Goal: Information Seeking & Learning: Check status

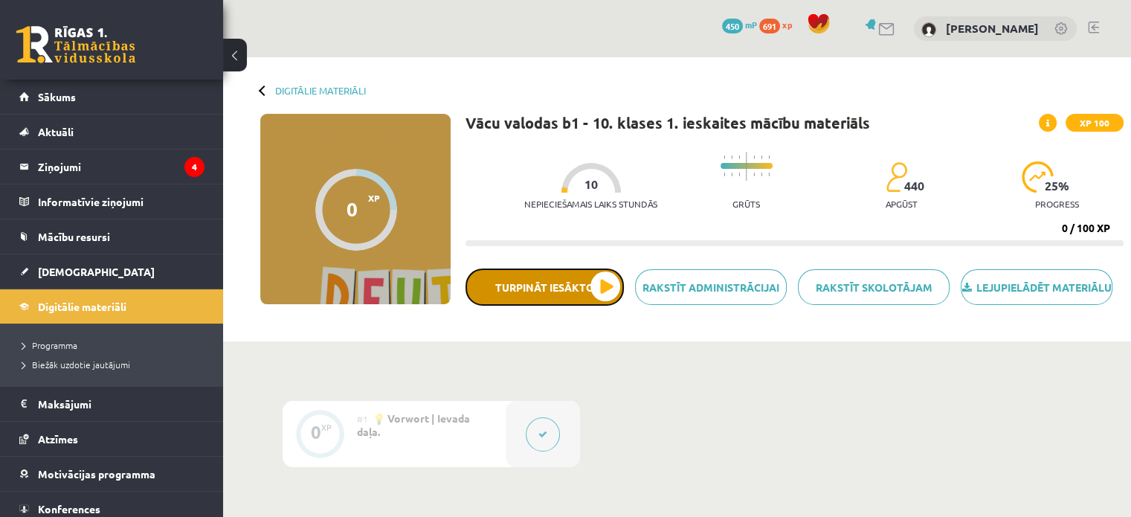
click at [489, 303] on button "Turpināt iesākto" at bounding box center [545, 286] width 158 height 37
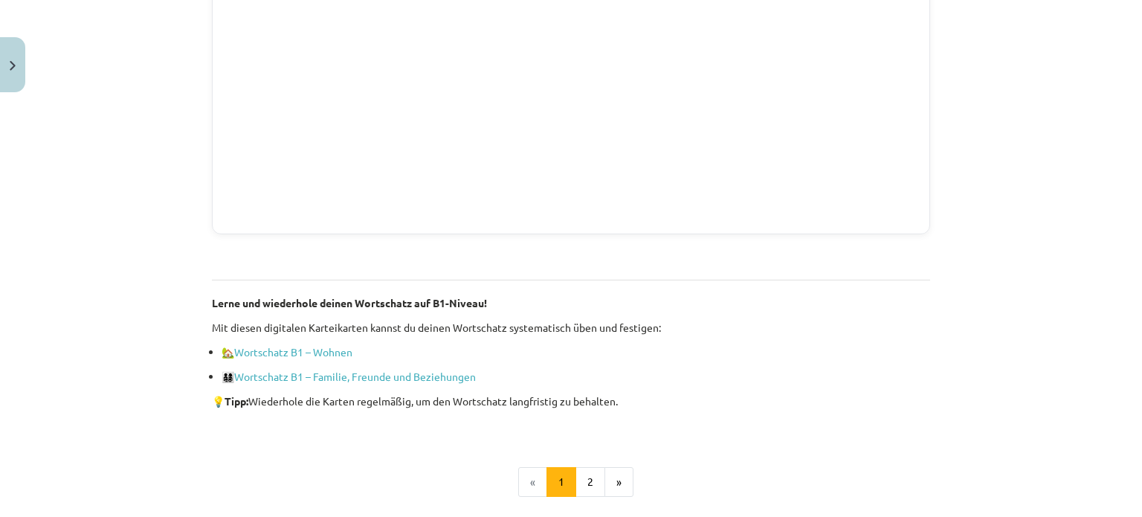
scroll to position [1041, 0]
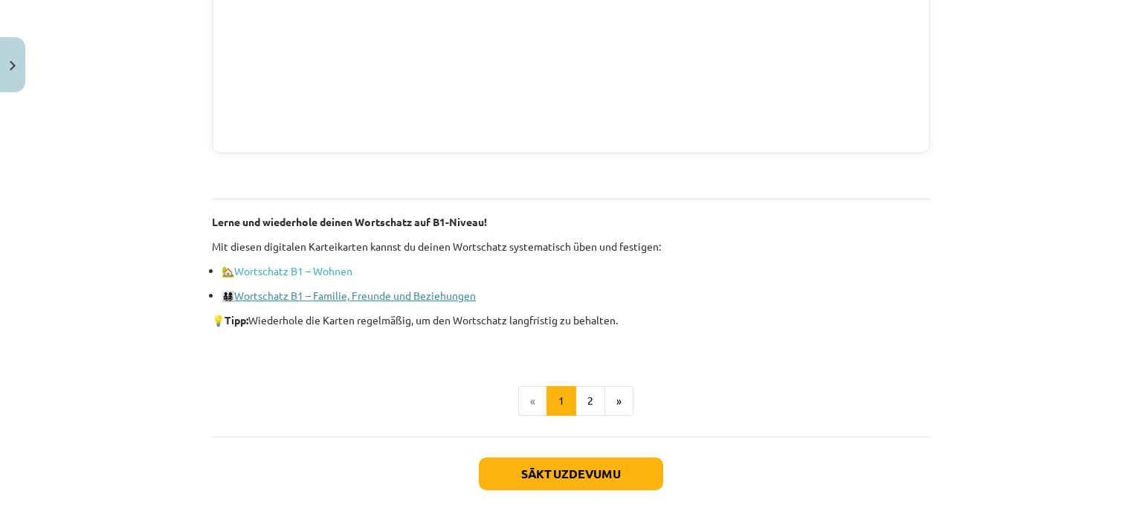
click at [277, 297] on link "Wortschatz B1 – Familie, Freunde und Beziehungen" at bounding box center [355, 295] width 242 height 13
drag, startPoint x: 241, startPoint y: 317, endPoint x: 367, endPoint y: 319, distance: 126.4
click at [367, 319] on p "💡 Tipp: Wiederhole die Karten regelmäßig, um den Wortschatz langfristig zu beha…" at bounding box center [571, 320] width 718 height 16
copy p "Tipp: Wiederhole die Karten regelmäßig, um den Wortschatz langfristig zu behalt…"
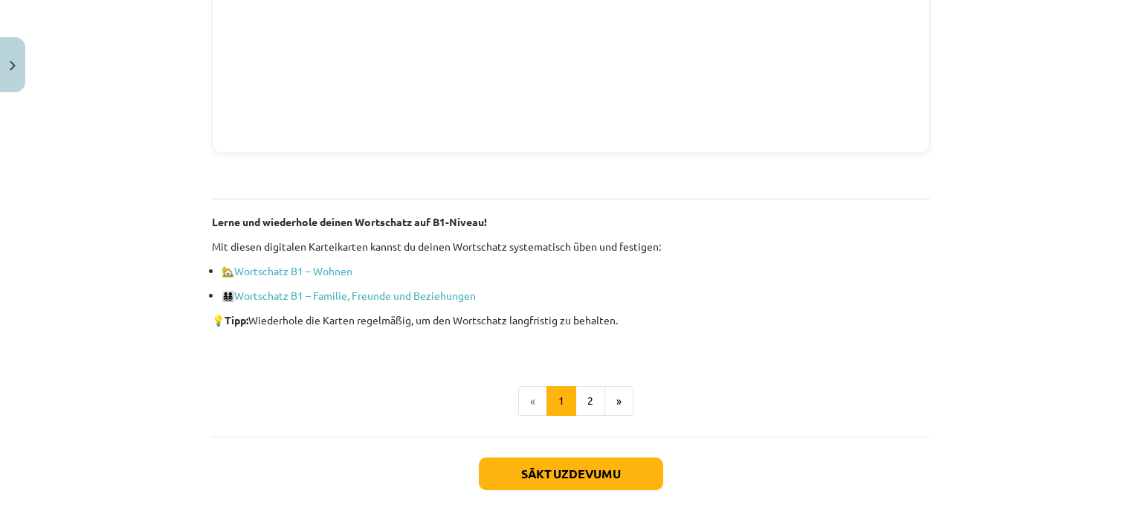
drag, startPoint x: 222, startPoint y: 321, endPoint x: 639, endPoint y: 310, distance: 416.6
click at [639, 312] on p "💡 Tipp: Wiederhole die Karten regelmäßig, um den Wortschatz langfristig zu beha…" at bounding box center [571, 320] width 718 height 16
click at [662, 290] on p "👨‍👩‍👧‍👦 Wortschatz B1 – Familie, Freunde und Beziehungen" at bounding box center [576, 296] width 709 height 16
click at [595, 407] on button "2" at bounding box center [591, 401] width 30 height 30
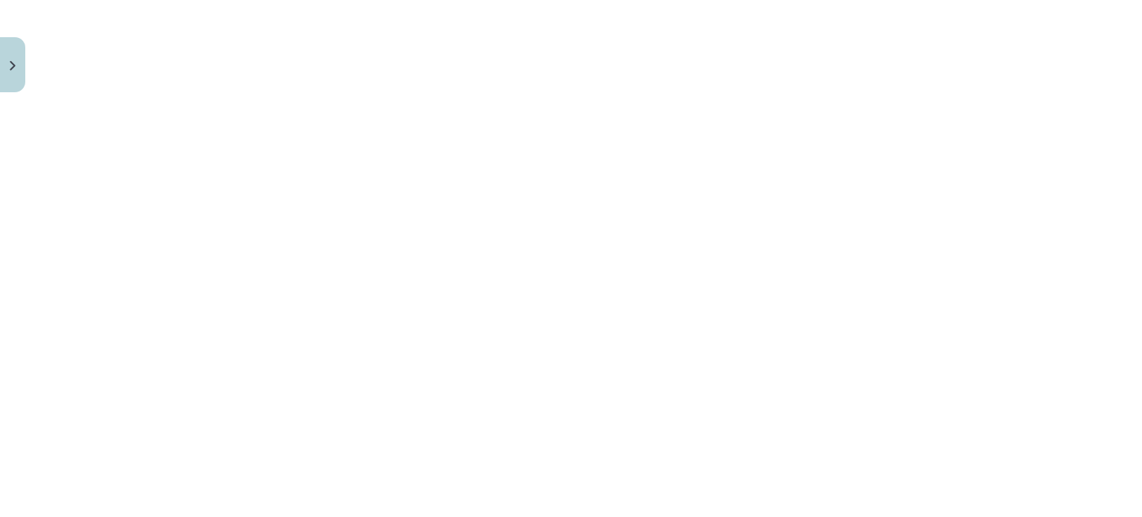
scroll to position [1530, 0]
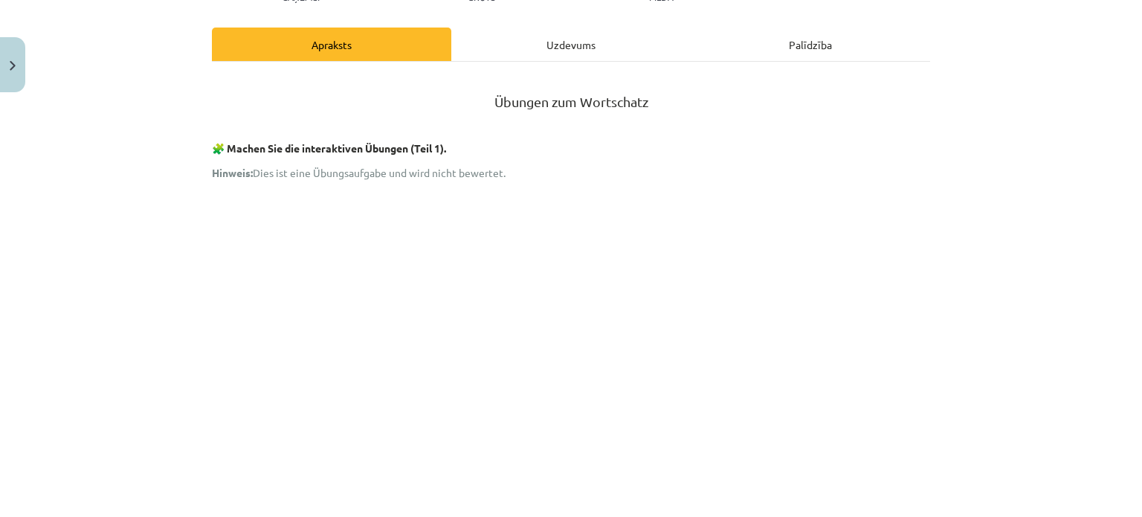
click at [507, 45] on div "Uzdevums" at bounding box center [570, 44] width 239 height 33
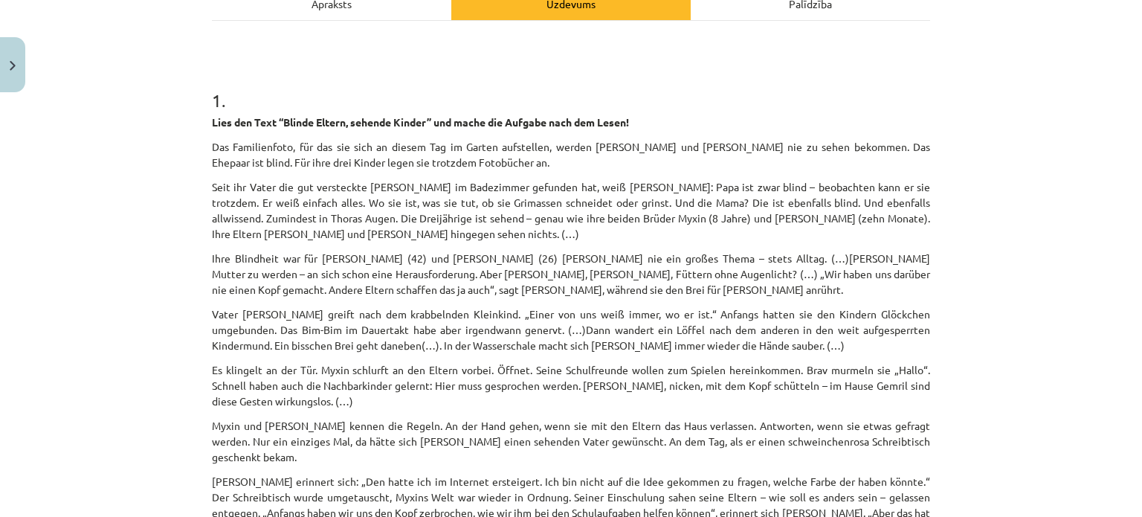
scroll to position [0, 0]
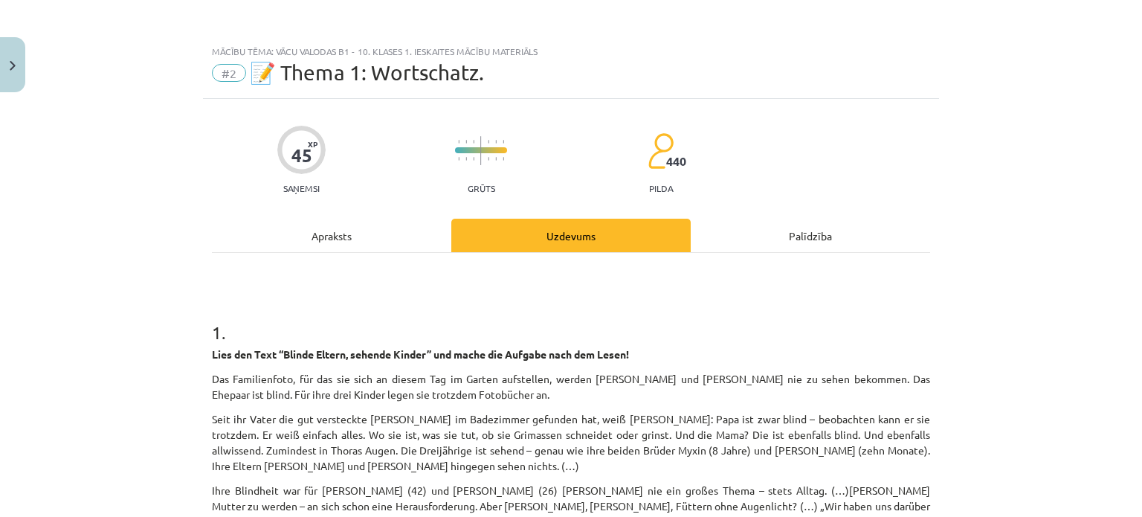
click at [320, 236] on div "Apraksts" at bounding box center [331, 235] width 239 height 33
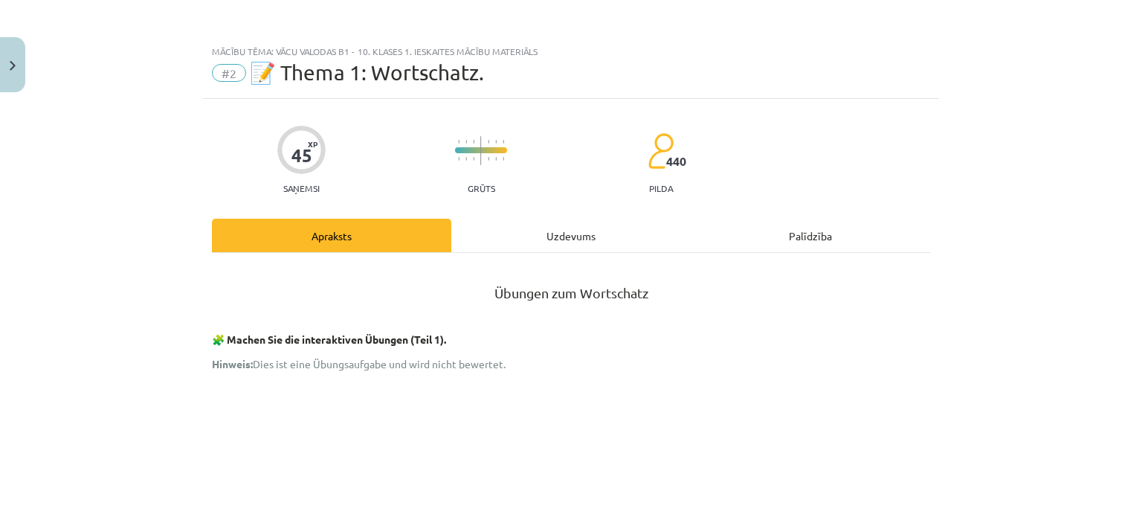
scroll to position [37, 0]
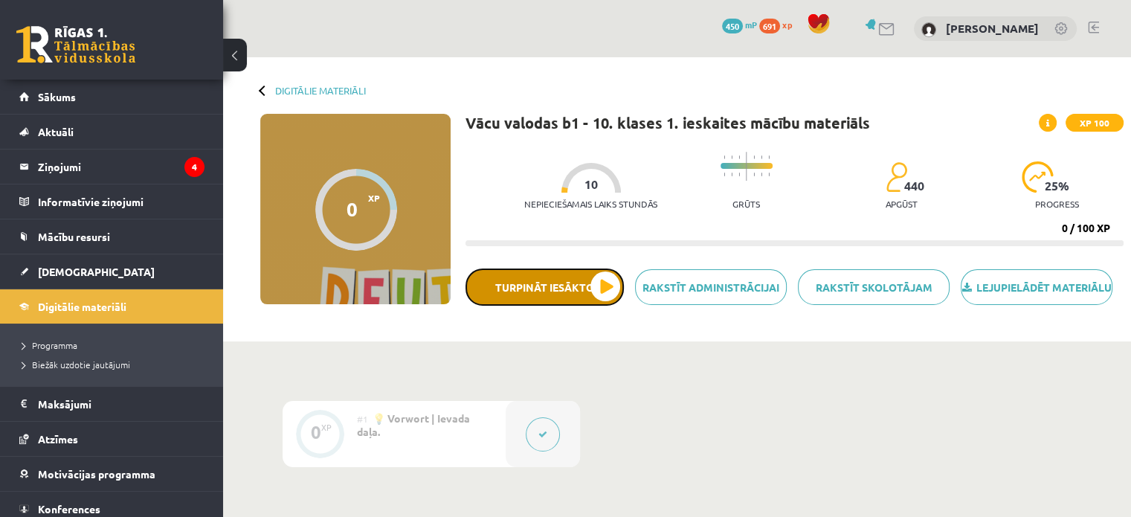
click at [568, 306] on button "Turpināt iesākto" at bounding box center [545, 286] width 158 height 37
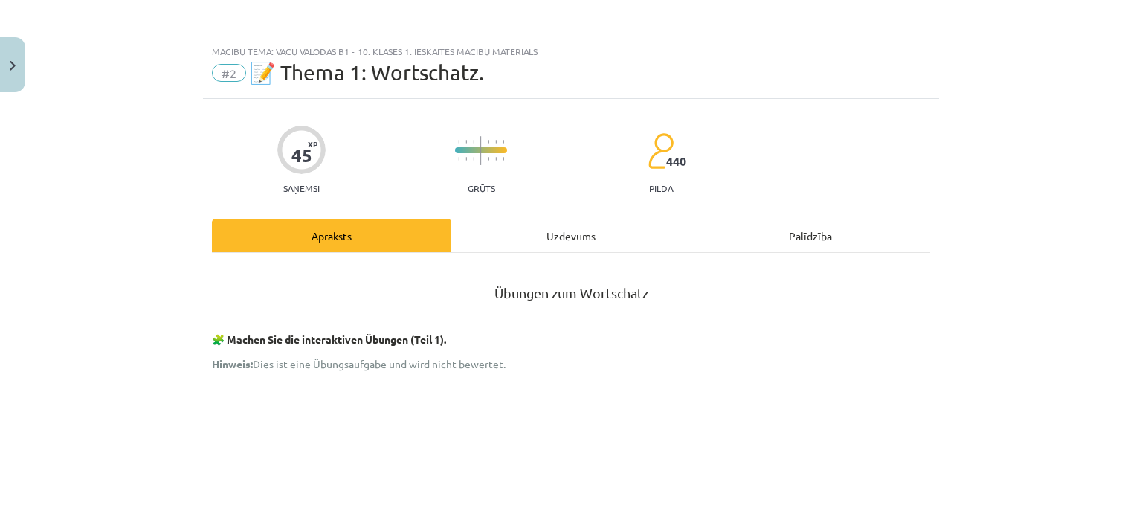
click at [579, 226] on div "Uzdevums" at bounding box center [570, 235] width 239 height 33
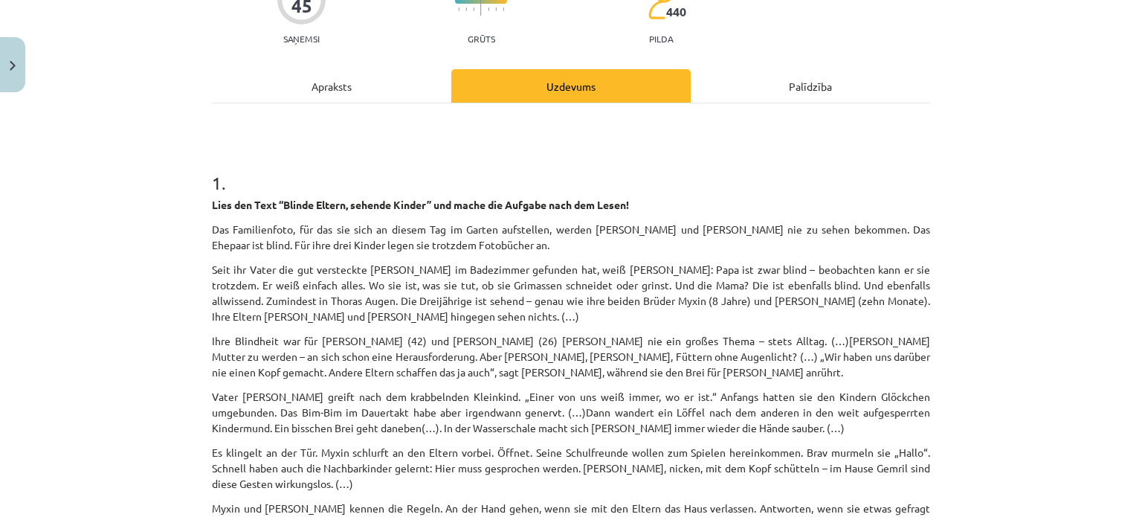
scroll to position [297, 0]
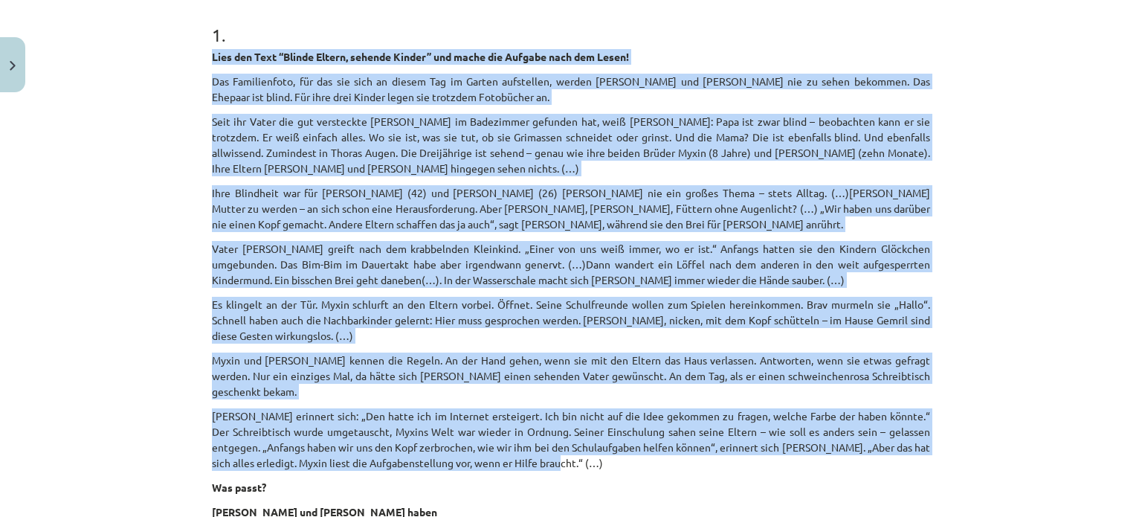
drag, startPoint x: 205, startPoint y: 51, endPoint x: 640, endPoint y: 451, distance: 590.5
click at [640, 451] on div "Lies den Text “Blinde Eltern, sehende Kinder” und mache die Aufgabe nach dem Le…" at bounding box center [571, 284] width 718 height 471
copy div "Lies den Text “Blinde Eltern, sehende Kinder” und mache die Aufgabe nach dem Le…"
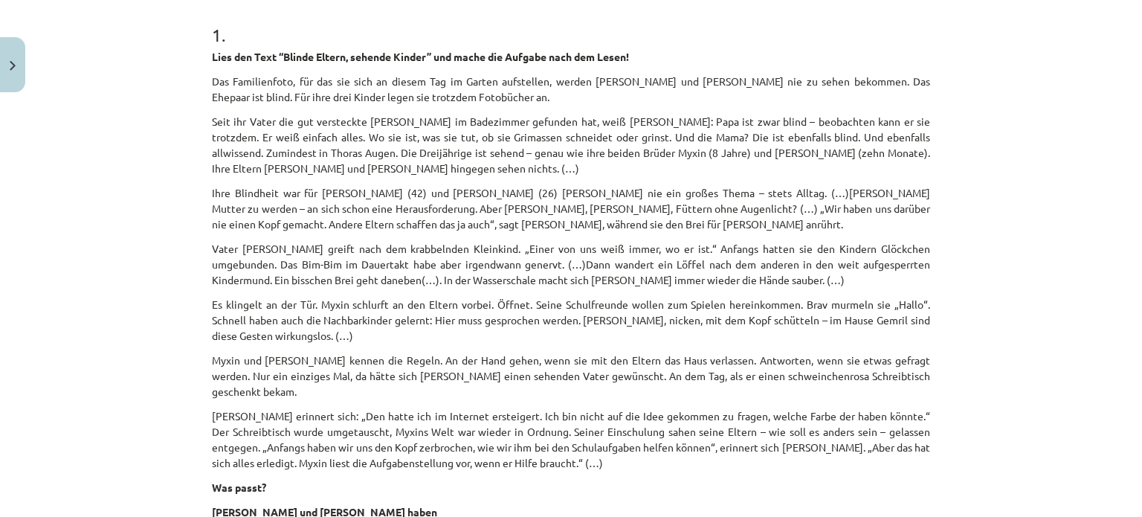
click at [631, 14] on h1 "1 ." at bounding box center [571, 22] width 718 height 46
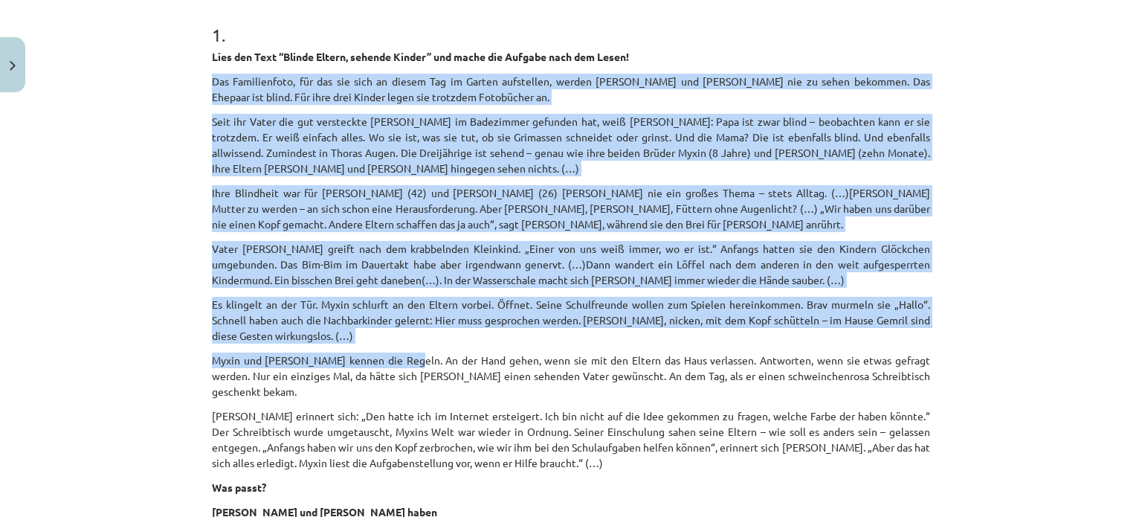
drag, startPoint x: 207, startPoint y: 80, endPoint x: 402, endPoint y: 351, distance: 334.1
click at [402, 351] on div "Lies den Text “Blinde Eltern, sehende Kinder” und mache die Aufgabe nach dem Le…" at bounding box center [571, 284] width 718 height 471
click at [271, 248] on p "Vater [PERSON_NAME] greift nach dem krabbelnden Kleinkind. „Einer von uns weiß …" at bounding box center [571, 264] width 718 height 47
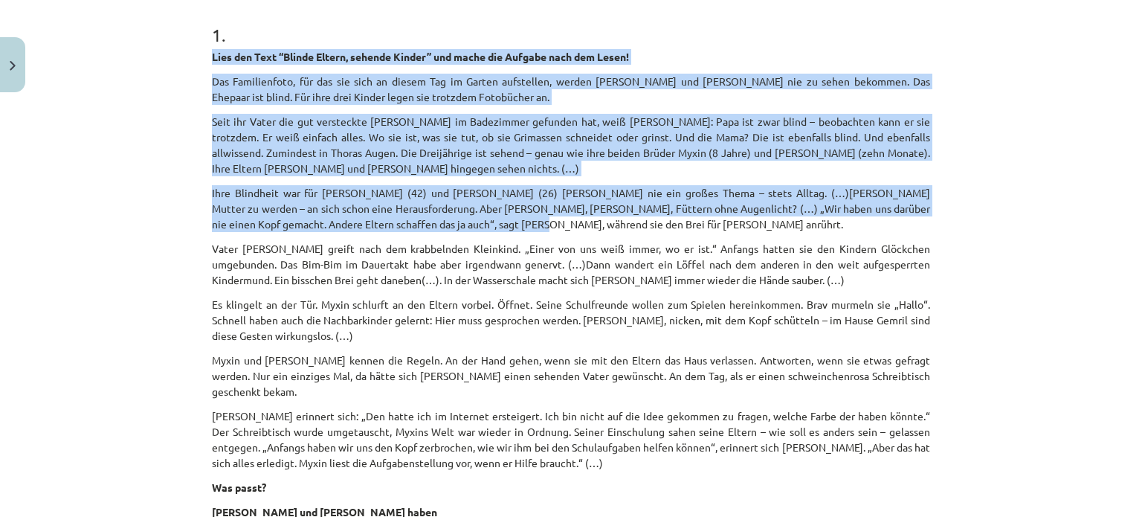
drag, startPoint x: 204, startPoint y: 57, endPoint x: 528, endPoint y: 222, distance: 364.2
copy div "Lies den Text “Blinde Eltern, sehende Kinder” und mache die Aufgabe nach dem Le…"
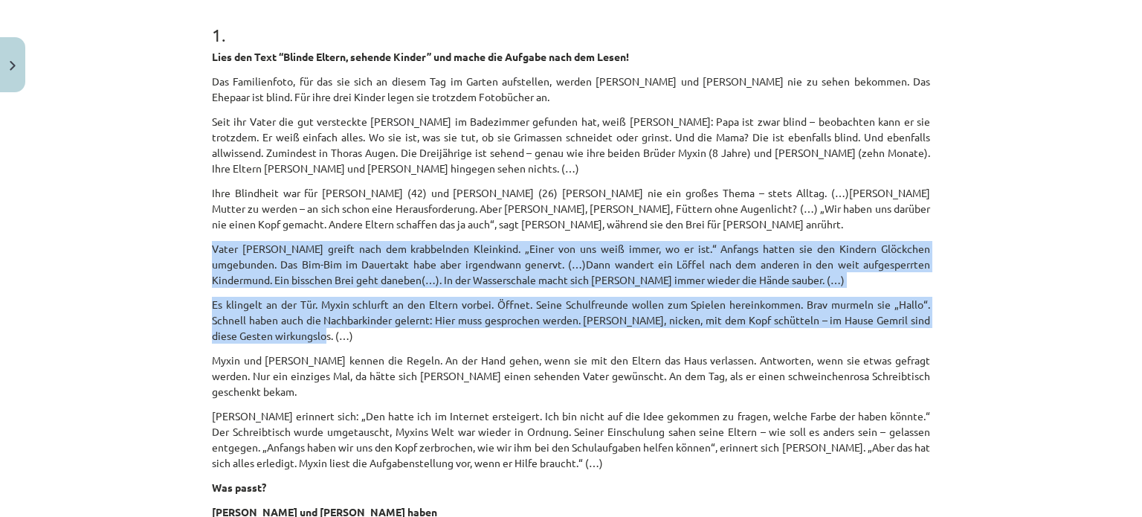
copy div "Vater Metim greift nach dem krabbelnden Kleinkind. „Einer von uns weiß immer, w…"
drag, startPoint x: 202, startPoint y: 243, endPoint x: 384, endPoint y: 338, distance: 204.9
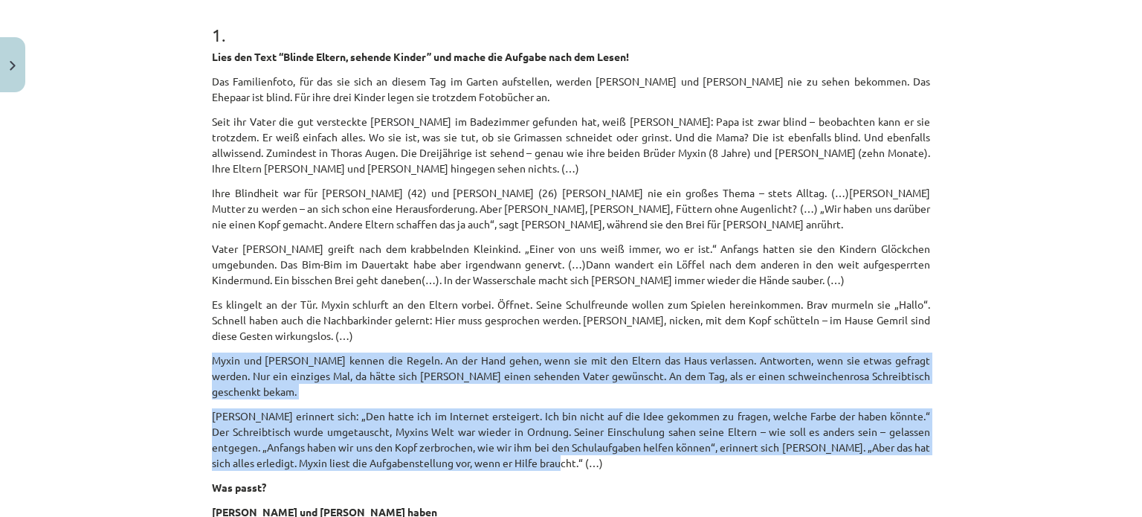
drag, startPoint x: 207, startPoint y: 362, endPoint x: 634, endPoint y: 448, distance: 434.7
click at [633, 447] on div "Lies den Text “Blinde Eltern, sehende Kinder” und mache die Aufgabe nach dem Le…" at bounding box center [571, 284] width 718 height 471
copy div "Myxin und Thora kennen die Regeln. An der Hand gehen, wenn sie mit den Eltern d…"
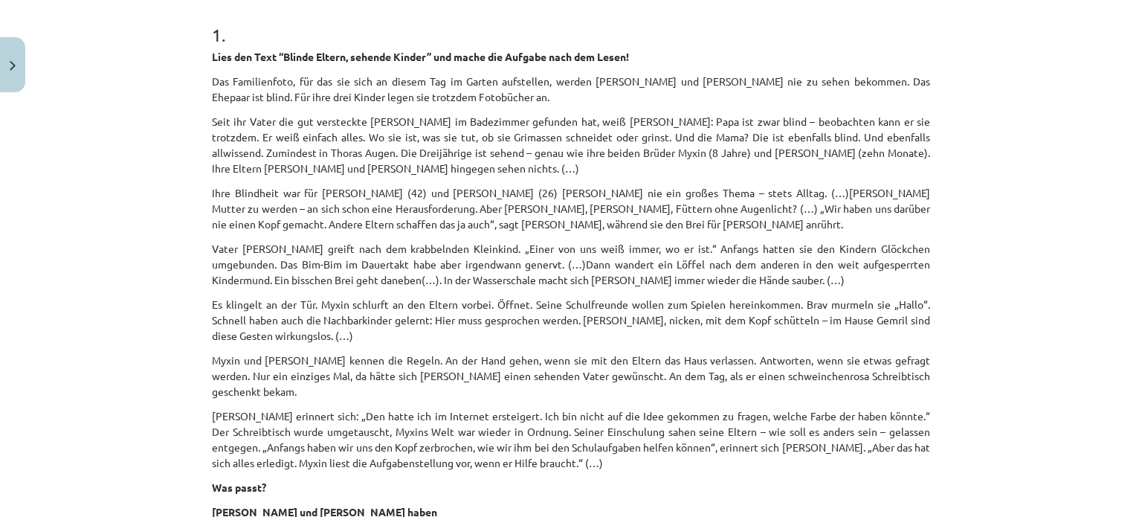
click at [853, 176] on div "Lies den Text “Blinde Eltern, sehende Kinder” und mache die Aufgabe nach dem Le…" at bounding box center [571, 284] width 718 height 471
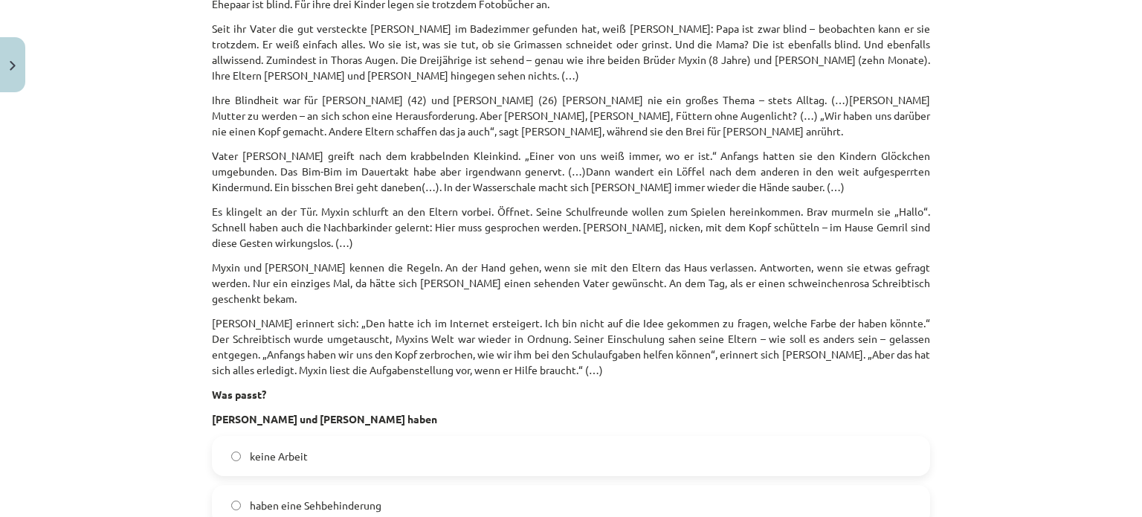
scroll to position [595, 0]
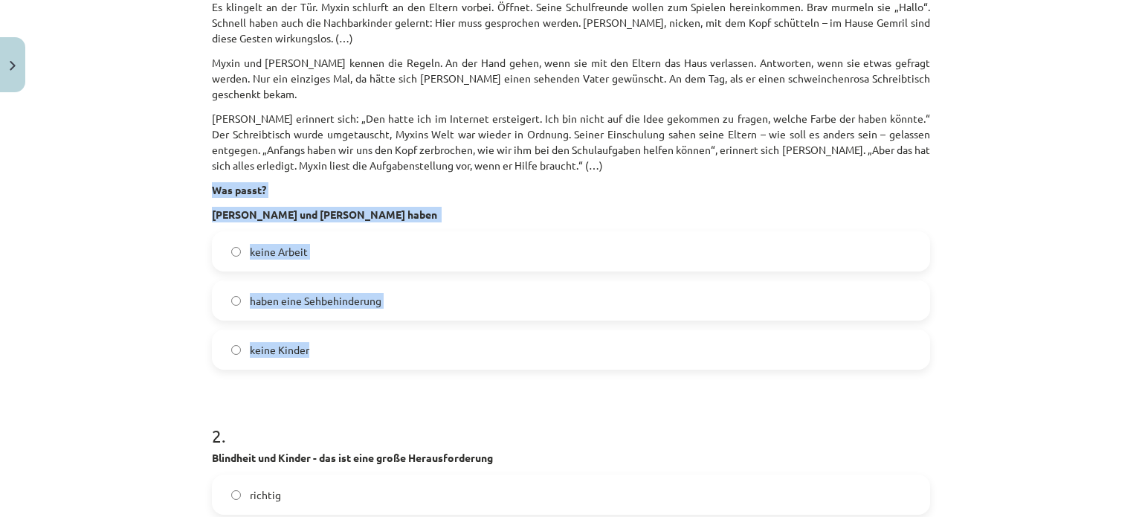
drag, startPoint x: 191, startPoint y: 170, endPoint x: 441, endPoint y: 335, distance: 299.9
click at [441, 335] on div "Mācību tēma: Vācu valodas b1 - 10. klases 1. ieskaites mācību materiāls #2 📝 Th…" at bounding box center [571, 258] width 1142 height 517
copy div "Was passt? Metim und Wencke Gemril haben keine Arbeit haben eine Sehbehinderung…"
click at [433, 207] on p "Metim und Wencke Gemril haben" at bounding box center [571, 215] width 718 height 16
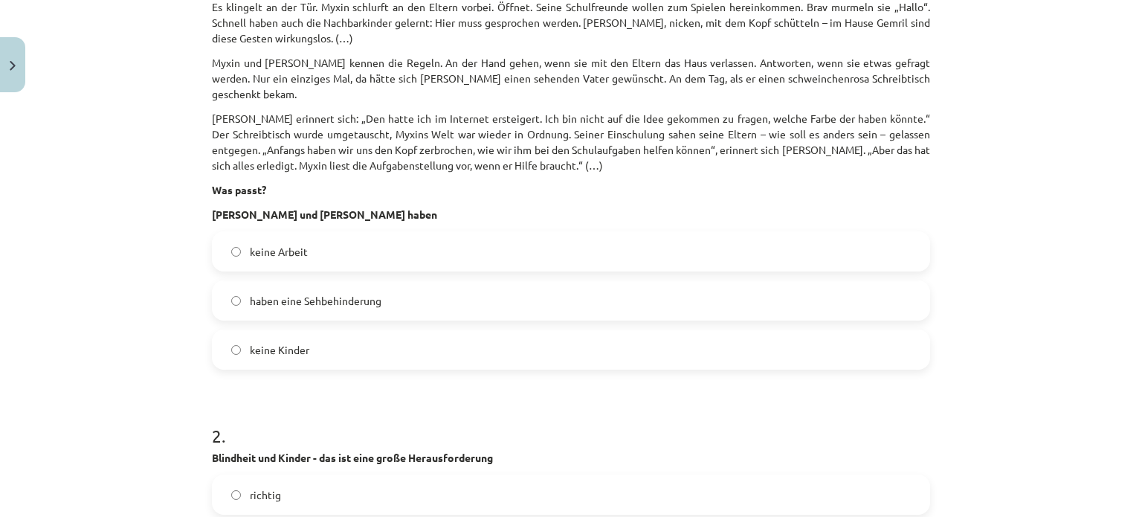
click at [253, 304] on div "haben eine Sehbehinderung" at bounding box center [571, 300] width 718 height 40
click at [261, 293] on span "haben eine Sehbehinderung" at bounding box center [316, 301] width 132 height 16
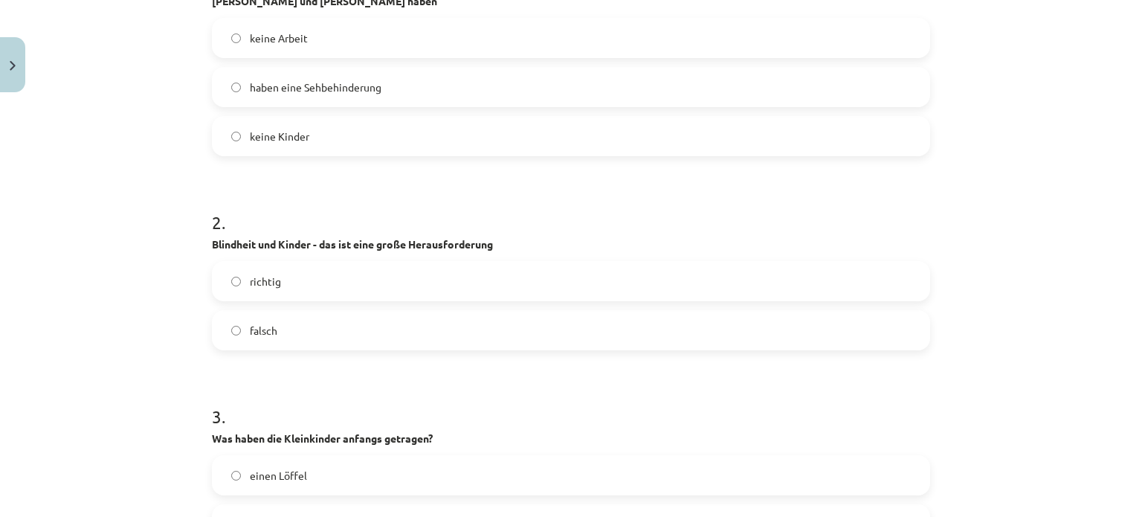
scroll to position [818, 0]
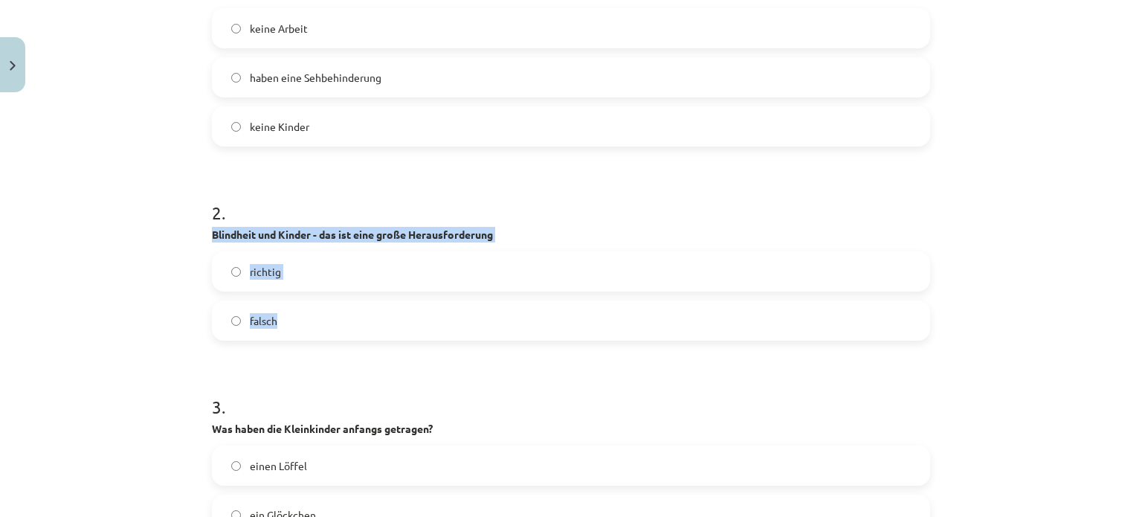
drag, startPoint x: 202, startPoint y: 212, endPoint x: 360, endPoint y: 321, distance: 191.4
copy div "Blindheit und Kinder - das ist eine große Herausforderung richtig falsch"
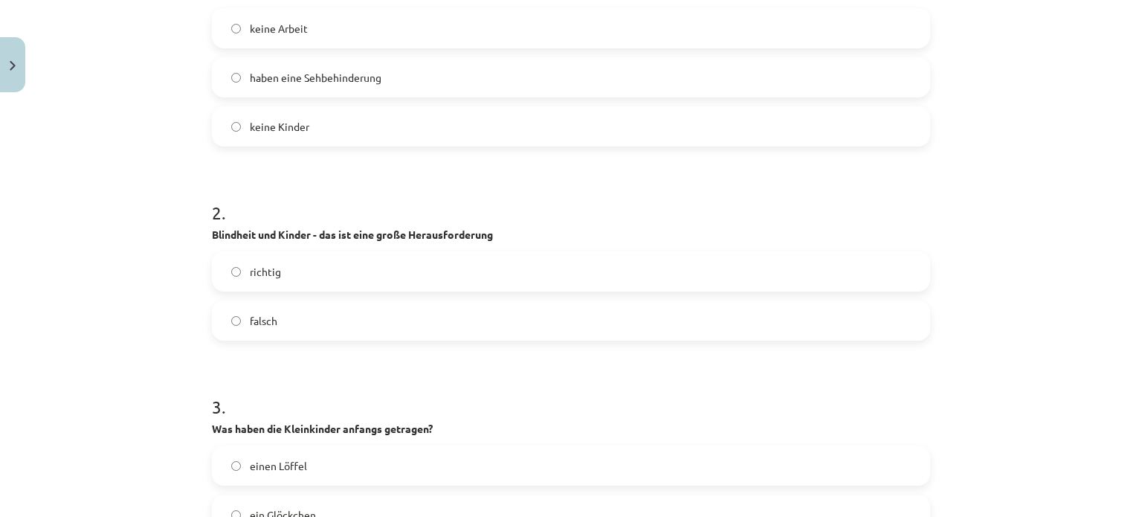
click at [275, 317] on label "falsch" at bounding box center [570, 320] width 715 height 37
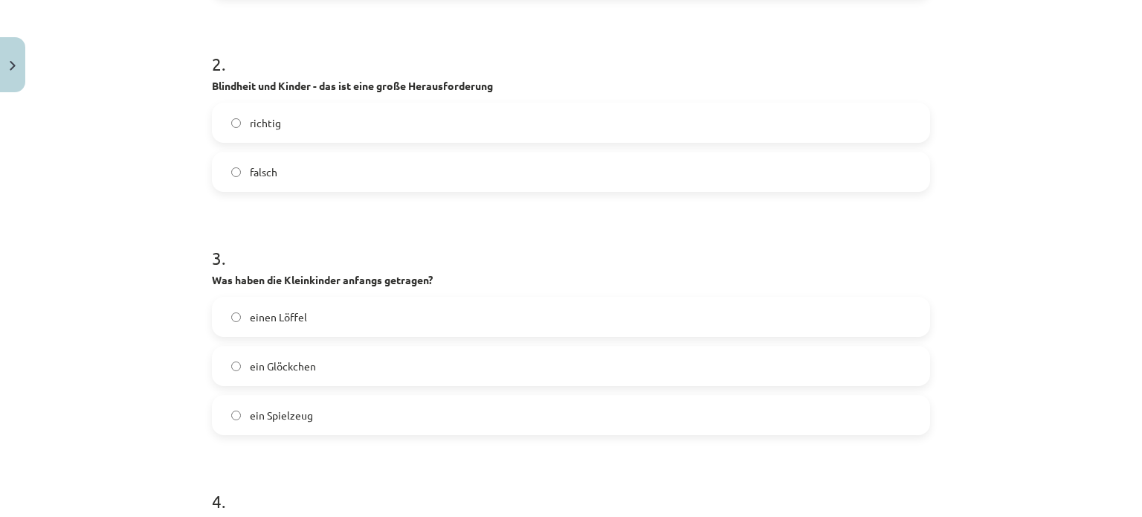
scroll to position [1041, 0]
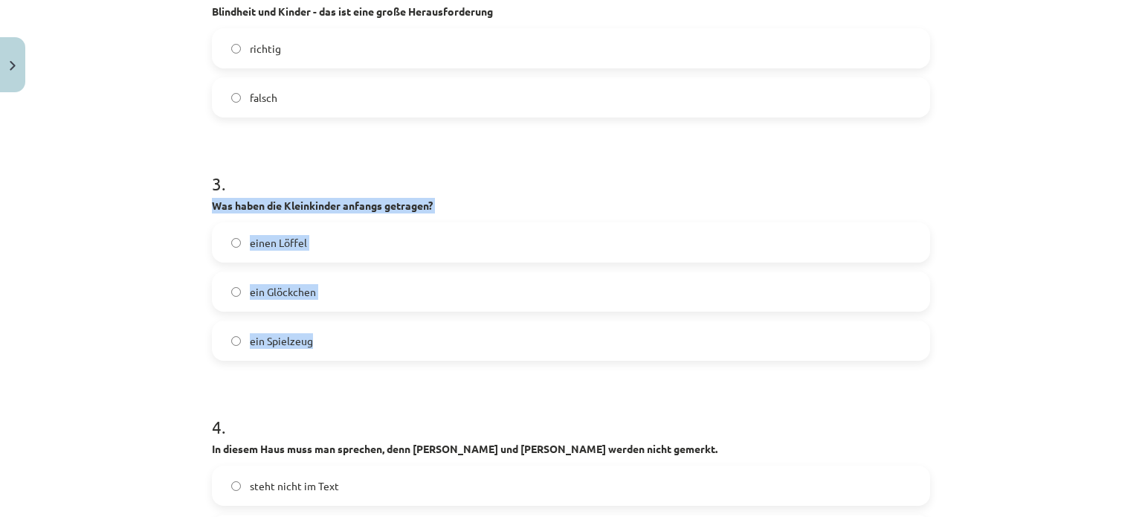
drag, startPoint x: 199, startPoint y: 187, endPoint x: 348, endPoint y: 323, distance: 201.6
copy div "Was haben die Kleinkinder anfangs getragen? einen Löffel ein Glöckchen ein Spie…"
click at [464, 198] on p "Was haben die Kleinkinder anfangs getragen?" at bounding box center [571, 206] width 718 height 16
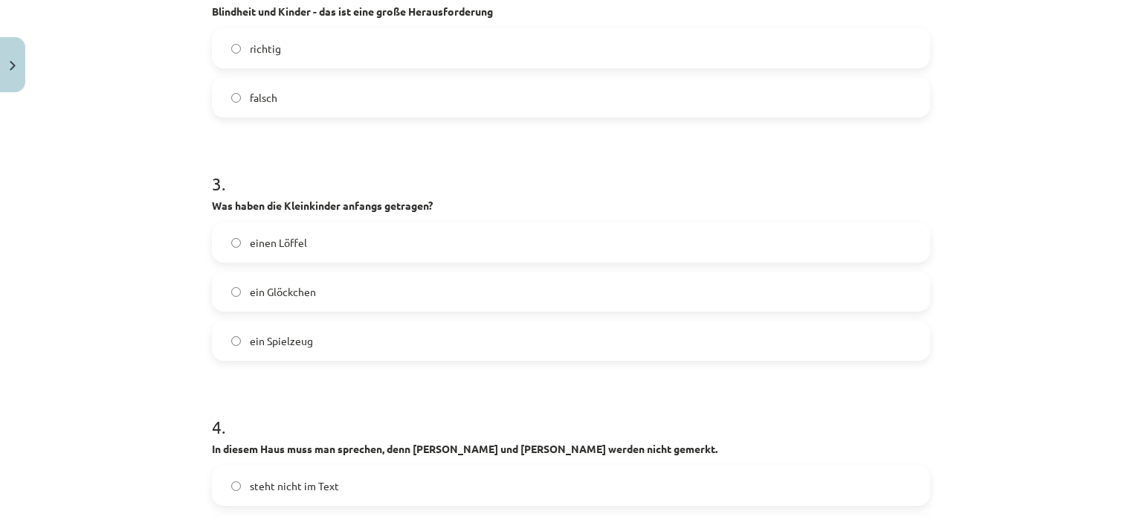
click at [515, 162] on h1 "3 ." at bounding box center [571, 170] width 718 height 46
click at [277, 284] on span "ein Glöckchen" at bounding box center [283, 292] width 66 height 16
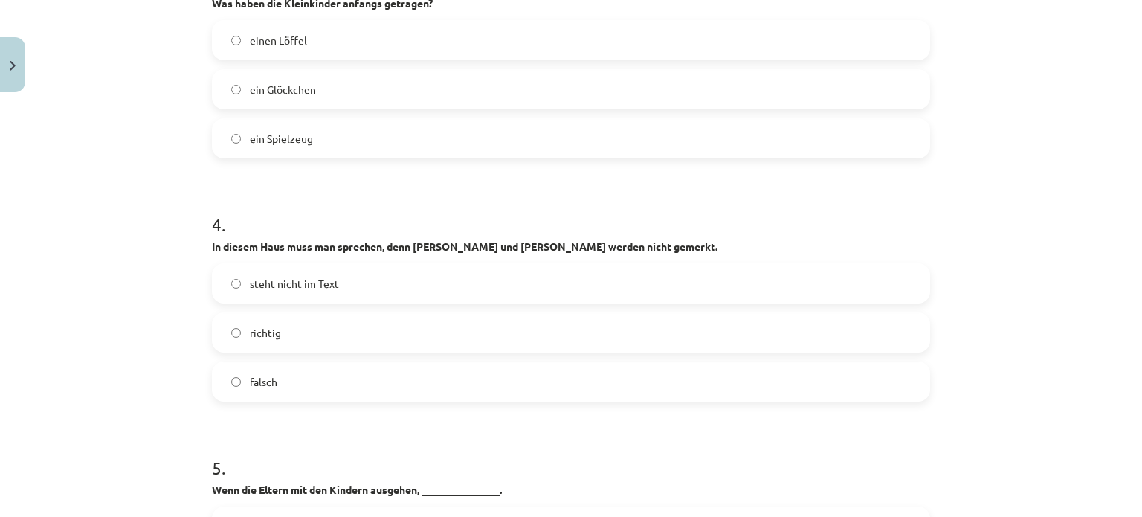
scroll to position [1264, 0]
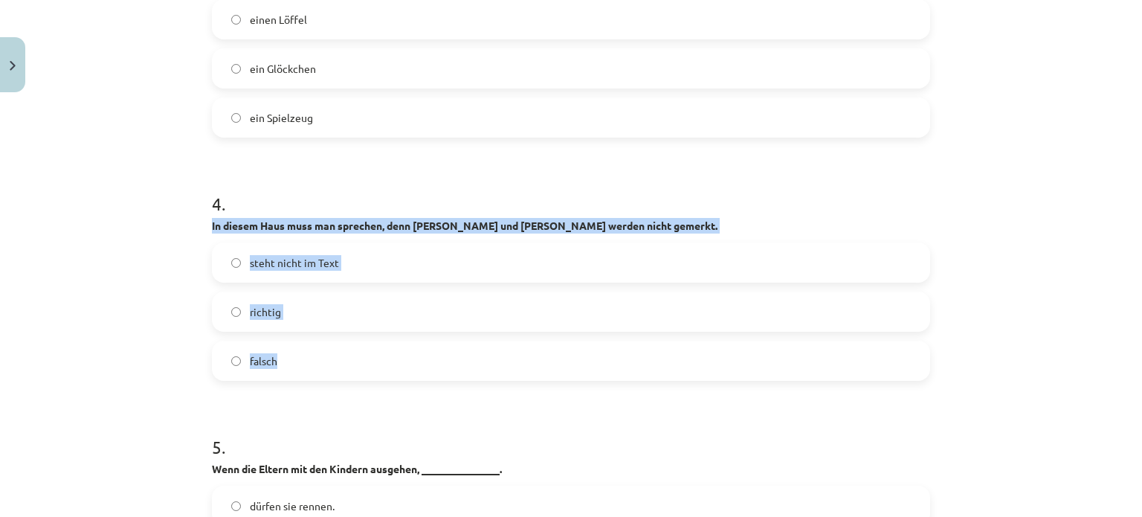
drag, startPoint x: 207, startPoint y: 207, endPoint x: 346, endPoint y: 343, distance: 194.0
click at [346, 343] on div "4 . In diesem Haus muss man sprechen, denn Winken und Nicken werden nicht gemer…" at bounding box center [571, 273] width 718 height 213
copy div "In diesem Haus muss man sprechen, denn Winken und Nicken werden nicht gemerkt. …"
click at [159, 260] on div "Mācību tēma: Vācu valodas b1 - 10. klases 1. ieskaites mācību materiāls #2 📝 Th…" at bounding box center [571, 258] width 1142 height 517
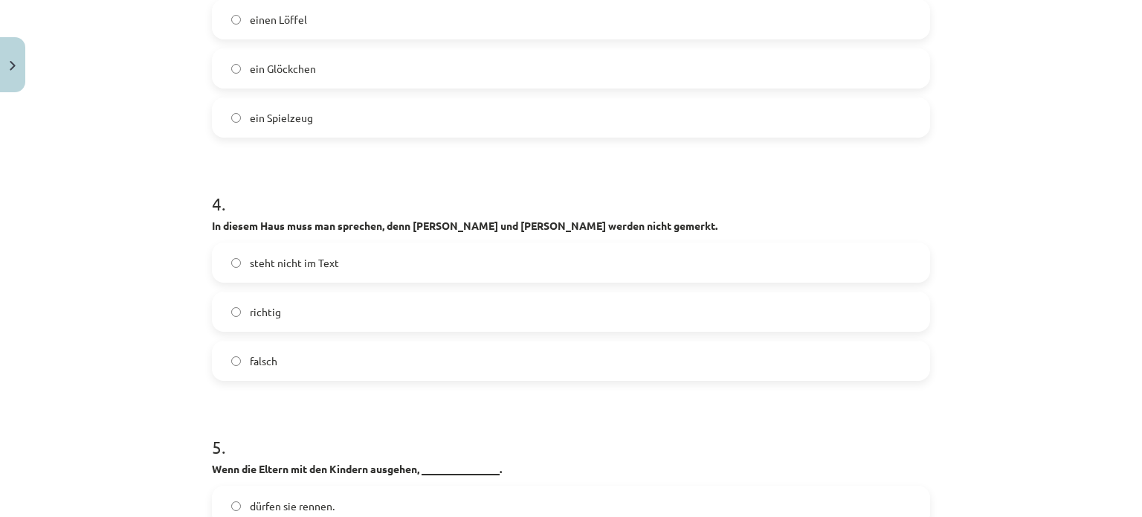
click at [232, 308] on label "richtig" at bounding box center [570, 311] width 715 height 37
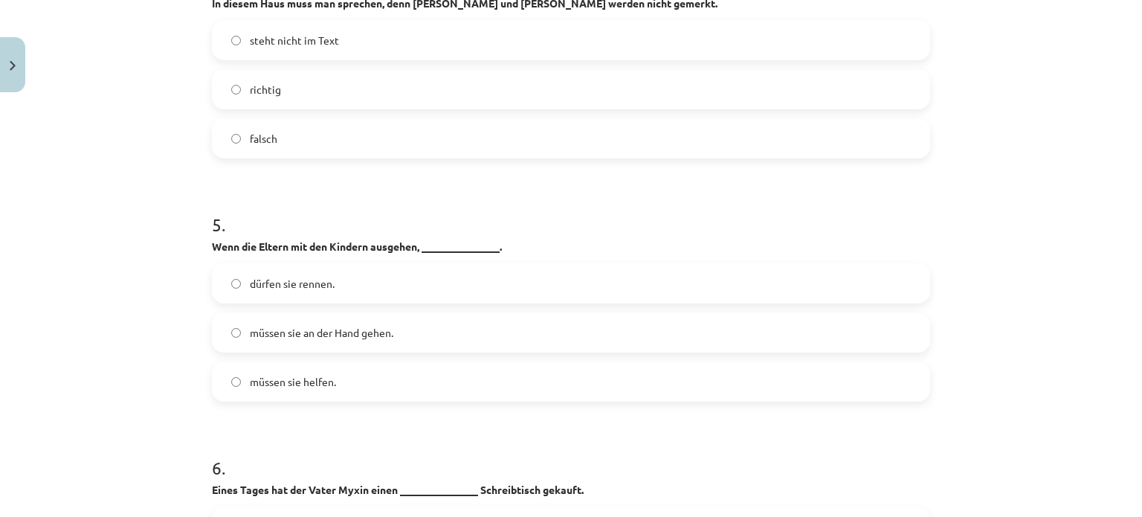
scroll to position [1487, 0]
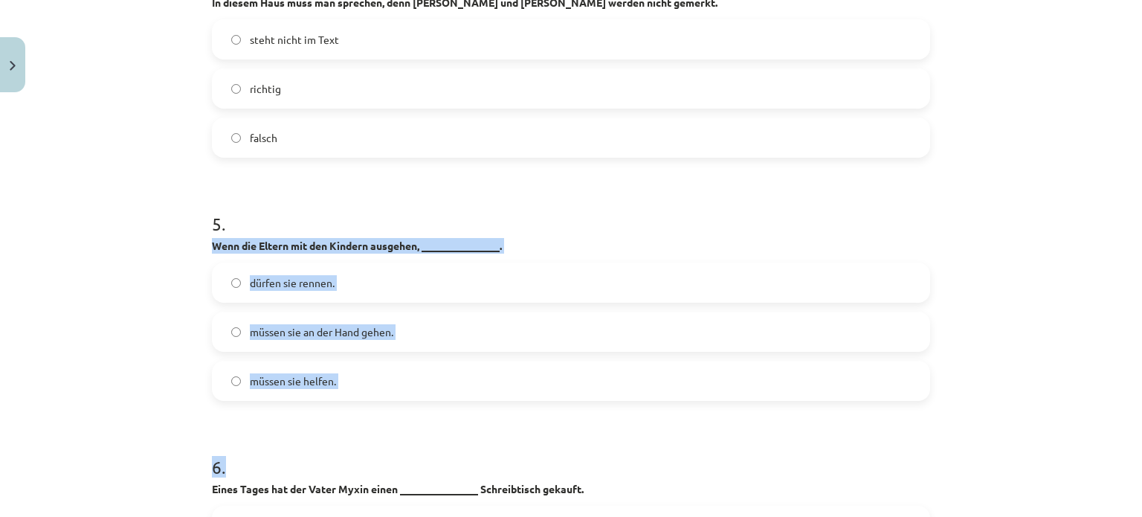
drag, startPoint x: 191, startPoint y: 228, endPoint x: 450, endPoint y: 389, distance: 305.0
click at [450, 389] on div "Mācību tēma: Vācu valodas b1 - 10. klases 1. ieskaites mācību materiāls #2 📝 Th…" at bounding box center [571, 258] width 1142 height 517
copy form "Wenn die Eltern mit den Kindern ausgehen, _______________. dürfen sie rennen. m…"
click at [460, 431] on h1 "6 ." at bounding box center [571, 454] width 718 height 46
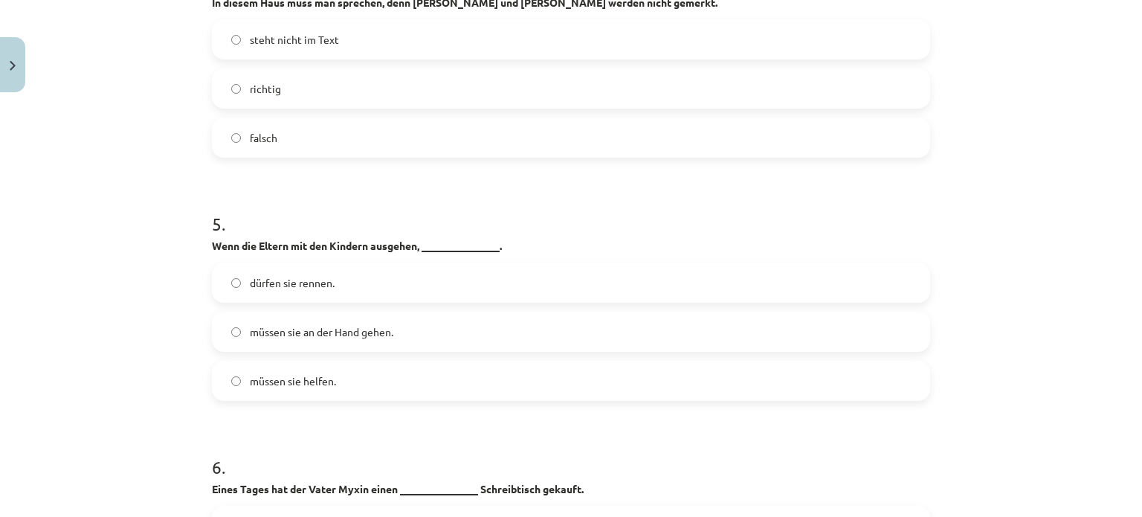
click at [328, 324] on span "müssen sie an der Hand gehen." at bounding box center [322, 332] width 144 height 16
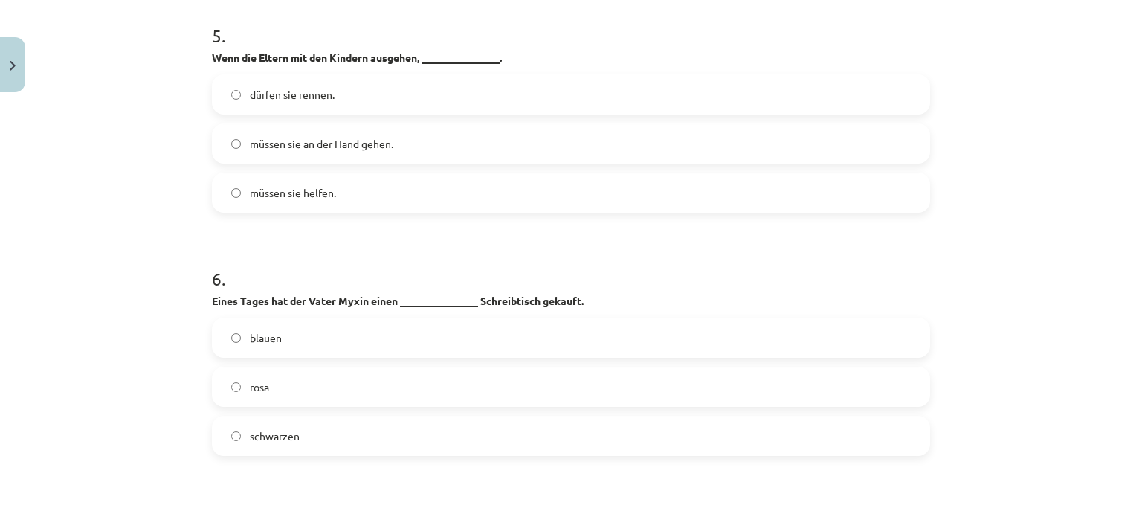
scroll to position [1710, 0]
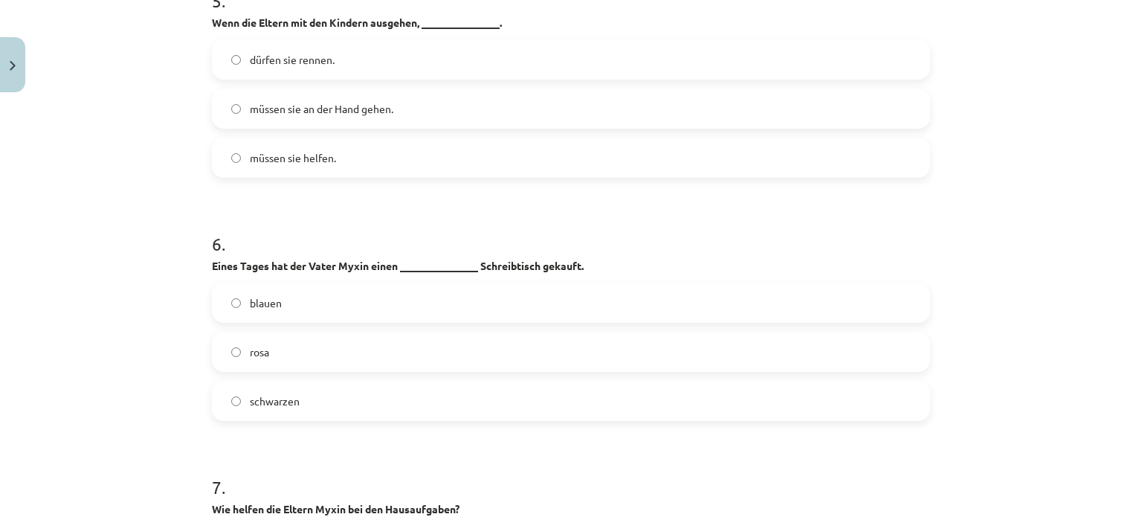
click at [271, 345] on label "rosa" at bounding box center [570, 351] width 715 height 37
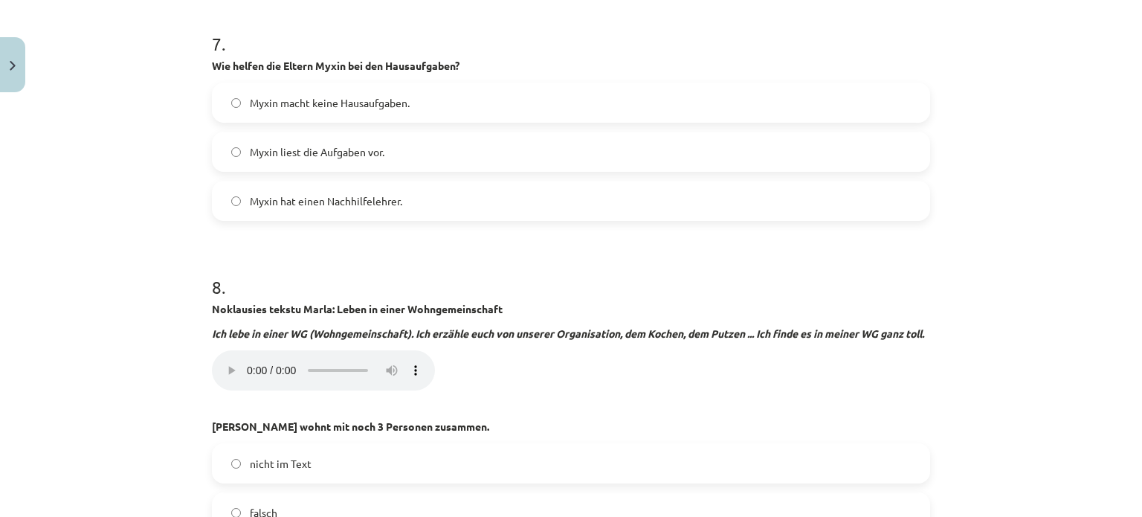
scroll to position [2157, 0]
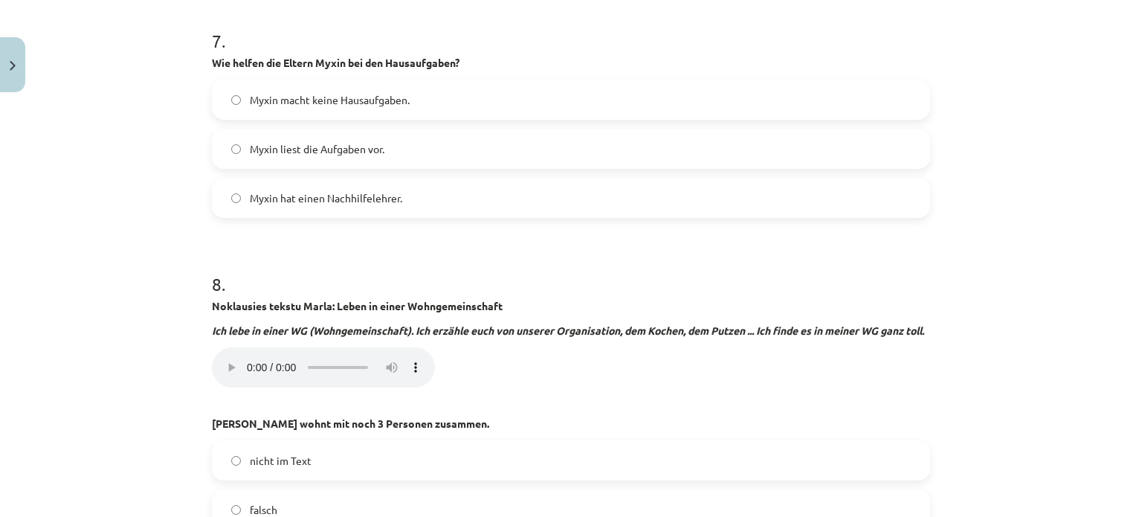
click at [290, 141] on span "Myxin liest die Aufgaben vor." at bounding box center [317, 149] width 135 height 16
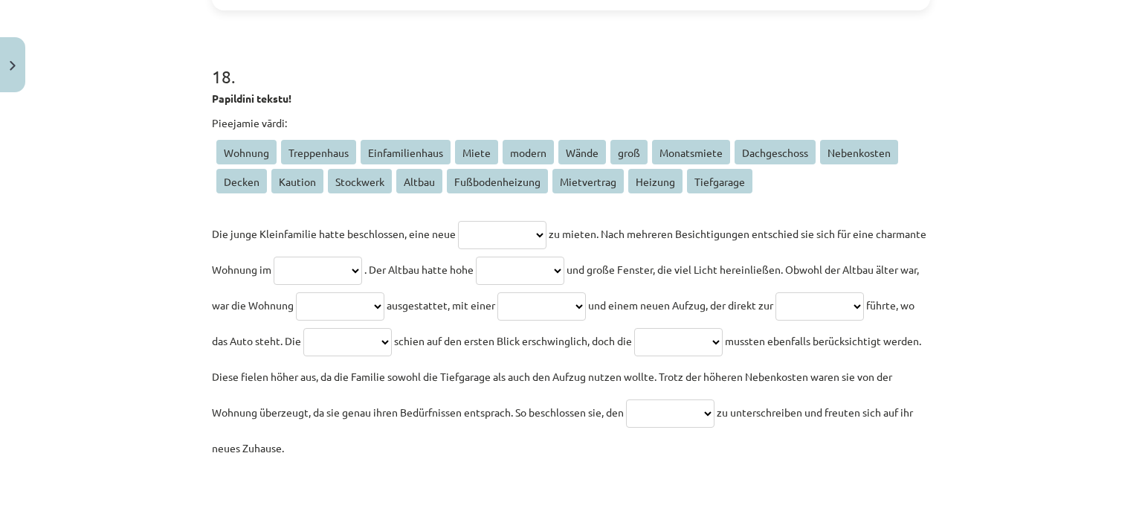
scroll to position [4982, 0]
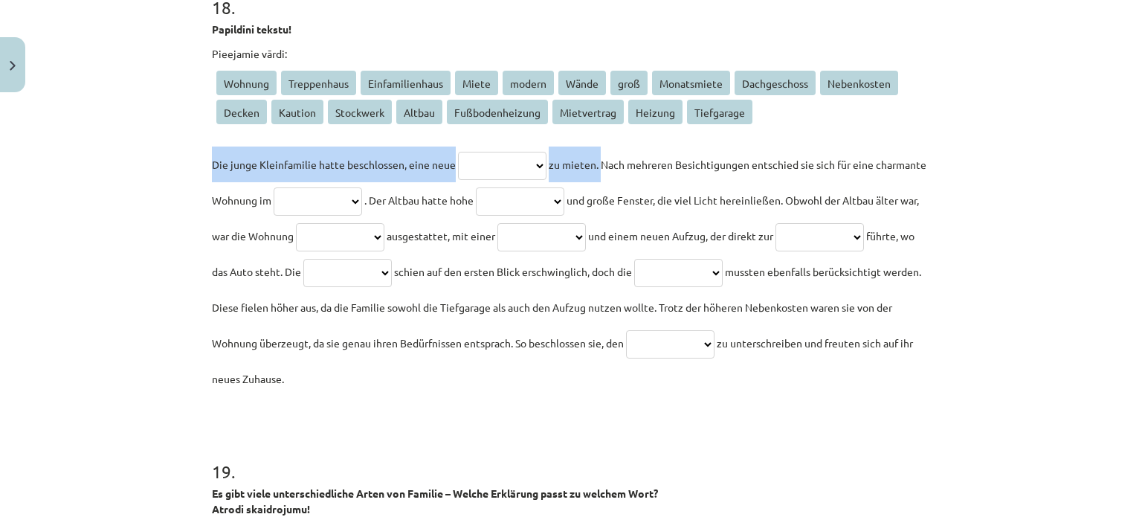
drag, startPoint x: 207, startPoint y: 173, endPoint x: 622, endPoint y: 175, distance: 414.2
click at [622, 175] on p "**********" at bounding box center [571, 271] width 718 height 250
copy p "**********"
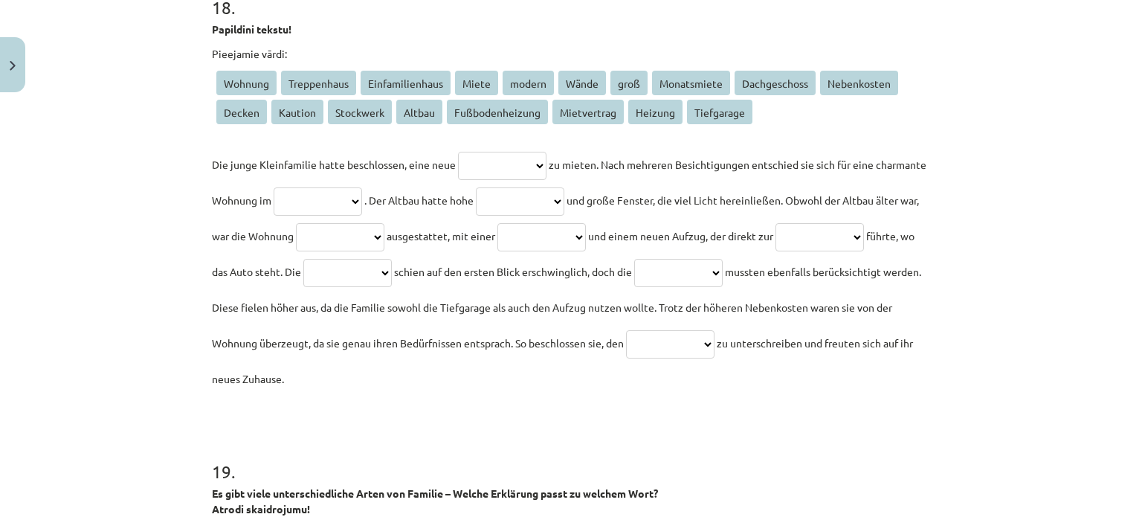
click at [643, 182] on p "**********" at bounding box center [571, 271] width 718 height 250
click at [522, 172] on select "**********" at bounding box center [502, 166] width 88 height 28
select select "*******"
click at [458, 152] on select "**********" at bounding box center [502, 166] width 88 height 28
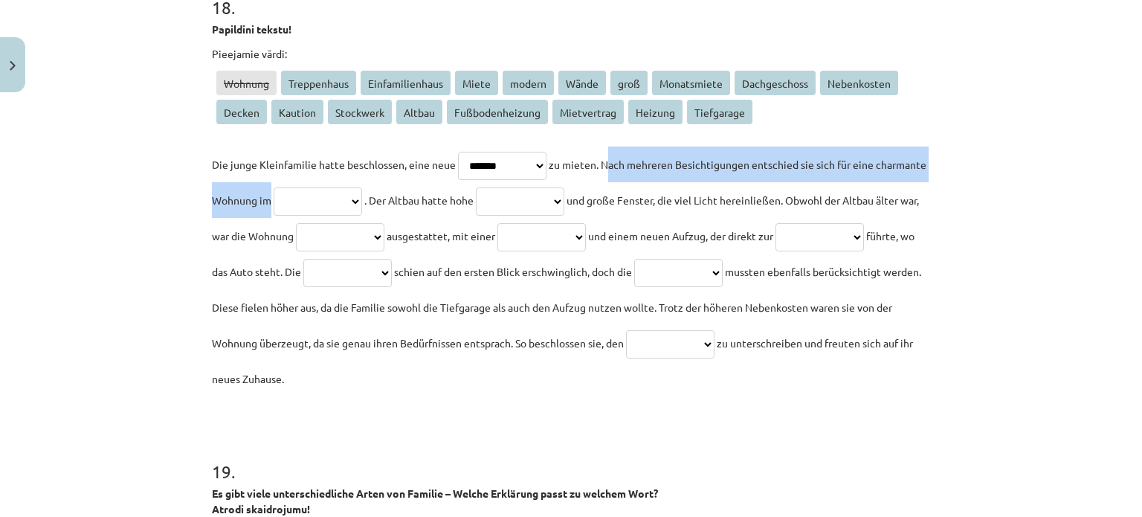
drag, startPoint x: 629, startPoint y: 167, endPoint x: 442, endPoint y: 204, distance: 190.5
click at [442, 204] on p "**********" at bounding box center [571, 271] width 718 height 250
click at [362, 213] on select "**********" at bounding box center [318, 201] width 88 height 28
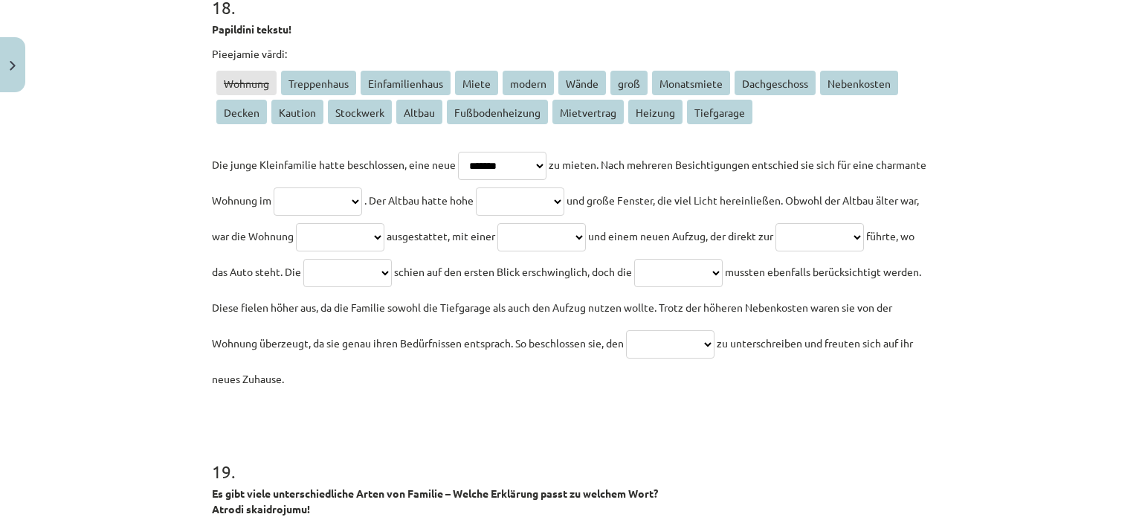
click at [283, 242] on p "**********" at bounding box center [571, 271] width 718 height 250
click at [362, 208] on select "**********" at bounding box center [318, 201] width 88 height 28
drag, startPoint x: 448, startPoint y: 115, endPoint x: 536, endPoint y: 123, distance: 88.1
click at [536, 123] on span "Fußbodenheizung" at bounding box center [497, 112] width 101 height 25
click at [547, 135] on div "**********" at bounding box center [571, 221] width 718 height 350
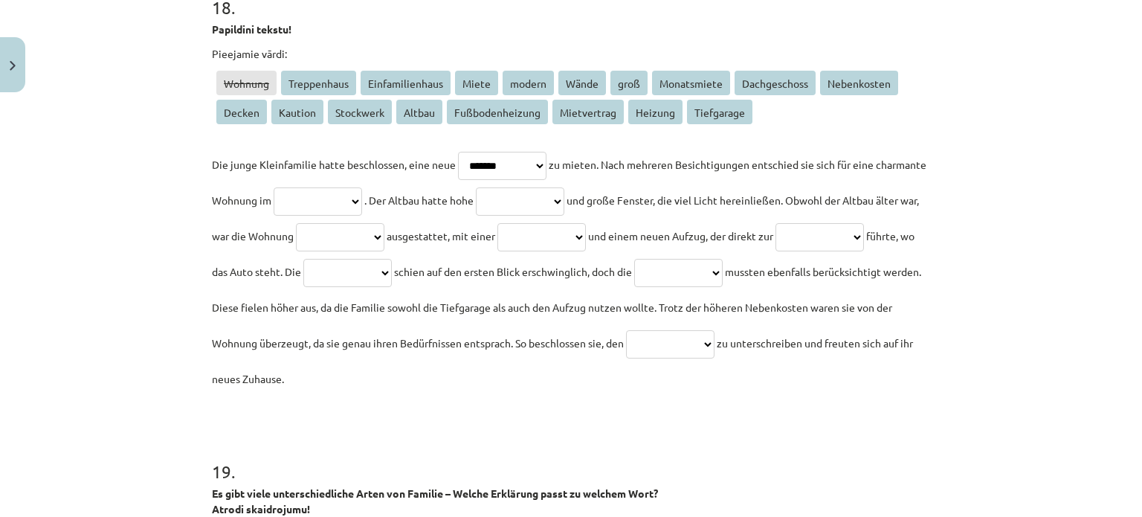
click at [362, 197] on select "**********" at bounding box center [318, 201] width 88 height 28
select select "******"
click at [323, 187] on select "**********" at bounding box center [318, 201] width 88 height 28
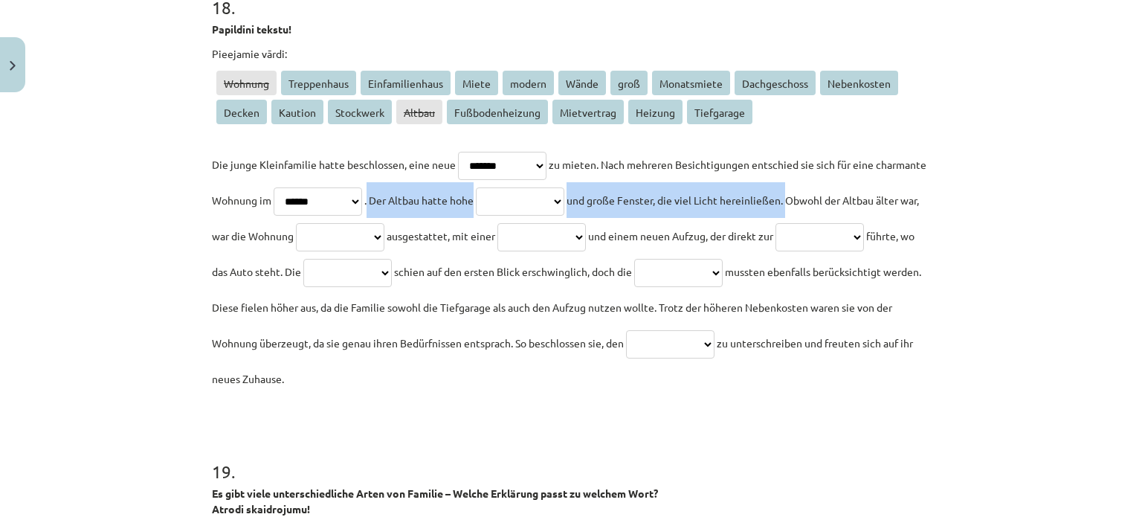
drag, startPoint x: 446, startPoint y: 202, endPoint x: 896, endPoint y: 210, distance: 450.0
click at [896, 210] on p "**********" at bounding box center [571, 271] width 718 height 250
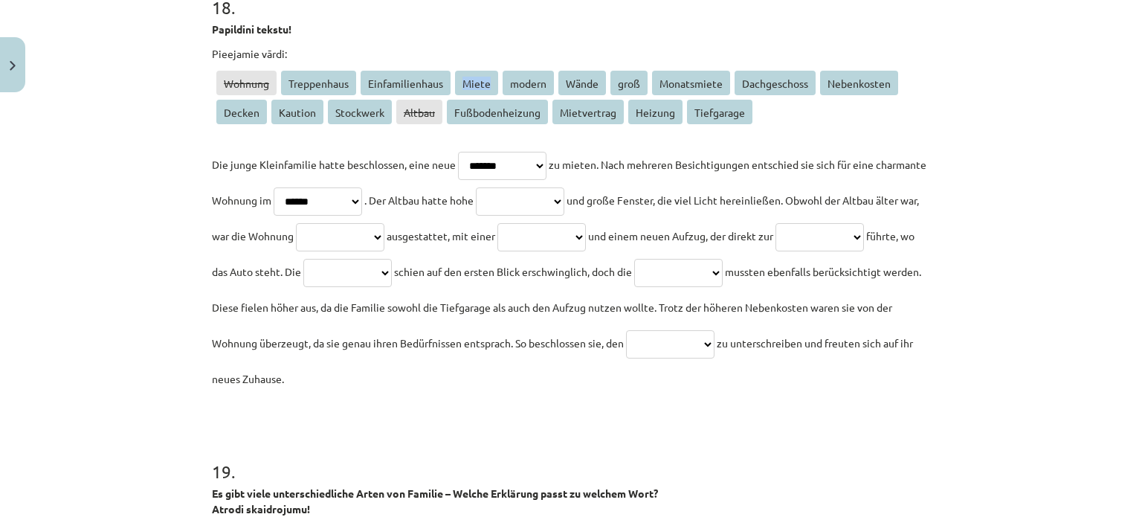
drag, startPoint x: 460, startPoint y: 83, endPoint x: 485, endPoint y: 85, distance: 25.4
click at [485, 85] on span "Miete" at bounding box center [476, 83] width 43 height 25
click at [491, 47] on p "Pieejamie vārdi:" at bounding box center [571, 54] width 718 height 16
drag, startPoint x: 559, startPoint y: 77, endPoint x: 595, endPoint y: 73, distance: 36.0
click at [595, 73] on span "Wände" at bounding box center [582, 83] width 48 height 25
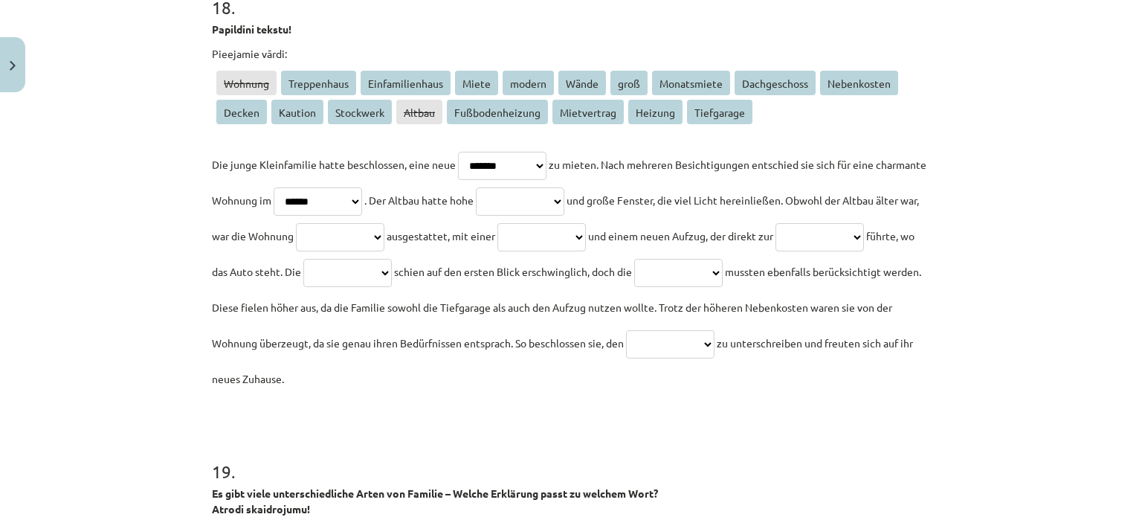
click at [582, 59] on p "Pieejamie vārdi:" at bounding box center [571, 54] width 718 height 16
drag, startPoint x: 738, startPoint y: 80, endPoint x: 793, endPoint y: 83, distance: 54.3
click at [793, 83] on span "Dachgeschoss" at bounding box center [775, 83] width 81 height 25
click at [811, 109] on p "Wohnung Treppenhaus Einfamilienhaus Miete modern Wände groß Monatsmiete Dachges…" at bounding box center [571, 100] width 718 height 58
click at [564, 200] on select "**********" at bounding box center [520, 201] width 88 height 28
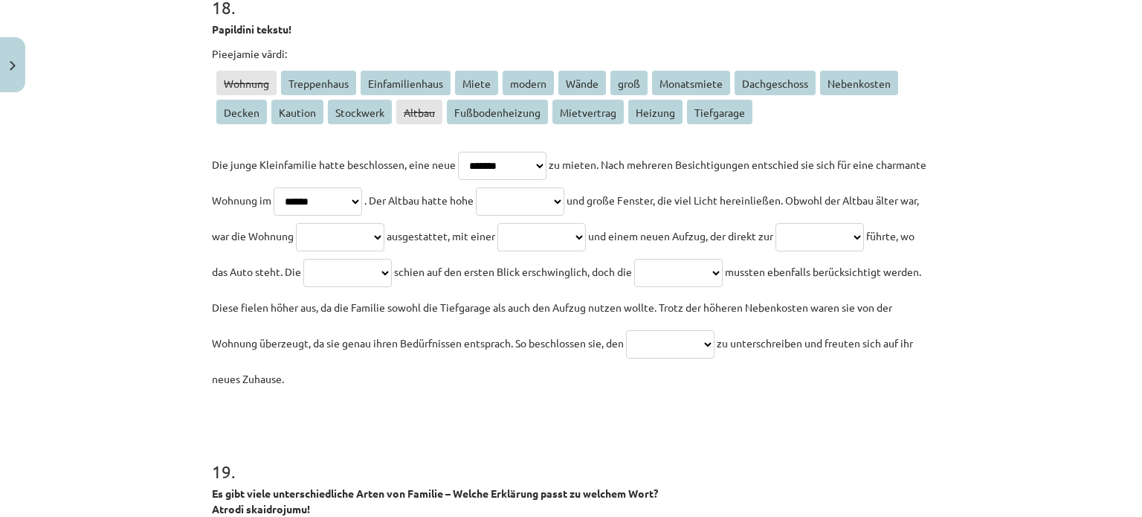
select select "*****"
click at [557, 187] on select "**********" at bounding box center [520, 201] width 88 height 28
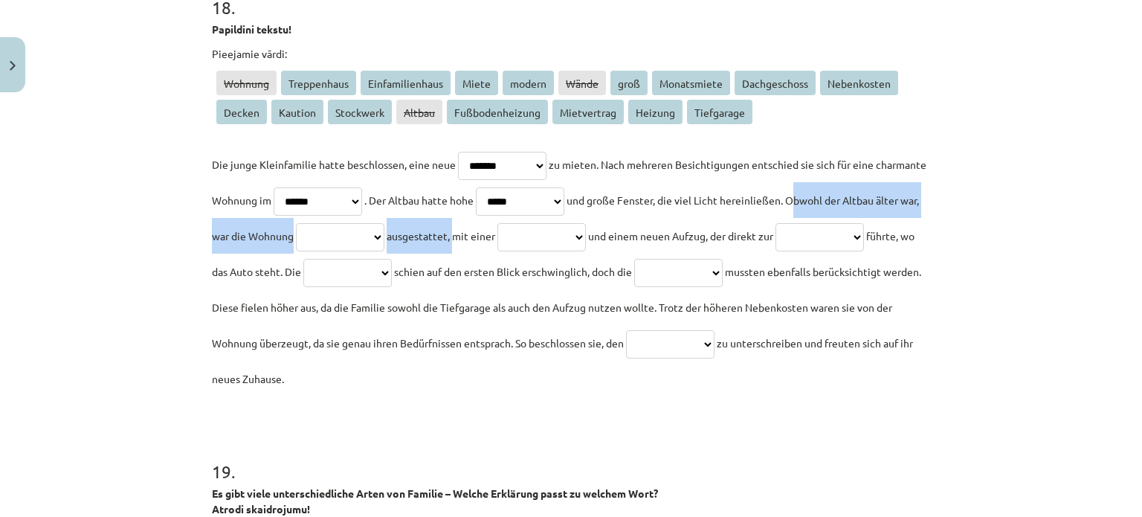
drag, startPoint x: 196, startPoint y: 228, endPoint x: 615, endPoint y: 226, distance: 418.7
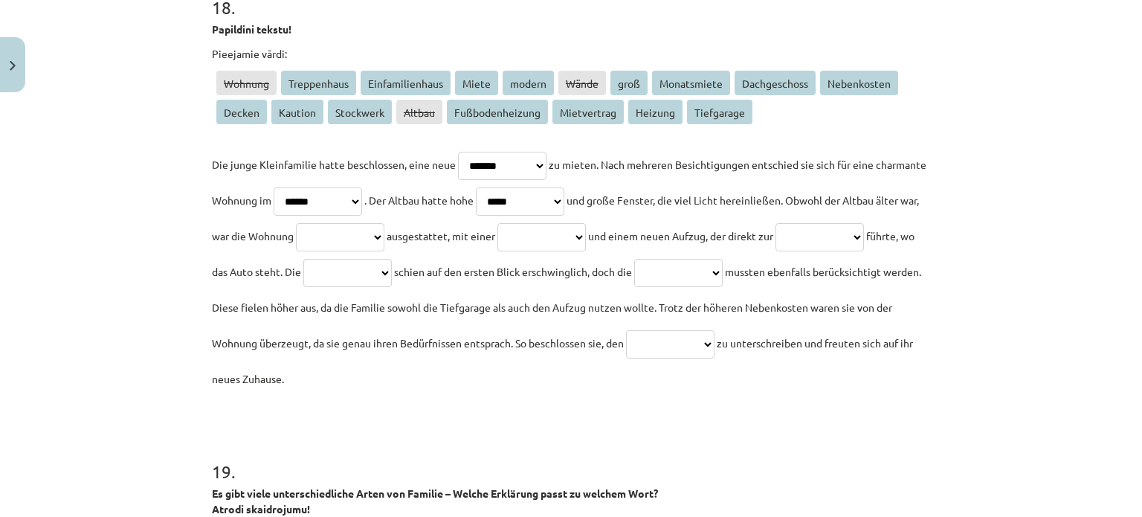
click at [494, 266] on span "führte, wo das Auto steht. Die" at bounding box center [563, 253] width 703 height 49
click at [384, 225] on select "**********" at bounding box center [340, 237] width 88 height 28
select select "******"
click at [384, 223] on select "**********" at bounding box center [340, 237] width 88 height 28
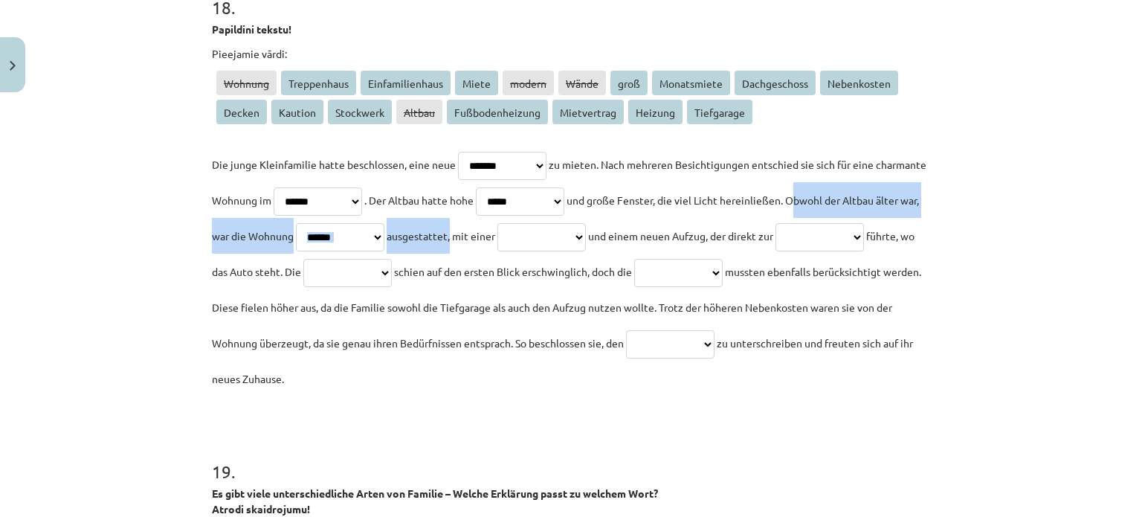
drag, startPoint x: 203, startPoint y: 234, endPoint x: 613, endPoint y: 234, distance: 409.7
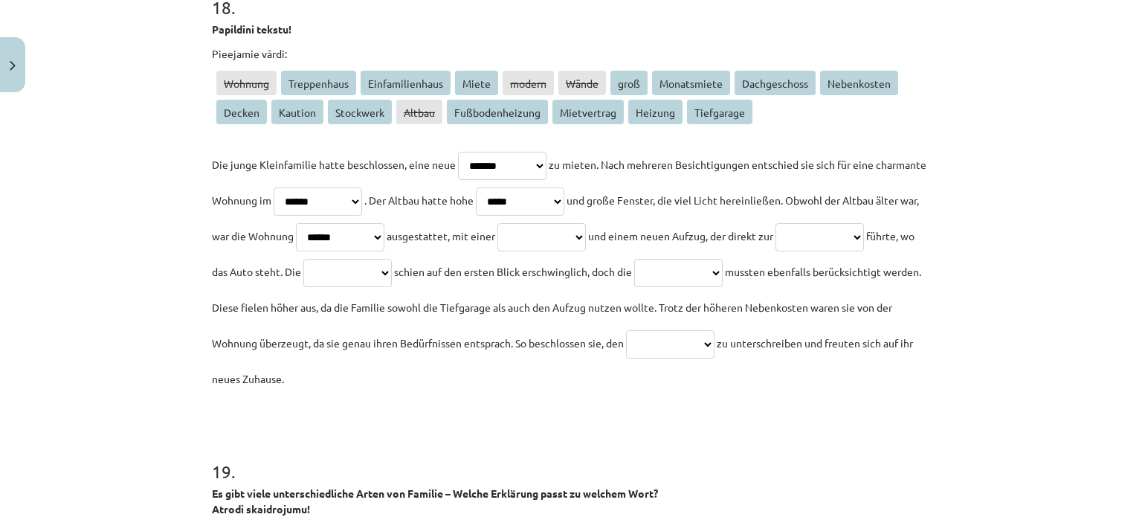
drag, startPoint x: 506, startPoint y: 260, endPoint x: 494, endPoint y: 246, distance: 18.4
click at [506, 260] on p "**********" at bounding box center [571, 271] width 718 height 250
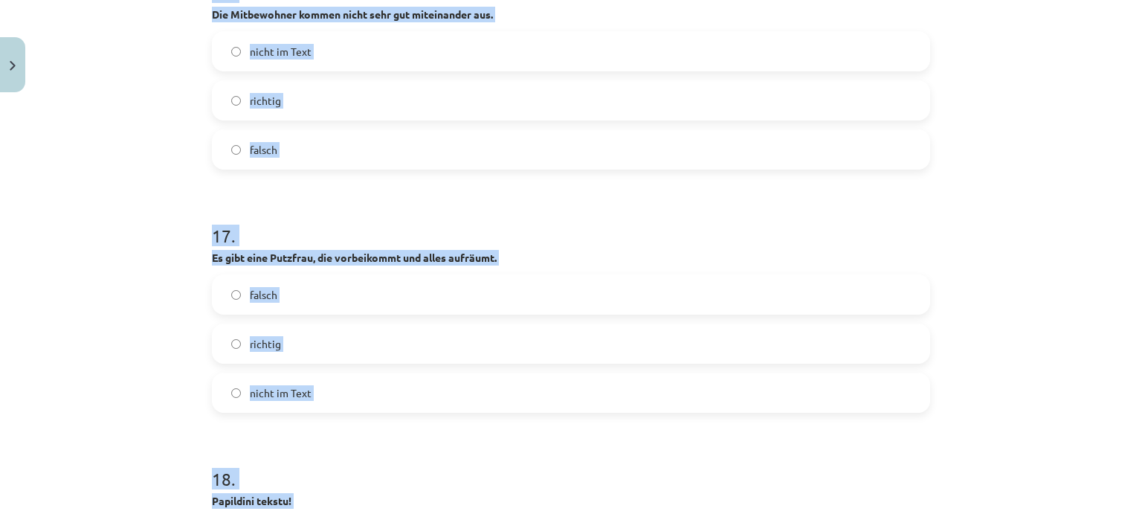
click at [345, 0] on html "0 Dāvanas 450 mP 691 xp Helēna Tīna Dubrovska Sākums Aktuāli Kā mācīties eSKOLĀ…" at bounding box center [571, 258] width 1142 height 517
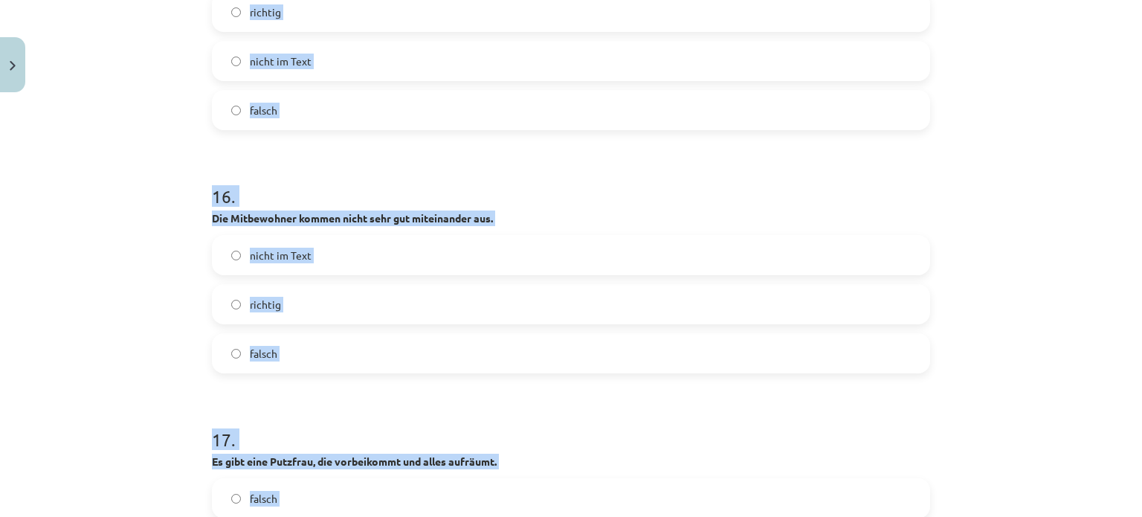
click at [196, 291] on div "Mācību tēma: Vācu valodas b1 - 10. klases 1. ieskaites mācību materiāls #2 📝 Th…" at bounding box center [571, 258] width 1142 height 517
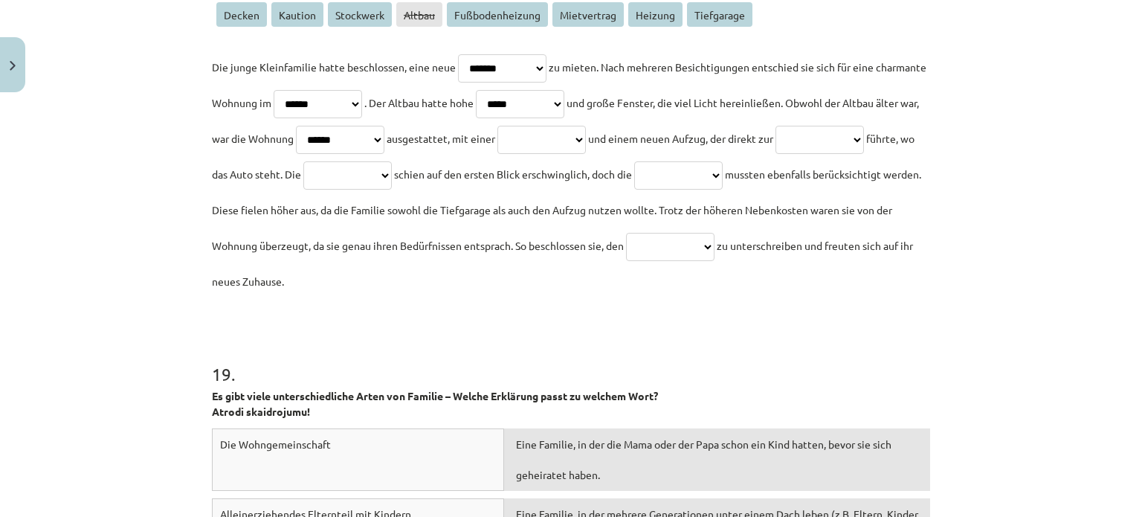
scroll to position [4902, 0]
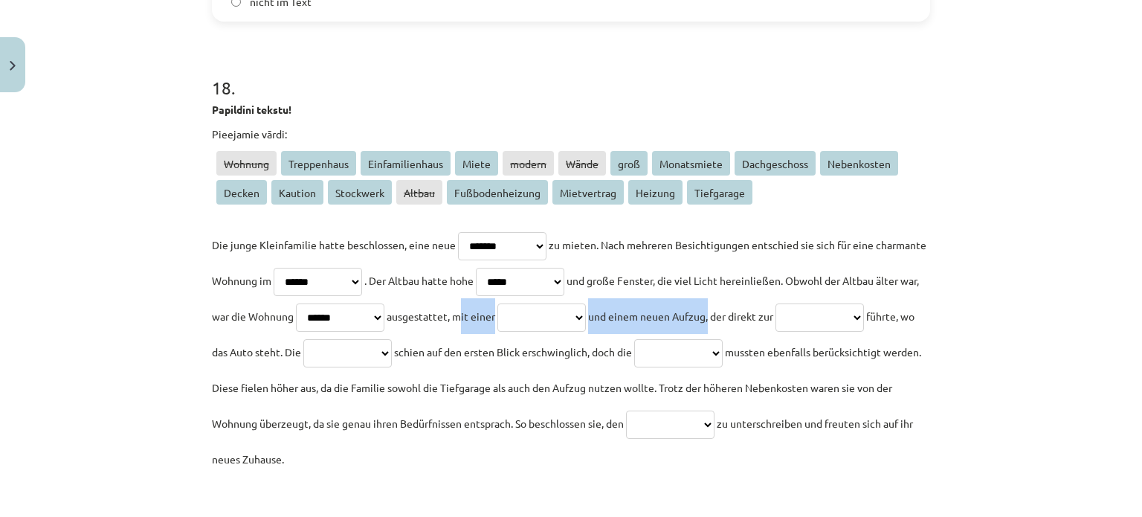
drag, startPoint x: 618, startPoint y: 318, endPoint x: 904, endPoint y: 316, distance: 285.6
click at [904, 316] on p "**********" at bounding box center [571, 352] width 718 height 250
click at [898, 359] on p "**********" at bounding box center [571, 352] width 718 height 250
click at [586, 312] on select "**********" at bounding box center [541, 317] width 88 height 28
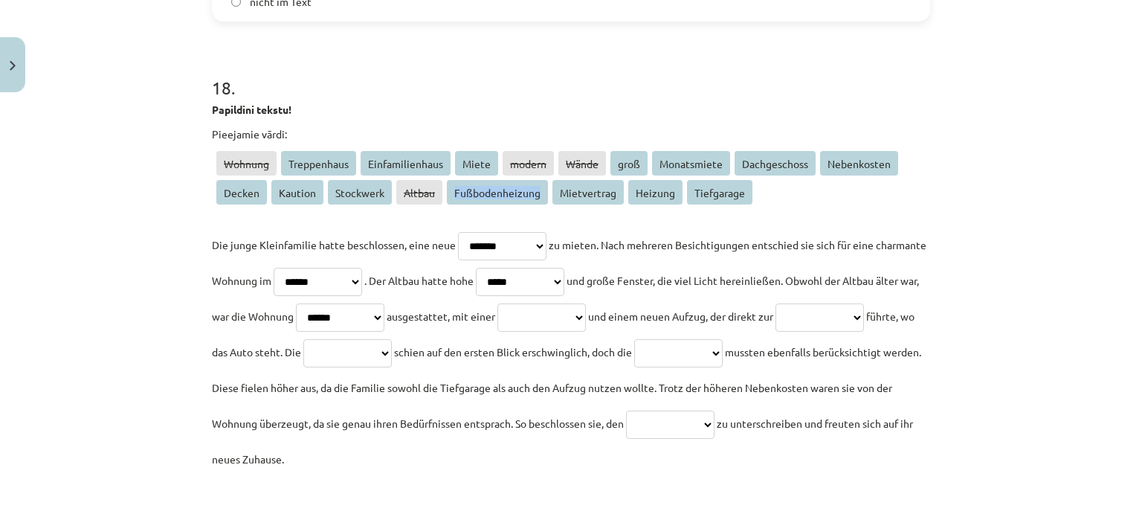
drag, startPoint x: 446, startPoint y: 196, endPoint x: 534, endPoint y: 184, distance: 88.7
click at [534, 184] on span "Fußbodenheizung" at bounding box center [497, 192] width 101 height 25
click at [553, 216] on div "**********" at bounding box center [571, 301] width 718 height 350
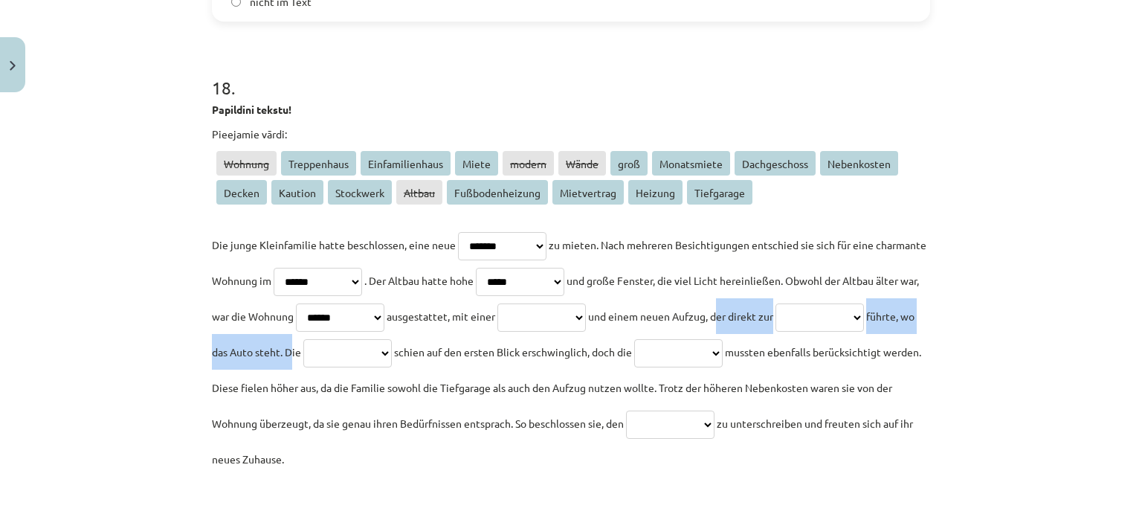
drag, startPoint x: 208, startPoint y: 355, endPoint x: 521, endPoint y: 365, distance: 313.2
click at [521, 365] on p "**********" at bounding box center [571, 352] width 718 height 250
click at [776, 332] on select "**********" at bounding box center [820, 317] width 88 height 28
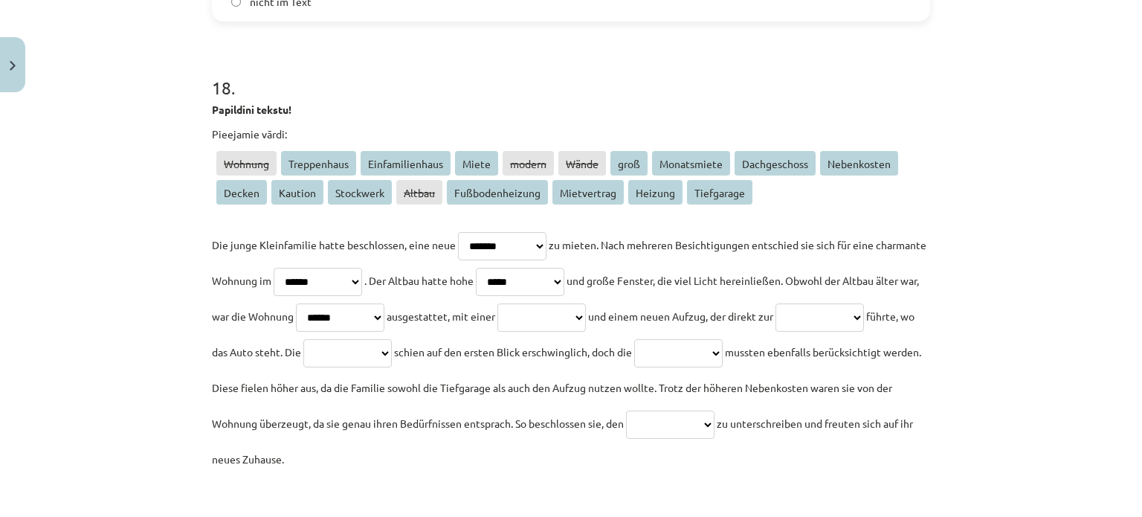
click at [343, 375] on p "**********" at bounding box center [571, 352] width 718 height 250
click at [776, 332] on select "**********" at bounding box center [820, 317] width 88 height 28
select select "**********"
click at [776, 332] on select "**********" at bounding box center [820, 317] width 88 height 28
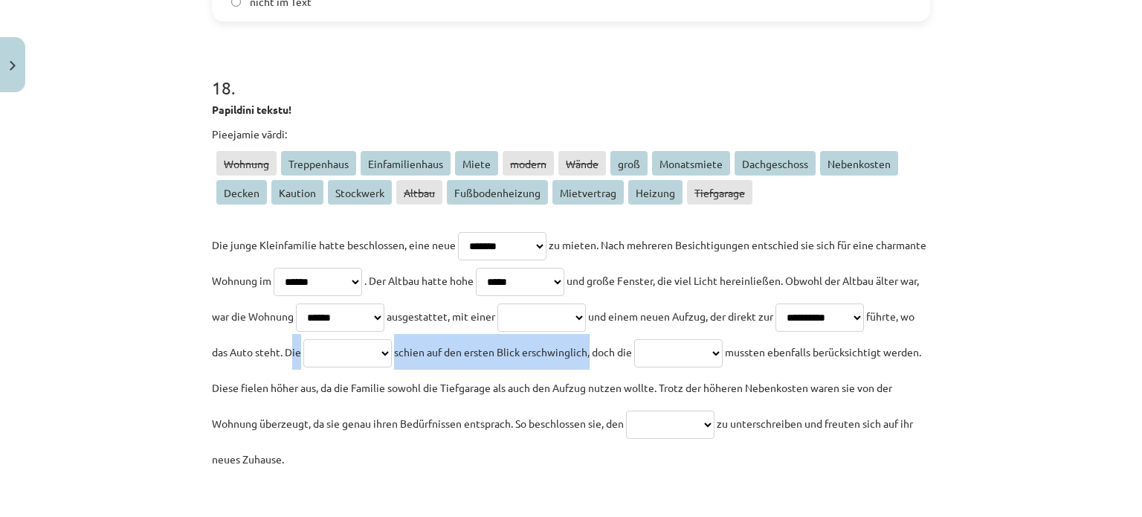
drag, startPoint x: 521, startPoint y: 347, endPoint x: 854, endPoint y: 349, distance: 333.1
click at [854, 349] on p "**********" at bounding box center [571, 352] width 718 height 250
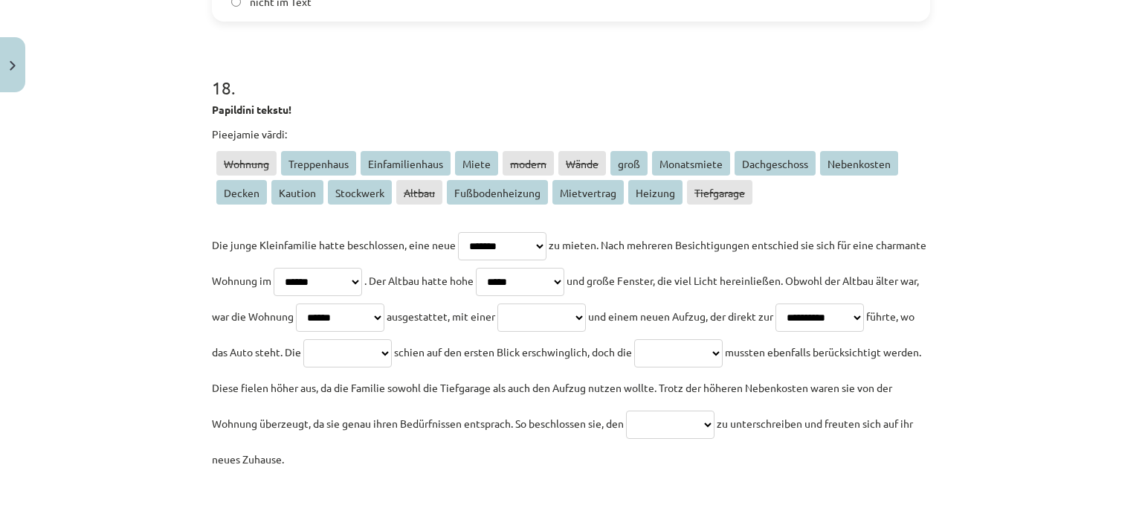
click at [829, 383] on span "mussten ebenfalls berücksichtigt werden. Diese fielen höher aus, da die Familie…" at bounding box center [566, 387] width 709 height 85
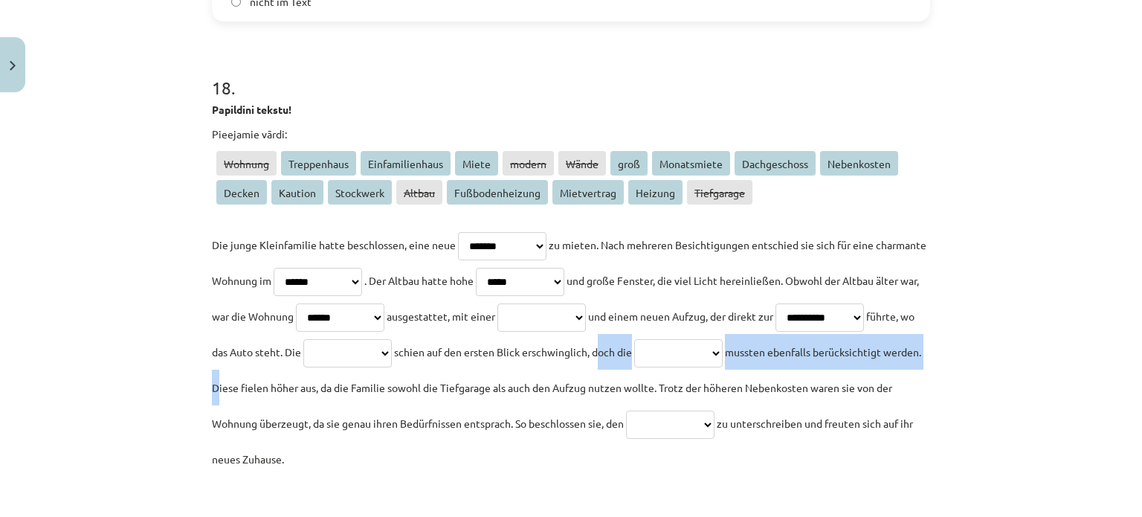
drag, startPoint x: 875, startPoint y: 380, endPoint x: 531, endPoint y: 398, distance: 344.0
click at [531, 398] on p "**********" at bounding box center [571, 352] width 718 height 250
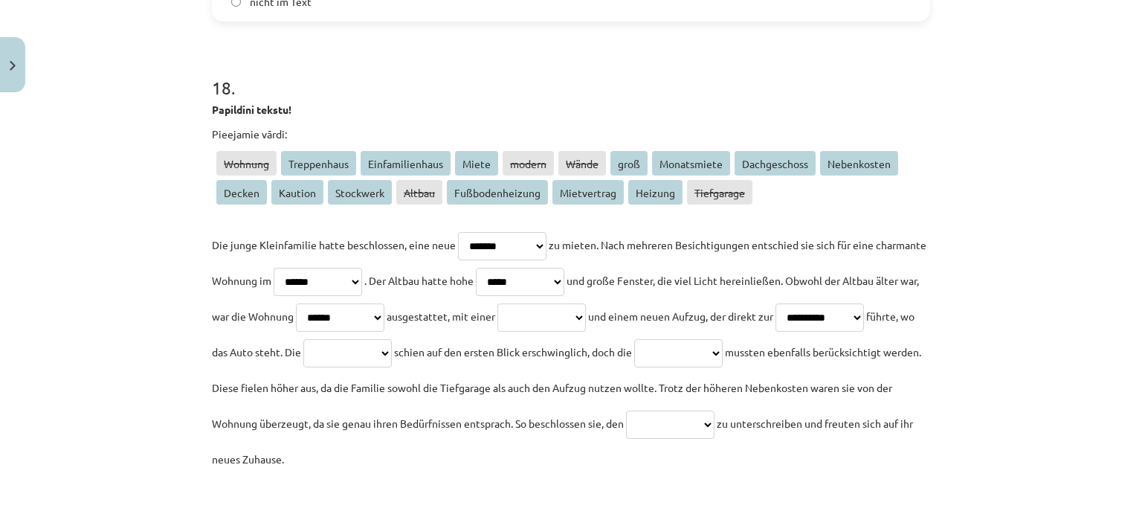
click at [551, 389] on span "mussten ebenfalls berücksichtigt werden. Diese fielen höher aus, da die Familie…" at bounding box center [566, 387] width 709 height 85
drag, startPoint x: 695, startPoint y: 350, endPoint x: 855, endPoint y: 361, distance: 160.2
click at [855, 361] on p "**********" at bounding box center [571, 352] width 718 height 250
click at [559, 403] on p "**********" at bounding box center [571, 352] width 718 height 250
click at [634, 367] on select "**********" at bounding box center [678, 353] width 88 height 28
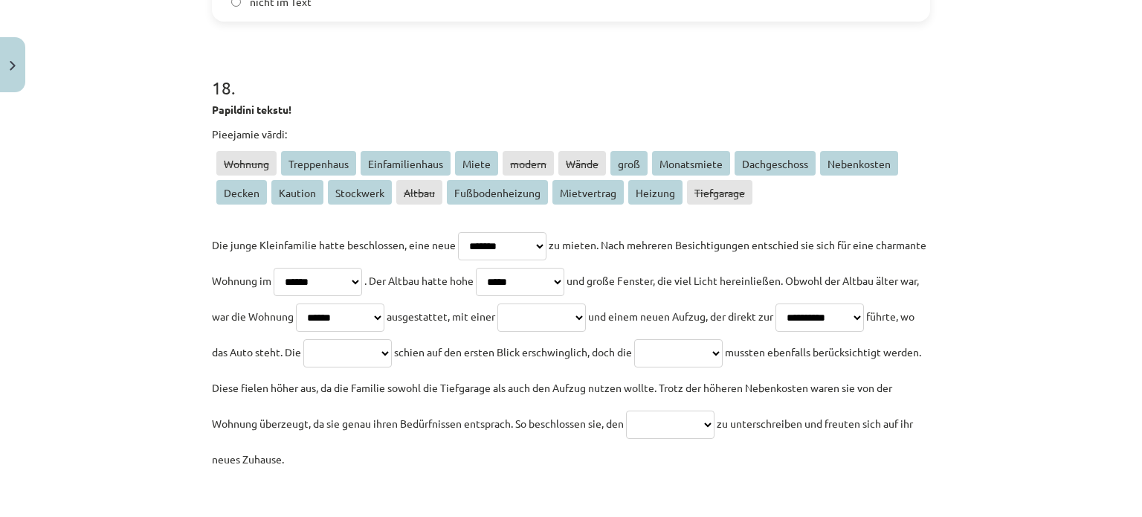
select select "**********"
click at [634, 367] on select "**********" at bounding box center [678, 353] width 88 height 28
click at [586, 321] on select "**********" at bounding box center [541, 317] width 88 height 28
select select "*****"
click at [586, 303] on select "**********" at bounding box center [541, 317] width 88 height 28
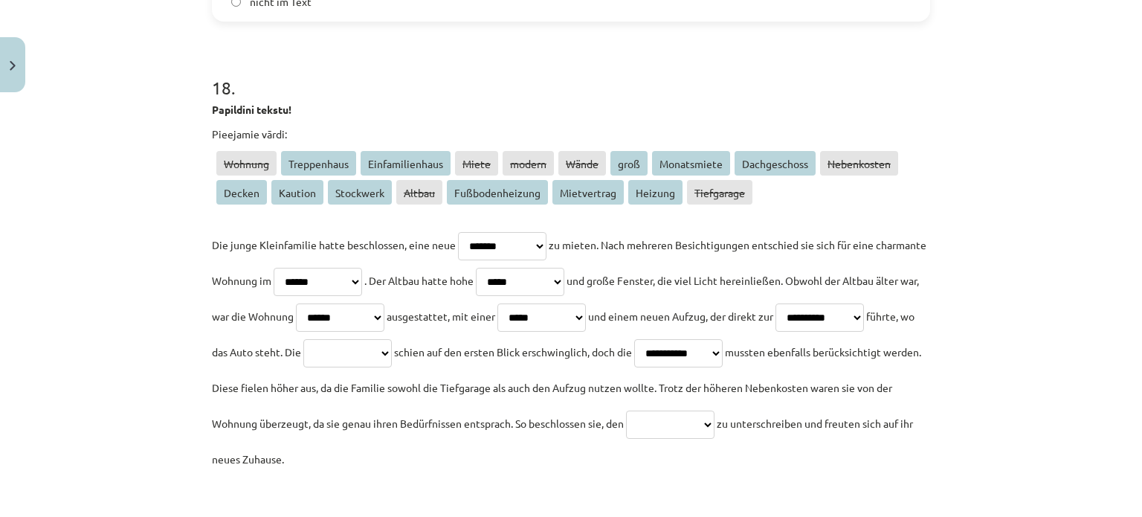
click at [586, 306] on select "**********" at bounding box center [541, 317] width 88 height 28
select select
click at [586, 303] on select "**********" at bounding box center [541, 317] width 88 height 28
click at [392, 341] on select "**********" at bounding box center [347, 353] width 88 height 28
select select "*****"
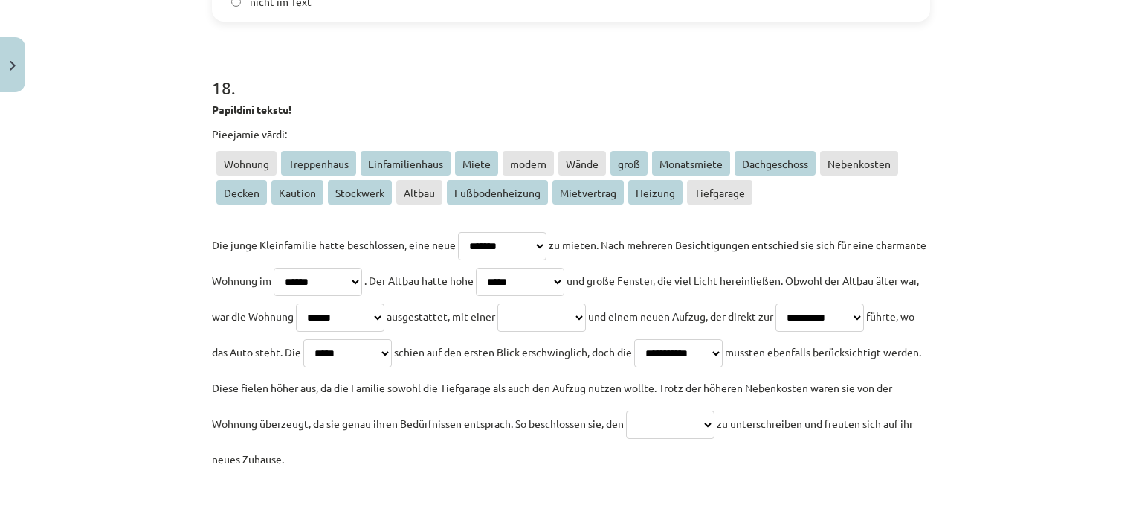
click at [392, 339] on select "**********" at bounding box center [347, 353] width 88 height 28
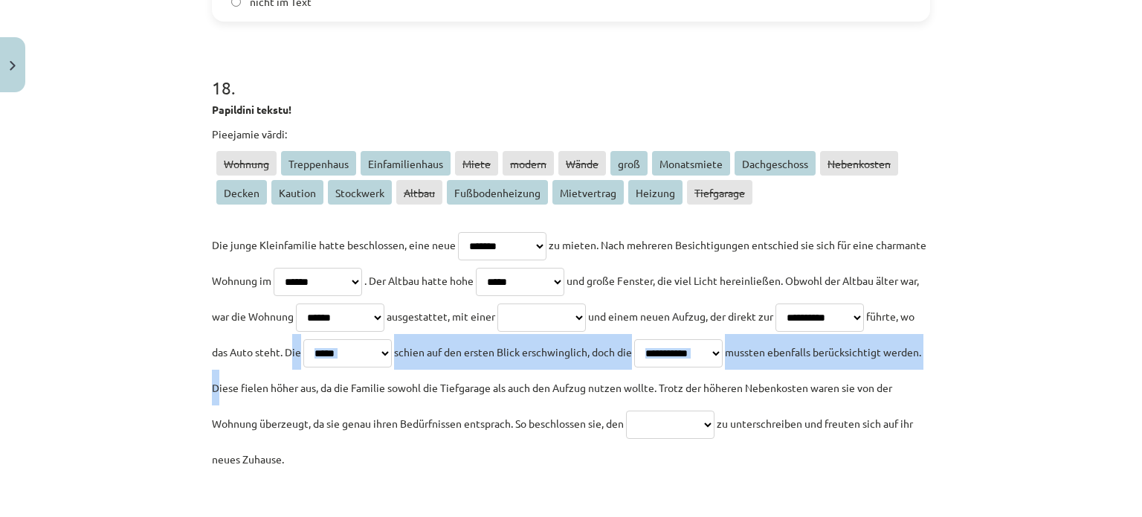
drag, startPoint x: 522, startPoint y: 348, endPoint x: 529, endPoint y: 381, distance: 33.6
click at [529, 381] on p "**********" at bounding box center [571, 352] width 718 height 250
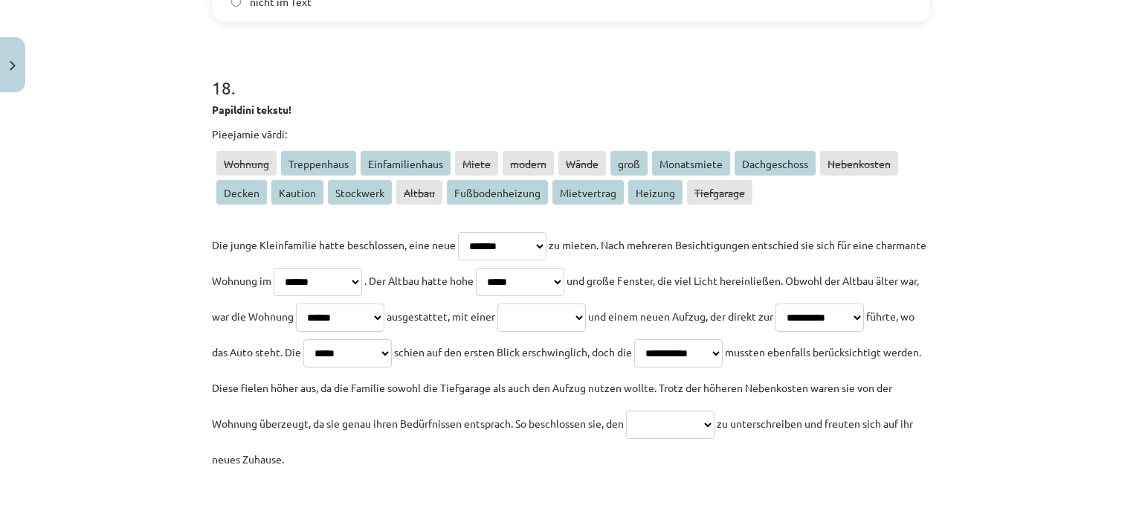
click at [498, 422] on span "mussten ebenfalls berücksichtigt werden. Diese fielen höher aus, da die Familie…" at bounding box center [566, 387] width 709 height 85
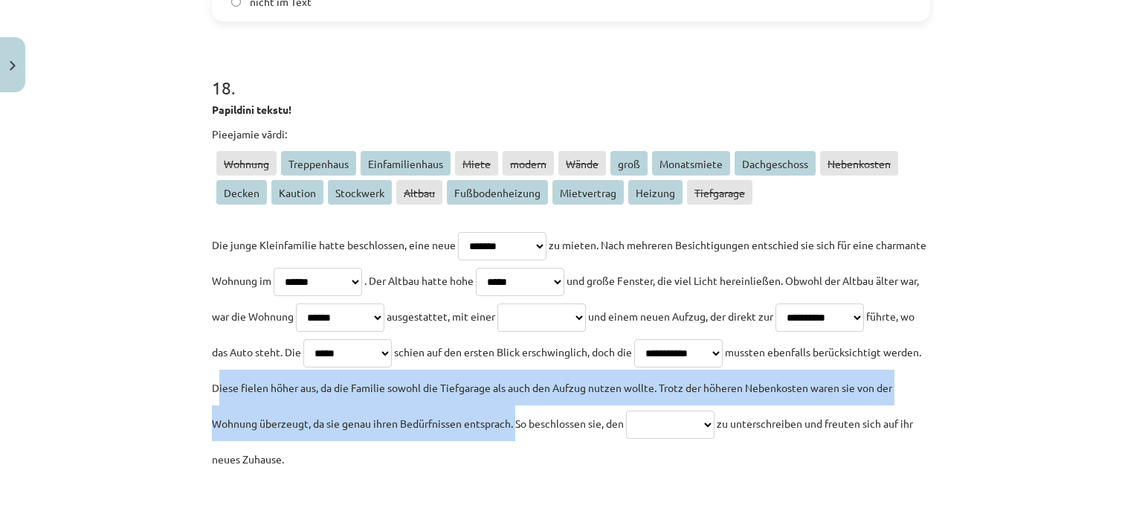
drag, startPoint x: 529, startPoint y: 384, endPoint x: 818, endPoint y: 406, distance: 289.4
click at [818, 406] on p "**********" at bounding box center [571, 352] width 718 height 250
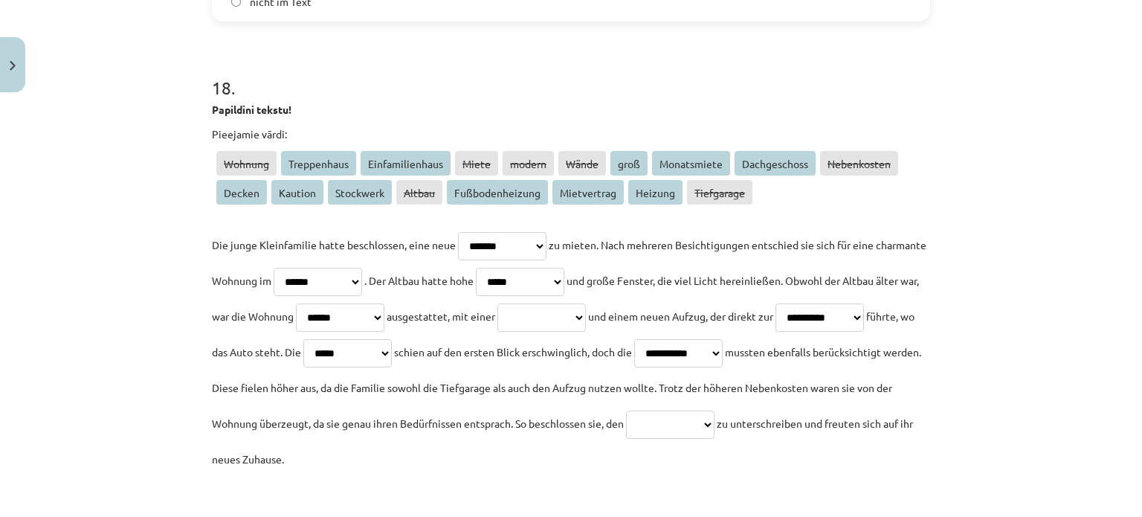
click at [834, 439] on p "**********" at bounding box center [571, 352] width 718 height 250
drag, startPoint x: 822, startPoint y: 419, endPoint x: 782, endPoint y: 472, distance: 67.4
click at [782, 472] on p "**********" at bounding box center [571, 352] width 718 height 250
click at [586, 324] on select "**********" at bounding box center [541, 317] width 88 height 28
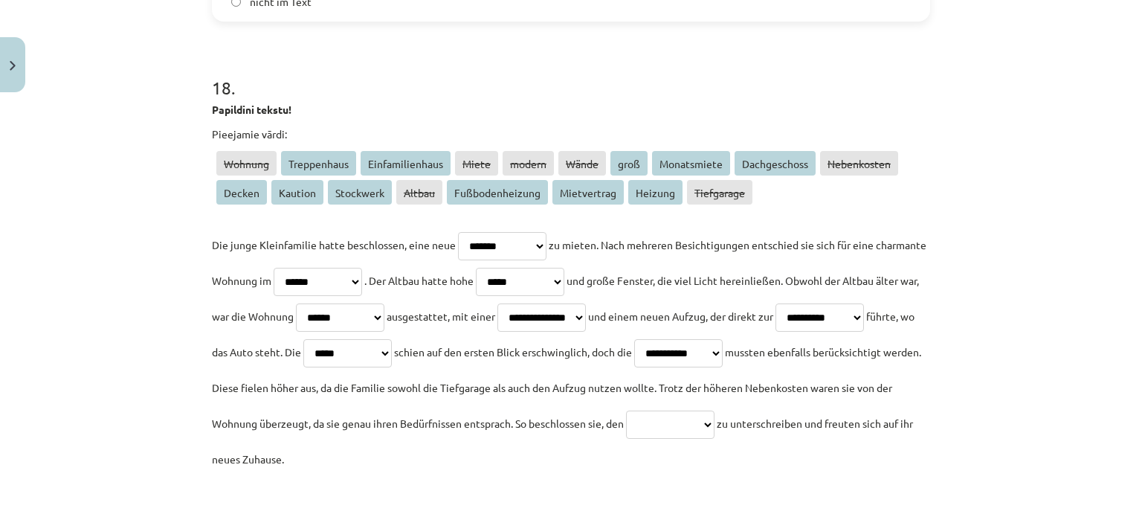
click at [586, 303] on select "**********" at bounding box center [541, 317] width 88 height 28
drag, startPoint x: 445, startPoint y: 191, endPoint x: 532, endPoint y: 179, distance: 88.6
click at [532, 180] on span "Fußbodenheizung" at bounding box center [497, 192] width 101 height 25
drag, startPoint x: 381, startPoint y: 48, endPoint x: 354, endPoint y: 4, distance: 52.4
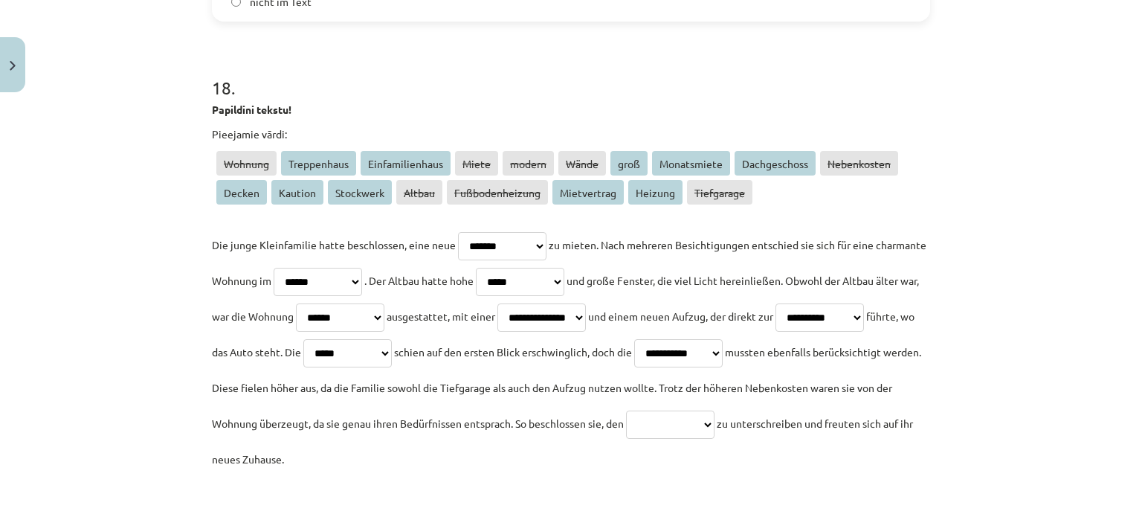
click at [586, 312] on select "**********" at bounding box center [541, 317] width 88 height 28
select select "**********"
click at [586, 303] on select "**********" at bounding box center [541, 317] width 88 height 28
drag, startPoint x: 329, startPoint y: 192, endPoint x: 388, endPoint y: 191, distance: 58.8
click at [388, 191] on p "Wohnung Treppenhaus Einfamilienhaus Miete modern Wände groß Monatsmiete Dachges…" at bounding box center [571, 180] width 718 height 58
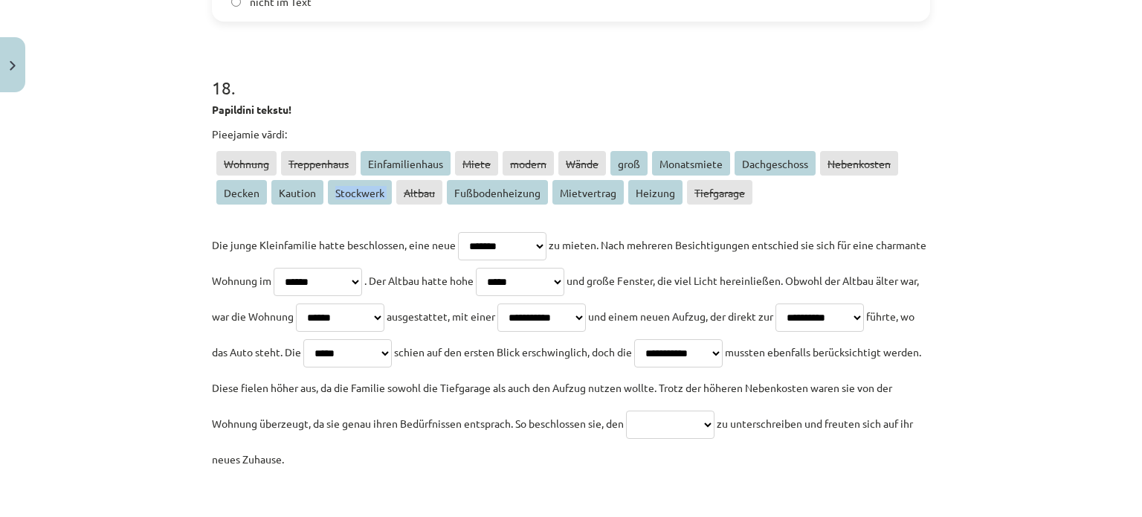
click at [361, 219] on div "**********" at bounding box center [571, 301] width 718 height 350
drag, startPoint x: 271, startPoint y: 187, endPoint x: 311, endPoint y: 195, distance: 40.1
click at [311, 195] on span "Kaution" at bounding box center [297, 192] width 52 height 25
click at [302, 213] on div "**********" at bounding box center [571, 301] width 718 height 350
drag, startPoint x: 217, startPoint y: 184, endPoint x: 253, endPoint y: 207, distance: 42.5
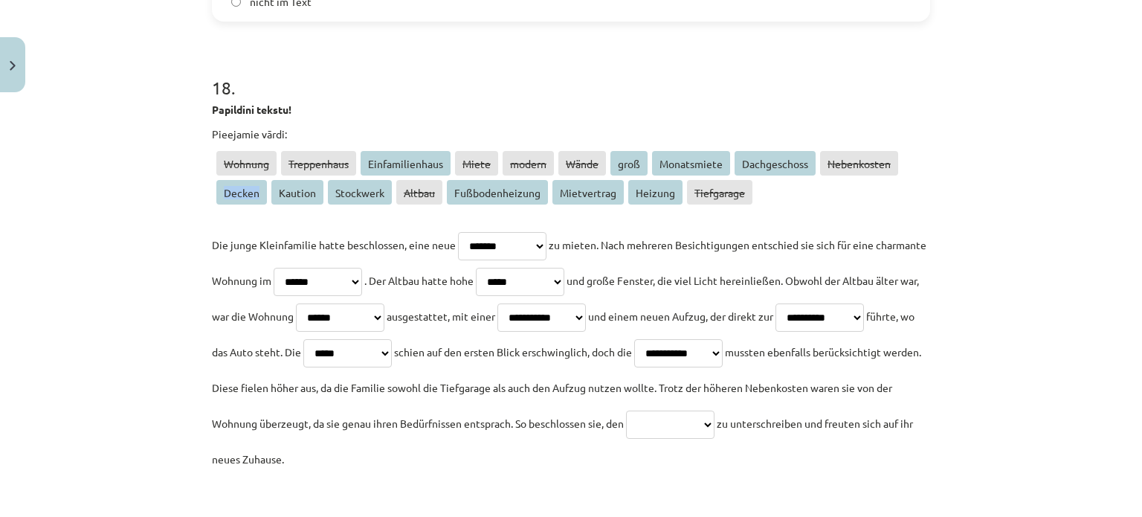
click at [253, 207] on p "Wohnung Treppenhaus Einfamilienhaus Miete modern Wände groß Monatsmiete Dachges…" at bounding box center [571, 180] width 718 height 58
click at [256, 211] on div "**********" at bounding box center [571, 301] width 718 height 350
drag, startPoint x: 657, startPoint y: 162, endPoint x: 729, endPoint y: 164, distance: 72.1
click at [729, 164] on p "Wohnung Treppenhaus Einfamilienhaus Miete modern Wände groß Monatsmiete Dachges…" at bounding box center [571, 180] width 718 height 58
click at [689, 120] on div "**********" at bounding box center [571, 263] width 718 height 425
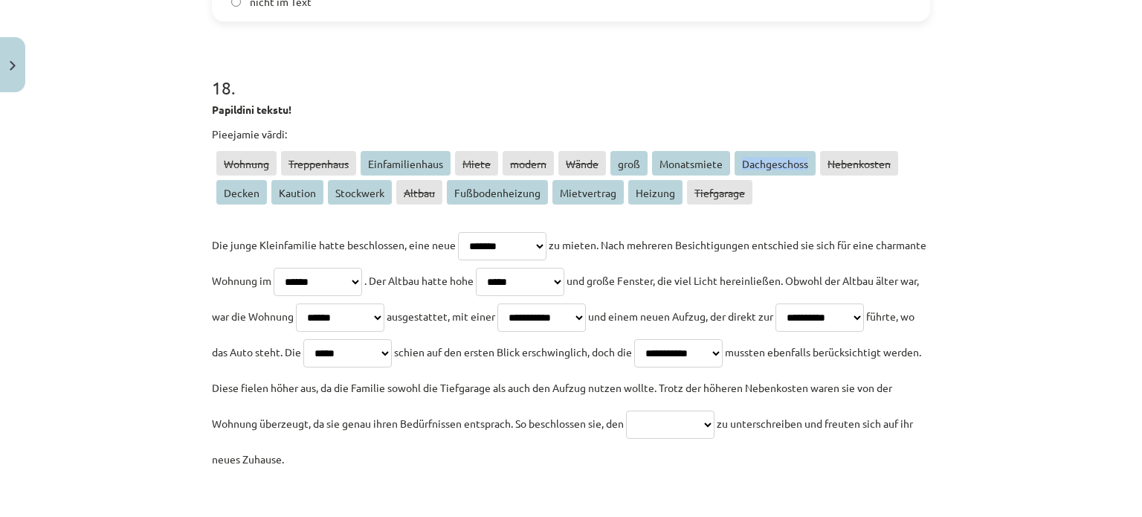
drag, startPoint x: 738, startPoint y: 163, endPoint x: 808, endPoint y: 180, distance: 72.0
click at [808, 180] on p "Wohnung Treppenhaus Einfamilienhaus Miete modern Wände groß Monatsmiete Dachges…" at bounding box center [571, 180] width 718 height 58
click at [788, 190] on p "Wohnung Treppenhaus Einfamilienhaus Miete modern Wände groß Monatsmiete Dachges…" at bounding box center [571, 180] width 718 height 58
drag, startPoint x: 556, startPoint y: 196, endPoint x: 613, endPoint y: 204, distance: 57.2
click at [613, 204] on p "Wohnung Treppenhaus Einfamilienhaus Miete modern Wände groß Monatsmiete Dachges…" at bounding box center [571, 180] width 718 height 58
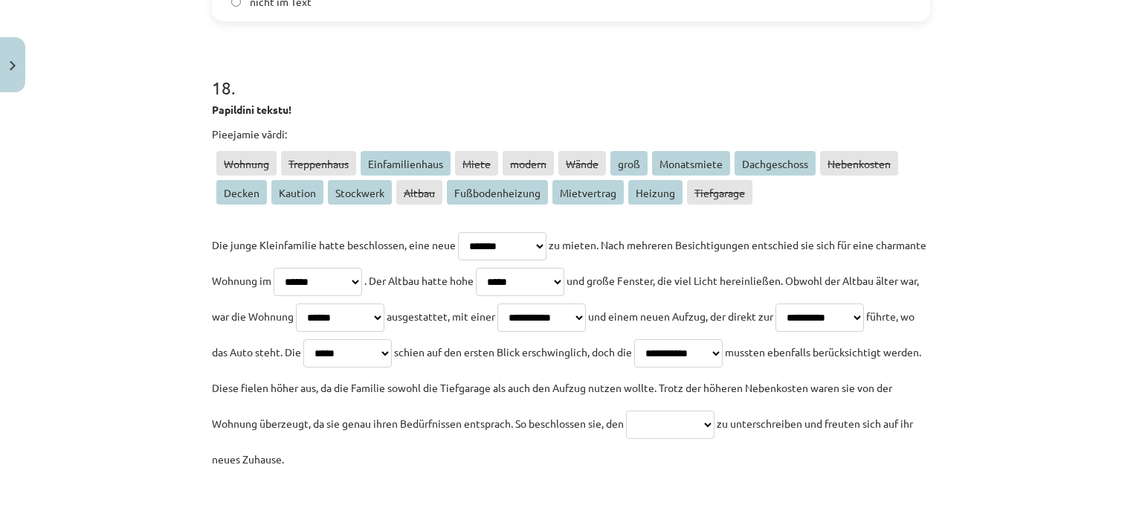
drag, startPoint x: 602, startPoint y: 213, endPoint x: 590, endPoint y: 153, distance: 60.7
click at [604, 214] on div "**********" at bounding box center [571, 301] width 718 height 350
click at [626, 439] on select "**********" at bounding box center [670, 424] width 88 height 28
select select "**********"
click at [626, 439] on select "**********" at bounding box center [670, 424] width 88 height 28
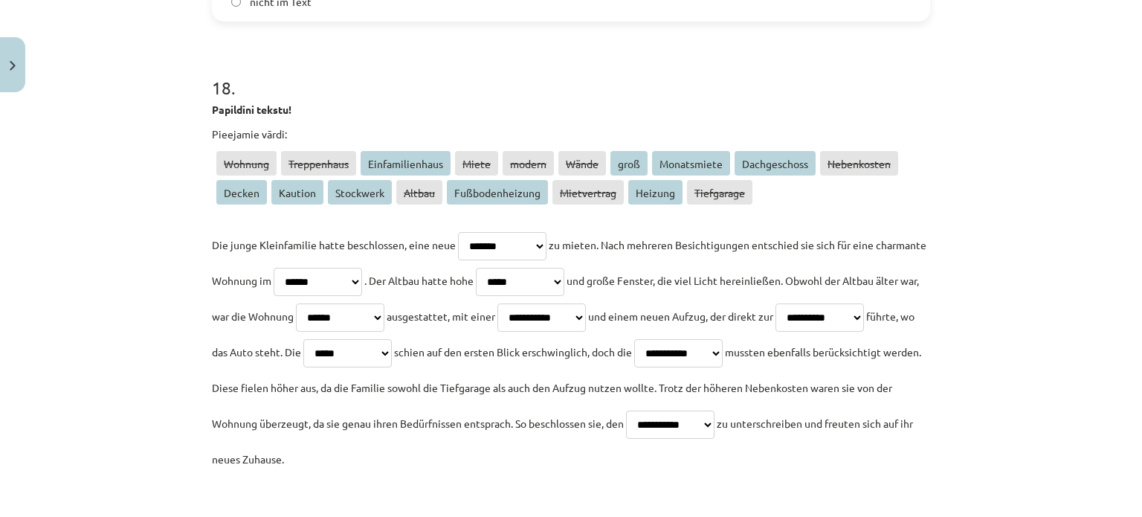
click at [483, 251] on select "**********" at bounding box center [502, 246] width 88 height 28
select select "**********"
click at [458, 232] on select "**********" at bounding box center [502, 246] width 88 height 28
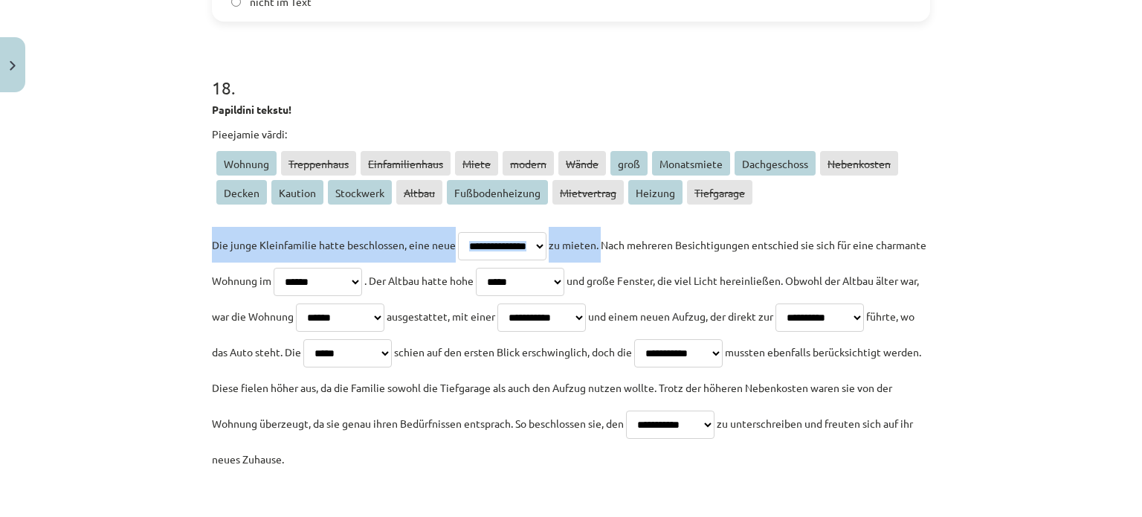
drag, startPoint x: 204, startPoint y: 251, endPoint x: 622, endPoint y: 246, distance: 418.7
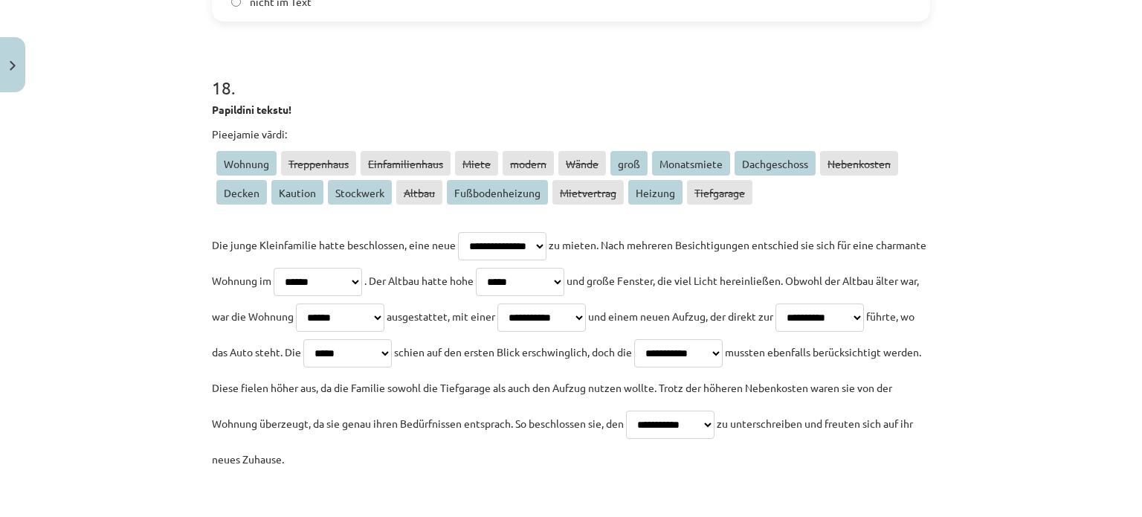
click at [637, 254] on p "**********" at bounding box center [571, 352] width 718 height 250
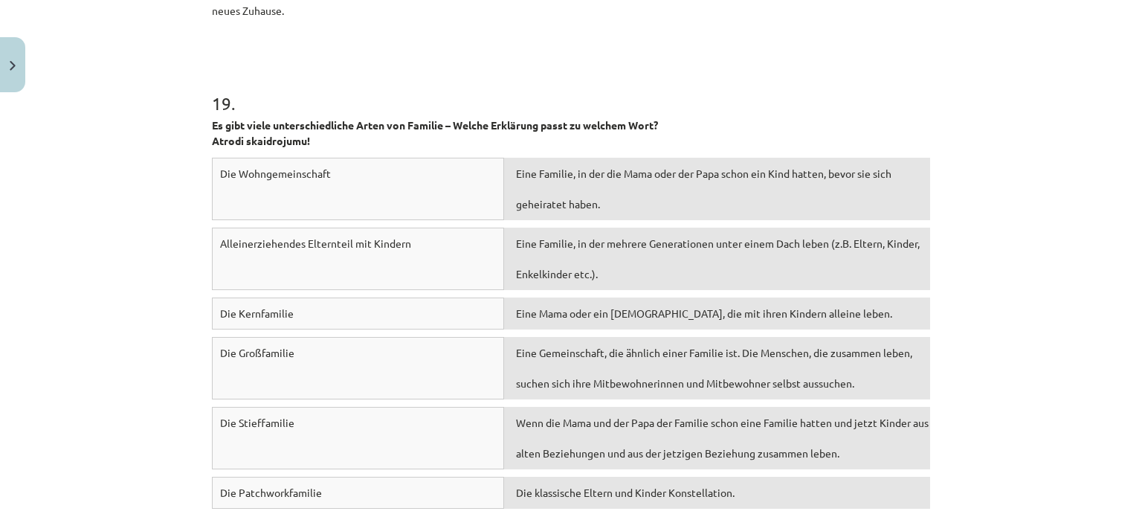
scroll to position [5423, 0]
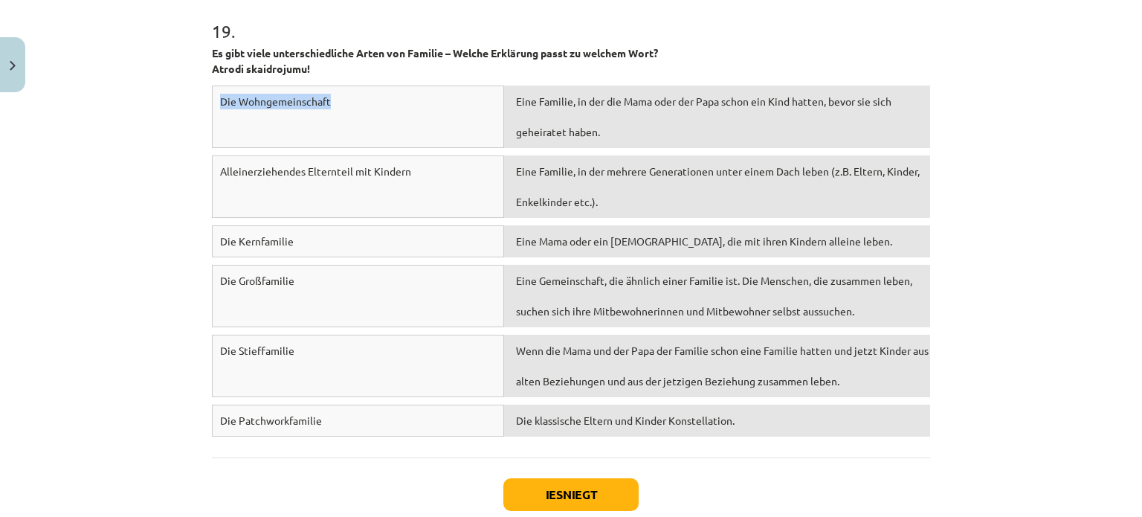
drag, startPoint x: 210, startPoint y: 100, endPoint x: 331, endPoint y: 113, distance: 121.1
click at [331, 113] on div "Die Wohngemeinschaft" at bounding box center [358, 117] width 292 height 62
click at [349, 117] on div "Die Wohngemeinschaft" at bounding box center [358, 117] width 292 height 62
drag, startPoint x: 213, startPoint y: 419, endPoint x: 343, endPoint y: 434, distance: 130.2
click at [343, 434] on div "Die Patchworkfamilie" at bounding box center [358, 421] width 292 height 32
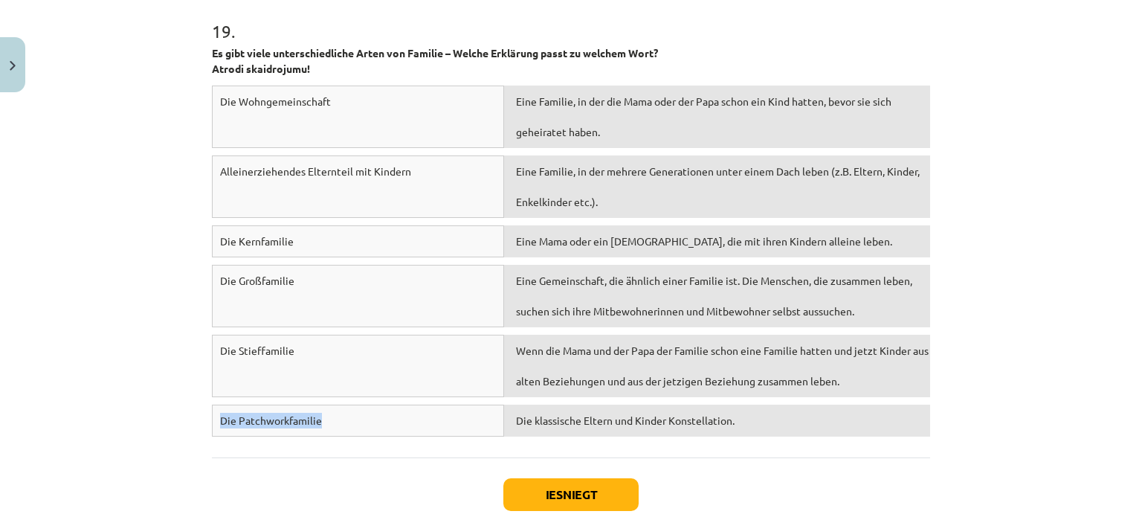
click at [390, 434] on div "Die Patchworkfamilie" at bounding box center [358, 421] width 292 height 32
drag, startPoint x: 214, startPoint y: 348, endPoint x: 319, endPoint y: 350, distance: 104.9
click at [319, 350] on div "Die Stieffamilie" at bounding box center [358, 366] width 292 height 62
click at [277, 379] on div "Die Stieffamilie" at bounding box center [358, 366] width 292 height 62
drag, startPoint x: 216, startPoint y: 234, endPoint x: 339, endPoint y: 245, distance: 123.1
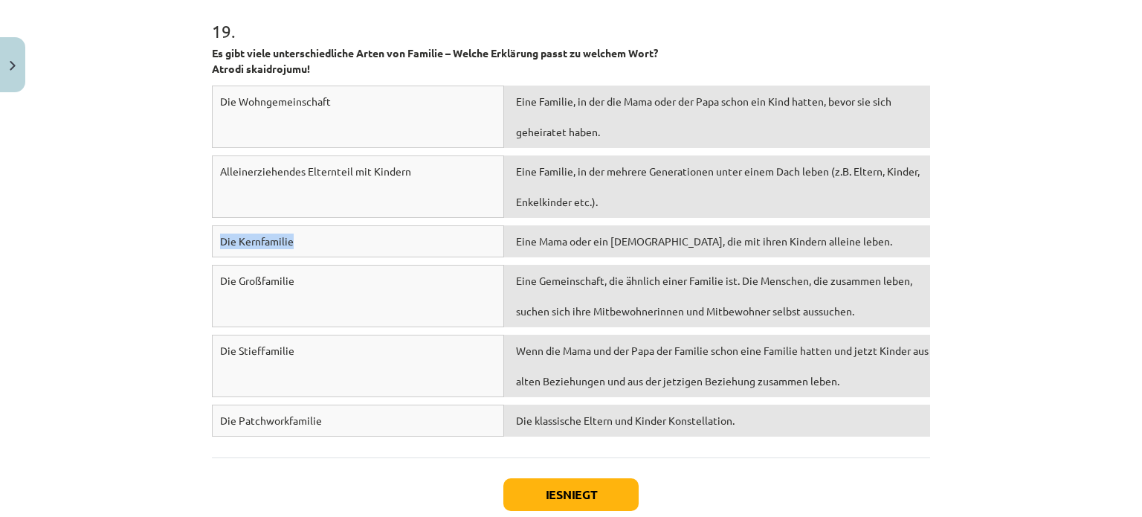
click at [339, 245] on div "Die Kernfamilie" at bounding box center [358, 241] width 292 height 32
click at [298, 102] on span "Die Wohngemeinschaft" at bounding box center [275, 100] width 111 height 13
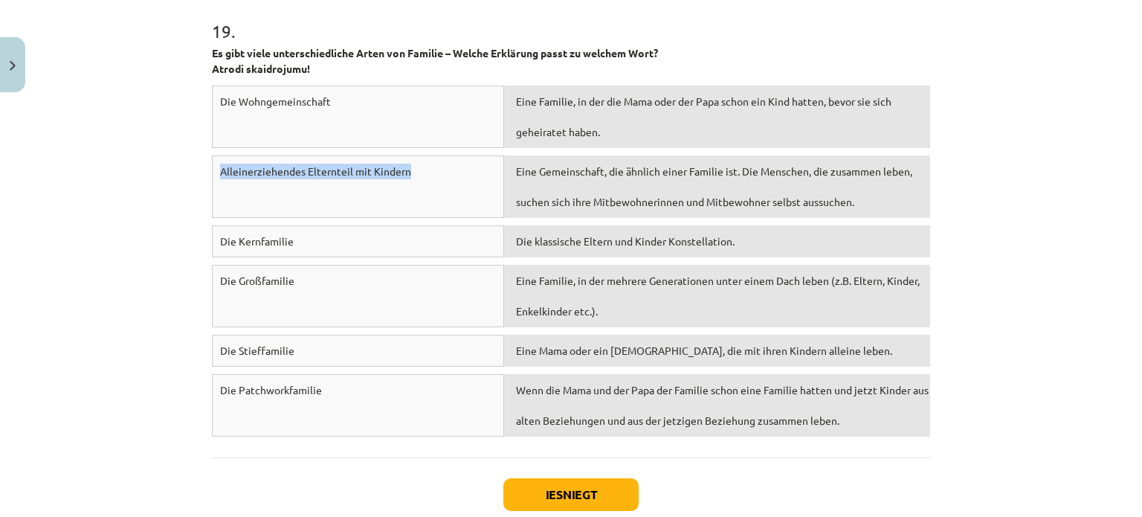
drag, startPoint x: 209, startPoint y: 167, endPoint x: 425, endPoint y: 186, distance: 217.2
click at [425, 186] on div "Alleinerziehendes Elternteil mit Kindern" at bounding box center [358, 186] width 292 height 62
click at [422, 182] on div "Alleinerziehendes Elternteil mit Kindern" at bounding box center [358, 186] width 292 height 62
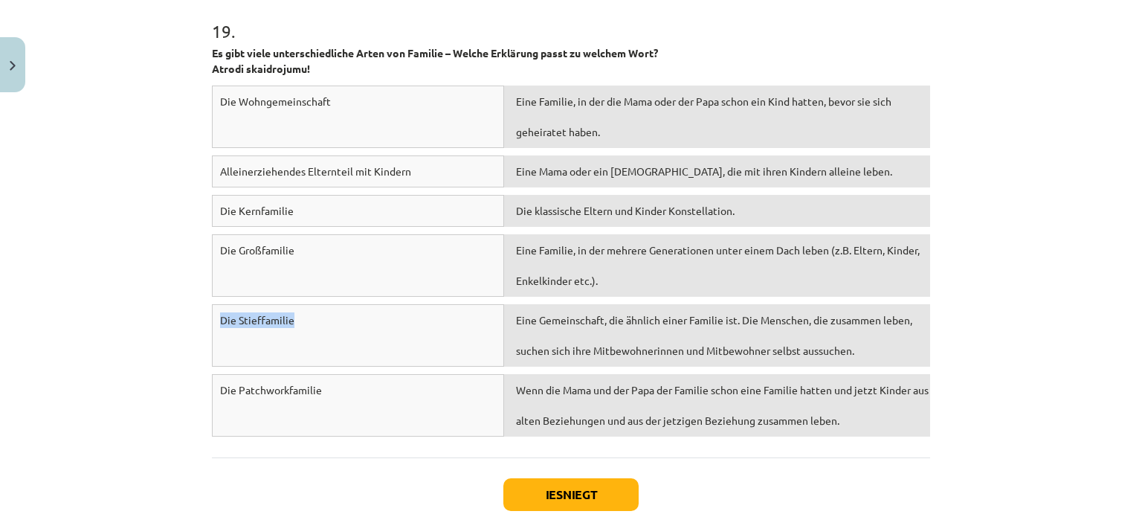
drag, startPoint x: 216, startPoint y: 317, endPoint x: 348, endPoint y: 316, distance: 132.4
click at [348, 316] on div "Die Stieffamilie" at bounding box center [358, 335] width 292 height 62
click at [318, 301] on div "Die Großfamilie Eine Familie, in der mehrere Generationen unter einem Dach lebe…" at bounding box center [571, 269] width 718 height 70
drag, startPoint x: 217, startPoint y: 384, endPoint x: 342, endPoint y: 386, distance: 124.9
click at [342, 386] on div "Die Patchworkfamilie" at bounding box center [358, 405] width 292 height 62
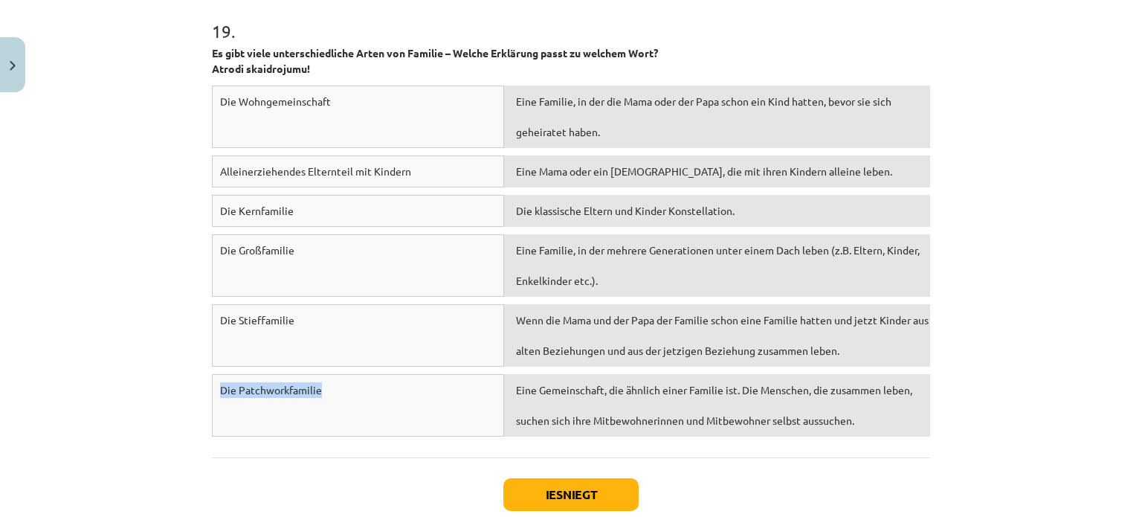
click at [342, 386] on div "Die Patchworkfamilie" at bounding box center [358, 405] width 292 height 62
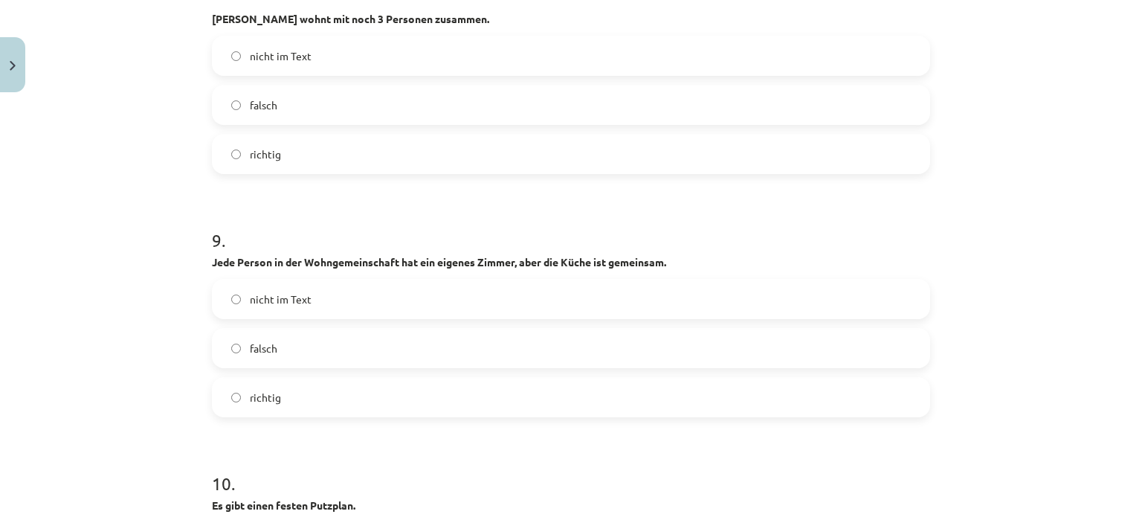
scroll to position [2597, 0]
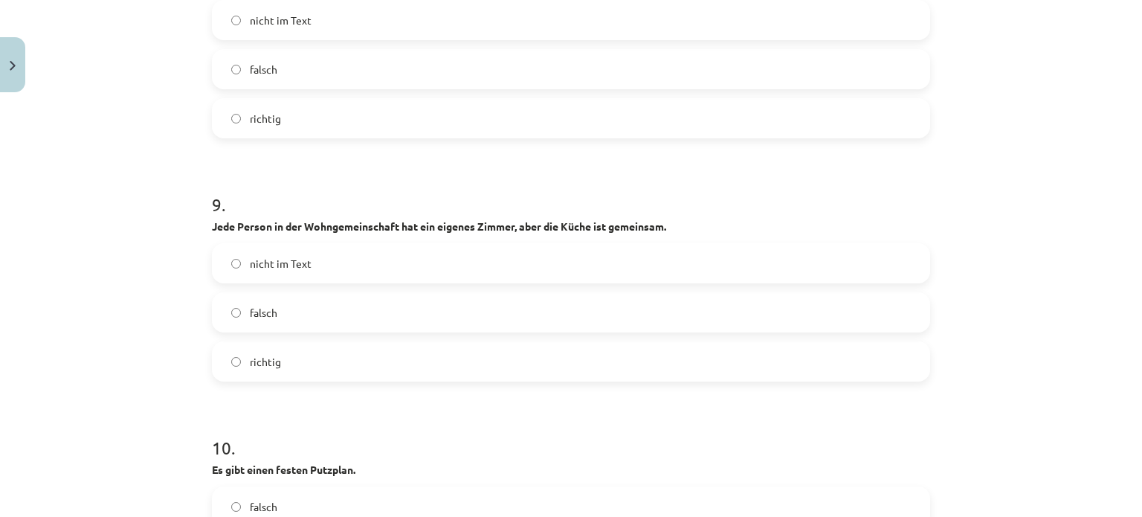
click at [309, 360] on label "richtig" at bounding box center [570, 361] width 715 height 37
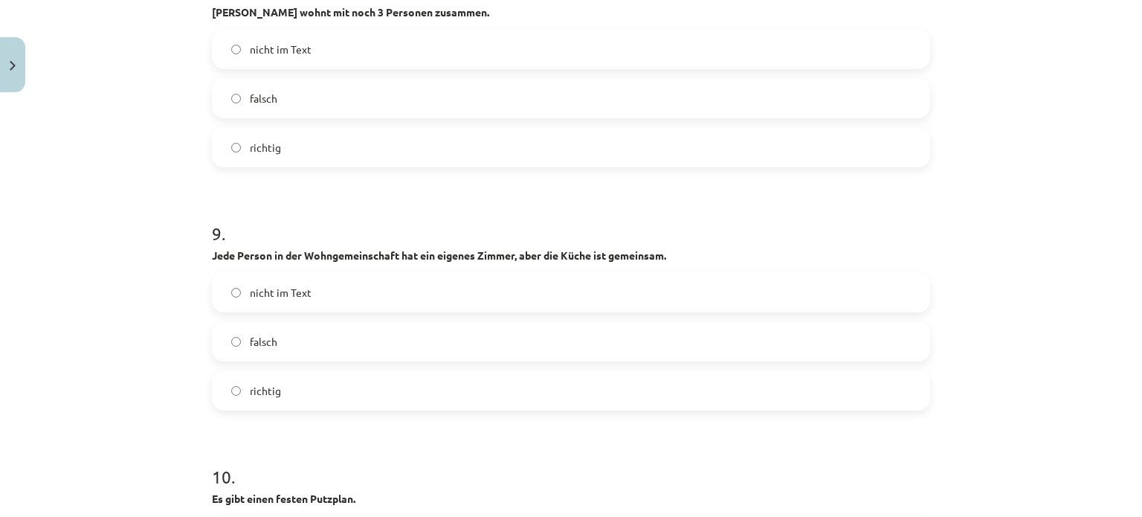
scroll to position [2448, 0]
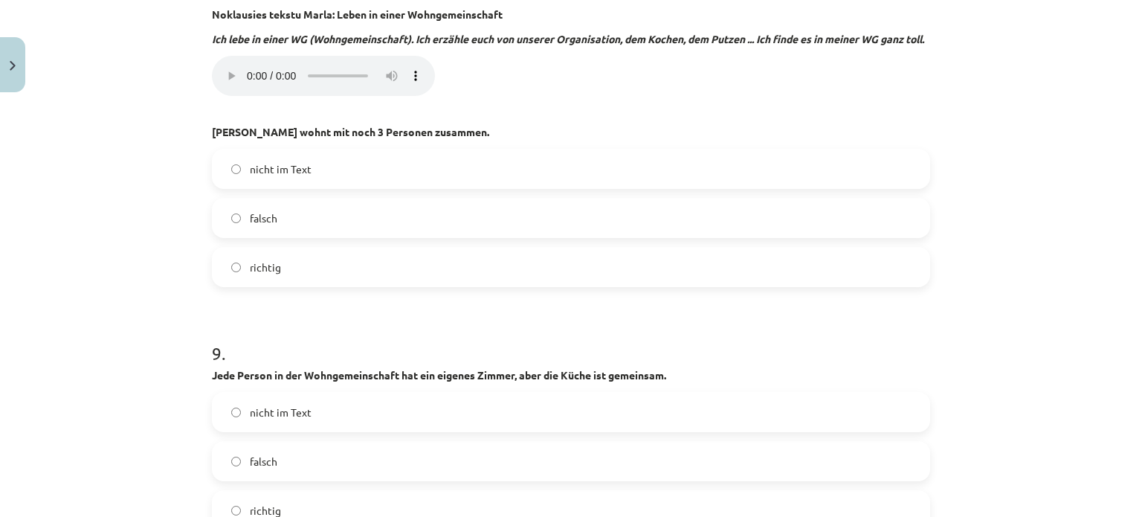
drag, startPoint x: 312, startPoint y: 232, endPoint x: 314, endPoint y: 239, distance: 7.6
click at [313, 239] on div "nicht im Text falsch richtig" at bounding box center [571, 218] width 718 height 138
click at [321, 222] on label "falsch" at bounding box center [570, 217] width 715 height 37
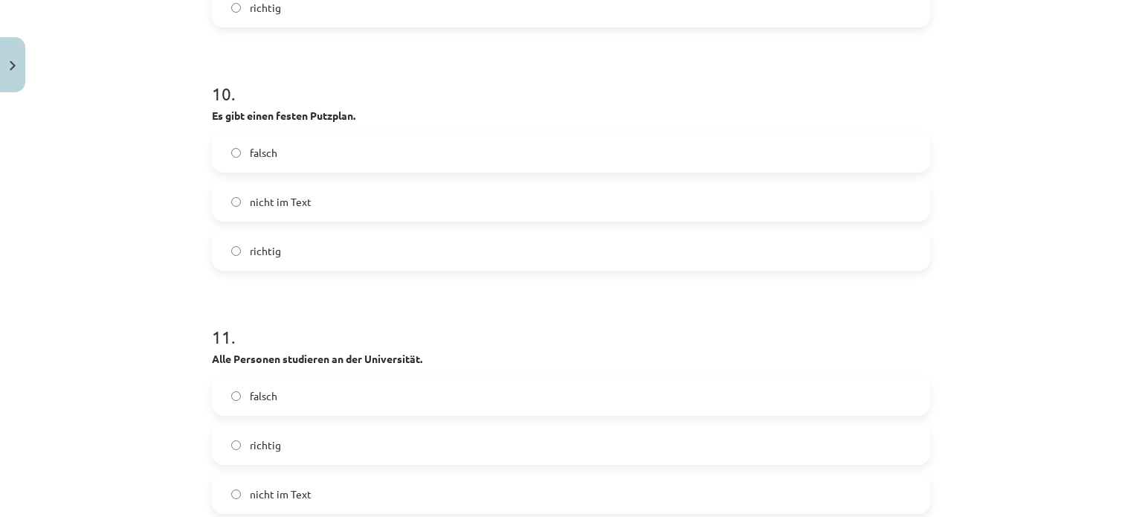
scroll to position [2820, 0]
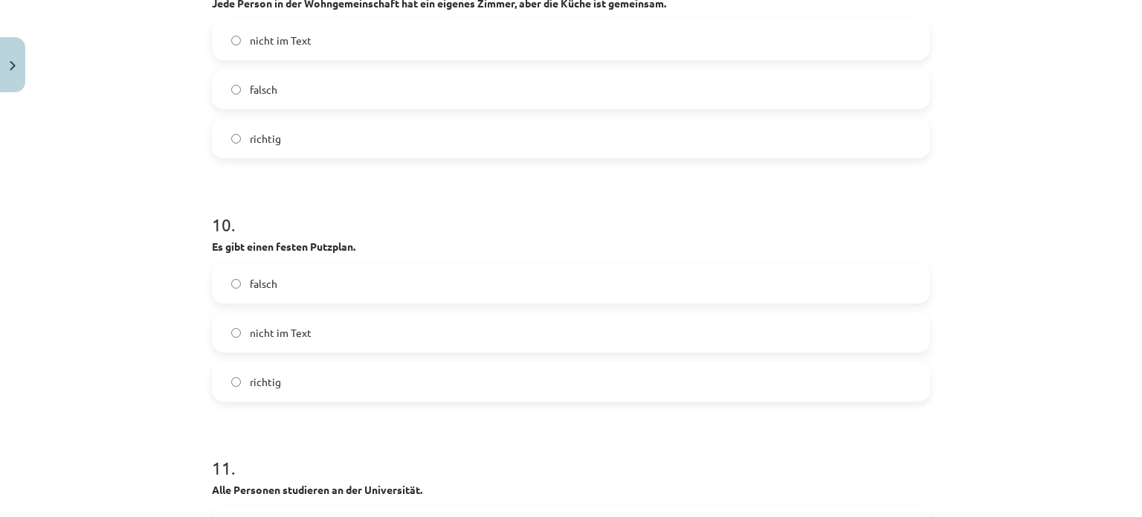
click at [330, 300] on label "falsch" at bounding box center [570, 283] width 715 height 37
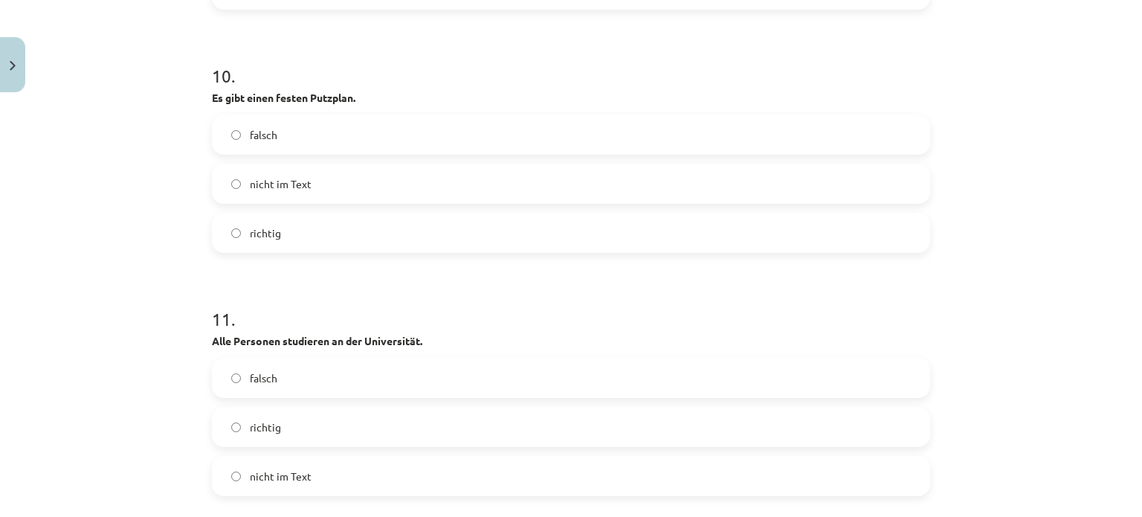
scroll to position [3043, 0]
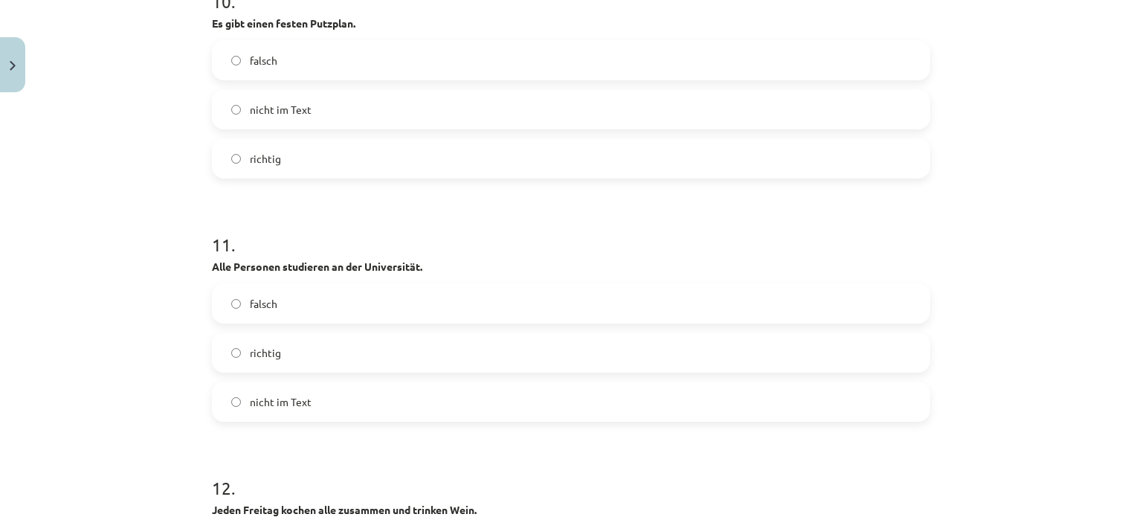
click at [383, 317] on label "falsch" at bounding box center [570, 303] width 715 height 37
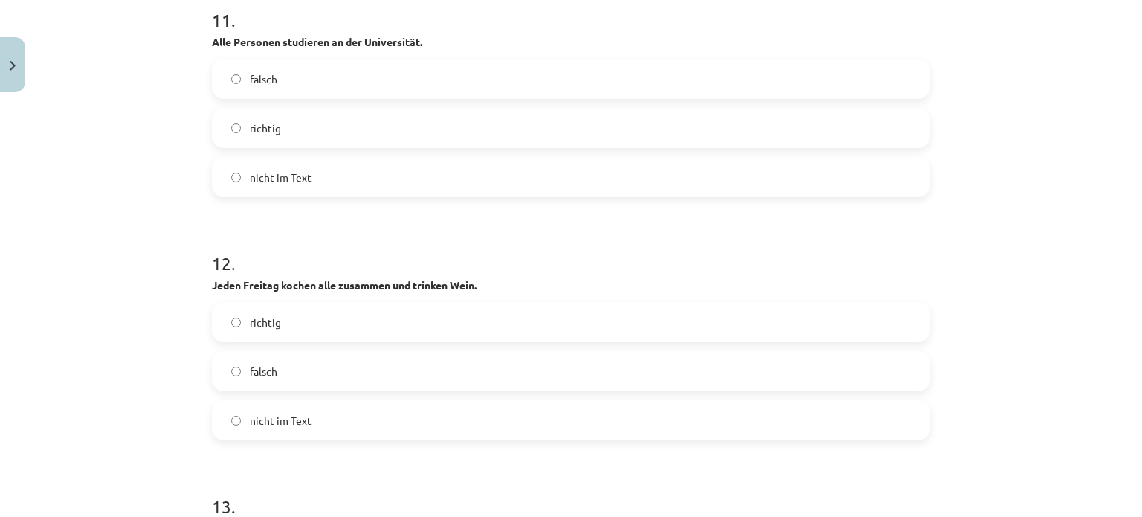
scroll to position [3340, 0]
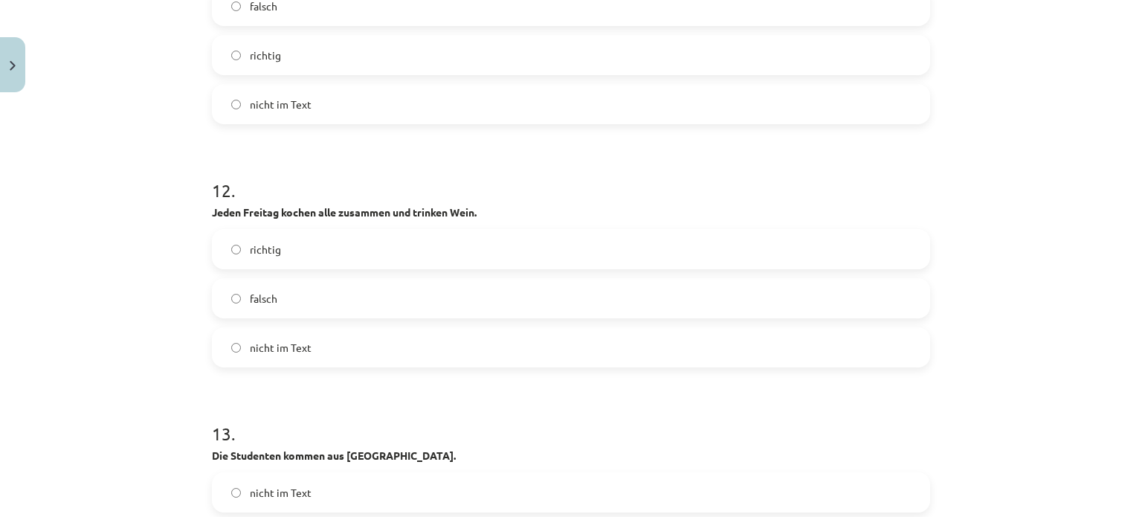
click at [309, 241] on label "richtig" at bounding box center [570, 249] width 715 height 37
click at [423, 297] on label "falsch" at bounding box center [570, 298] width 715 height 37
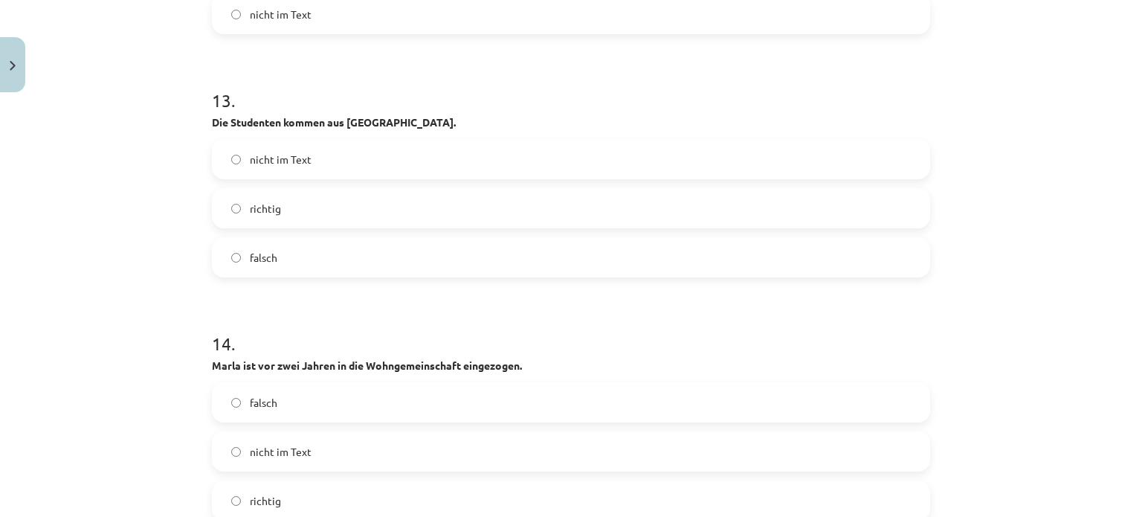
scroll to position [3638, 0]
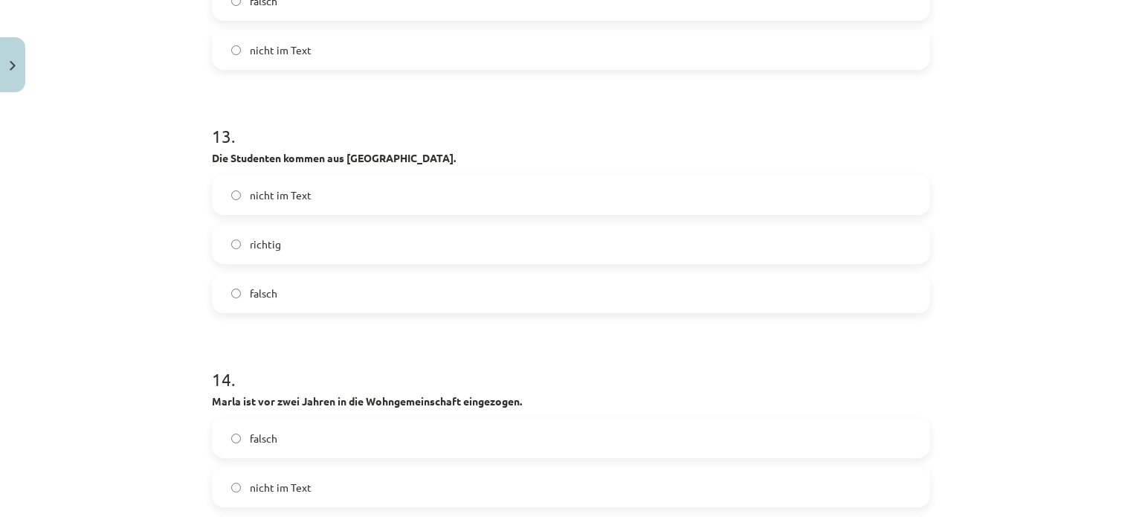
click at [328, 257] on label "richtig" at bounding box center [570, 243] width 715 height 37
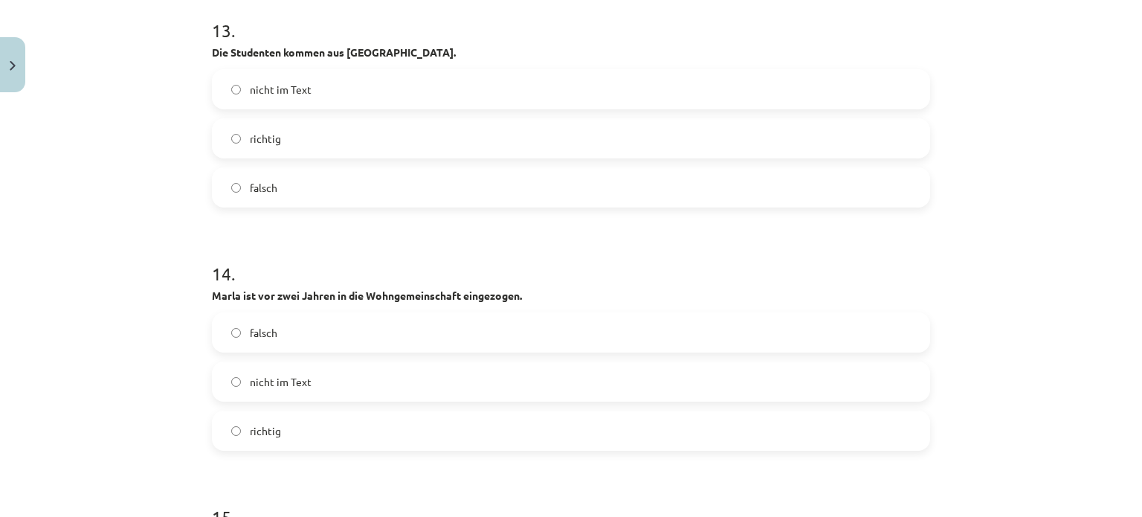
scroll to position [3861, 0]
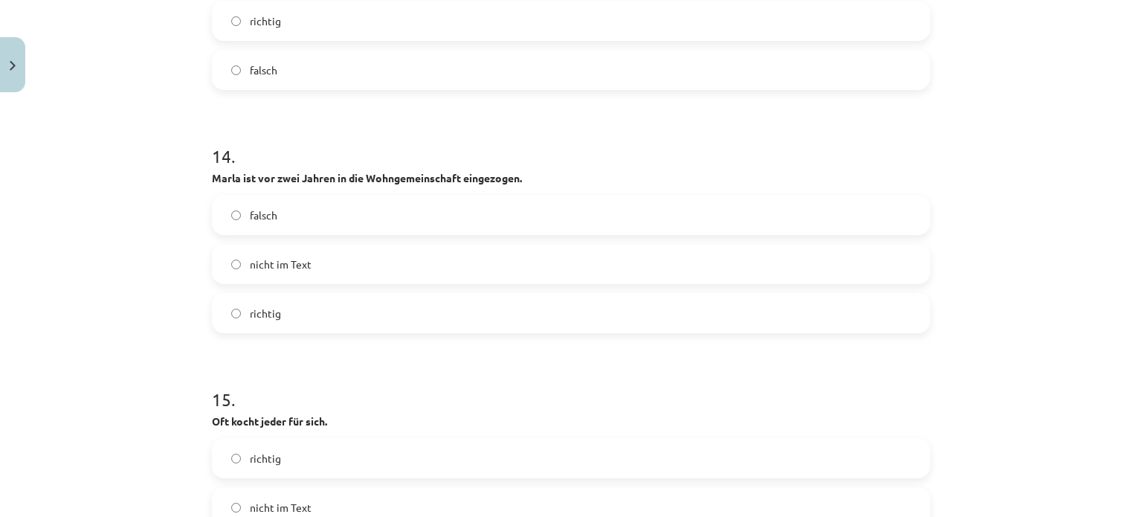
click at [364, 261] on label "nicht im Text" at bounding box center [570, 263] width 715 height 37
click at [338, 316] on label "richtig" at bounding box center [570, 312] width 715 height 37
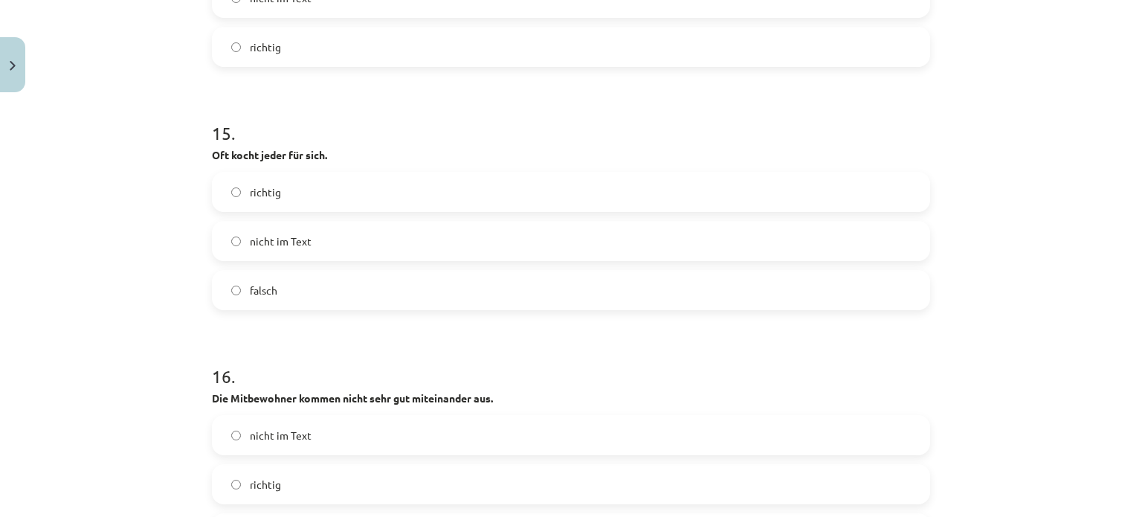
scroll to position [4158, 0]
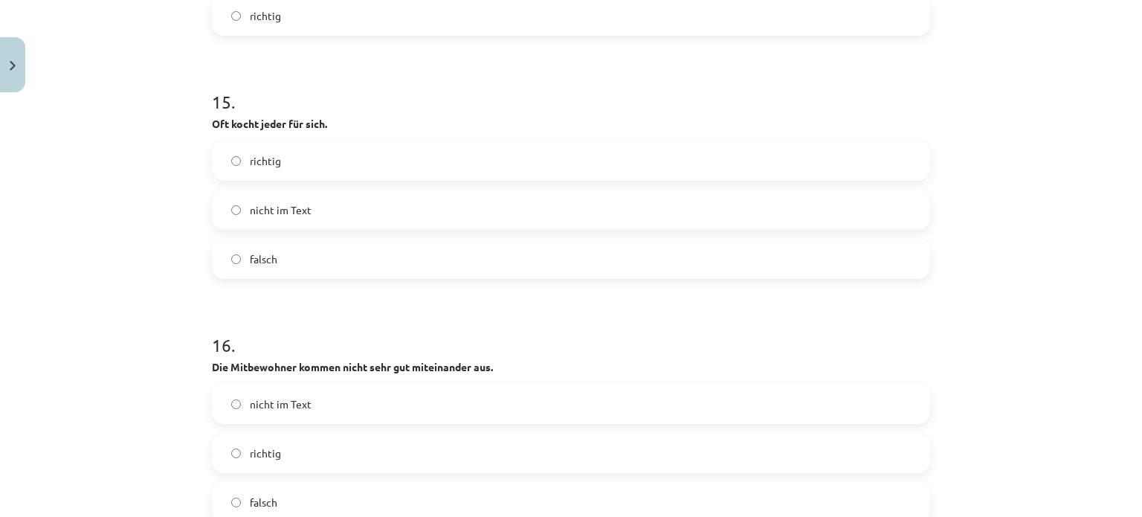
click at [303, 170] on label "richtig" at bounding box center [570, 160] width 715 height 37
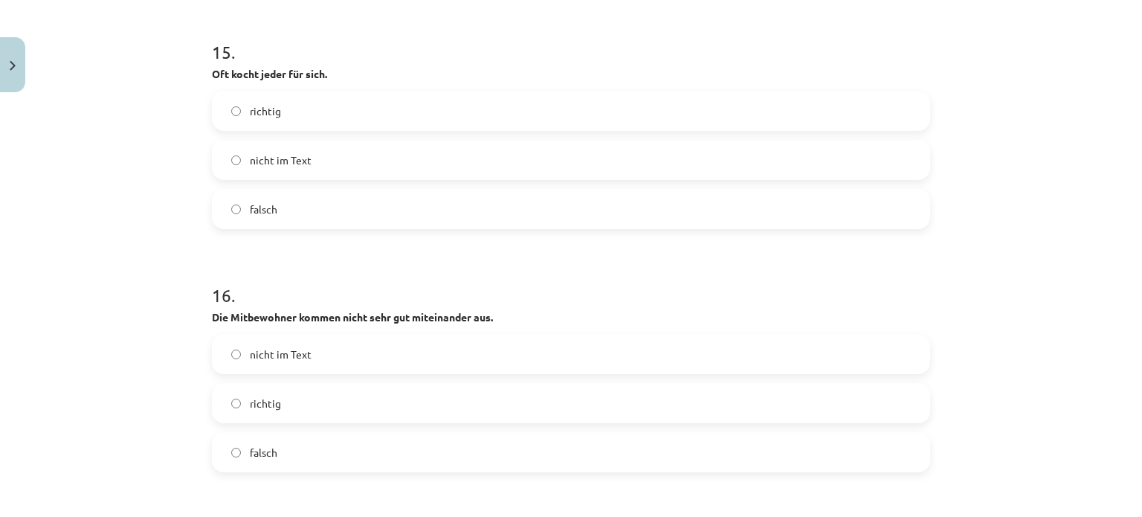
scroll to position [4307, 0]
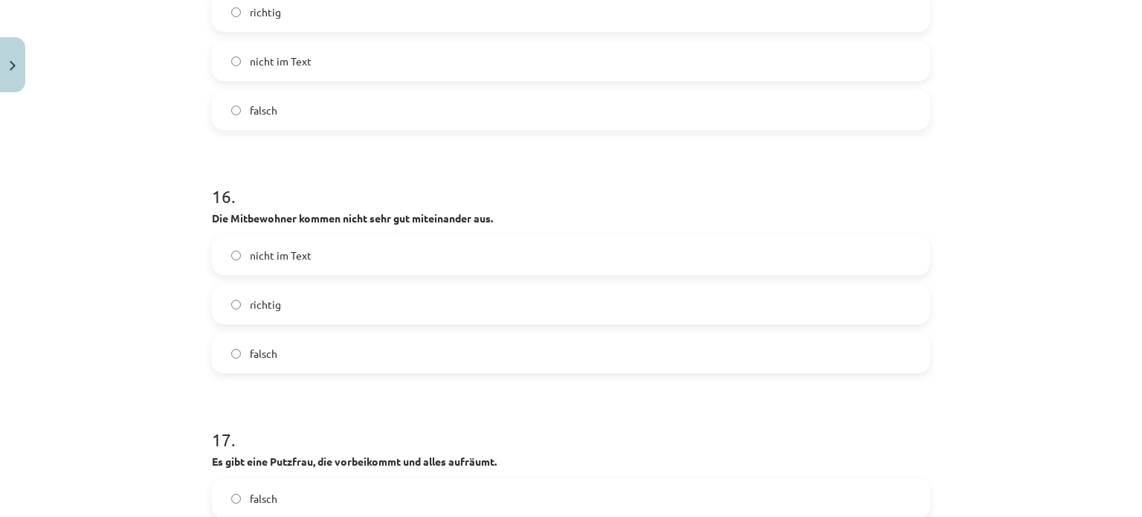
click at [312, 342] on label "falsch" at bounding box center [570, 353] width 715 height 37
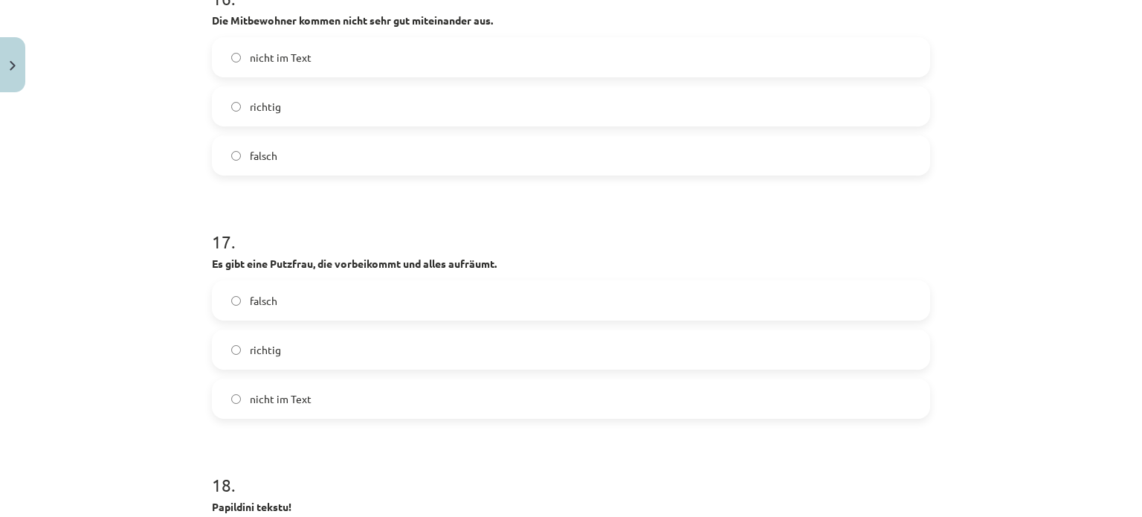
scroll to position [4530, 0]
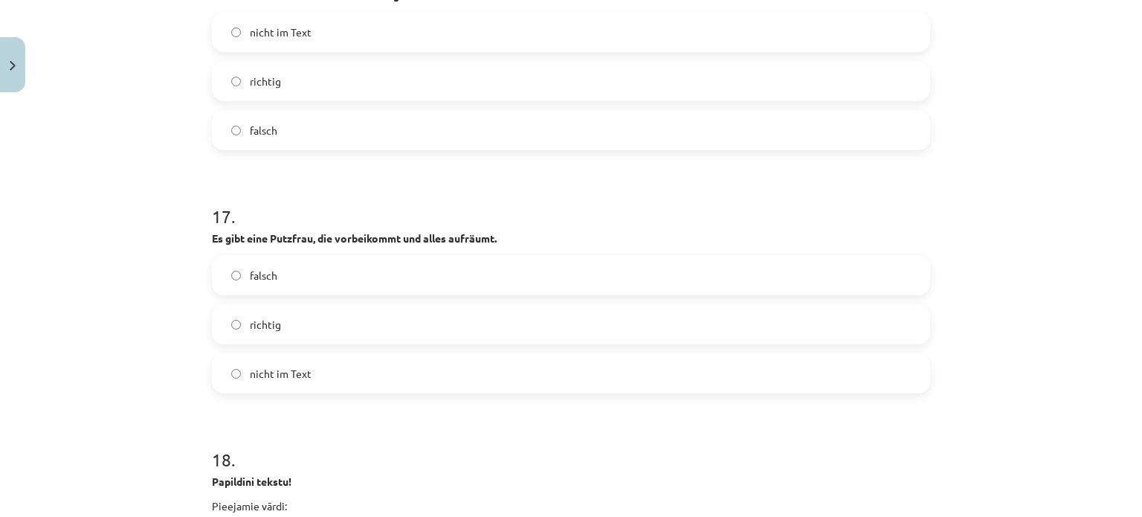
click at [393, 374] on label "nicht im Text" at bounding box center [570, 373] width 715 height 37
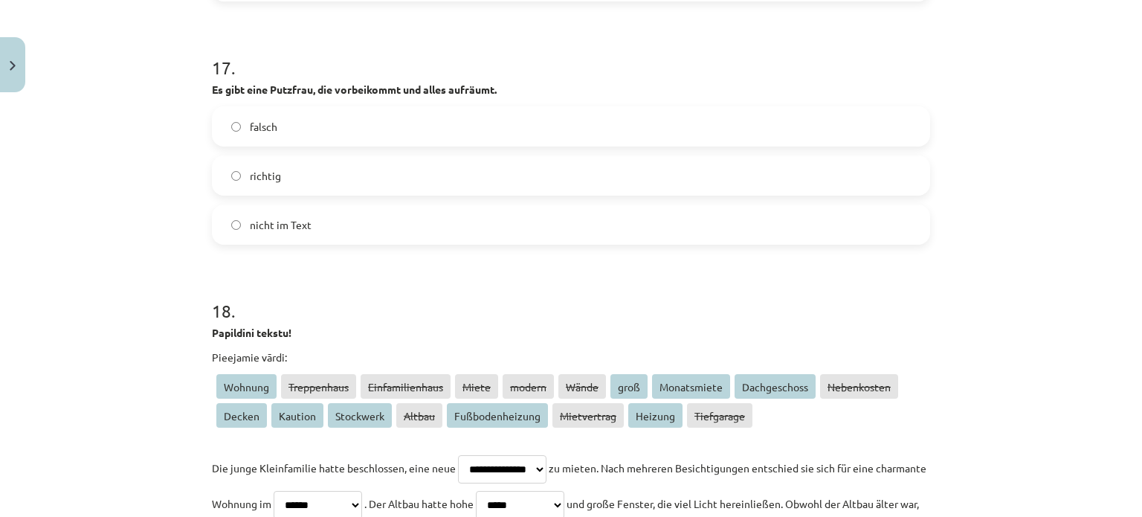
click at [255, 163] on label "richtig" at bounding box center [570, 175] width 715 height 37
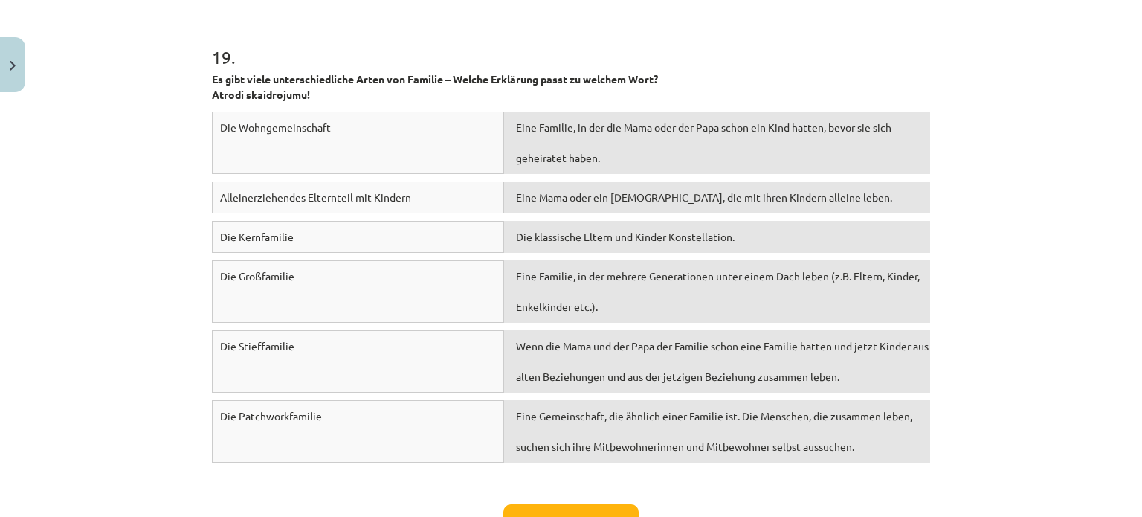
scroll to position [5512, 0]
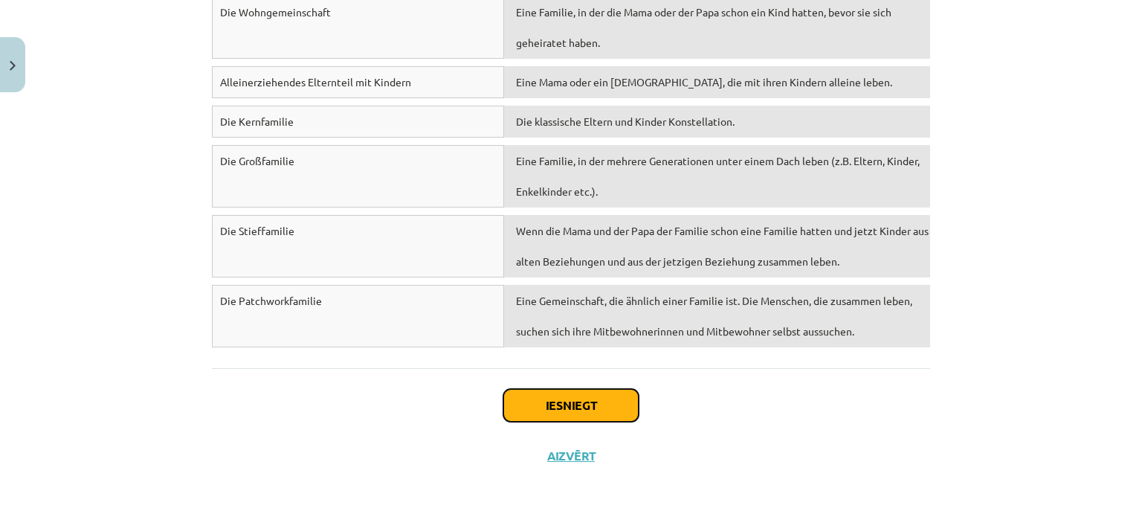
click at [513, 401] on button "Iesniegt" at bounding box center [570, 405] width 135 height 33
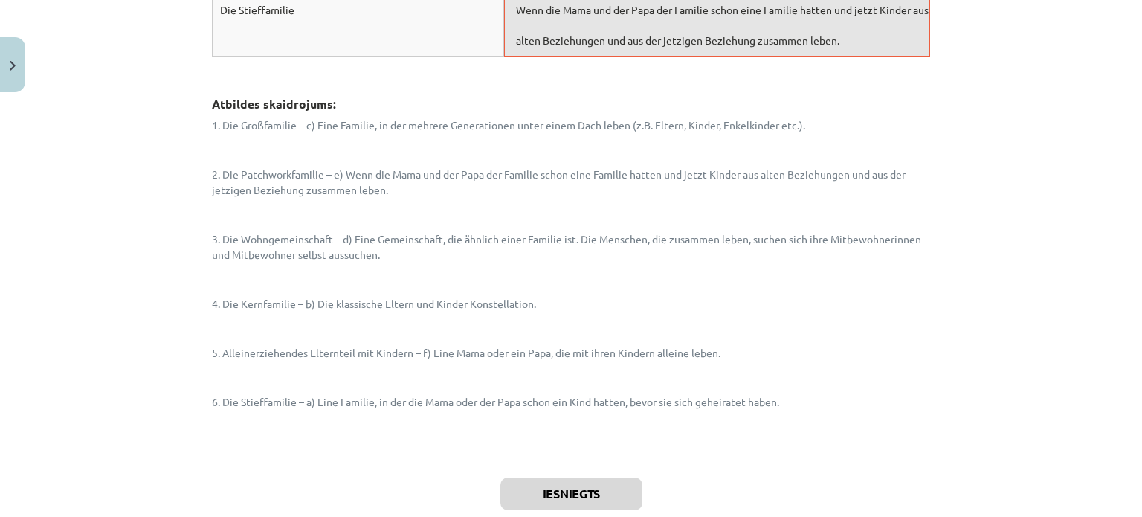
scroll to position [5997, 0]
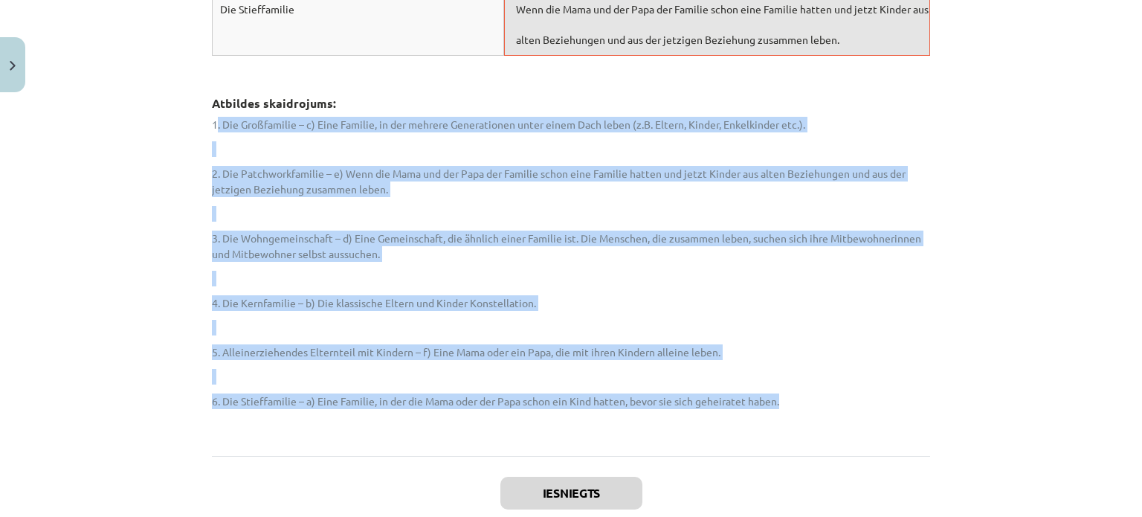
drag, startPoint x: 211, startPoint y: 120, endPoint x: 803, endPoint y: 402, distance: 655.6
click at [803, 402] on div "1. Die Großfamilie – c) Eine Familie, in der mehrere Generationen unter einem D…" at bounding box center [571, 275] width 718 height 317
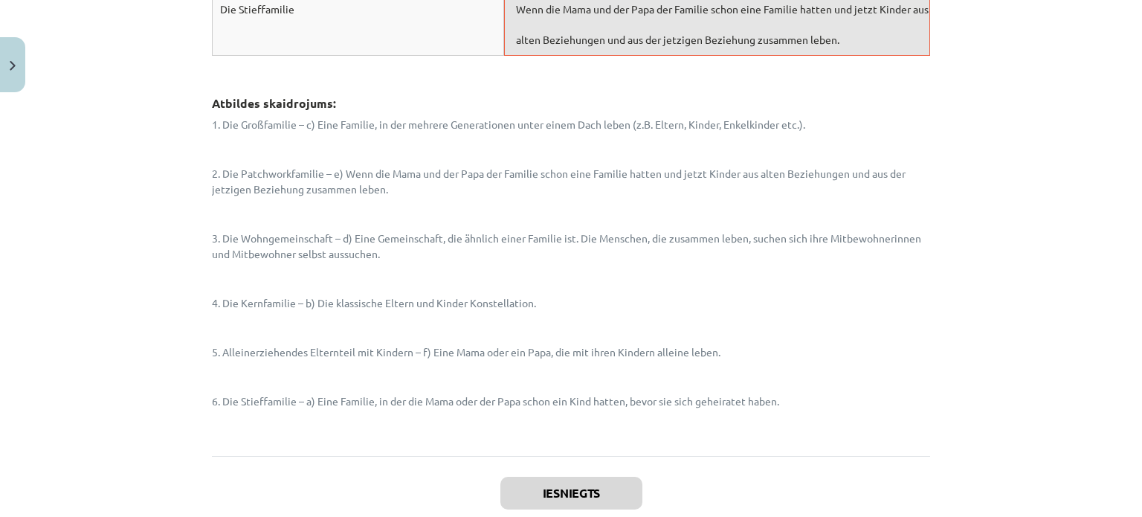
click at [127, 448] on div "Mācību tēma: Vācu valodas b1 - 10. klases 1. ieskaites mācību materiāls #2 📝 Th…" at bounding box center [571, 258] width 1142 height 517
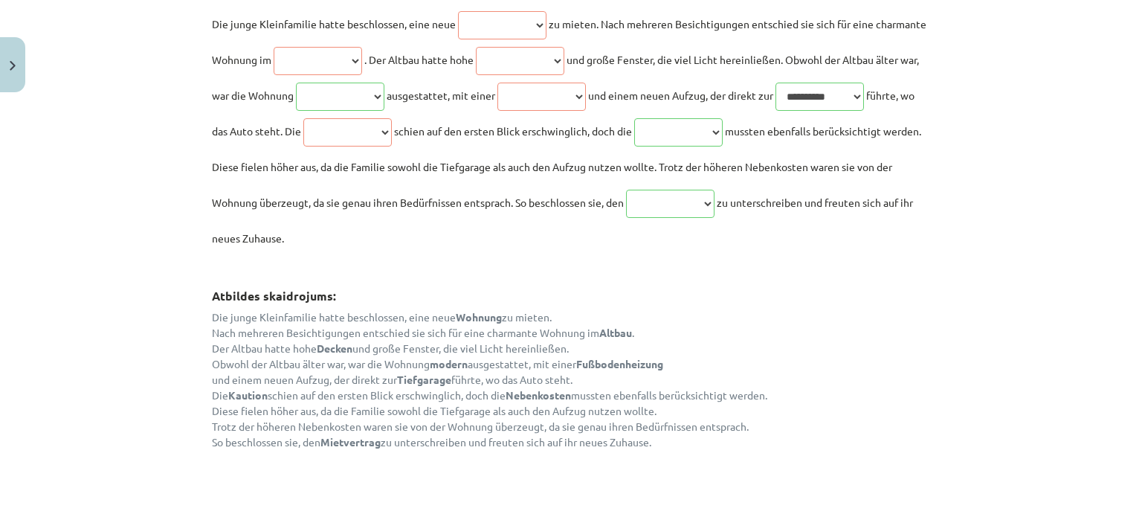
scroll to position [5131, 0]
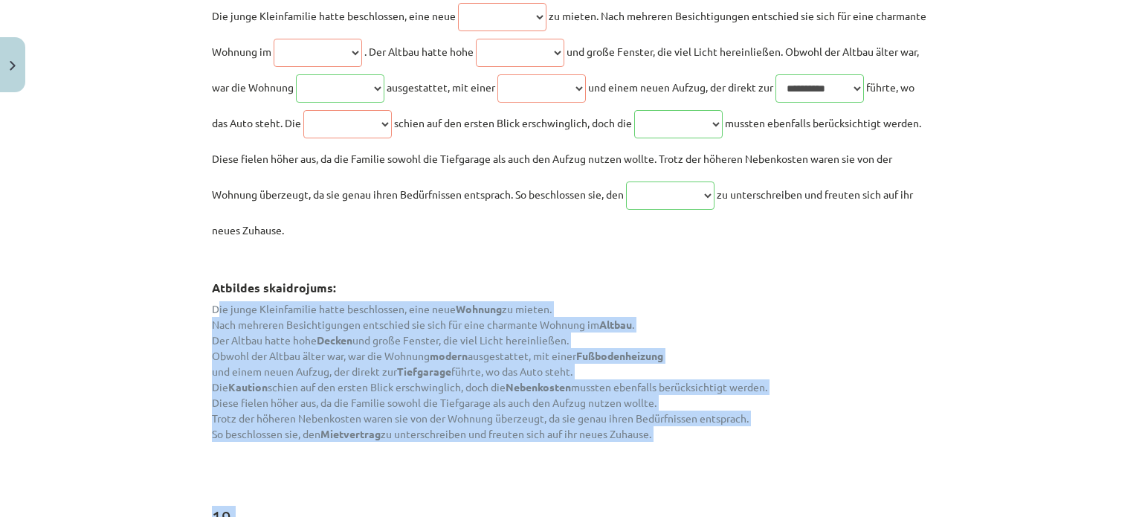
drag, startPoint x: 210, startPoint y: 305, endPoint x: 694, endPoint y: 461, distance: 508.7
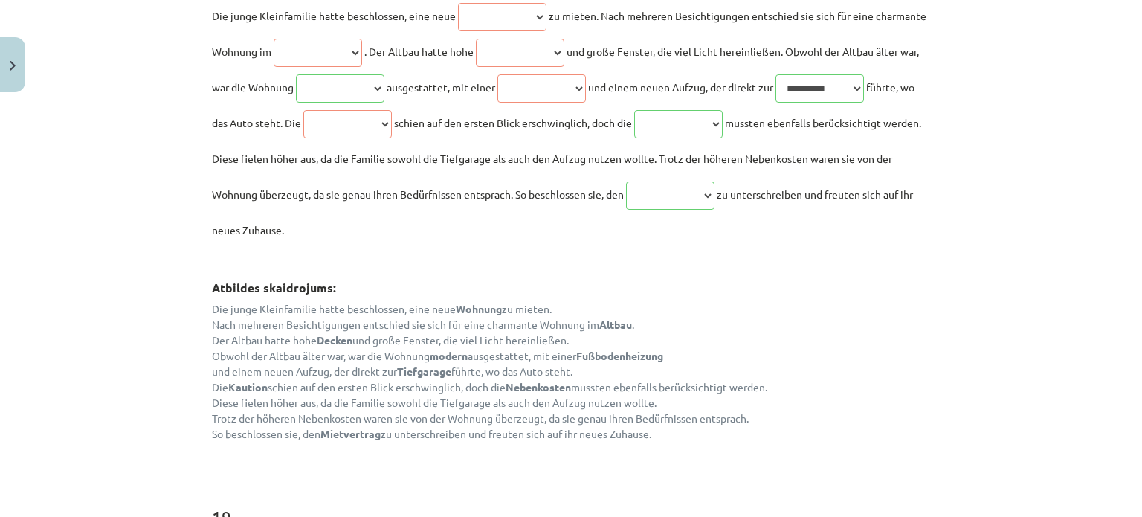
drag, startPoint x: 197, startPoint y: 301, endPoint x: 662, endPoint y: 432, distance: 482.8
click at [695, 414] on p "Die junge Kleinfamilie hatte beschlossen, eine neue Wohnung zu mieten. Nach meh…" at bounding box center [571, 371] width 718 height 141
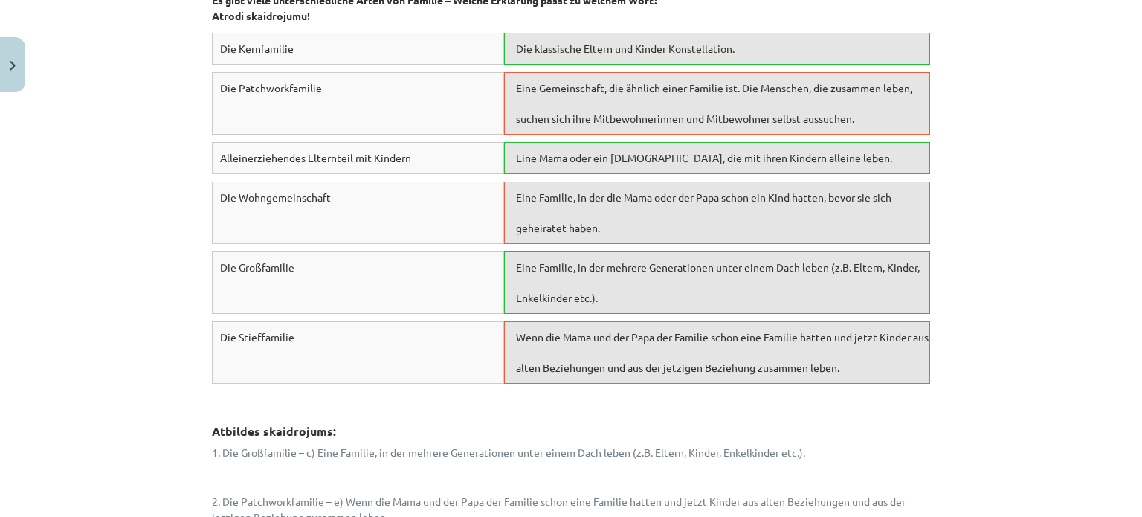
scroll to position [6131, 0]
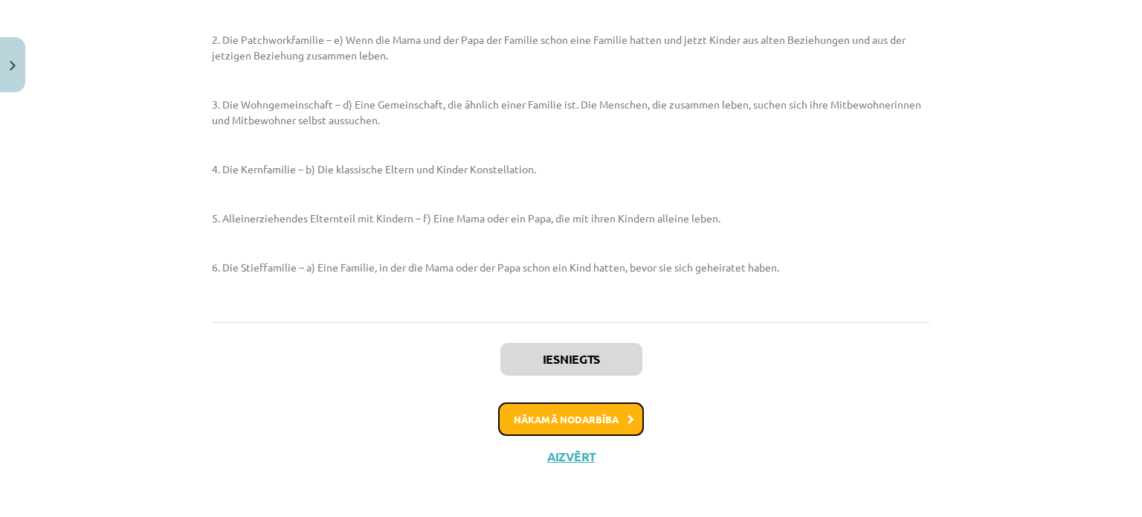
click at [538, 418] on button "Nākamā nodarbība" at bounding box center [571, 419] width 146 height 34
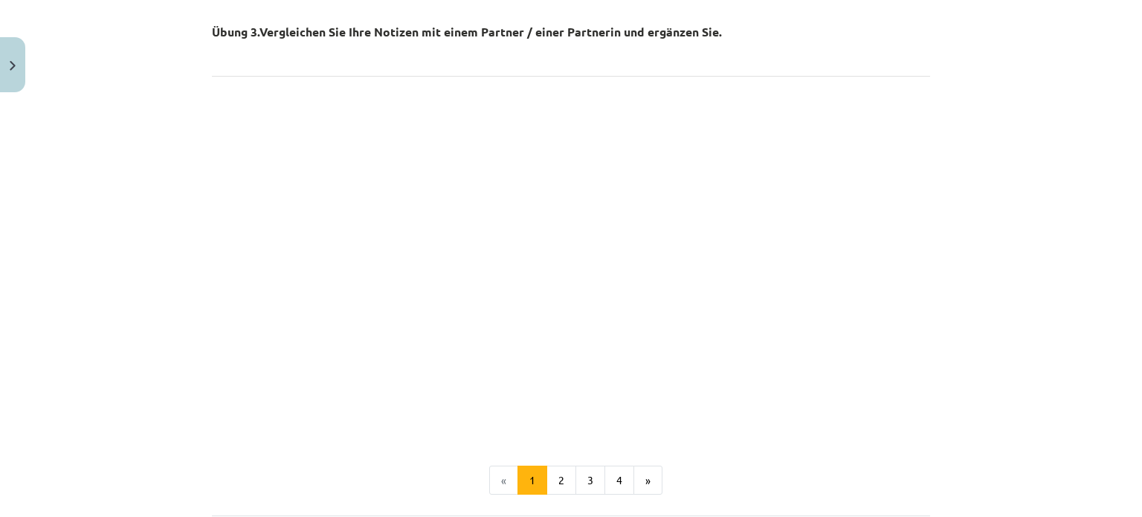
scroll to position [1647, 0]
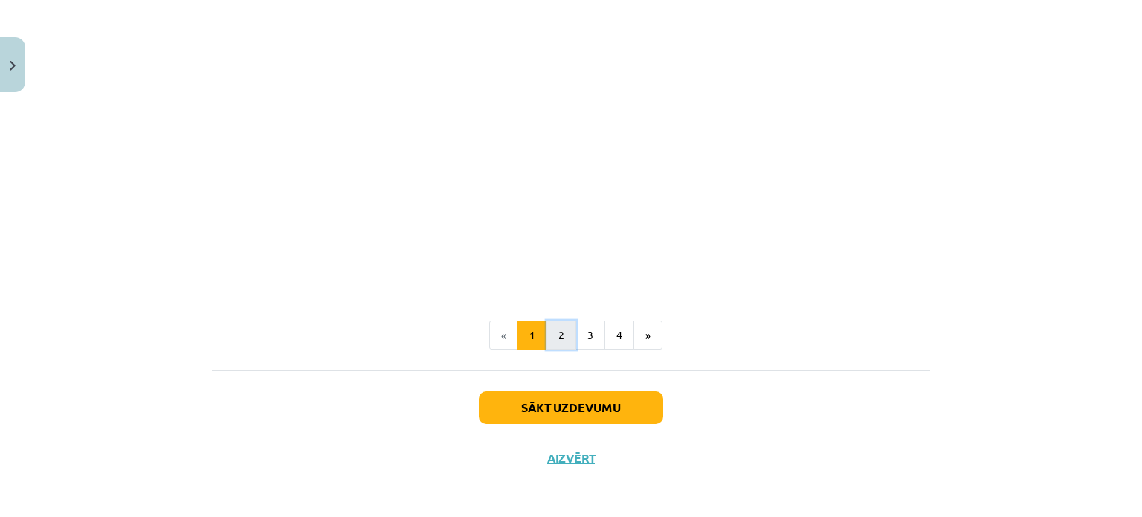
click at [556, 336] on button "2" at bounding box center [562, 336] width 30 height 30
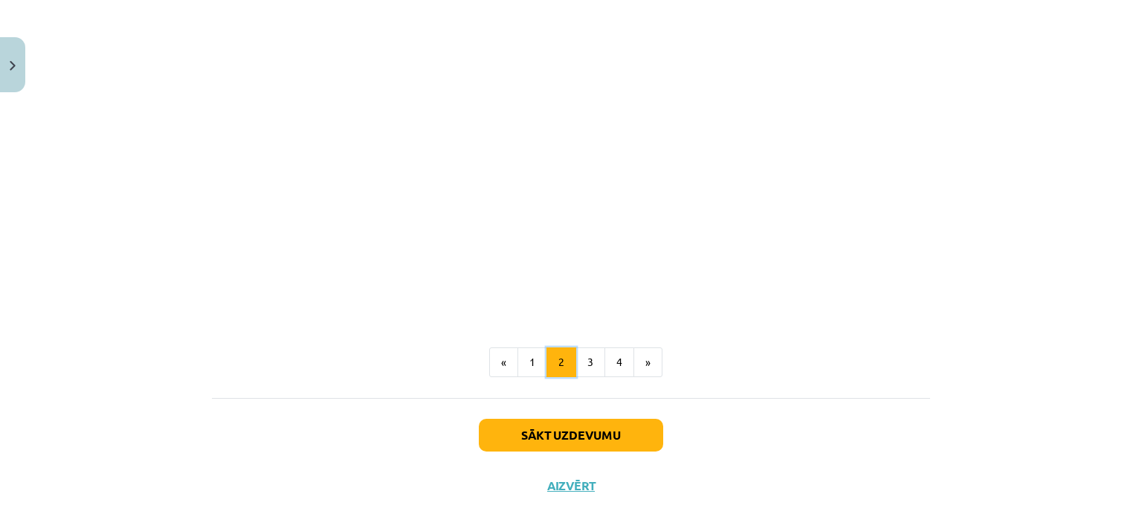
scroll to position [1624, 0]
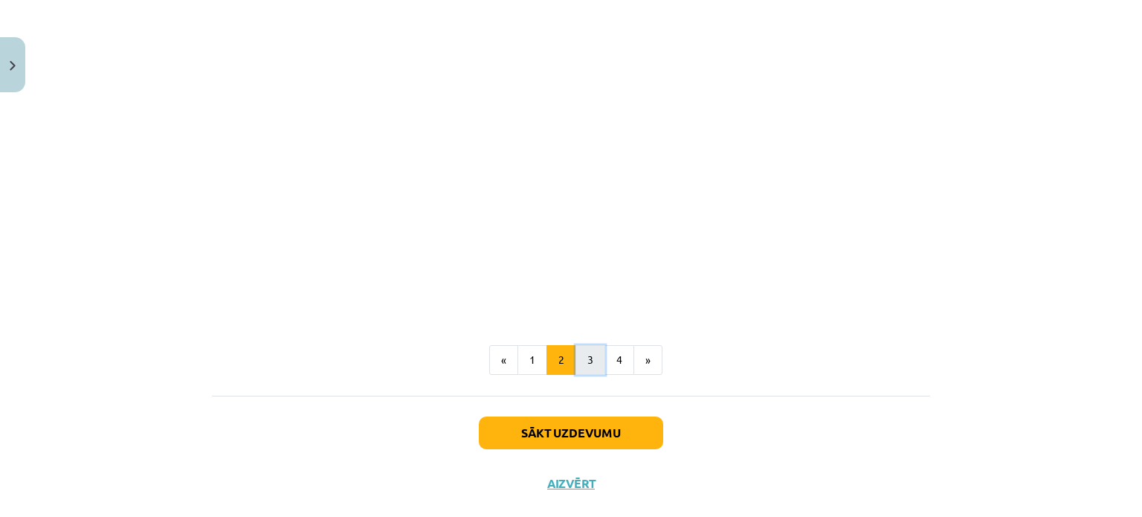
click at [588, 371] on button "3" at bounding box center [591, 360] width 30 height 30
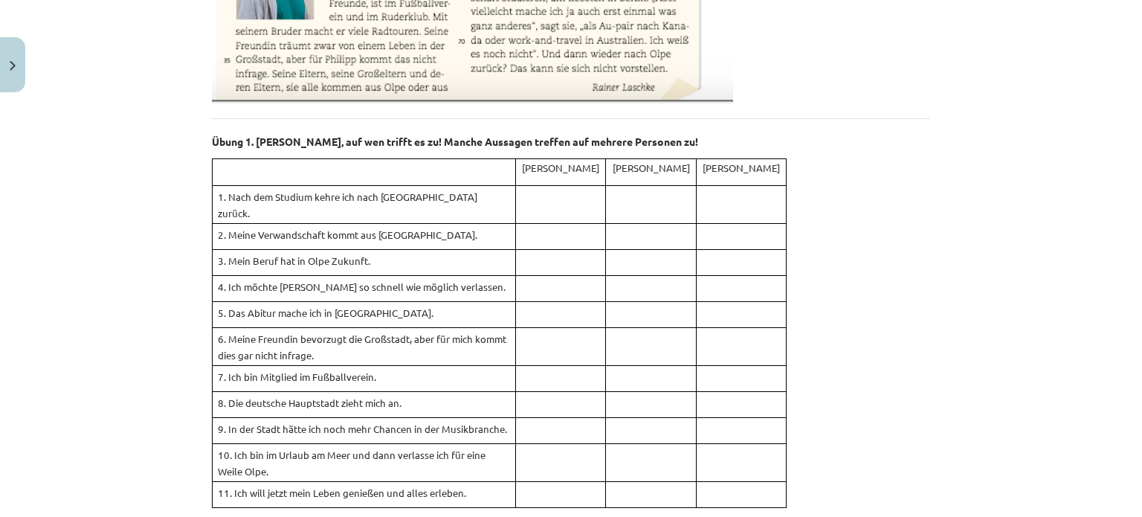
scroll to position [840, 0]
click at [589, 301] on p at bounding box center [560, 309] width 79 height 16
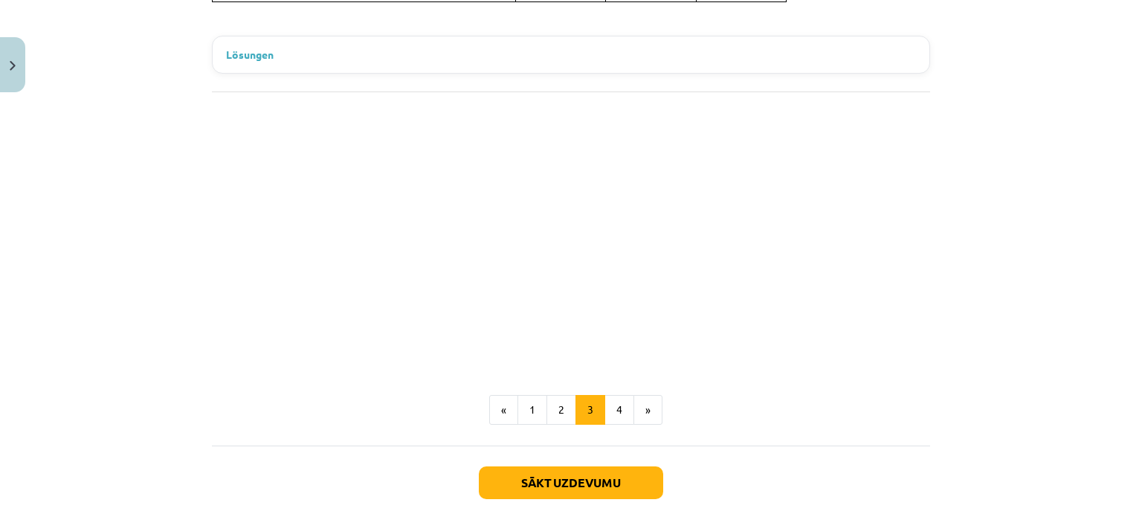
scroll to position [1344, 0]
click at [622, 395] on button "4" at bounding box center [620, 410] width 30 height 30
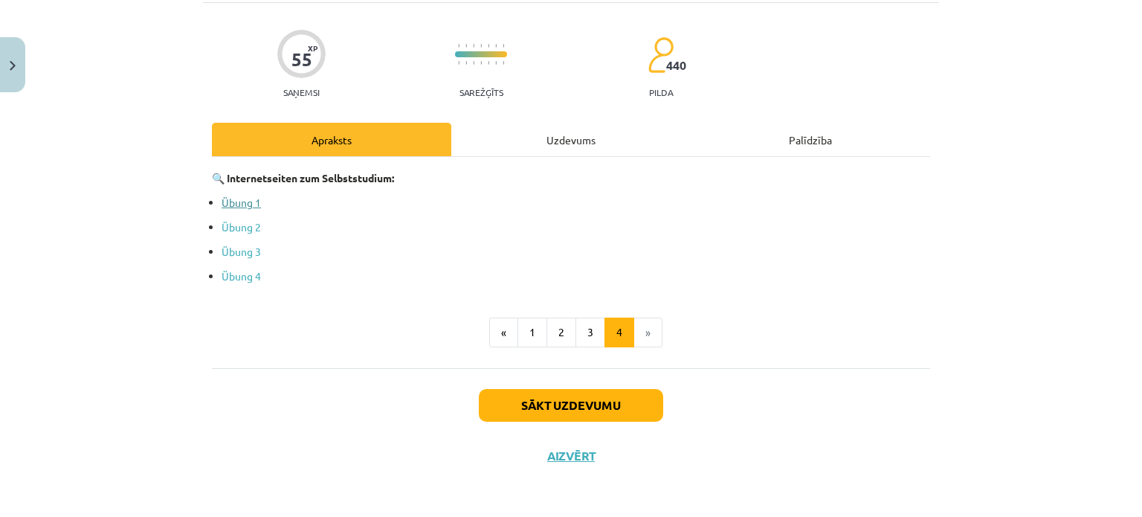
click at [245, 200] on link "Übung 1" at bounding box center [241, 202] width 39 height 13
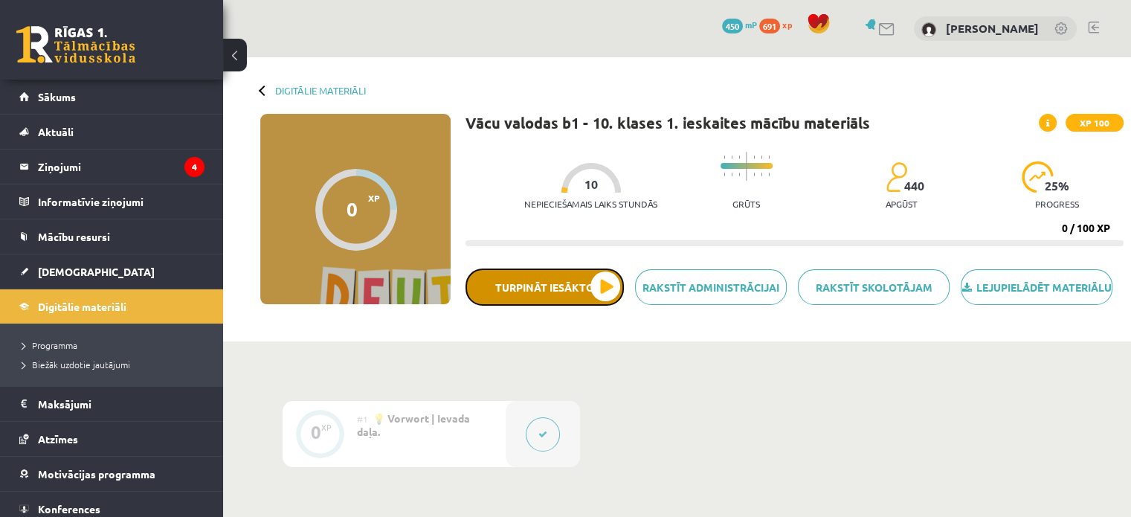
click at [611, 303] on button "Turpināt iesākto" at bounding box center [545, 286] width 158 height 37
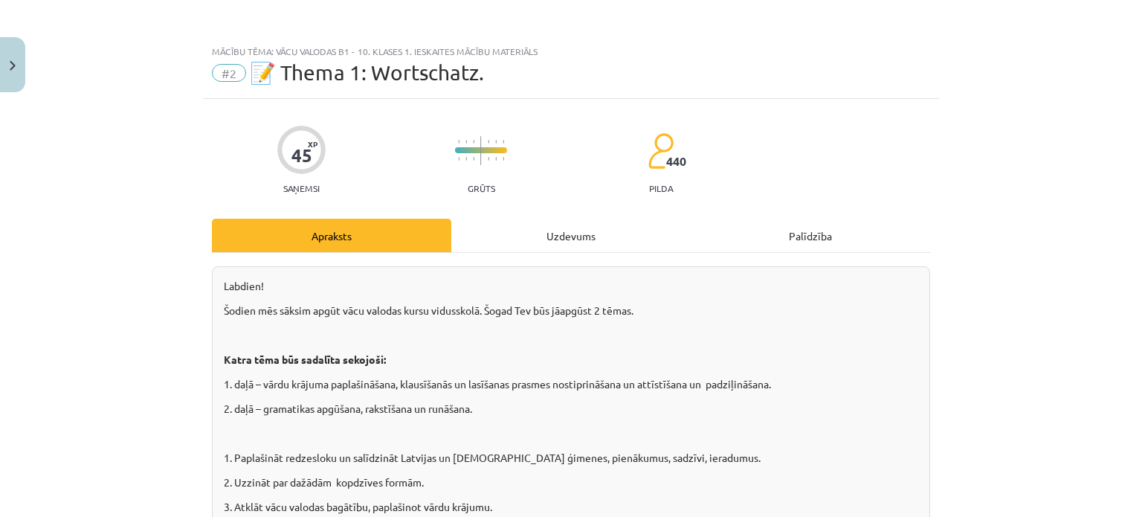
click at [563, 228] on div "Uzdevums" at bounding box center [570, 235] width 239 height 33
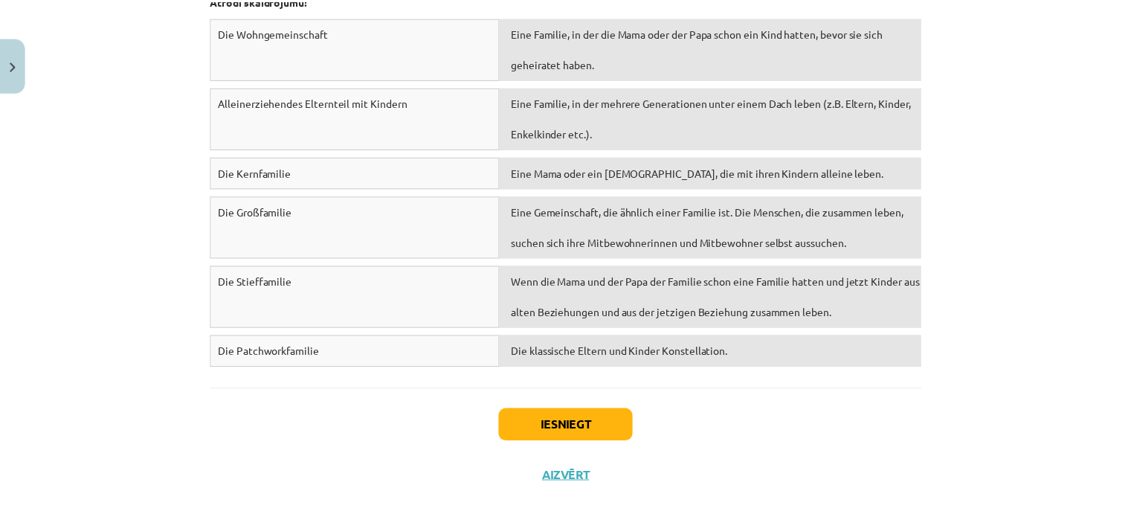
scroll to position [5512, 0]
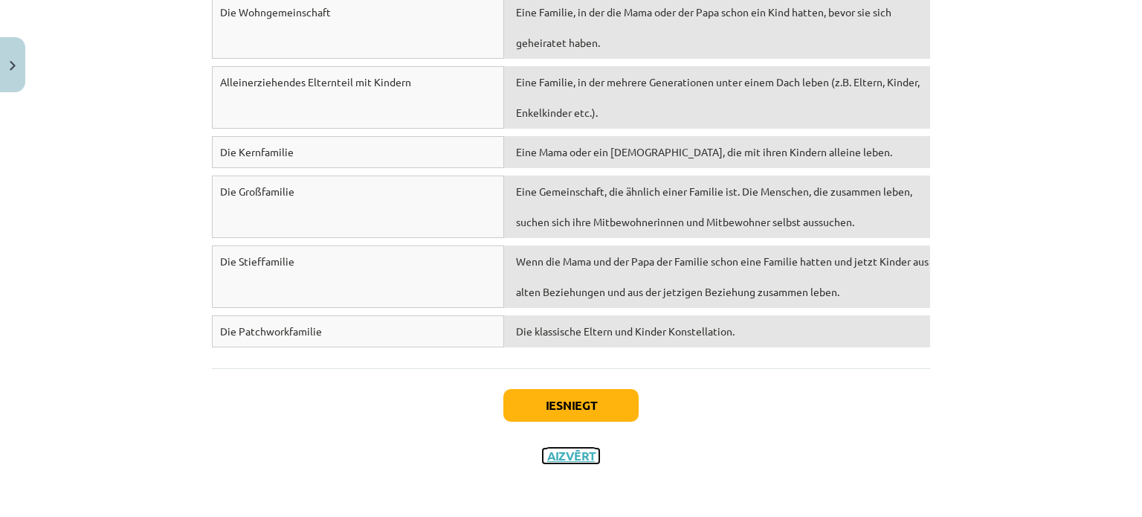
click at [579, 455] on button "Aizvērt" at bounding box center [571, 455] width 57 height 15
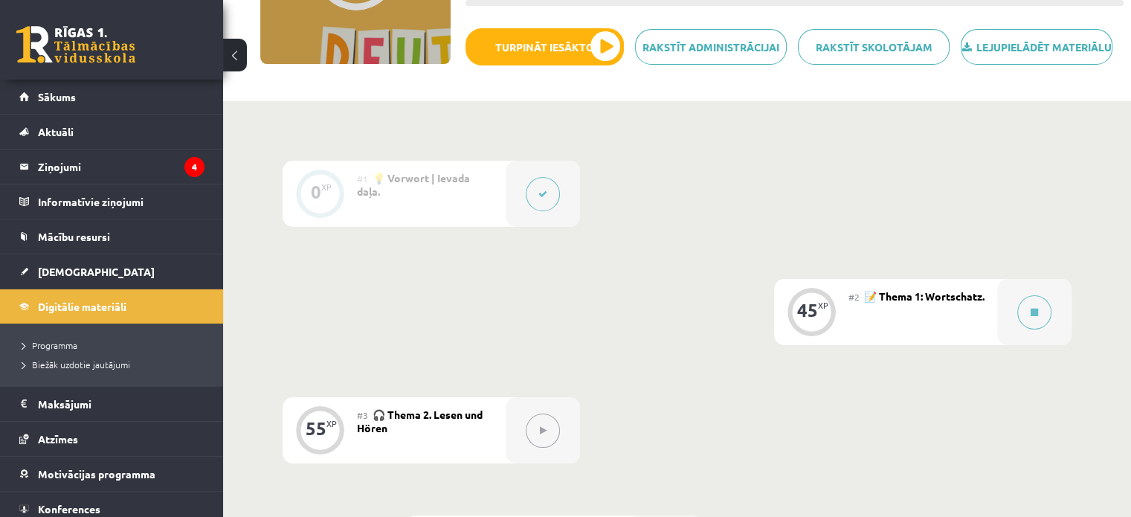
scroll to position [238, 0]
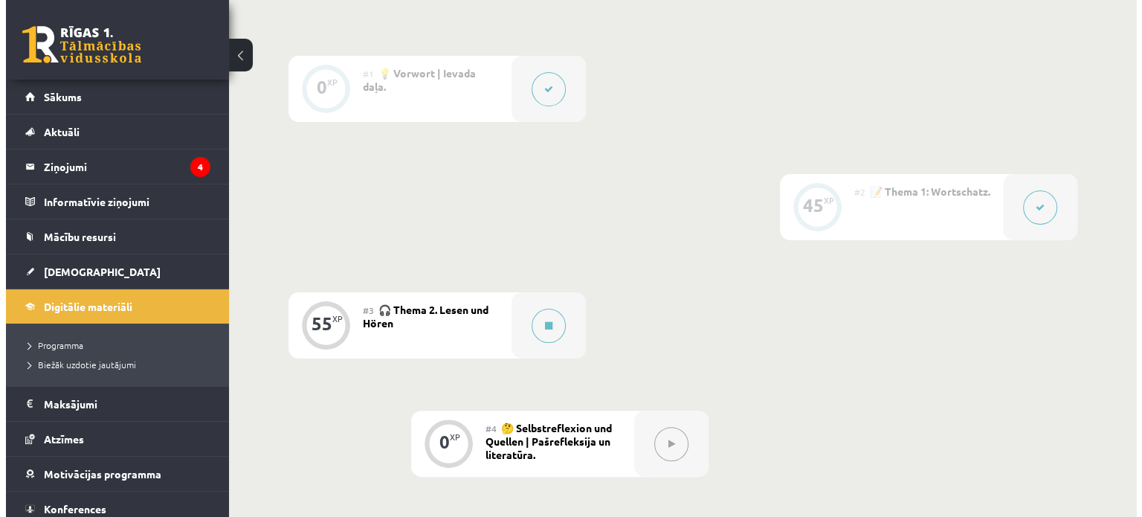
scroll to position [344, 0]
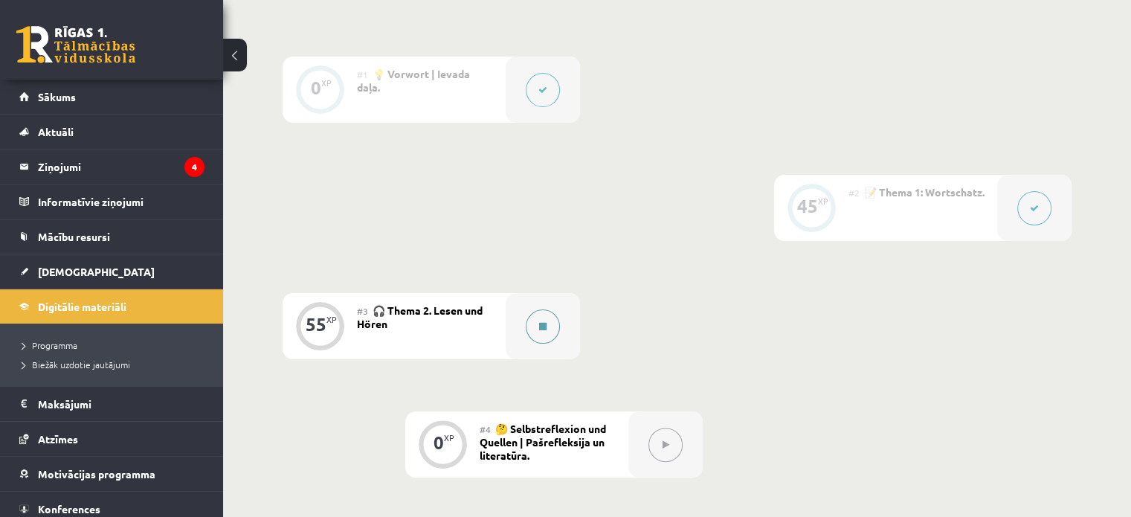
click at [550, 324] on div at bounding box center [543, 326] width 74 height 66
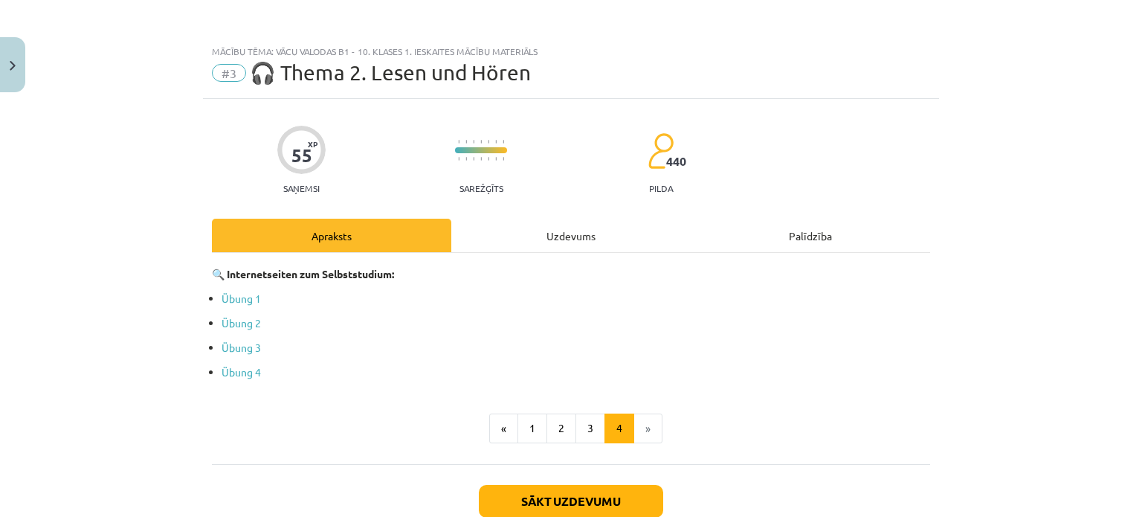
click at [553, 240] on div "Uzdevums" at bounding box center [570, 235] width 239 height 33
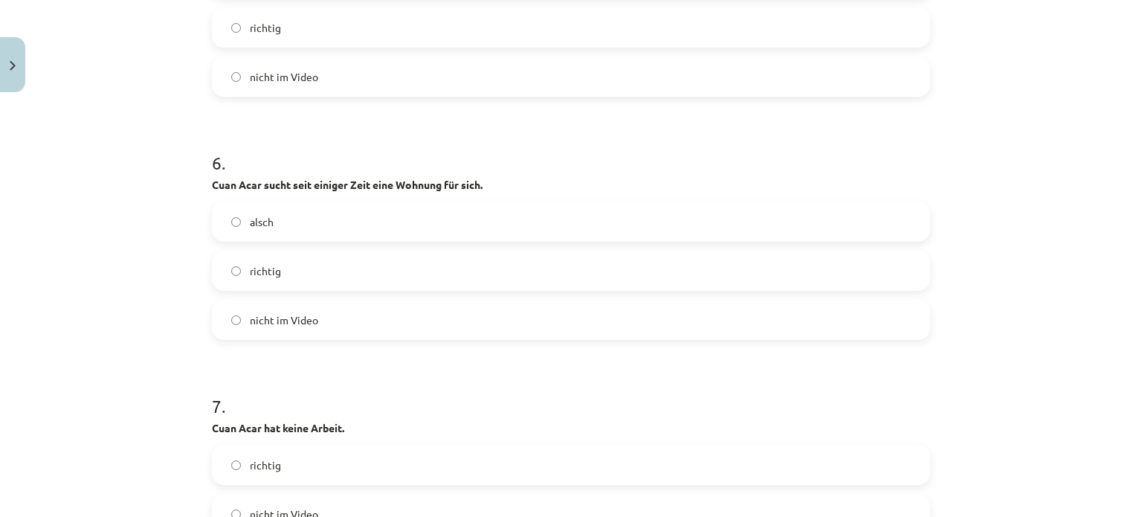
scroll to position [2558, 0]
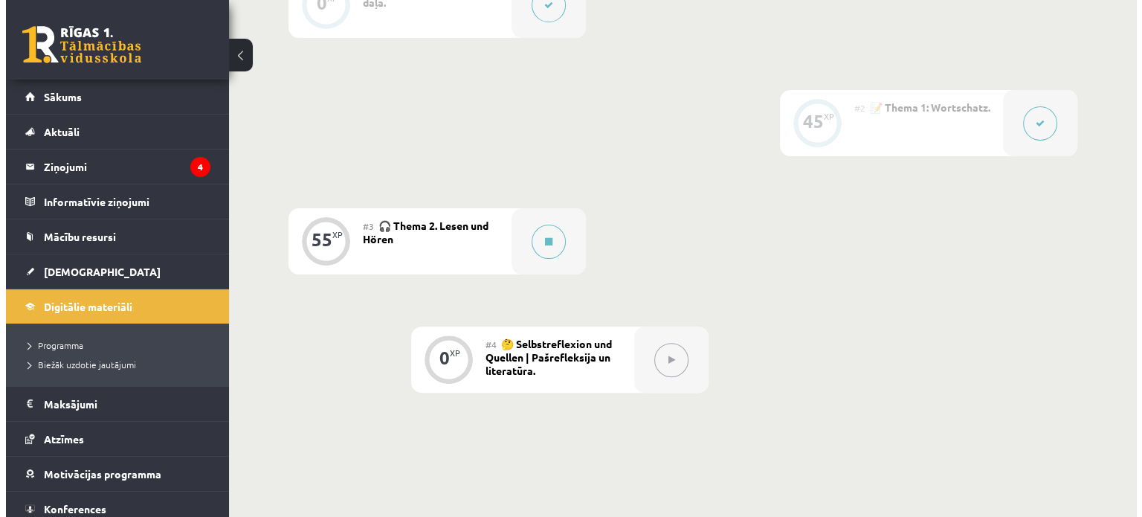
scroll to position [430, 0]
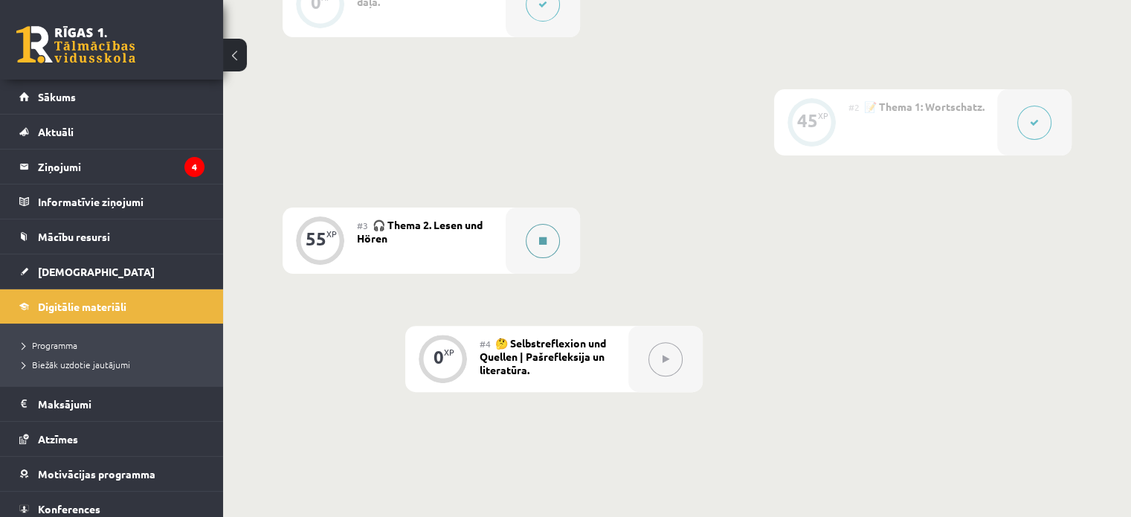
click at [552, 258] on button at bounding box center [543, 241] width 34 height 34
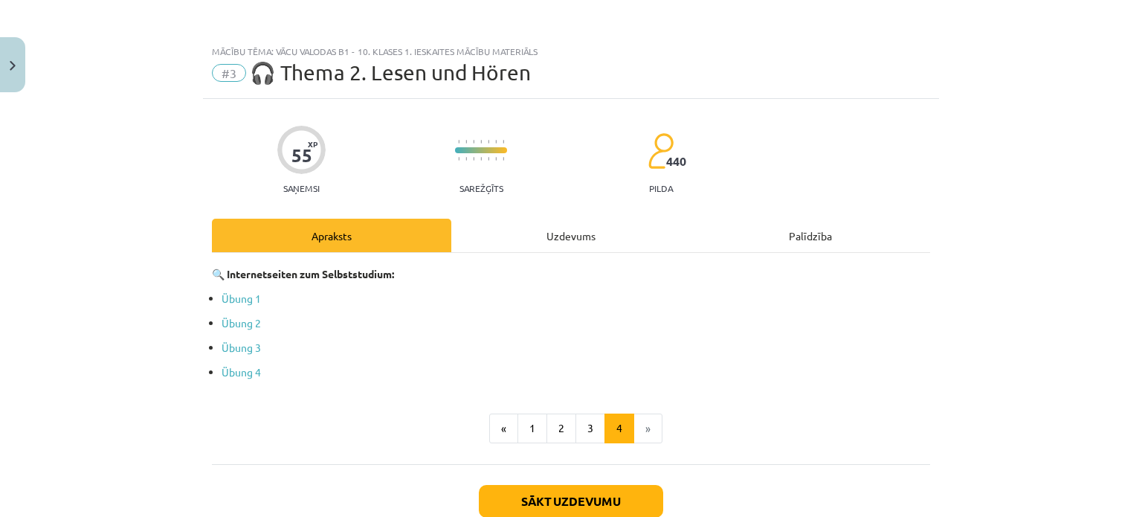
click at [583, 243] on div "Uzdevums" at bounding box center [570, 235] width 239 height 33
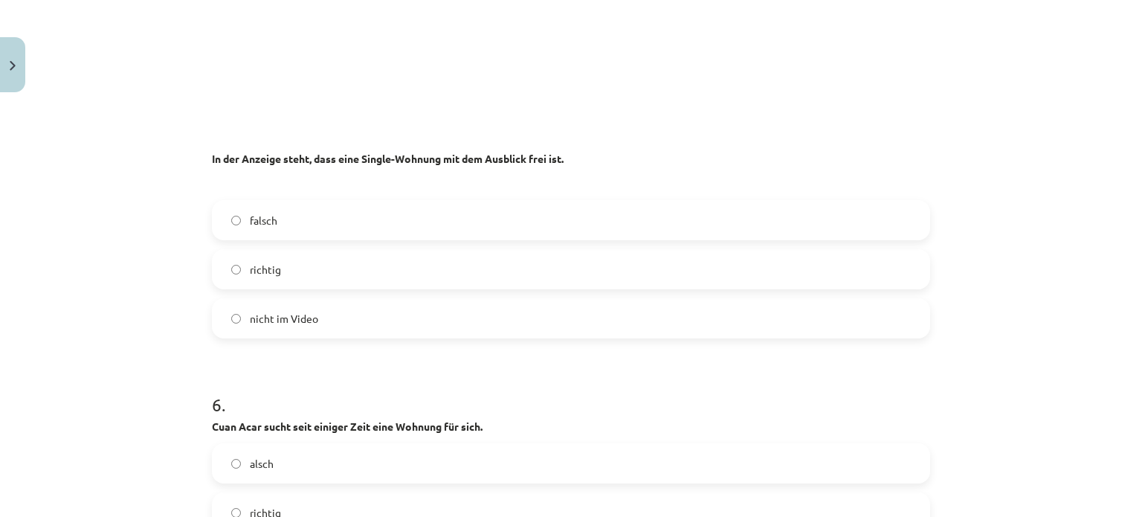
scroll to position [2323, 0]
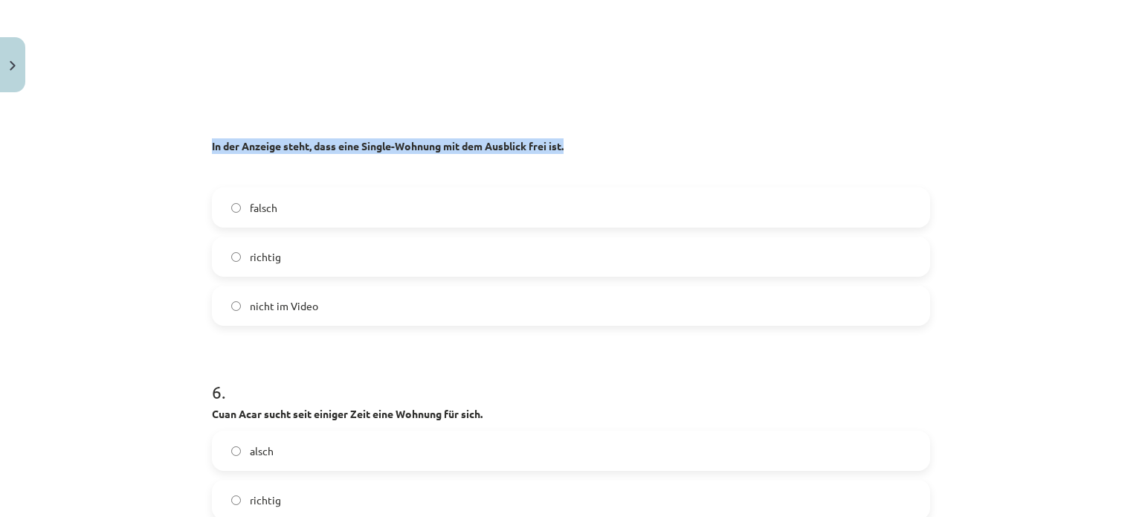
drag, startPoint x: 204, startPoint y: 144, endPoint x: 580, endPoint y: 141, distance: 375.5
click at [580, 141] on p "In der Anzeige steht, dass eine Single-Wohnung mit dem Ausblick frei ist." at bounding box center [571, 138] width 718 height 31
drag, startPoint x: 202, startPoint y: 142, endPoint x: 587, endPoint y: 149, distance: 385.3
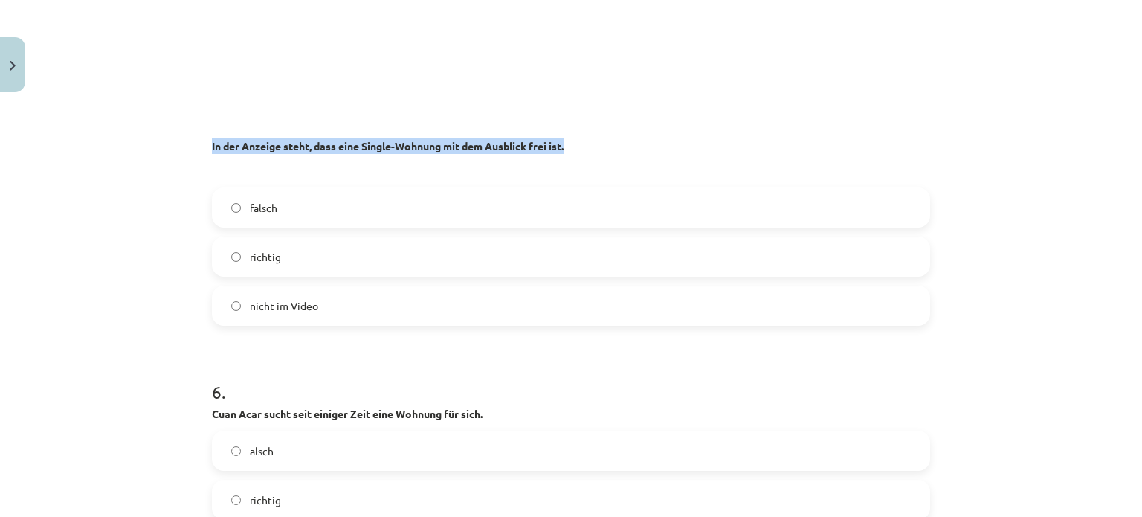
click at [587, 149] on p "In der Anzeige steht, dass eine Single-Wohnung mit dem Ausblick frei ist." at bounding box center [571, 138] width 718 height 31
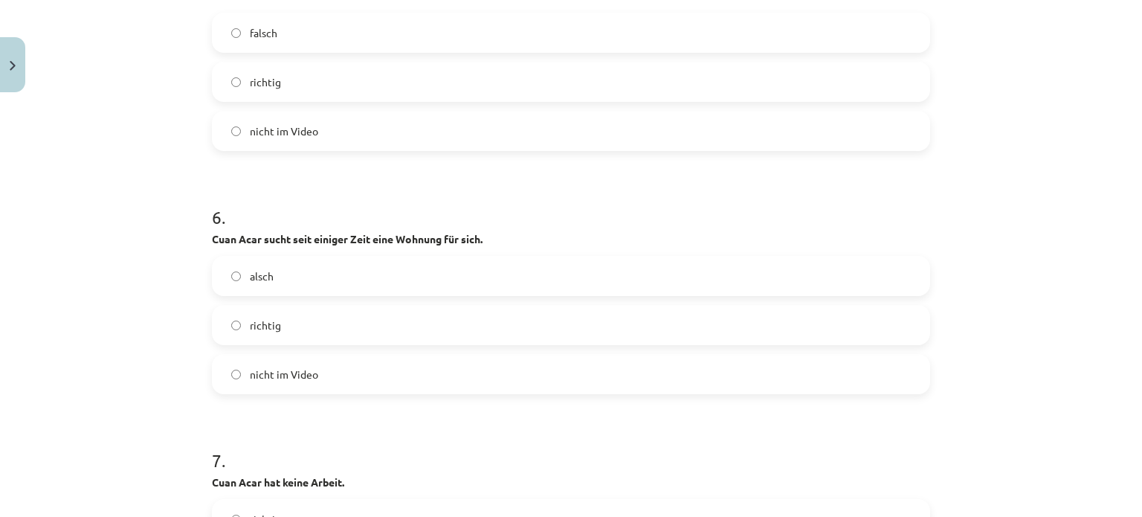
scroll to position [2418, 0]
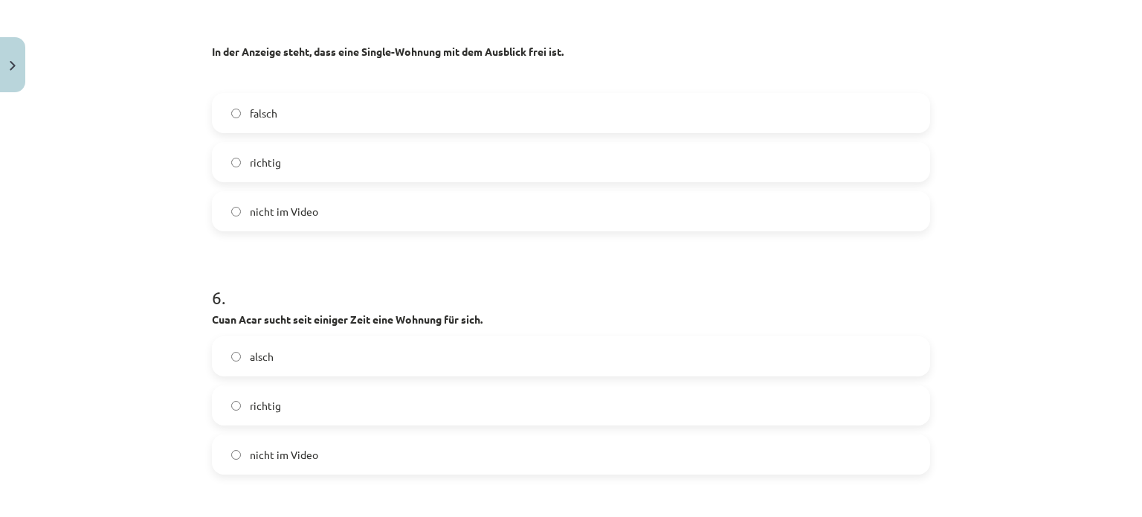
click at [385, 166] on label "richtig" at bounding box center [570, 162] width 715 height 37
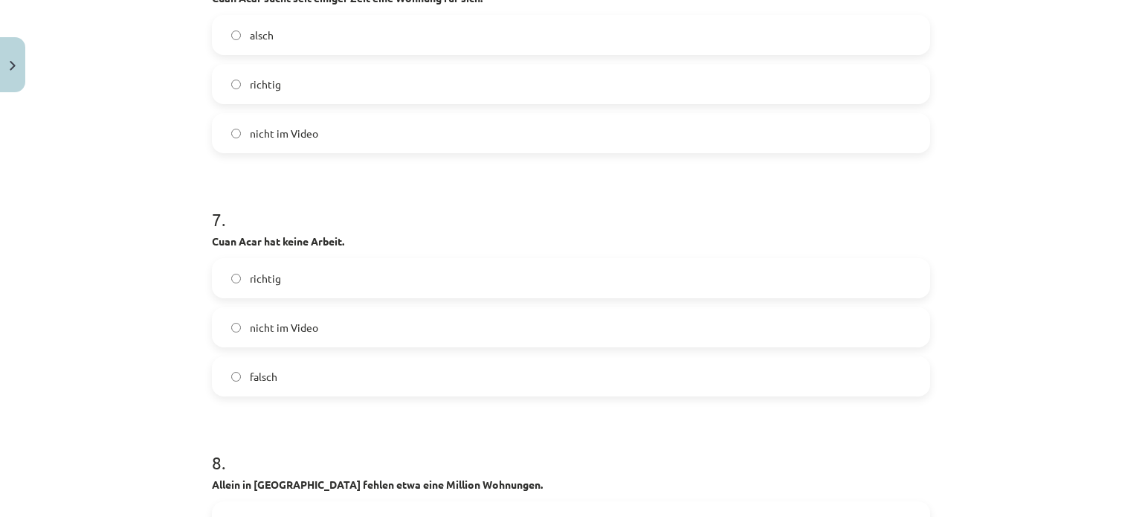
scroll to position [2599, 0]
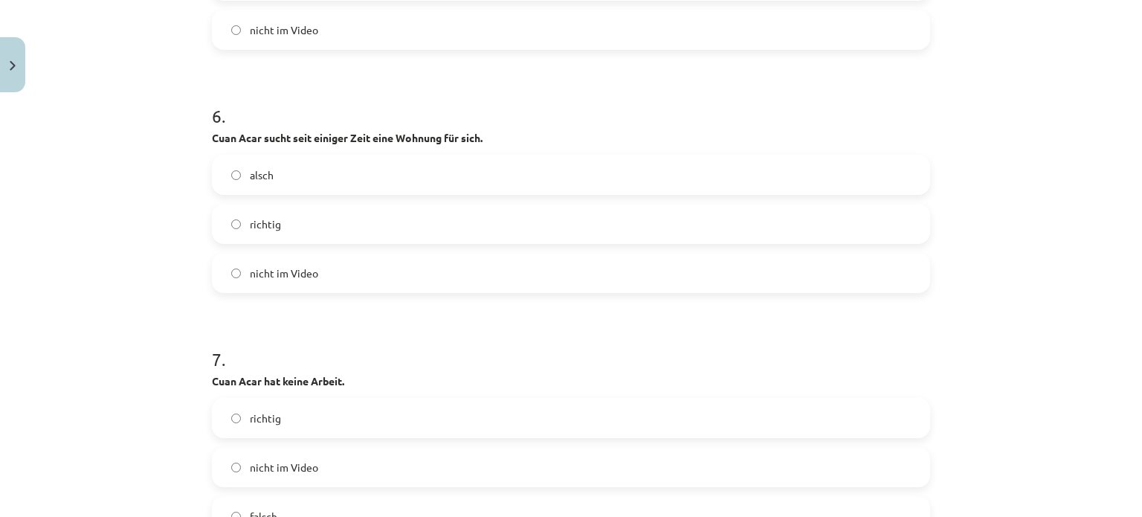
click at [329, 184] on label "alsch" at bounding box center [570, 174] width 715 height 37
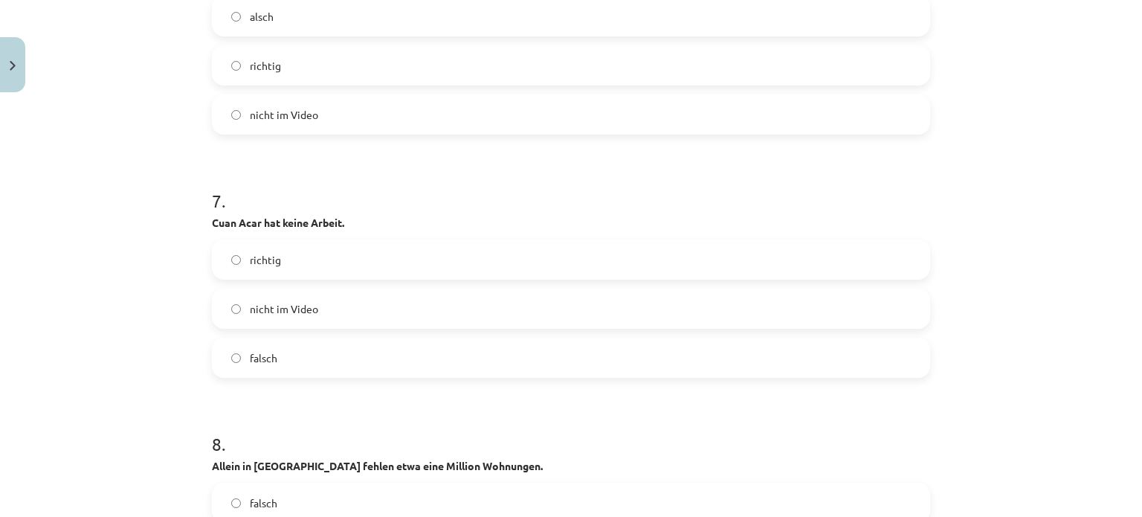
scroll to position [2760, 0]
click at [309, 264] on label "richtig" at bounding box center [570, 256] width 715 height 37
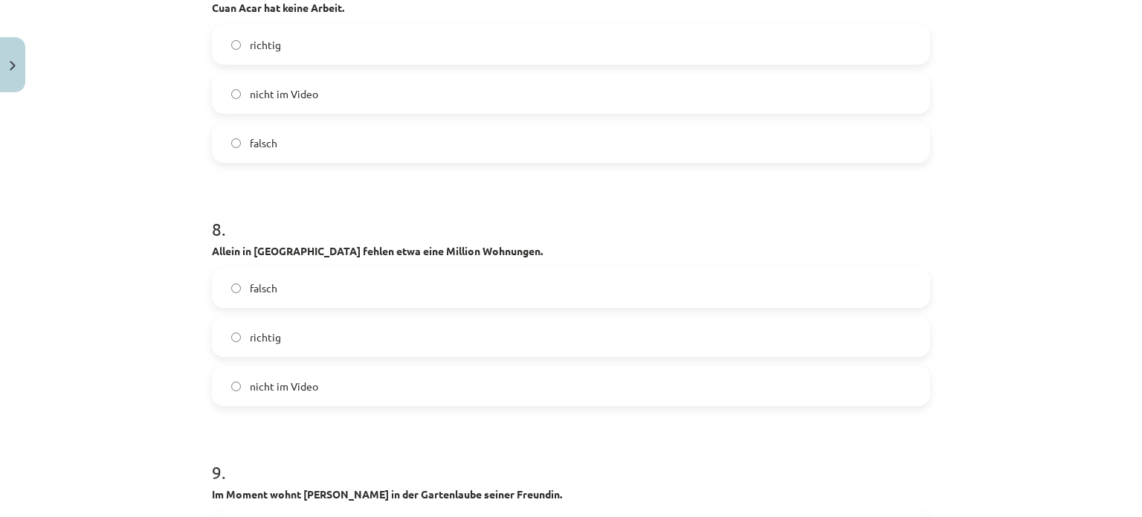
scroll to position [2977, 0]
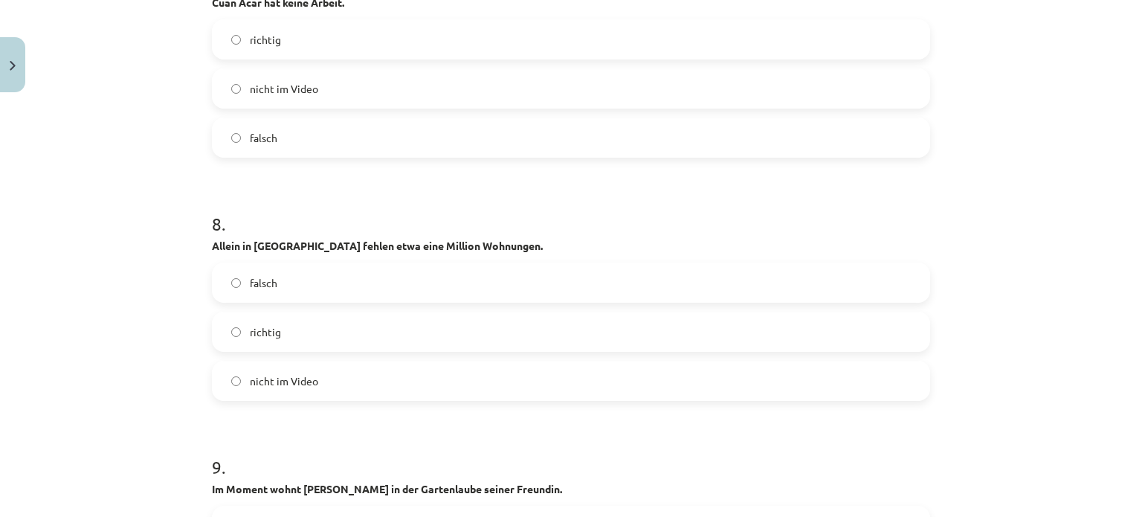
click at [303, 344] on label "richtig" at bounding box center [570, 331] width 715 height 37
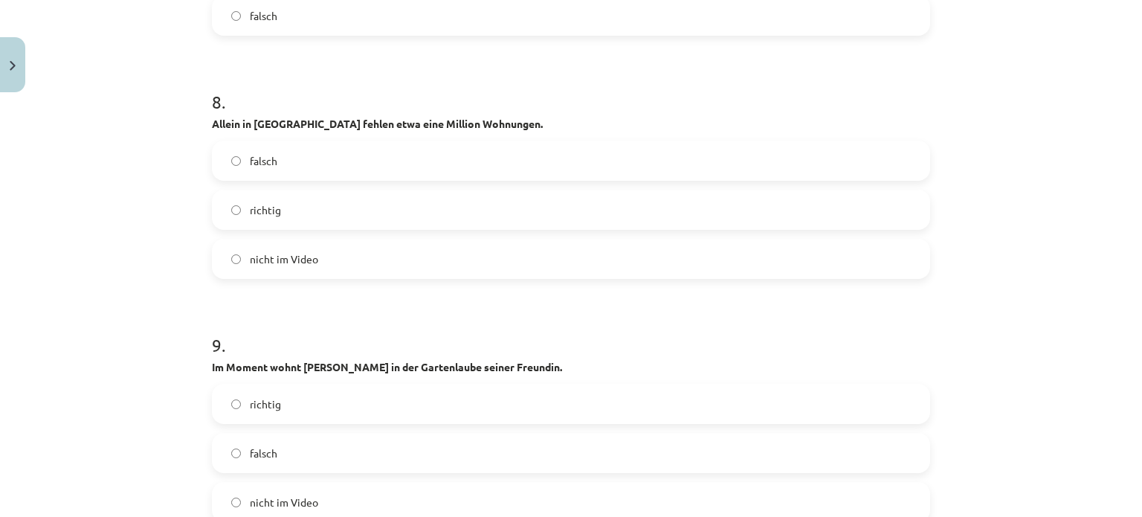
scroll to position [3337, 0]
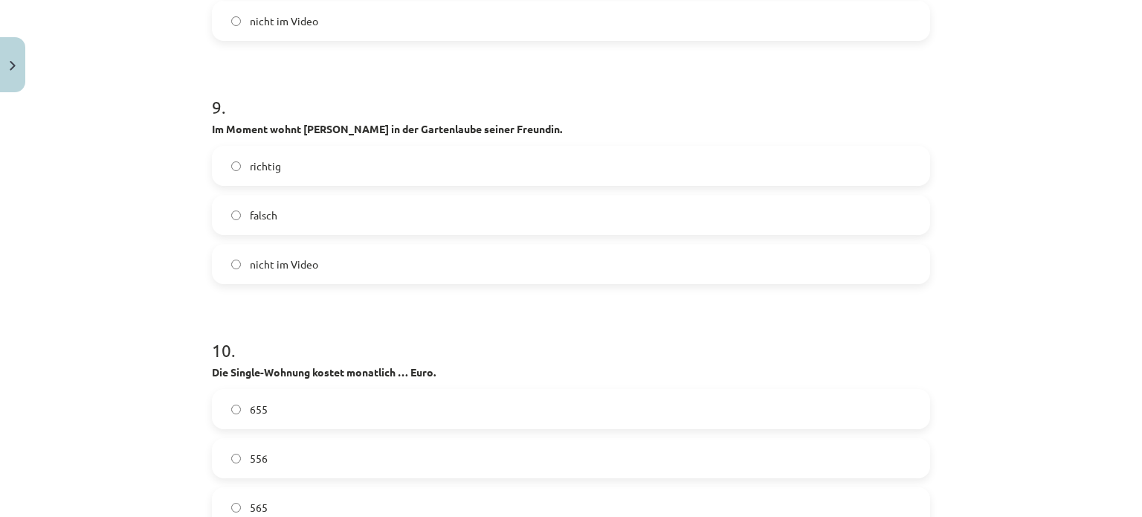
click at [256, 181] on label "richtig" at bounding box center [570, 165] width 715 height 37
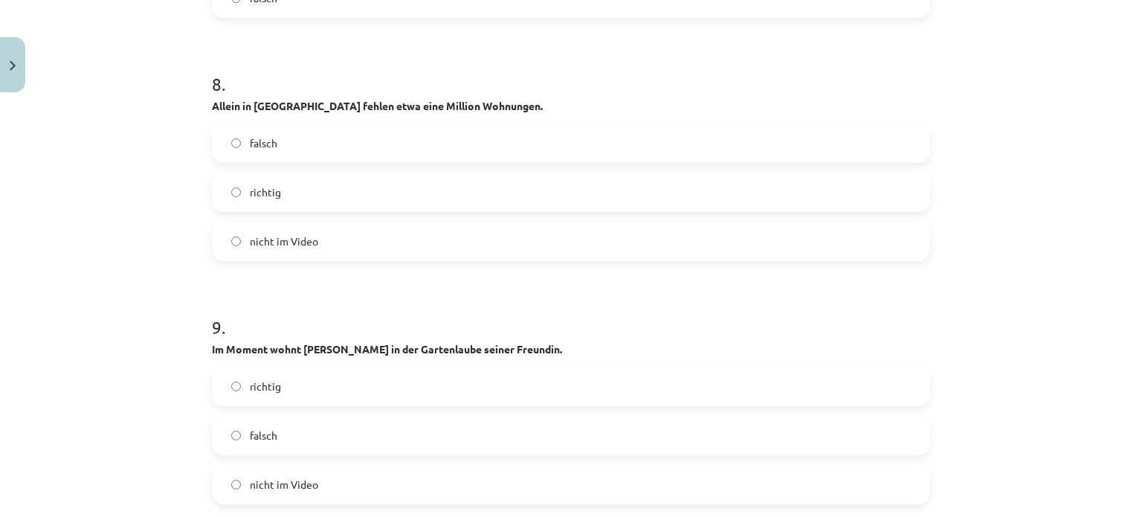
scroll to position [3115, 0]
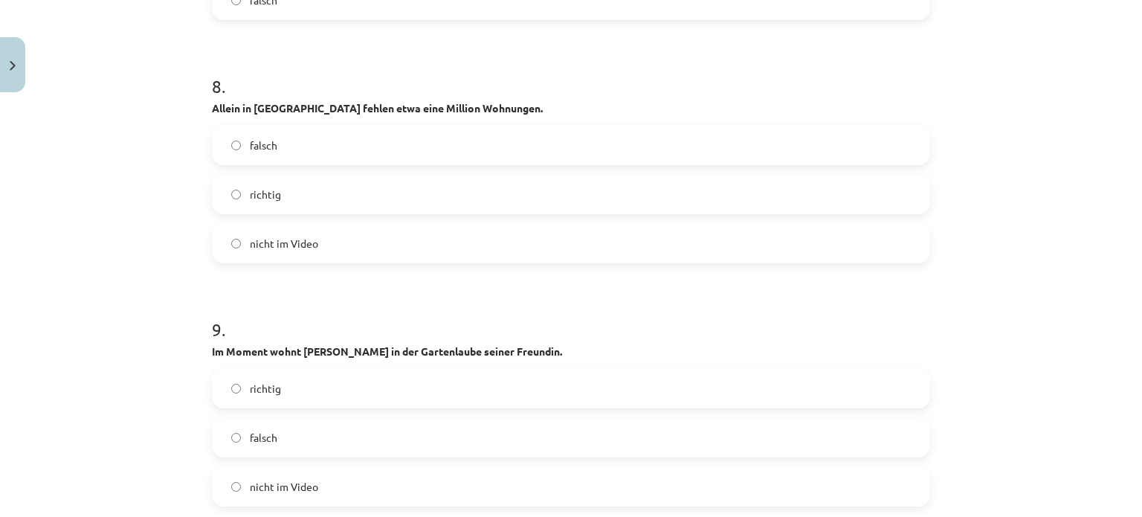
click at [293, 130] on label "falsch" at bounding box center [570, 144] width 715 height 37
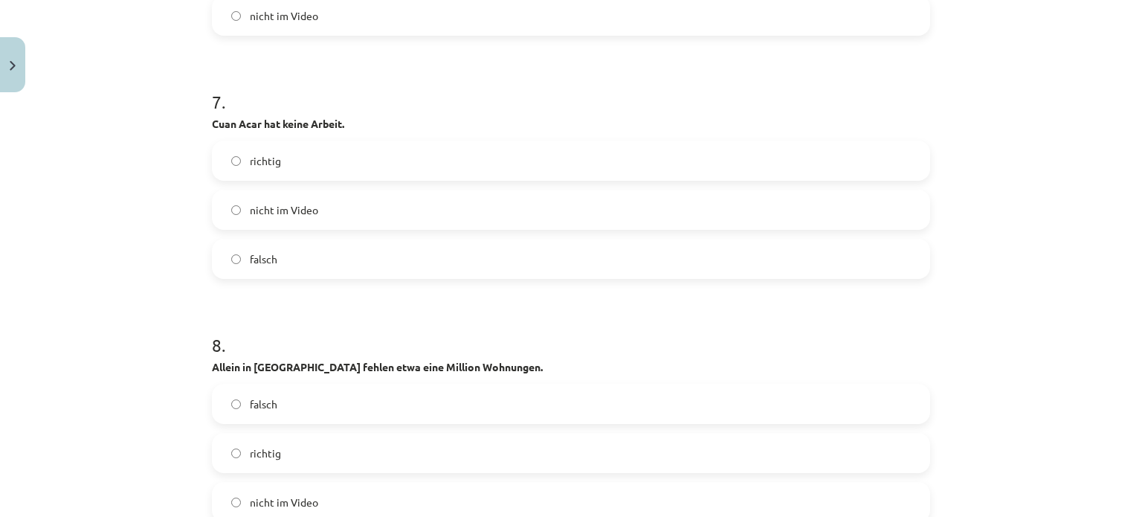
scroll to position [3028, 0]
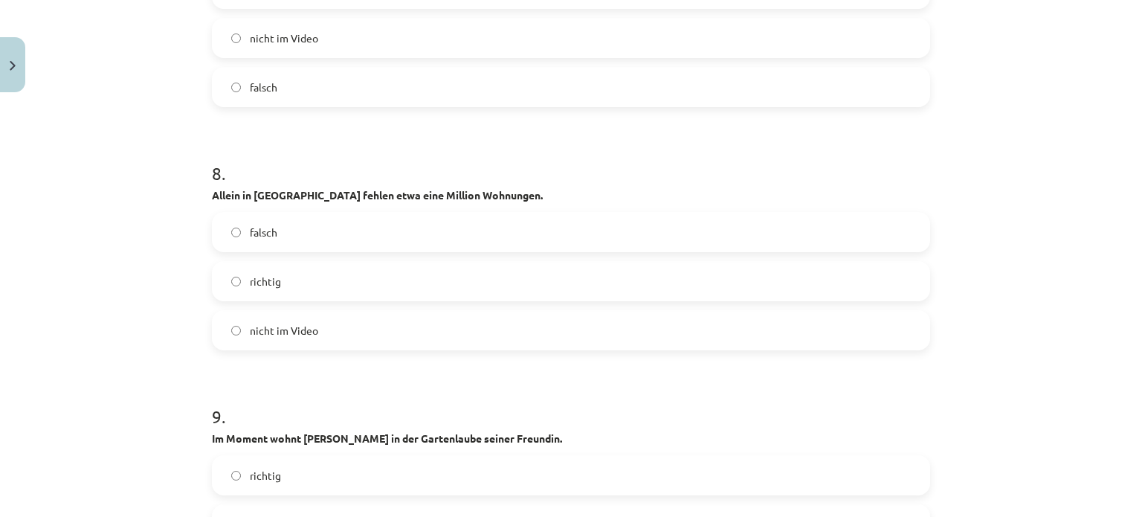
click at [265, 274] on span "richtig" at bounding box center [265, 282] width 31 height 16
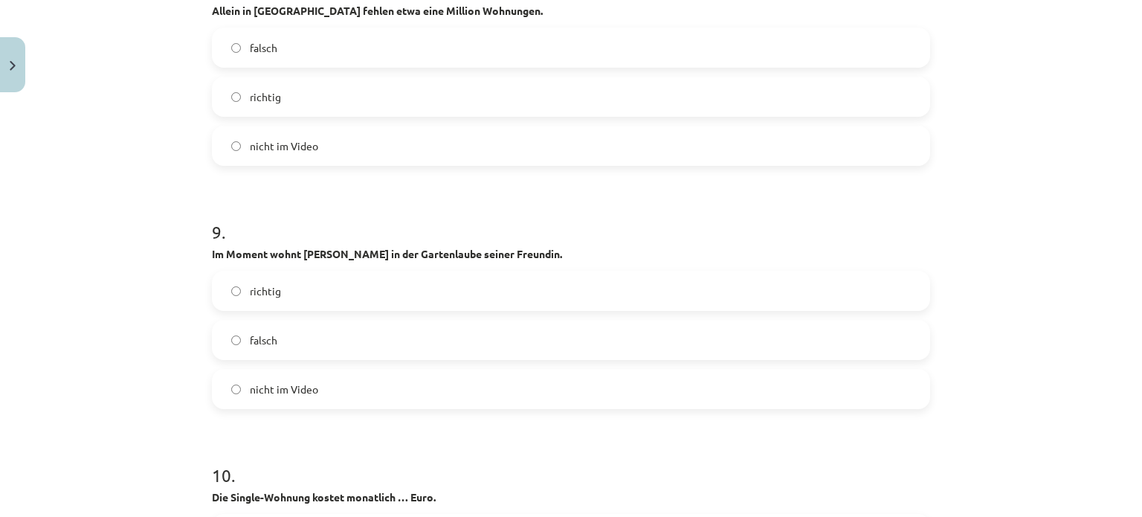
scroll to position [3213, 0]
click at [274, 353] on label "falsch" at bounding box center [570, 339] width 715 height 37
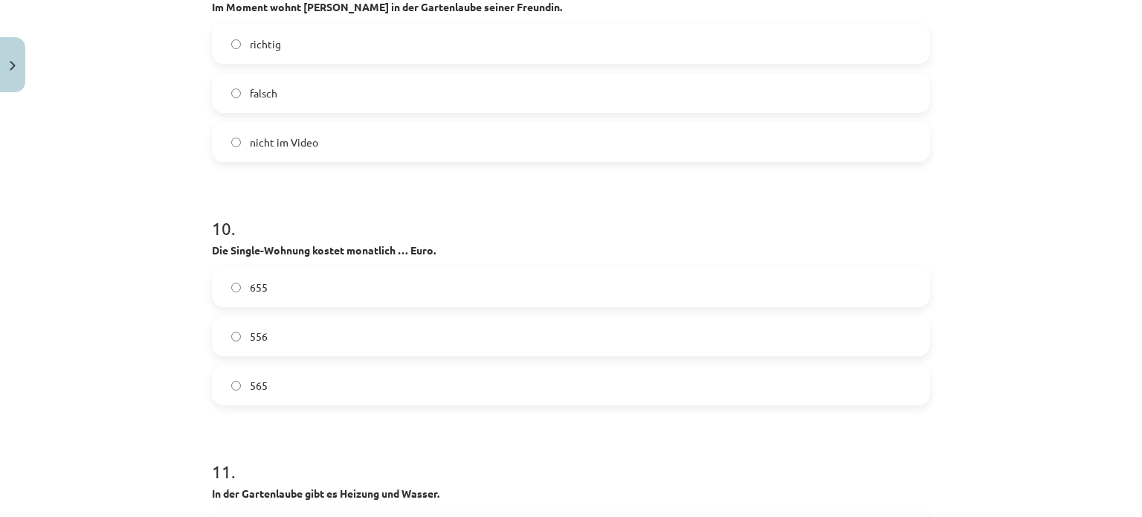
scroll to position [3460, 0]
click at [268, 303] on label "655" at bounding box center [570, 286] width 715 height 37
click at [345, 340] on label "556" at bounding box center [570, 335] width 715 height 37
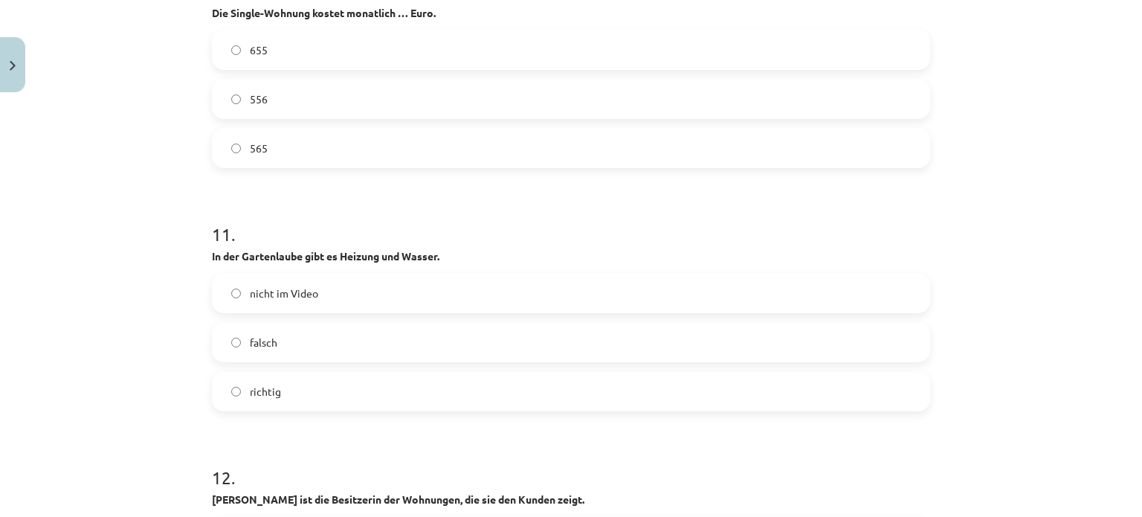
scroll to position [3733, 0]
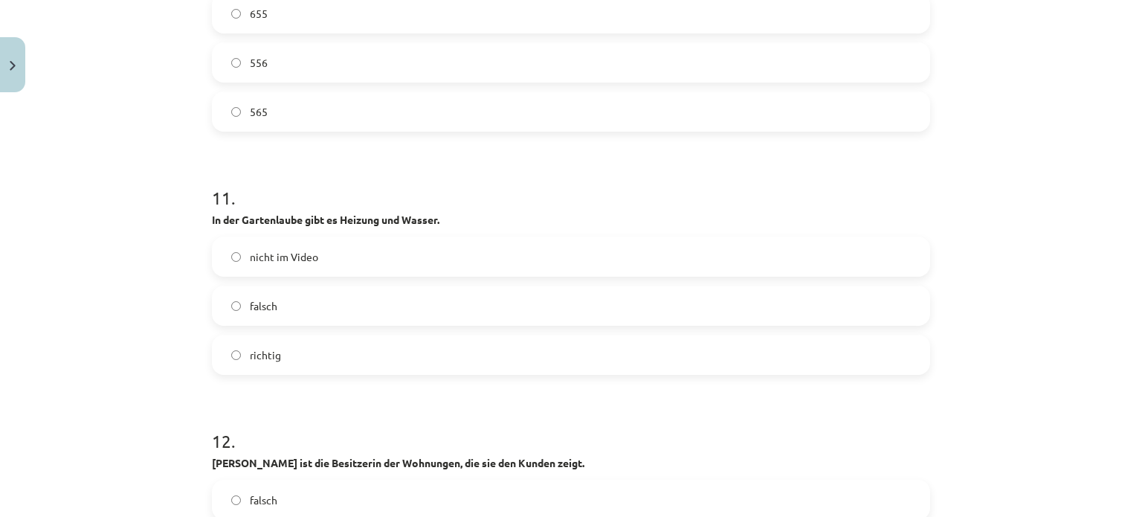
click at [303, 341] on label "richtig" at bounding box center [570, 354] width 715 height 37
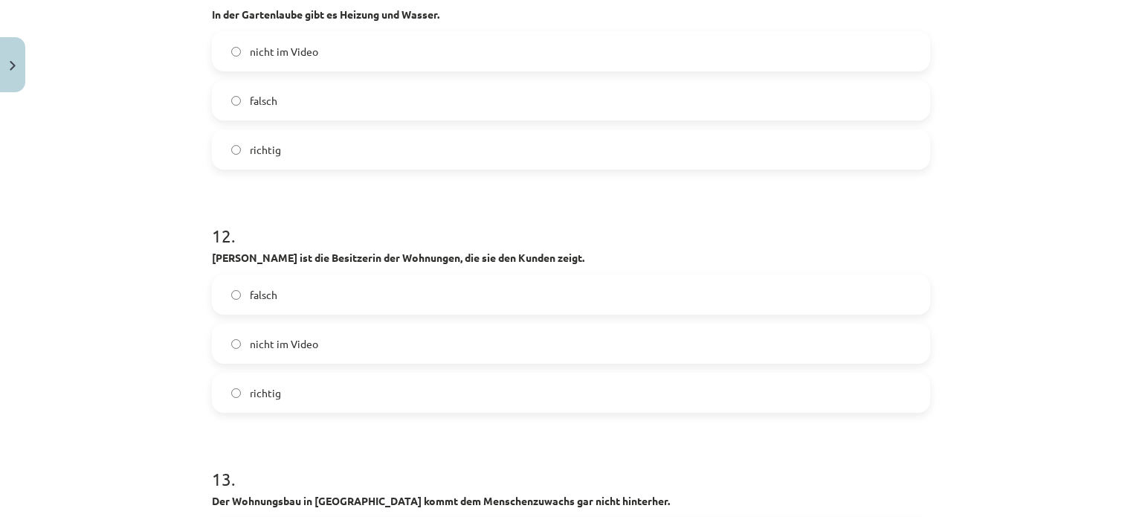
scroll to position [3940, 0]
click at [303, 341] on span "nicht im Video" at bounding box center [284, 342] width 68 height 16
click at [300, 295] on label "falsch" at bounding box center [570, 292] width 715 height 37
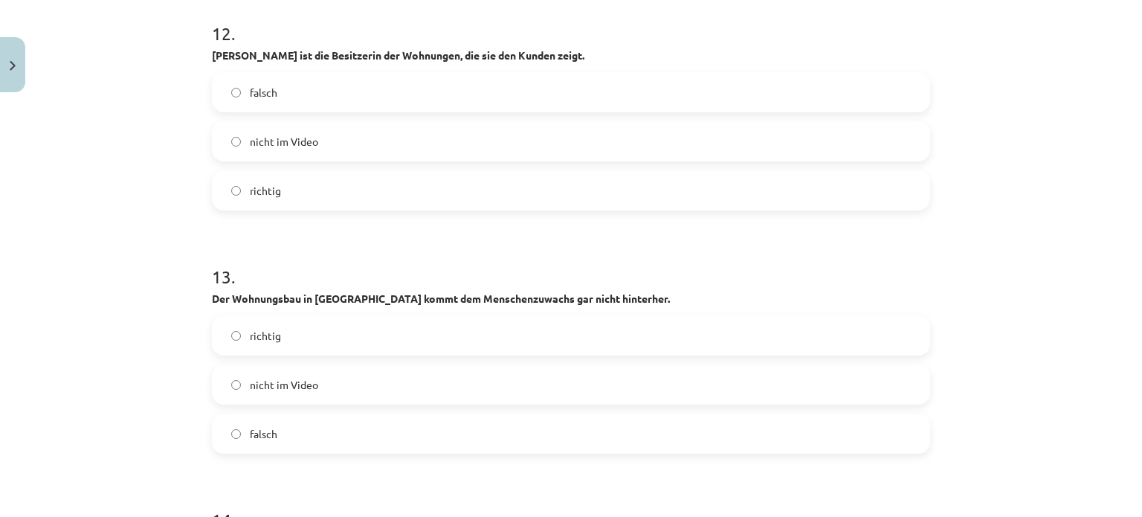
scroll to position [4146, 0]
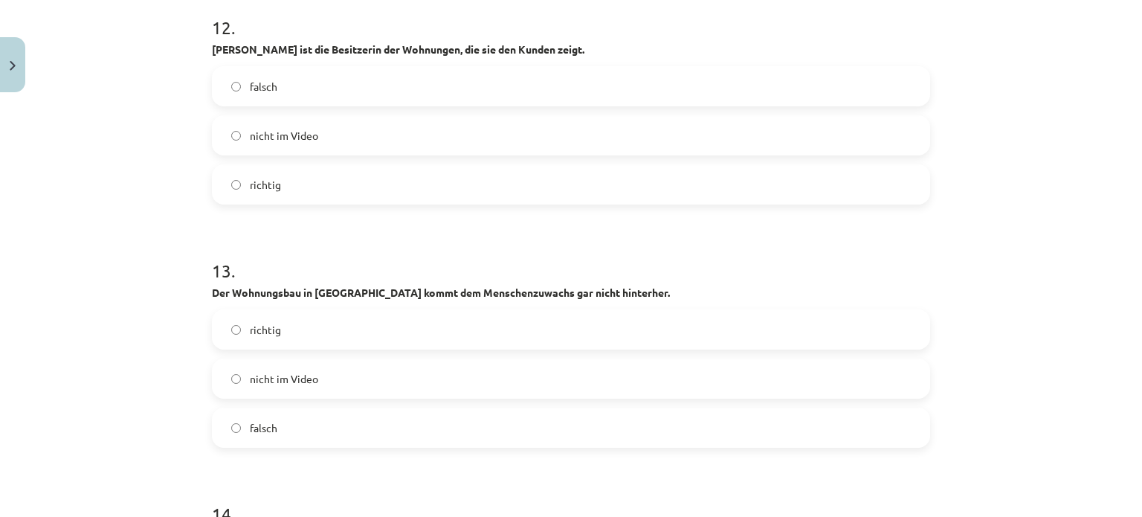
click at [290, 326] on label "richtig" at bounding box center [570, 329] width 715 height 37
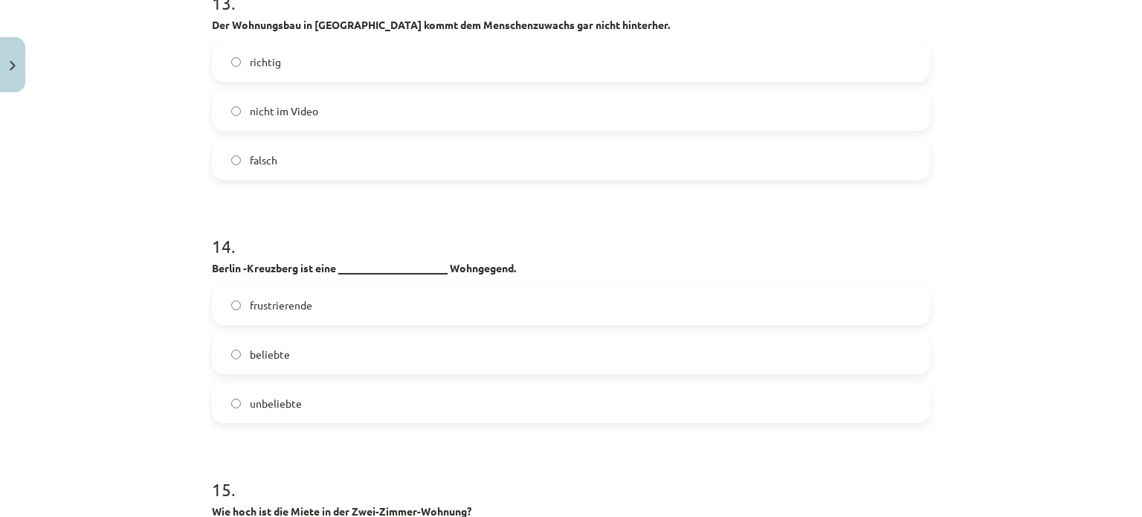
scroll to position [4413, 0]
click at [309, 367] on label "beliebte" at bounding box center [570, 354] width 715 height 37
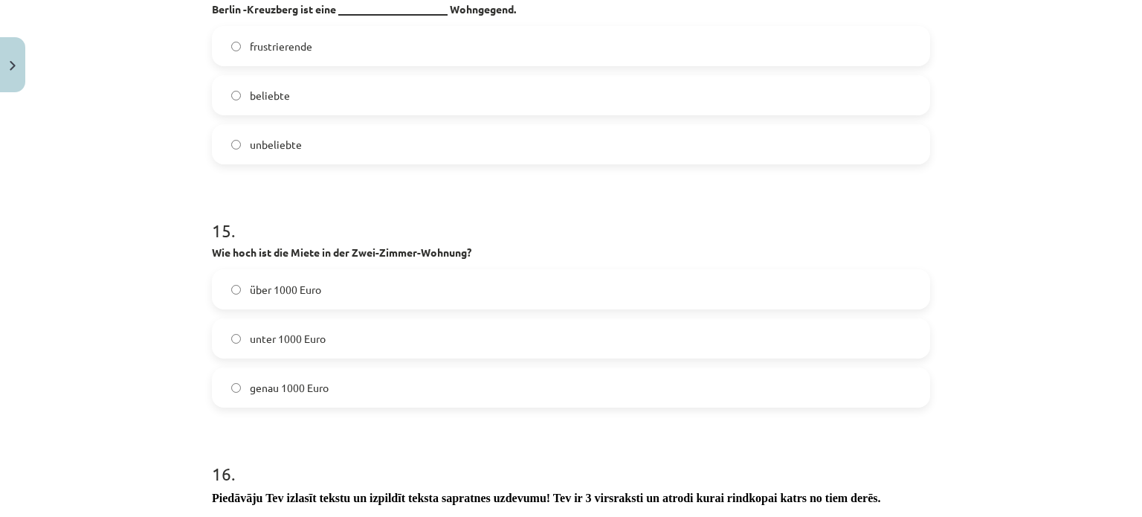
scroll to position [4634, 0]
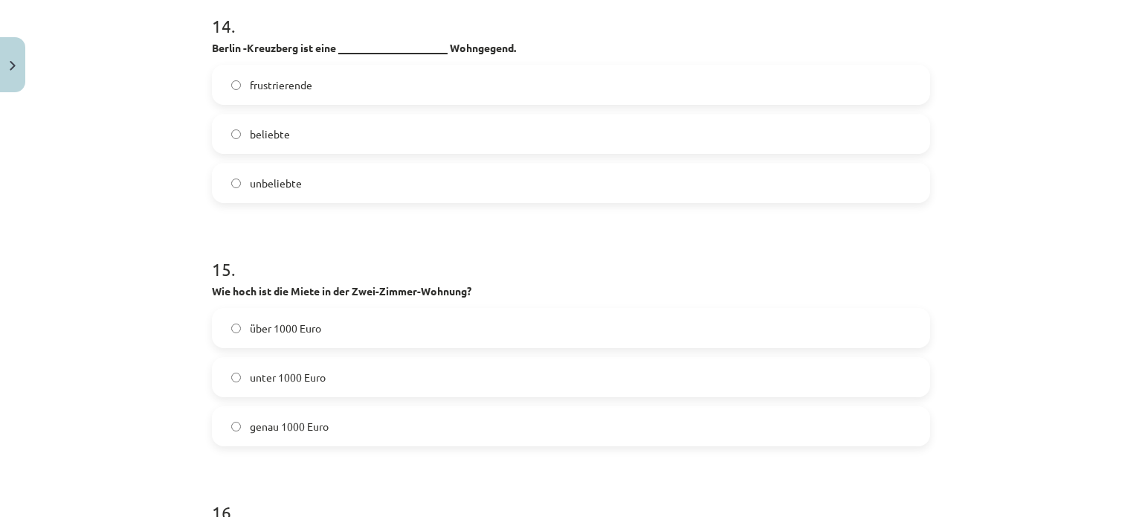
click at [313, 178] on label "unbeliebte" at bounding box center [570, 182] width 715 height 37
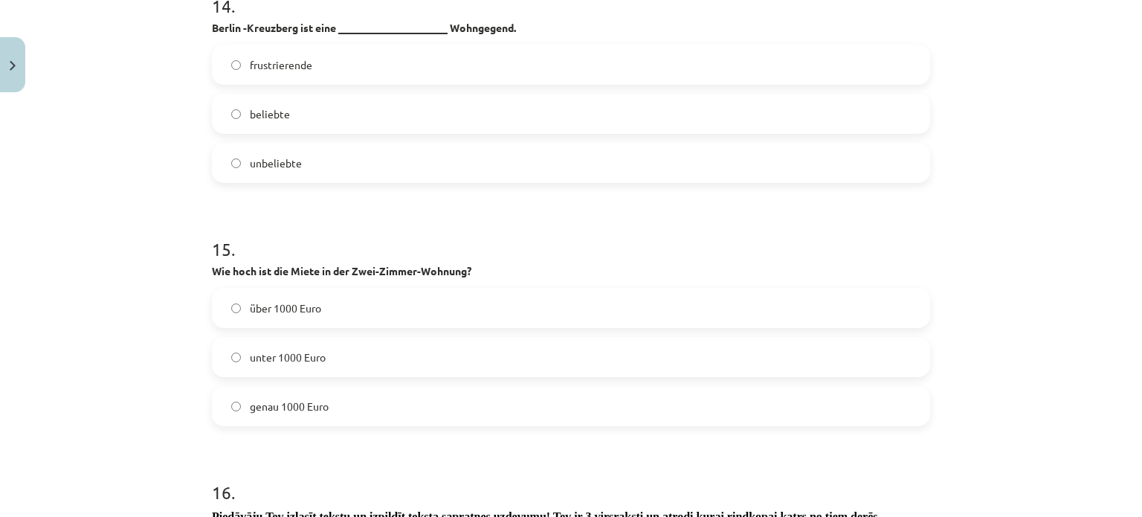
scroll to position [4655, 0]
click at [321, 368] on label "unter 1000 Euro" at bounding box center [570, 356] width 715 height 37
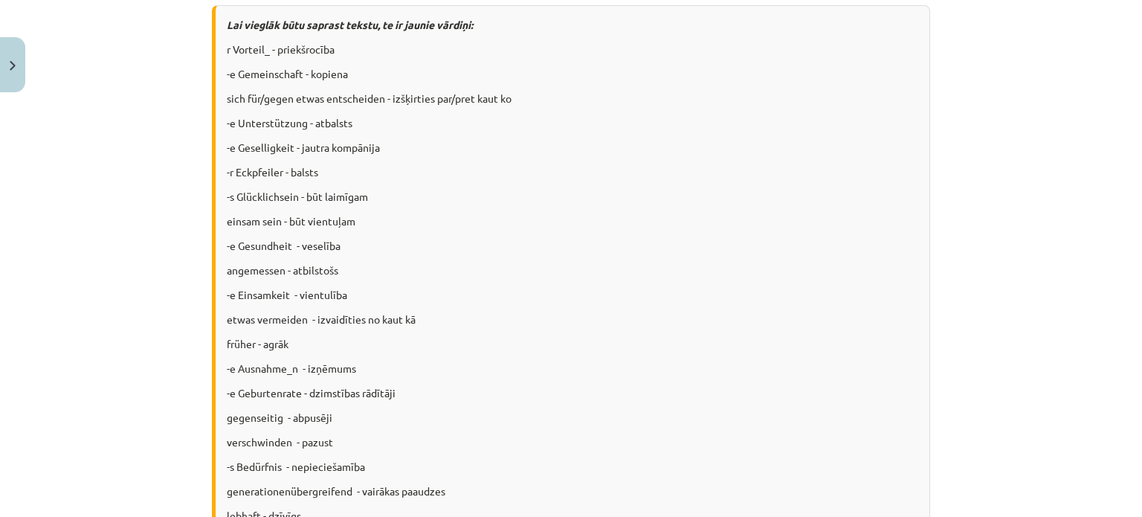
scroll to position [5212, 0]
drag, startPoint x: 321, startPoint y: 368, endPoint x: 739, endPoint y: 369, distance: 418.7
click at [739, 369] on p "-e Ausnahme_n - izņēmums" at bounding box center [573, 371] width 692 height 16
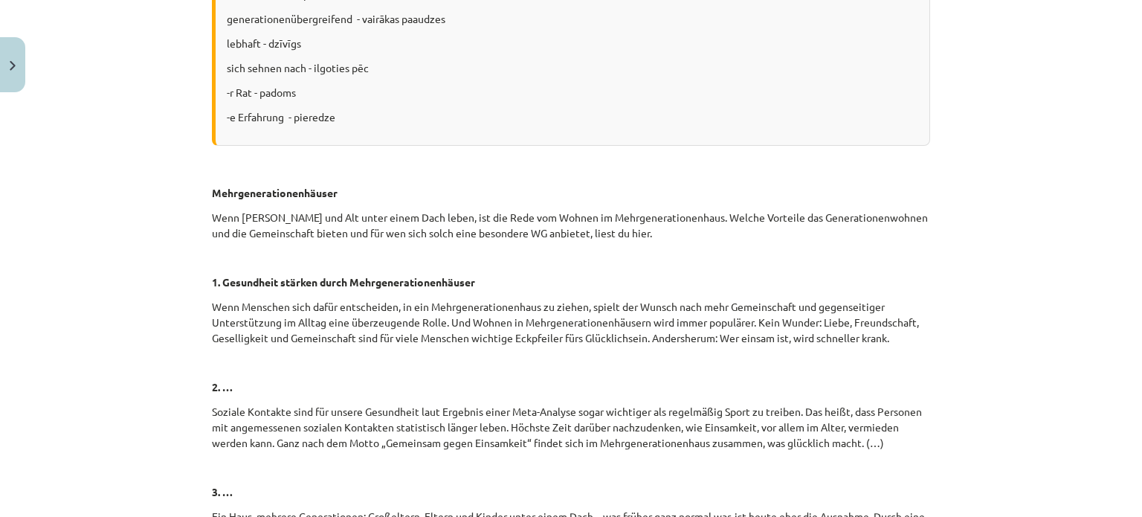
scroll to position [5727, 0]
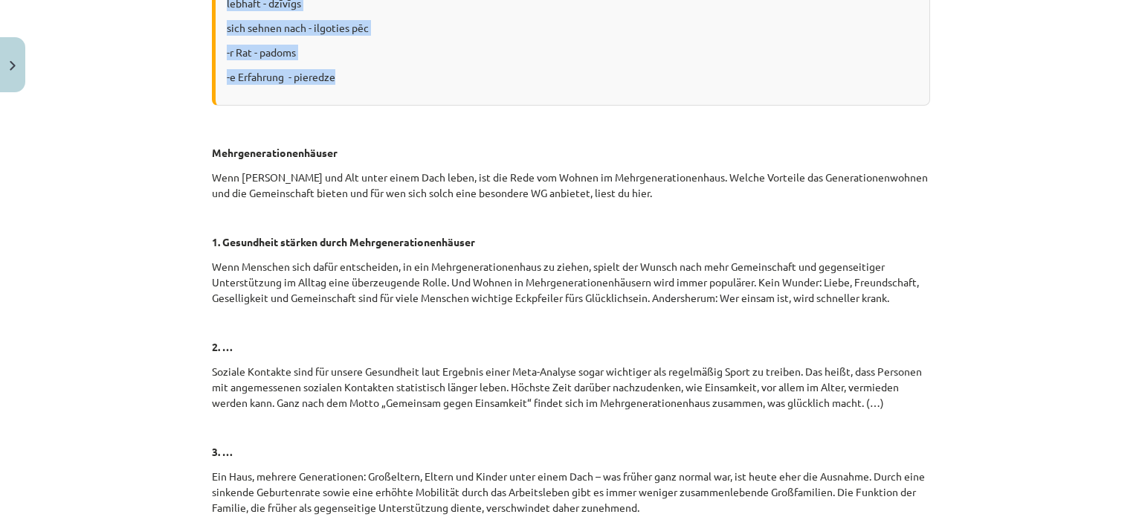
drag, startPoint x: 222, startPoint y: 48, endPoint x: 401, endPoint y: 86, distance: 182.3
copy div "r Vorteil_ - priekšrocība -e Gemeinschaft - kopiena sich für/gegen etwas entsch…"
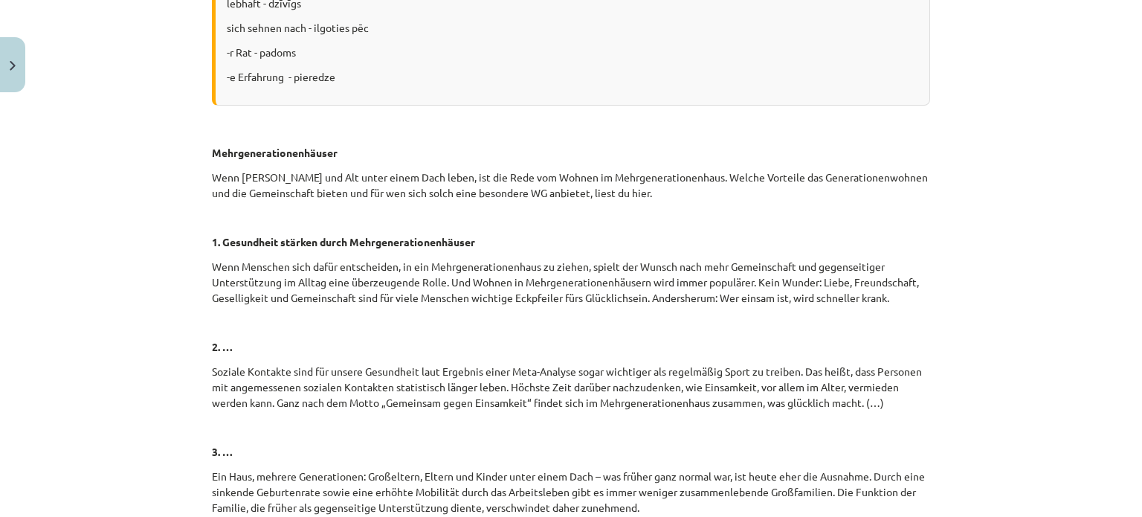
click at [384, 117] on div "Piedāvāju Tev izlasīt tekstu un izpildīt teksta sapratnes uzdevumu! Tev ir 3 vi…" at bounding box center [571, 27] width 718 height 1186
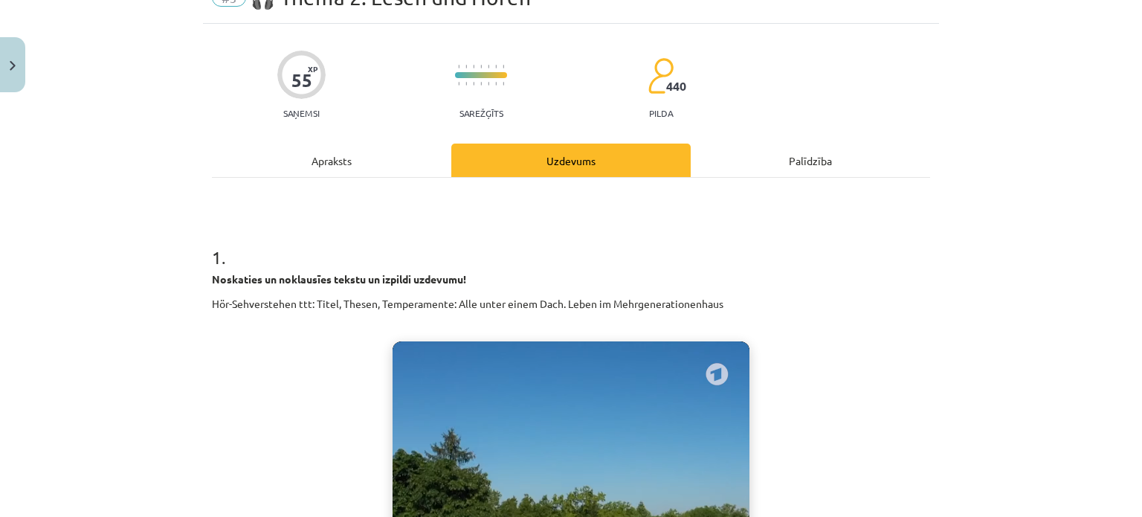
scroll to position [819, 0]
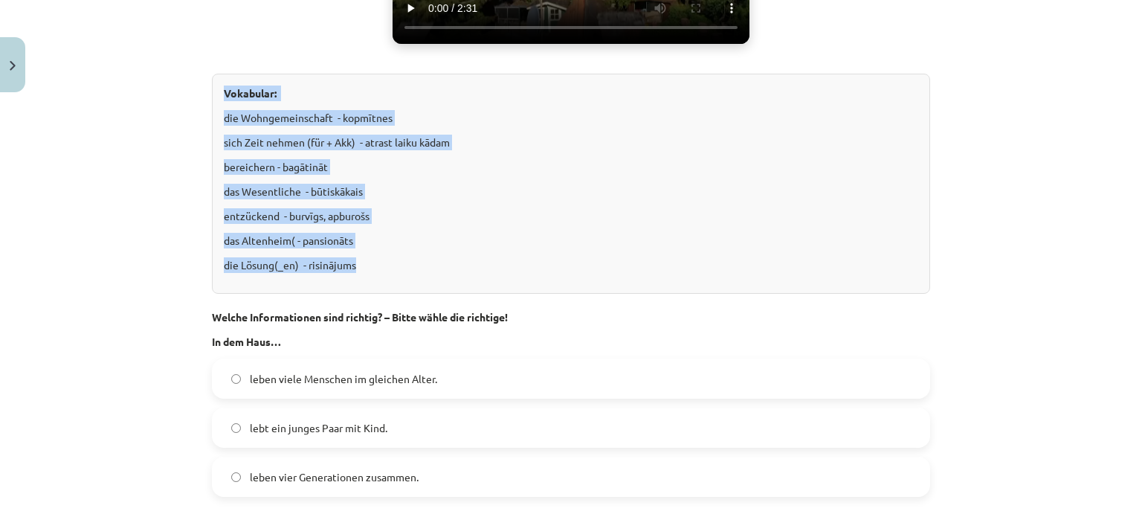
drag, startPoint x: 218, startPoint y: 87, endPoint x: 370, endPoint y: 274, distance: 240.5
click at [370, 274] on div "Vokabular: die Wohngemeinschaft - kopmītnes sich Zeit nehmen (für + Akk) - atra…" at bounding box center [571, 184] width 718 height 220
copy div "Vokabular: die Wohngemeinschaft - kopmītnes sich Zeit nehmen (für + Akk) - atra…"
click at [405, 272] on div "Vokabular: die Wohngemeinschaft - kopmītnes sich Zeit nehmen (für + Akk) - atra…" at bounding box center [571, 184] width 718 height 220
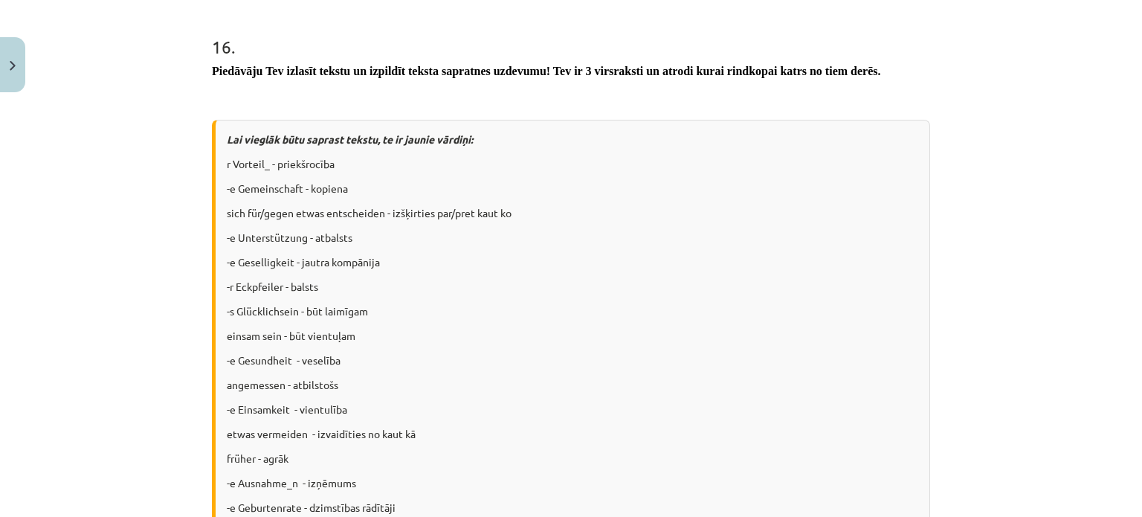
scroll to position [4808, 0]
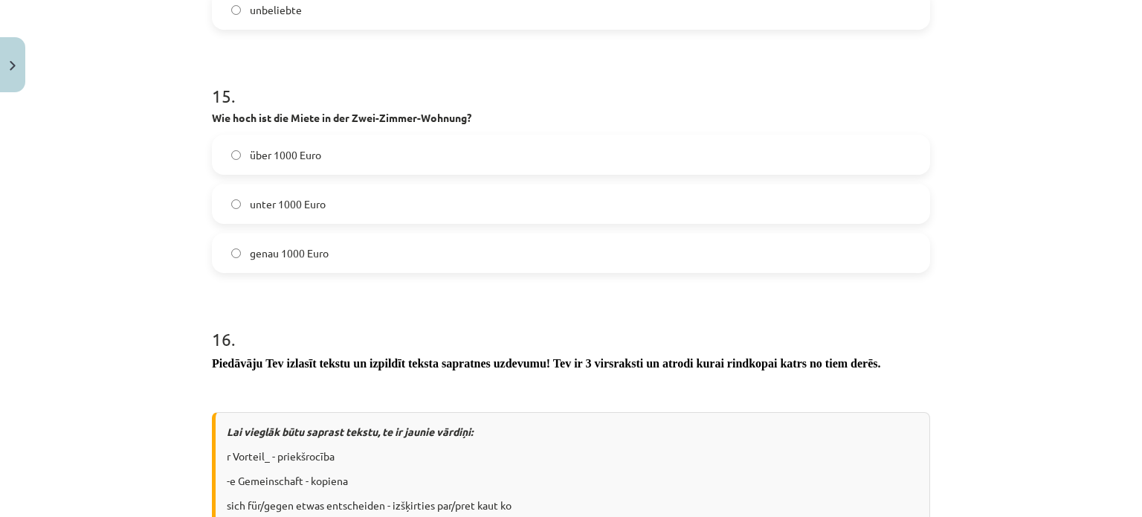
click at [288, 149] on span "über 1000 Euro" at bounding box center [285, 155] width 71 height 16
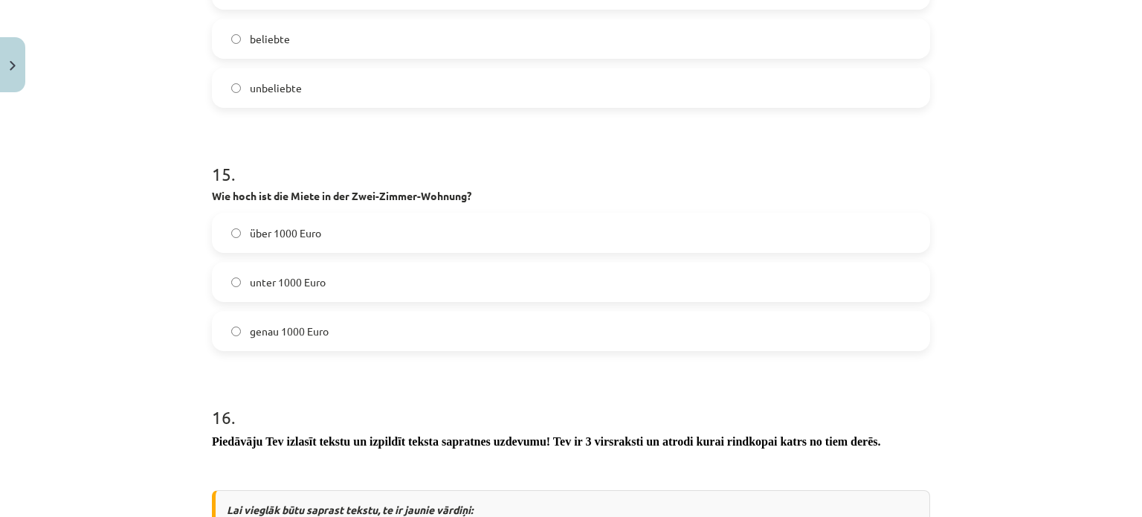
scroll to position [4736, 0]
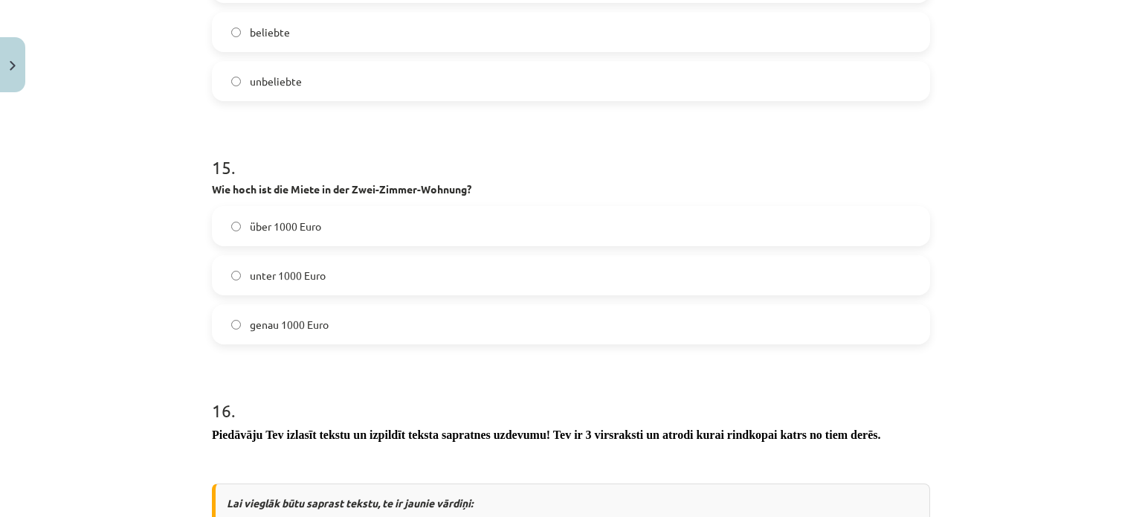
click at [304, 317] on span "genau 1000 Euro" at bounding box center [289, 325] width 79 height 16
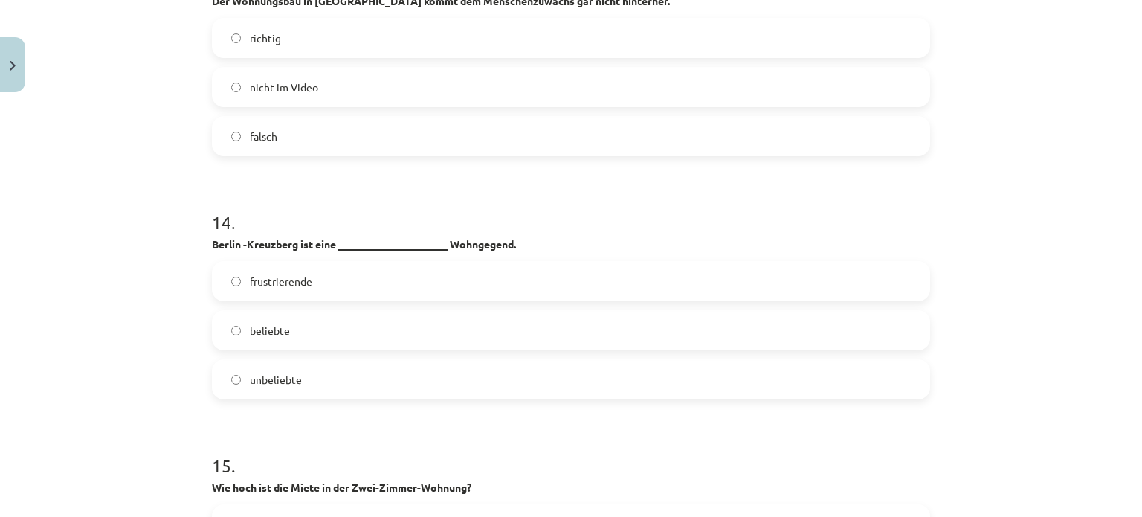
scroll to position [4438, 0]
click at [333, 287] on label "frustrierende" at bounding box center [570, 281] width 715 height 37
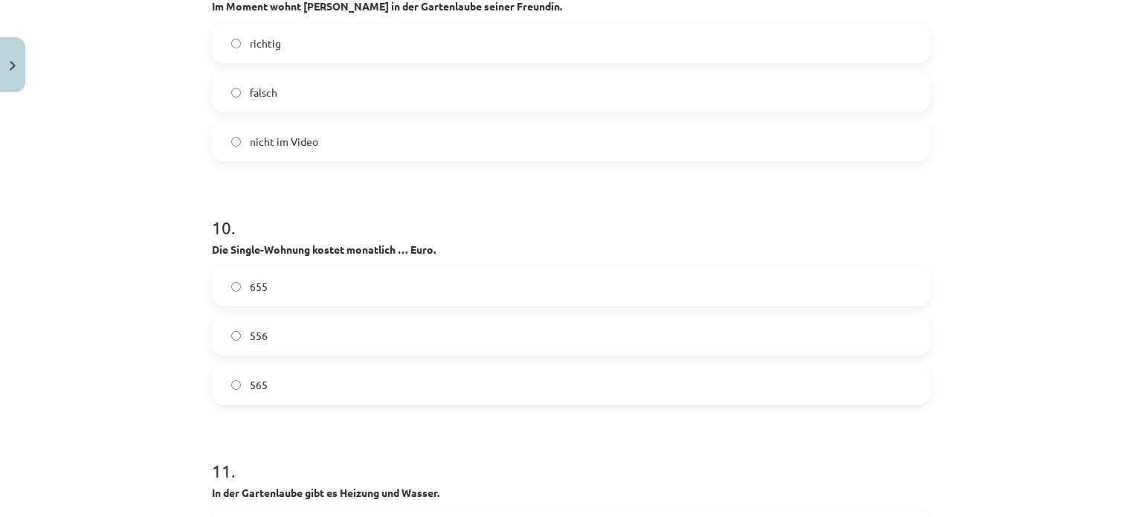
scroll to position [3471, 0]
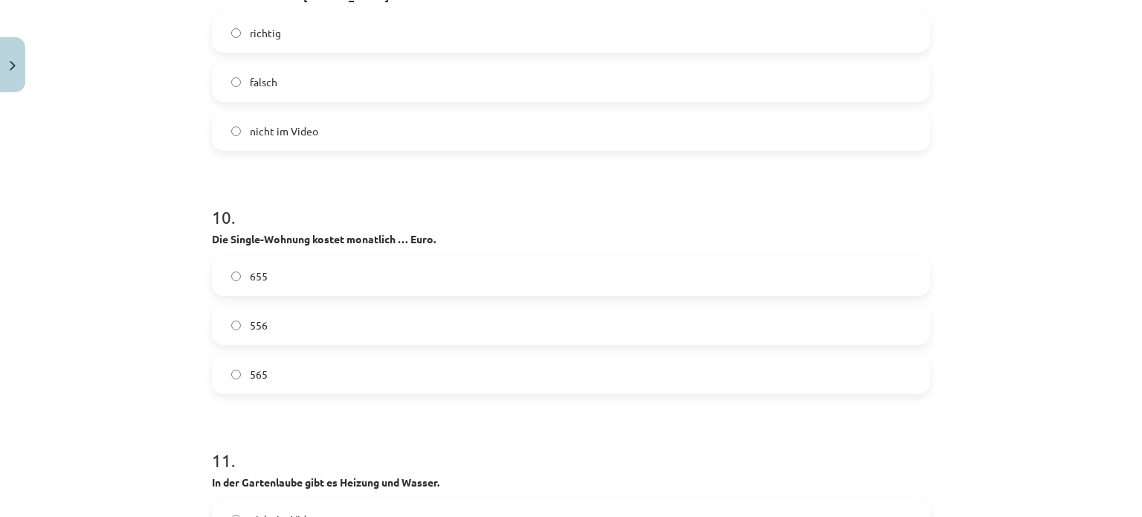
click at [246, 361] on label "565" at bounding box center [570, 373] width 715 height 37
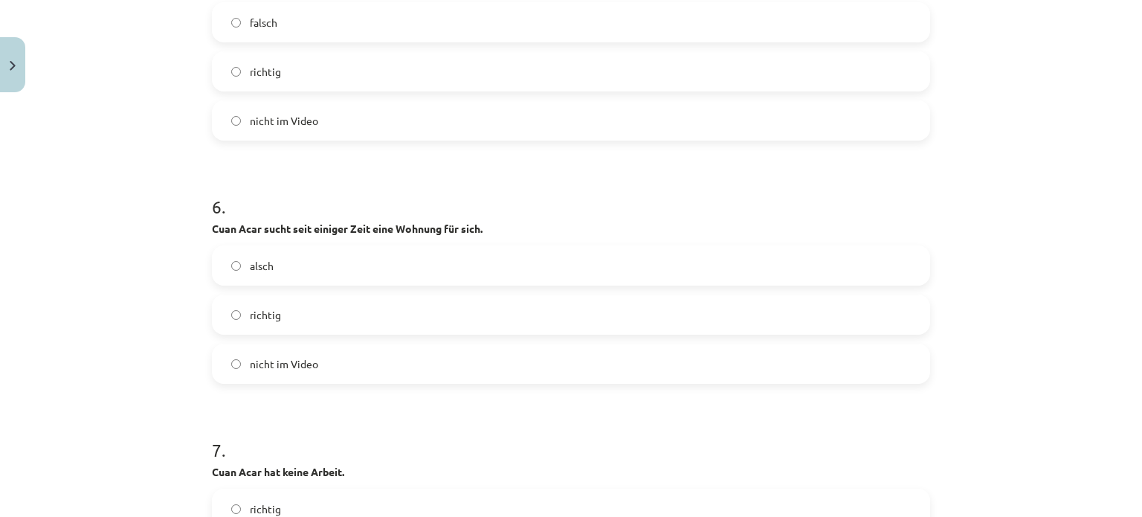
scroll to position [2520, 0]
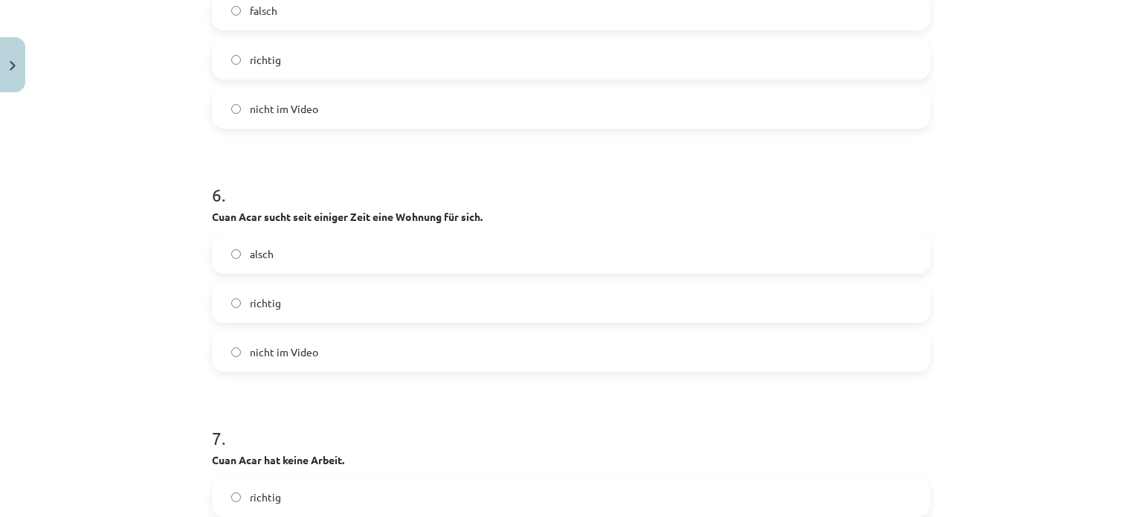
click at [272, 303] on span "richtig" at bounding box center [265, 303] width 31 height 16
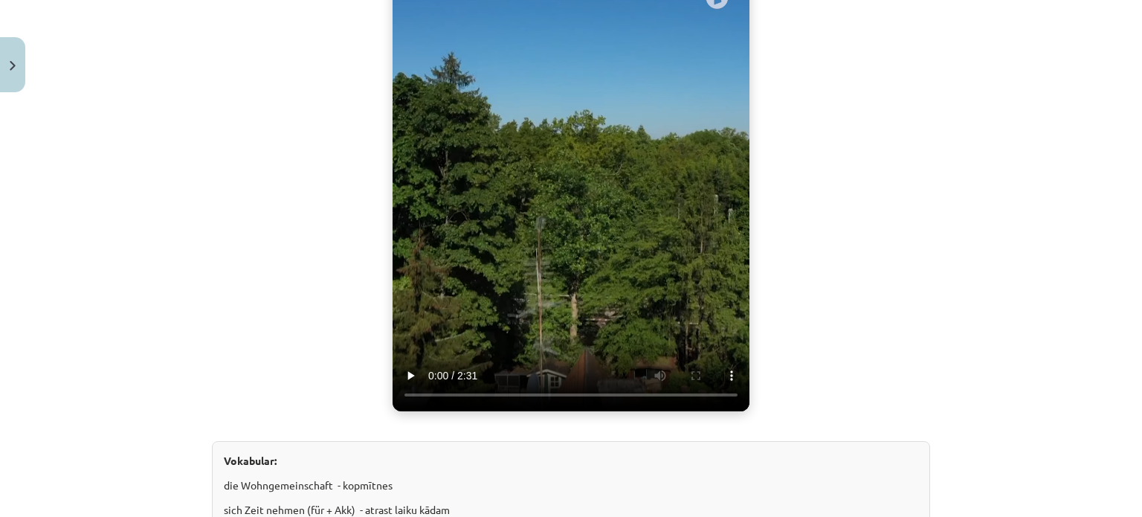
scroll to position [451, 0]
click at [538, 274] on video "Jūsu pārlūkprogramma neatbalsta video atskaņošanu." at bounding box center [571, 189] width 357 height 446
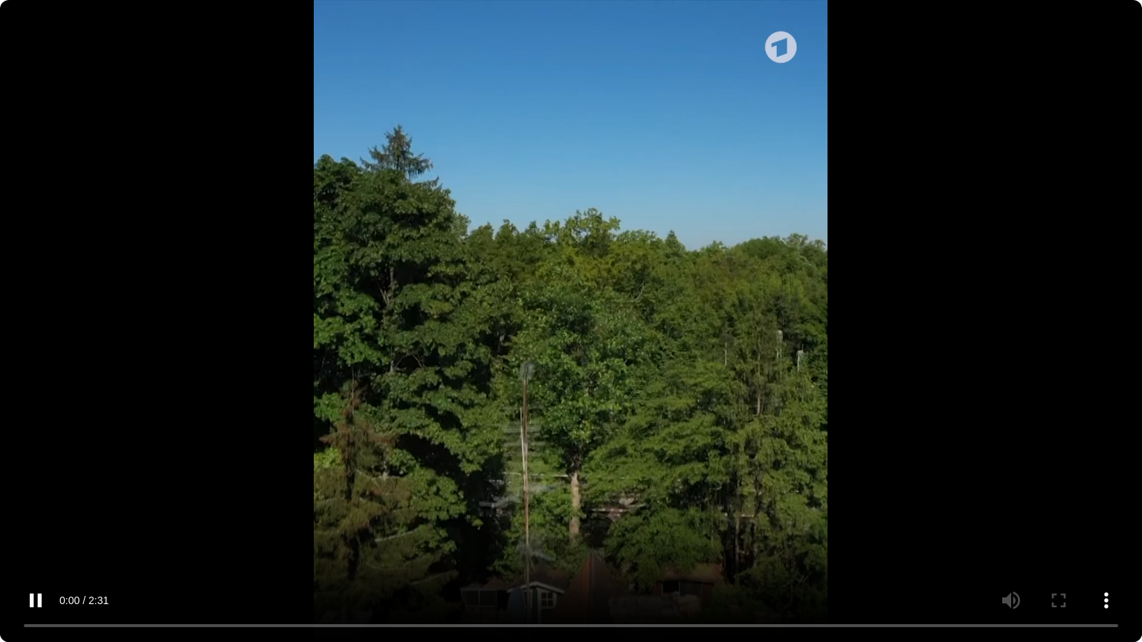
click at [646, 460] on video "Jūsu pārlūkprogramma neatbalsta video atskaņošanu." at bounding box center [571, 321] width 1142 height 642
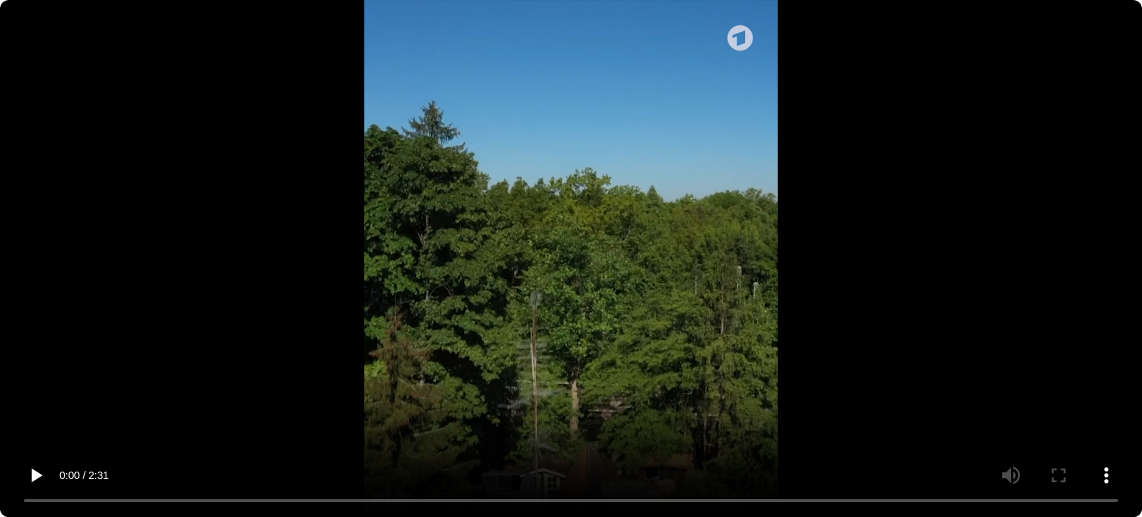
scroll to position [967, 0]
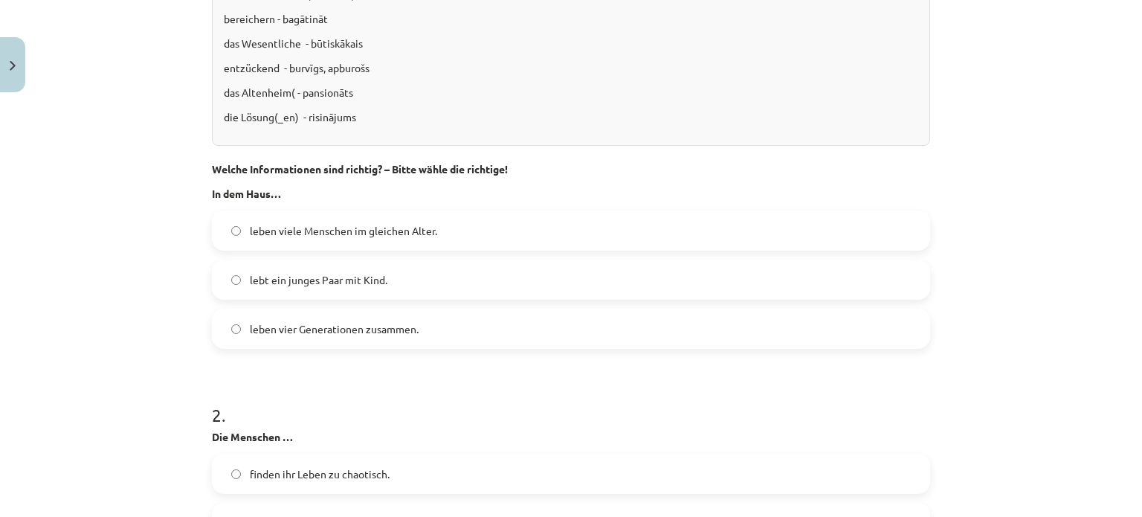
click at [422, 331] on label "leben vier Generationen zusammen." at bounding box center [570, 328] width 715 height 37
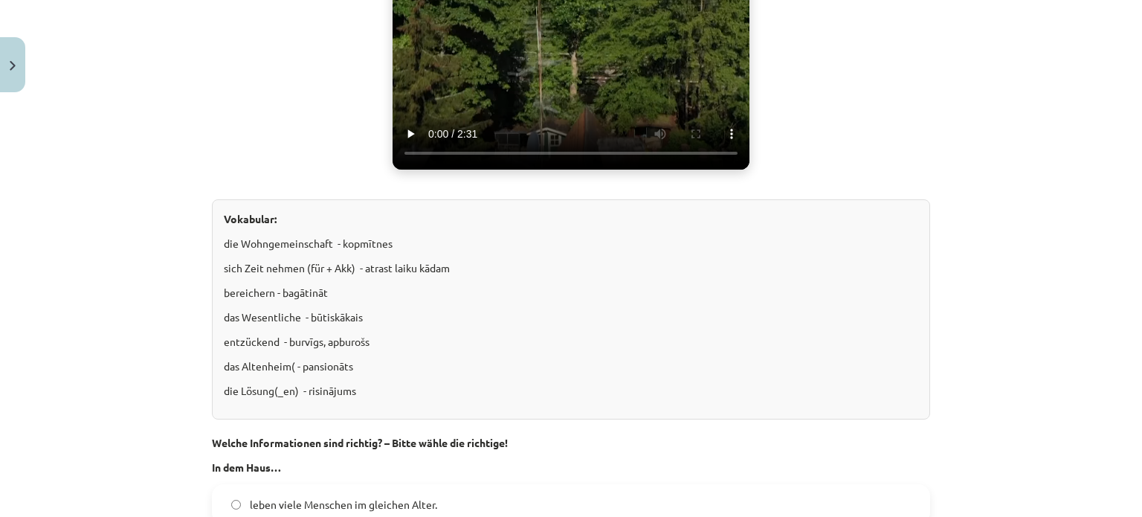
scroll to position [506, 0]
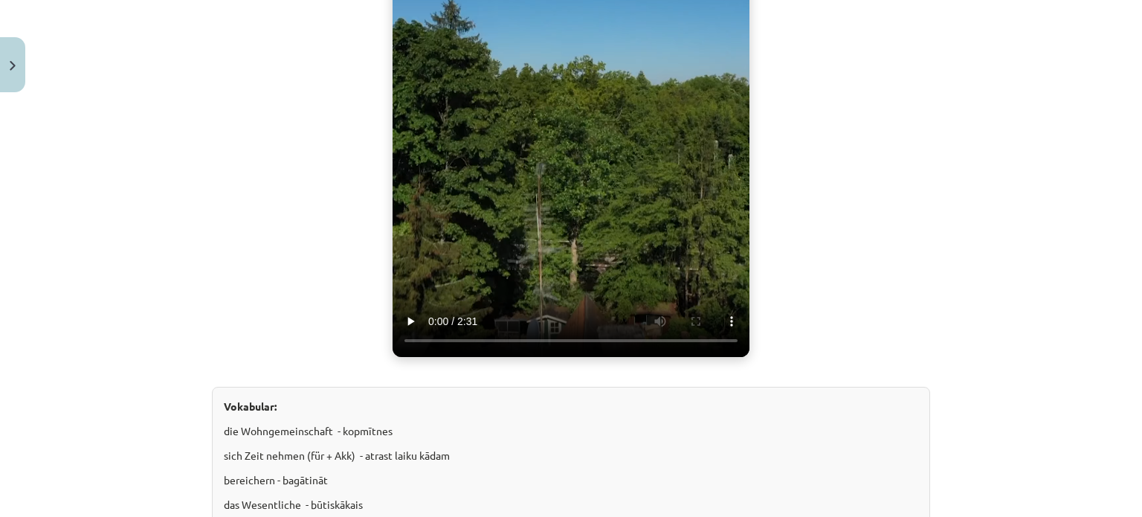
click at [626, 290] on video "Jūsu pārlūkprogramma neatbalsta video atskaņošanu." at bounding box center [571, 134] width 357 height 446
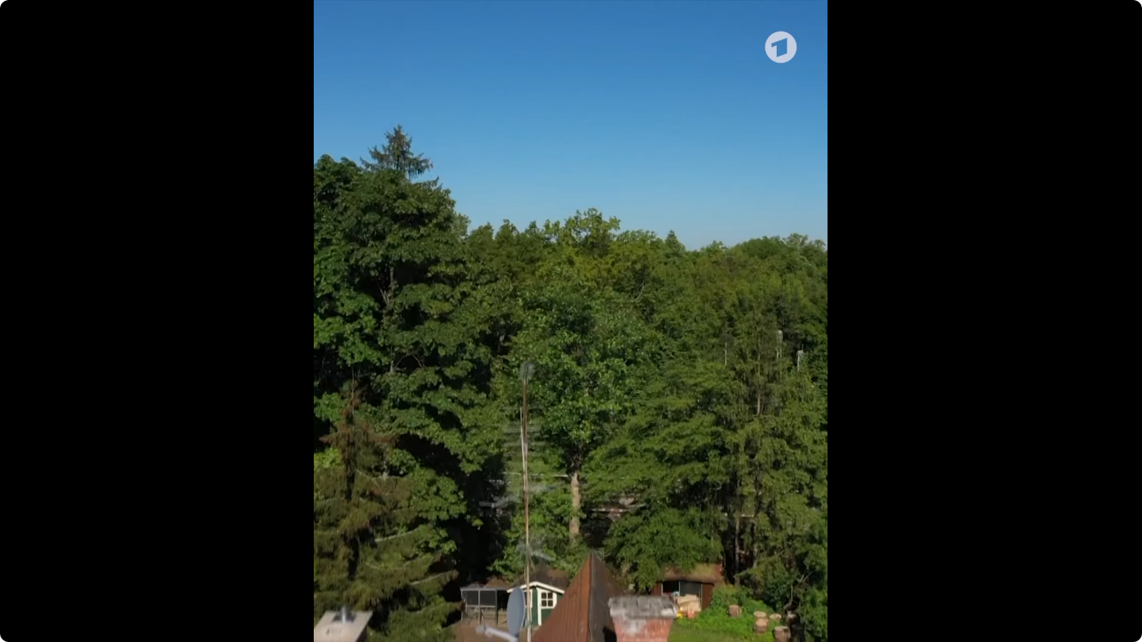
click at [493, 341] on video "Jūsu pārlūkprogramma neatbalsta video atskaņošanu." at bounding box center [571, 321] width 1142 height 642
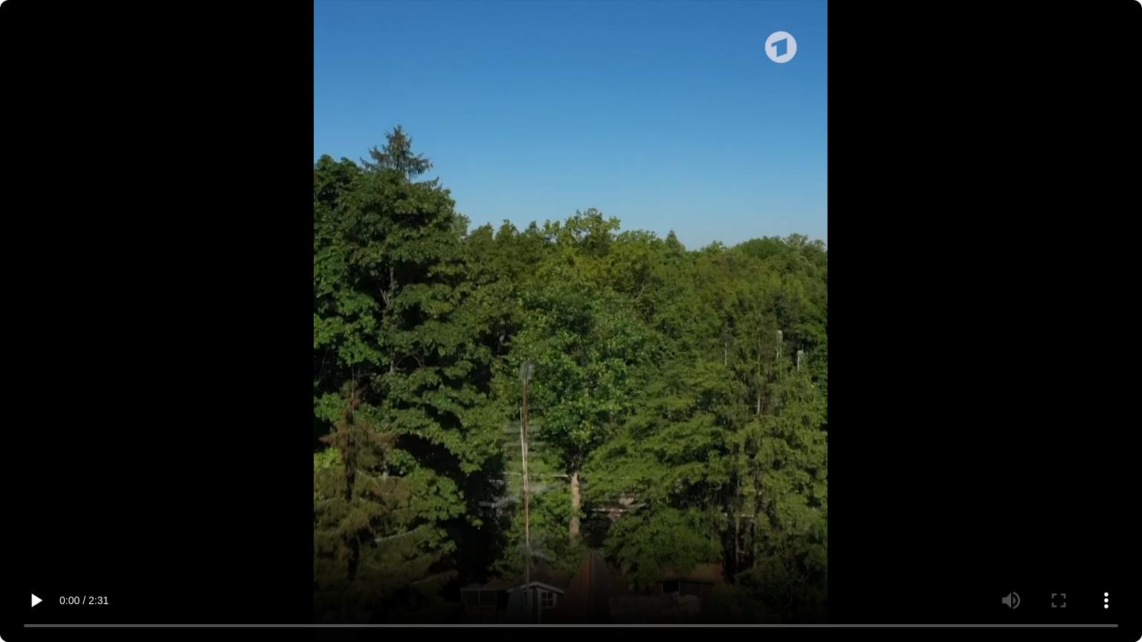
click at [493, 341] on video "Jūsu pārlūkprogramma neatbalsta video atskaņošanu." at bounding box center [571, 321] width 1142 height 642
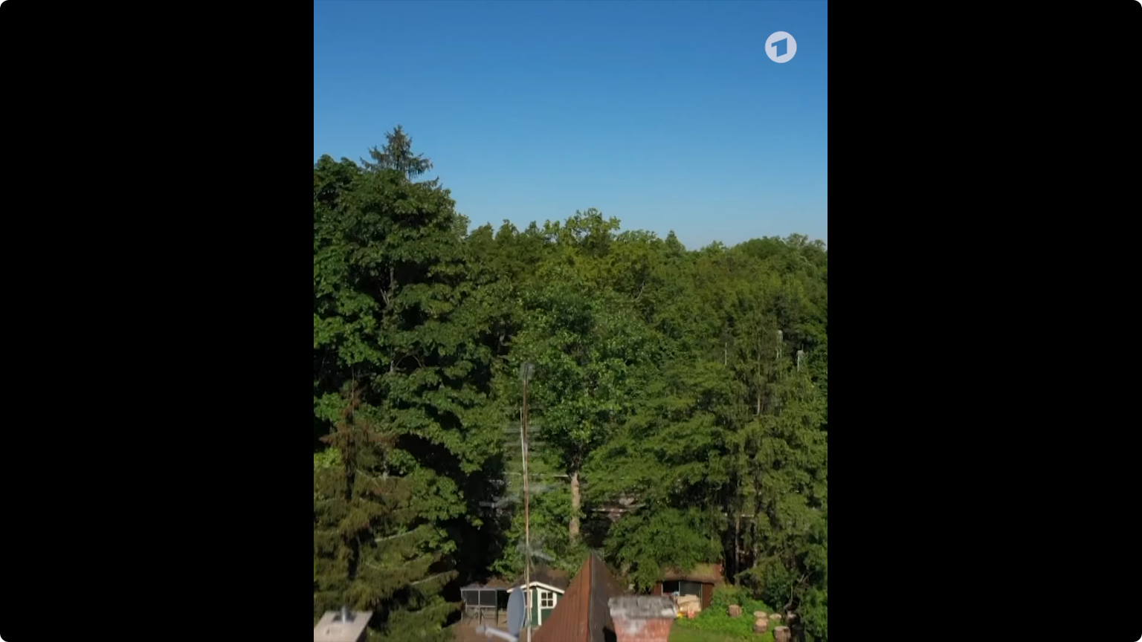
click at [649, 419] on video "Jūsu pārlūkprogramma neatbalsta video atskaņošanu." at bounding box center [571, 321] width 1142 height 642
click at [883, 344] on video "Jūsu pārlūkprogramma neatbalsta video atskaņošanu." at bounding box center [571, 321] width 1142 height 642
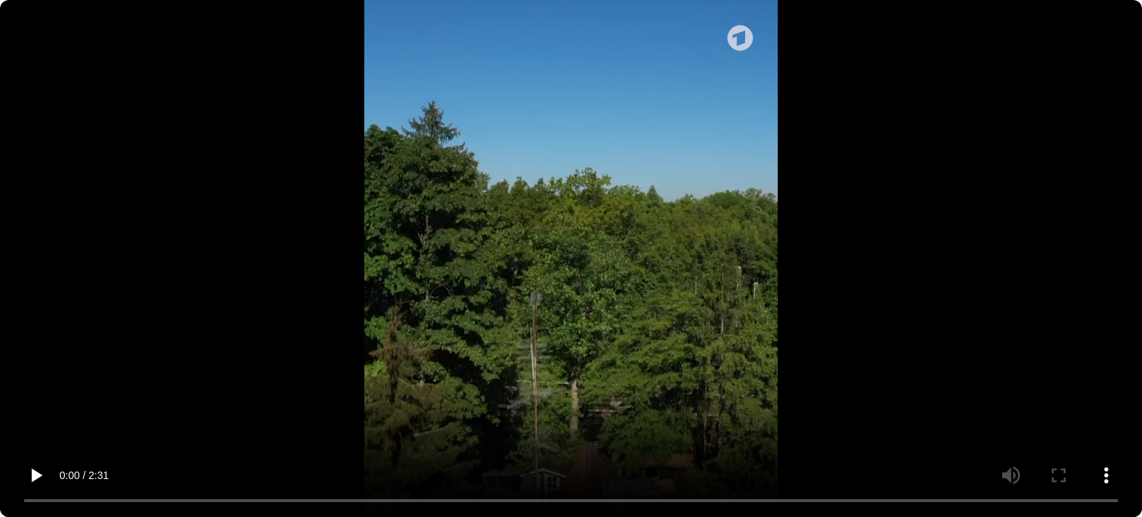
scroll to position [512, 0]
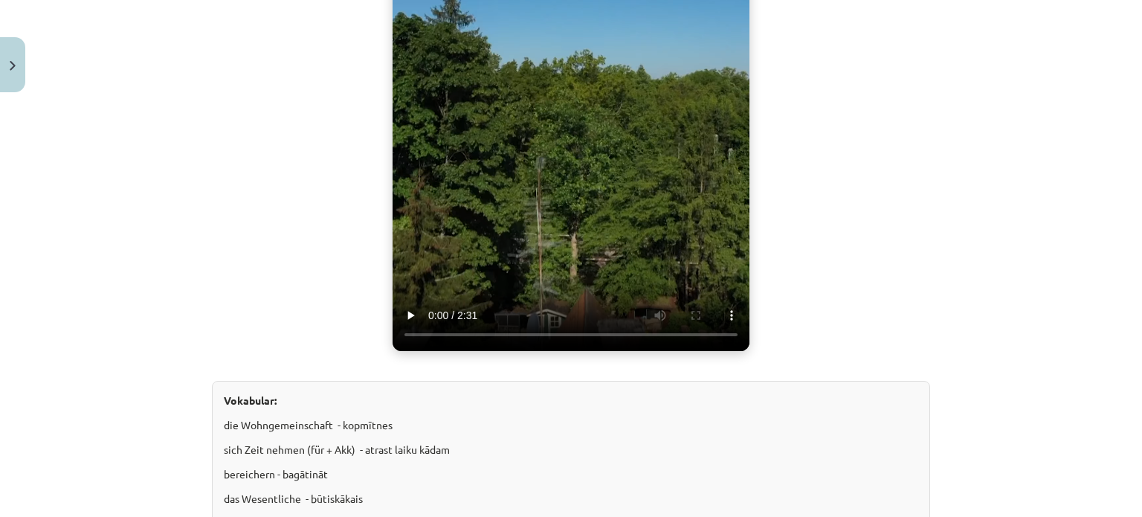
click at [571, 135] on video "Jūsu pārlūkprogramma neatbalsta video atskaņošanu." at bounding box center [571, 128] width 357 height 446
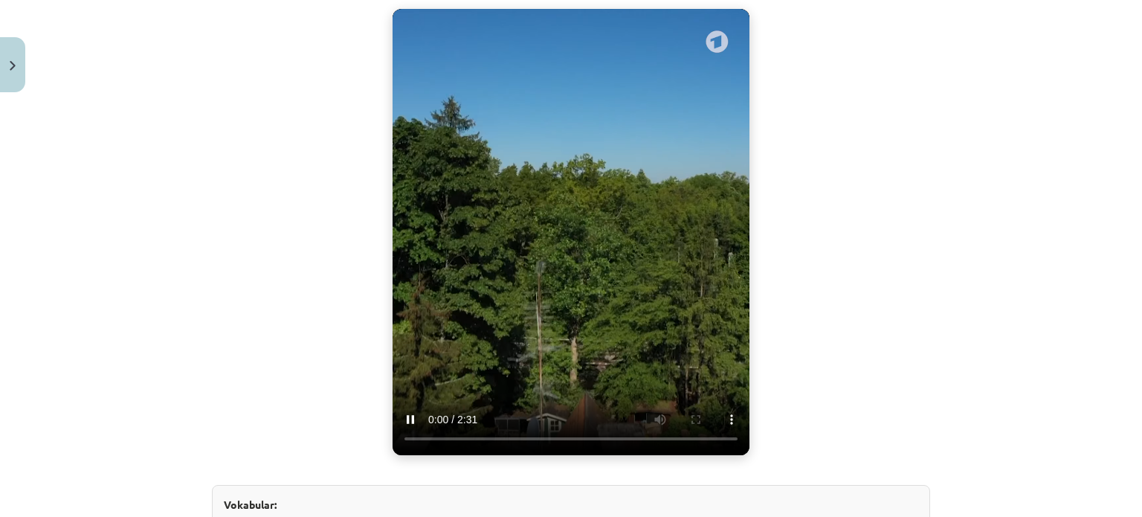
scroll to position [408, 0]
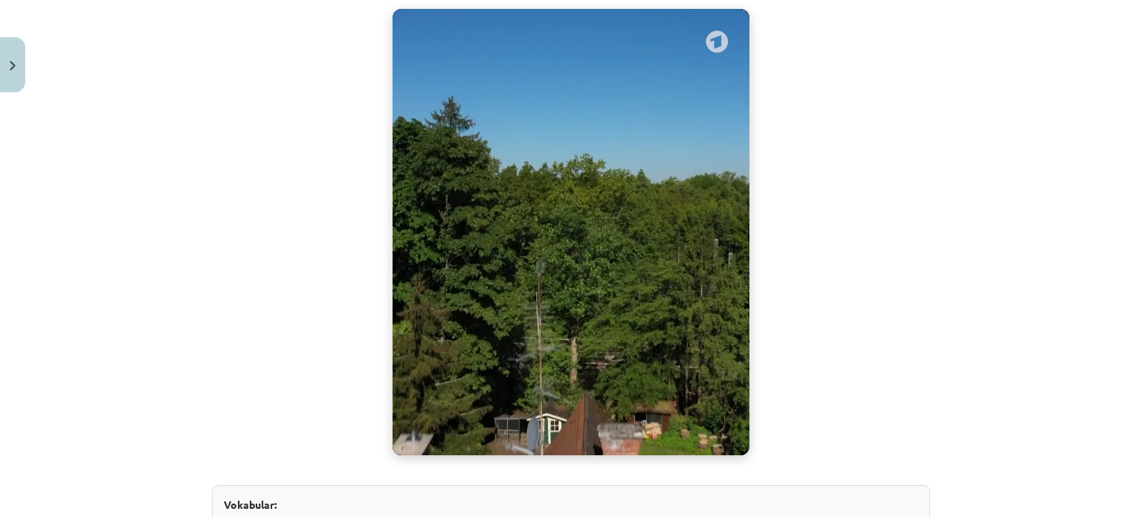
click at [568, 248] on video "Jūsu pārlūkprogramma neatbalsta video atskaņošanu." at bounding box center [571, 232] width 357 height 446
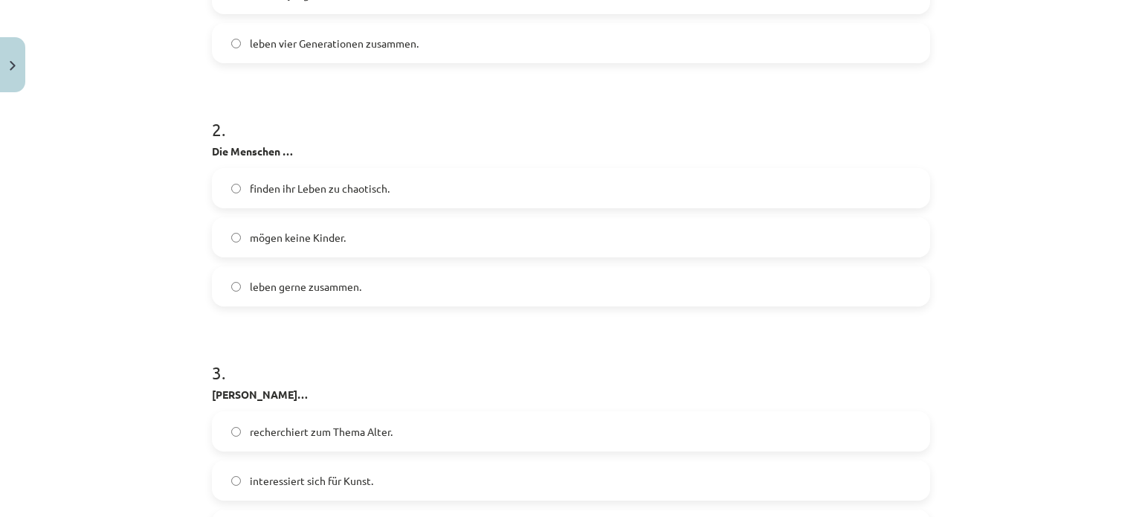
scroll to position [1254, 0]
click at [312, 187] on span "finden ihr Leben zu chaotisch." at bounding box center [320, 187] width 140 height 16
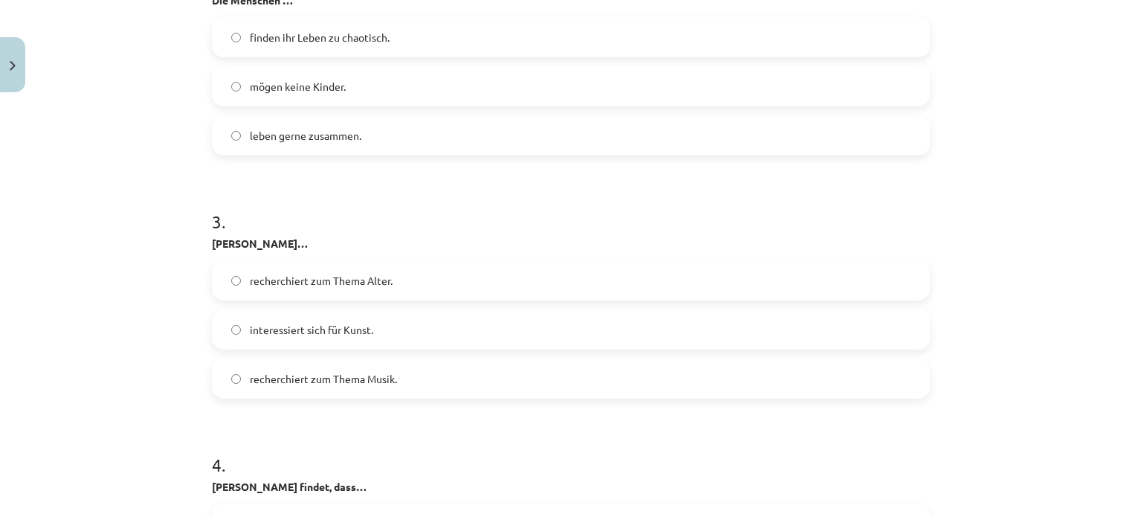
scroll to position [1502, 0]
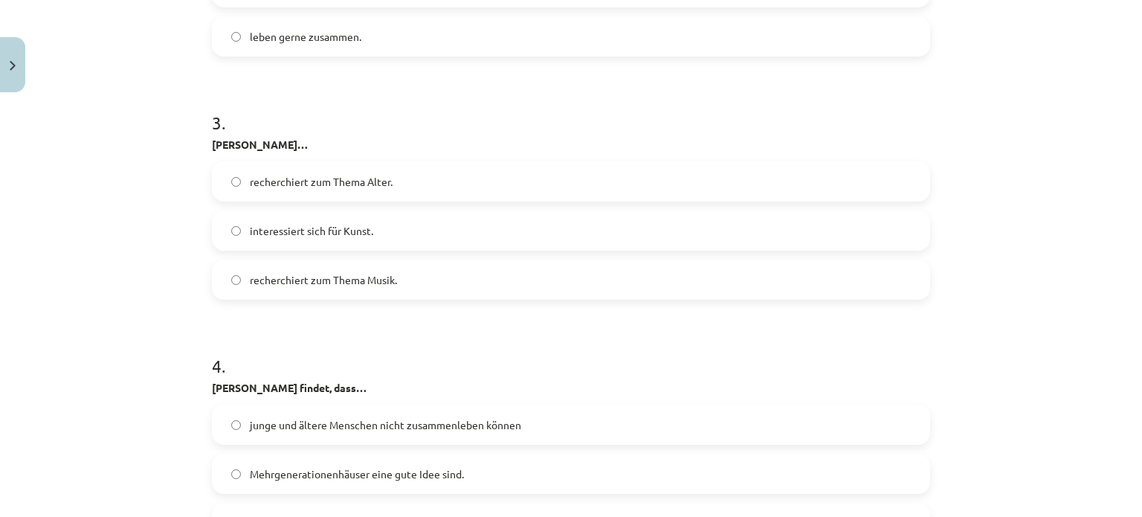
click at [321, 174] on span "recherchiert zum Thema Alter." at bounding box center [321, 182] width 143 height 16
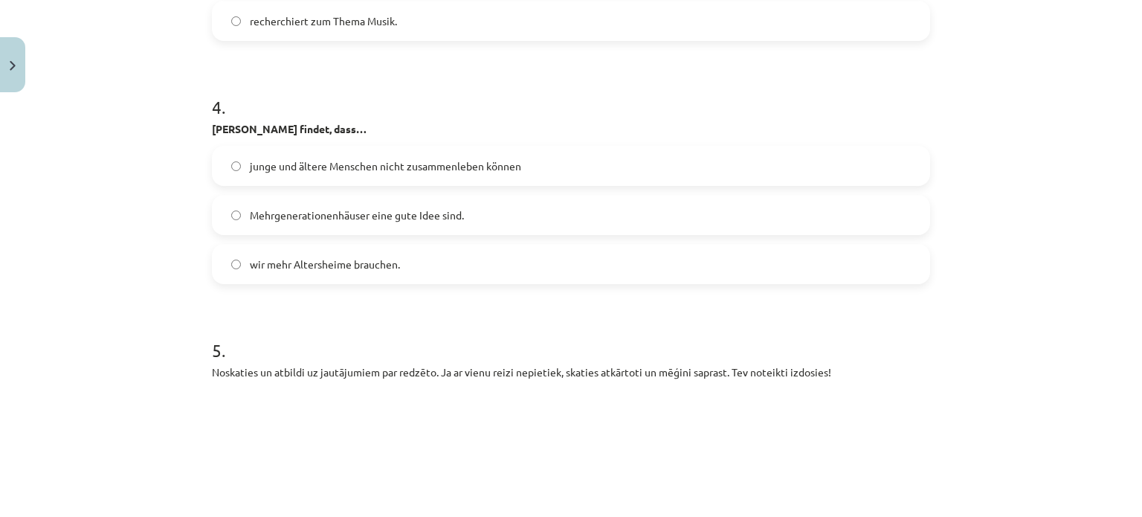
scroll to position [1746, 0]
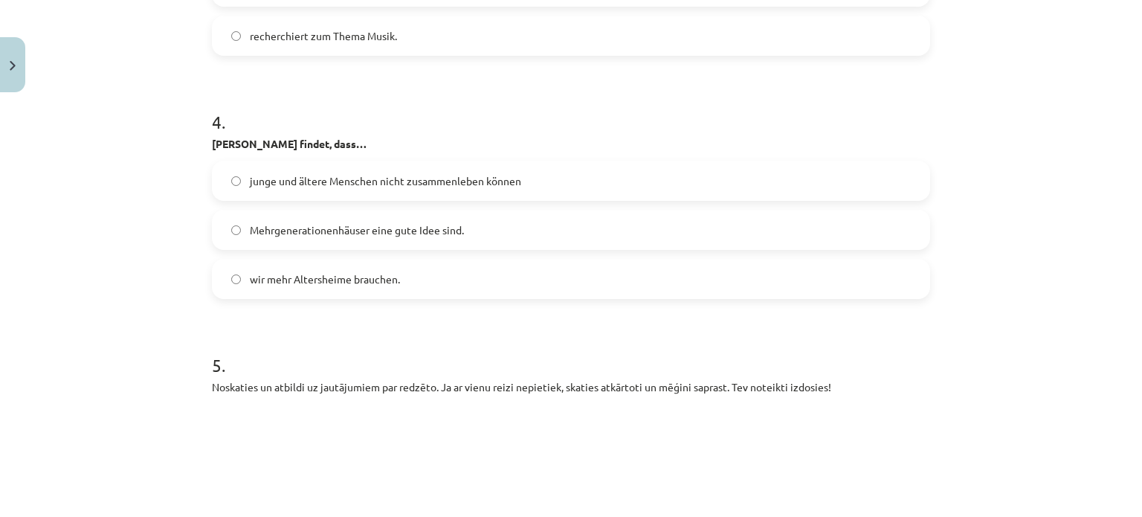
click at [381, 247] on label "Mehrgenerationenhäuser eine gute Idee sind." at bounding box center [570, 229] width 715 height 37
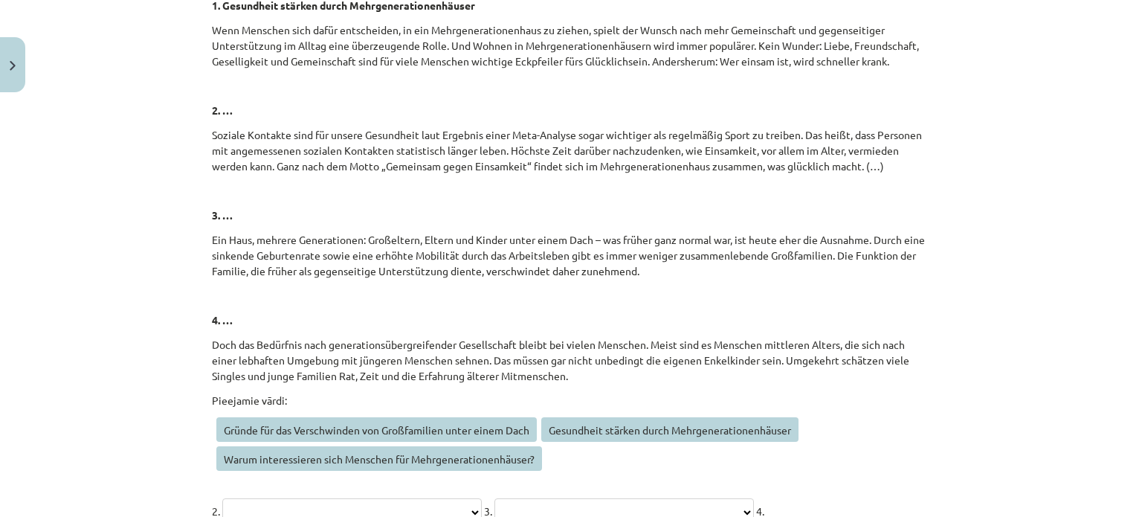
scroll to position [5961, 0]
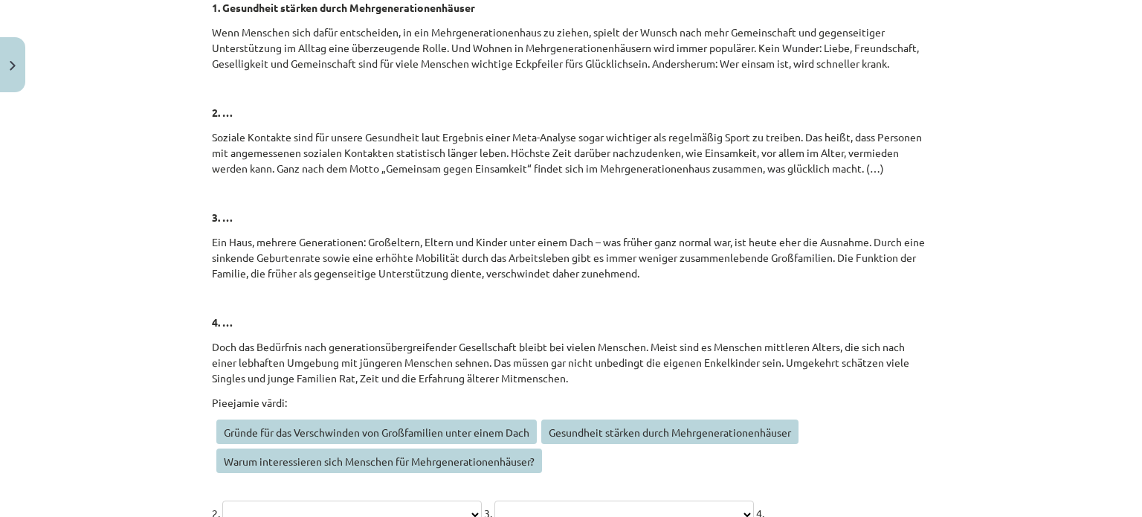
drag, startPoint x: 202, startPoint y: 134, endPoint x: 885, endPoint y: 168, distance: 683.5
copy p "Soziale Kontakte sind für unsere Gesundheit laut Ergebnis einer Meta-Analyse so…"
click at [885, 168] on p "Soziale Kontakte sind für unsere Gesundheit laut Ergebnis einer Meta-Analyse so…" at bounding box center [571, 152] width 718 height 47
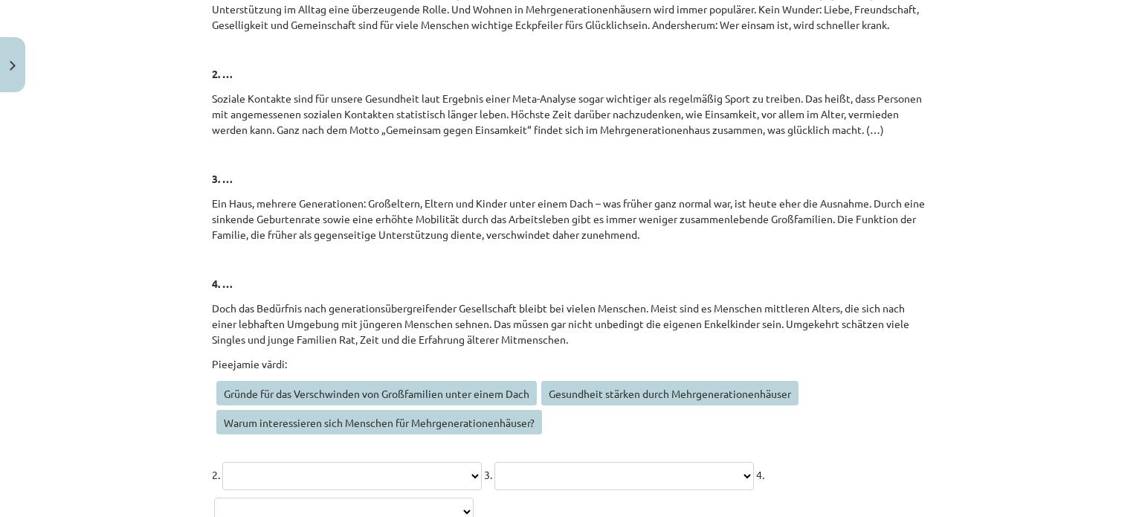
scroll to position [6035, 0]
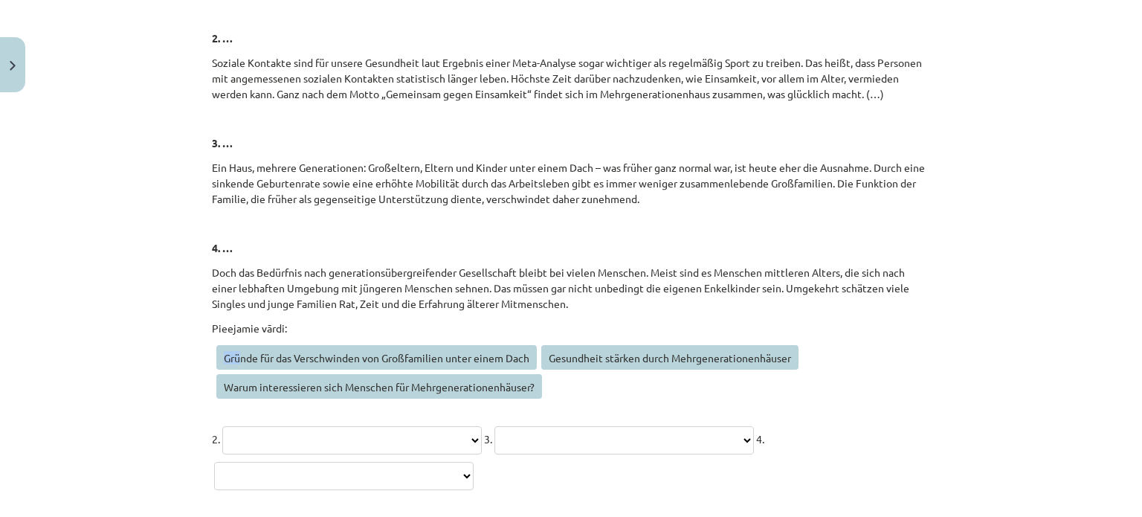
drag, startPoint x: 215, startPoint y: 348, endPoint x: 233, endPoint y: 350, distance: 18.0
click at [233, 350] on span "Gründe für das Verschwinden von Großfamilien unter einem Dach" at bounding box center [376, 357] width 321 height 25
click at [175, 181] on div "Mācību tēma: Vācu valodas b1 - 10. klases 1. ieskaites mācību materiāls #3 🎧 Th…" at bounding box center [571, 258] width 1142 height 517
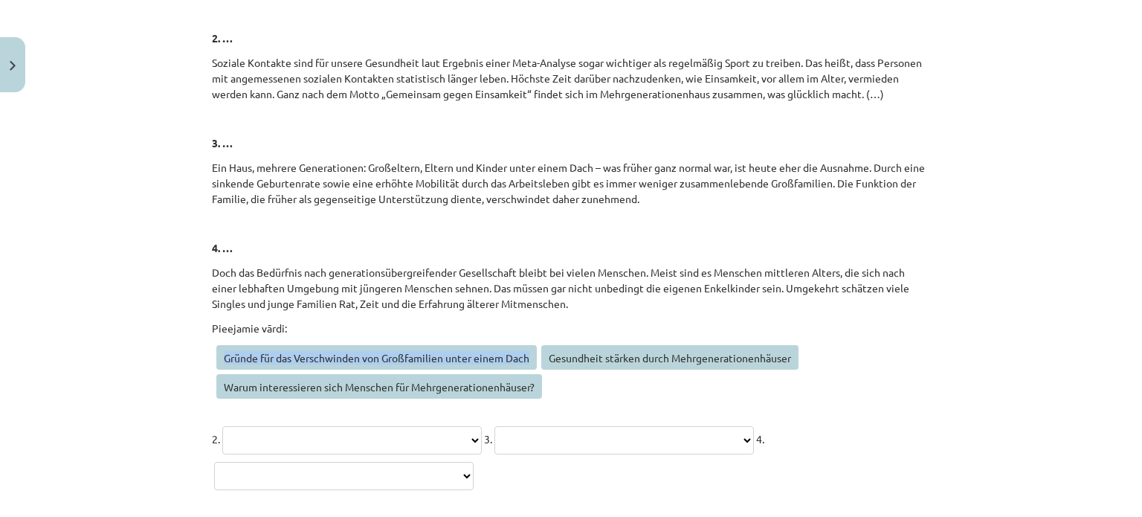
drag, startPoint x: 219, startPoint y: 353, endPoint x: 530, endPoint y: 356, distance: 311.6
click at [530, 356] on span "Gründe für das Verschwinden von Großfamilien unter einem Dach" at bounding box center [376, 357] width 321 height 25
copy span "Gründe für das Verschwinden von Großfamilien unter einem Dach"
click at [530, 356] on span "Gründe für das Verschwinden von Großfamilien unter einem Dach" at bounding box center [376, 357] width 321 height 25
drag, startPoint x: 546, startPoint y: 354, endPoint x: 795, endPoint y: 354, distance: 249.1
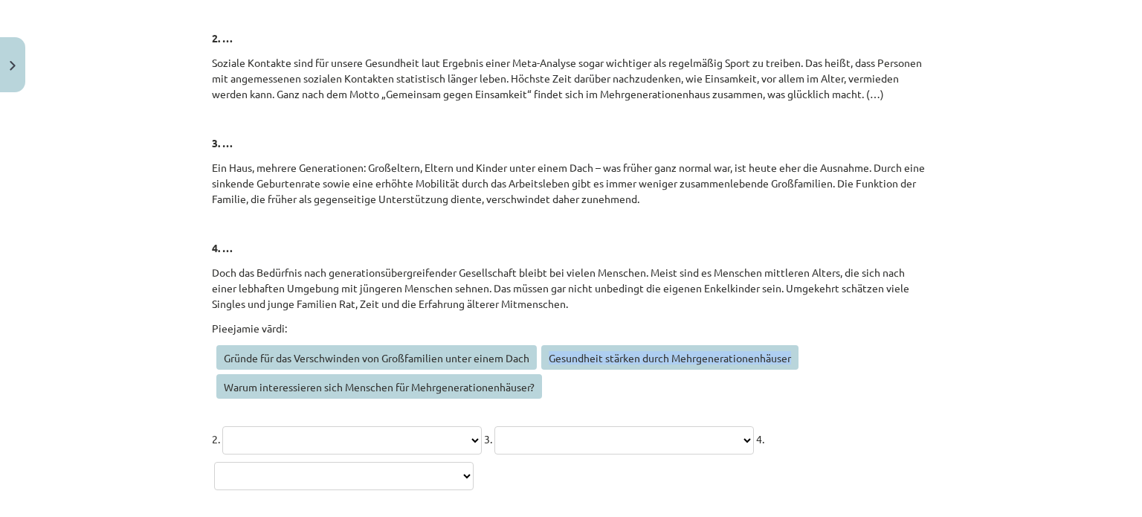
click at [795, 354] on span "Gesundheit stärken durch Mehrgenerationenhäuser" at bounding box center [669, 357] width 257 height 25
copy span "Gesundheit stärken durch Mehrgenerationenhäuser"
click at [795, 354] on span "Gesundheit stärken durch Mehrgenerationenhäuser" at bounding box center [669, 357] width 257 height 25
drag, startPoint x: 219, startPoint y: 383, endPoint x: 530, endPoint y: 388, distance: 311.6
click at [530, 388] on span "Warum interessieren sich Menschen für Mehrgenerationenhäuser?" at bounding box center [379, 386] width 326 height 25
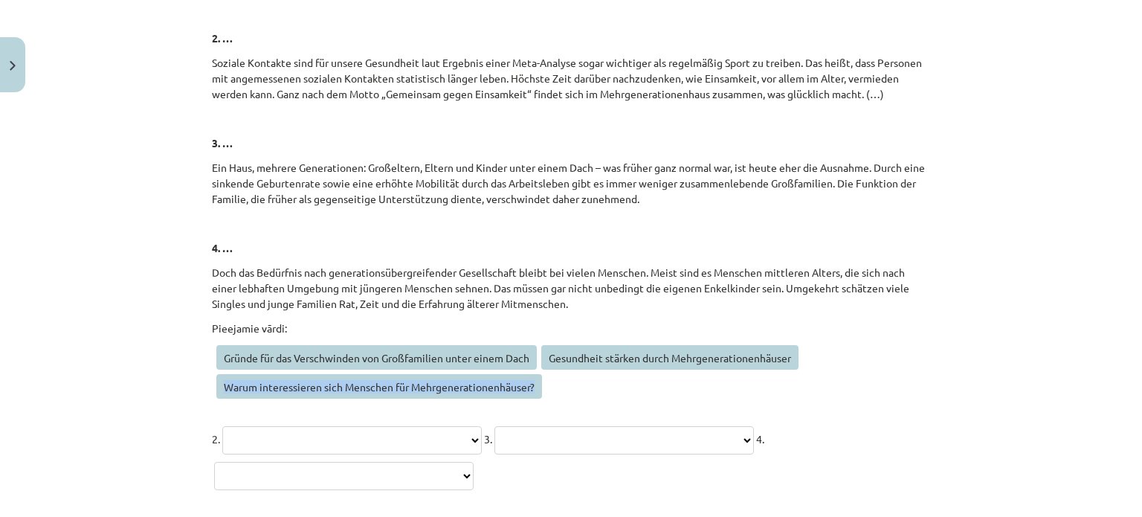
copy span "Warum interessieren sich Menschen für Mehrgenerationenhäuser?"
click at [530, 388] on span "Warum interessieren sich Menschen für Mehrgenerationenhäuser?" at bounding box center [379, 386] width 326 height 25
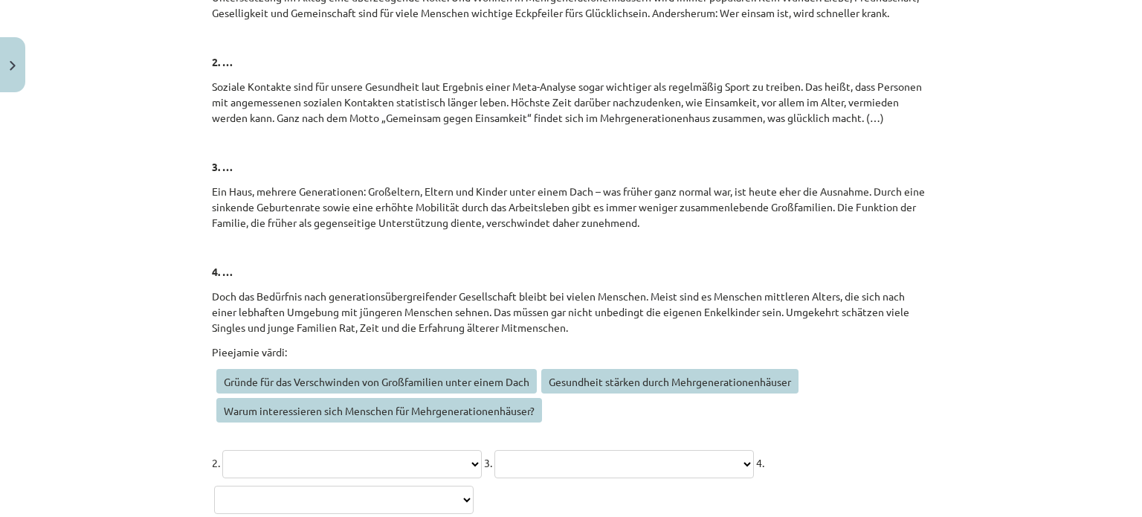
scroll to position [6009, 0]
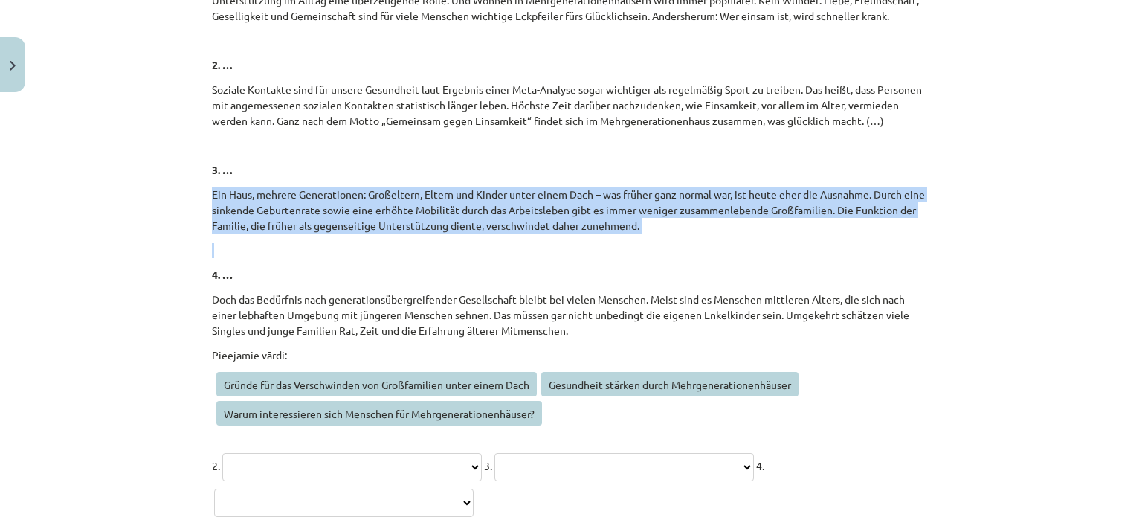
drag, startPoint x: 205, startPoint y: 187, endPoint x: 669, endPoint y: 233, distance: 466.3
copy div "Ein Haus, mehrere Generationen: Großeltern, Eltern und Kinder unter einem Dach …"
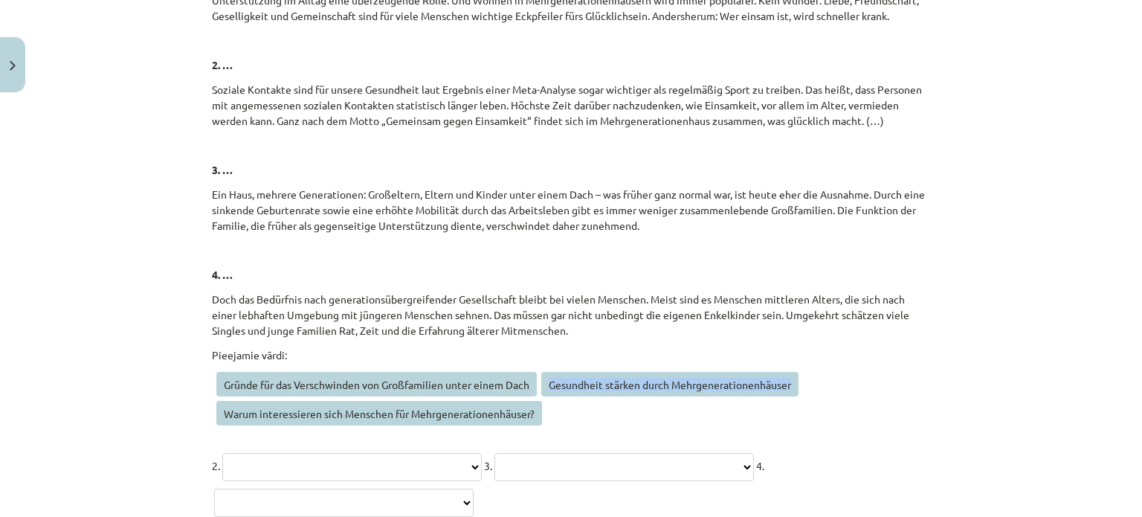
drag, startPoint x: 547, startPoint y: 380, endPoint x: 818, endPoint y: 380, distance: 270.7
click at [818, 380] on p "Gründe für das Verschwinden von Großfamilien unter einem Dach Gesundheit stärke…" at bounding box center [571, 401] width 718 height 58
copy span "Gesundheit stärken durch Mehrgenerationenhäuser"
click at [818, 380] on p "Gründe für das Verschwinden von Großfamilien unter einem Dach Gesundheit stärke…" at bounding box center [571, 401] width 718 height 58
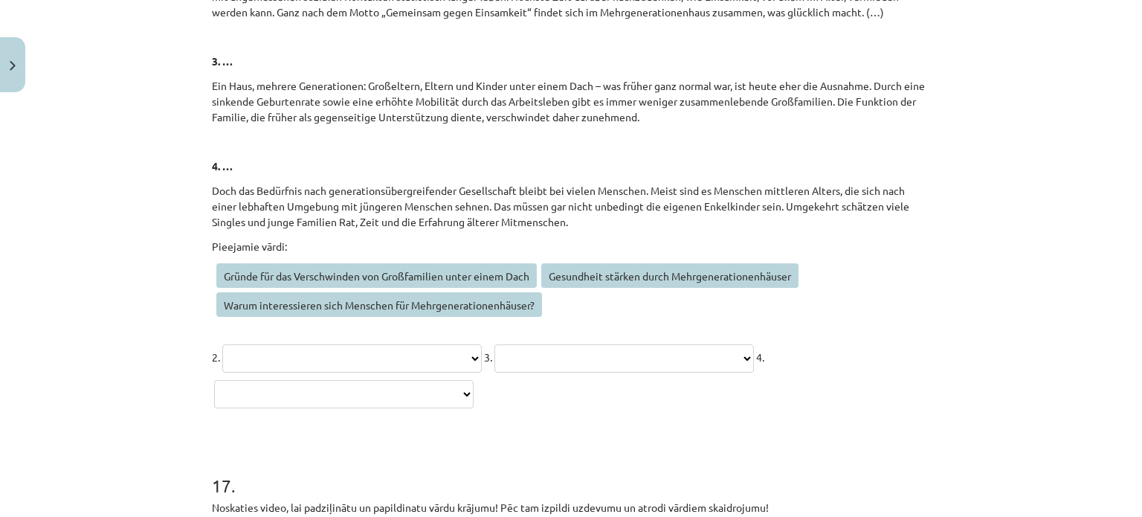
scroll to position [6119, 0]
click at [422, 350] on select "**********" at bounding box center [352, 357] width 260 height 28
select select "**********"
click at [222, 343] on select "**********" at bounding box center [352, 357] width 260 height 28
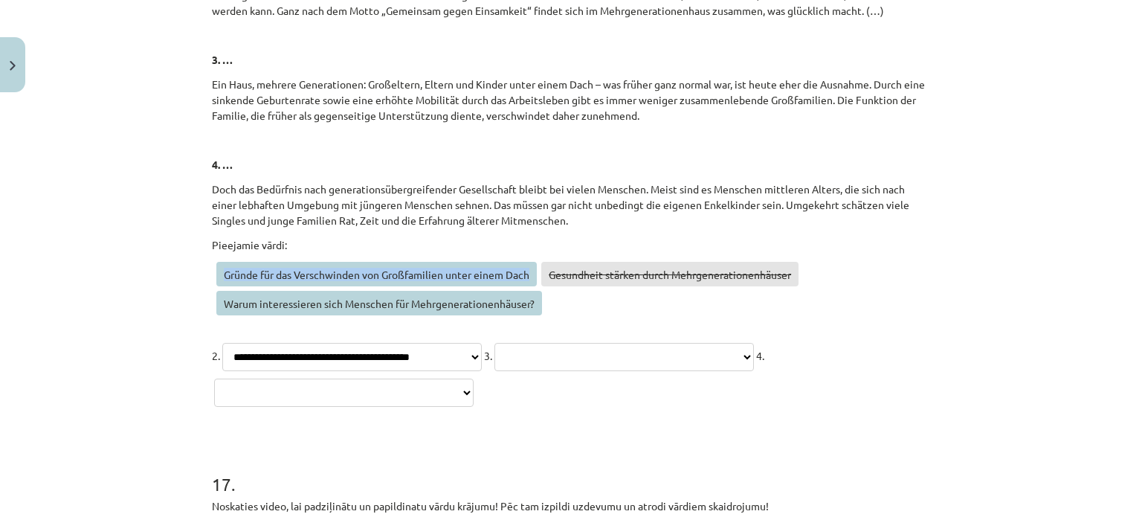
drag, startPoint x: 217, startPoint y: 270, endPoint x: 533, endPoint y: 270, distance: 316.0
click at [533, 270] on span "Gründe für das Verschwinden von Großfamilien unter einem Dach" at bounding box center [376, 274] width 321 height 25
copy span "Gründe für das Verschwinden von Großfamilien unter einem Dach"
click at [660, 295] on p "Gründe für das Verschwinden von Großfamilien unter einem Dach Gesundheit stärke…" at bounding box center [571, 291] width 718 height 58
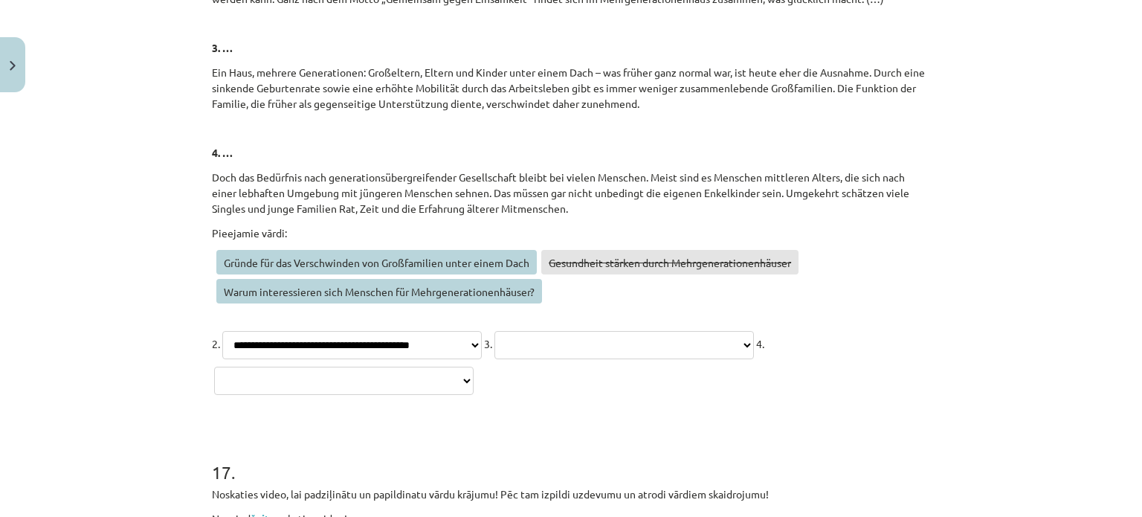
scroll to position [6130, 0]
click at [495, 359] on select "**********" at bounding box center [625, 345] width 260 height 28
select select "**********"
click at [495, 359] on select "**********" at bounding box center [625, 345] width 260 height 28
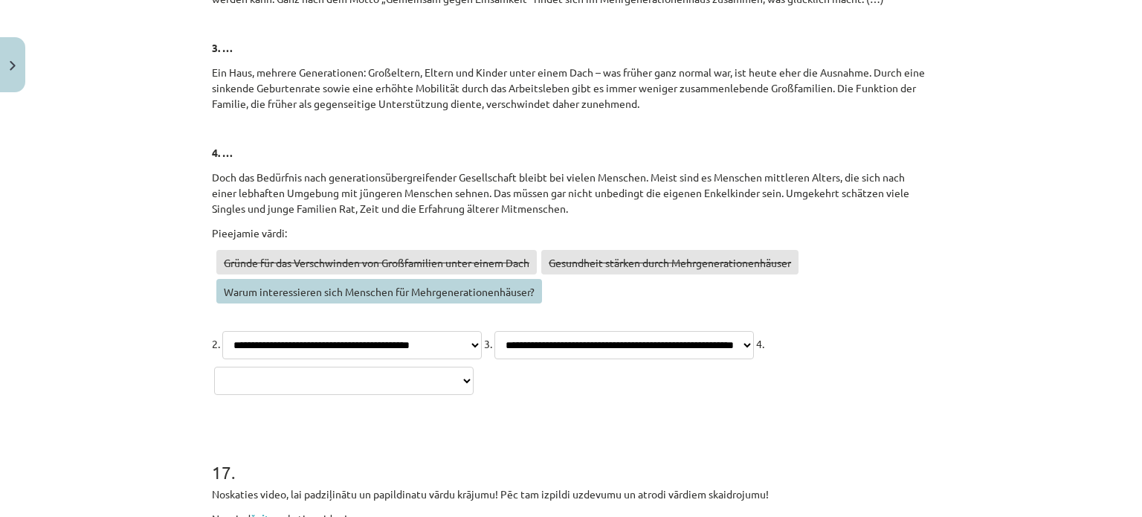
click at [474, 377] on select "**********" at bounding box center [344, 381] width 260 height 28
select select "**********"
click at [474, 367] on select "**********" at bounding box center [344, 381] width 260 height 28
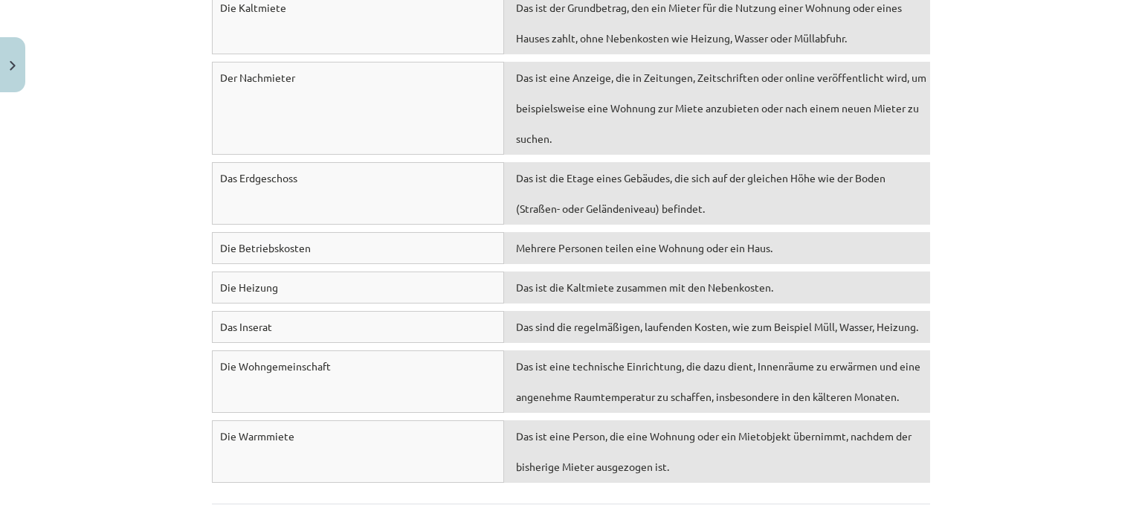
scroll to position [6698, 0]
drag, startPoint x: 217, startPoint y: 430, endPoint x: 324, endPoint y: 425, distance: 107.2
click at [324, 425] on div "Die Warmmiete" at bounding box center [358, 452] width 292 height 62
copy span "Die Warmmiete"
click at [324, 425] on div "Die Warmmiete" at bounding box center [358, 452] width 292 height 62
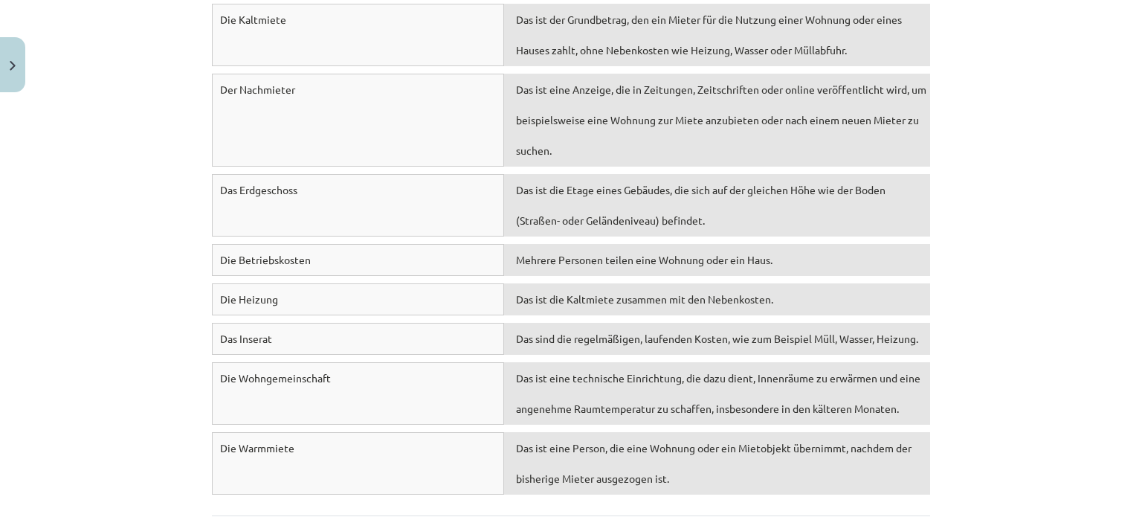
scroll to position [6687, 0]
drag, startPoint x: 215, startPoint y: 375, endPoint x: 400, endPoint y: 370, distance: 185.2
click at [400, 370] on div "Die Wohngemeinschaft" at bounding box center [358, 393] width 292 height 62
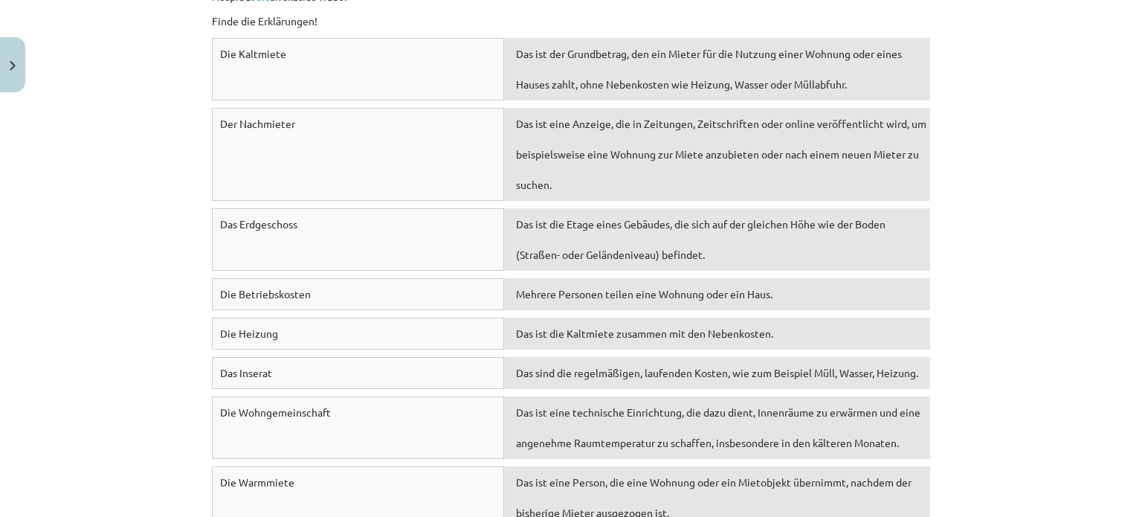
scroll to position [6651, 0]
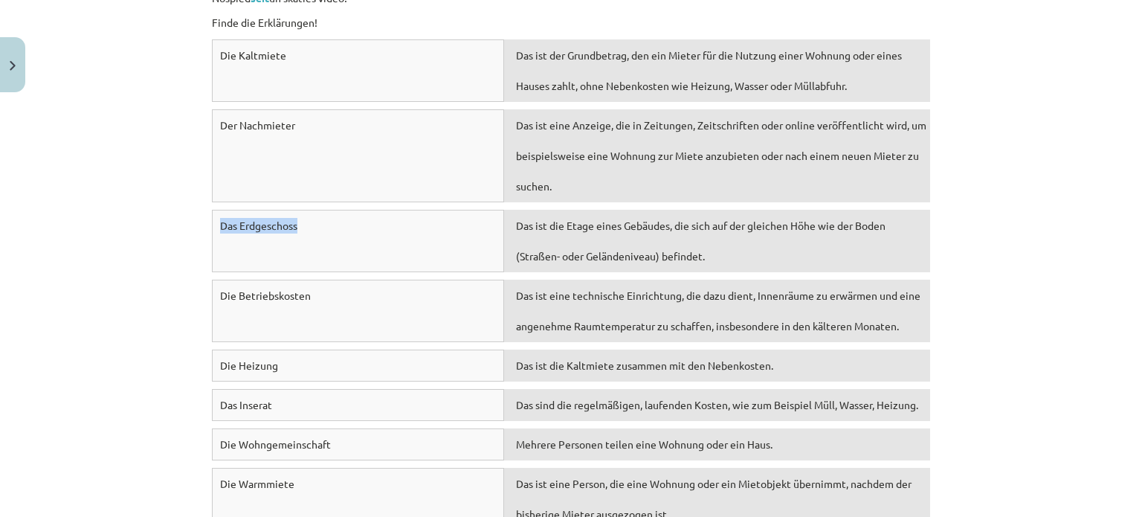
drag, startPoint x: 214, startPoint y: 219, endPoint x: 315, endPoint y: 229, distance: 101.7
click at [315, 229] on div "Das Erdgeschoss" at bounding box center [358, 241] width 292 height 62
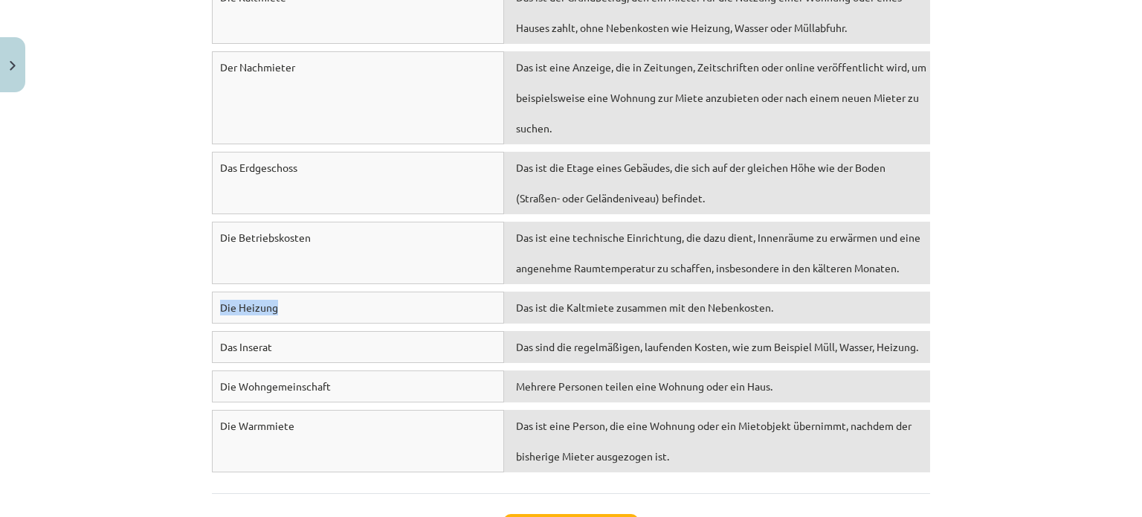
drag, startPoint x: 216, startPoint y: 299, endPoint x: 293, endPoint y: 312, distance: 77.6
click at [293, 312] on div "Die Heizung" at bounding box center [358, 308] width 292 height 32
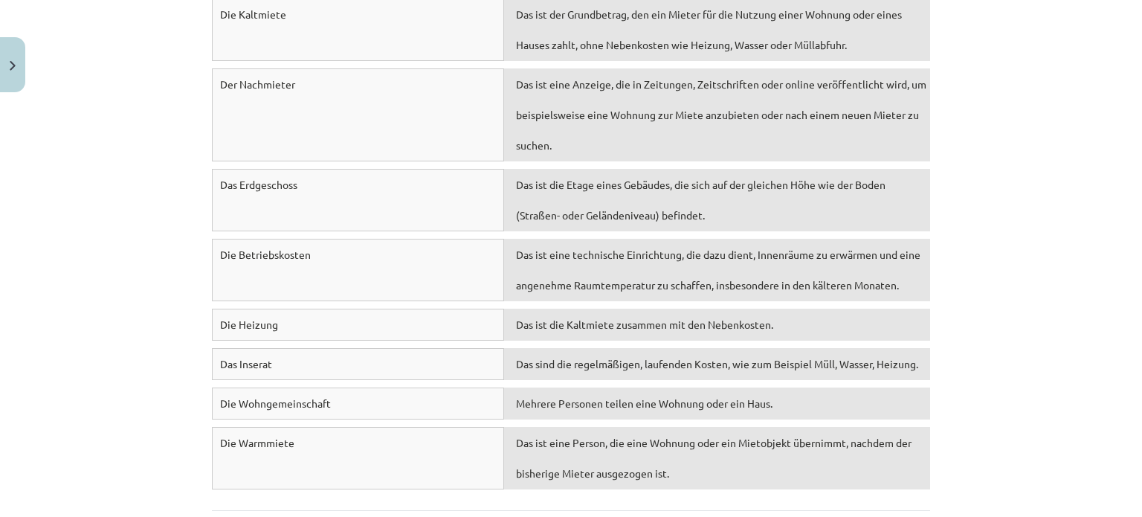
scroll to position [6691, 0]
drag, startPoint x: 215, startPoint y: 80, endPoint x: 294, endPoint y: 82, distance: 78.8
click at [294, 82] on div "Der Nachmieter" at bounding box center [358, 115] width 292 height 93
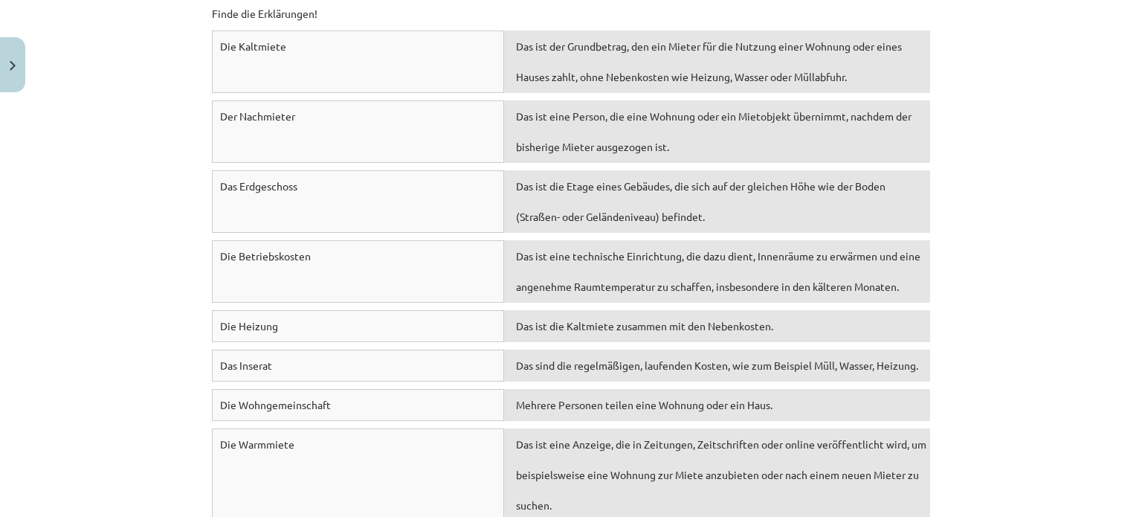
scroll to position [6658, 0]
drag, startPoint x: 210, startPoint y: 43, endPoint x: 293, endPoint y: 47, distance: 82.6
click at [293, 47] on div "Die Kaltmiete" at bounding box center [358, 63] width 292 height 62
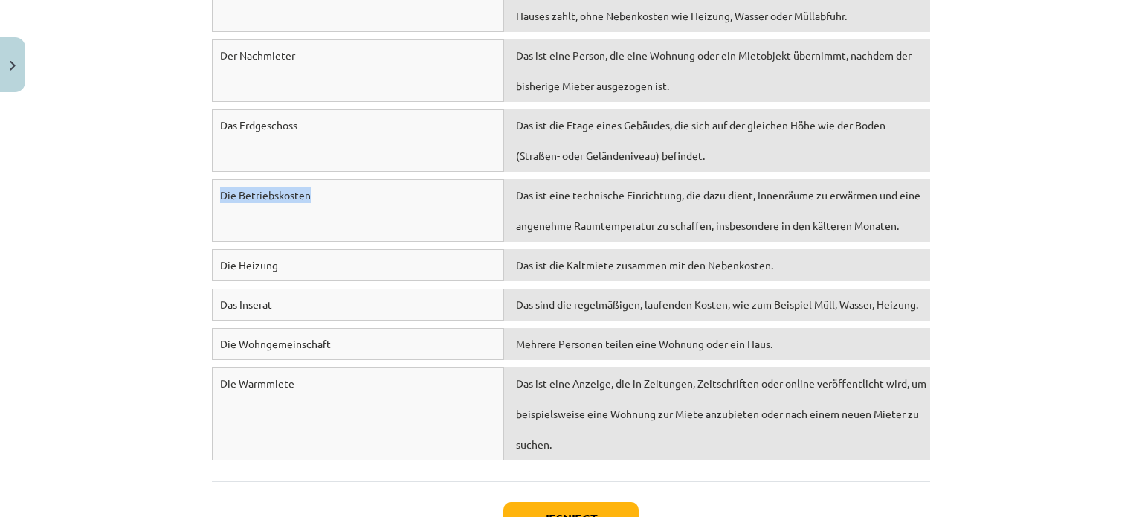
drag, startPoint x: 213, startPoint y: 190, endPoint x: 330, endPoint y: 191, distance: 117.5
click at [330, 191] on div "Die Betriebskosten" at bounding box center [358, 210] width 292 height 62
click at [590, 502] on button "Iesniegt" at bounding box center [570, 518] width 135 height 33
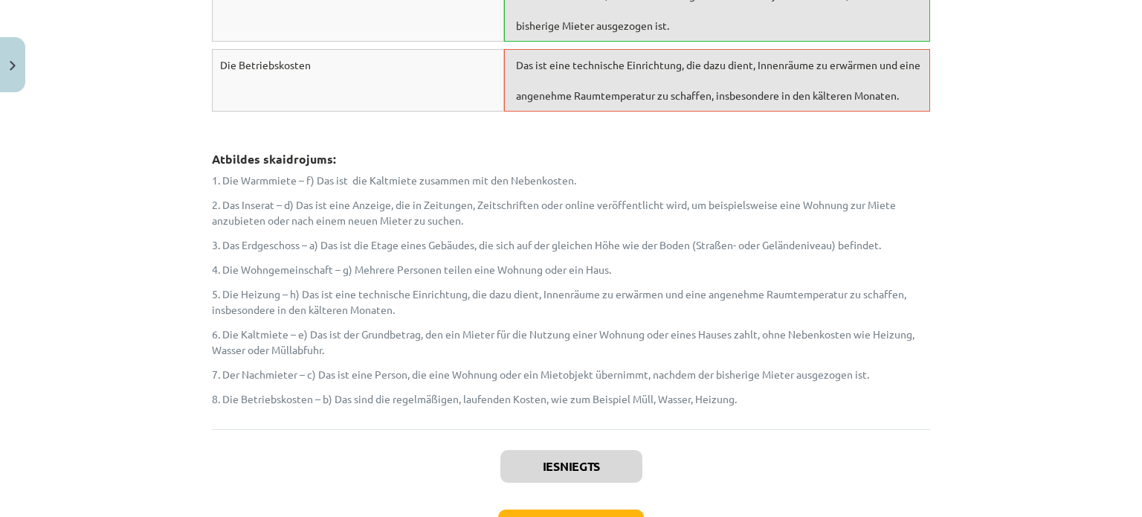
scroll to position [7240, 0]
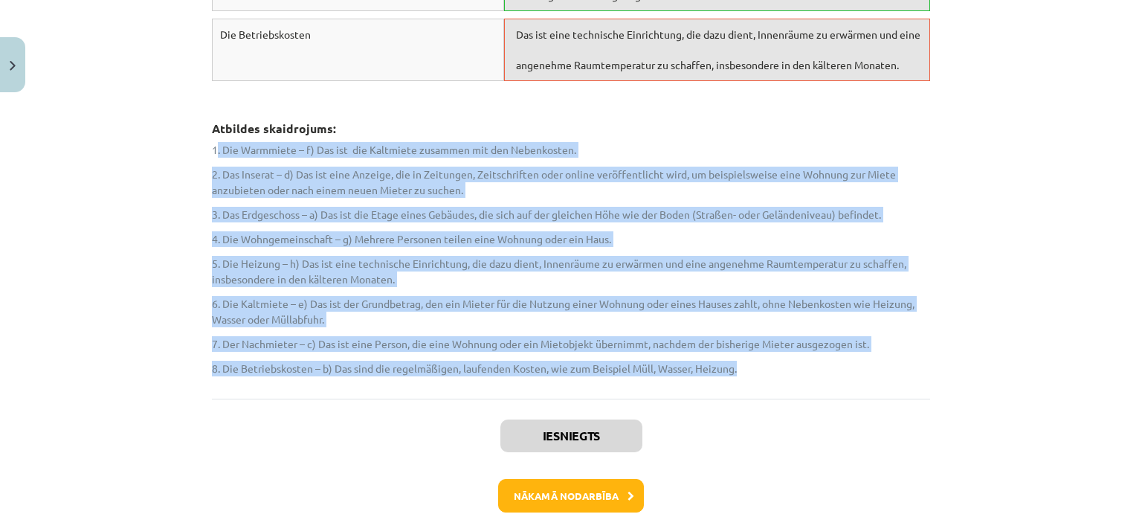
drag, startPoint x: 213, startPoint y: 141, endPoint x: 787, endPoint y: 364, distance: 615.9
click at [787, 364] on div "1. Die Warmmiete – f) Das ist die Kaltmiete zusammen mit den Nebenkosten. 2. Da…" at bounding box center [571, 259] width 718 height 234
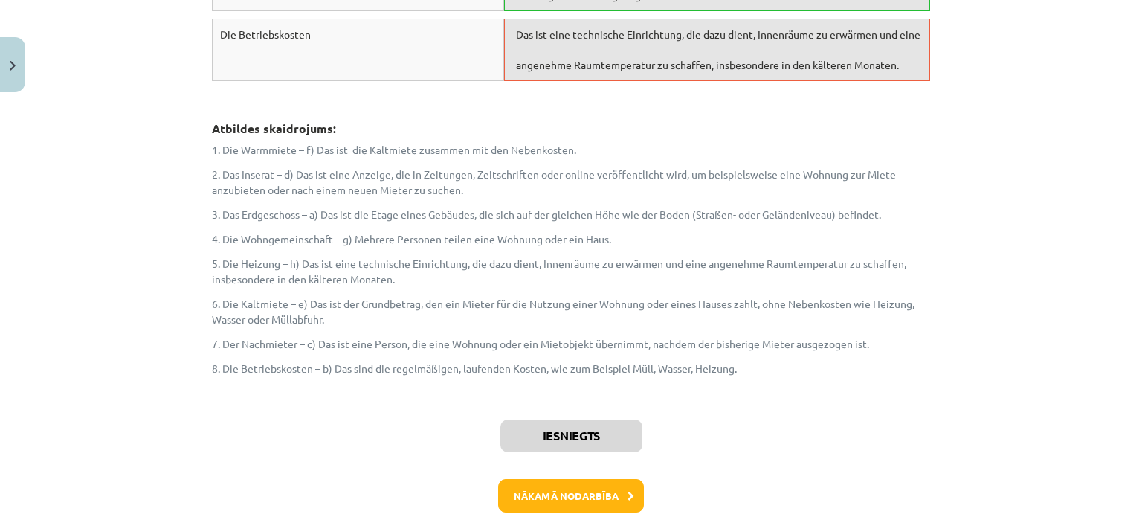
click at [359, 482] on div "Nākamā nodarbība" at bounding box center [571, 496] width 700 height 34
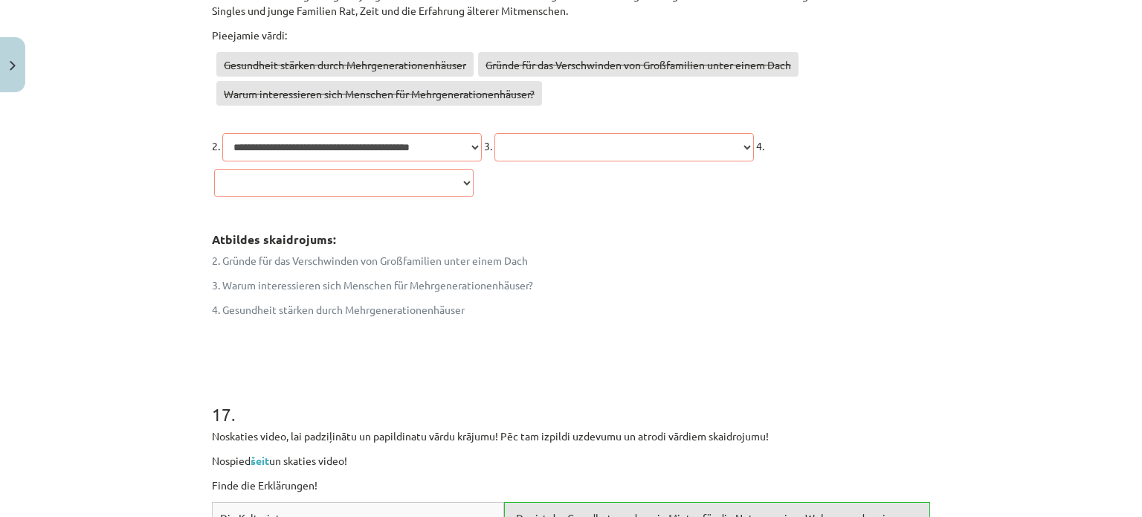
scroll to position [6324, 0]
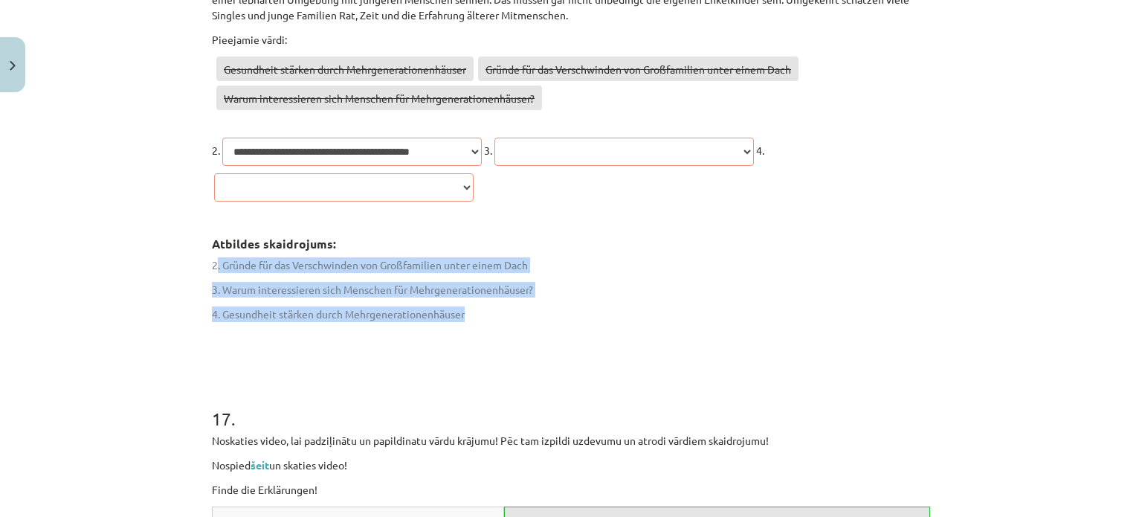
drag, startPoint x: 210, startPoint y: 265, endPoint x: 492, endPoint y: 315, distance: 286.1
click at [492, 315] on div "2. Gründe für das Verschwinden von Großfamilien unter einem Dach 3. Warum inter…" at bounding box center [571, 300] width 718 height 86
click at [492, 315] on p "4. Gesundheit stärken durch Mehrgenerationenhäuser" at bounding box center [571, 314] width 718 height 16
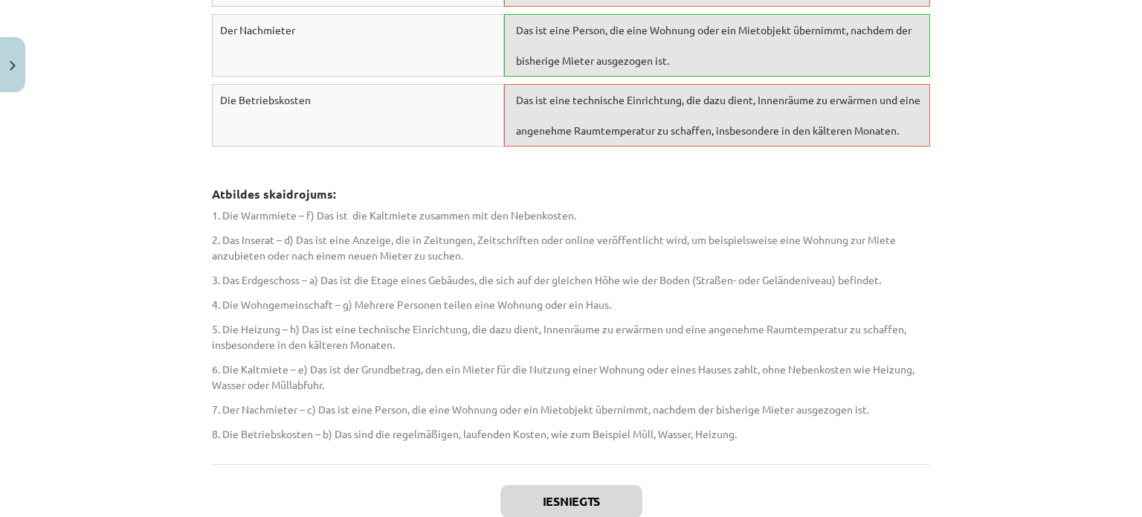
scroll to position [7314, 0]
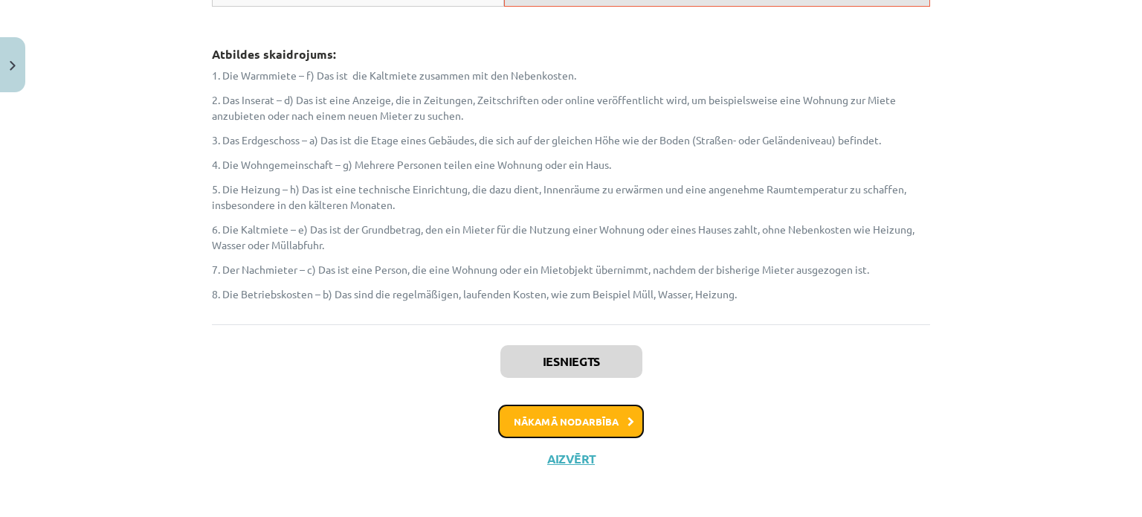
click at [537, 415] on button "Nākamā nodarbība" at bounding box center [571, 422] width 146 height 34
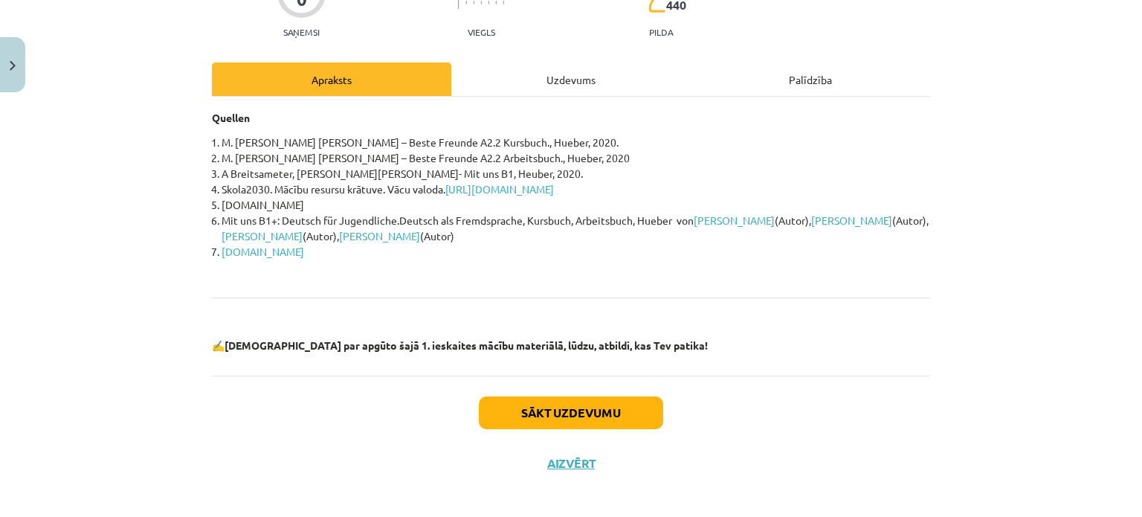
scroll to position [164, 0]
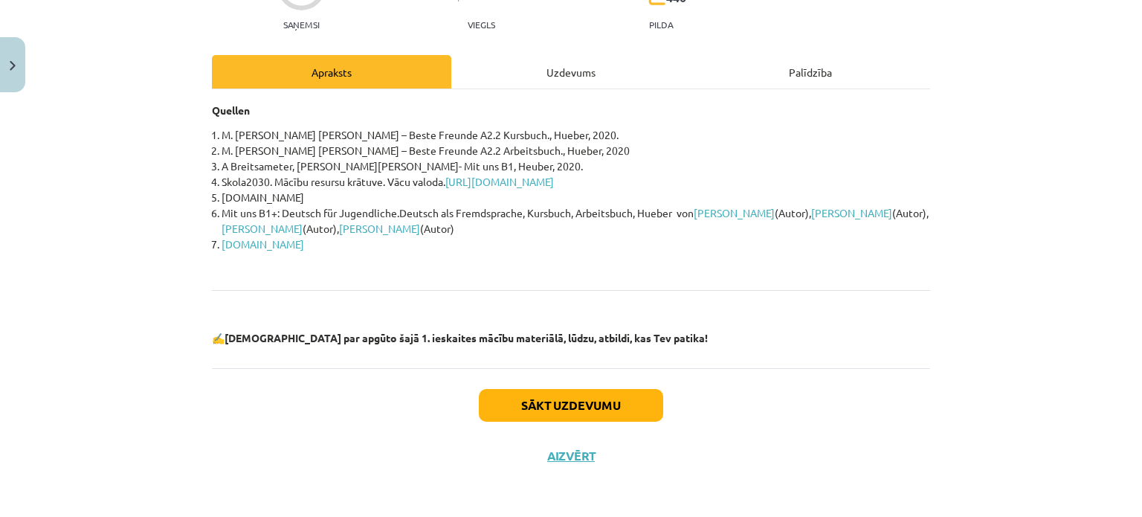
click at [522, 65] on div "Uzdevums" at bounding box center [570, 71] width 239 height 33
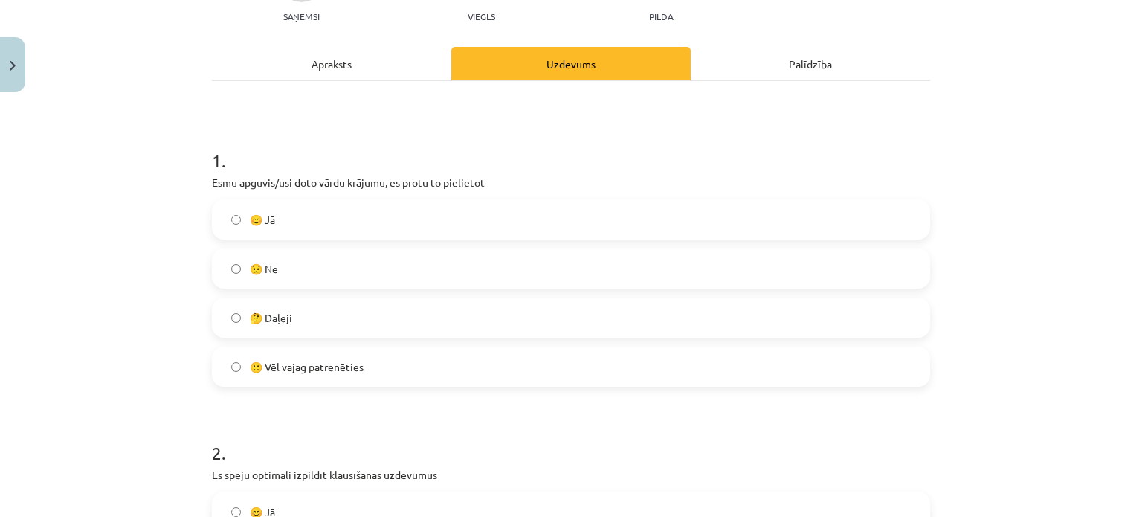
scroll to position [173, 0]
click at [333, 354] on label "🙂 Vēl vajag patrenēties" at bounding box center [570, 365] width 715 height 37
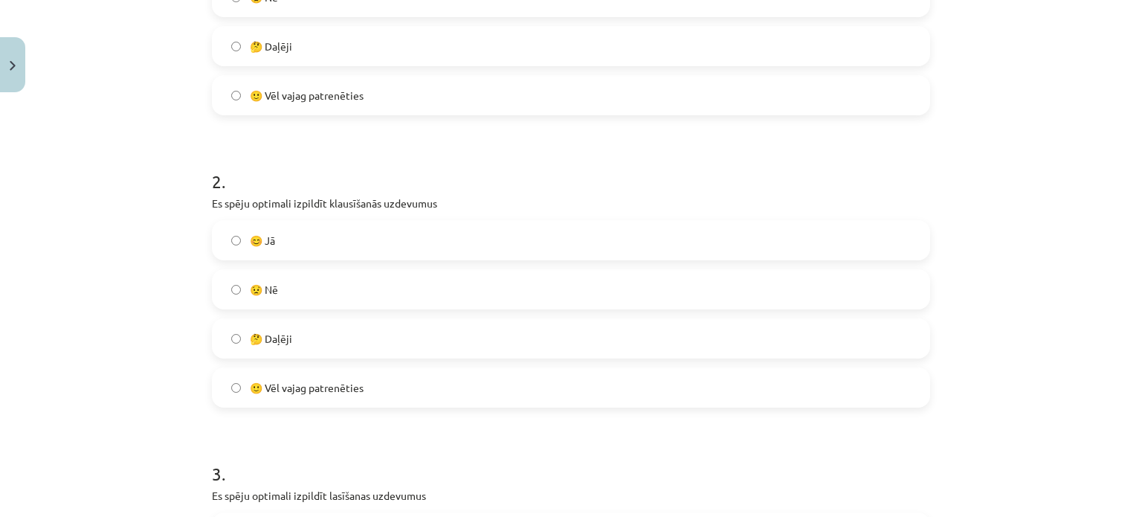
scroll to position [444, 0]
click at [259, 279] on label "😟 Nē" at bounding box center [570, 288] width 715 height 37
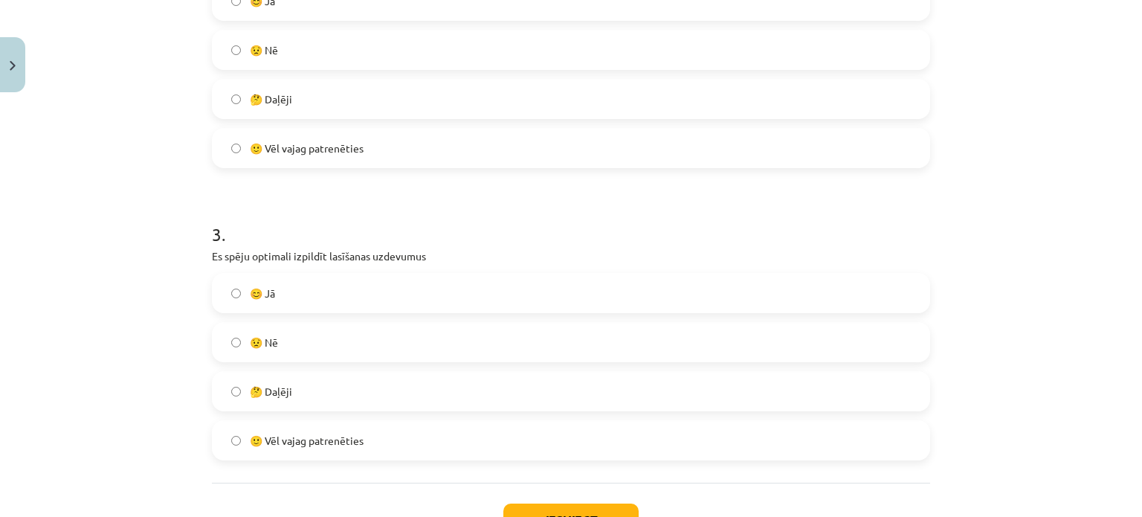
scroll to position [684, 0]
click at [302, 398] on label "🤔 Daļēji" at bounding box center [570, 389] width 715 height 37
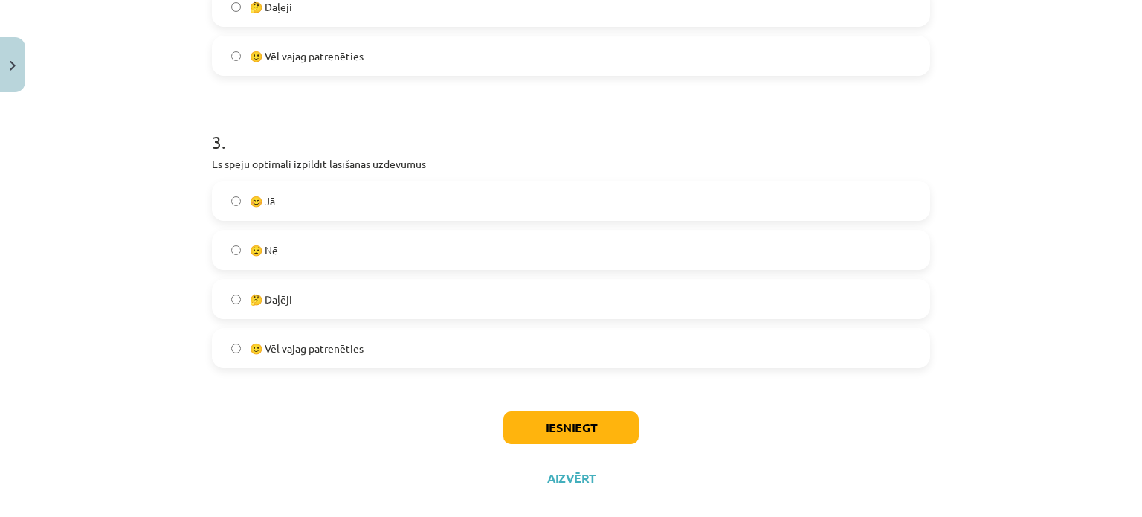
scroll to position [775, 0]
click at [521, 411] on button "Iesniegt" at bounding box center [570, 427] width 135 height 33
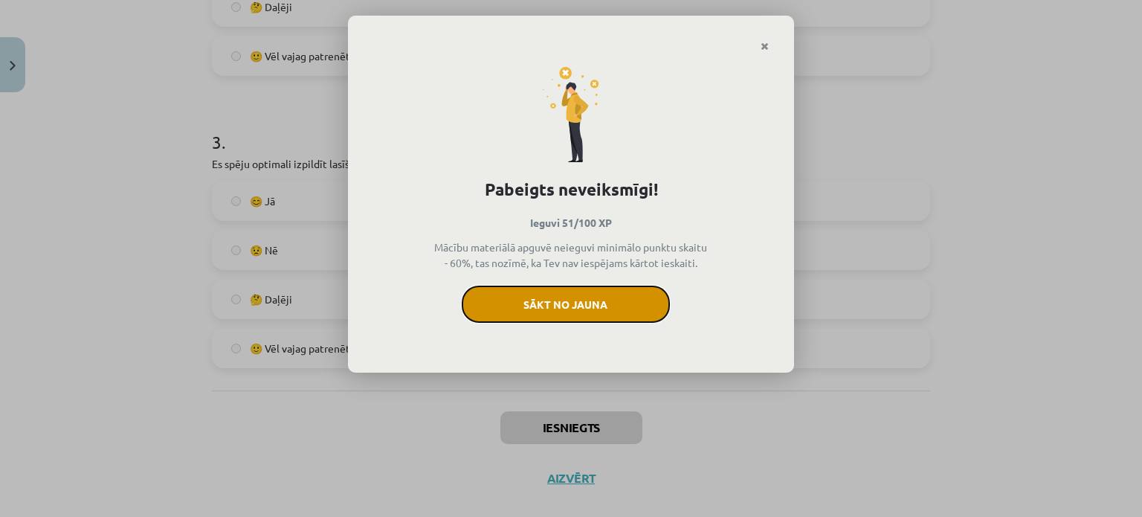
click at [549, 291] on button "Sākt no jauna" at bounding box center [566, 304] width 208 height 37
click at [526, 295] on button "Sākt no jauna" at bounding box center [566, 304] width 208 height 37
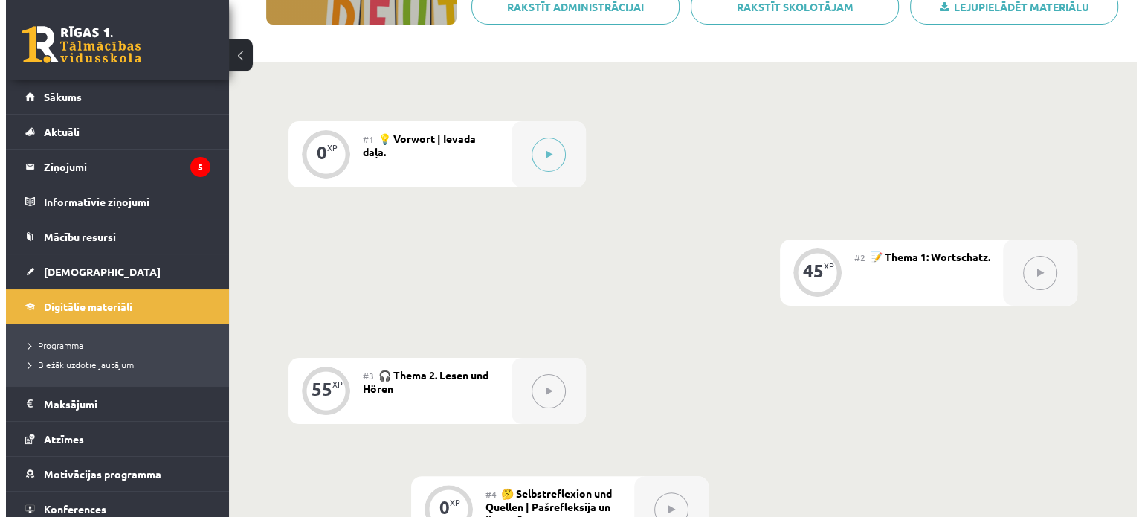
scroll to position [280, 0]
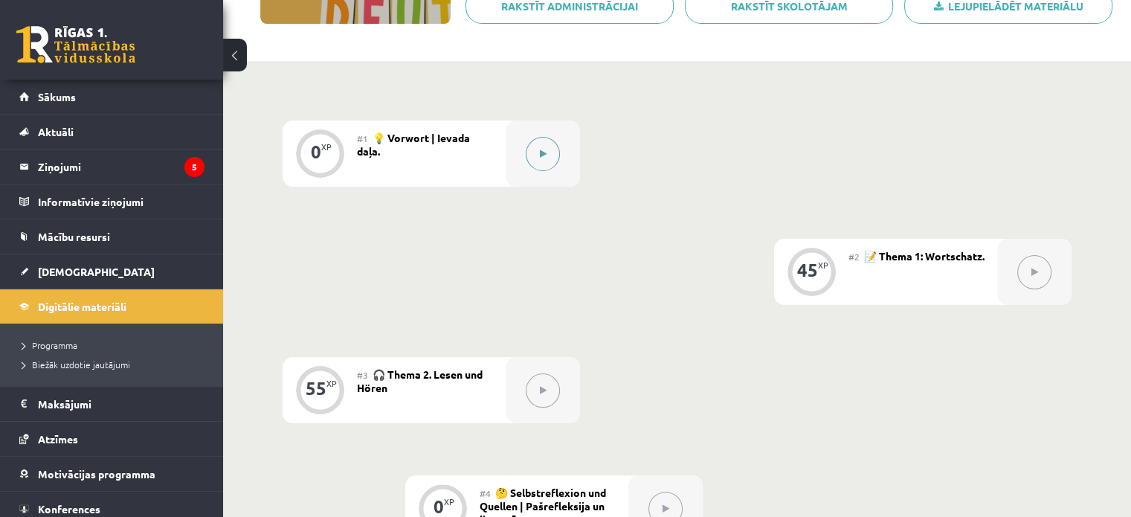
click at [565, 182] on div at bounding box center [543, 153] width 74 height 66
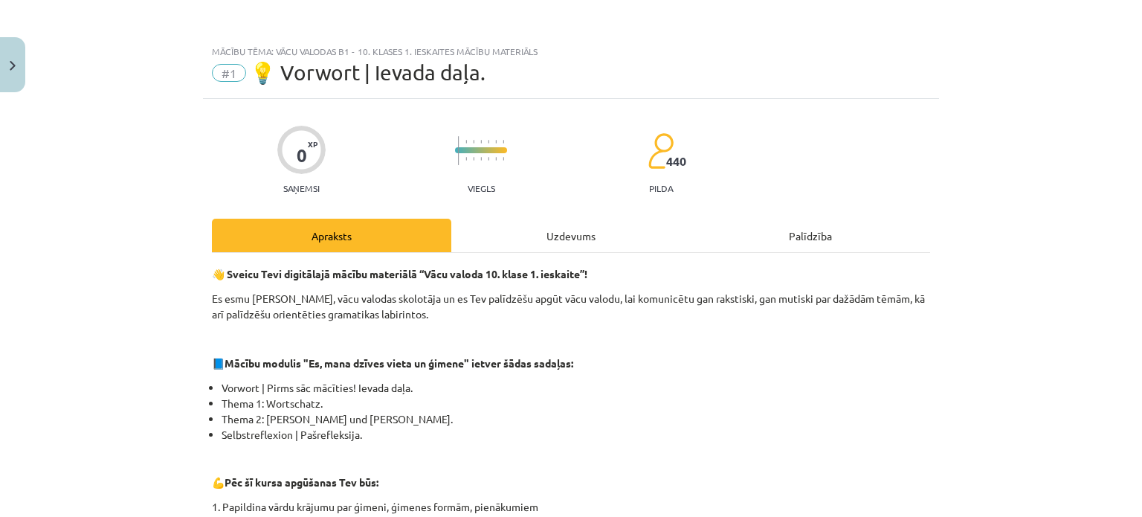
click at [608, 219] on div "Uzdevums" at bounding box center [570, 235] width 239 height 33
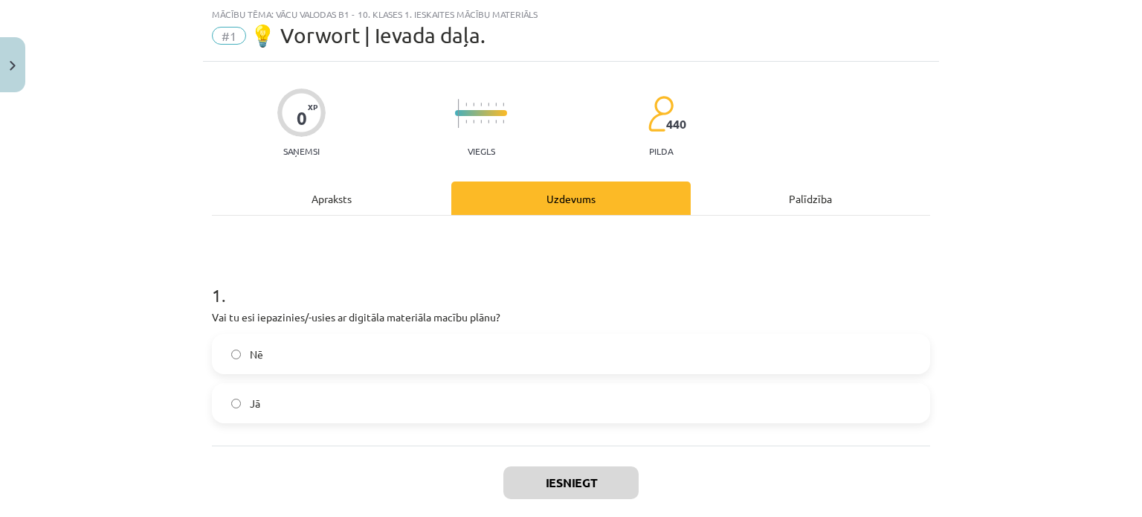
click at [355, 403] on label "Jā" at bounding box center [570, 402] width 715 height 37
click at [583, 460] on div "Iesniegt Aizvērt" at bounding box center [571, 497] width 718 height 104
click at [577, 472] on button "Iesniegt" at bounding box center [570, 482] width 135 height 33
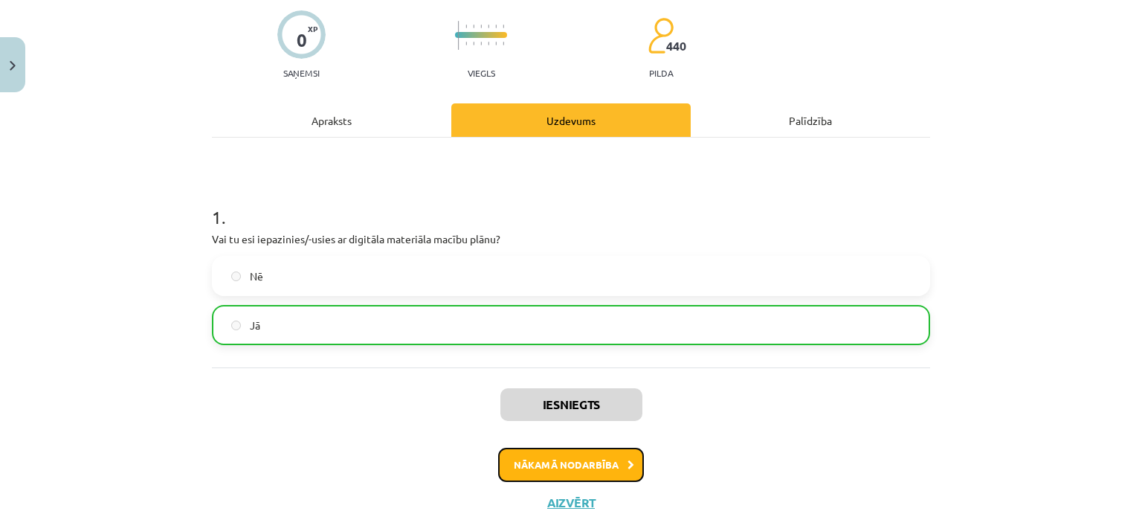
click at [549, 472] on button "Nākamā nodarbība" at bounding box center [571, 465] width 146 height 34
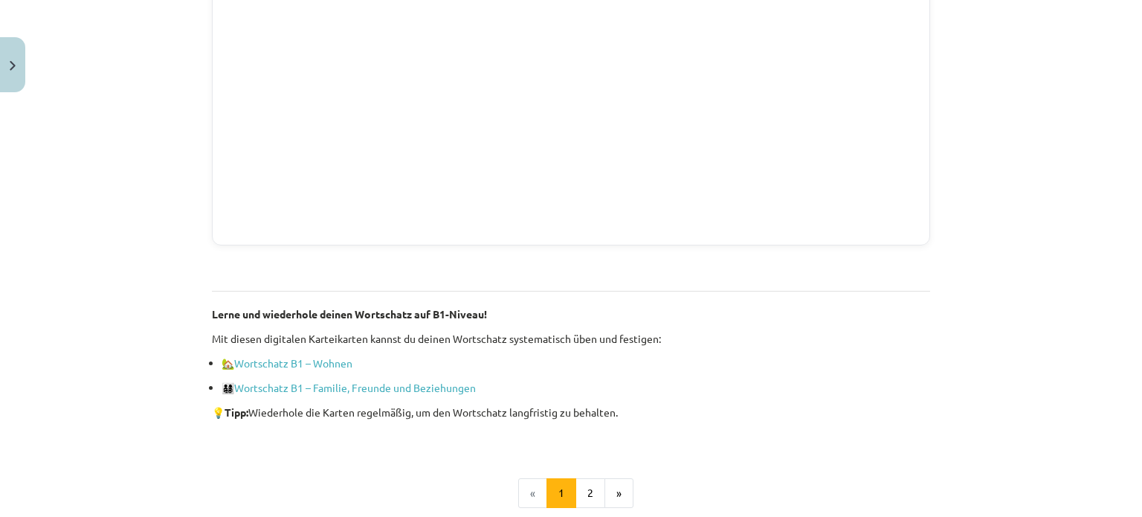
scroll to position [1108, 0]
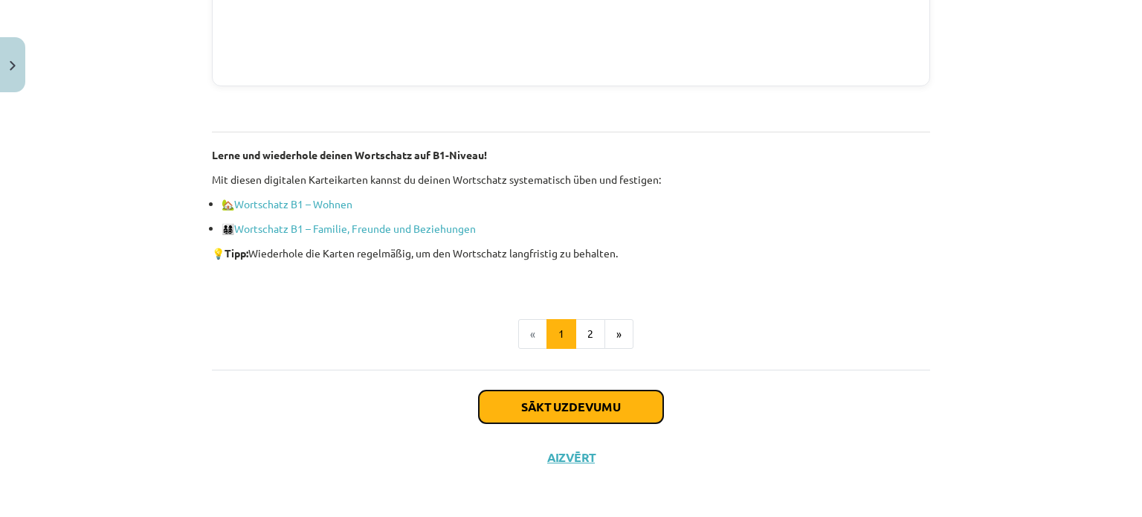
click at [604, 408] on button "Sākt uzdevumu" at bounding box center [571, 406] width 184 height 33
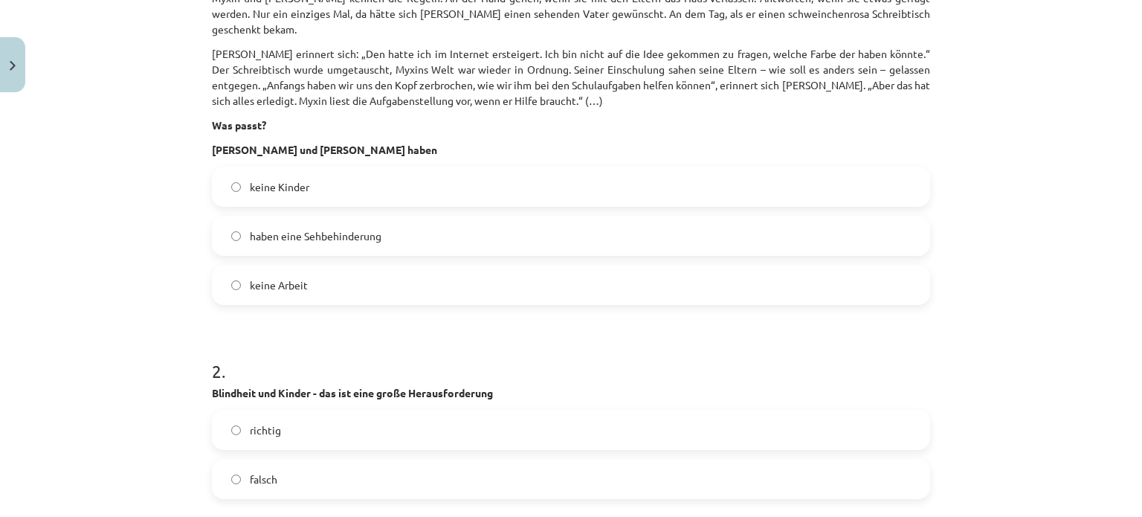
scroll to position [660, 0]
click at [415, 216] on label "haben eine Sehbehinderung" at bounding box center [570, 234] width 715 height 37
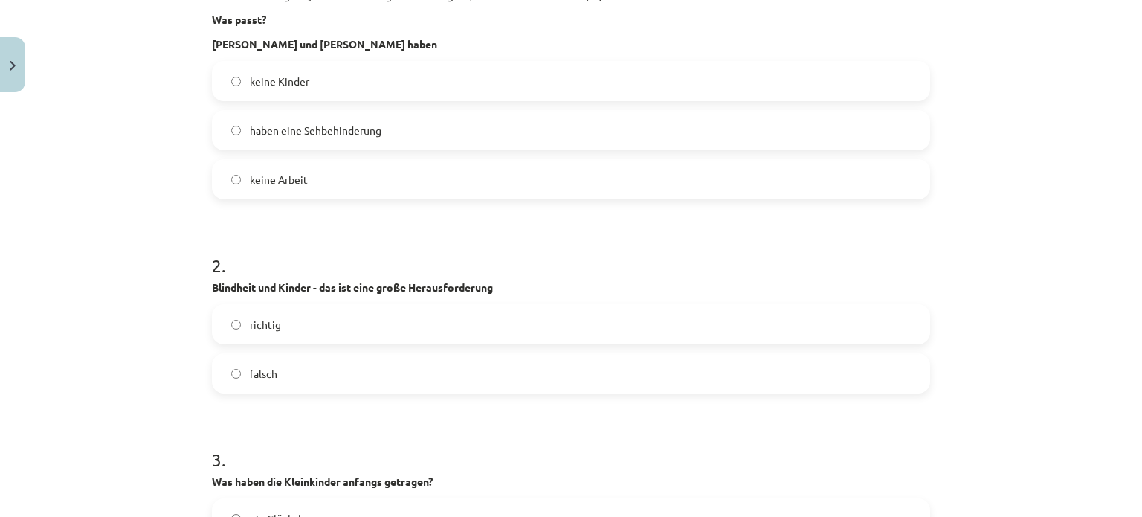
scroll to position [766, 0]
click at [483, 307] on label "richtig" at bounding box center [570, 323] width 715 height 37
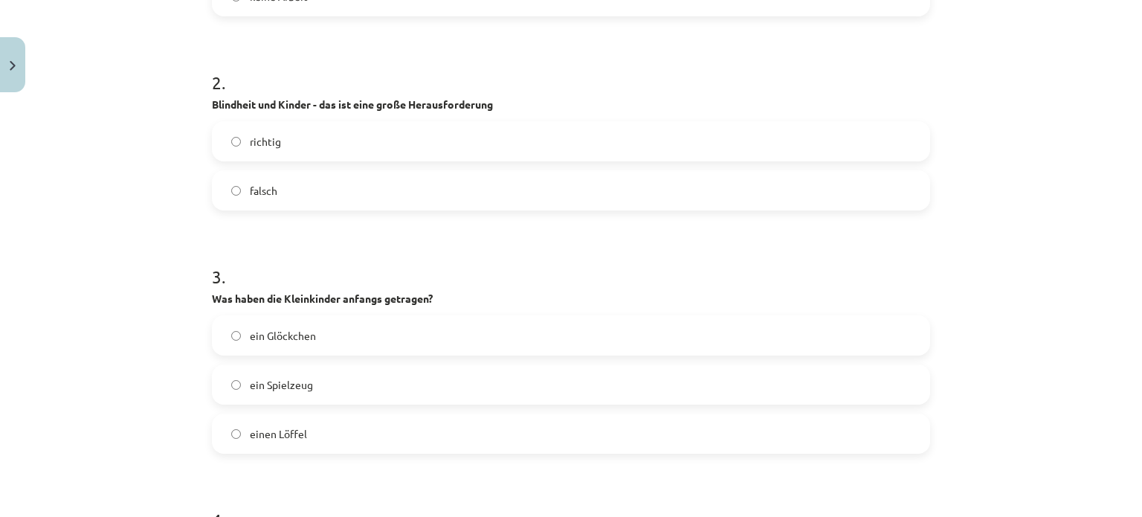
scroll to position [982, 0]
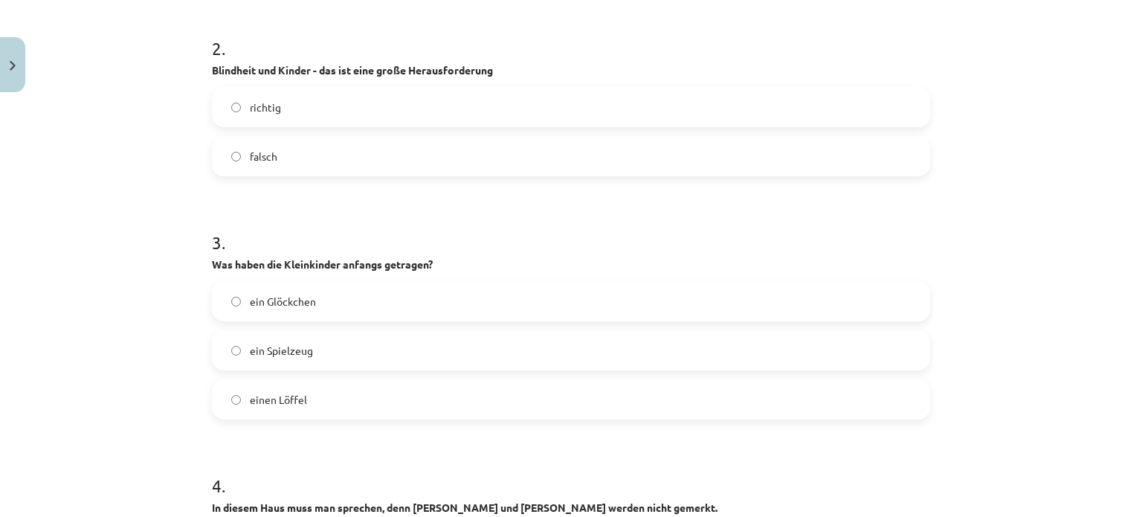
click at [428, 335] on label "ein Spielzeug" at bounding box center [570, 350] width 715 height 37
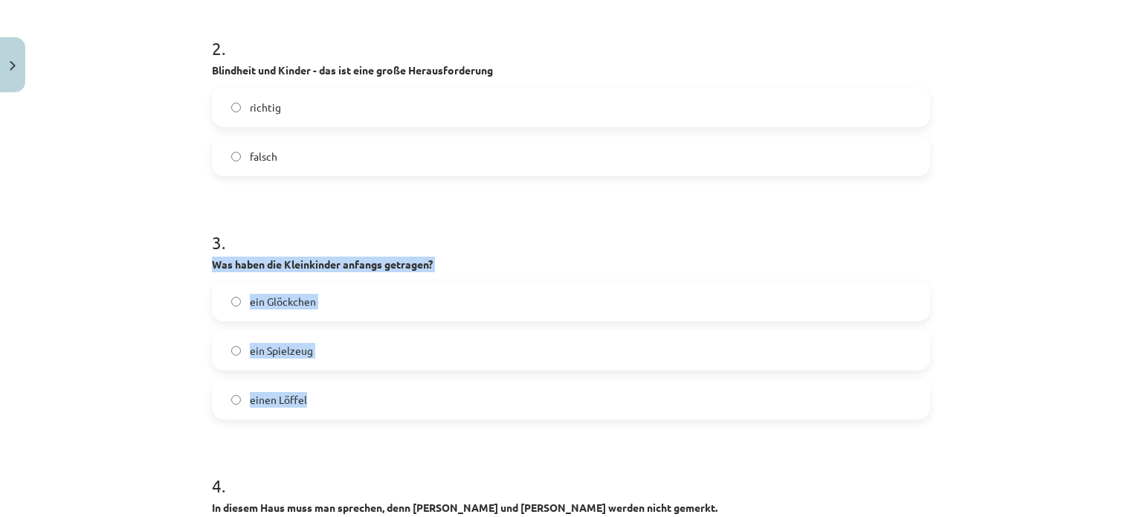
drag, startPoint x: 205, startPoint y: 243, endPoint x: 390, endPoint y: 380, distance: 229.6
copy div "Was haben die Kleinkinder anfangs getragen? ein Glöckchen ein Spielzeug einen L…"
click at [390, 381] on label "einen Löffel" at bounding box center [570, 399] width 715 height 37
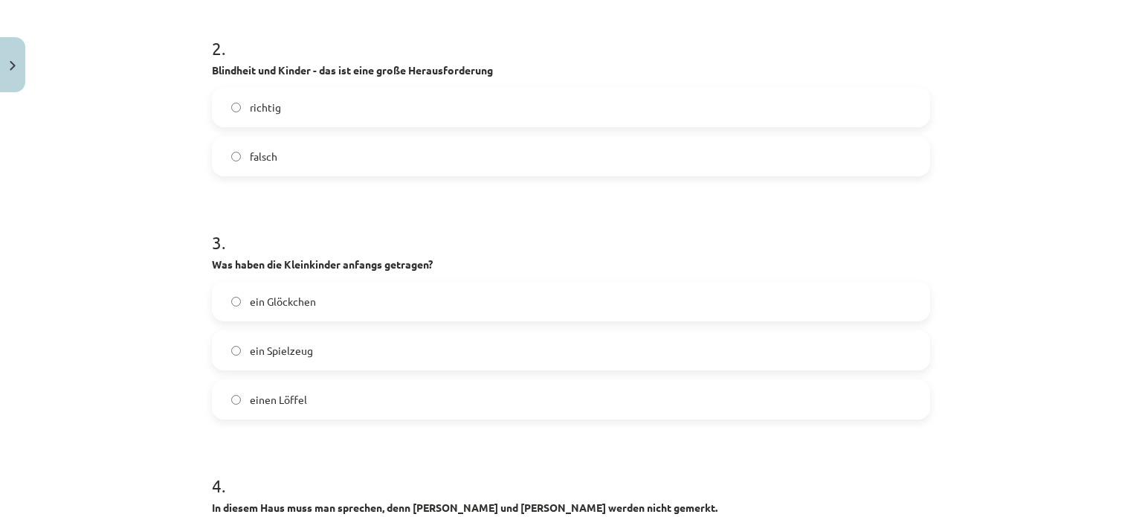
click at [309, 289] on label "ein Glöckchen" at bounding box center [570, 301] width 715 height 37
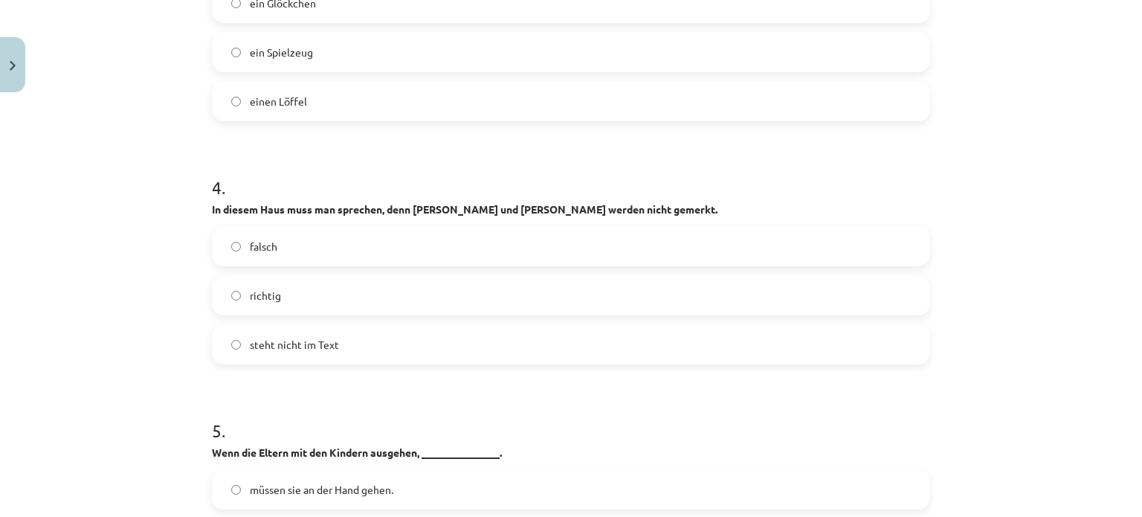
scroll to position [1281, 0]
click at [382, 276] on label "richtig" at bounding box center [570, 294] width 715 height 37
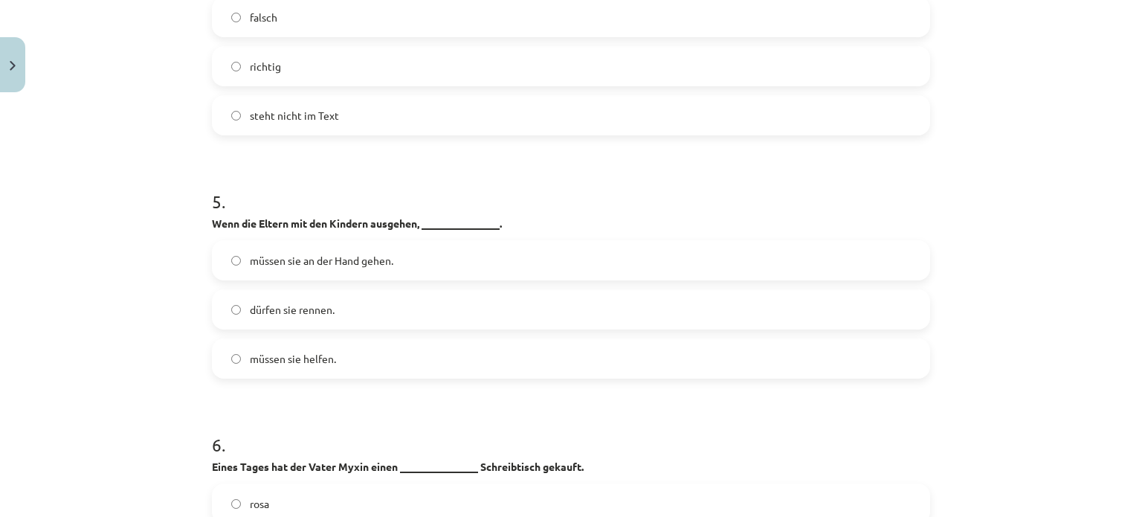
scroll to position [1510, 0]
click at [351, 241] on label "müssen sie an der Hand gehen." at bounding box center [570, 259] width 715 height 37
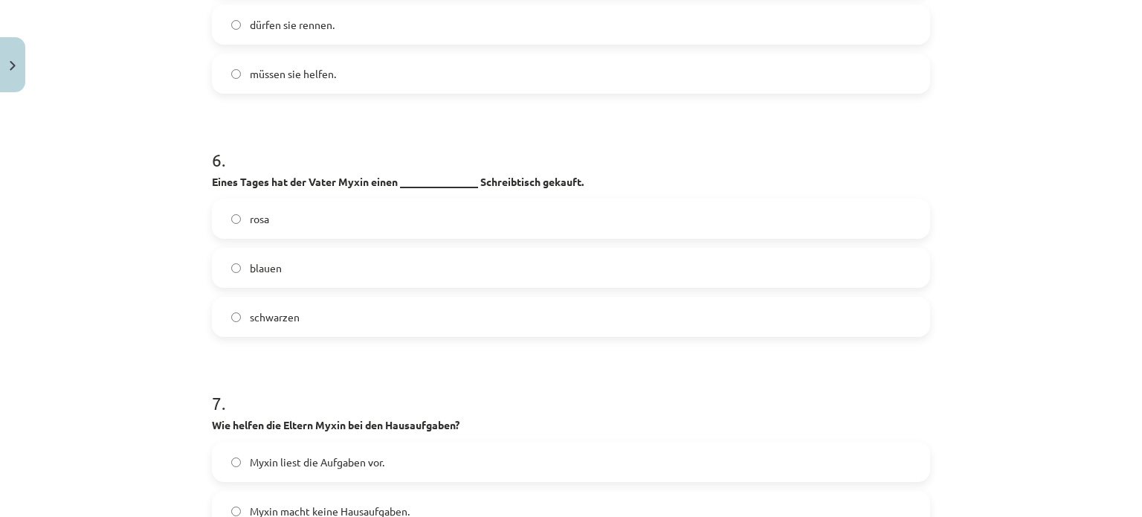
scroll to position [1796, 0]
click at [341, 216] on label "rosa" at bounding box center [570, 217] width 715 height 37
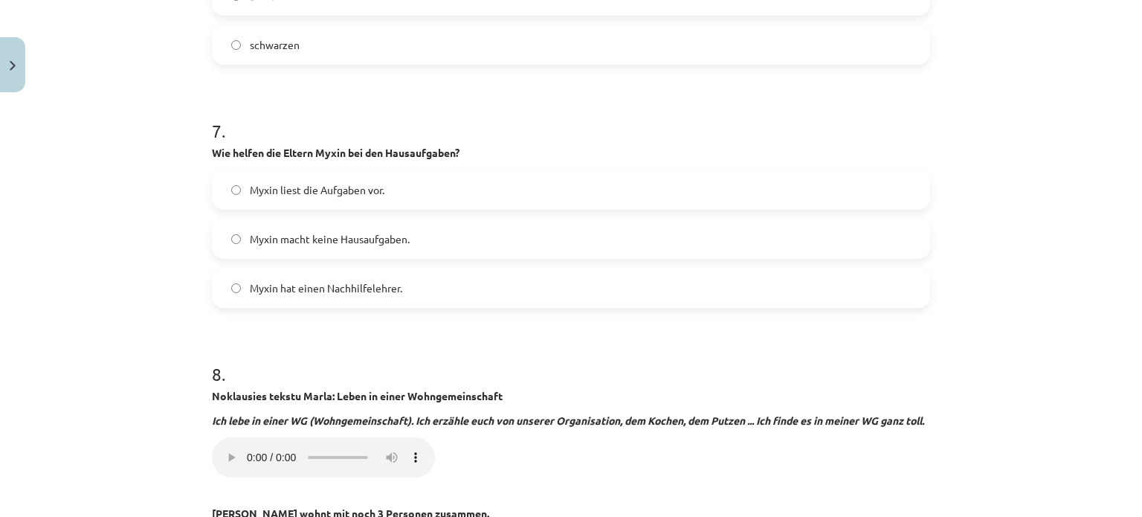
scroll to position [2110, 0]
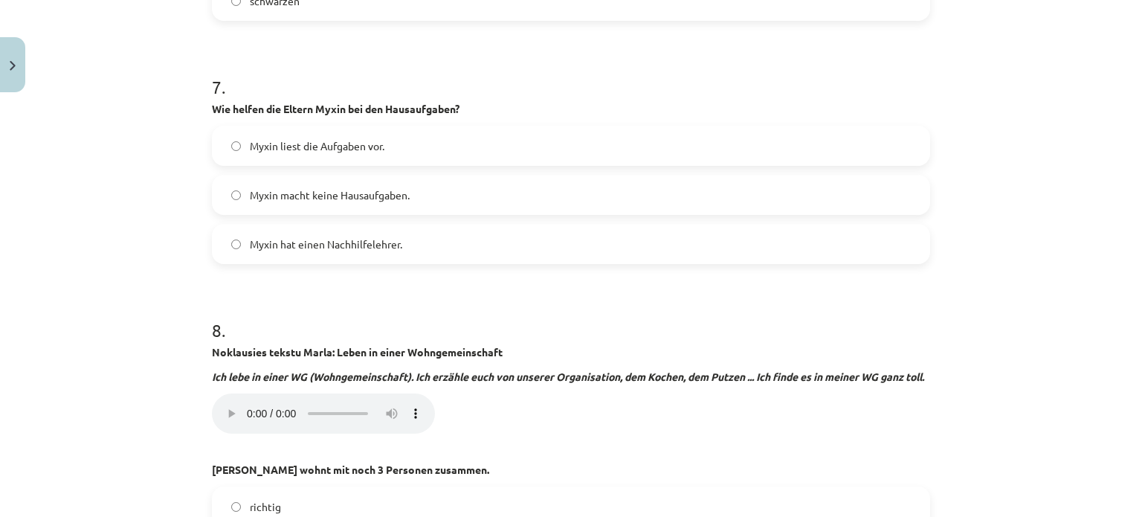
click at [363, 138] on span "Myxin liest die Aufgaben vor." at bounding box center [317, 146] width 135 height 16
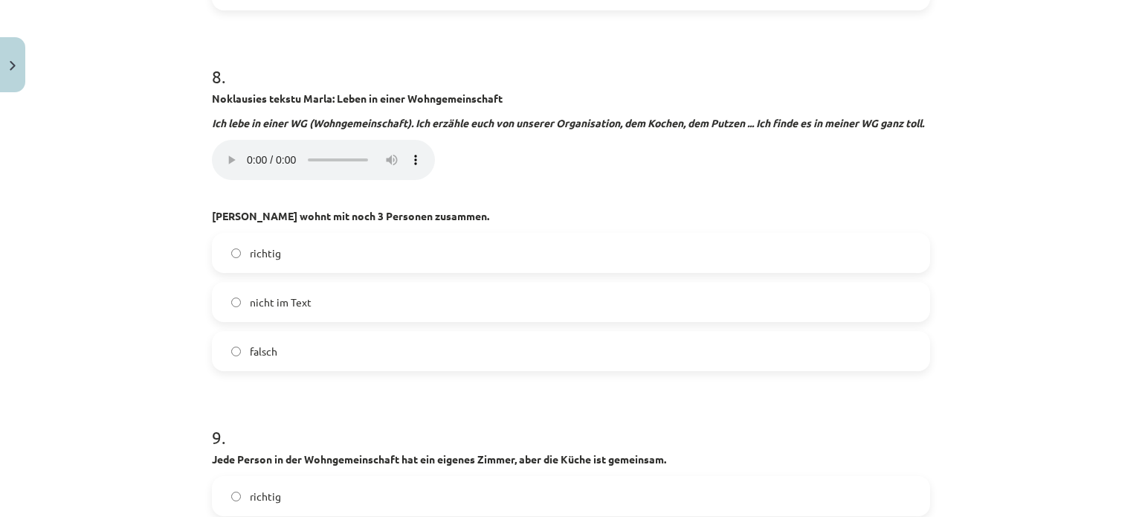
scroll to position [2365, 0]
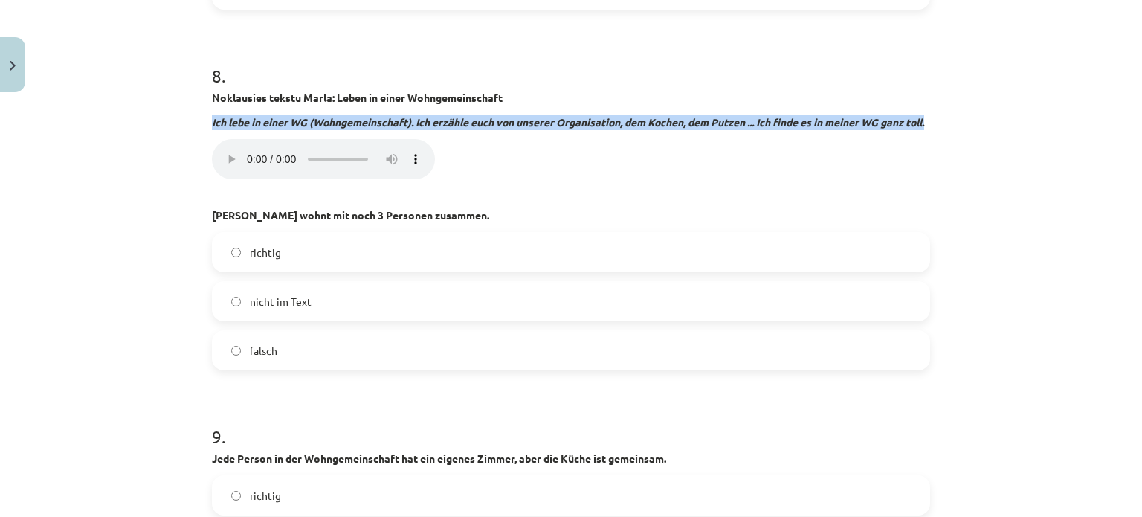
drag, startPoint x: 204, startPoint y: 103, endPoint x: 251, endPoint y: 122, distance: 49.7
copy strong "Ich lebe in einer WG (Wohngemeinschaft). Ich erzähle euch von unserer Organisat…"
click at [251, 122] on p "Ich lebe in einer WG (Wohngemeinschaft). Ich erzähle euch von unserer Organisat…" at bounding box center [571, 123] width 718 height 16
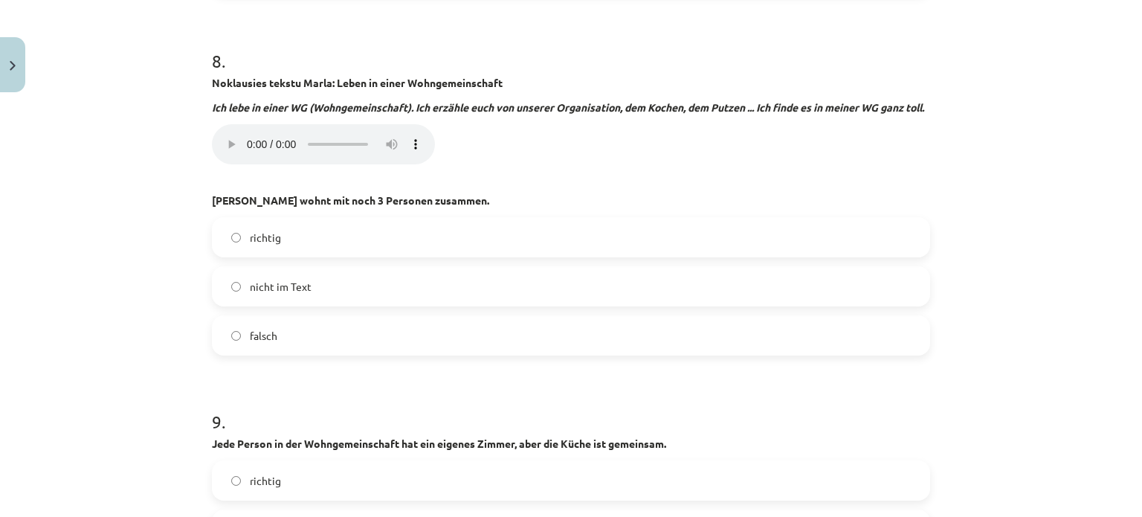
scroll to position [2379, 0]
click at [277, 233] on label "richtig" at bounding box center [570, 237] width 715 height 37
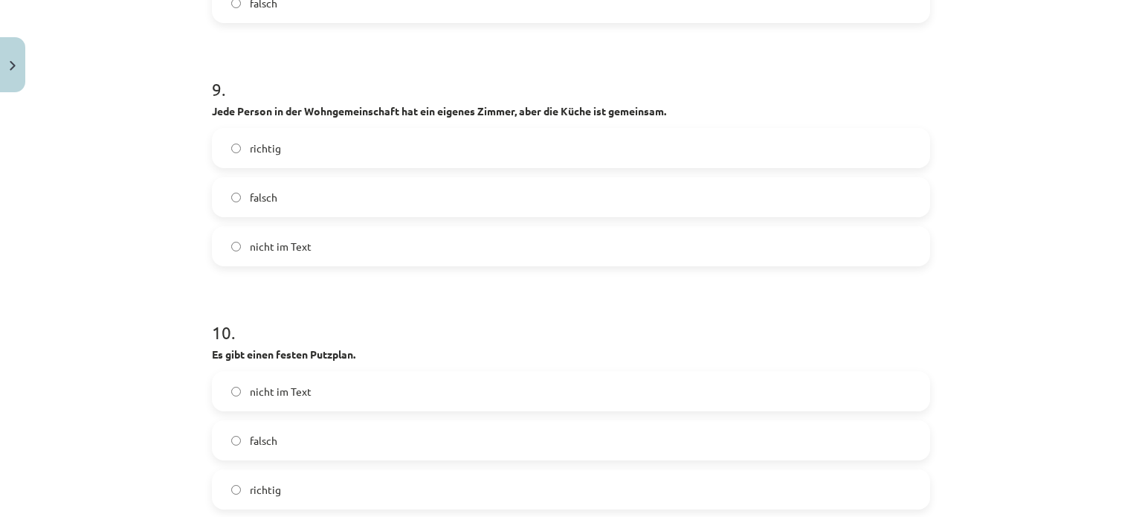
scroll to position [2713, 0]
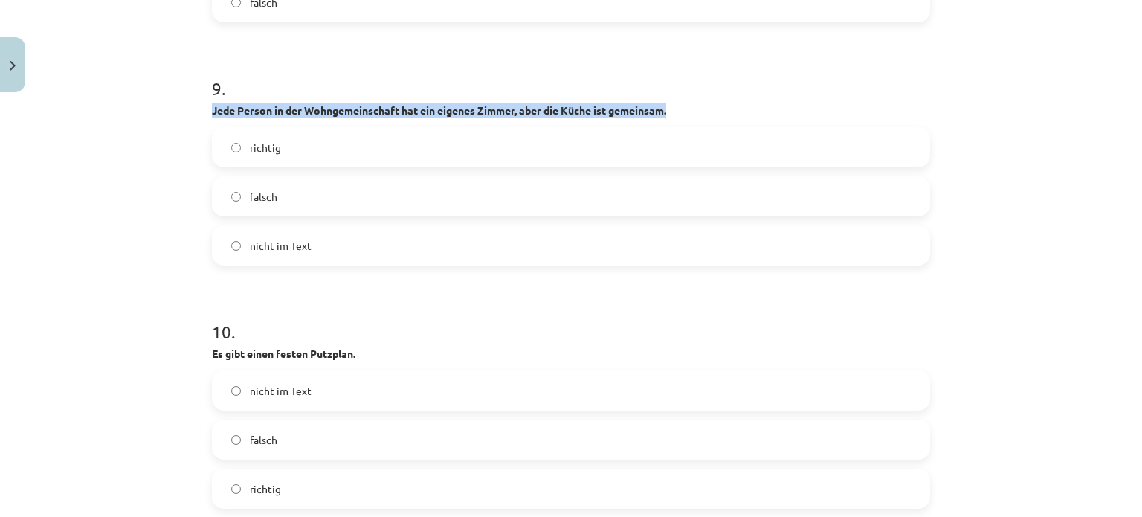
drag, startPoint x: 206, startPoint y: 105, endPoint x: 674, endPoint y: 112, distance: 468.5
click at [674, 112] on p "Jede Person in der Wohngemeinschaft hat ein eigenes Zimmer, aber die Küche ist …" at bounding box center [571, 111] width 718 height 16
copy strong "Jede Person in der Wohngemeinschaft hat ein eigenes Zimmer, aber die Küche ist …"
click at [674, 112] on p "Jede Person in der Wohngemeinschaft hat ein eigenes Zimmer, aber die Küche ist …" at bounding box center [571, 111] width 718 height 16
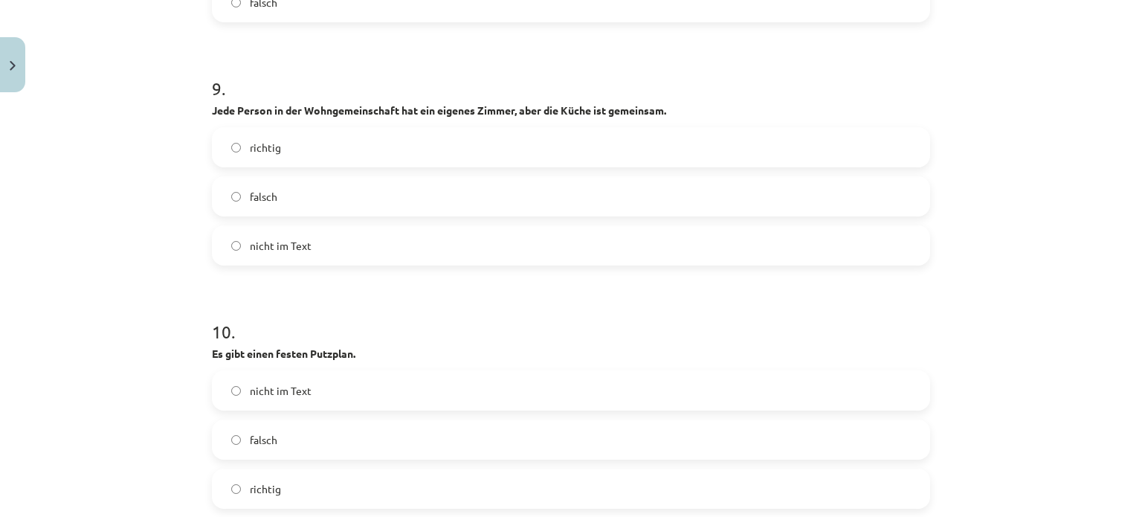
click at [262, 149] on span "richtig" at bounding box center [265, 148] width 31 height 16
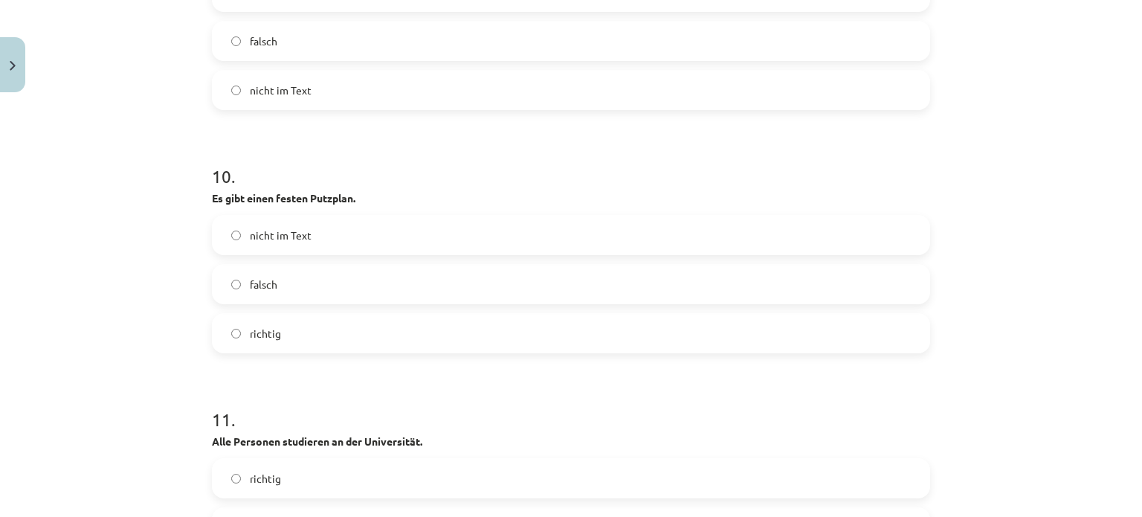
scroll to position [2871, 0]
drag, startPoint x: 205, startPoint y: 193, endPoint x: 370, endPoint y: 199, distance: 164.4
click at [370, 199] on div "45 XP Saņemsi Grūts 440 pilda Apraksts Uzdevums Palīdzība 1 . Lies den Text “Bl…" at bounding box center [571, 175] width 736 height 5894
copy strong "Es gibt einen festen Putzplan."
click at [370, 199] on p "Es gibt einen festen Putzplan." at bounding box center [571, 195] width 718 height 16
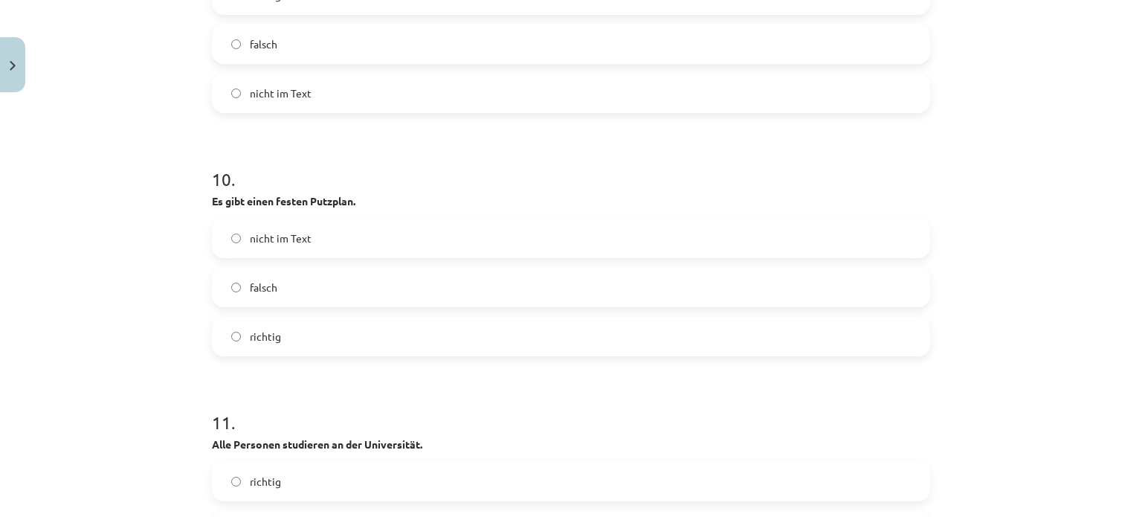
scroll to position [2870, 0]
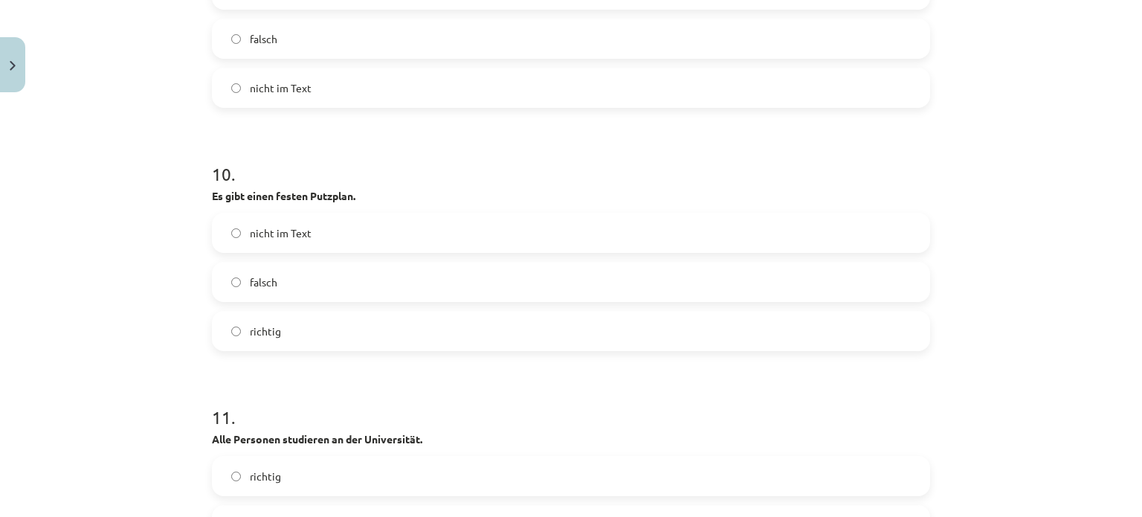
click at [300, 275] on label "falsch" at bounding box center [570, 281] width 715 height 37
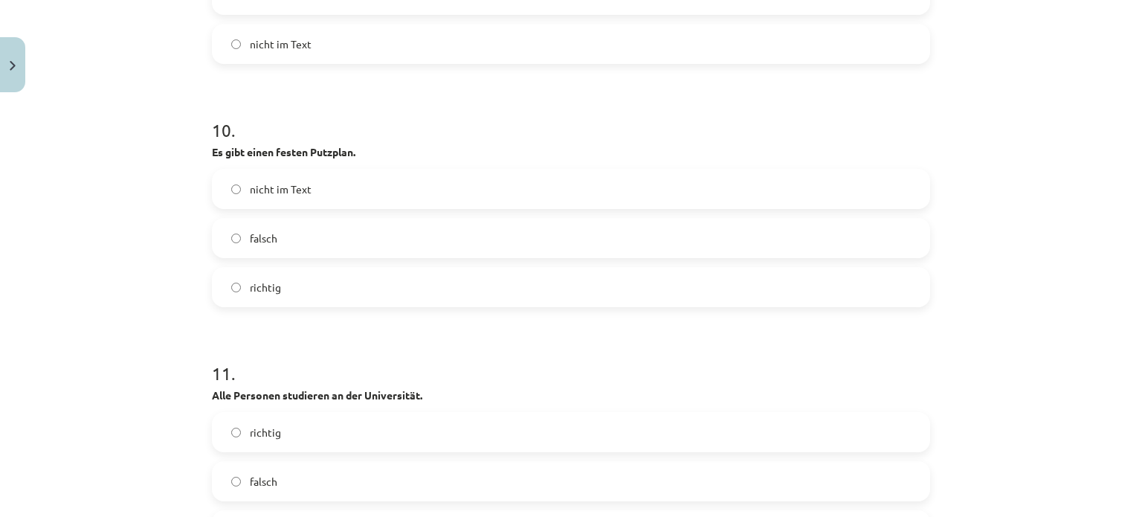
scroll to position [2915, 0]
click at [303, 278] on label "richtig" at bounding box center [570, 286] width 715 height 37
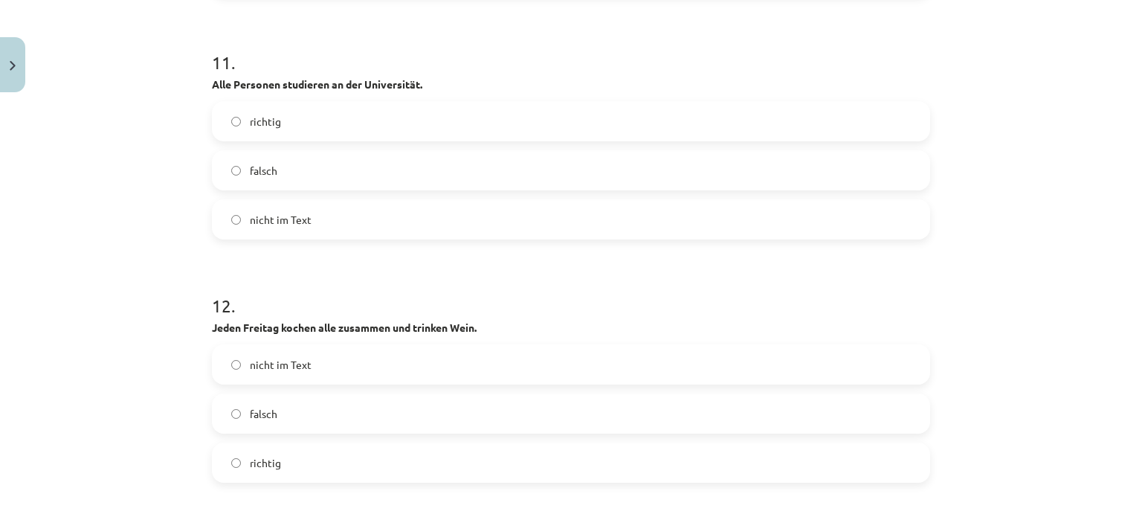
scroll to position [3227, 0]
click at [294, 412] on label "falsch" at bounding box center [570, 411] width 715 height 37
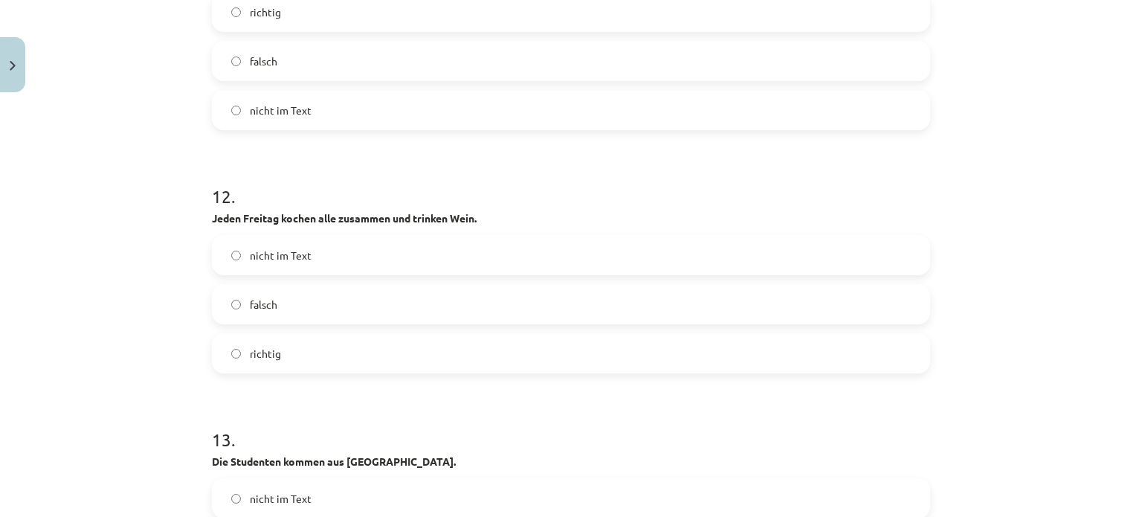
scroll to position [3120, 0]
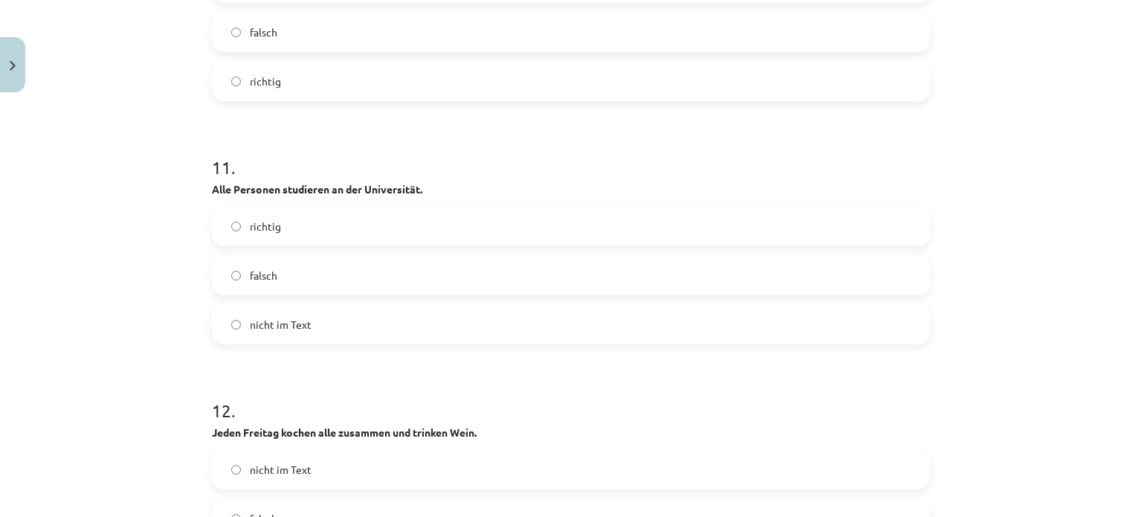
click at [264, 229] on span "richtig" at bounding box center [265, 227] width 31 height 16
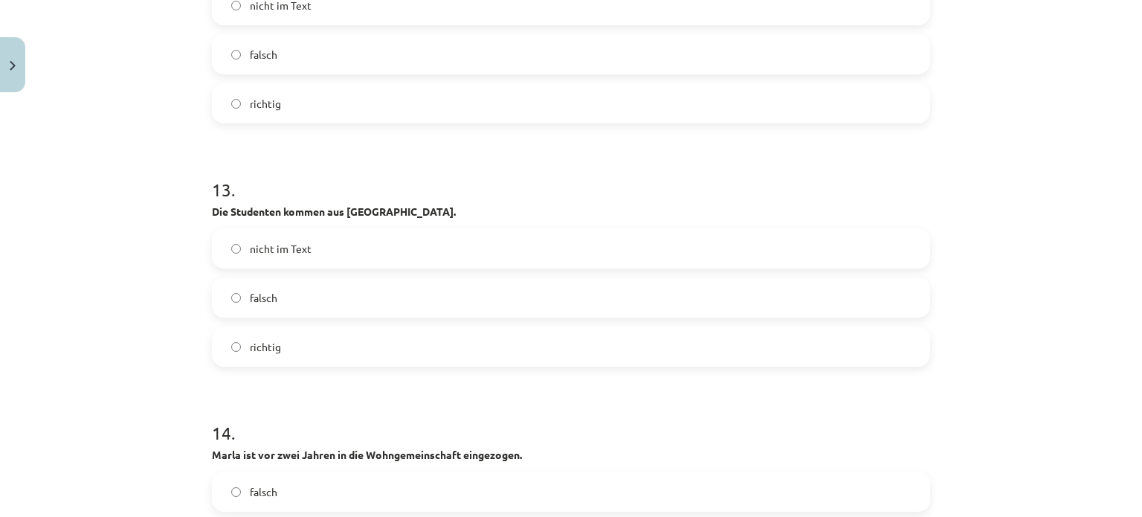
scroll to position [3585, 0]
click at [336, 348] on label "richtig" at bounding box center [570, 345] width 715 height 37
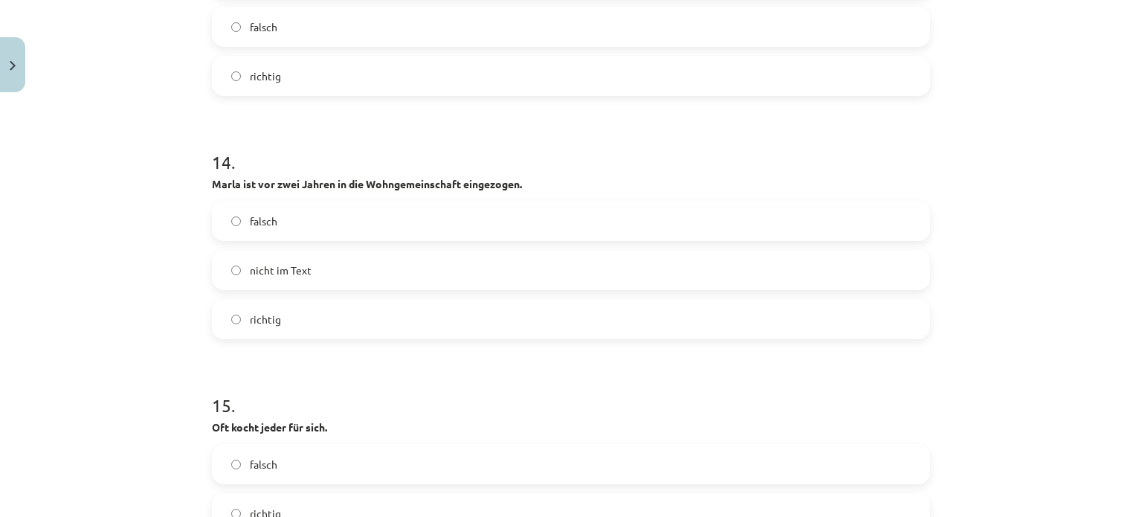
scroll to position [3856, 0]
click at [318, 305] on label "richtig" at bounding box center [570, 318] width 715 height 37
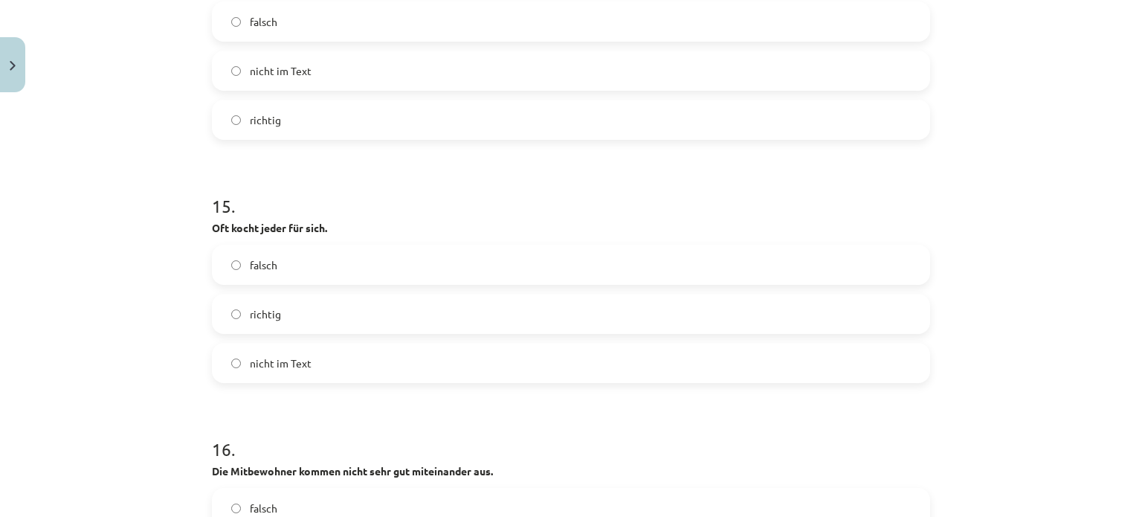
scroll to position [4061, 0]
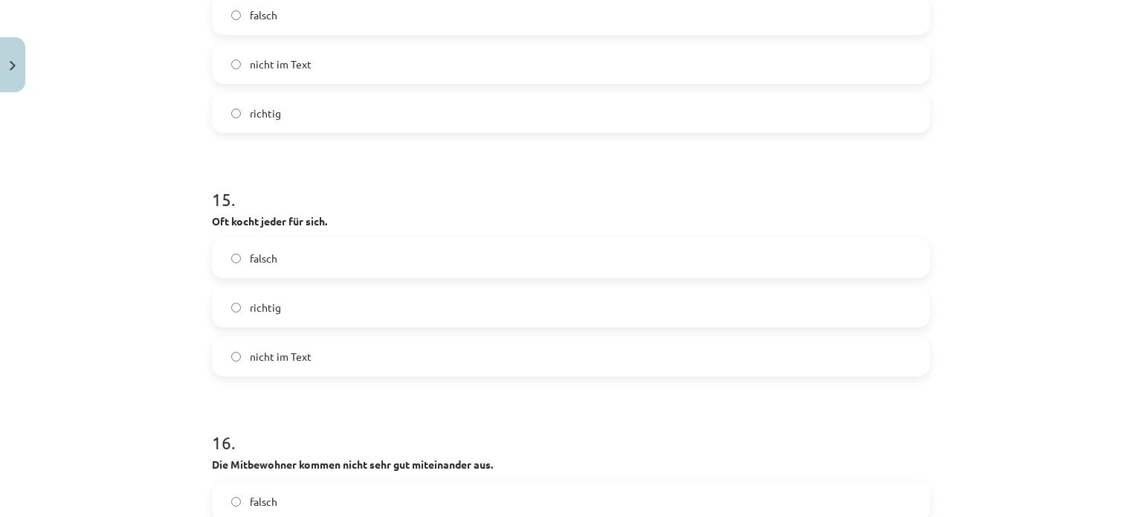
click at [310, 302] on label "richtig" at bounding box center [570, 307] width 715 height 37
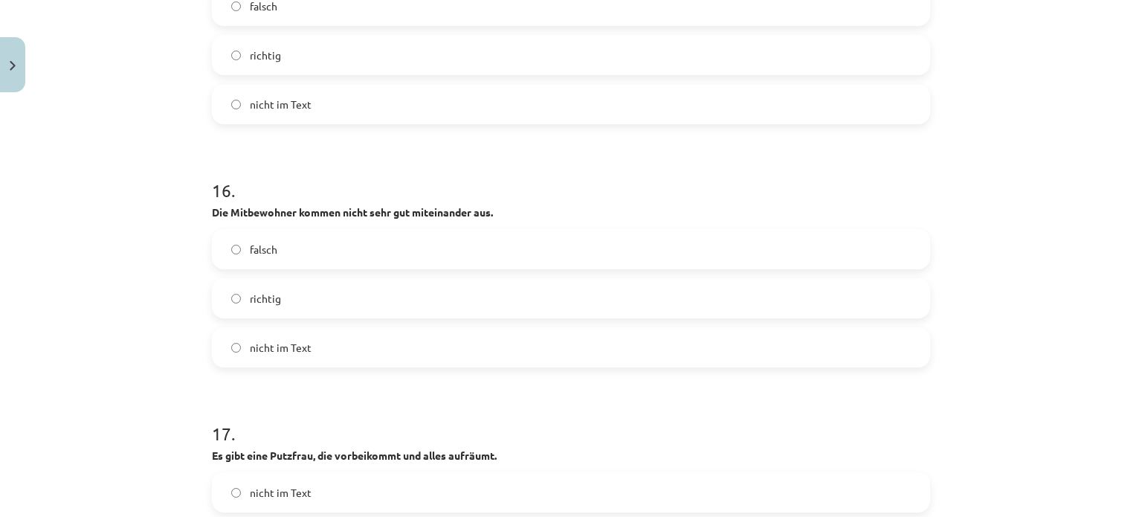
scroll to position [4328, 0]
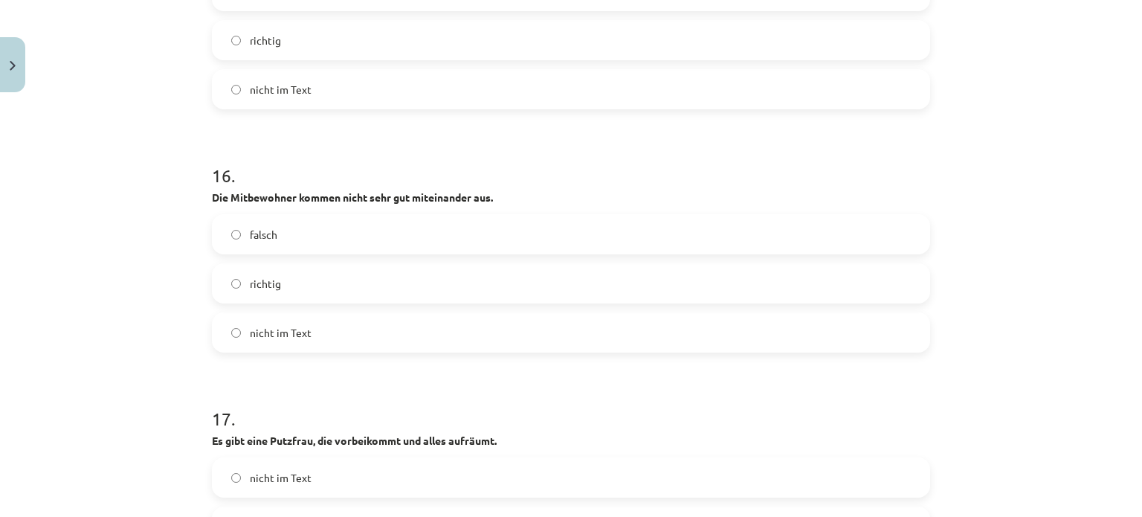
click at [325, 239] on label "falsch" at bounding box center [570, 234] width 715 height 37
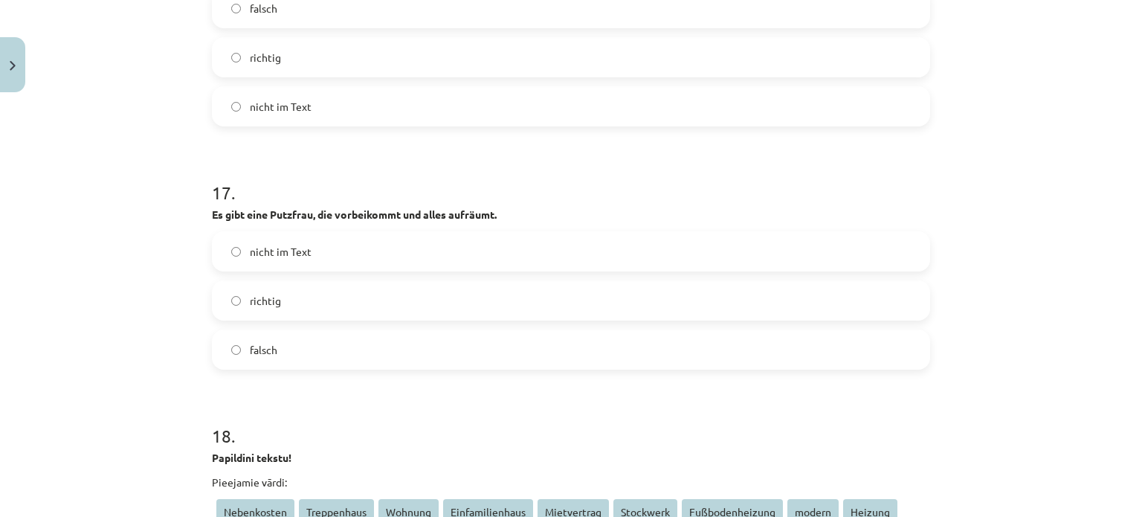
scroll to position [4554, 0]
drag, startPoint x: 200, startPoint y: 213, endPoint x: 550, endPoint y: 219, distance: 350.3
copy strong "Es gibt eine Putzfrau, die vorbeikommt und alles aufräumt."
click at [550, 219] on p "Es gibt eine Putzfrau, die vorbeikommt und alles aufräumt." at bounding box center [571, 215] width 718 height 16
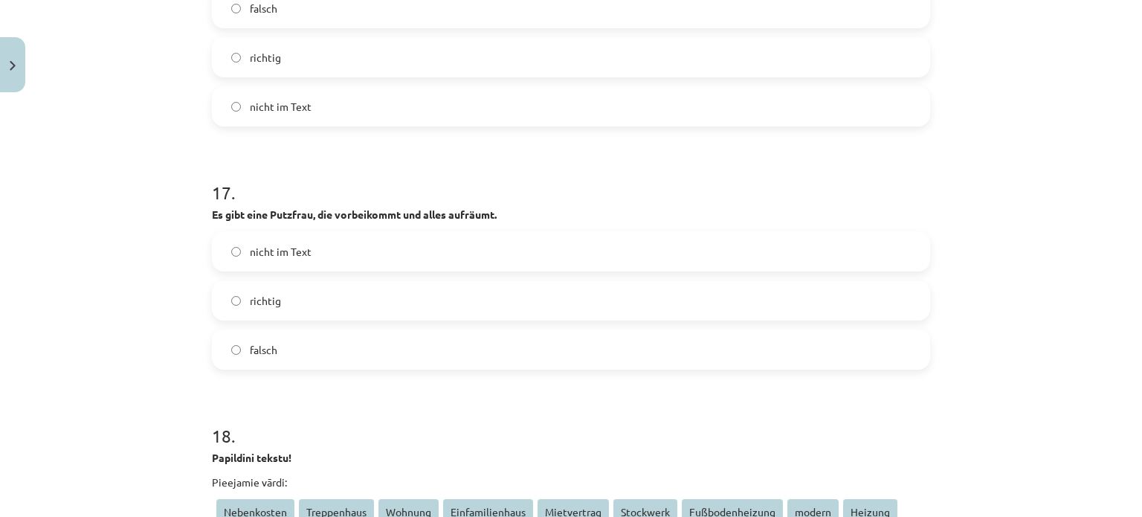
click at [370, 343] on label "falsch" at bounding box center [570, 349] width 715 height 37
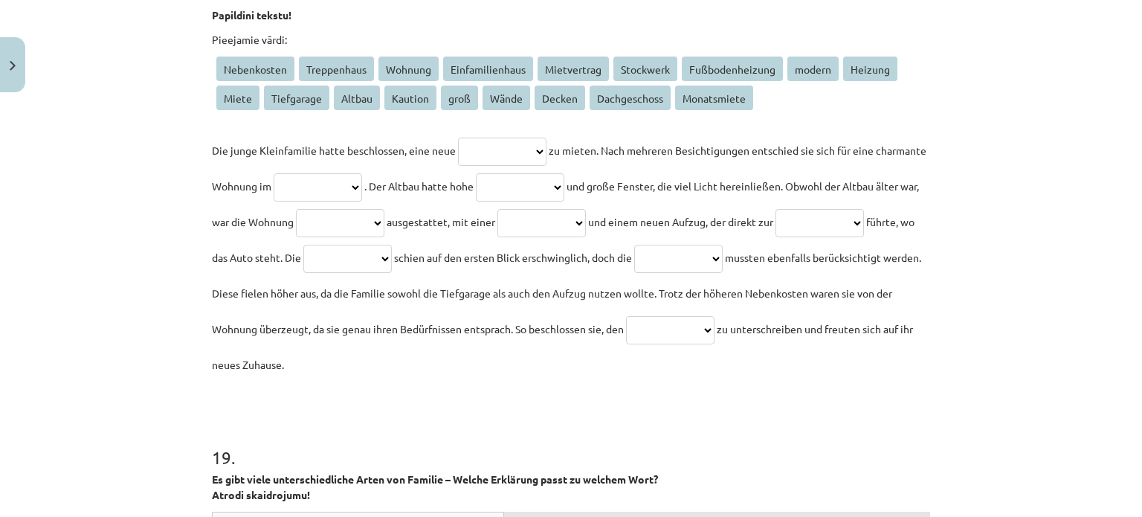
scroll to position [4995, 0]
click at [487, 160] on select "**********" at bounding box center [502, 153] width 88 height 28
select select "*******"
click at [458, 139] on select "**********" at bounding box center [502, 153] width 88 height 28
click at [362, 181] on select "**********" at bounding box center [318, 189] width 88 height 28
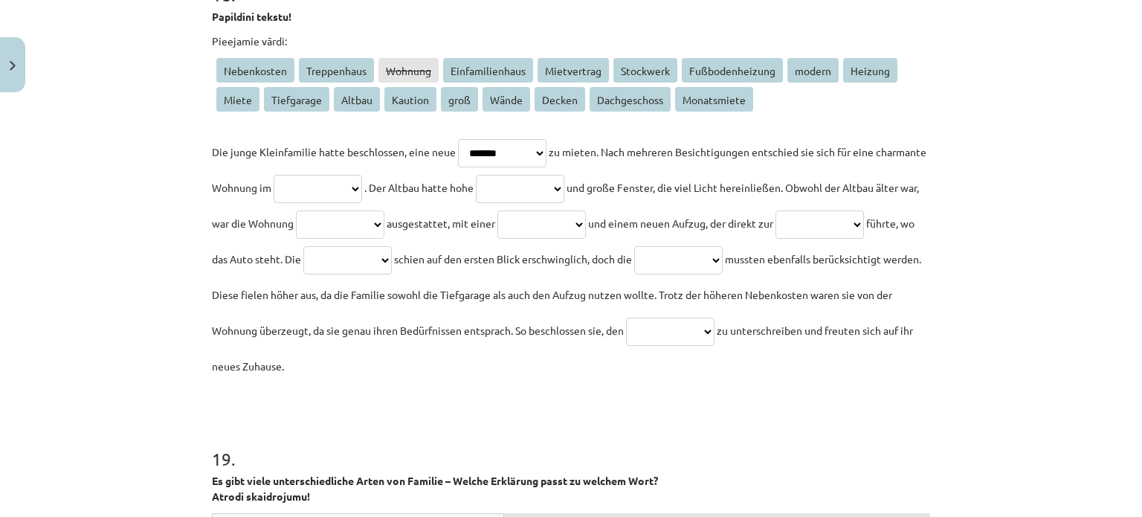
select select "******"
click at [323, 175] on select "**********" at bounding box center [318, 189] width 88 height 28
click at [564, 185] on select "**********" at bounding box center [520, 189] width 88 height 28
select select "******"
click at [557, 175] on select "**********" at bounding box center [520, 189] width 88 height 28
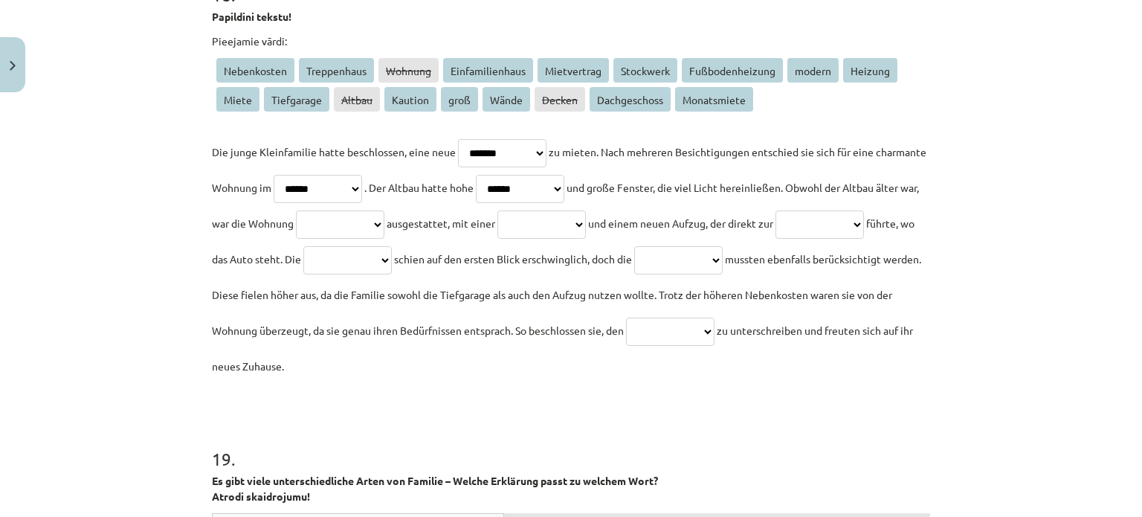
click at [384, 225] on select "**********" at bounding box center [340, 224] width 88 height 28
select select "******"
click at [384, 210] on select "**********" at bounding box center [340, 224] width 88 height 28
click at [586, 229] on select "**********" at bounding box center [541, 224] width 88 height 28
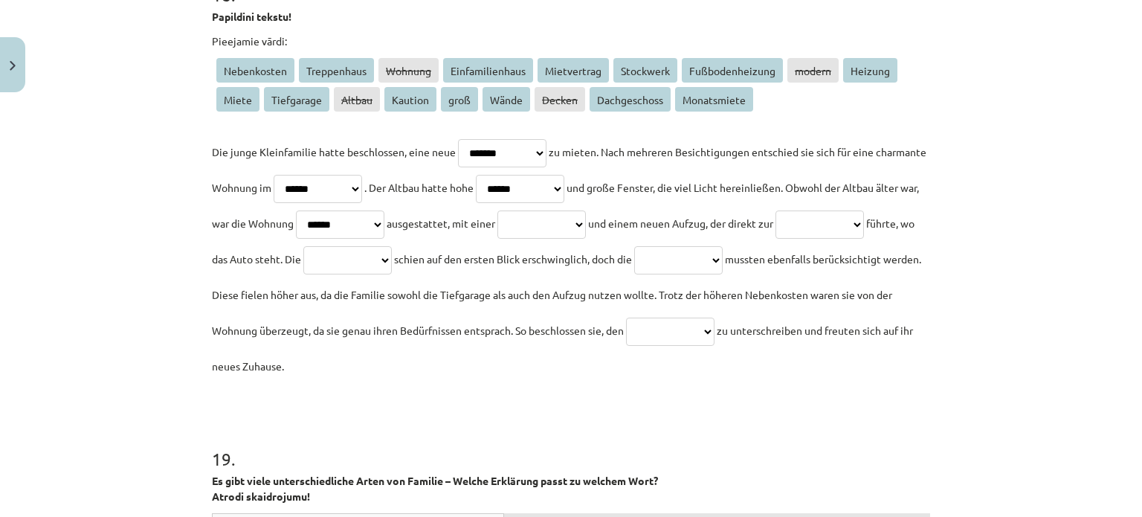
click at [586, 228] on select "**********" at bounding box center [541, 224] width 88 height 28
select select "**********"
click at [586, 210] on select "**********" at bounding box center [541, 224] width 88 height 28
click at [776, 239] on select "**********" at bounding box center [820, 224] width 88 height 28
select select "**********"
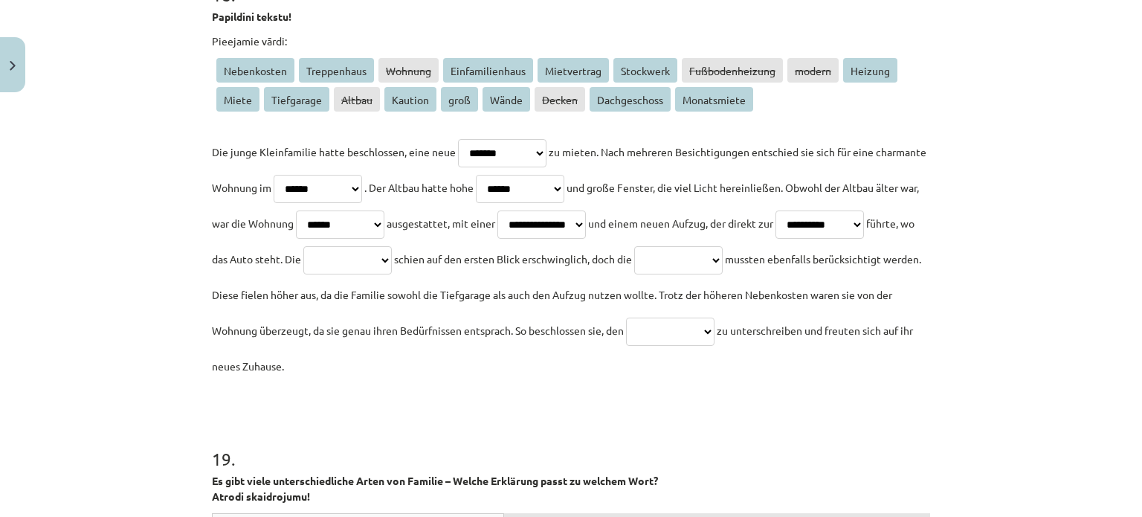
click at [776, 239] on select "**********" at bounding box center [820, 224] width 88 height 28
click at [392, 255] on select "**********" at bounding box center [347, 260] width 88 height 28
select select "*******"
click at [392, 246] on select "**********" at bounding box center [347, 260] width 88 height 28
click at [626, 346] on select "**********" at bounding box center [670, 332] width 88 height 28
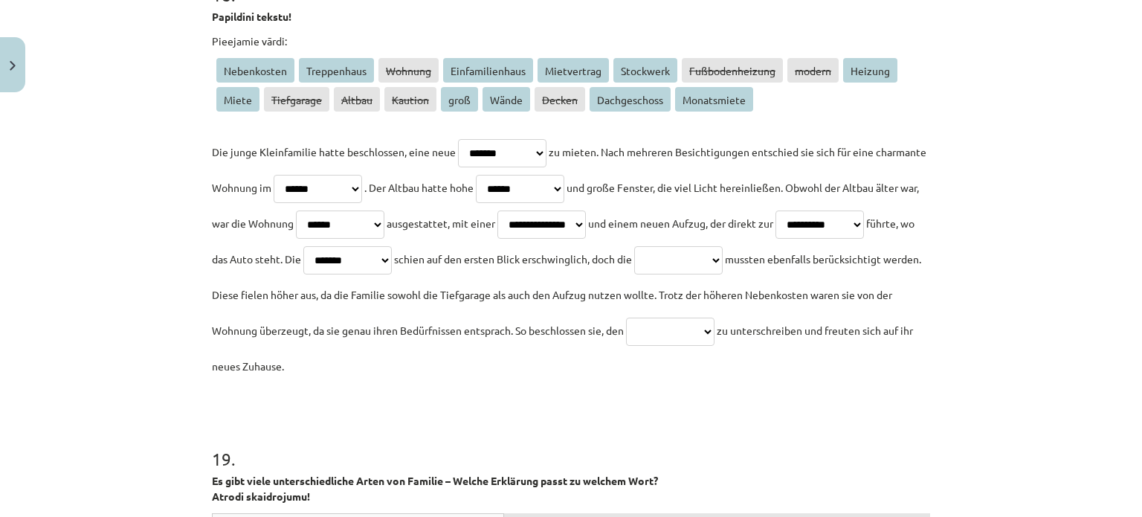
select select "**********"
click at [626, 346] on select "**********" at bounding box center [670, 332] width 88 height 28
click at [634, 274] on select "**********" at bounding box center [678, 260] width 88 height 28
select select "**********"
click at [634, 274] on select "**********" at bounding box center [678, 260] width 88 height 28
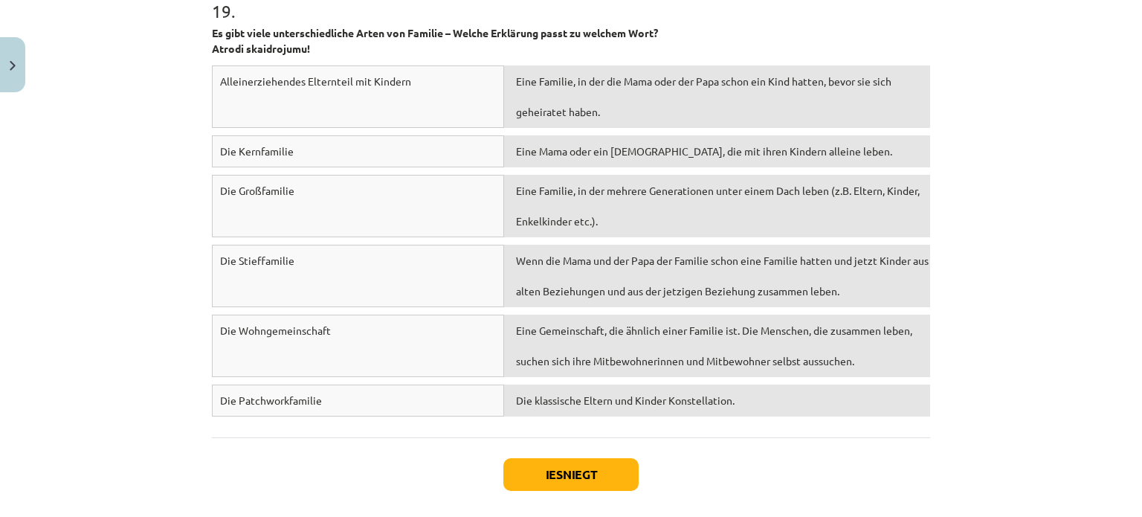
scroll to position [5442, 0]
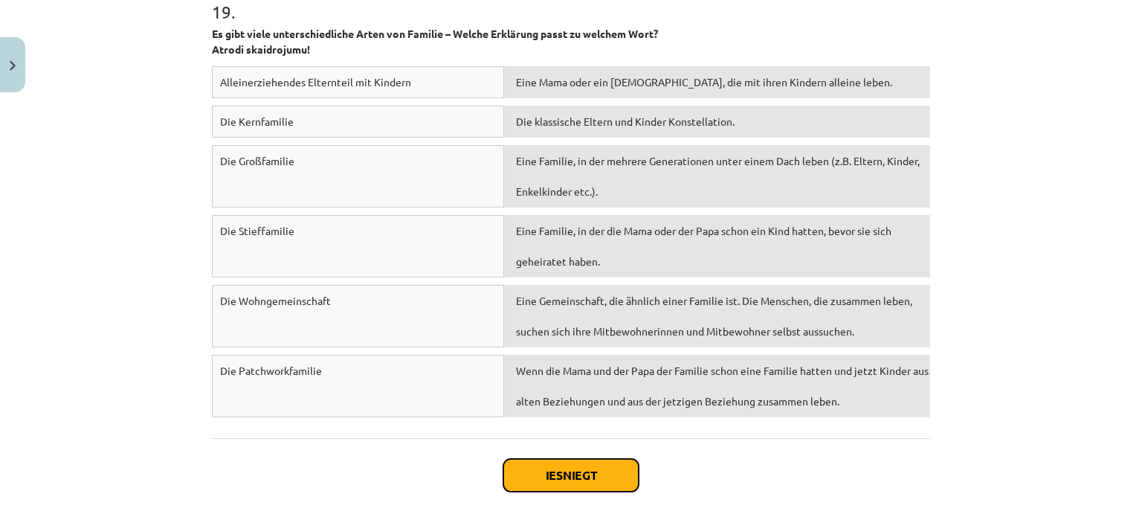
click at [562, 463] on button "Iesniegt" at bounding box center [570, 475] width 135 height 33
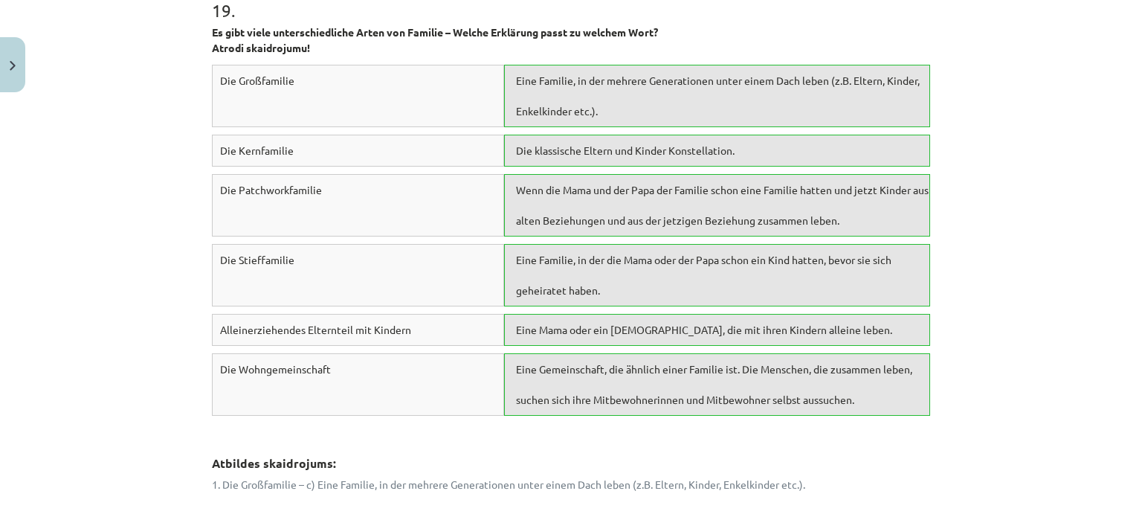
scroll to position [6131, 0]
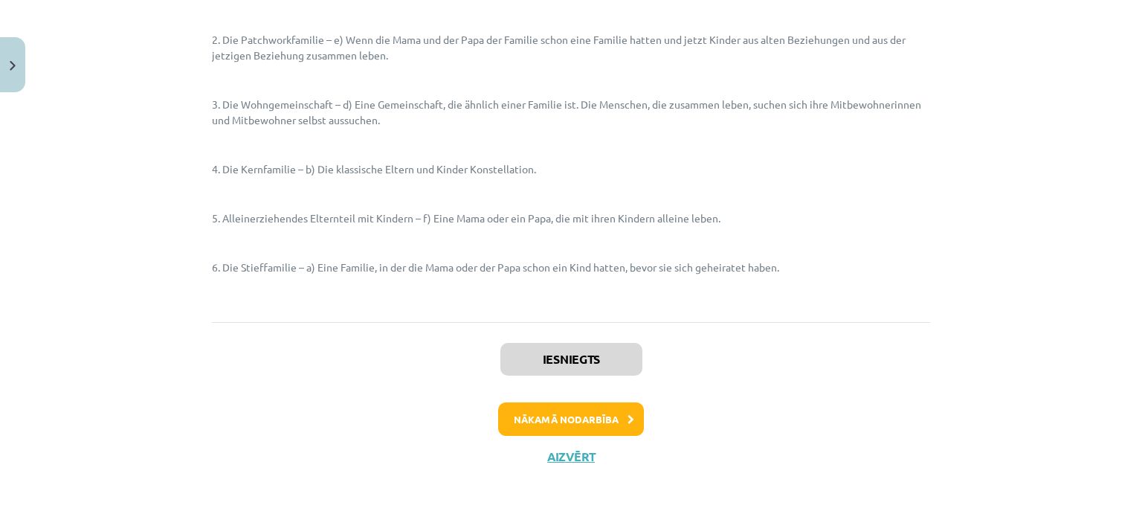
click at [565, 463] on div "Iesniegts Nākamā nodarbība Aizvērt" at bounding box center [571, 398] width 718 height 152
click at [563, 449] on button "Aizvērt" at bounding box center [571, 456] width 57 height 15
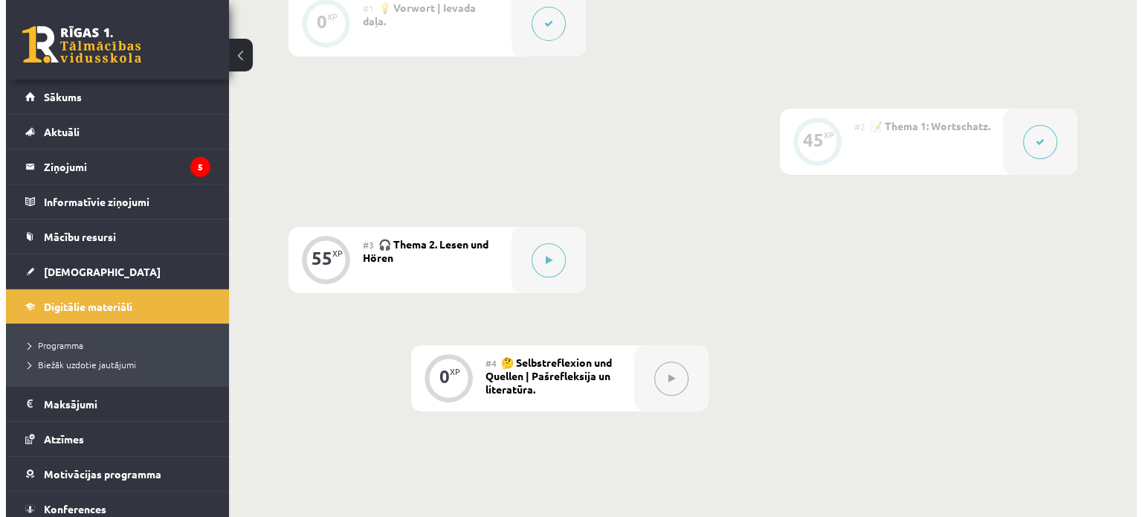
scroll to position [412, 0]
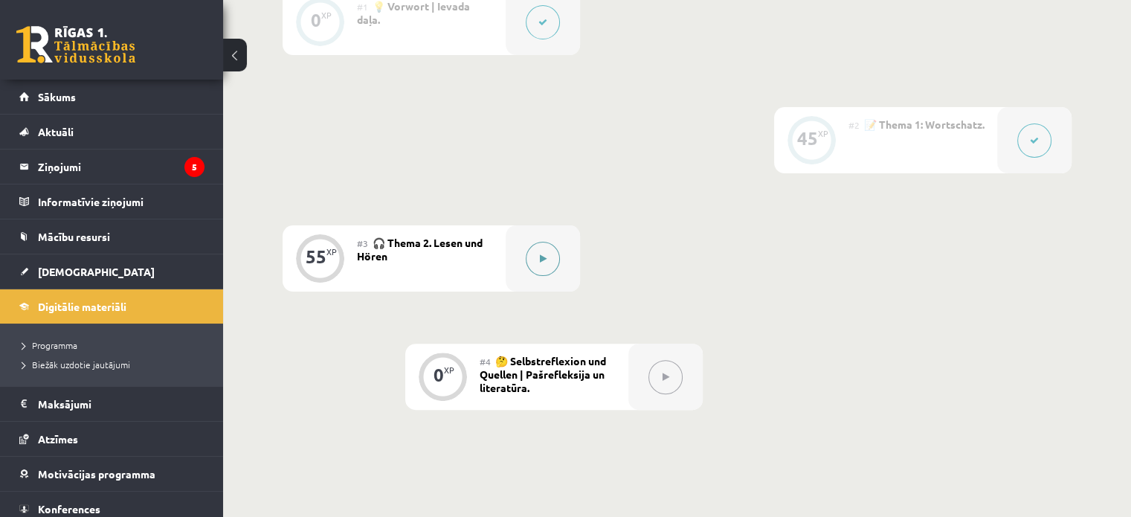
click at [529, 271] on button at bounding box center [543, 259] width 34 height 34
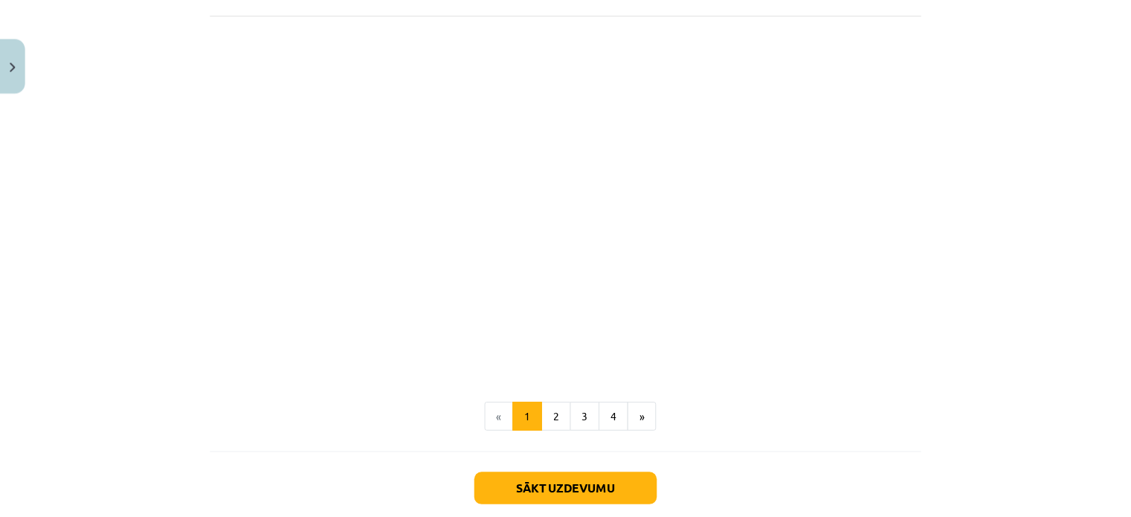
scroll to position [1647, 0]
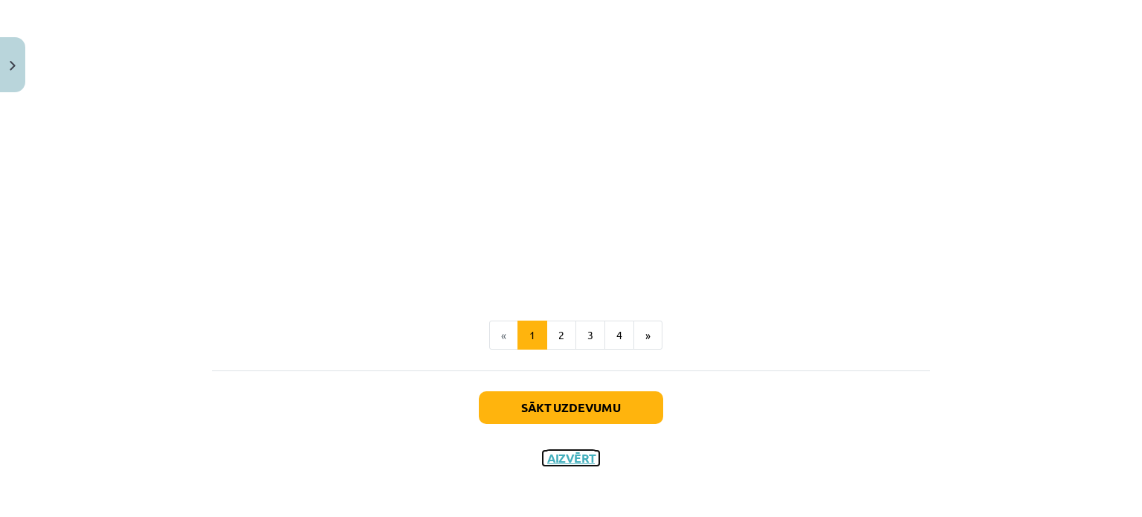
click at [548, 457] on button "Aizvērt" at bounding box center [571, 458] width 57 height 15
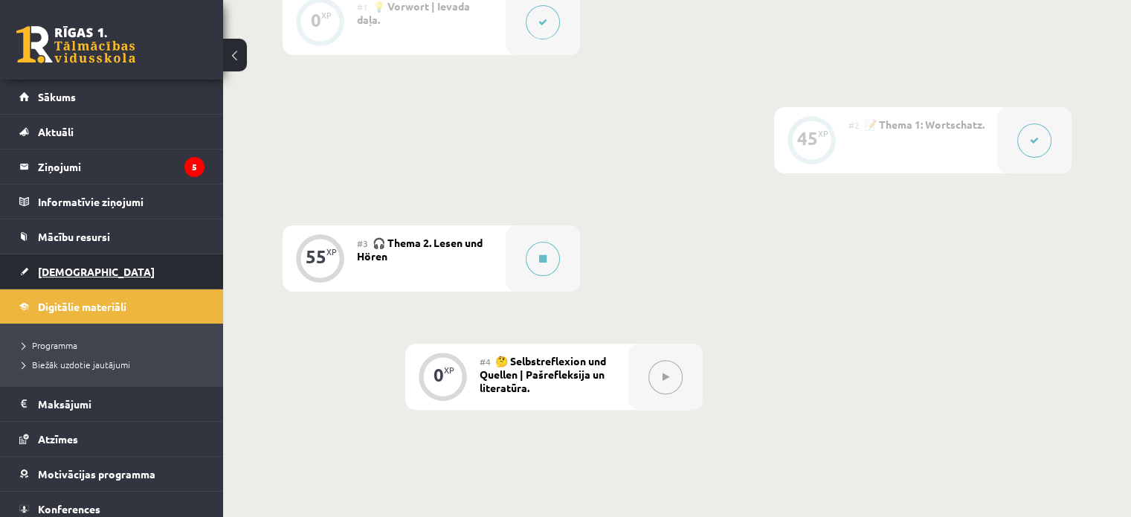
click at [71, 279] on link "[DEMOGRAPHIC_DATA]" at bounding box center [111, 271] width 185 height 34
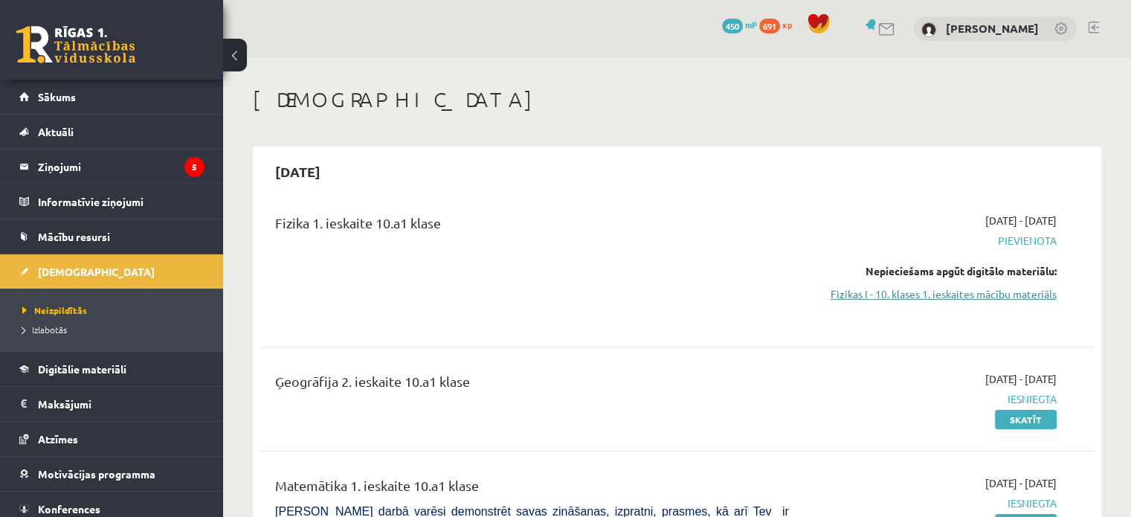
click at [874, 286] on link "Fizikas I - 10. klases 1. ieskaites mācību materiāls" at bounding box center [933, 294] width 245 height 16
click at [854, 296] on link "Fizikas I - 10. klases 1. ieskaites mācību materiāls" at bounding box center [933, 294] width 245 height 16
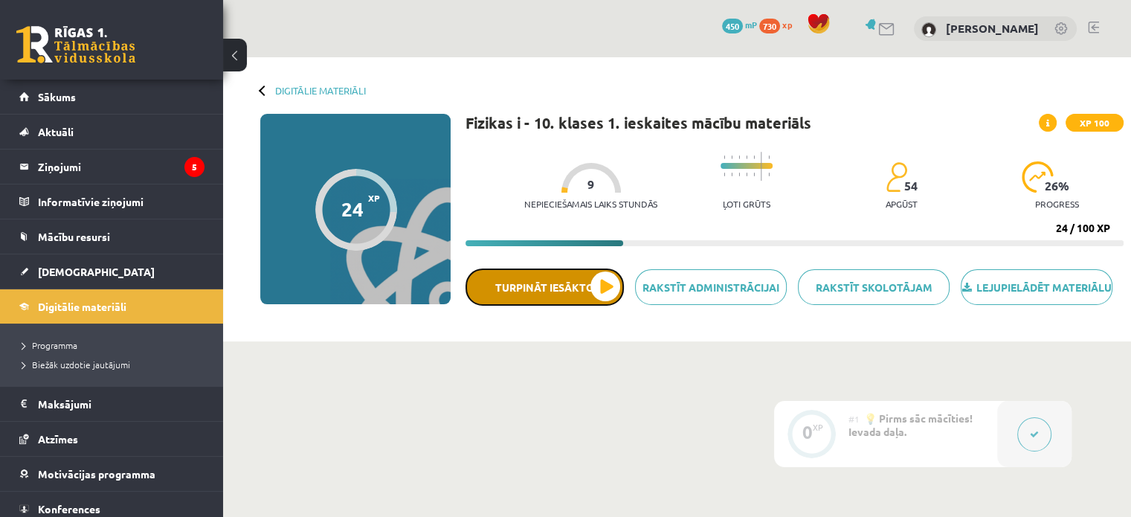
click at [562, 300] on button "Turpināt iesākto" at bounding box center [545, 286] width 158 height 37
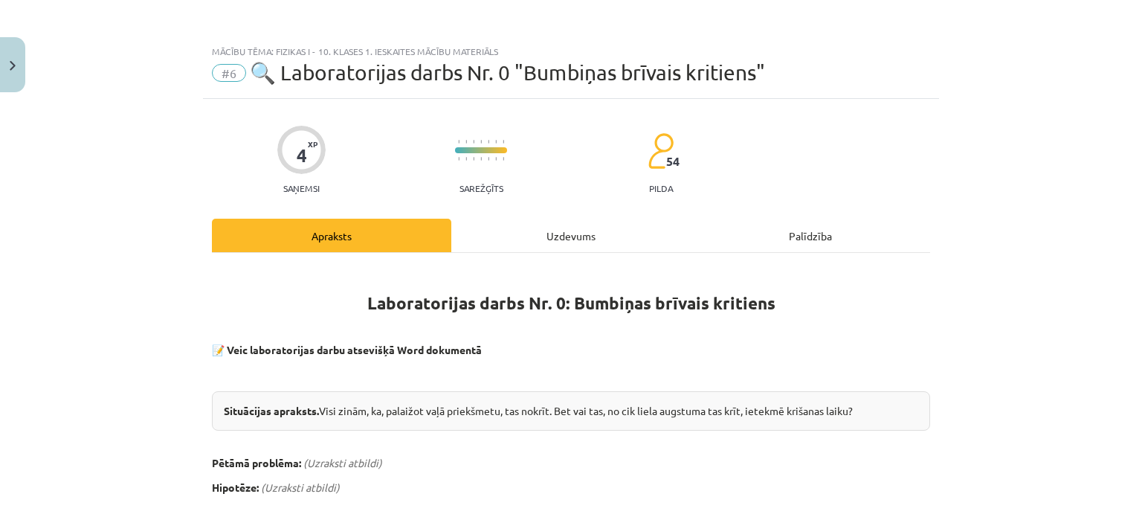
click at [526, 222] on div "Uzdevums" at bounding box center [570, 235] width 239 height 33
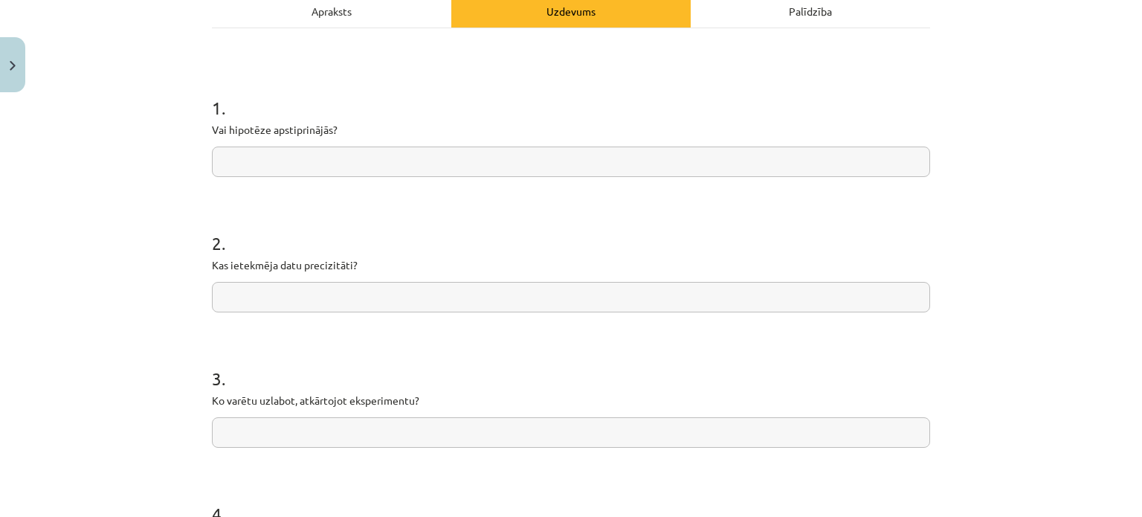
scroll to position [155, 0]
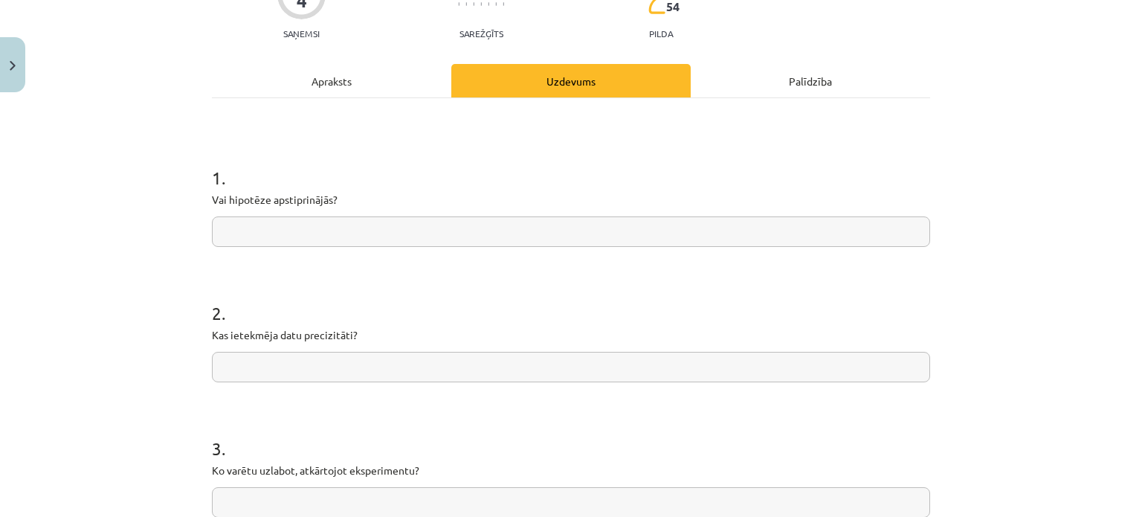
click at [370, 64] on div "Apraksts" at bounding box center [331, 80] width 239 height 33
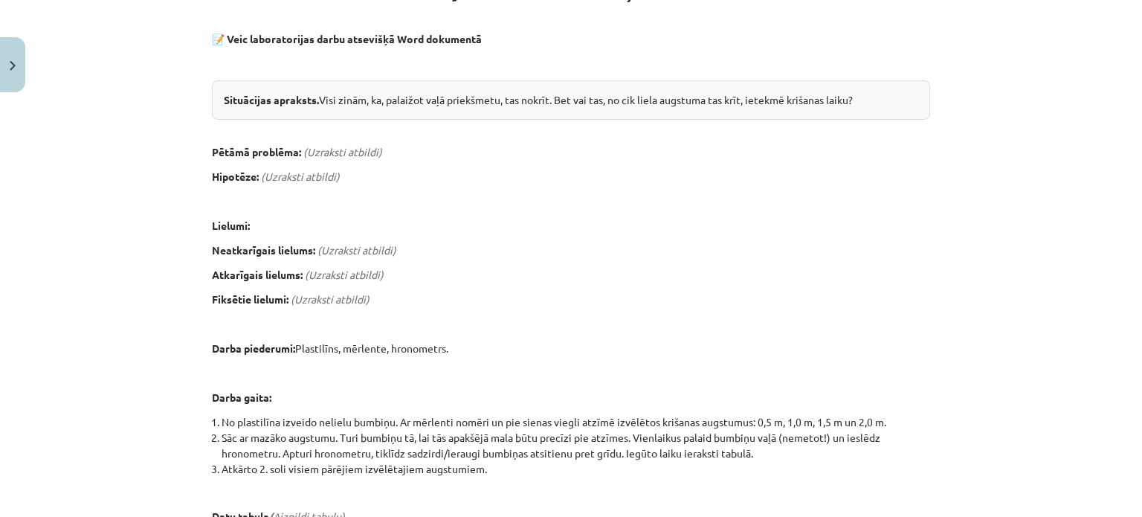
scroll to position [311, 0]
drag, startPoint x: 315, startPoint y: 97, endPoint x: 872, endPoint y: 102, distance: 556.3
click at [872, 102] on div "Situācijas apraksts. Visi zinām, ka, palaižot vaļā priekšmetu, tas nokrīt. Bet …" at bounding box center [571, 99] width 718 height 39
copy div "Visi zinām, ka, palaižot vaļā priekšmetu, tas nokrīt. Bet vai tas, no cik liela…"
click at [872, 102] on div "Situācijas apraksts. Visi zinām, ka, palaižot vaļā priekšmetu, tas nokrīt. Bet …" at bounding box center [571, 99] width 718 height 39
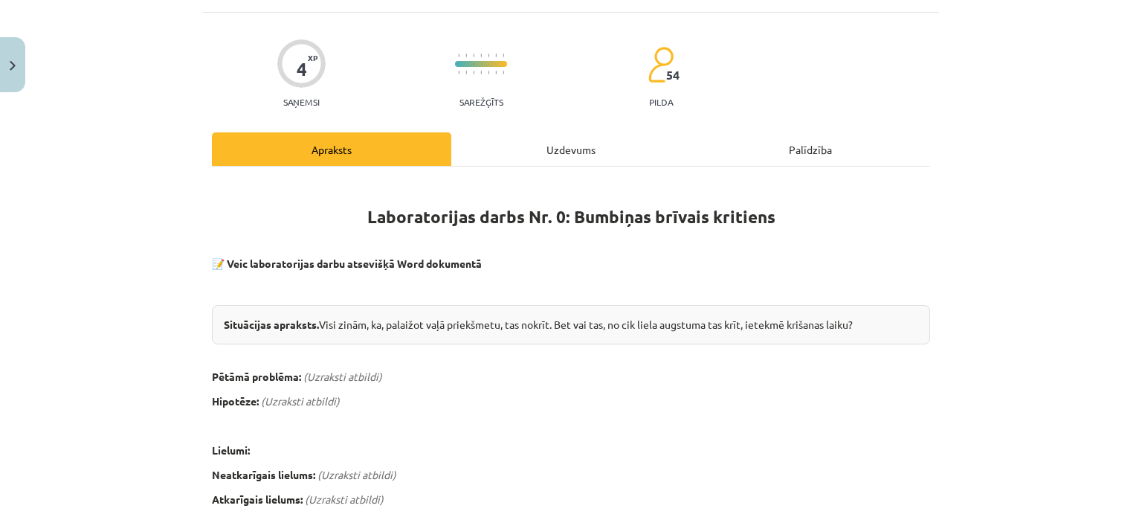
scroll to position [15, 0]
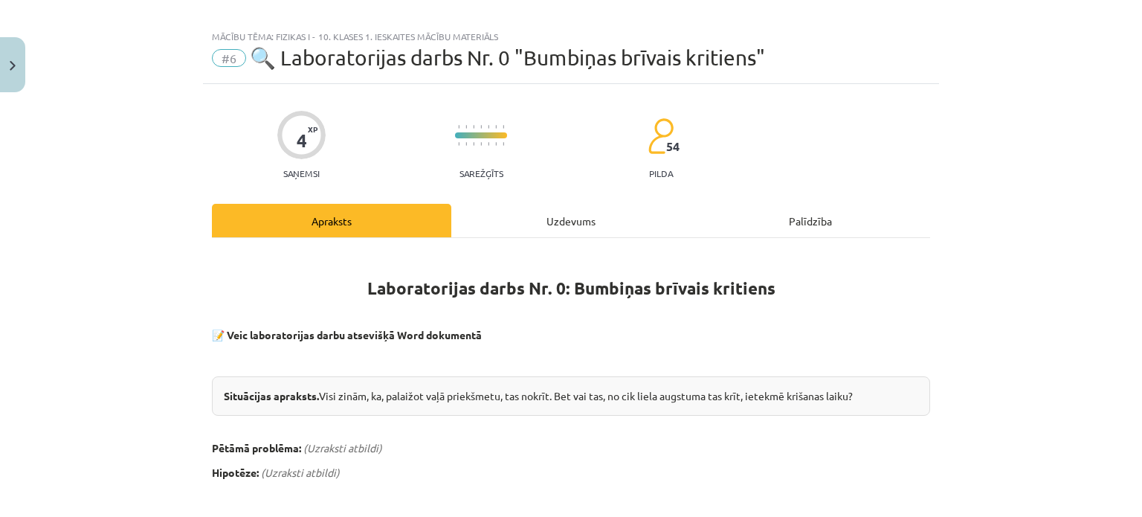
click at [538, 219] on div "Uzdevums" at bounding box center [570, 220] width 239 height 33
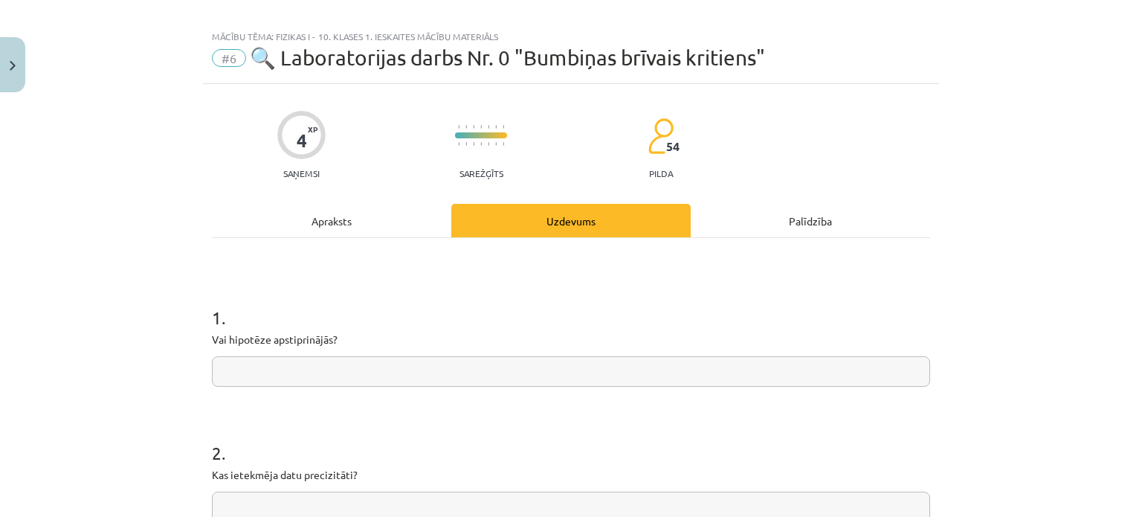
scroll to position [37, 0]
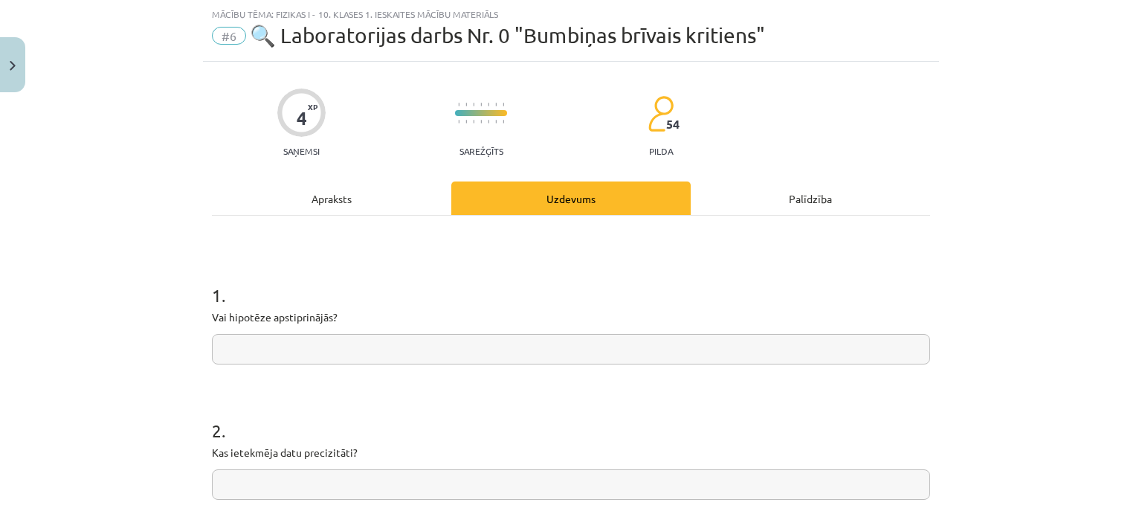
click at [352, 343] on input "text" at bounding box center [571, 349] width 718 height 30
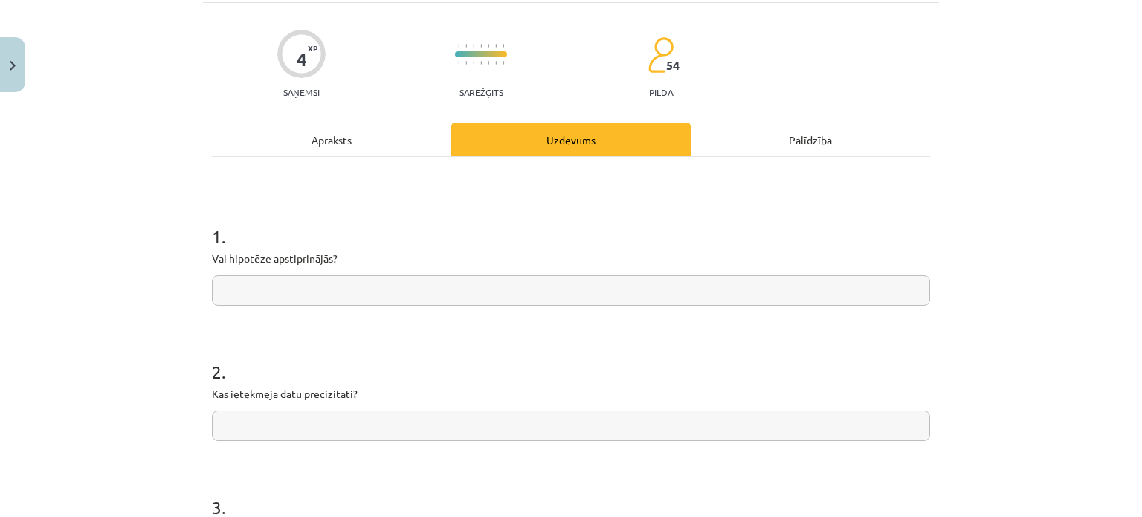
scroll to position [97, 0]
type input "**********"
click at [344, 445] on form "**********" at bounding box center [571, 455] width 718 height 512
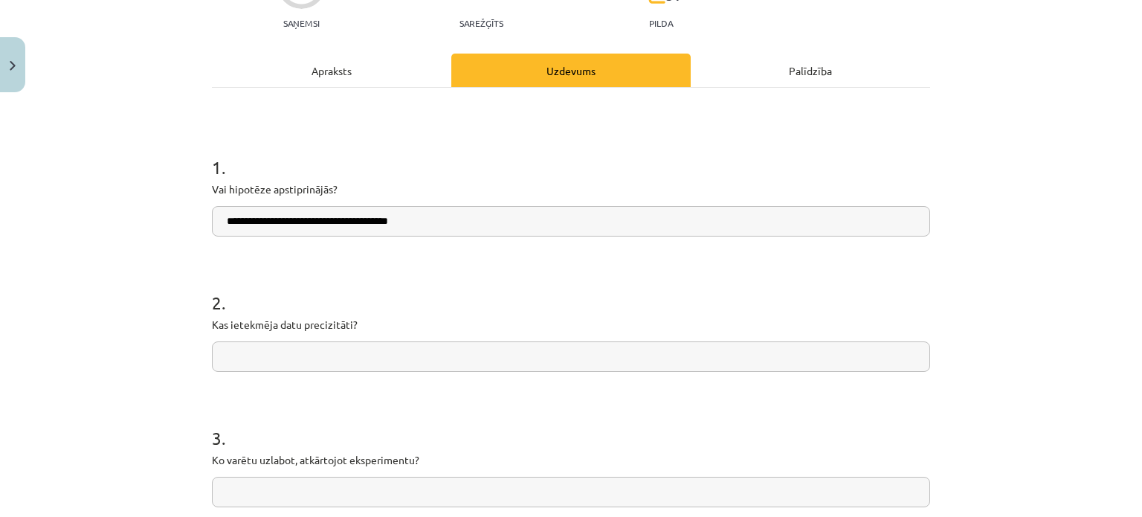
scroll to position [167, 0]
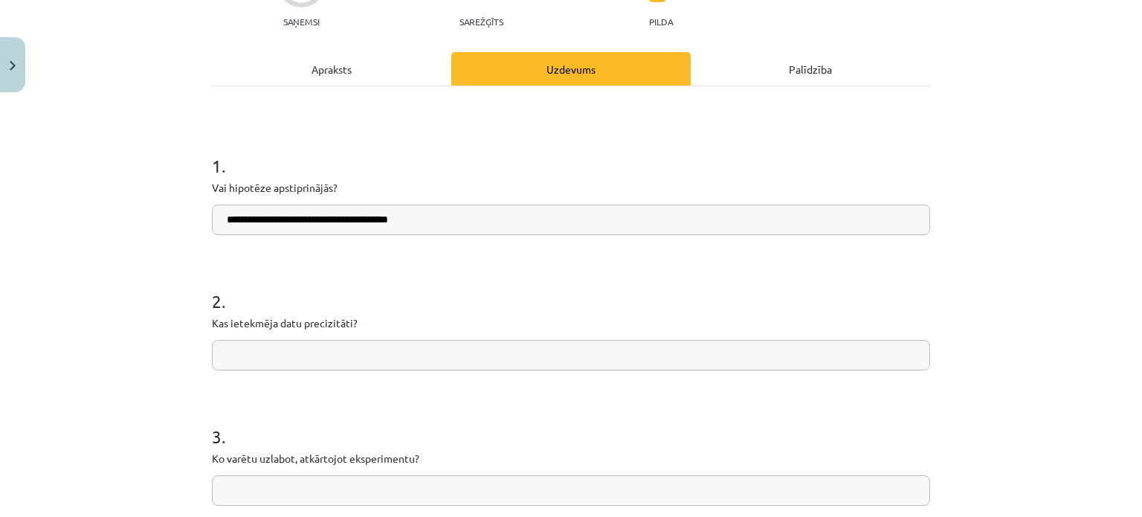
click at [333, 356] on input "text" at bounding box center [571, 355] width 718 height 30
type input "**********"
click at [333, 73] on div "Apraksts" at bounding box center [331, 68] width 239 height 33
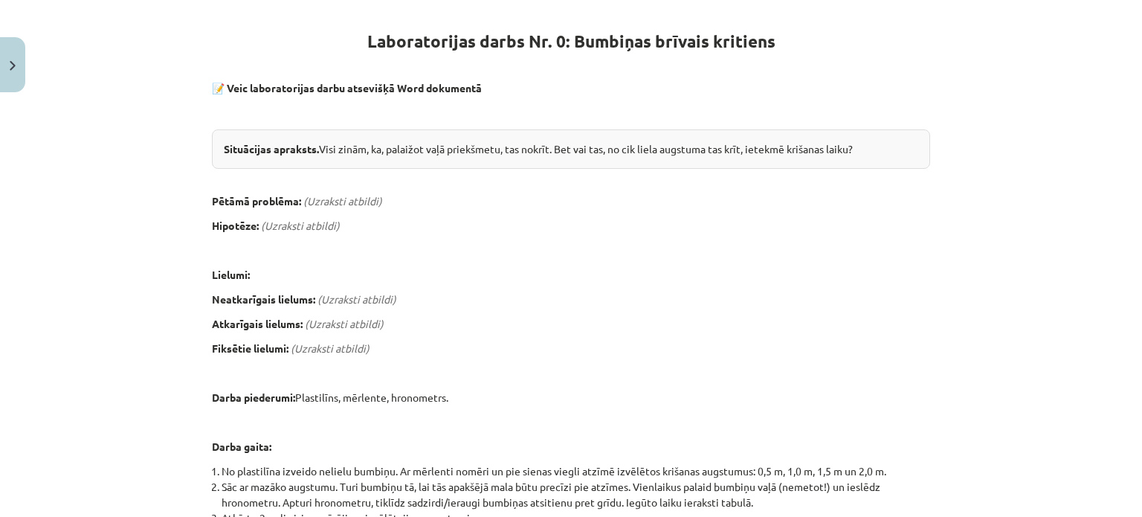
scroll to position [187, 0]
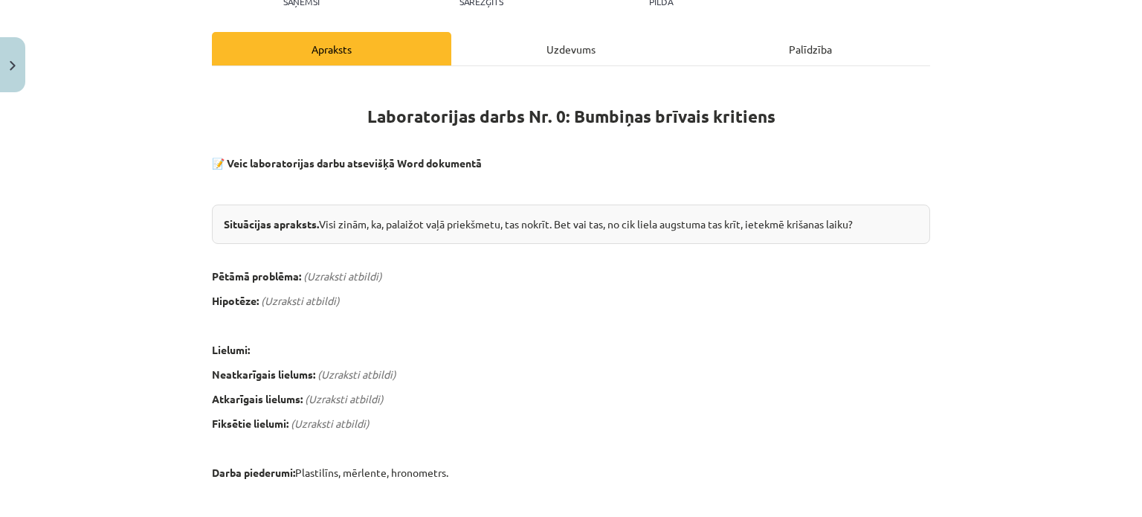
click at [524, 56] on div "Uzdevums" at bounding box center [570, 48] width 239 height 33
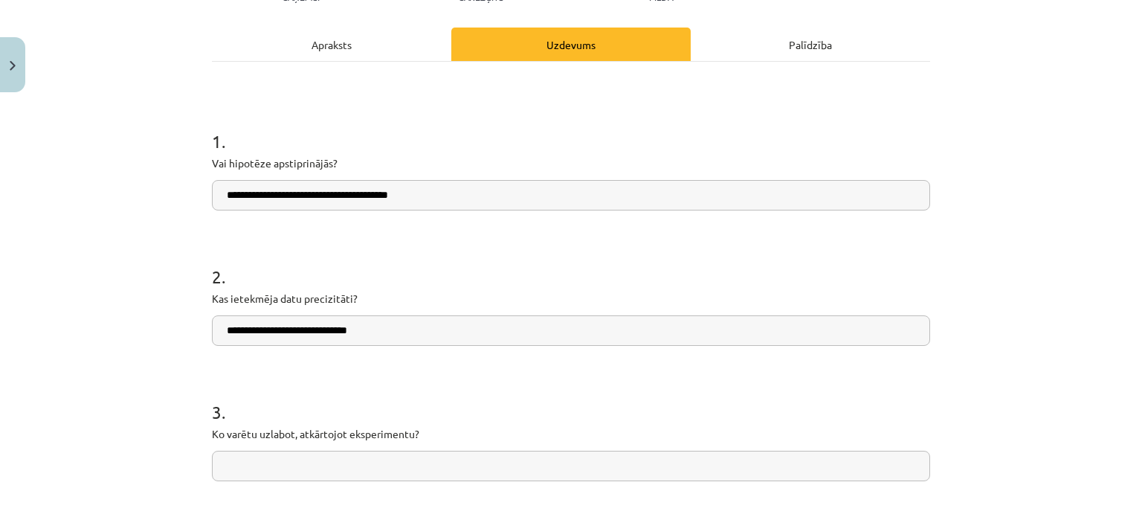
scroll to position [192, 0]
click at [428, 329] on input "**********" at bounding box center [571, 330] width 718 height 30
click at [231, 328] on input "**********" at bounding box center [571, 330] width 718 height 30
click at [452, 320] on input "**********" at bounding box center [571, 330] width 718 height 30
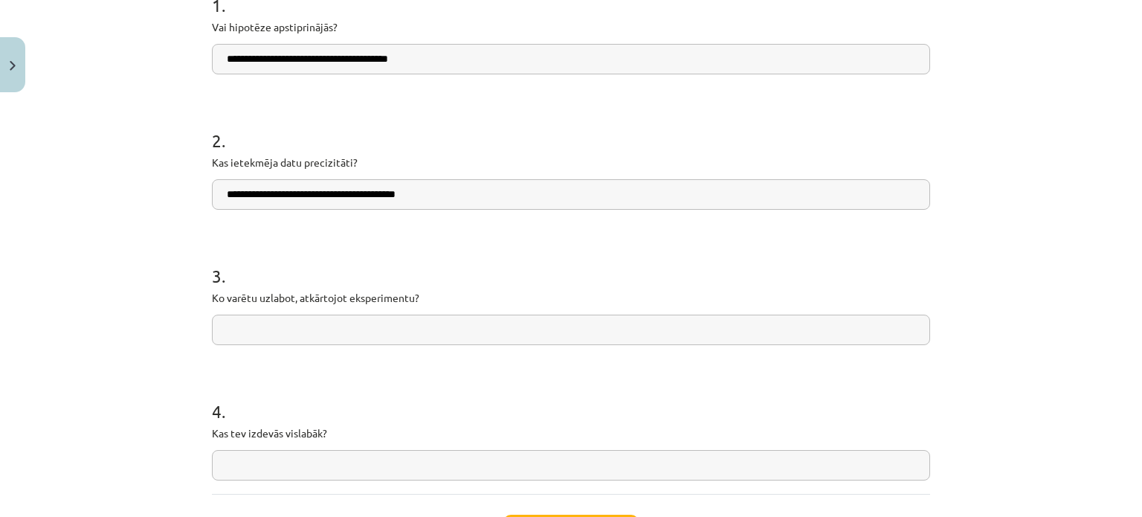
scroll to position [328, 0]
type input "**********"
click at [405, 332] on input "text" at bounding box center [571, 329] width 718 height 30
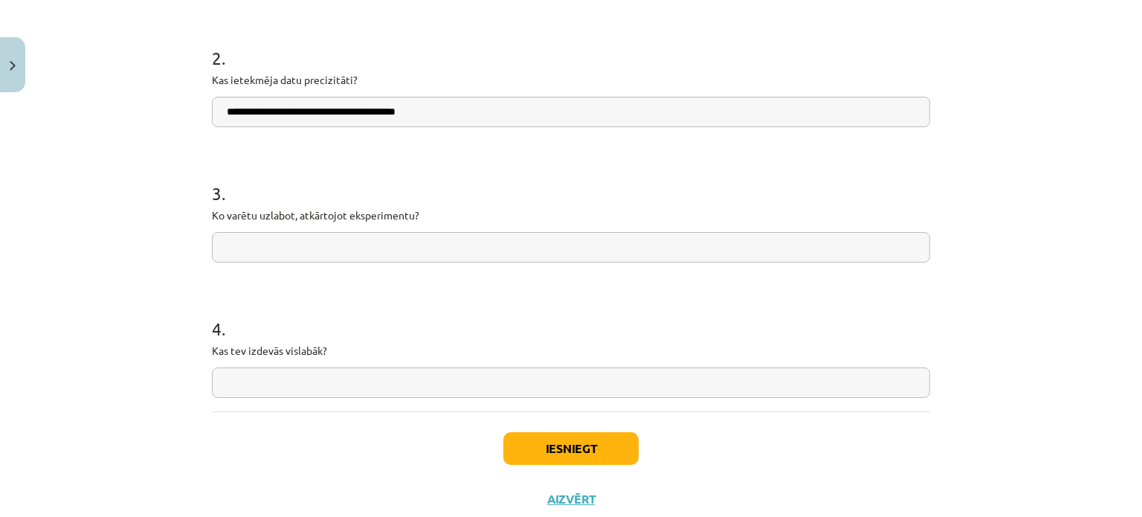
scroll to position [416, 0]
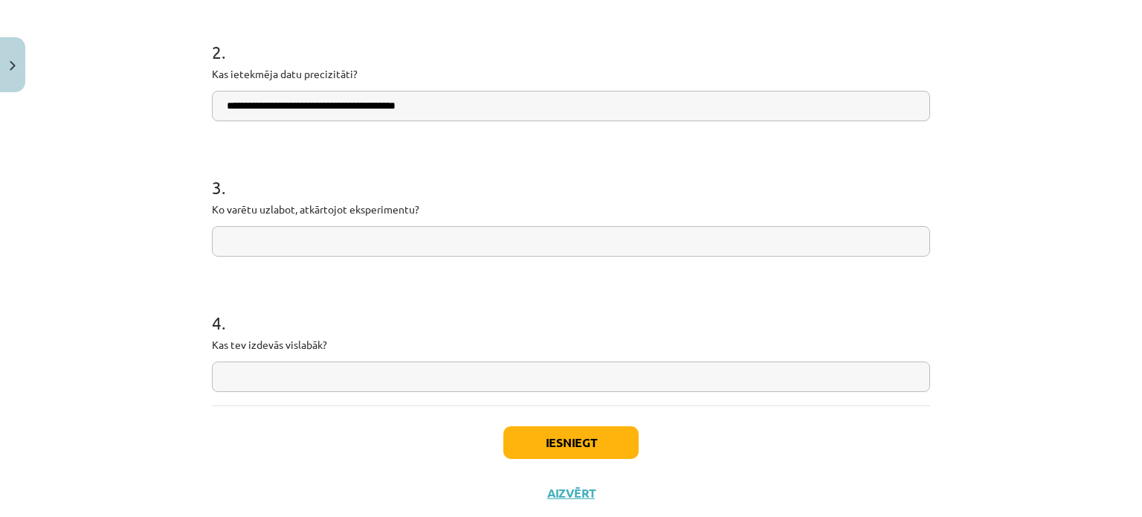
click at [370, 246] on input "text" at bounding box center [571, 241] width 718 height 30
type input "*"
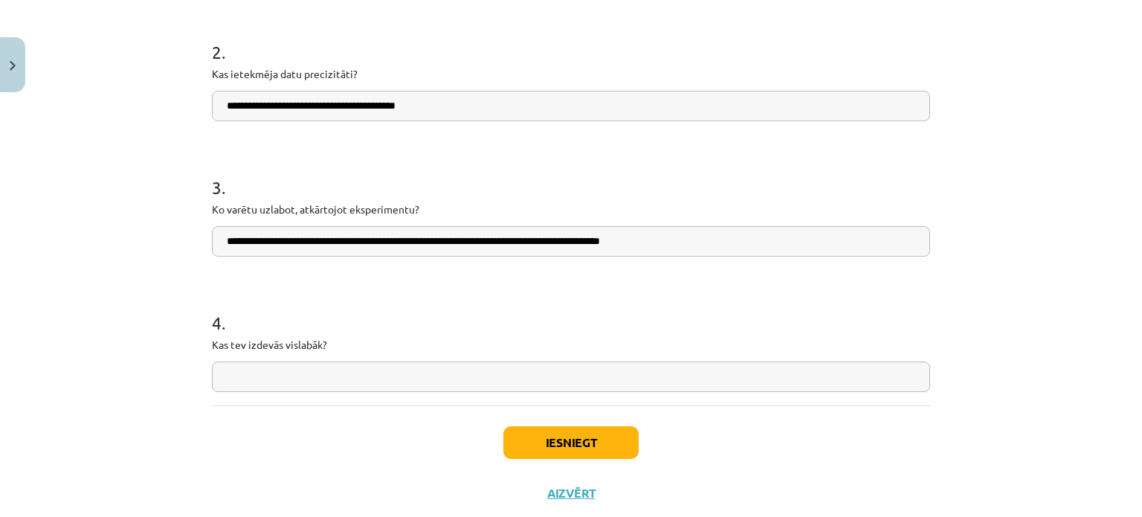
type input "**********"
click at [405, 372] on input "text" at bounding box center [571, 376] width 718 height 30
type input "**********"
click at [518, 427] on button "Iesniegt" at bounding box center [570, 442] width 135 height 33
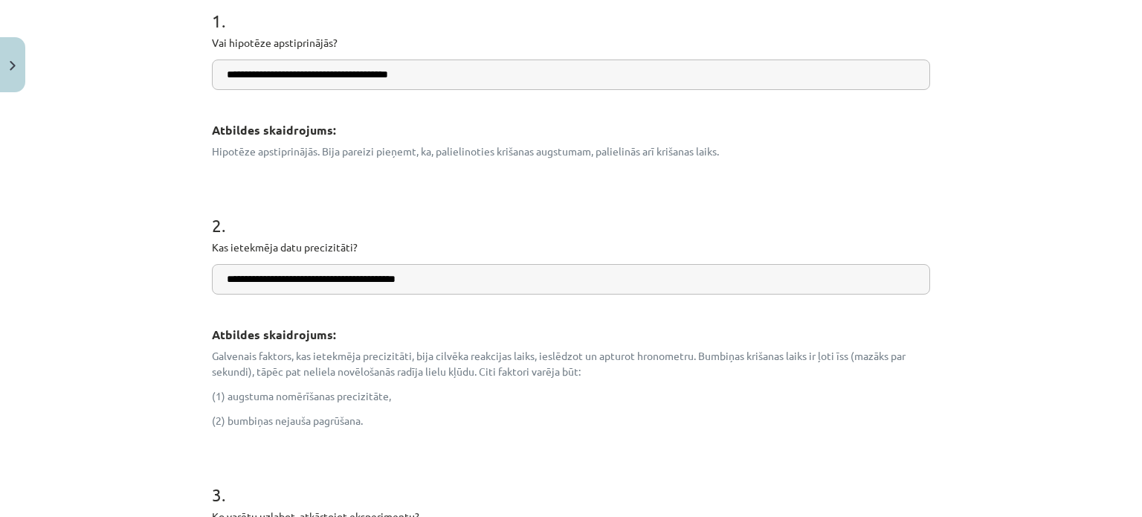
scroll to position [312, 0]
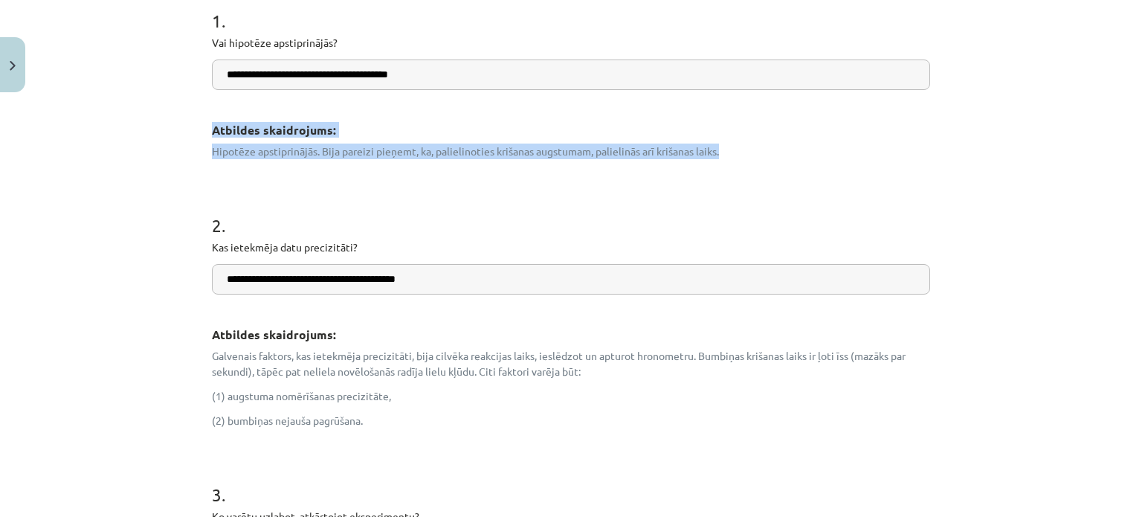
drag, startPoint x: 200, startPoint y: 127, endPoint x: 733, endPoint y: 149, distance: 533.6
click at [733, 149] on div "**********" at bounding box center [571, 452] width 736 height 1330
copy div "Atbildes skaidrojums: Hipotēze apstiprinājās. Bija pareizi pieņemt, ka, palieli…"
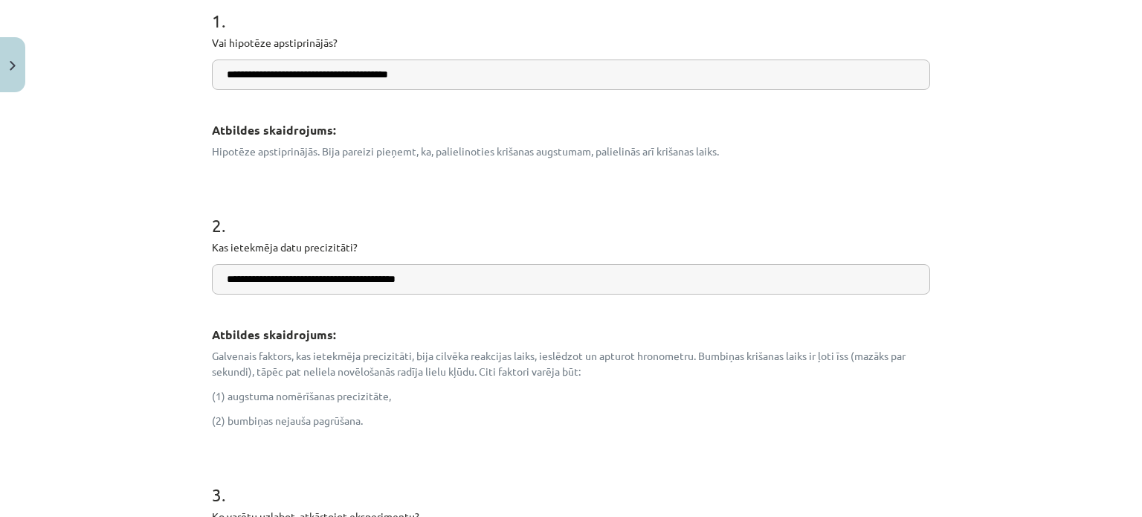
click at [705, 192] on h1 "2 ." at bounding box center [571, 212] width 718 height 46
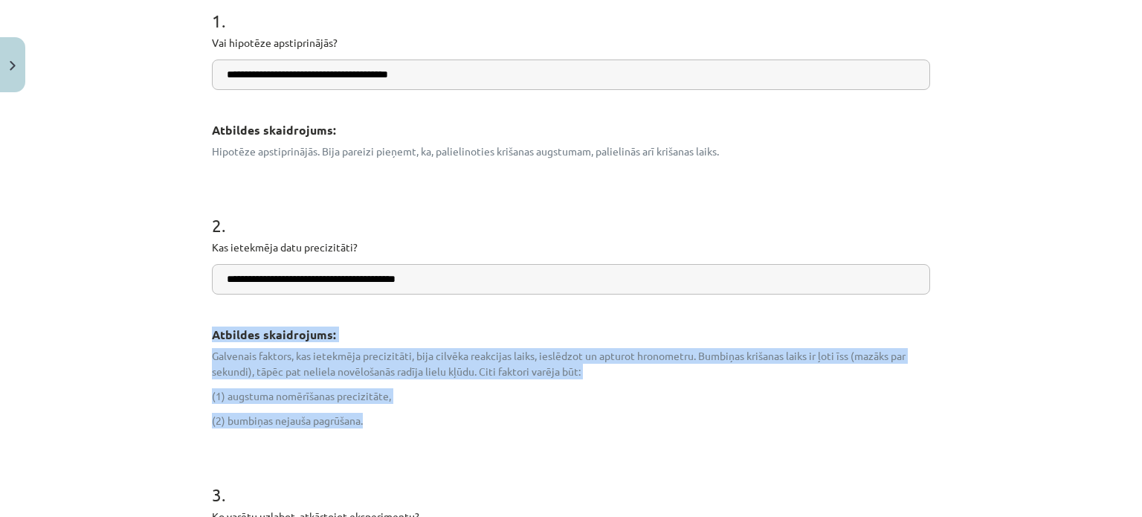
drag, startPoint x: 207, startPoint y: 326, endPoint x: 393, endPoint y: 422, distance: 208.2
click at [393, 422] on div "Atbildes skaidrojums: Galvenais faktors, kas ietekmēja precizitāti, bija cilvēk…" at bounding box center [571, 373] width 718 height 112
copy div "Atbildes skaidrojums: Galvenais faktors, kas ietekmēja precizitāti, bija cilvēk…"
click at [393, 422] on p "(2) bumbiņas nejauša pagrūšana." at bounding box center [571, 421] width 718 height 16
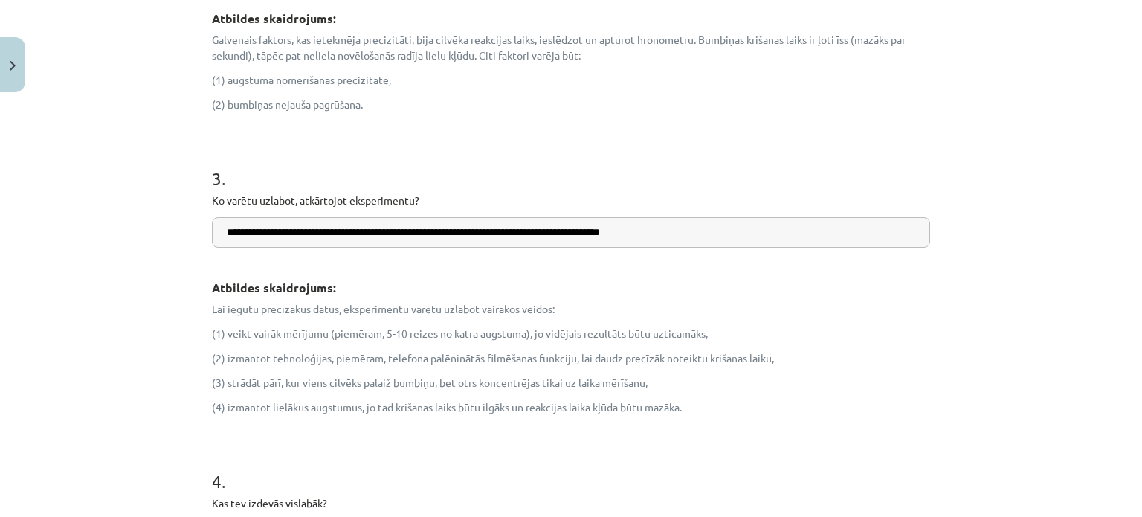
scroll to position [636, 0]
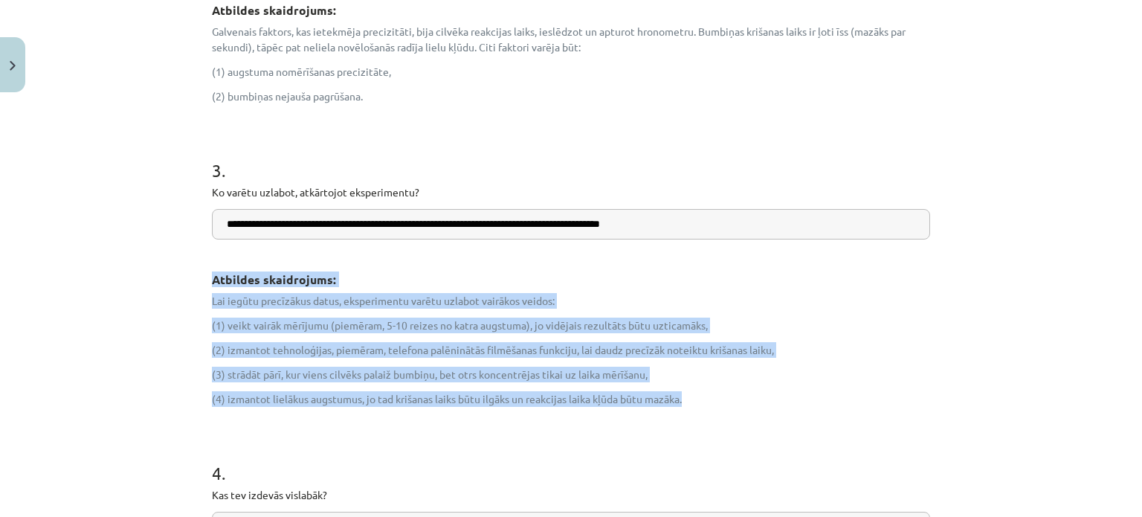
drag, startPoint x: 206, startPoint y: 282, endPoint x: 692, endPoint y: 401, distance: 500.7
click at [692, 401] on div "Atbildes skaidrojums: Lai iegūtu precīzākus datus, eksperimentu varētu uzlabot …" at bounding box center [571, 334] width 718 height 145
copy div "Atbildes skaidrojums: Lai iegūtu precīzākus datus, eksperimentu varētu uzlabot …"
click at [692, 401] on p "(4) izmantot lielākus augstumus, jo tad krišanas laiks būtu ilgāks un reakcijas…" at bounding box center [571, 399] width 718 height 16
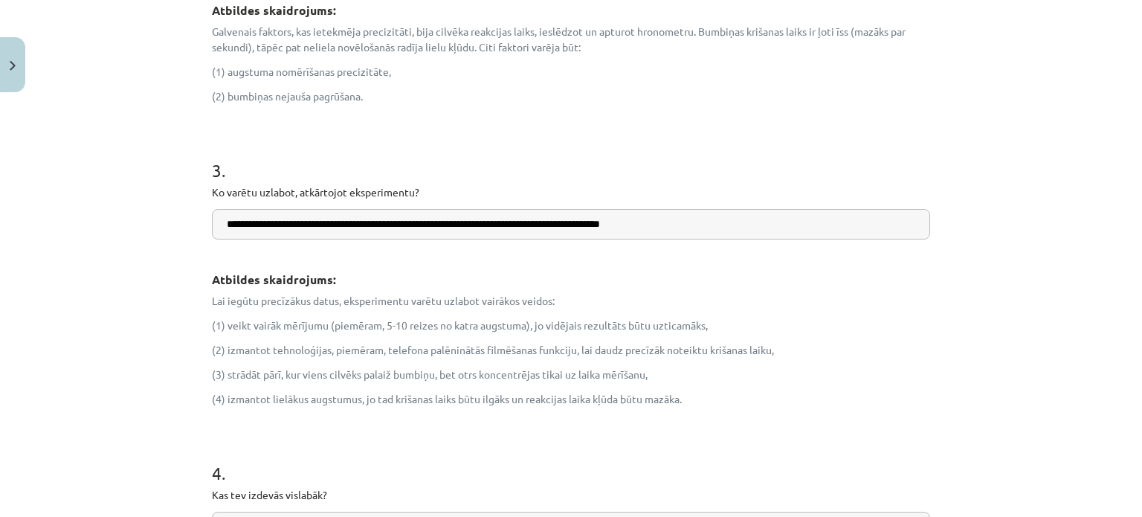
scroll to position [949, 0]
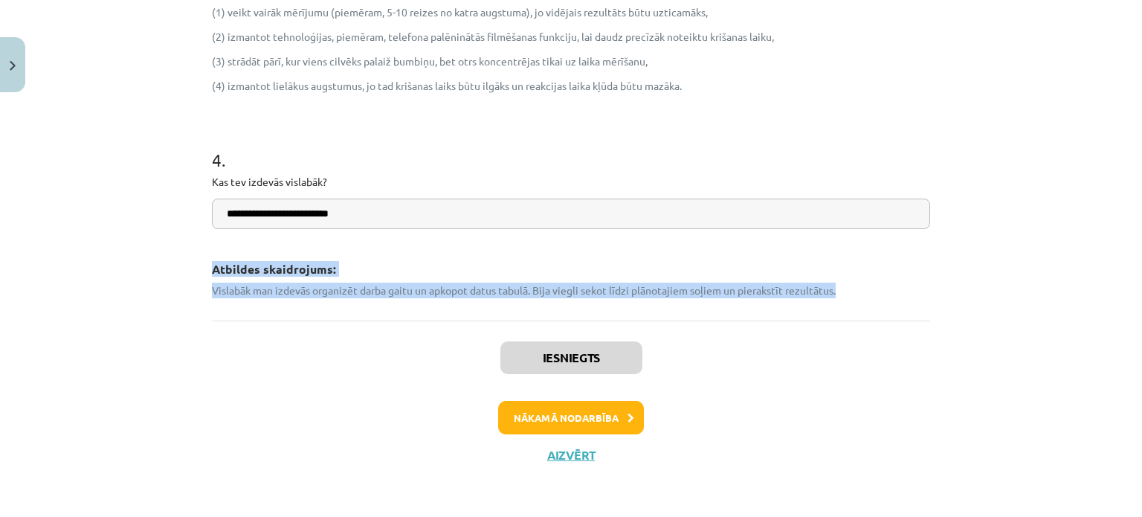
drag, startPoint x: 208, startPoint y: 270, endPoint x: 843, endPoint y: 288, distance: 634.6
click at [843, 288] on div "Atbildes skaidrojums: Vislabāk man izdevās organizēt darba gaitu un apkopot dat…" at bounding box center [571, 274] width 718 height 47
copy div "Atbildes skaidrojums: Vislabāk man izdevās organizēt darba gaitu un apkopot dat…"
click at [843, 288] on p "Vislabāk man izdevās organizēt darba gaitu un apkopot datus tabulā. Bija viegli…" at bounding box center [571, 291] width 718 height 16
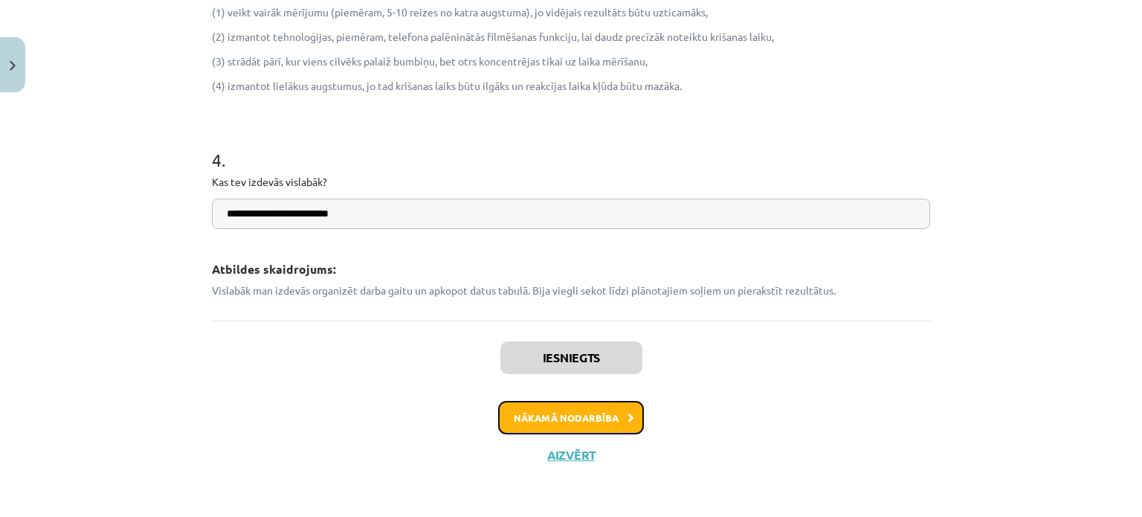
click at [518, 417] on button "Nākamā nodarbība" at bounding box center [571, 418] width 146 height 34
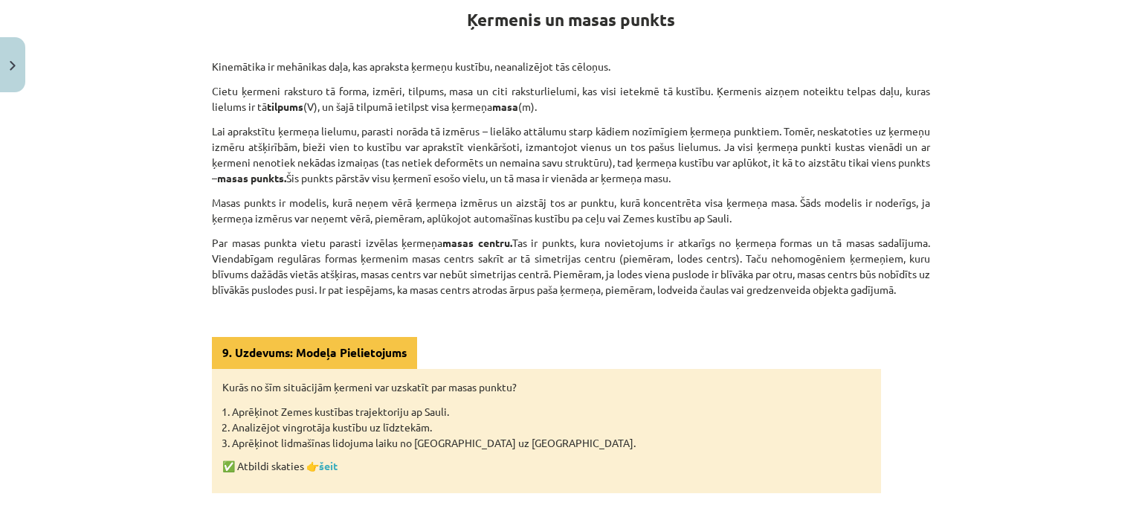
scroll to position [283, 0]
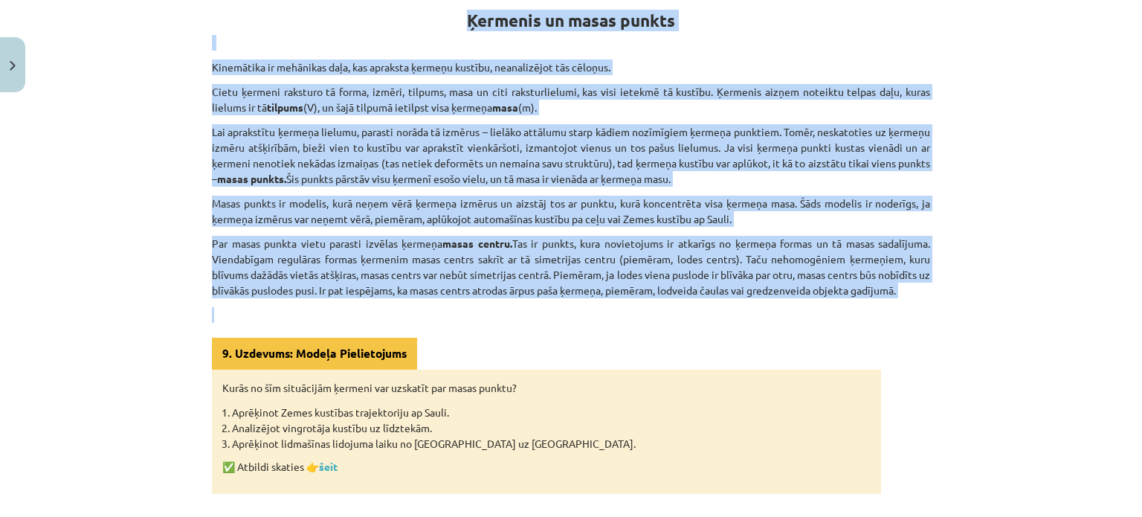
drag, startPoint x: 452, startPoint y: 16, endPoint x: 956, endPoint y: 301, distance: 579.4
click at [956, 301] on div "Mācību tēma: Fizikas i - 10. klases 1. ieskaites mācību materiāls #7 📝 5. tēma.…" at bounding box center [571, 258] width 1142 height 517
copy div "Loremips do sitam consec Adipiscing el seddoeius temp, inc utlabore etdolor mag…"
click at [956, 301] on div "Mācību tēma: Fizikas i - 10. klases 1. ieskaites mācību materiāls #7 📝 5. tēma.…" at bounding box center [571, 258] width 1142 height 517
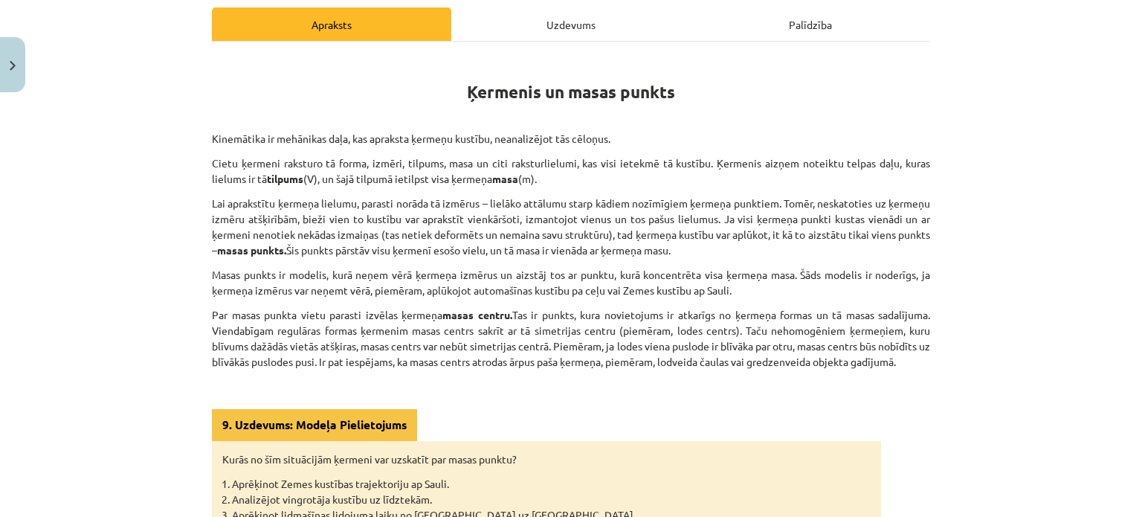
scroll to position [437, 0]
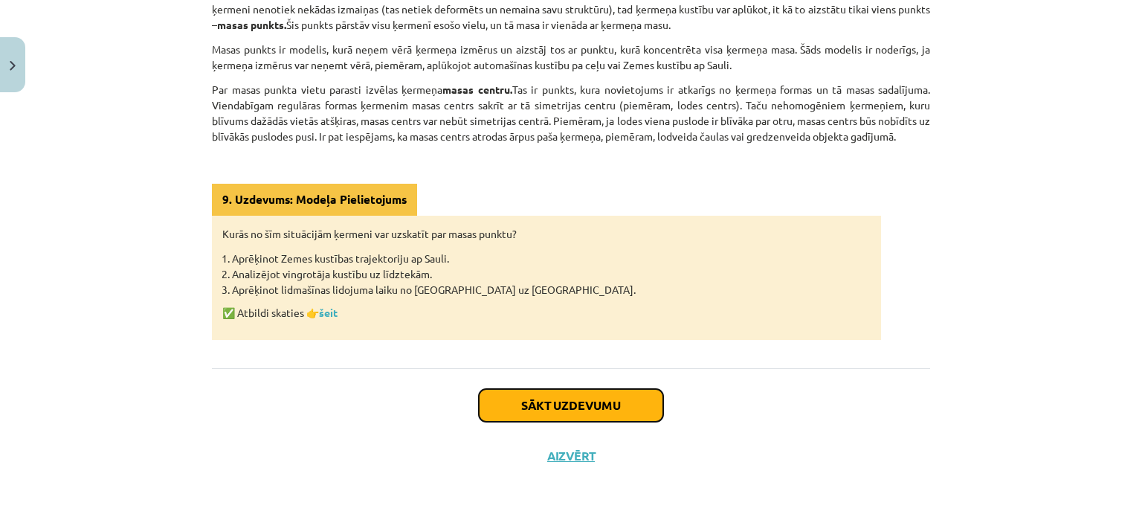
click at [529, 393] on button "Sākt uzdevumu" at bounding box center [571, 405] width 184 height 33
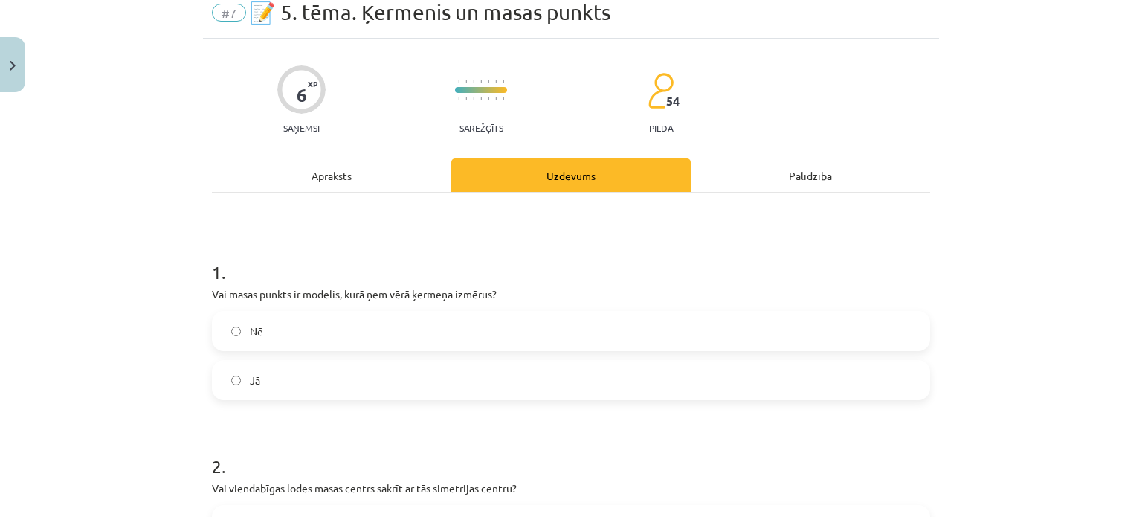
scroll to position [61, 0]
click at [274, 323] on label "Nē" at bounding box center [570, 330] width 715 height 37
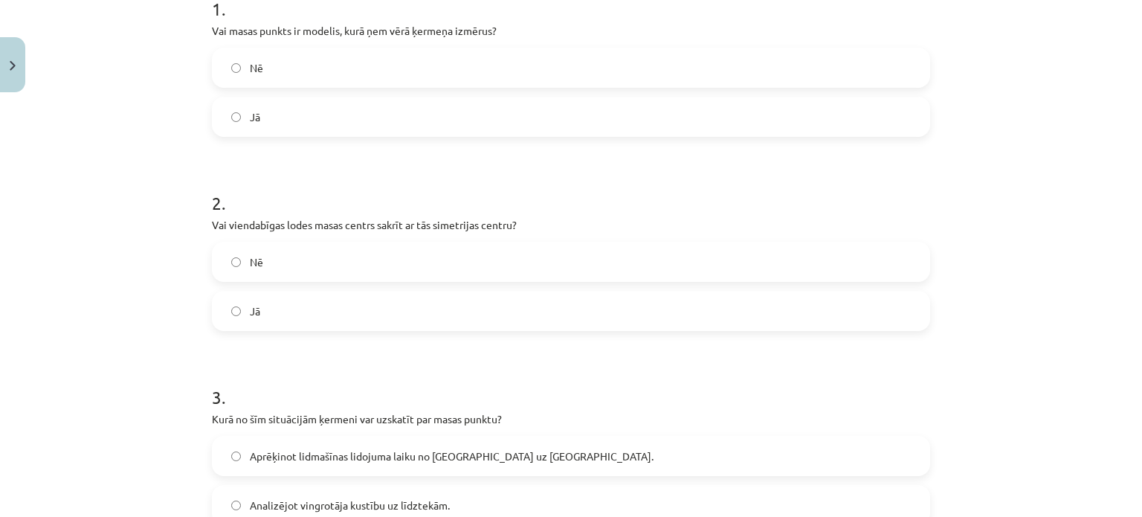
scroll to position [323, 0]
click at [252, 307] on span "Jā" at bounding box center [255, 312] width 10 height 16
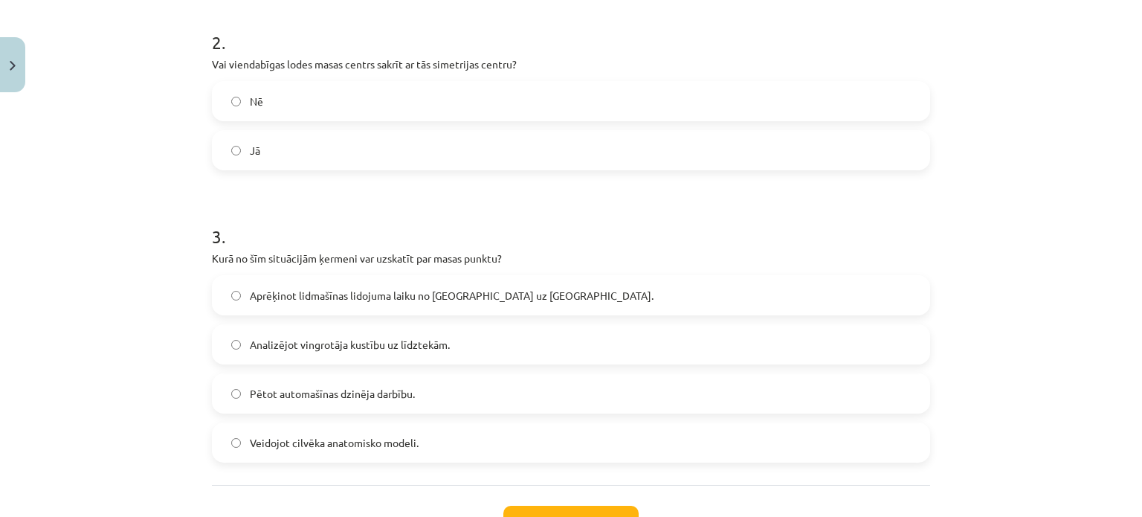
scroll to position [550, 0]
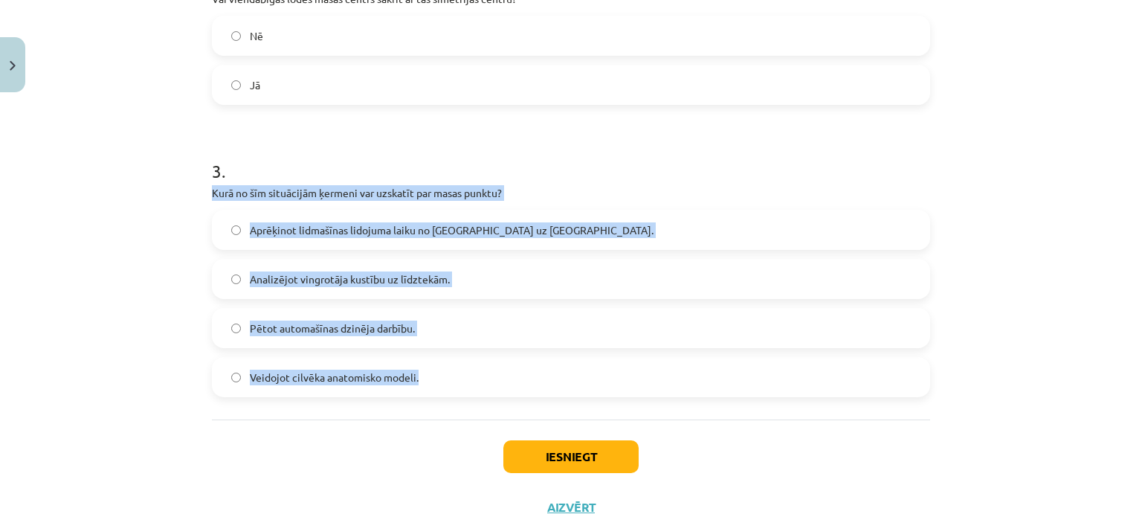
drag, startPoint x: 196, startPoint y: 194, endPoint x: 442, endPoint y: 381, distance: 308.3
click at [442, 381] on div "Mācību tēma: Fizikas i - 10. klases 1. ieskaites mācību materiāls #7 📝 5. tēma.…" at bounding box center [571, 258] width 1142 height 517
copy div "Kurā no šīm situācijām ķermeni var uzskatīt par masas punktu? Aprēķinot lidmašī…"
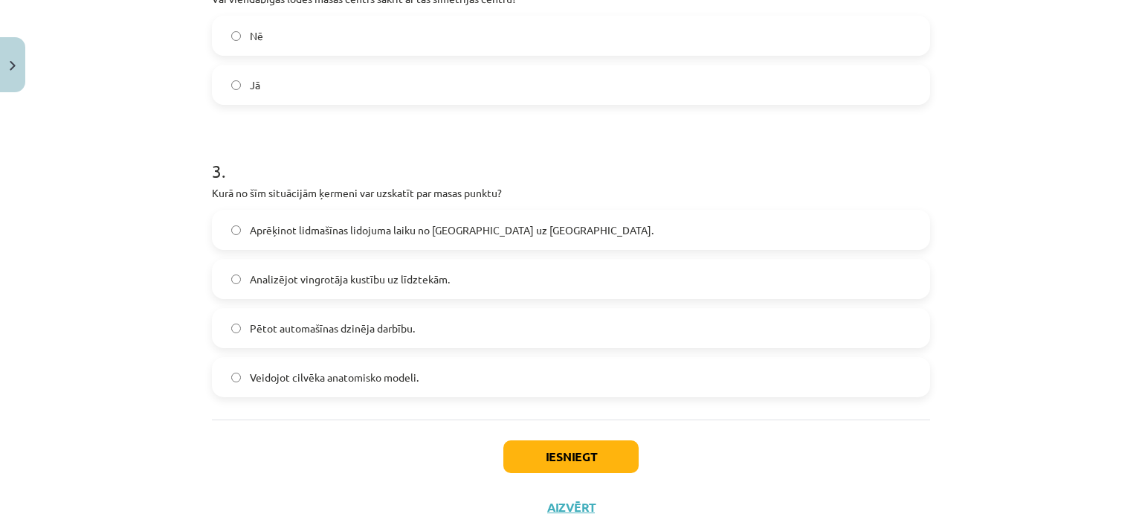
click at [601, 118] on form "1 . Vai masas punkts ir modelis, kurā ņem vērā ķermeņa izmērus? Nē Jā 2 . Vai v…" at bounding box center [571, 71] width 718 height 651
click at [286, 228] on span "Aprēķinot lidmašīnas lidojuma laiku no [GEOGRAPHIC_DATA] uz [GEOGRAPHIC_DATA]." at bounding box center [452, 230] width 404 height 16
click at [592, 460] on button "Iesniegt" at bounding box center [570, 456] width 135 height 33
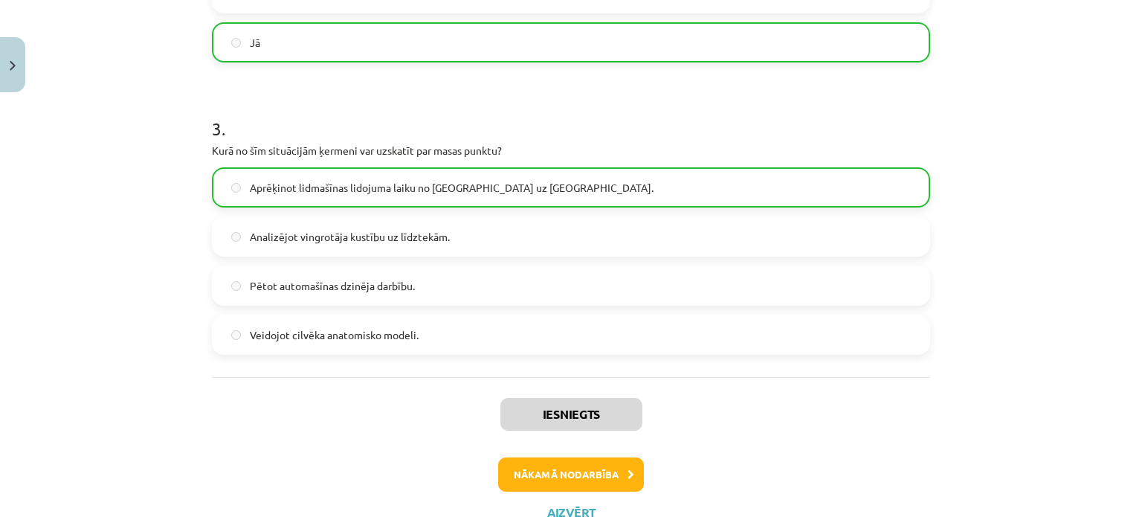
scroll to position [593, 0]
click at [576, 466] on button "Nākamā nodarbība" at bounding box center [571, 474] width 146 height 34
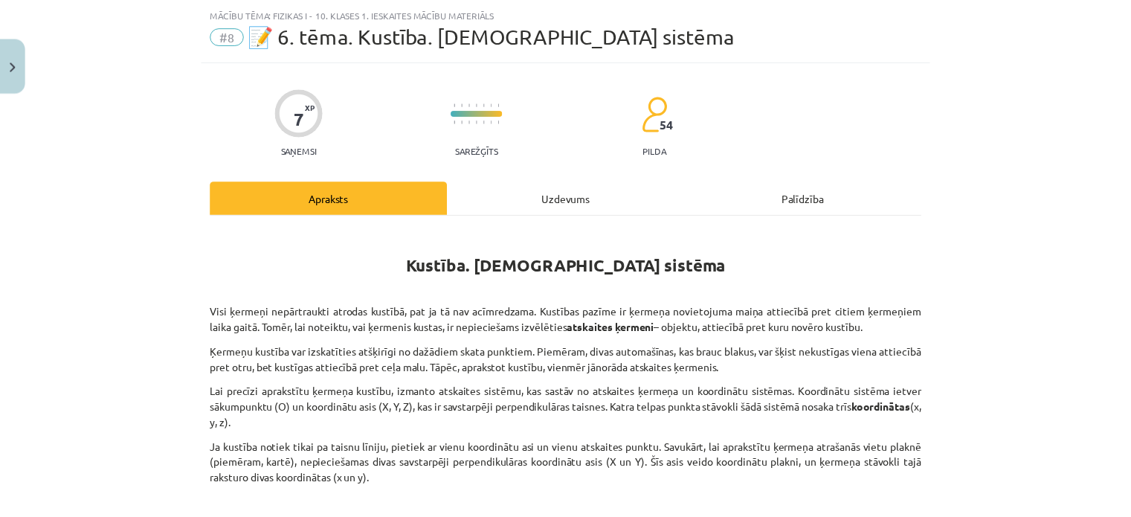
scroll to position [204, 0]
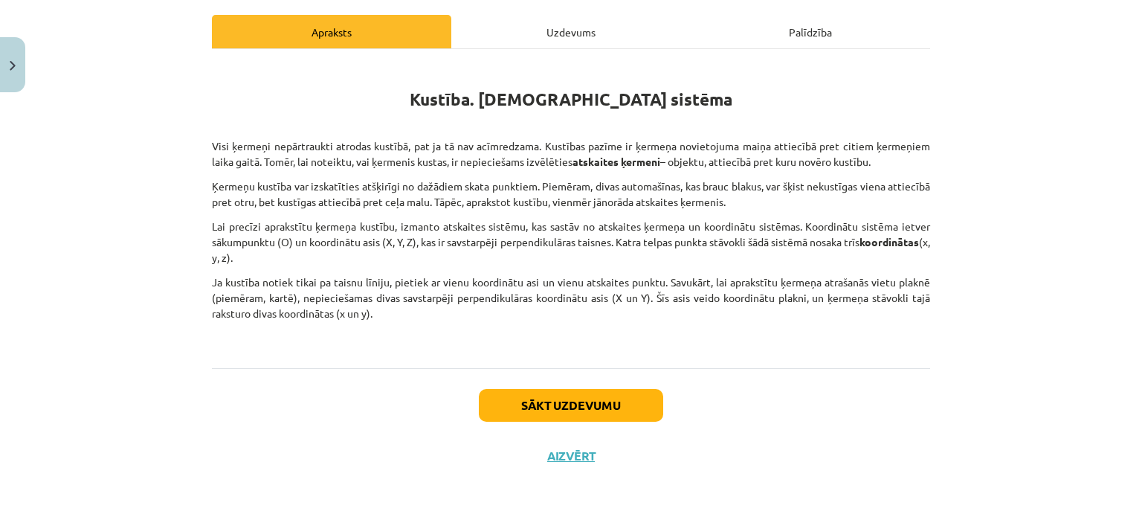
click at [561, 463] on div "Sākt uzdevumu Aizvērt" at bounding box center [571, 420] width 718 height 104
click at [561, 451] on button "Aizvērt" at bounding box center [571, 455] width 57 height 15
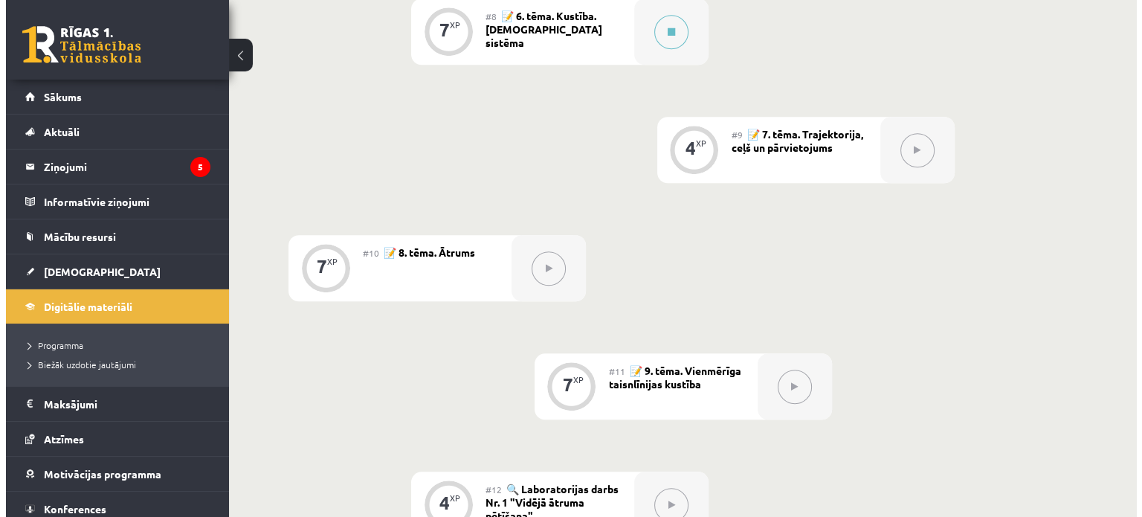
scroll to position [1126, 0]
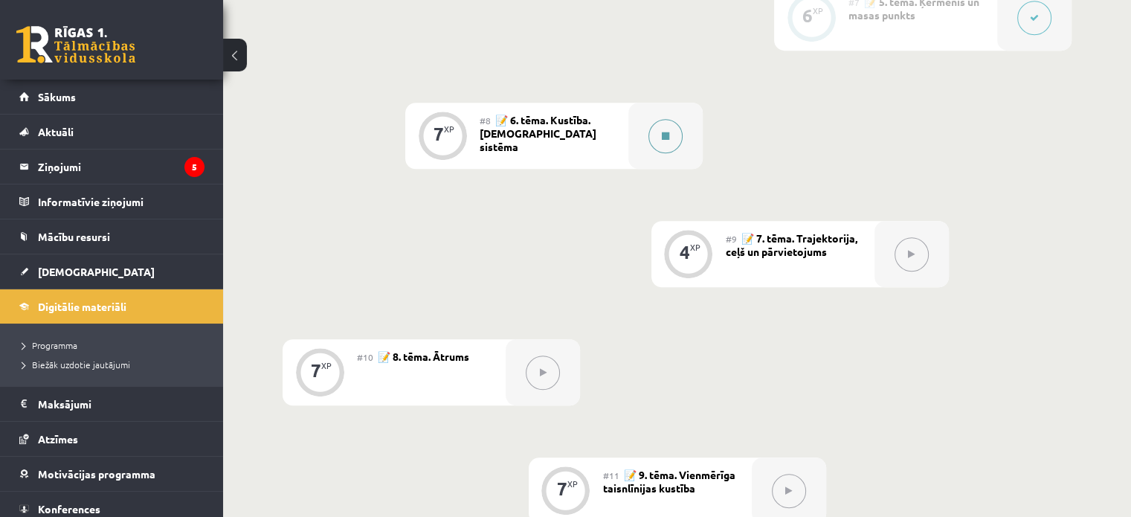
click at [648, 135] on div at bounding box center [665, 136] width 74 height 66
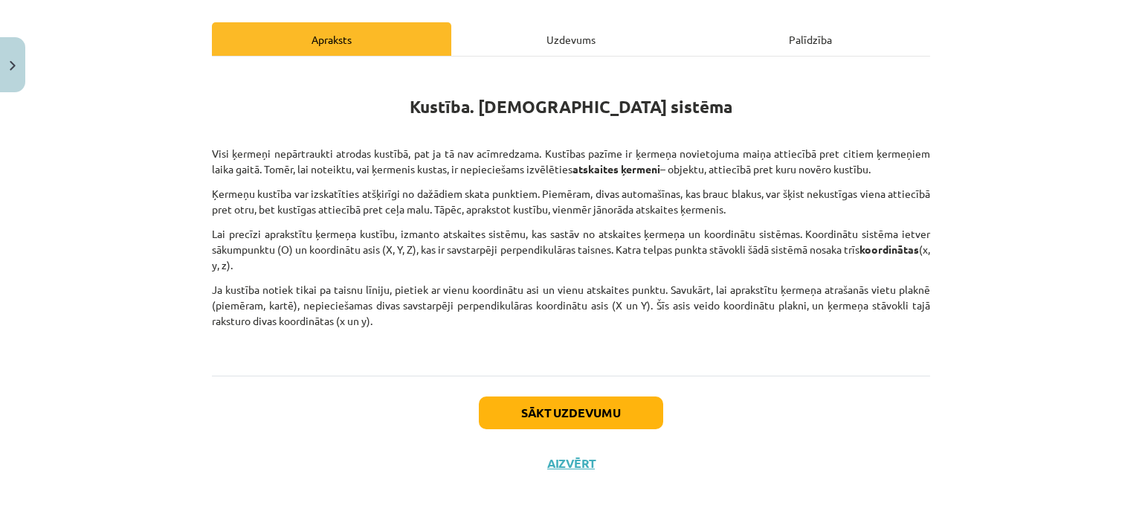
scroll to position [198, 0]
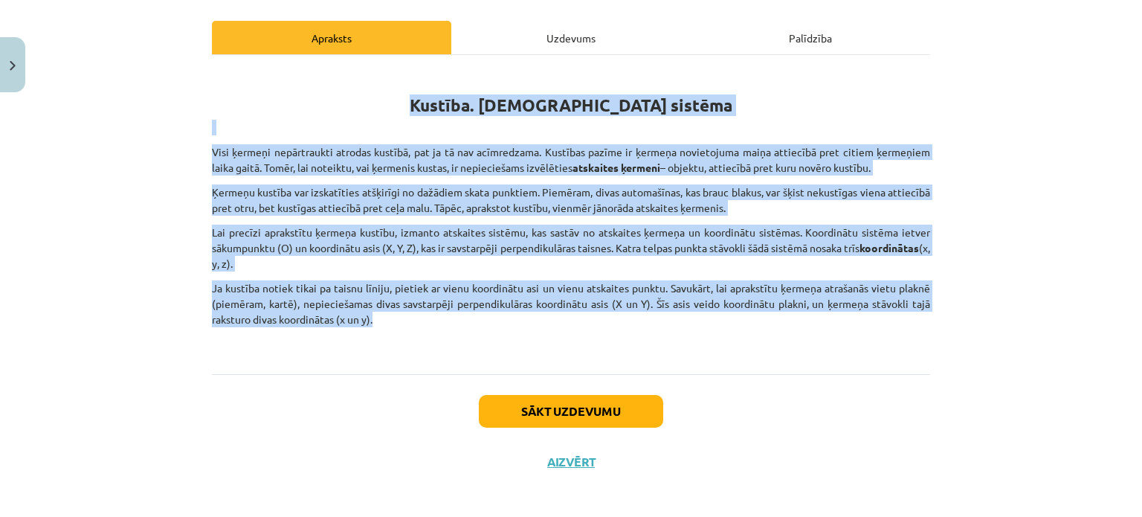
drag, startPoint x: 458, startPoint y: 108, endPoint x: 464, endPoint y: 318, distance: 209.8
click at [464, 318] on div "Kustība. [DEMOGRAPHIC_DATA] sistēma Visi ķermeņi nepārtraukti atrodas kustībā, …" at bounding box center [571, 209] width 718 height 283
copy div "Loremip. Dolorsita consect Adip elitsed doeiusmodtem incidid utlabor, etd ma al…"
click at [464, 318] on p "Ja kustība notiek tikai pa taisnu līniju, pietiek ar vienu koordinātu asi un vi…" at bounding box center [571, 303] width 718 height 47
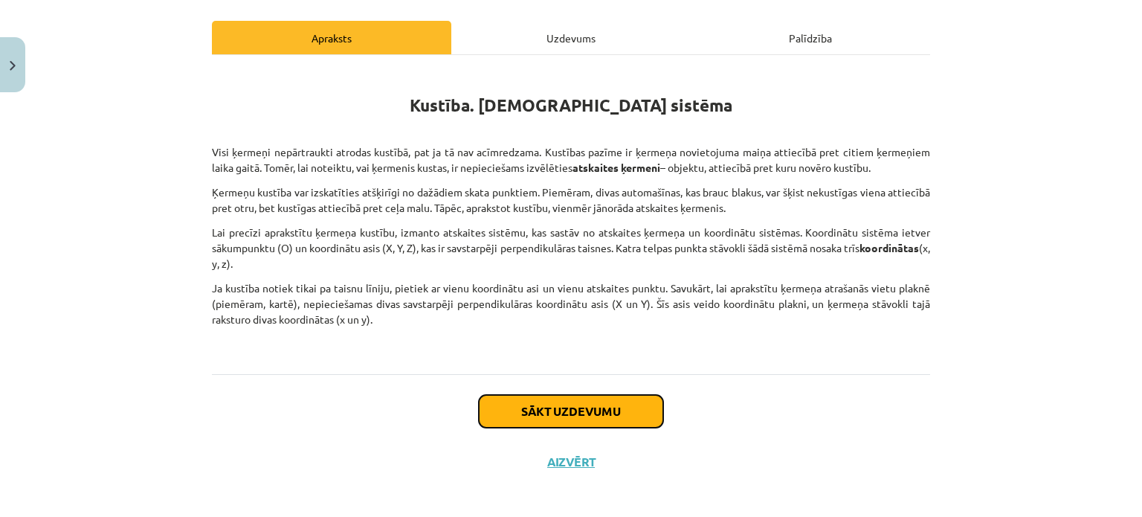
click at [531, 422] on button "Sākt uzdevumu" at bounding box center [571, 411] width 184 height 33
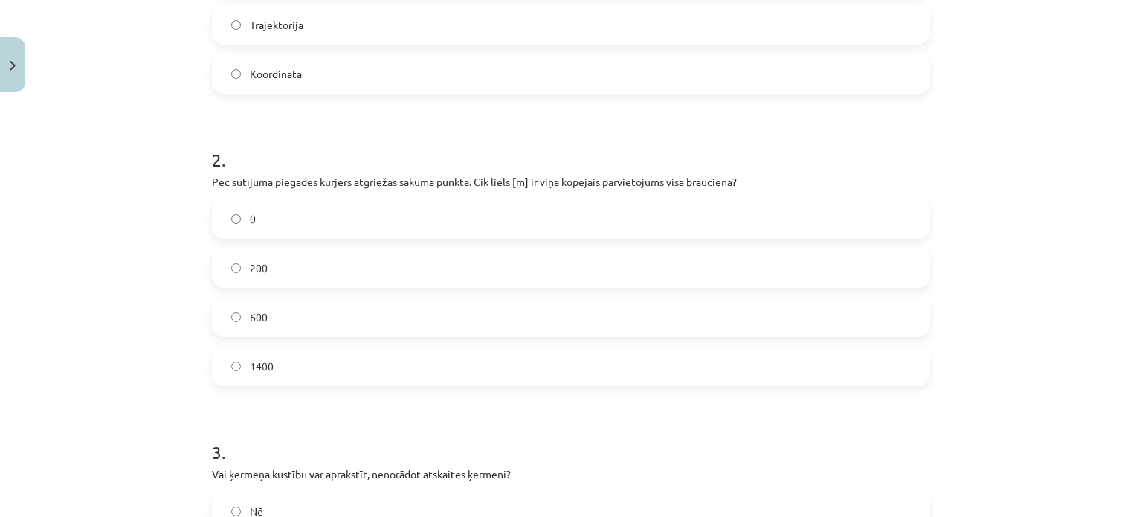
scroll to position [464, 0]
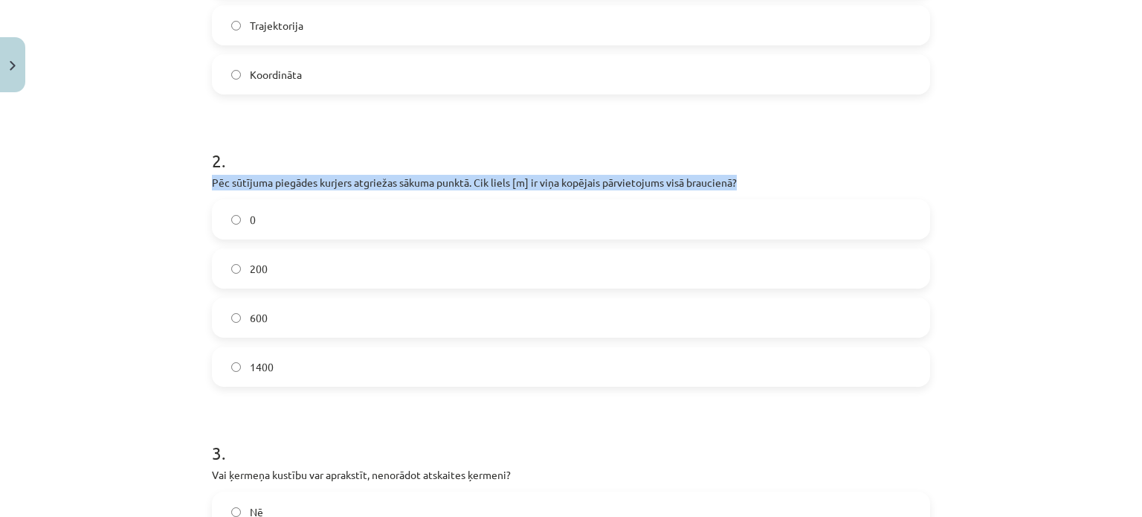
drag, startPoint x: 202, startPoint y: 178, endPoint x: 747, endPoint y: 176, distance: 545.1
click at [747, 176] on div "7 XP Saņemsi Sarežģīts 54 pilda Apraksts Uzdevums Palīdzība 1 . Kā sauc līniju,…" at bounding box center [571, 175] width 736 height 1081
copy p "Pēc sūtījuma piegādes kurjers atgriežas sākuma punktā. Cik liels [m] ir viņa ko…"
click at [747, 176] on p "Pēc sūtījuma piegādes kurjers atgriežas sākuma punktā. Cik liels [m] ir viņa ko…" at bounding box center [571, 183] width 718 height 16
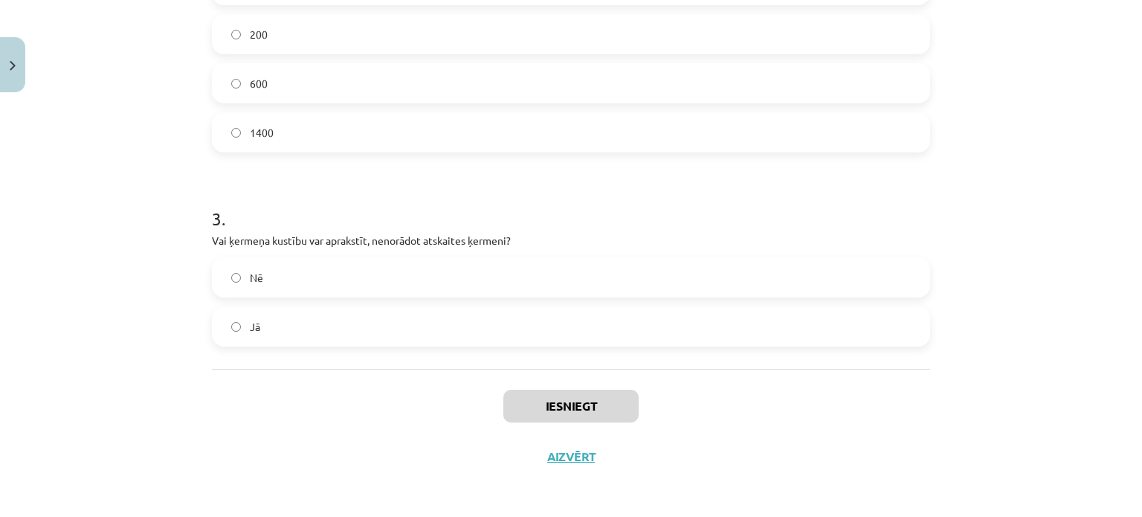
scroll to position [699, 0]
click at [413, 276] on label "Nē" at bounding box center [570, 276] width 715 height 37
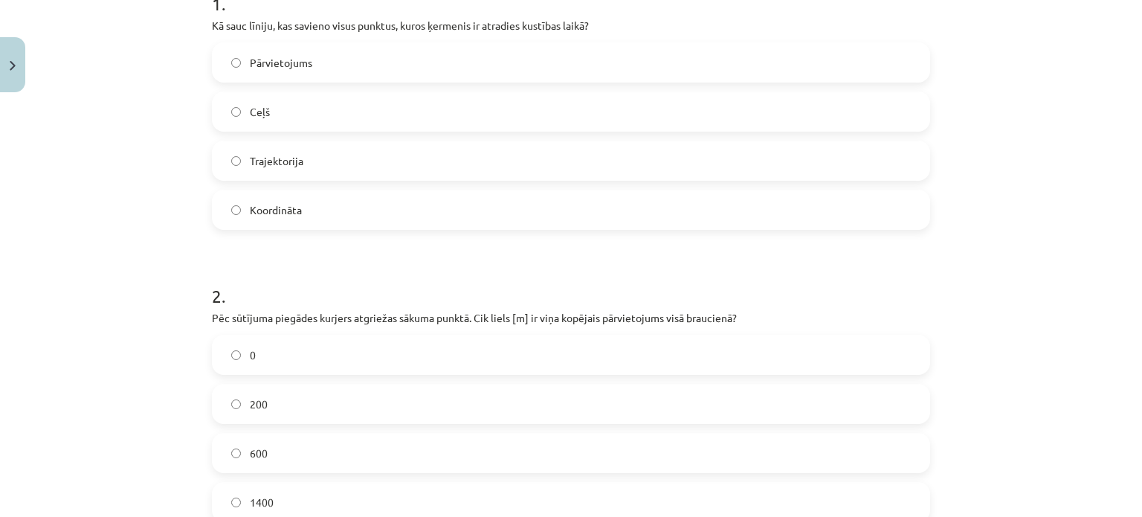
scroll to position [321, 0]
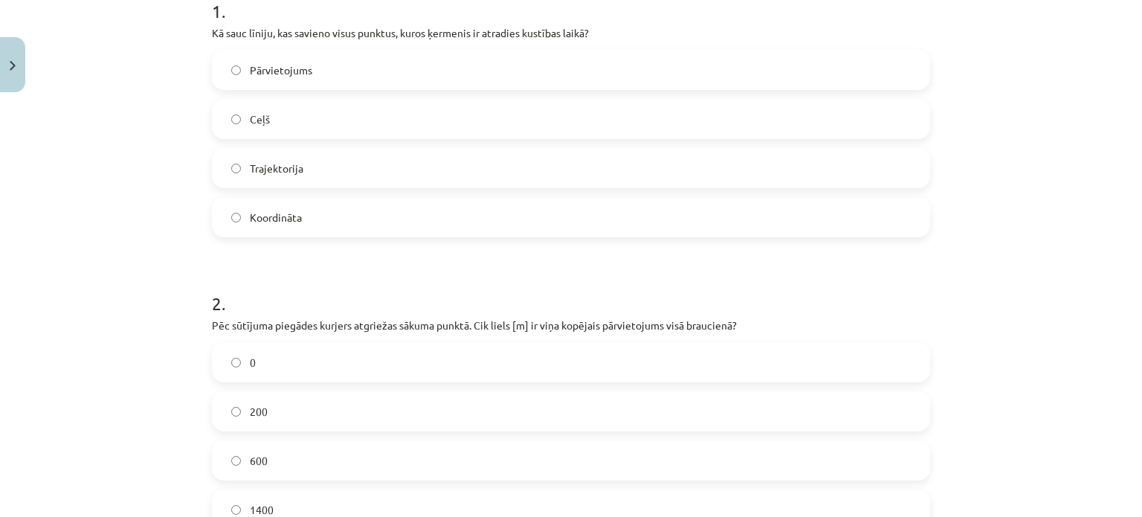
click at [355, 222] on label "Koordināta" at bounding box center [570, 217] width 715 height 37
click at [309, 364] on label "0" at bounding box center [570, 362] width 715 height 37
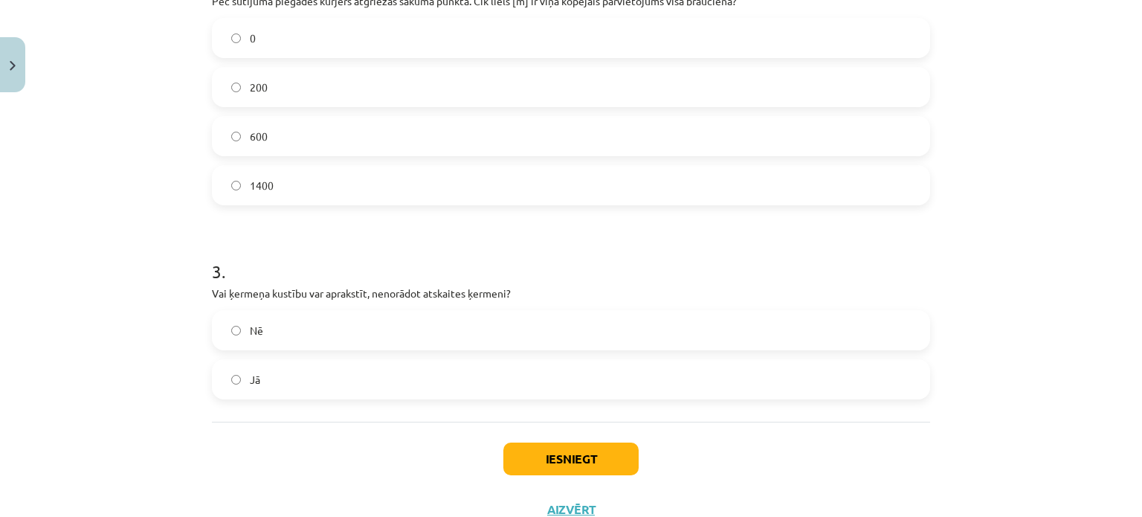
scroll to position [700, 0]
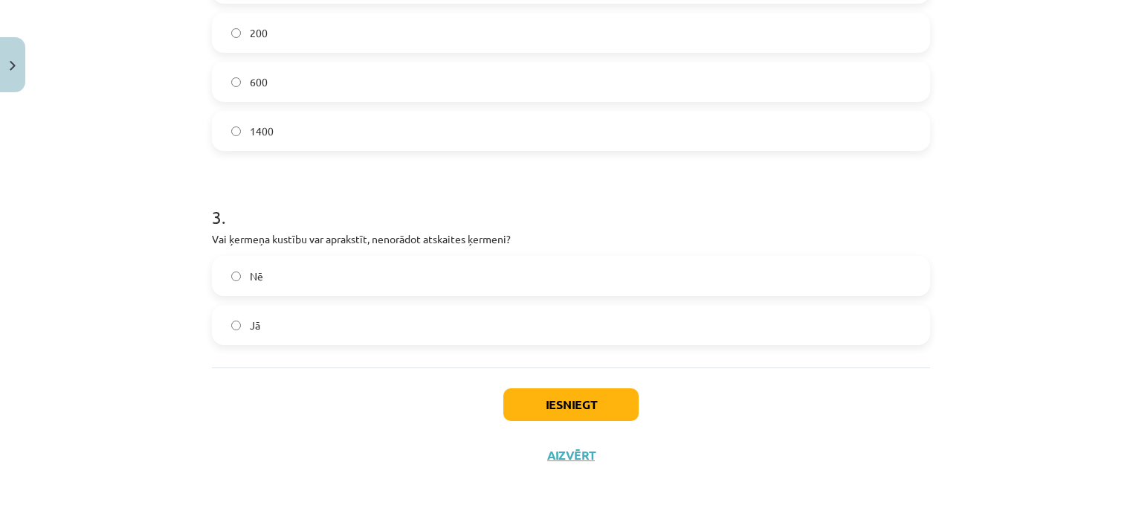
click at [515, 382] on div "Iesniegt Aizvērt" at bounding box center [571, 419] width 718 height 104
click at [516, 398] on button "Iesniegt" at bounding box center [570, 404] width 135 height 33
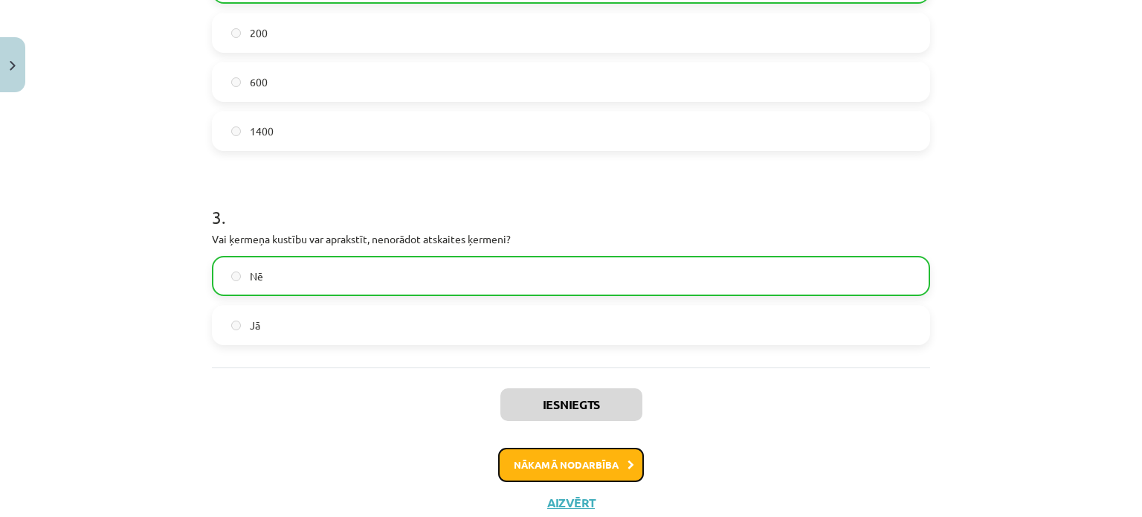
click at [552, 474] on button "Nākamā nodarbība" at bounding box center [571, 465] width 146 height 34
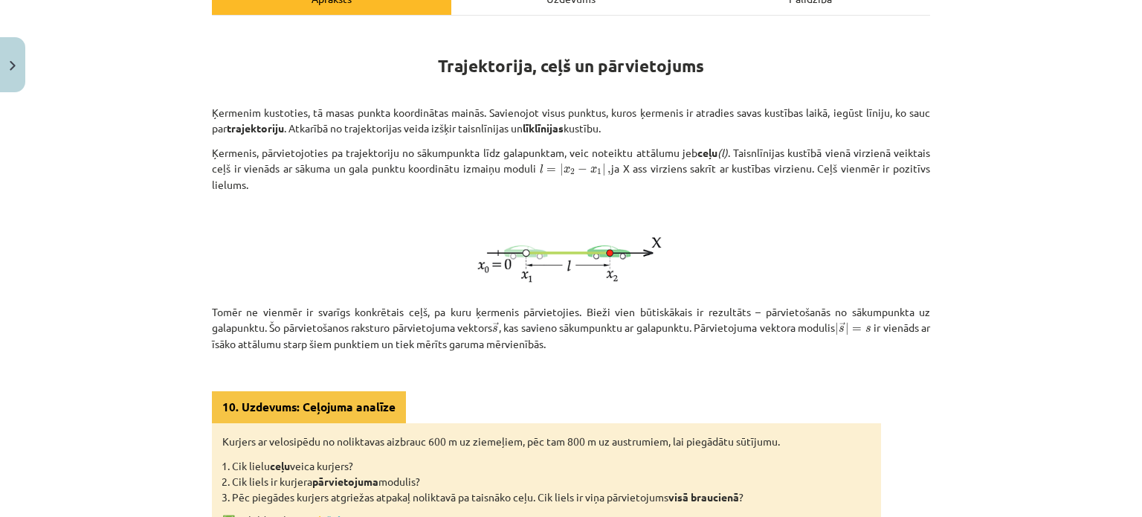
scroll to position [235, 0]
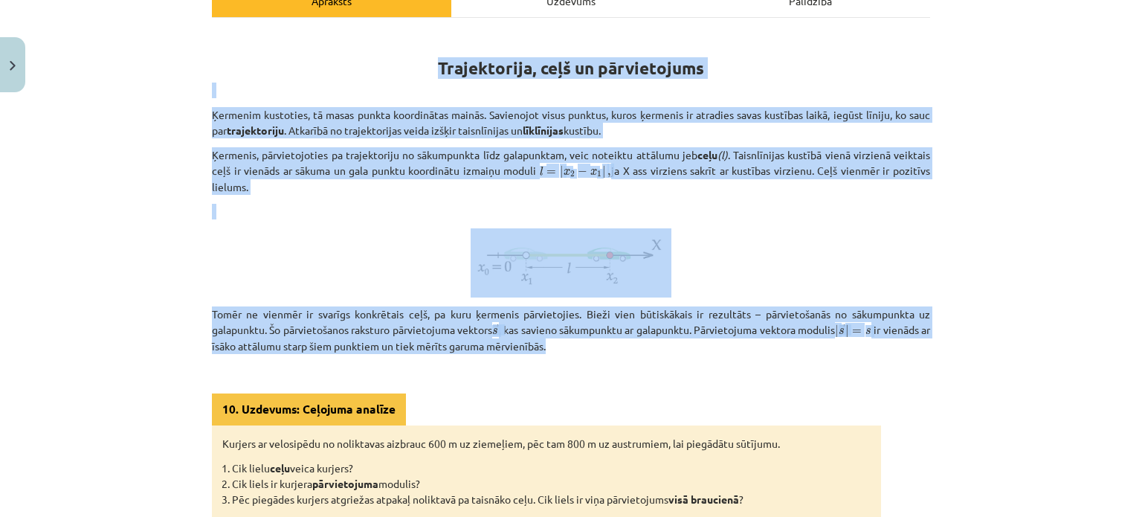
drag, startPoint x: 435, startPoint y: 65, endPoint x: 642, endPoint y: 347, distance: 349.5
click at [642, 347] on div "Trajektorija, ceļš un pārvietojums Ķermenim kustoties, tā masas punkta koordinā…" at bounding box center [571, 290] width 718 height 518
copy div "Loremipsumdo, sita co adipiscingel Seddoeiu temporinc, ut labor etdolo magnaali…"
click at [642, 347] on p "Tomēr ne vienmēr ir svarīgs konkrētais ceļš, pa kuru ķermenis pārvietojies. Bie…" at bounding box center [571, 330] width 718 height 48
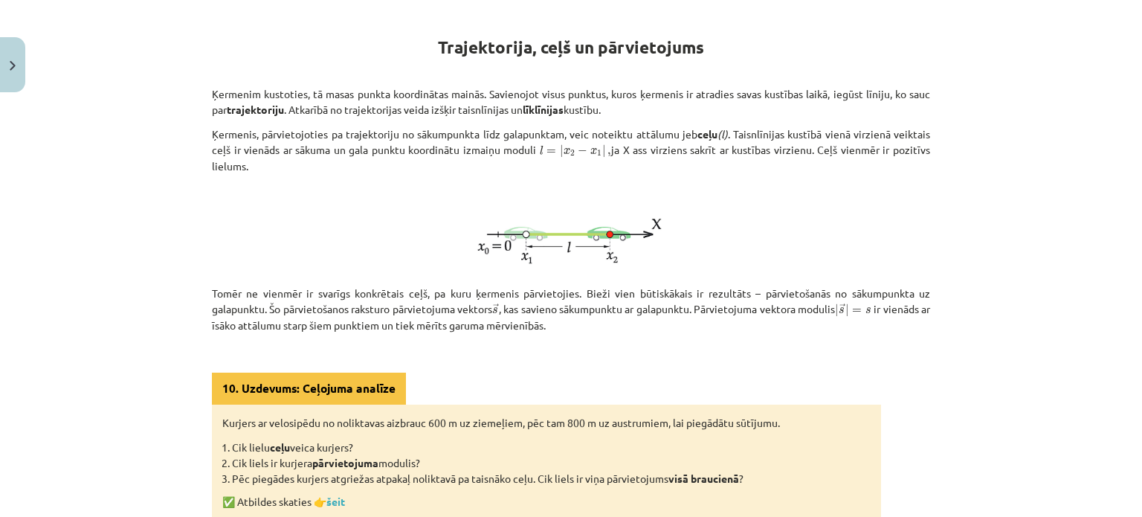
scroll to position [444, 0]
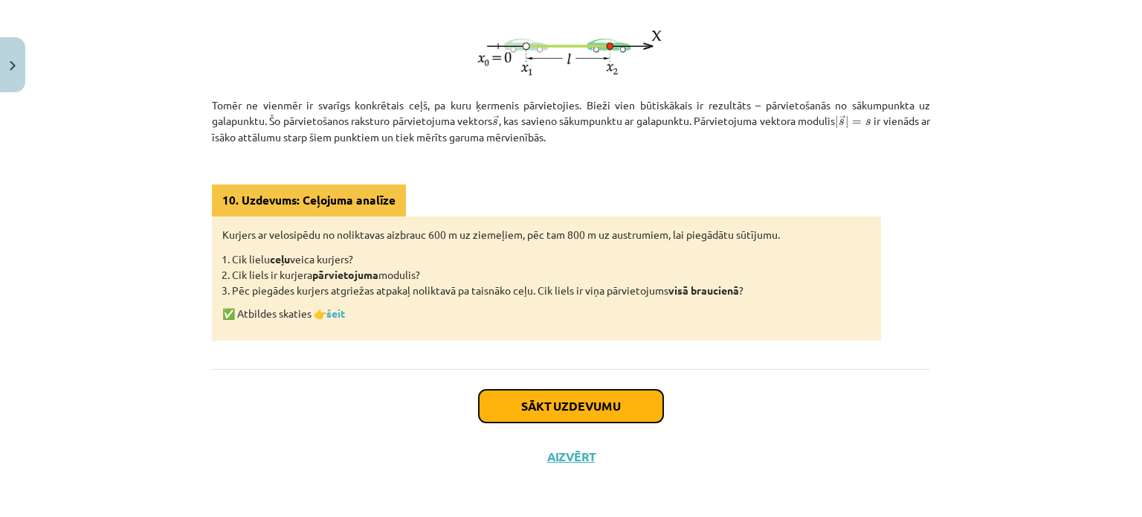
click at [522, 405] on button "Sākt uzdevumu" at bounding box center [571, 406] width 184 height 33
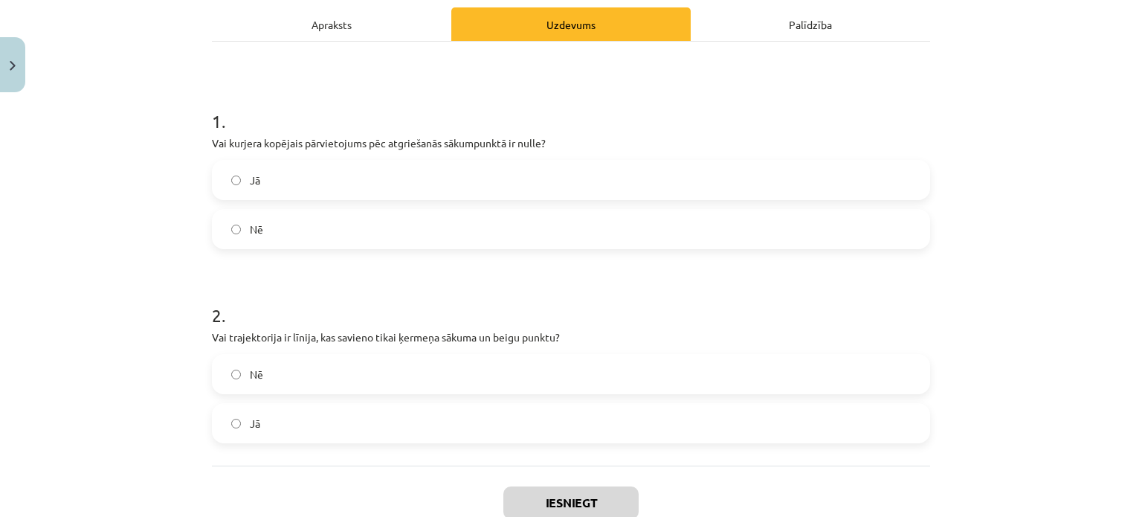
scroll to position [213, 0]
click at [299, 184] on label "Jā" at bounding box center [570, 178] width 715 height 37
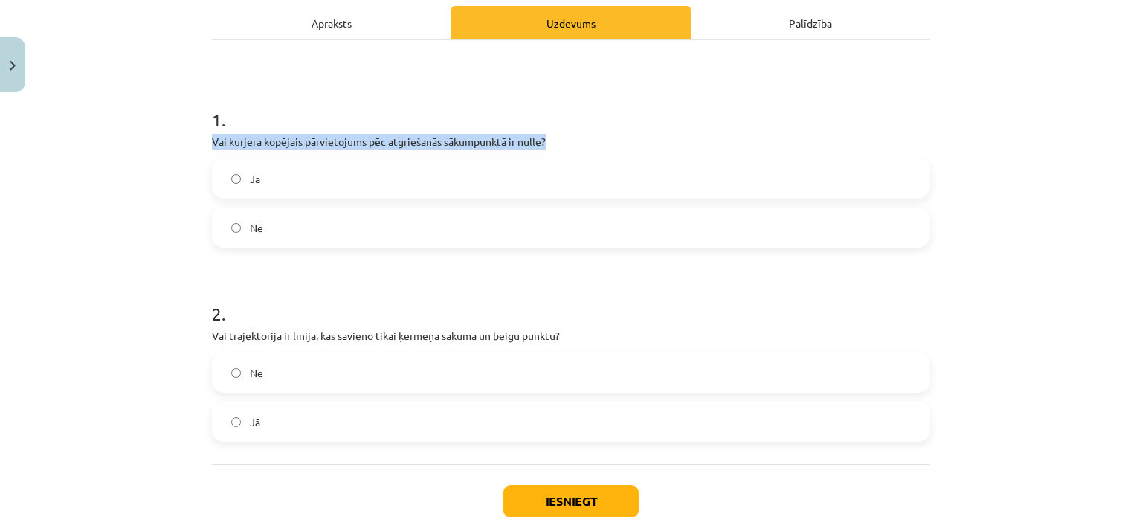
drag, startPoint x: 202, startPoint y: 139, endPoint x: 619, endPoint y: 141, distance: 416.4
click at [619, 141] on div "4 XP Saņemsi Sarežģīts 54 pilda Apraksts Uzdevums Palīdzība 1 . Vai kurjera kop…" at bounding box center [571, 231] width 736 height 691
click at [619, 141] on p "Vai kurjera kopējais pārvietojums pēc atgriešanās sākumpunktā ir nulle?" at bounding box center [571, 142] width 718 height 16
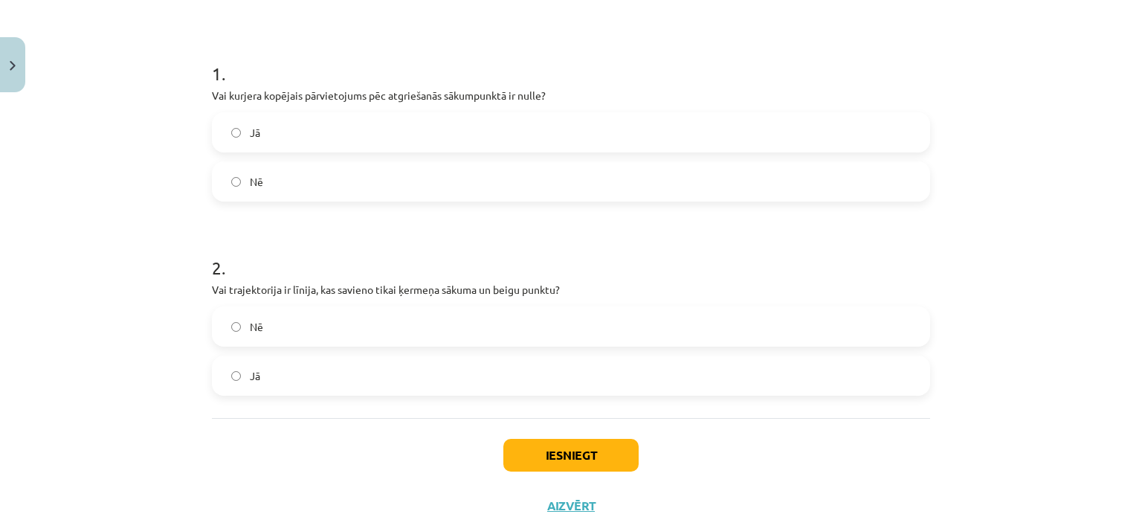
scroll to position [260, 0]
click at [268, 330] on label "Nē" at bounding box center [570, 324] width 715 height 37
click at [544, 456] on button "Iesniegt" at bounding box center [570, 453] width 135 height 33
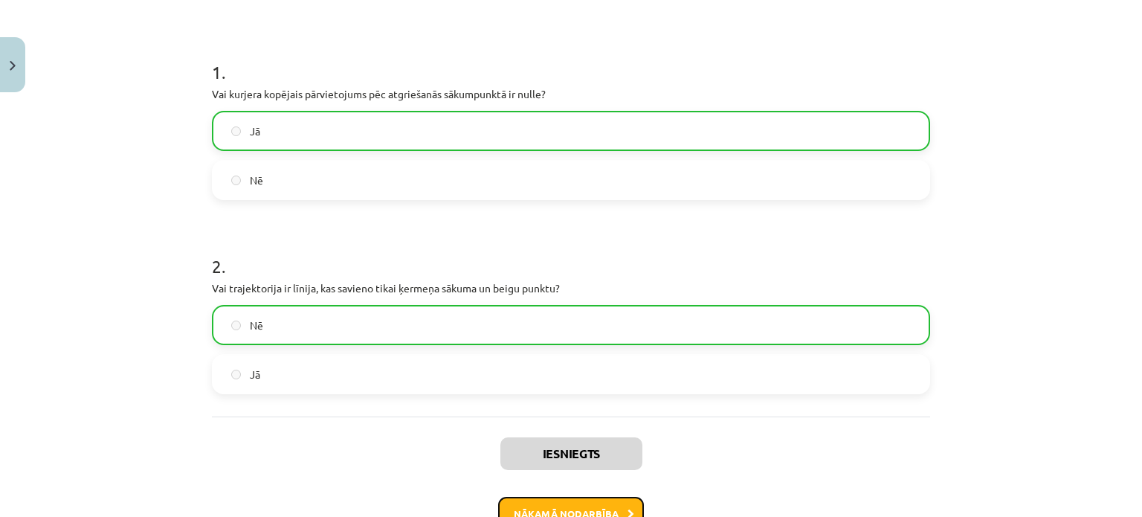
click at [550, 509] on button "Nākamā nodarbība" at bounding box center [571, 514] width 146 height 34
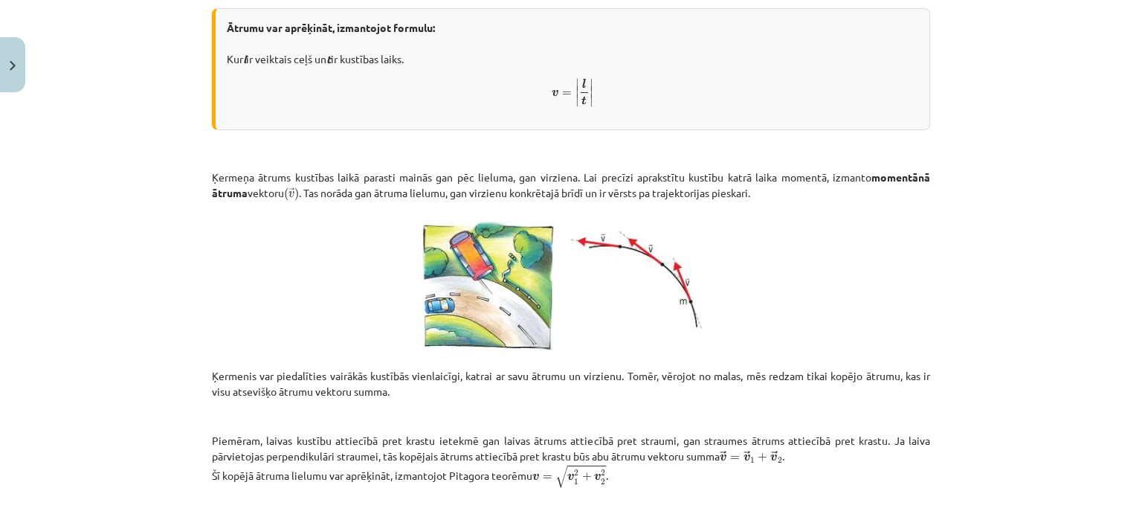
scroll to position [607, 0]
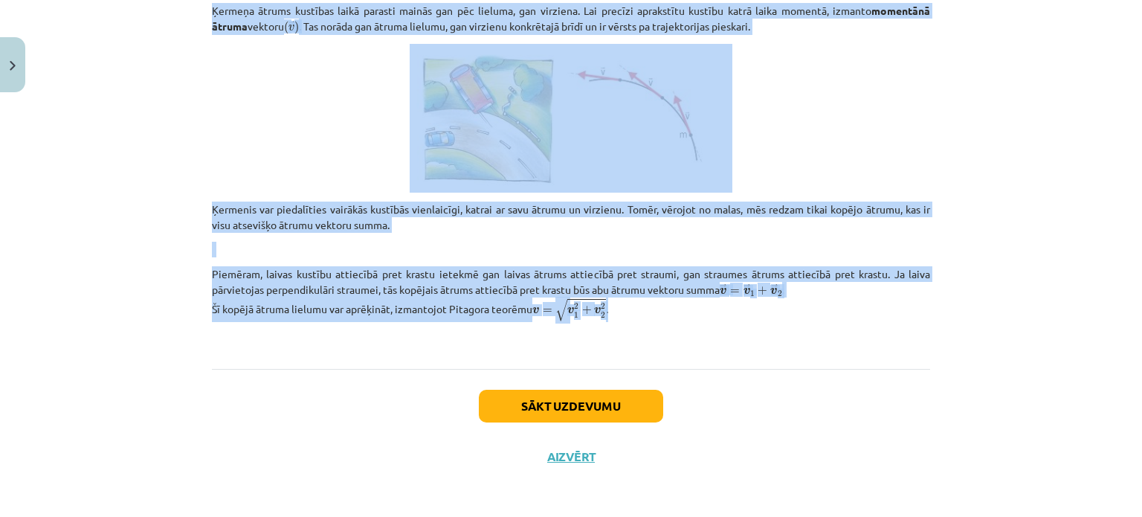
drag, startPoint x: 529, startPoint y: 23, endPoint x: 644, endPoint y: 305, distance: 304.2
click at [644, 305] on div "Ātrums Katra kustība ilgst noteiktu laiku (t) , ko sauc par kustības laiku . To…" at bounding box center [571, 2] width 718 height 687
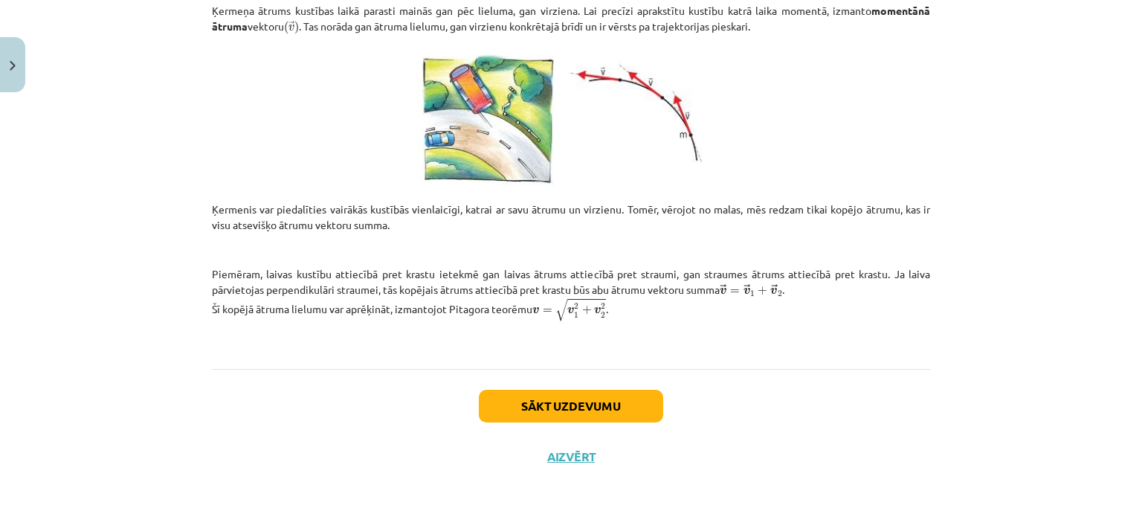
click at [396, 448] on div "Sākt uzdevumu Aizvērt" at bounding box center [571, 421] width 718 height 104
click at [497, 399] on button "Sākt uzdevumu" at bounding box center [571, 406] width 184 height 33
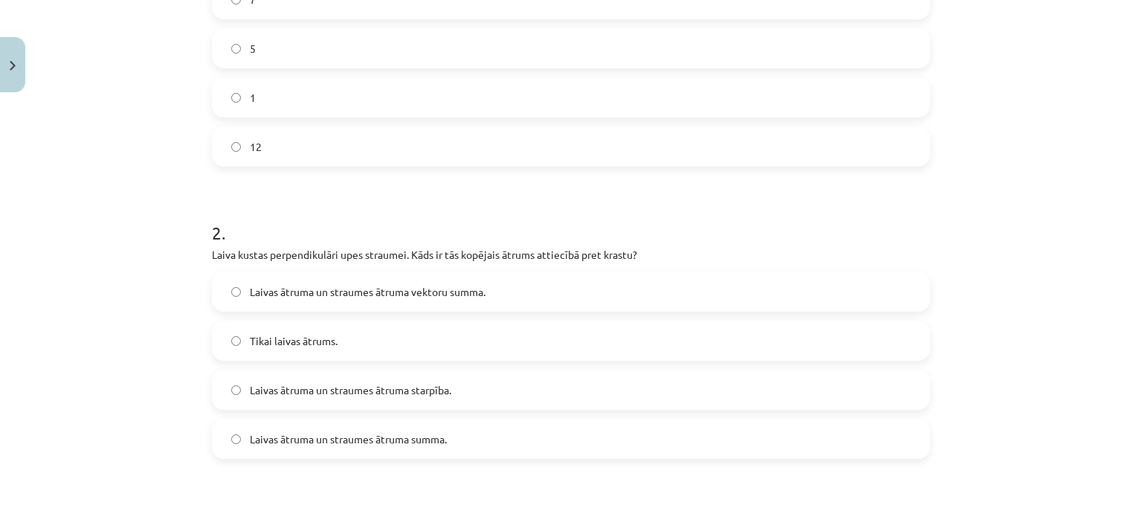
scroll to position [241, 0]
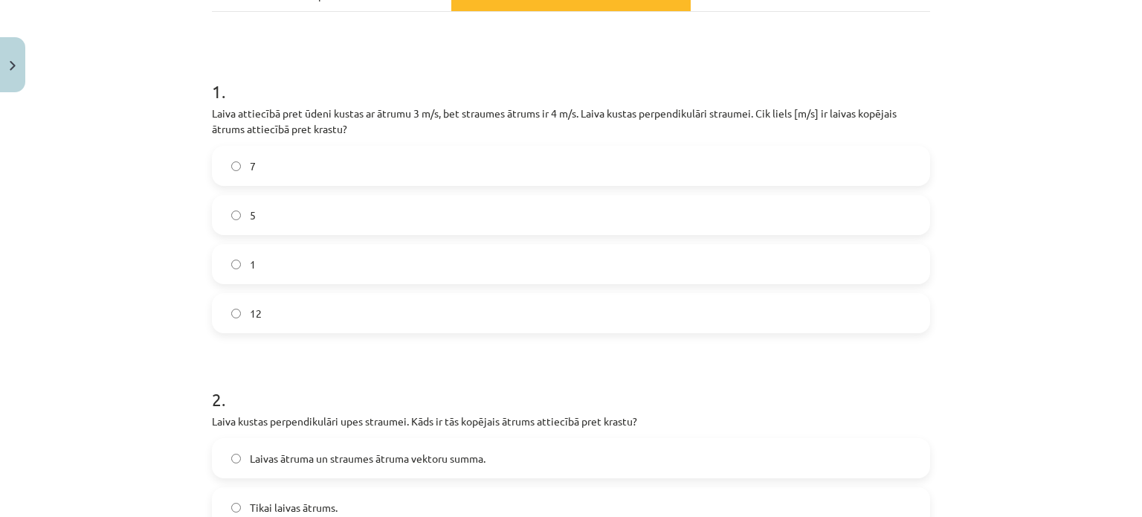
click at [283, 160] on label "7" at bounding box center [570, 165] width 715 height 37
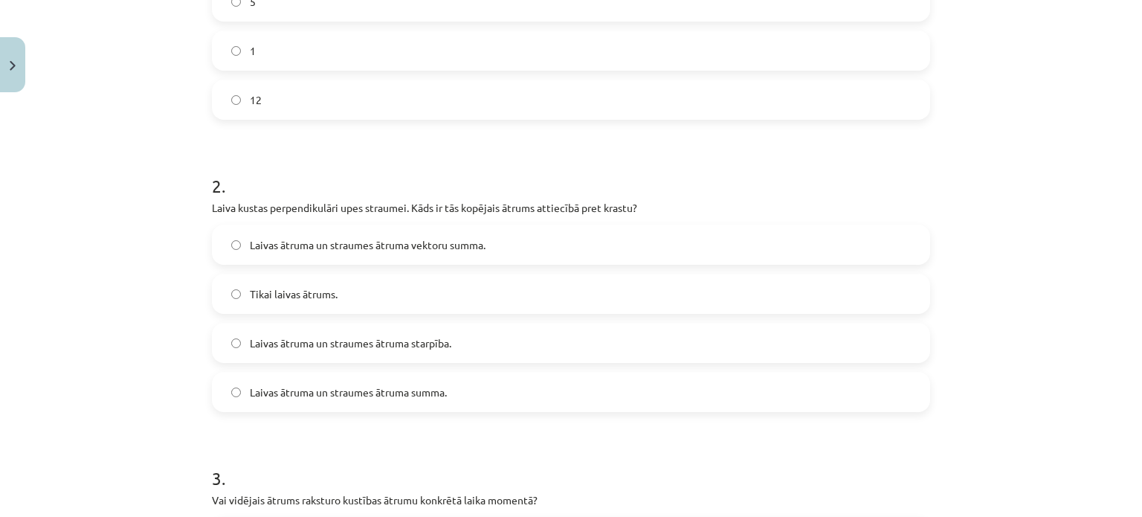
scroll to position [455, 0]
click at [306, 257] on label "Laivas ātruma un straumes ātruma vektoru summa." at bounding box center [570, 243] width 715 height 37
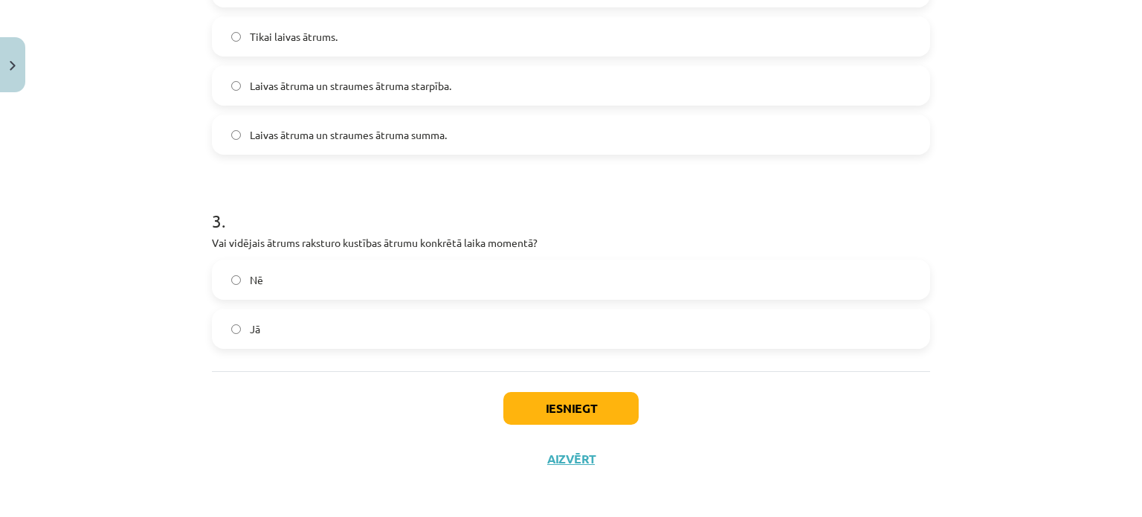
scroll to position [712, 0]
click at [331, 292] on label "Nē" at bounding box center [570, 278] width 715 height 37
click at [433, 337] on label "Jā" at bounding box center [570, 327] width 715 height 37
click at [523, 405] on button "Iesniegt" at bounding box center [570, 407] width 135 height 33
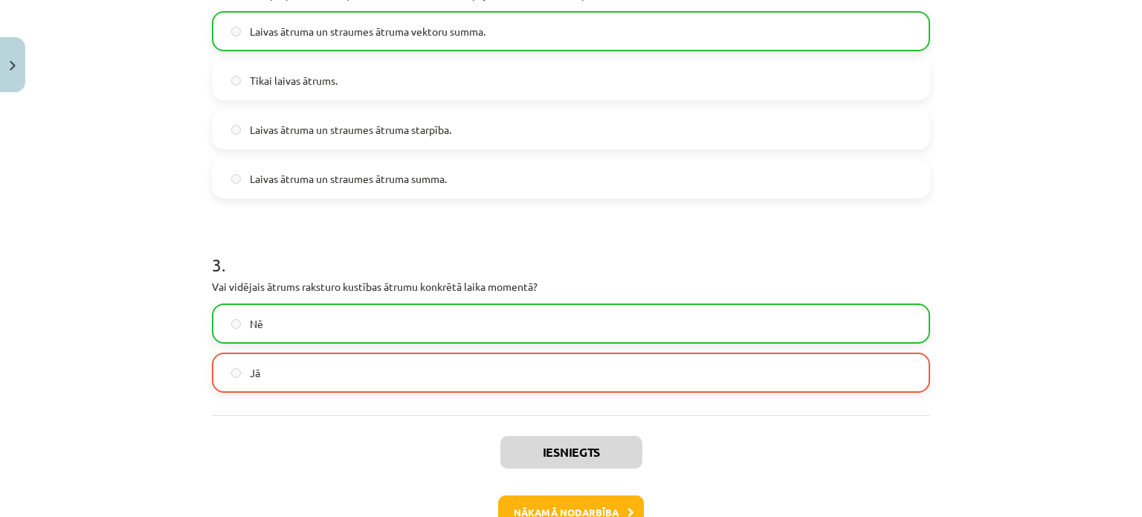
scroll to position [762, 0]
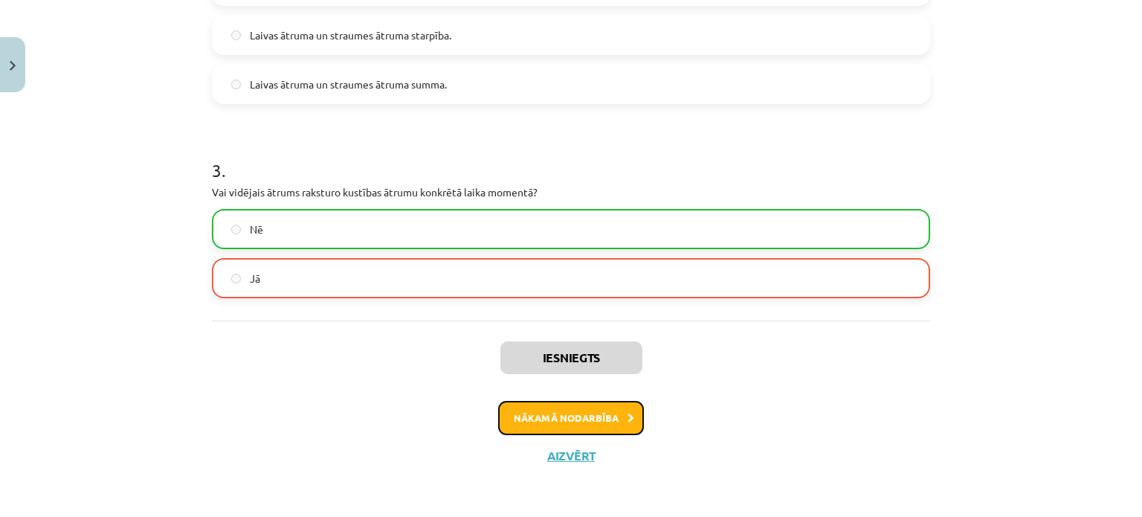
click at [541, 425] on button "Nākamā nodarbība" at bounding box center [571, 418] width 146 height 34
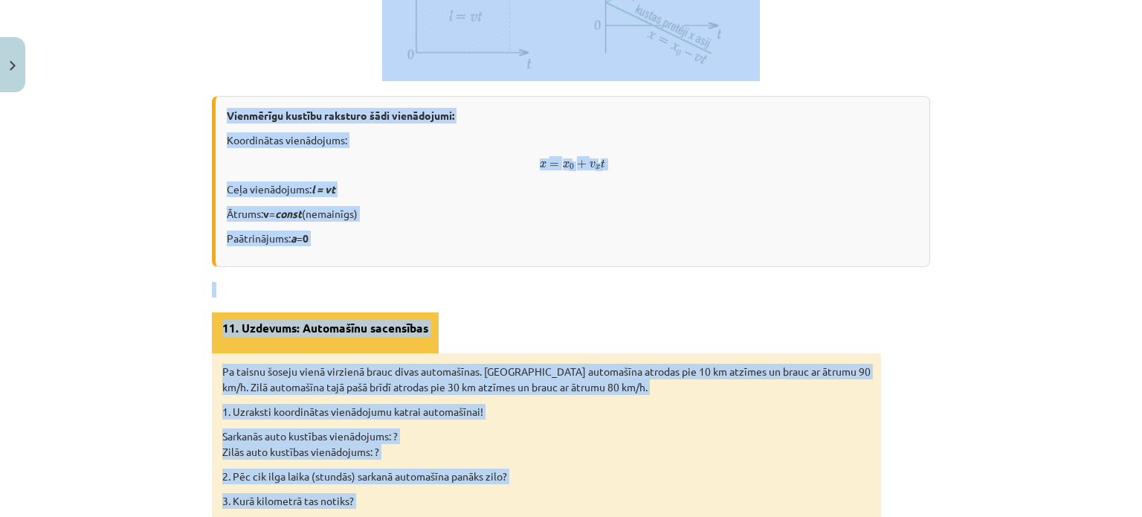
scroll to position [884, 0]
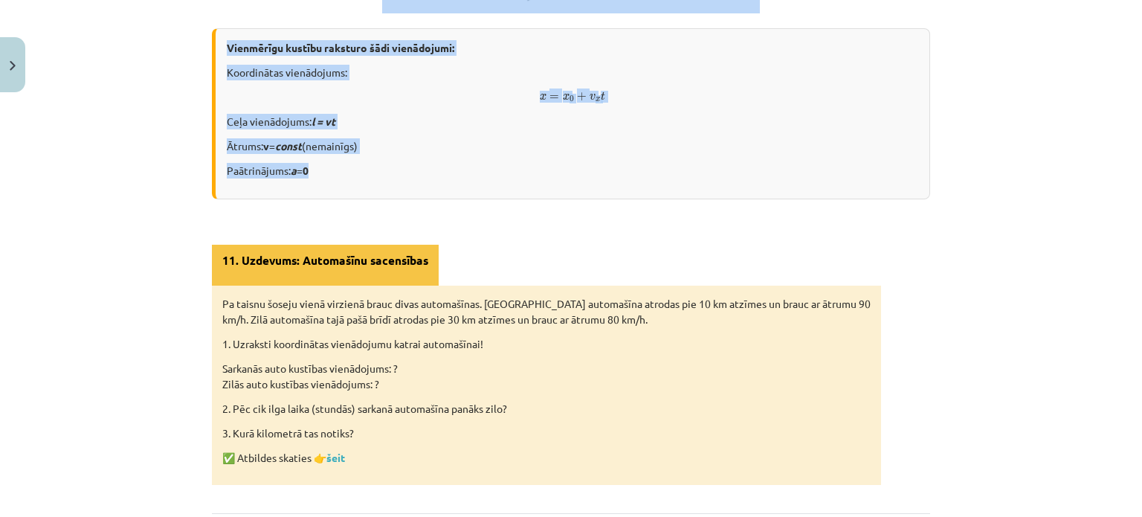
drag, startPoint x: 443, startPoint y: 92, endPoint x: 428, endPoint y: 167, distance: 76.0
click at [428, 167] on p "Paātrinājums: a = 0" at bounding box center [573, 171] width 692 height 16
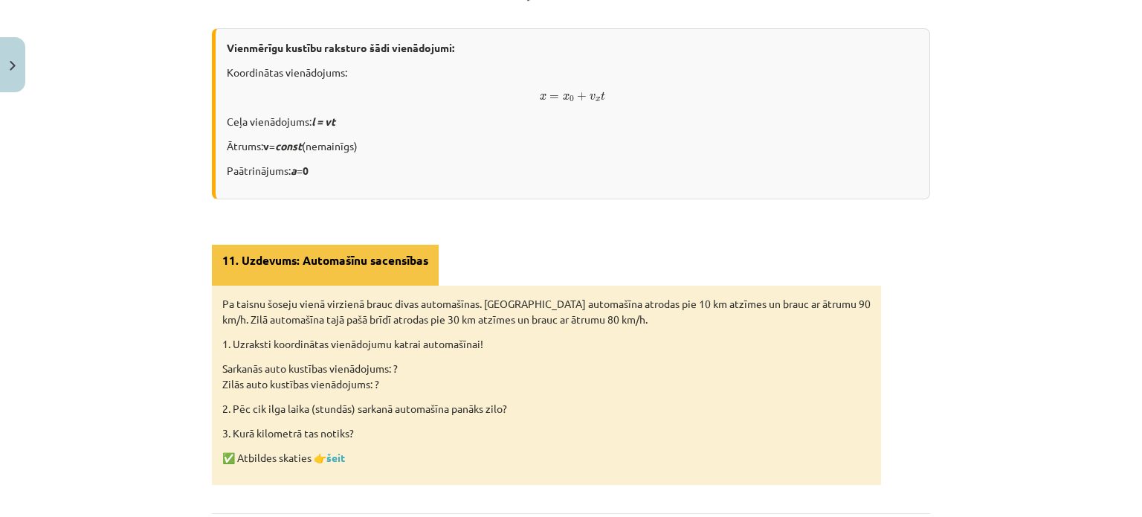
scroll to position [1028, 0]
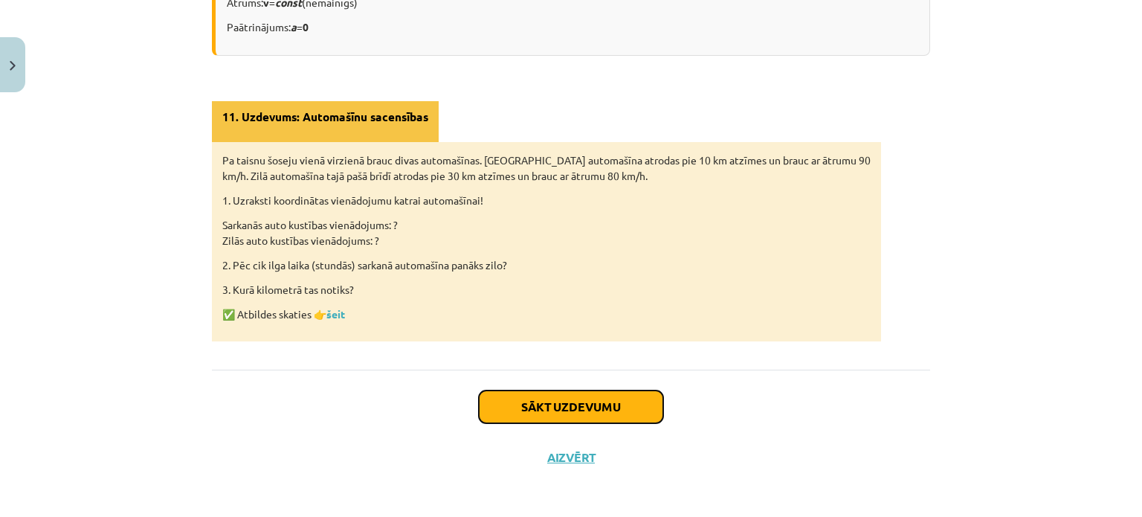
click at [565, 410] on button "Sākt uzdevumu" at bounding box center [571, 406] width 184 height 33
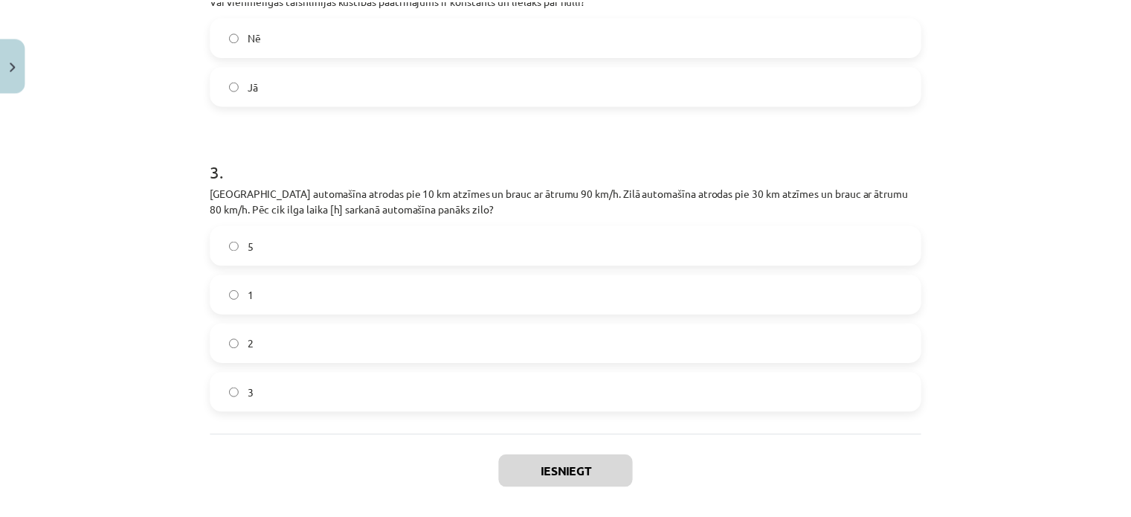
scroll to position [617, 0]
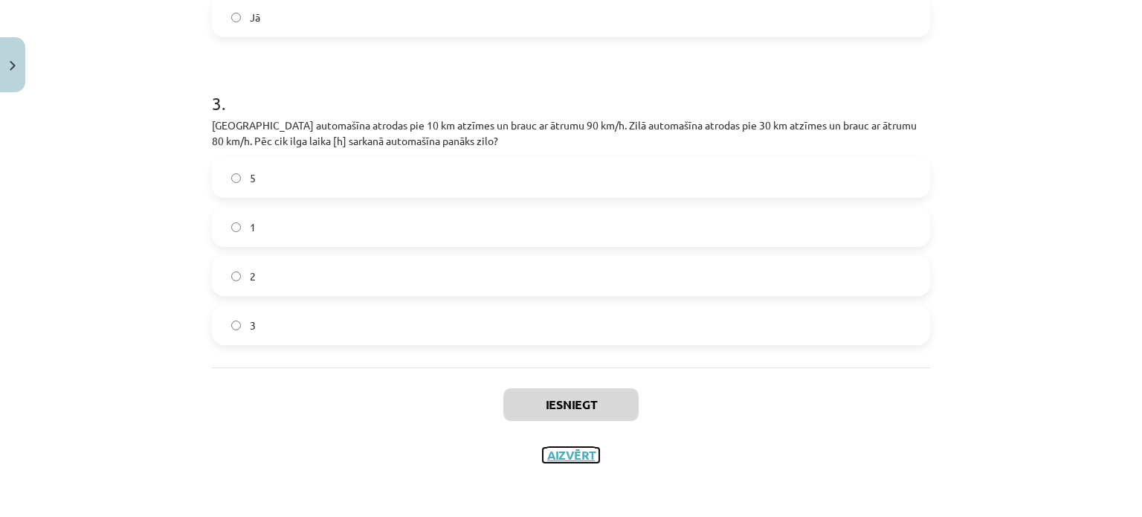
click at [550, 448] on button "Aizvērt" at bounding box center [571, 455] width 57 height 15
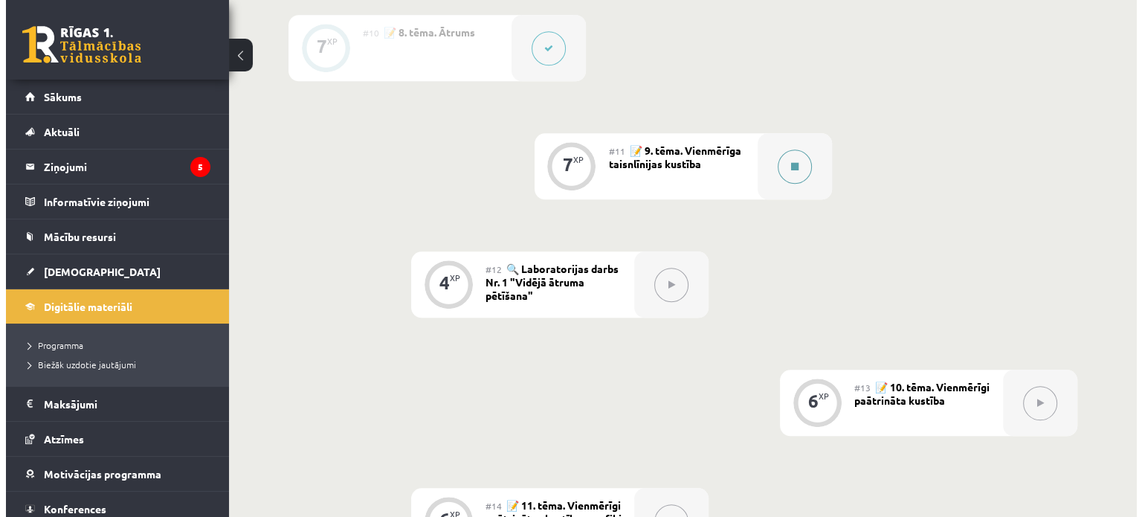
scroll to position [1449, 0]
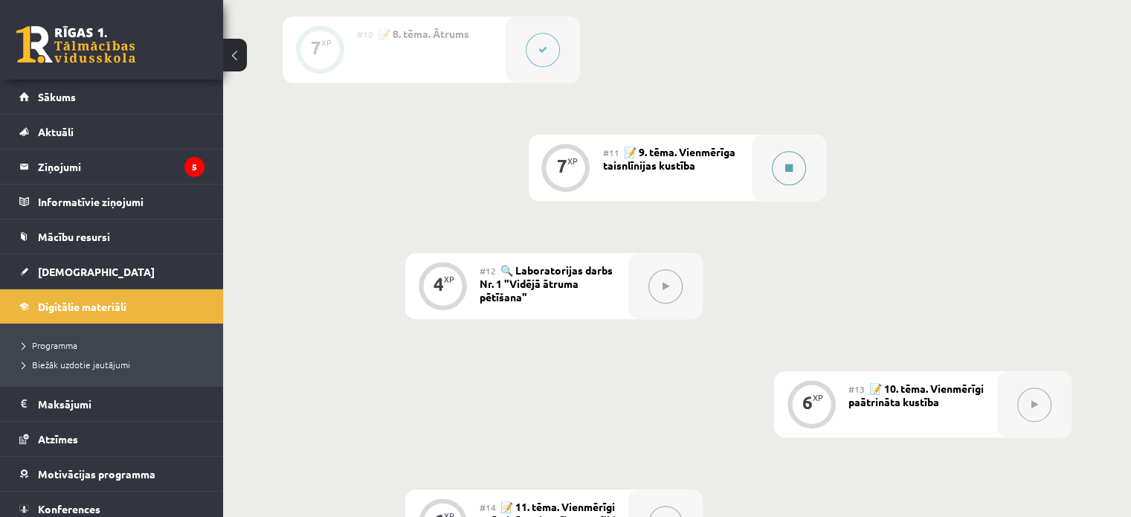
click at [788, 174] on button at bounding box center [789, 168] width 34 height 34
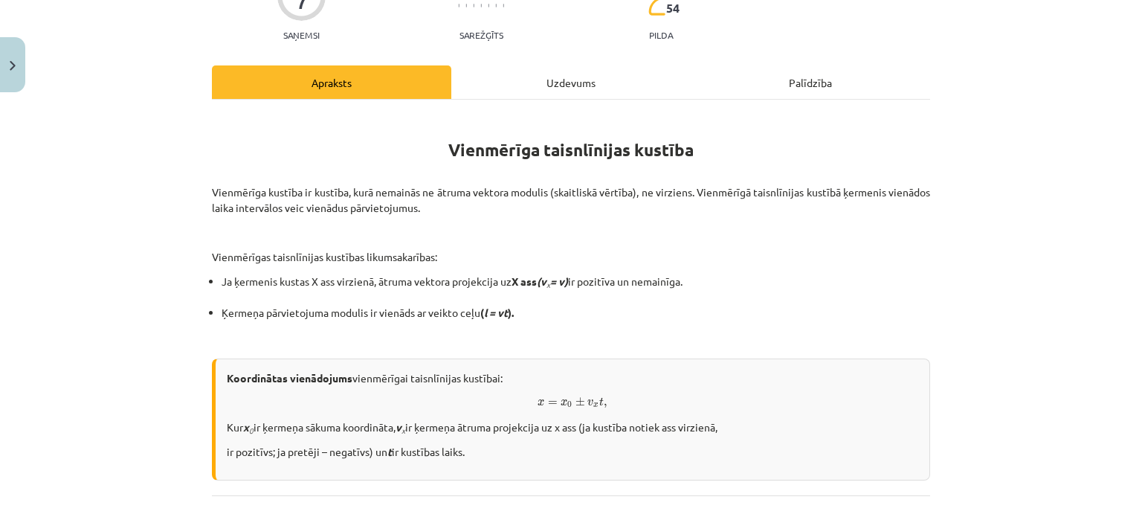
scroll to position [154, 0]
click at [532, 83] on div "Uzdevums" at bounding box center [570, 81] width 239 height 33
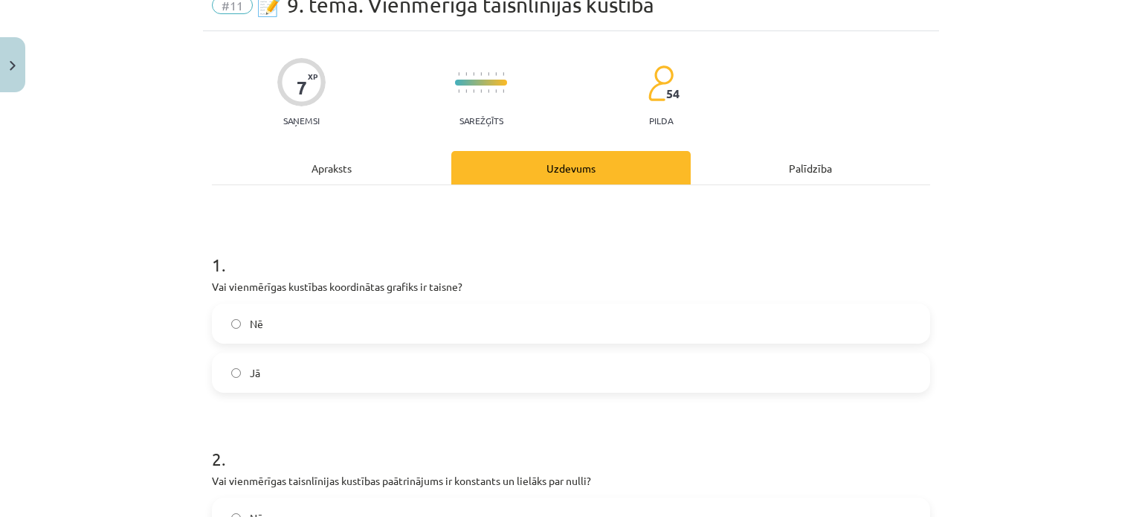
scroll to position [68, 0]
click at [323, 369] on label "Jā" at bounding box center [570, 372] width 715 height 37
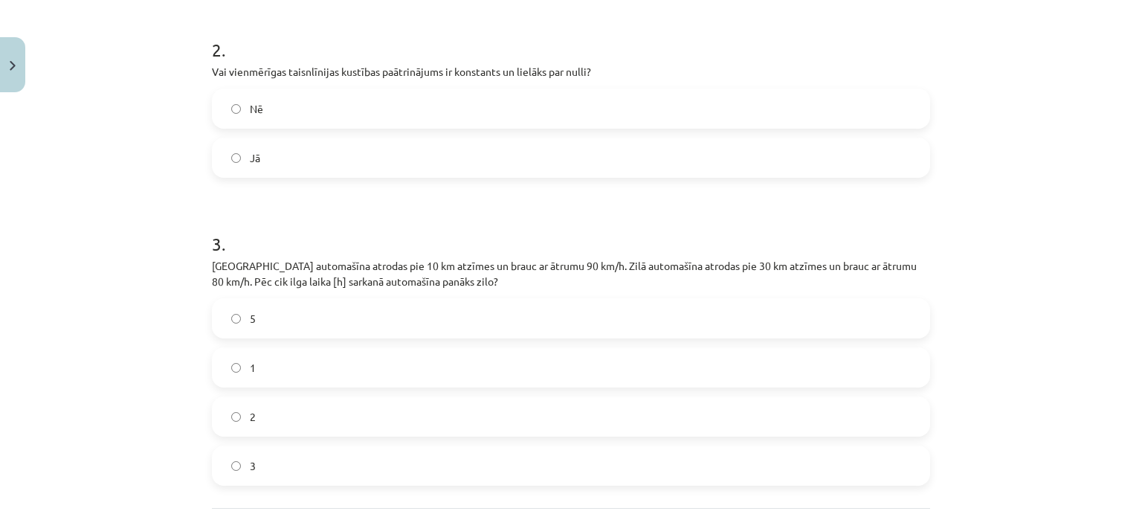
scroll to position [478, 0]
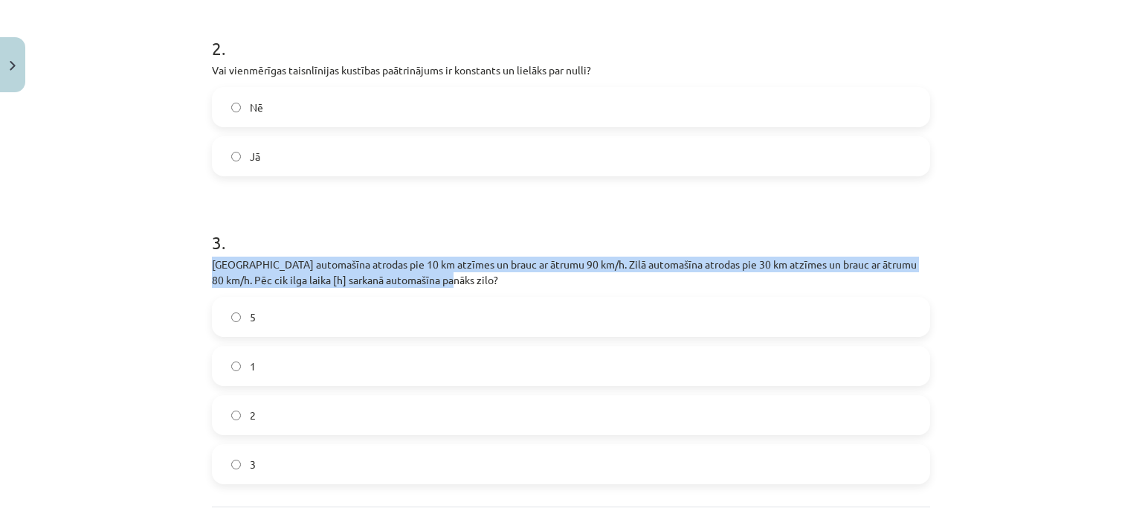
drag, startPoint x: 208, startPoint y: 261, endPoint x: 458, endPoint y: 276, distance: 250.3
click at [458, 276] on p "Sarkanā automašīna atrodas pie 10 km atzīmes un brauc ar ātrumu 90 km/h. Zilā a…" at bounding box center [571, 272] width 718 height 31
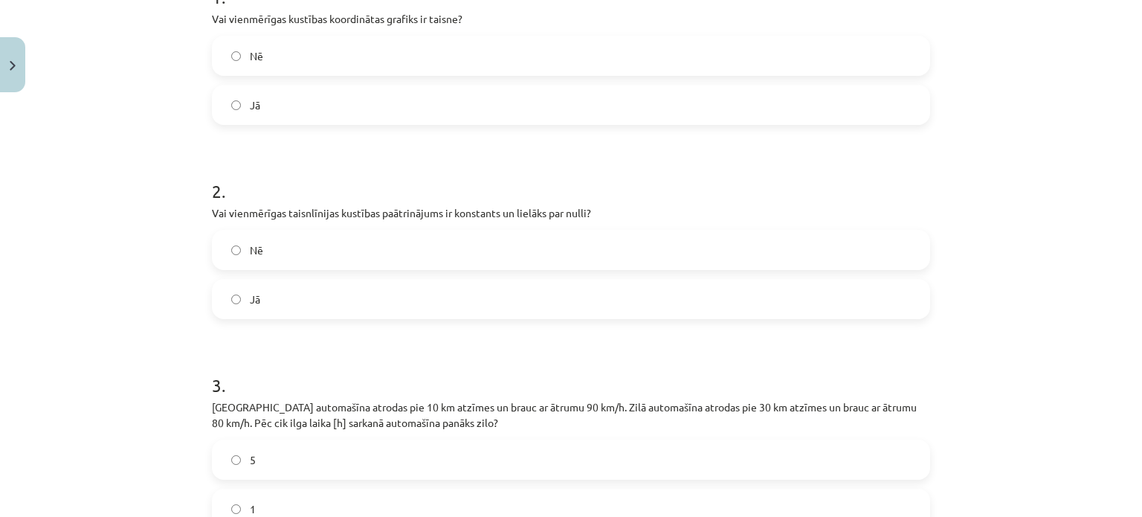
scroll to position [329, 0]
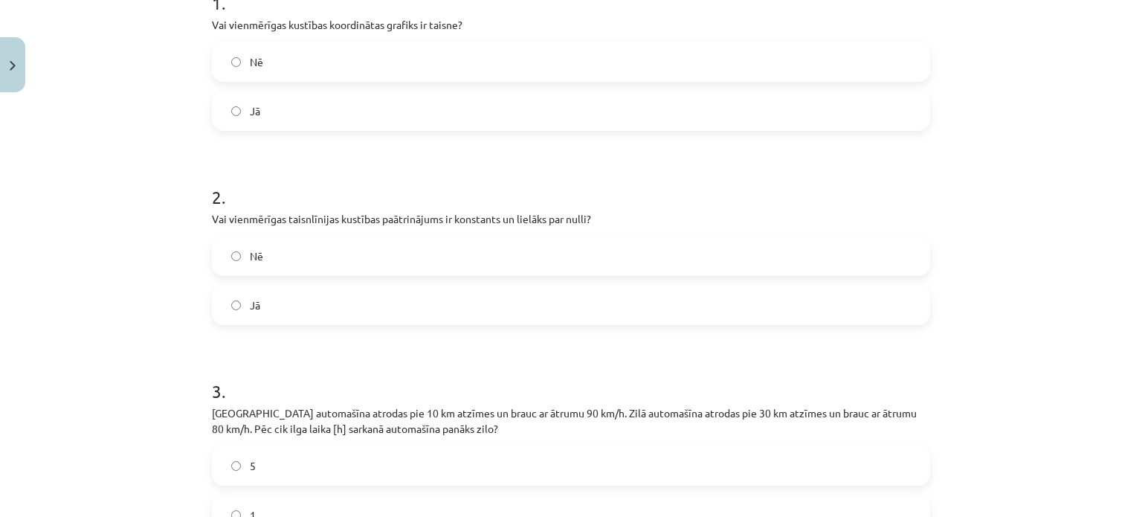
click at [292, 316] on label "Jā" at bounding box center [570, 304] width 715 height 37
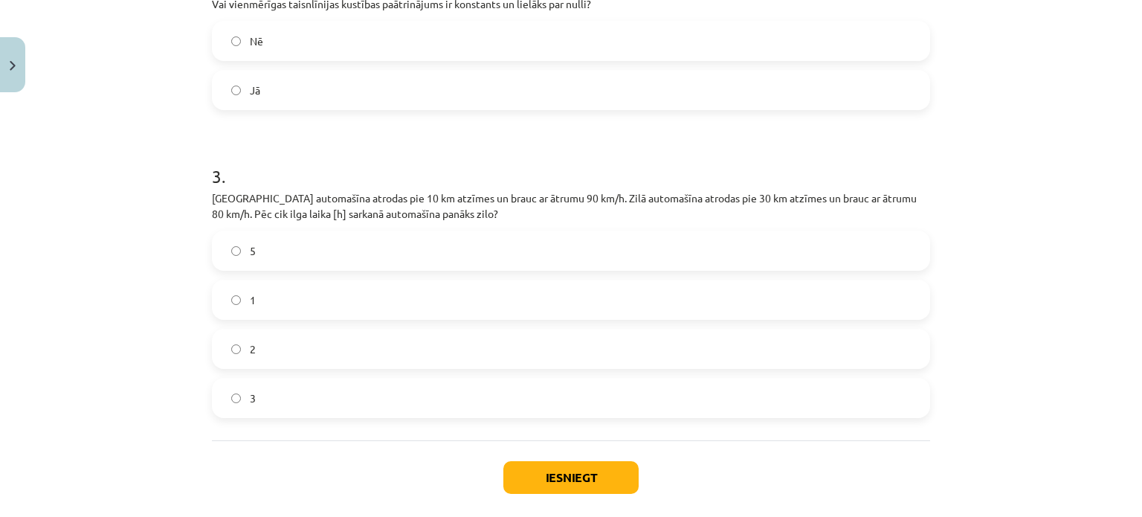
scroll to position [545, 0]
click at [309, 350] on label "2" at bounding box center [570, 347] width 715 height 37
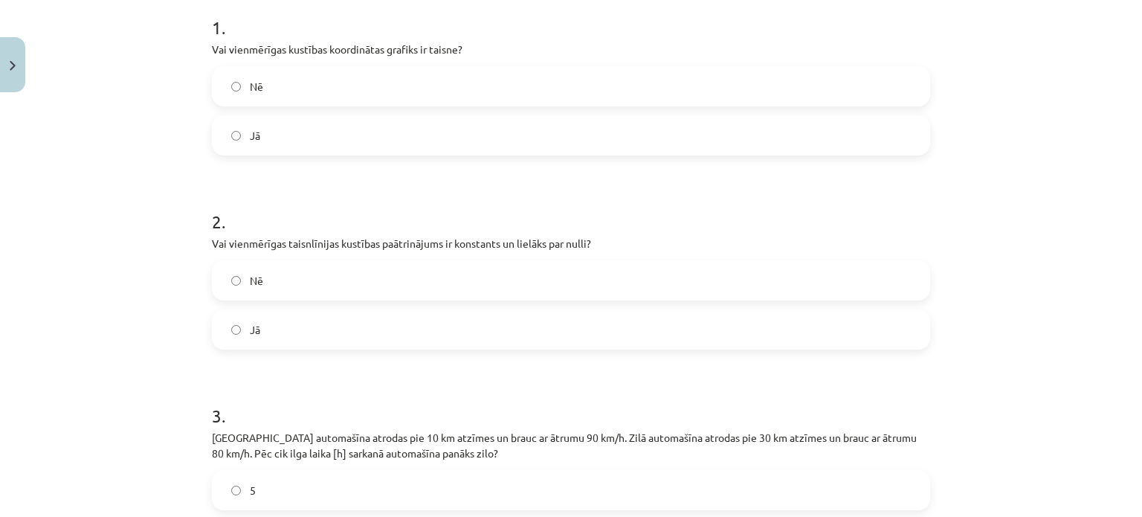
scroll to position [284, 0]
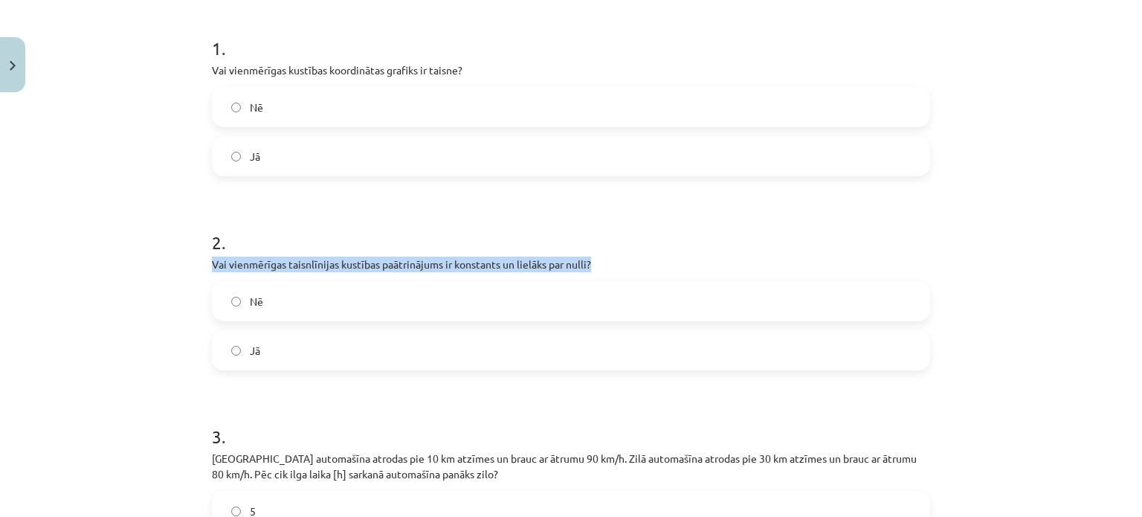
drag, startPoint x: 196, startPoint y: 261, endPoint x: 622, endPoint y: 263, distance: 426.1
click at [622, 263] on div "Mācību tēma: Fizikas i - 10. klases 1. ieskaites mācību materiāls #11 📝 9. tēma…" at bounding box center [571, 258] width 1142 height 517
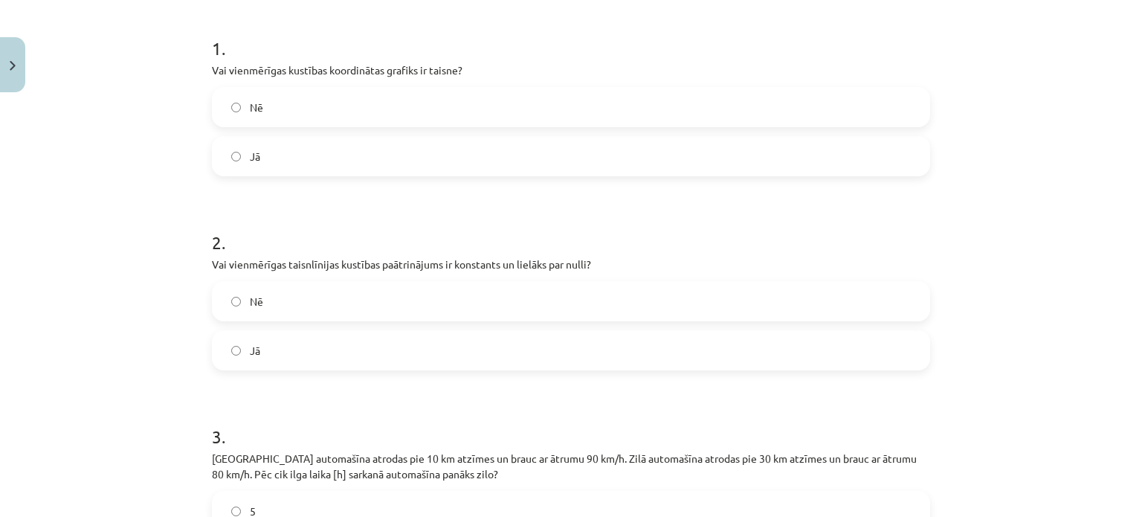
click at [181, 80] on div "Mācību tēma: Fizikas i - 10. klases 1. ieskaites mācību materiāls #11 📝 9. tēma…" at bounding box center [571, 258] width 1142 height 517
click at [274, 309] on label "Nē" at bounding box center [570, 301] width 715 height 37
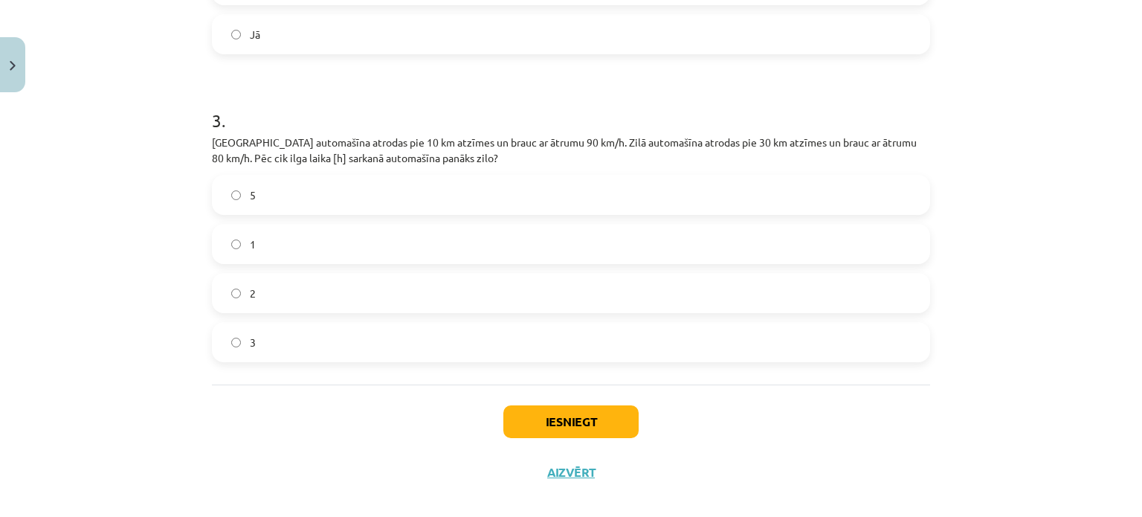
scroll to position [617, 0]
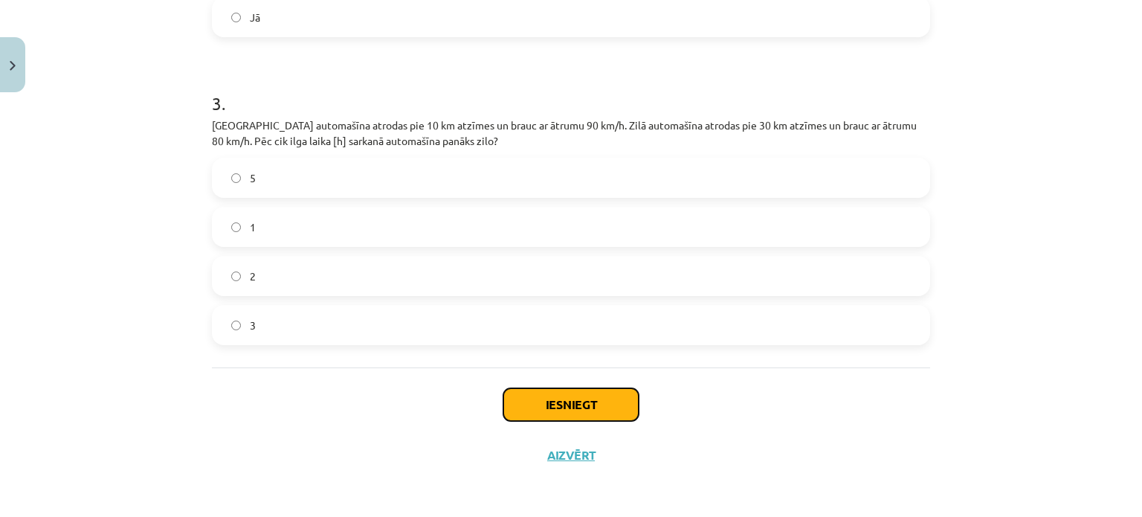
click at [547, 407] on button "Iesniegt" at bounding box center [570, 404] width 135 height 33
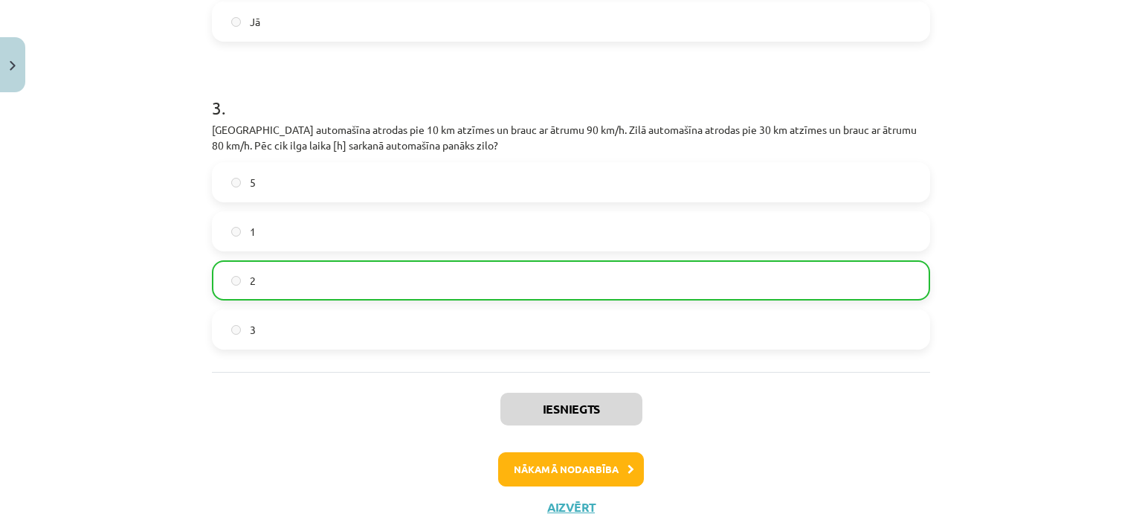
scroll to position [664, 0]
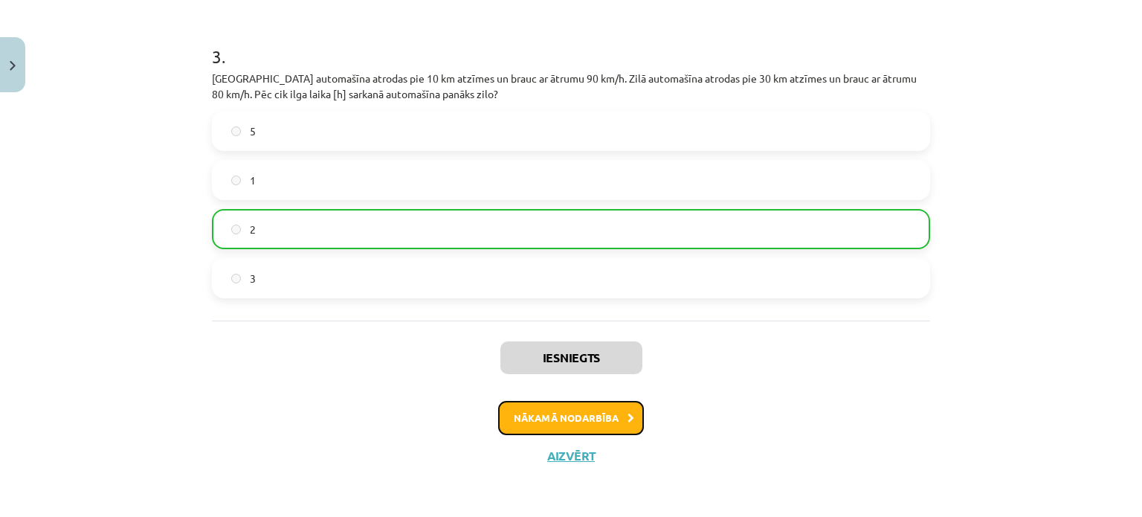
click at [548, 420] on button "Nākamā nodarbība" at bounding box center [571, 418] width 146 height 34
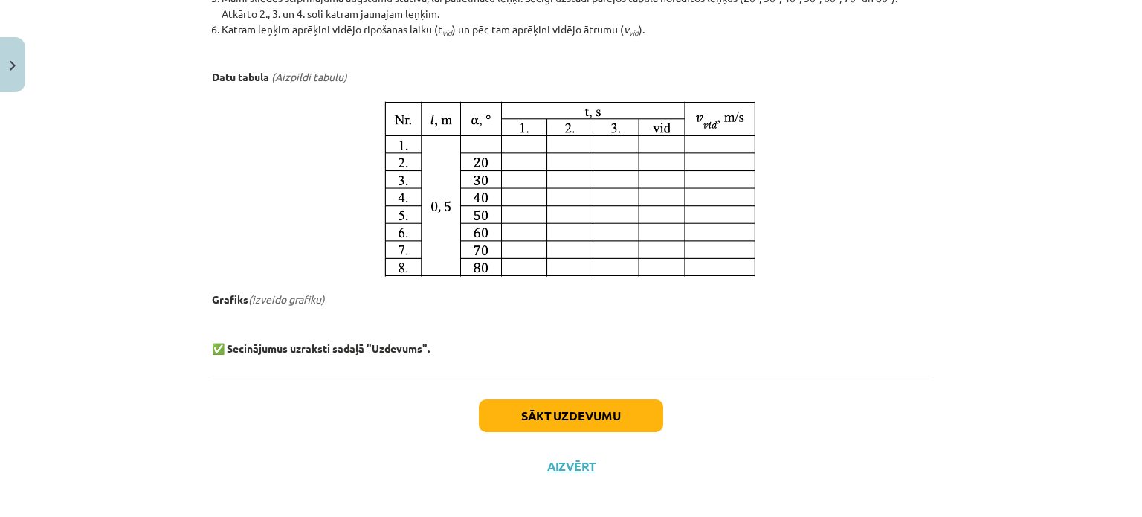
scroll to position [870, 0]
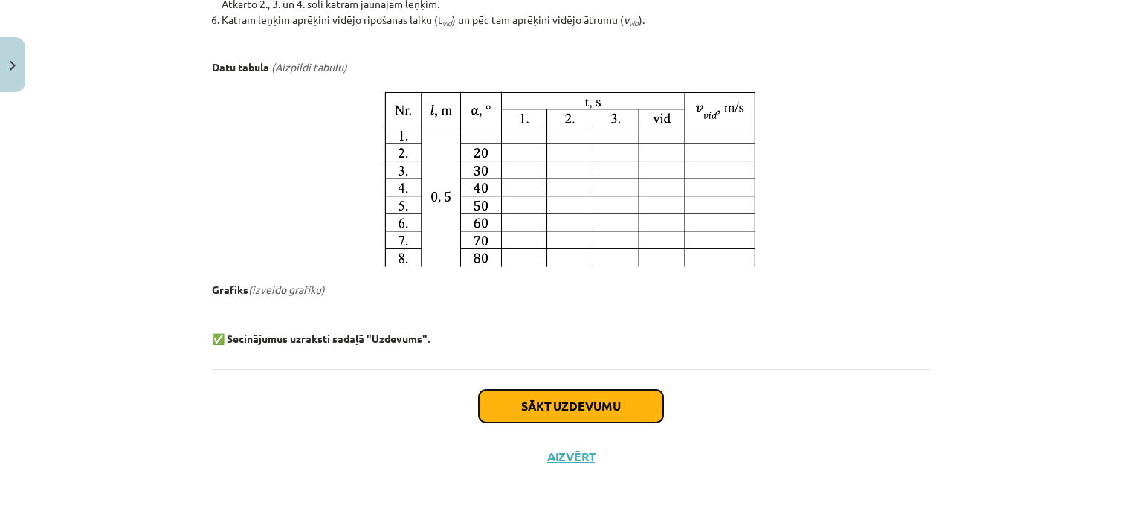
click at [535, 413] on button "Sākt uzdevumu" at bounding box center [571, 406] width 184 height 33
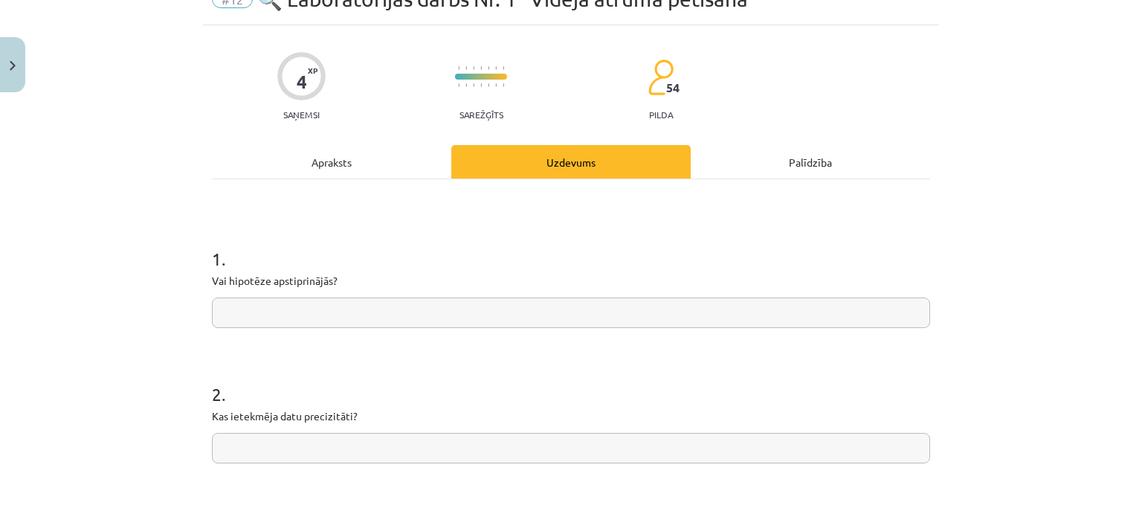
scroll to position [69, 0]
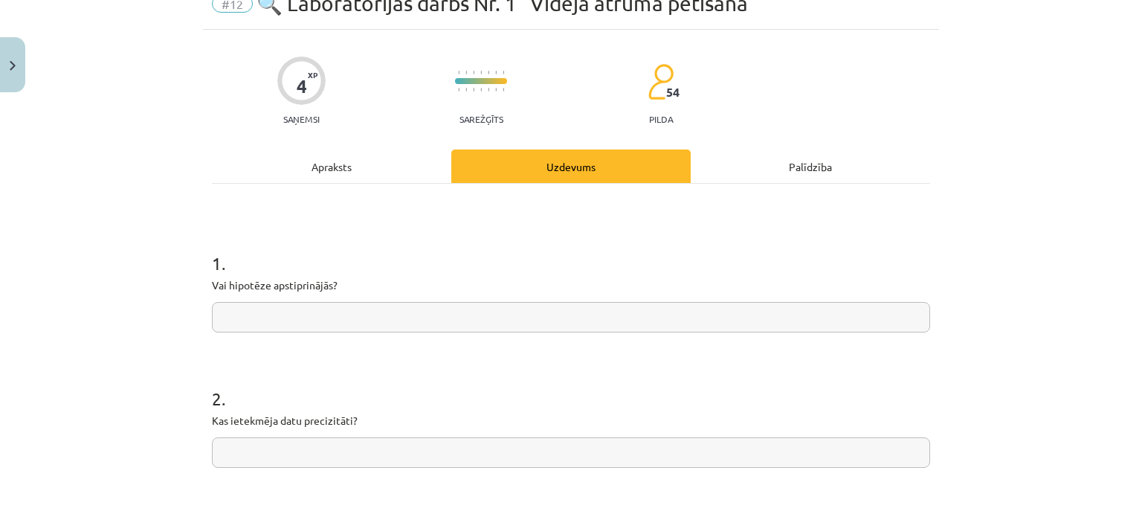
click at [320, 163] on div "Apraksts" at bounding box center [331, 165] width 239 height 33
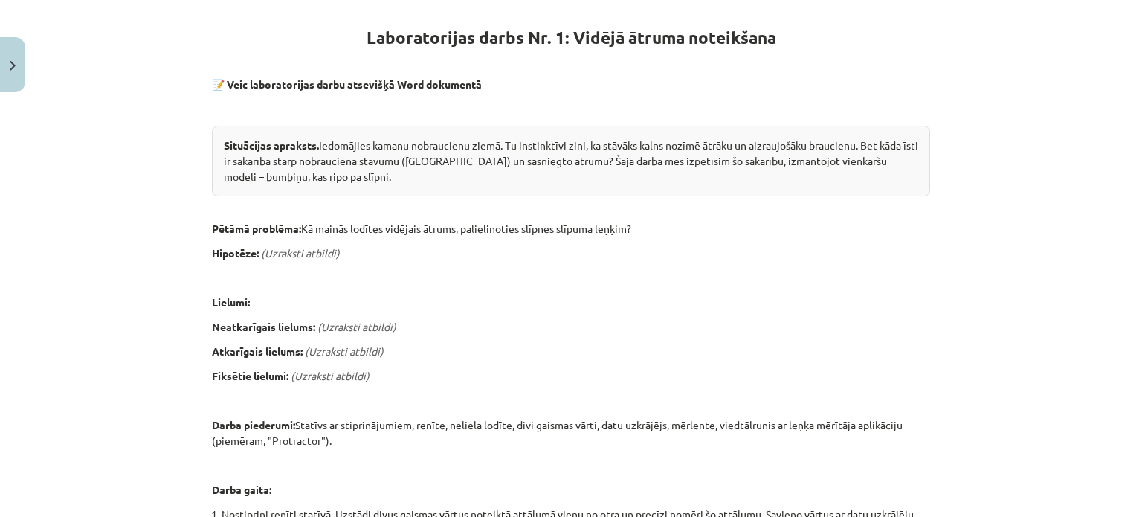
scroll to position [274, 0]
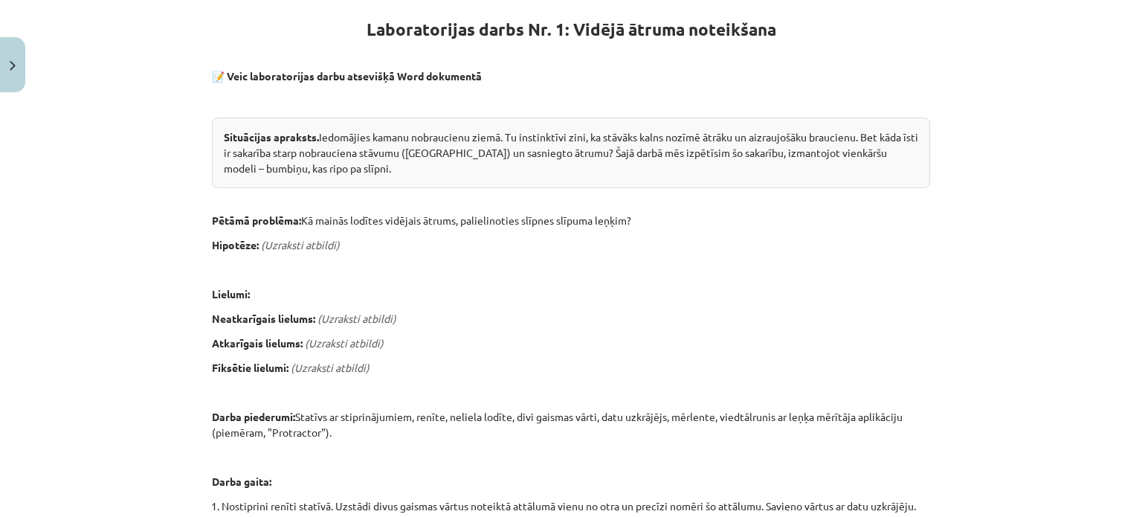
click at [264, 239] on em "(Uzraksti atbildi)" at bounding box center [300, 244] width 79 height 13
click at [282, 245] on em "(Uzraksti atbildi)" at bounding box center [300, 244] width 79 height 13
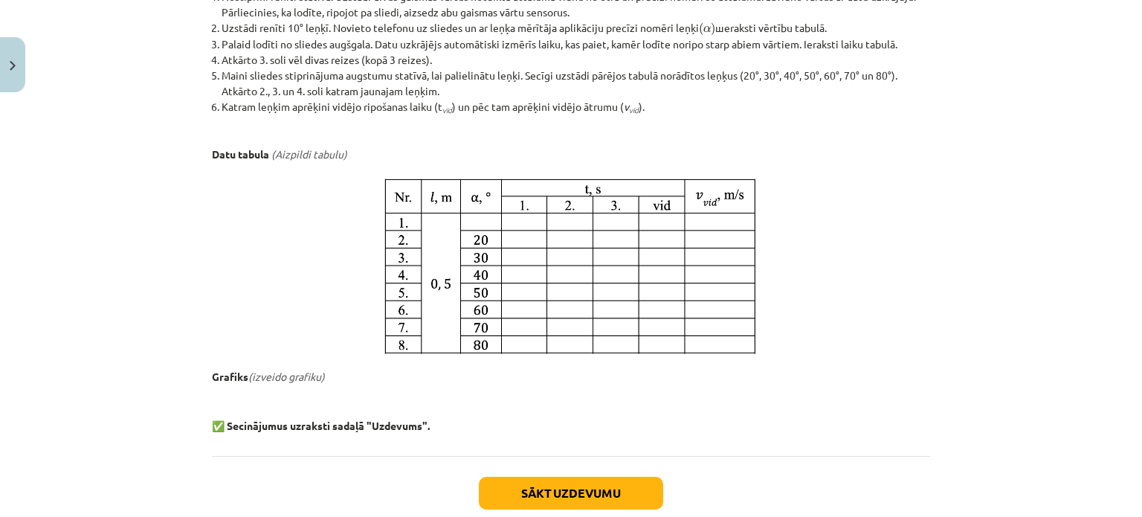
scroll to position [870, 0]
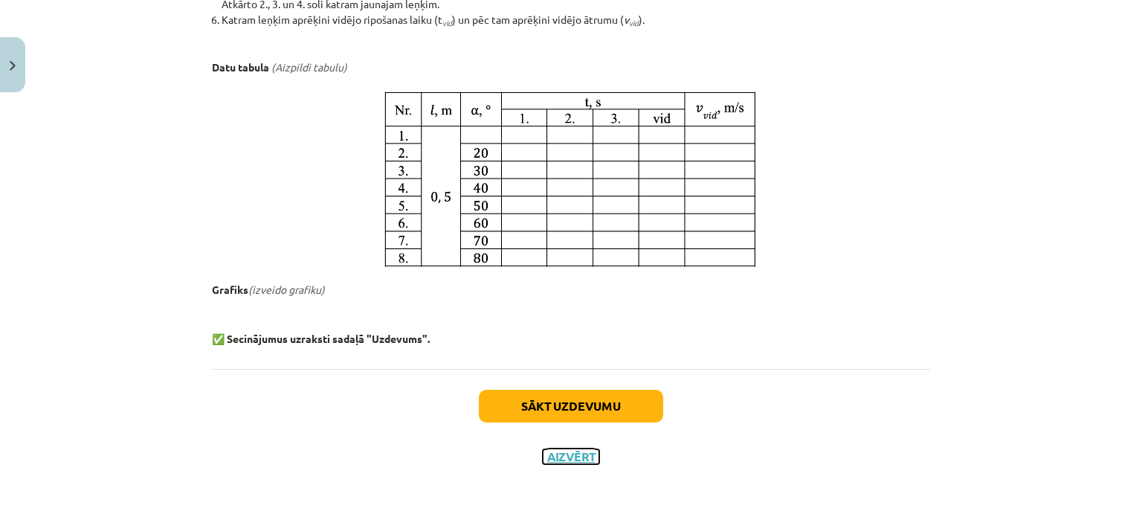
click at [547, 458] on button "Aizvērt" at bounding box center [571, 456] width 57 height 15
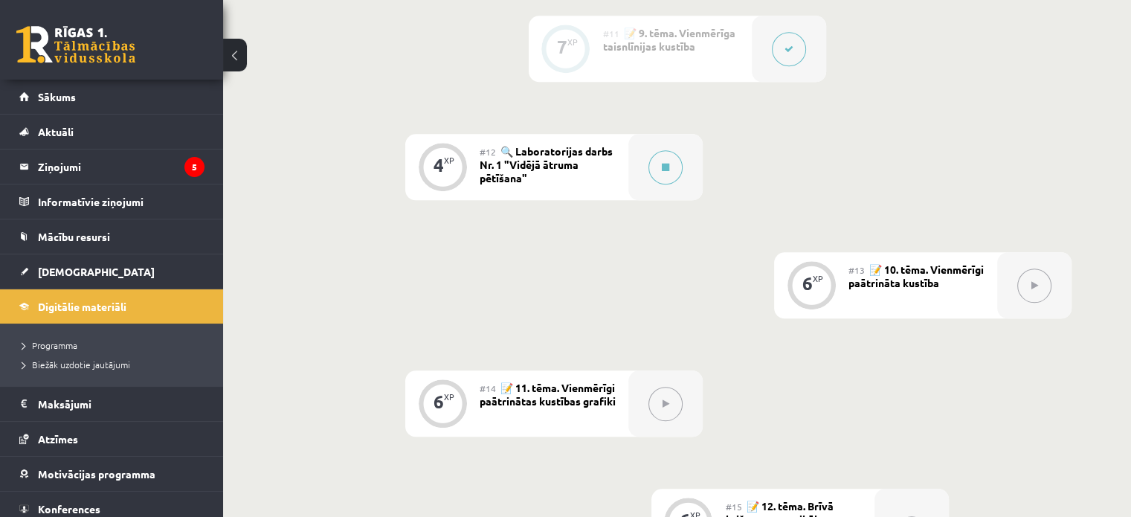
scroll to position [1567, 0]
click at [87, 268] on link "[DEMOGRAPHIC_DATA]" at bounding box center [111, 271] width 185 height 34
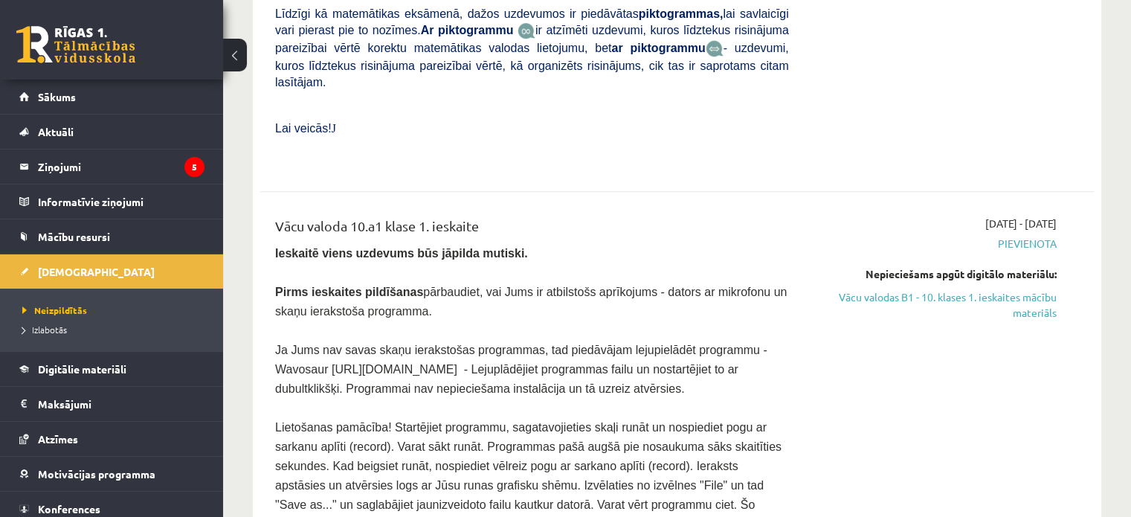
scroll to position [860, 0]
click at [996, 289] on link "Vācu valodas B1 - 10. klases 1. ieskaites mācību materiāls" at bounding box center [933, 304] width 245 height 31
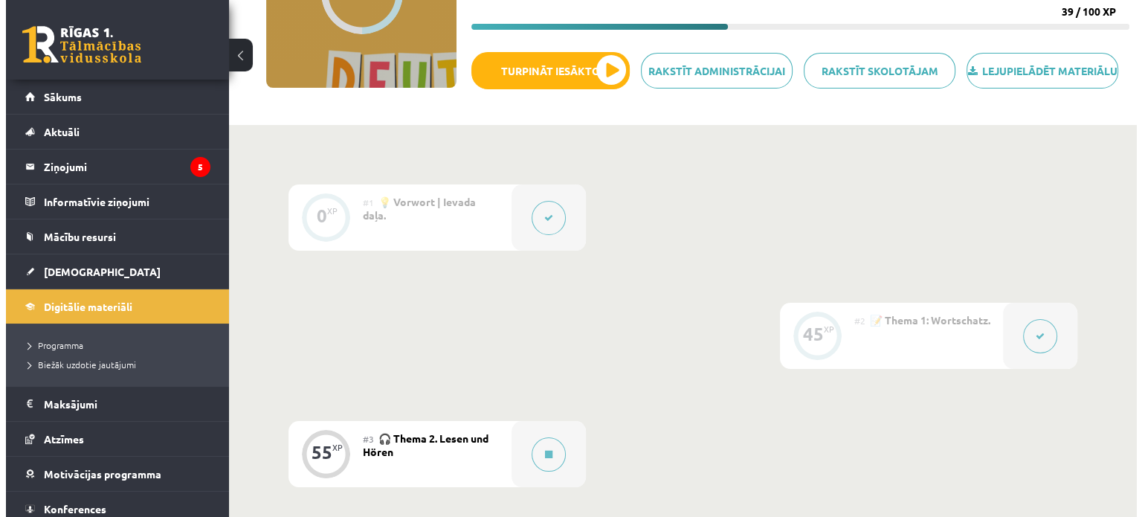
scroll to position [365, 0]
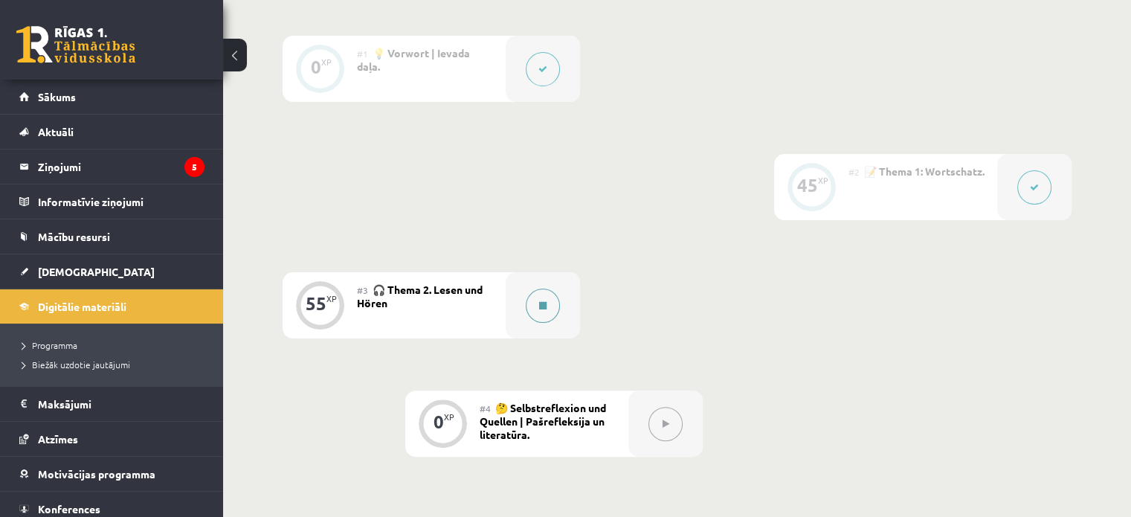
click at [553, 321] on button at bounding box center [543, 306] width 34 height 34
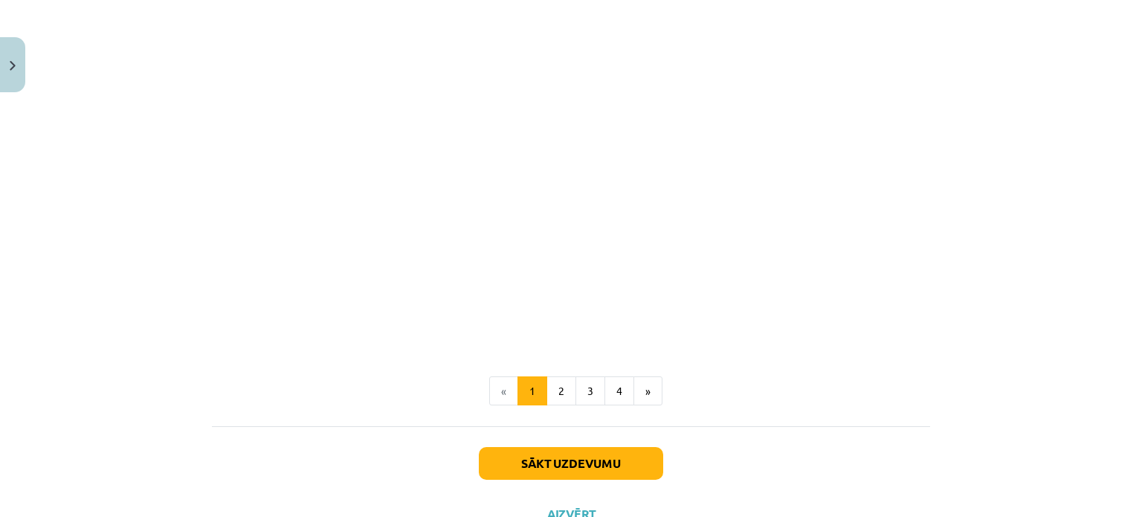
scroll to position [1591, 0]
click at [582, 459] on button "Sākt uzdevumu" at bounding box center [571, 463] width 184 height 33
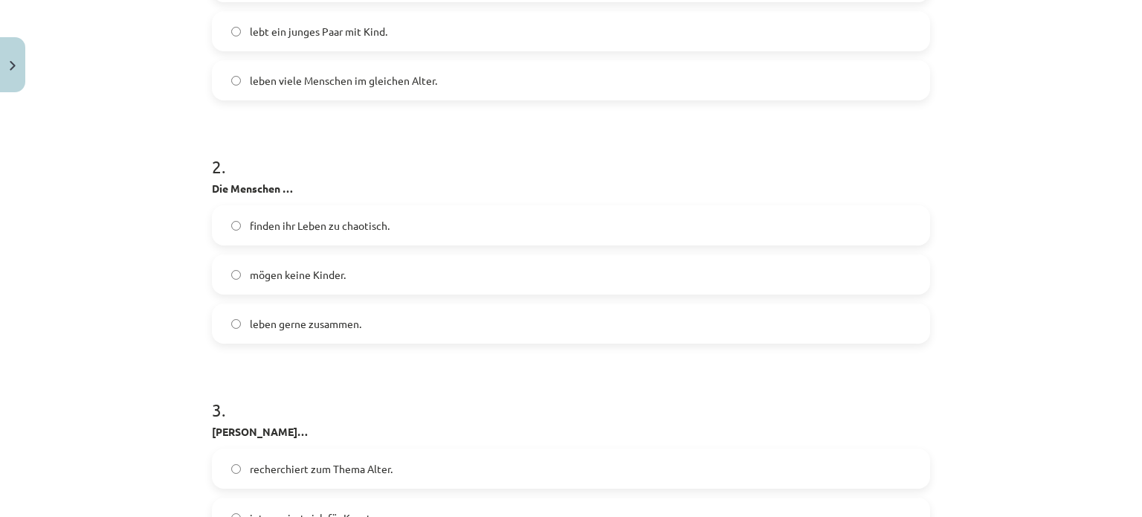
scroll to position [948, 0]
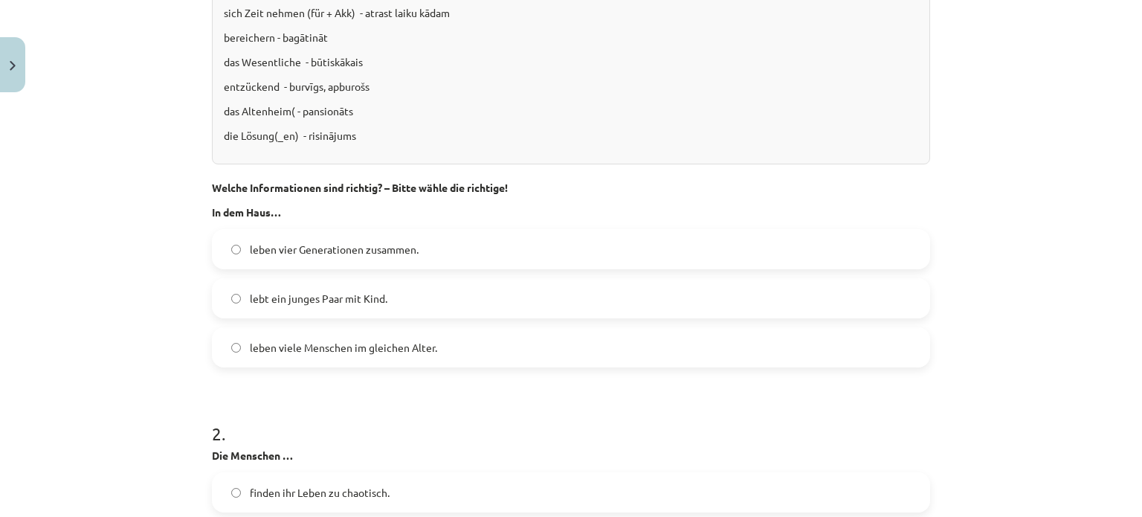
click at [290, 276] on div "leben vier Generationen zusammen. lebt ein junges Paar mit Kind. leben viele Me…" at bounding box center [571, 298] width 718 height 138
click at [283, 268] on div "leben vier Generationen zusammen. lebt ein junges Paar mit Kind. leben viele Me…" at bounding box center [571, 298] width 718 height 138
click at [272, 255] on span "leben vier Generationen zusammen." at bounding box center [334, 250] width 169 height 16
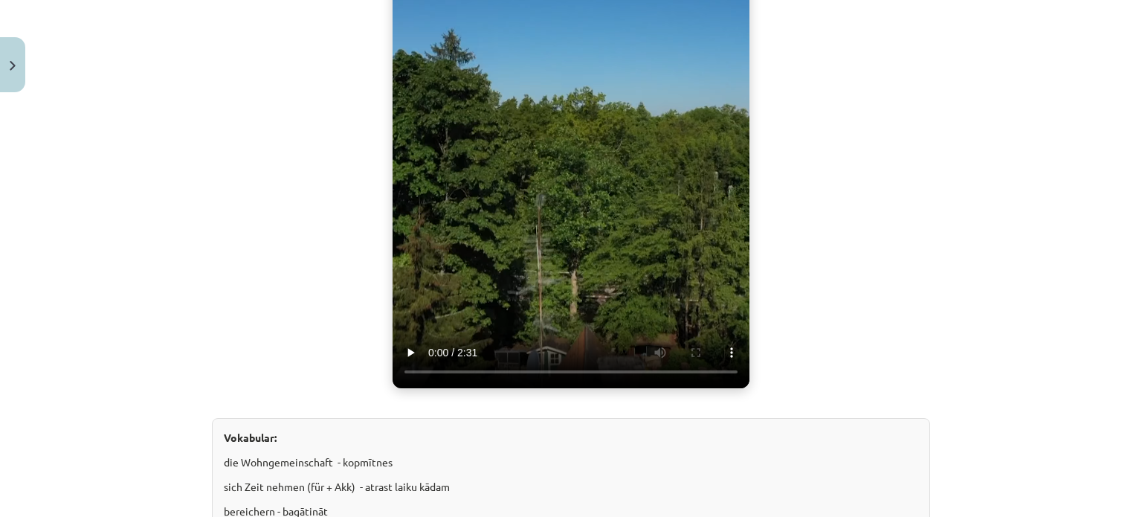
scroll to position [475, 0]
click at [589, 323] on video "Jūsu pārlūkprogramma neatbalsta video atskaņošanu." at bounding box center [571, 164] width 357 height 446
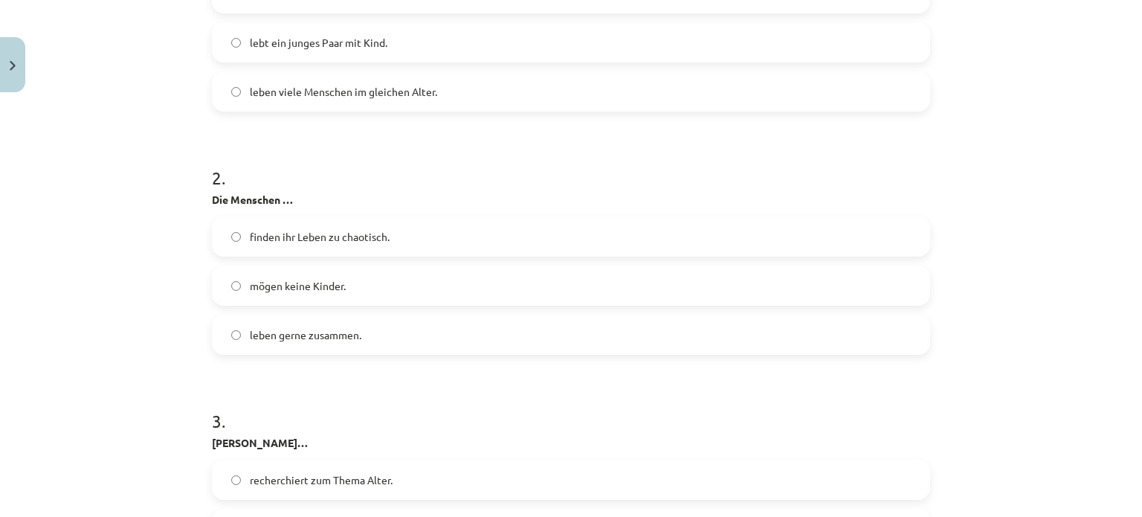
scroll to position [1209, 0]
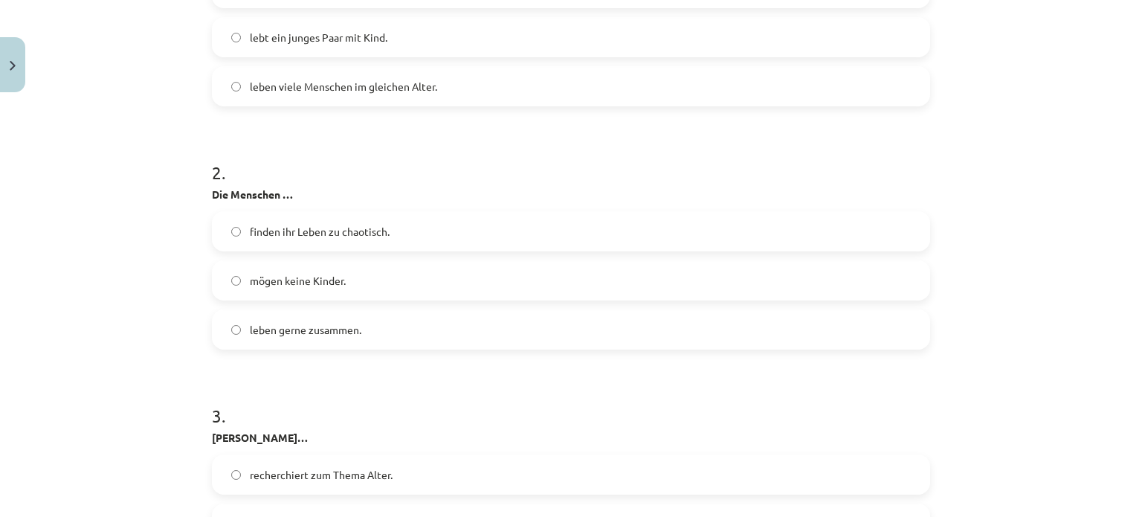
click at [379, 315] on label "leben gerne zusammen." at bounding box center [570, 329] width 715 height 37
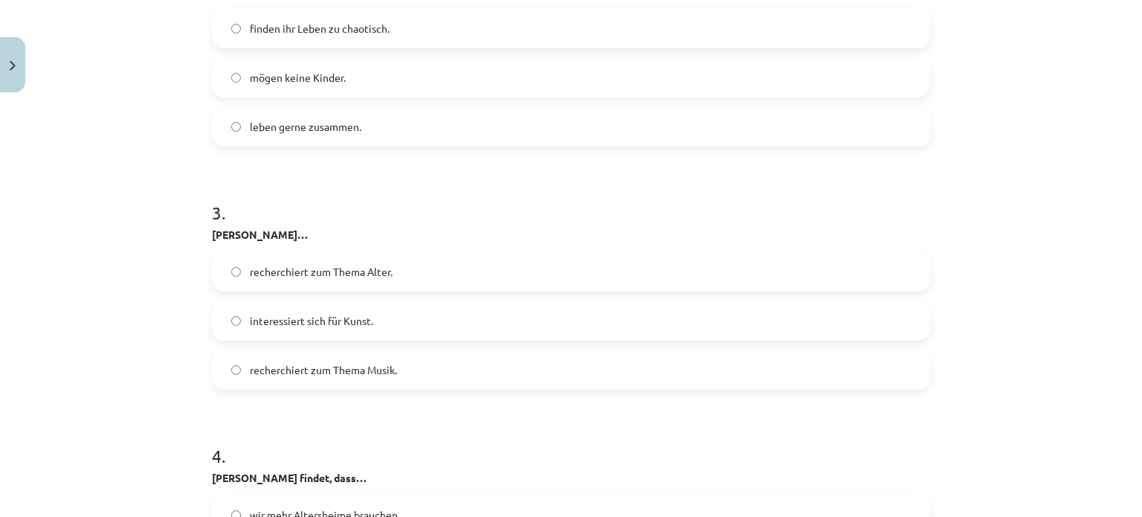
scroll to position [1469, 0]
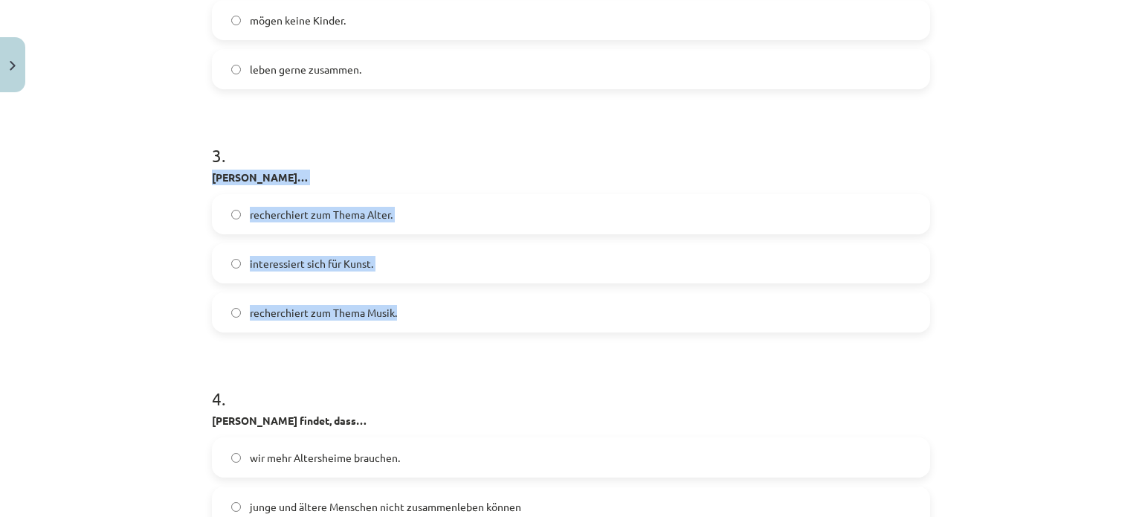
drag, startPoint x: 201, startPoint y: 175, endPoint x: 414, endPoint y: 313, distance: 254.3
copy div "[PERSON_NAME]… recherchiert zum Thema Alter. interessiert sich für Kunst. reche…"
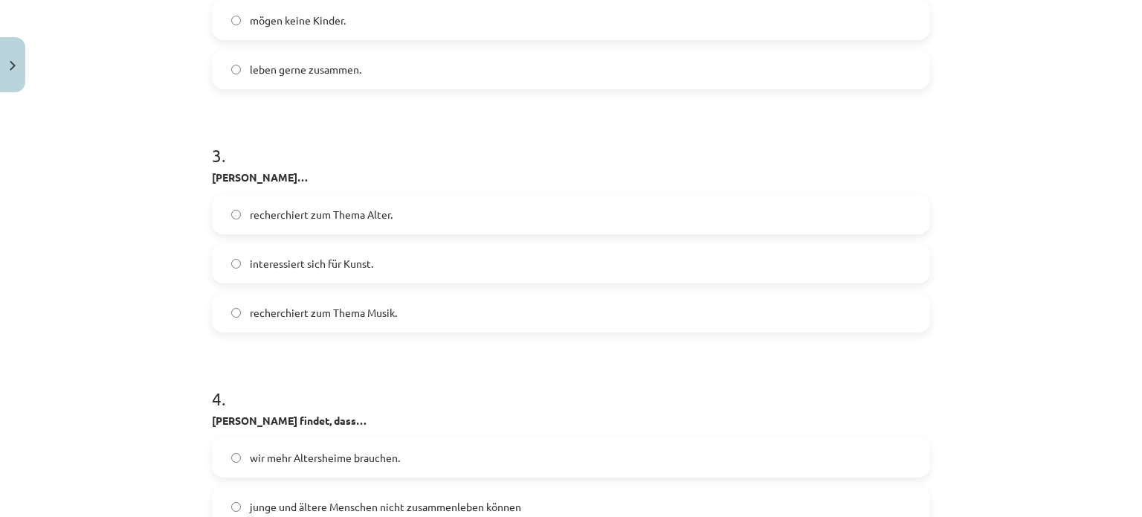
click at [463, 142] on h1 "3 ." at bounding box center [571, 142] width 718 height 46
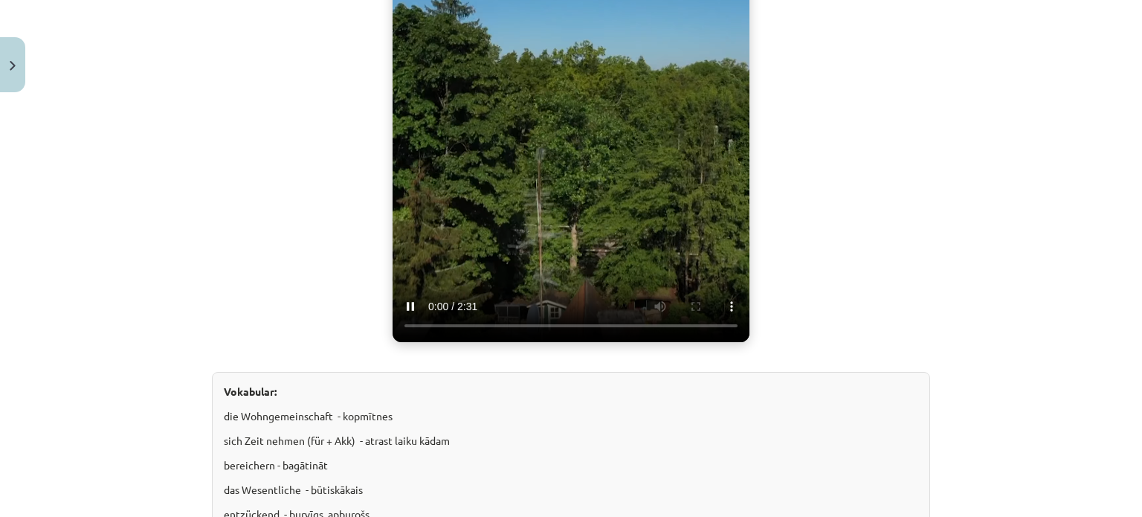
scroll to position [115, 0]
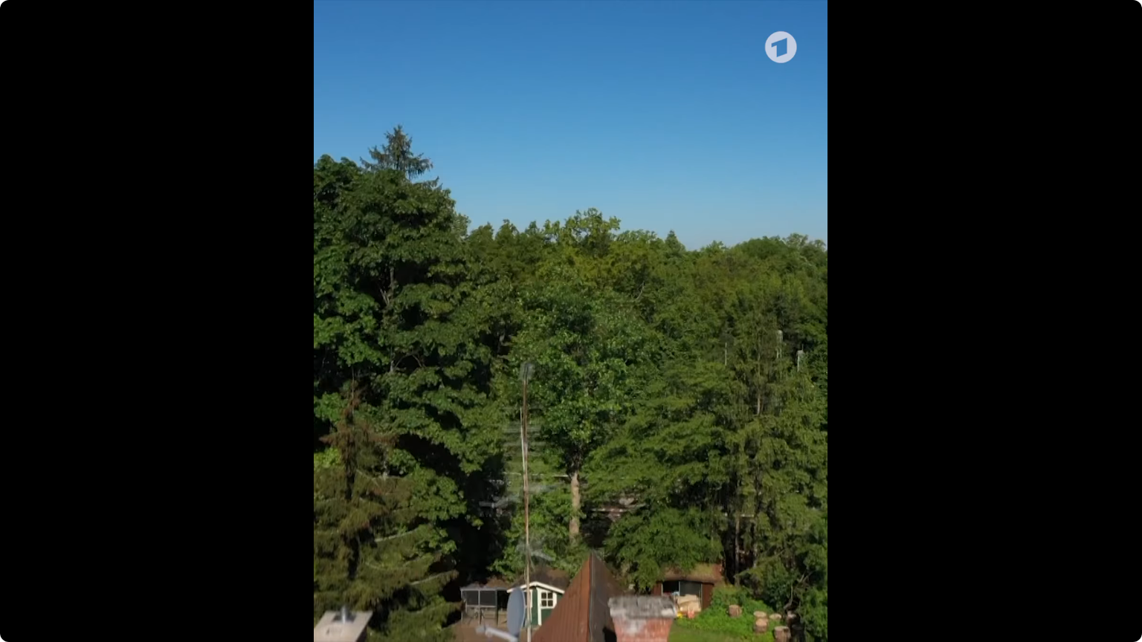
click at [761, 231] on video "Jūsu pārlūkprogramma neatbalsta video atskaņošanu." at bounding box center [571, 321] width 1142 height 642
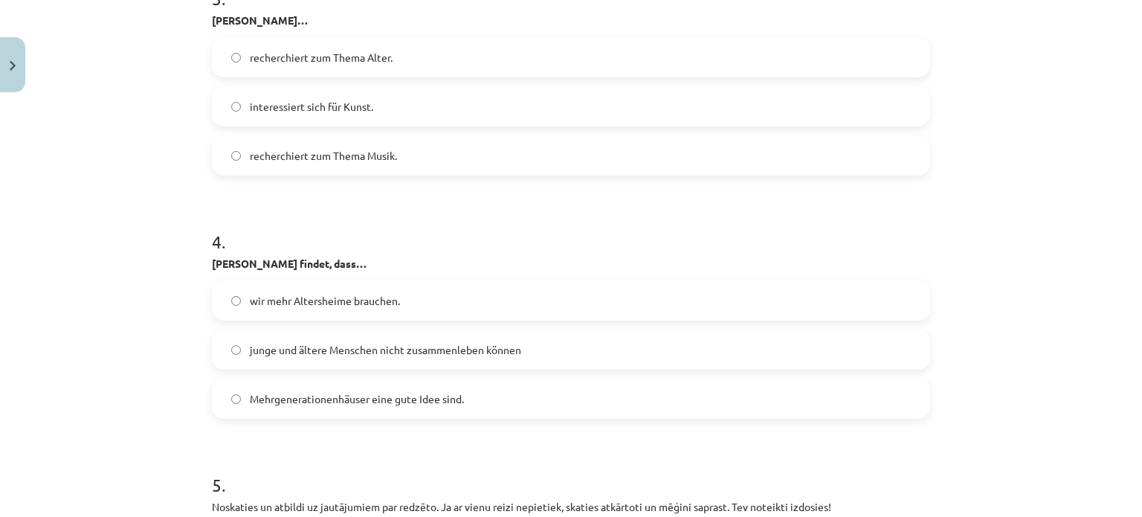
scroll to position [1680, 0]
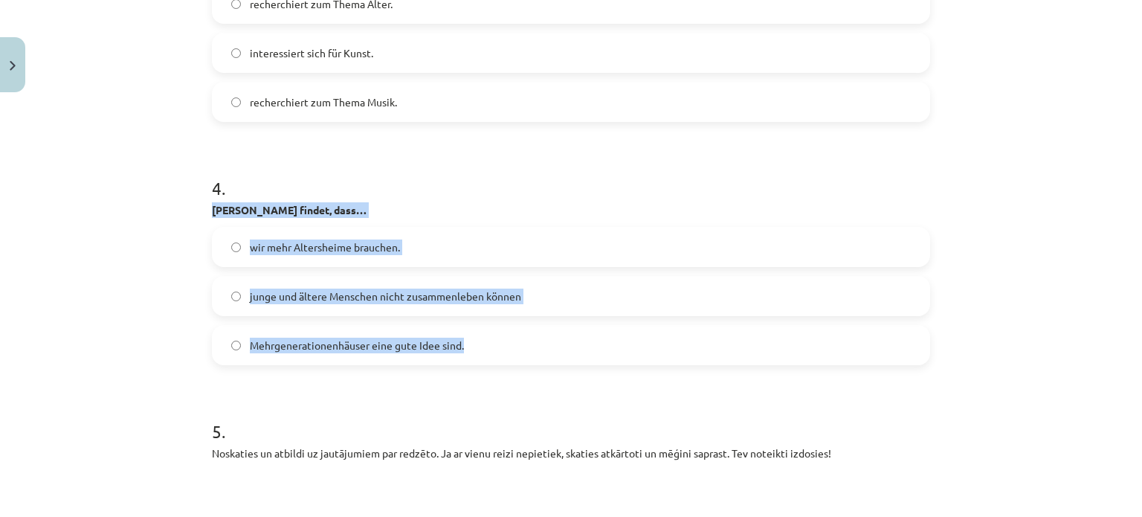
drag, startPoint x: 202, startPoint y: 210, endPoint x: 466, endPoint y: 341, distance: 295.0
copy div "[PERSON_NAME] findet, dass… wir mehr Altersheime brauchen. junge und ältere Men…"
click at [517, 199] on div "4 . [PERSON_NAME] findet, dass… wir mehr Altersheime brauchen. junge und ältere…" at bounding box center [571, 258] width 718 height 213
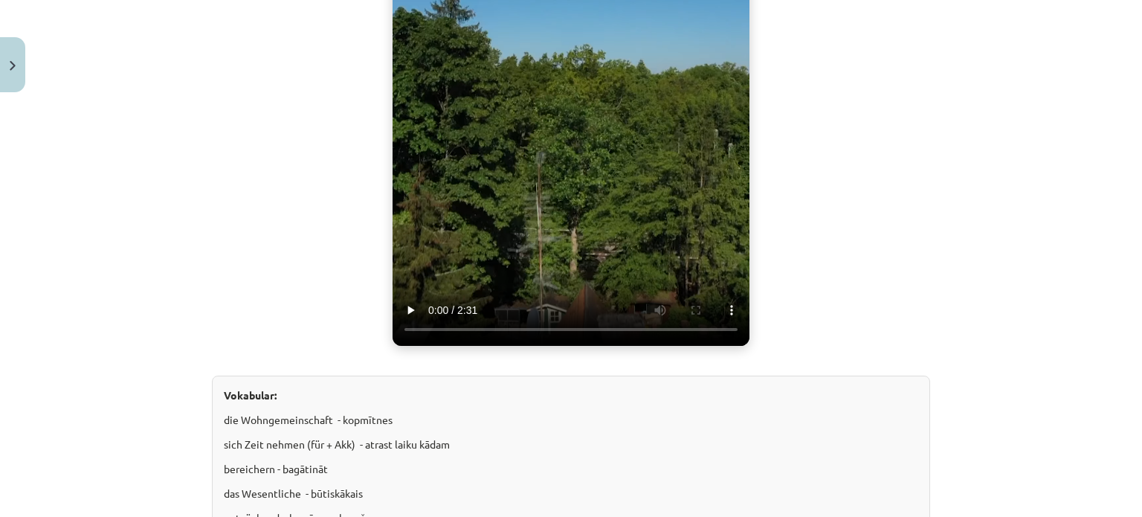
scroll to position [516, 0]
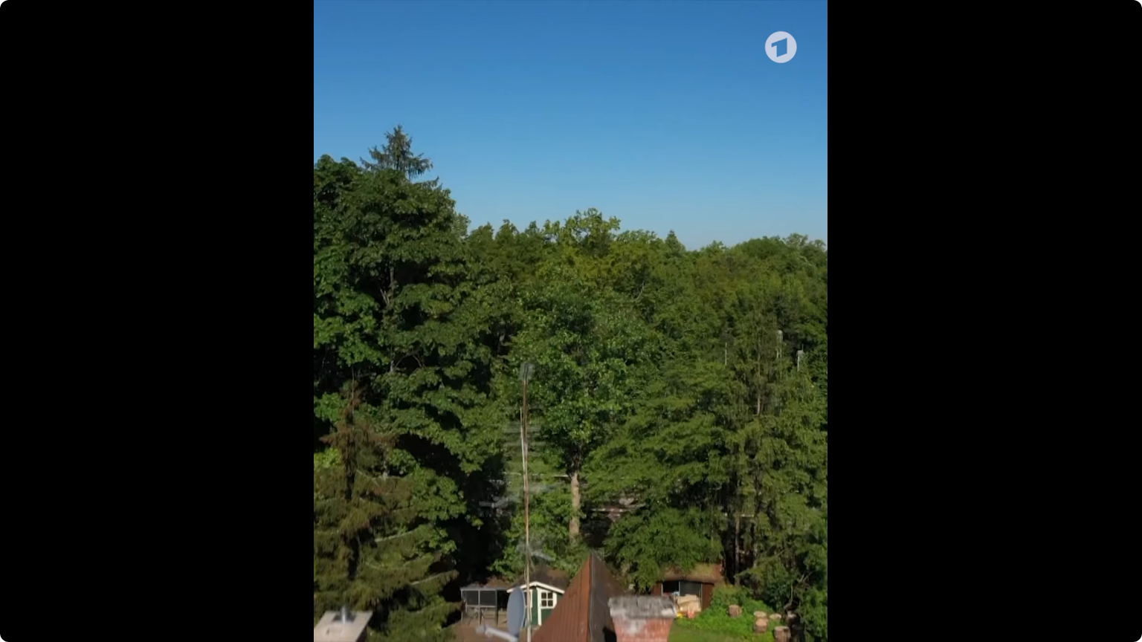
click at [788, 257] on video "Jūsu pārlūkprogramma neatbalsta video atskaņošanu." at bounding box center [571, 321] width 1142 height 642
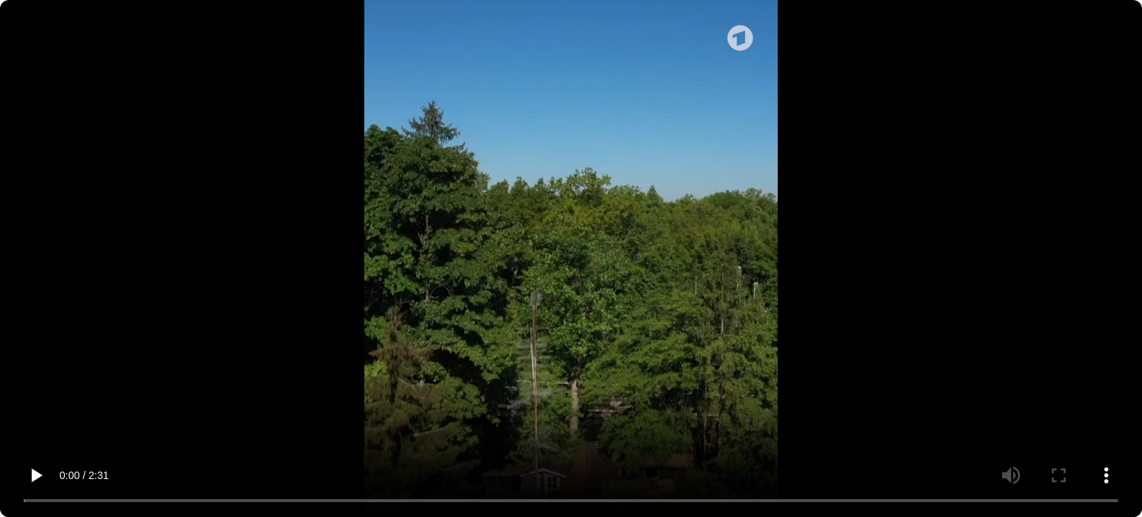
scroll to position [1407, 0]
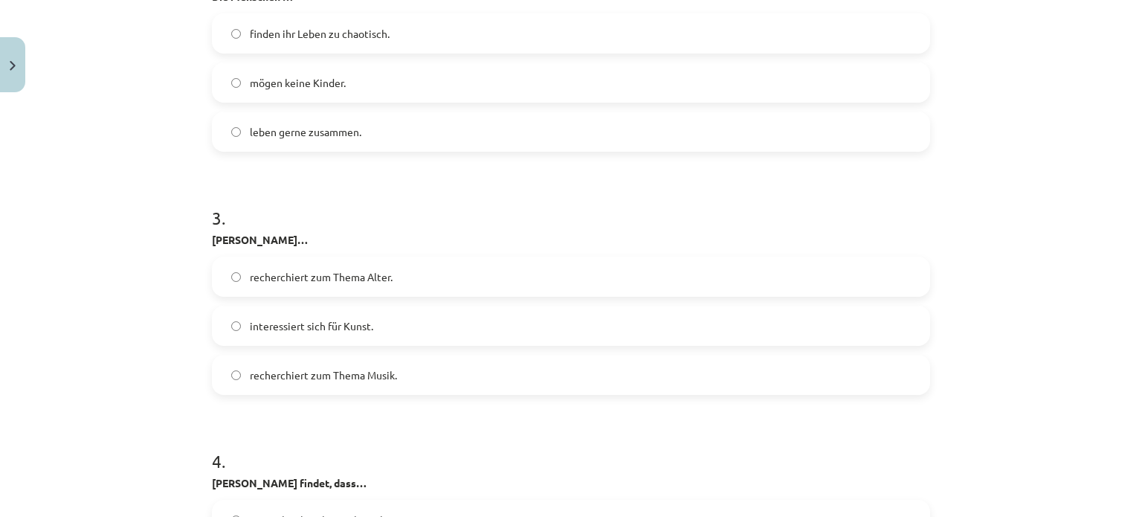
click at [348, 285] on label "recherchiert zum Thema Alter." at bounding box center [570, 276] width 715 height 37
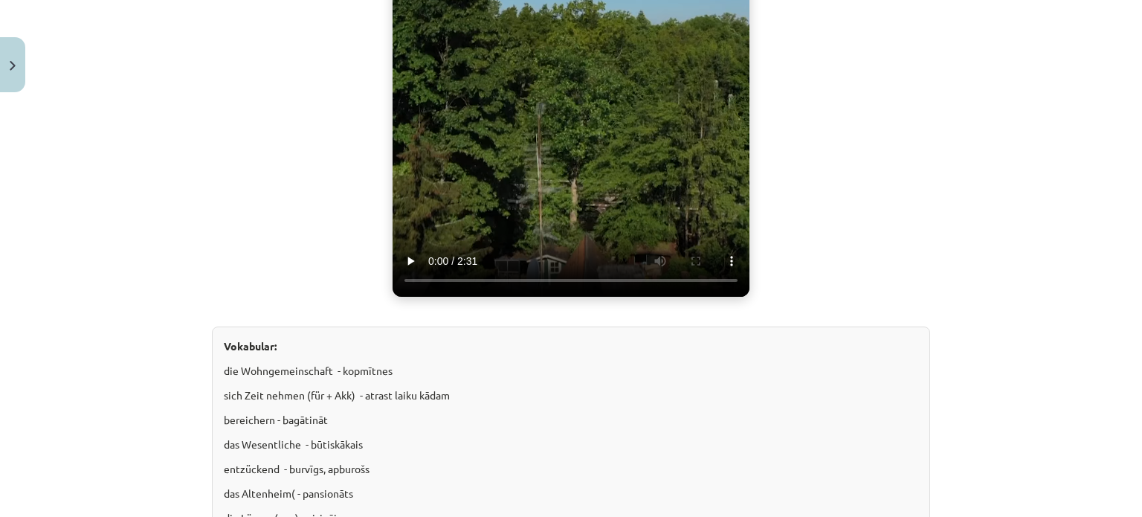
scroll to position [380, 0]
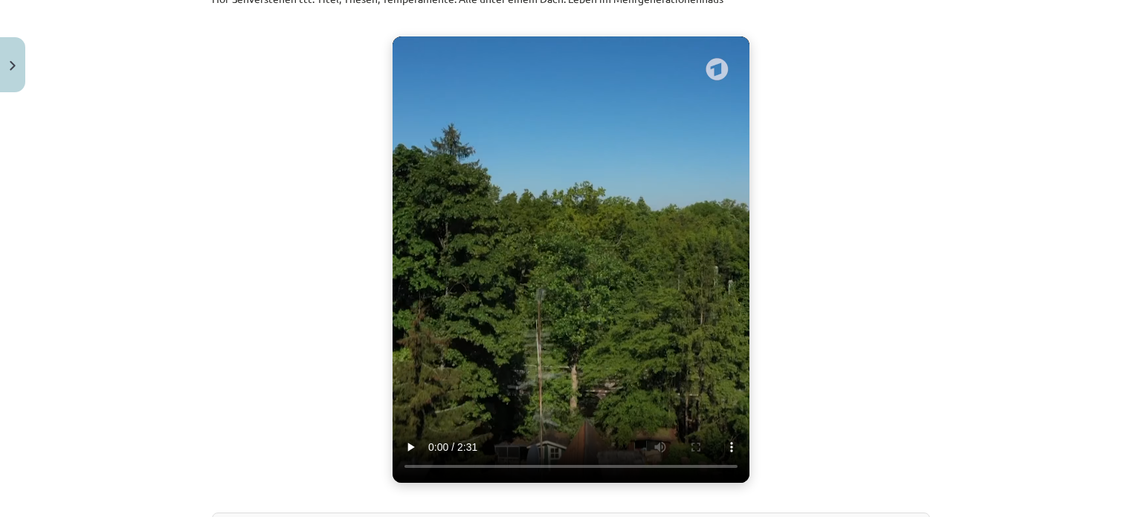
click at [493, 318] on video "Jūsu pārlūkprogramma neatbalsta video atskaņošanu." at bounding box center [571, 259] width 357 height 446
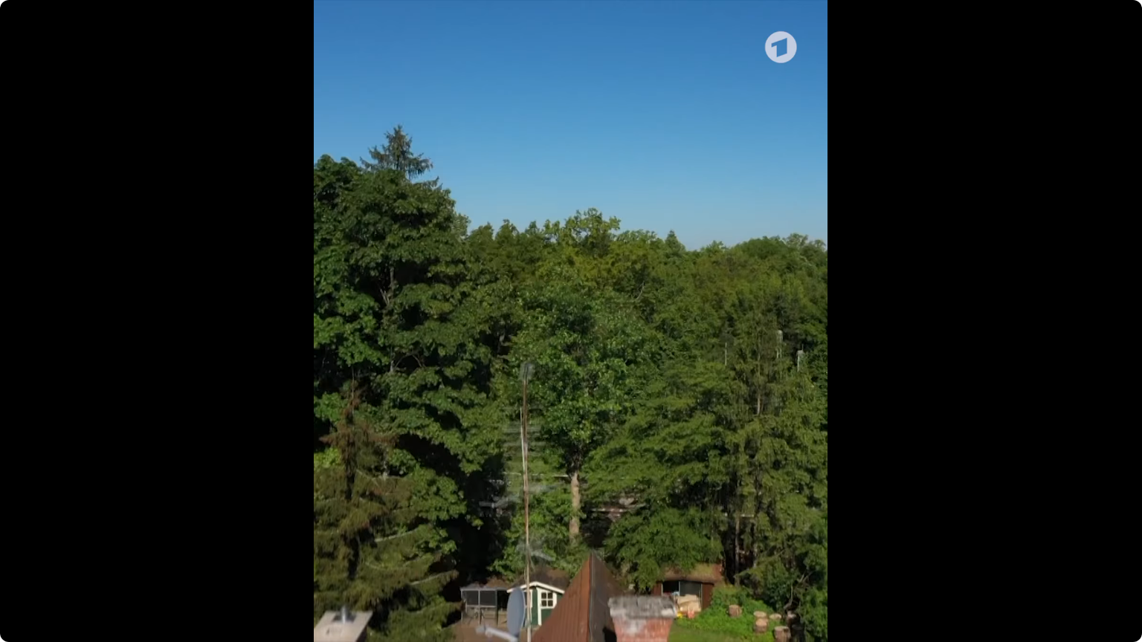
click at [825, 422] on video "Jūsu pārlūkprogramma neatbalsta video atskaņošanu." at bounding box center [571, 321] width 1142 height 642
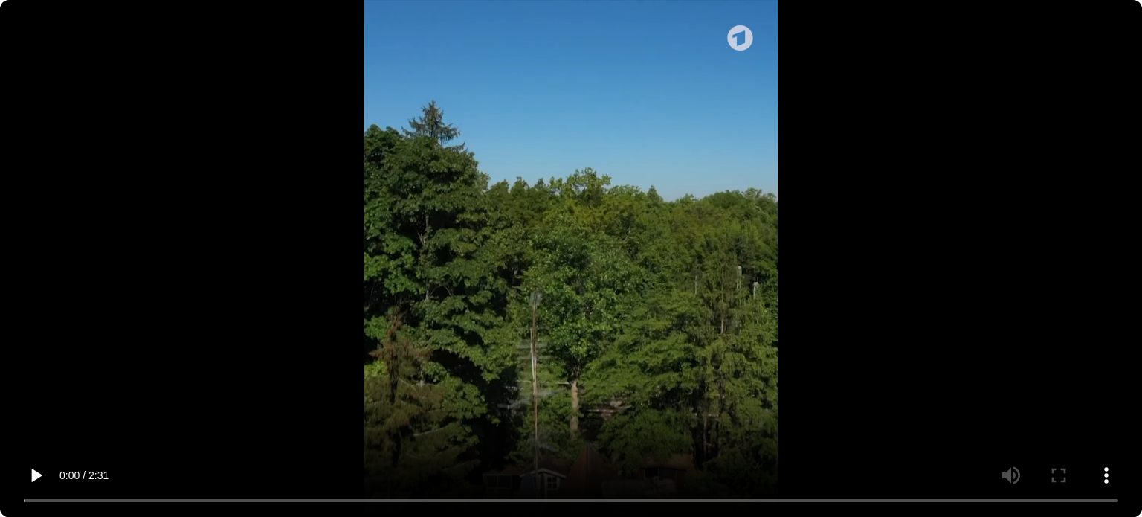
scroll to position [1663, 0]
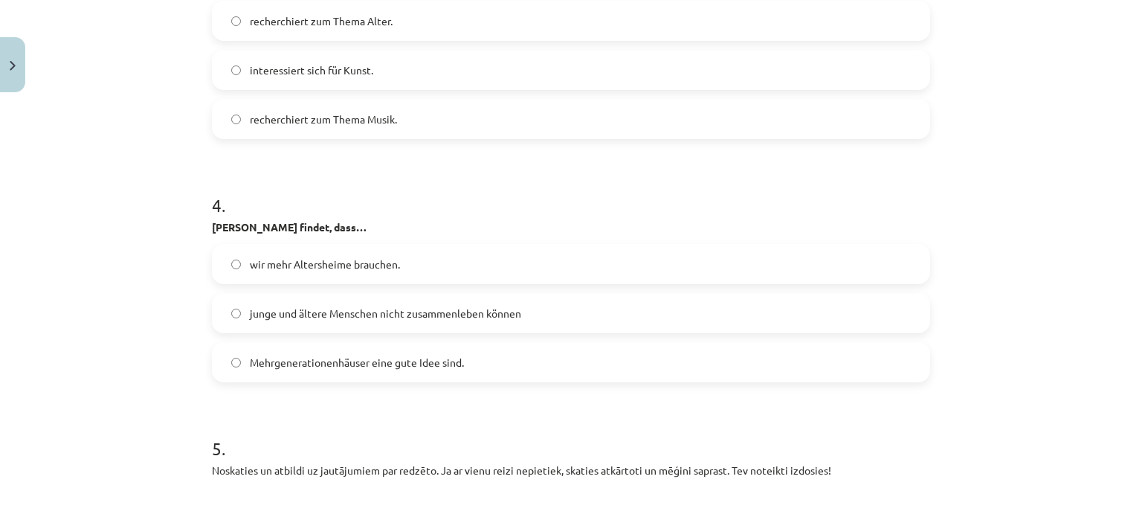
click at [413, 365] on span "Mehrgenerationenhäuser eine gute Idee sind." at bounding box center [357, 363] width 214 height 16
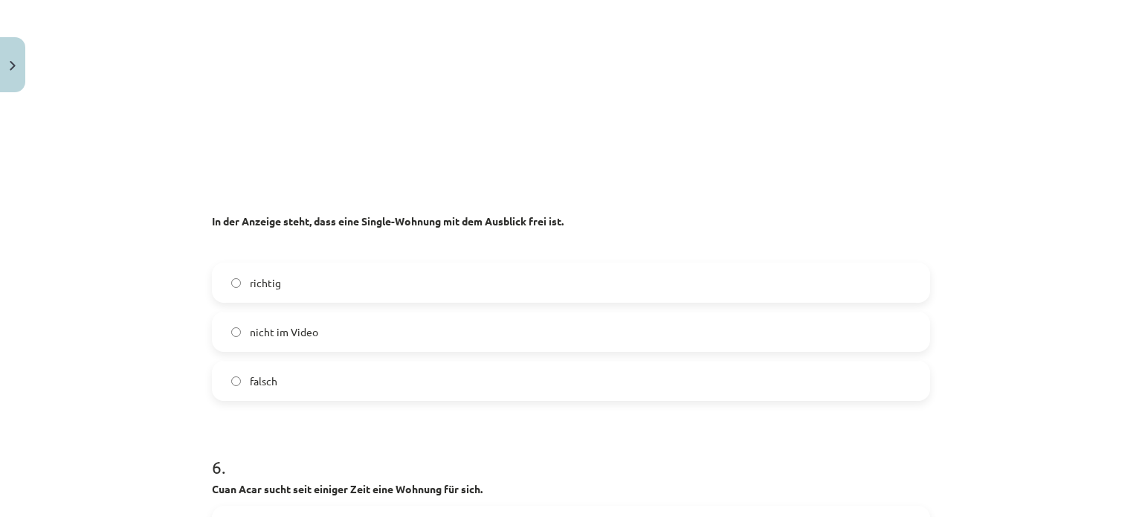
scroll to position [2125, 0]
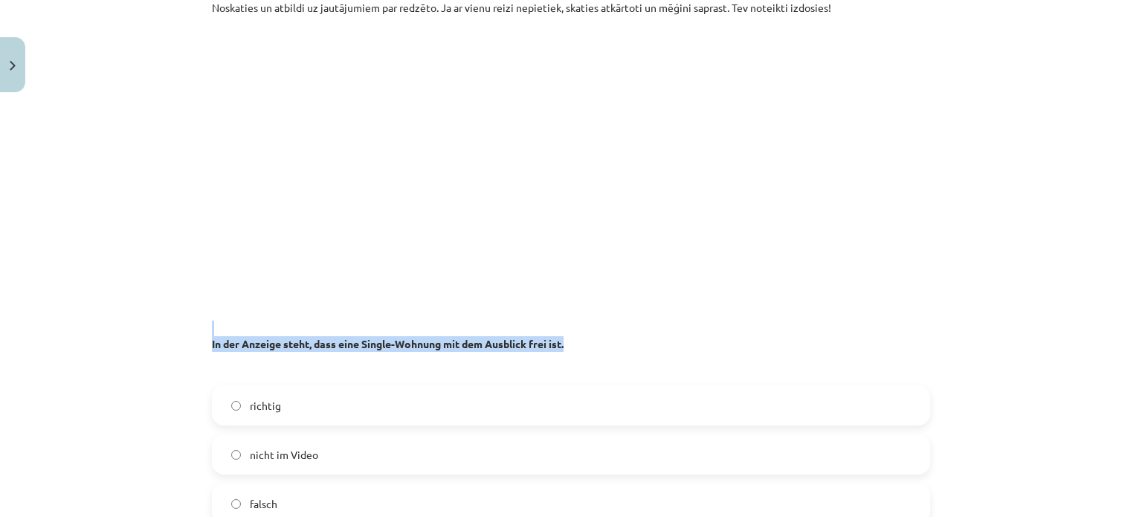
drag, startPoint x: 200, startPoint y: 335, endPoint x: 592, endPoint y: 350, distance: 392.2
copy p "In der Anzeige steht, dass eine Single-Wohnung mit dem Ausblick frei ist."
click at [592, 350] on p "In der Anzeige steht, dass eine Single-Wohnung mit dem Ausblick frei ist." at bounding box center [571, 336] width 718 height 31
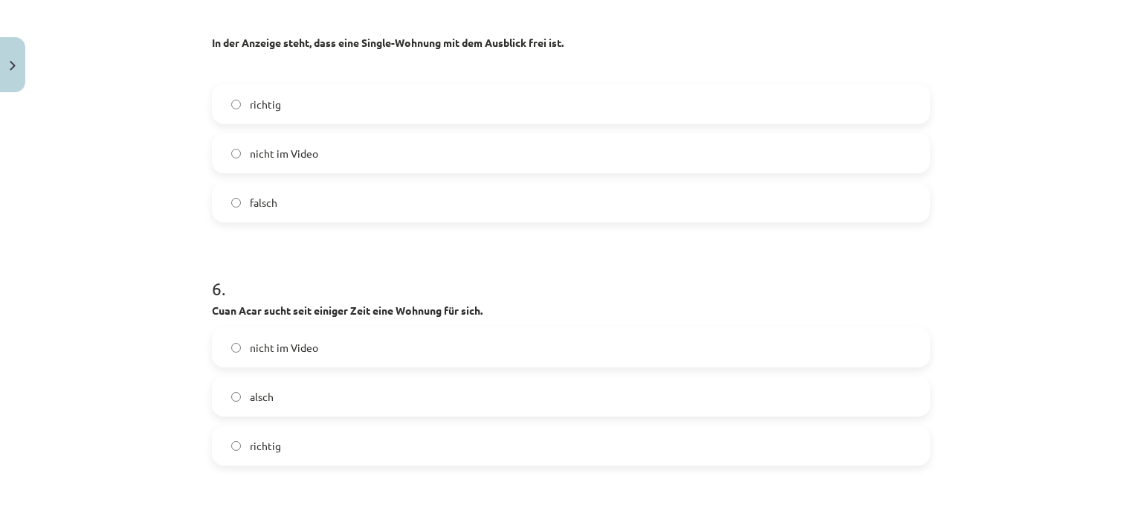
scroll to position [2427, 0]
drag, startPoint x: 192, startPoint y: 306, endPoint x: 537, endPoint y: 306, distance: 345.0
click at [537, 306] on div "Mācību tēma: Vācu valodas b1 - 10. klases 1. ieskaites mācību materiāls #3 🎧 Th…" at bounding box center [571, 258] width 1142 height 517
copy strong "Cuan Acar sucht seit einiger Zeit eine Wohnung für sich."
click at [537, 306] on p "Cuan Acar sucht seit einiger Zeit eine Wohnung für sich." at bounding box center [571, 310] width 718 height 16
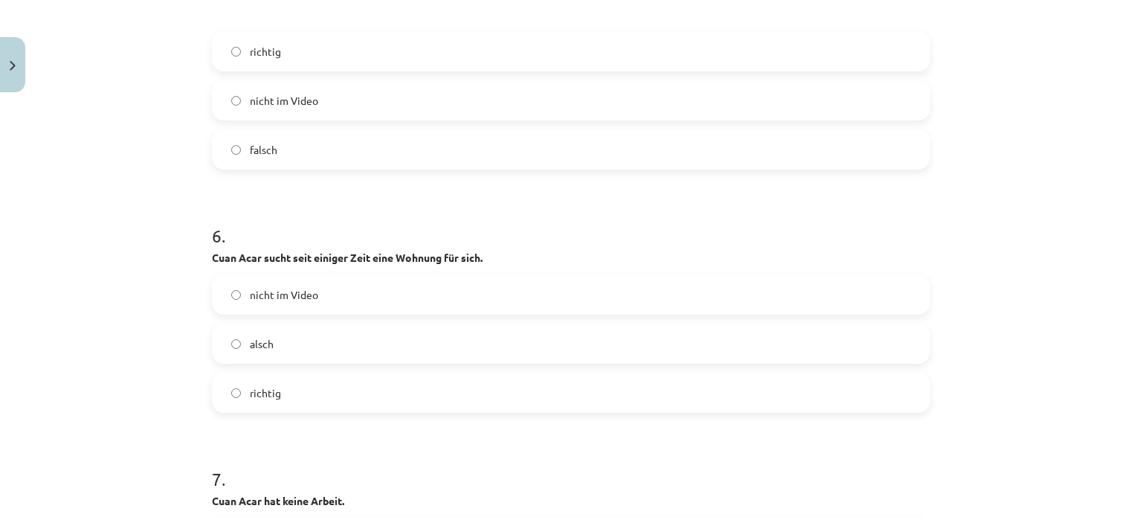
scroll to position [2487, 0]
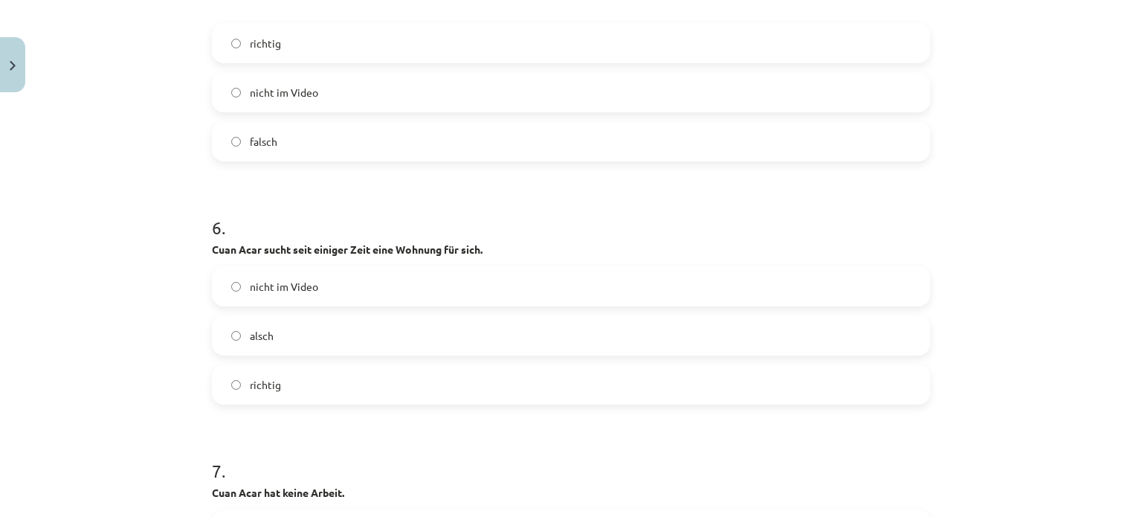
click at [294, 381] on label "richtig" at bounding box center [570, 384] width 715 height 37
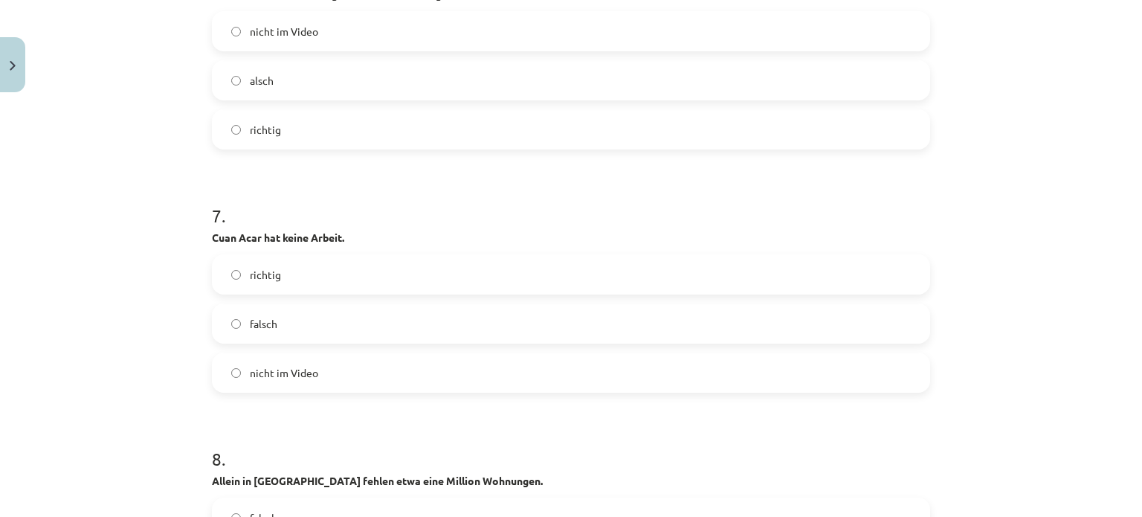
scroll to position [2761, 0]
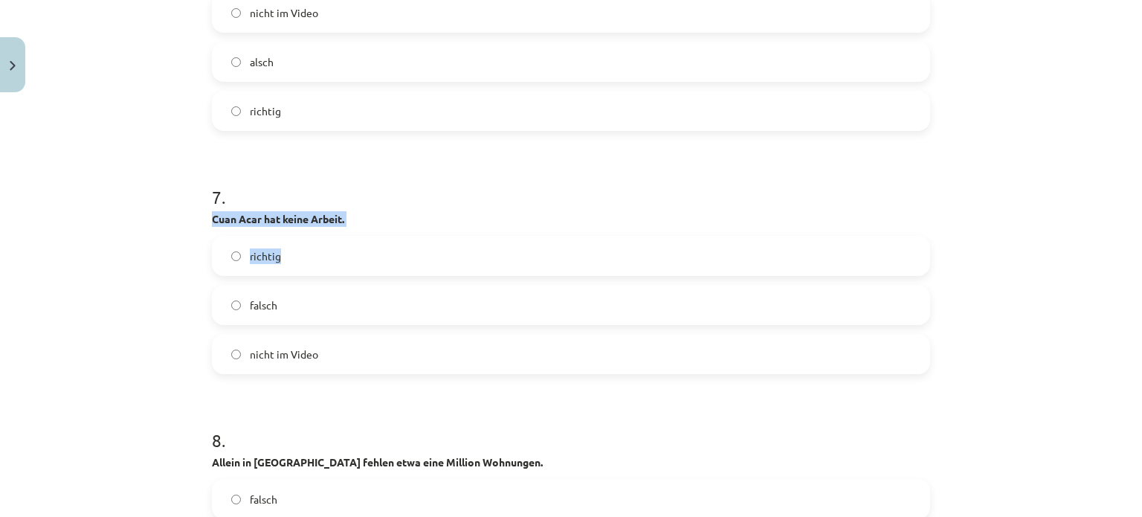
drag, startPoint x: 199, startPoint y: 219, endPoint x: 360, endPoint y: 227, distance: 160.8
click at [360, 227] on div "7 . Cuan Acar hat keine Arbeit. richtig falsch nicht im Video" at bounding box center [571, 267] width 718 height 213
drag, startPoint x: 207, startPoint y: 216, endPoint x: 345, endPoint y: 214, distance: 138.3
click at [345, 214] on p "Cuan Acar hat keine Arbeit." at bounding box center [571, 219] width 718 height 16
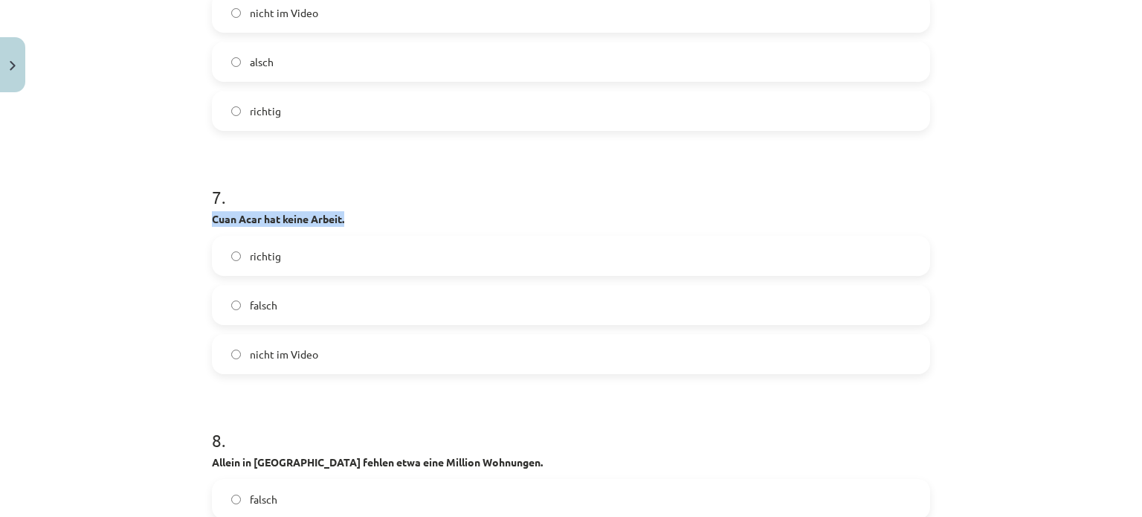
copy strong "Cuan Acar hat keine Arbeit."
click at [345, 214] on p "Cuan Acar hat keine Arbeit." at bounding box center [571, 219] width 718 height 16
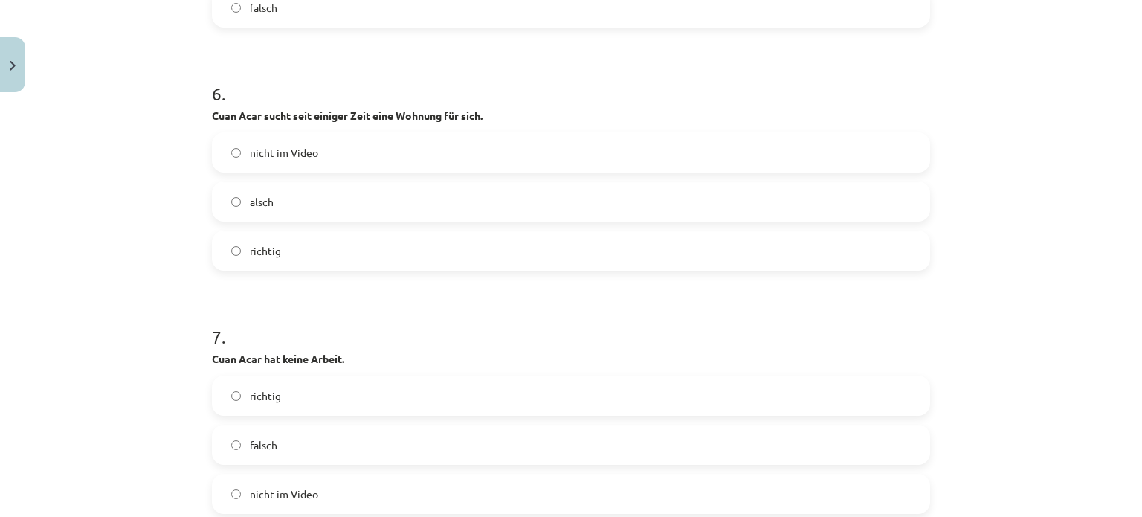
scroll to position [2825, 0]
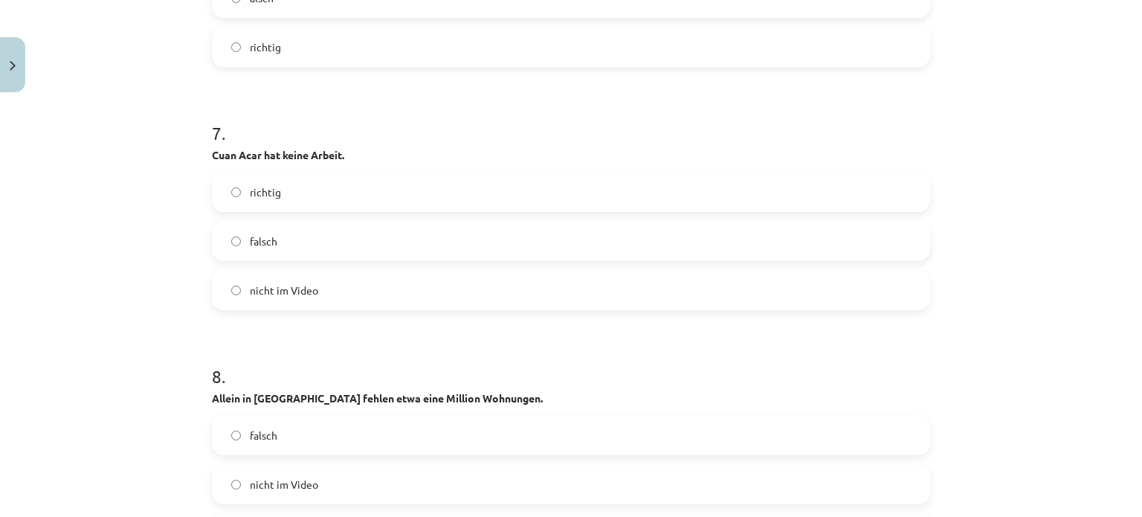
click at [292, 238] on label "falsch" at bounding box center [570, 240] width 715 height 37
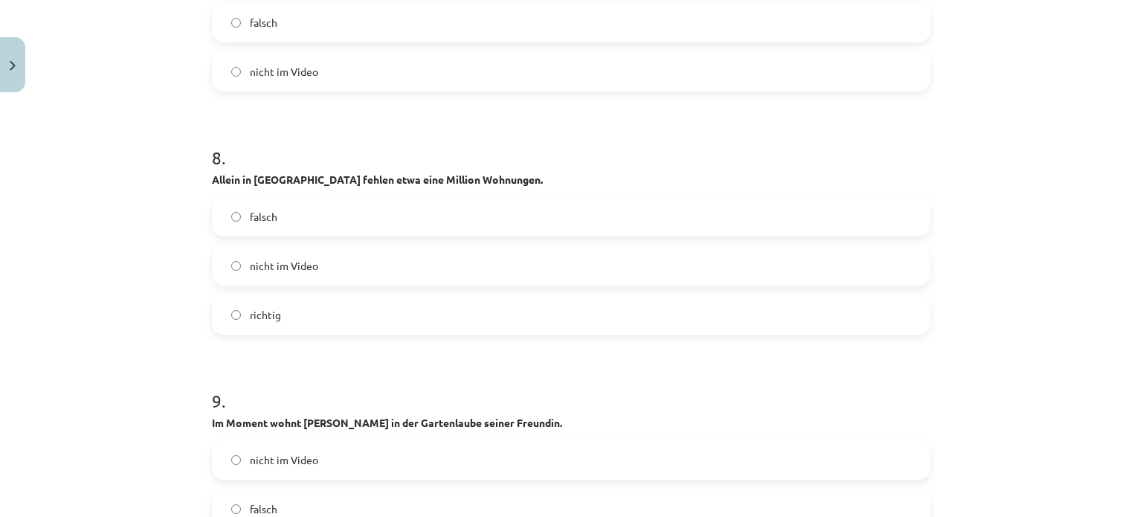
scroll to position [3044, 0]
click at [328, 294] on div "richtig" at bounding box center [571, 314] width 718 height 40
click at [443, 297] on label "richtig" at bounding box center [570, 313] width 715 height 37
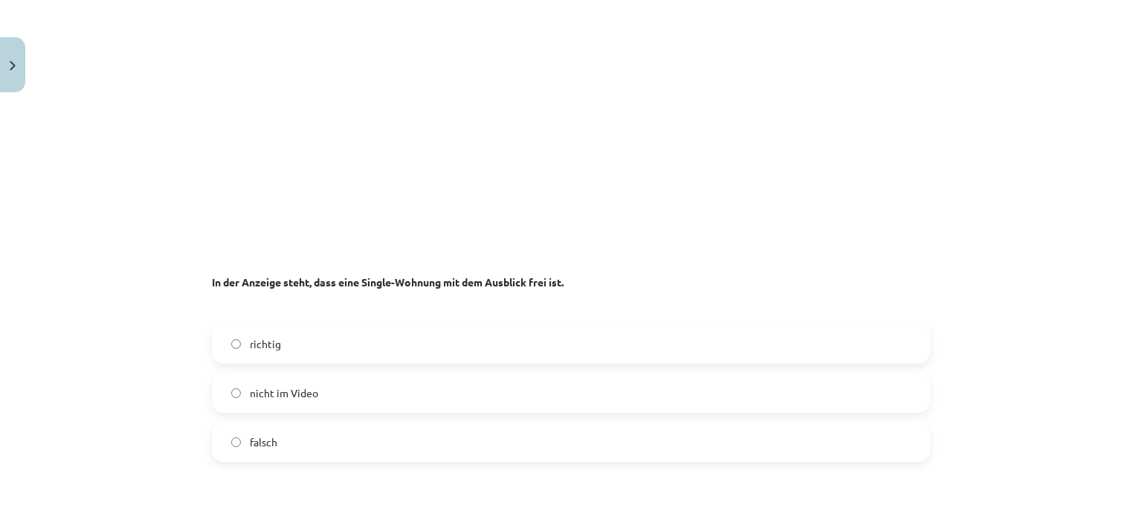
scroll to position [2223, 0]
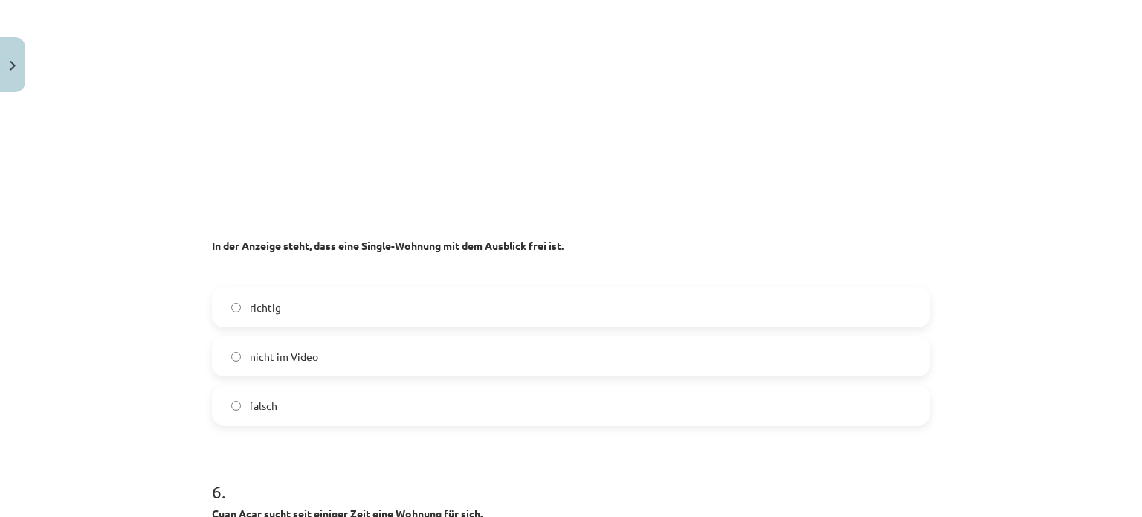
click at [300, 304] on label "richtig" at bounding box center [570, 307] width 715 height 37
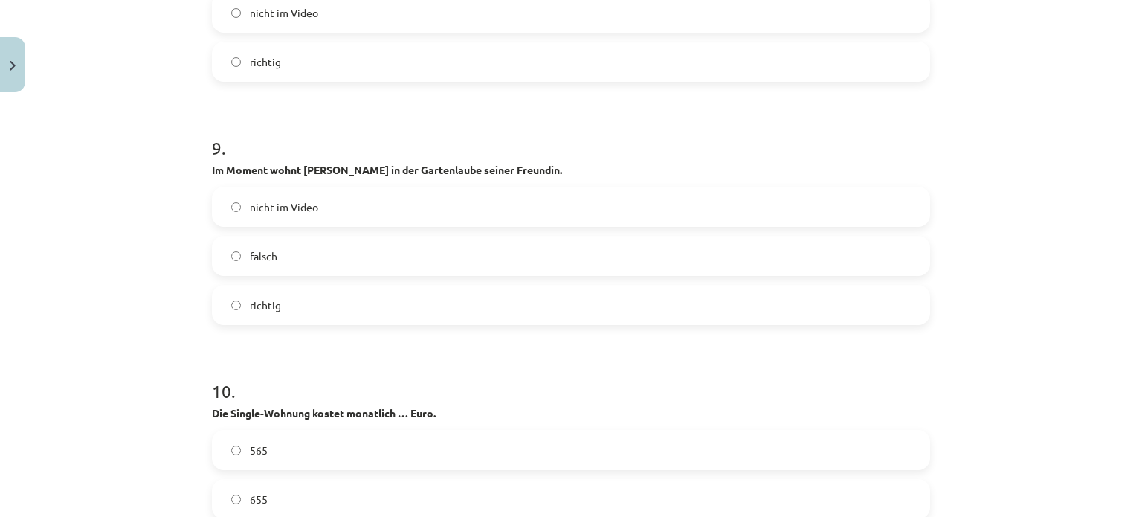
scroll to position [3297, 0]
drag, startPoint x: 204, startPoint y: 167, endPoint x: 532, endPoint y: 168, distance: 327.9
click at [532, 168] on div "55 XP Saņemsi Sarežģīts 440 pilda Apraksts Uzdevums Palīdzība 1 . Noskaties un …" at bounding box center [571, 410] width 736 height 7216
copy strong "Im Moment wohnt Cuan in der Gartenlaube seiner Freundin."
click at [532, 168] on p "Im Moment wohnt Cuan in der Gartenlaube seiner Freundin." at bounding box center [571, 169] width 718 height 16
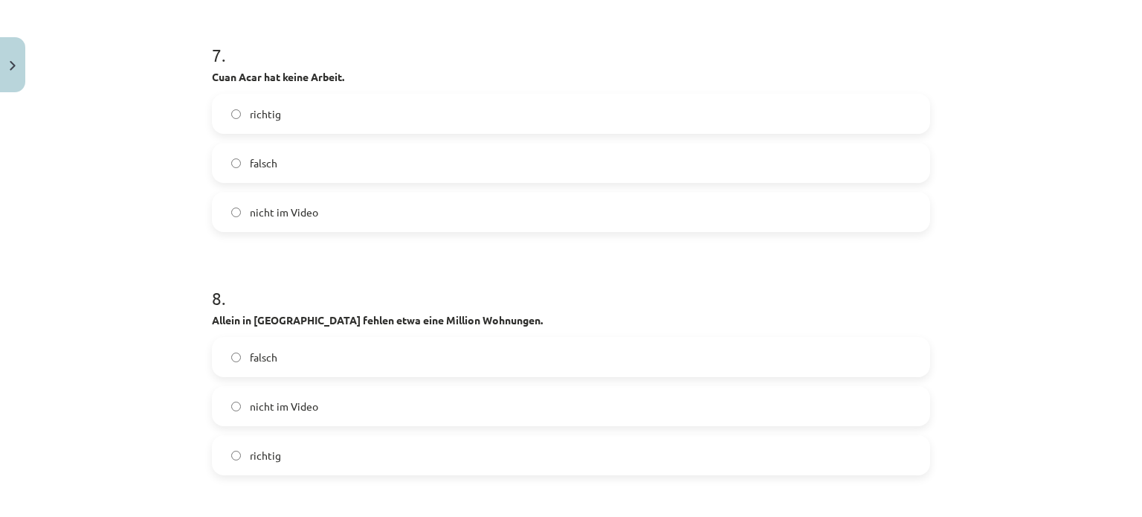
scroll to position [3275, 0]
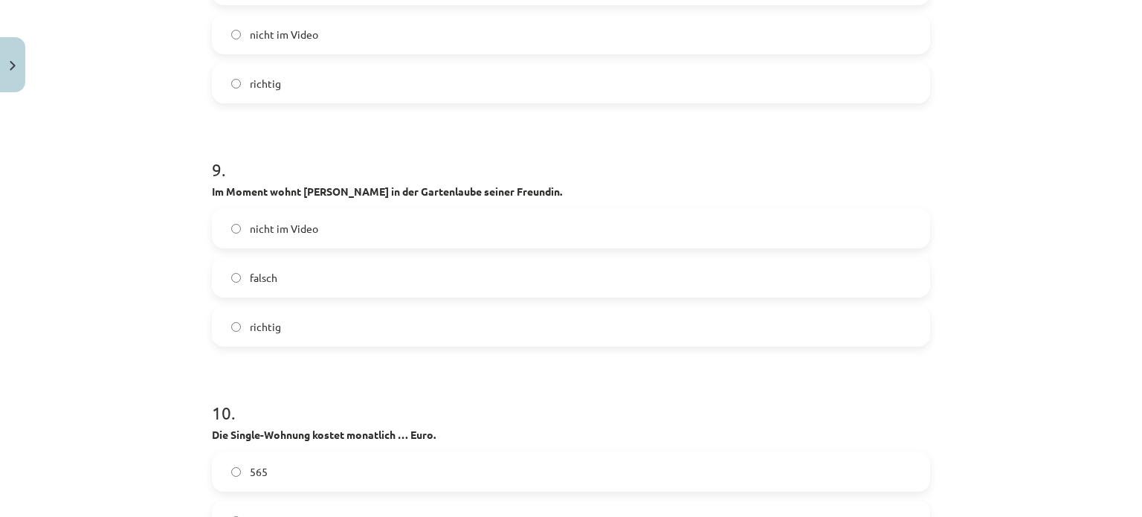
click at [479, 323] on label "richtig" at bounding box center [570, 326] width 715 height 37
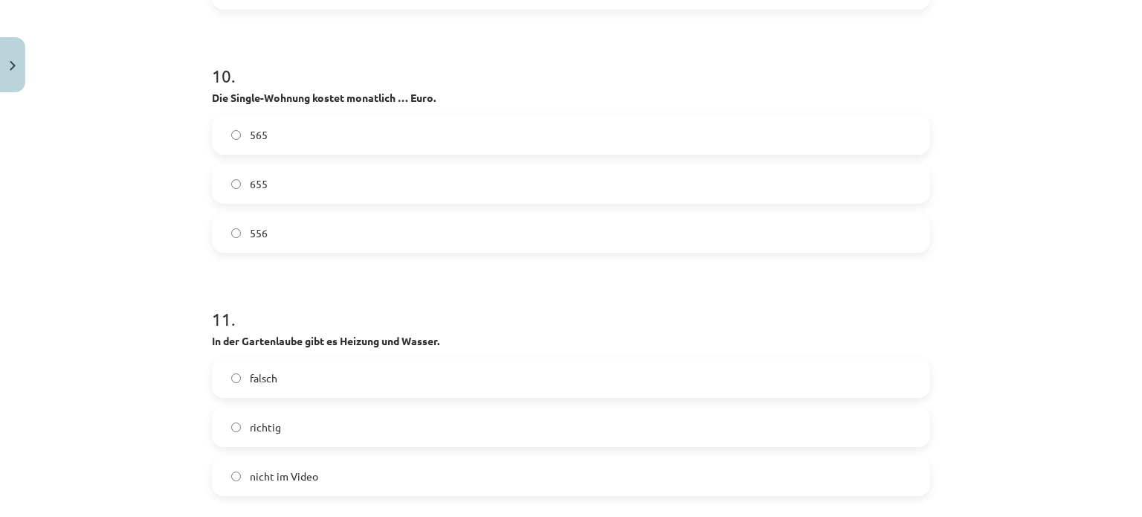
click at [318, 148] on label "565" at bounding box center [570, 134] width 715 height 37
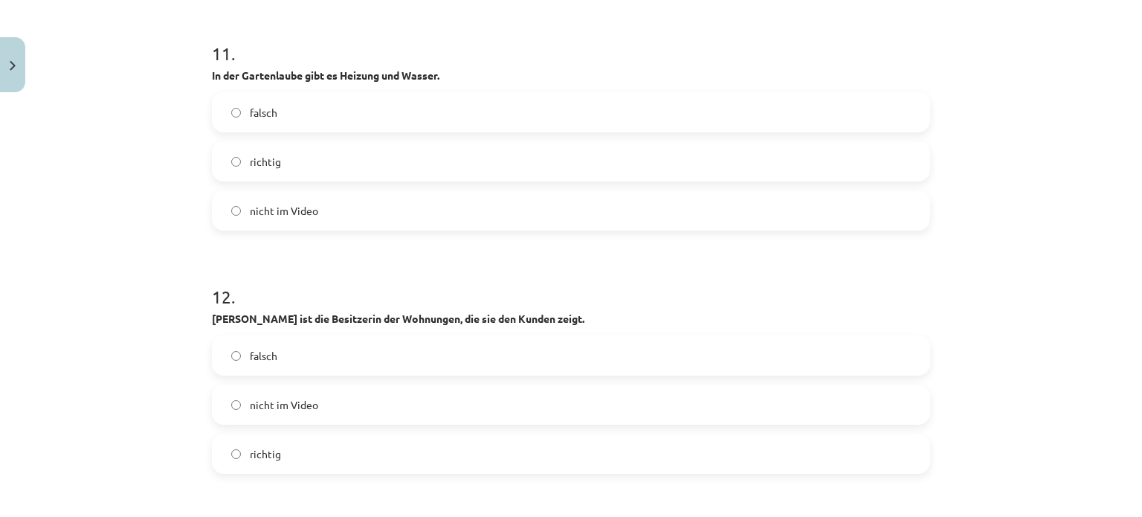
scroll to position [3877, 0]
drag, startPoint x: 205, startPoint y: 74, endPoint x: 475, endPoint y: 83, distance: 270.1
click at [475, 83] on div "11 . In der Gartenlaube gibt es Heizung und Wasser. falsch richtig nicht im Vid…" at bounding box center [571, 124] width 718 height 213
copy strong "In der Gartenlaube gibt es Heizung und Wasser."
click at [475, 83] on div "11 . In der Gartenlaube gibt es Heizung und Wasser. falsch richtig nicht im Vid…" at bounding box center [571, 124] width 718 height 213
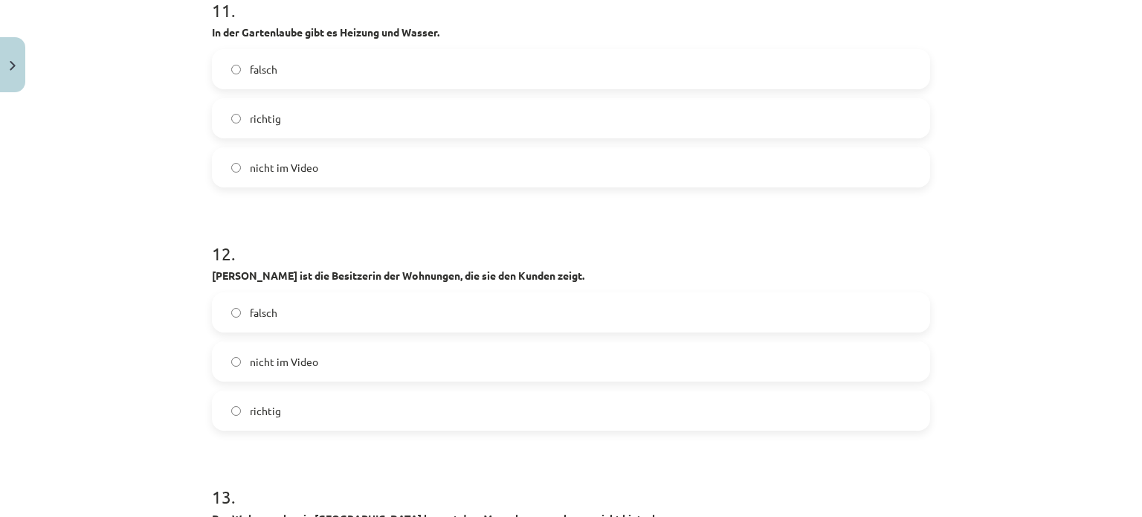
scroll to position [3921, 0]
click at [276, 72] on label "falsch" at bounding box center [570, 68] width 715 height 37
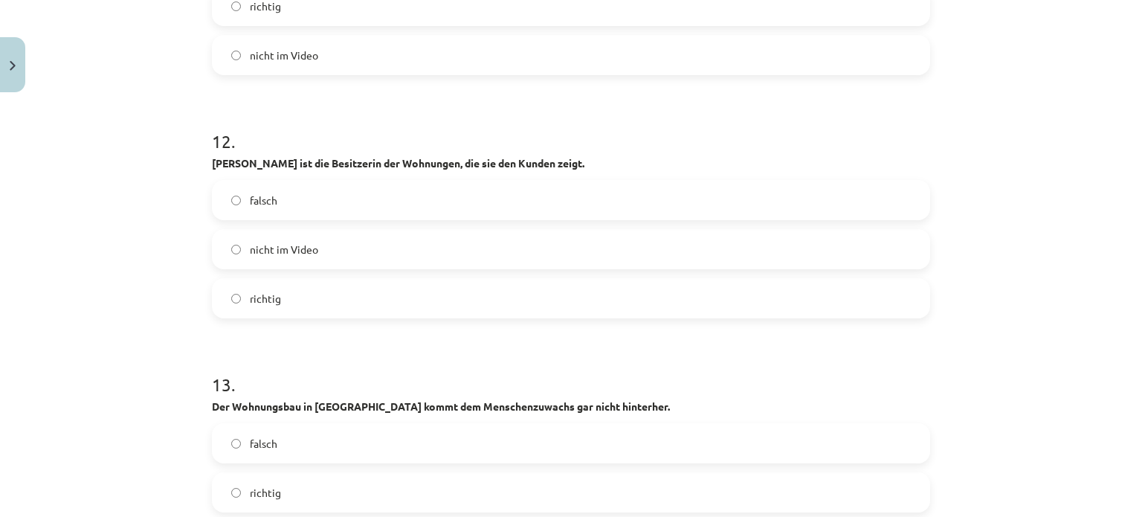
drag, startPoint x: 205, startPoint y: 160, endPoint x: 585, endPoint y: 163, distance: 380.0
copy strong "Jennifer Sager ist die Besitzerin der Wohnungen, die sie den Kunden zeigt."
click at [585, 163] on p "Jennifer Sager ist die Besitzerin der Wohnungen, die sie den Kunden zeigt." at bounding box center [571, 163] width 718 height 16
click at [311, 294] on label "richtig" at bounding box center [570, 298] width 715 height 37
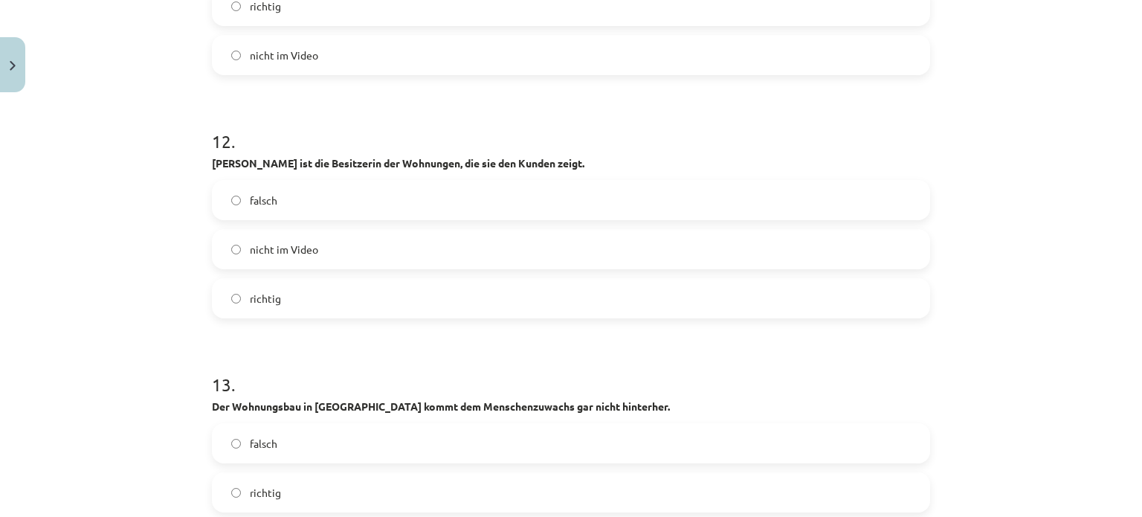
scroll to position [4271, 0]
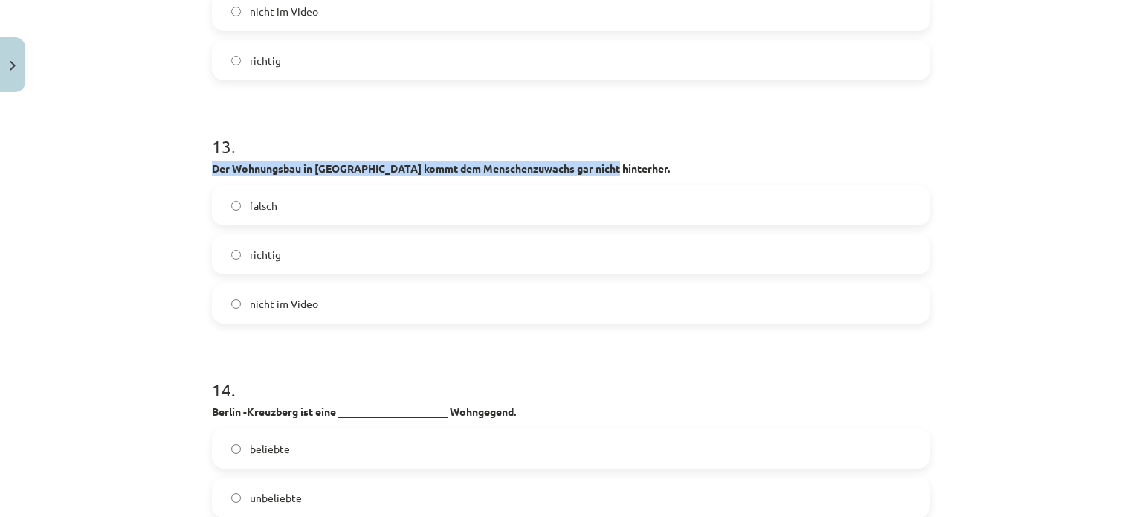
drag, startPoint x: 203, startPoint y: 169, endPoint x: 679, endPoint y: 171, distance: 475.9
copy strong "Der Wohnungsbau in Berlin kommt dem Menschenzuwachs gar nicht hinterher."
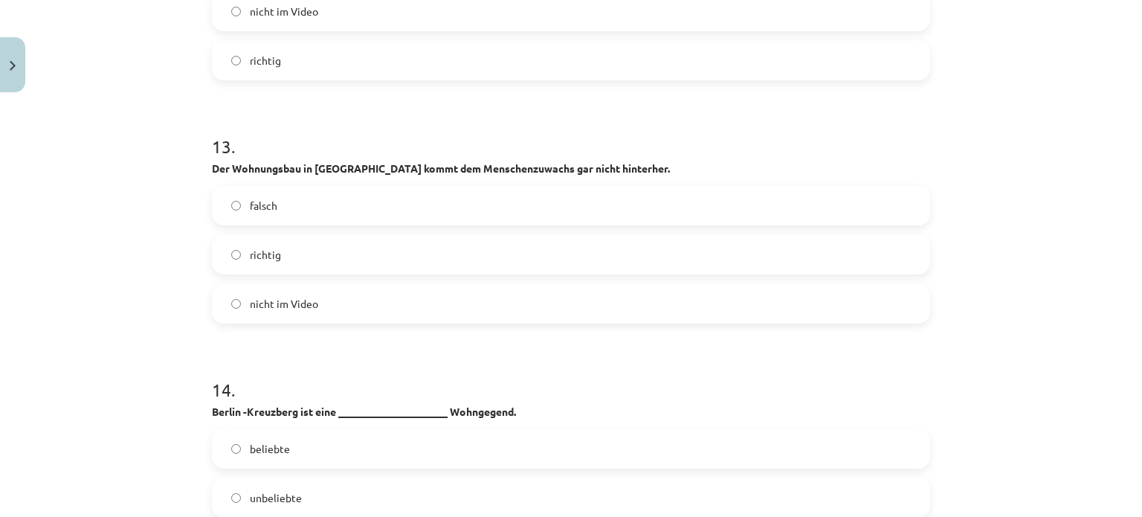
click at [577, 139] on h1 "13 ." at bounding box center [571, 133] width 718 height 46
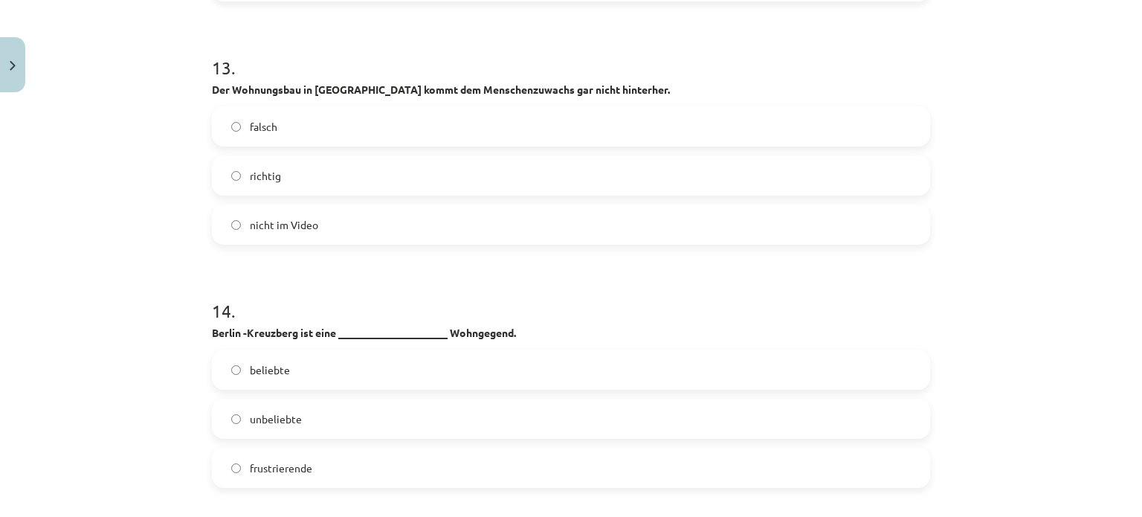
scroll to position [4367, 0]
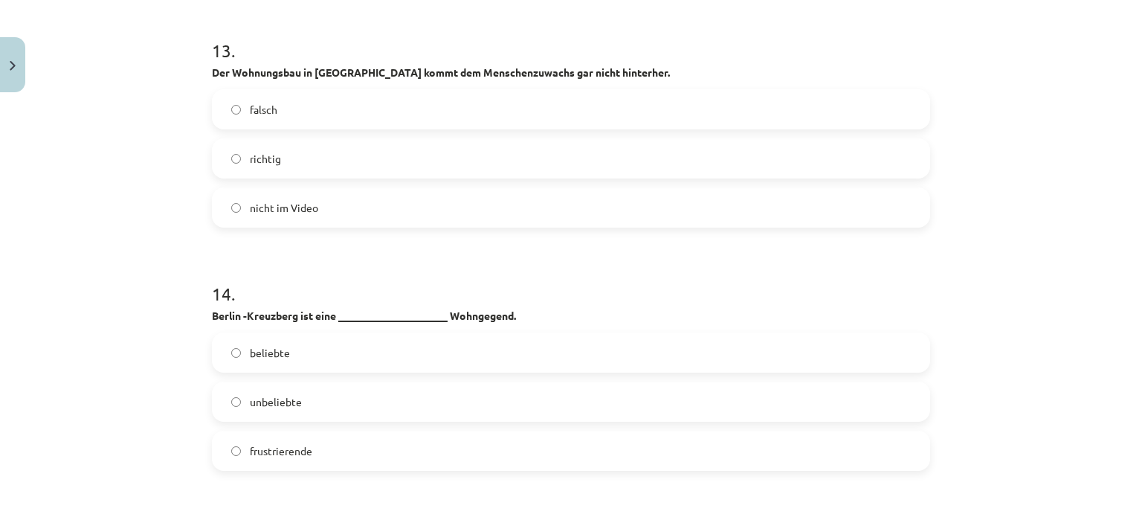
click at [262, 163] on span "richtig" at bounding box center [265, 159] width 31 height 16
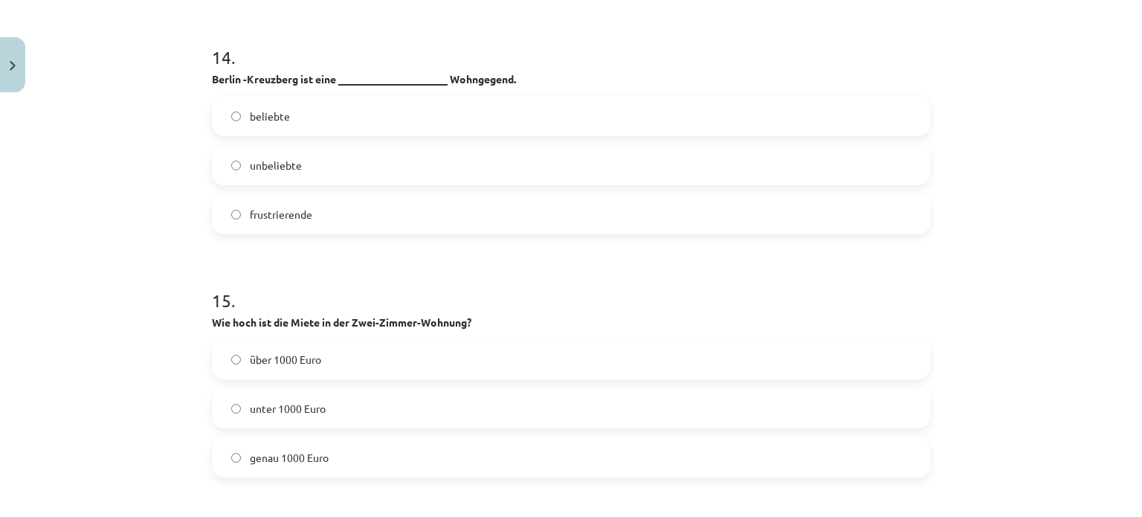
scroll to position [4605, 0]
click at [318, 209] on label "frustrierende" at bounding box center [570, 211] width 715 height 37
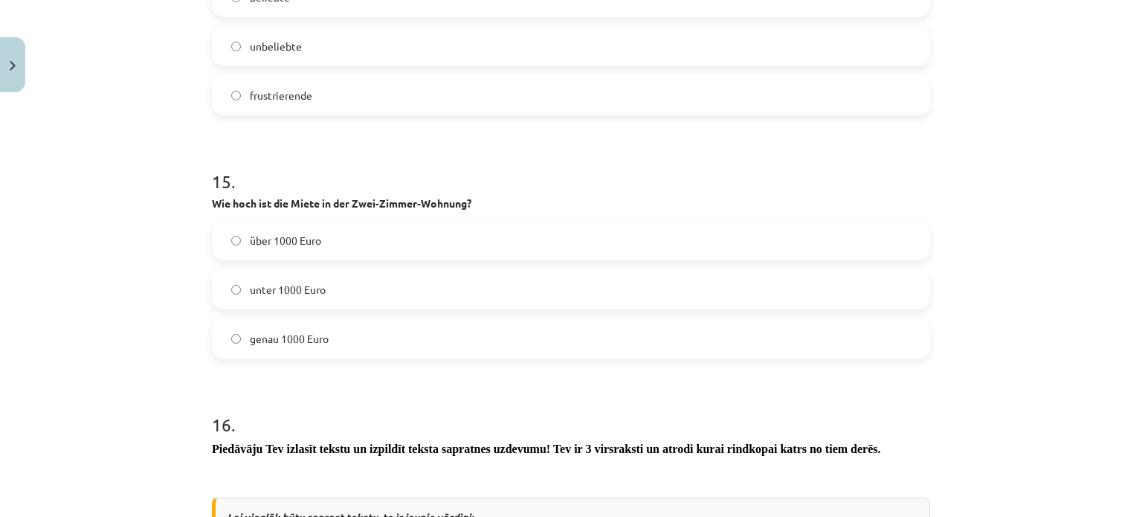
scroll to position [4723, 0]
click at [291, 234] on span "über 1000 Euro" at bounding box center [285, 240] width 71 height 16
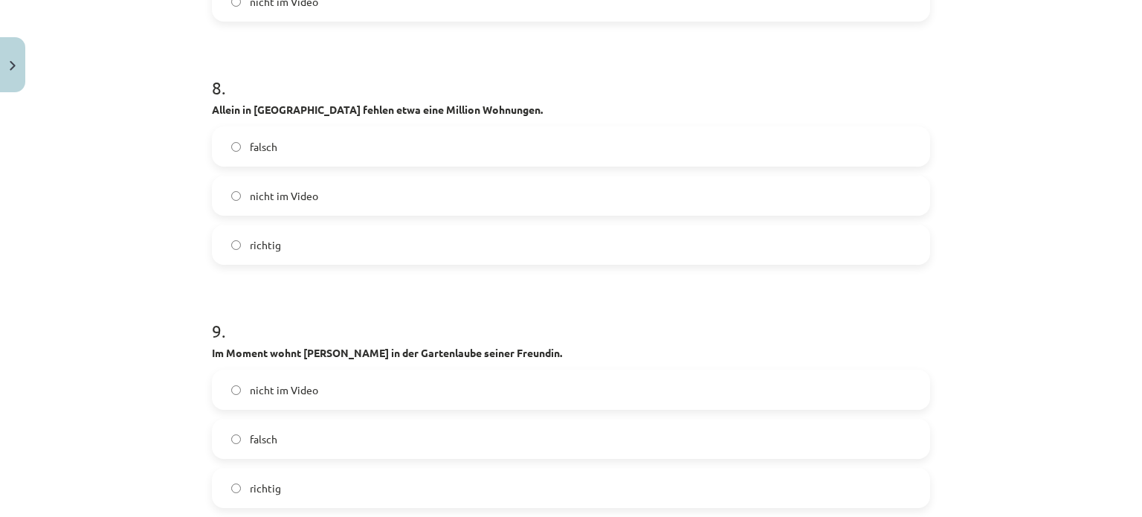
scroll to position [3113, 0]
click at [223, 147] on label "falsch" at bounding box center [570, 147] width 715 height 37
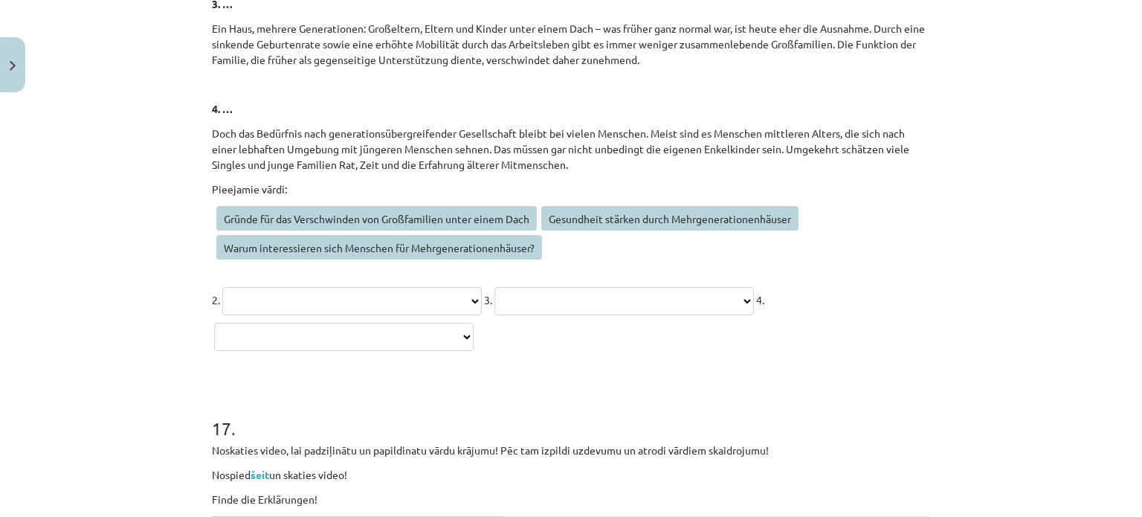
scroll to position [6185, 0]
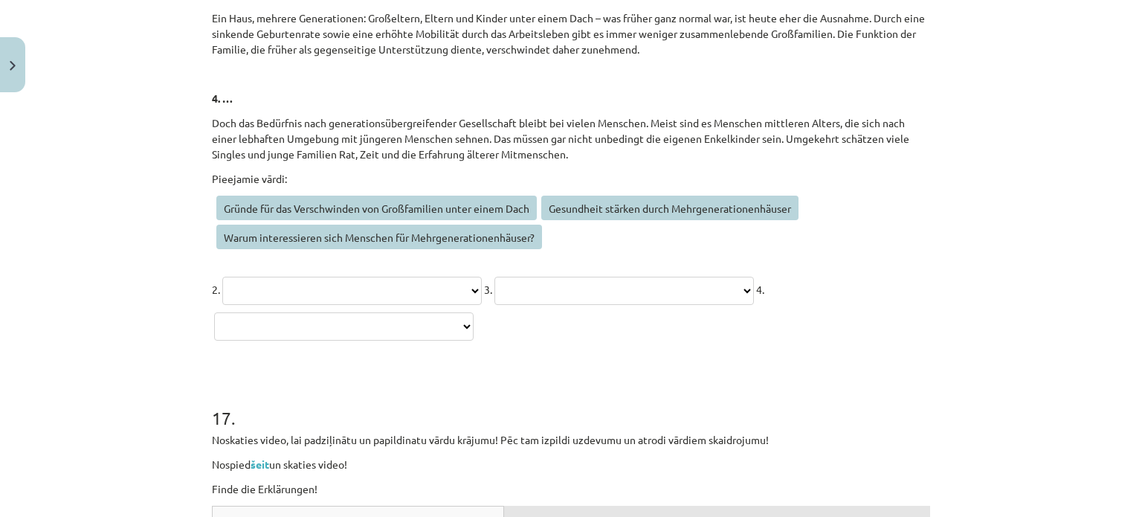
drag, startPoint x: 229, startPoint y: 207, endPoint x: 260, endPoint y: 260, distance: 60.7
click at [260, 260] on div "**********" at bounding box center [571, 257] width 718 height 172
click at [280, 291] on select "**********" at bounding box center [352, 291] width 260 height 28
select select "**********"
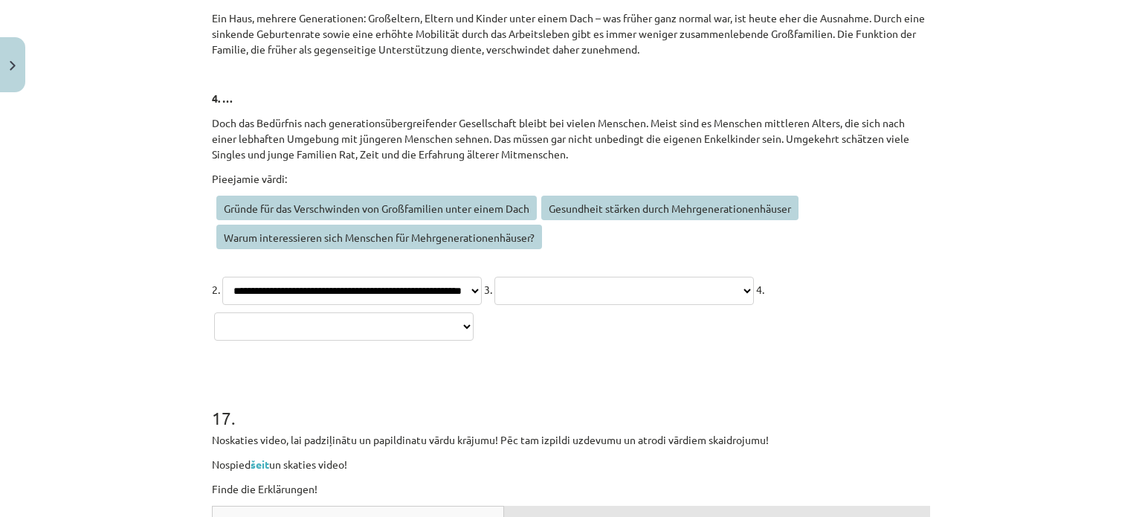
click at [222, 277] on select "**********" at bounding box center [352, 291] width 260 height 28
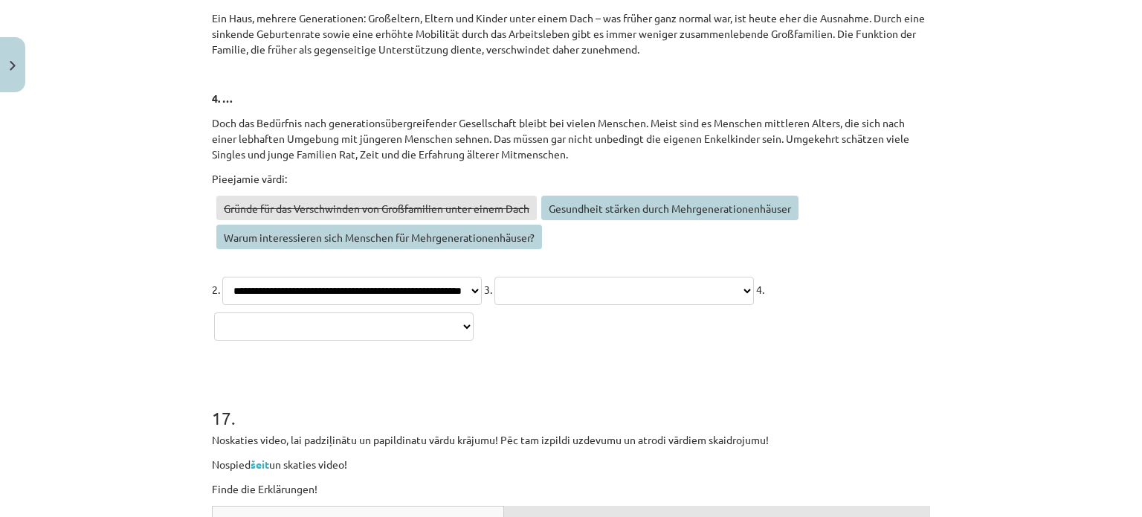
click at [495, 305] on select "**********" at bounding box center [625, 291] width 260 height 28
select select "**********"
click at [495, 305] on select "**********" at bounding box center [625, 291] width 260 height 28
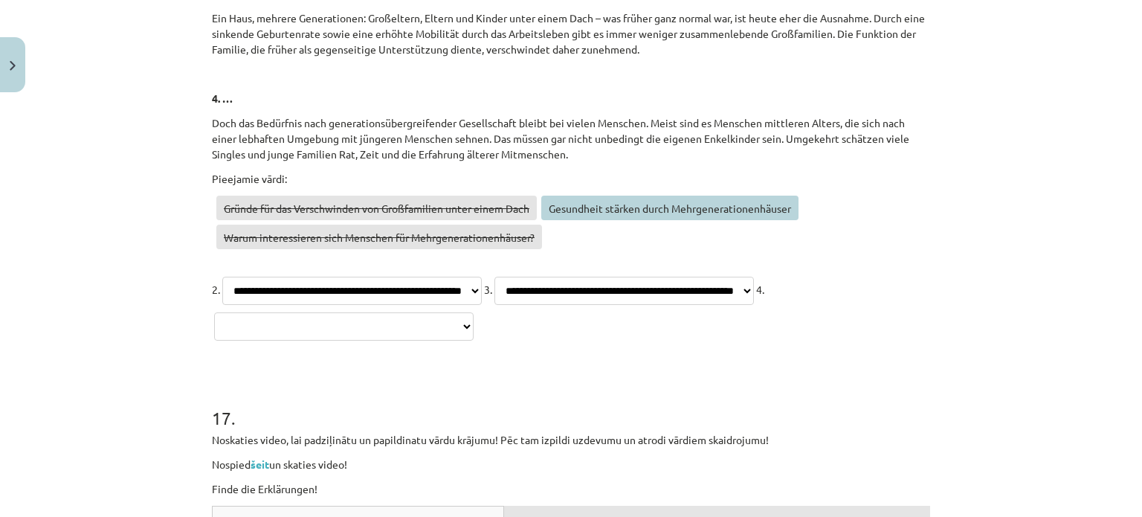
click at [474, 320] on select "**********" at bounding box center [344, 326] width 260 height 28
select select "**********"
click at [474, 312] on select "**********" at bounding box center [344, 326] width 260 height 28
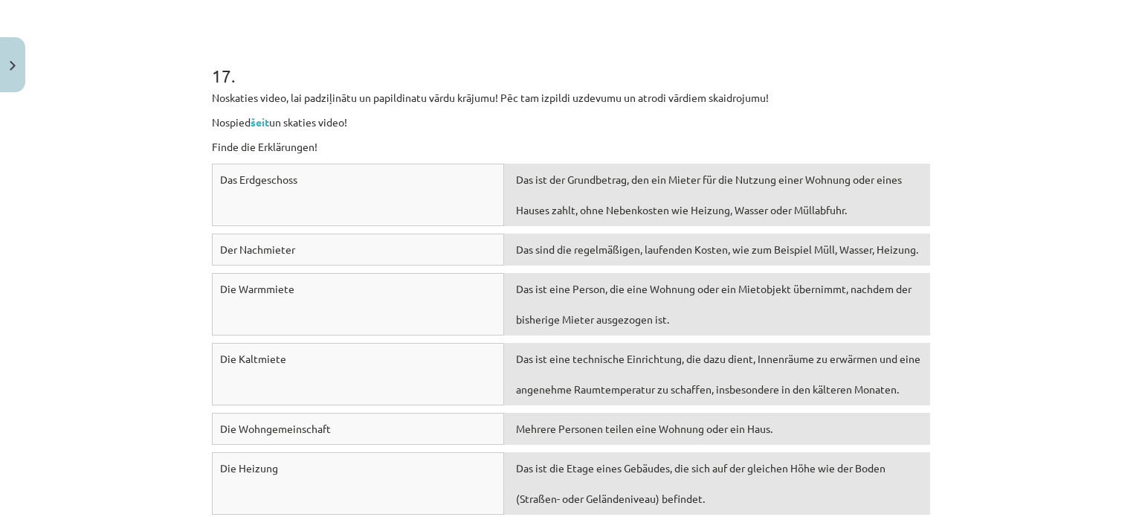
scroll to position [6528, 0]
click at [251, 123] on link "šeit" at bounding box center [260, 120] width 19 height 13
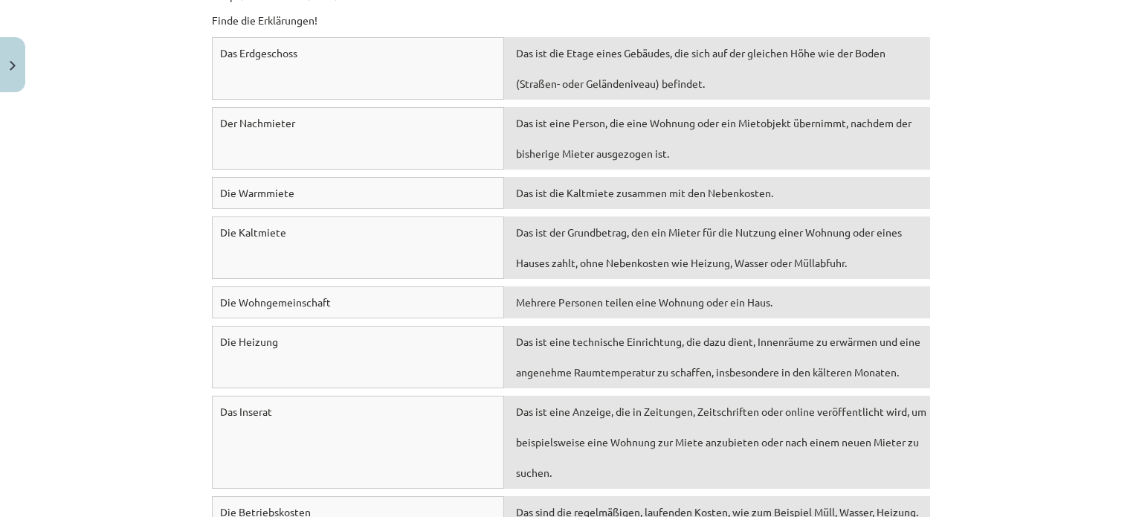
scroll to position [6831, 0]
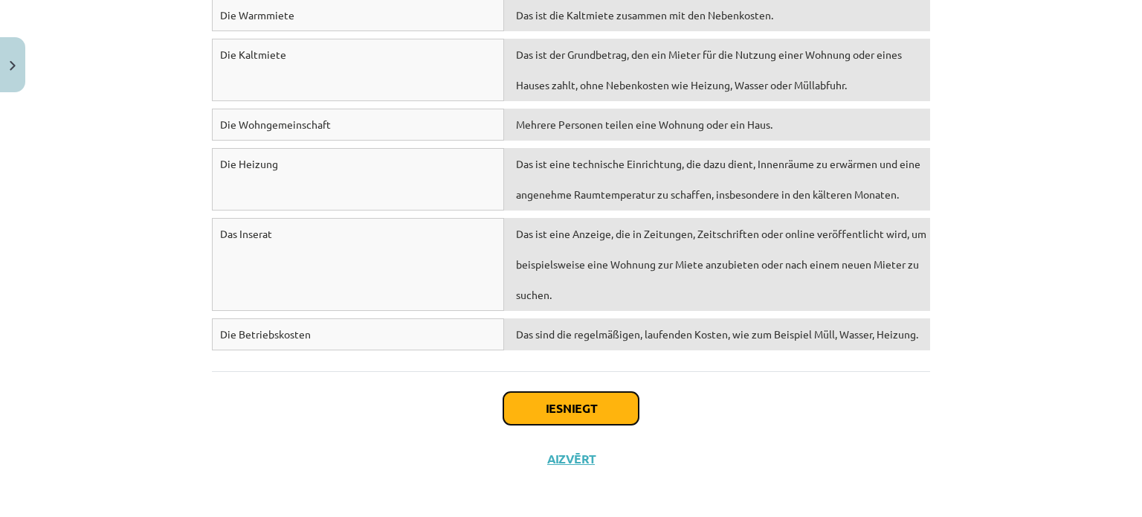
click at [506, 397] on button "Iesniegt" at bounding box center [570, 408] width 135 height 33
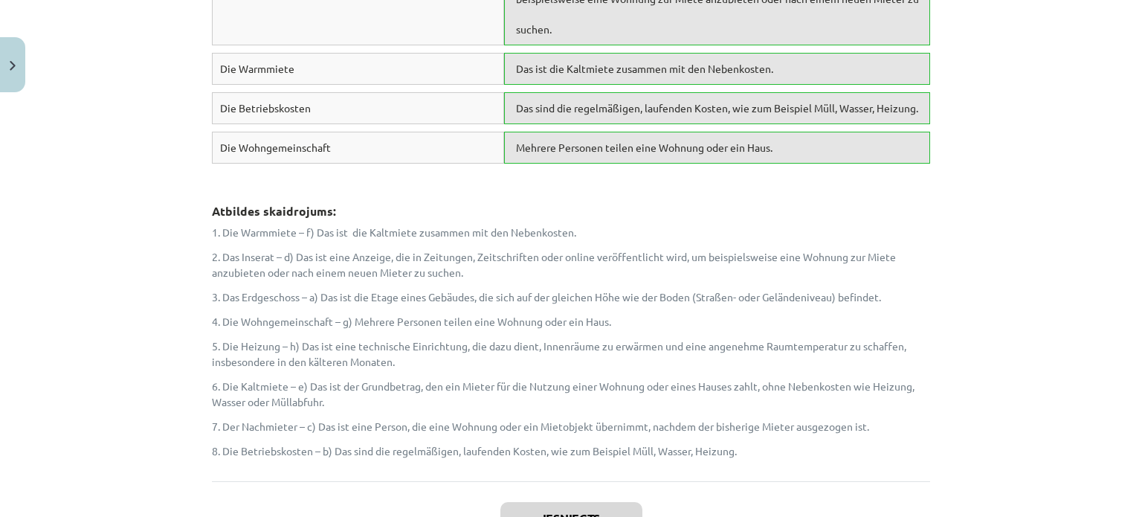
scroll to position [7314, 0]
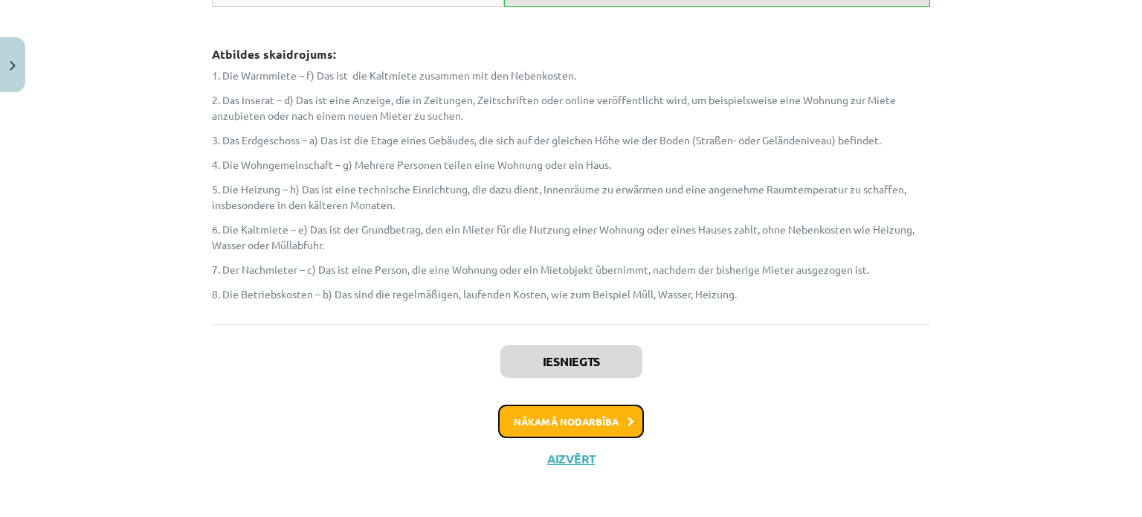
click at [515, 416] on button "Nākamā nodarbība" at bounding box center [571, 422] width 146 height 34
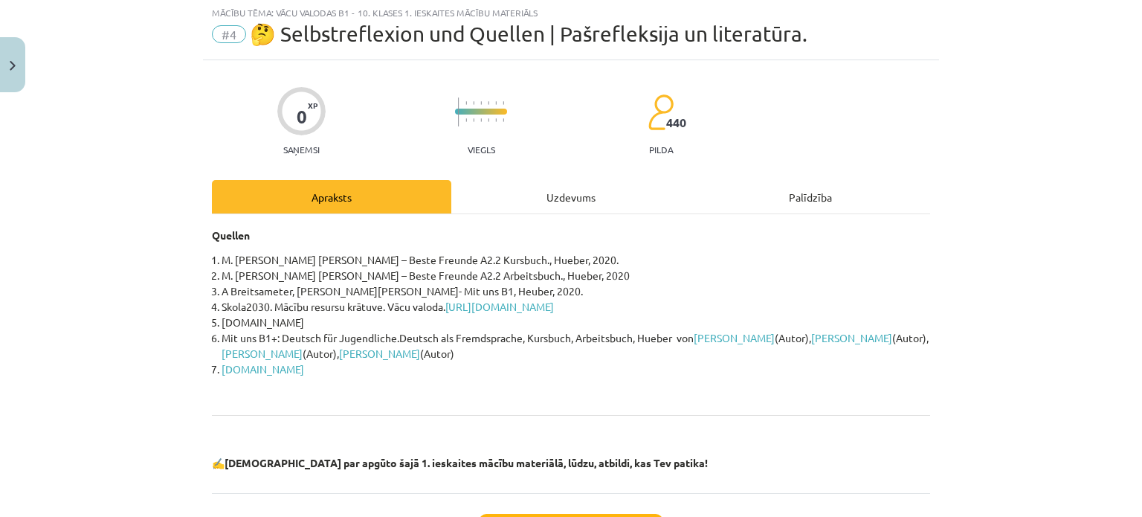
scroll to position [37, 0]
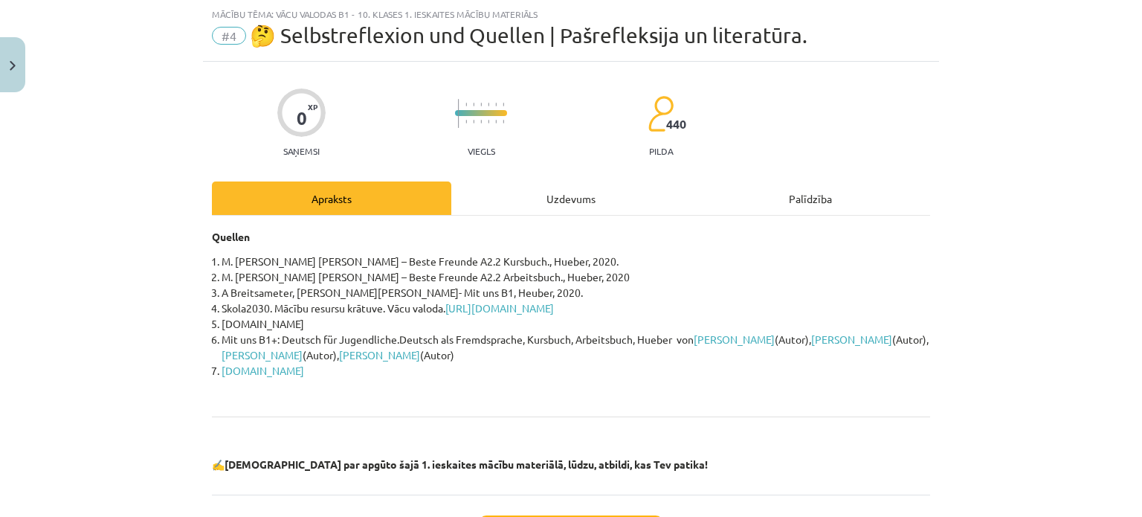
click at [550, 191] on div "Uzdevums" at bounding box center [570, 197] width 239 height 33
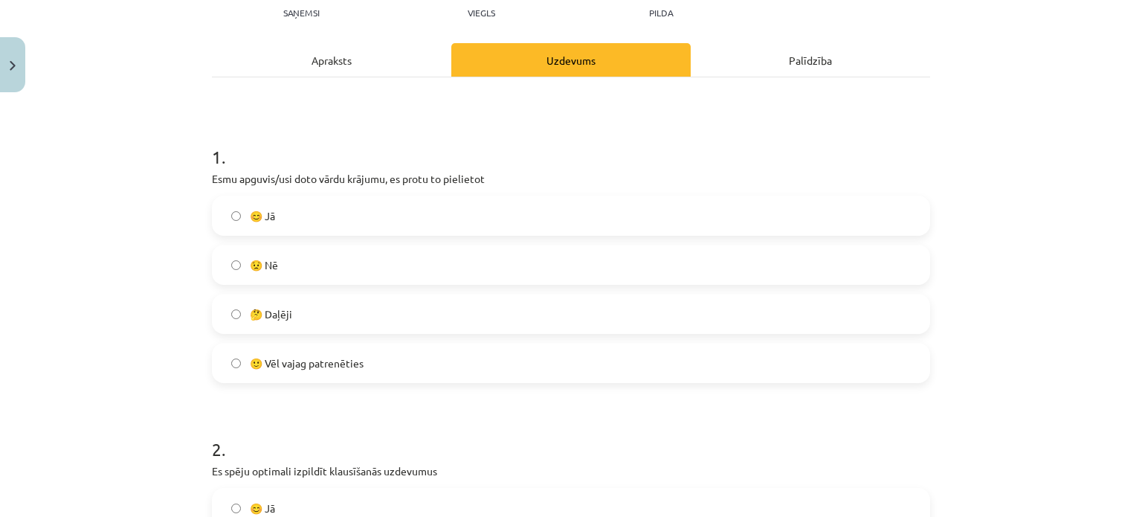
scroll to position [176, 0]
click at [324, 313] on label "🤔 Daļēji" at bounding box center [570, 312] width 715 height 37
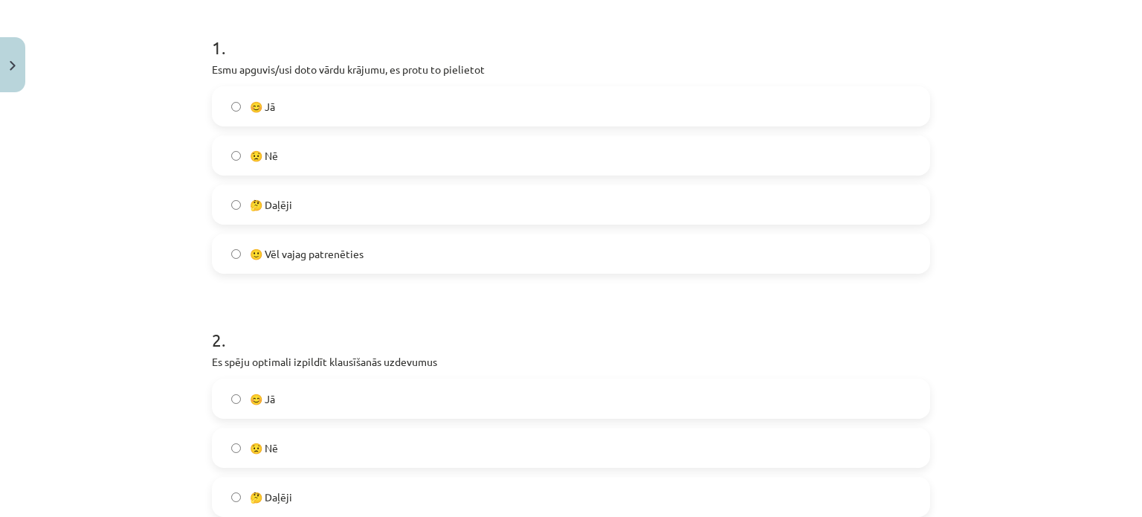
scroll to position [286, 0]
click at [352, 263] on label "🙂 Vēl vajag patrenēties" at bounding box center [570, 252] width 715 height 37
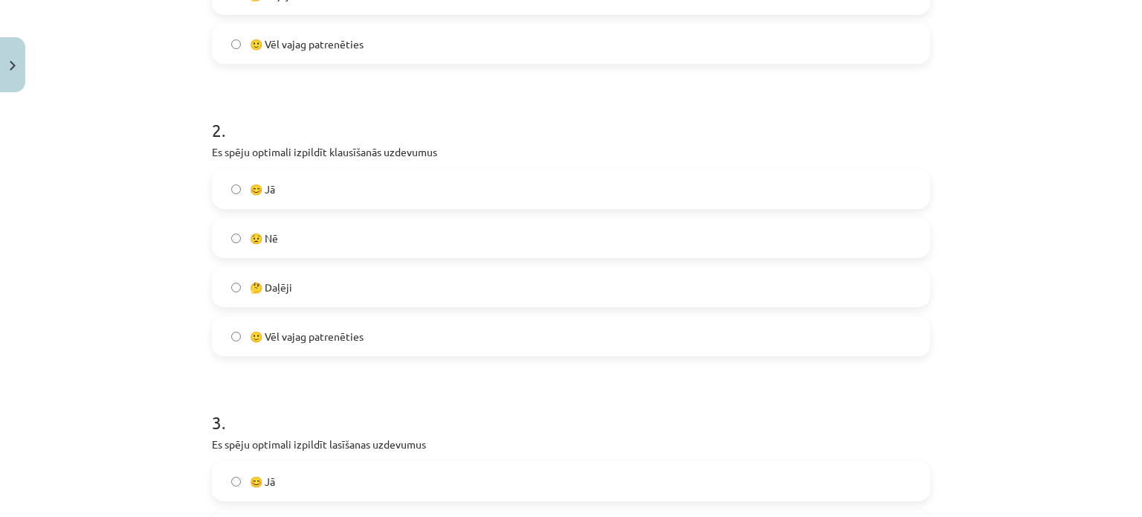
click at [326, 271] on label "🤔 Daļēji" at bounding box center [570, 286] width 715 height 37
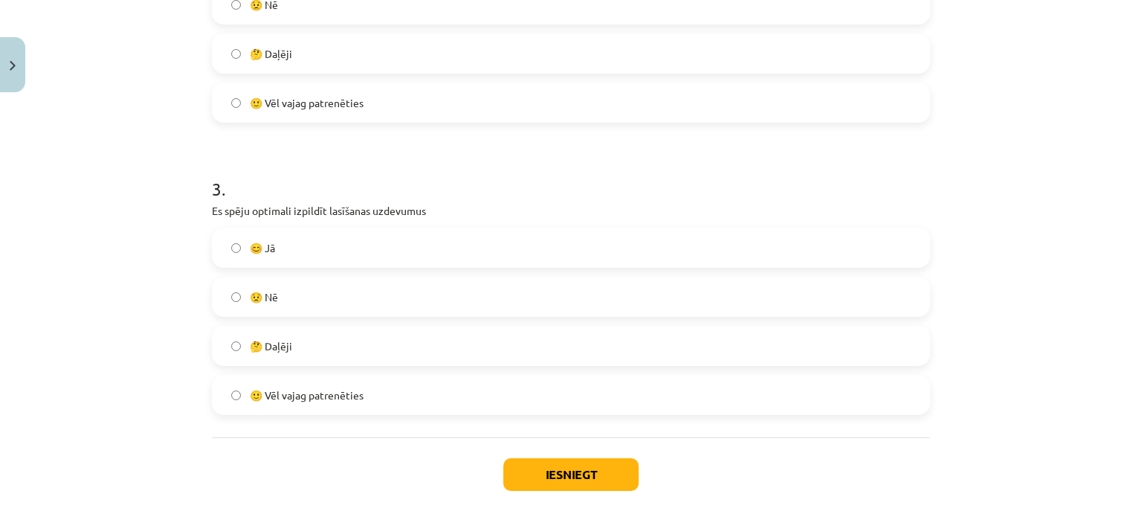
scroll to position [732, 0]
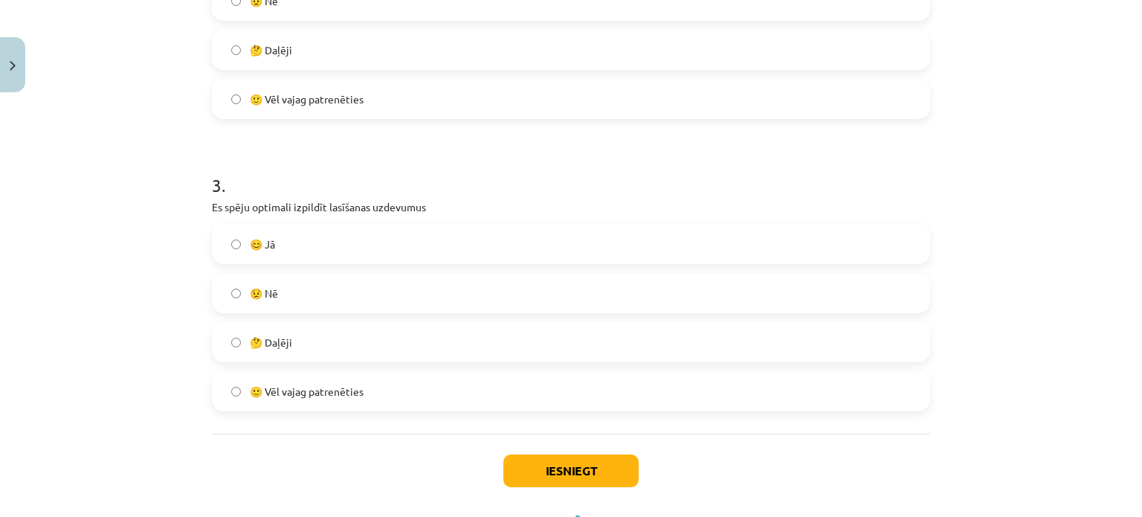
click at [298, 386] on span "🙂 Vēl vajag patrenēties" at bounding box center [307, 392] width 114 height 16
click at [600, 471] on button "Iesniegt" at bounding box center [570, 470] width 135 height 33
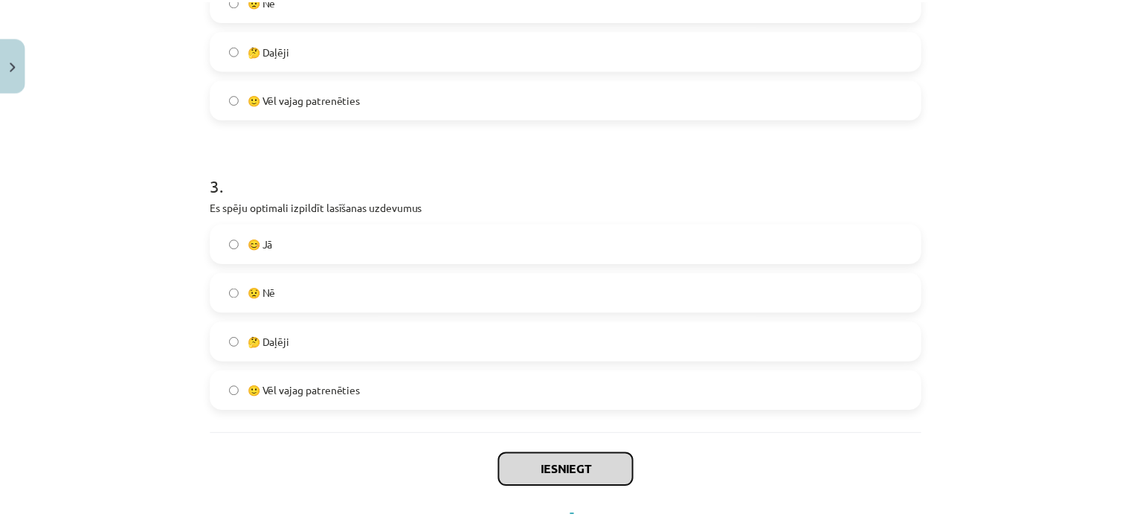
scroll to position [798, 0]
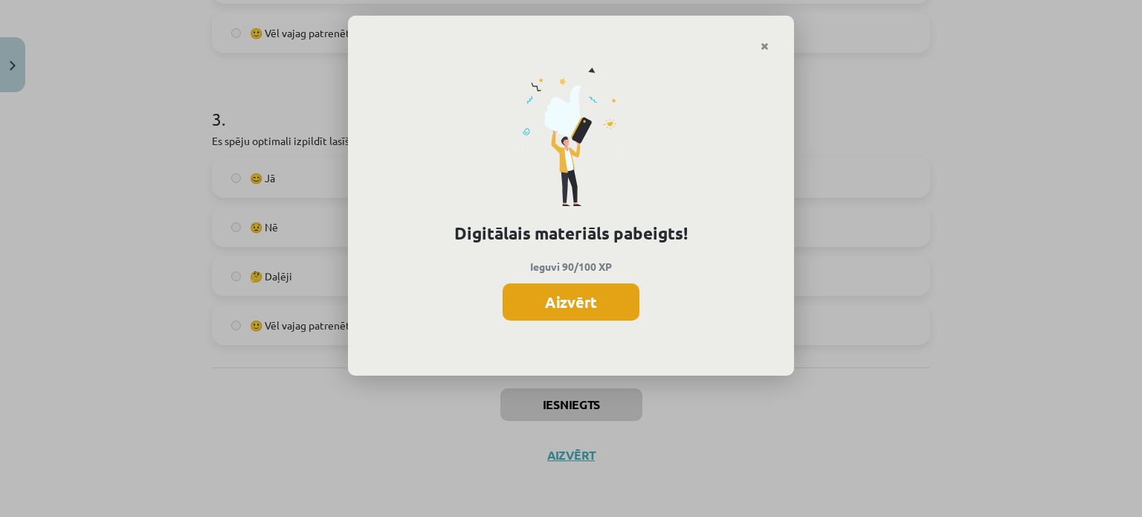
click at [564, 297] on button "Aizvērt" at bounding box center [571, 301] width 137 height 37
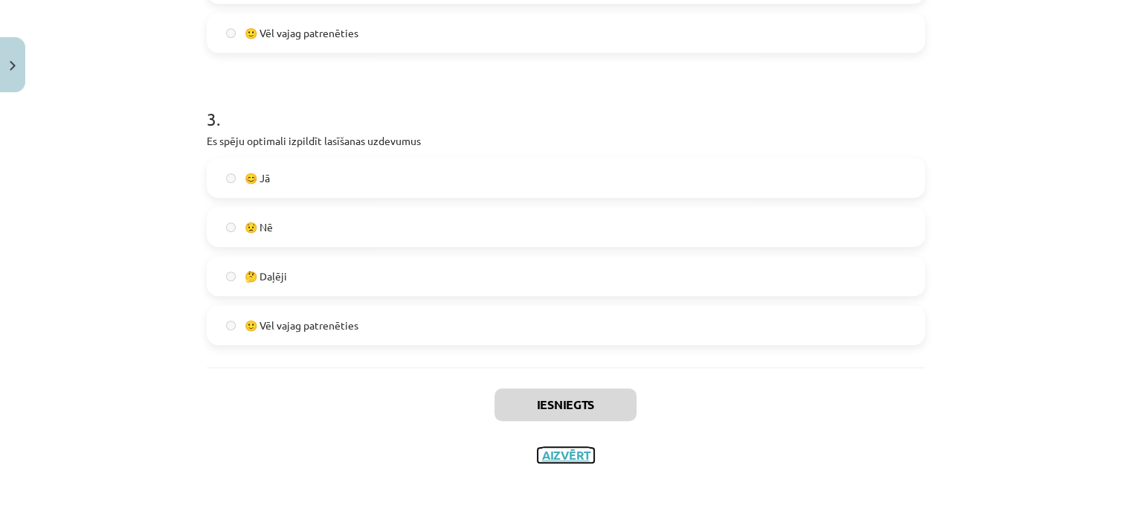
click at [555, 451] on button "Aizvērt" at bounding box center [566, 455] width 57 height 15
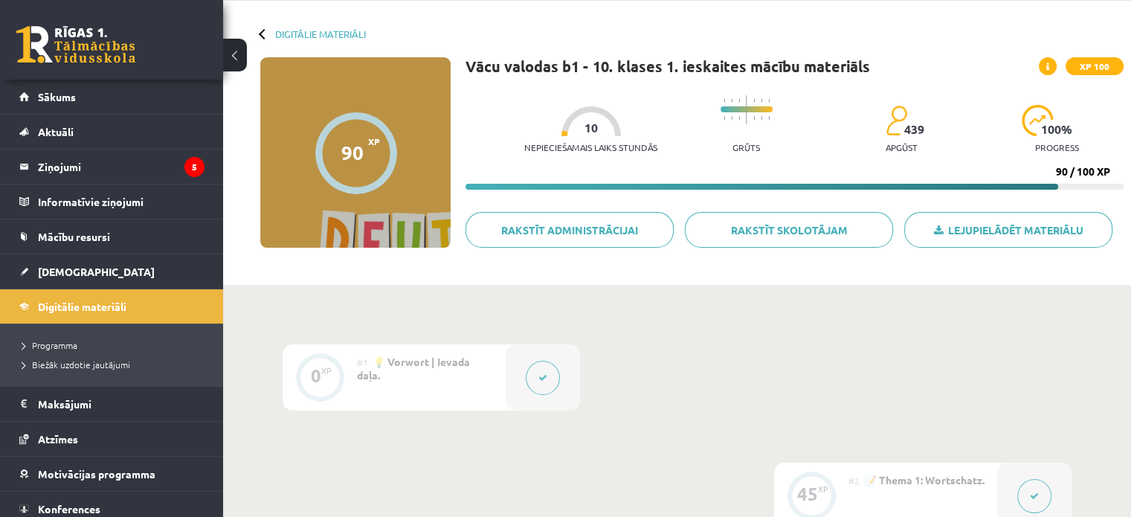
scroll to position [56, 0]
click at [63, 273] on span "[DEMOGRAPHIC_DATA]" at bounding box center [96, 271] width 117 height 13
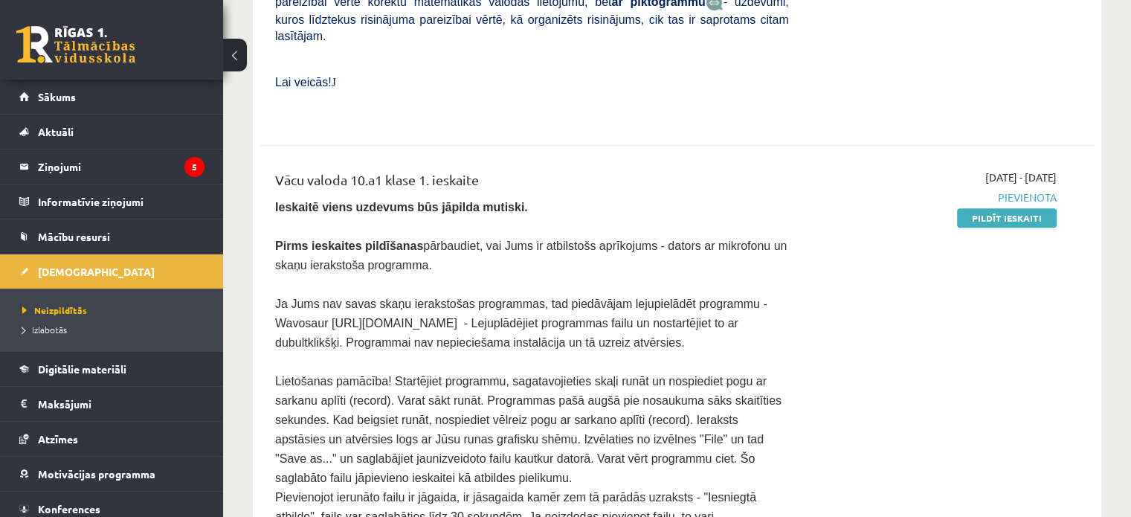
scroll to position [907, 0]
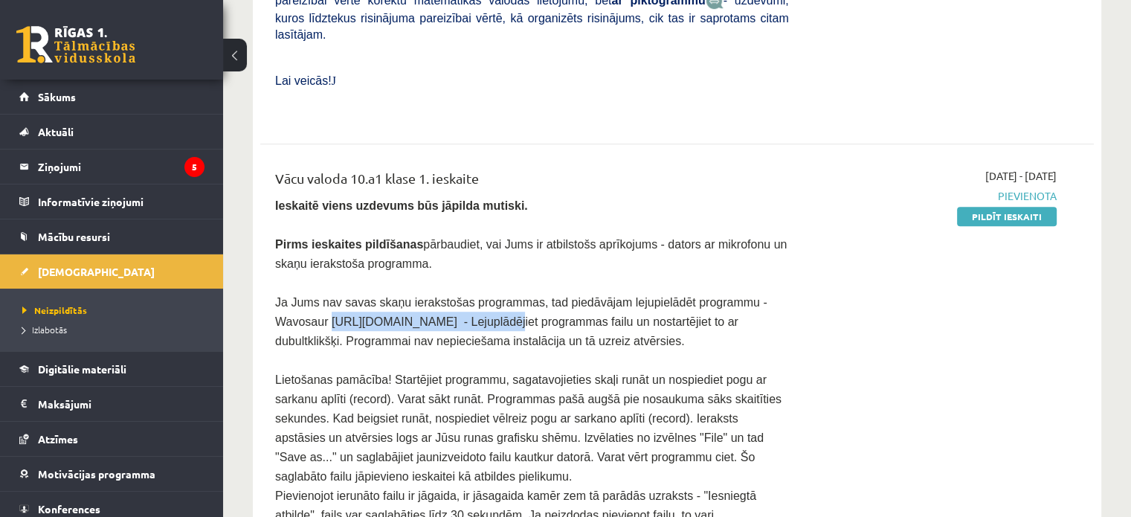
drag, startPoint x: 271, startPoint y: 259, endPoint x: 434, endPoint y: 269, distance: 163.9
click at [434, 269] on div "Vācu valoda 10.a1 klase 1. ieskaite Ieskaitē viens uzdevums būs jāpilda mutiski…" at bounding box center [532, 356] width 536 height 376
copy span "https://wavosaur.en.softonic.com"
click at [503, 296] on span "Ja Jums nav savas skaņu ierakstošas programmas, tad piedāvājam lejupielādēt pro…" at bounding box center [521, 321] width 492 height 51
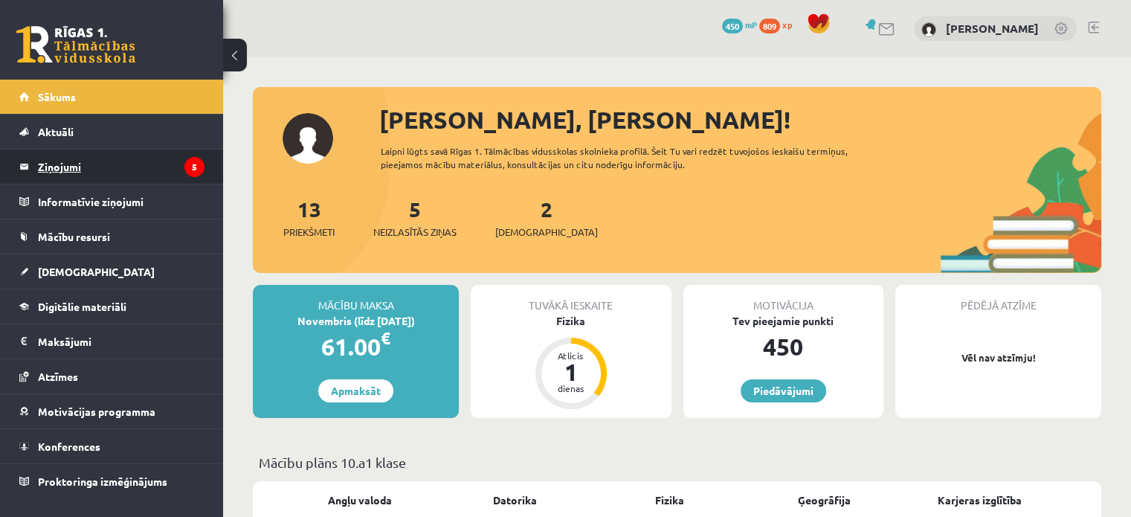
click at [132, 152] on legend "Ziņojumi 5" at bounding box center [121, 166] width 167 height 34
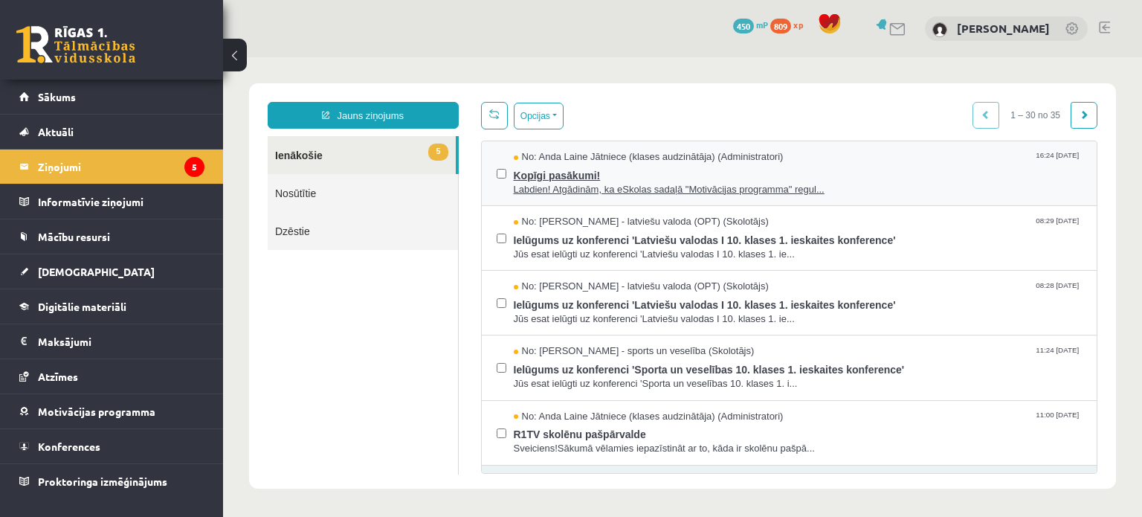
click at [684, 188] on span "Labdien! Atgādinām, ka eSkolas sadaļā "Motivācijas programma" regul..." at bounding box center [798, 190] width 569 height 14
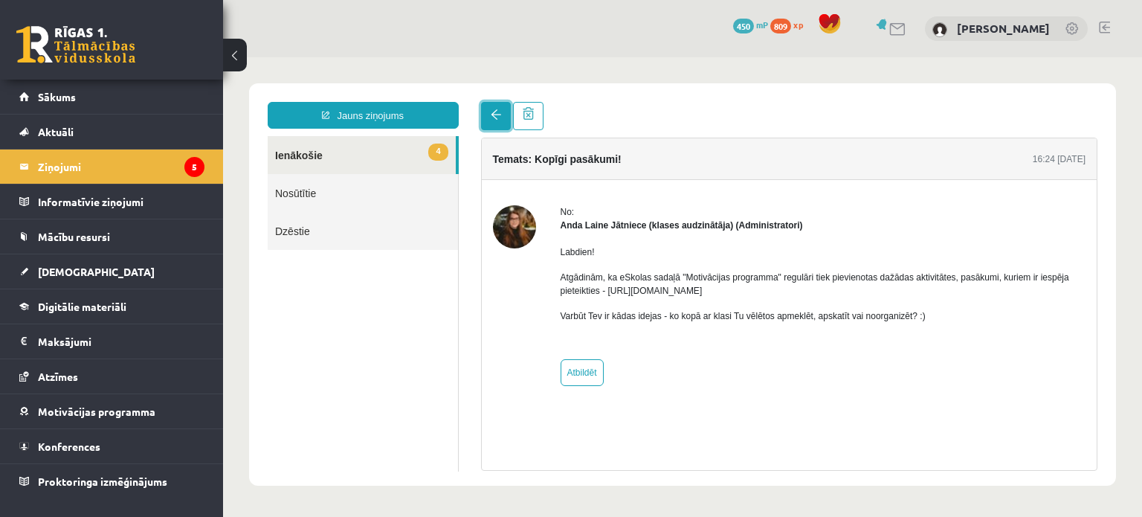
click at [488, 112] on link at bounding box center [496, 116] width 30 height 28
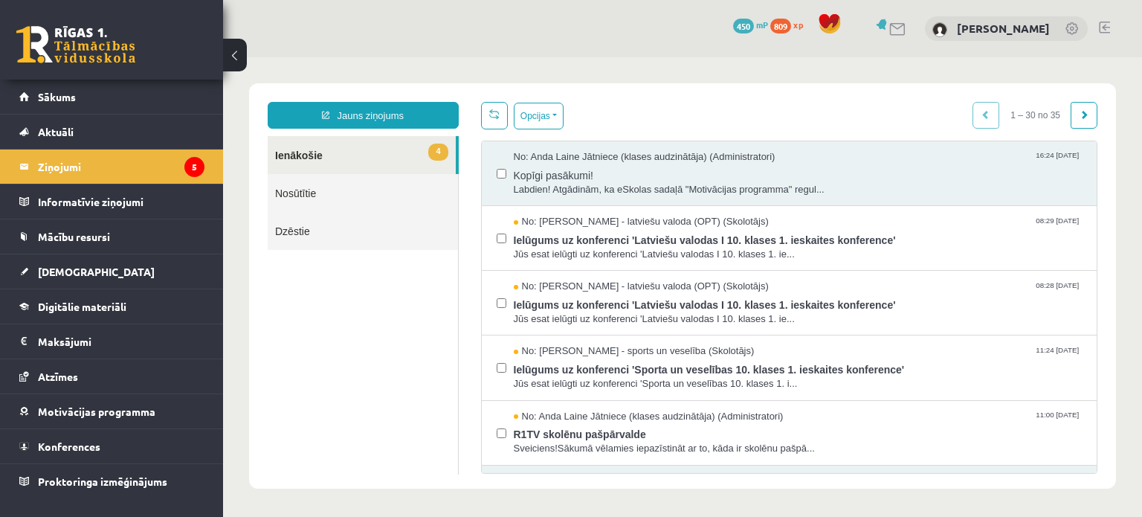
click at [895, 64] on body "Jauns ziņojums 4 Ienākošie Nosūtītie Dzēstie * ********* ********* ******* Opci…" at bounding box center [682, 285] width 919 height 457
click at [106, 100] on link "Sākums" at bounding box center [111, 97] width 185 height 34
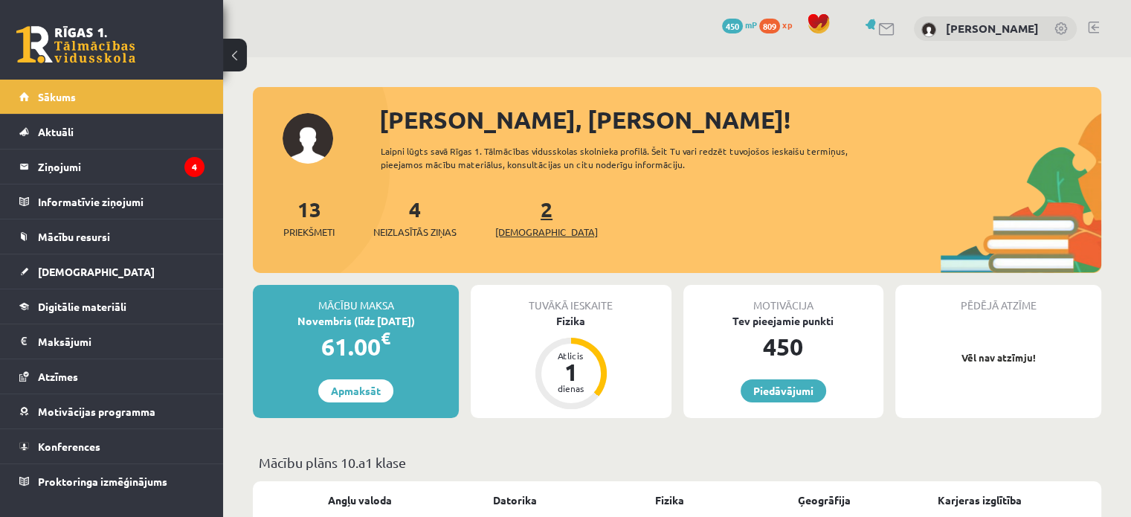
click at [518, 208] on link "2 Ieskaites" at bounding box center [546, 218] width 103 height 44
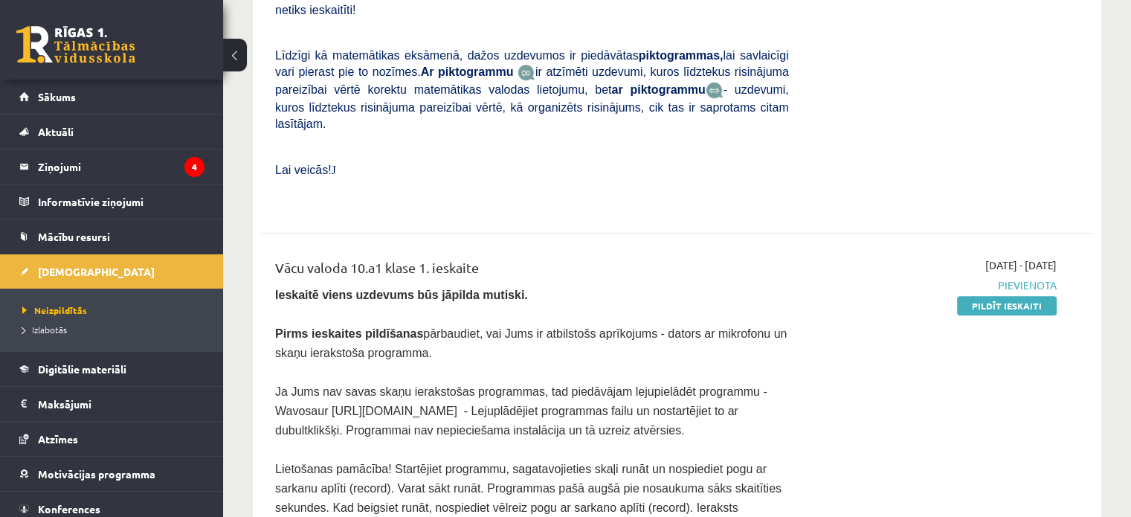
scroll to position [967, 0]
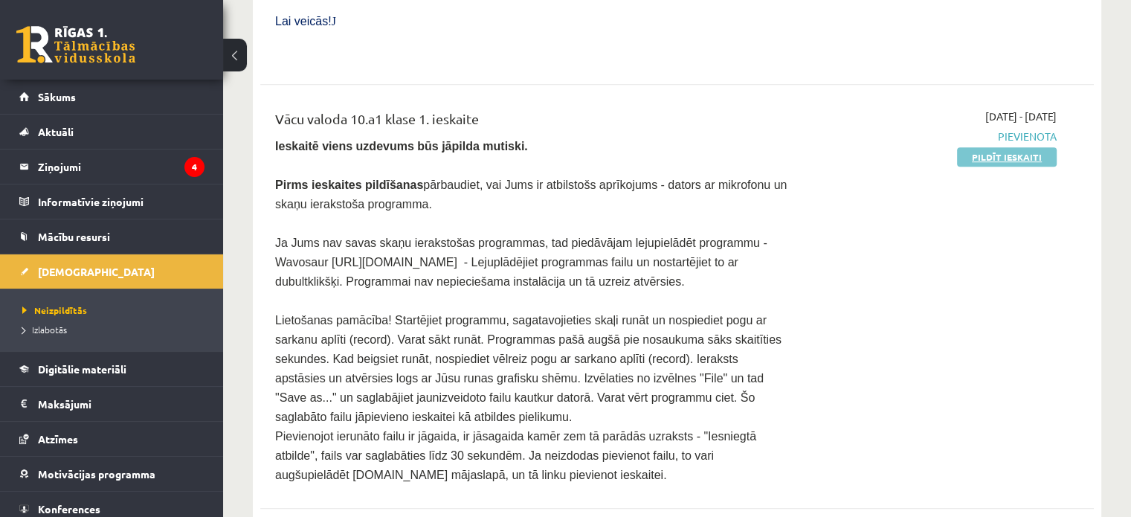
click at [1008, 147] on link "Pildīt ieskaiti" at bounding box center [1007, 156] width 100 height 19
drag, startPoint x: 1017, startPoint y: 108, endPoint x: 634, endPoint y: 48, distance: 387.6
click at [1017, 147] on link "Pildīt ieskaiti" at bounding box center [1007, 156] width 100 height 19
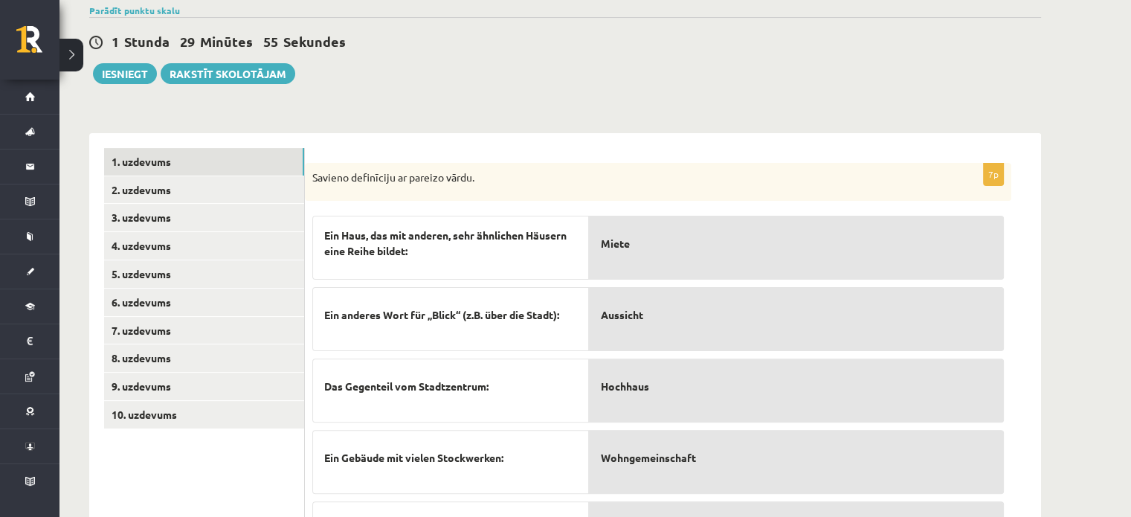
scroll to position [425, 0]
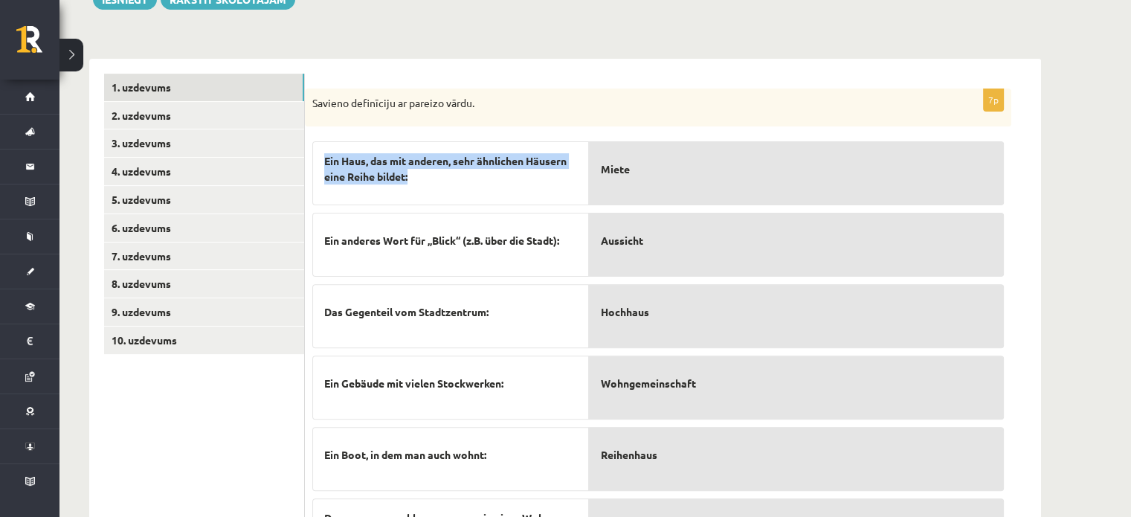
drag, startPoint x: 324, startPoint y: 134, endPoint x: 440, endPoint y: 170, distance: 121.6
click at [440, 170] on div "Ein Haus, das mit anderen, sehr ähnlichen Häusern eine Reihe bildet:" at bounding box center [450, 173] width 277 height 64
copy span "Ein Haus, das mit anderen, sehr ähnlichen Häusern eine Reihe bildet:"
click at [440, 170] on div "Ein Haus, das mit anderen, sehr ähnlichen Häusern eine Reihe bildet:" at bounding box center [450, 173] width 277 height 64
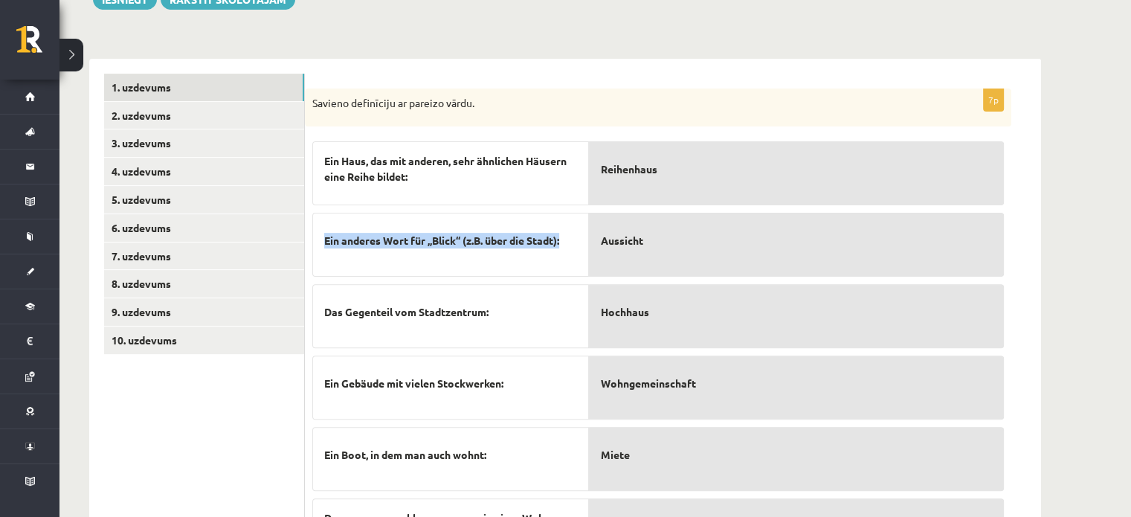
drag, startPoint x: 325, startPoint y: 221, endPoint x: 573, endPoint y: 207, distance: 248.7
click at [573, 225] on p "Ein anderes Wort für „Blick“ (z.B. über die Stadt):" at bounding box center [450, 240] width 253 height 31
copy span "Ein anderes Wort für „Blick“ (z.B. über die Stadt):"
click at [566, 225] on p "Ein anderes Wort für „Blick“ (z.B. über die Stadt):" at bounding box center [450, 240] width 253 height 31
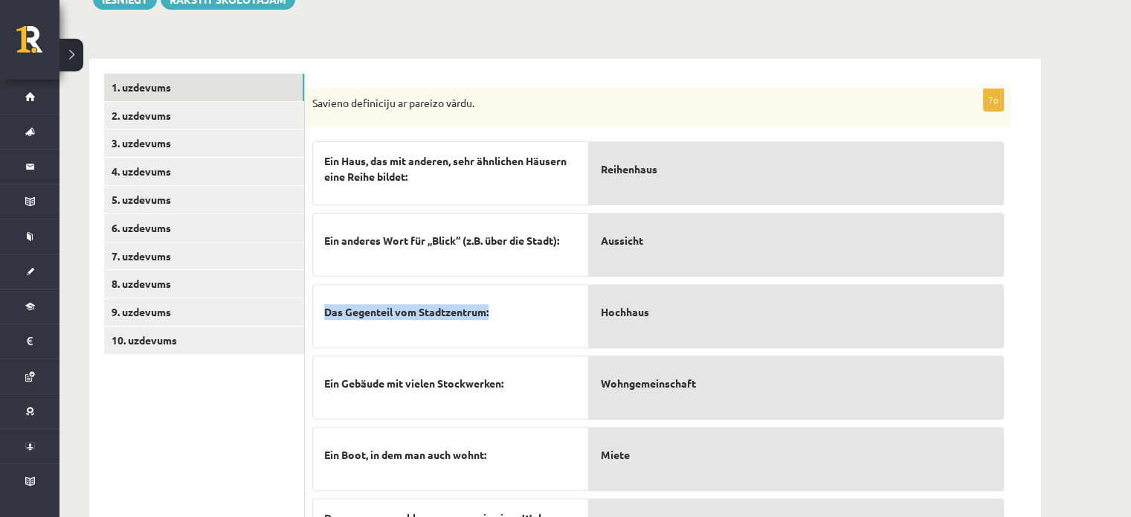
drag, startPoint x: 321, startPoint y: 290, endPoint x: 524, endPoint y: 291, distance: 202.3
click at [524, 291] on div "Das Gegenteil vom Stadtzentrum:" at bounding box center [450, 316] width 277 height 64
copy span "Das Gegenteil vom Stadtzentrum:"
click at [524, 296] on p "Das Gegenteil vom Stadtzentrum:" at bounding box center [450, 311] width 253 height 31
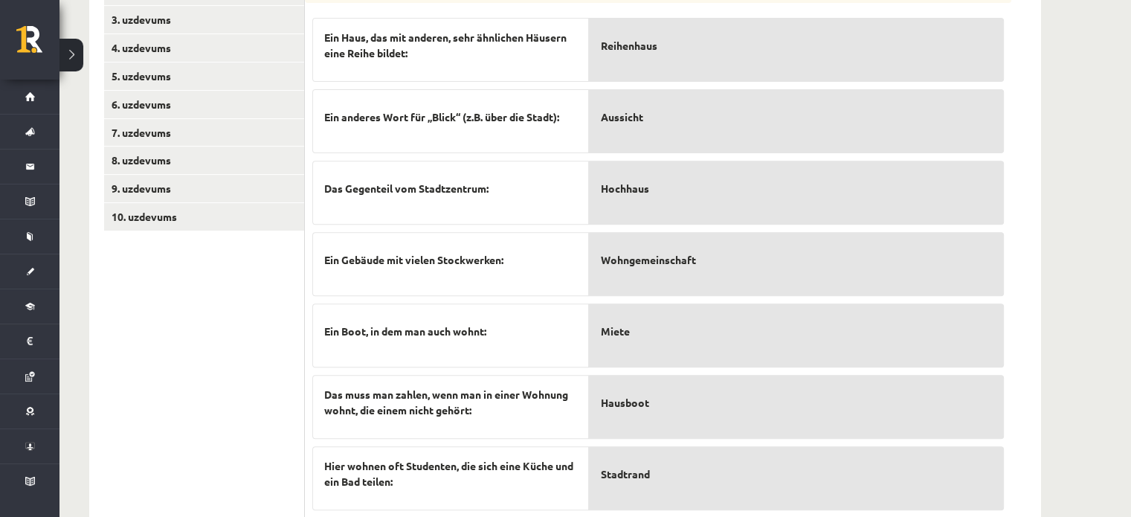
scroll to position [574, 0]
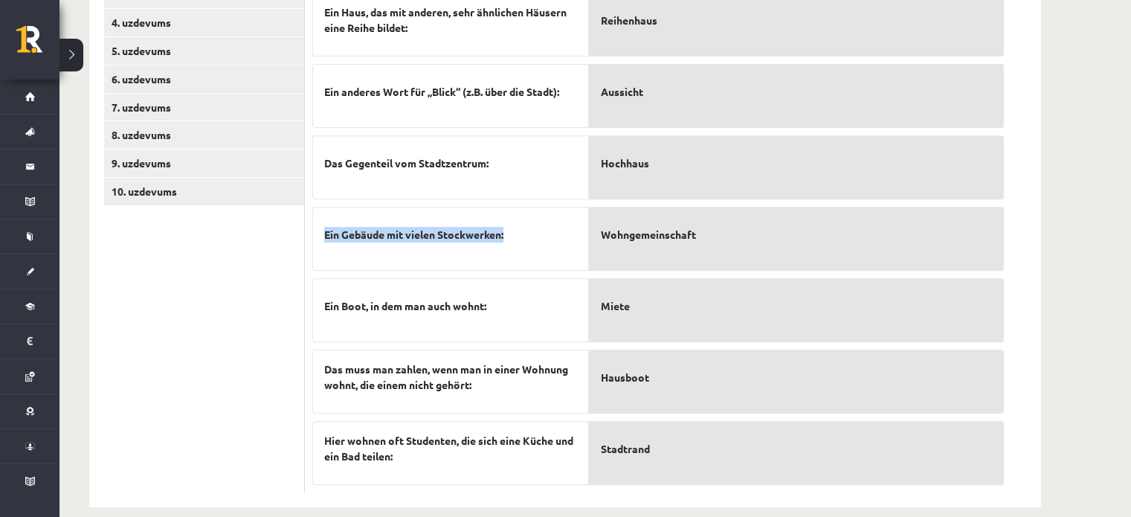
drag, startPoint x: 325, startPoint y: 211, endPoint x: 543, endPoint y: 213, distance: 217.9
click at [543, 219] on p "Ein Gebäude mit vielen Stockwerken:" at bounding box center [450, 234] width 253 height 31
copy span "Ein Gebäude mit vielen Stockwerken:"
click at [543, 219] on p "Ein Gebäude mit vielen Stockwerken:" at bounding box center [450, 234] width 253 height 31
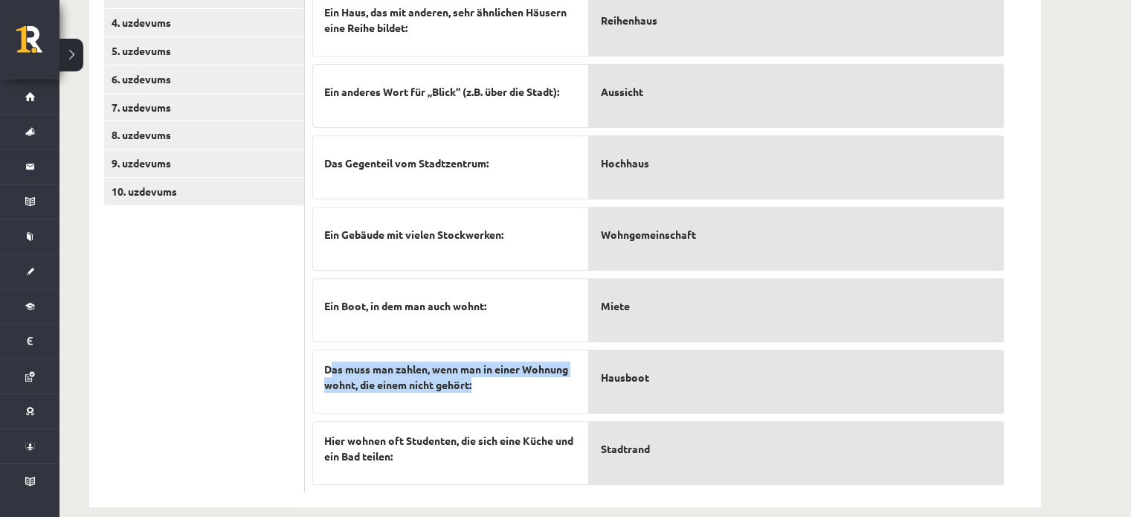
drag, startPoint x: 342, startPoint y: 351, endPoint x: 507, endPoint y: 380, distance: 167.6
click at [507, 380] on div "Das muss man zahlen, wenn man in einer Wohnung wohnt, die einem nicht gehört:" at bounding box center [450, 382] width 277 height 64
click at [494, 367] on span "Das muss man zahlen, wenn man in einer Wohnung wohnt, die einem nicht gehört:" at bounding box center [450, 376] width 253 height 31
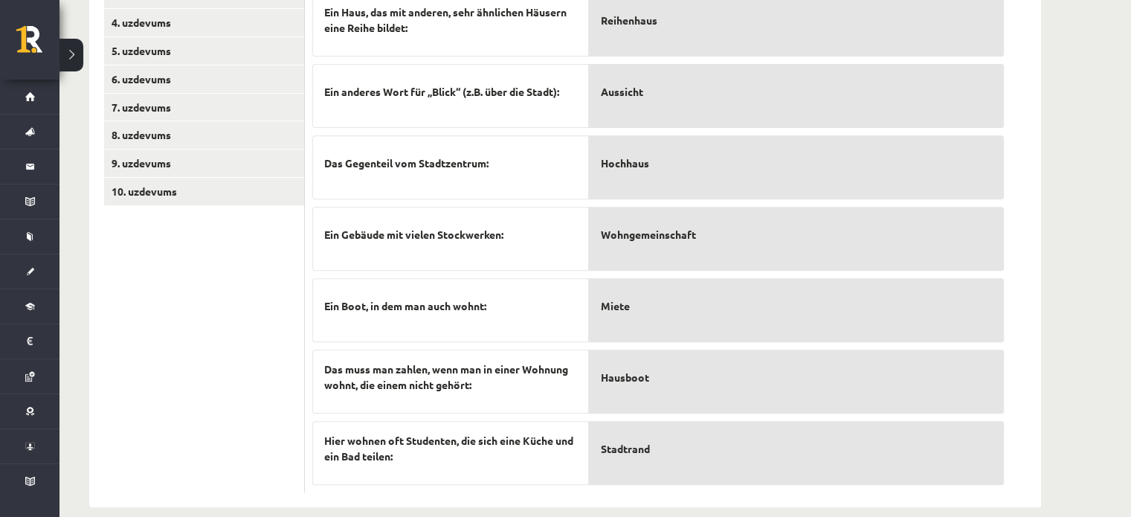
click at [332, 298] on span "Ein Boot, in dem man auch wohnt:" at bounding box center [405, 306] width 162 height 16
drag, startPoint x: 324, startPoint y: 285, endPoint x: 523, endPoint y: 293, distance: 198.7
click at [523, 293] on p "Ein Boot, in dem man auch wohnt:" at bounding box center [450, 305] width 253 height 31
copy span "Ein Boot, in dem man auch wohnt:"
click at [543, 290] on p "Ein Boot, in dem man auch wohnt:" at bounding box center [450, 305] width 253 height 31
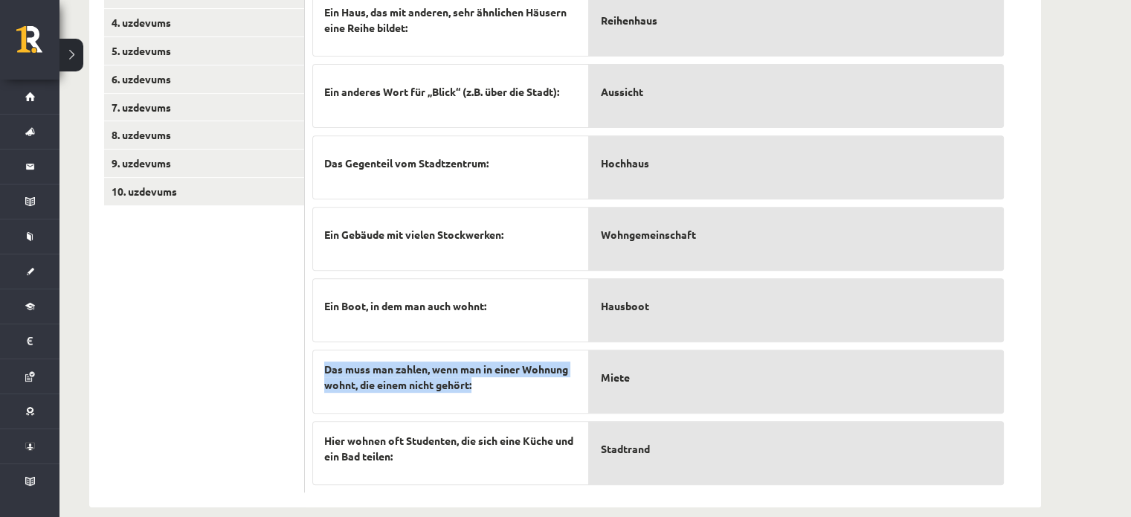
drag, startPoint x: 326, startPoint y: 348, endPoint x: 494, endPoint y: 383, distance: 170.9
click at [494, 383] on div "Das muss man zahlen, wenn man in einer Wohnung wohnt, die einem nicht gehört:" at bounding box center [450, 382] width 277 height 64
copy span "Das muss man zahlen, wenn man in einer Wohnung wohnt, die einem nicht gehört:"
click at [492, 362] on span "Das muss man zahlen, wenn man in einer Wohnung wohnt, die einem nicht gehört:" at bounding box center [450, 376] width 253 height 31
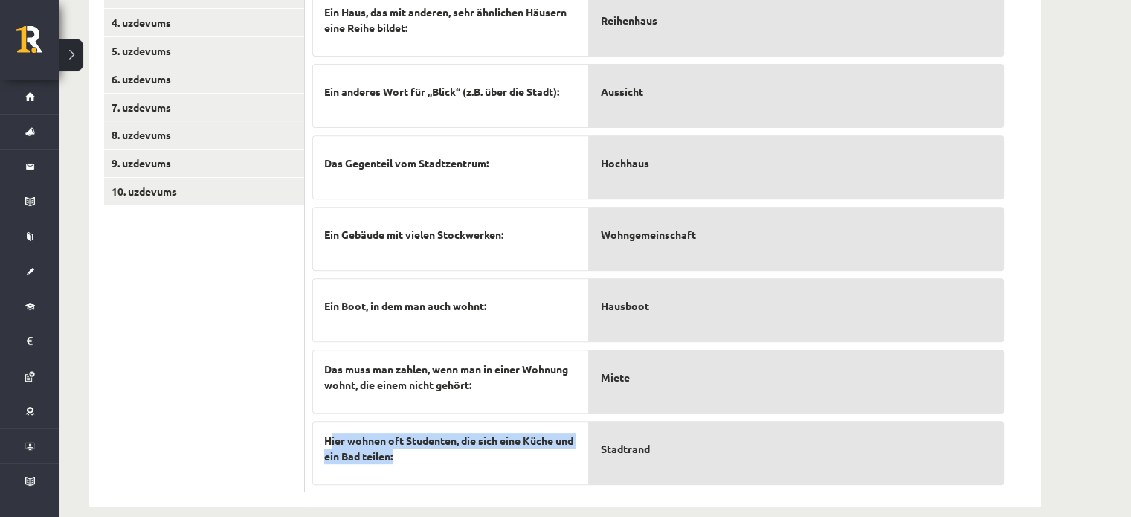
drag, startPoint x: 330, startPoint y: 419, endPoint x: 458, endPoint y: 458, distance: 133.8
click at [458, 458] on div "Hier wohnen oft Studenten, die sich eine Küche und ein Bad teilen:" at bounding box center [450, 453] width 277 height 64
click at [460, 451] on div "Hier wohnen oft Studenten, die sich eine Küche und ein Bad teilen:" at bounding box center [450, 453] width 277 height 64
drag, startPoint x: 318, startPoint y: 413, endPoint x: 457, endPoint y: 442, distance: 142.2
click at [457, 442] on div "Hier wohnen oft Studenten, die sich eine Küche und ein Bad teilen:" at bounding box center [450, 453] width 277 height 64
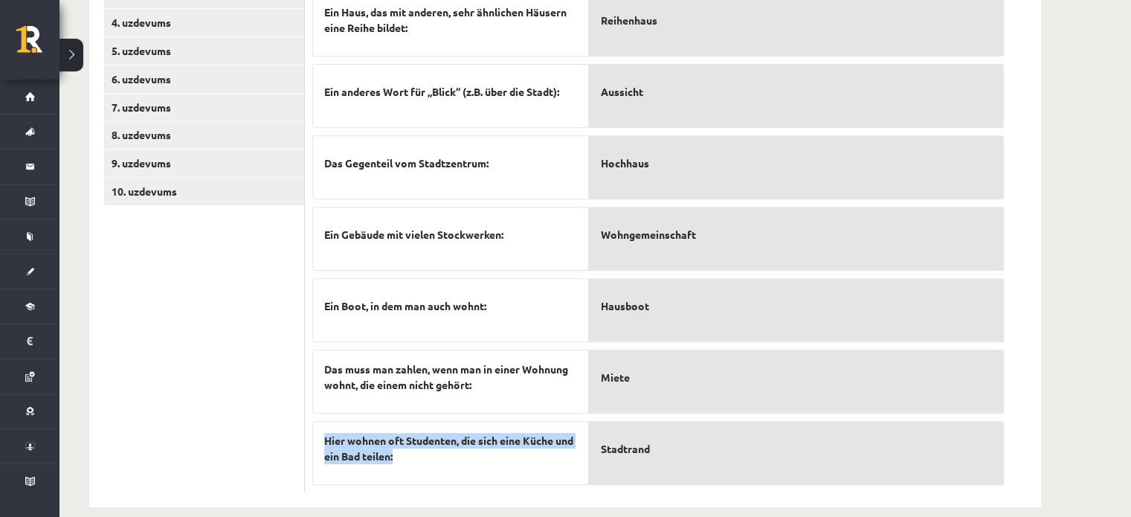
copy span "Hier wohnen oft Studenten, die sich eine Küche und ein Bad teilen:"
click at [456, 437] on span "Hier wohnen oft Studenten, die sich eine Küche und ein Bad teilen:" at bounding box center [450, 448] width 253 height 31
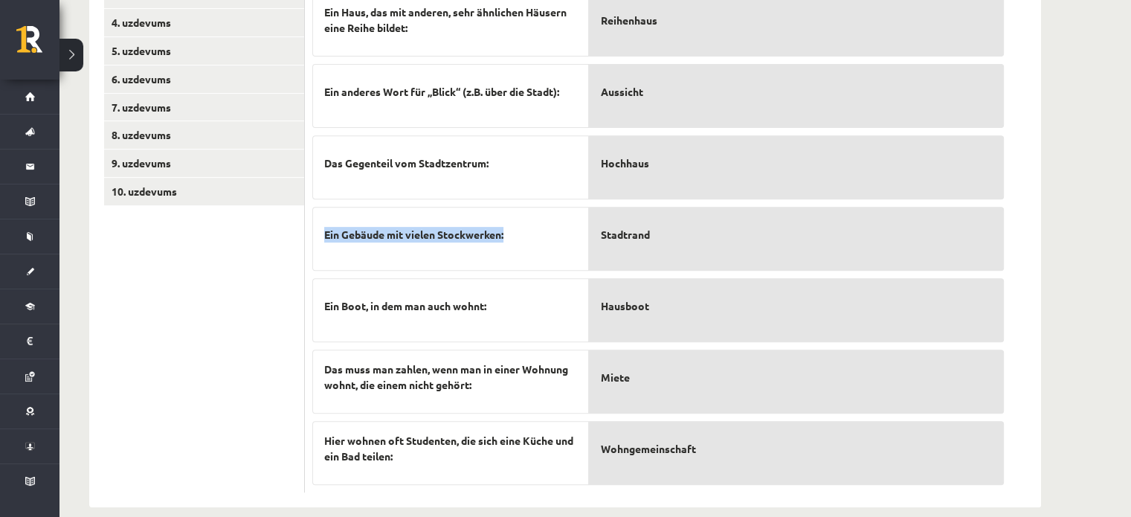
drag, startPoint x: 324, startPoint y: 216, endPoint x: 526, endPoint y: 224, distance: 201.7
click at [526, 224] on p "Ein Gebäude mit vielen Stockwerken:" at bounding box center [450, 234] width 253 height 31
copy span "Ein Gebäude mit vielen Stockwerken:"
click at [526, 224] on p "Ein Gebäude mit vielen Stockwerken:" at bounding box center [450, 234] width 253 height 31
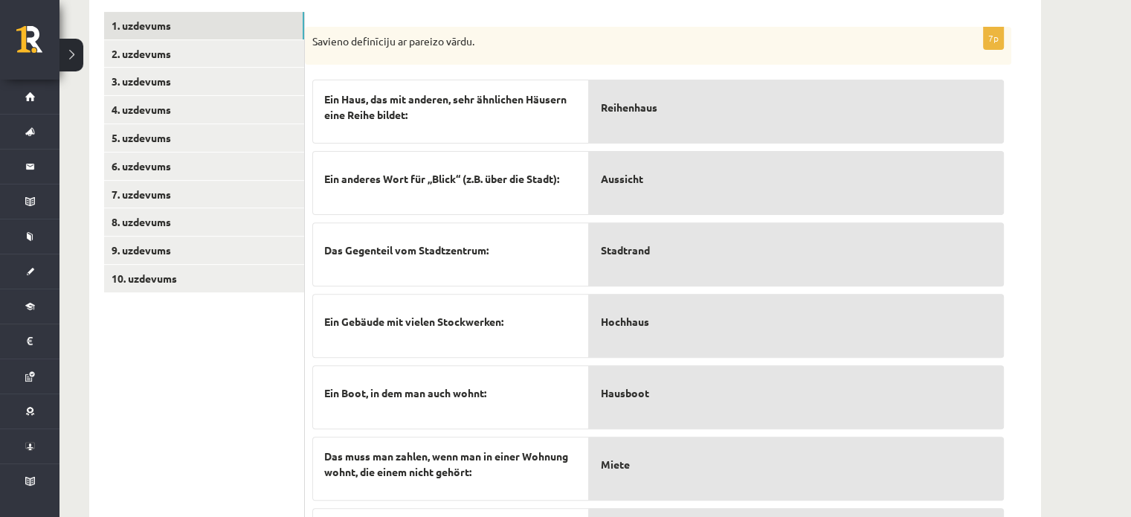
scroll to position [425, 0]
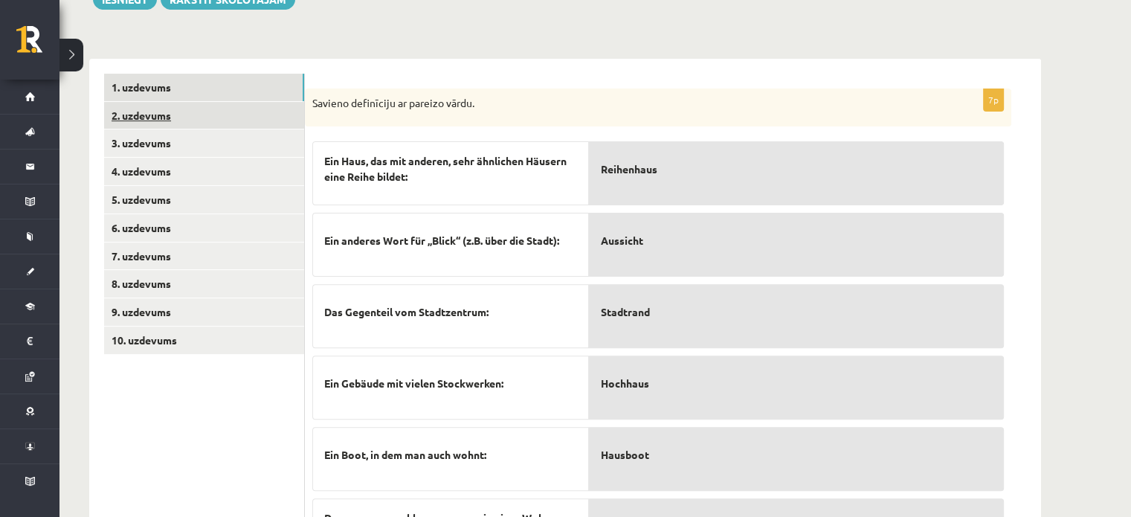
click at [164, 102] on link "2. uzdevums" at bounding box center [204, 116] width 200 height 28
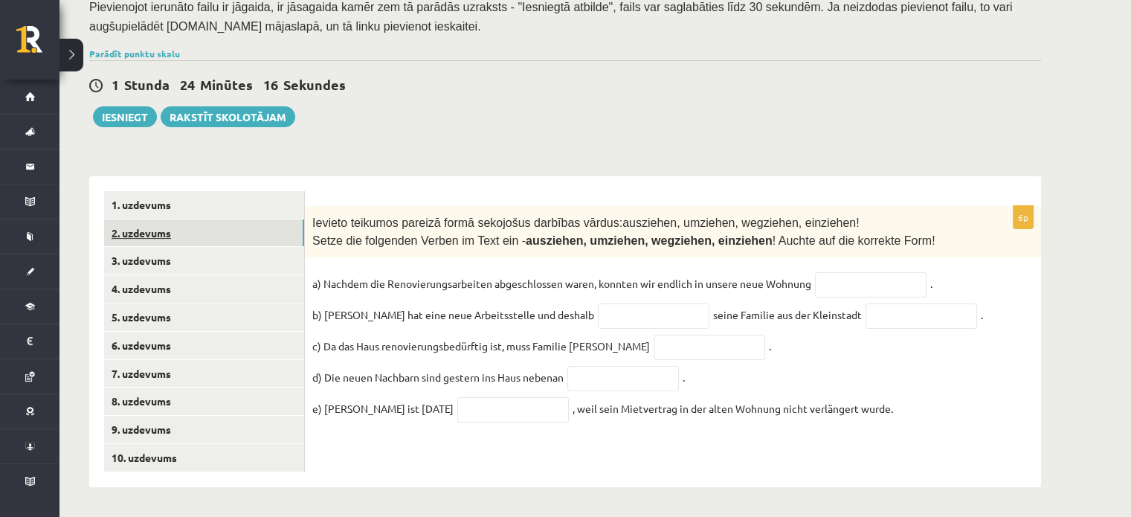
scroll to position [289, 0]
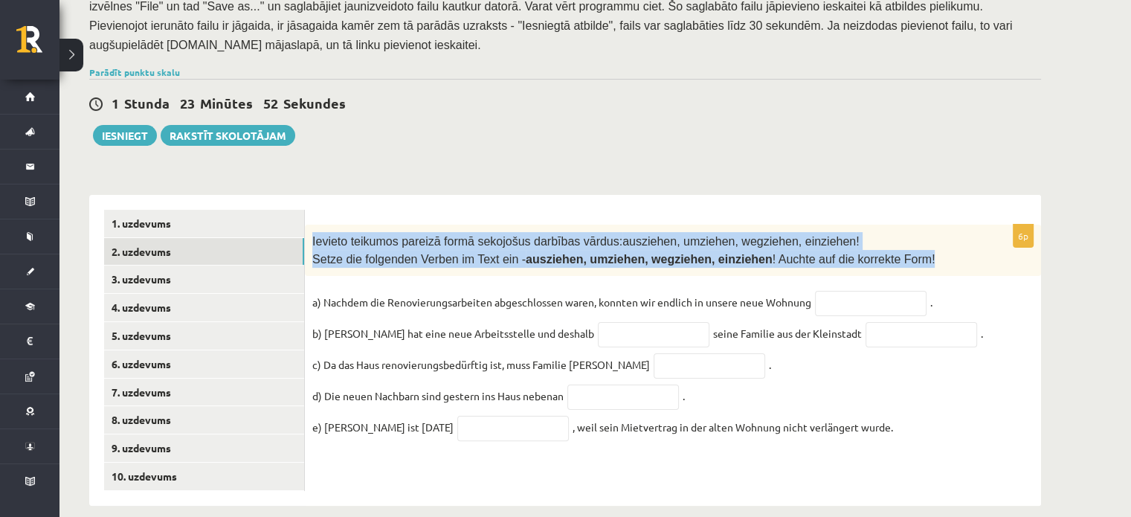
drag, startPoint x: 304, startPoint y: 218, endPoint x: 917, endPoint y: 248, distance: 613.5
click at [917, 248] on div "Ievieto teikumos pareizā formā sekojošus darbības vārdus: ausziehen, umziehen, …" at bounding box center [673, 250] width 736 height 51
copy div "Ievieto teikumos pareizā formā sekojošus darbības vārdus: ausziehen, umziehen, …"
click at [917, 248] on div "Ievieto teikumos pareizā formā sekojošus darbības vārdus: ausziehen, umziehen, …" at bounding box center [673, 250] width 736 height 51
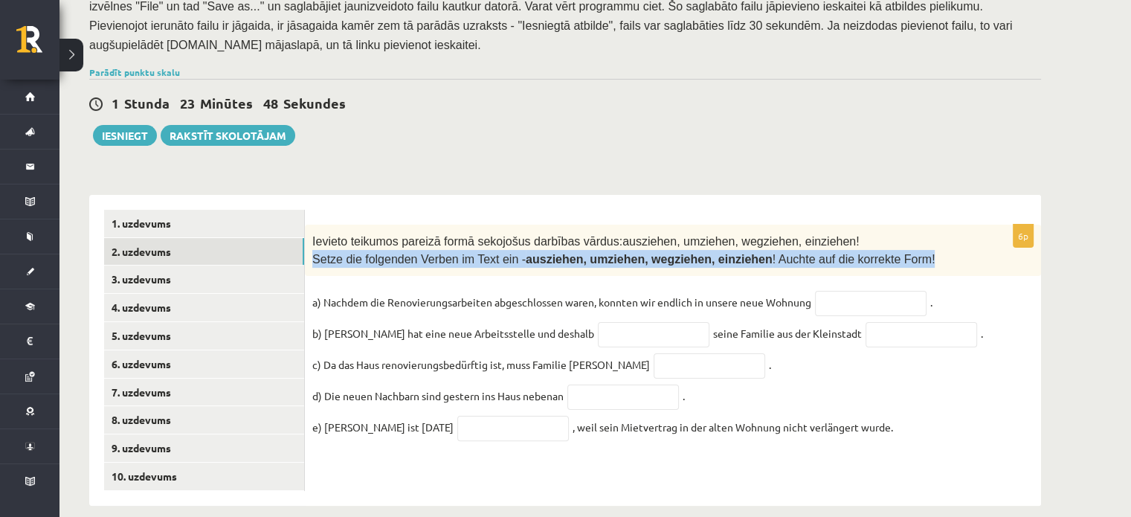
drag, startPoint x: 310, startPoint y: 242, endPoint x: 918, endPoint y: 237, distance: 608.3
click at [918, 237] on div "Ievieto teikumos pareizā formā sekojošus darbības vārdus: ausziehen, umziehen, …" at bounding box center [673, 250] width 736 height 51
copy span "Setze die folgenden Verben im Text ein - ausziehen, umziehen, wegziehen, einzie…"
click at [918, 250] on p "Setze die folgenden Verben im Text ein - ausziehen, umziehen, wegziehen, einzie…" at bounding box center [635, 259] width 647 height 18
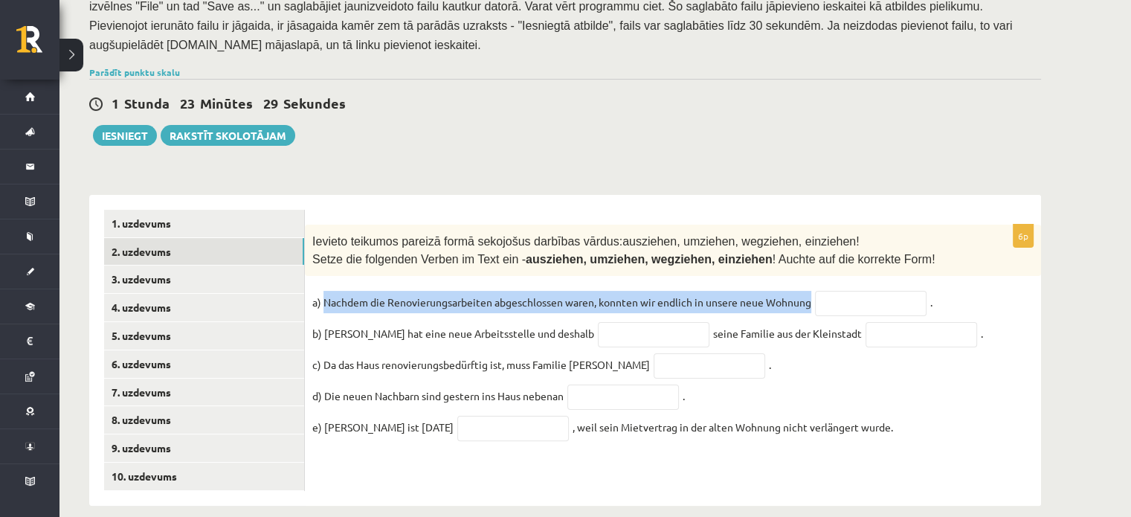
drag, startPoint x: 323, startPoint y: 285, endPoint x: 904, endPoint y: 282, distance: 580.0
click at [904, 291] on fieldset "a) Nachdem die Renovierungsarbeiten abgeschlossen waren, konnten wir endlich in…" at bounding box center [672, 369] width 721 height 156
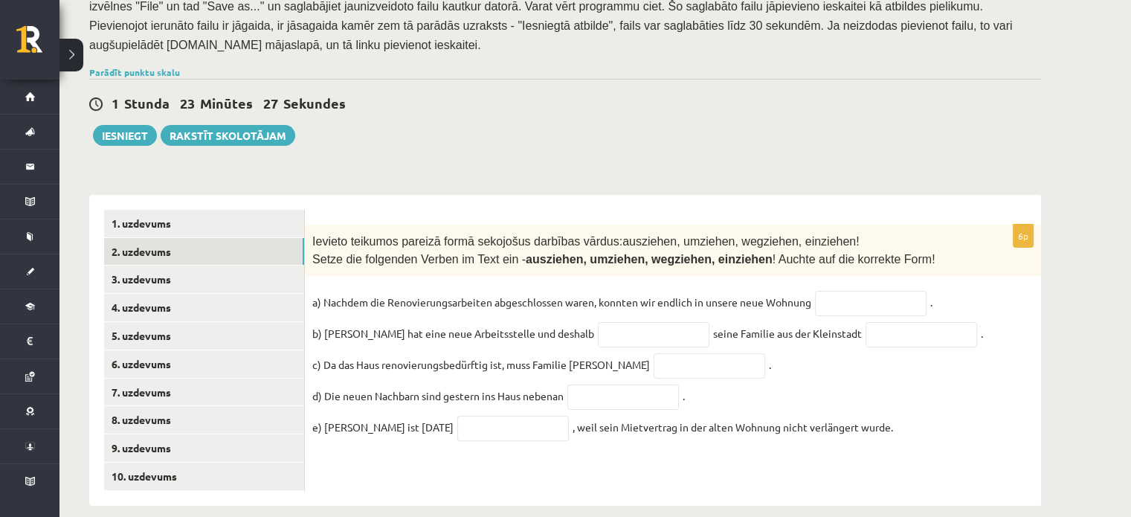
click at [952, 291] on fieldset "a) Nachdem die Renovierungsarbeiten abgeschlossen waren, konnten wir endlich in…" at bounding box center [672, 369] width 721 height 156
click at [890, 291] on input "text" at bounding box center [871, 303] width 112 height 25
type input "*********"
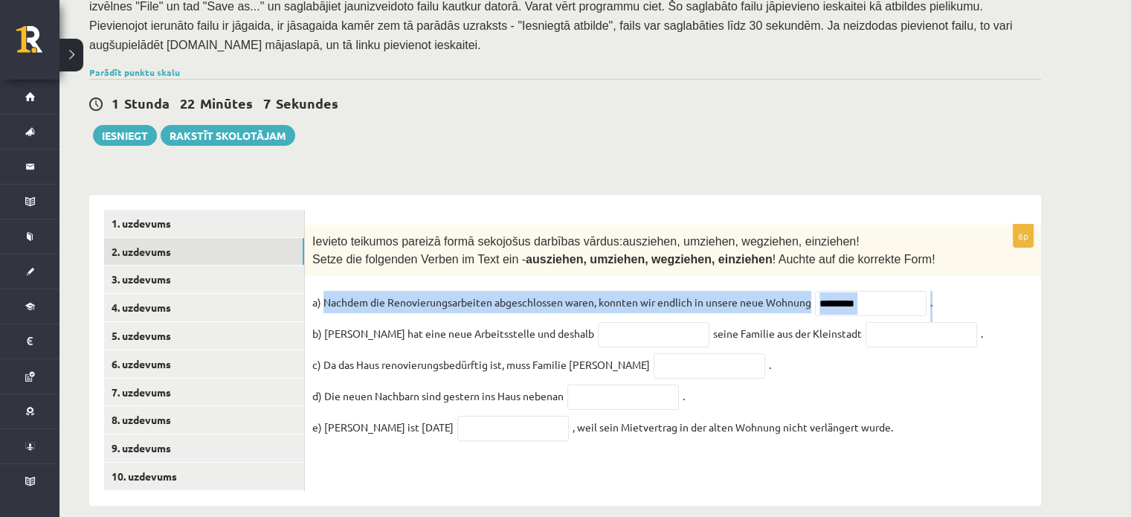
drag, startPoint x: 323, startPoint y: 280, endPoint x: 938, endPoint y: 277, distance: 615.0
click at [938, 291] on fieldset "a) Nachdem die Renovierungsarbeiten abgeschlossen waren, konnten wir endlich in…" at bounding box center [672, 369] width 721 height 156
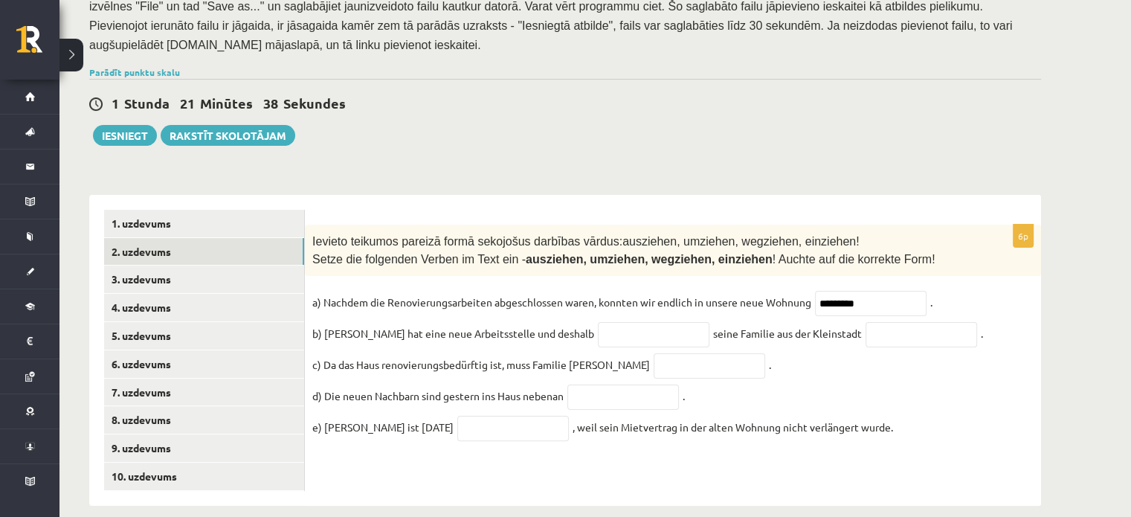
drag, startPoint x: 325, startPoint y: 318, endPoint x: 828, endPoint y: 323, distance: 503.5
click at [828, 323] on fieldset "a) Nachdem die Renovierungsarbeiten abgeschlossen waren, konnten wir endlich in…" at bounding box center [672, 369] width 721 height 156
click at [865, 342] on fieldset "a) Nachdem die Renovierungsarbeiten abgeschlossen waren, konnten wir endlich in…" at bounding box center [672, 369] width 721 height 156
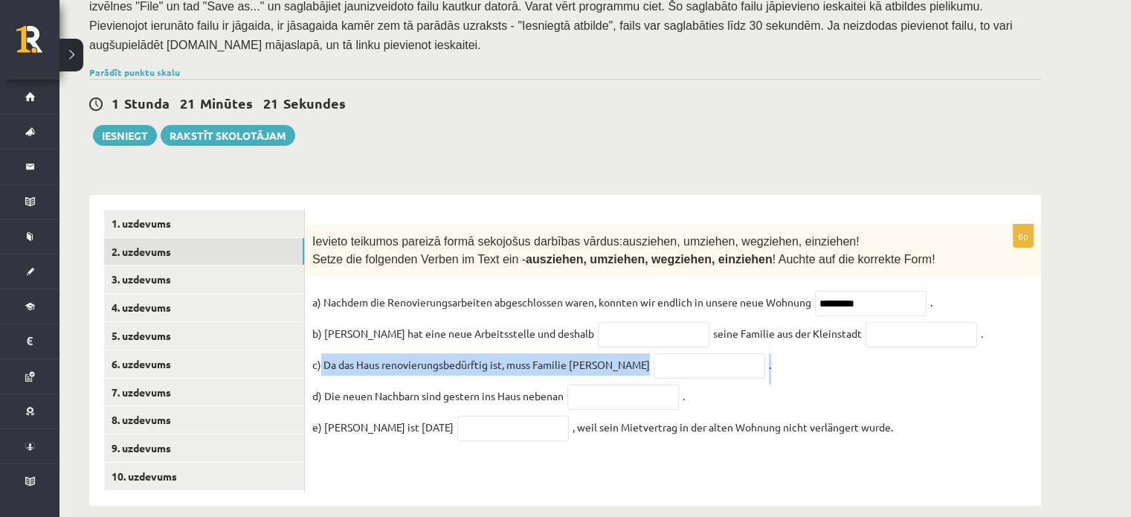
drag, startPoint x: 321, startPoint y: 350, endPoint x: 746, endPoint y: 365, distance: 424.9
click at [746, 365] on fieldset "a) Nachdem die Renovierungsarbeiten abgeschlossen waren, konnten wir endlich in…" at bounding box center [672, 369] width 721 height 156
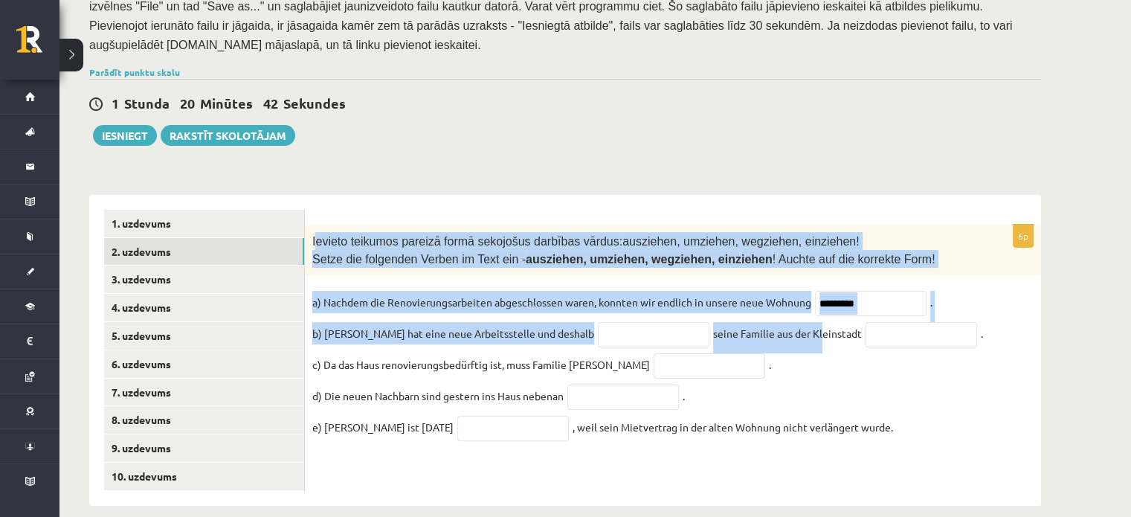
drag, startPoint x: 314, startPoint y: 220, endPoint x: 769, endPoint y: 335, distance: 469.3
click at [769, 335] on div "6p Ievieto teikumos pareizā formā sekojošus darbības vārdus: ausziehen, umziehe…" at bounding box center [673, 340] width 736 height 230
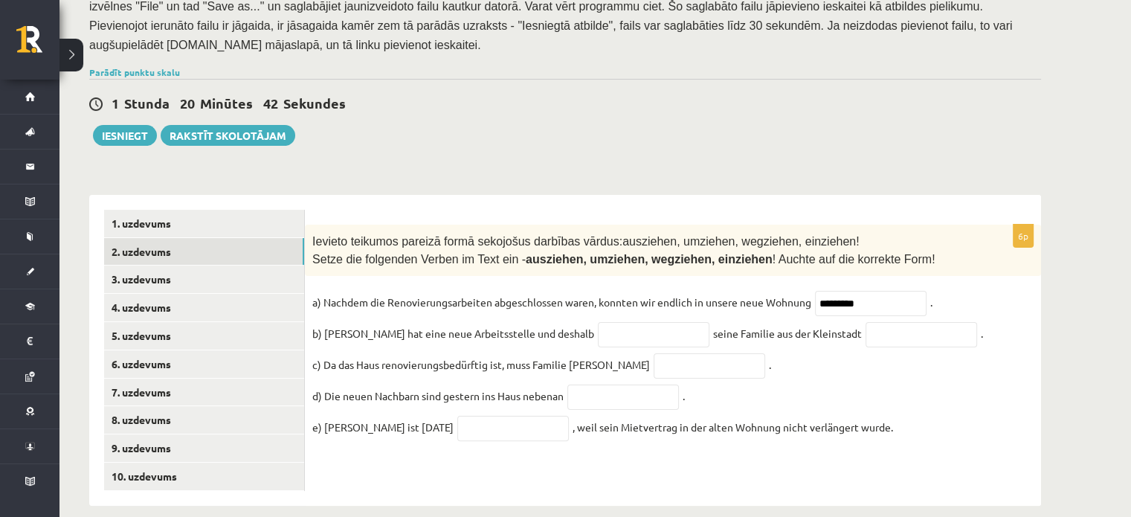
click at [910, 336] on fieldset "a) Nachdem die Renovierungsarbeiten abgeschlossen waren, konnten wir endlich in…" at bounding box center [672, 369] width 721 height 156
click at [314, 235] on span "Ievieto teikumos pareizā formā sekojošus darbības vārdus:" at bounding box center [467, 241] width 310 height 13
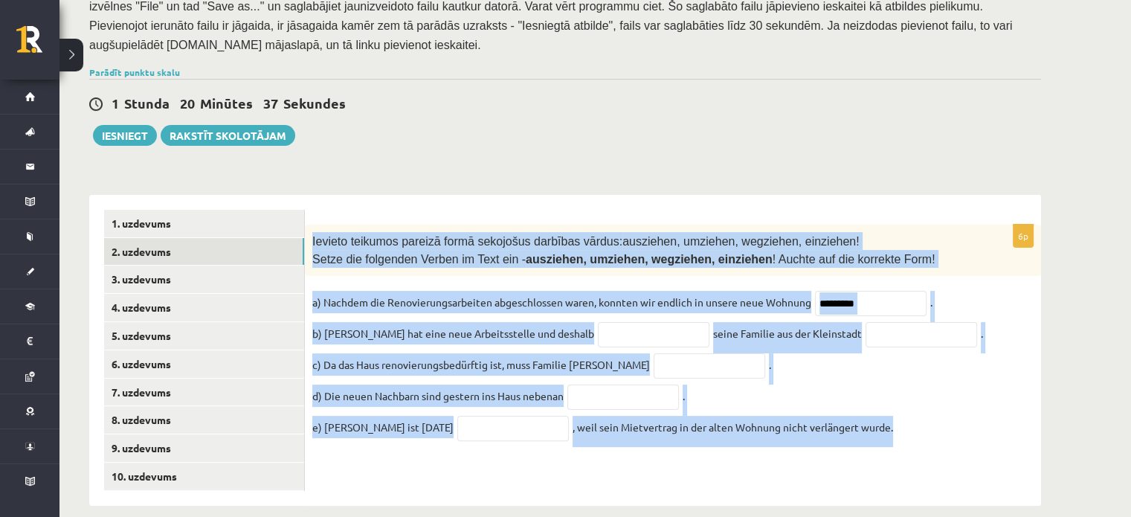
drag, startPoint x: 309, startPoint y: 223, endPoint x: 901, endPoint y: 402, distance: 617.5
click at [901, 402] on div "6p Ievieto teikumos pareizā formā sekojošus darbības vārdus: ausziehen, umziehe…" at bounding box center [673, 340] width 736 height 230
click at [901, 402] on fieldset "a) Nachdem die Renovierungsarbeiten abgeschlossen waren, konnten wir endlich in…" at bounding box center [672, 369] width 721 height 156
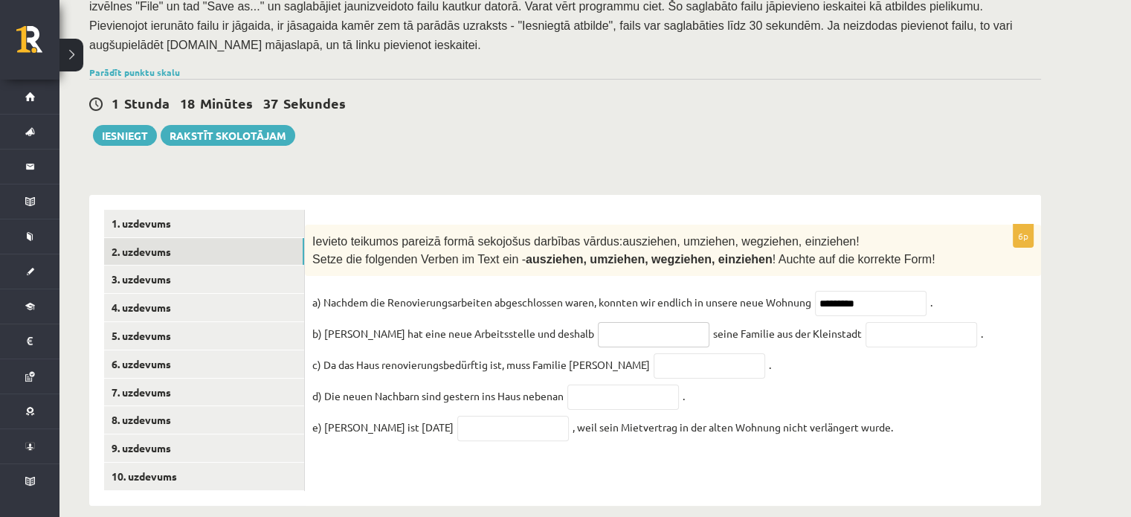
click at [637, 322] on input "text" at bounding box center [654, 334] width 112 height 25
type input "*****"
click at [875, 322] on input "text" at bounding box center [922, 334] width 112 height 25
type input "***"
click at [717, 362] on fieldset "a) Nachdem die Renovierungsarbeiten abgeschlossen waren, konnten wir endlich in…" at bounding box center [672, 369] width 721 height 156
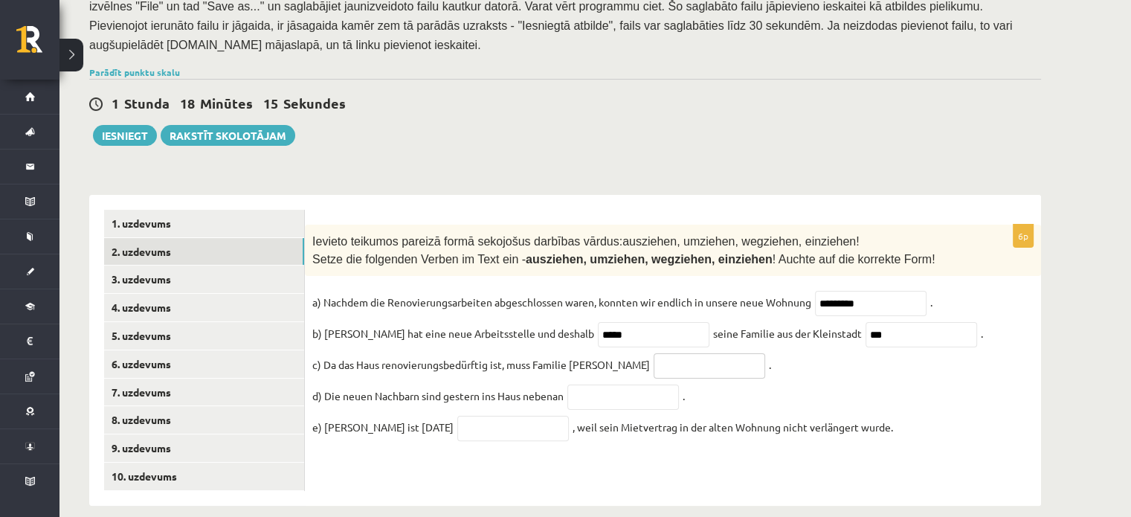
click at [698, 353] on input "text" at bounding box center [710, 365] width 112 height 25
type input "*********"
click at [640, 384] on input "text" at bounding box center [623, 396] width 112 height 25
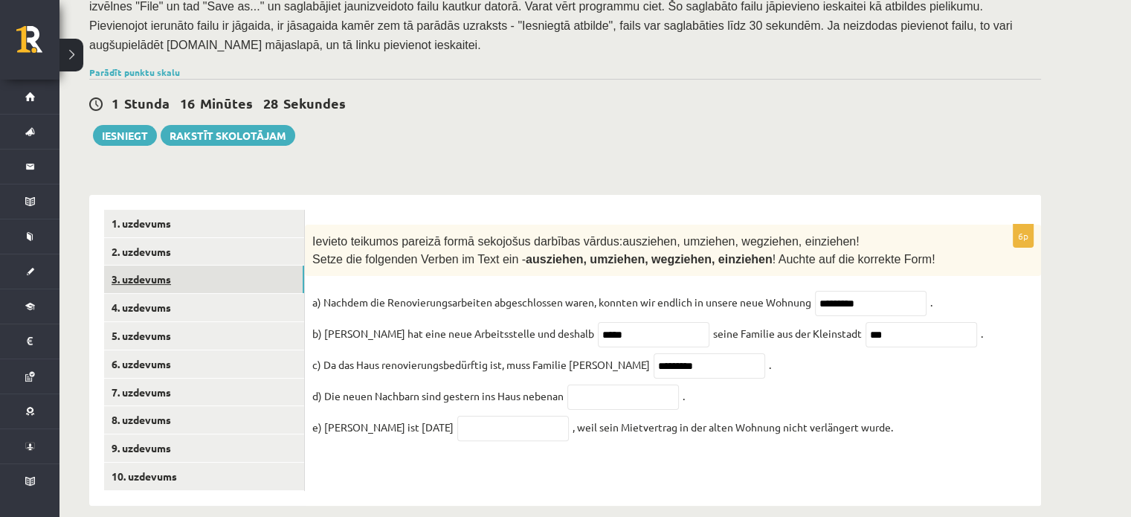
click at [223, 265] on link "3. uzdevums" at bounding box center [204, 279] width 200 height 28
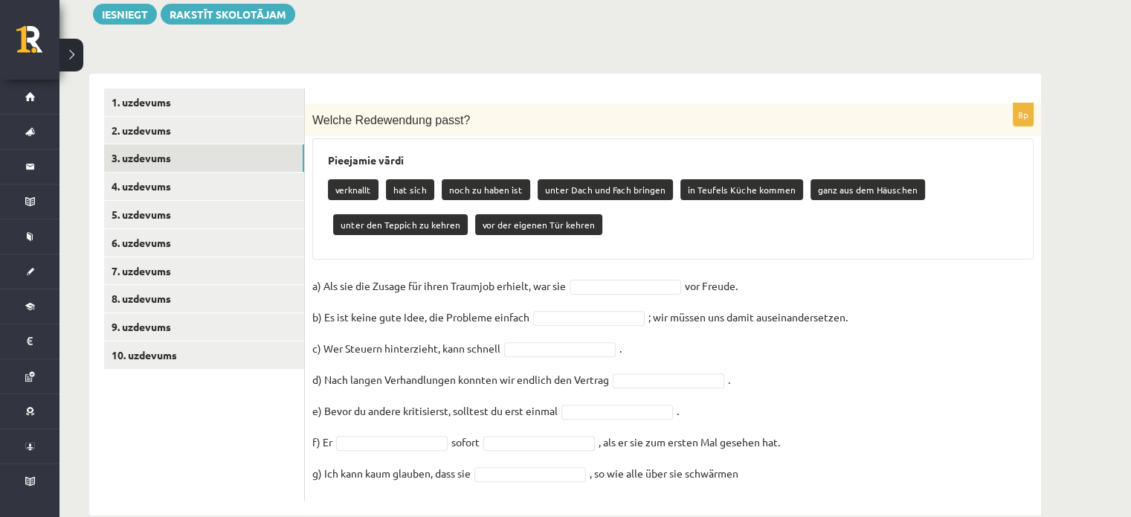
scroll to position [419, 0]
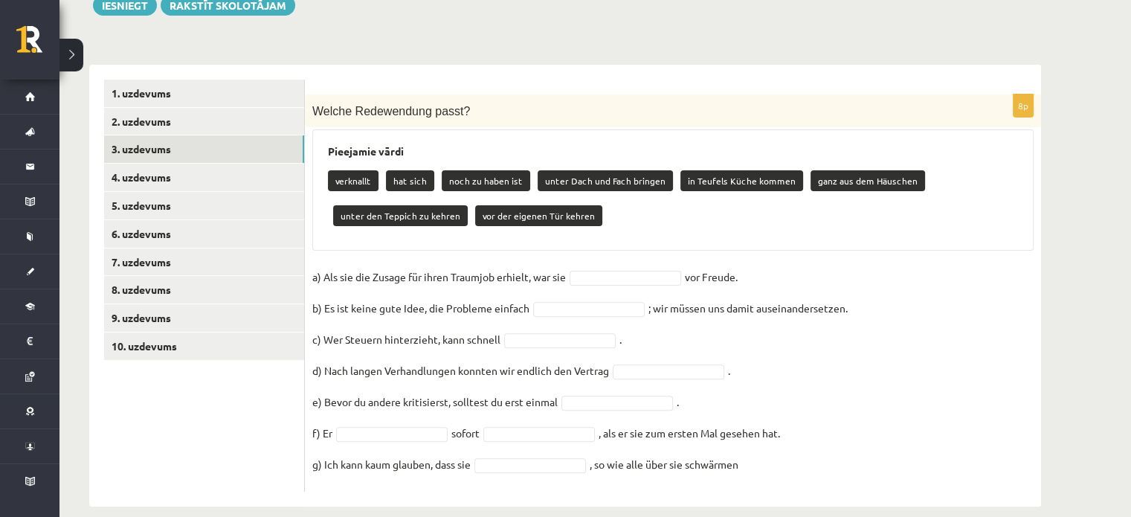
drag, startPoint x: 325, startPoint y: 258, endPoint x: 823, endPoint y: 272, distance: 498.4
click at [823, 272] on fieldset "a) Als sie die Zusage für ihren Traumjob erhielt, war sie vor Freude. b) Es ist…" at bounding box center [672, 374] width 721 height 219
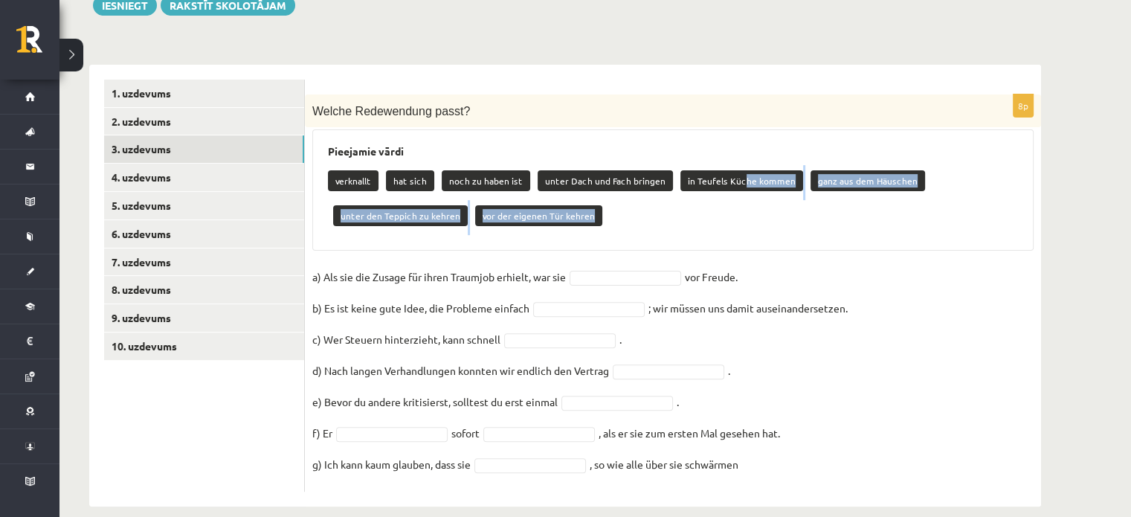
drag, startPoint x: 731, startPoint y: 164, endPoint x: 699, endPoint y: 208, distance: 54.9
click at [699, 208] on div "verknallt hat sich noch zu haben ist unter Dach und Fach bringen in Teufels Küc…" at bounding box center [673, 200] width 690 height 70
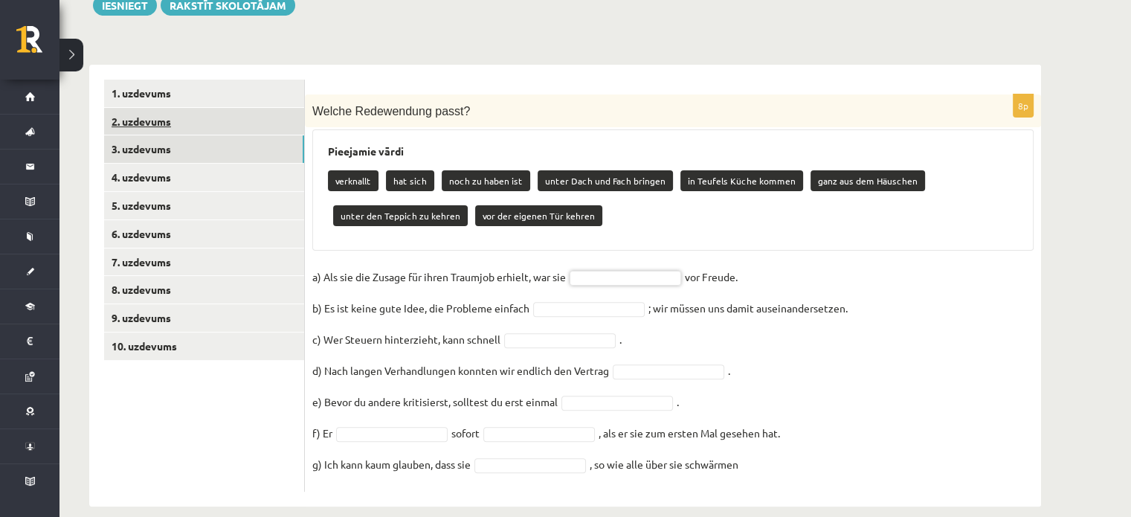
click at [236, 108] on link "2. uzdevums" at bounding box center [204, 122] width 200 height 28
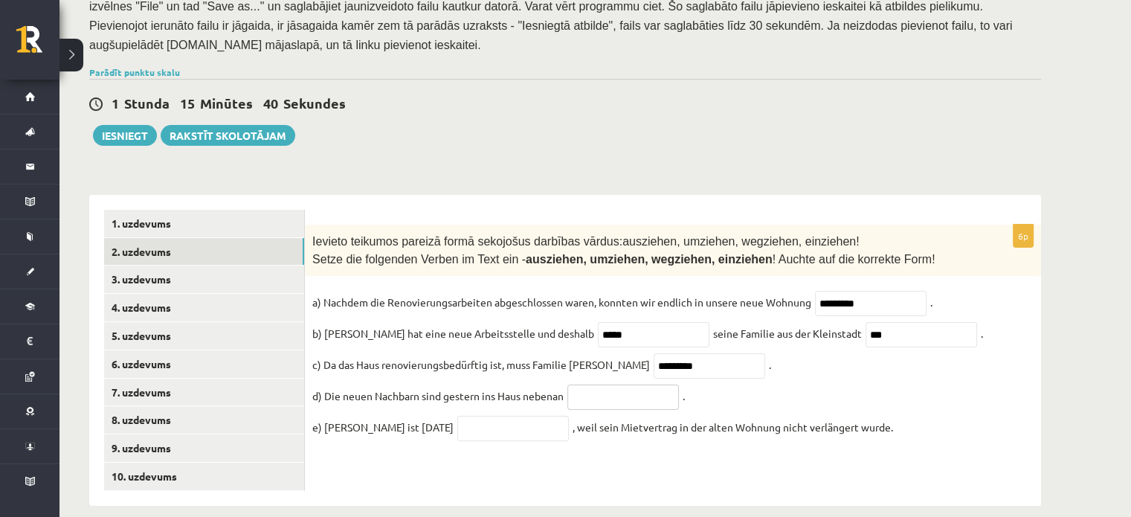
click at [637, 385] on input "text" at bounding box center [623, 396] width 112 height 25
type input "**********"
click at [513, 416] on input "text" at bounding box center [513, 428] width 112 height 25
type input "*********"
click at [204, 265] on link "3. uzdevums" at bounding box center [204, 279] width 200 height 28
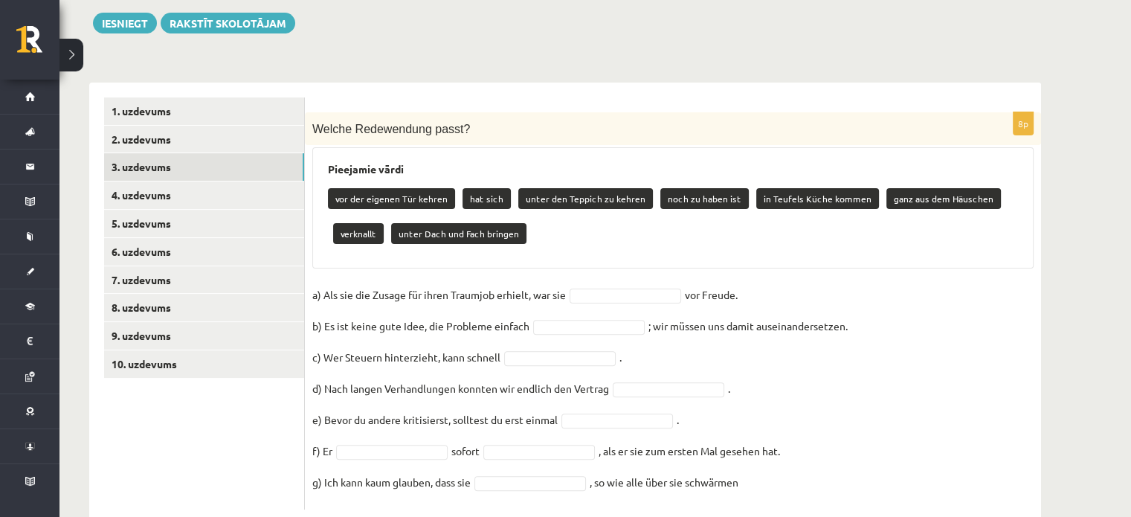
scroll to position [419, 0]
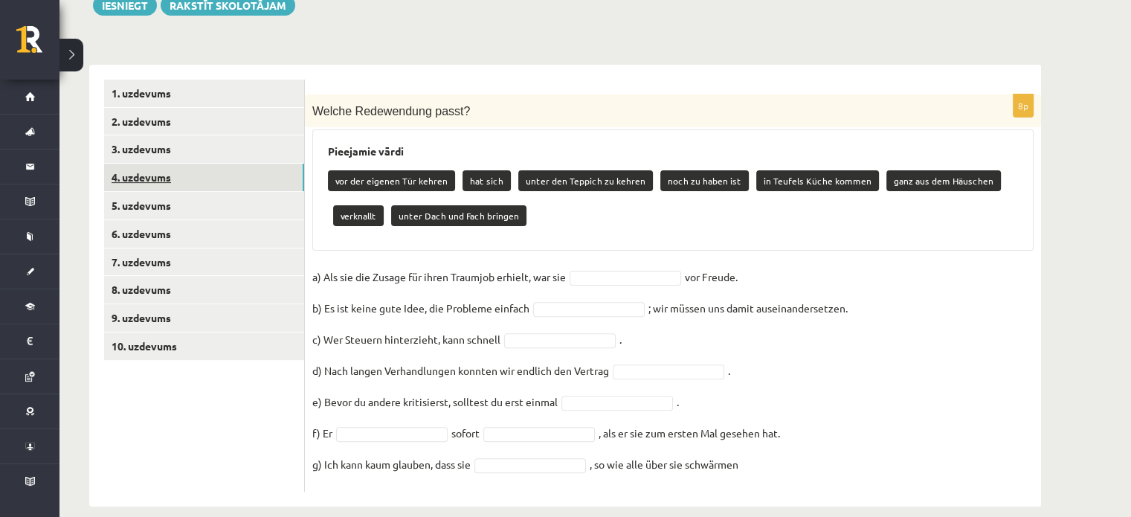
click at [276, 164] on link "4. uzdevums" at bounding box center [204, 178] width 200 height 28
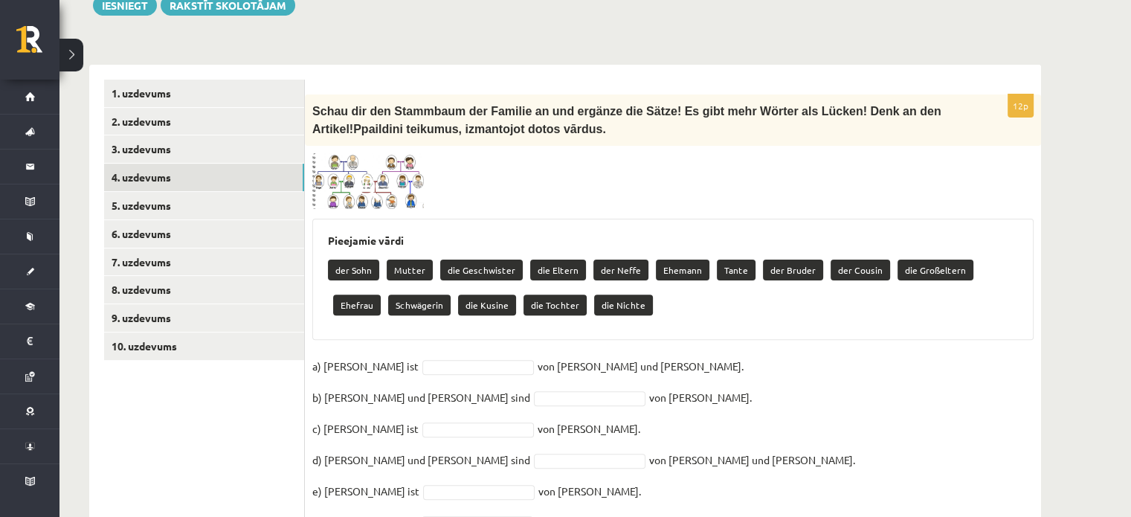
click at [394, 169] on img at bounding box center [368, 181] width 112 height 57
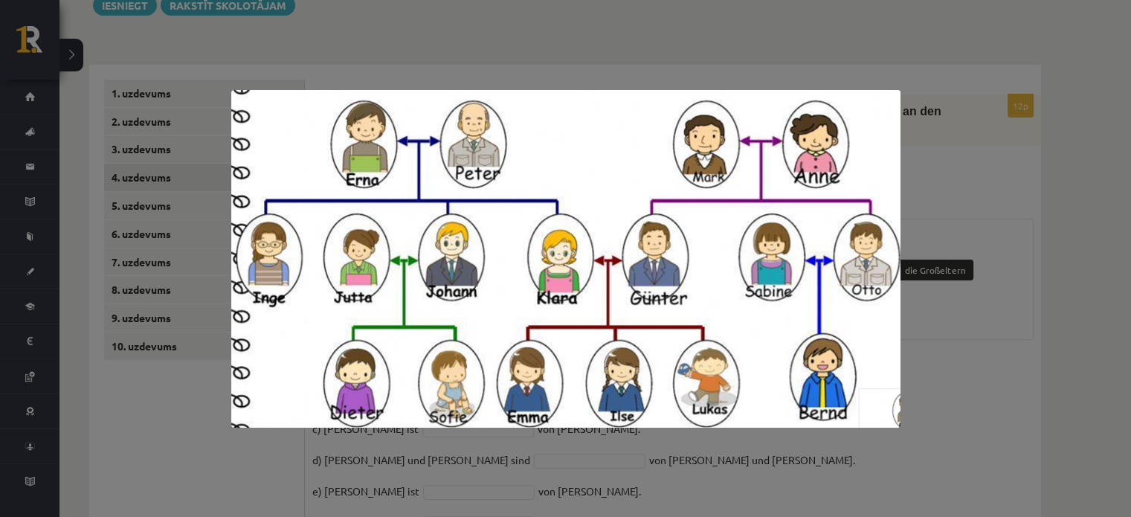
click at [923, 356] on div at bounding box center [565, 258] width 1131 height 517
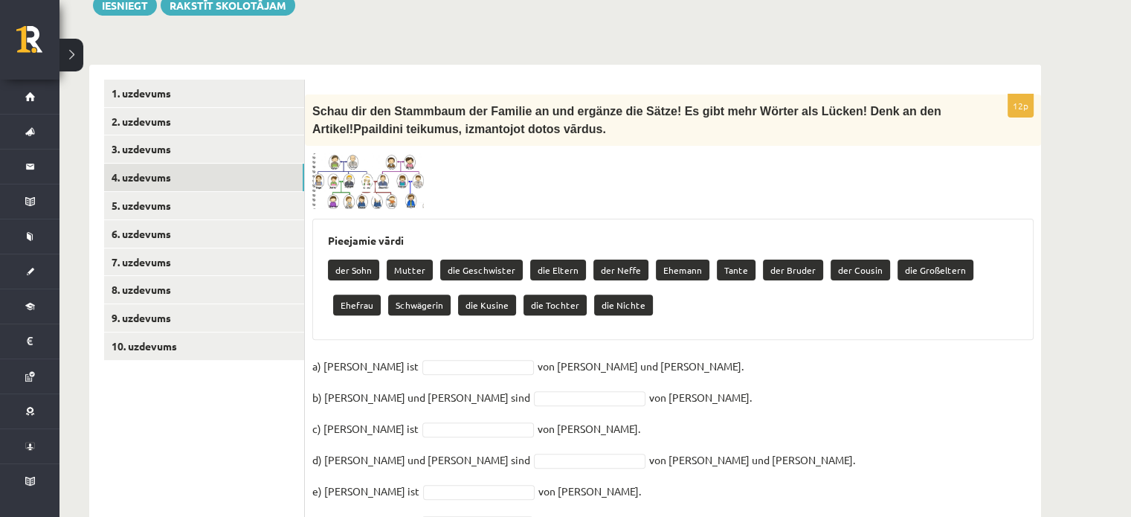
click at [367, 177] on span at bounding box center [369, 189] width 24 height 24
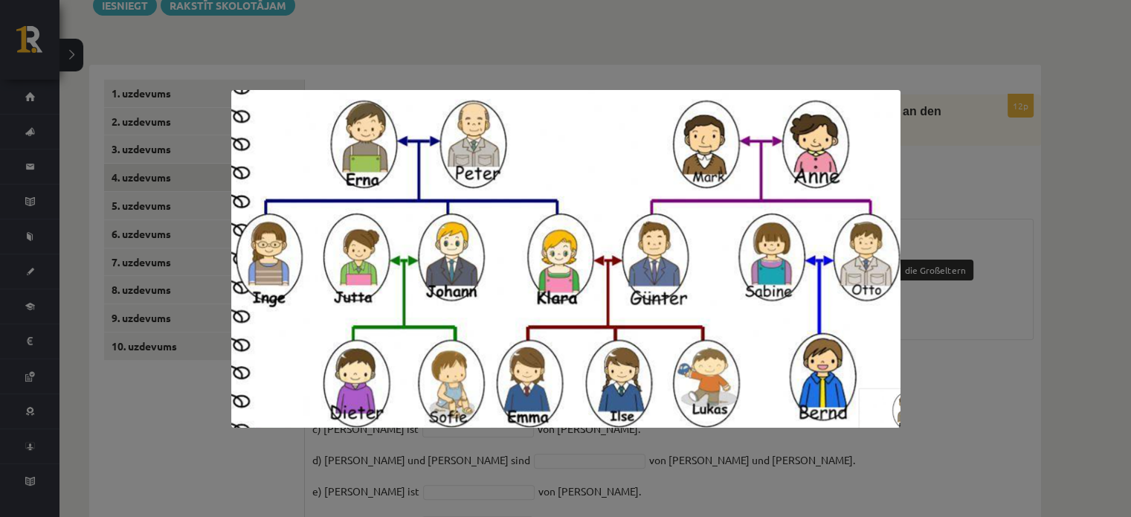
click at [941, 396] on div at bounding box center [565, 258] width 1131 height 517
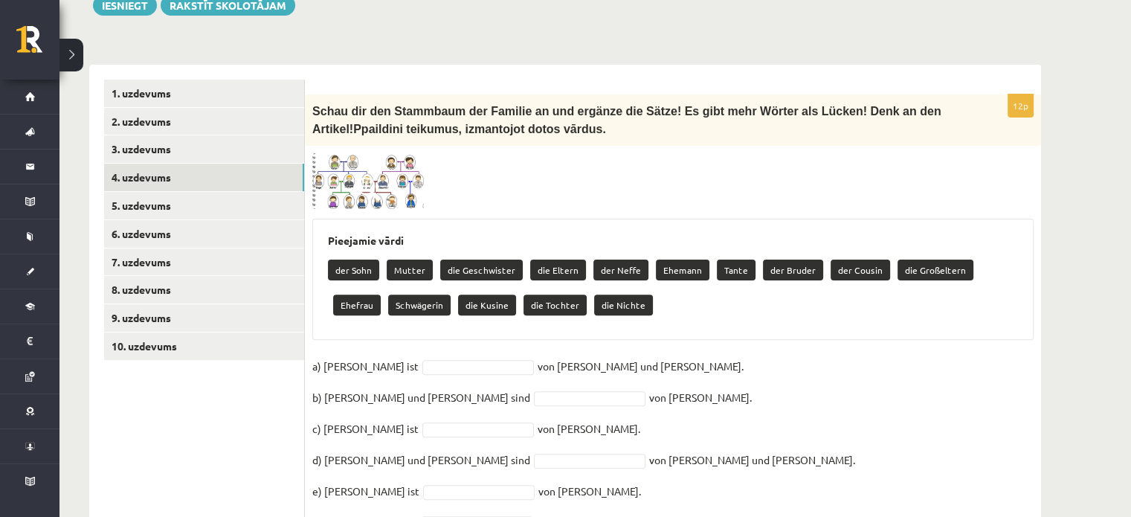
click at [355, 160] on img at bounding box center [368, 181] width 112 height 57
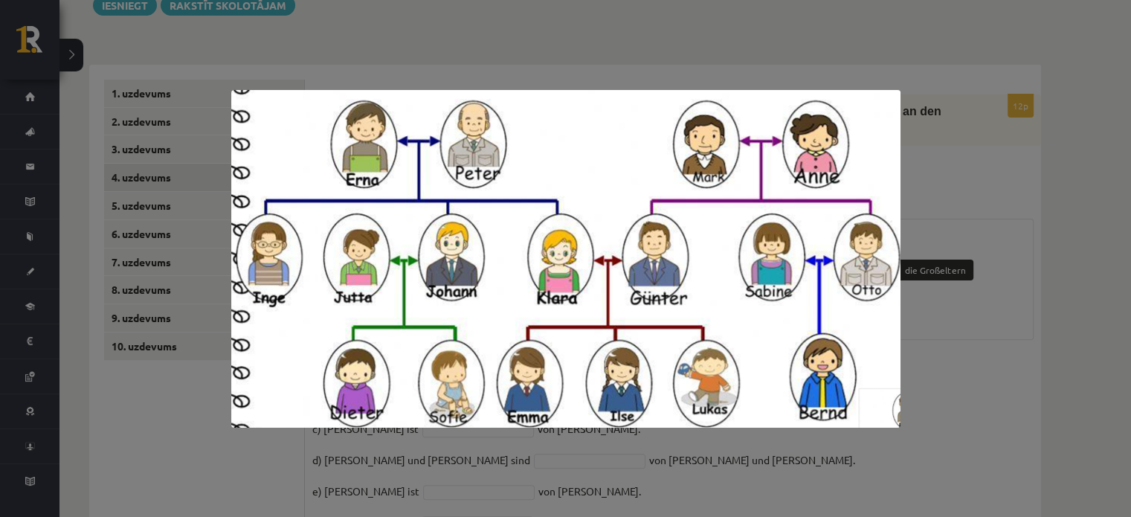
click at [1002, 399] on div at bounding box center [565, 258] width 1131 height 517
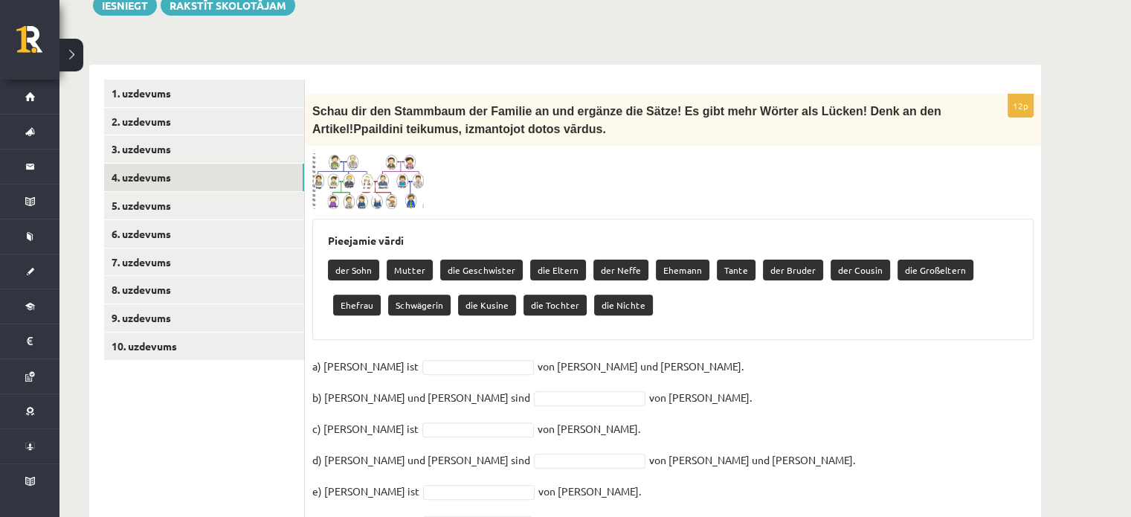
click at [373, 260] on p "der Sohn" at bounding box center [353, 270] width 51 height 21
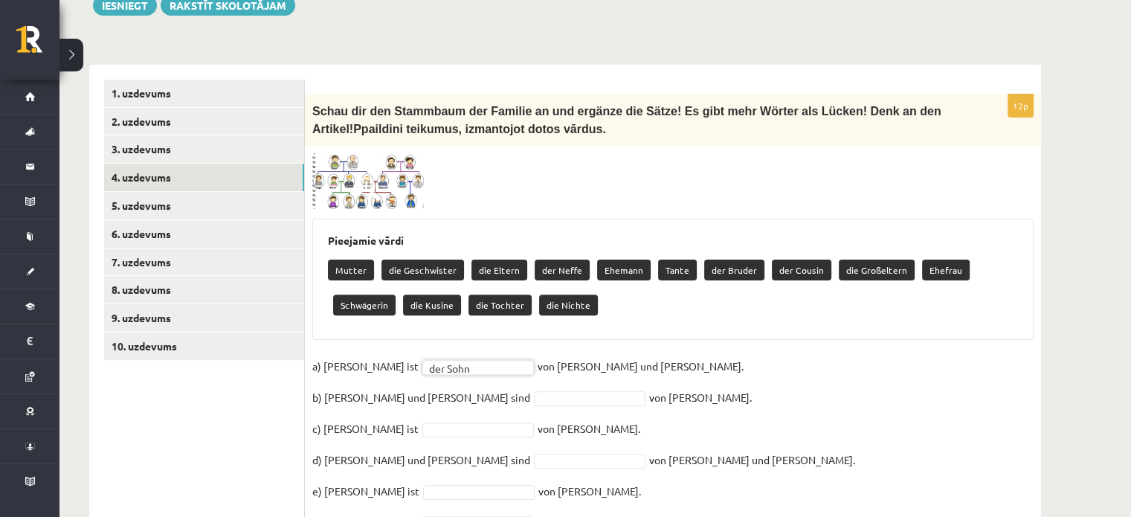
click at [356, 174] on img at bounding box center [368, 181] width 112 height 57
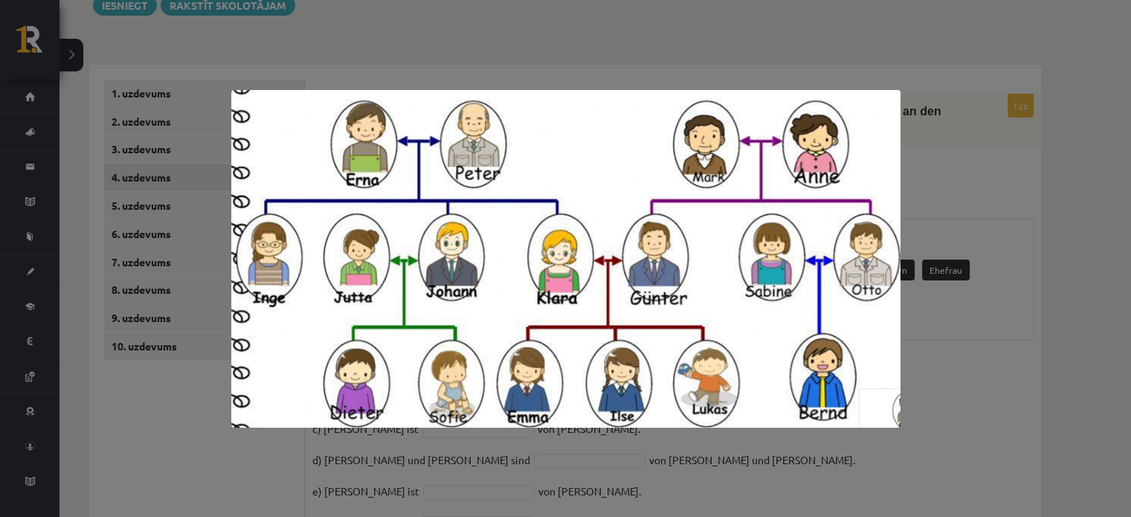
click at [910, 442] on div at bounding box center [565, 258] width 1131 height 517
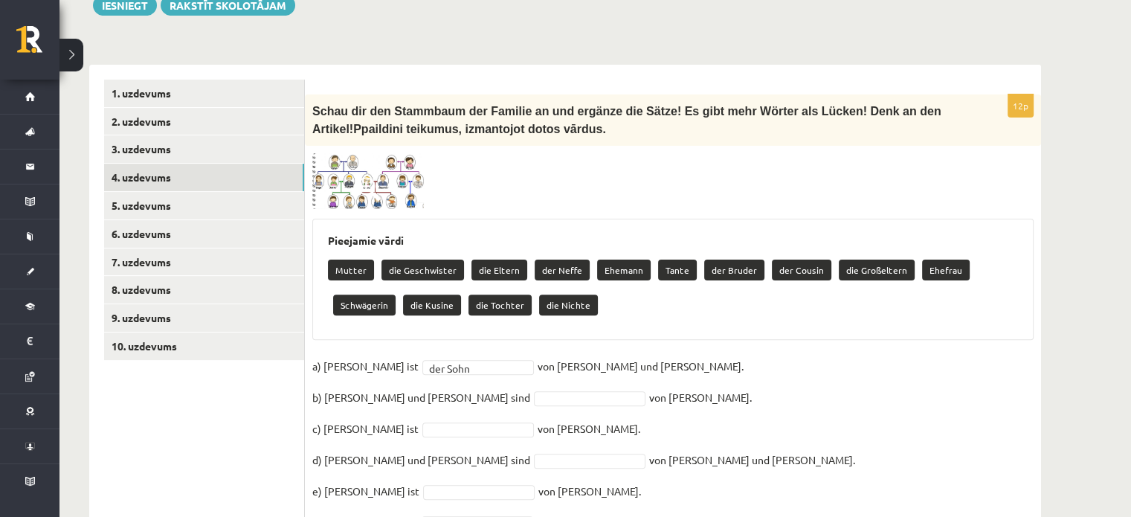
click at [369, 177] on span at bounding box center [369, 189] width 24 height 24
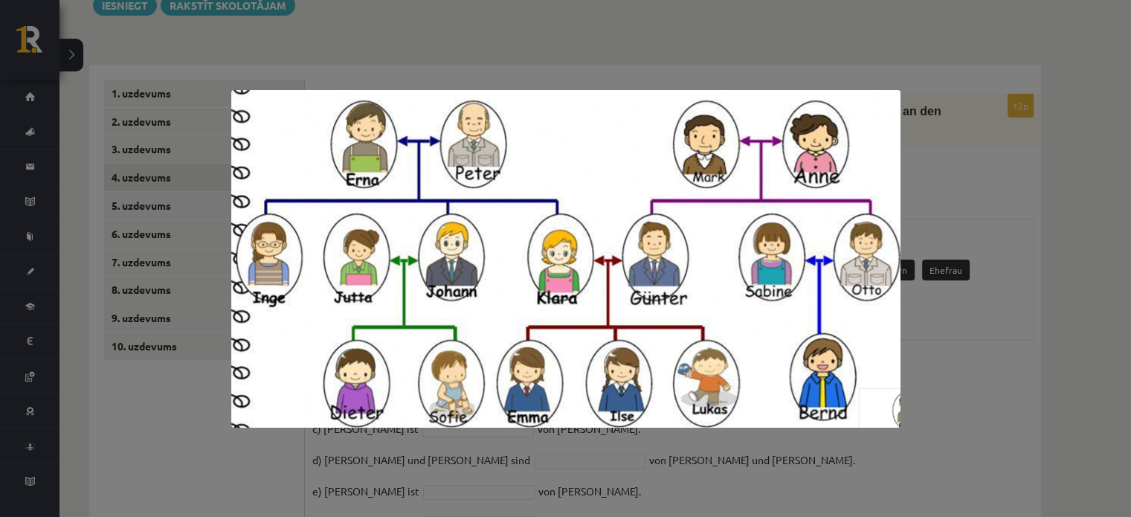
click at [934, 387] on div at bounding box center [565, 258] width 1131 height 517
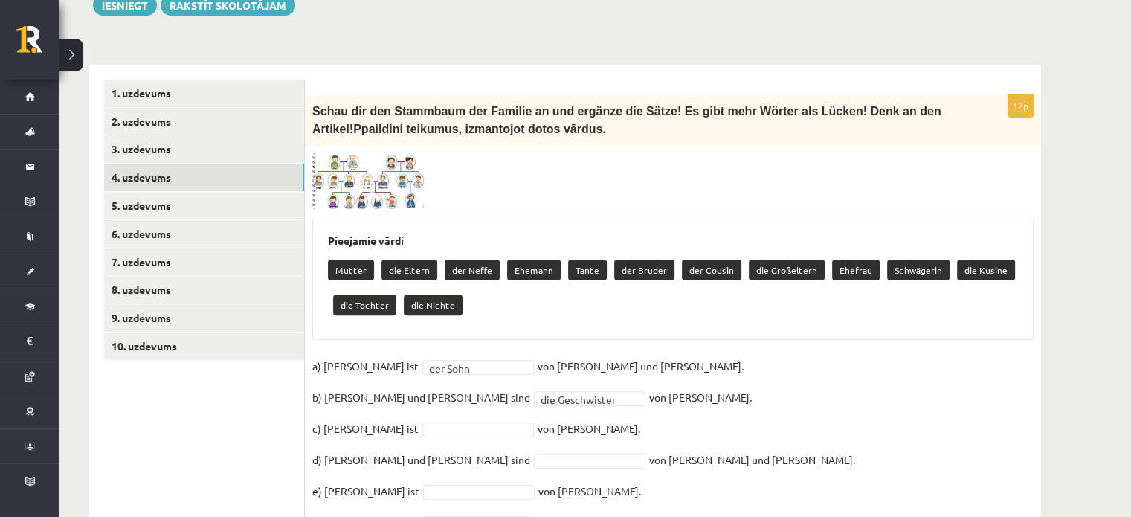
click at [363, 177] on span at bounding box center [369, 189] width 24 height 24
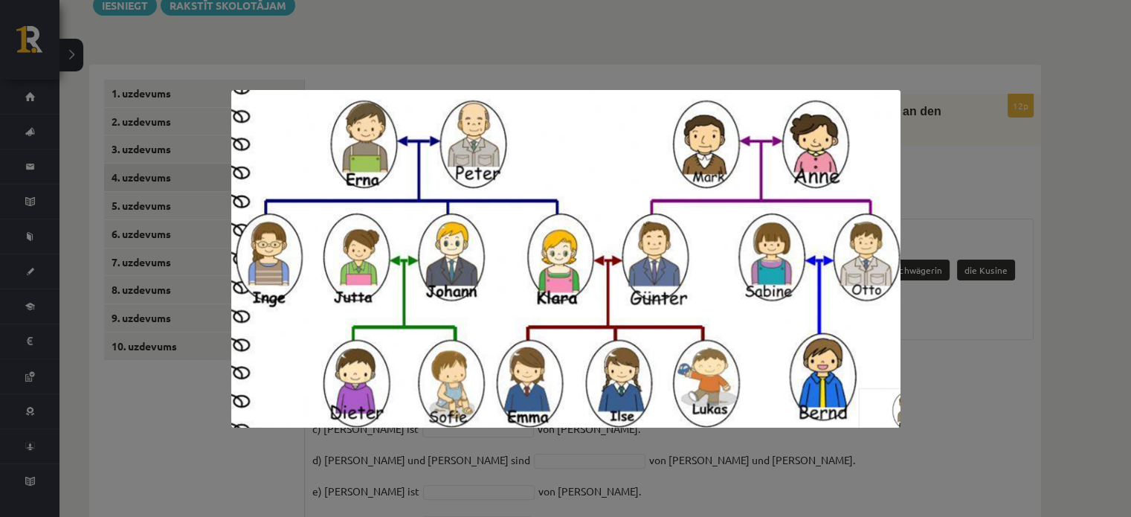
click at [979, 408] on div at bounding box center [565, 258] width 1131 height 517
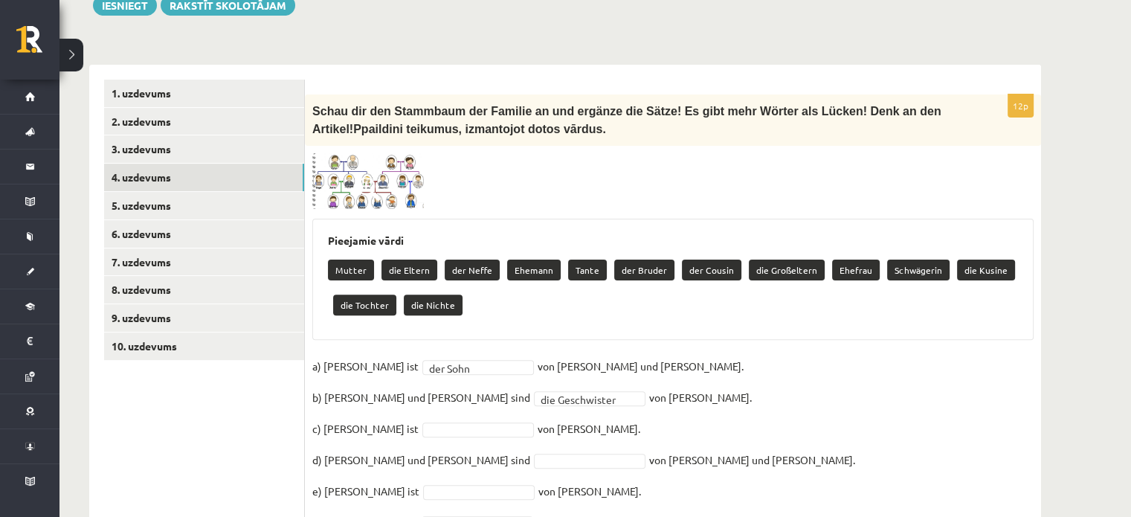
click at [338, 184] on img at bounding box center [368, 181] width 112 height 57
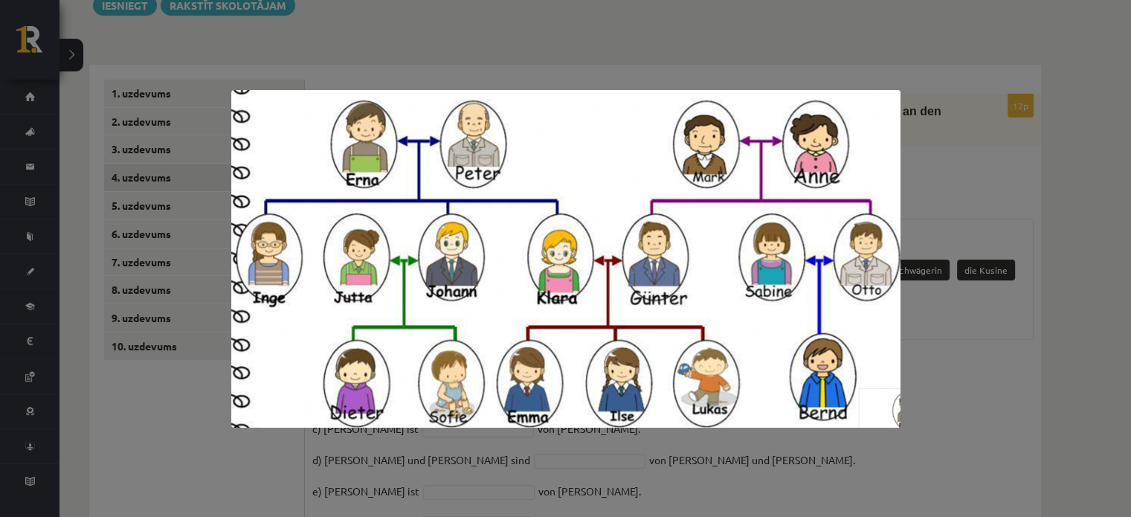
click at [1028, 362] on div at bounding box center [565, 258] width 1131 height 517
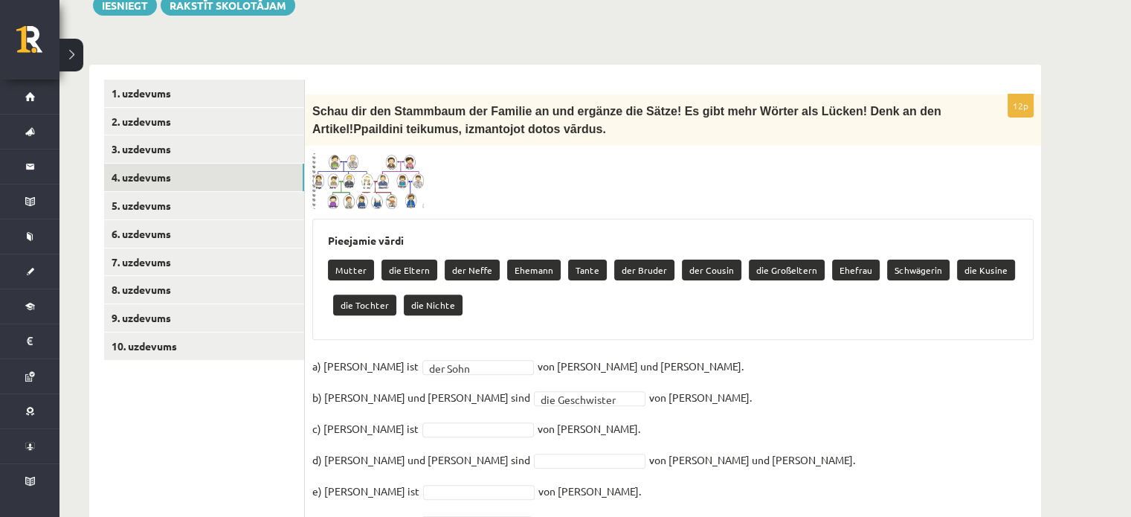
click at [374, 187] on img at bounding box center [368, 181] width 112 height 57
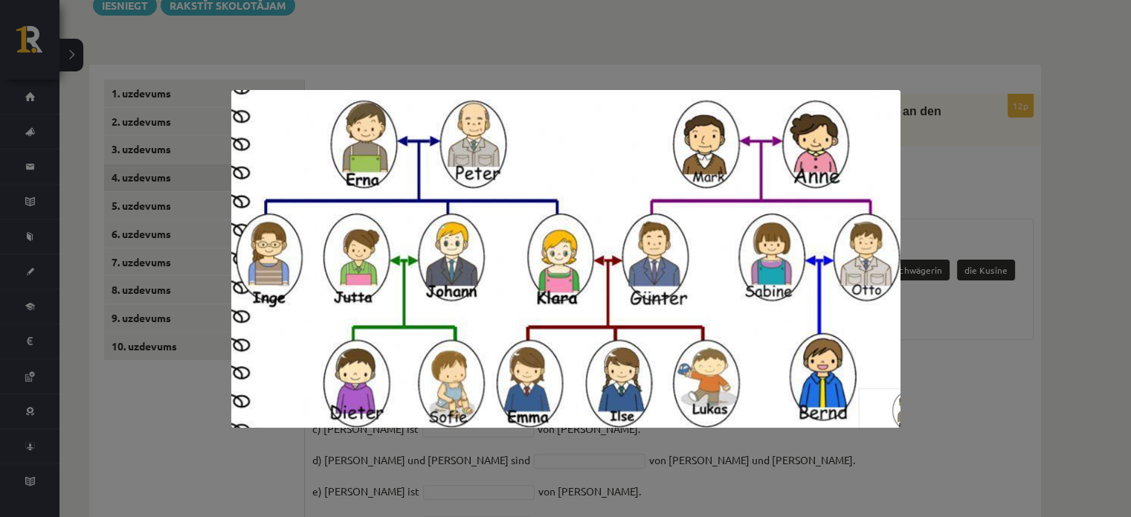
click at [998, 297] on div at bounding box center [565, 258] width 1131 height 517
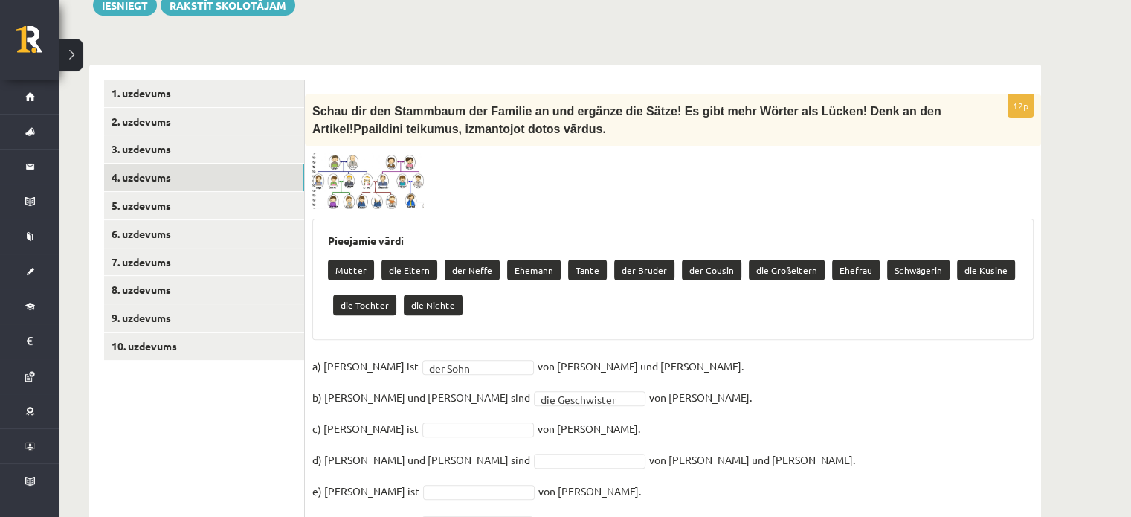
click at [375, 177] on span at bounding box center [369, 189] width 24 height 24
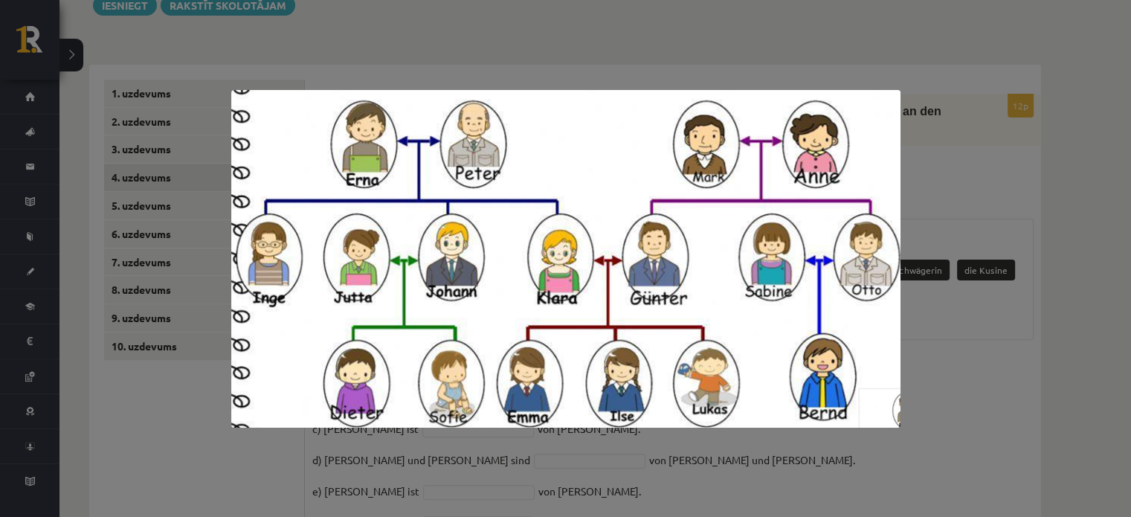
click at [983, 364] on div at bounding box center [565, 258] width 1131 height 517
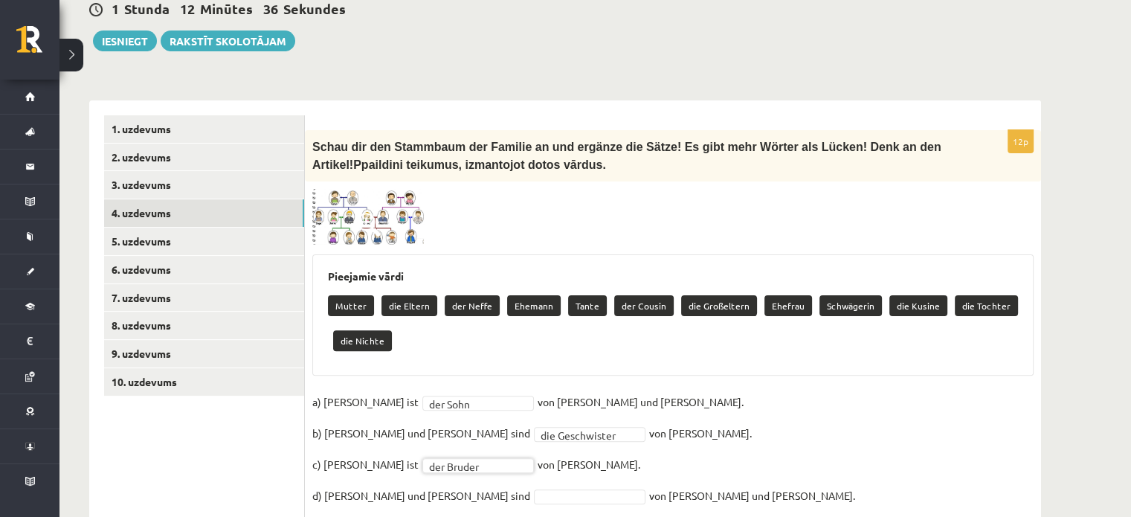
scroll to position [494, 0]
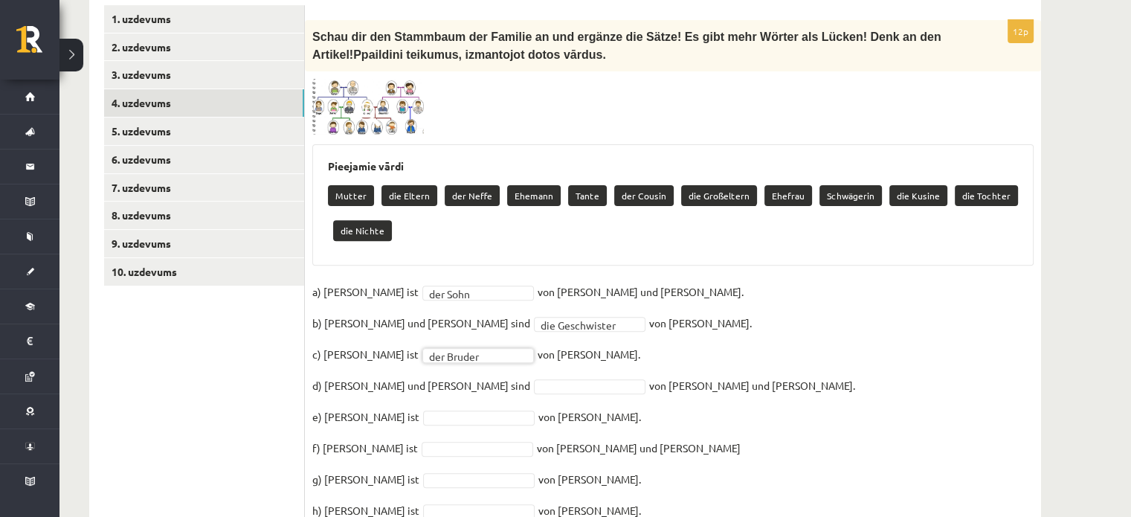
click at [372, 103] on span at bounding box center [369, 115] width 24 height 24
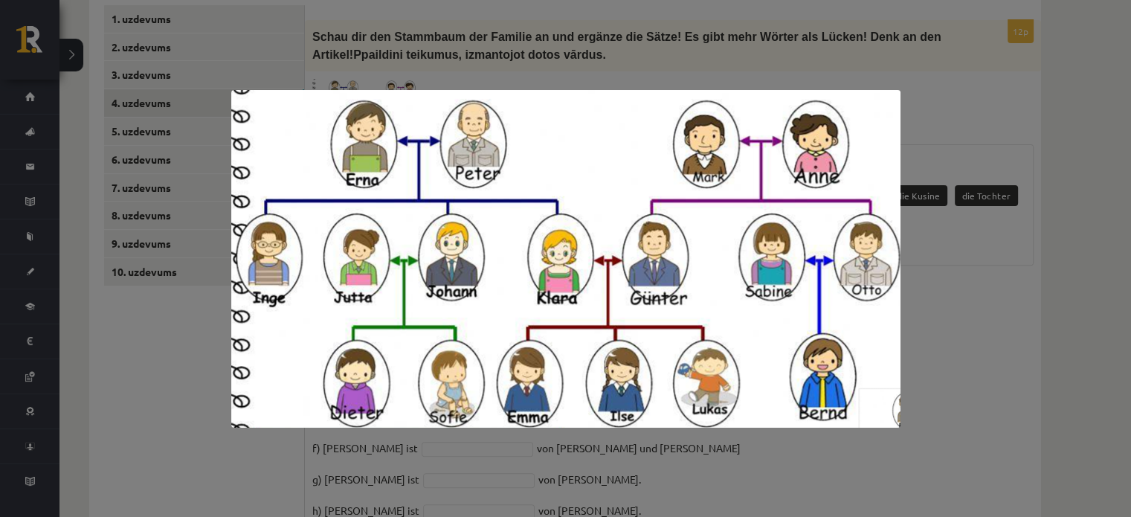
click at [1107, 411] on div at bounding box center [565, 258] width 1131 height 517
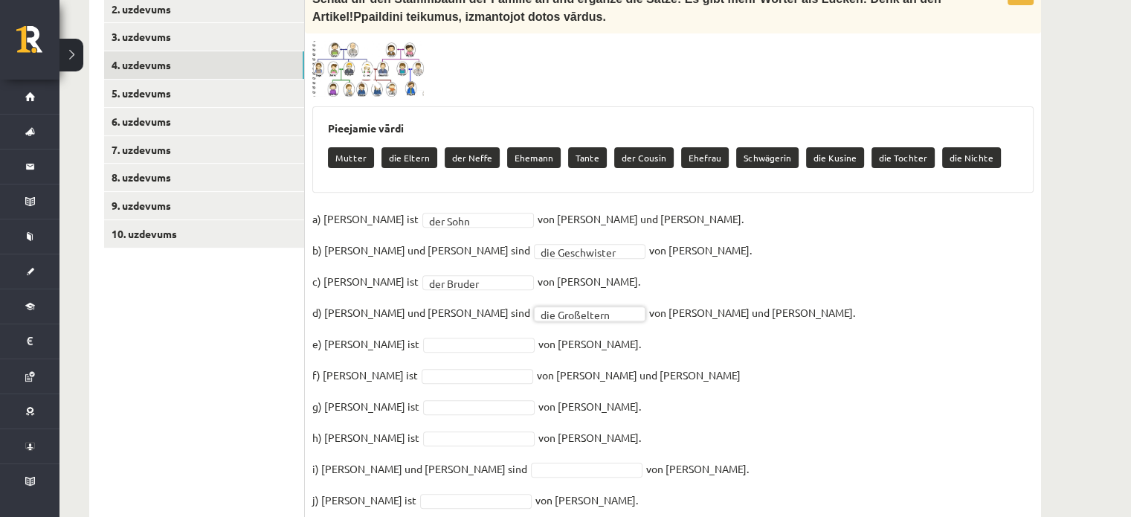
scroll to position [568, 0]
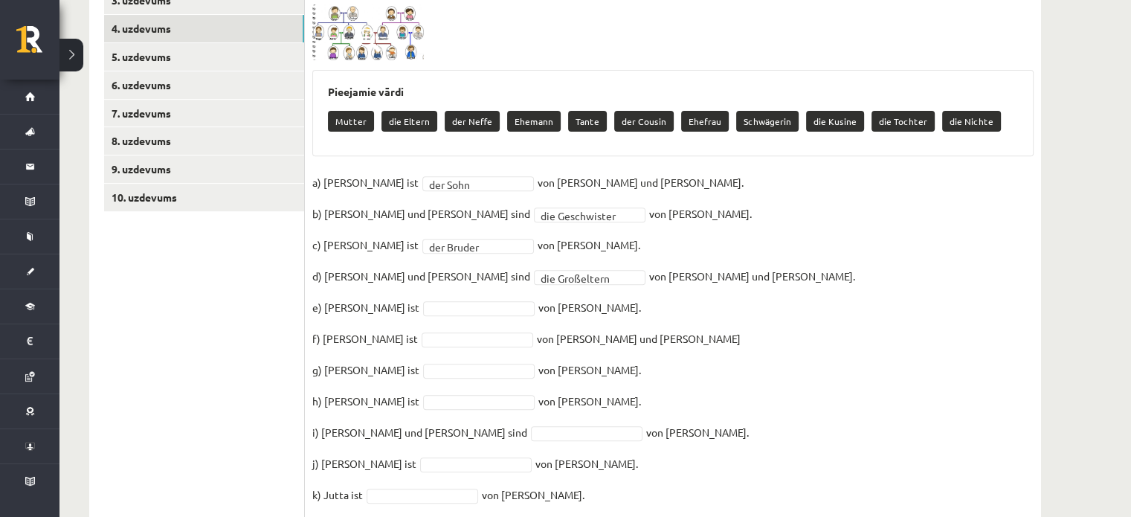
click at [354, 17] on img at bounding box center [368, 32] width 112 height 57
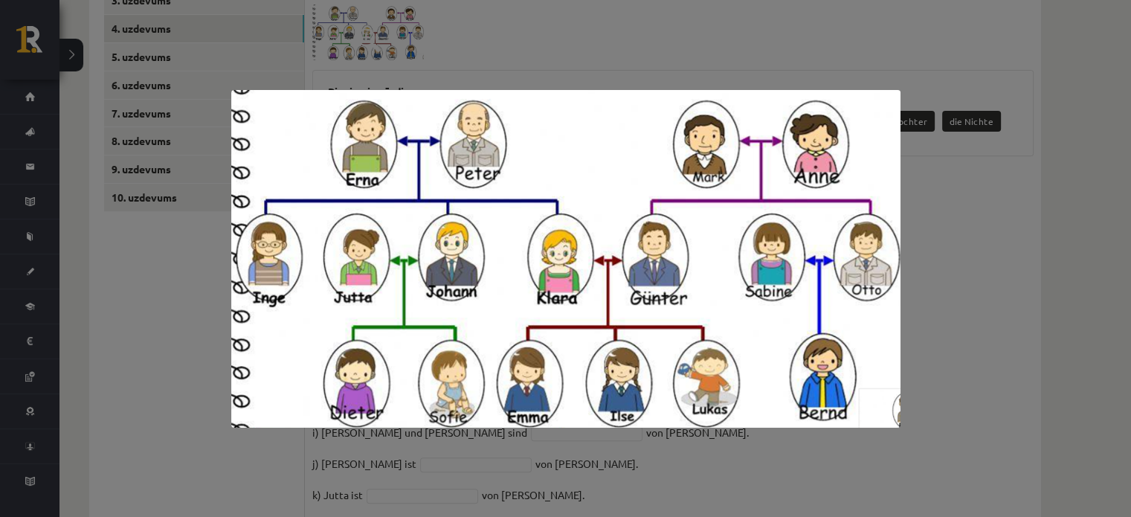
click at [967, 384] on div at bounding box center [565, 258] width 1131 height 517
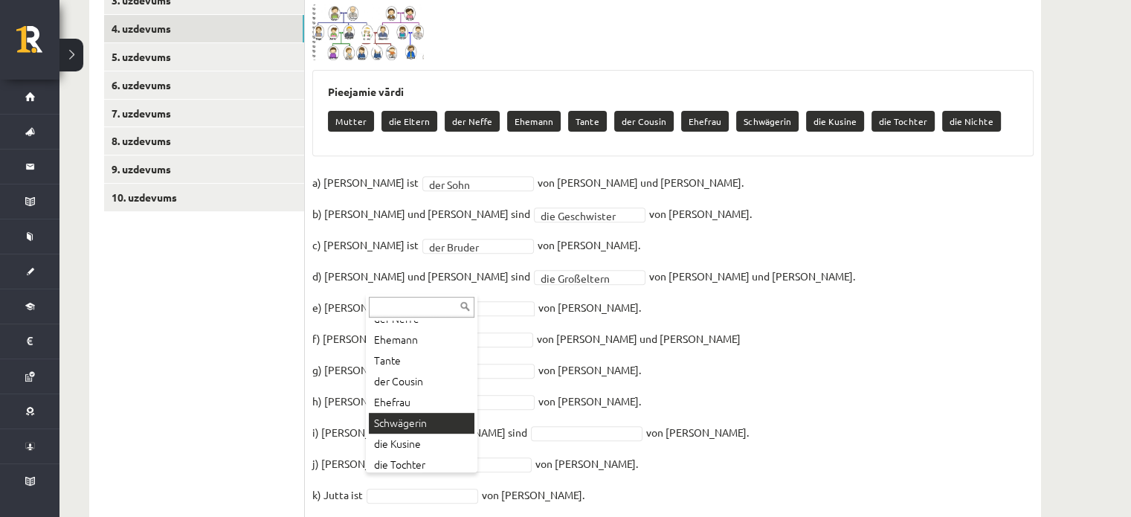
scroll to position [101, 0]
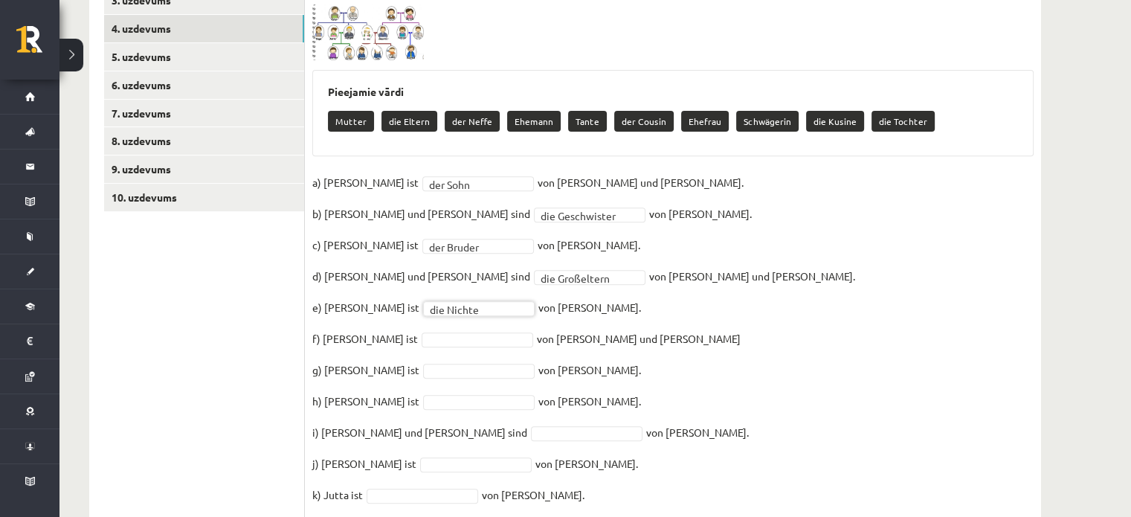
click at [372, 42] on div "**********" at bounding box center [673, 250] width 736 height 608
click at [367, 28] on span at bounding box center [369, 40] width 24 height 24
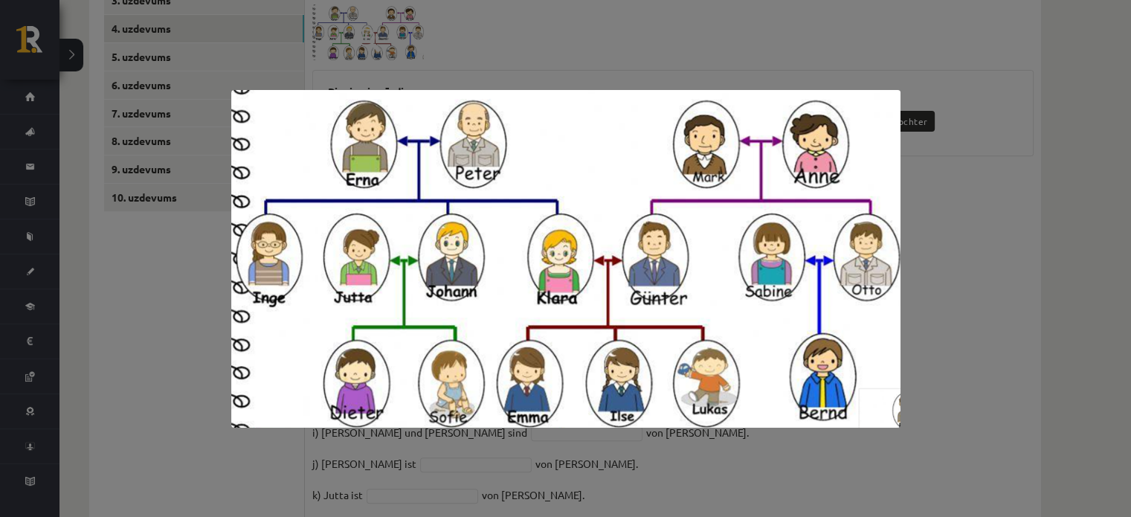
click at [1077, 352] on div at bounding box center [565, 258] width 1131 height 517
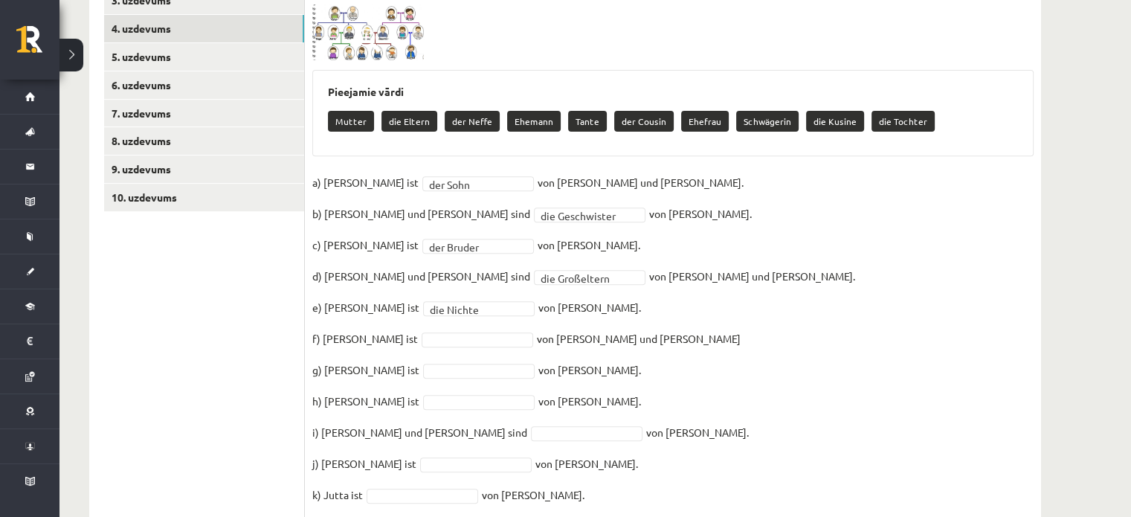
click at [383, 24] on img at bounding box center [368, 32] width 112 height 57
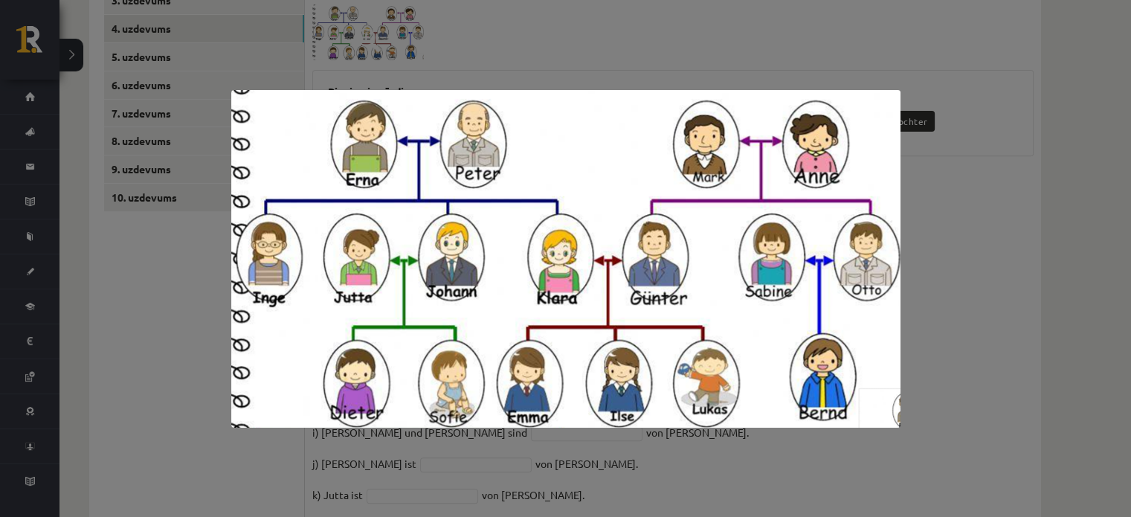
click at [1093, 269] on div at bounding box center [565, 258] width 1131 height 517
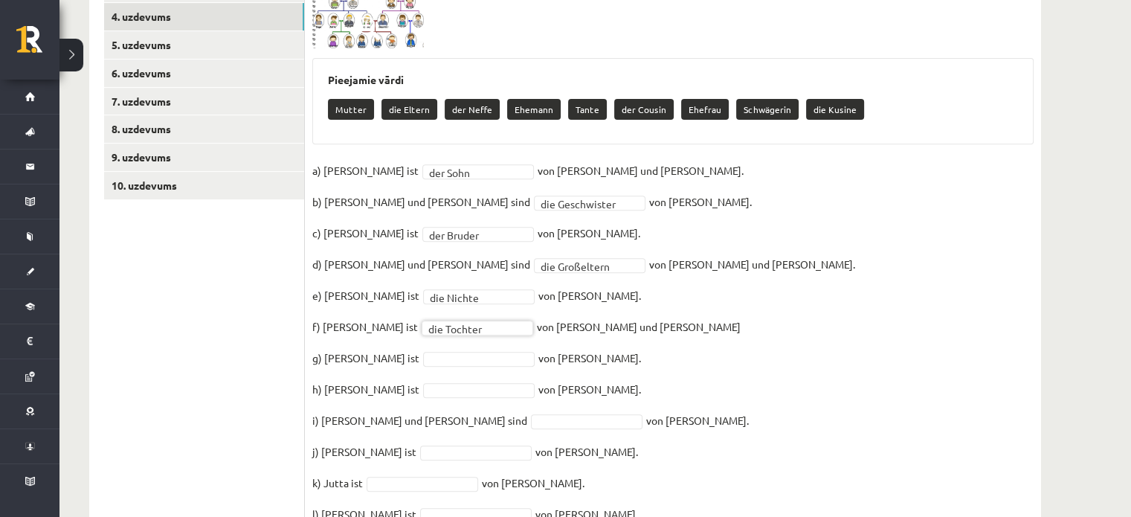
scroll to position [553, 0]
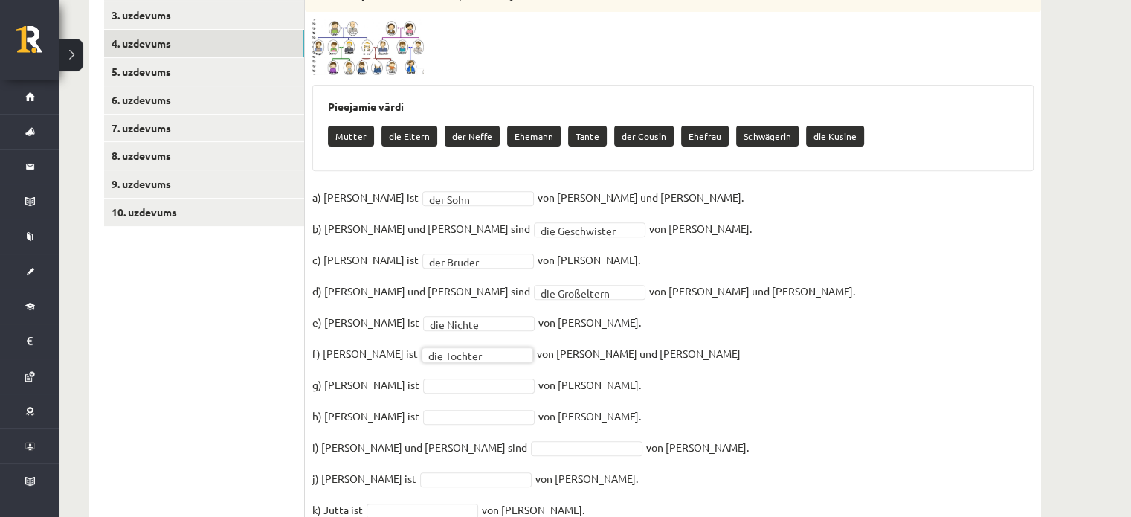
click at [389, 30] on img at bounding box center [368, 47] width 112 height 57
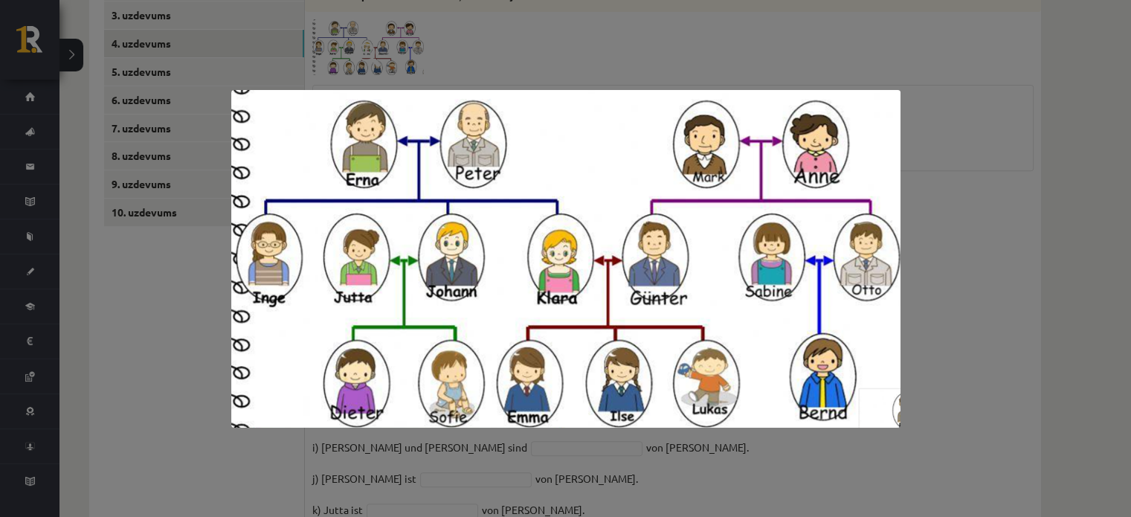
click at [906, 323] on div at bounding box center [565, 258] width 1131 height 517
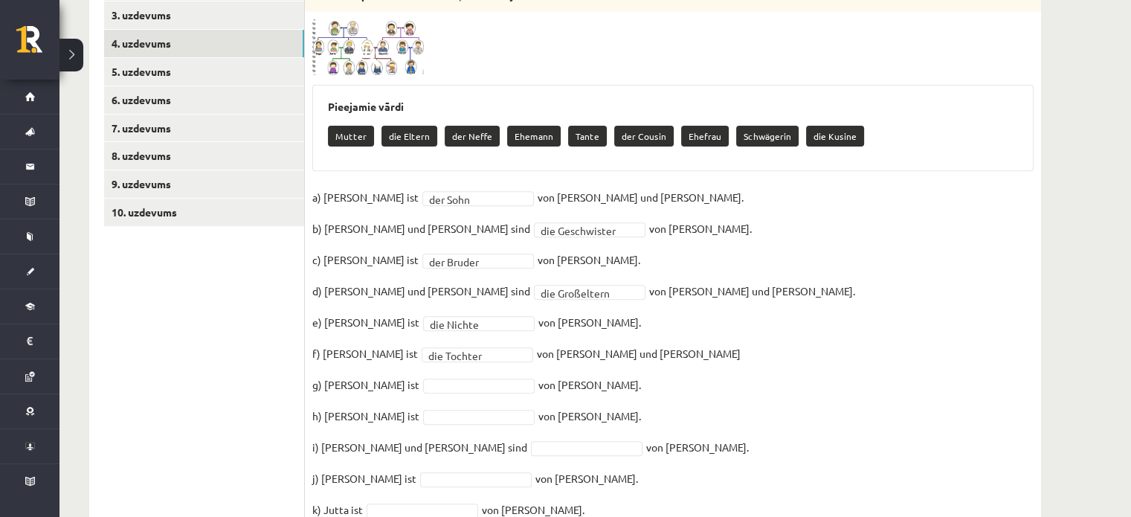
click at [369, 43] on span at bounding box center [369, 55] width 24 height 24
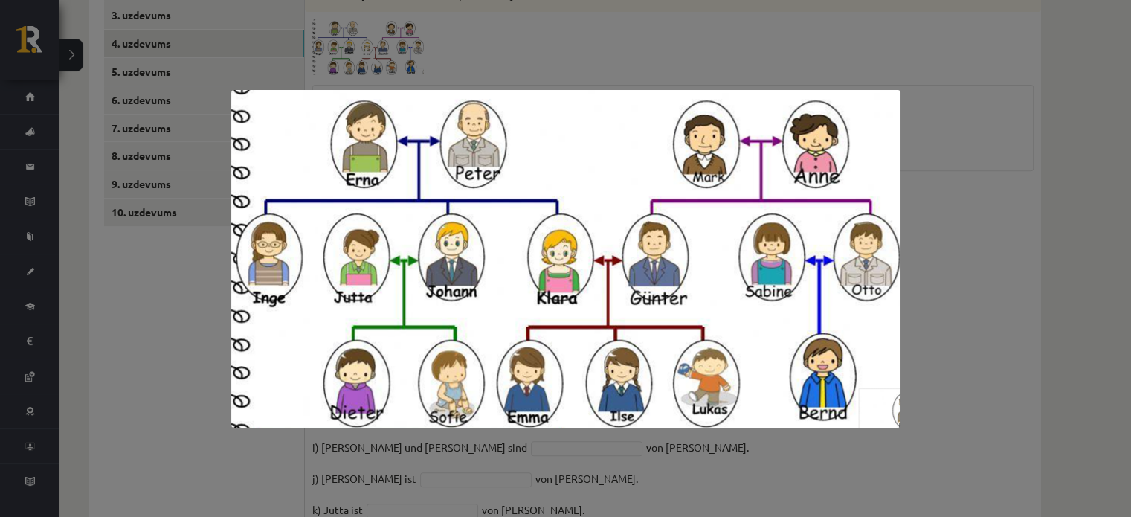
click at [937, 353] on div at bounding box center [565, 258] width 1131 height 517
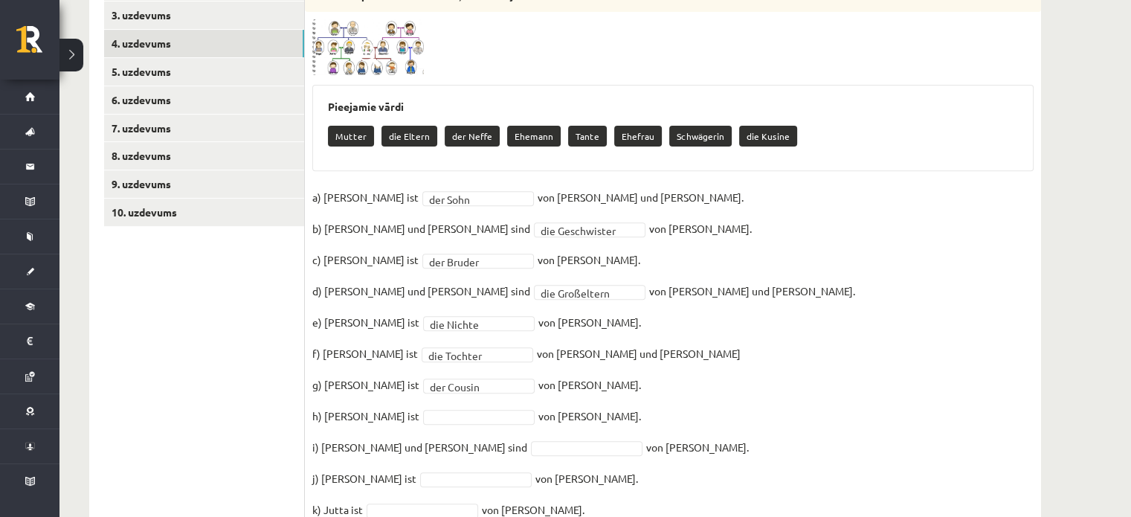
click at [383, 51] on img at bounding box center [368, 47] width 112 height 57
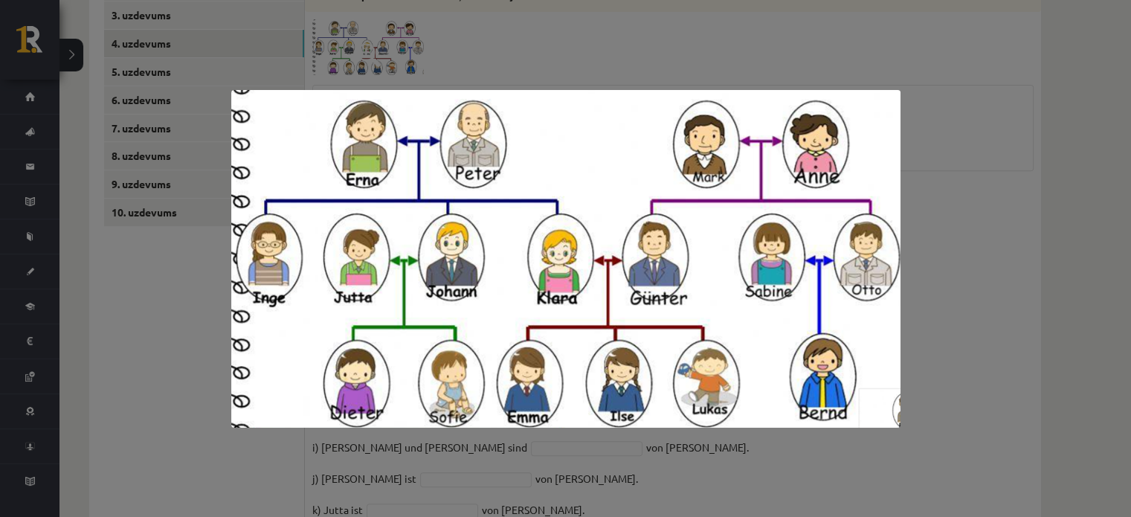
click at [1031, 330] on div at bounding box center [565, 258] width 1131 height 517
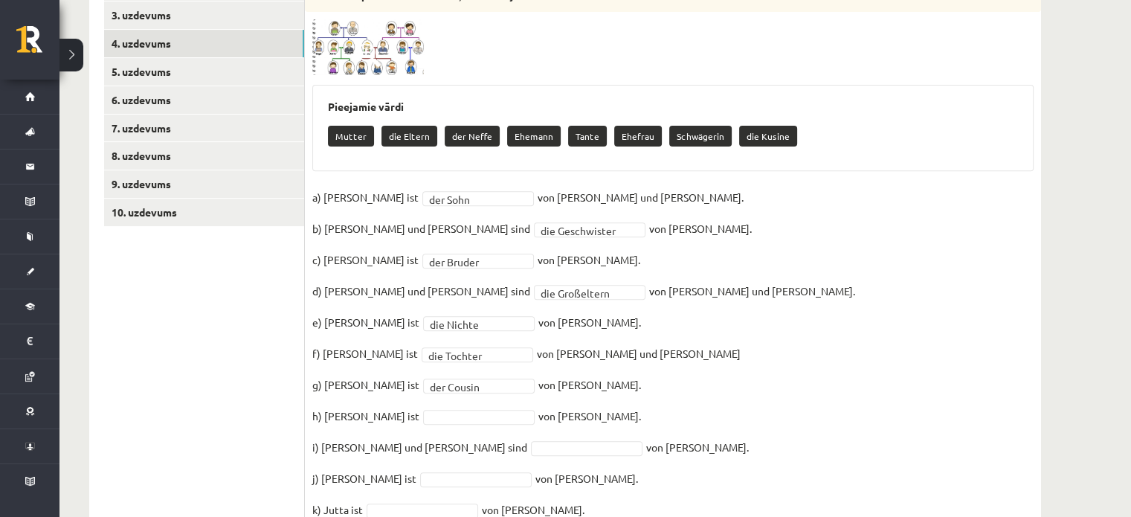
click at [406, 32] on img at bounding box center [368, 47] width 112 height 57
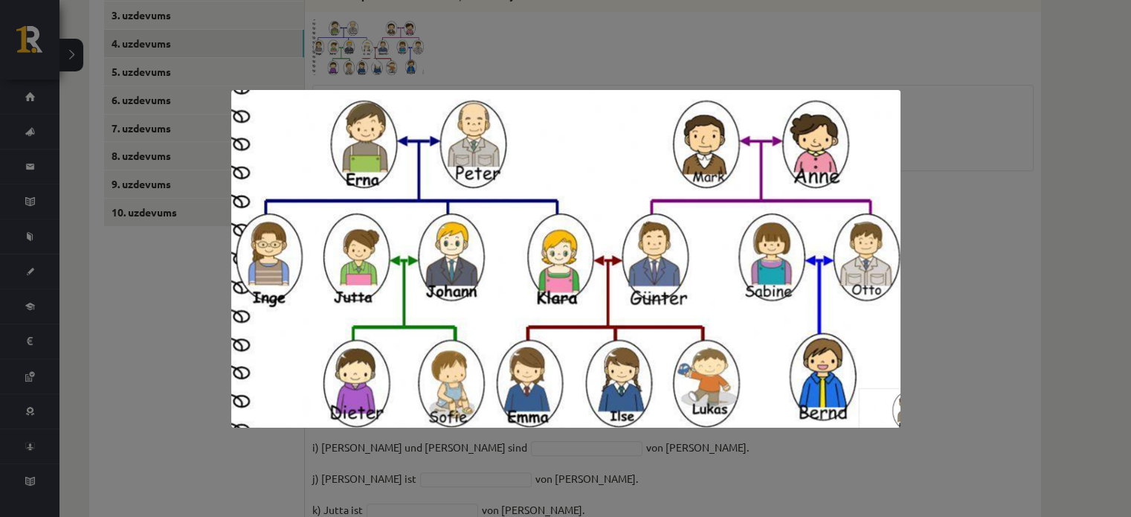
click at [976, 374] on div at bounding box center [565, 258] width 1131 height 517
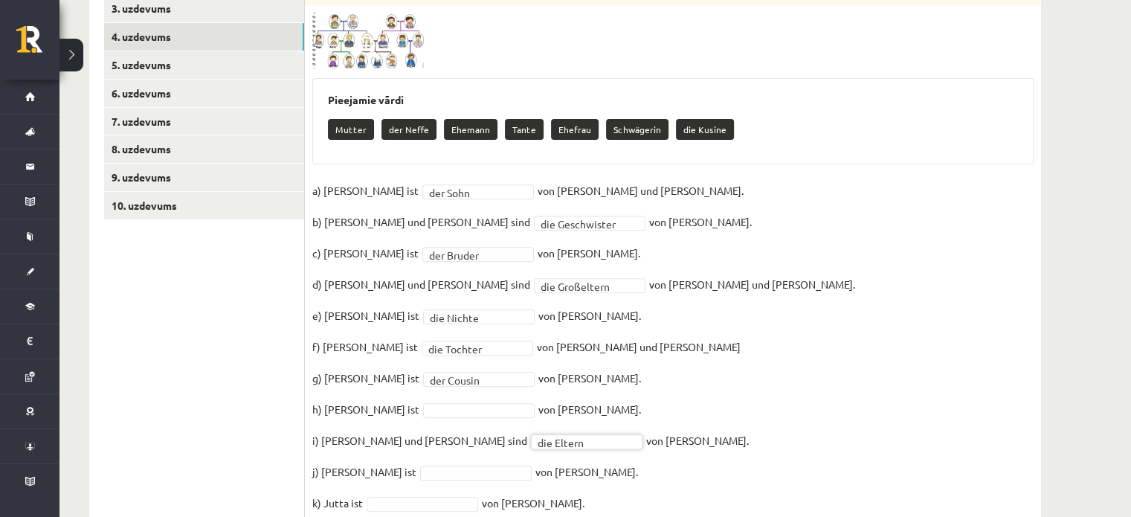
scroll to position [479, 0]
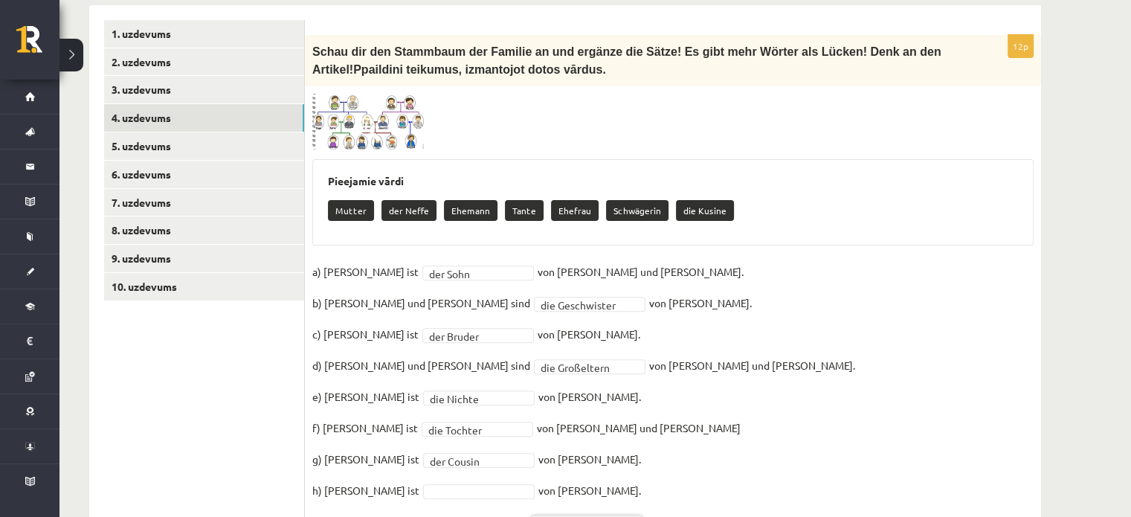
click at [364, 117] on span at bounding box center [369, 129] width 24 height 24
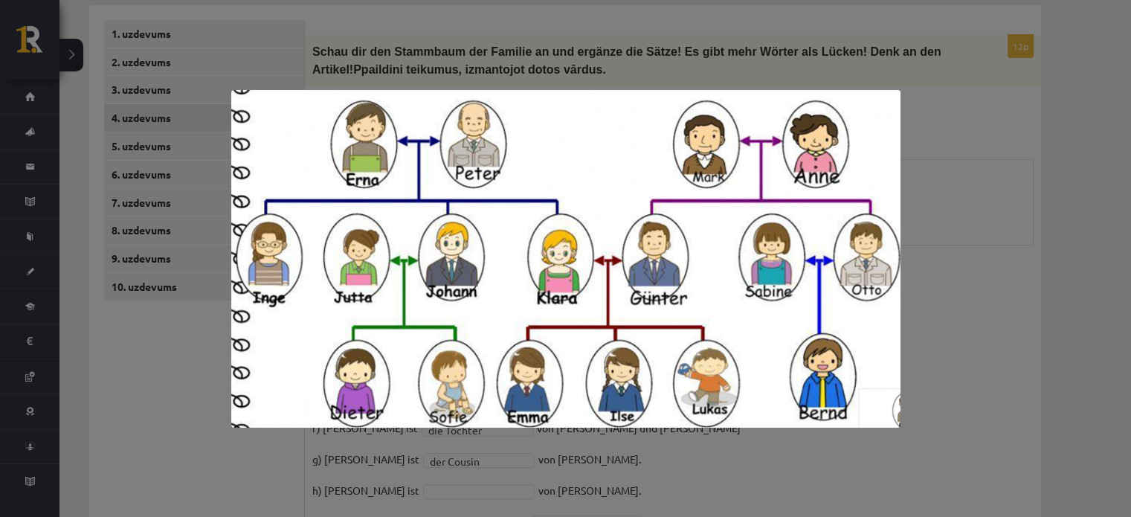
click at [678, 456] on div at bounding box center [565, 258] width 1131 height 517
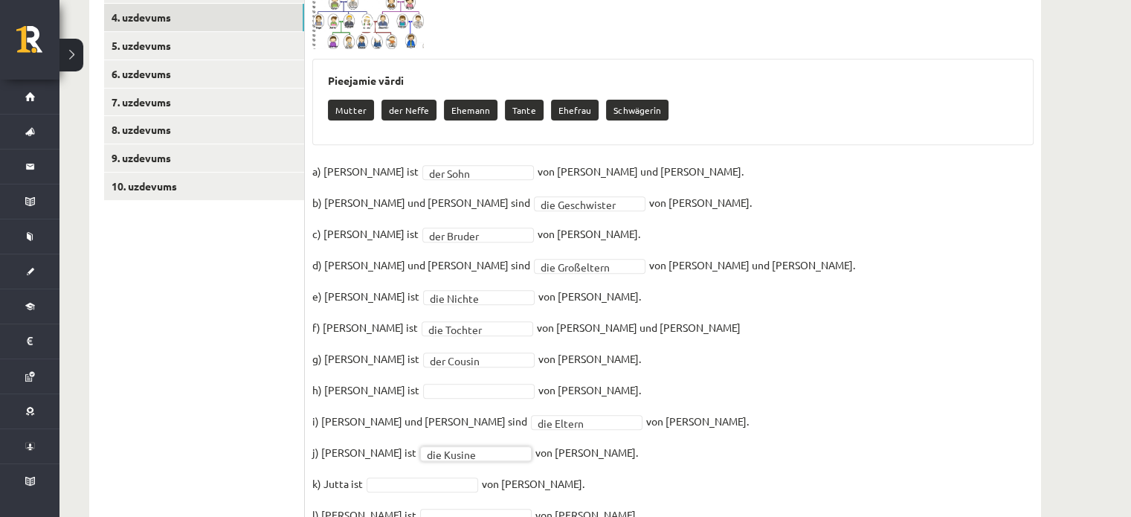
scroll to position [553, 0]
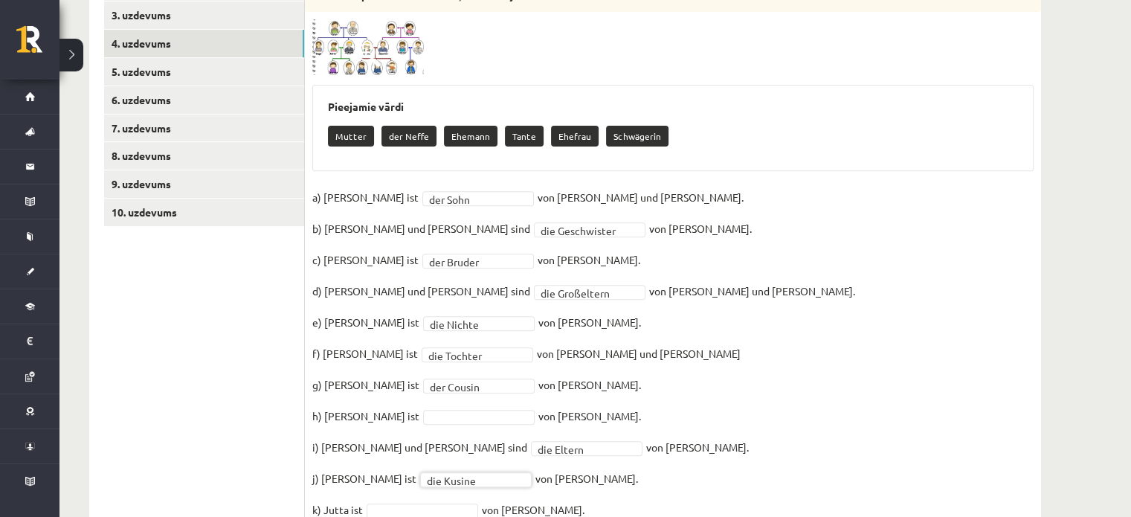
click at [399, 44] on img at bounding box center [368, 47] width 112 height 57
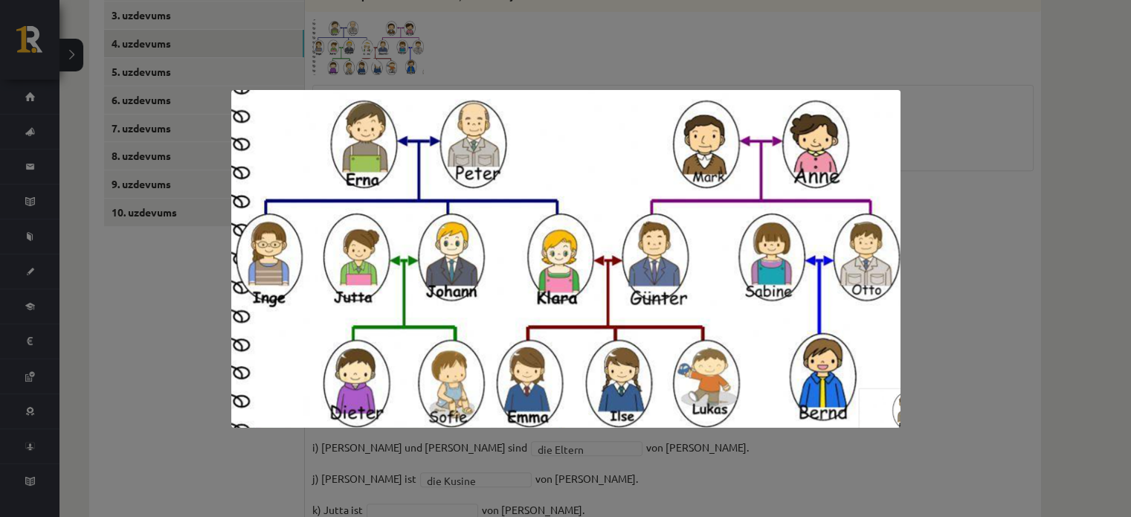
click at [936, 357] on div at bounding box center [565, 258] width 1131 height 517
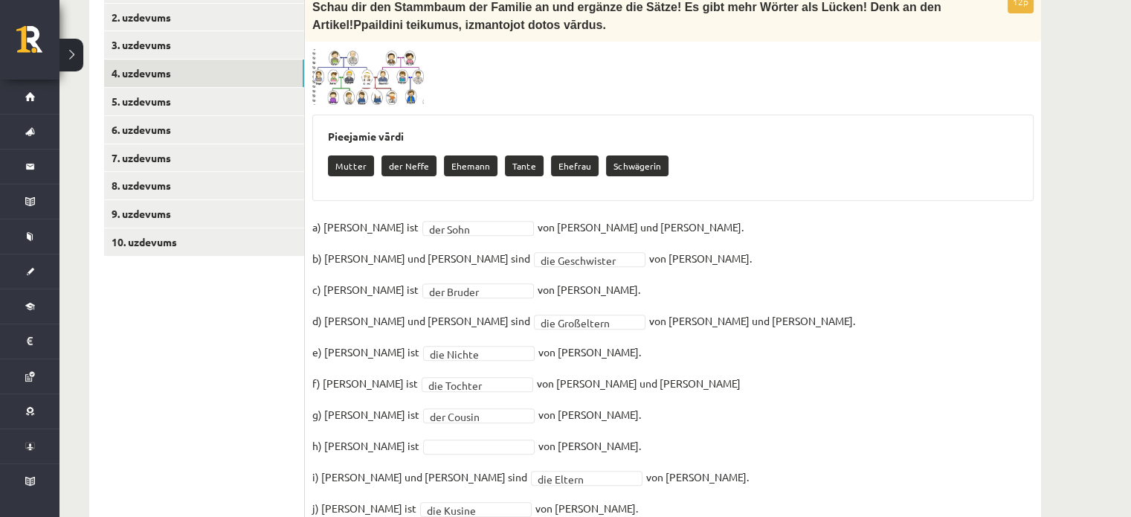
scroll to position [405, 0]
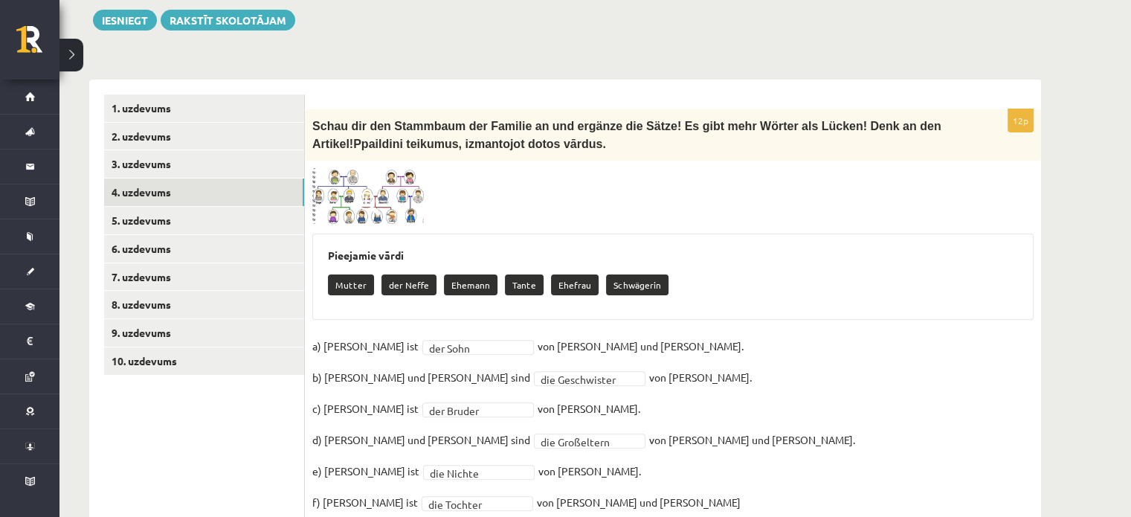
click at [367, 192] on span at bounding box center [369, 204] width 24 height 24
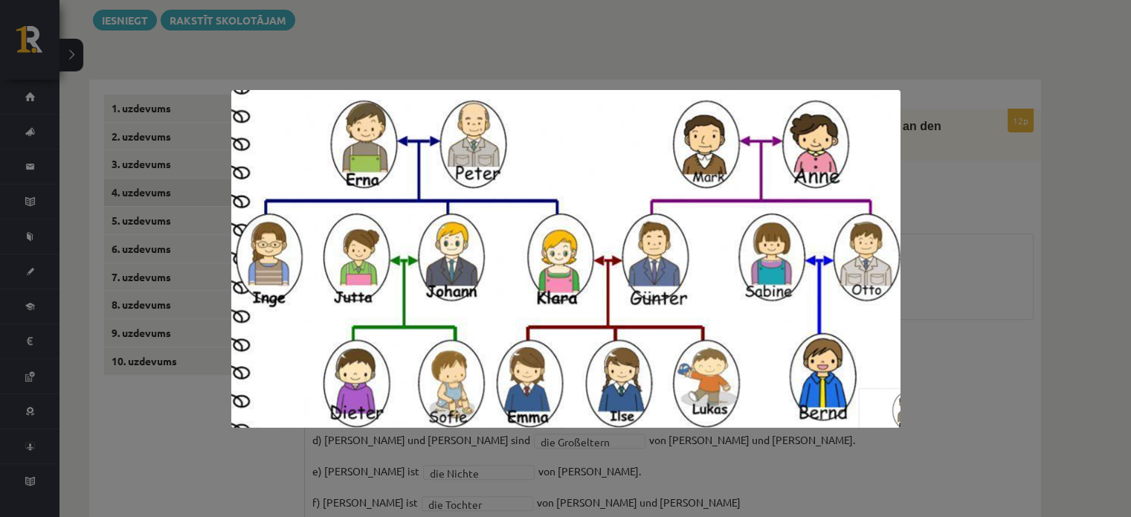
click at [1047, 395] on div at bounding box center [565, 258] width 1131 height 517
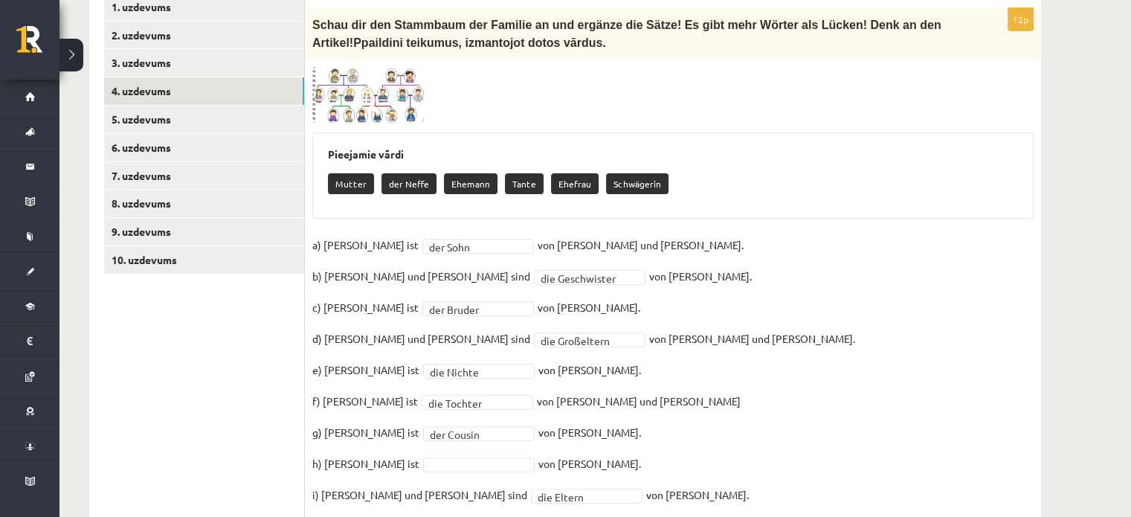
scroll to position [479, 0]
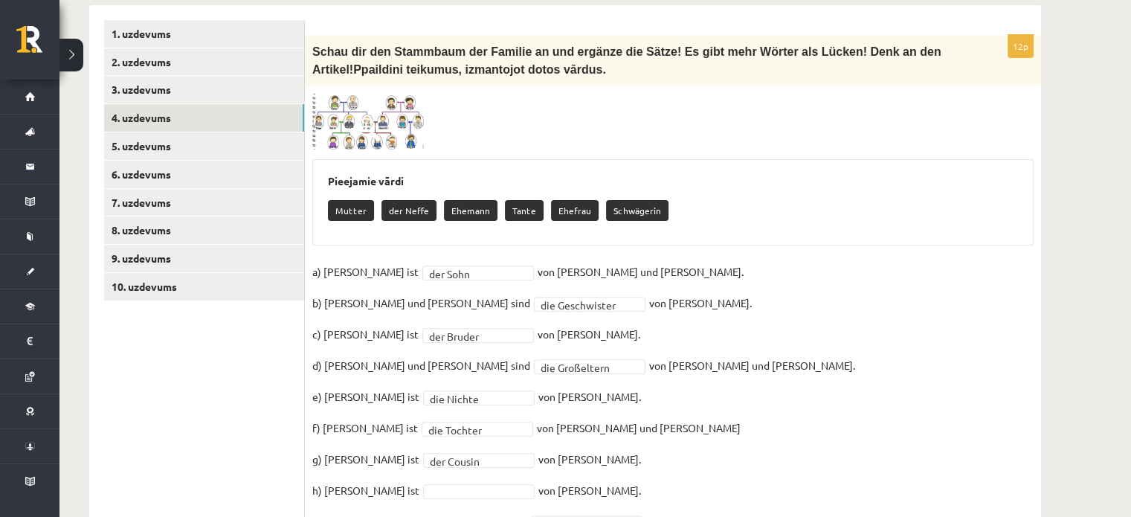
click at [363, 94] on img at bounding box center [368, 122] width 112 height 57
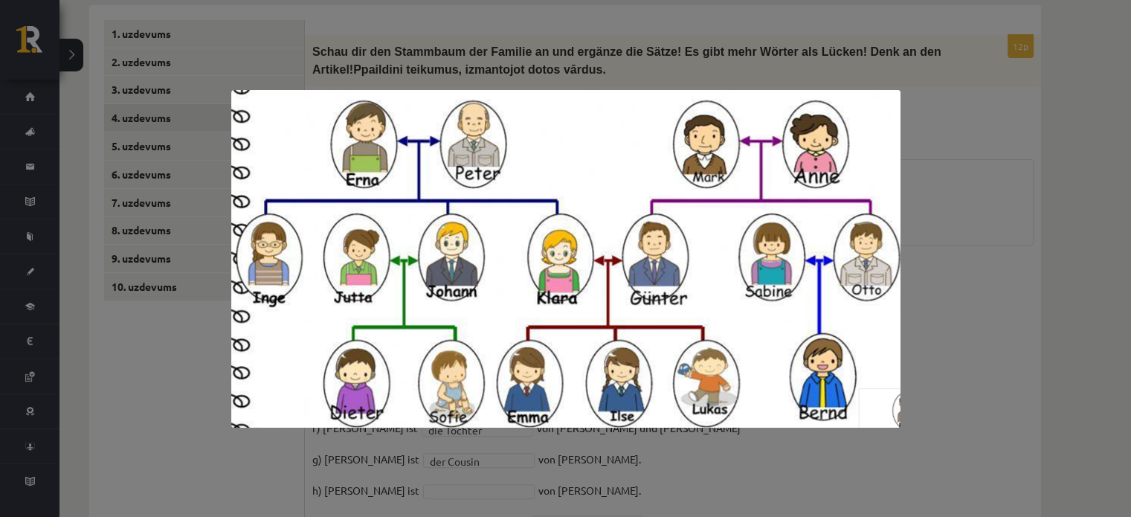
click at [601, 478] on div at bounding box center [565, 258] width 1131 height 517
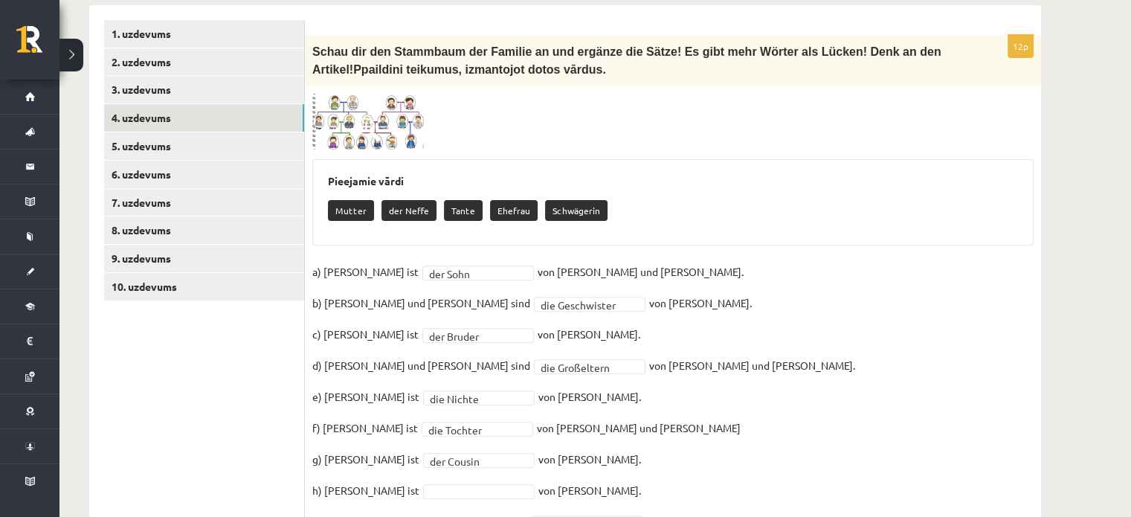
click at [363, 117] on span at bounding box center [369, 129] width 24 height 24
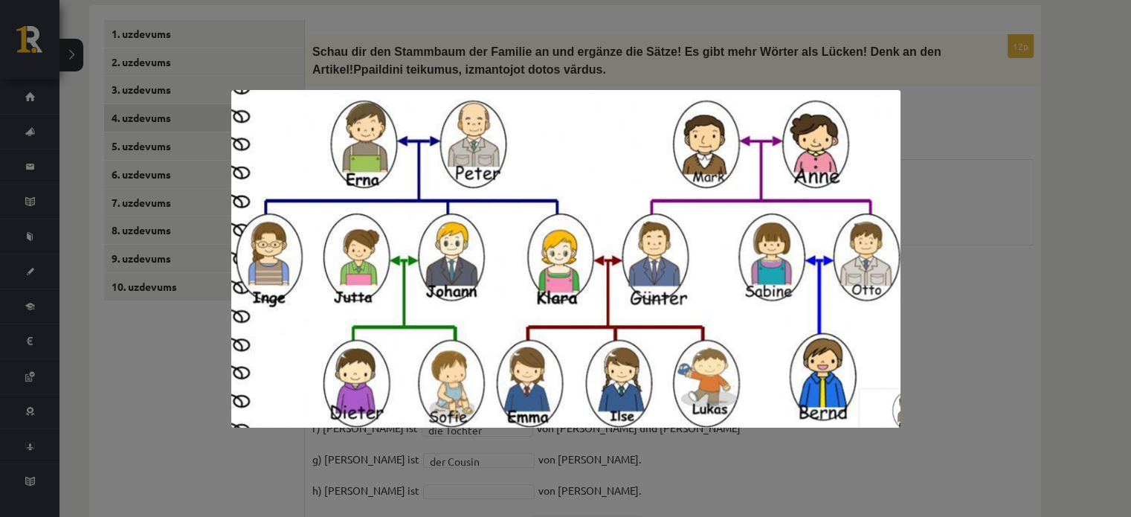
click at [912, 280] on div at bounding box center [565, 258] width 1131 height 517
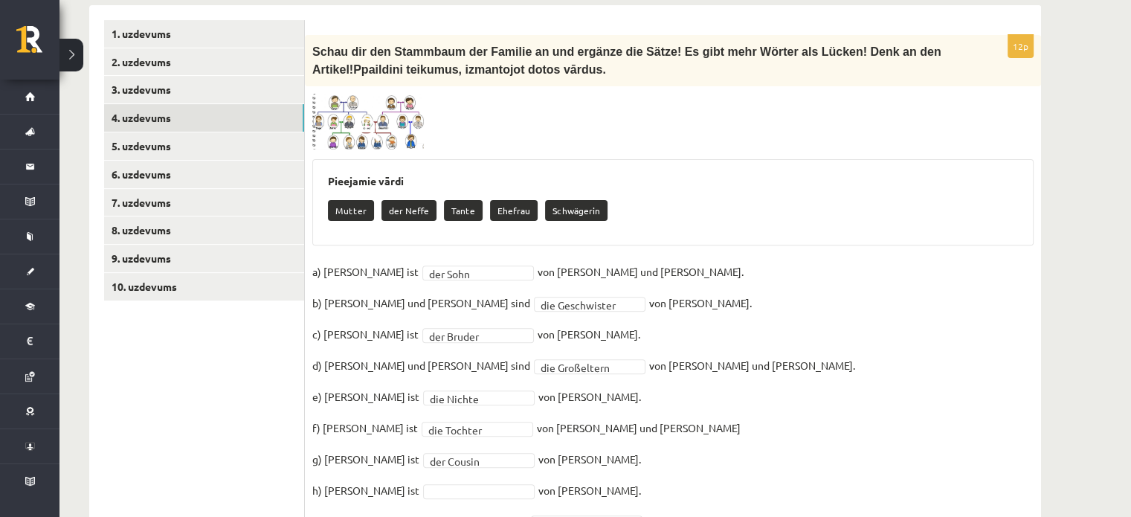
click at [369, 117] on span at bounding box center [369, 129] width 24 height 24
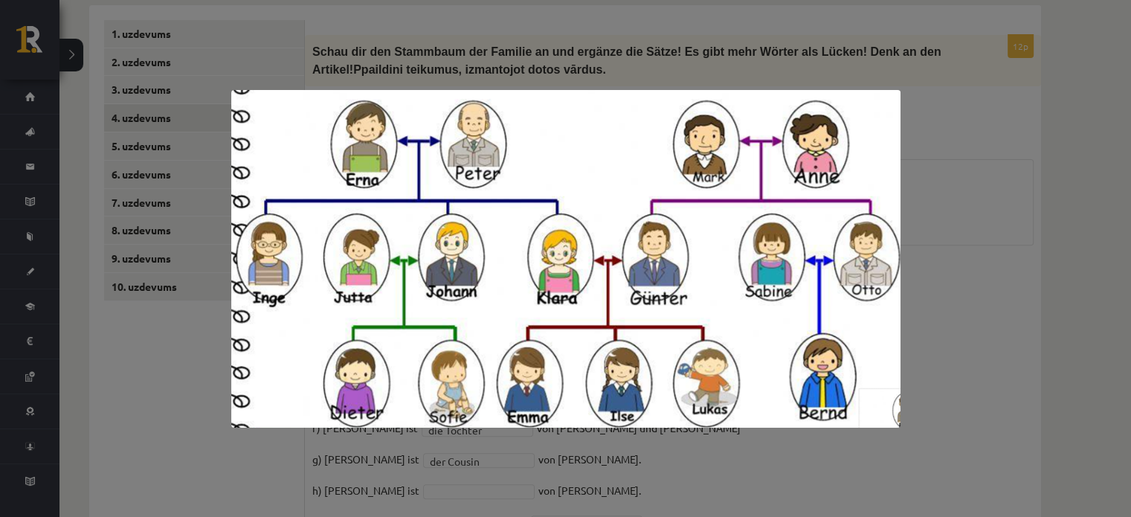
click at [1031, 401] on div at bounding box center [565, 258] width 1131 height 517
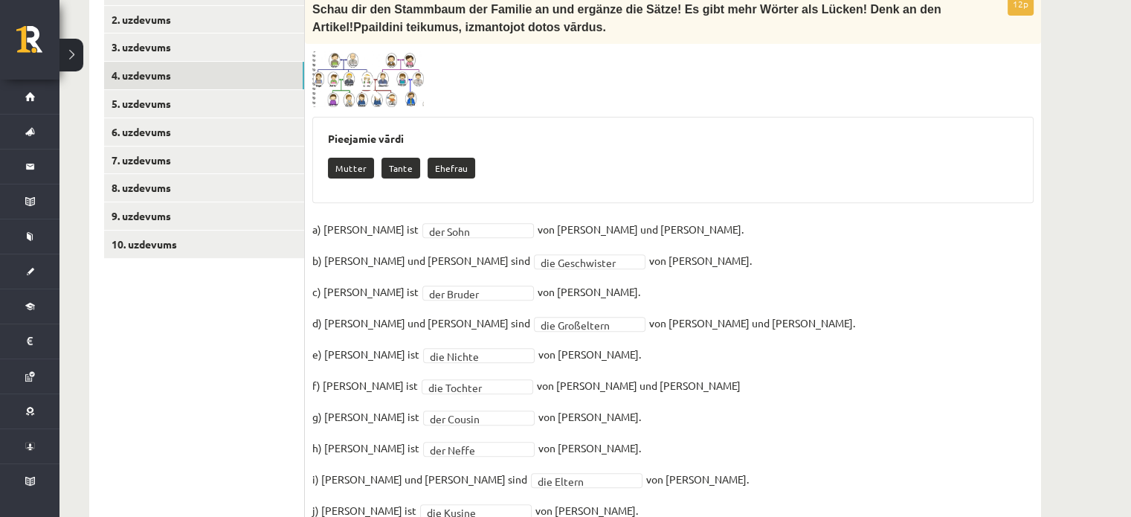
scroll to position [405, 0]
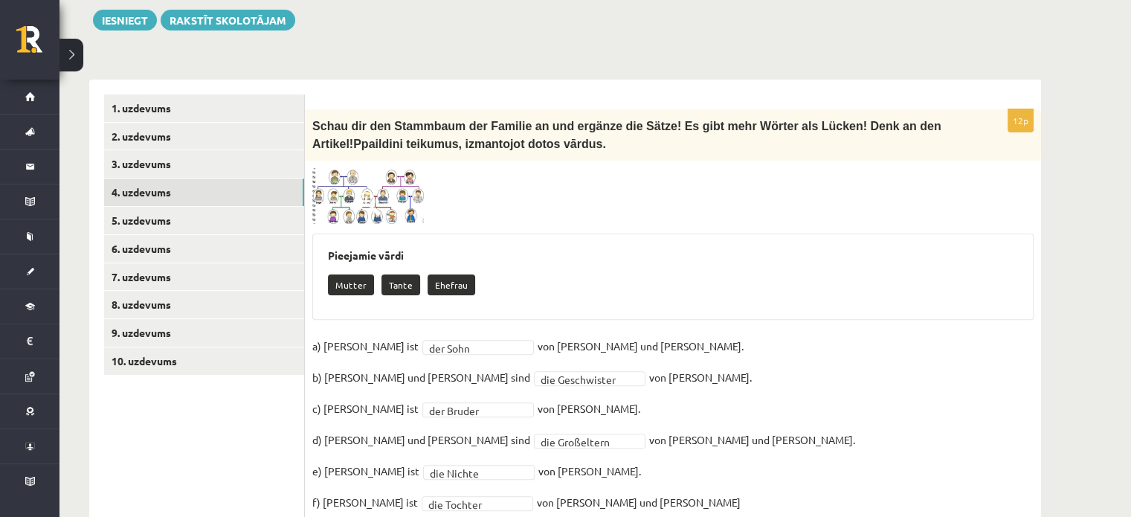
click at [361, 169] on img at bounding box center [368, 196] width 112 height 57
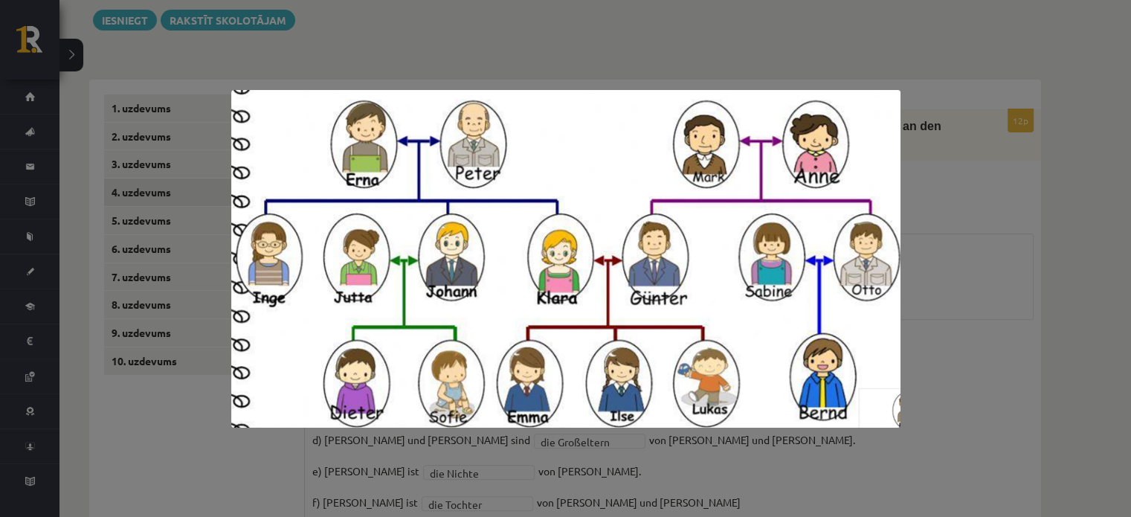
click at [749, 457] on div at bounding box center [565, 258] width 1131 height 517
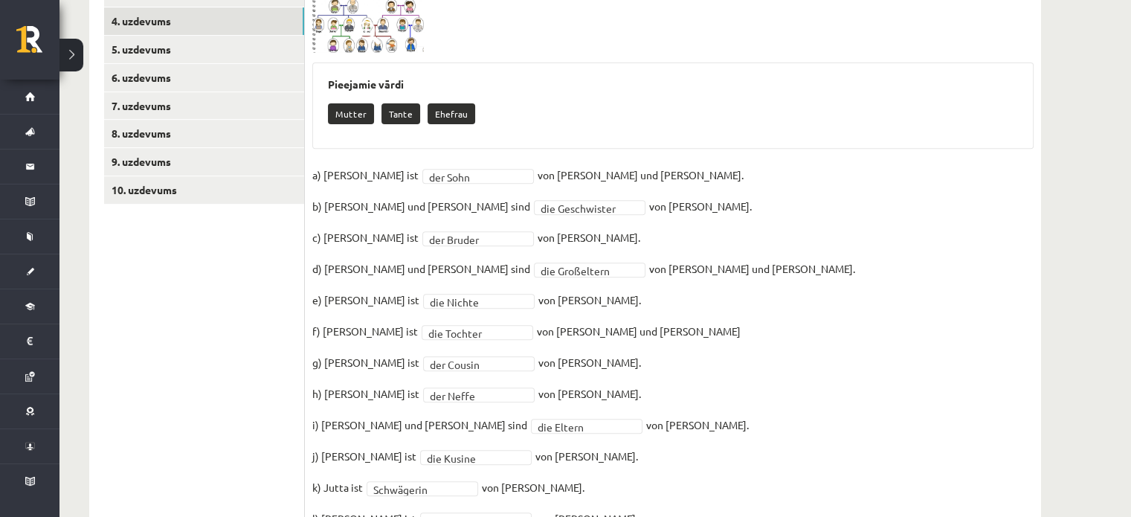
scroll to position [479, 0]
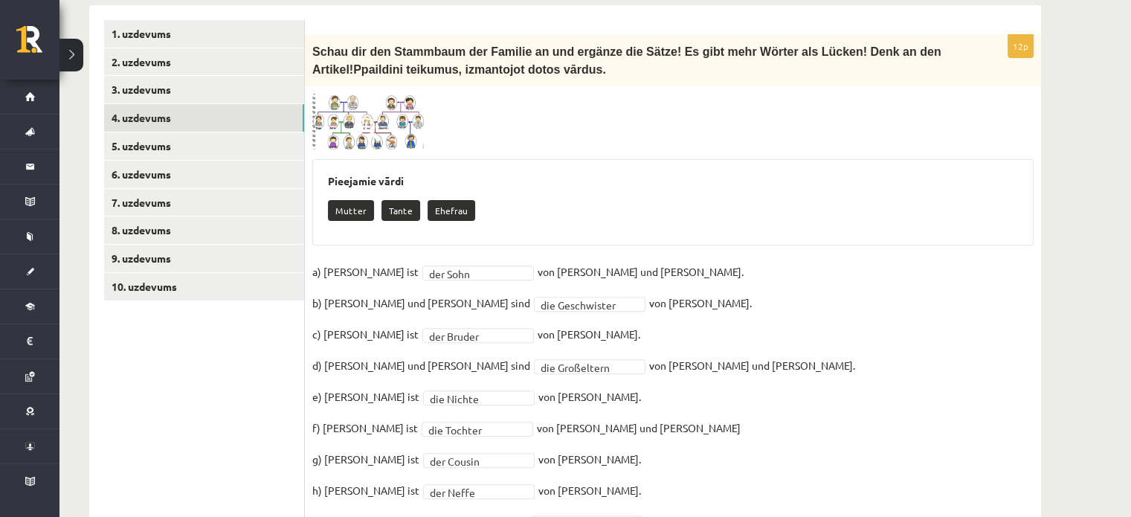
click at [385, 97] on img at bounding box center [368, 122] width 112 height 57
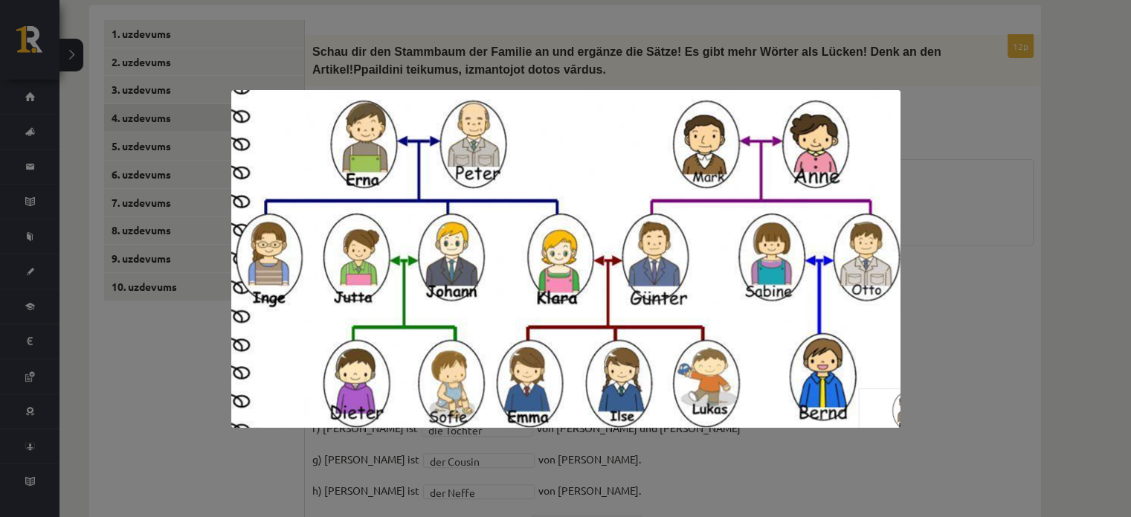
click at [910, 364] on div at bounding box center [565, 258] width 1131 height 517
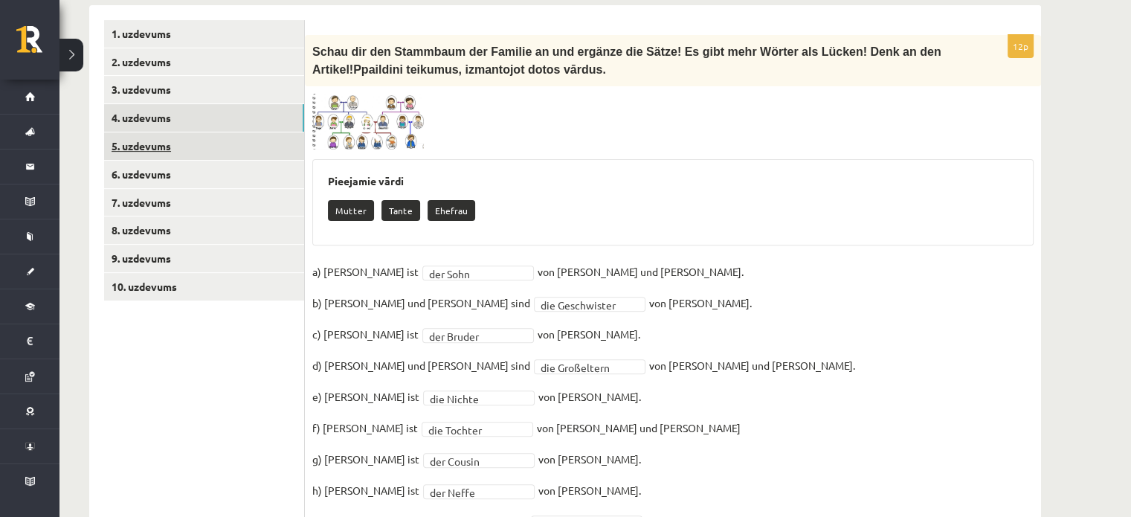
click at [268, 132] on link "5. uzdevums" at bounding box center [204, 146] width 200 height 28
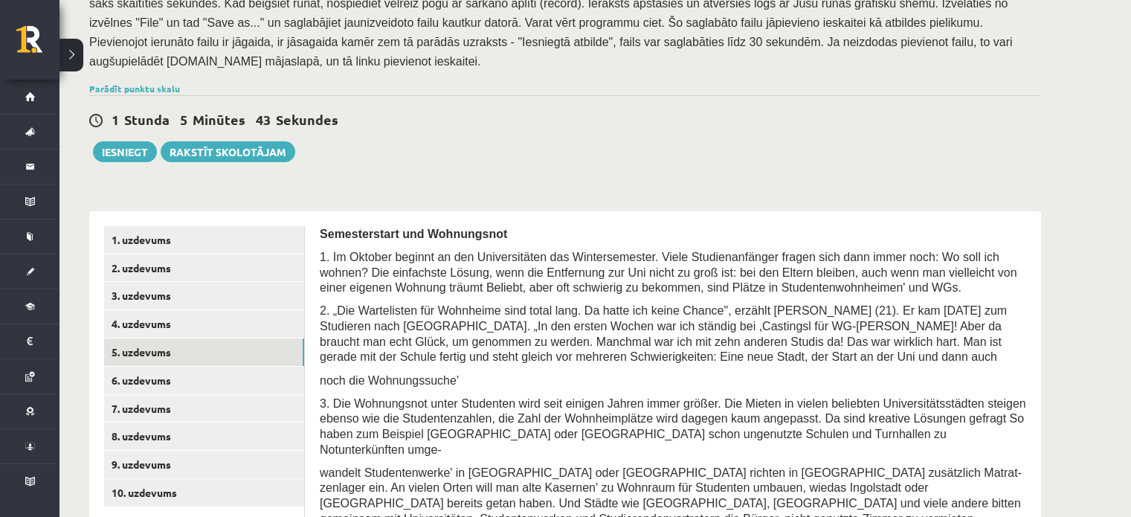
scroll to position [342, 0]
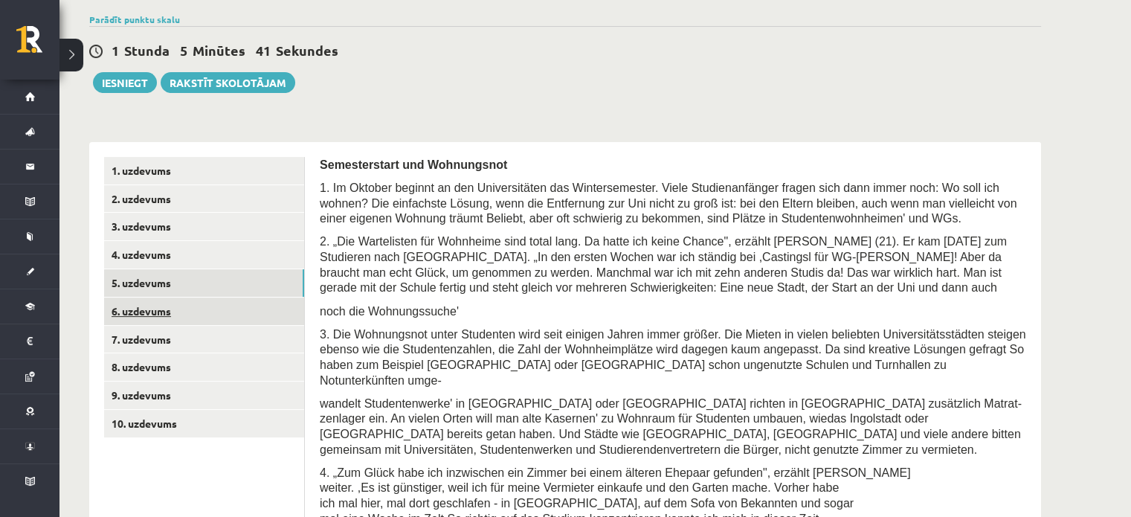
click at [230, 297] on link "6. uzdevums" at bounding box center [204, 311] width 200 height 28
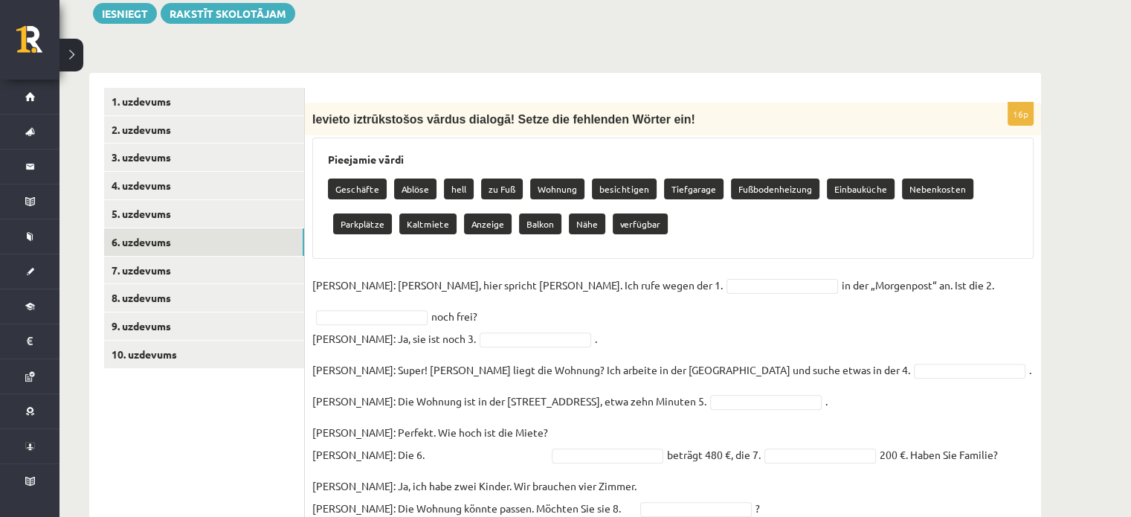
scroll to position [491, 0]
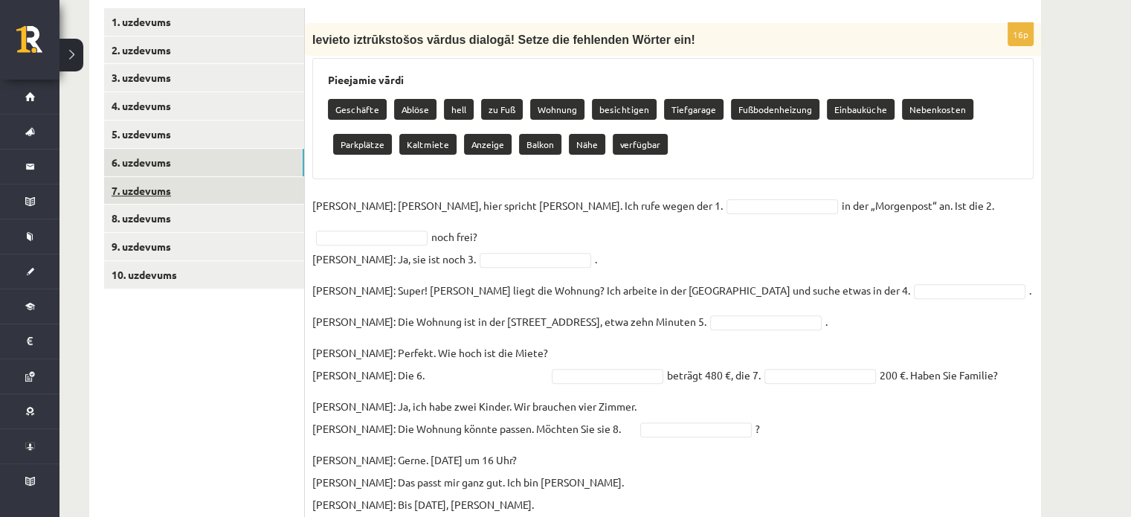
click at [164, 177] on link "7. uzdevums" at bounding box center [204, 191] width 200 height 28
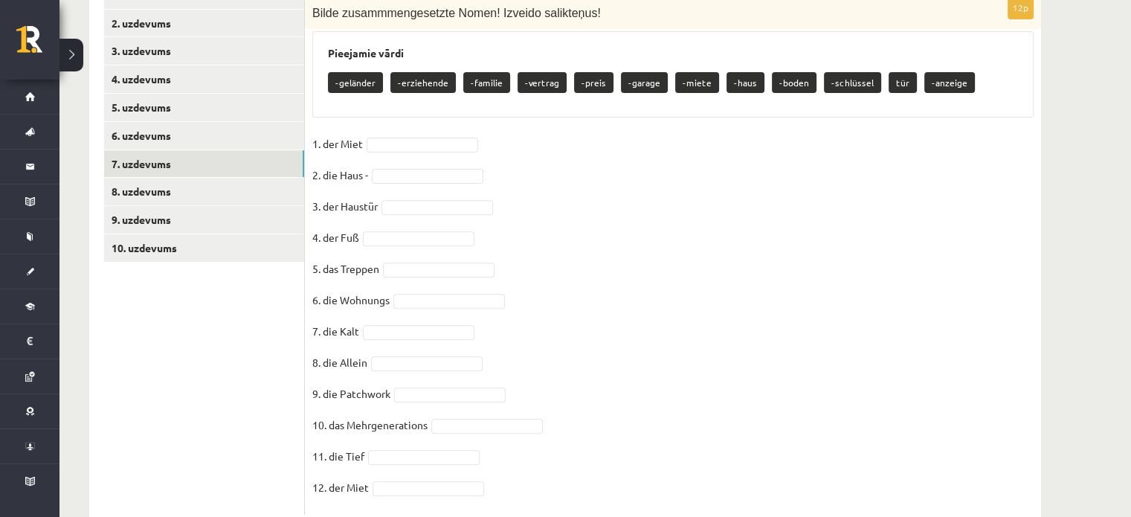
scroll to position [540, 0]
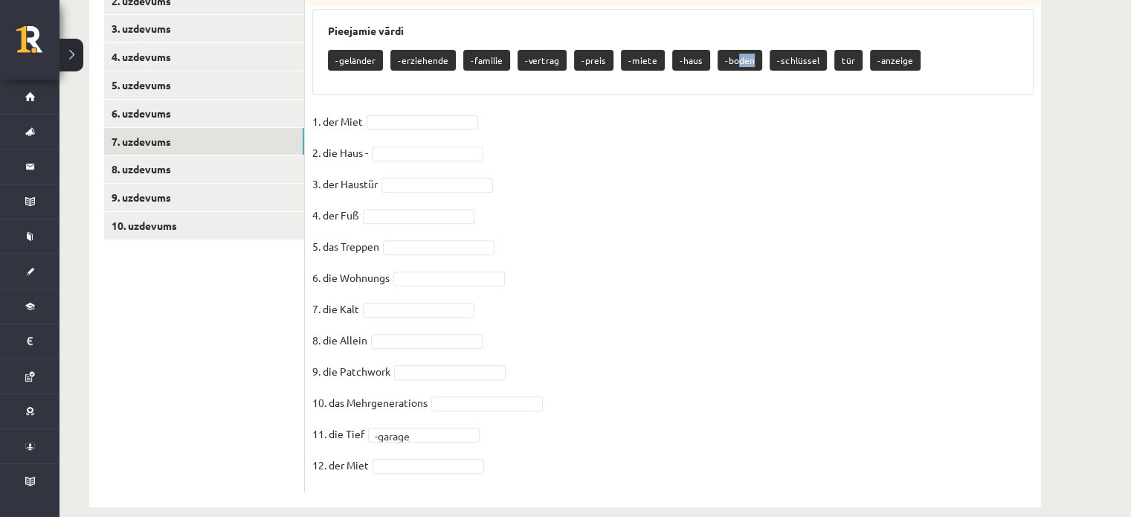
drag, startPoint x: 721, startPoint y: 44, endPoint x: 718, endPoint y: 59, distance: 15.8
click at [718, 59] on div "Pieejamie vārdi -geländer -erziehende -familie -vertrag -preis -miete -haus -bo…" at bounding box center [672, 52] width 721 height 86
click at [651, 120] on fieldset "1. der Miet 2. die Haus - 3. der Haustür 4. der Fuß 5. das Treppen 6. die Wohnu…" at bounding box center [672, 297] width 721 height 375
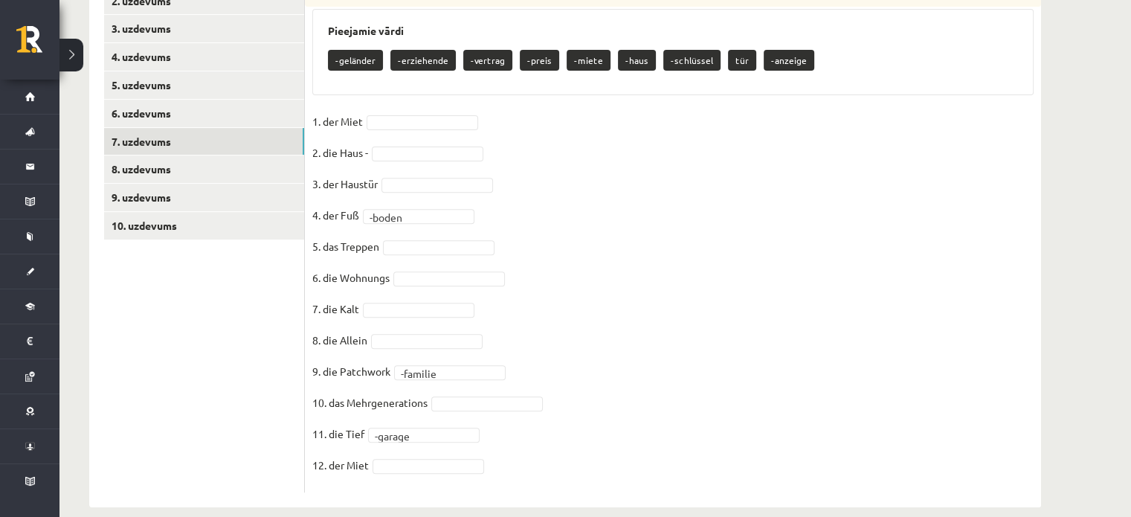
click at [602, 362] on fieldset "1. der Miet 2. die Haus - 3. der Haustür 4. der Fuß -boden ****** 5. das Treppe…" at bounding box center [672, 297] width 721 height 375
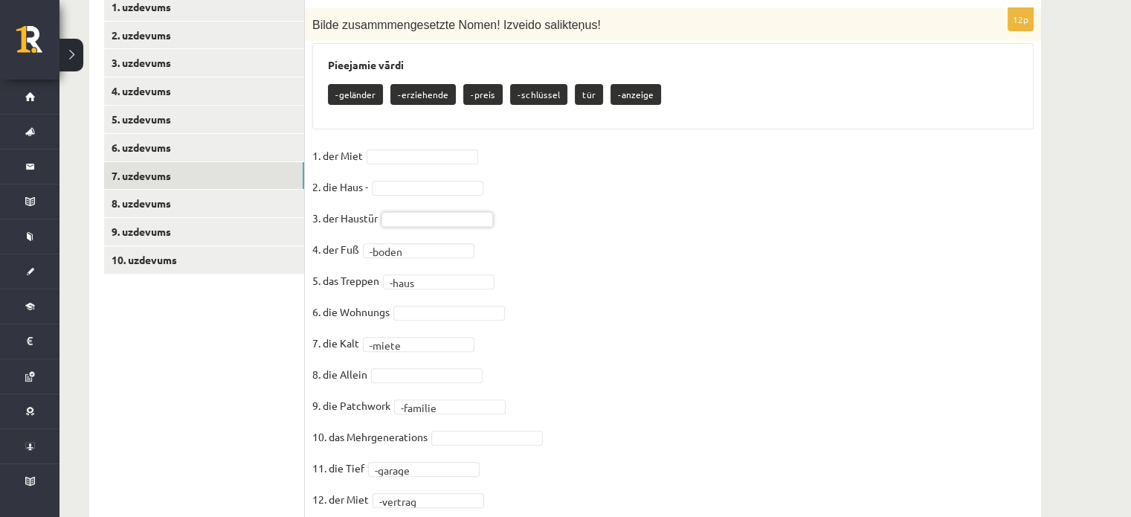
scroll to position [540, 0]
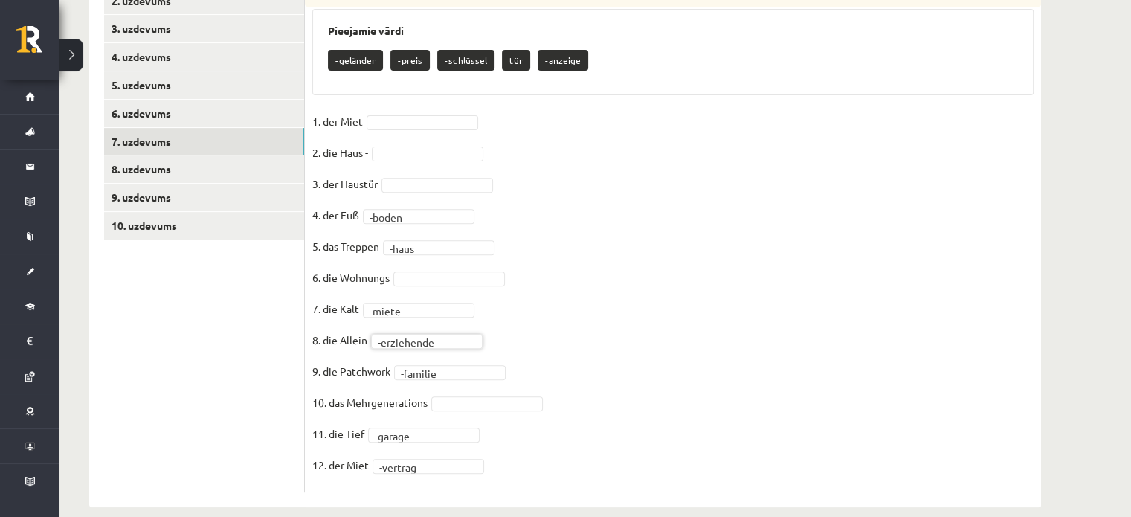
click at [535, 319] on fieldset "**********" at bounding box center [672, 297] width 721 height 375
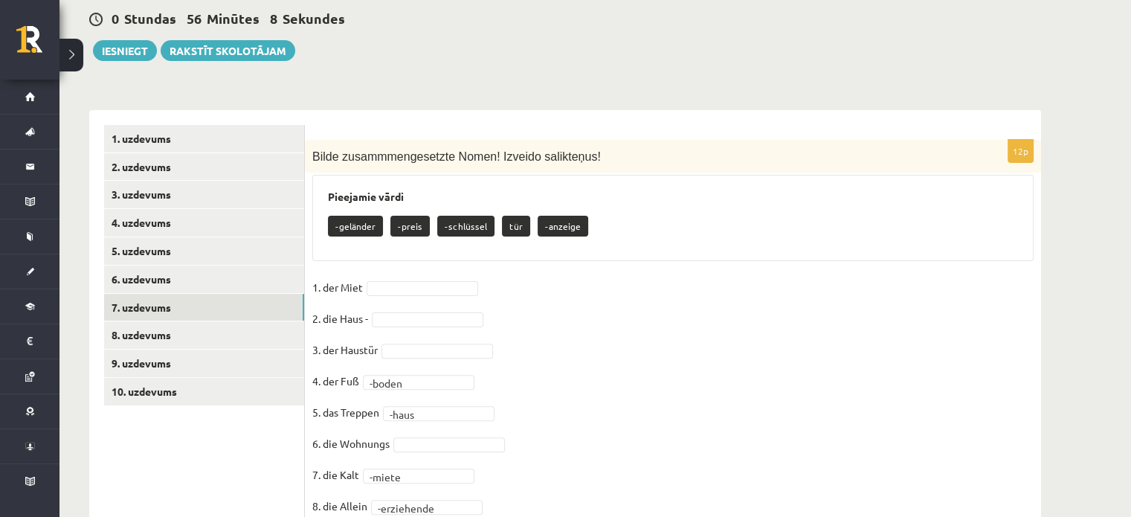
scroll to position [466, 0]
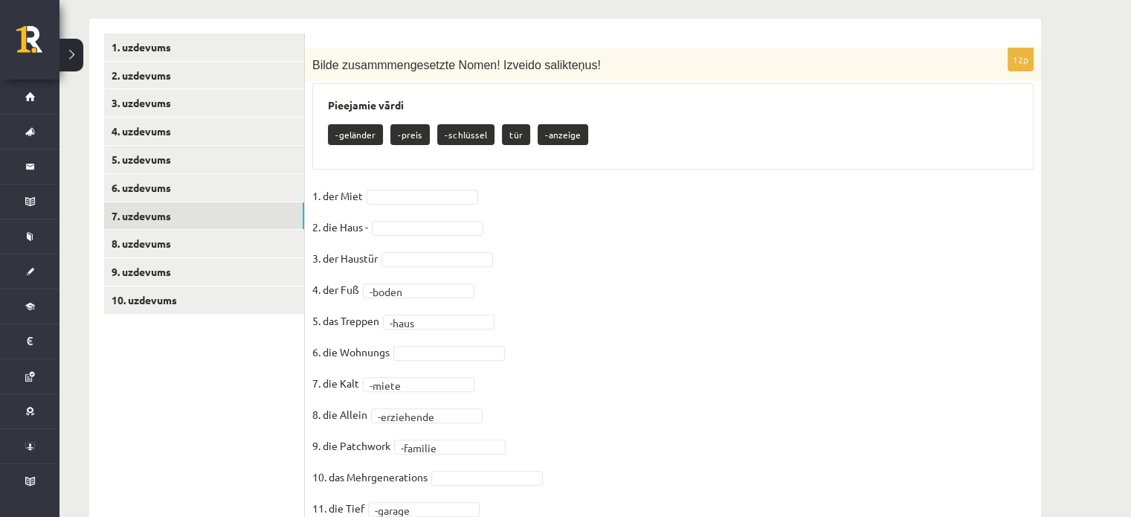
click at [391, 218] on fieldset "**********" at bounding box center [672, 371] width 721 height 375
click at [402, 199] on fieldset "**********" at bounding box center [672, 371] width 721 height 375
click at [544, 230] on fieldset "**********" at bounding box center [672, 371] width 721 height 375
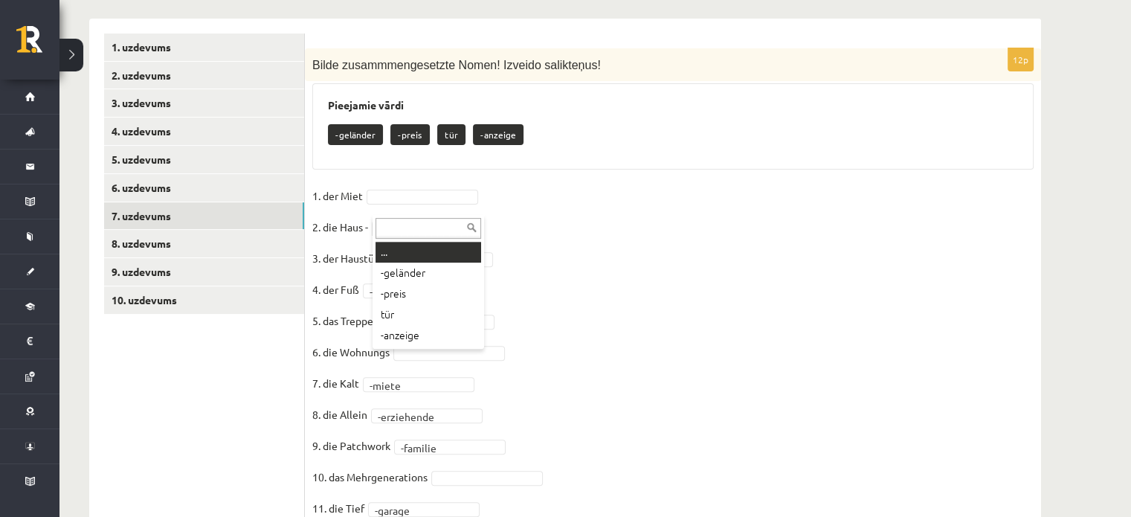
click at [413, 225] on input "text" at bounding box center [429, 228] width 106 height 21
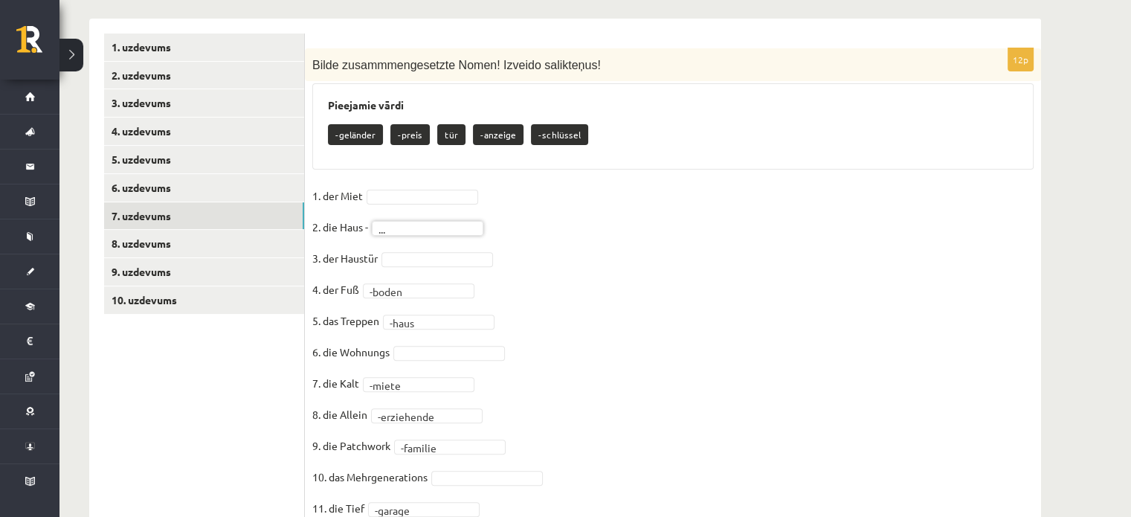
click at [425, 247] on fieldset "**********" at bounding box center [672, 371] width 721 height 375
click at [642, 249] on fieldset "**********" at bounding box center [672, 371] width 721 height 375
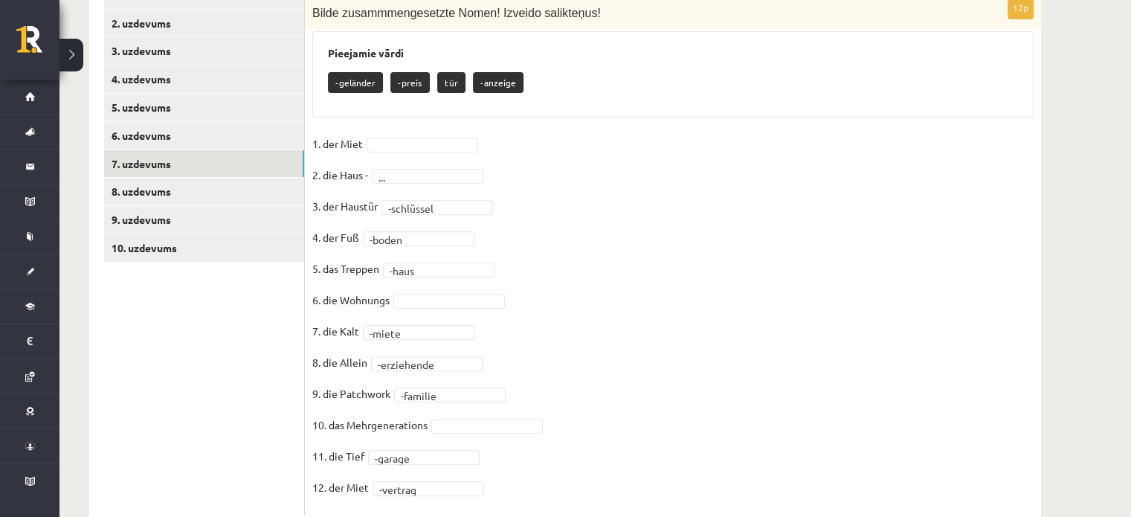
scroll to position [540, 0]
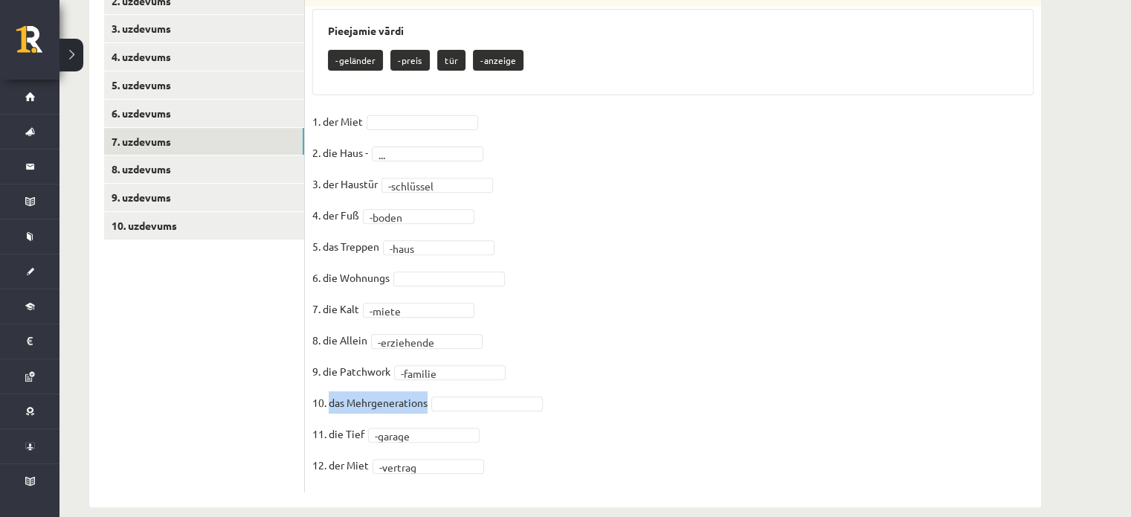
drag, startPoint x: 330, startPoint y: 387, endPoint x: 427, endPoint y: 389, distance: 96.7
click at [427, 391] on p "10. das Mehrgenerations" at bounding box center [369, 402] width 115 height 22
click at [547, 246] on fieldset "**********" at bounding box center [672, 297] width 721 height 375
click at [409, 110] on fieldset "**********" at bounding box center [672, 297] width 721 height 375
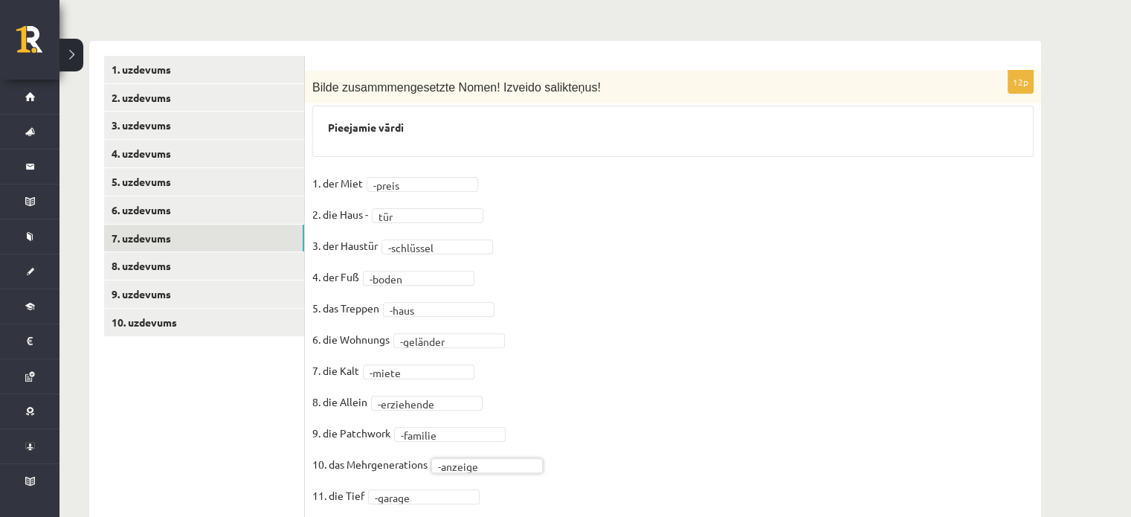
scroll to position [357, 0]
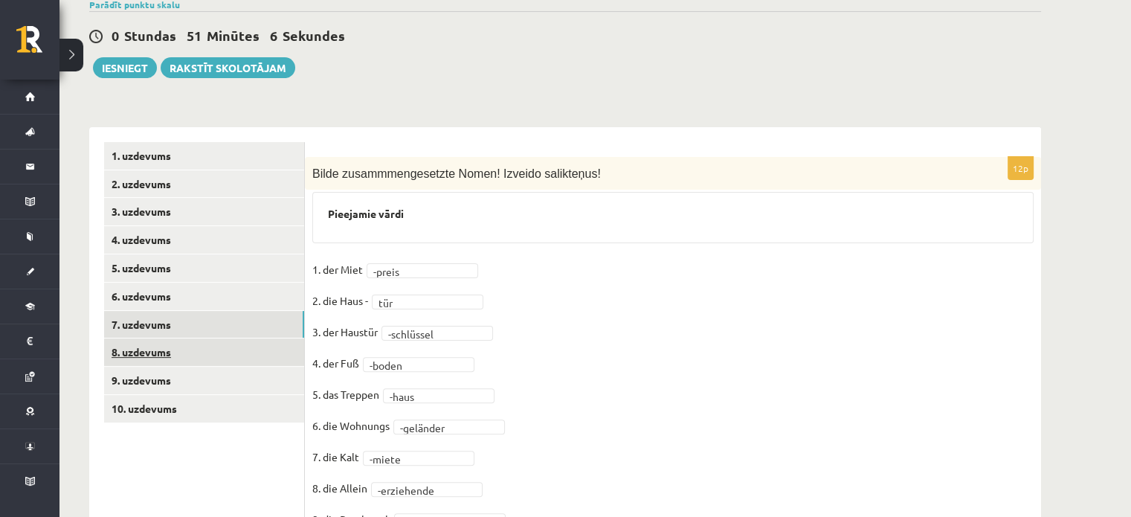
click at [155, 338] on link "8. uzdevums" at bounding box center [204, 352] width 200 height 28
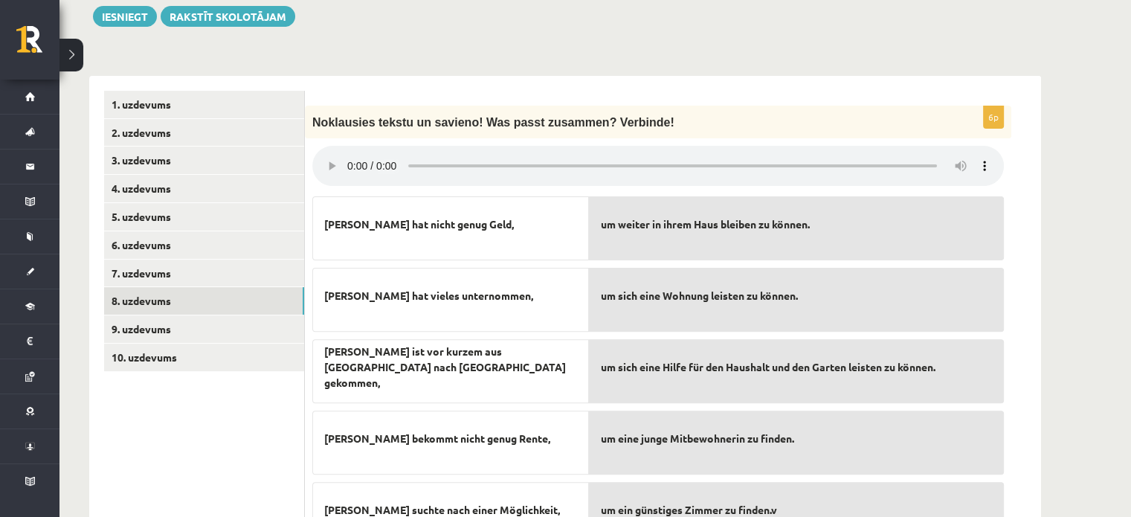
scroll to position [392, 0]
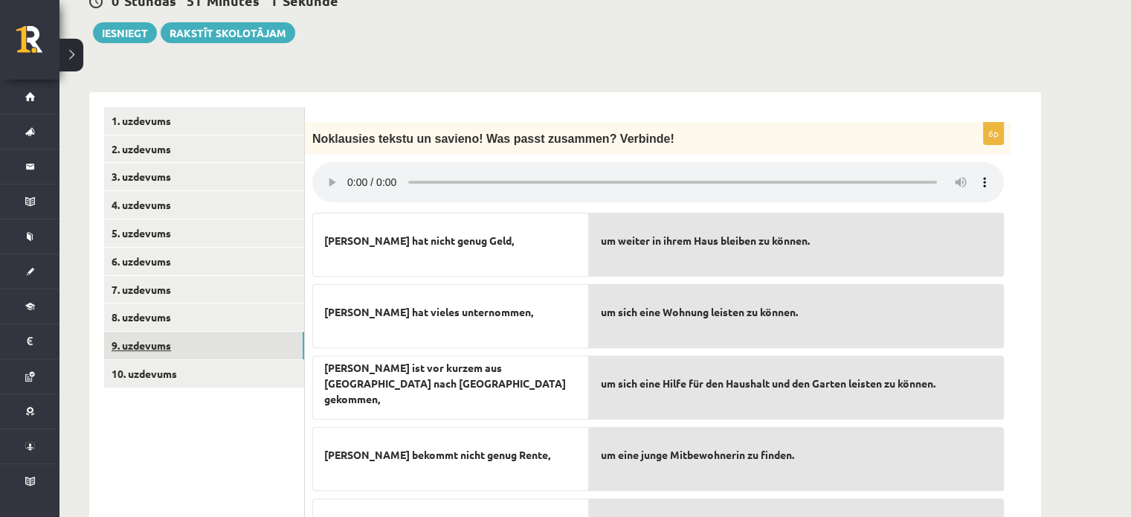
click at [146, 332] on link "9. uzdevums" at bounding box center [204, 346] width 200 height 28
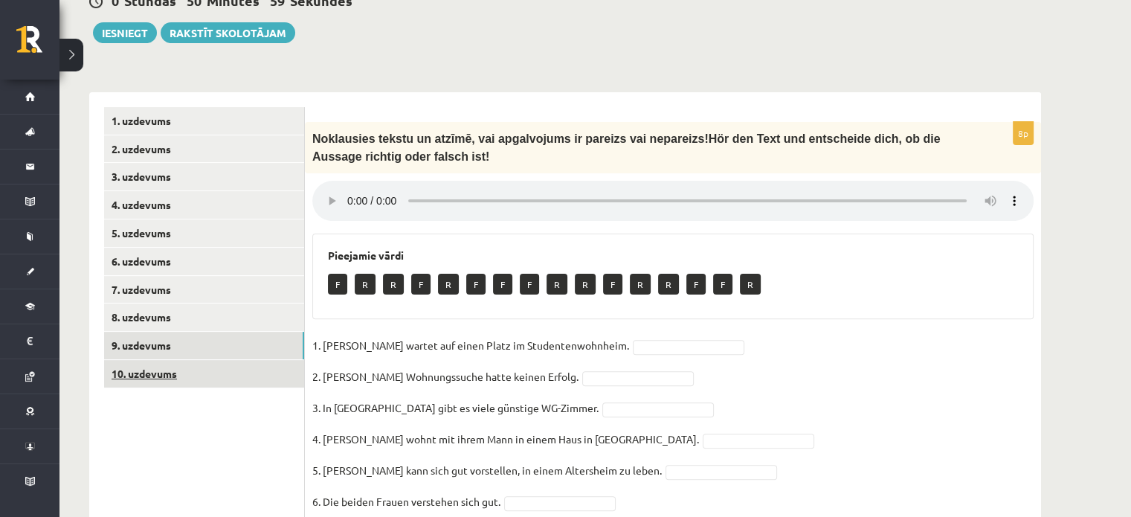
click at [148, 360] on link "10. uzdevums" at bounding box center [204, 374] width 200 height 28
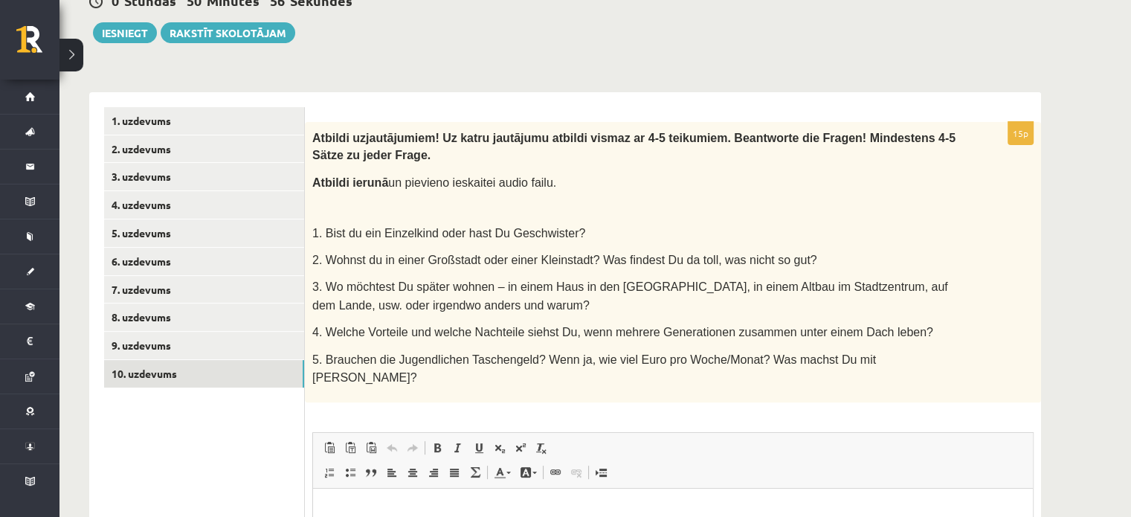
scroll to position [0, 0]
drag, startPoint x: 312, startPoint y: 209, endPoint x: 980, endPoint y: 335, distance: 679.5
click at [980, 335] on div "Atbildi uz jautājumiem! Uz katru jautājumu atbildi vismaz ar 4-5 teikumiem. Bea…" at bounding box center [673, 262] width 736 height 281
click at [981, 294] on div "Atbildi uz jautājumiem! Uz katru jautājumu atbildi vismaz ar 4-5 teikumiem. Bea…" at bounding box center [673, 262] width 736 height 281
click at [604, 363] on div "15p Atbildi uz jautājumiem! Uz katru jautājumu atbildi vismaz ar 4-5 teikumiem.…" at bounding box center [673, 432] width 736 height 620
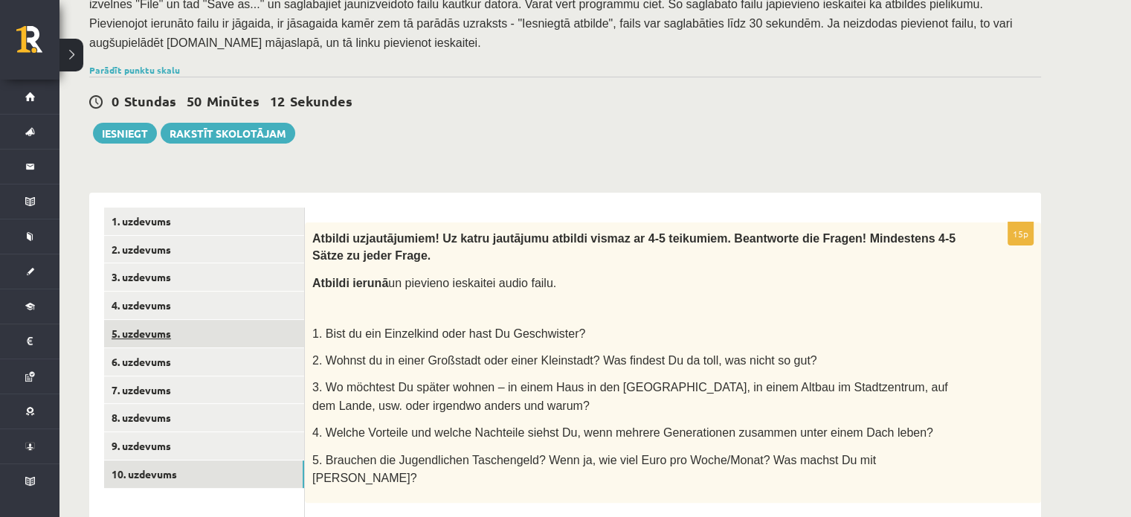
scroll to position [318, 0]
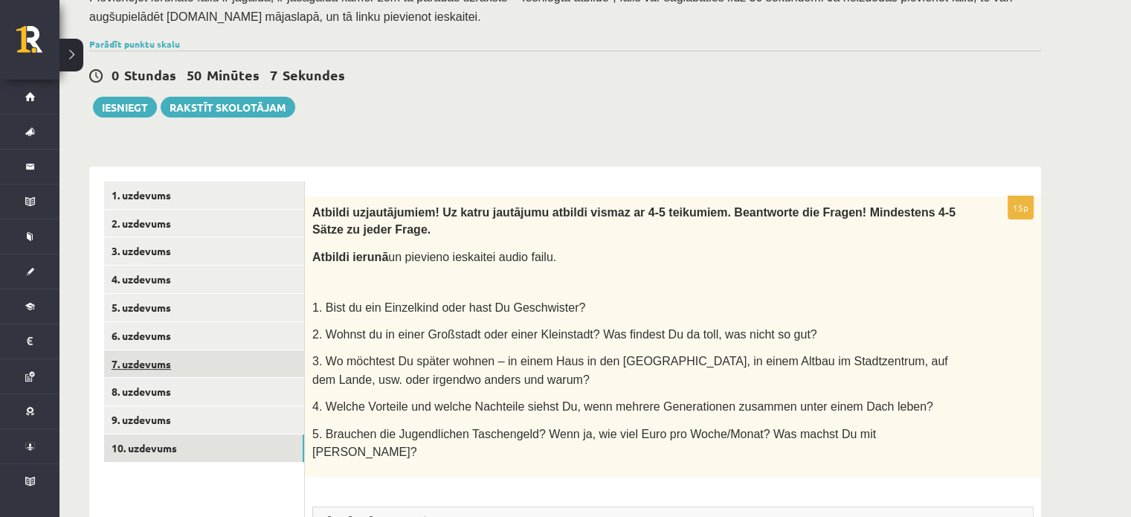
click at [151, 350] on link "7. uzdevums" at bounding box center [204, 364] width 200 height 28
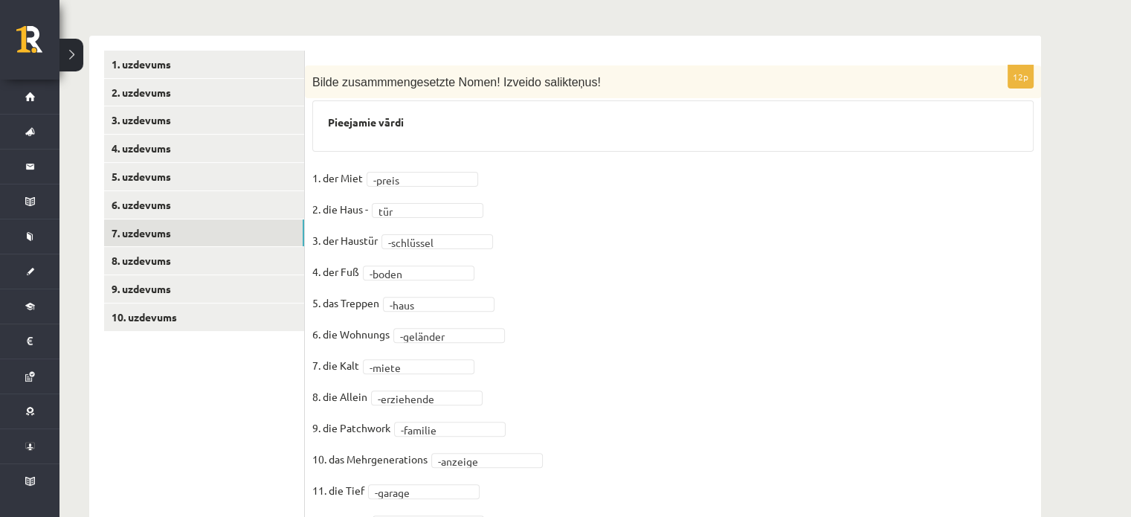
scroll to position [466, 0]
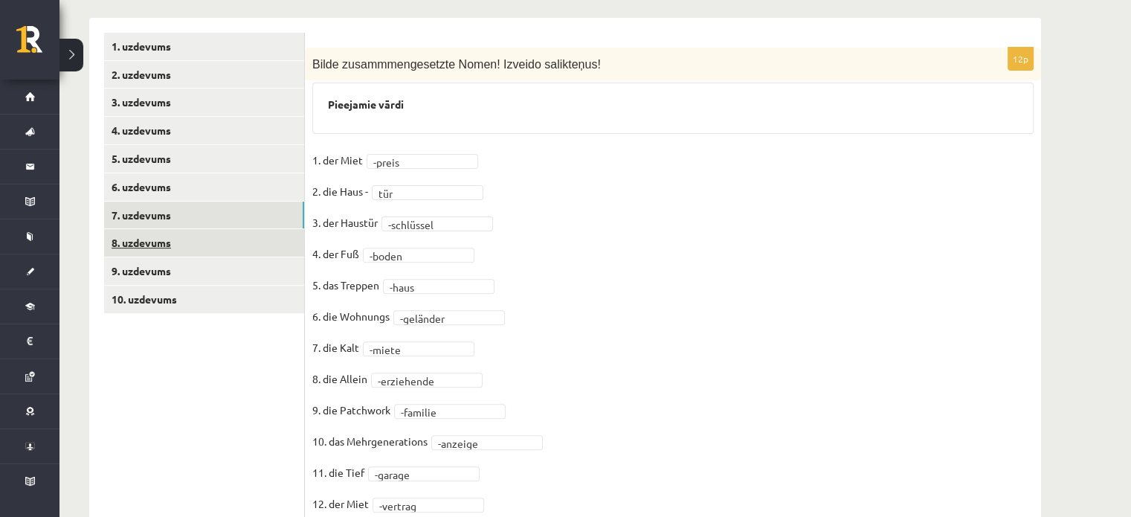
click at [187, 229] on link "8. uzdevums" at bounding box center [204, 243] width 200 height 28
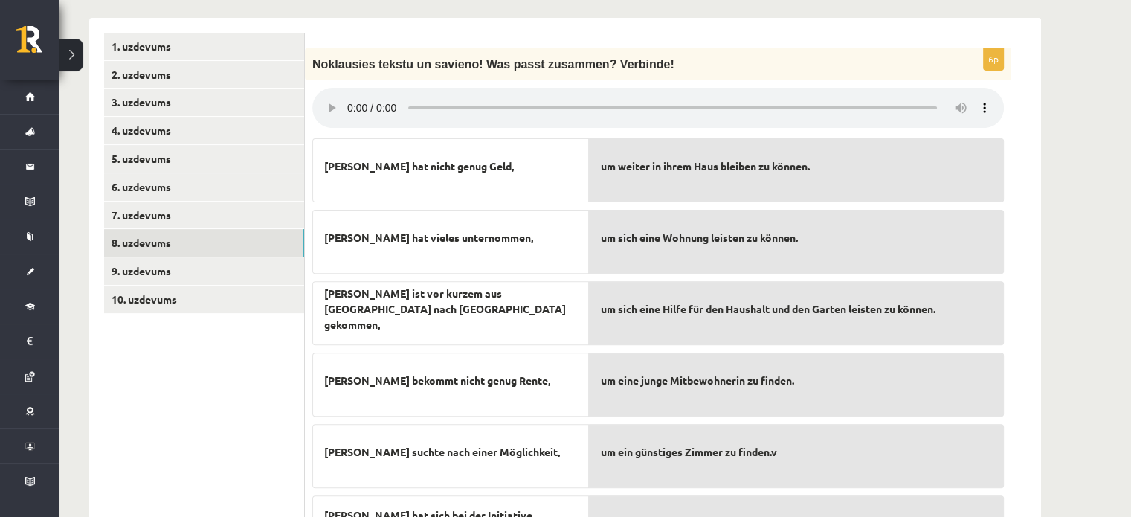
scroll to position [392, 0]
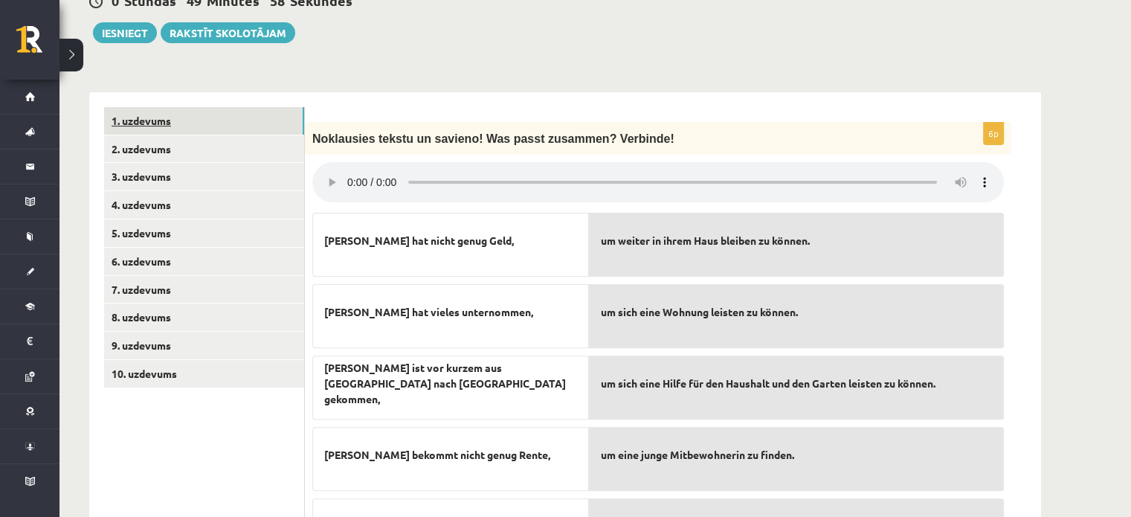
click at [188, 107] on link "1. uzdevums" at bounding box center [204, 121] width 200 height 28
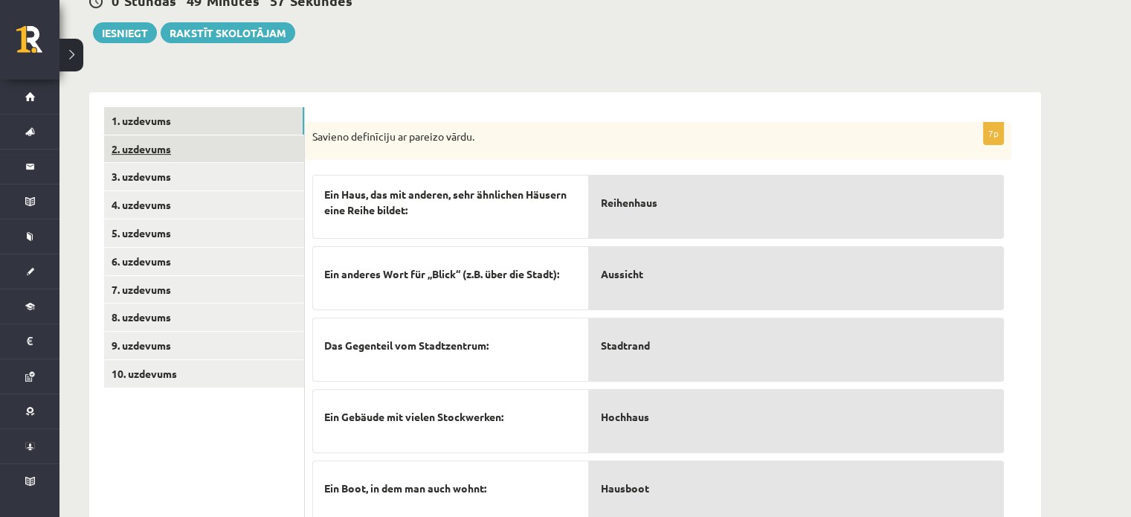
click at [184, 139] on link "2. uzdevums" at bounding box center [204, 149] width 200 height 28
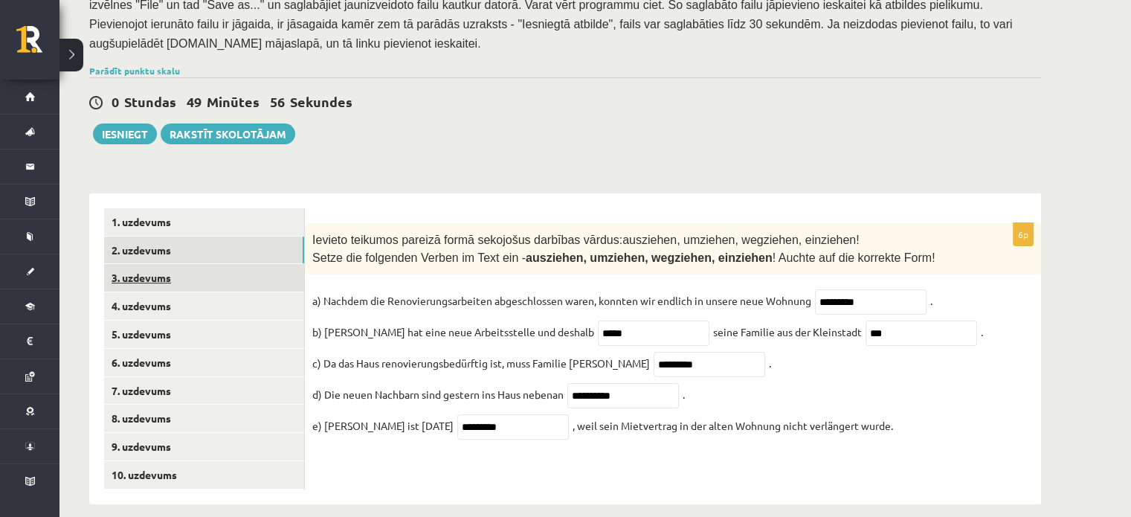
click at [195, 264] on link "3. uzdevums" at bounding box center [204, 278] width 200 height 28
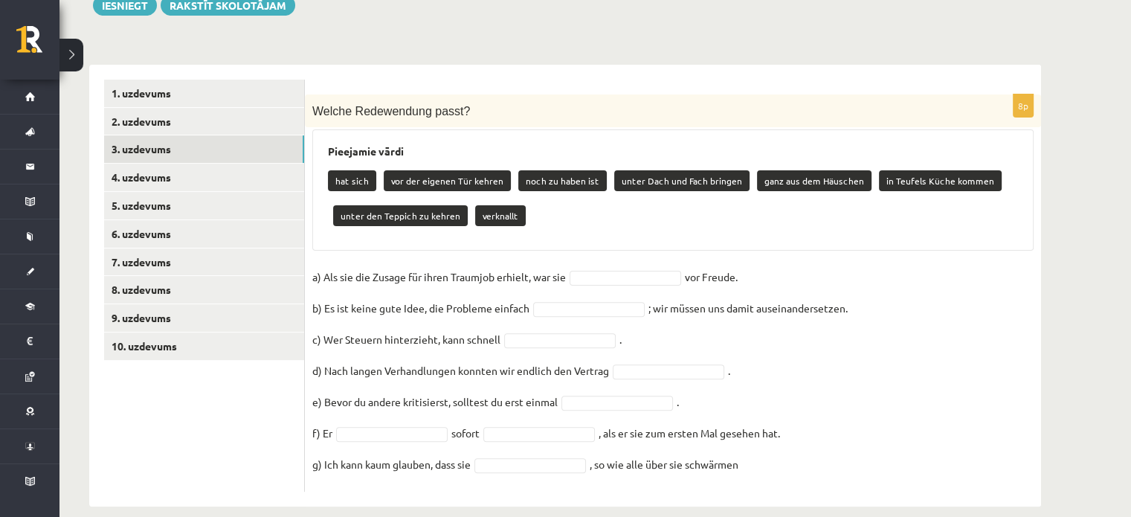
scroll to position [419, 0]
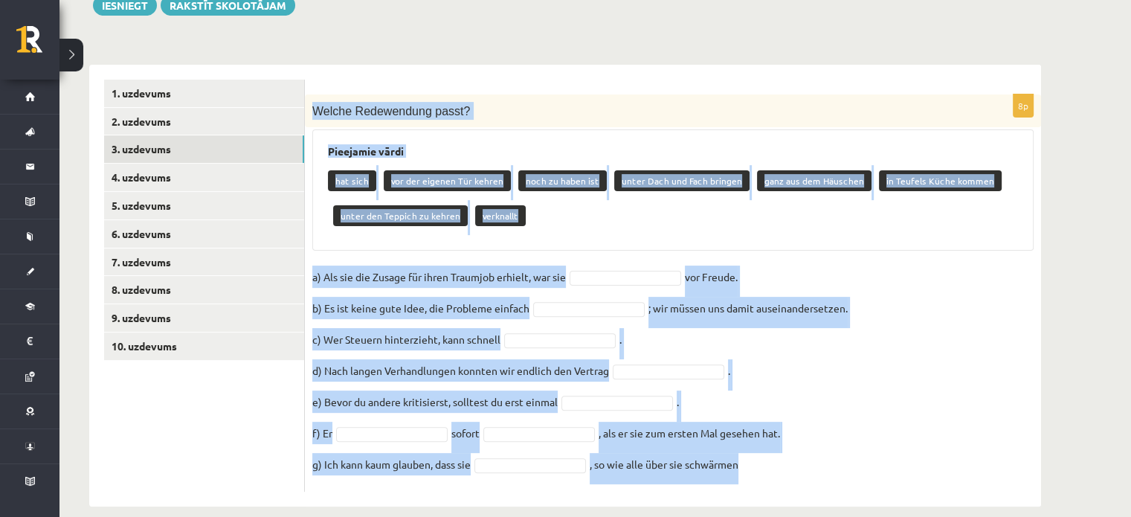
drag, startPoint x: 313, startPoint y: 87, endPoint x: 836, endPoint y: 466, distance: 645.8
click at [836, 466] on div "8p Welche Redewendung passt? Pieejamie vārdi hat sich vor der eigenen Tür kehre…" at bounding box center [673, 292] width 736 height 397
click at [845, 422] on fieldset "a) Als sie die Zusage für ihren Traumjob erhielt, war sie vor Freude. b) Es ist…" at bounding box center [672, 374] width 721 height 219
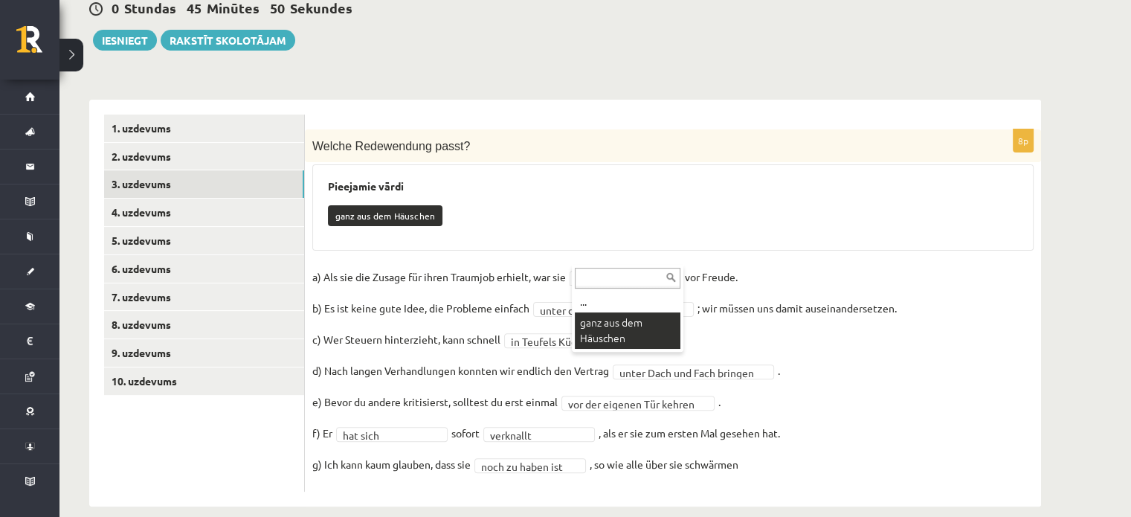
scroll to position [350, 0]
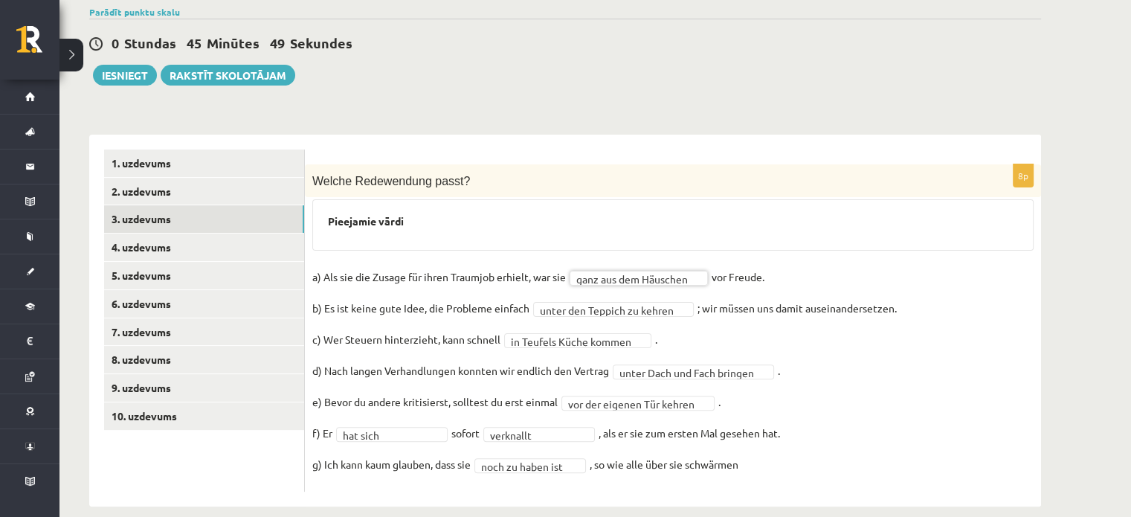
click at [767, 319] on fieldset "**********" at bounding box center [672, 374] width 721 height 219
click at [198, 234] on link "4. uzdevums" at bounding box center [204, 247] width 200 height 28
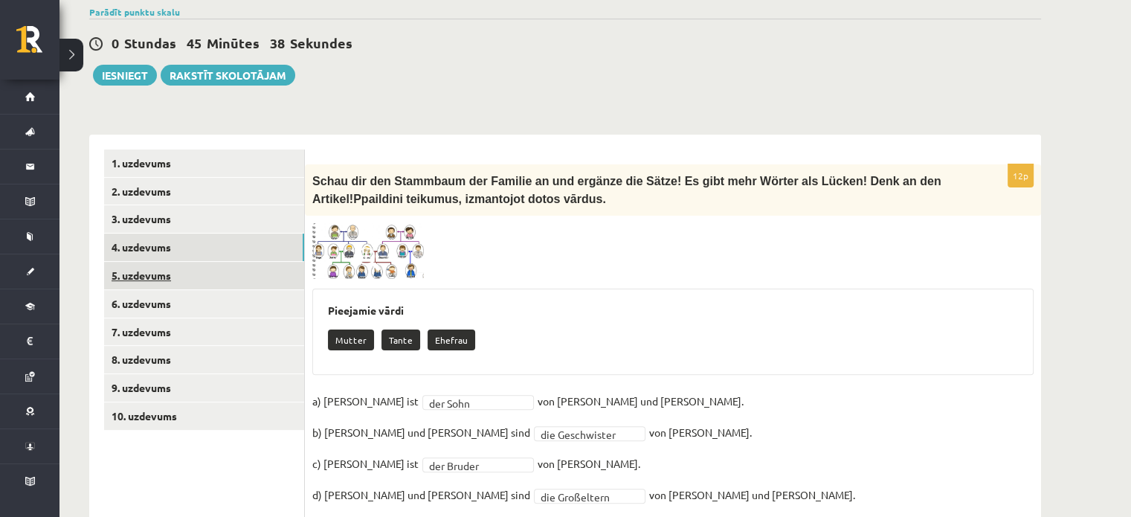
click at [219, 262] on link "5. uzdevums" at bounding box center [204, 276] width 200 height 28
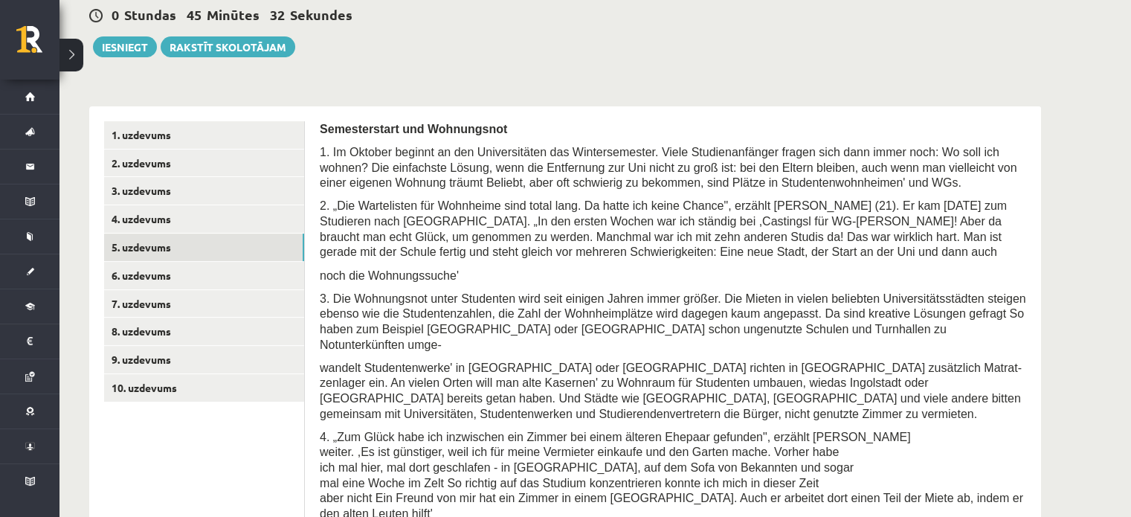
scroll to position [343, 0]
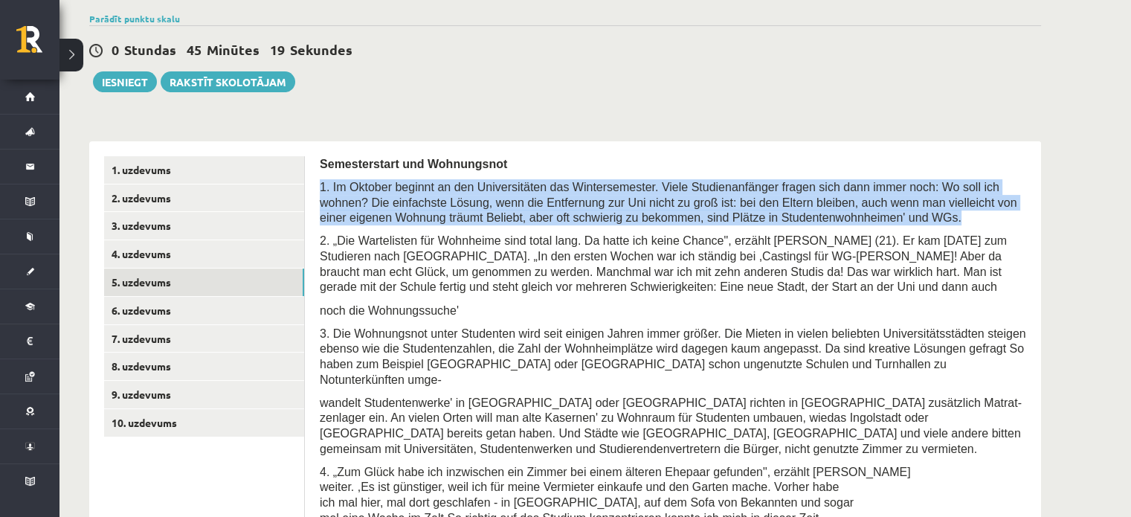
drag, startPoint x: 321, startPoint y: 167, endPoint x: 812, endPoint y: 202, distance: 492.0
click at [812, 202] on p "1. Im Oktober beginnt an den Universitäten das Wintersemester. Viele Studienanf…" at bounding box center [673, 202] width 706 height 46
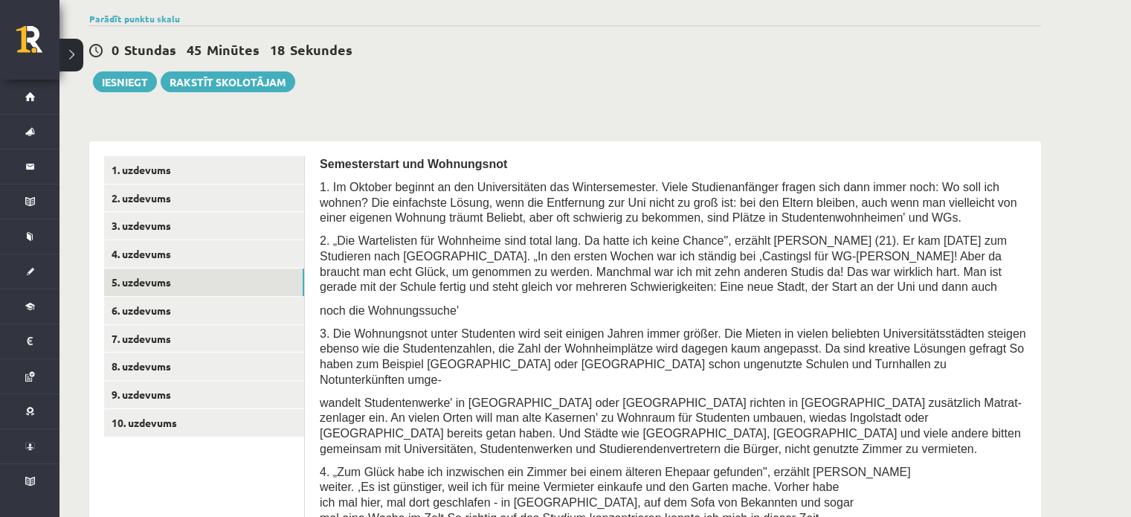
click at [828, 210] on div "Semesterstart und Wohnungsnot 1. Im Oktober beginnt an den Universitäten das Wi…" at bounding box center [673, 456] width 706 height 600
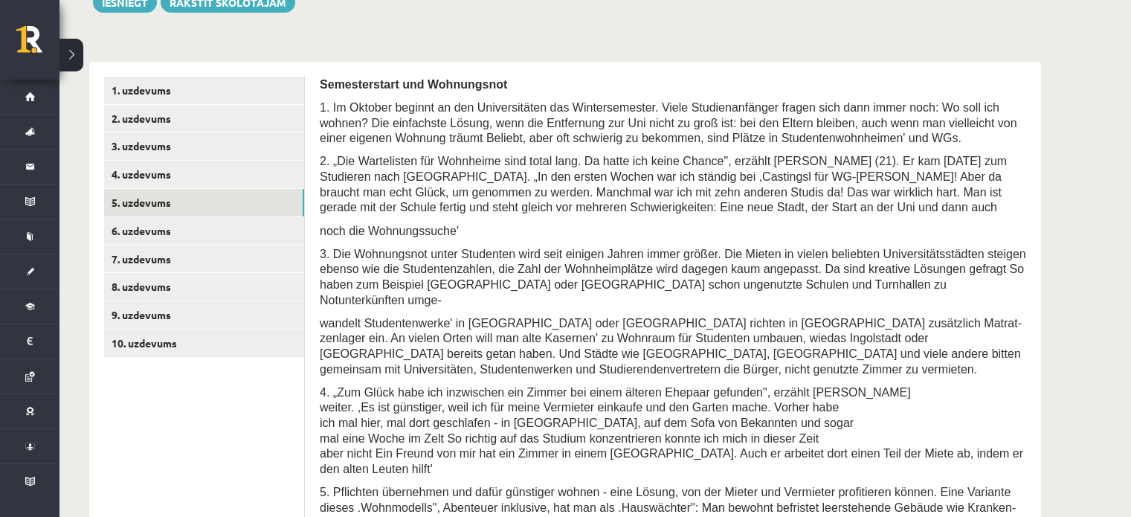
scroll to position [417, 0]
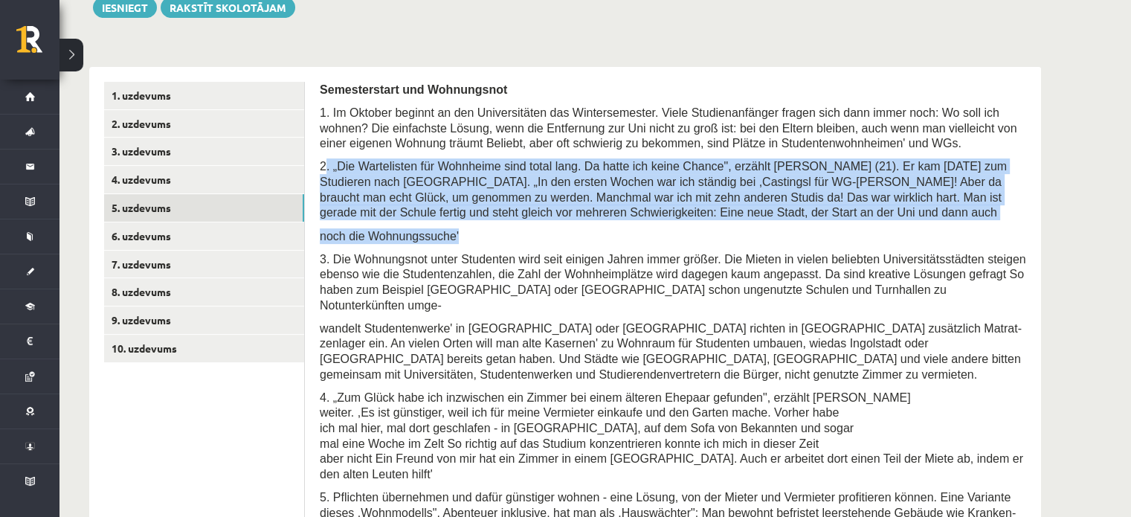
drag, startPoint x: 322, startPoint y: 151, endPoint x: 648, endPoint y: 210, distance: 331.7
click at [648, 210] on div "Semesterstart und Wohnungsnot 1. Im Oktober beginnt an den Universitäten das Wi…" at bounding box center [673, 382] width 706 height 600
click at [648, 228] on p "noch die Wohnungssuche'" at bounding box center [673, 236] width 706 height 16
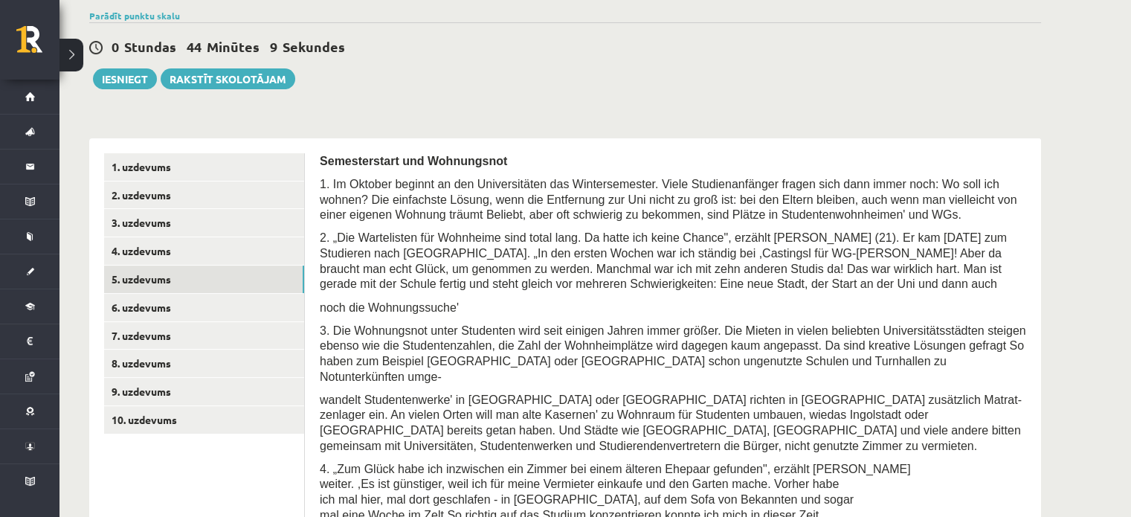
scroll to position [343, 0]
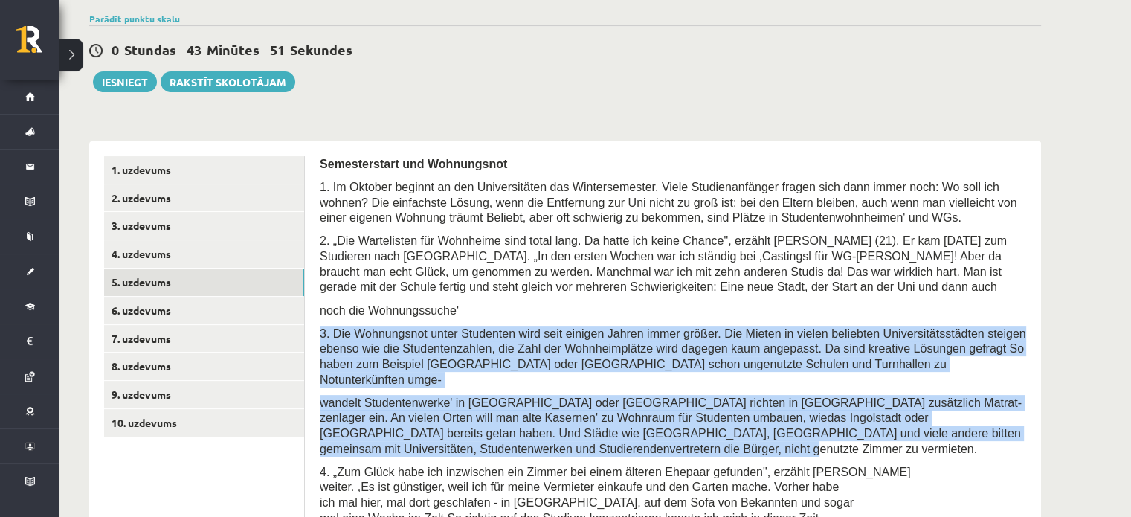
drag, startPoint x: 320, startPoint y: 312, endPoint x: 1025, endPoint y: 395, distance: 709.9
click at [1025, 395] on div "Semesterstart und Wohnungsnot 1. Im Oktober beginnt an den Universitäten das Wi…" at bounding box center [673, 456] width 706 height 600
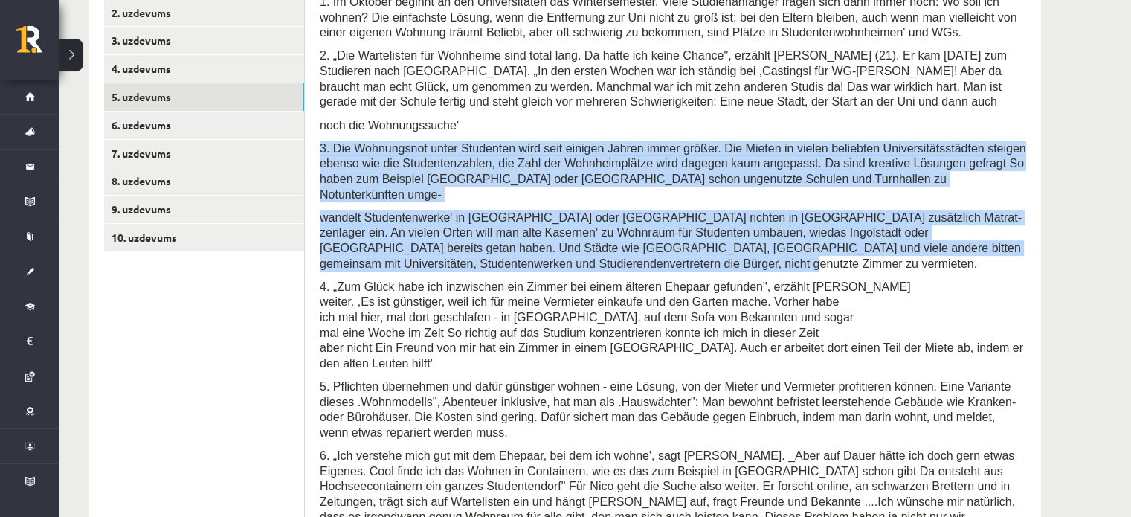
scroll to position [492, 0]
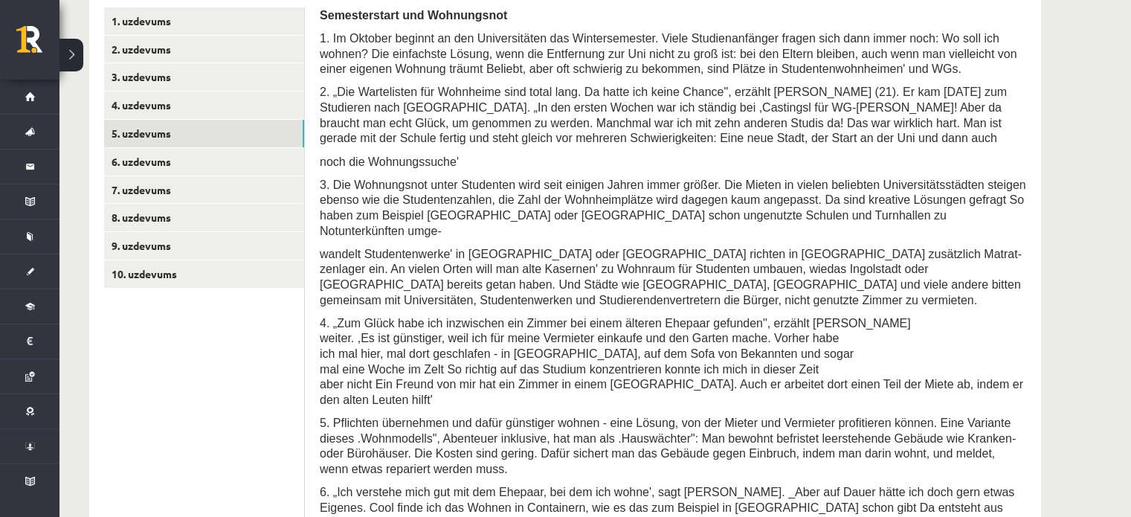
click at [856, 316] on p "4. „Zum Glück habe ich inzwischen ein Zimmer bei einem älteren Ehepaar gefunden…" at bounding box center [673, 361] width 706 height 92
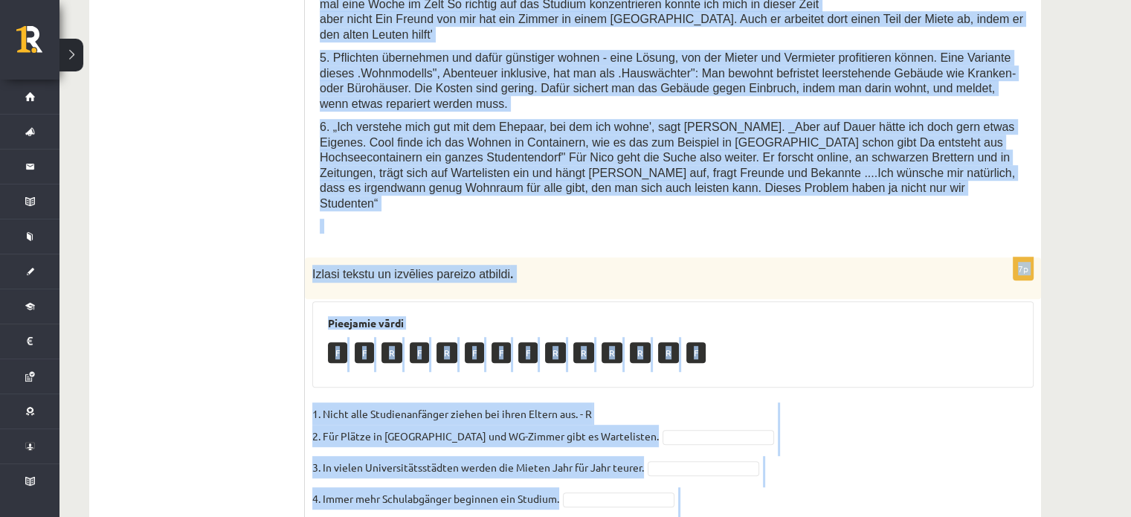
scroll to position [916, 0]
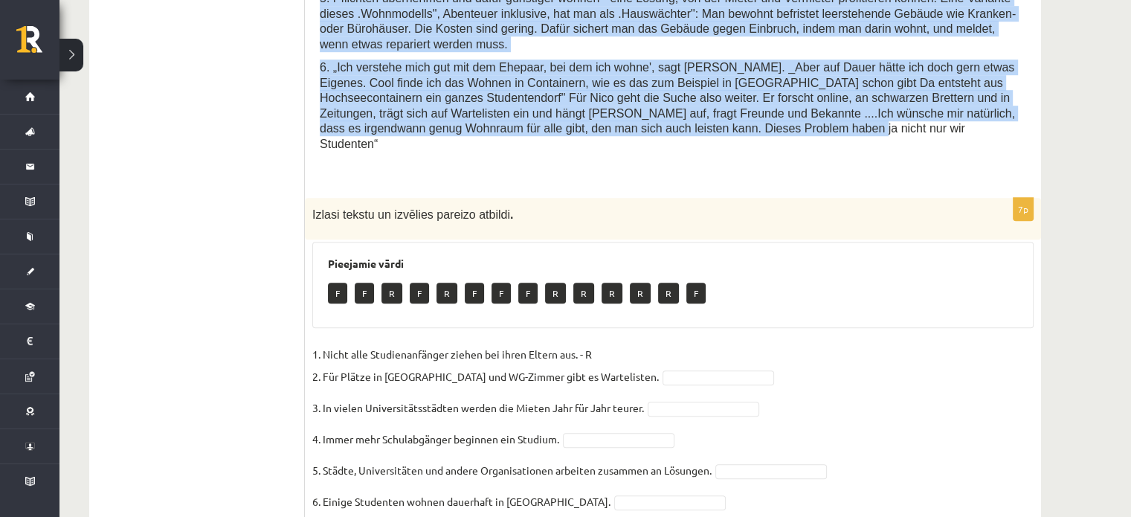
drag, startPoint x: 321, startPoint y: 103, endPoint x: 564, endPoint y: 48, distance: 250.2
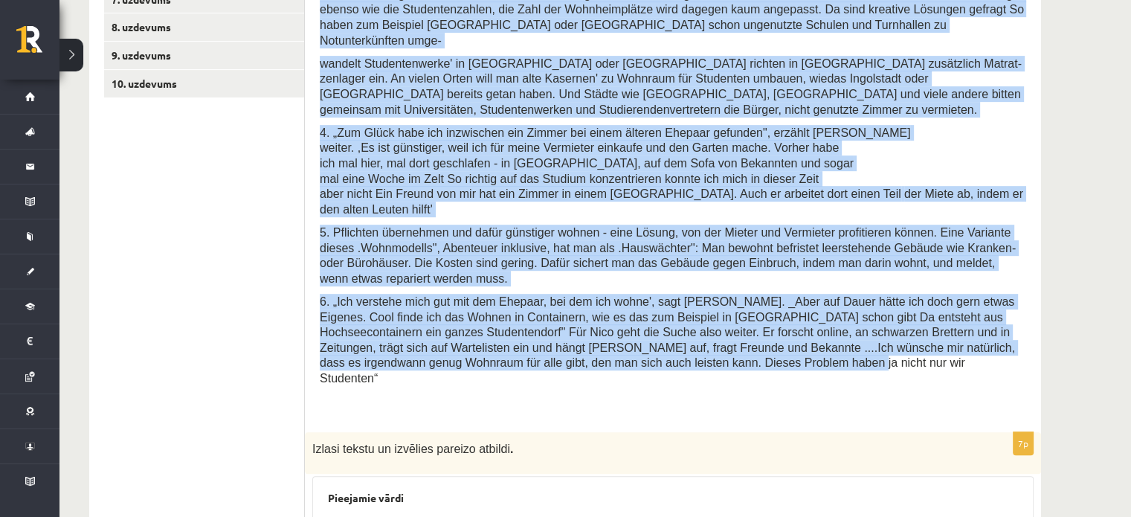
scroll to position [773, 0]
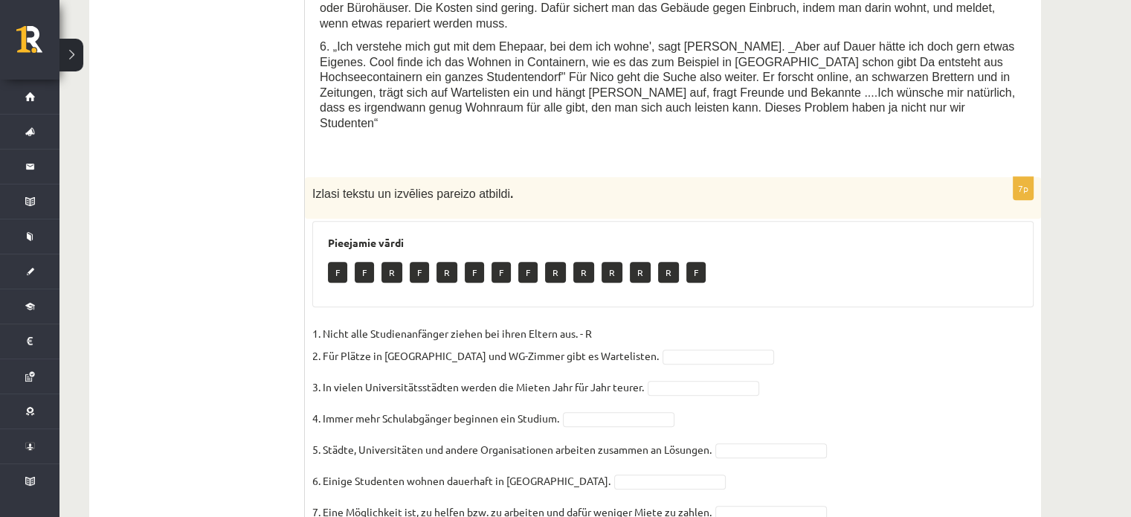
scroll to position [938, 0]
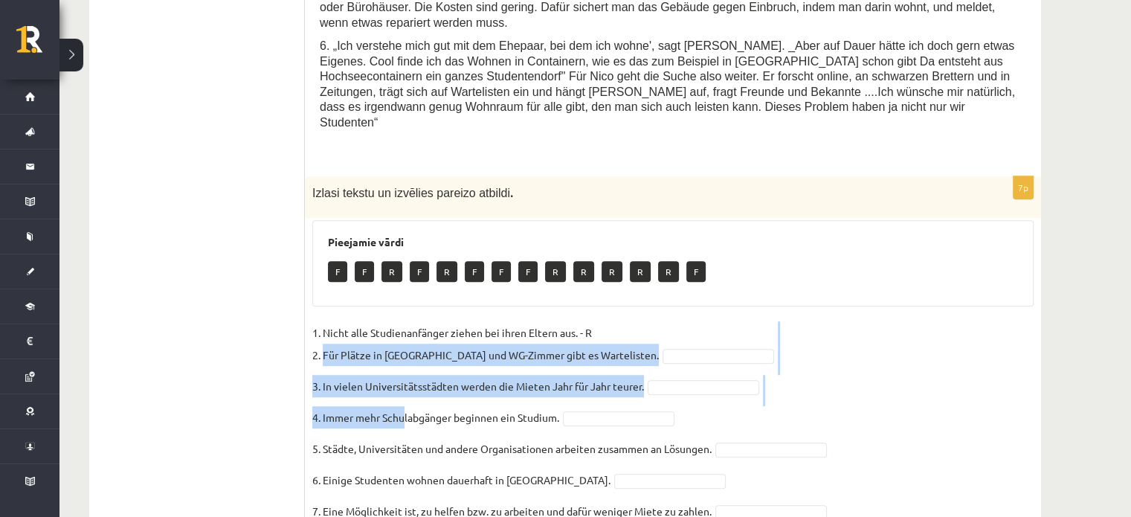
drag, startPoint x: 324, startPoint y: 258, endPoint x: 404, endPoint y: 311, distance: 95.5
click at [404, 321] on fieldset "1. Nicht alle Studienanfänger ziehen bei ihren Eltern aus. - R 2. Für Plätze in…" at bounding box center [672, 441] width 721 height 241
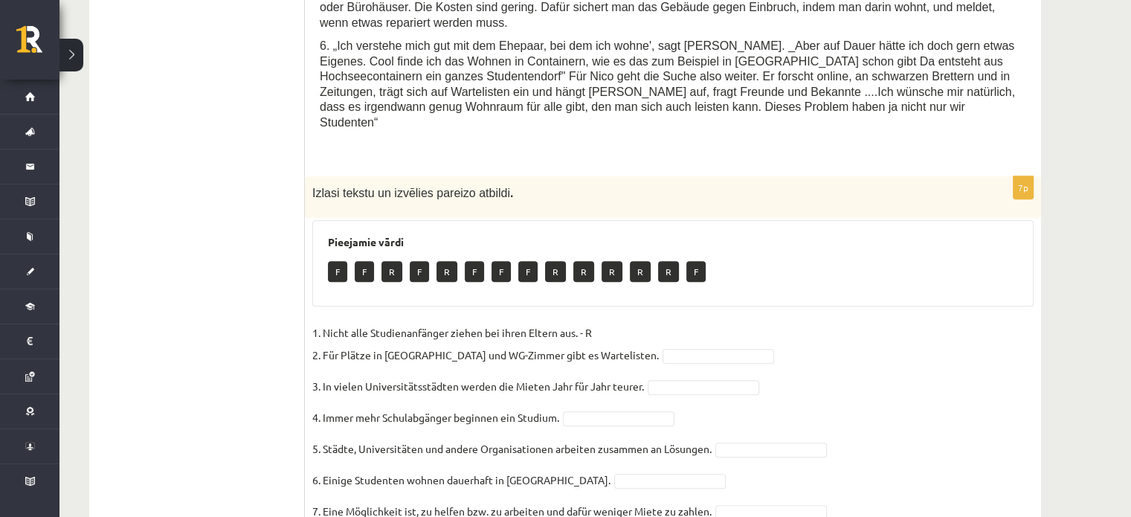
click at [309, 251] on div "7p Izlasi tekstu un izvēlies pareizo atbildi . Pieejamie vārdi F F R F R F F F …" at bounding box center [673, 372] width 736 height 393
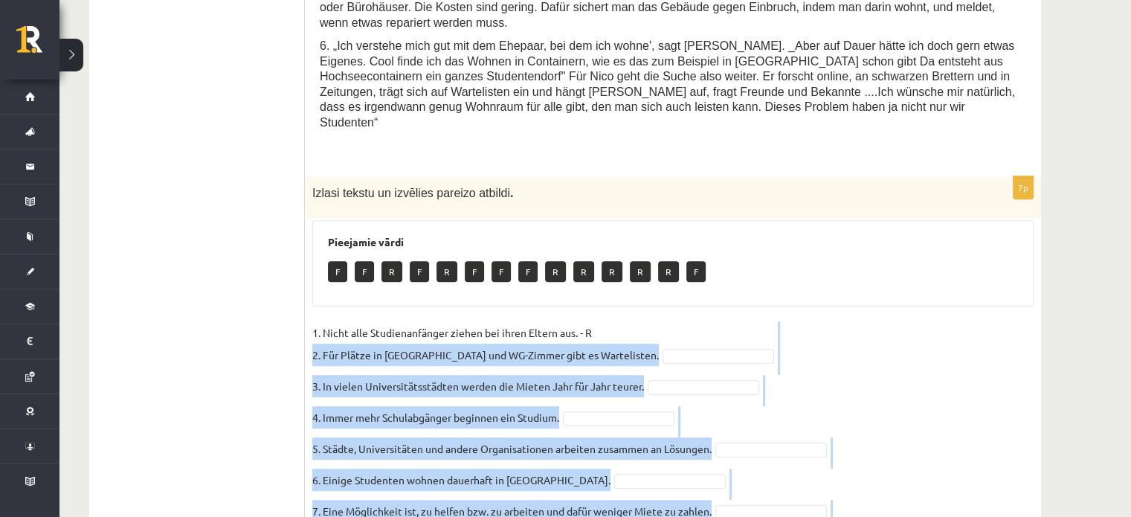
drag, startPoint x: 312, startPoint y: 261, endPoint x: 854, endPoint y: 466, distance: 579.0
click at [854, 466] on div "7p Izlasi tekstu un izvēlies pareizo atbildi . Pieejamie vārdi F F R F R F F F …" at bounding box center [673, 372] width 736 height 393
click at [856, 340] on fieldset "1. Nicht alle Studienanfänger ziehen bei ihren Eltern aus. - R 2. Für Plätze in…" at bounding box center [672, 441] width 721 height 241
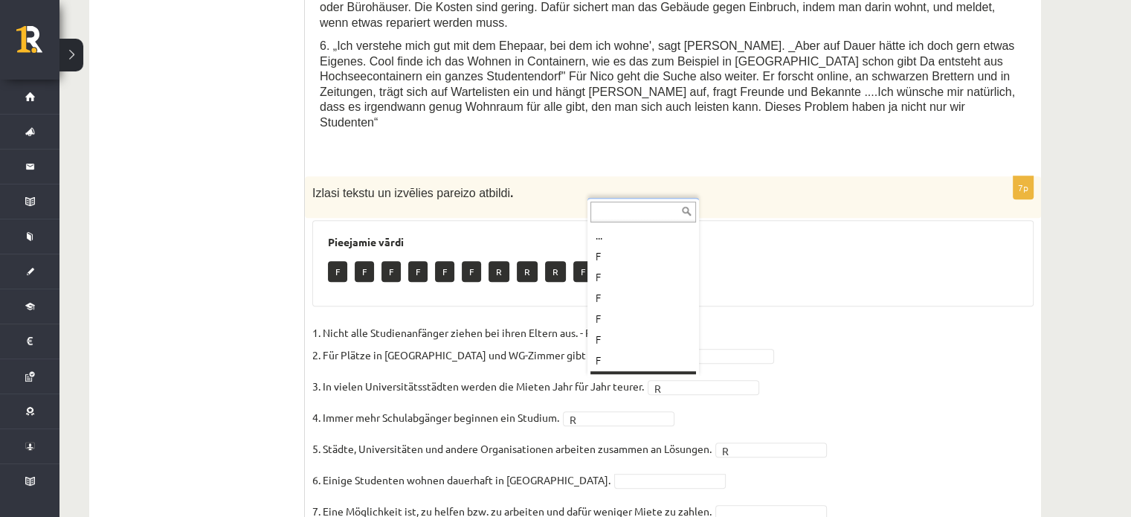
scroll to position [18, 0]
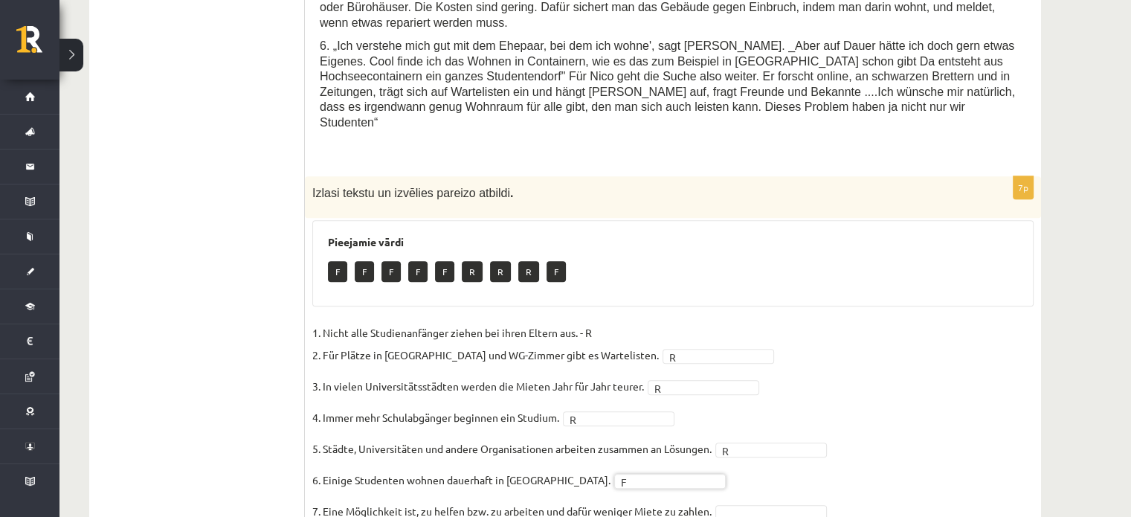
click at [695, 463] on fieldset "1. Nicht alle Studienanfänger ziehen bei ihren Eltern aus. - R 2. Für Plätze in…" at bounding box center [672, 441] width 721 height 241
click at [918, 321] on fieldset "1. Nicht alle Studienanfänger ziehen bei ihren Eltern aus. - R 2. Für Plätze in…" at bounding box center [672, 441] width 721 height 241
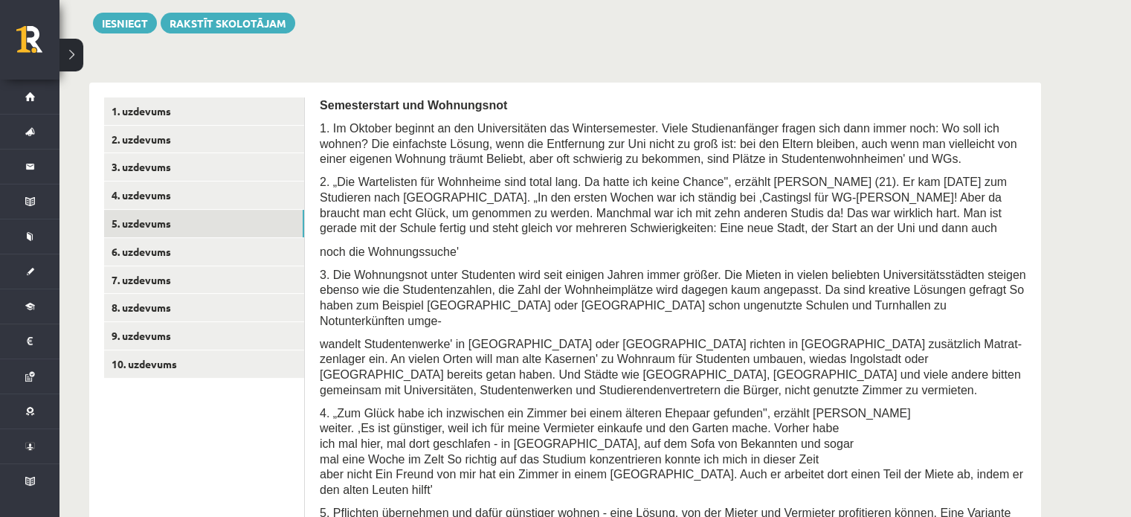
scroll to position [343, 0]
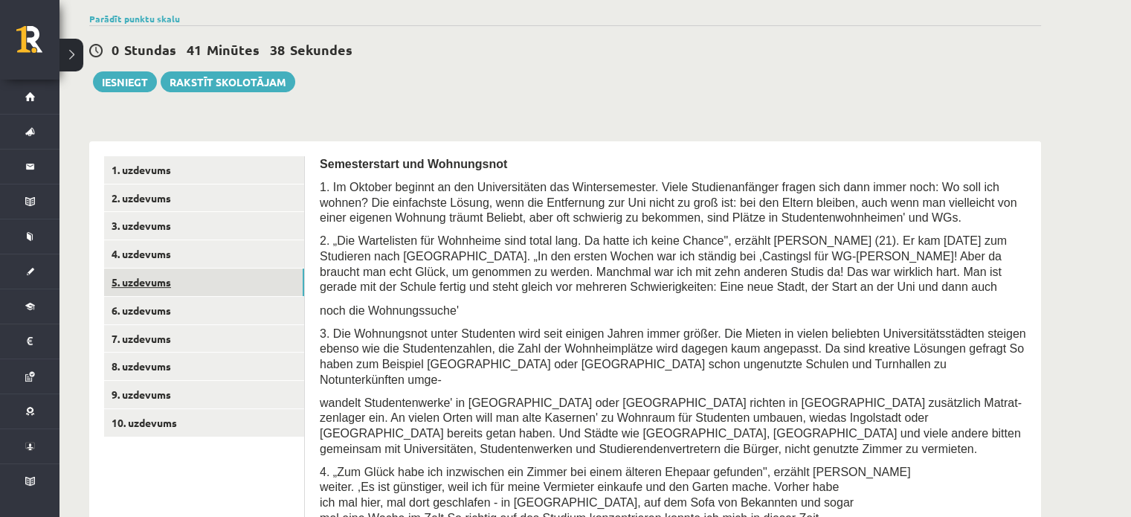
click at [175, 276] on link "5. uzdevums" at bounding box center [204, 282] width 200 height 28
click at [167, 297] on link "6. uzdevums" at bounding box center [204, 311] width 200 height 28
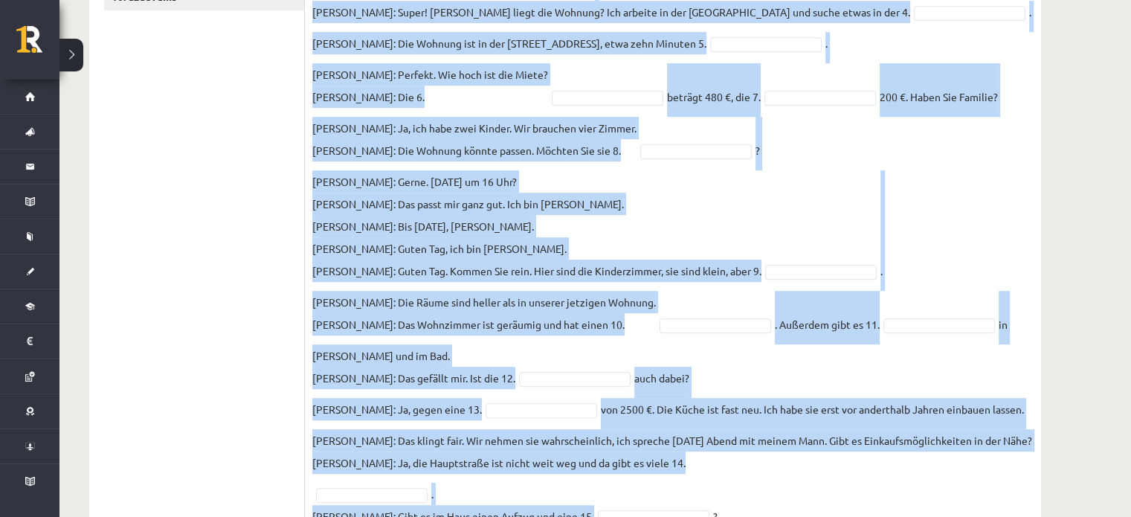
scroll to position [897, 0]
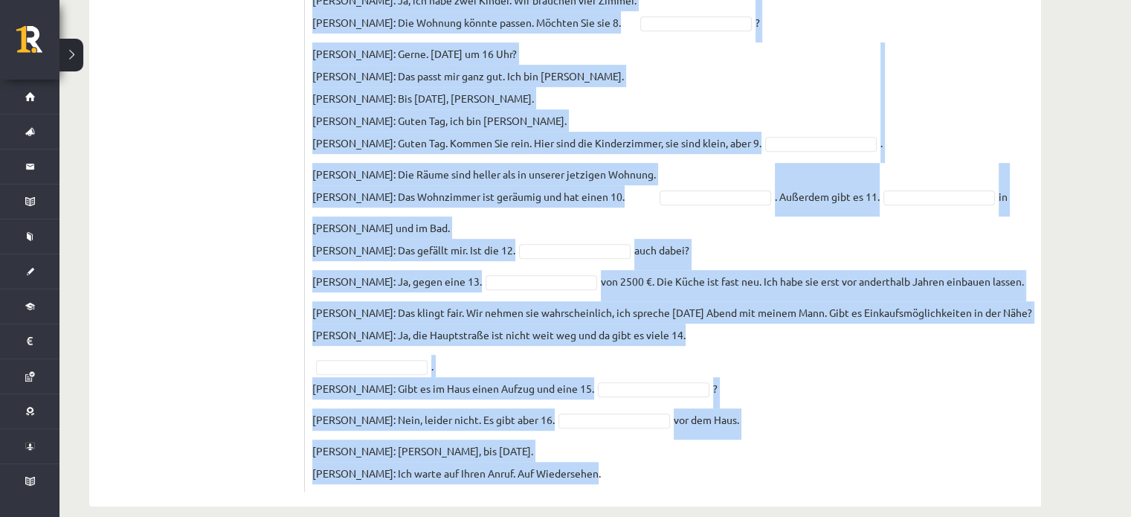
drag, startPoint x: 309, startPoint y: 129, endPoint x: 716, endPoint y: 463, distance: 526.7
click at [716, 463] on div "16p Ievieto iztrūkstošos vārdus dialogā! Setze die fehlenden Wörter ein! Pieeja…" at bounding box center [673, 54] width 736 height 875
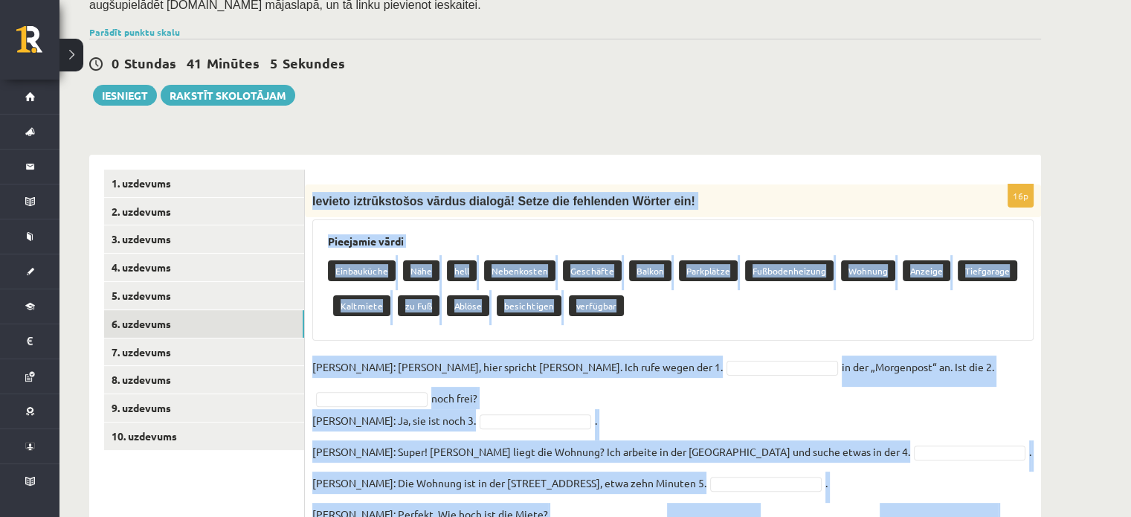
scroll to position [302, 0]
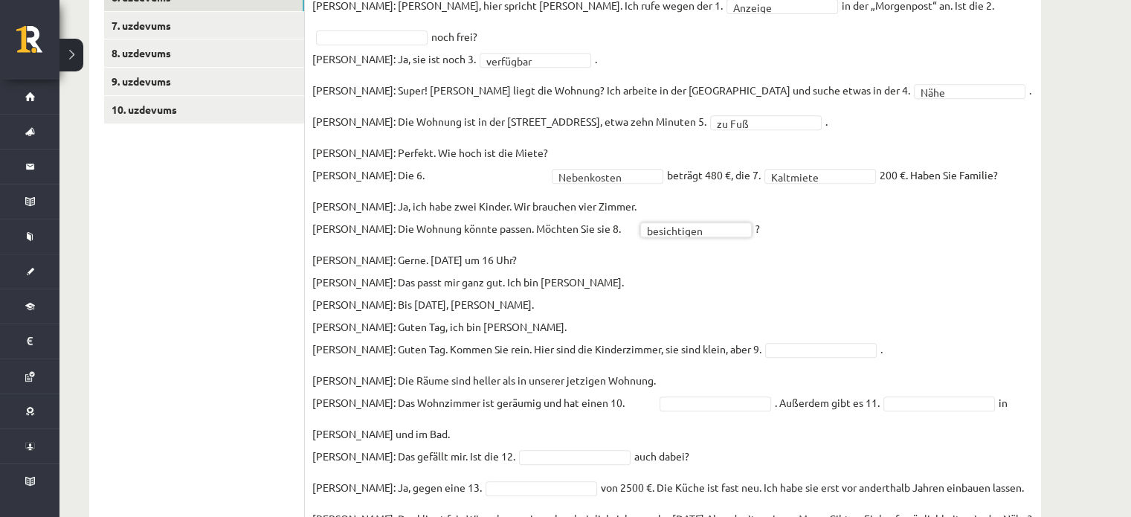
scroll to position [730, 0]
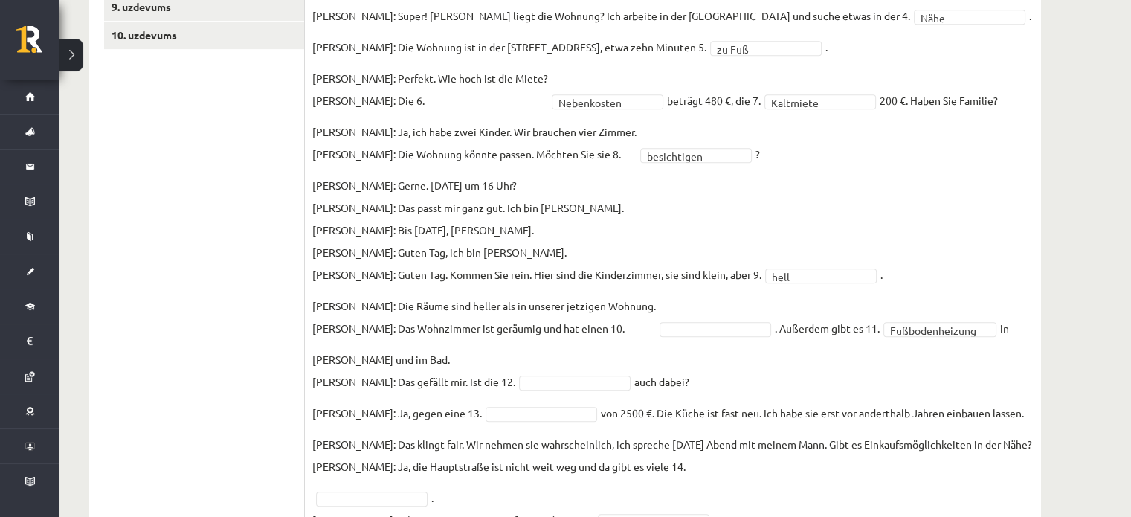
drag, startPoint x: 564, startPoint y: 346, endPoint x: 550, endPoint y: 359, distance: 19.5
click at [550, 359] on fieldset "**********" at bounding box center [672, 268] width 721 height 696
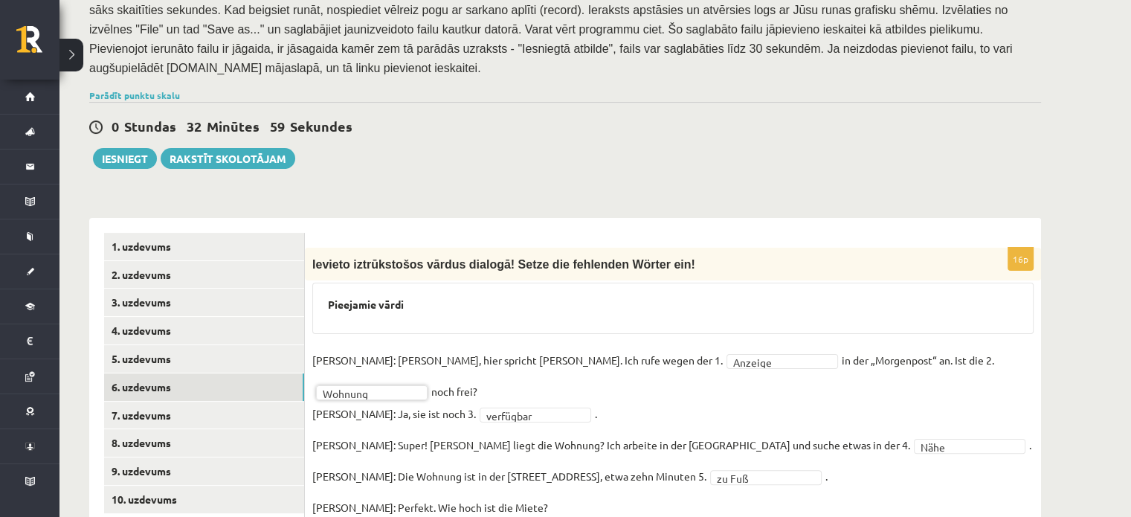
scroll to position [234, 0]
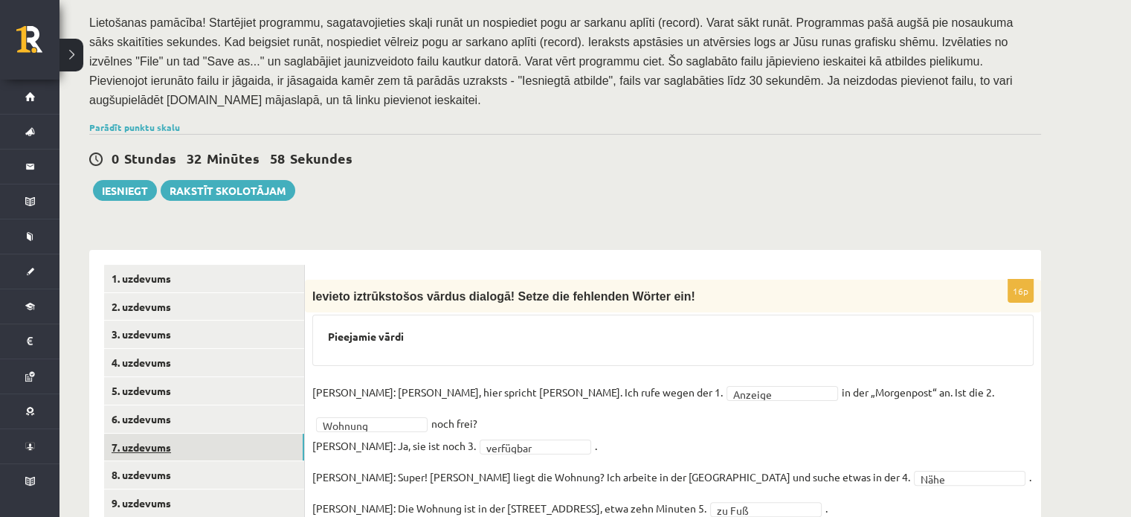
click at [207, 434] on link "7. uzdevums" at bounding box center [204, 448] width 200 height 28
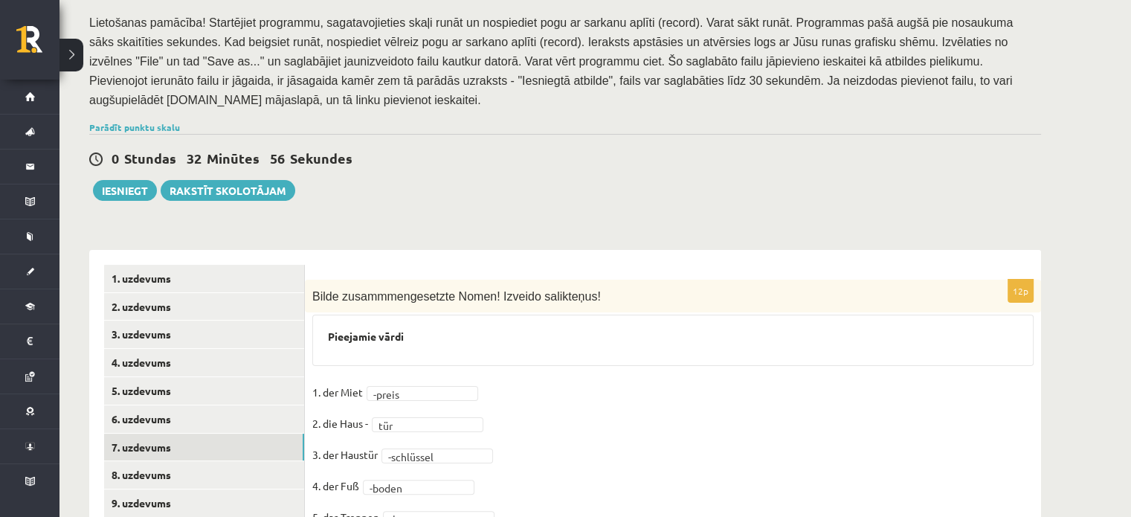
scroll to position [506, 0]
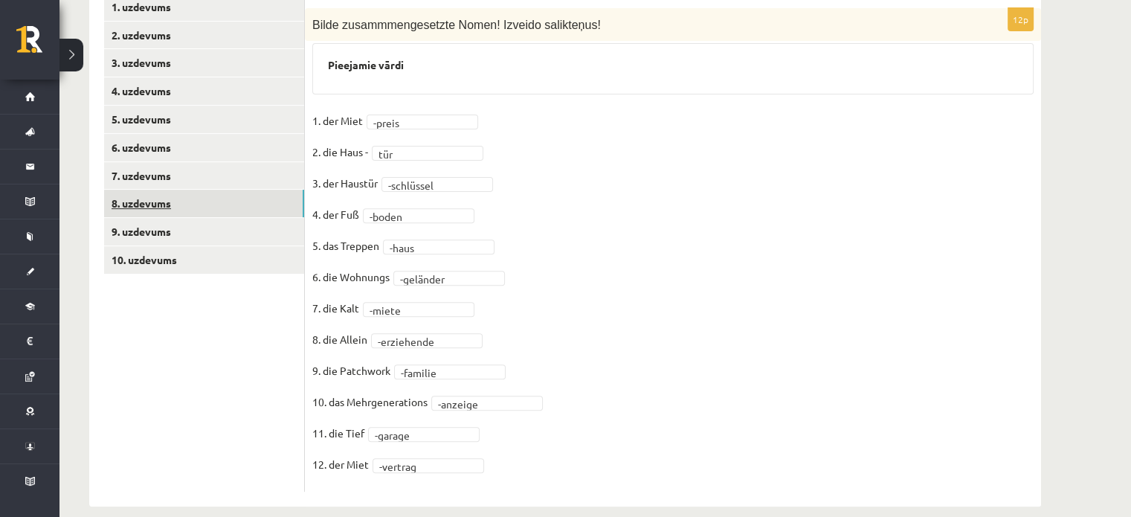
click at [202, 190] on link "8. uzdevums" at bounding box center [204, 204] width 200 height 28
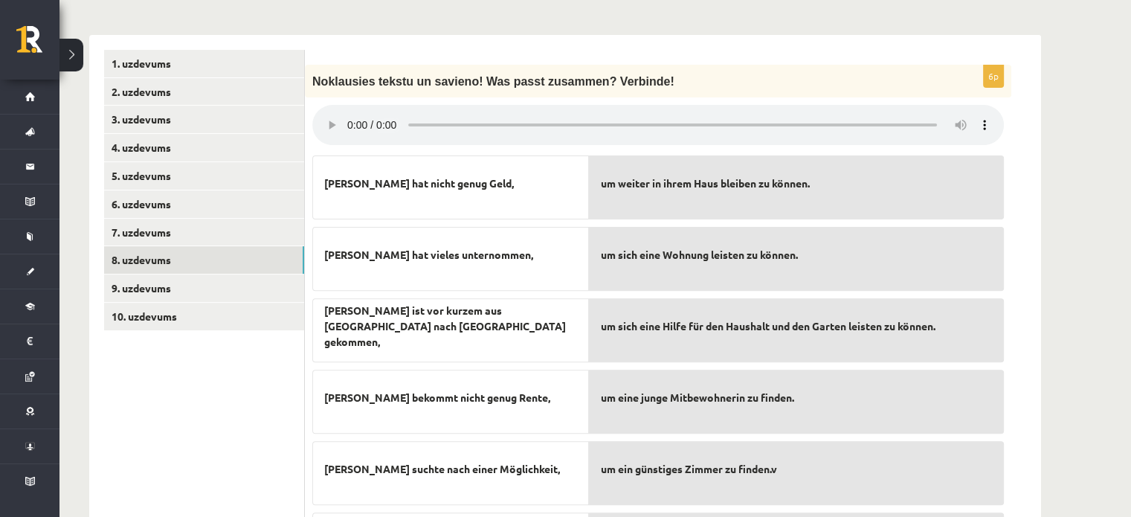
scroll to position [449, 0]
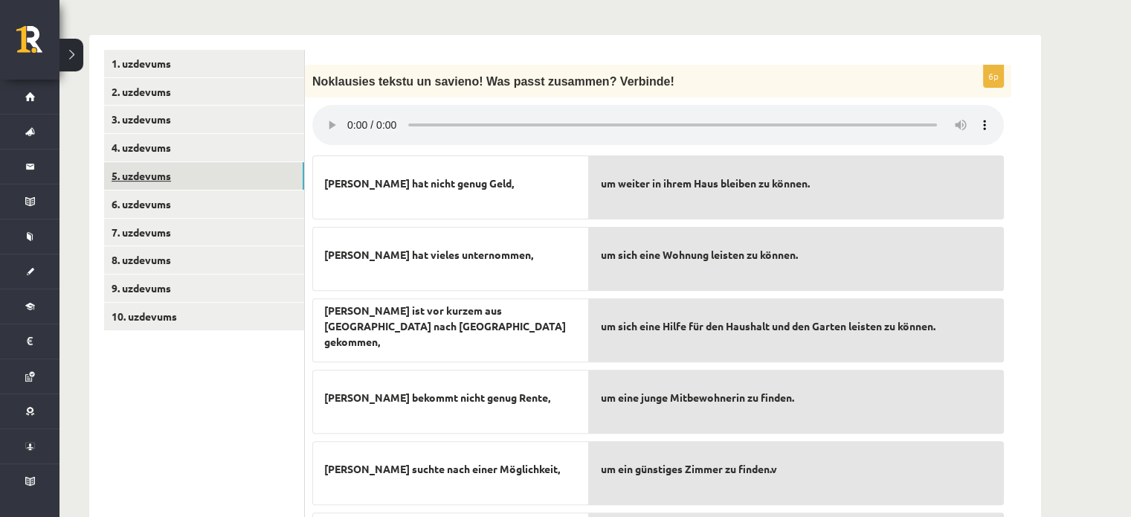
click at [131, 162] on link "5. uzdevums" at bounding box center [204, 176] width 200 height 28
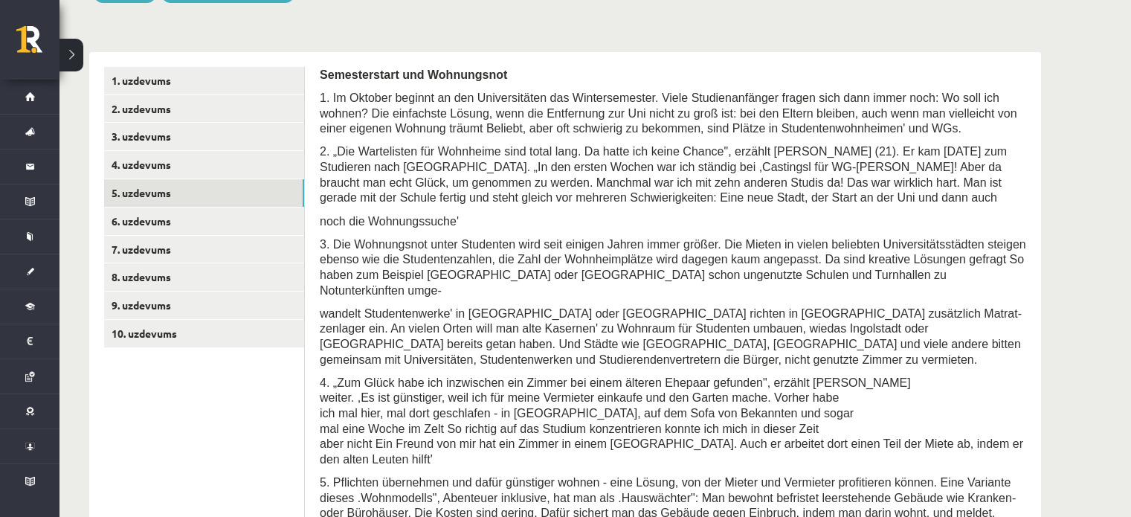
scroll to position [455, 0]
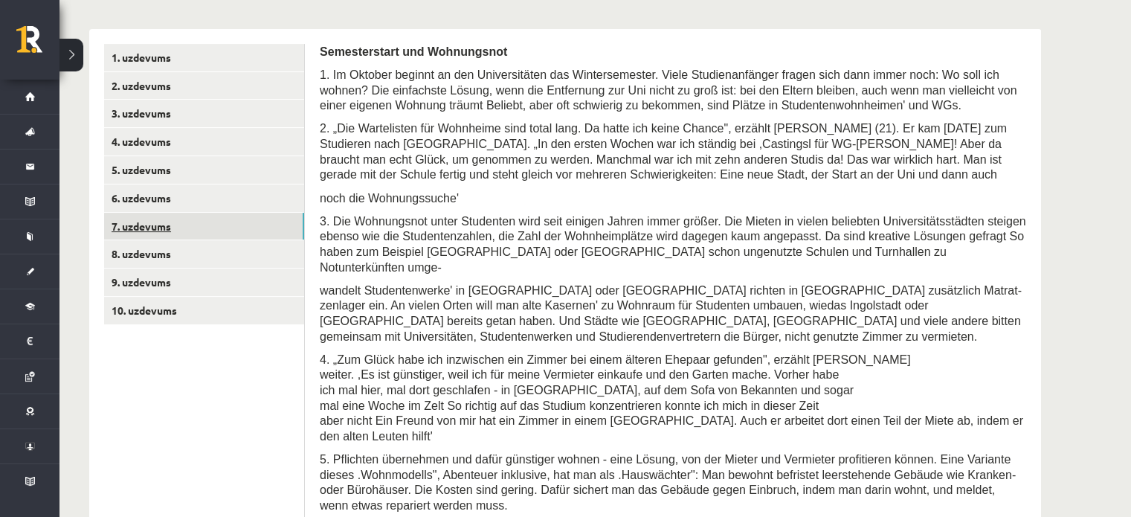
click at [110, 213] on link "7. uzdevums" at bounding box center [204, 227] width 200 height 28
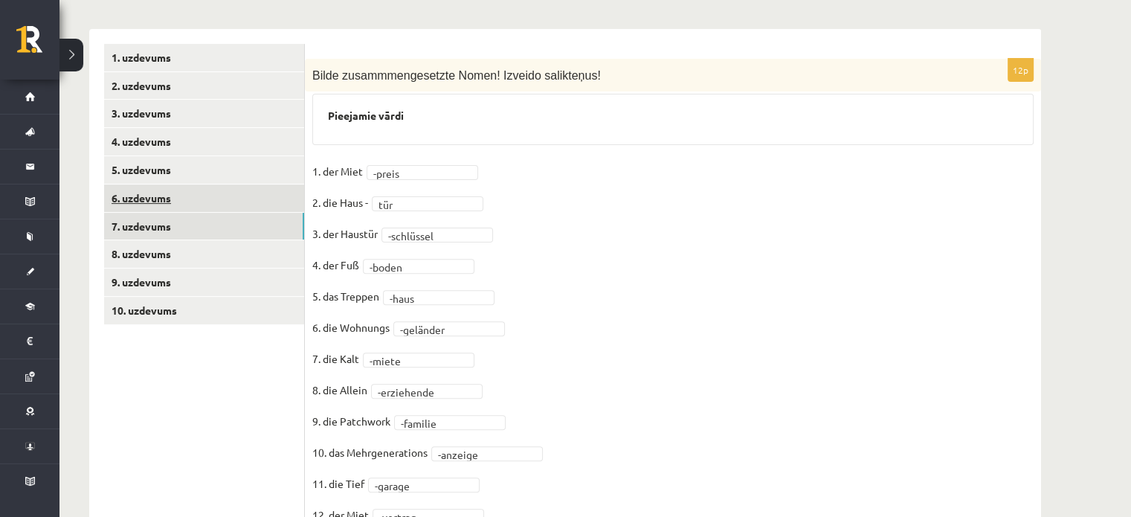
click at [141, 190] on link "6. uzdevums" at bounding box center [204, 198] width 200 height 28
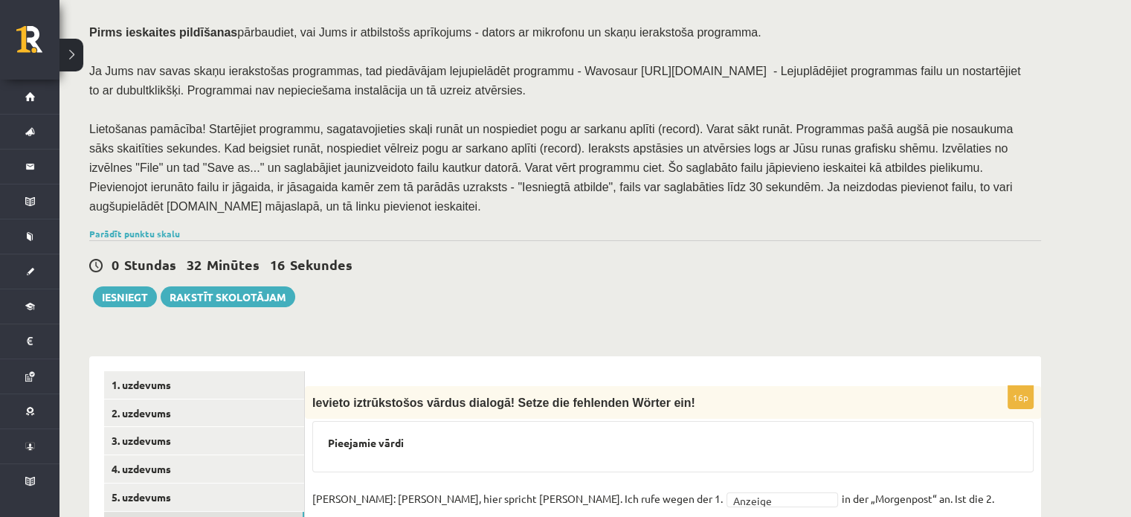
scroll to position [426, 0]
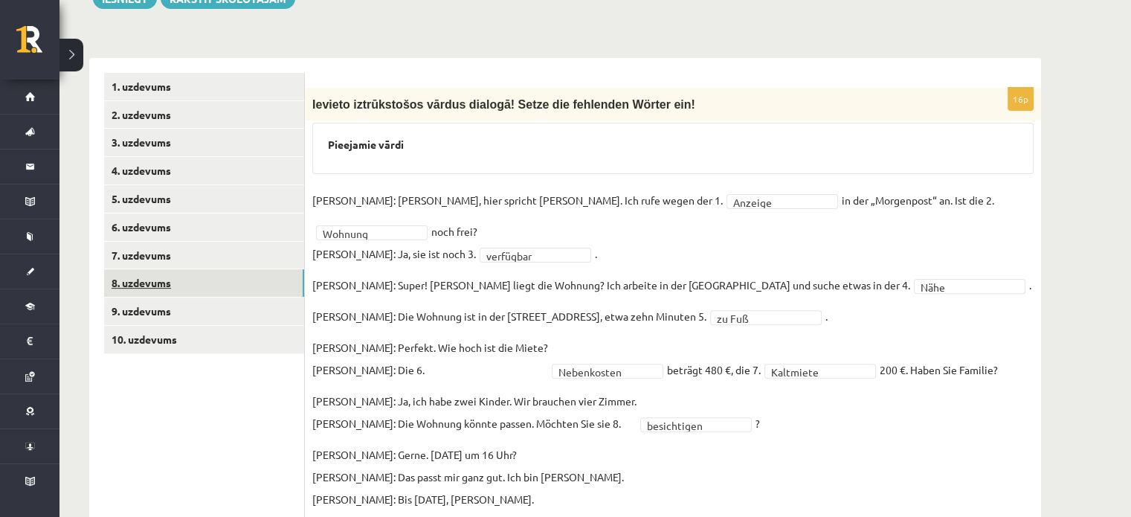
click at [226, 274] on link "8. uzdevums" at bounding box center [204, 283] width 200 height 28
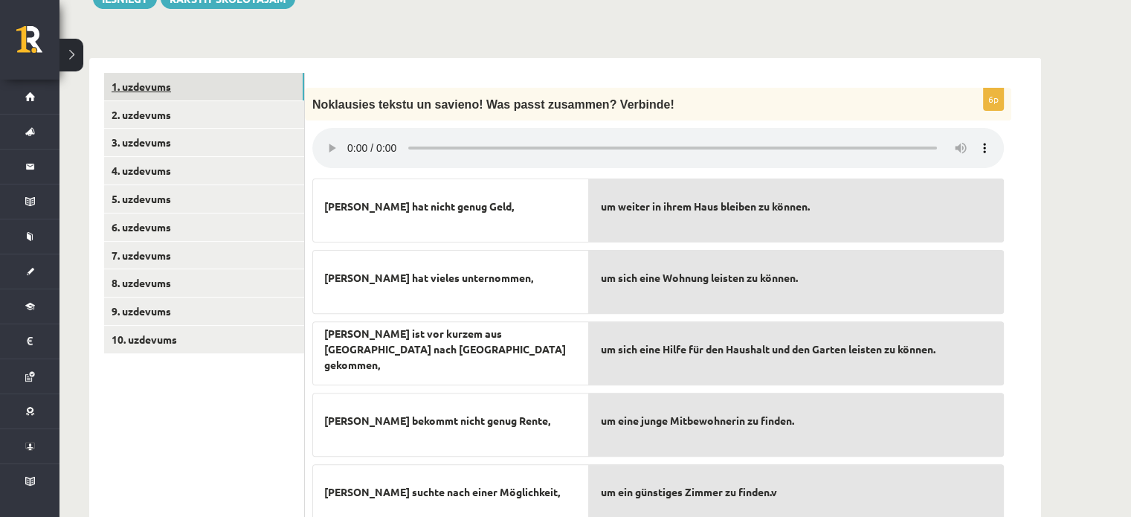
click at [157, 73] on link "1. uzdevums" at bounding box center [204, 87] width 200 height 28
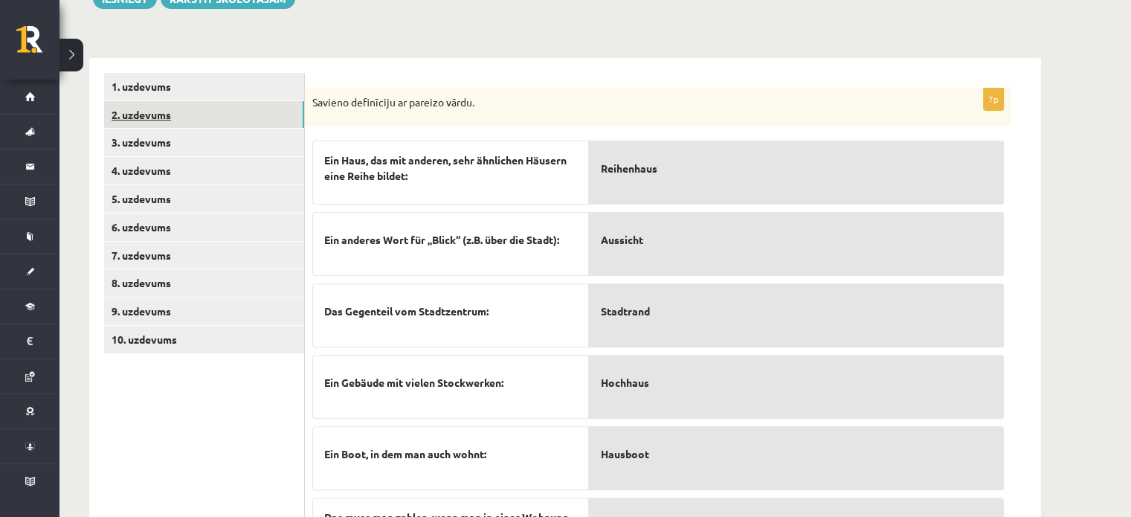
click at [143, 103] on link "2. uzdevums" at bounding box center [204, 115] width 200 height 28
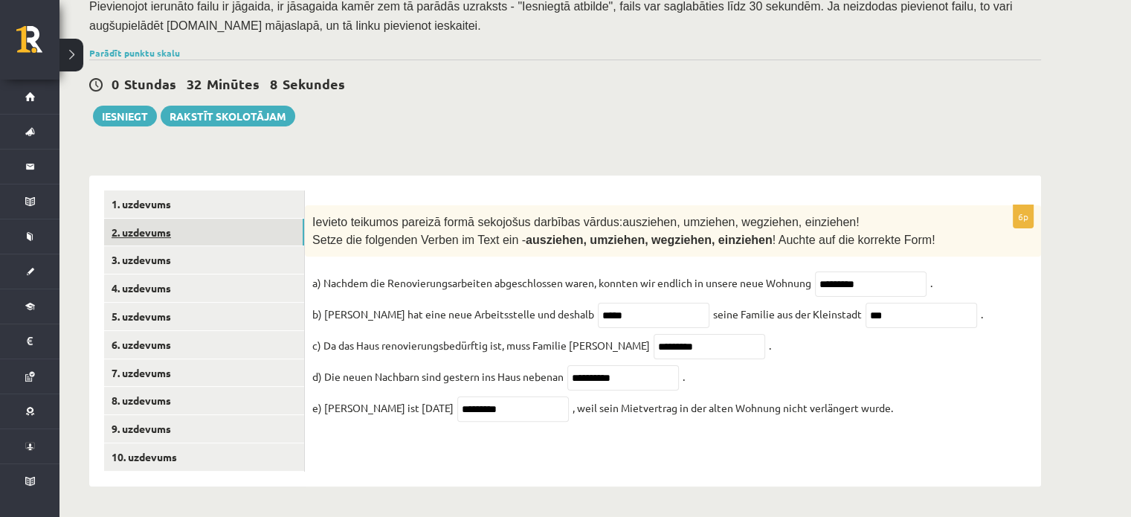
scroll to position [291, 0]
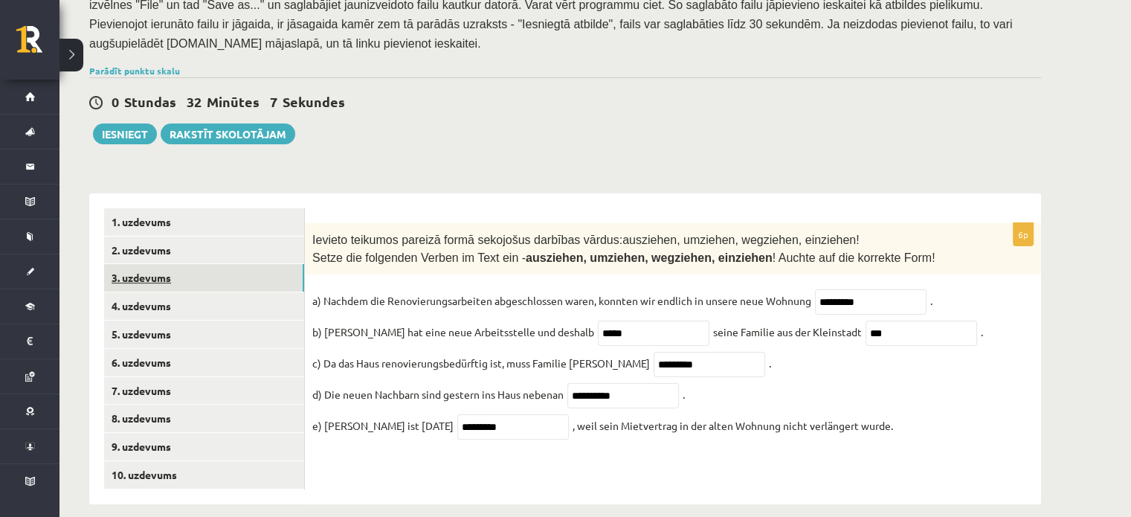
click at [147, 264] on link "3. uzdevums" at bounding box center [204, 278] width 200 height 28
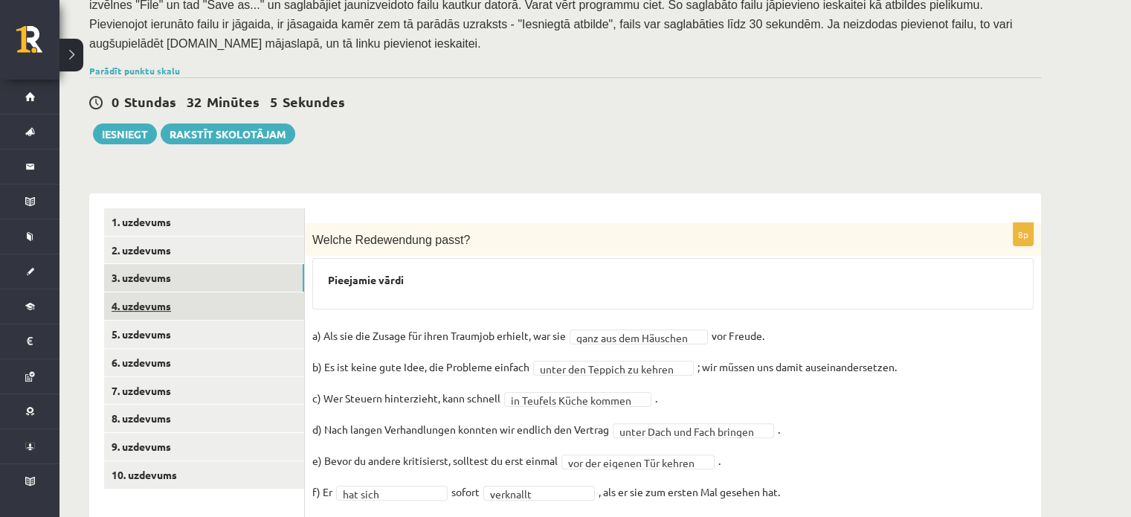
click at [165, 298] on link "4. uzdevums" at bounding box center [204, 306] width 200 height 28
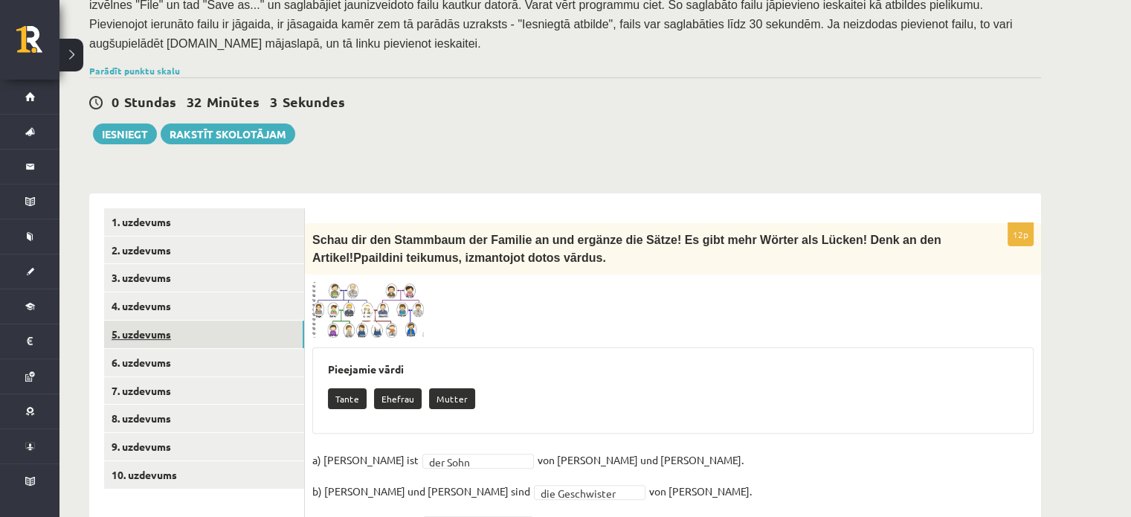
click at [166, 324] on link "5. uzdevums" at bounding box center [204, 335] width 200 height 28
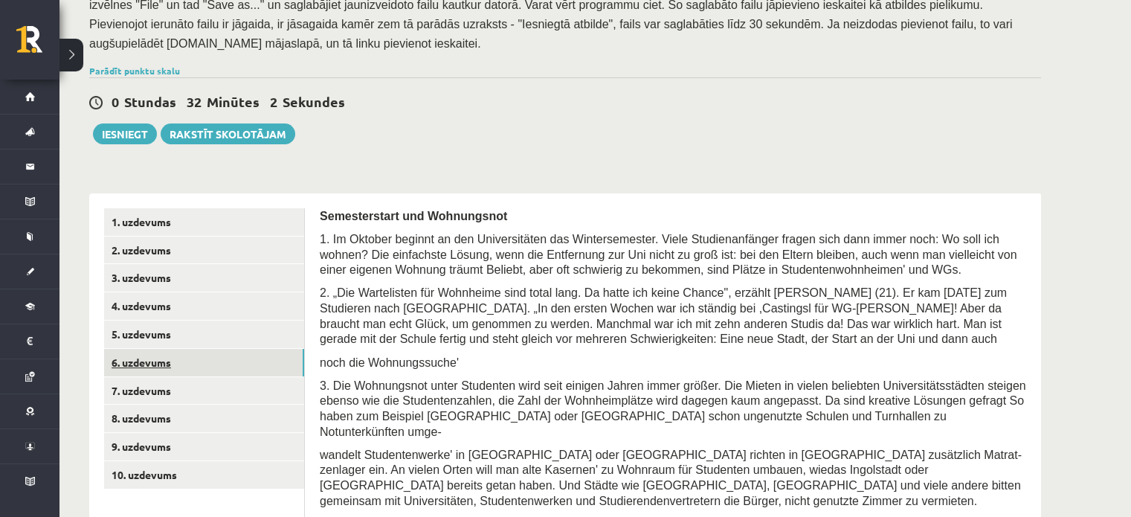
click at [164, 349] on link "6. uzdevums" at bounding box center [204, 363] width 200 height 28
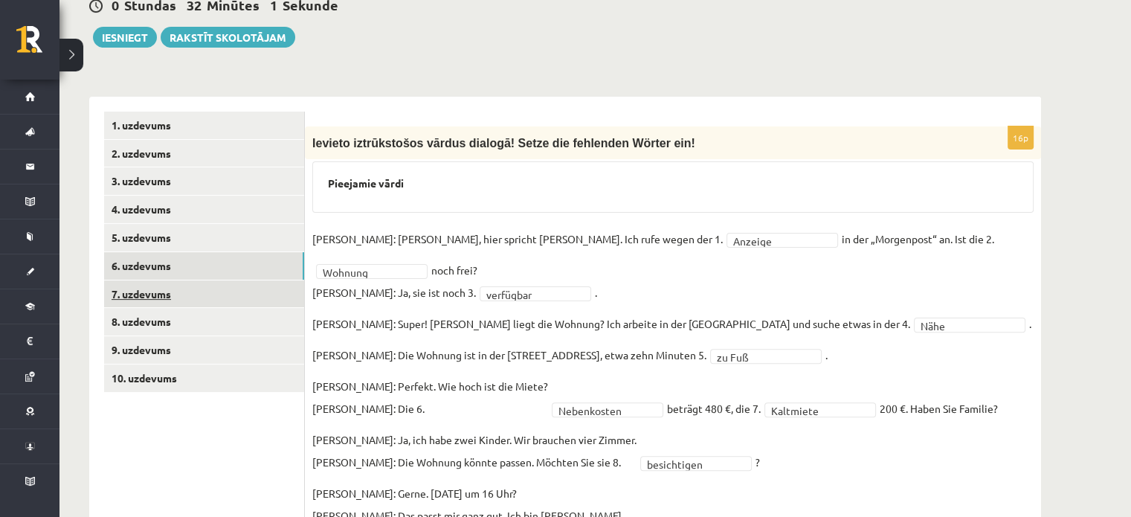
scroll to position [392, 0]
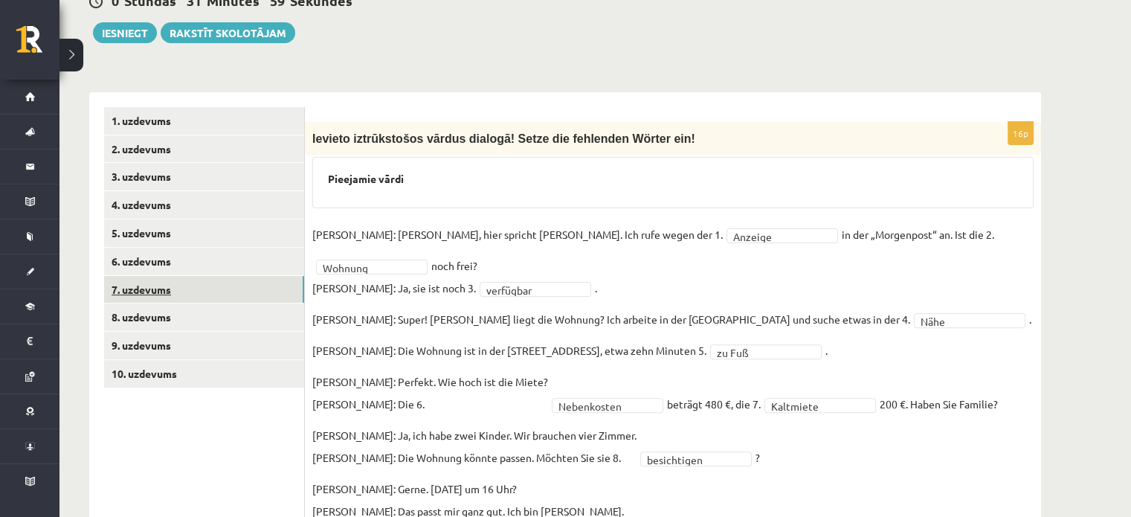
click at [162, 278] on link "7. uzdevums" at bounding box center [204, 290] width 200 height 28
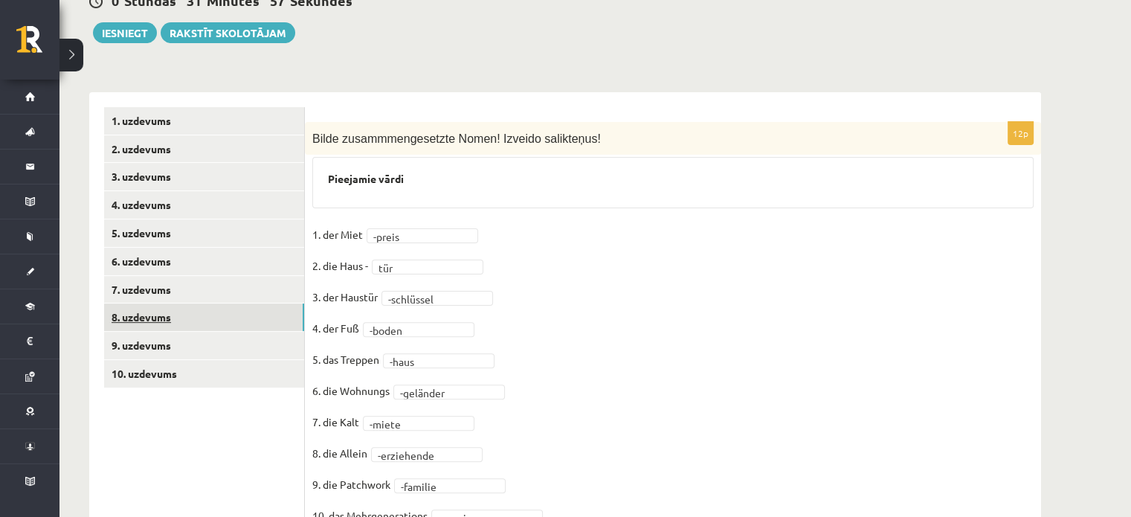
click at [196, 303] on link "8. uzdevums" at bounding box center [204, 317] width 200 height 28
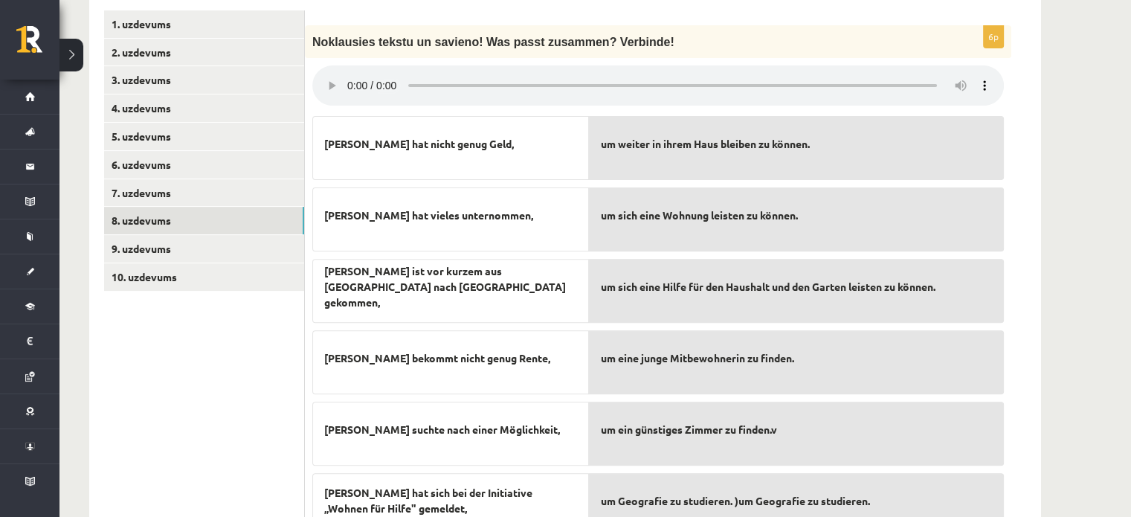
scroll to position [488, 0]
click at [178, 236] on link "9. uzdevums" at bounding box center [204, 250] width 200 height 28
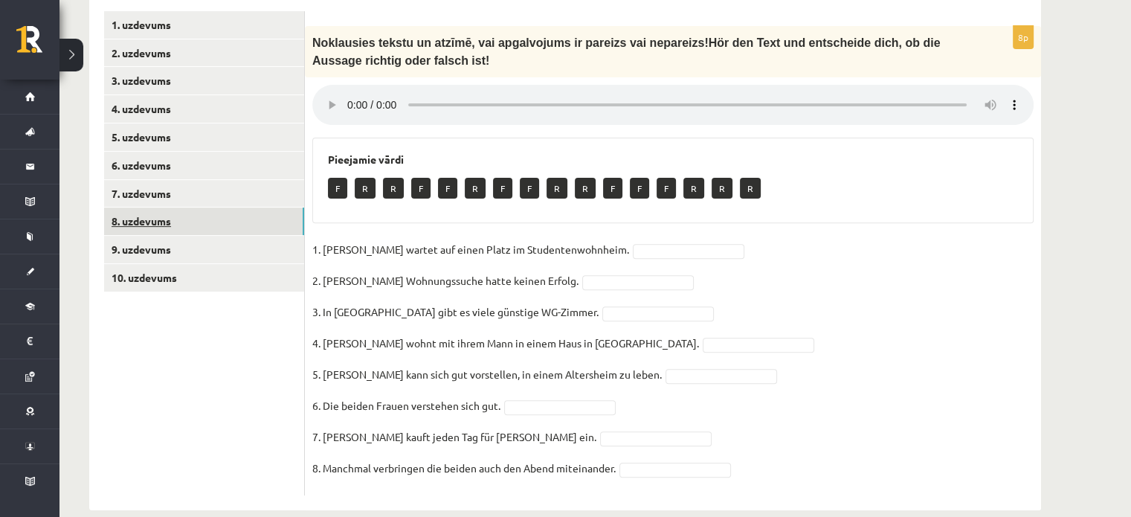
click at [253, 215] on link "8. uzdevums" at bounding box center [204, 221] width 200 height 28
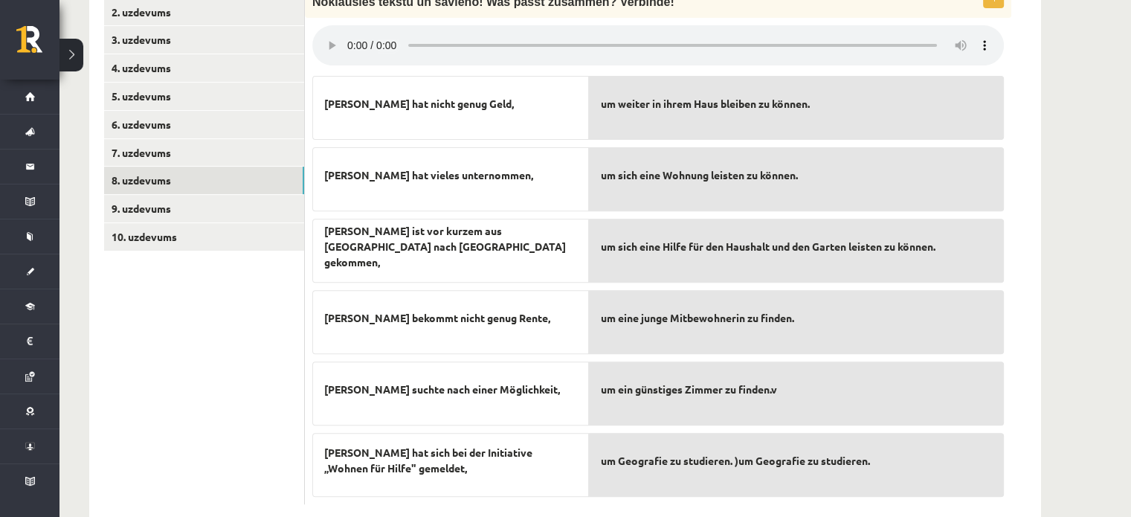
scroll to position [541, 0]
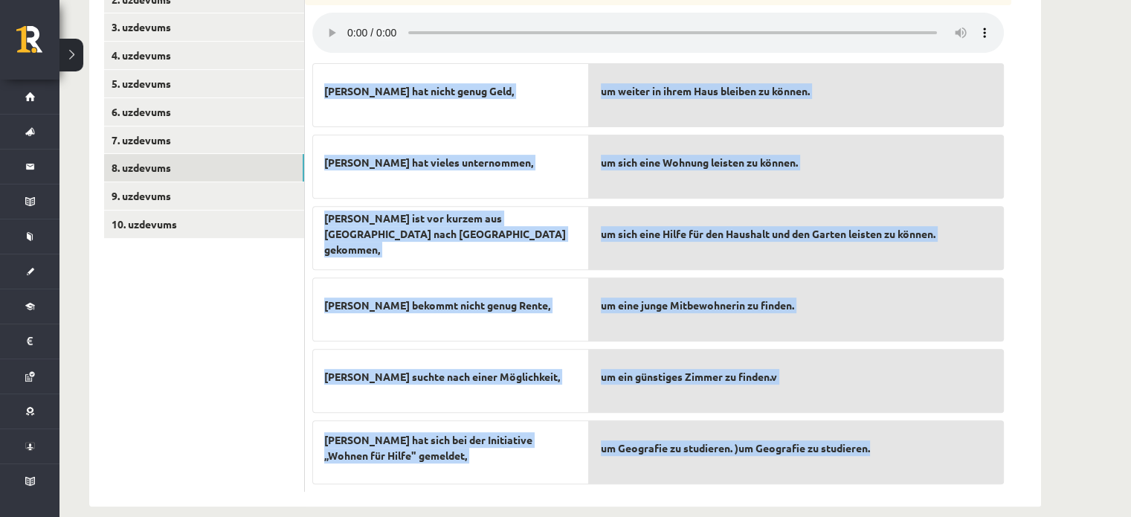
drag, startPoint x: 324, startPoint y: 83, endPoint x: 903, endPoint y: 437, distance: 677.8
click at [903, 437] on fieldset "Simone hat nicht genug Geld, Simone hat vieles unternommen, Simone ist vor kurz…" at bounding box center [658, 270] width 692 height 428
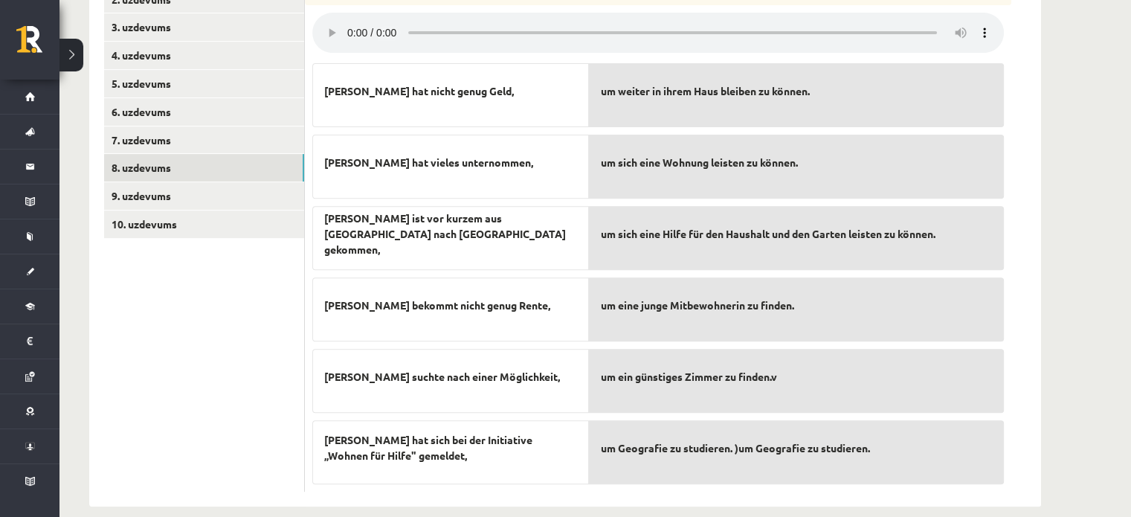
click at [1037, 413] on div "6p Noklausies tekstu un savieno! Was passt zusammen? Verbinde! Simone hat nicht…" at bounding box center [673, 225] width 736 height 564
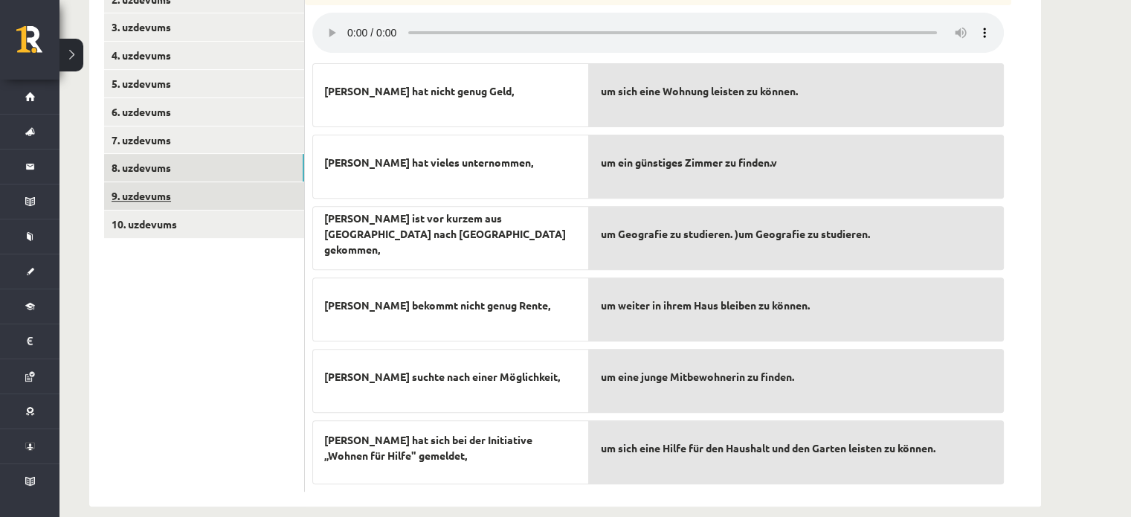
click at [216, 182] on link "9. uzdevums" at bounding box center [204, 196] width 200 height 28
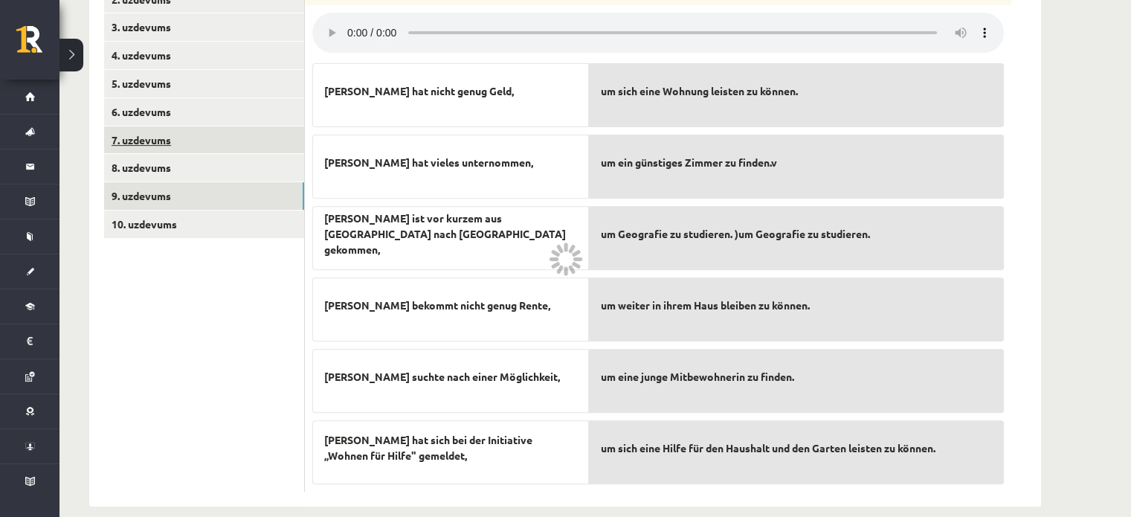
scroll to position [492, 0]
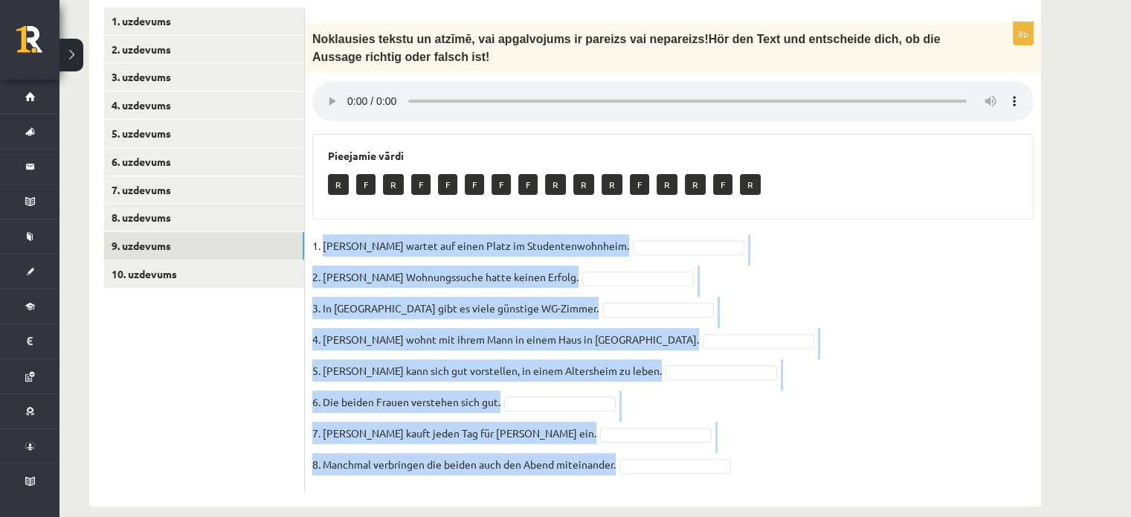
drag, startPoint x: 324, startPoint y: 222, endPoint x: 722, endPoint y: 448, distance: 458.0
click at [722, 448] on fieldset "1. Simone wartet auf einen Platz im Studentenwohnheim. 2. Simones Wohnungssuche…" at bounding box center [672, 359] width 721 height 250
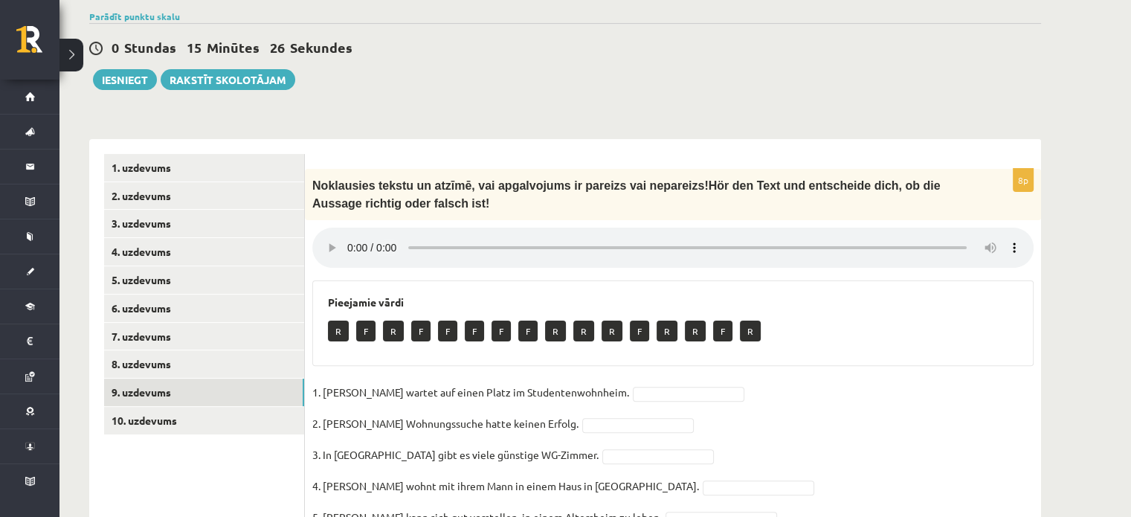
scroll to position [458, 0]
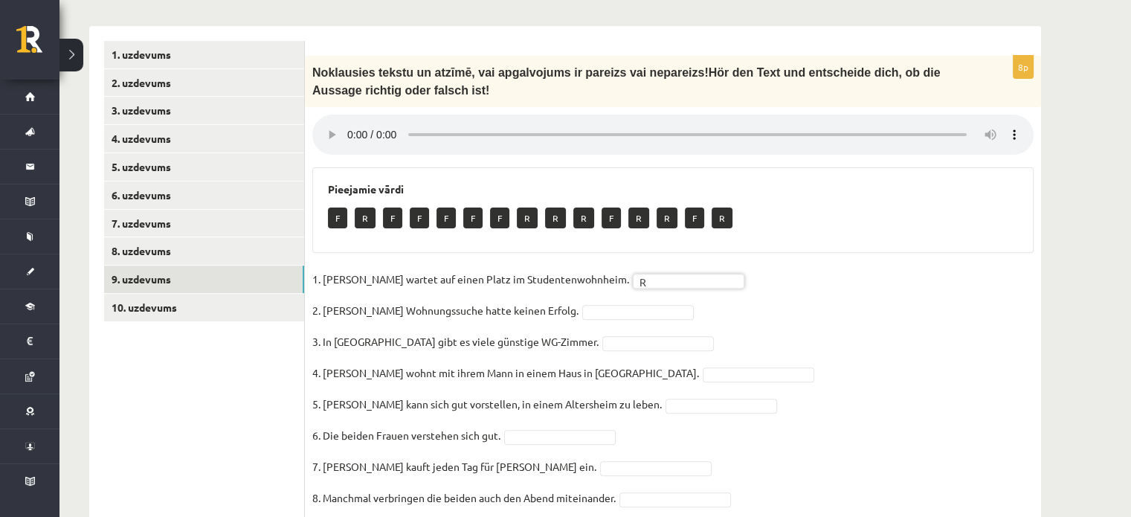
click at [634, 298] on fieldset "1. Simone wartet auf einen Platz im Studentenwohnheim. R * 2. Simones Wohnungss…" at bounding box center [672, 393] width 721 height 250
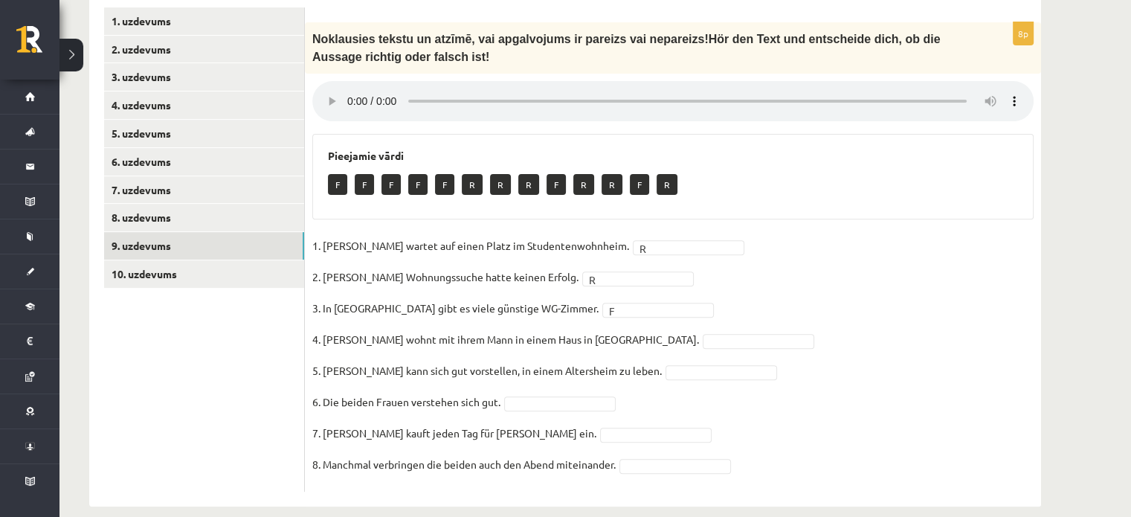
click at [651, 330] on fieldset "1. Simone wartet auf einen Platz im Studentenwohnheim. R * 2. Simones Wohnungss…" at bounding box center [672, 359] width 721 height 250
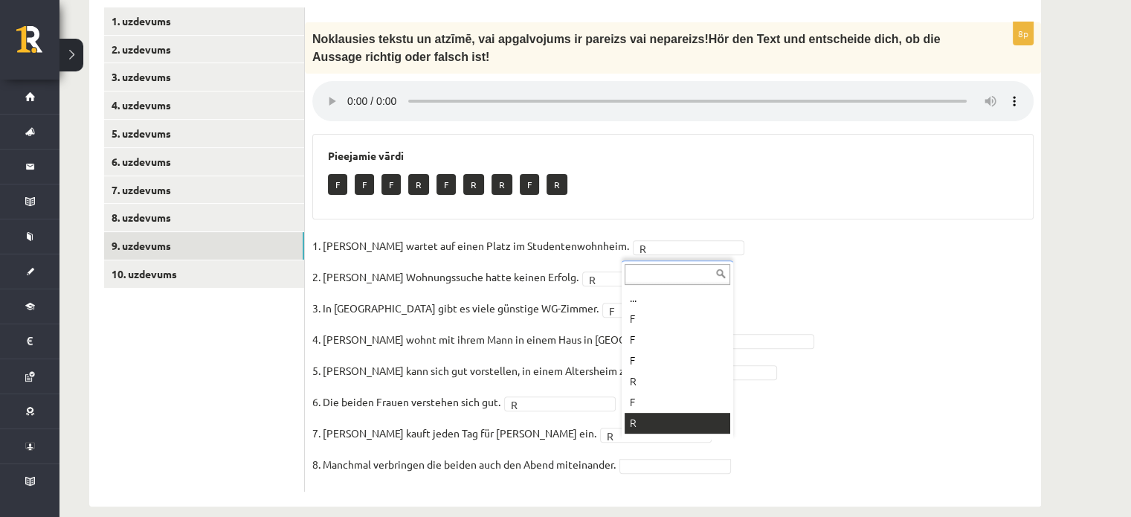
scroll to position [18, 0]
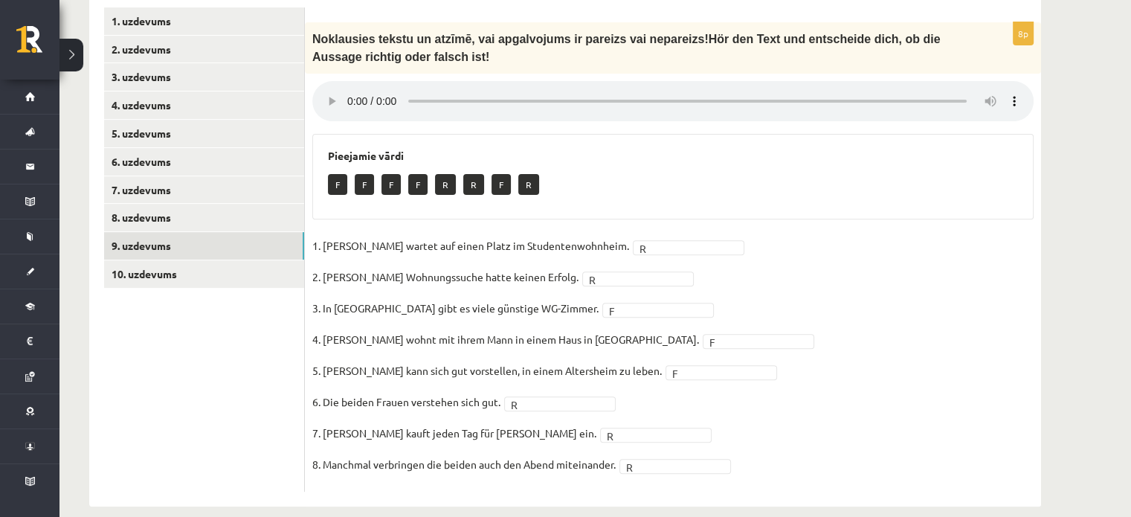
click at [746, 365] on div "F" at bounding box center [722, 372] width 112 height 15
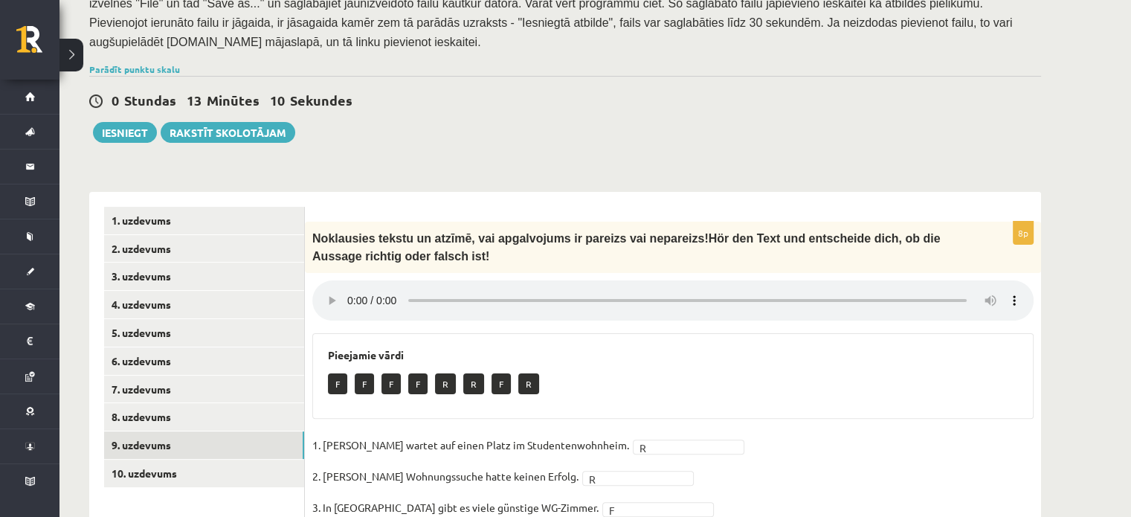
scroll to position [399, 0]
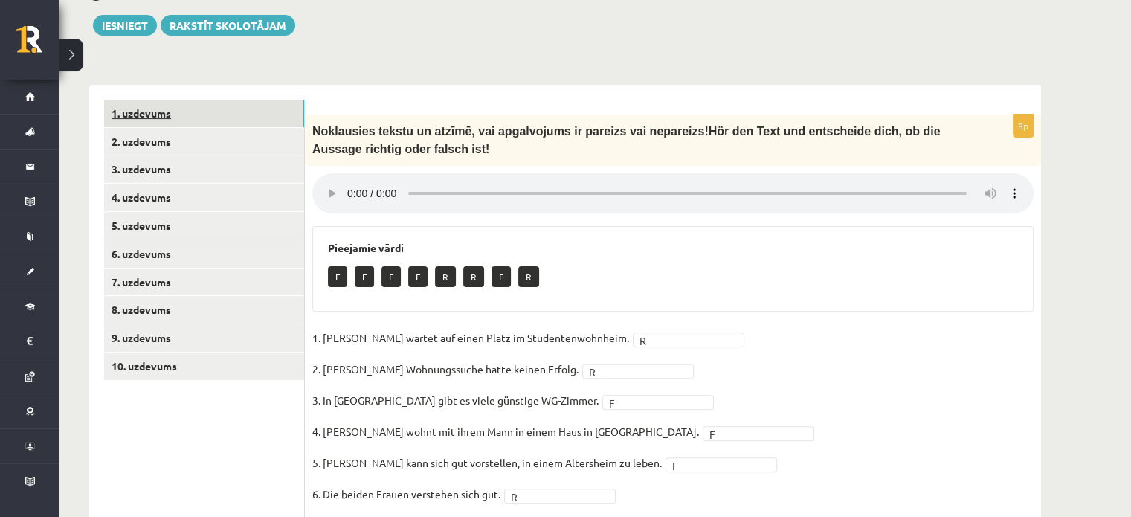
click at [167, 100] on link "1. uzdevums" at bounding box center [204, 114] width 200 height 28
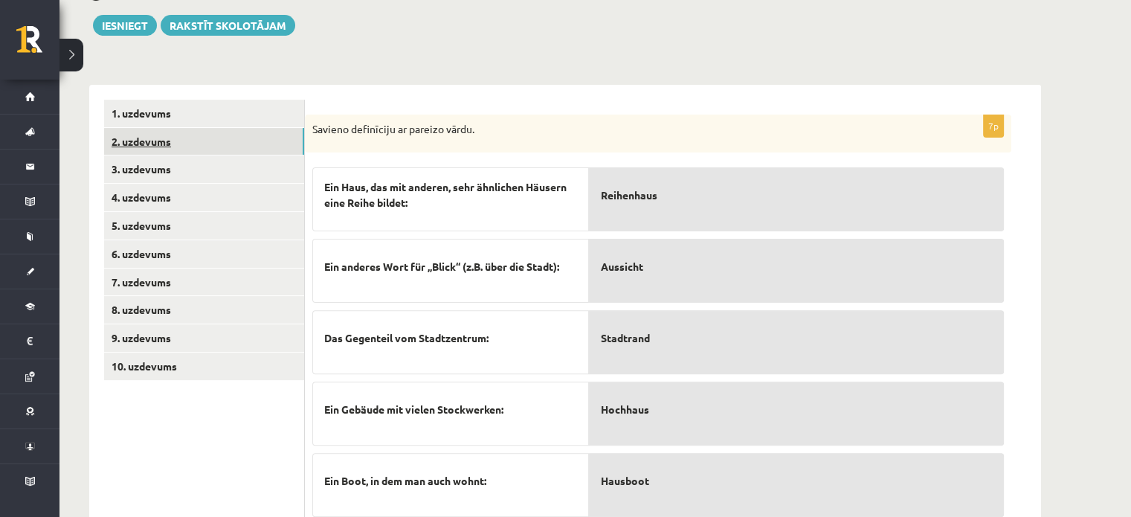
click at [155, 128] on link "2. uzdevums" at bounding box center [204, 142] width 200 height 28
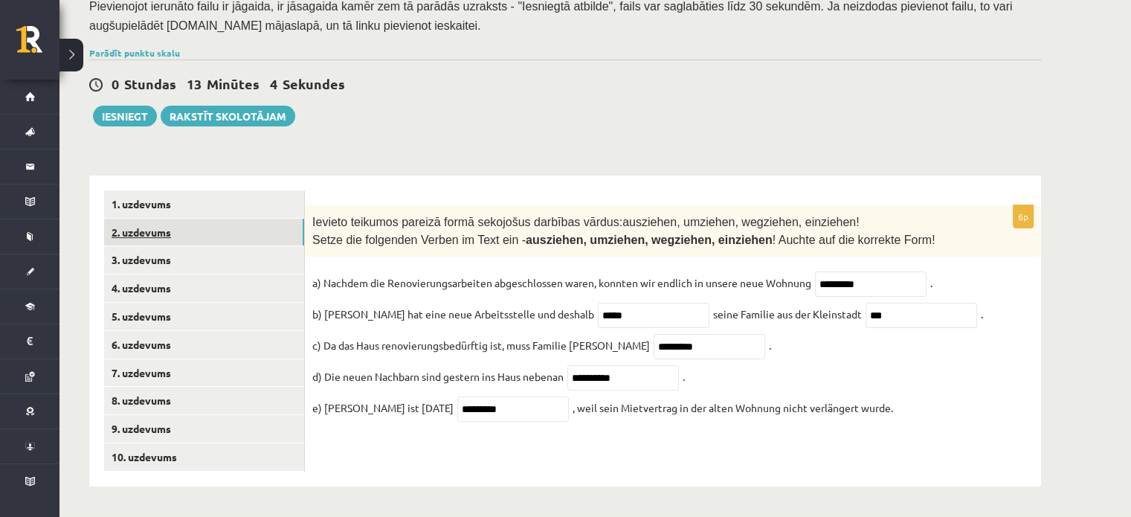
scroll to position [291, 0]
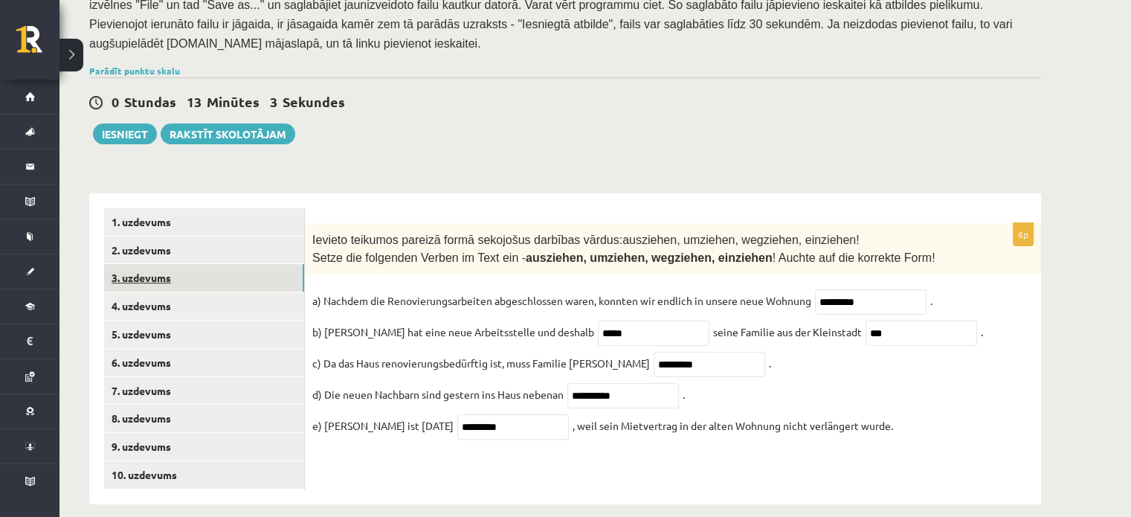
click at [150, 268] on link "3. uzdevums" at bounding box center [204, 278] width 200 height 28
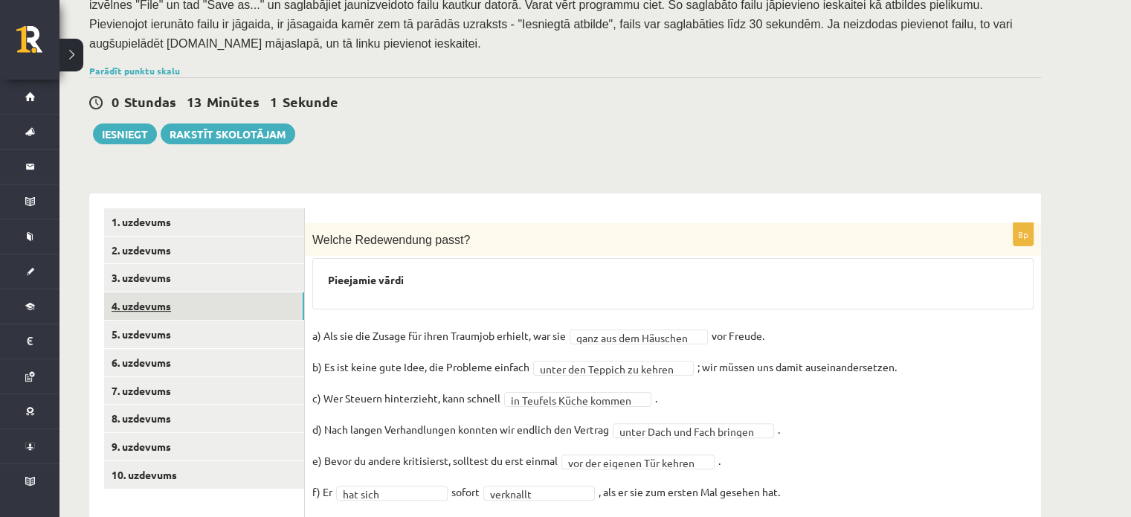
click at [152, 292] on link "4. uzdevums" at bounding box center [204, 306] width 200 height 28
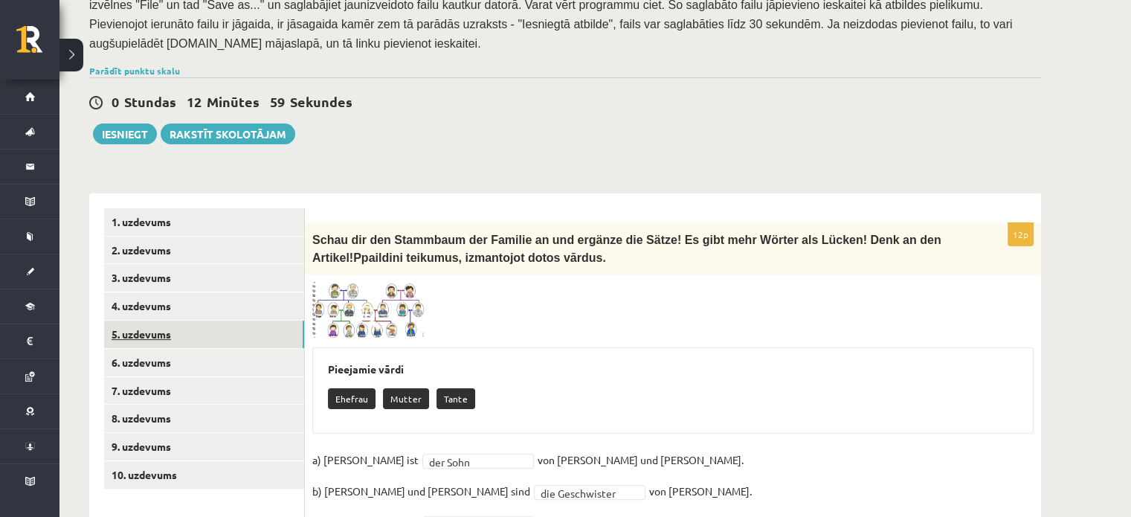
click at [164, 321] on link "5. uzdevums" at bounding box center [204, 335] width 200 height 28
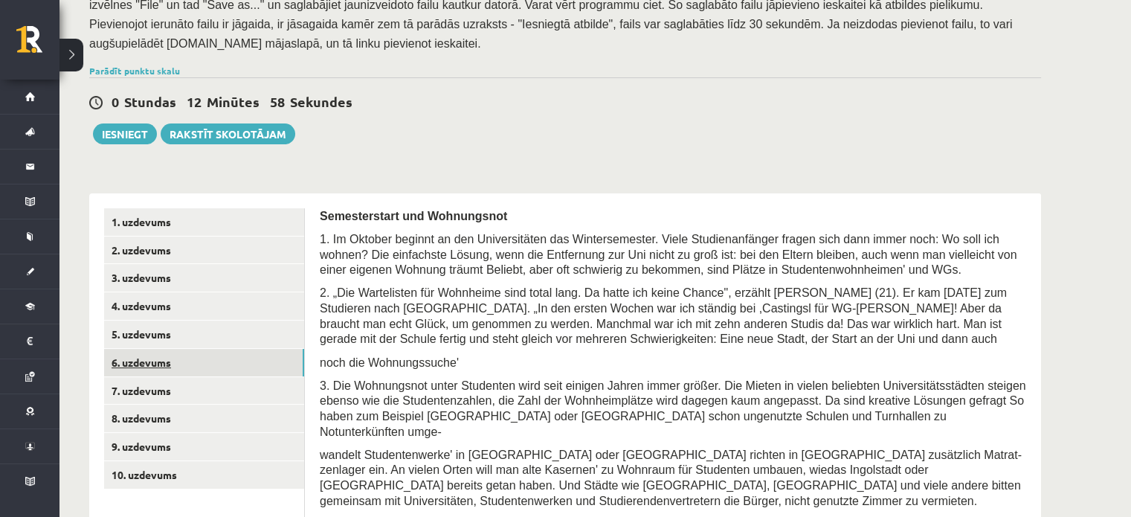
click at [168, 349] on link "6. uzdevums" at bounding box center [204, 363] width 200 height 28
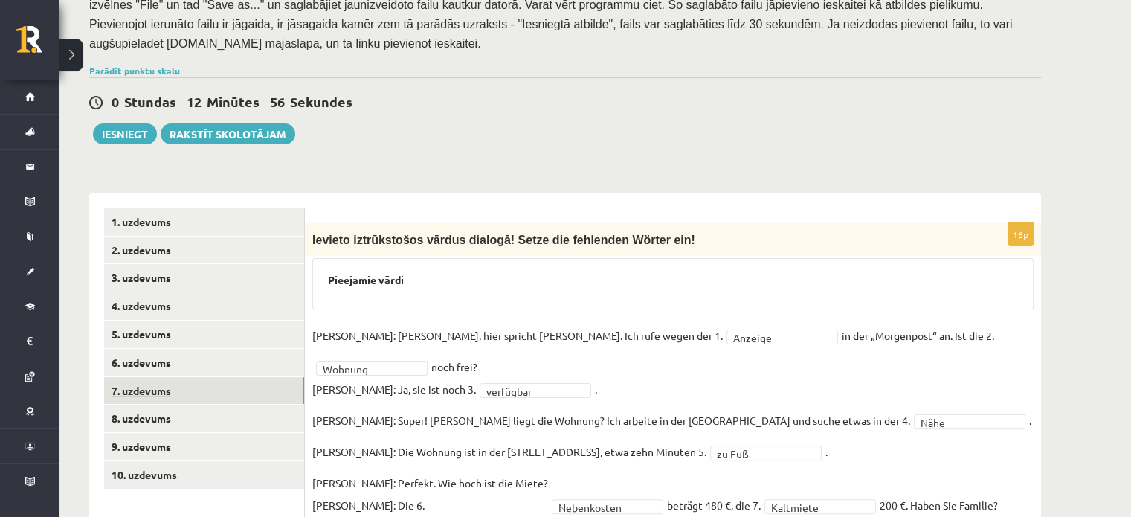
click at [154, 377] on link "7. uzdevums" at bounding box center [204, 391] width 200 height 28
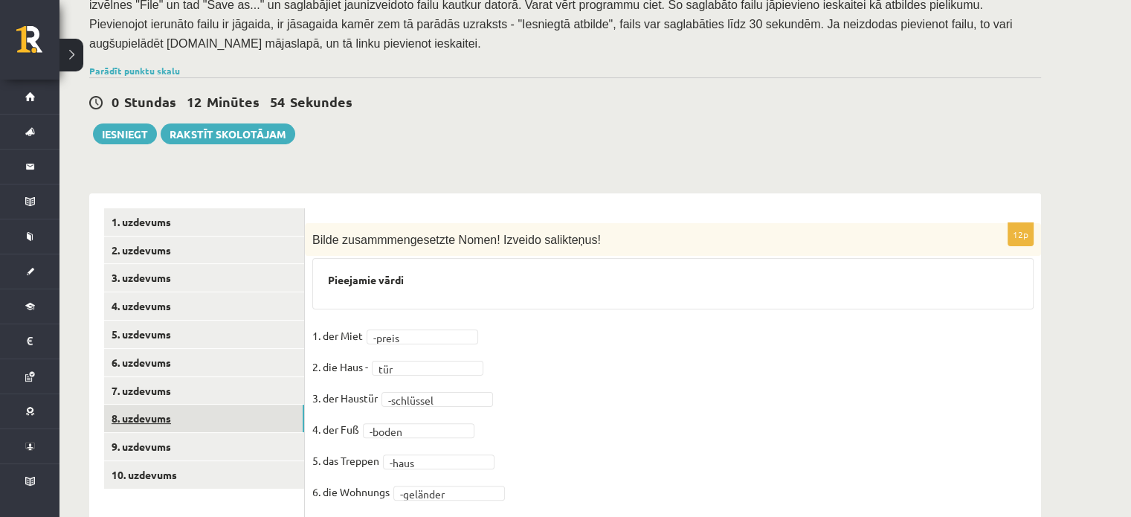
click at [152, 405] on link "8. uzdevums" at bounding box center [204, 419] width 200 height 28
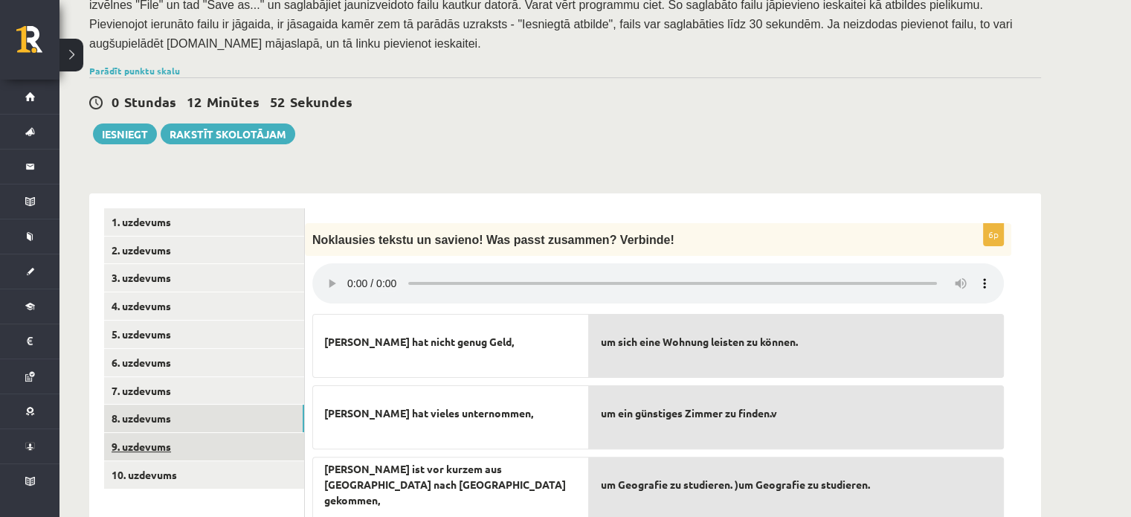
click at [149, 433] on link "9. uzdevums" at bounding box center [204, 447] width 200 height 28
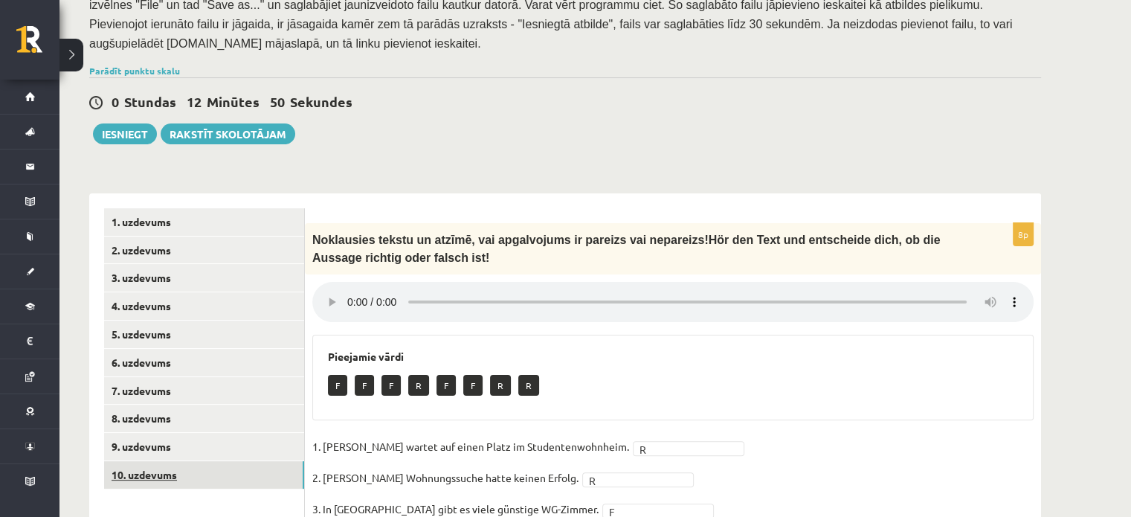
click at [163, 470] on link "10. uzdevums" at bounding box center [204, 475] width 200 height 28
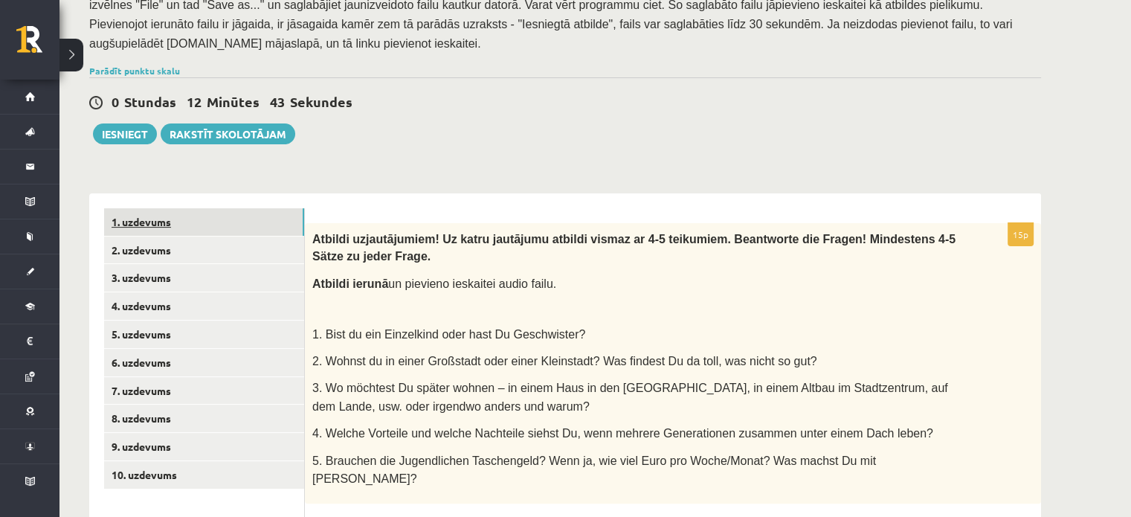
click at [130, 208] on link "1. uzdevums" at bounding box center [204, 222] width 200 height 28
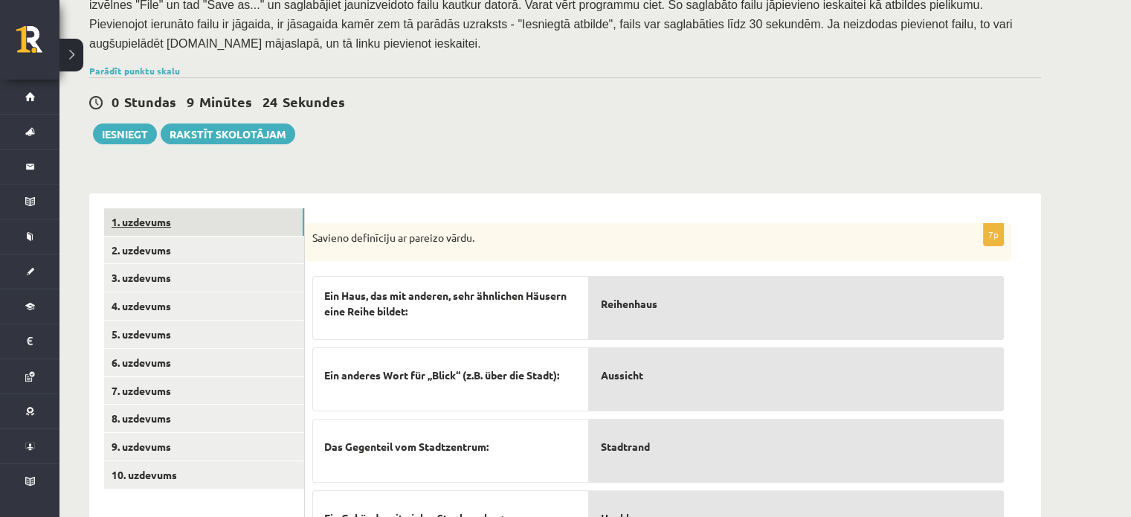
click at [130, 208] on link "1. uzdevums" at bounding box center [204, 222] width 200 height 28
click at [189, 236] on link "2. uzdevums" at bounding box center [204, 250] width 200 height 28
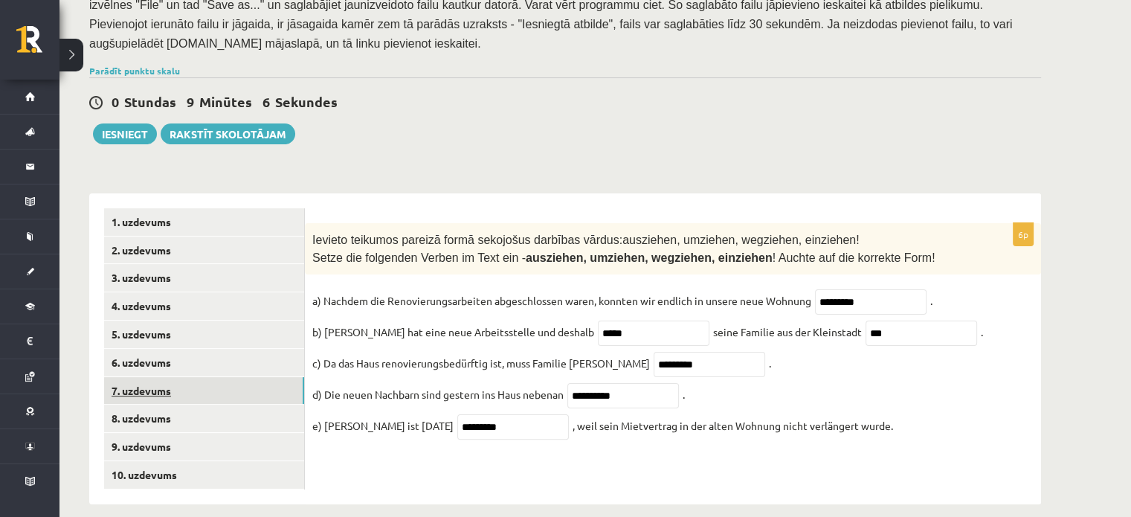
click at [202, 377] on link "7. uzdevums" at bounding box center [204, 391] width 200 height 28
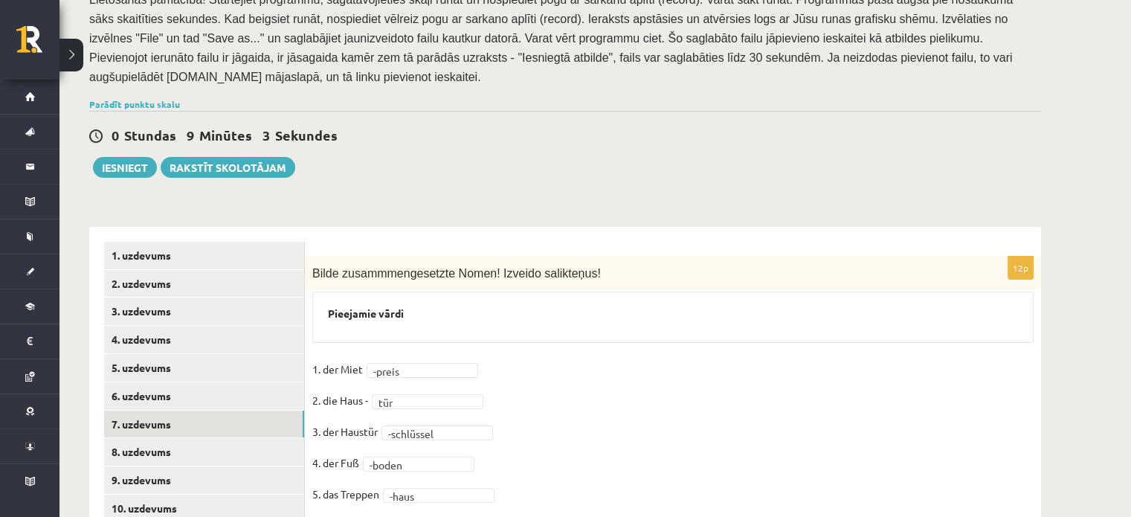
scroll to position [283, 0]
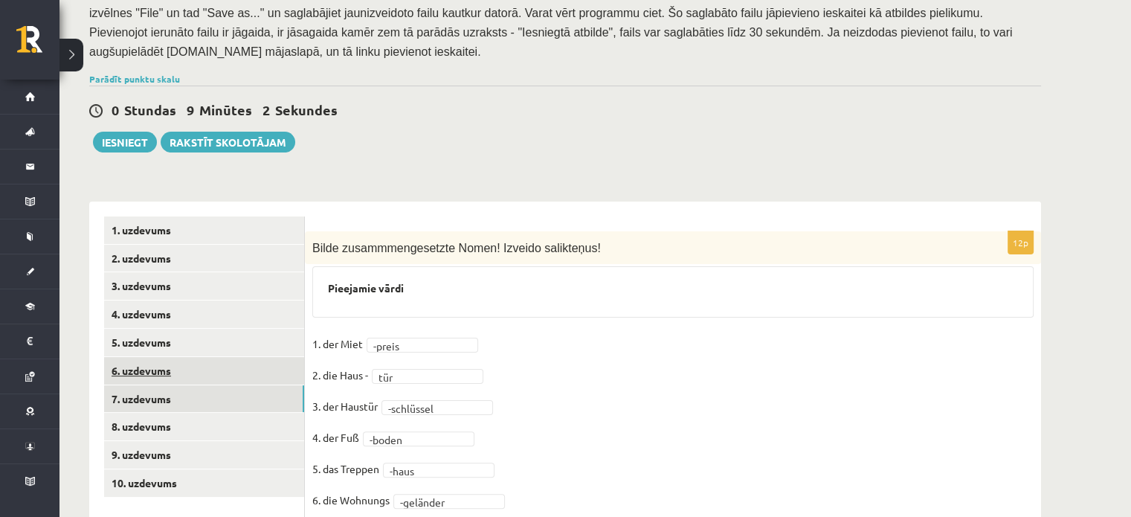
click at [206, 357] on link "6. uzdevums" at bounding box center [204, 371] width 200 height 28
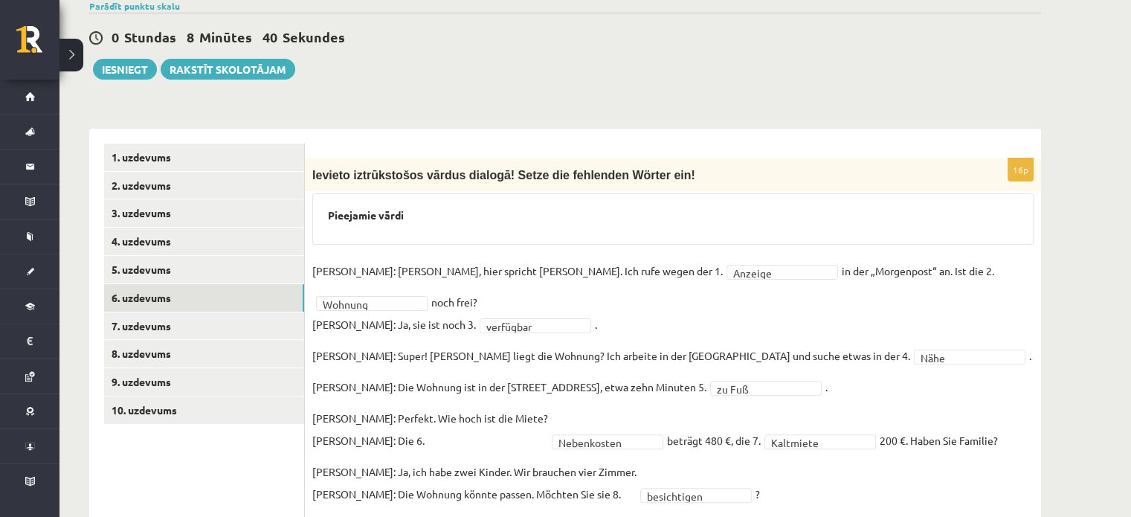
scroll to position [381, 0]
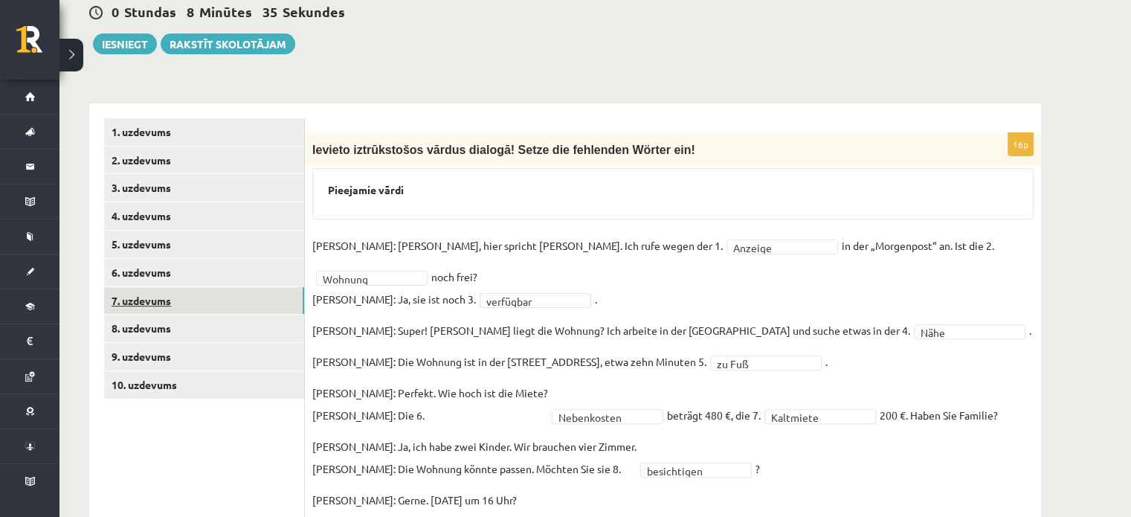
click at [274, 287] on link "7. uzdevums" at bounding box center [204, 301] width 200 height 28
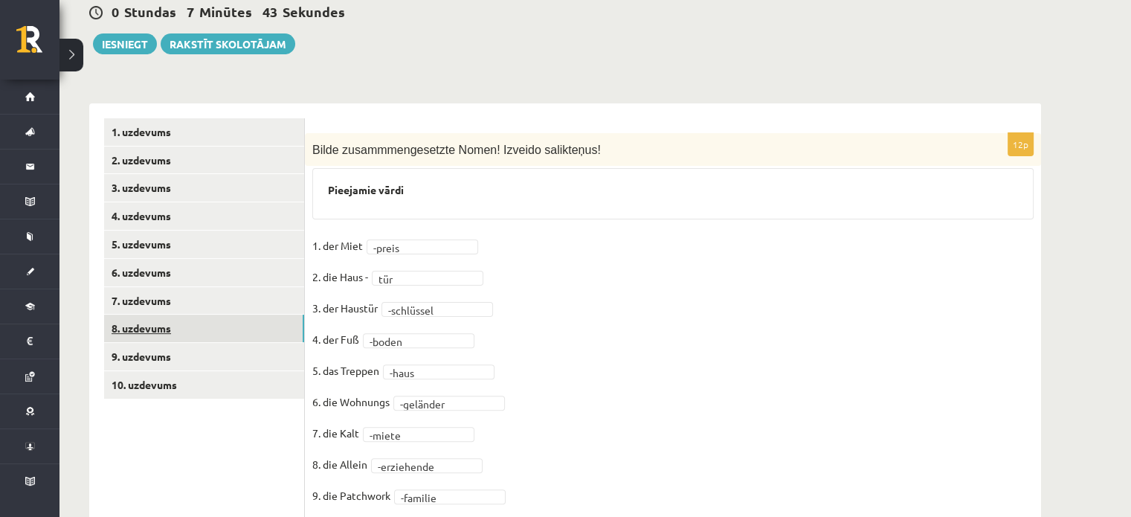
click at [187, 315] on link "8. uzdevums" at bounding box center [204, 329] width 200 height 28
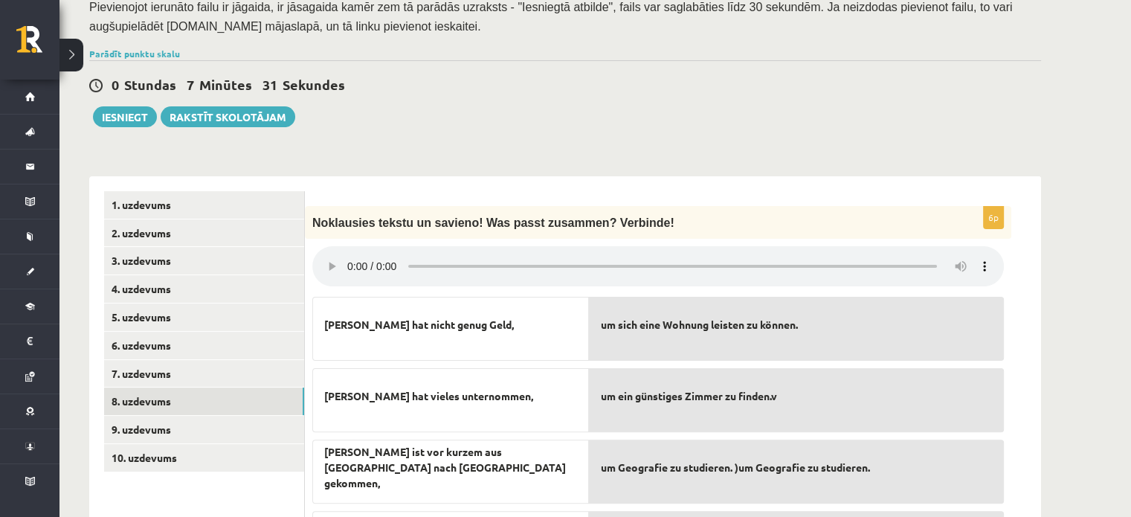
scroll to position [306, 0]
click at [217, 417] on link "9. uzdevums" at bounding box center [204, 431] width 200 height 28
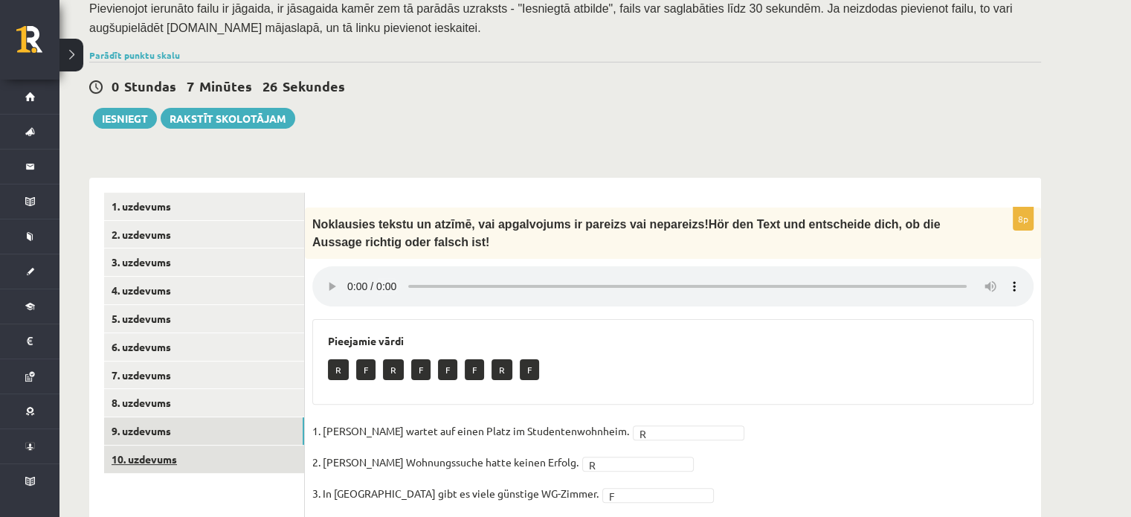
click at [196, 445] on link "10. uzdevums" at bounding box center [204, 459] width 200 height 28
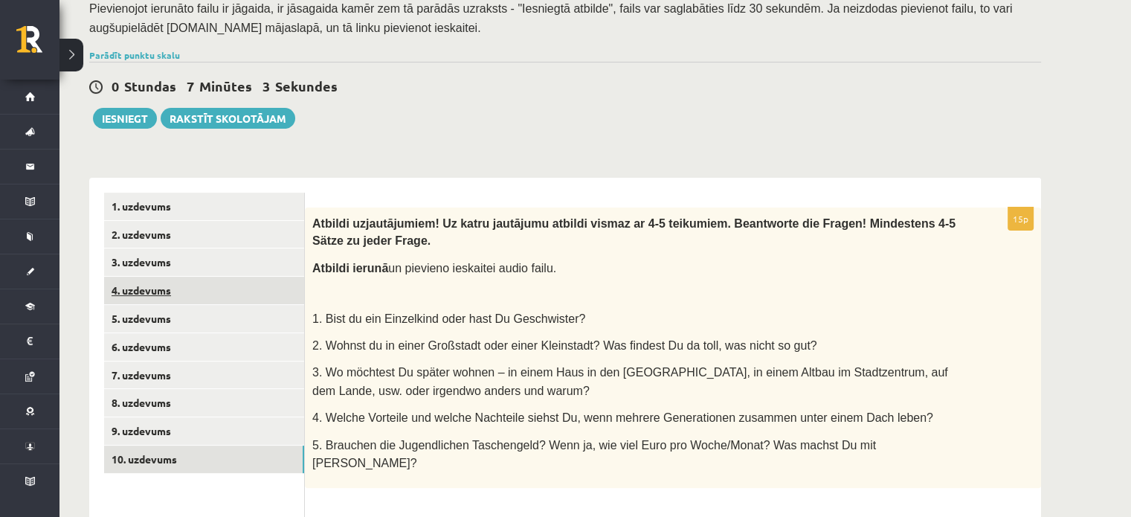
click at [181, 277] on link "4. uzdevums" at bounding box center [204, 291] width 200 height 28
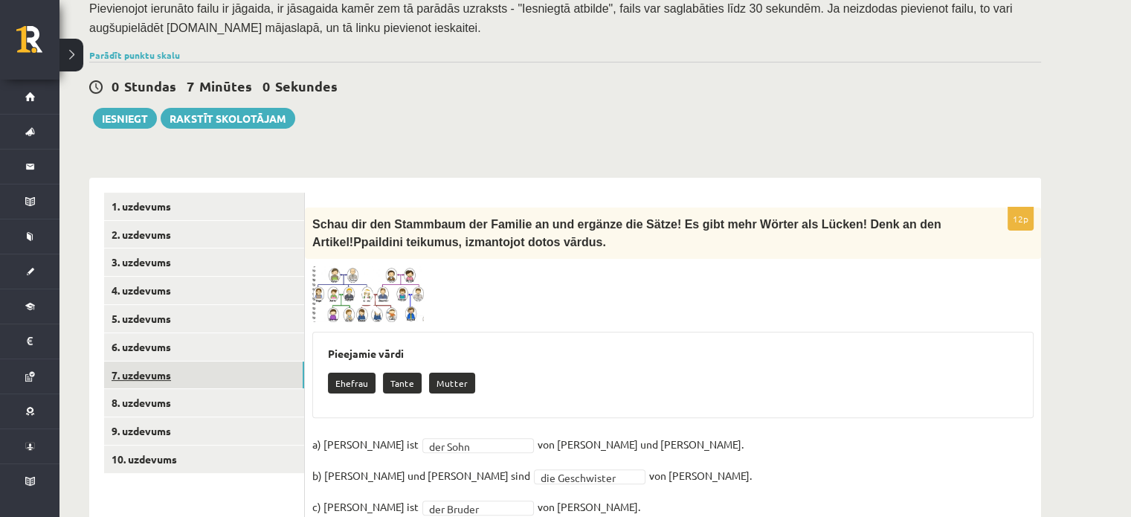
click at [182, 361] on link "7. uzdevums" at bounding box center [204, 375] width 200 height 28
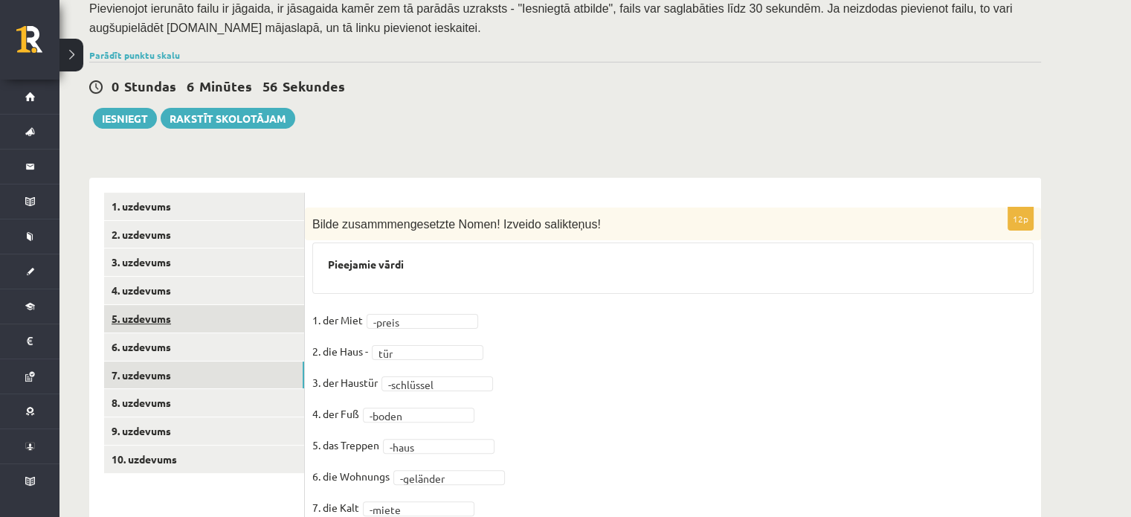
click at [199, 310] on link "5. uzdevums" at bounding box center [204, 319] width 200 height 28
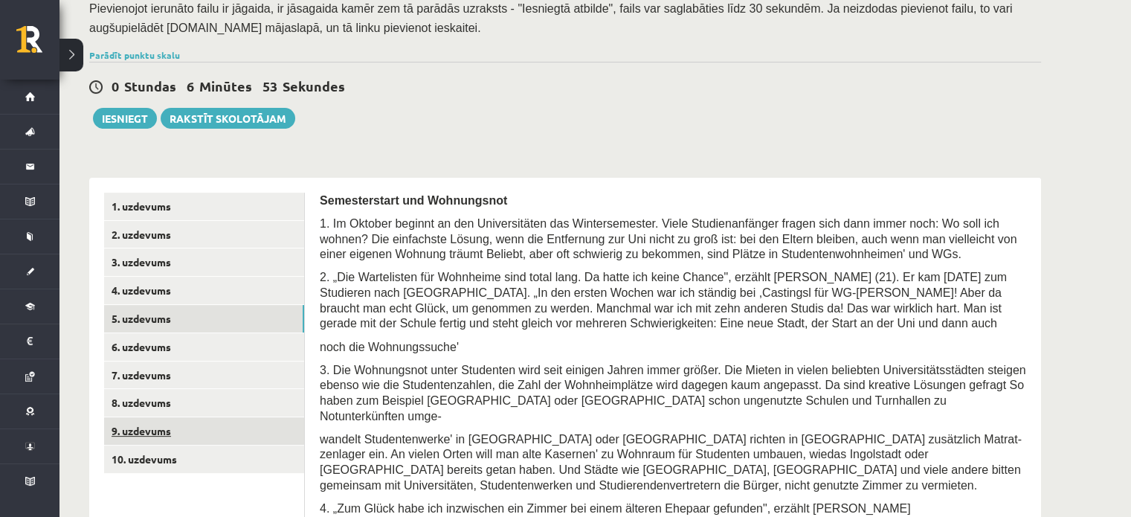
click at [217, 417] on link "9. uzdevums" at bounding box center [204, 431] width 200 height 28
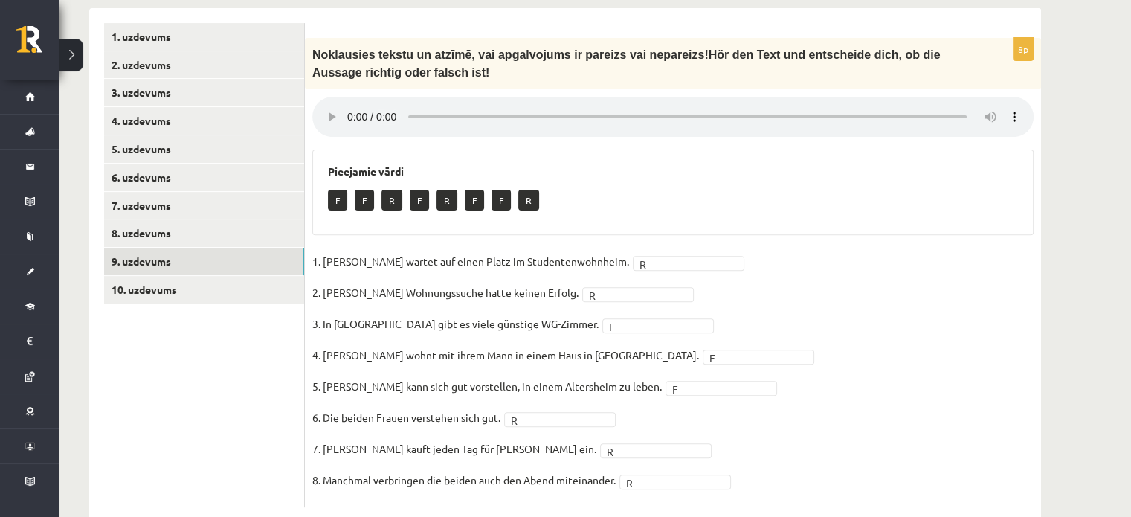
scroll to position [492, 0]
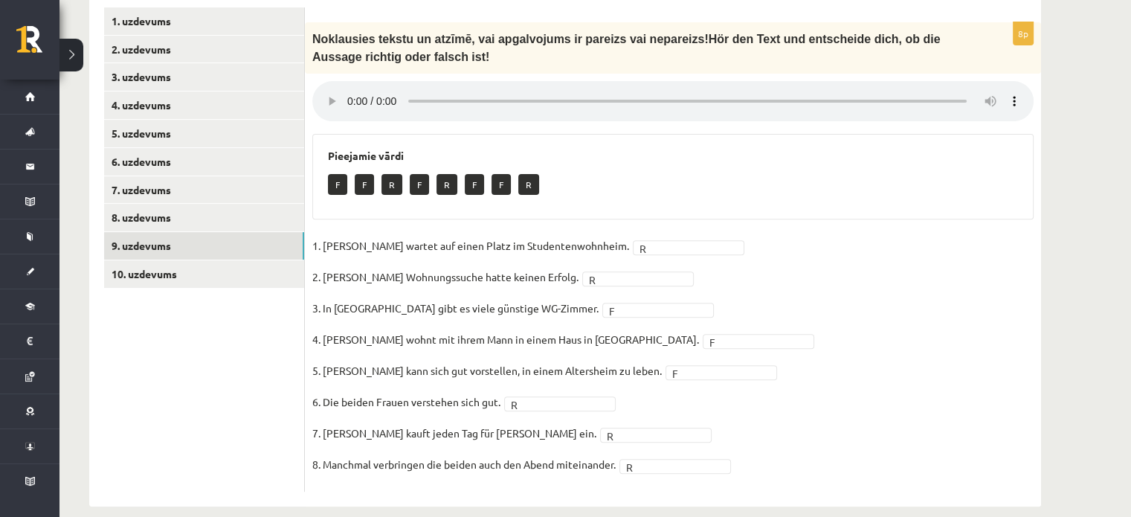
click at [653, 240] on fieldset "1. Simone wartet auf einen Platz im Studentenwohnheim. R * 2. Simones Wohnungss…" at bounding box center [672, 359] width 721 height 250
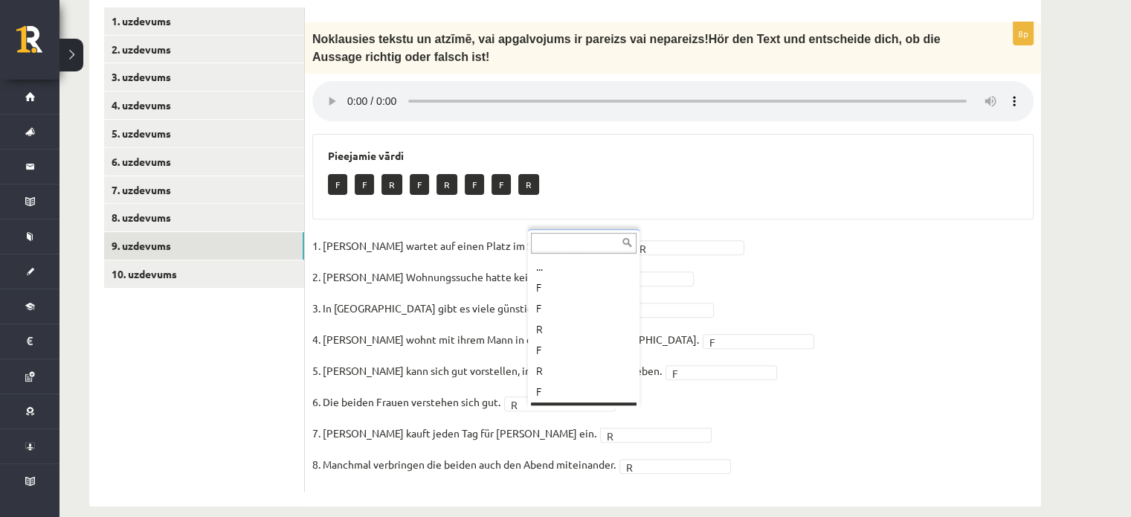
scroll to position [18, 0]
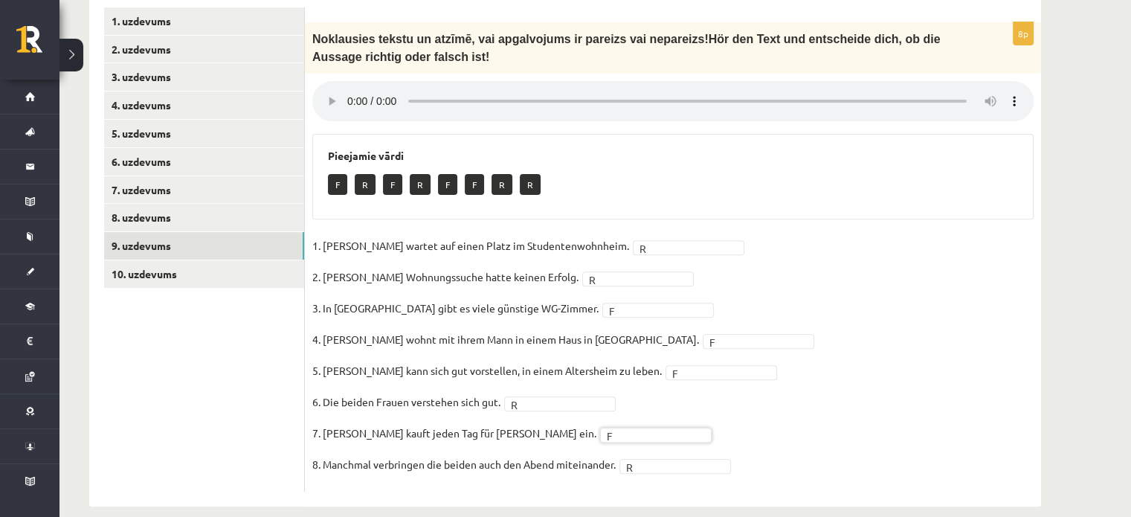
click at [672, 374] on fieldset "1. Simone wartet auf einen Platz im Studentenwohnheim. R * 2. Simones Wohnungss…" at bounding box center [672, 359] width 721 height 250
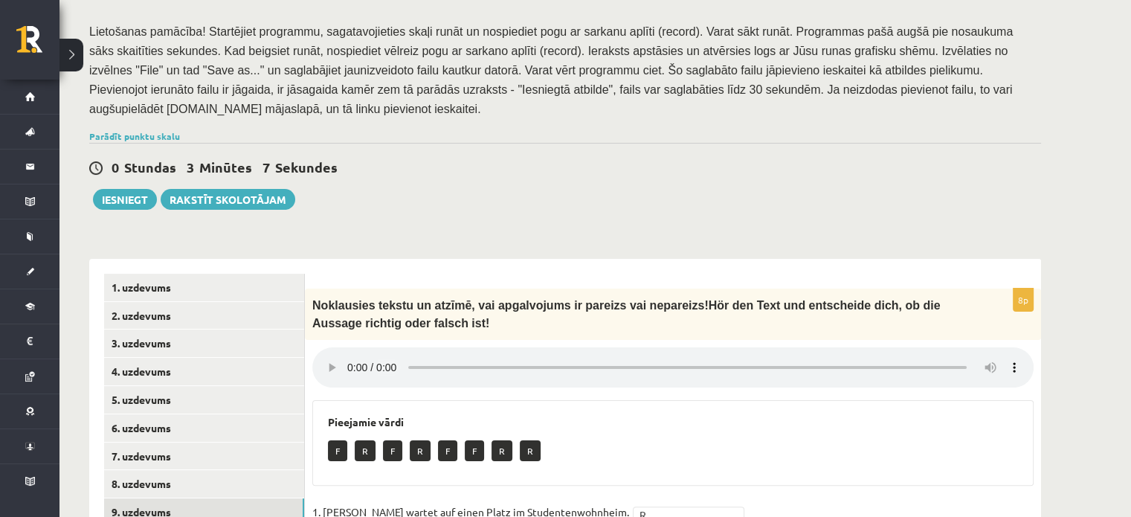
scroll to position [492, 0]
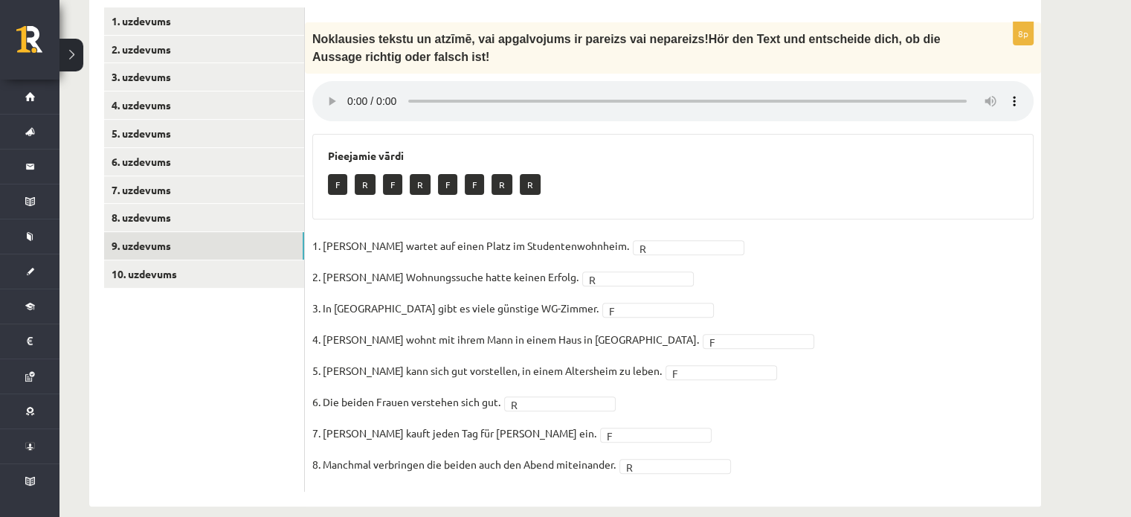
click at [770, 439] on fieldset "1. Simone wartet auf einen Platz im Studentenwohnheim. R * 2. Simones Wohnungss…" at bounding box center [672, 359] width 721 height 250
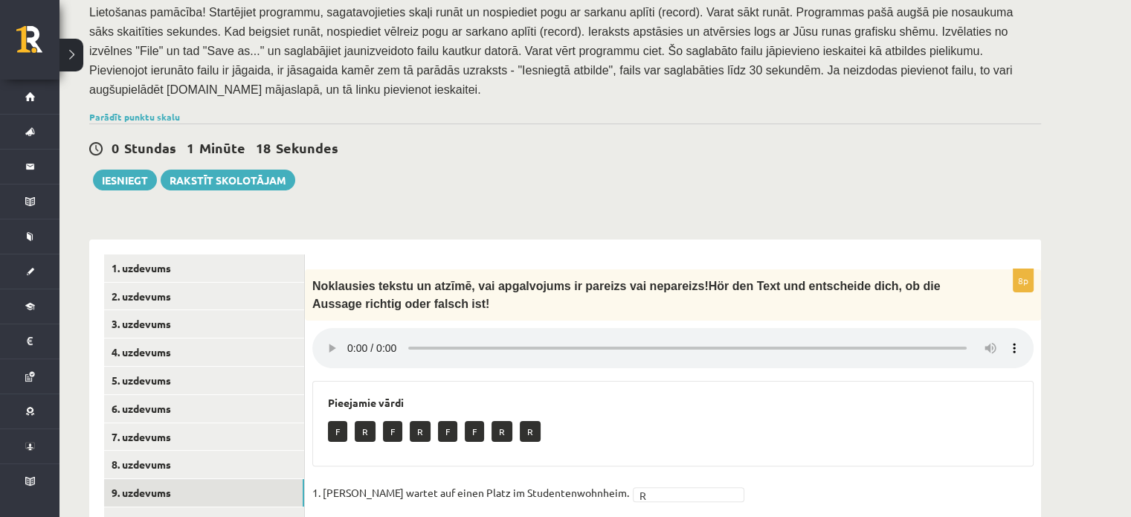
scroll to position [343, 0]
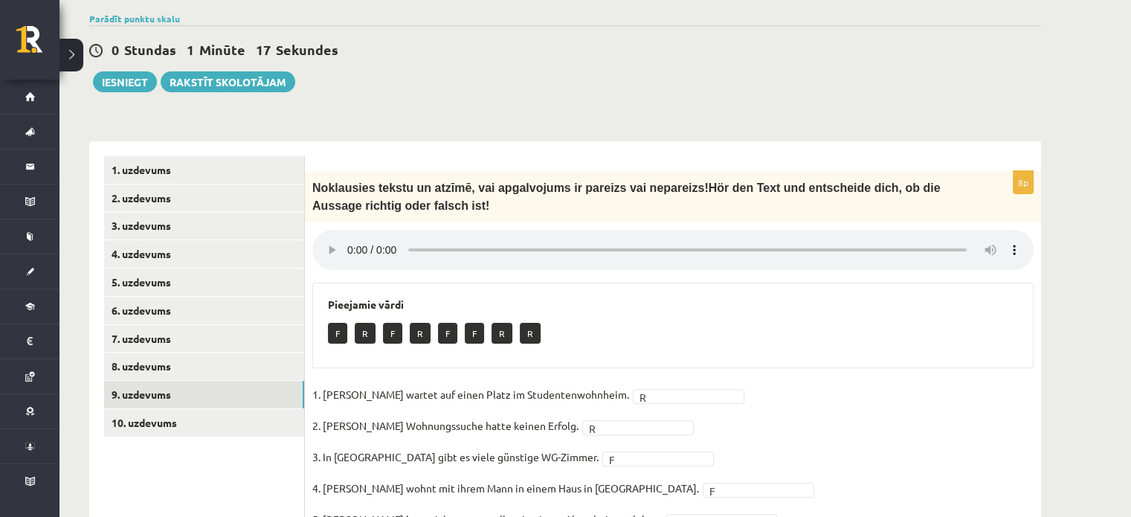
click at [731, 420] on fieldset "1. Simone wartet auf einen Platz im Studentenwohnheim. R * 2. Simones Wohnungss…" at bounding box center [672, 508] width 721 height 250
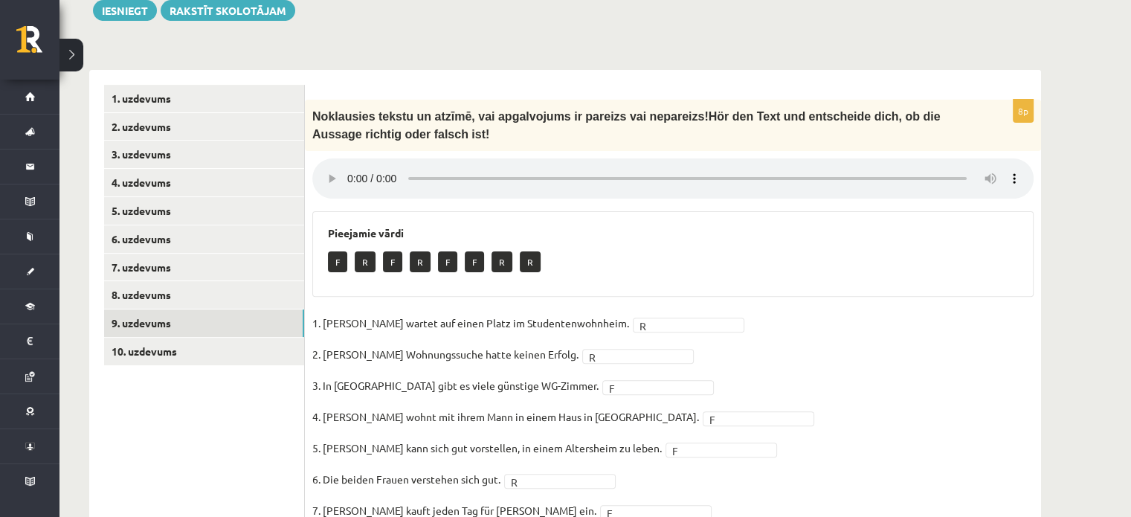
scroll to position [492, 0]
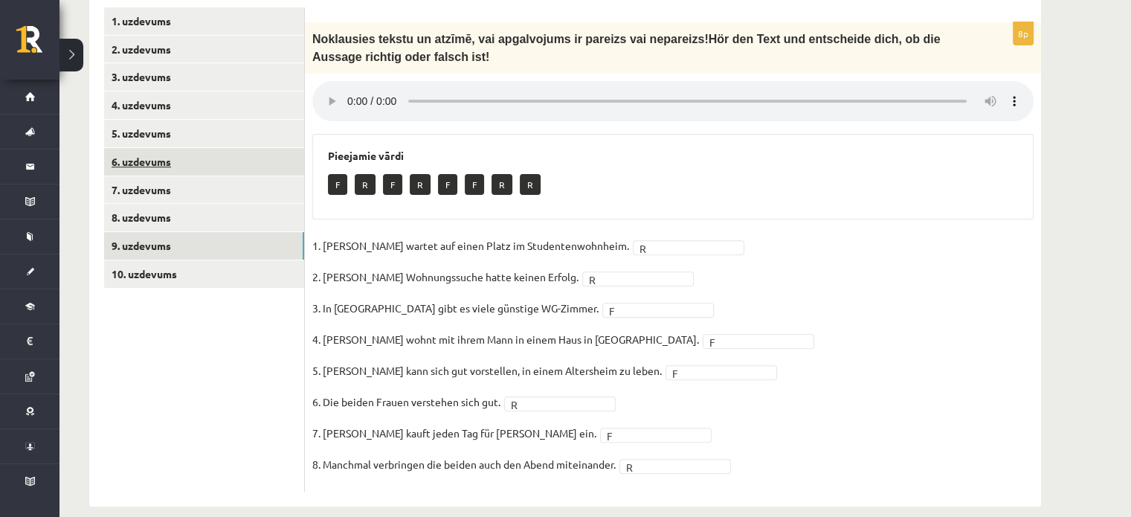
click at [271, 148] on link "6. uzdevums" at bounding box center [204, 162] width 200 height 28
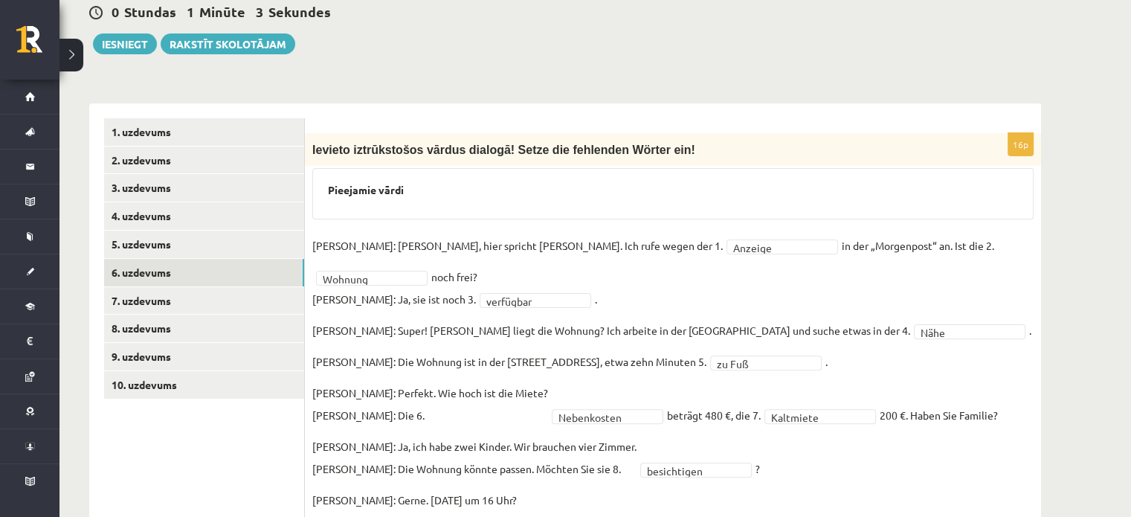
scroll to position [306, 0]
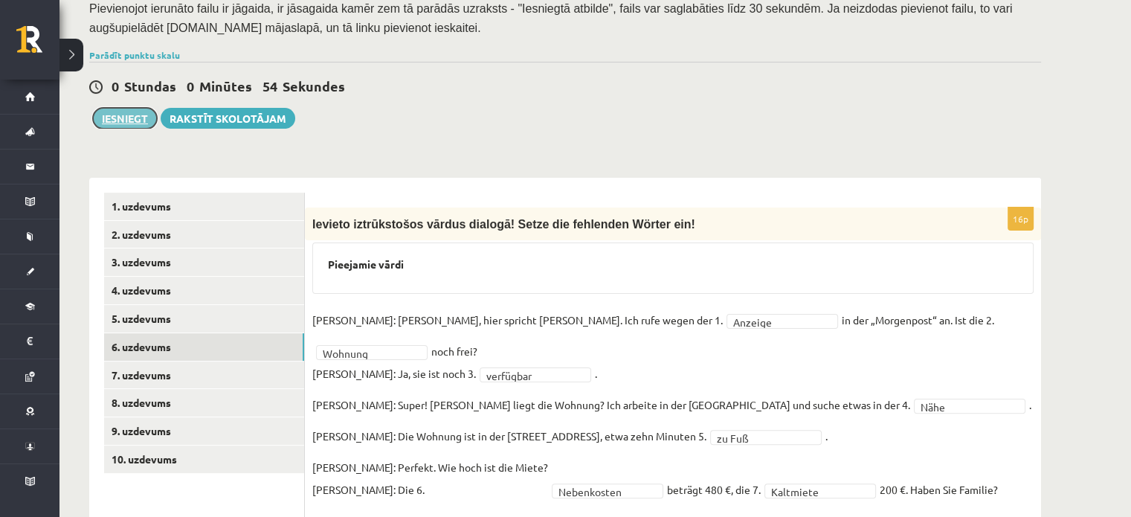
click at [149, 108] on button "Iesniegt" at bounding box center [125, 118] width 64 height 21
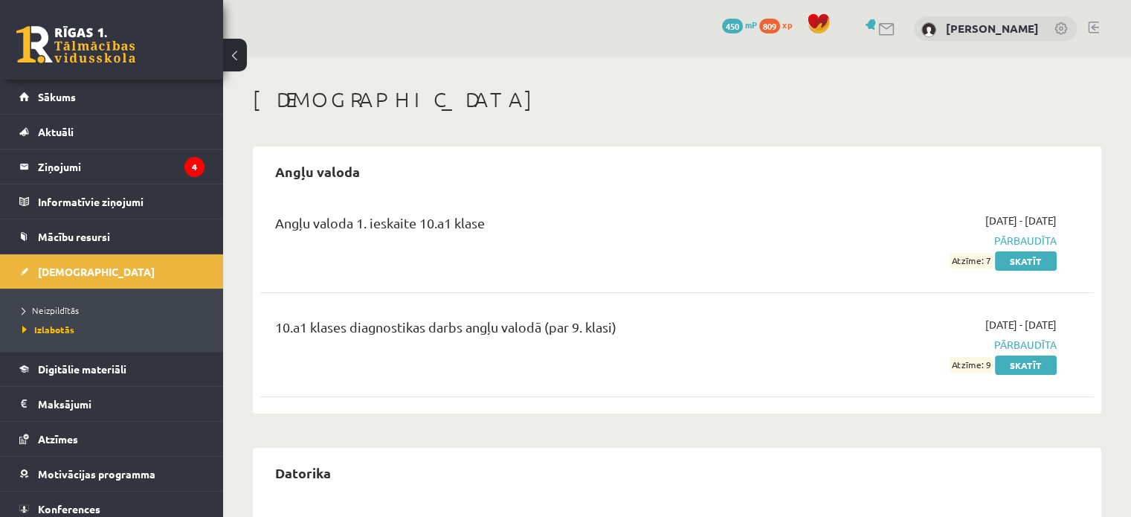
scroll to position [74, 0]
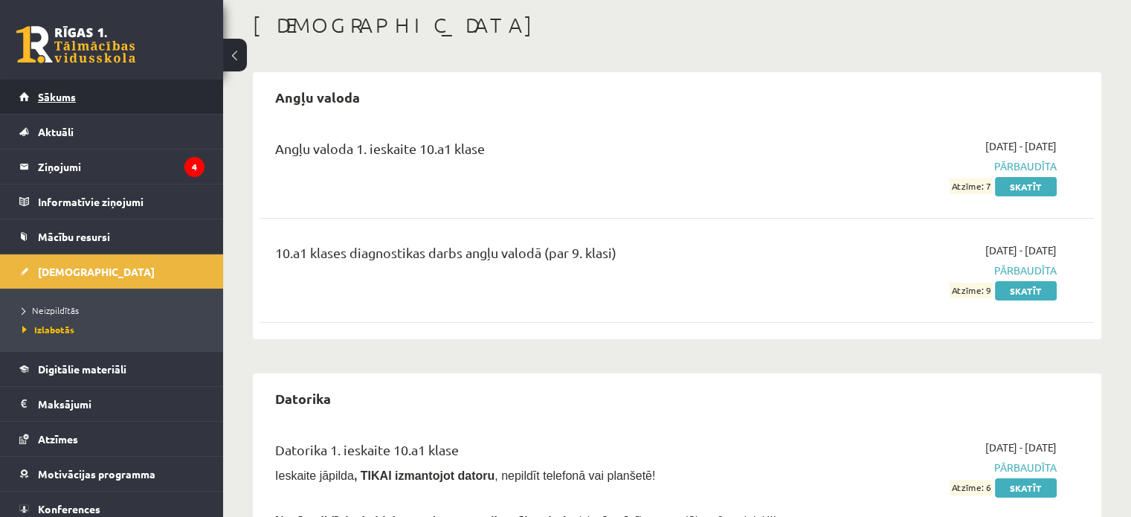
click at [80, 101] on link "Sākums" at bounding box center [111, 97] width 185 height 34
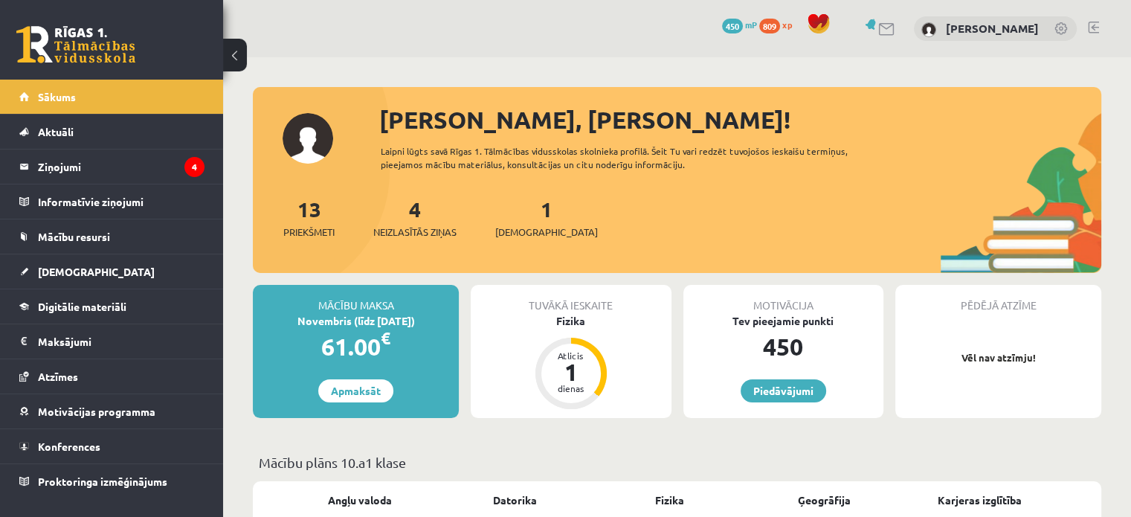
click at [526, 224] on div "1 Ieskaites" at bounding box center [546, 216] width 103 height 46
click at [532, 231] on span "[DEMOGRAPHIC_DATA]" at bounding box center [546, 232] width 103 height 15
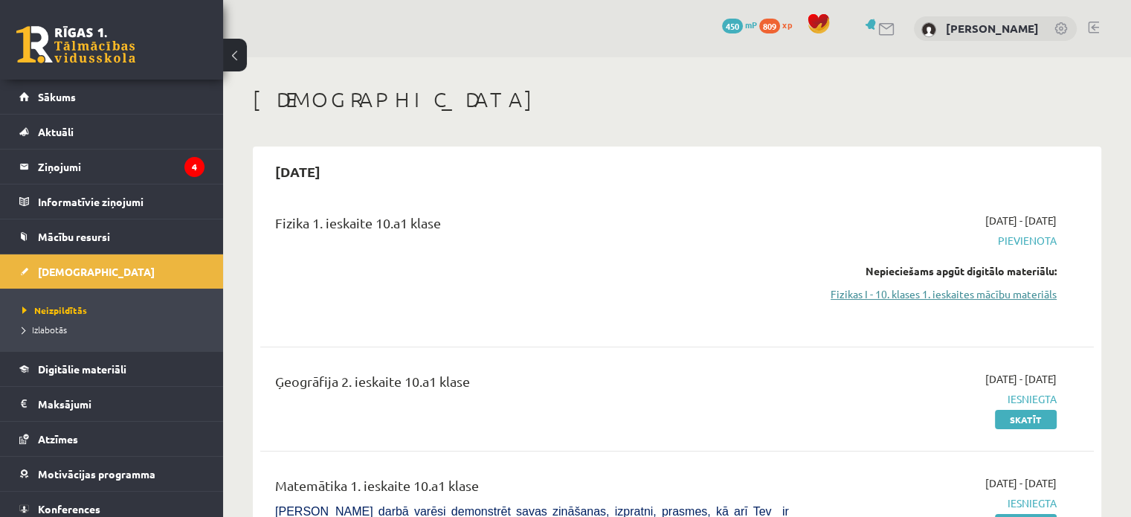
click at [909, 292] on link "Fizikas I - 10. klases 1. ieskaites mācību materiāls" at bounding box center [933, 294] width 245 height 16
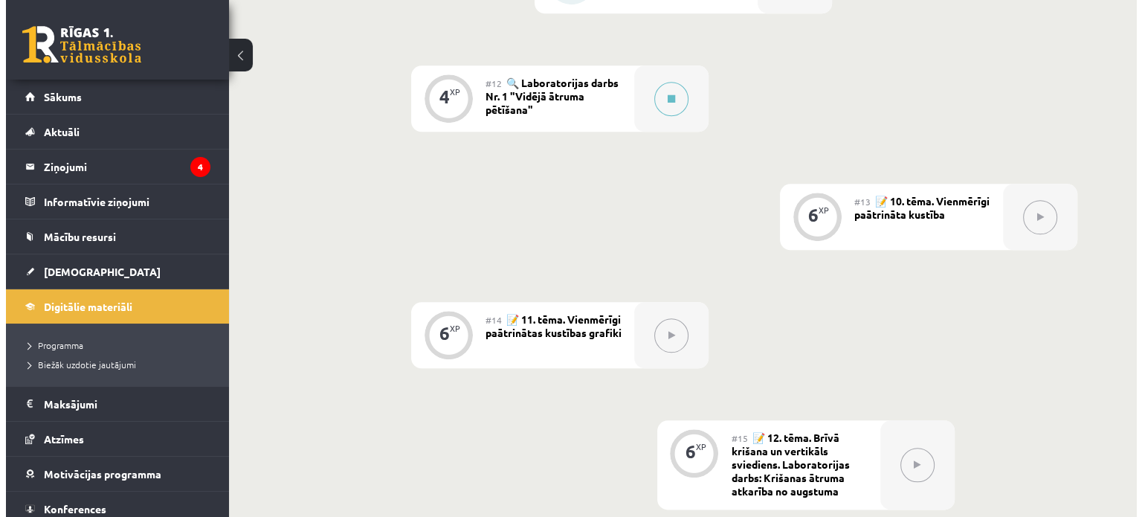
scroll to position [1487, 0]
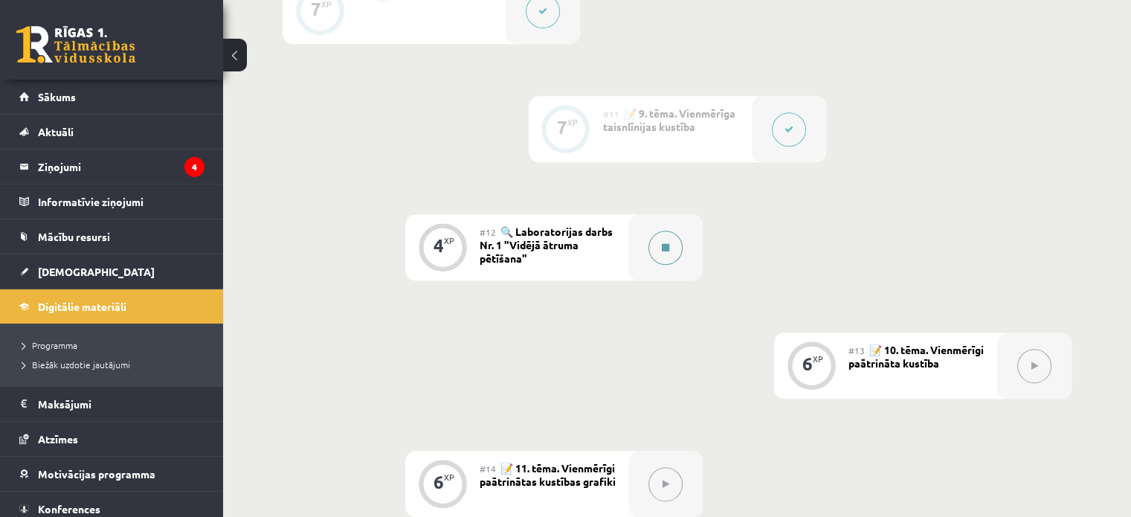
click at [658, 259] on button at bounding box center [665, 248] width 34 height 34
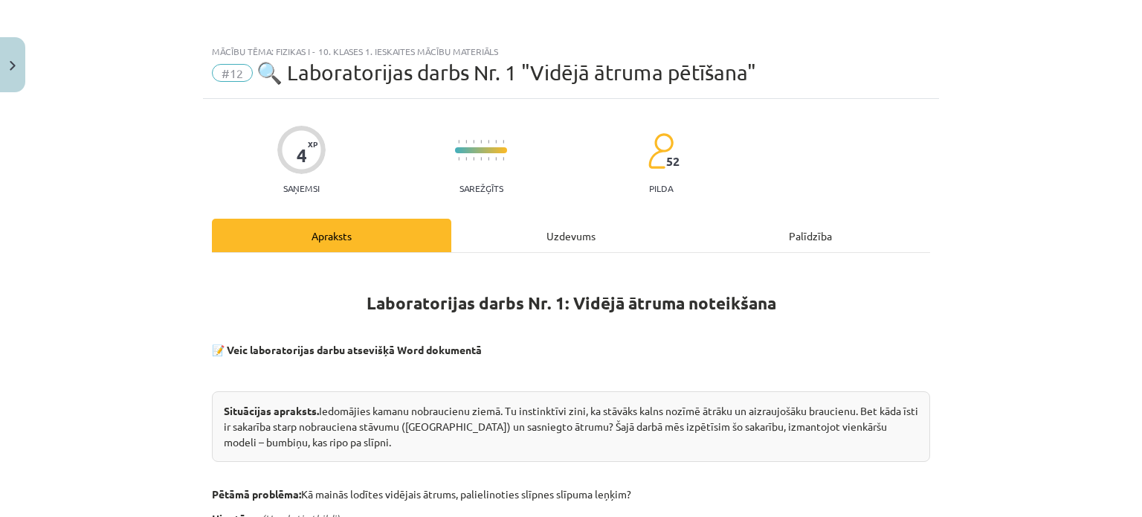
click at [595, 236] on div "Uzdevums" at bounding box center [570, 235] width 239 height 33
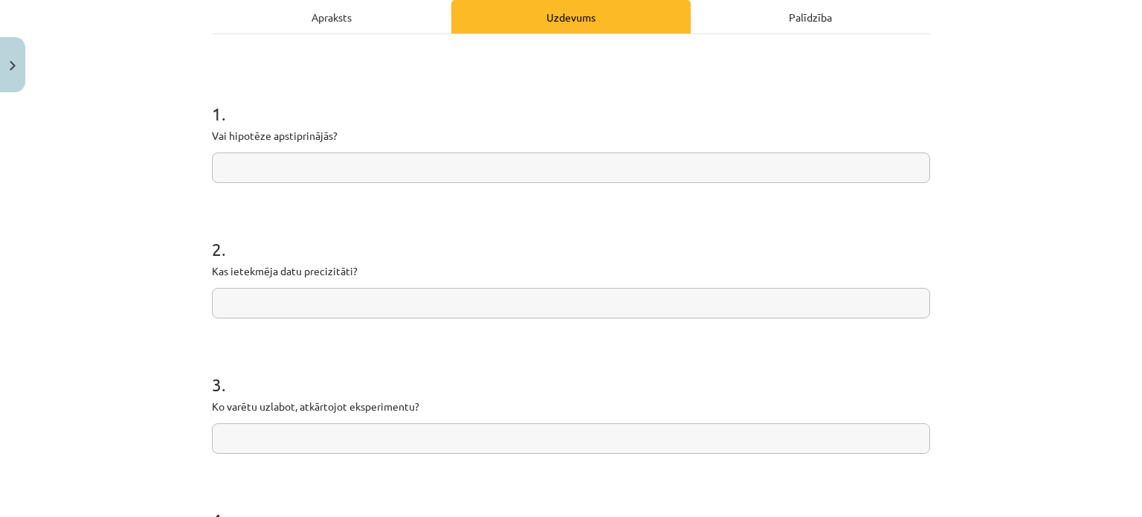
scroll to position [186, 0]
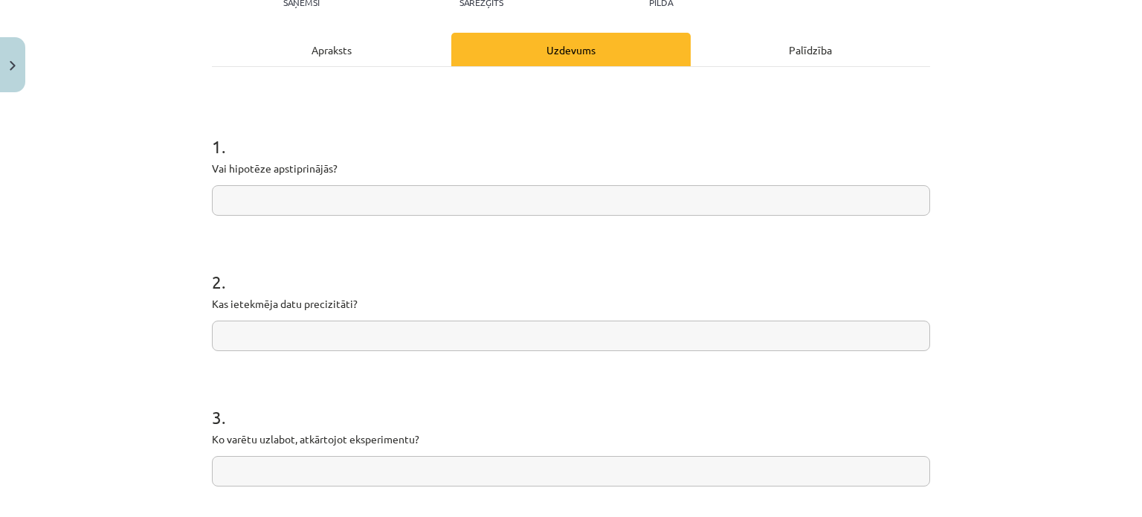
click at [363, 56] on div "Apraksts" at bounding box center [331, 49] width 239 height 33
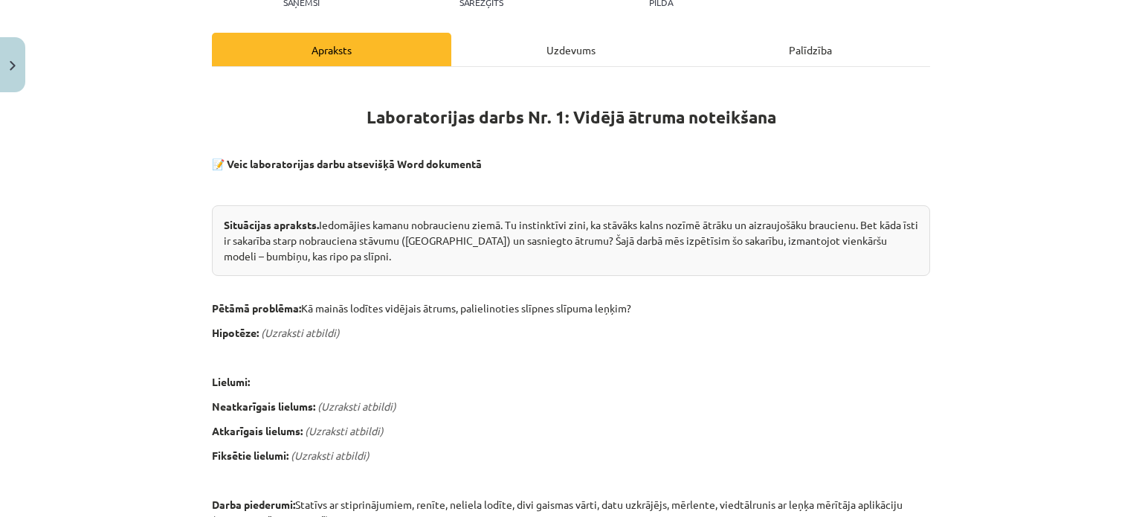
click at [548, 57] on div "Uzdevums" at bounding box center [570, 49] width 239 height 33
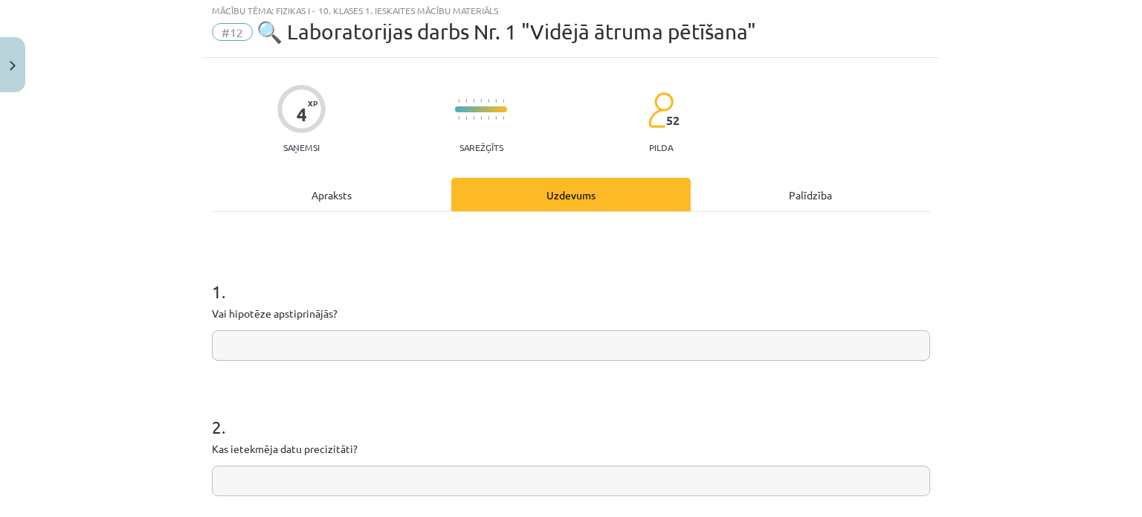
scroll to position [37, 0]
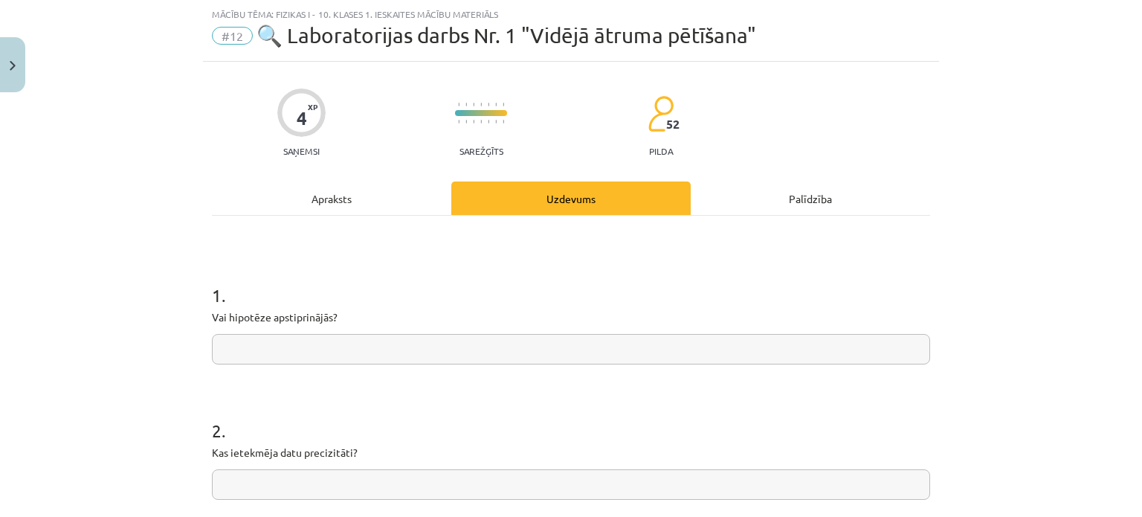
click at [314, 352] on input "text" at bounding box center [571, 349] width 718 height 30
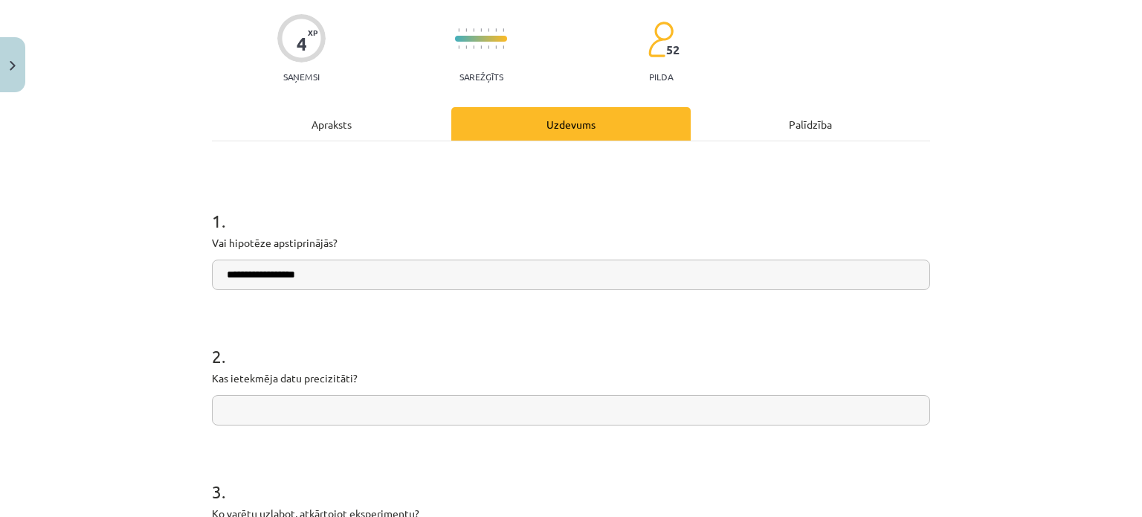
type input "**********"
click at [318, 407] on input "text" at bounding box center [571, 410] width 718 height 30
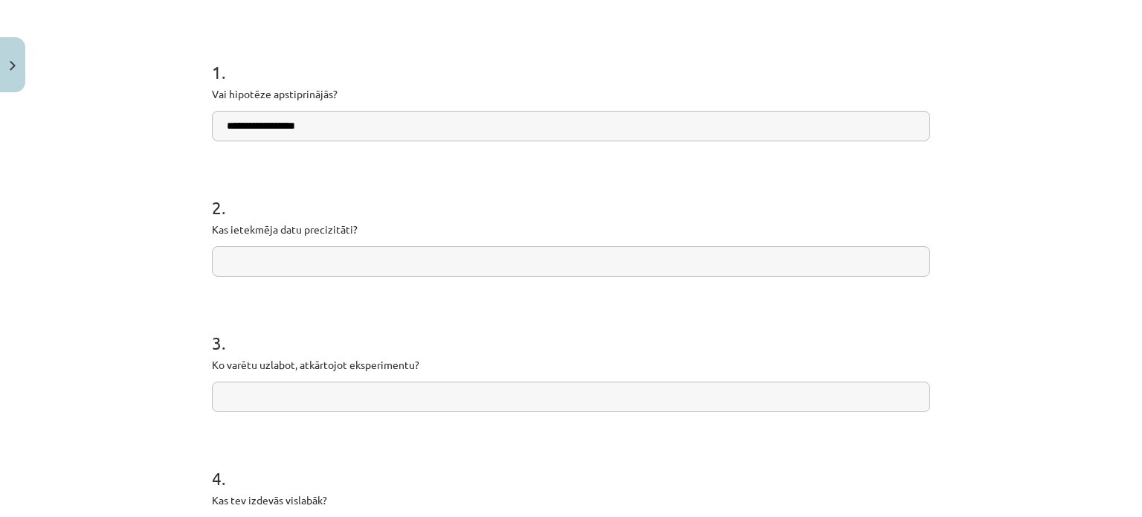
scroll to position [186, 0]
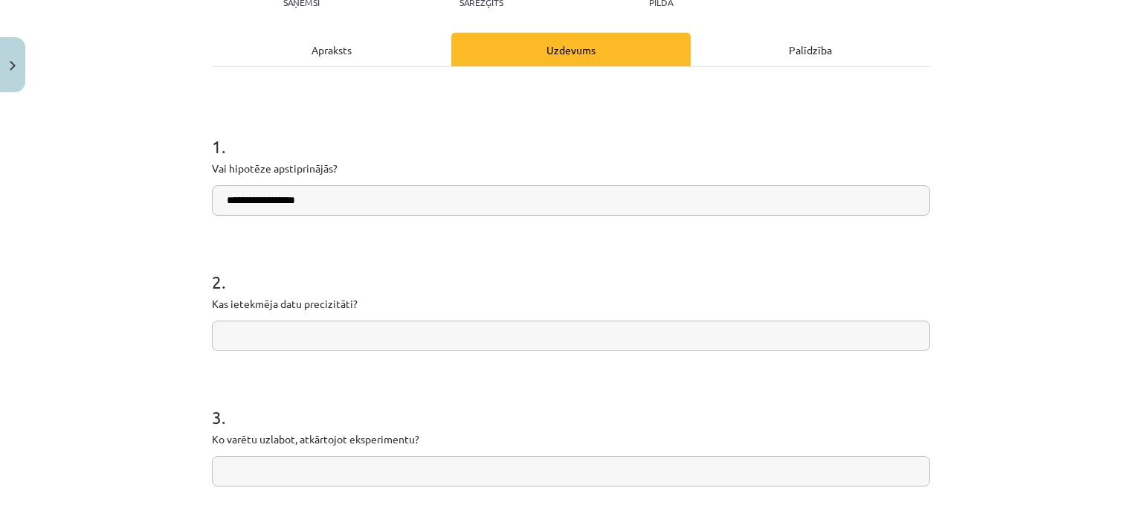
click at [338, 59] on div "Apraksts" at bounding box center [331, 49] width 239 height 33
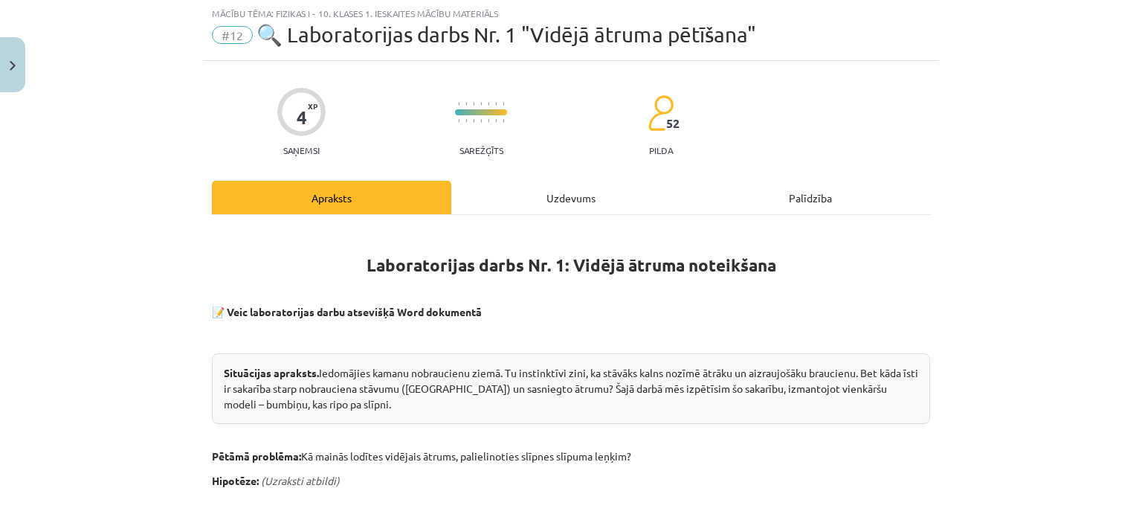
scroll to position [37, 0]
click at [535, 203] on div "Uzdevums" at bounding box center [570, 197] width 239 height 33
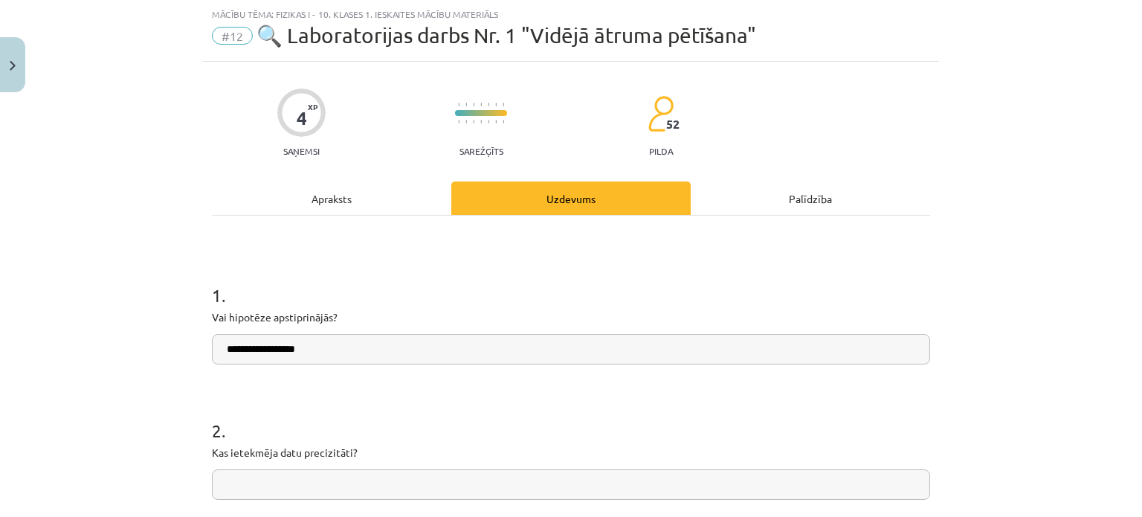
click at [294, 479] on input "text" at bounding box center [571, 484] width 718 height 30
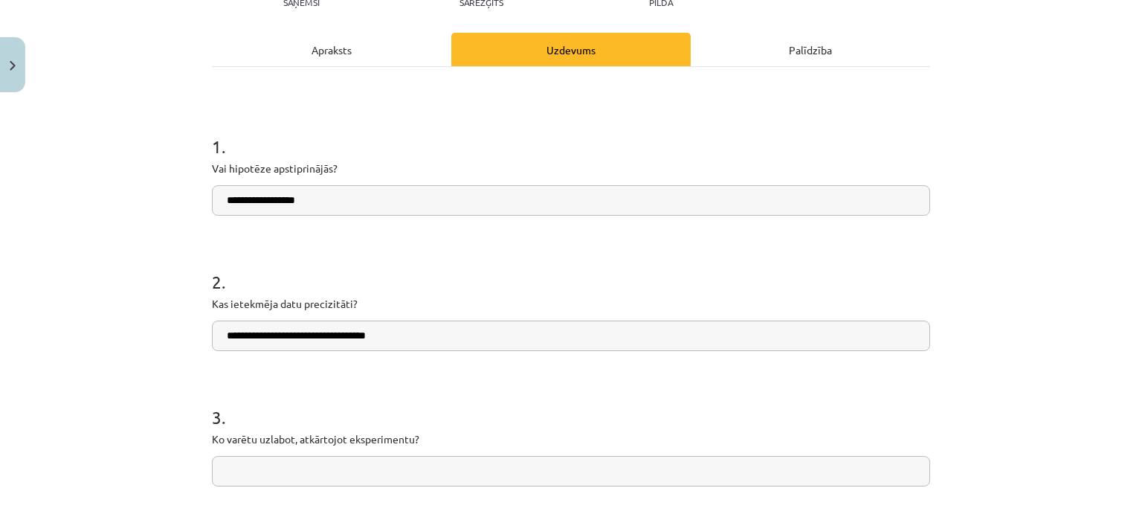
scroll to position [260, 0]
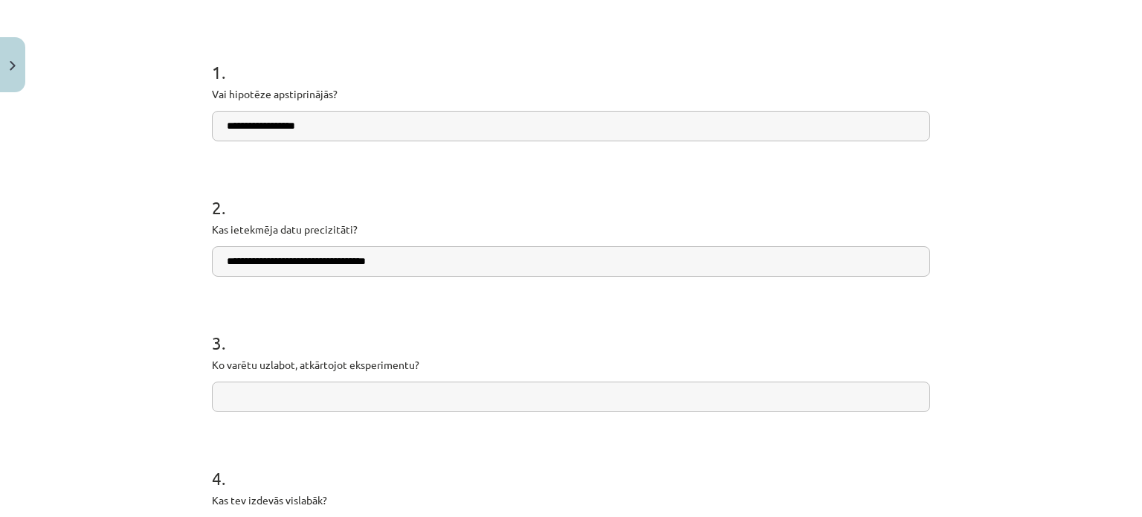
type input "**********"
click at [376, 401] on input "text" at bounding box center [571, 396] width 718 height 30
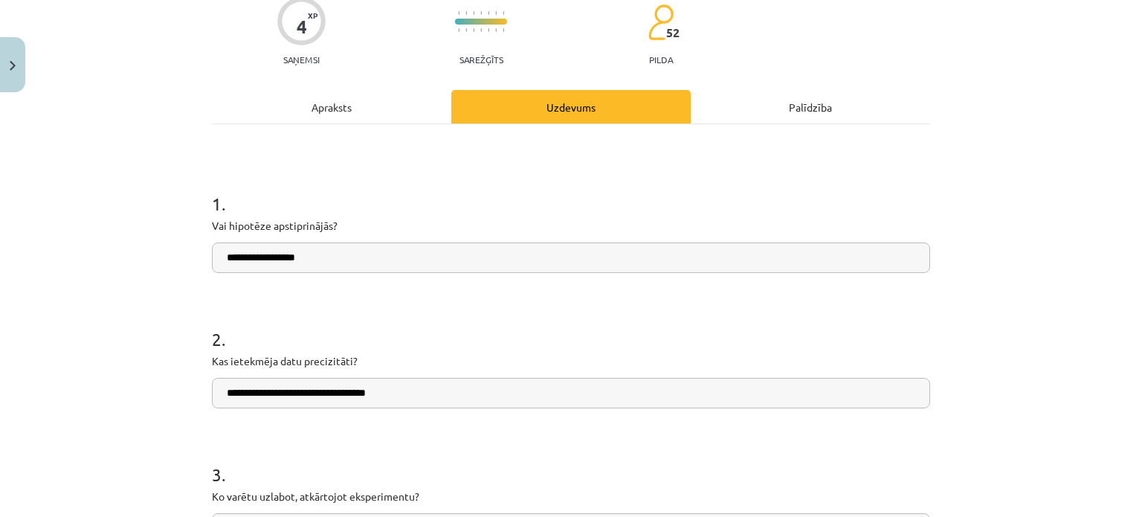
scroll to position [37, 0]
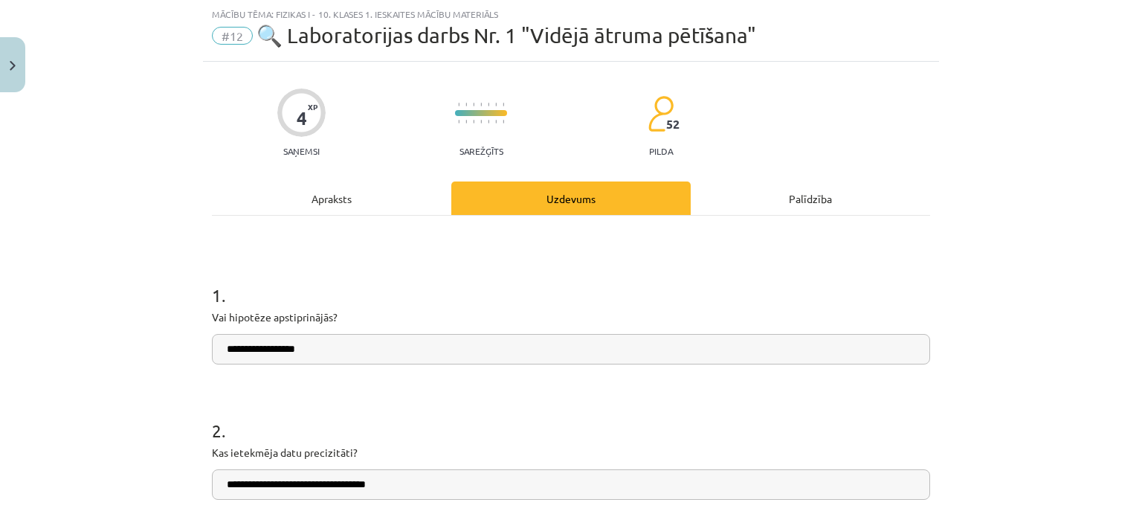
click at [327, 225] on div "**********" at bounding box center [571, 500] width 718 height 568
click at [335, 199] on div "Apraksts" at bounding box center [331, 197] width 239 height 33
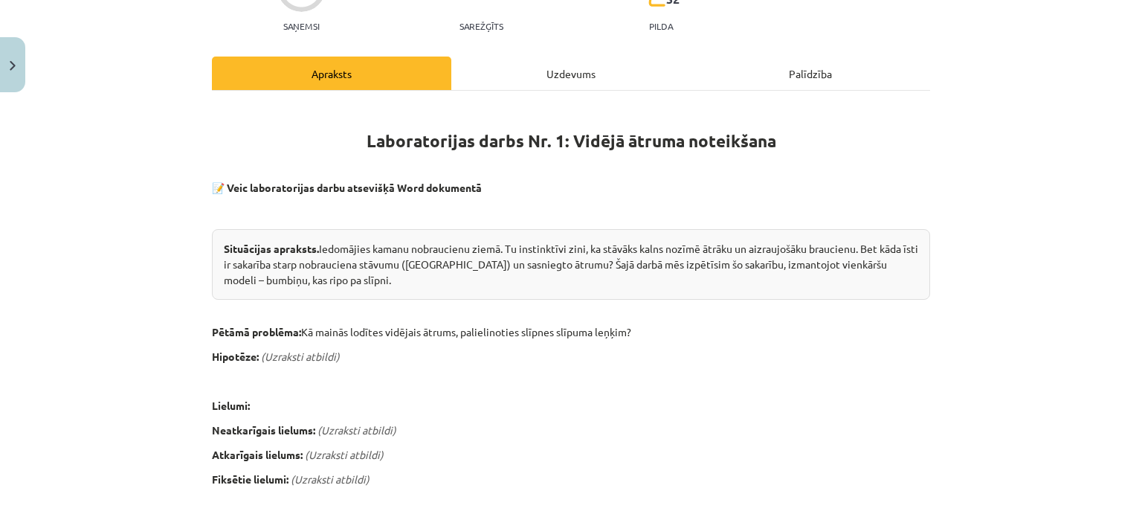
scroll to position [260, 0]
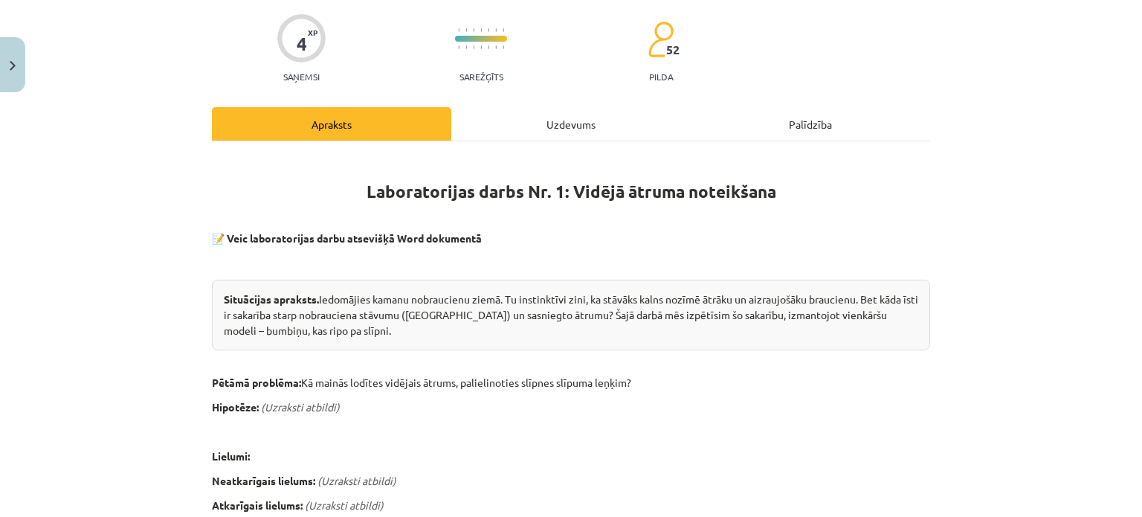
click at [506, 117] on div "Uzdevums" at bounding box center [570, 123] width 239 height 33
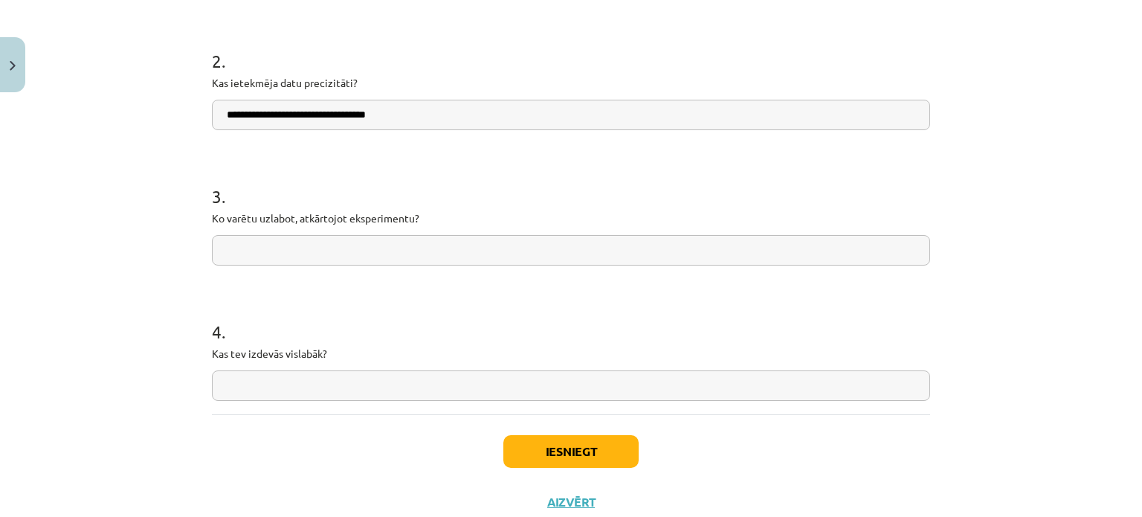
scroll to position [409, 0]
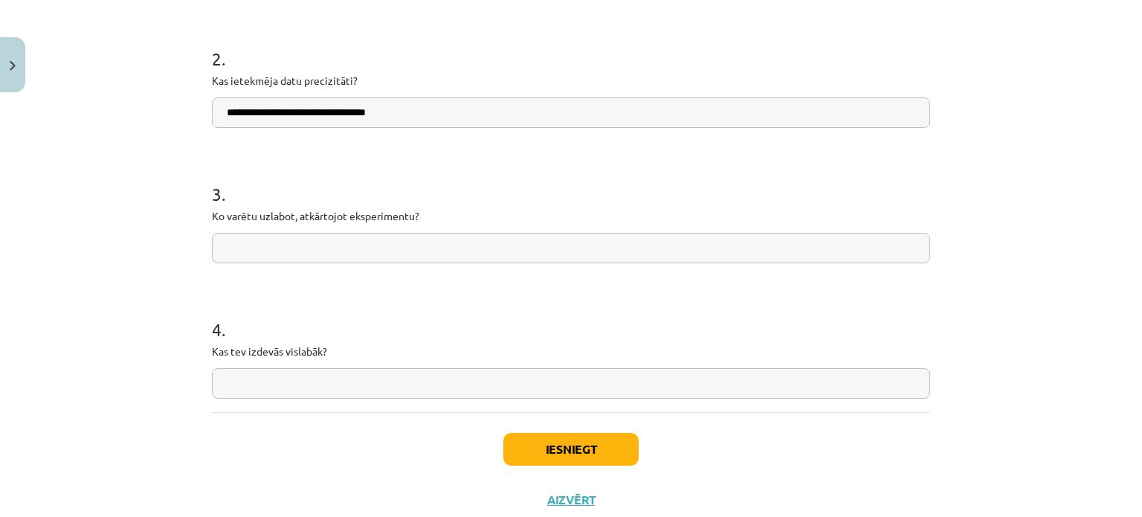
click at [416, 255] on input "text" at bounding box center [571, 248] width 718 height 30
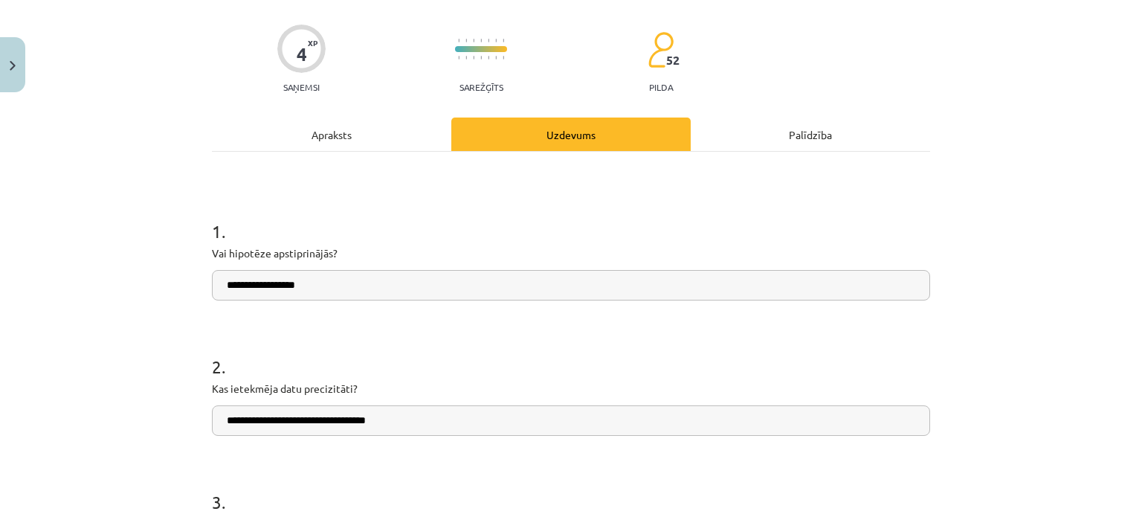
scroll to position [37, 0]
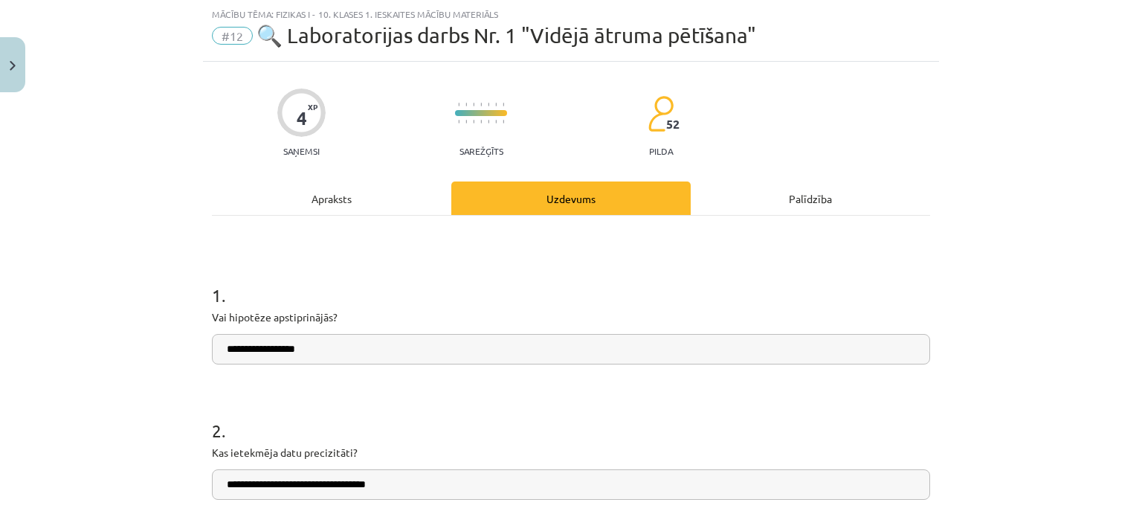
click at [393, 209] on div "Apraksts" at bounding box center [331, 197] width 239 height 33
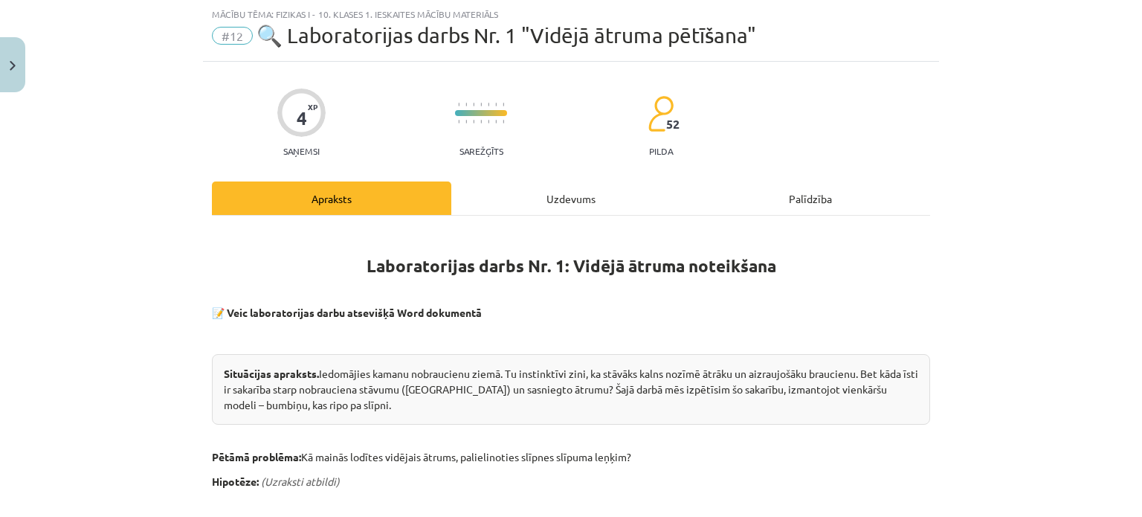
scroll to position [0, 0]
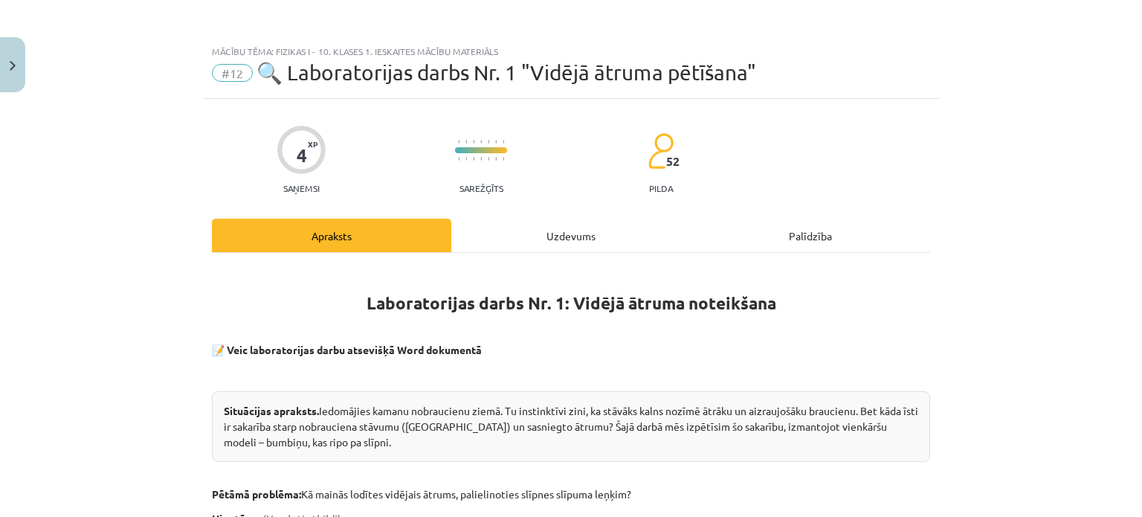
click at [544, 248] on div "Uzdevums" at bounding box center [570, 235] width 239 height 33
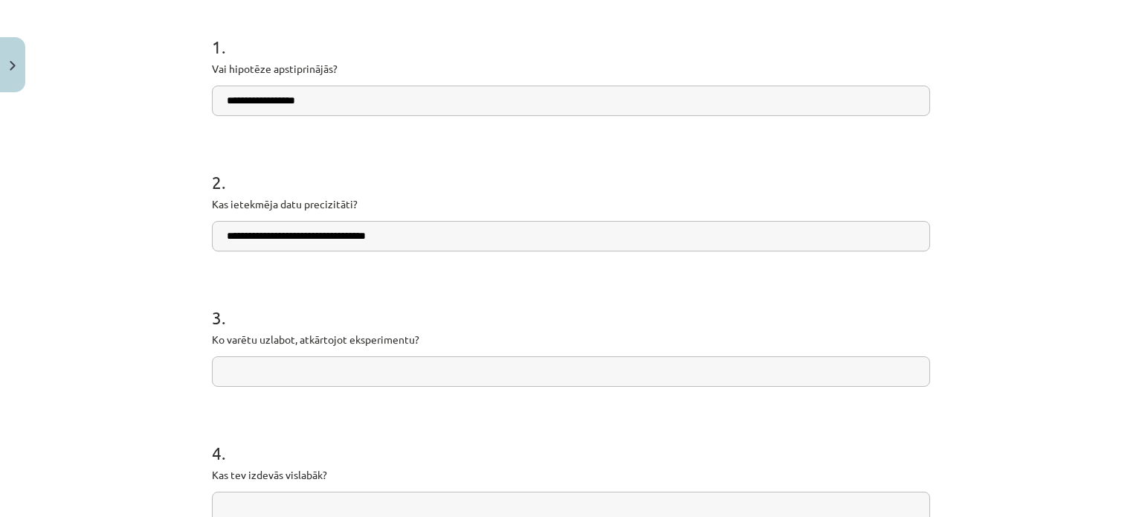
scroll to position [454, 0]
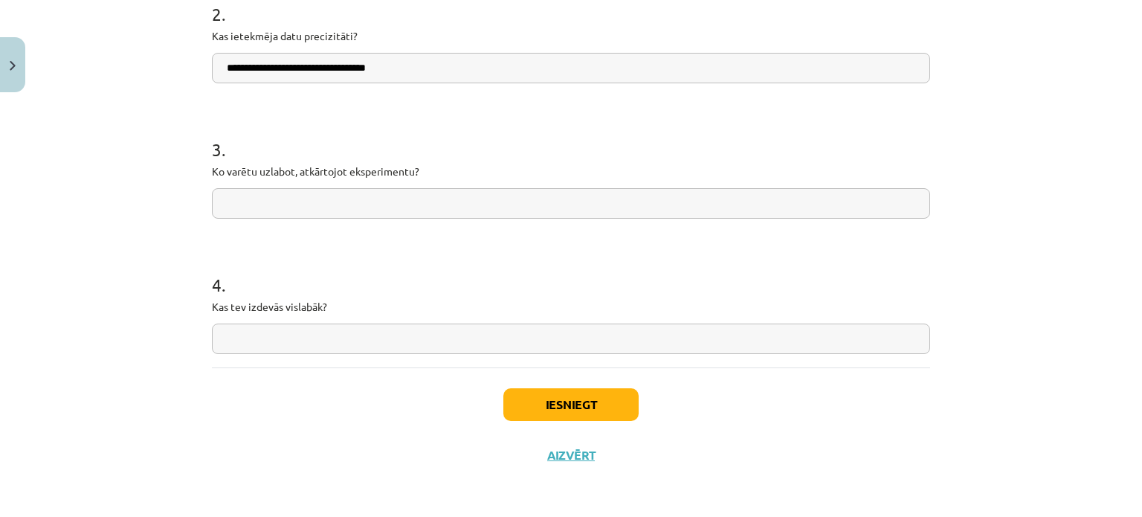
click at [499, 225] on form "**********" at bounding box center [571, 98] width 718 height 512
click at [488, 207] on input "text" at bounding box center [571, 203] width 718 height 30
type input "**********"
click at [283, 321] on div "4 . Kas tev izdevās vislabāk?" at bounding box center [571, 301] width 718 height 106
click at [277, 338] on input "text" at bounding box center [571, 338] width 718 height 30
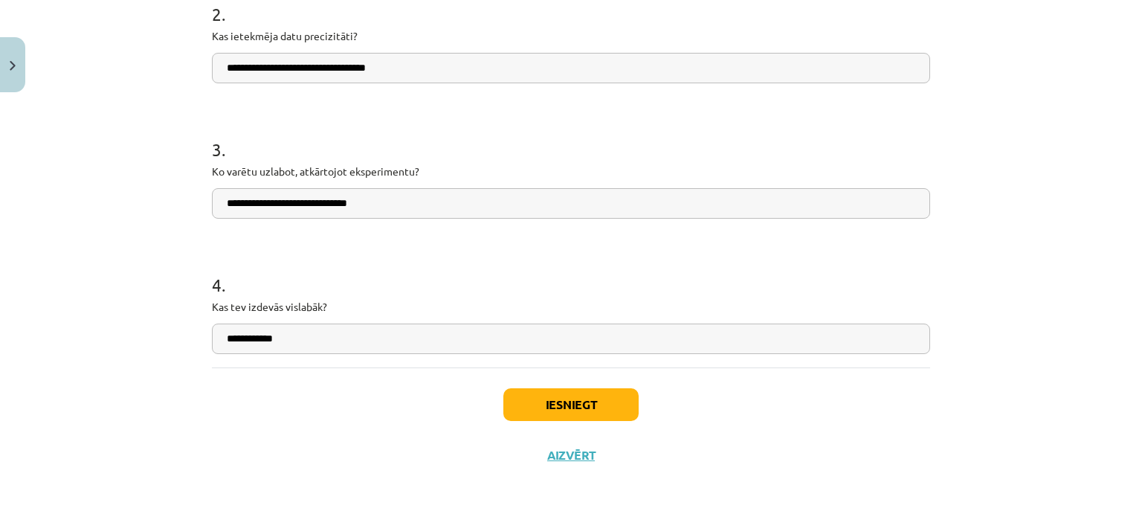
type input "**********"
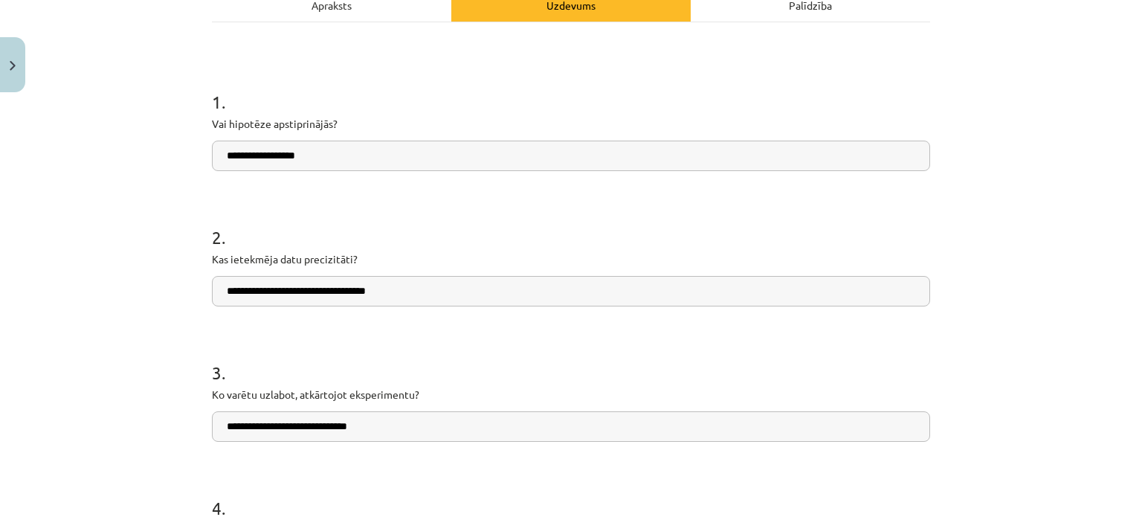
scroll to position [7, 0]
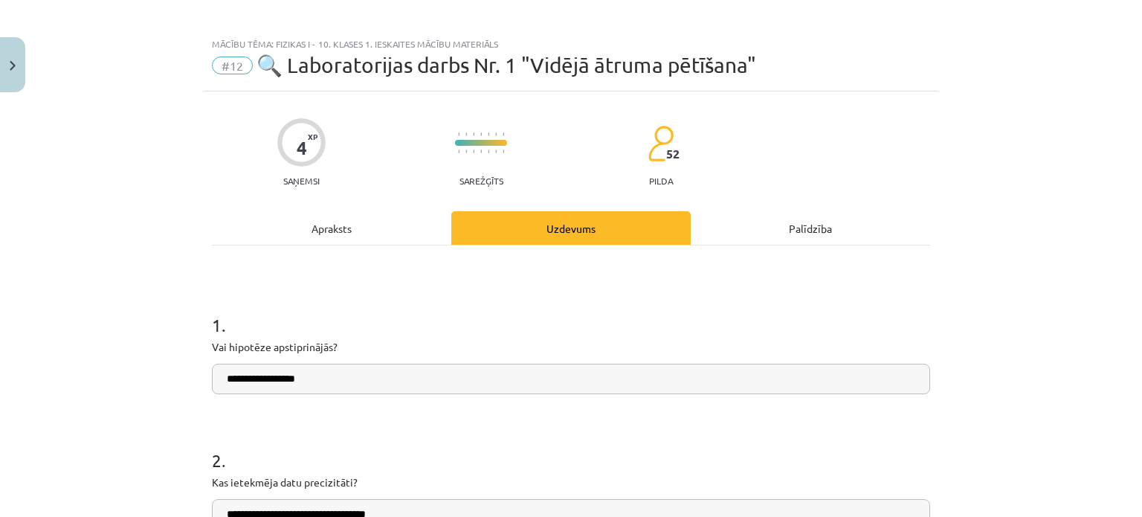
click at [396, 227] on div "Apraksts" at bounding box center [331, 227] width 239 height 33
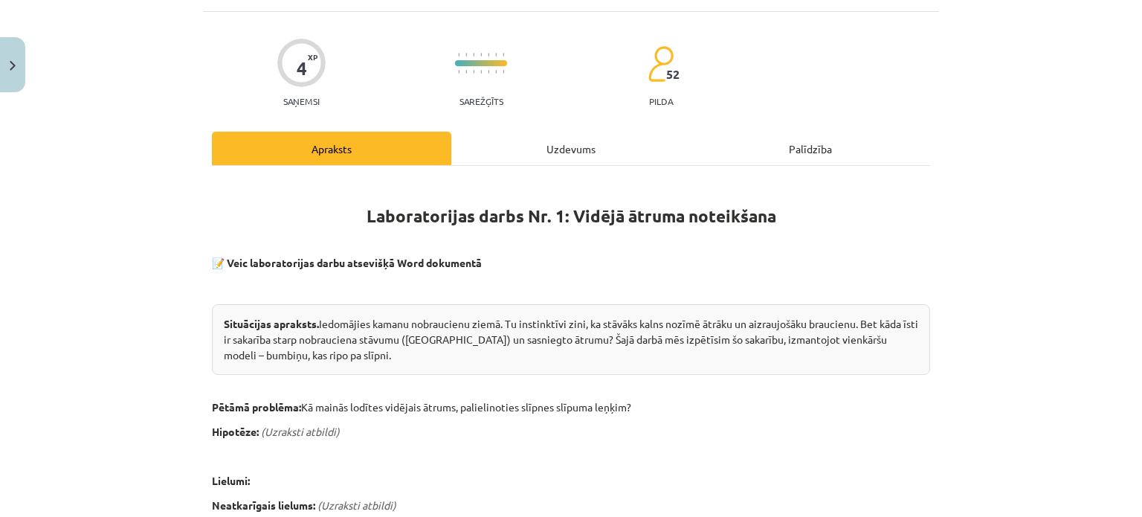
scroll to position [0, 0]
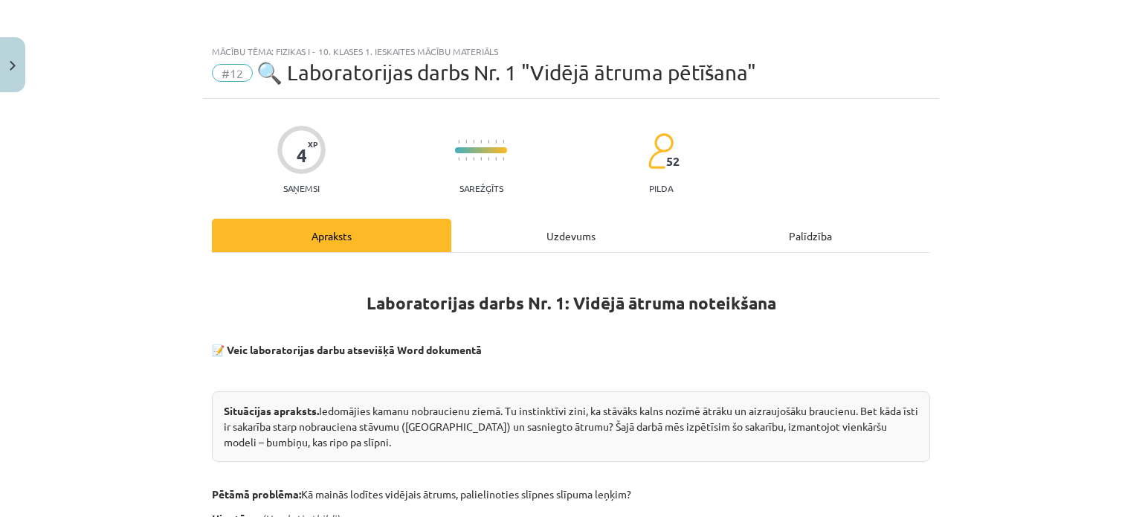
click at [489, 231] on div "Uzdevums" at bounding box center [570, 235] width 239 height 33
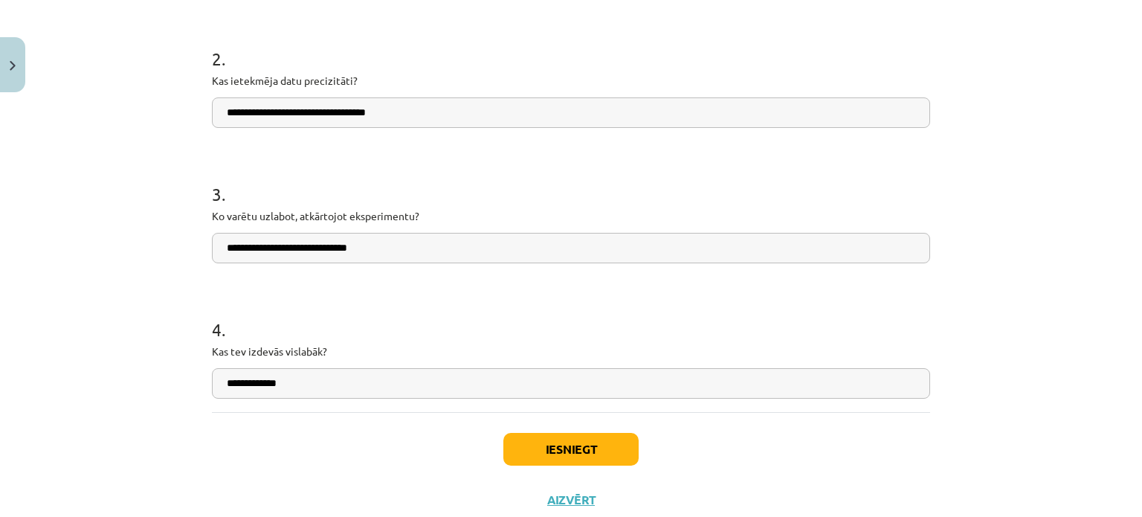
scroll to position [454, 0]
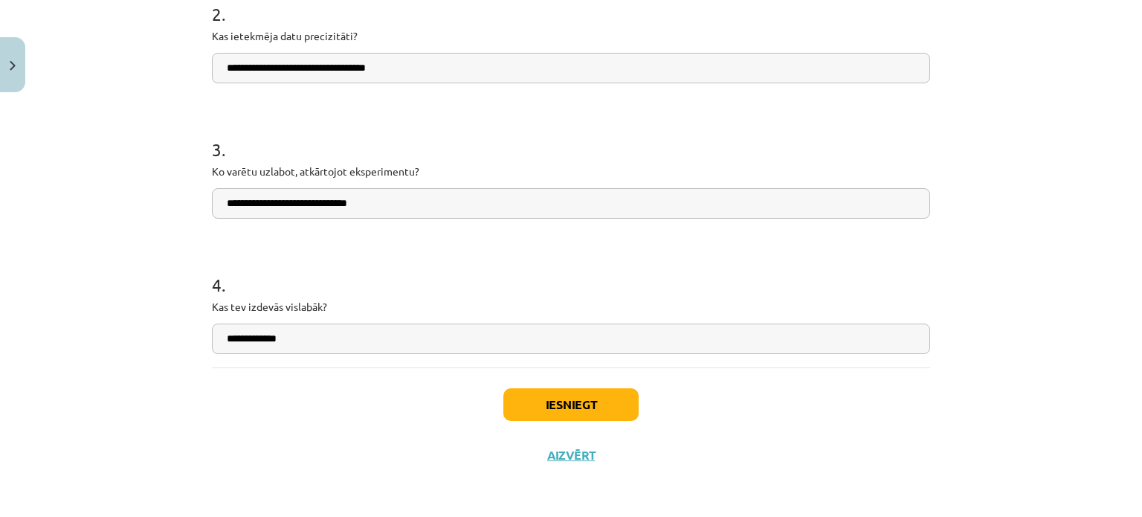
click at [225, 347] on input "**********" at bounding box center [571, 338] width 718 height 30
type input "**********"
click at [608, 404] on button "Iesniegt" at bounding box center [570, 404] width 135 height 33
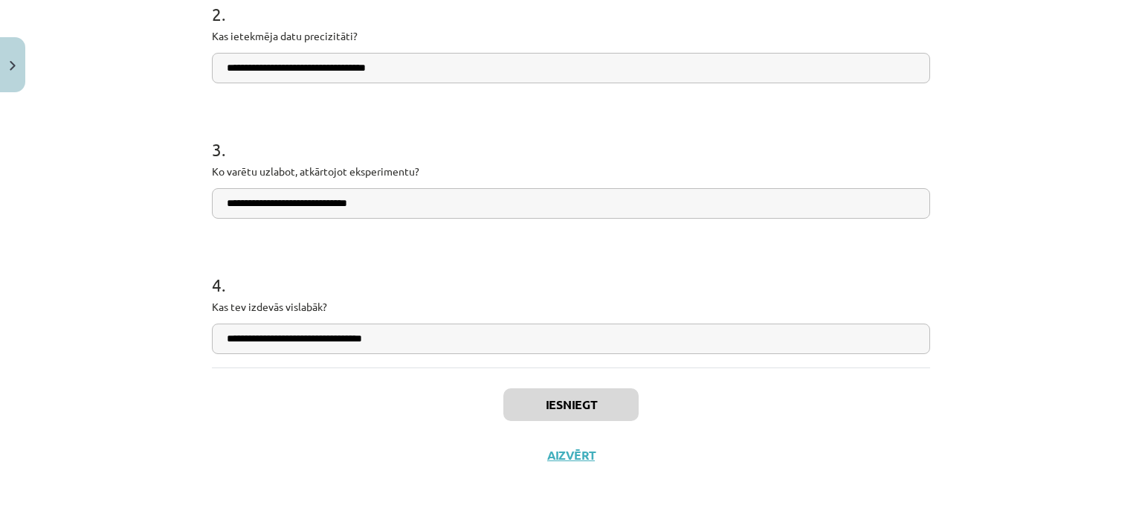
scroll to position [523, 0]
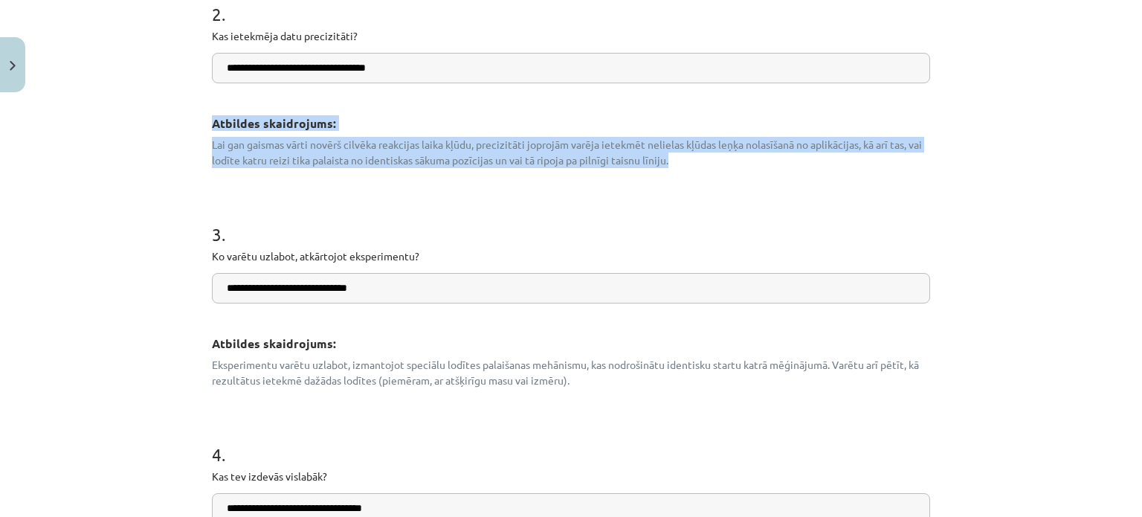
drag, startPoint x: 202, startPoint y: 121, endPoint x: 741, endPoint y: 163, distance: 540.7
click at [741, 163] on div "**********" at bounding box center [571, 183] width 736 height 1214
copy div "Atbildes skaidrojums: Lai gan gaismas vārti novērš cilvēka reakcijas laika kļūd…"
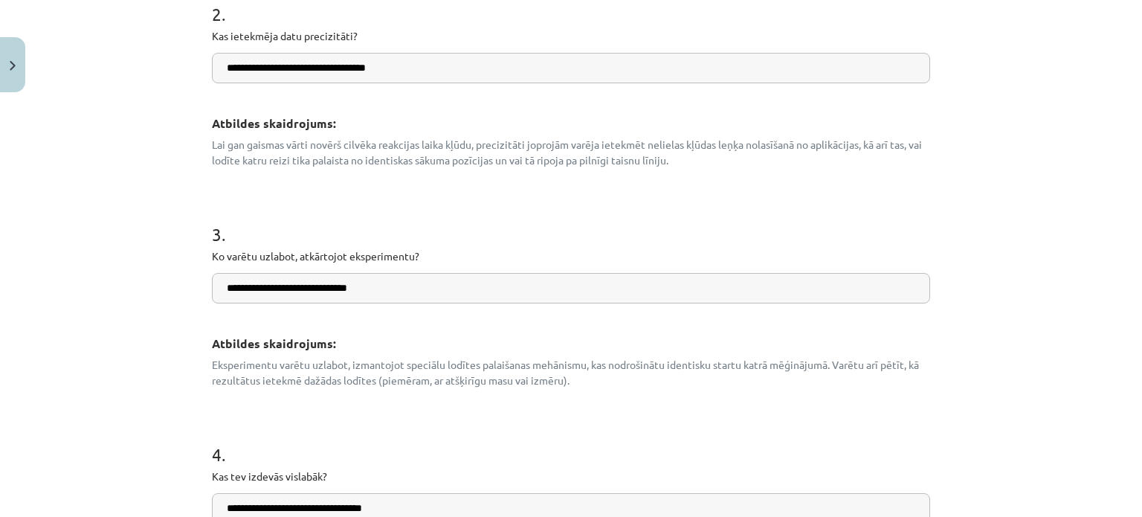
click at [761, 185] on form "**********" at bounding box center [571, 190] width 718 height 835
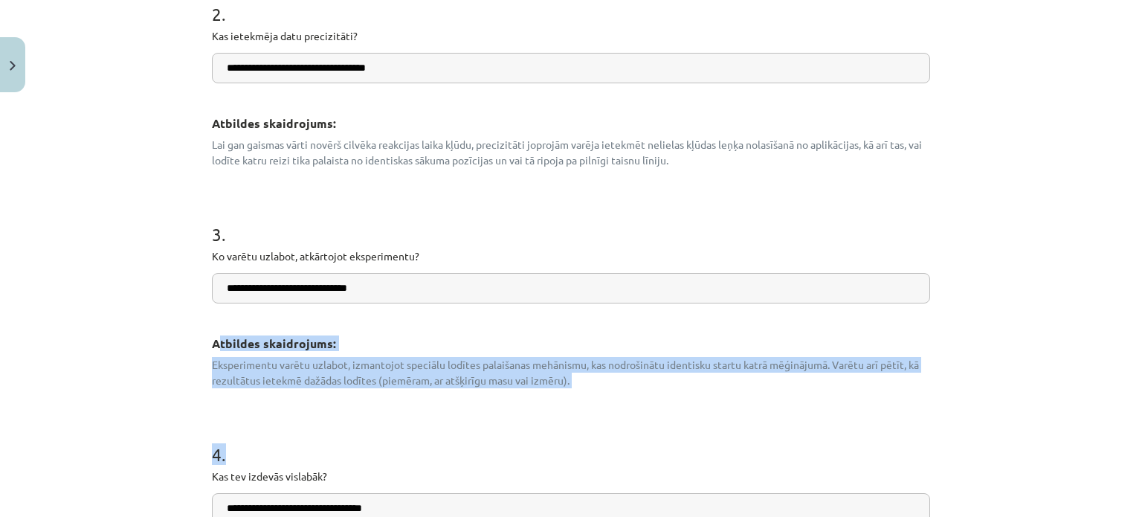
drag, startPoint x: 211, startPoint y: 344, endPoint x: 689, endPoint y: 388, distance: 480.2
click at [689, 388] on form "**********" at bounding box center [571, 190] width 718 height 835
click at [674, 393] on form "**********" at bounding box center [571, 190] width 718 height 835
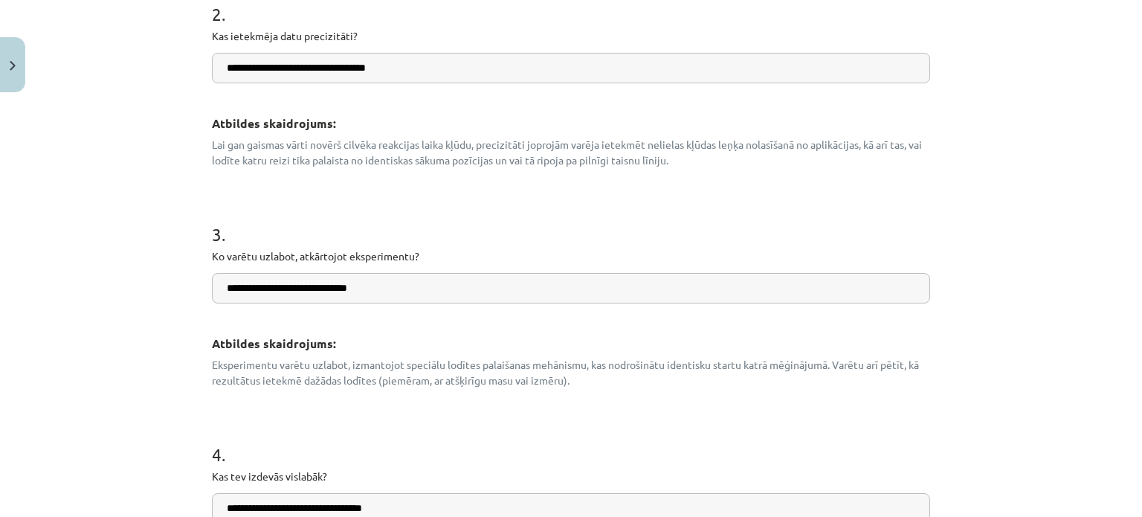
click at [212, 344] on h3 "Atbildes skaidrojums:" at bounding box center [571, 339] width 718 height 27
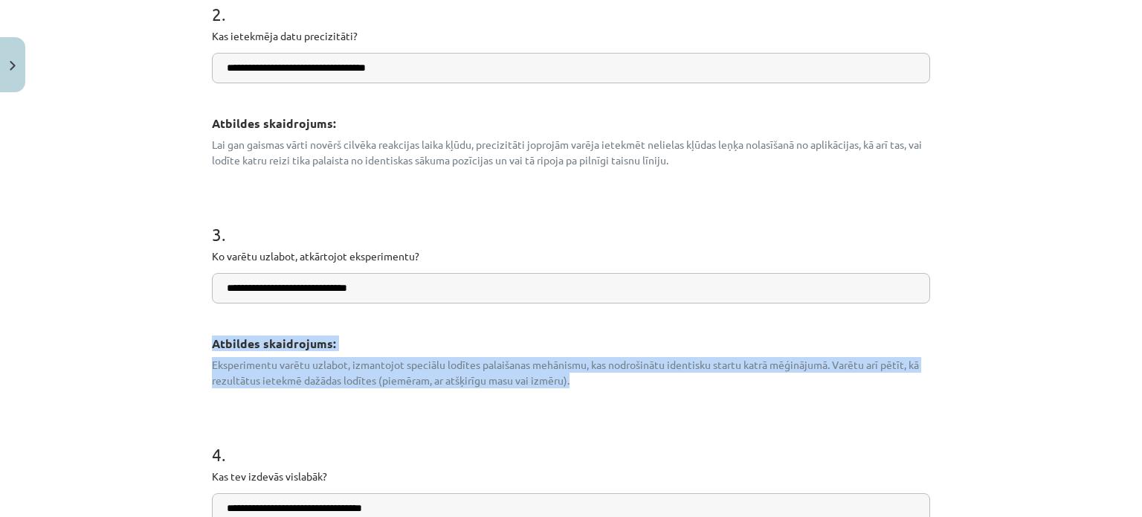
drag, startPoint x: 205, startPoint y: 345, endPoint x: 622, endPoint y: 378, distance: 418.5
click at [622, 378] on div "Atbildes skaidrojums: Eksperimentu varētu uzlabot, izmantojot speciālu lodītes …" at bounding box center [571, 357] width 718 height 62
copy div "Atbildes skaidrojums: Eksperimentu varētu uzlabot, izmantojot speciālu lodītes …"
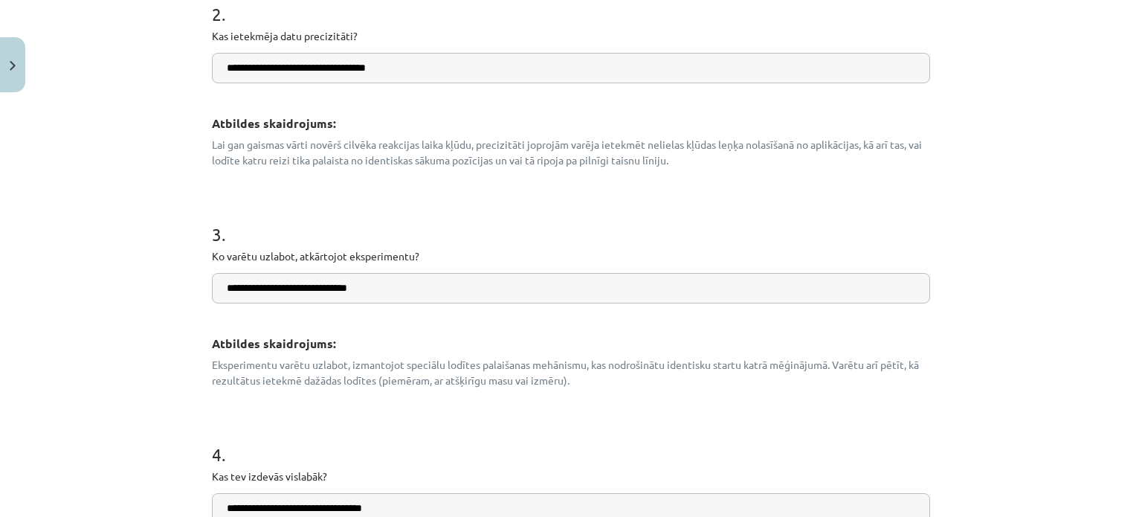
click at [613, 390] on form "**********" at bounding box center [571, 190] width 718 height 835
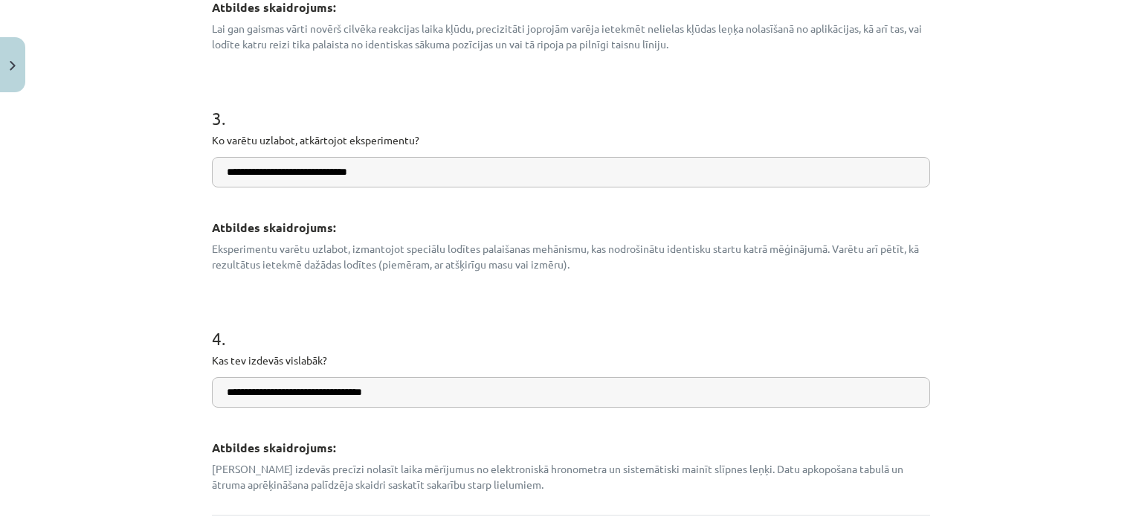
scroll to position [746, 0]
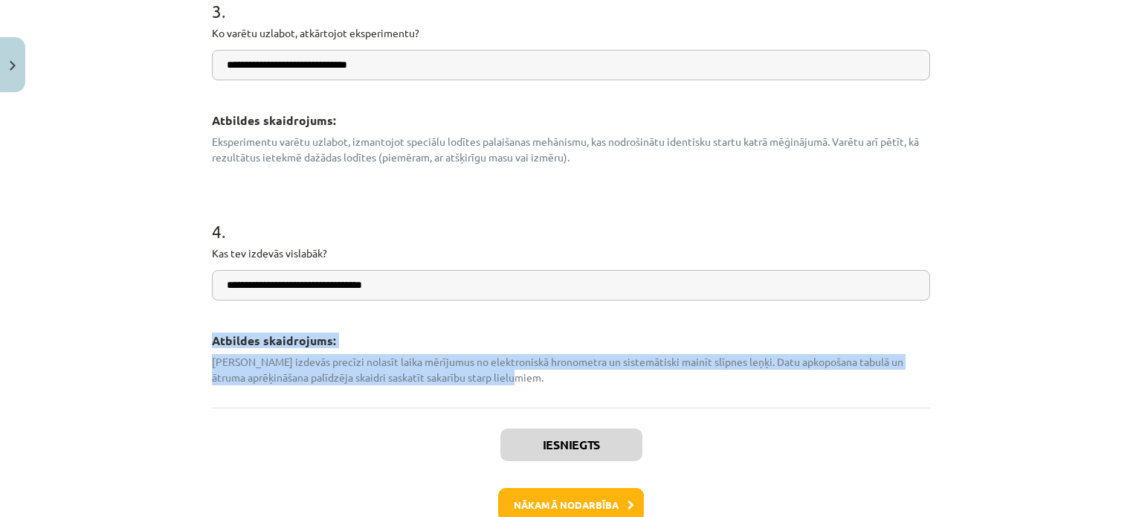
drag, startPoint x: 229, startPoint y: 335, endPoint x: 518, endPoint y: 378, distance: 292.5
copy div "Atbildes skaidrojums: Vislabāk izdevās precīzi nolasīt laika mērījumus no elekt…"
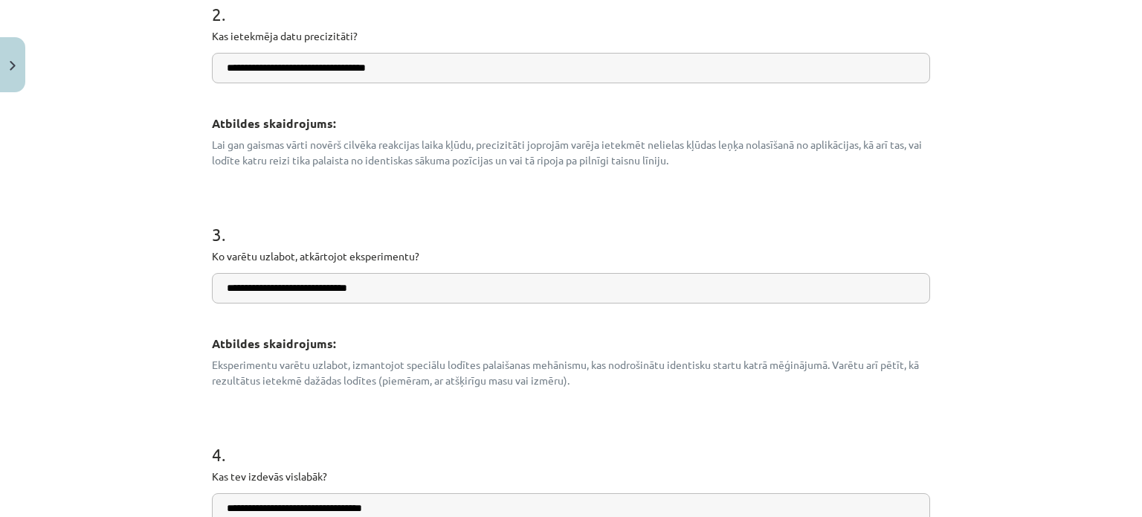
scroll to position [300, 0]
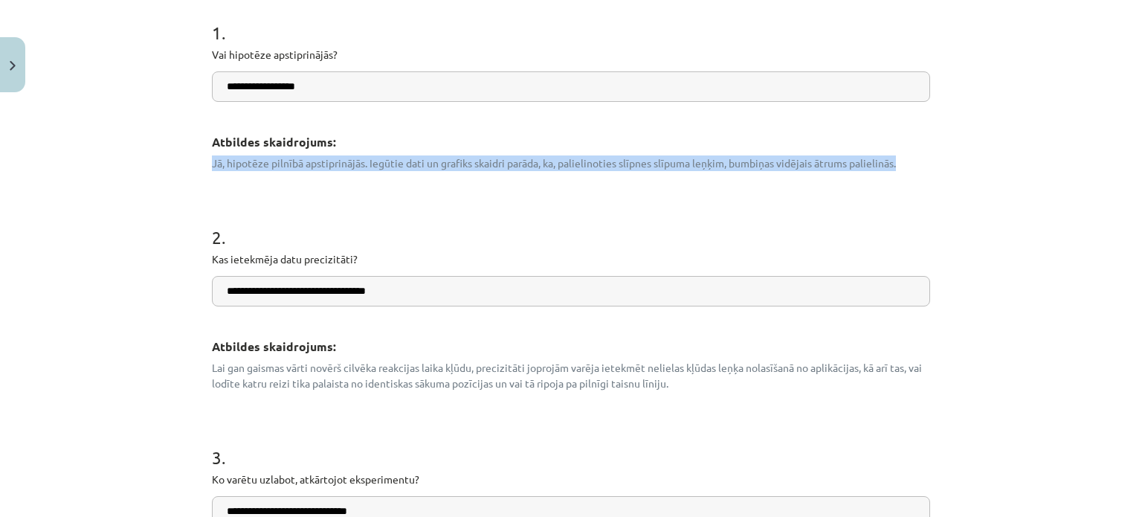
drag, startPoint x: 207, startPoint y: 167, endPoint x: 915, endPoint y: 160, distance: 707.2
click at [915, 160] on p "Jā, hipotēze pilnībā apstiprinājās. Iegūtie dati un grafiks skaidri parāda, ka,…" at bounding box center [571, 163] width 718 height 16
copy p "Jā, hipotēze pilnībā apstiprinājās. Iegūtie dati un grafiks skaidri parāda, ka,…"
click at [935, 168] on div "**********" at bounding box center [571, 258] width 1142 height 517
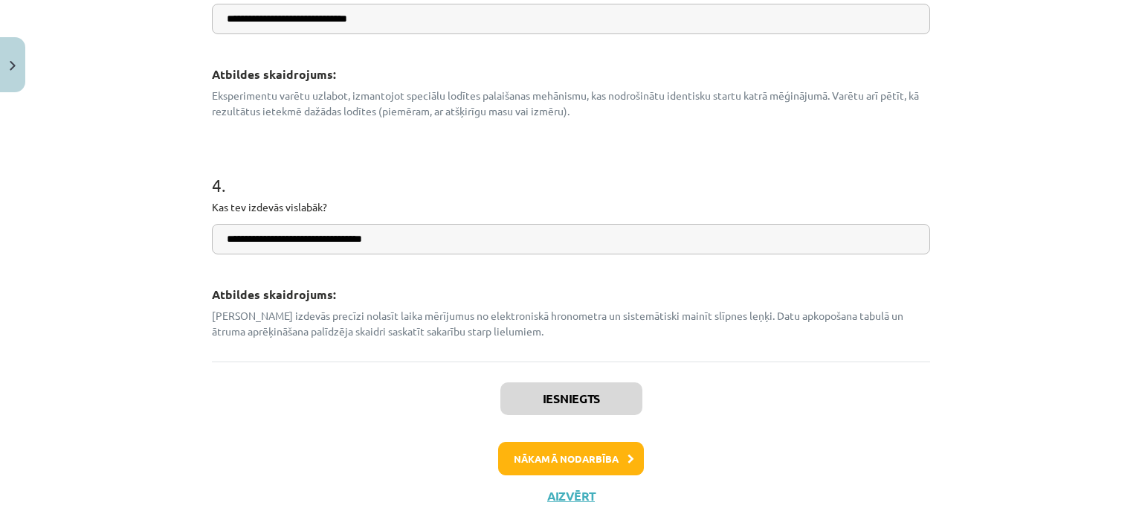
scroll to position [833, 0]
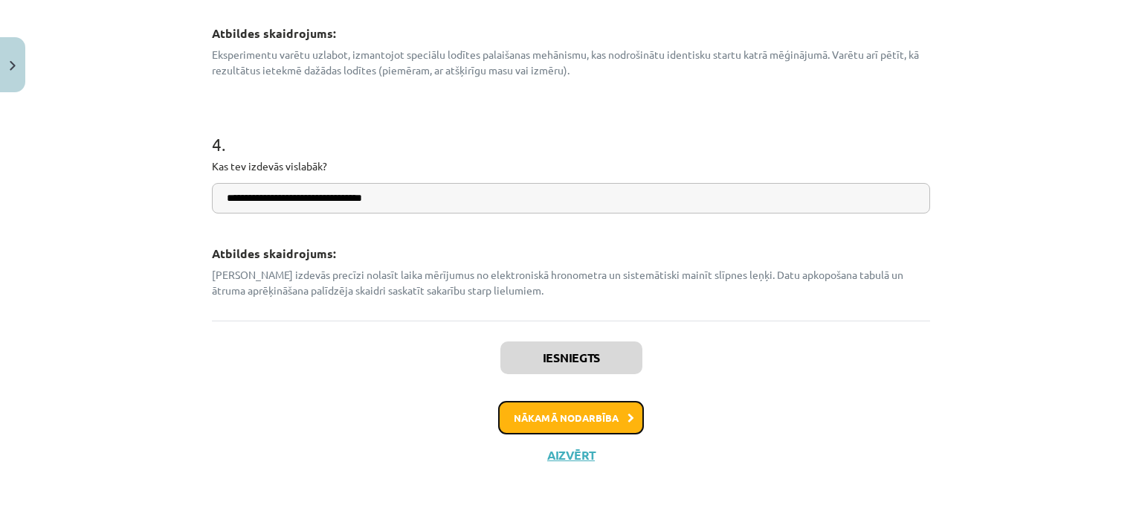
click at [570, 413] on button "Nākamā nodarbība" at bounding box center [571, 418] width 146 height 34
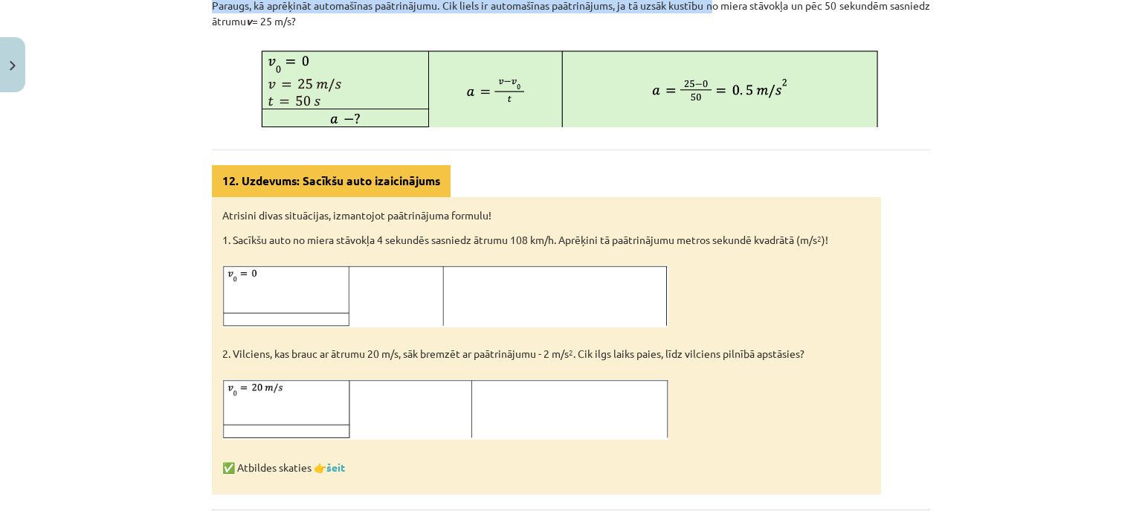
scroll to position [704, 0]
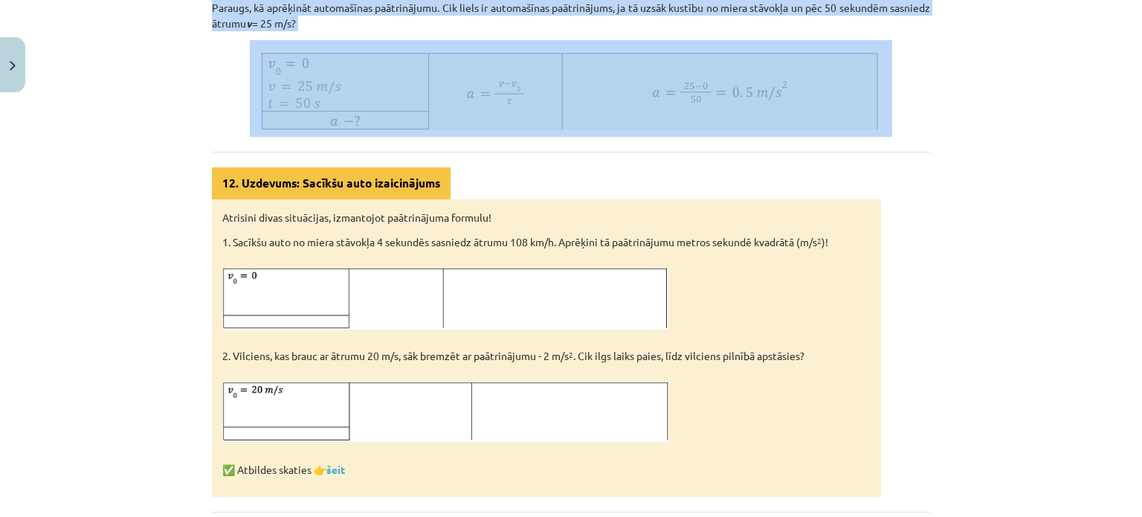
drag, startPoint x: 396, startPoint y: 267, endPoint x: 901, endPoint y: 117, distance: 526.1
click at [901, 117] on div "Vienmērīgi paātrināta taisnvirziena kustība Reālajā pasaulē gandrīz neviena kus…" at bounding box center [571, 37] width 718 height 950
copy div "Vienmērīgi paātrināta taisnvirziena kustība Reālajā pasaulē gandrīz neviena kus…"
click at [919, 120] on p at bounding box center [571, 88] width 718 height 97
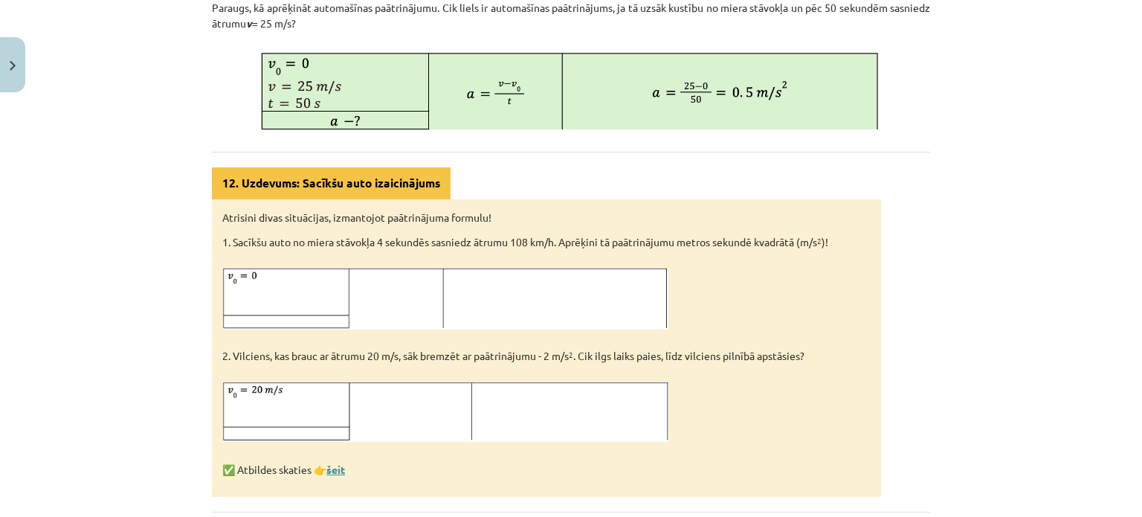
click at [328, 471] on link "šeit" at bounding box center [335, 469] width 19 height 13
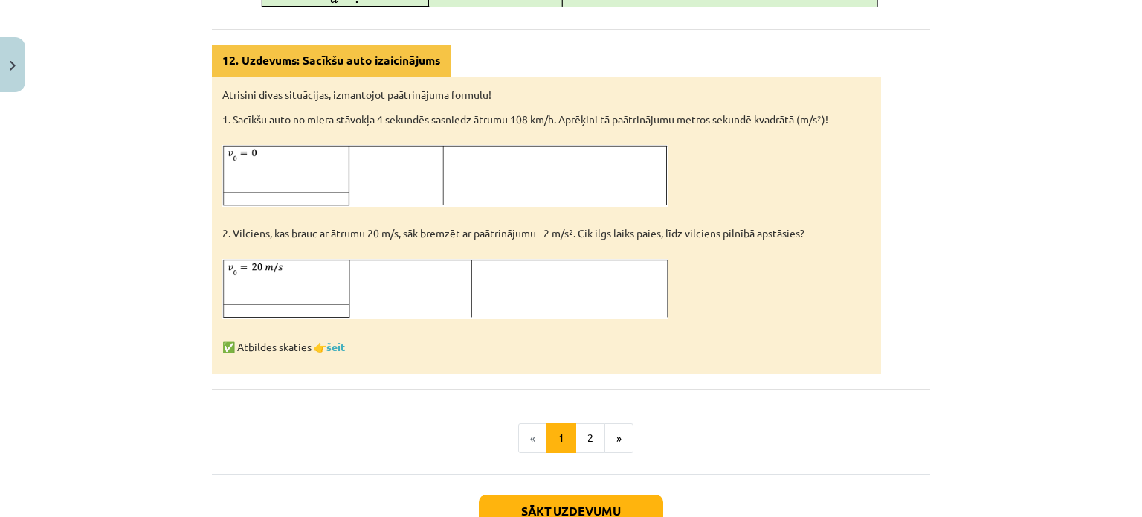
scroll to position [931, 0]
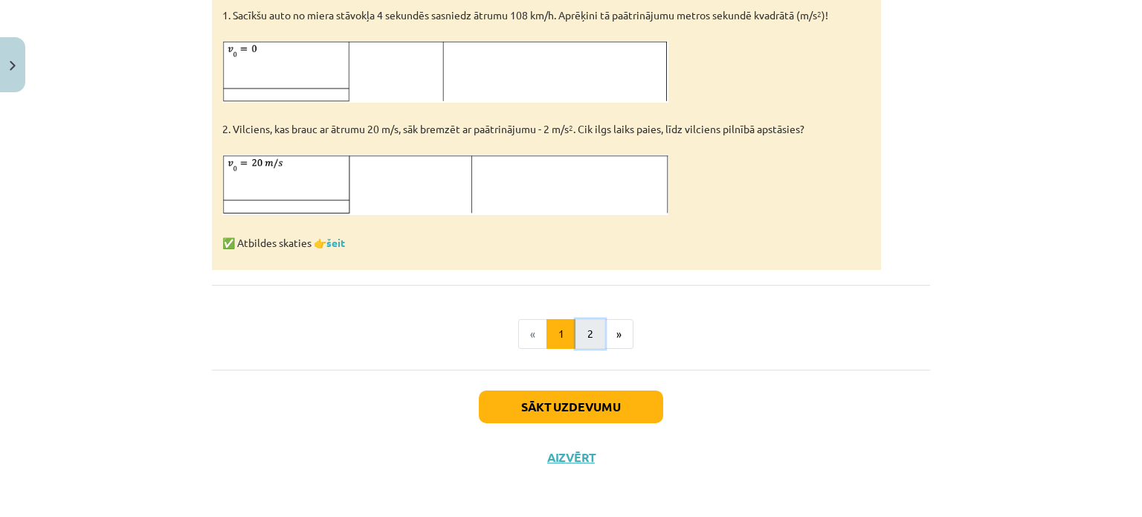
click at [592, 333] on button "2" at bounding box center [591, 334] width 30 height 30
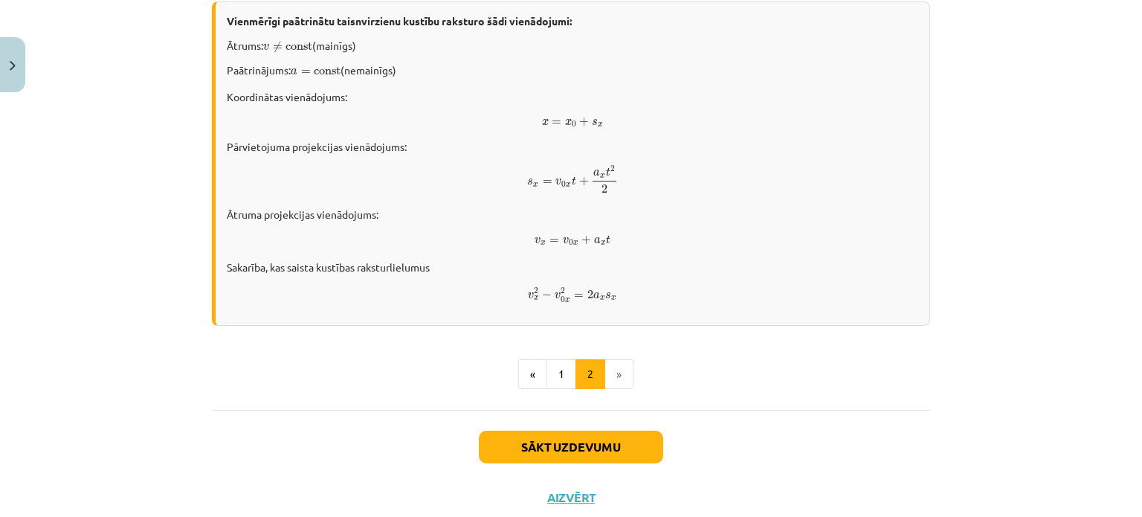
scroll to position [909, 0]
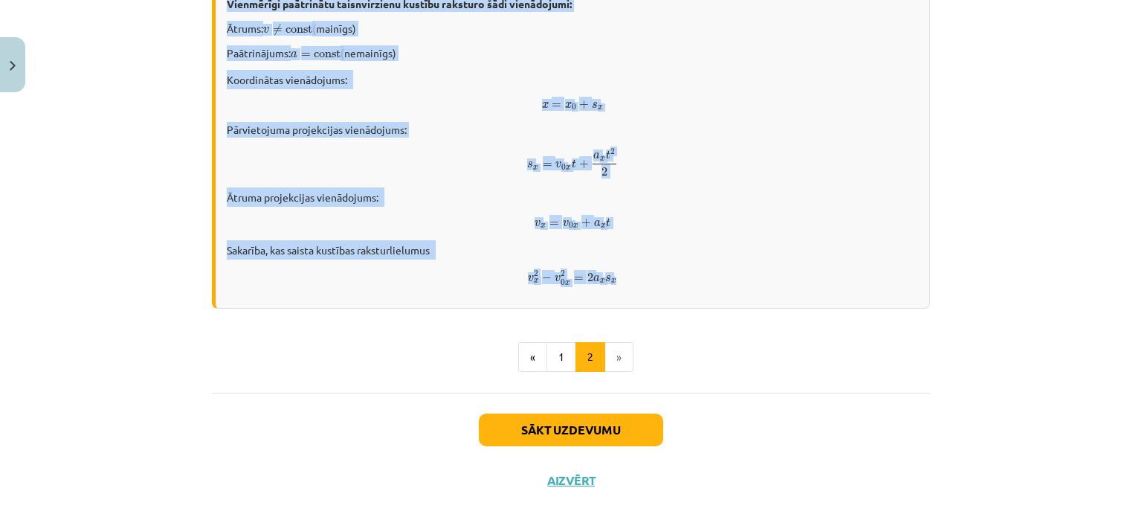
drag, startPoint x: 199, startPoint y: 245, endPoint x: 689, endPoint y: 261, distance: 489.6
copy div "Vienmērīgi paātrinātas kustības gadījumā paātrinājums ir konstants – tas nemain…"
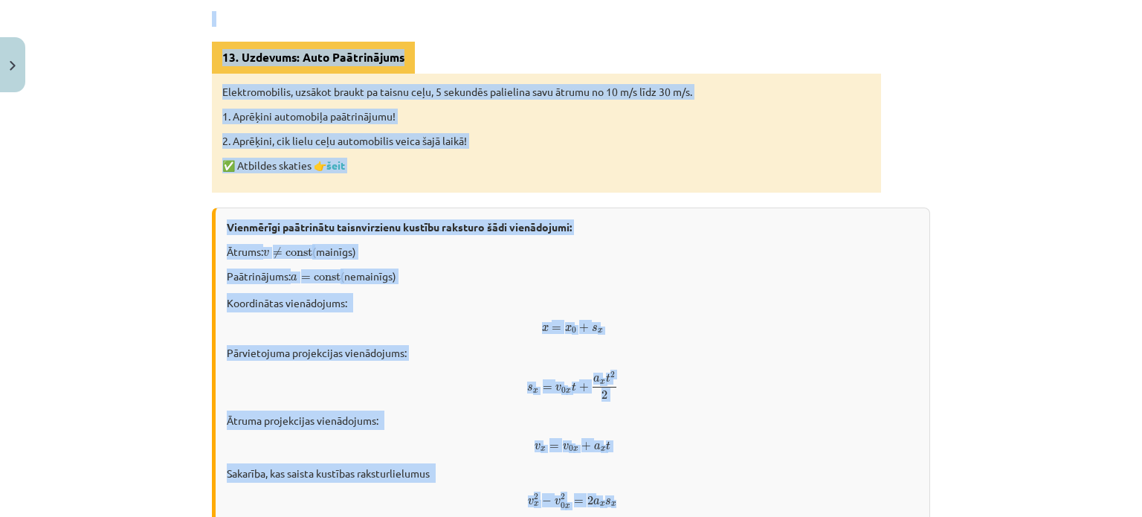
scroll to position [538, 0]
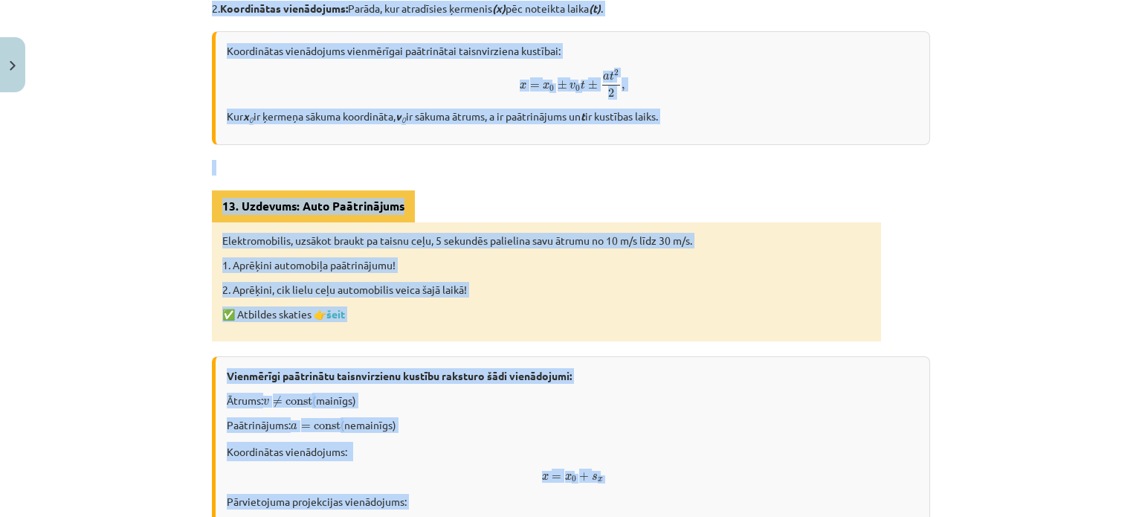
click at [871, 269] on div "Elektromobilis, uzsākot braukt pa taisnu ceļu, 5 sekundēs palielina savu ātrumu…" at bounding box center [546, 281] width 669 height 119
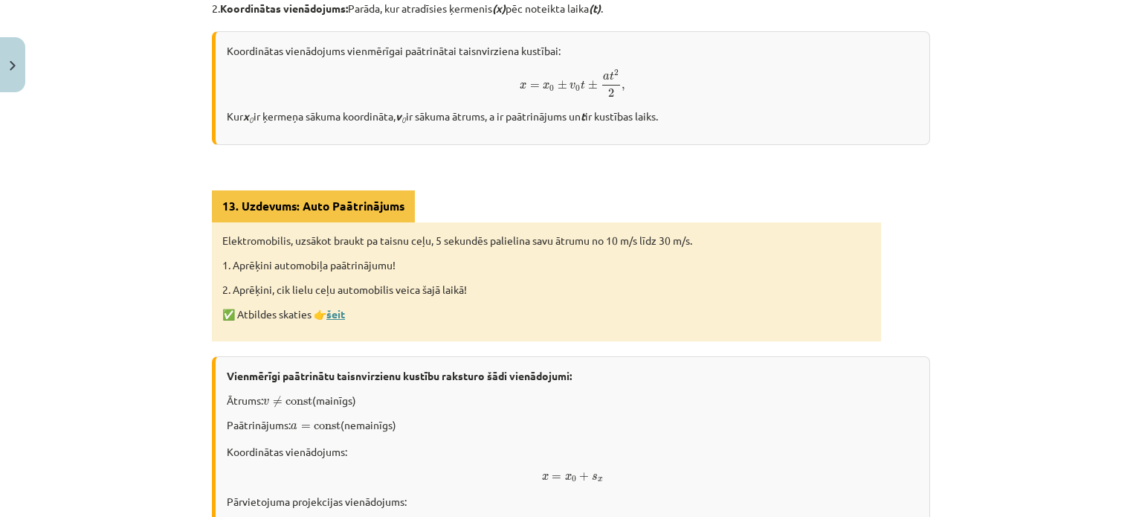
click at [339, 307] on link "šeit" at bounding box center [335, 313] width 19 height 13
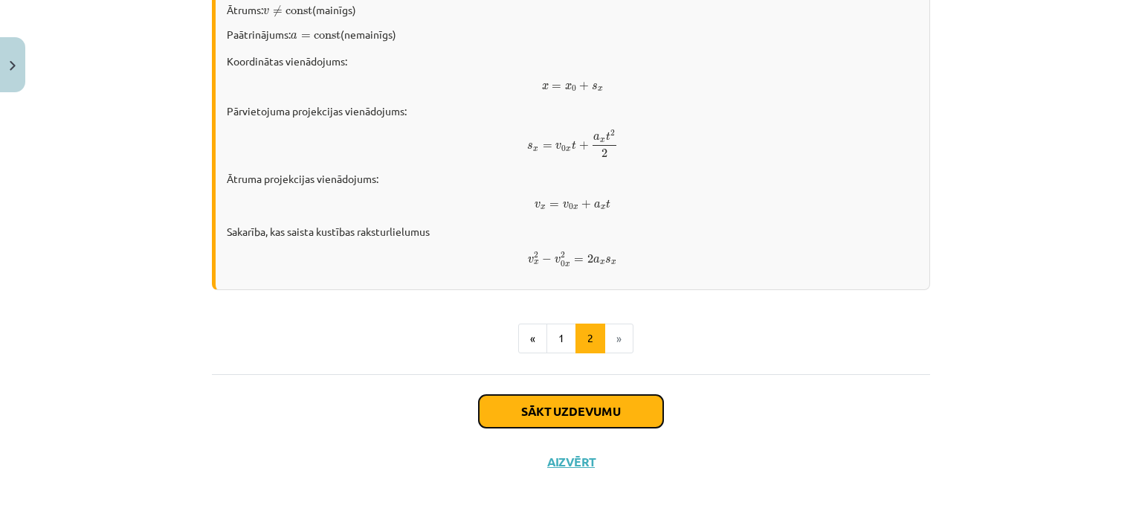
click at [602, 395] on button "Sākt uzdevumu" at bounding box center [571, 411] width 184 height 33
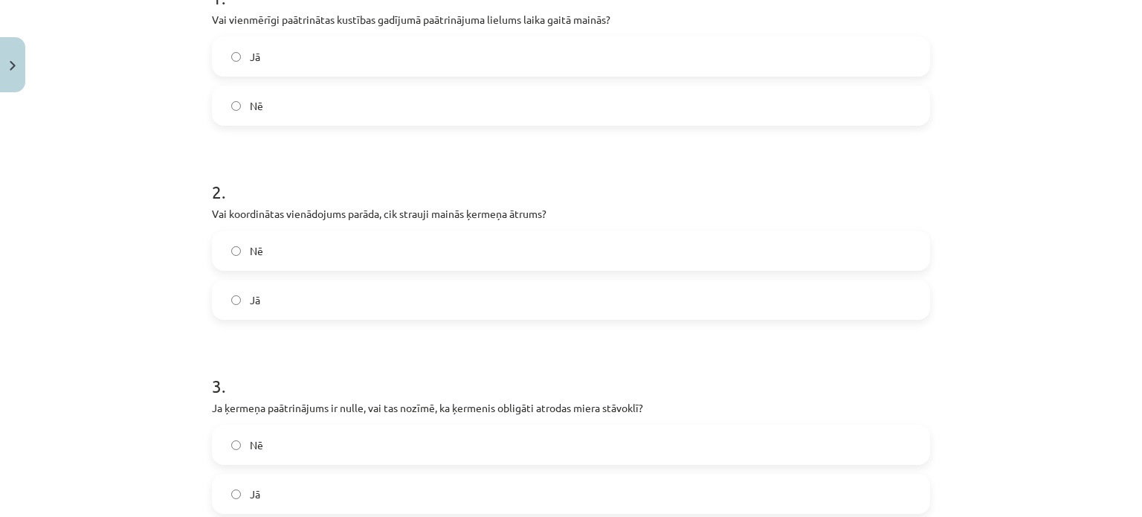
scroll to position [112, 0]
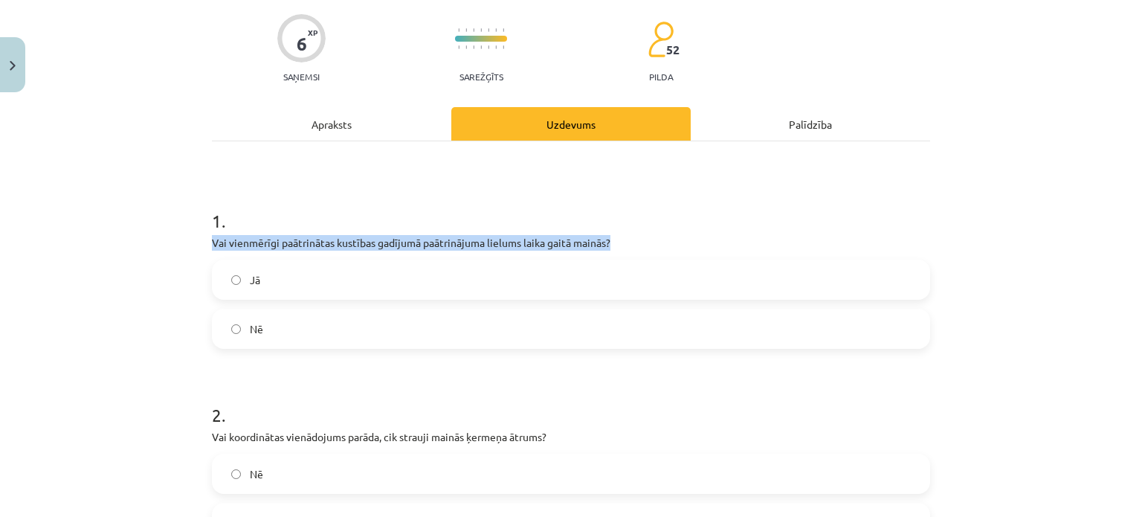
drag, startPoint x: 201, startPoint y: 240, endPoint x: 699, endPoint y: 243, distance: 498.2
click at [699, 243] on div "6 XP Saņemsi Sarežģīts 52 pilda Apraksts Uzdevums Palīdzība 1 . Vai vienmērīgi …" at bounding box center [571, 429] width 736 height 885
copy p "Vai vienmērīgi paātrinātas kustības gadījumā paātrinājuma lielums laika gaitā m…"
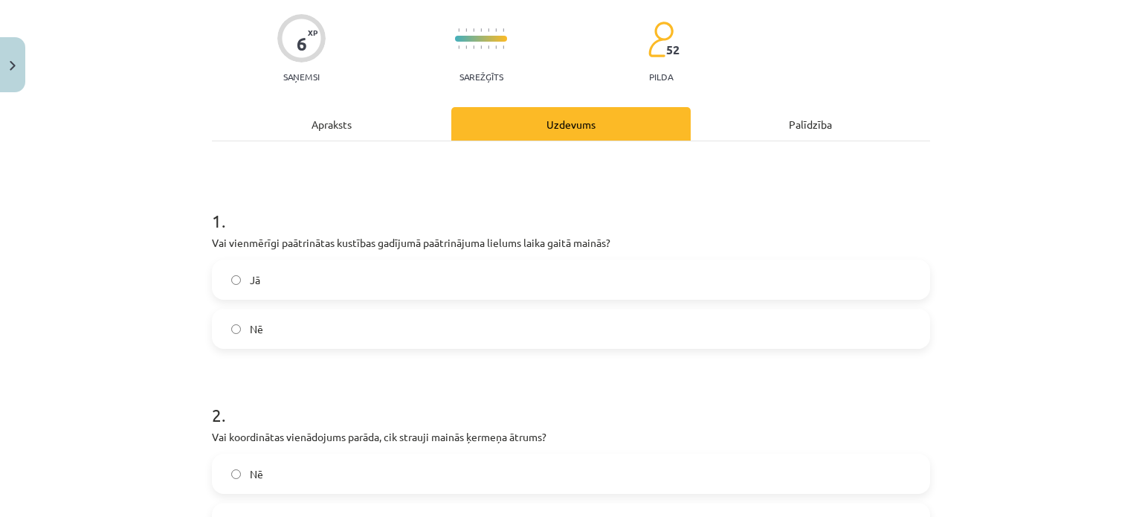
click at [387, 163] on div "1 . Vai vienmērīgi paātrinātas kustības gadījumā paātrinājuma lielums laika gai…" at bounding box center [571, 450] width 718 height 618
click at [283, 321] on label "Nē" at bounding box center [570, 328] width 715 height 37
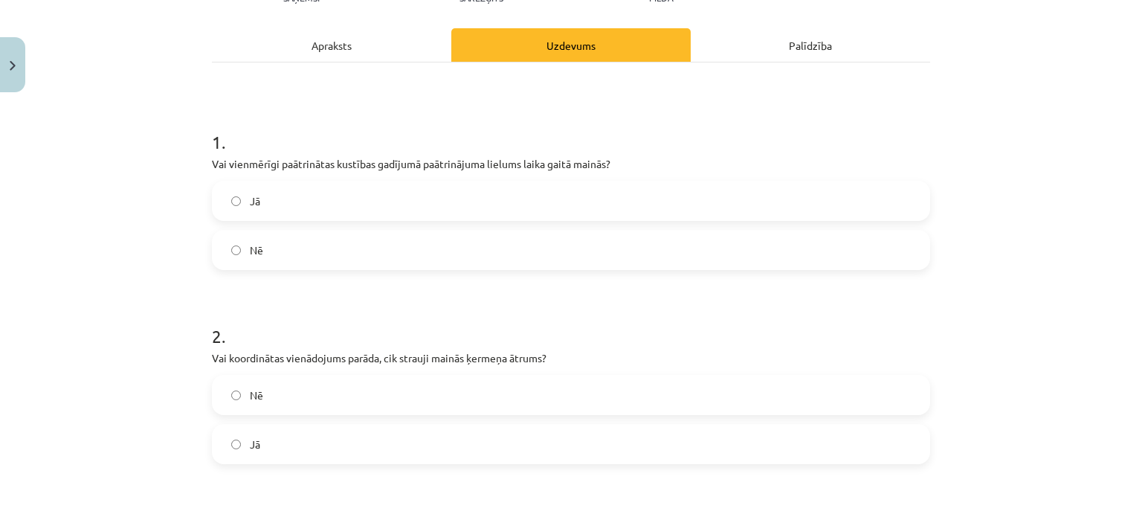
scroll to position [260, 0]
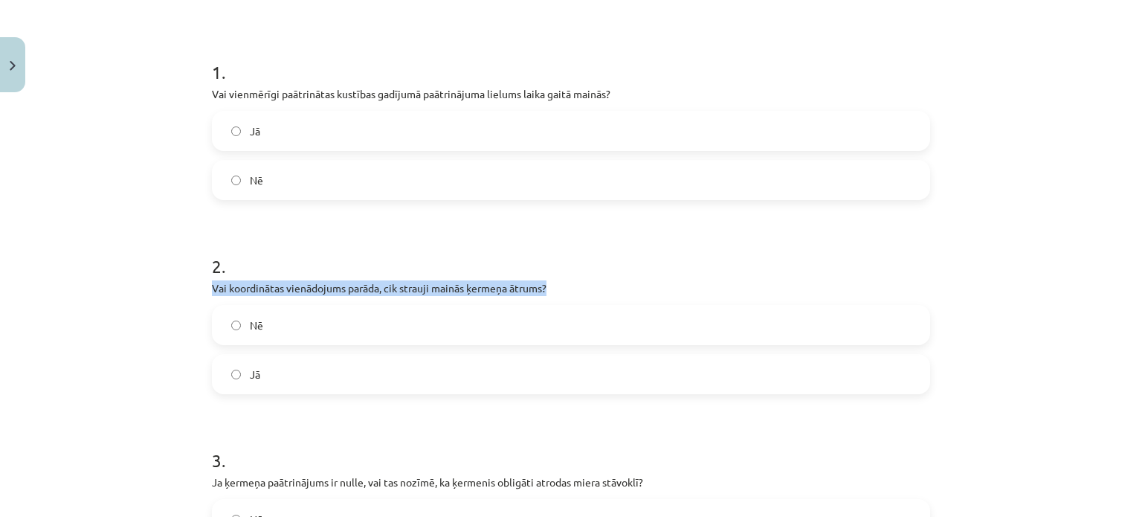
drag, startPoint x: 207, startPoint y: 286, endPoint x: 567, endPoint y: 290, distance: 360.7
click at [567, 290] on p "Vai koordinātas vienādojums parāda, cik strauji mainās ķermeņa ātrums?" at bounding box center [571, 288] width 718 height 16
copy p "Vai koordinātas vienādojums parāda, cik strauji mainās ķermeņa ātrums?"
click at [569, 286] on p "Vai koordinātas vienādojums parāda, cik strauji mainās ķermeņa ātrums?" at bounding box center [571, 288] width 718 height 16
click at [309, 332] on label "Nē" at bounding box center [570, 324] width 715 height 37
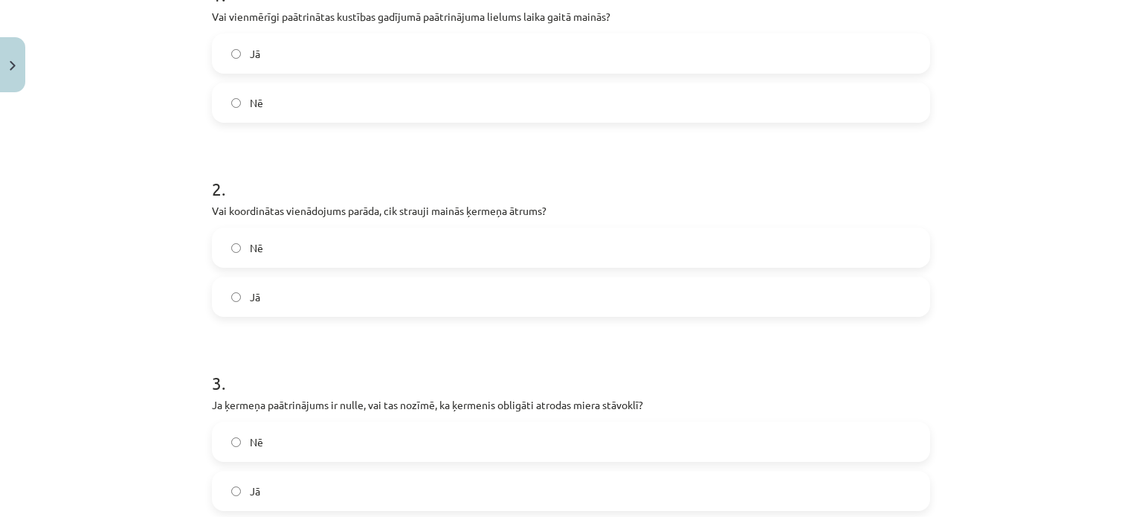
scroll to position [483, 0]
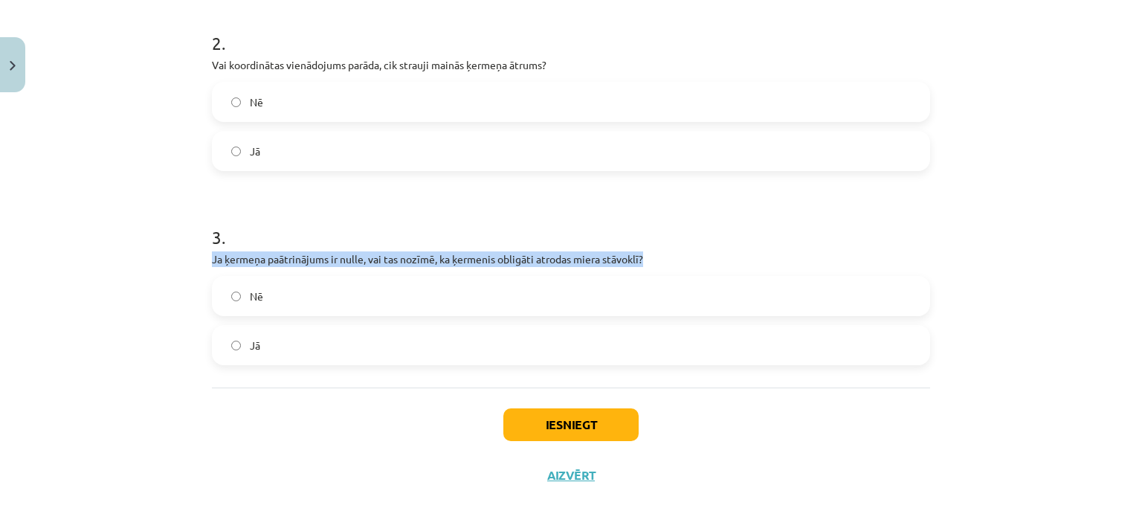
drag, startPoint x: 212, startPoint y: 260, endPoint x: 672, endPoint y: 255, distance: 460.3
click at [672, 255] on div "6 XP Saņemsi Sarežģīts 52 pilda Apraksts Uzdevums Palīdzība 1 . Vai vienmērīgi …" at bounding box center [571, 58] width 736 height 885
copy p "Ja ķermeņa paātrinājums ir nulle, vai tas nozīmē, ka ķermenis obligāti atrodas …"
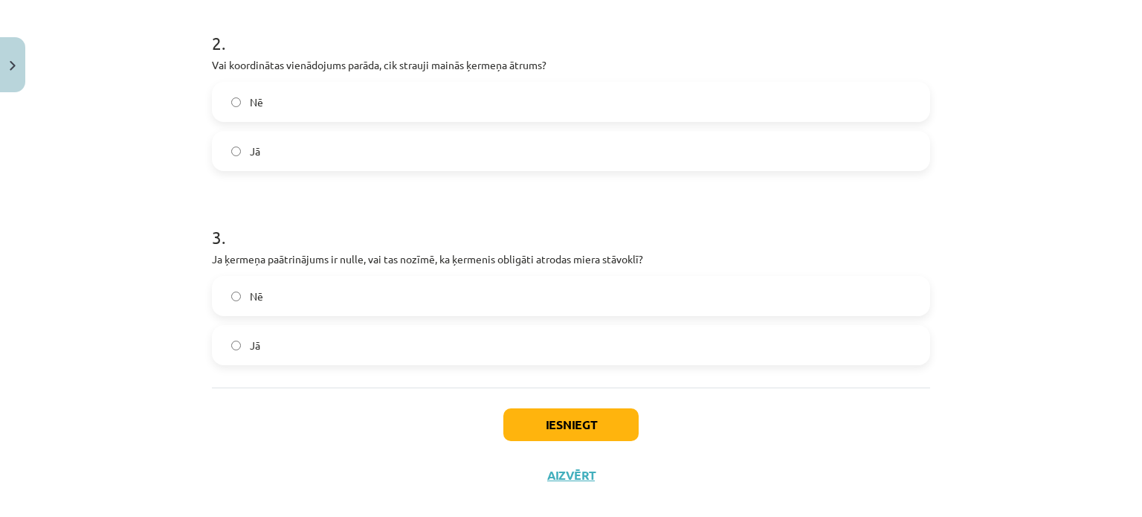
click at [668, 267] on div "3 . Ja ķermeņa paātrinājums ir nulle, vai tas nozīmē, ka ķermenis obligāti atro…" at bounding box center [571, 283] width 718 height 164
click at [256, 284] on label "Nē" at bounding box center [570, 295] width 715 height 37
click at [550, 434] on button "Iesniegt" at bounding box center [570, 424] width 135 height 33
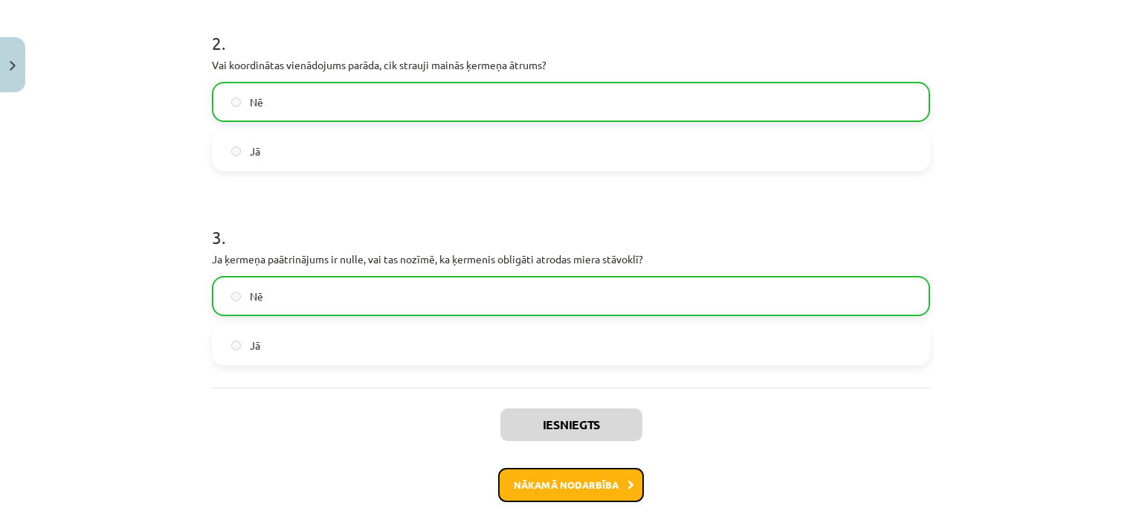
click at [596, 485] on button "Nākamā nodarbība" at bounding box center [571, 485] width 146 height 34
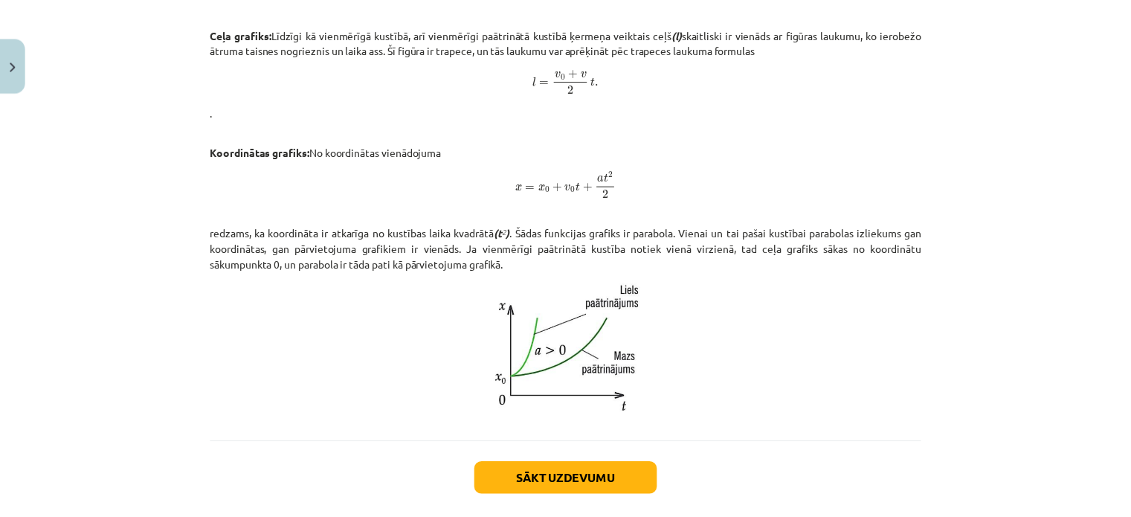
scroll to position [908, 0]
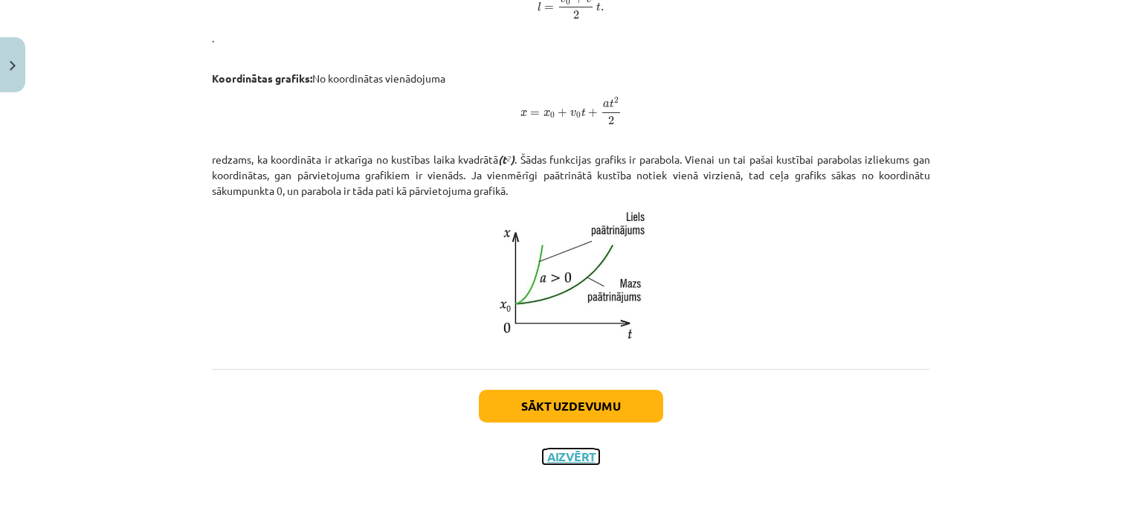
click at [564, 453] on button "Aizvērt" at bounding box center [571, 456] width 57 height 15
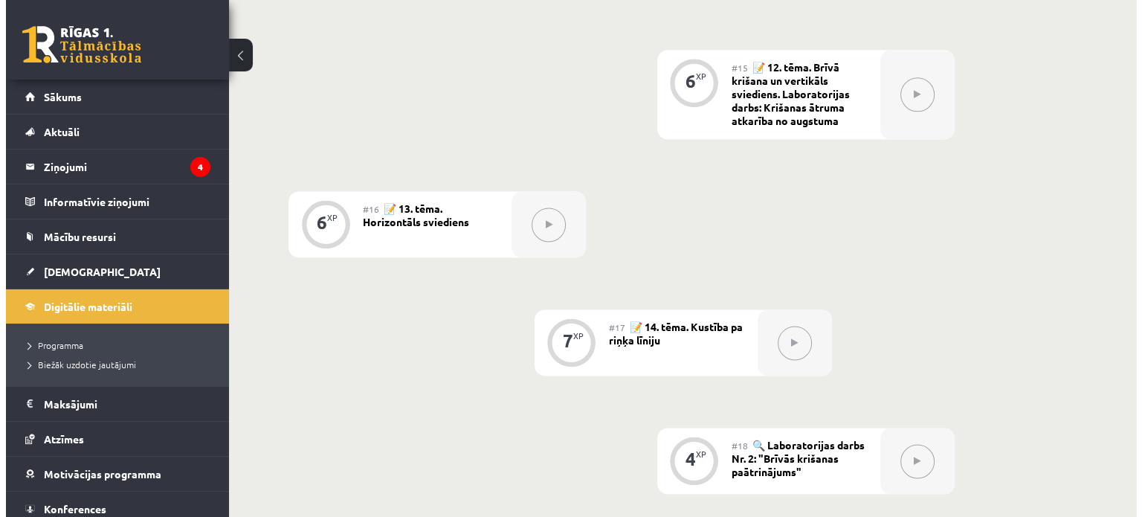
scroll to position [1859, 0]
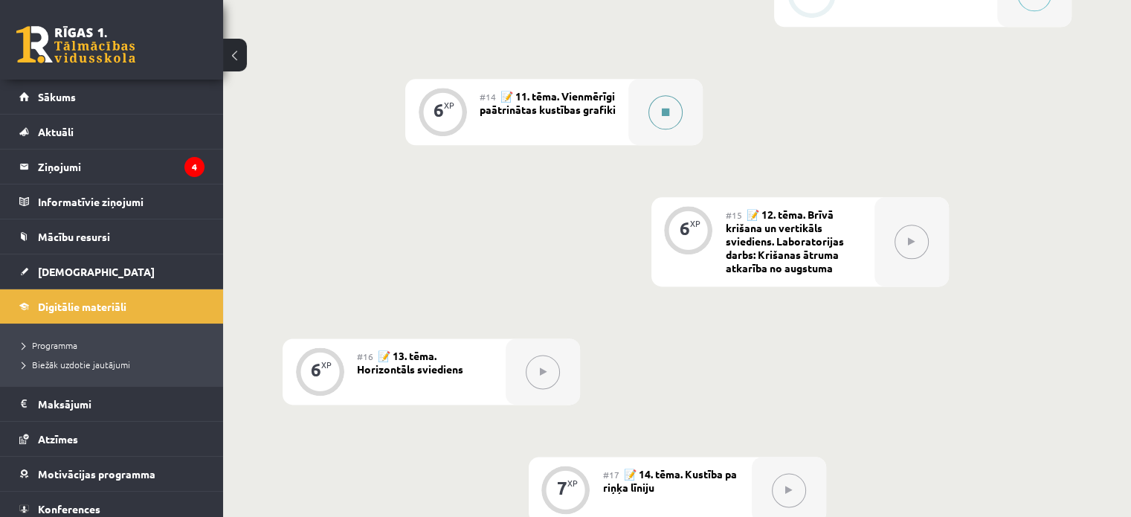
click at [686, 112] on div at bounding box center [665, 112] width 74 height 66
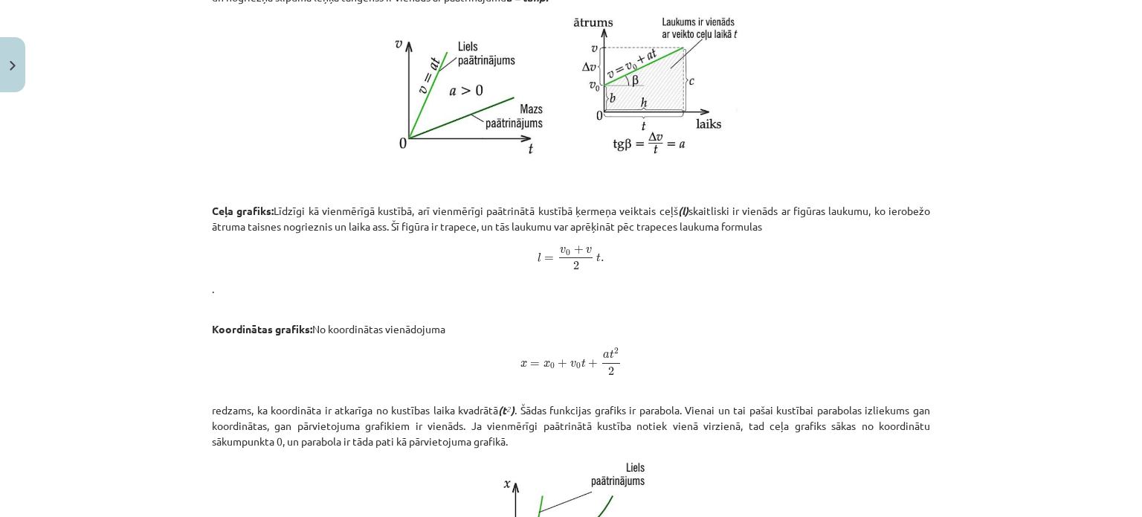
scroll to position [908, 0]
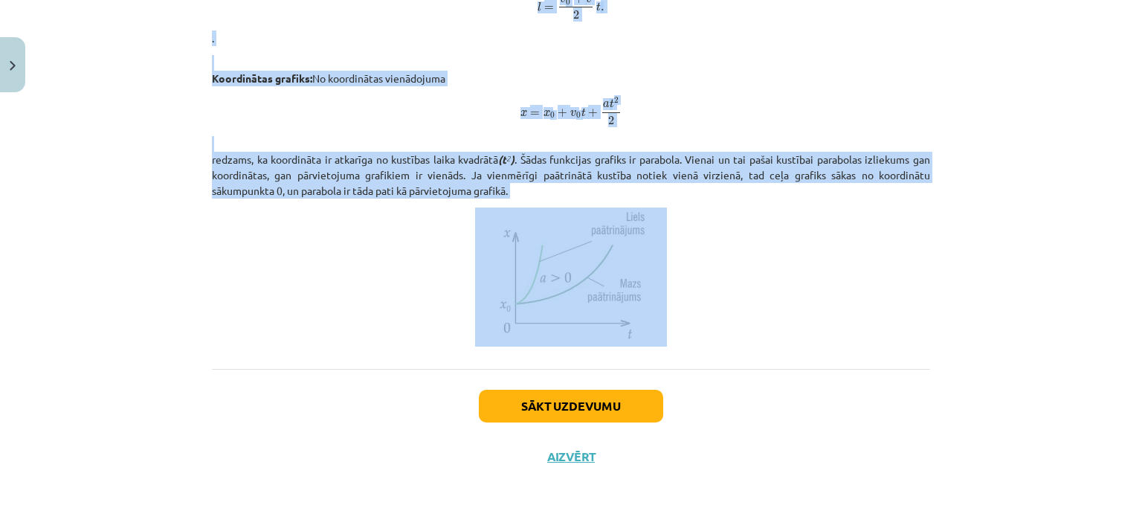
drag, startPoint x: 413, startPoint y: 298, endPoint x: 708, endPoint y: 323, distance: 295.5
copy div "Vienmērīgi paātrinātas kustības grafiki Vienmērīgi paātrinātas taisnlīnijas kus…"
click at [710, 326] on p at bounding box center [571, 276] width 718 height 139
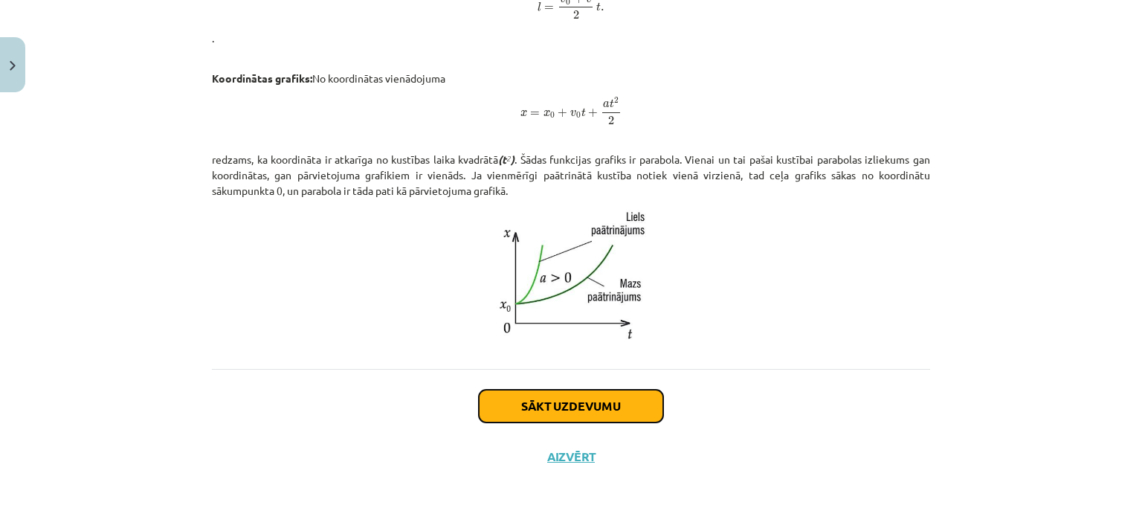
click at [506, 406] on button "Sākt uzdevumu" at bounding box center [571, 406] width 184 height 33
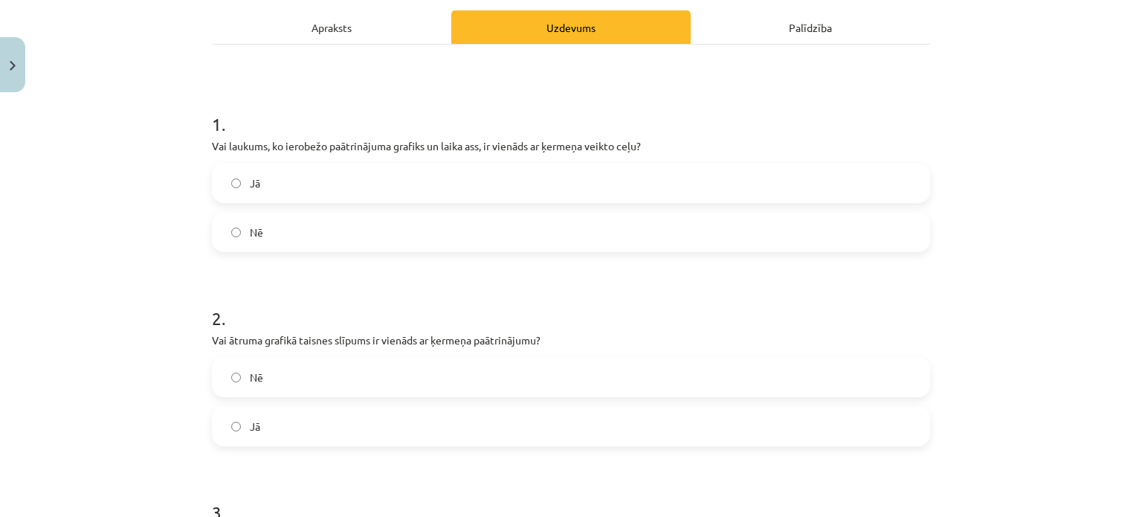
scroll to position [206, 0]
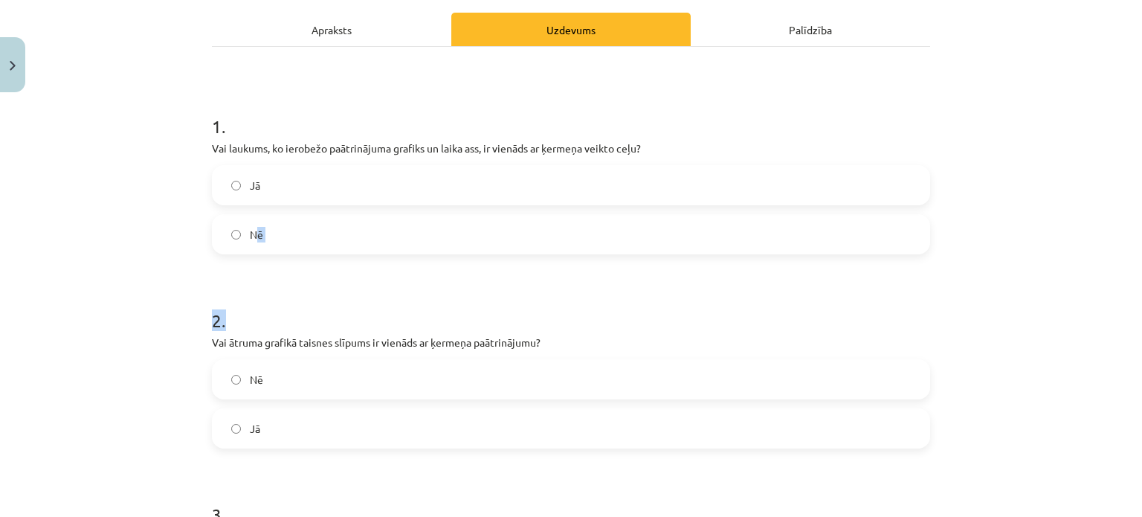
drag, startPoint x: 251, startPoint y: 239, endPoint x: 257, endPoint y: 268, distance: 30.5
click at [257, 268] on form "1 . Vai laukums, ko ierobežo paātrinājuma grafiks un laika ass, ir vienāds ar ķ…" at bounding box center [571, 366] width 718 height 553
click at [258, 268] on form "1 . Vai laukums, ko ierobežo paātrinājuma grafiks un laika ass, ir vienāds ar ķ…" at bounding box center [571, 366] width 718 height 553
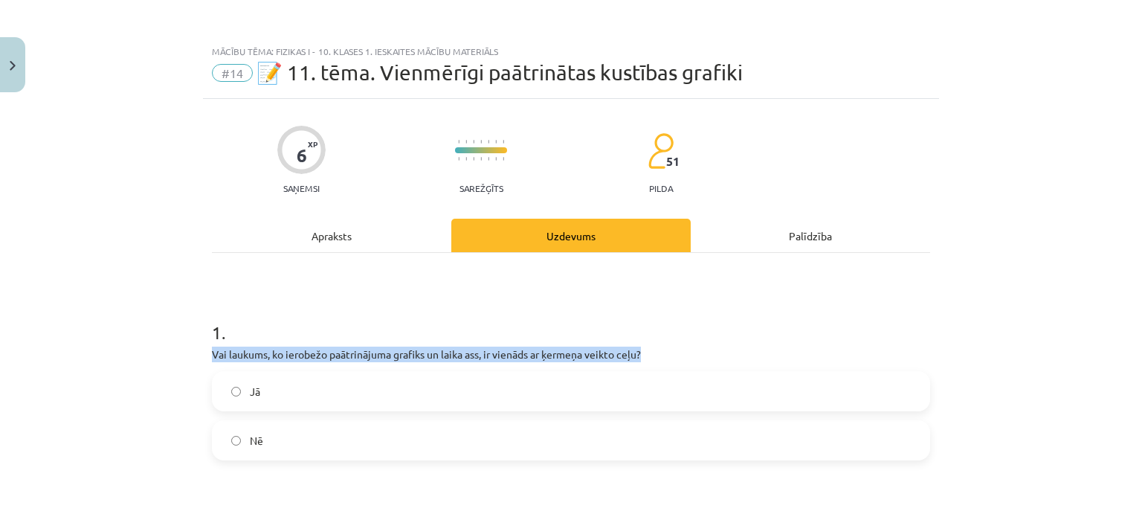
drag, startPoint x: 196, startPoint y: 359, endPoint x: 681, endPoint y: 356, distance: 484.9
click at [681, 356] on div "Mācību tēma: Fizikas i - 10. klases 1. ieskaites mācību materiāls #14 📝 11. tēm…" at bounding box center [571, 258] width 1142 height 517
click at [681, 356] on p "Vai laukums, ko ierobežo paātrinājuma grafiks un laika ass, ir vienāds ar ķerme…" at bounding box center [571, 355] width 718 height 16
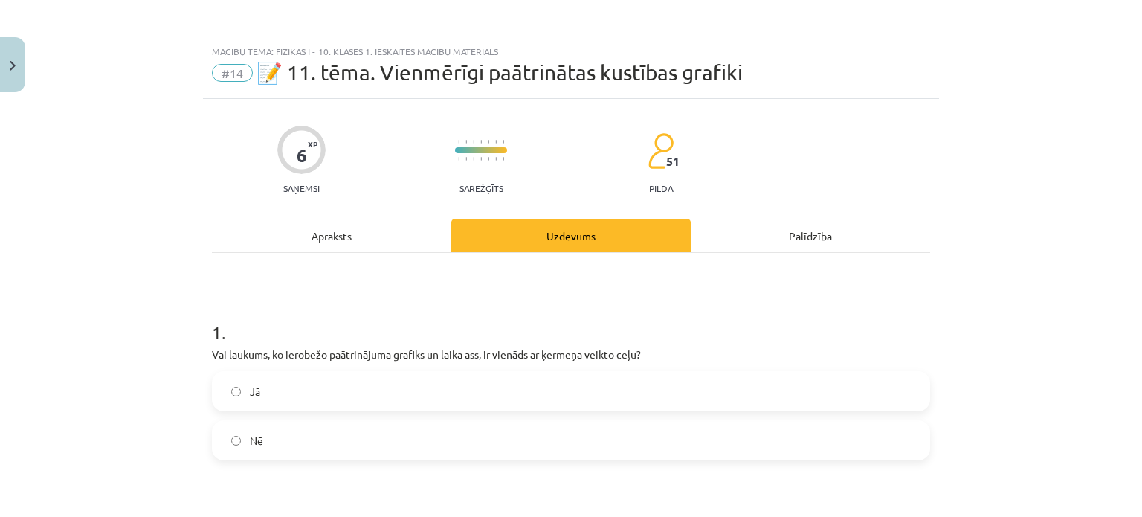
click at [279, 448] on label "Nē" at bounding box center [570, 440] width 715 height 37
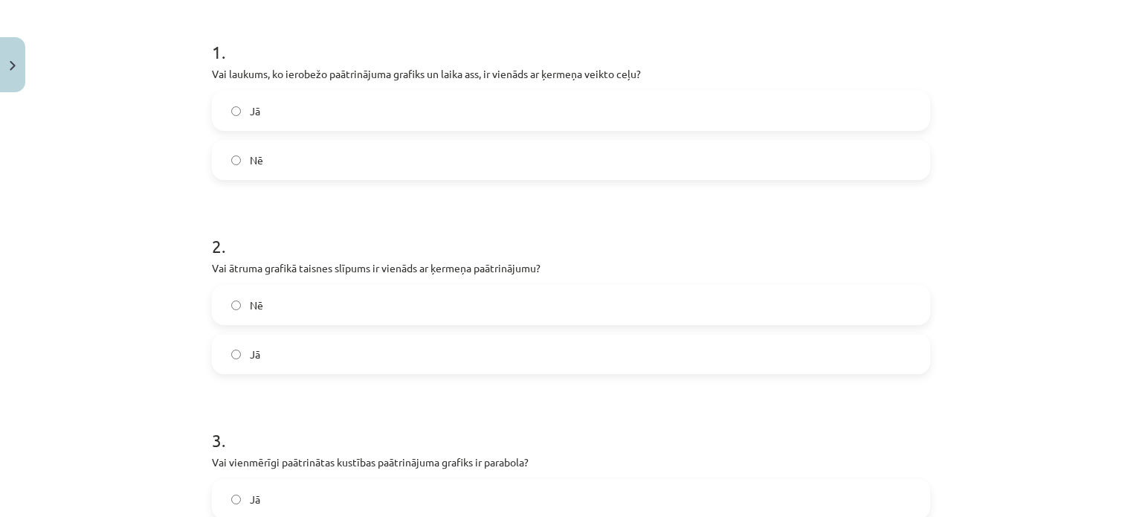
scroll to position [297, 0]
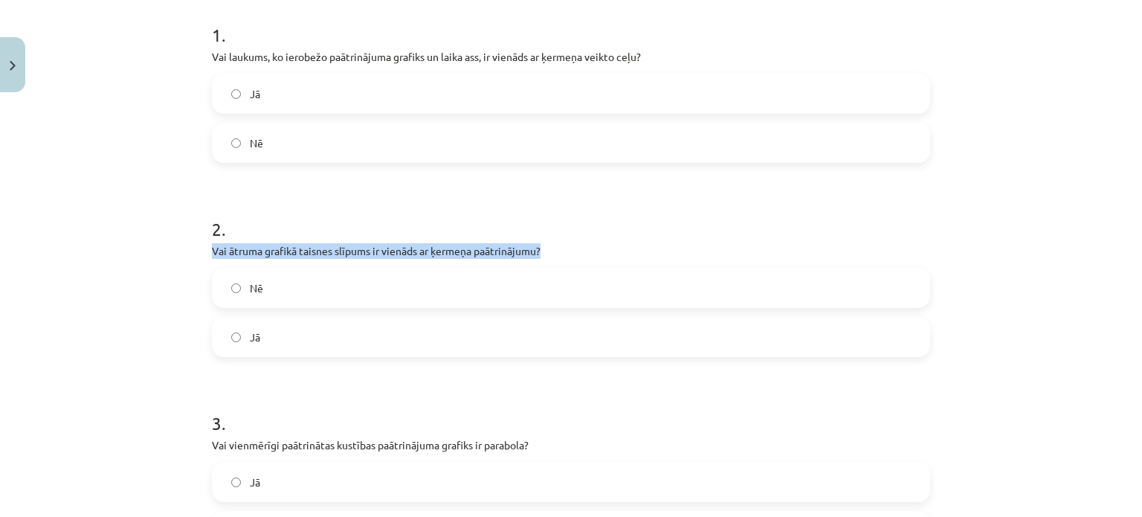
drag, startPoint x: 207, startPoint y: 249, endPoint x: 564, endPoint y: 243, distance: 356.2
click at [564, 243] on p "Vai ātruma grafikā taisnes slīpums ir vienāds ar ķermeņa paātrinājumu?" at bounding box center [571, 251] width 718 height 16
click at [583, 235] on h1 "2 ." at bounding box center [571, 216] width 718 height 46
click at [286, 343] on label "Jā" at bounding box center [570, 336] width 715 height 37
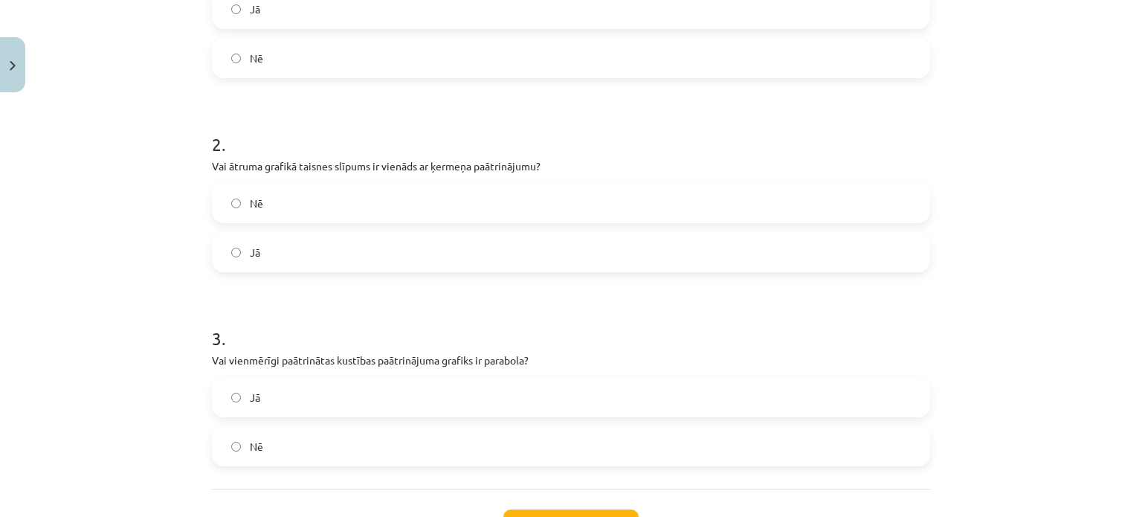
scroll to position [446, 0]
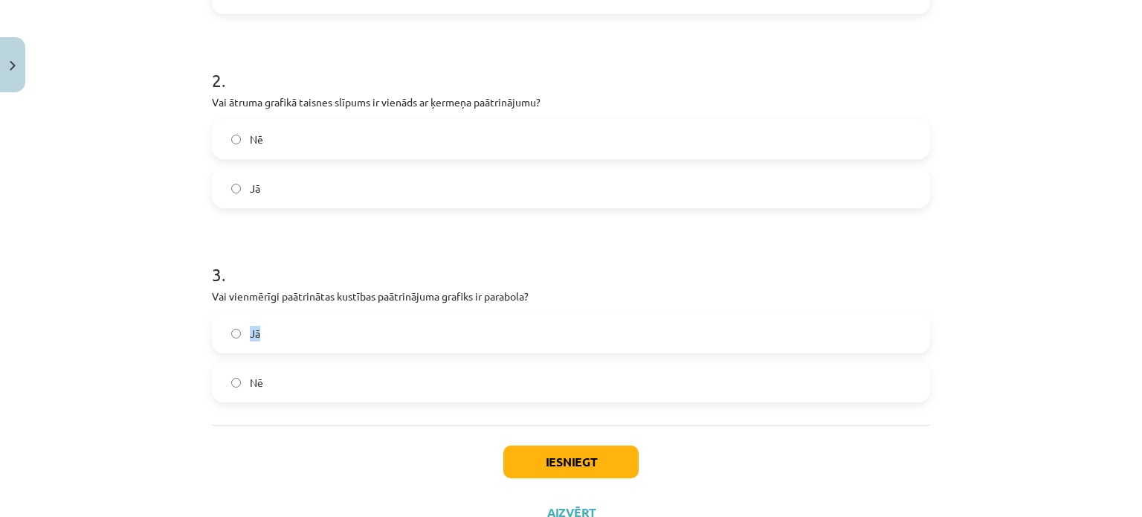
drag, startPoint x: 202, startPoint y: 308, endPoint x: 533, endPoint y: 325, distance: 331.4
click at [533, 325] on div "6 XP Saņemsi Sarežģīts 51 pilda Apraksts Uzdevums Palīdzība 1 . Vai laukums, ko…" at bounding box center [571, 95] width 736 height 885
click at [526, 329] on label "Jā" at bounding box center [570, 333] width 715 height 37
drag, startPoint x: 211, startPoint y: 302, endPoint x: 502, endPoint y: 336, distance: 292.8
click at [519, 341] on div "3 . Vai vienmērīgi paātrinātas kustības paātrinājuma grafiks ir parabola? Jā Nē" at bounding box center [571, 320] width 718 height 164
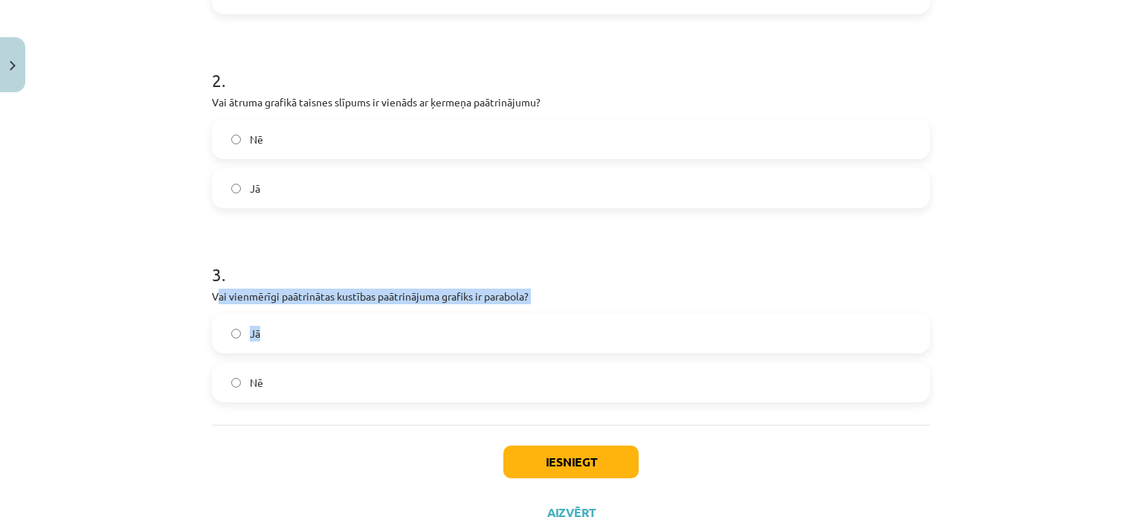
click at [371, 315] on label "Jā" at bounding box center [570, 333] width 715 height 37
drag, startPoint x: 205, startPoint y: 294, endPoint x: 550, endPoint y: 294, distance: 345.0
click at [550, 294] on p "Vai vienmērīgi paātrinātas kustības paātrinājuma grafiks ir parabola?" at bounding box center [571, 297] width 718 height 16
click at [538, 294] on p "Vai vienmērīgi paātrinātas kustības paātrinājuma grafiks ir parabola?" at bounding box center [571, 297] width 718 height 16
click at [280, 410] on div "1 . Vai laukums, ko ierobežo paātrinājuma grafiks un laika ass, ir vienāds ar ķ…" at bounding box center [571, 116] width 718 height 618
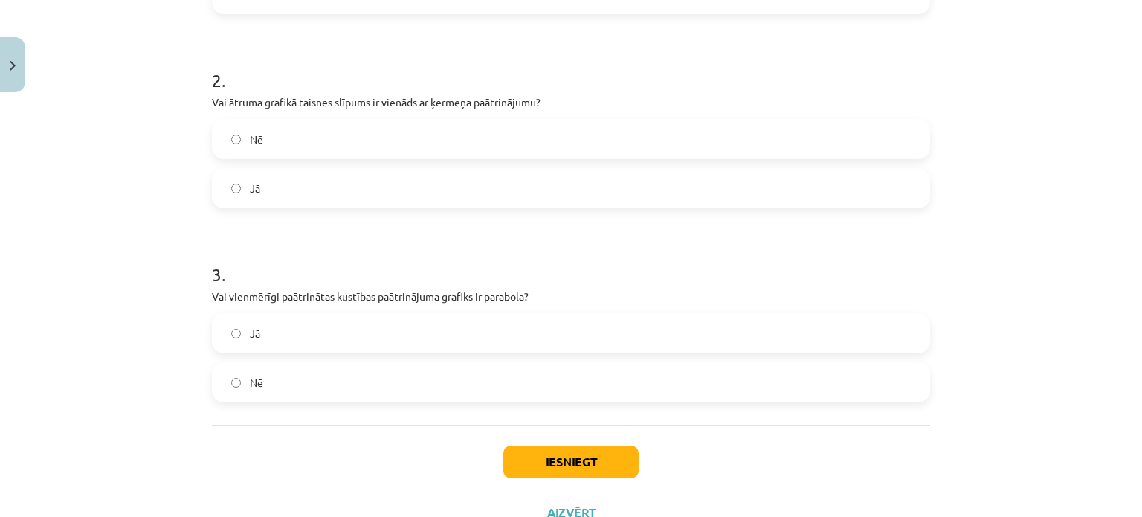
click at [289, 389] on label "Nē" at bounding box center [570, 382] width 715 height 37
click at [580, 474] on button "Iesniegt" at bounding box center [570, 461] width 135 height 33
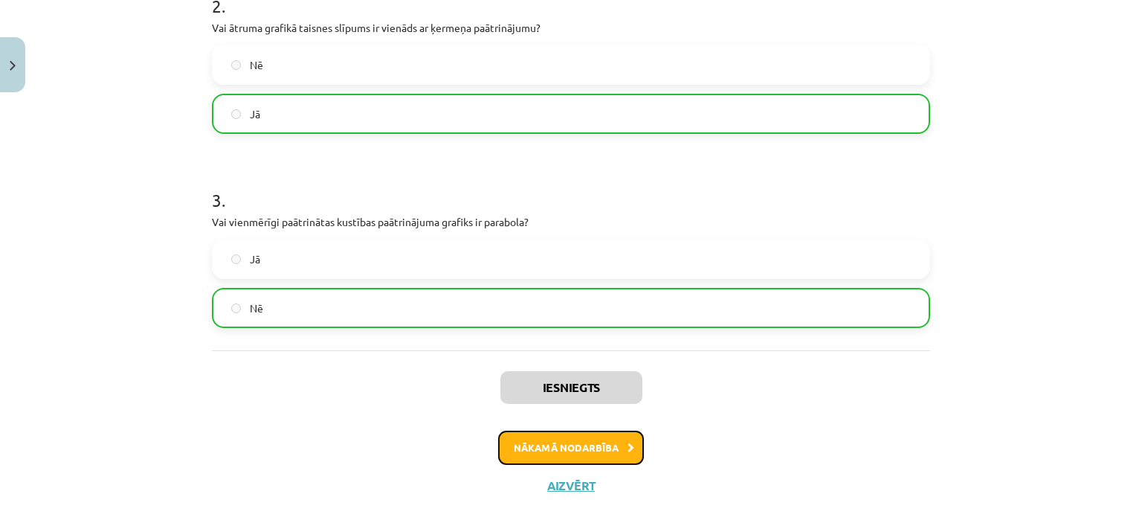
click at [631, 448] on button "Nākamā nodarbība" at bounding box center [571, 448] width 146 height 34
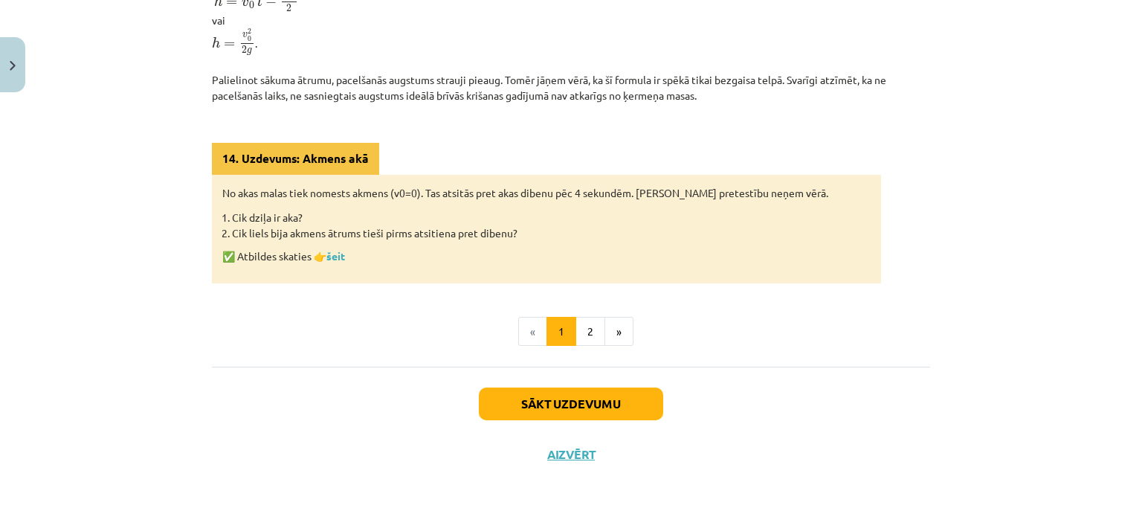
scroll to position [711, 0]
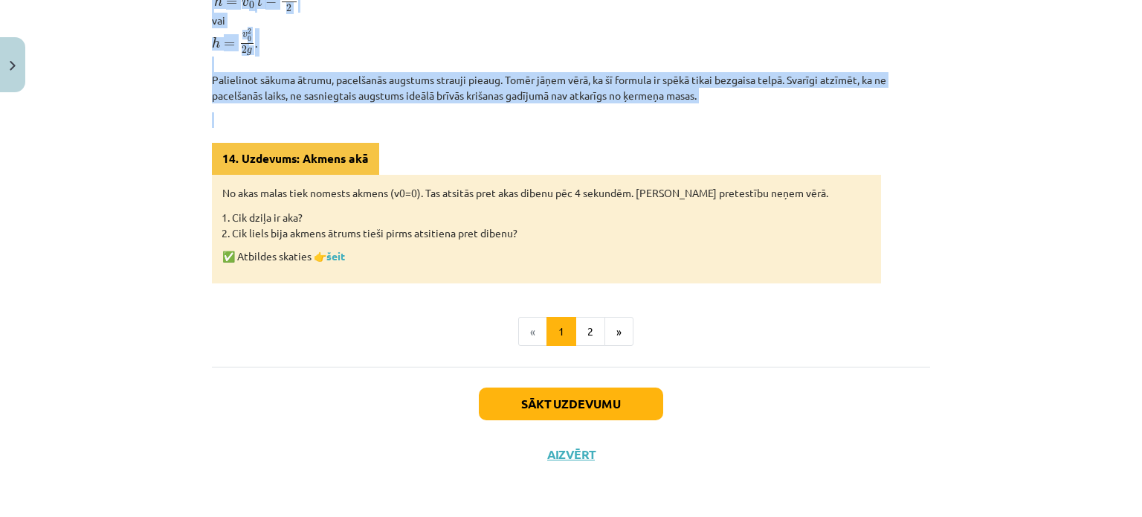
drag, startPoint x: 427, startPoint y: 135, endPoint x: 705, endPoint y: 107, distance: 279.5
click at [715, 80] on p "Maksimālo pacelšanās augstumu var aprēķināt pēc formulas h = v 0 h = v 0 t − g …" at bounding box center [571, 37] width 718 height 131
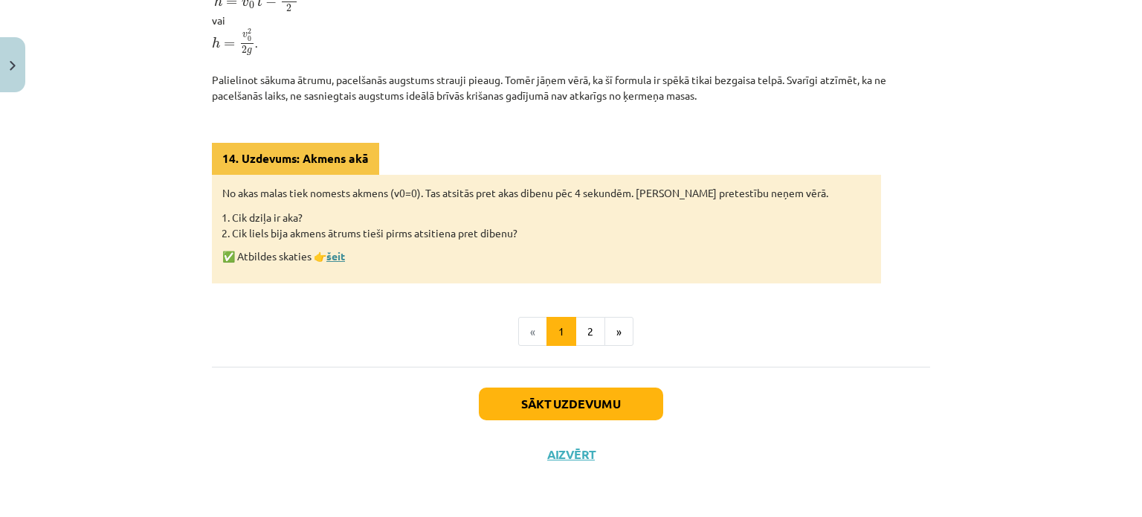
click at [330, 252] on link "šeit" at bounding box center [335, 255] width 19 height 13
click at [576, 325] on button "2" at bounding box center [591, 332] width 30 height 30
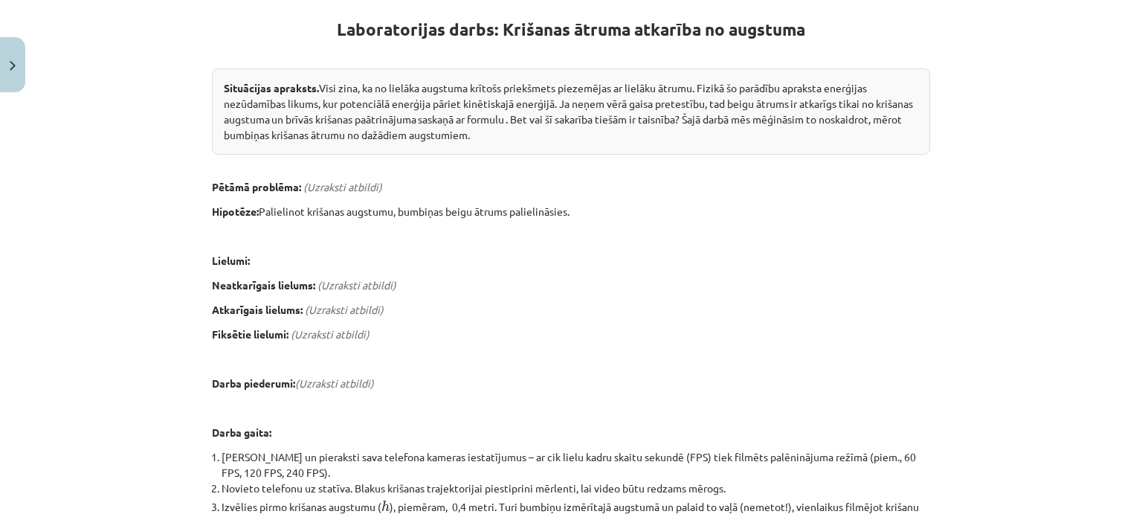
scroll to position [289, 0]
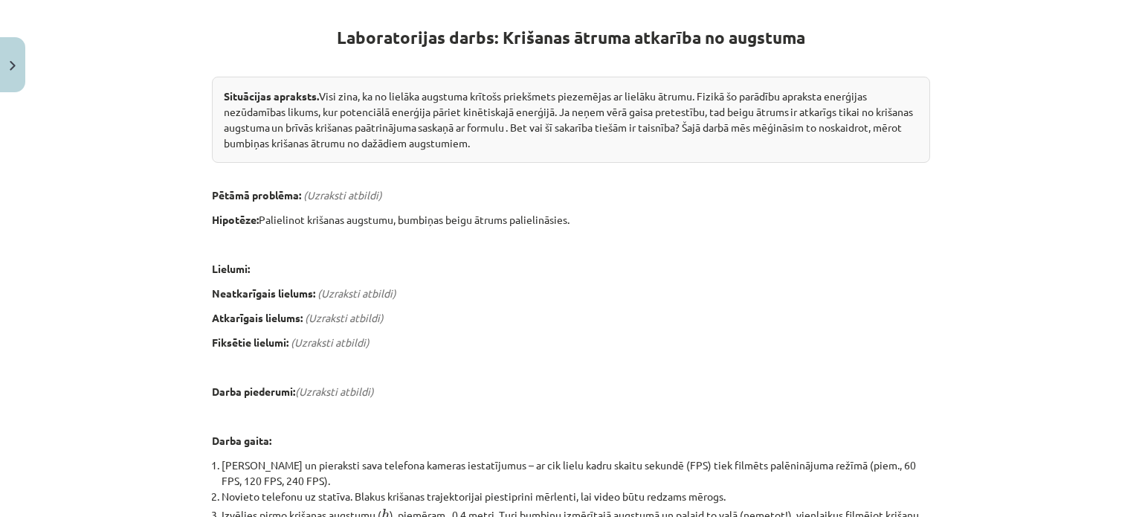
click at [337, 30] on strong "Laboratorijas darbs: Krišanas ātruma atkarība no augstuma" at bounding box center [571, 38] width 468 height 22
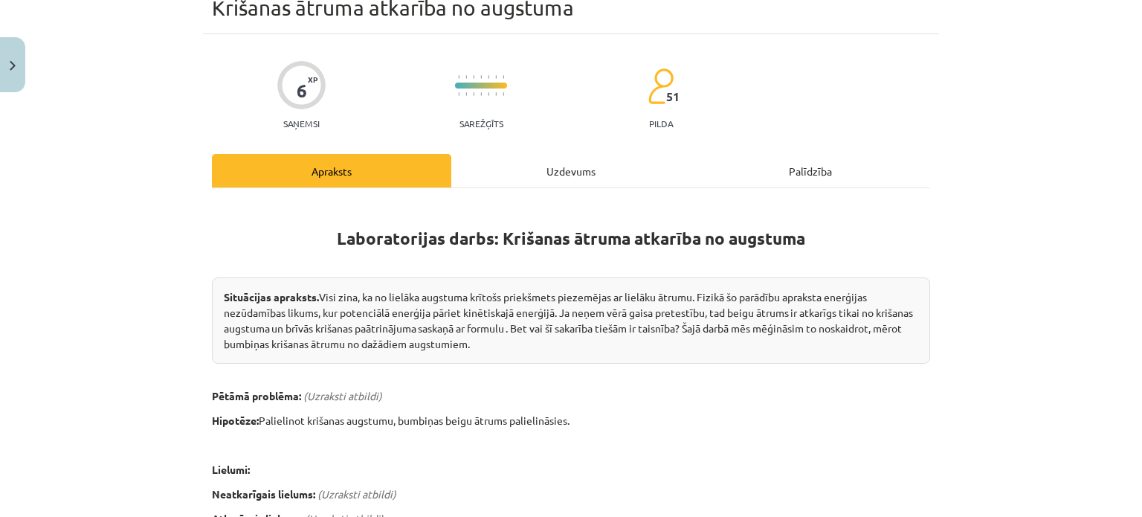
scroll to position [0, 0]
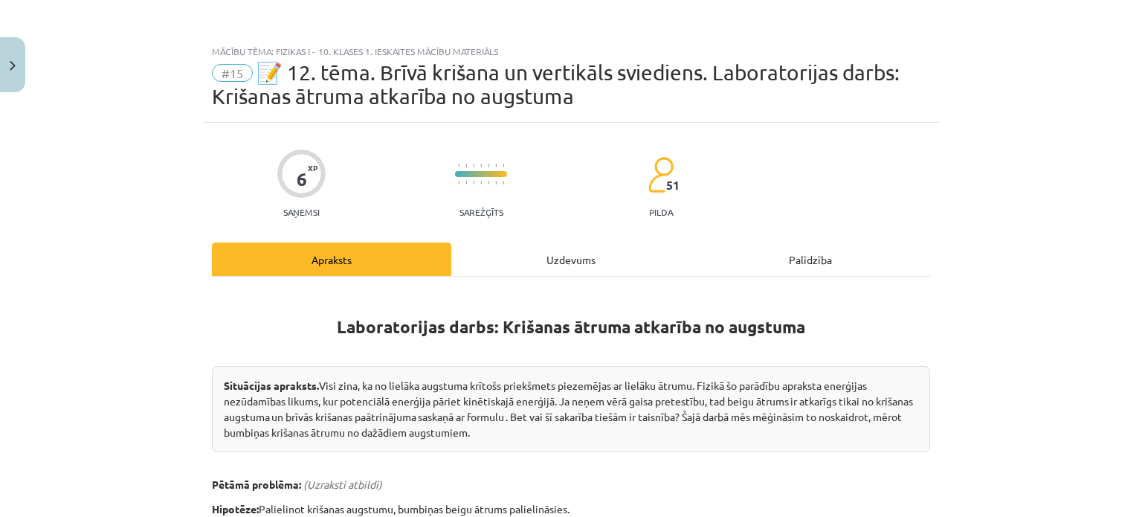
click at [515, 250] on div "Uzdevums" at bounding box center [570, 258] width 239 height 33
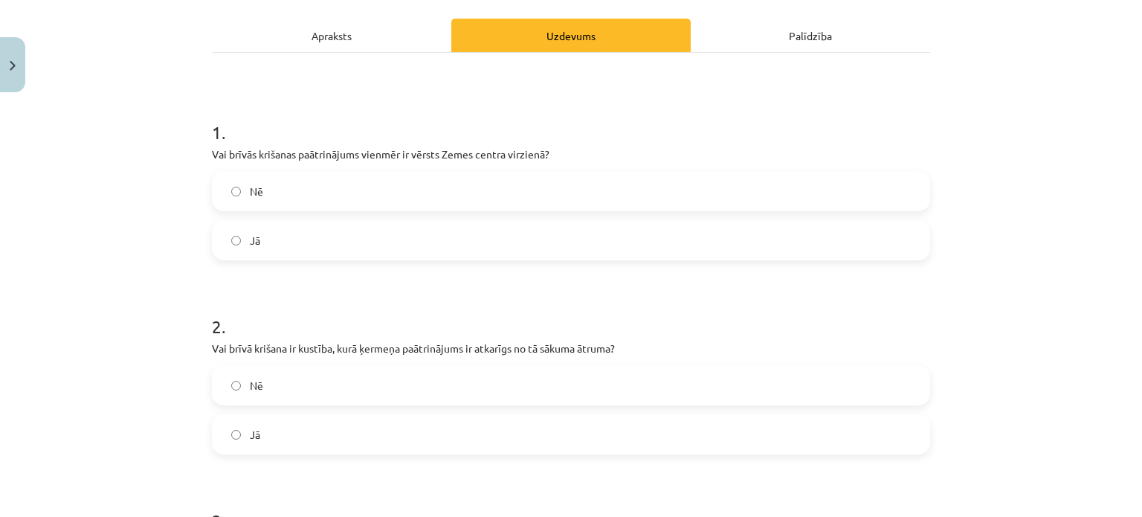
scroll to position [171, 0]
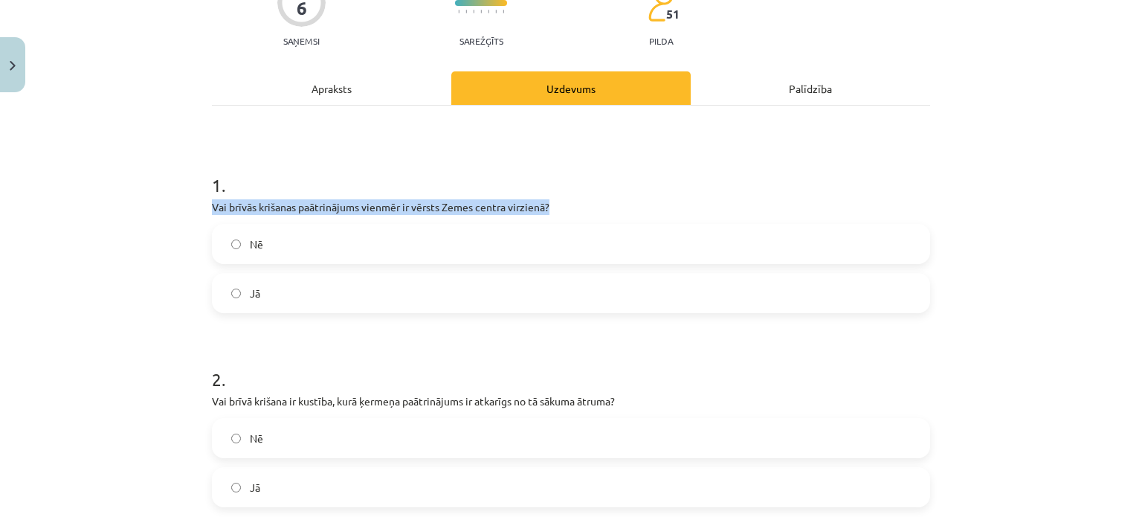
drag, startPoint x: 202, startPoint y: 204, endPoint x: 559, endPoint y: 199, distance: 357.0
click at [559, 199] on div "6 XP Saņemsi Sarežģīts 51 pilda Apraksts Uzdevums Palīdzība 1 . Vai brīvās kriš…" at bounding box center [571, 402] width 736 height 901
click at [582, 199] on p "Vai brīvās krišanas paātrinājums vienmēr ir vērsts Zemes centra virzienā?" at bounding box center [571, 207] width 718 height 16
click at [289, 270] on div "Nē Jā" at bounding box center [571, 268] width 718 height 89
click at [289, 293] on label "Jā" at bounding box center [570, 292] width 715 height 37
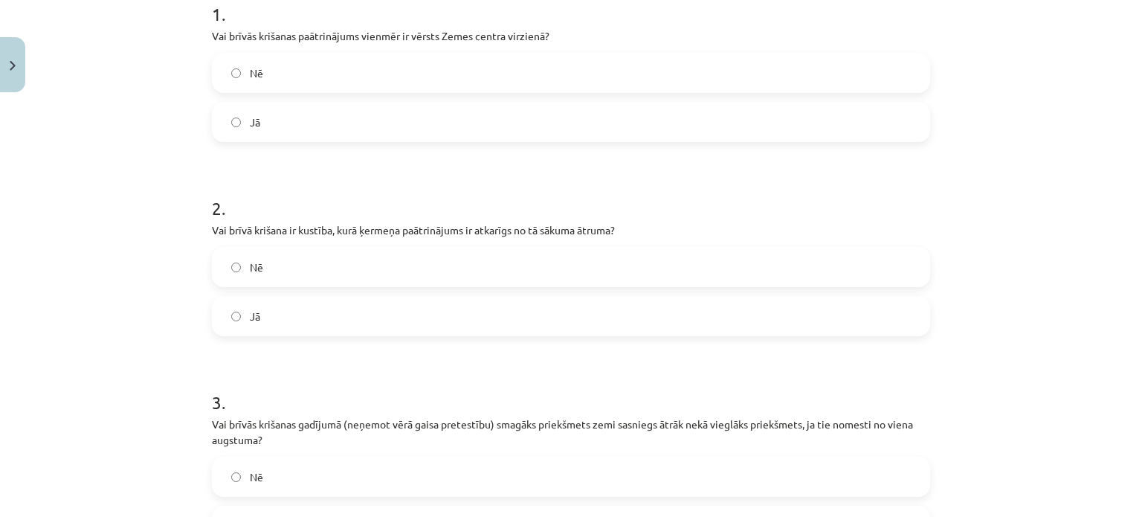
scroll to position [468, 0]
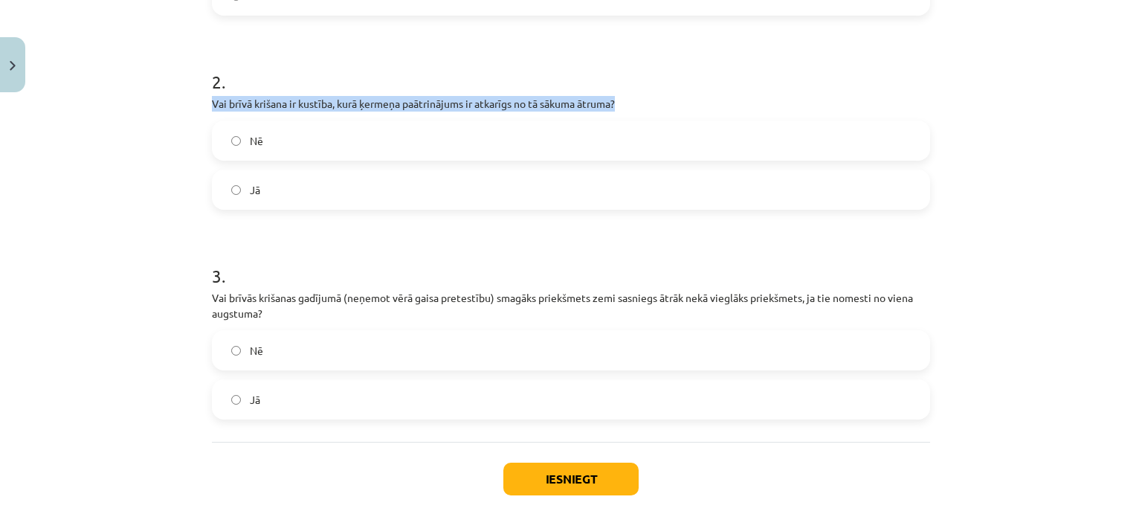
drag, startPoint x: 209, startPoint y: 107, endPoint x: 634, endPoint y: 103, distance: 425.4
click at [634, 103] on p "Vai brīvā krišana ir kustība, kurā ķermeņa paātrinājums ir atkarīgs no tā sākum…" at bounding box center [571, 104] width 718 height 16
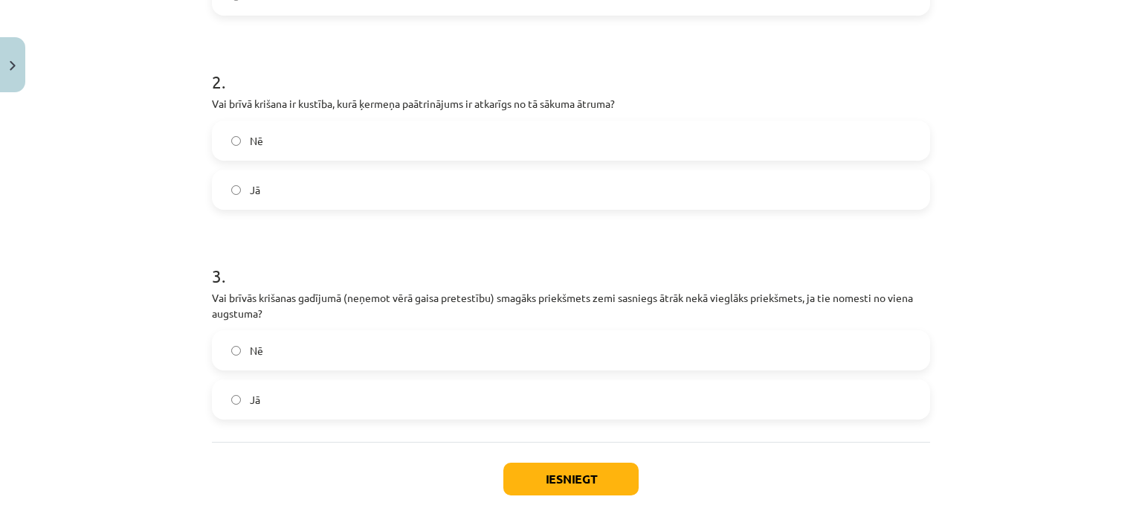
click at [619, 132] on label "Nē" at bounding box center [570, 140] width 715 height 37
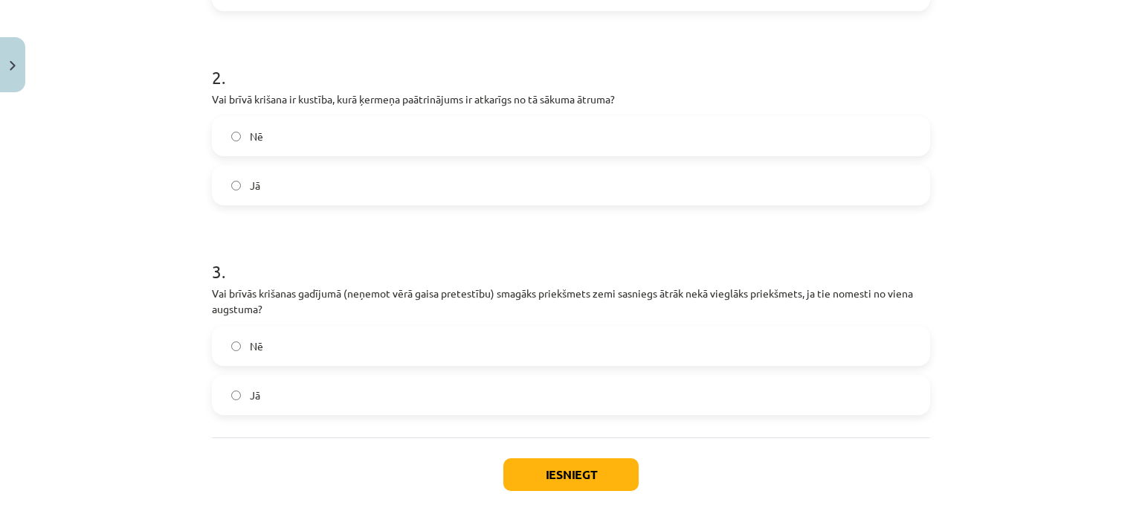
scroll to position [543, 0]
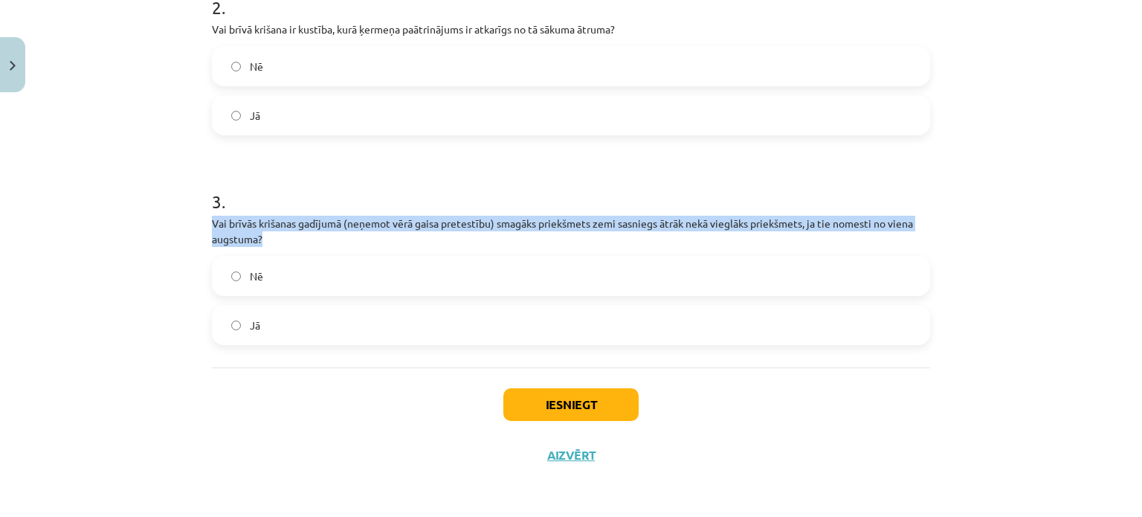
drag, startPoint x: 205, startPoint y: 226, endPoint x: 297, endPoint y: 234, distance: 92.6
click at [297, 234] on div "6 XP Saņemsi Sarežģīts 51 pilda Apraksts Uzdevums Palīdzība 1 . Vai brīvās kriš…" at bounding box center [571, 30] width 736 height 901
click at [297, 234] on p "Vai brīvās krišanas gadījumā (neņemot vērā gaisa pretestību) smagāks priekšmets…" at bounding box center [571, 231] width 718 height 31
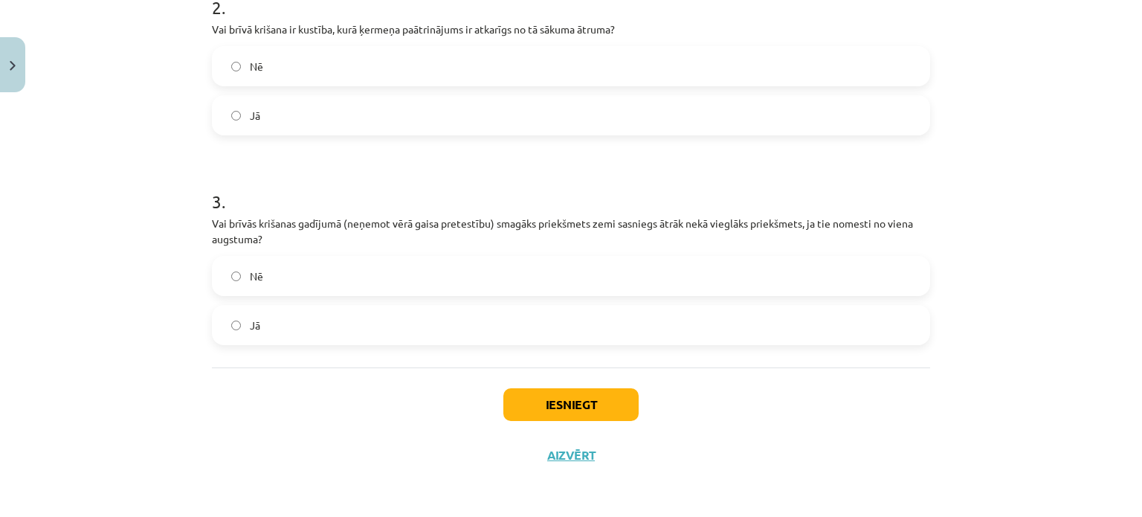
click at [280, 270] on label "Nē" at bounding box center [570, 275] width 715 height 37
click at [554, 390] on button "Iesniegt" at bounding box center [570, 404] width 135 height 33
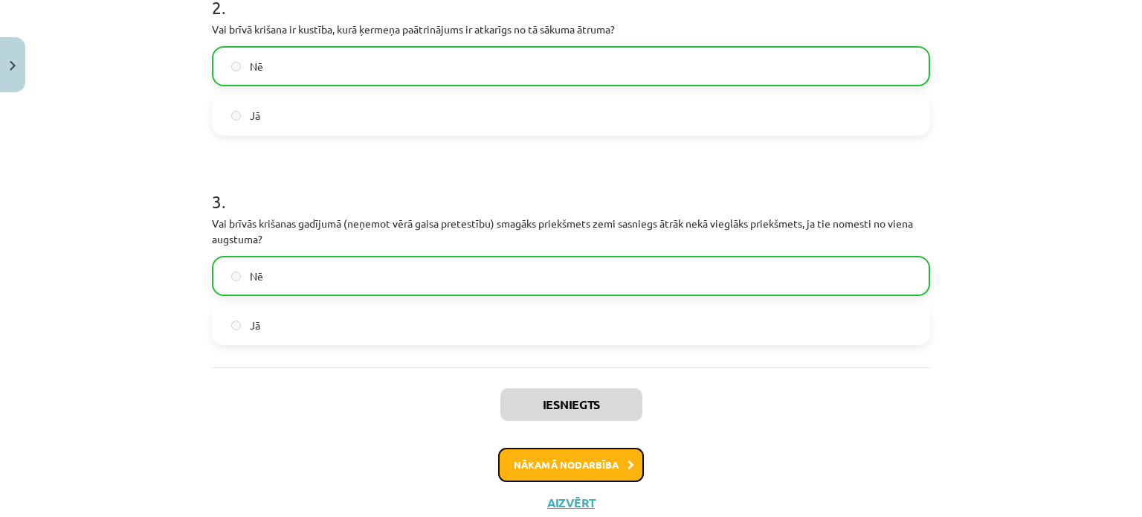
click at [578, 471] on button "Nākamā nodarbība" at bounding box center [571, 465] width 146 height 34
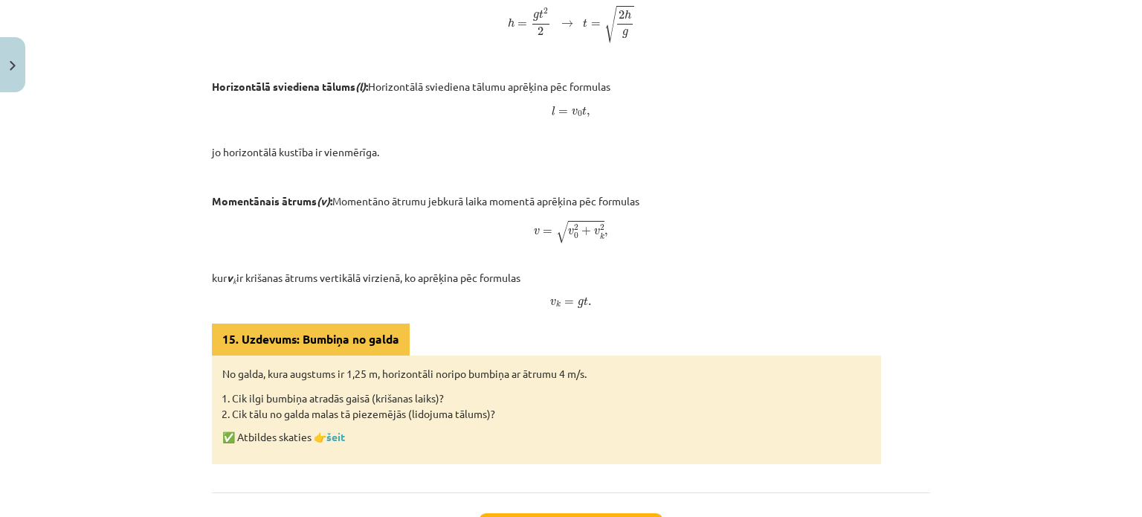
scroll to position [944, 0]
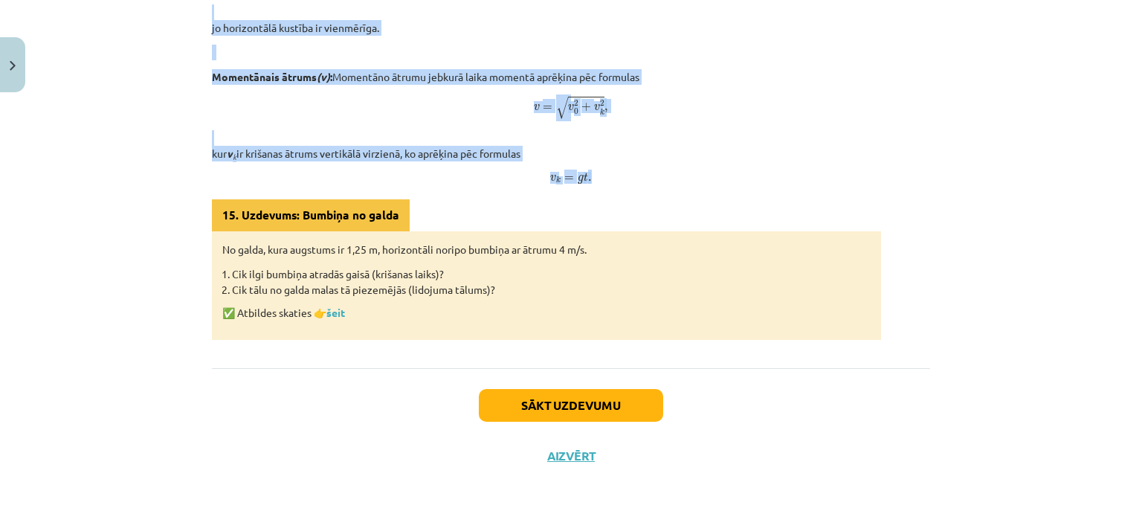
drag, startPoint x: 479, startPoint y: 113, endPoint x: 666, endPoint y: 163, distance: 193.9
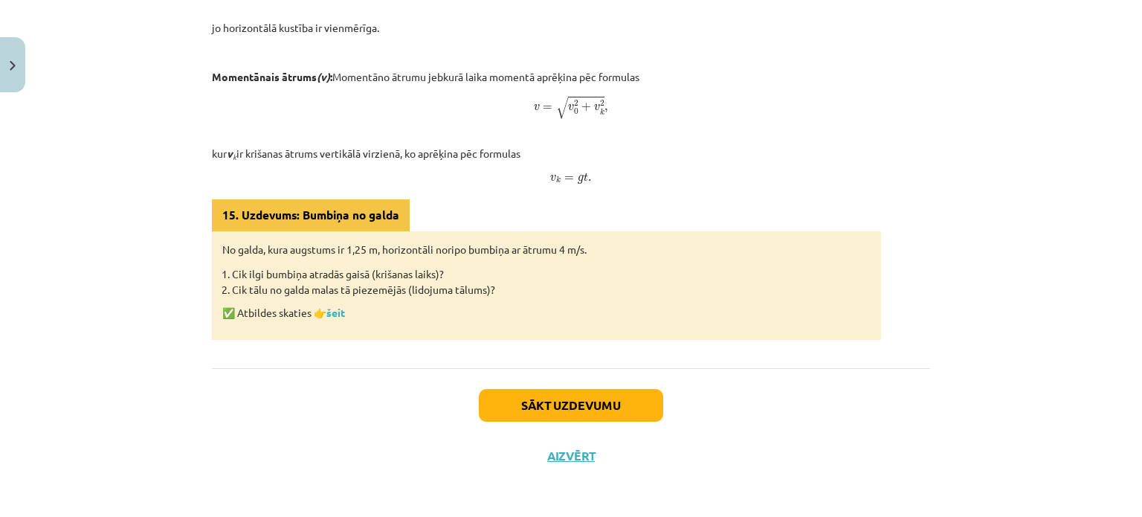
click at [666, 163] on p "Momentānais ātrums (v) : Momentāno ātrumu jebkurā laika momentā aprēķina pēc fo…" at bounding box center [571, 126] width 718 height 115
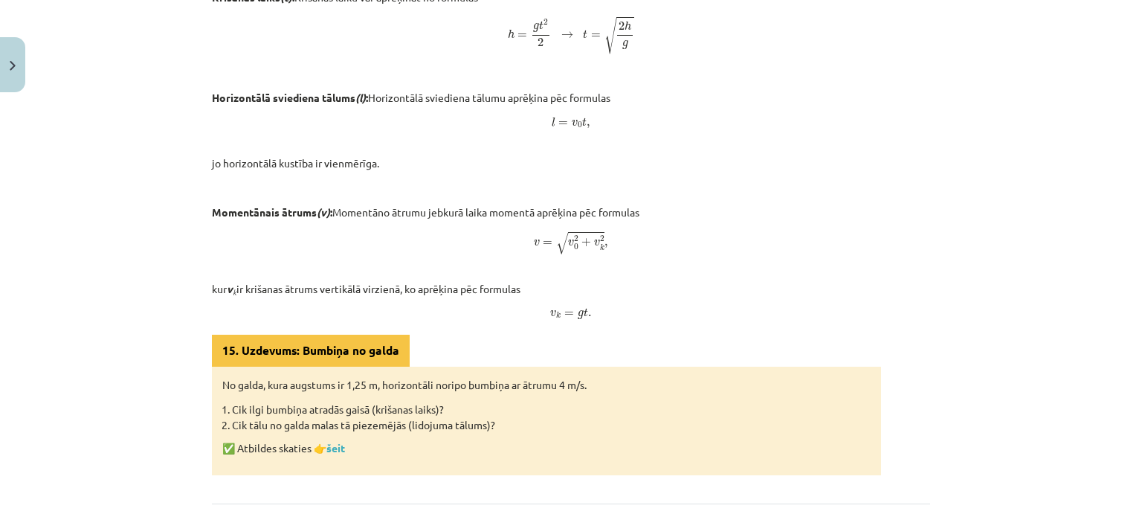
scroll to position [721, 0]
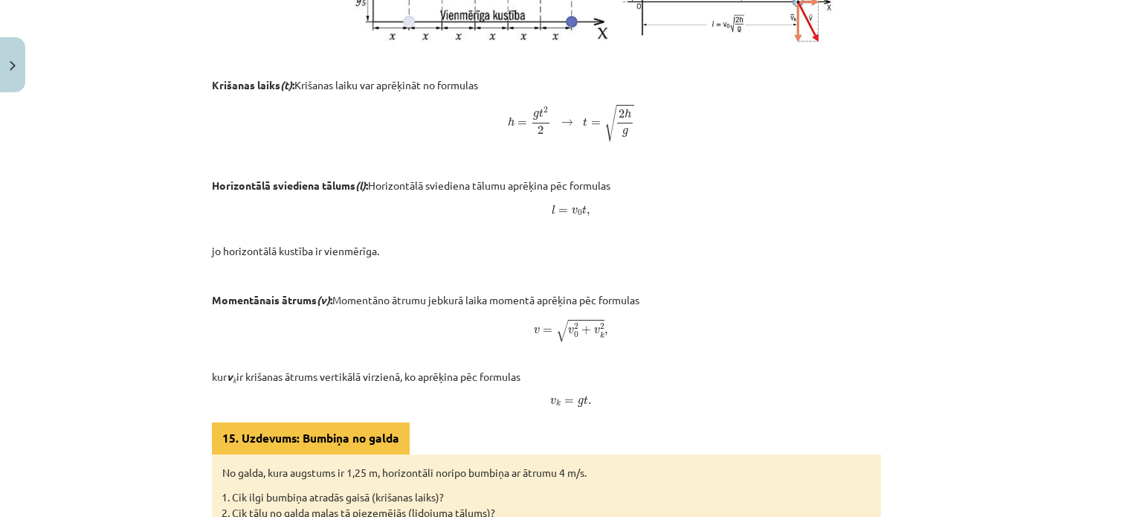
click at [582, 326] on span "+" at bounding box center [587, 330] width 10 height 9
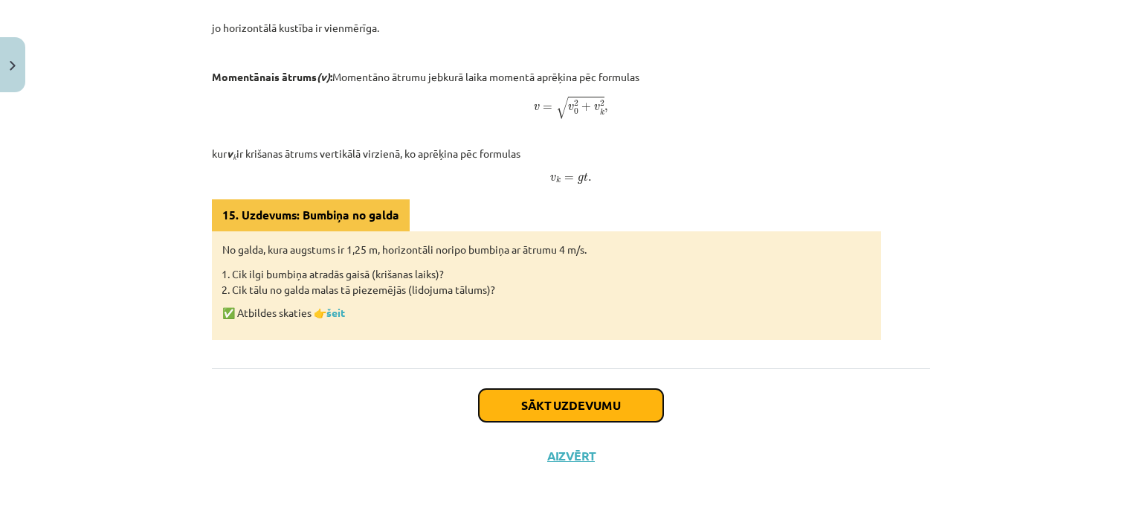
click at [507, 404] on button "Sākt uzdevumu" at bounding box center [571, 405] width 184 height 33
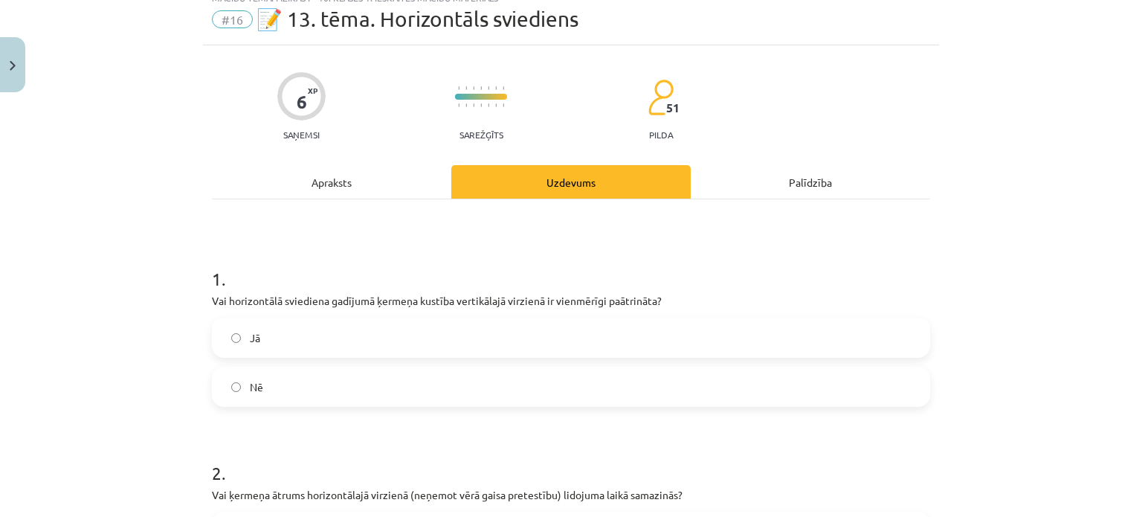
scroll to position [37, 0]
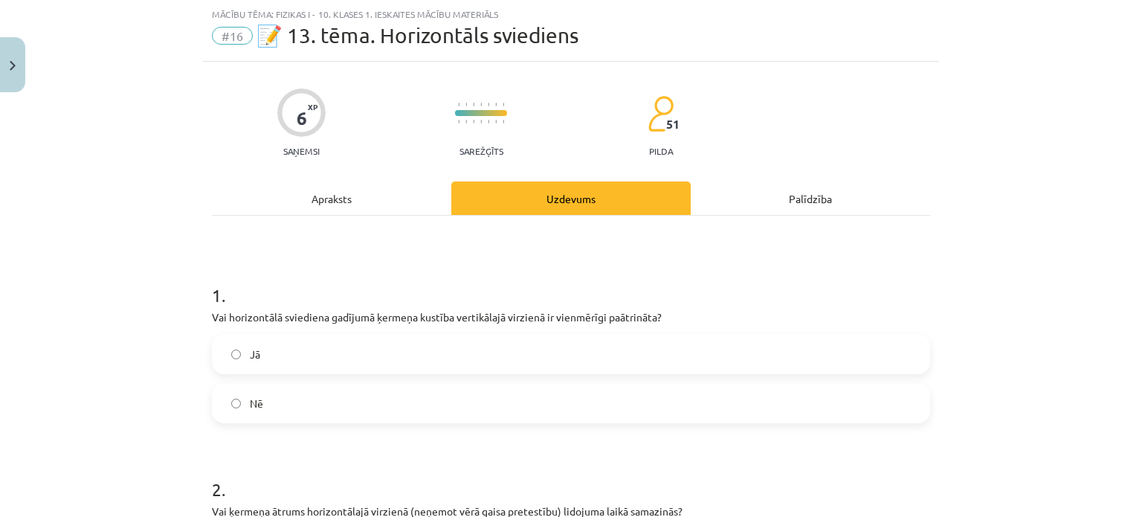
click at [1119, 223] on div "Mācību tēma: Fizikas i - 10. klases 1. ieskaites mācību materiāls #16 📝 13. tēm…" at bounding box center [571, 258] width 1142 height 517
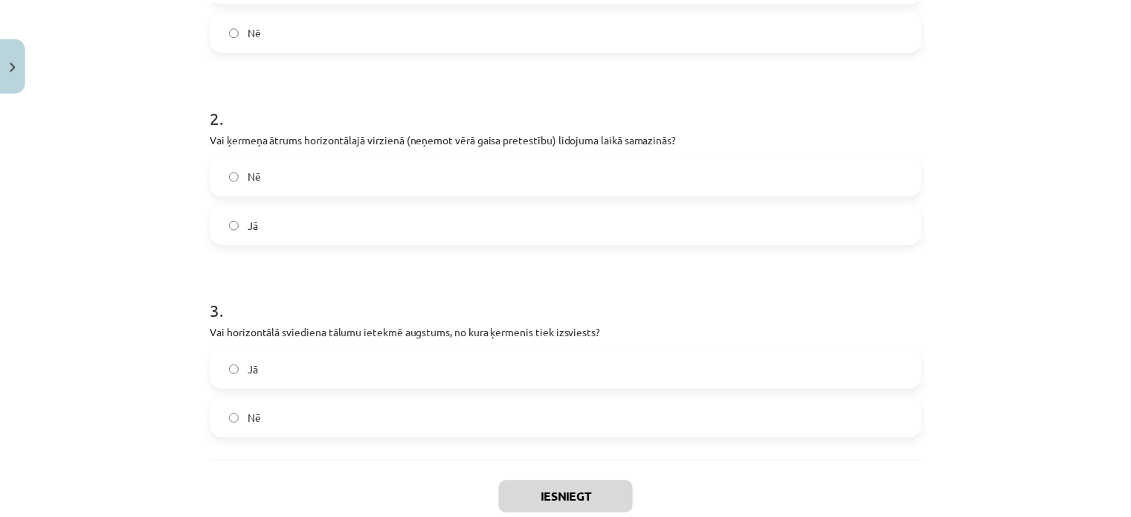
scroll to position [503, 0]
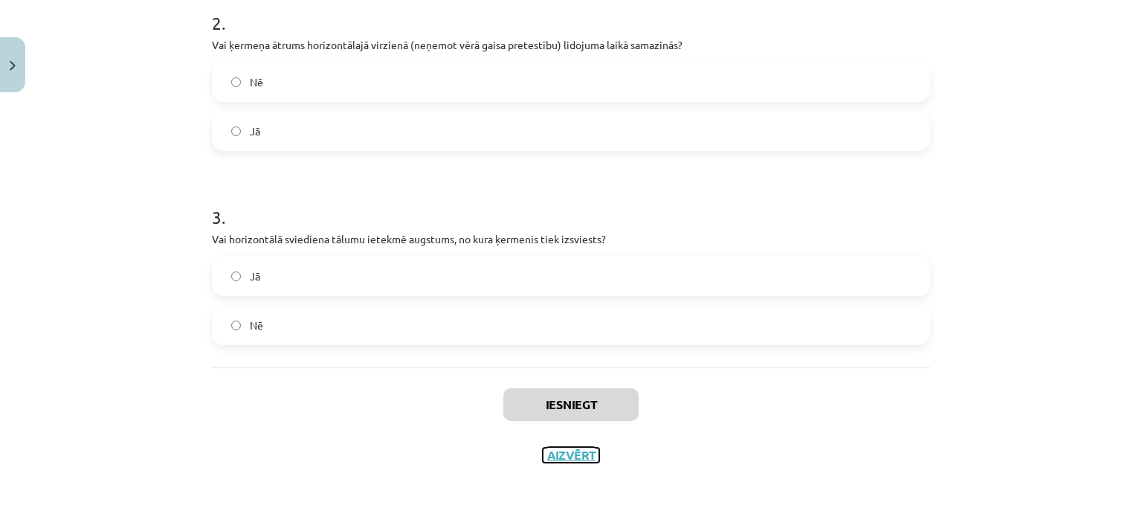
click at [553, 460] on button "Aizvērt" at bounding box center [571, 455] width 57 height 15
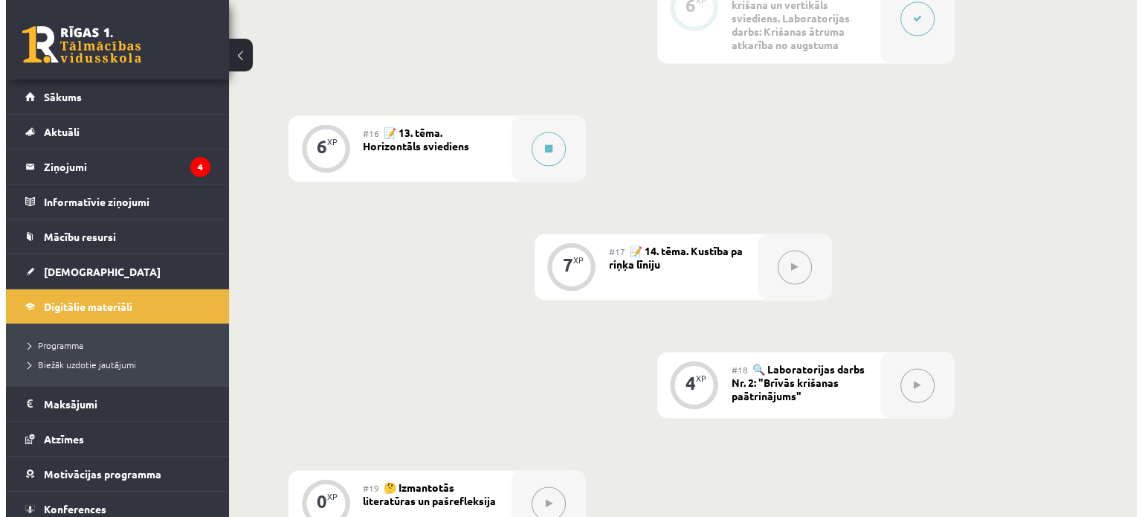
scroll to position [2157, 0]
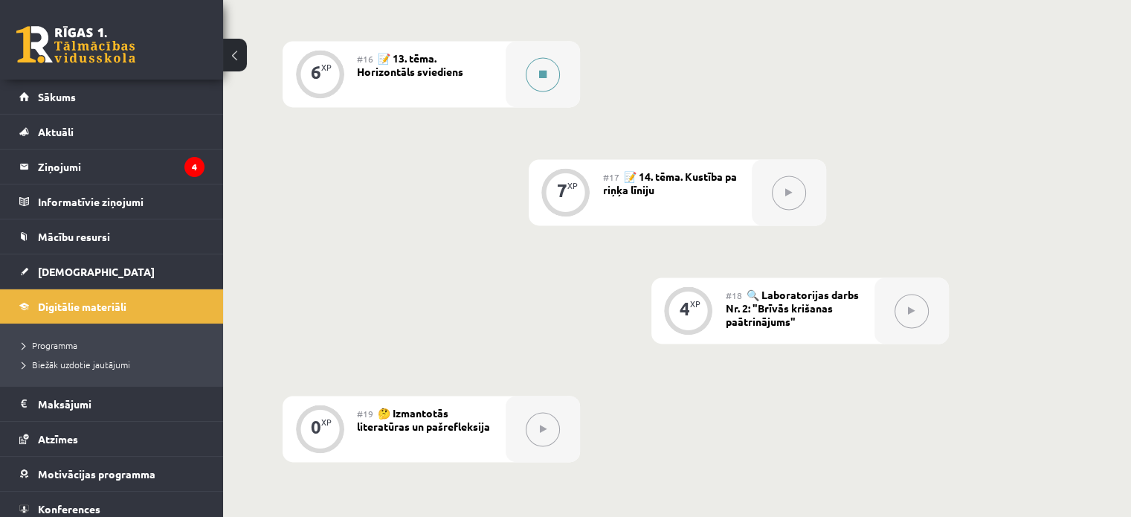
click at [521, 107] on div at bounding box center [543, 74] width 74 height 66
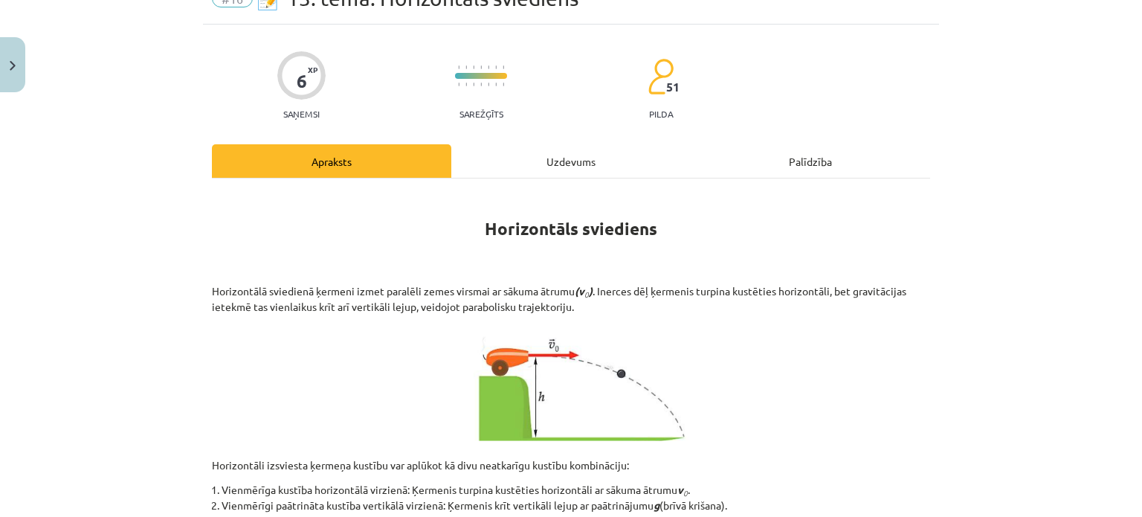
click at [518, 149] on div "Uzdevums" at bounding box center [570, 160] width 239 height 33
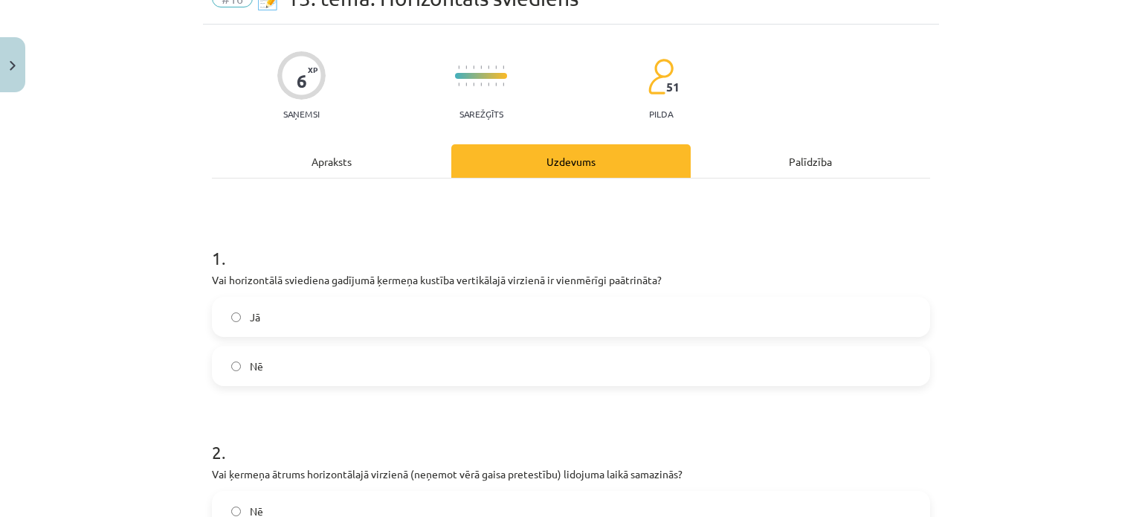
scroll to position [37, 0]
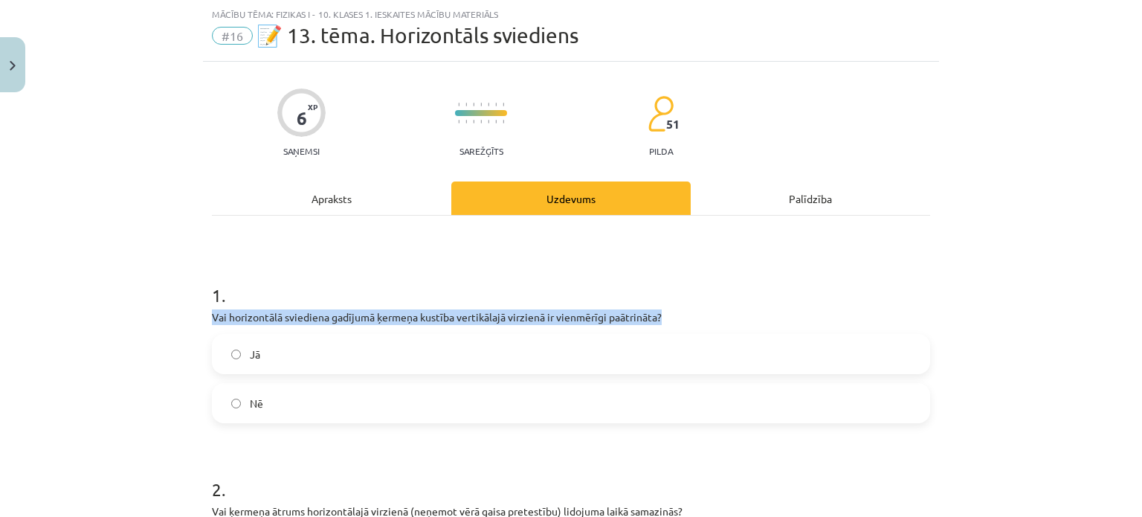
drag, startPoint x: 202, startPoint y: 318, endPoint x: 704, endPoint y: 312, distance: 502.7
click at [704, 312] on div "6 XP Saņemsi Sarežģīts 51 pilda Apraksts Uzdevums Palīdzība 1 . Vai horizontālā…" at bounding box center [571, 504] width 736 height 885
click at [704, 312] on p "Vai horizontālā sviediena gadījumā ķermeņa kustība vertikālajā virzienā ir vien…" at bounding box center [571, 317] width 718 height 16
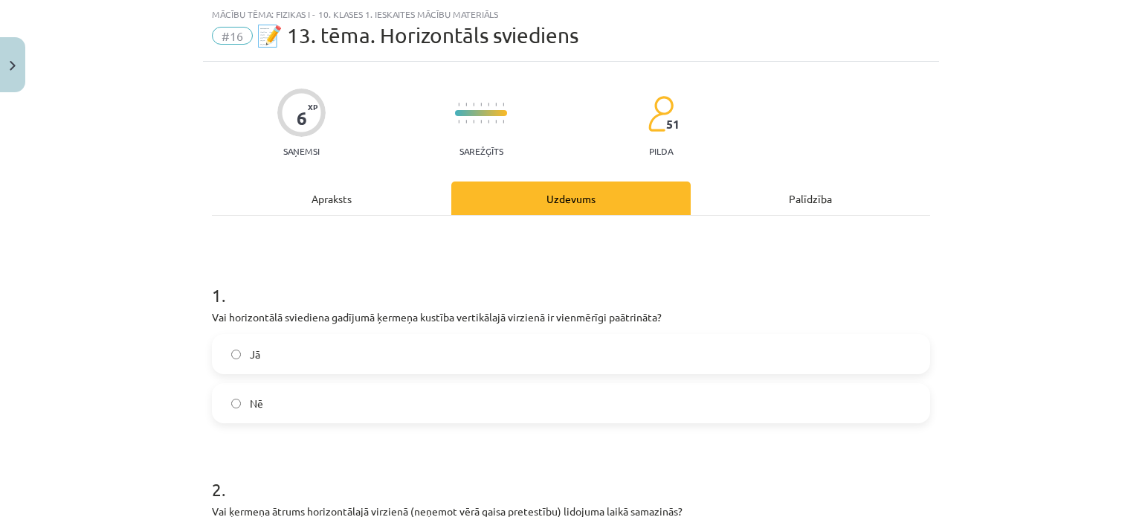
click at [242, 357] on label "Jā" at bounding box center [570, 353] width 715 height 37
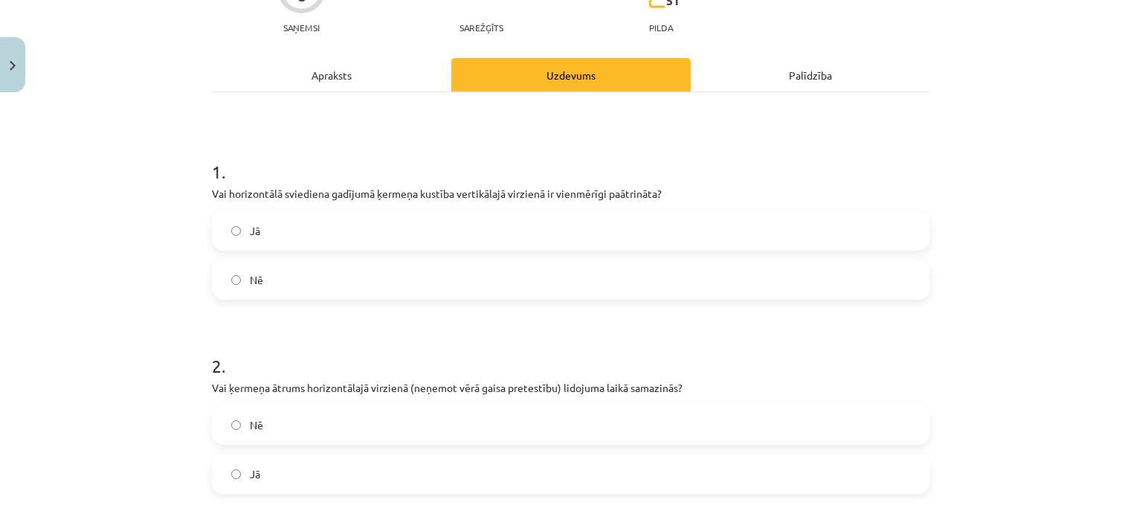
scroll to position [260, 0]
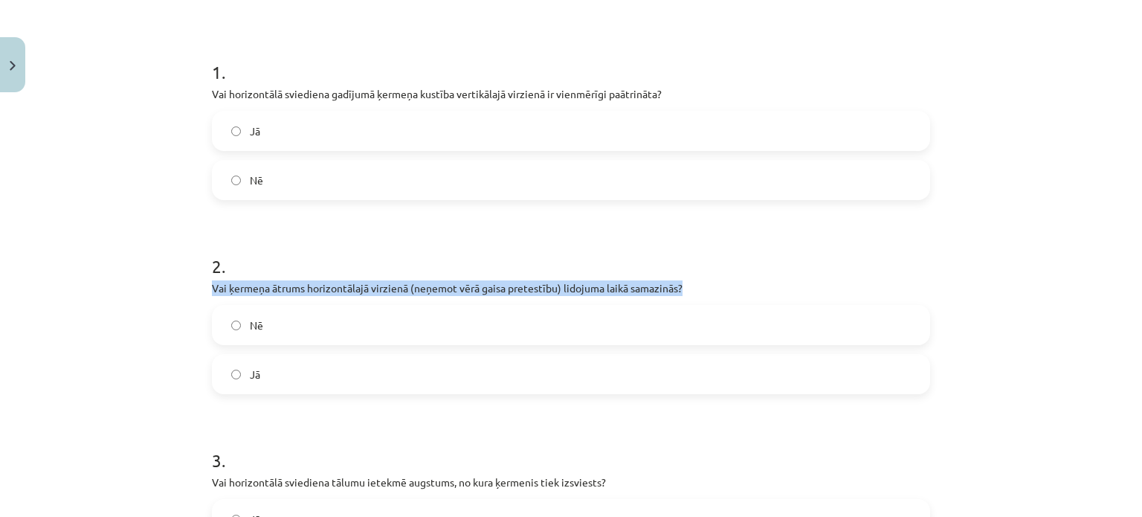
drag, startPoint x: 207, startPoint y: 289, endPoint x: 691, endPoint y: 283, distance: 484.1
click at [691, 283] on div "6 XP Saņemsi Sarežģīts 51 pilda Apraksts Uzdevums Palīdzība 1 . Vai horizontālā…" at bounding box center [571, 281] width 736 height 885
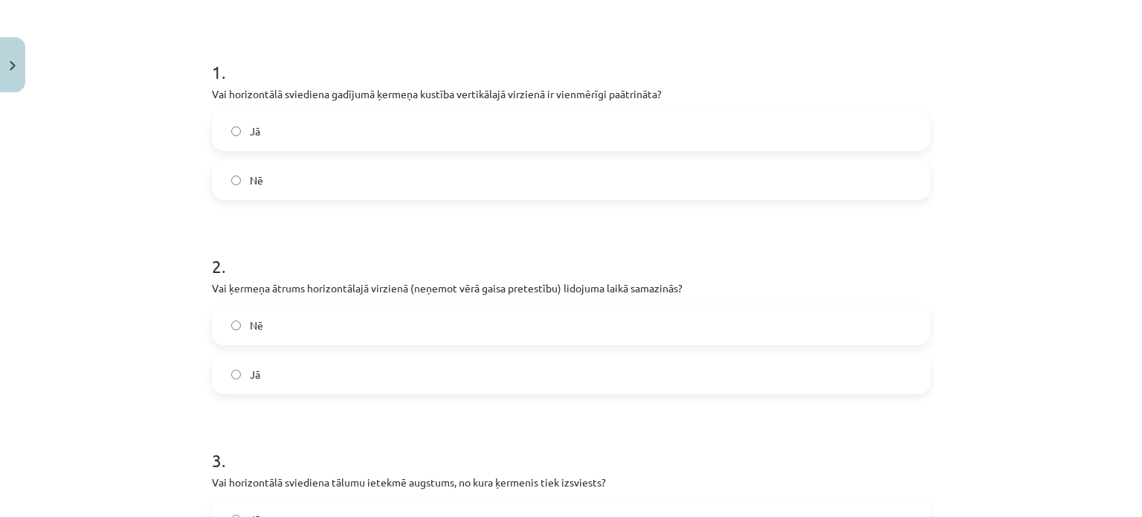
click at [664, 269] on h1 "2 ." at bounding box center [571, 253] width 718 height 46
click at [277, 332] on label "Nē" at bounding box center [570, 324] width 715 height 37
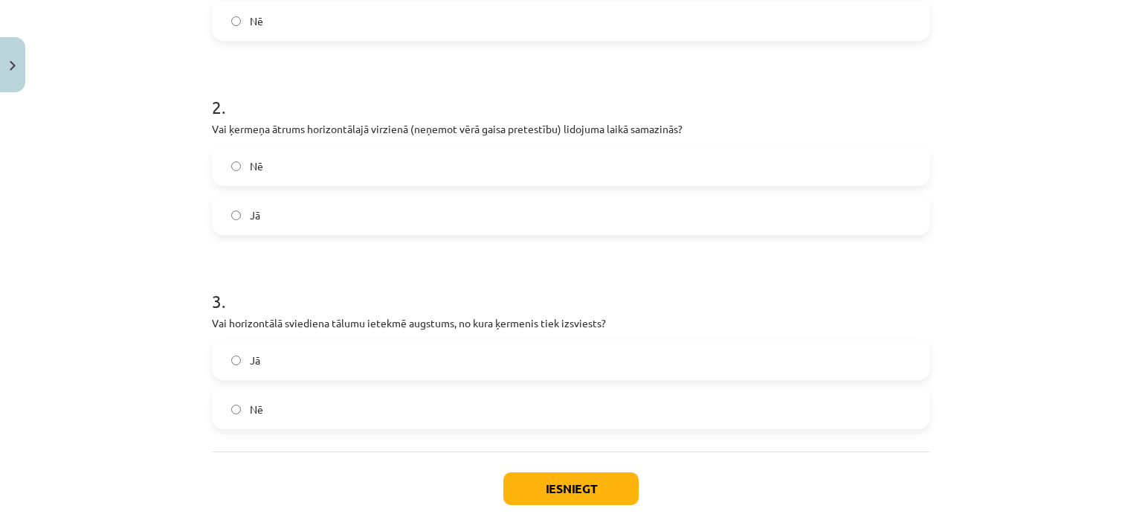
scroll to position [483, 0]
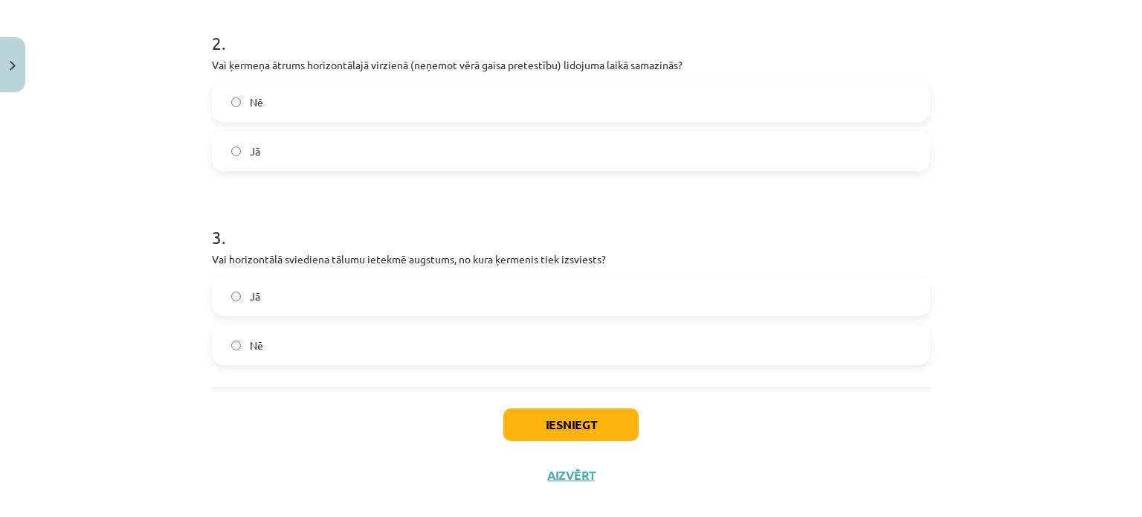
click at [268, 300] on label "Jā" at bounding box center [570, 295] width 715 height 37
click at [538, 420] on button "Iesniegt" at bounding box center [570, 424] width 135 height 33
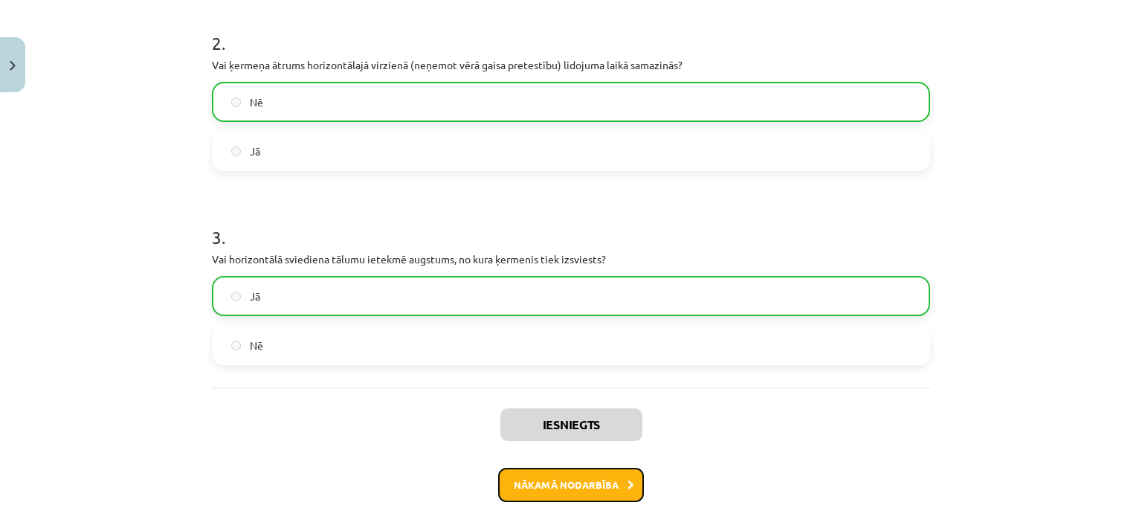
click at [499, 486] on button "Nākamā nodarbība" at bounding box center [571, 485] width 146 height 34
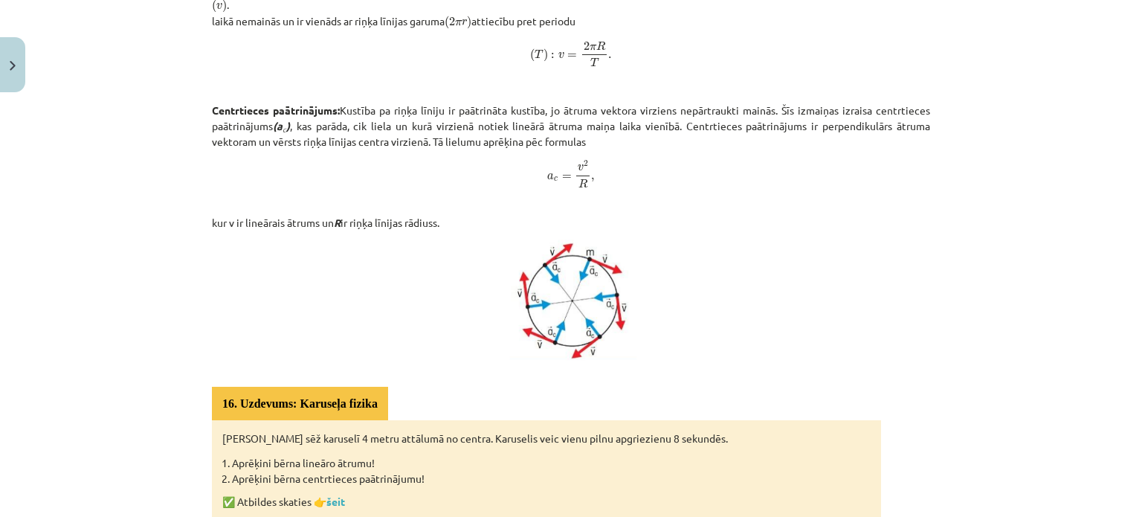
scroll to position [812, 0]
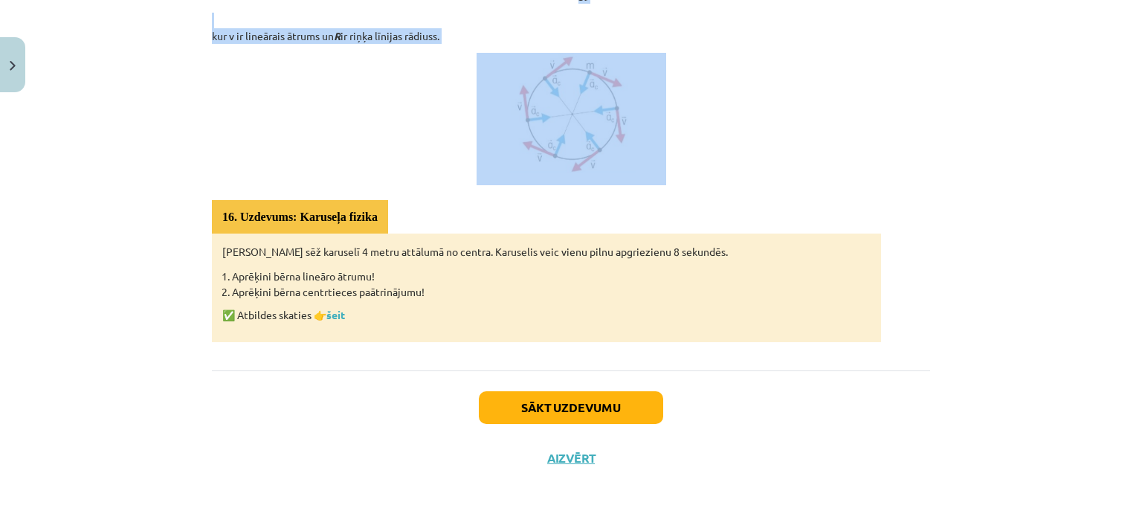
drag, startPoint x: 485, startPoint y: 117, endPoint x: 770, endPoint y: 170, distance: 290.4
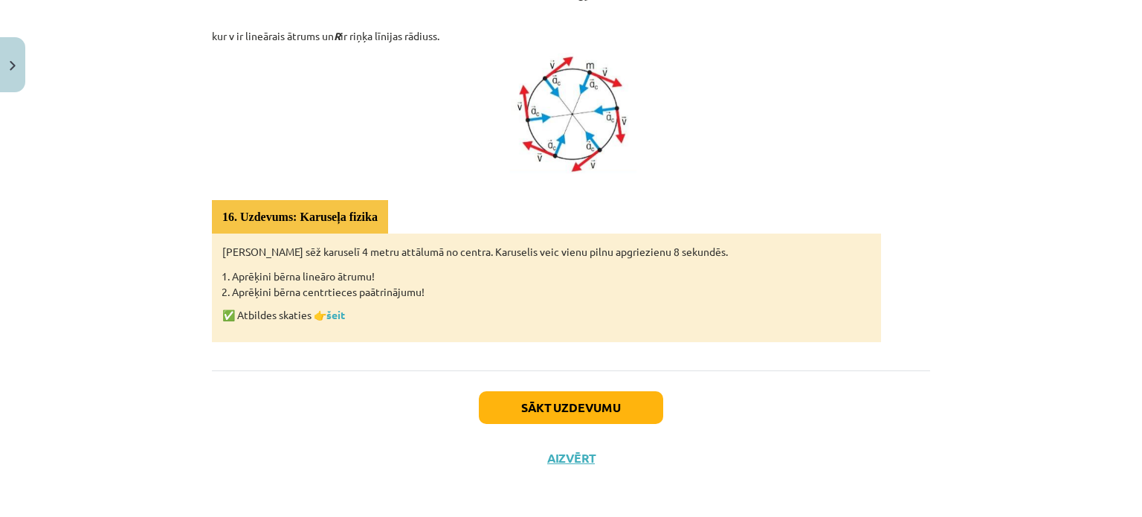
click at [431, 402] on div "Sākt uzdevumu Aizvērt" at bounding box center [571, 422] width 718 height 104
click at [488, 399] on button "Sākt uzdevumu" at bounding box center [571, 407] width 184 height 33
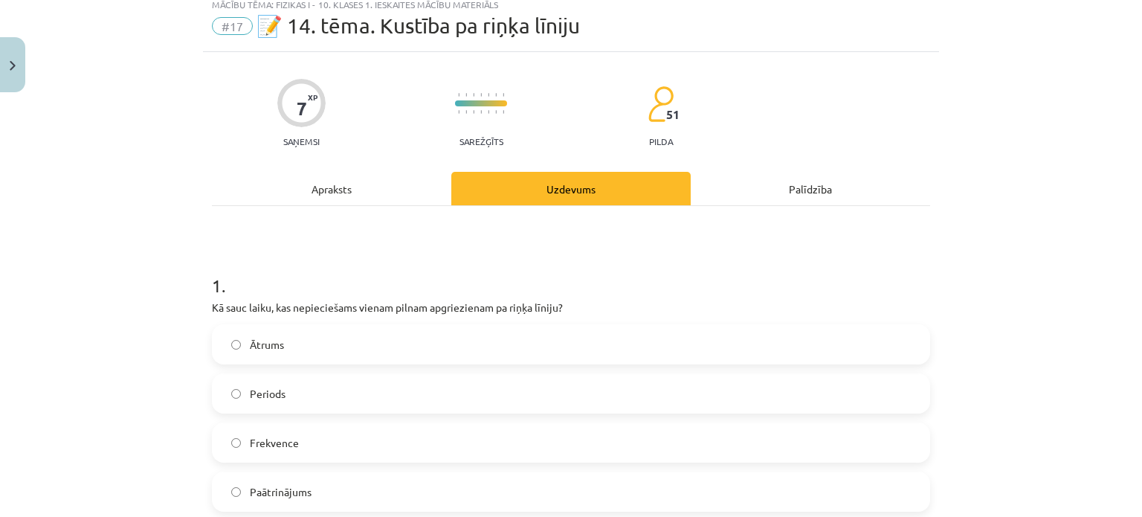
scroll to position [37, 0]
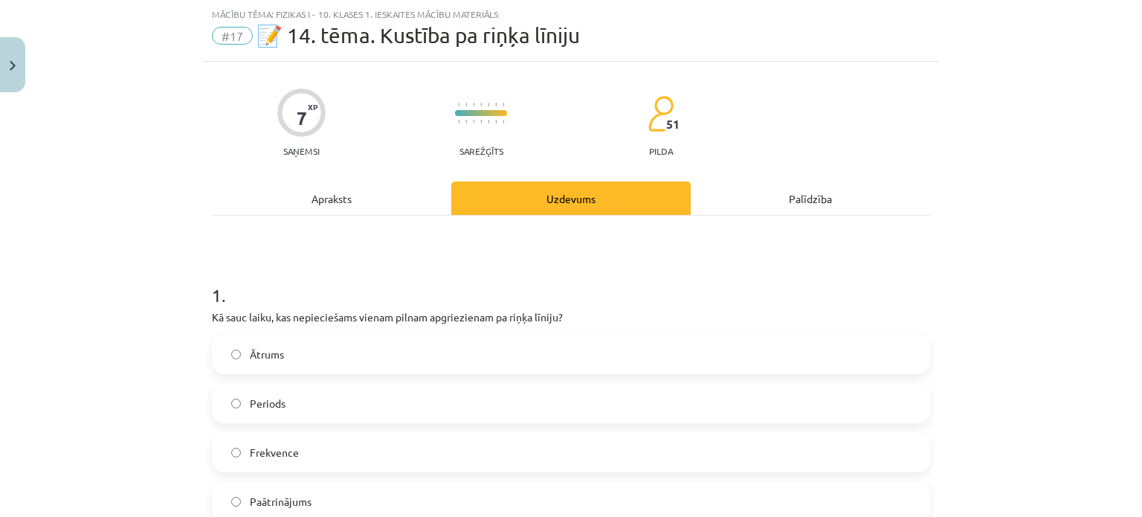
click at [359, 194] on div "Apraksts" at bounding box center [331, 197] width 239 height 33
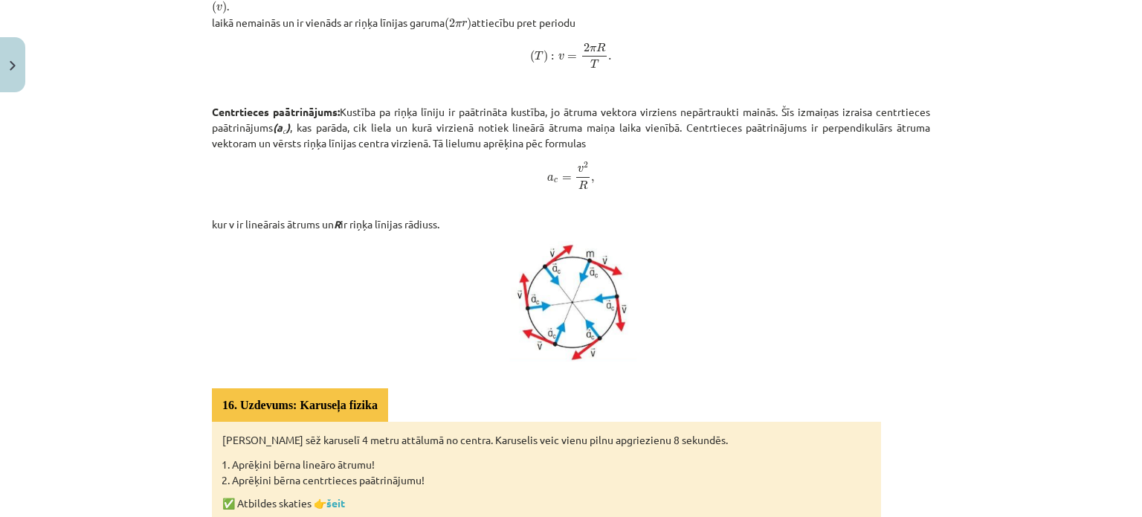
scroll to position [706, 0]
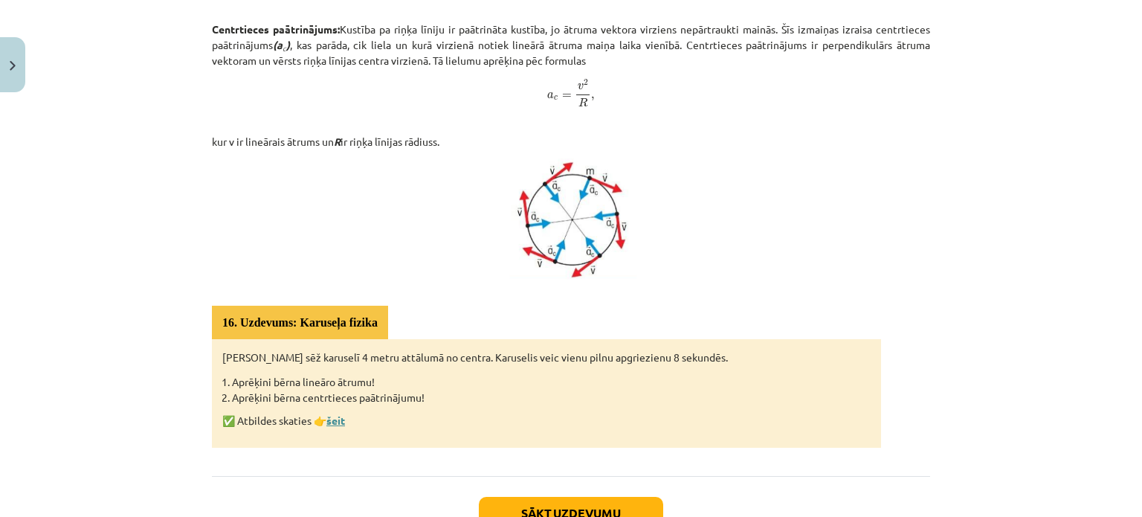
click at [330, 422] on link "šeit" at bounding box center [335, 419] width 19 height 13
click at [609, 503] on button "Sākt uzdevumu" at bounding box center [571, 513] width 184 height 33
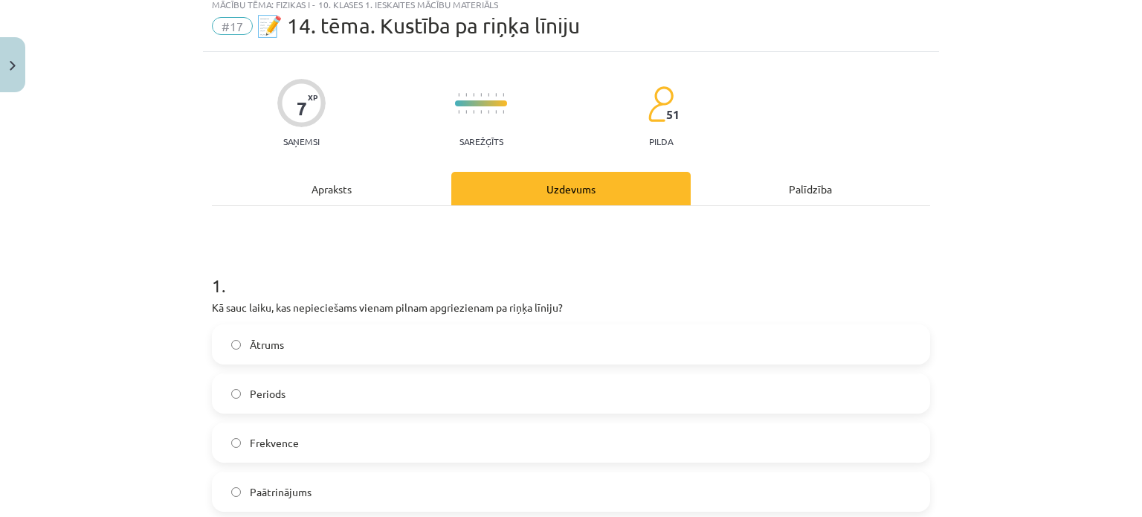
scroll to position [37, 0]
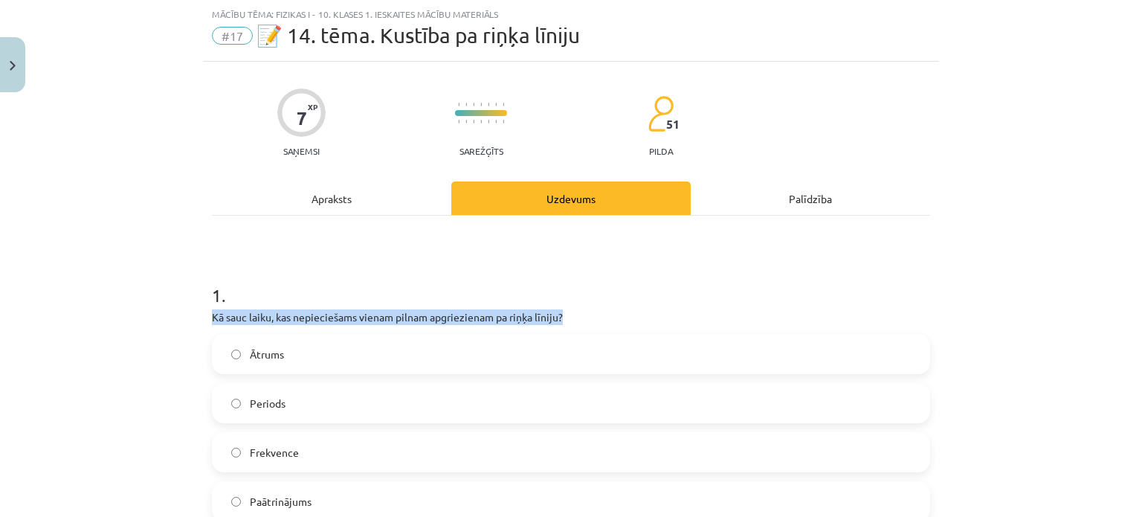
drag, startPoint x: 204, startPoint y: 314, endPoint x: 608, endPoint y: 309, distance: 404.6
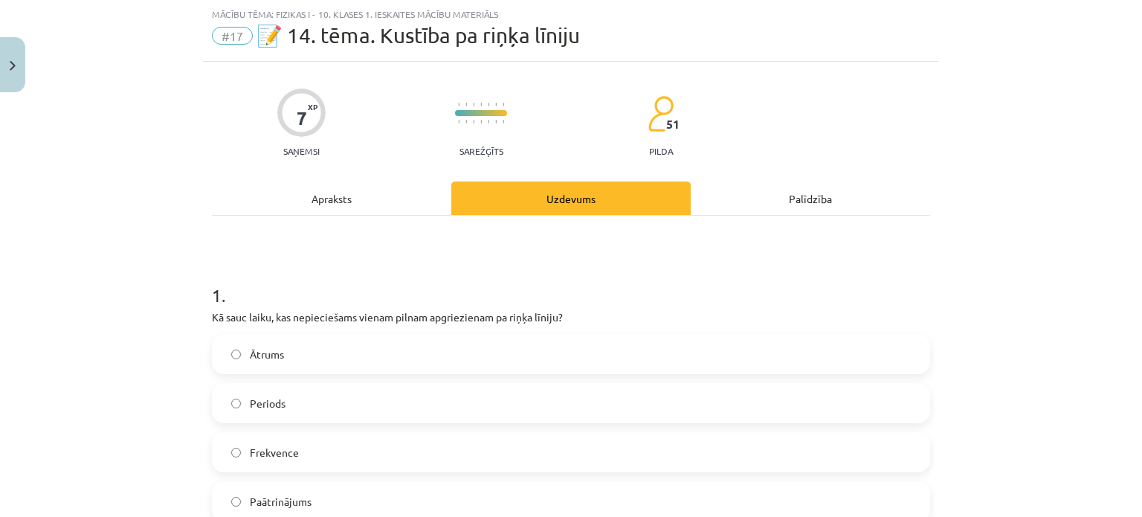
click at [602, 298] on h1 "1 ." at bounding box center [571, 282] width 718 height 46
click at [286, 419] on label "Periods" at bounding box center [570, 402] width 715 height 37
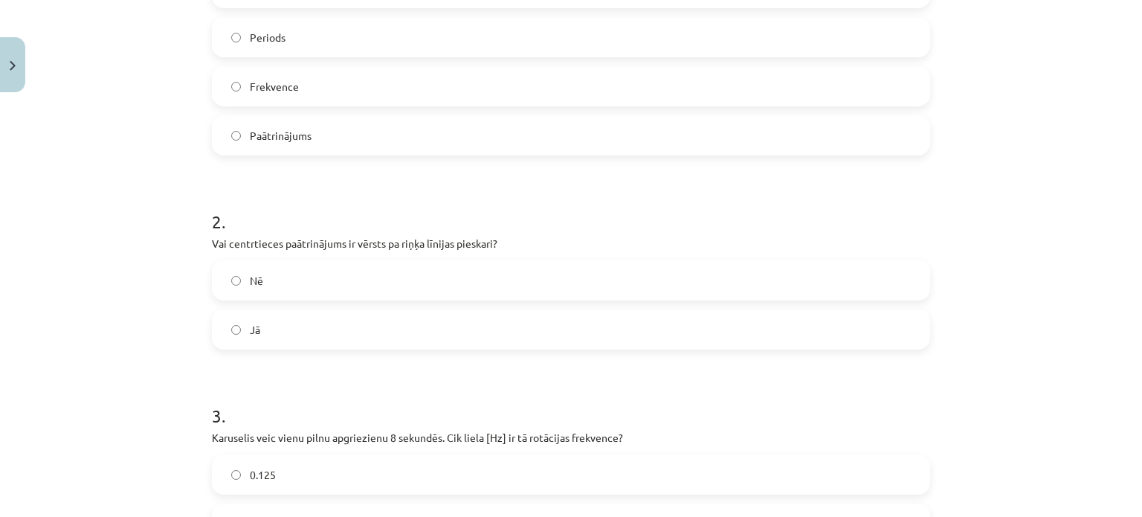
scroll to position [483, 0]
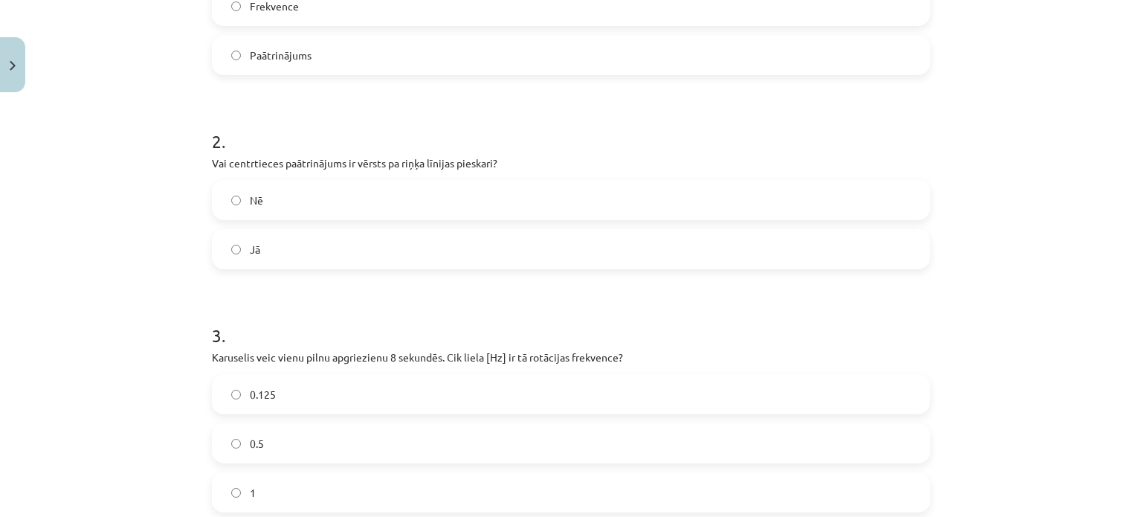
click at [280, 228] on div "Nē Jā" at bounding box center [571, 224] width 718 height 89
click at [277, 236] on label "Jā" at bounding box center [570, 249] width 715 height 37
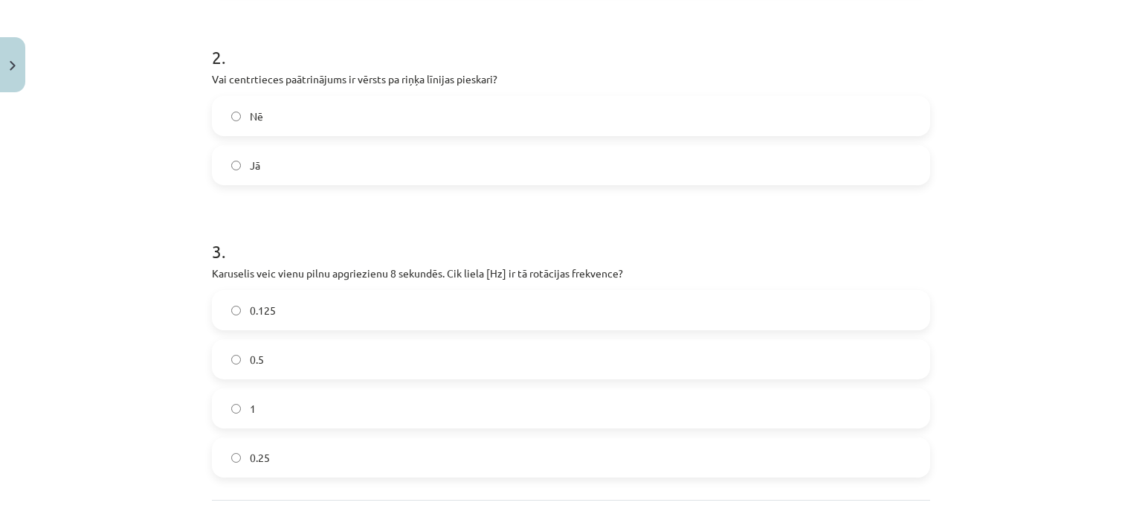
scroll to position [700, 0]
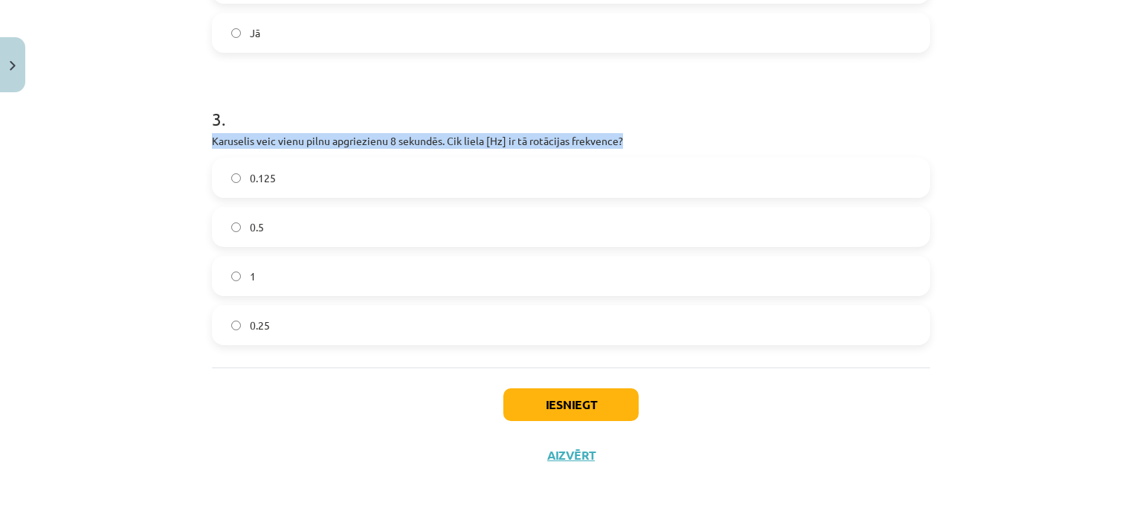
drag, startPoint x: 202, startPoint y: 140, endPoint x: 791, endPoint y: 142, distance: 589.7
click at [767, 134] on p "Karuselis veic vienu pilnu apgriezienu 8 sekundēs. Cik liela [Hz] ir tā rotācij…" at bounding box center [571, 141] width 718 height 16
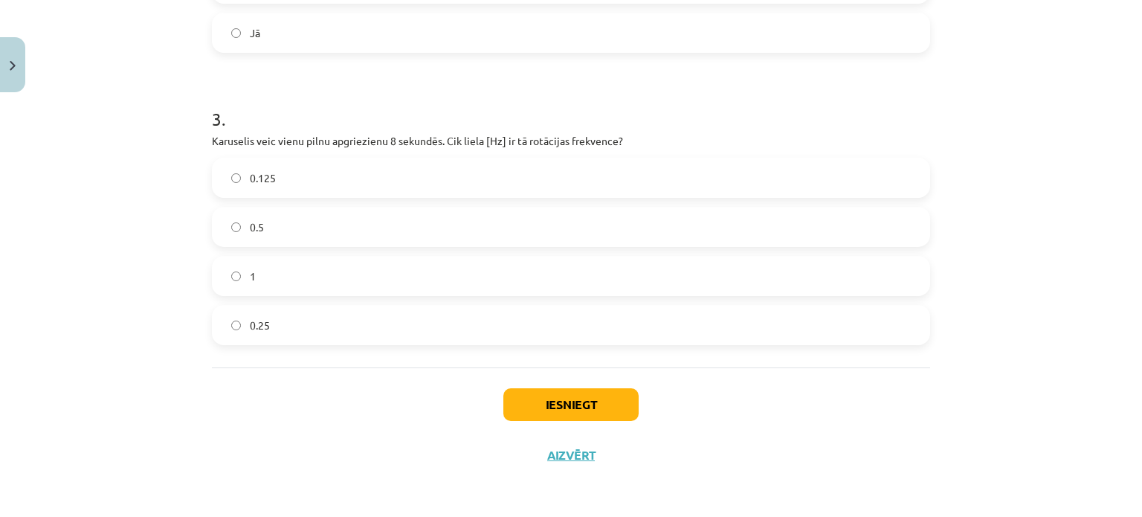
click at [607, 118] on h1 "3 ." at bounding box center [571, 106] width 718 height 46
click at [283, 179] on label "0.125" at bounding box center [570, 177] width 715 height 37
click at [532, 409] on button "Iesniegt" at bounding box center [570, 404] width 135 height 33
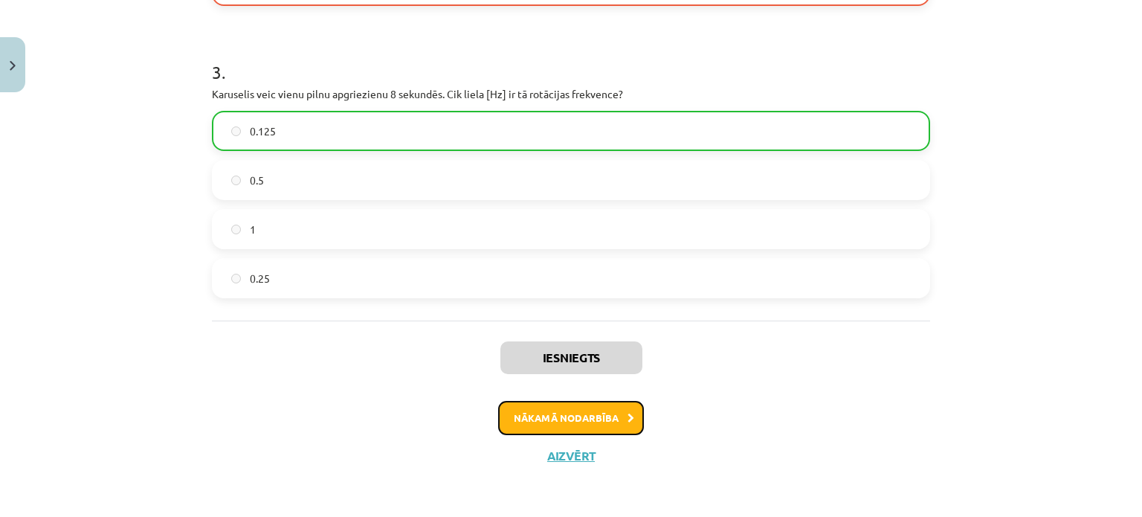
click at [552, 417] on button "Nākamā nodarbība" at bounding box center [571, 418] width 146 height 34
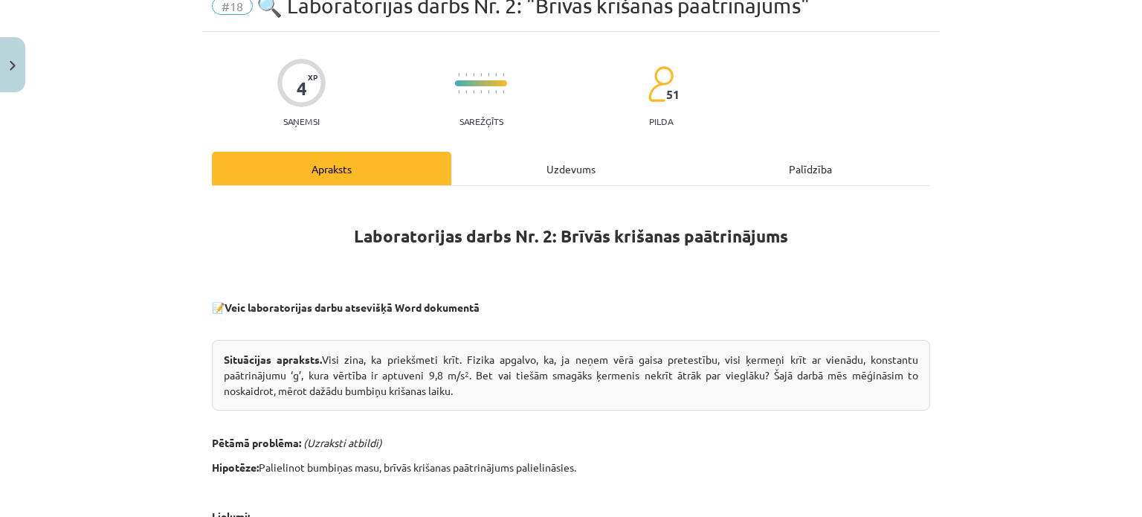
scroll to position [0, 0]
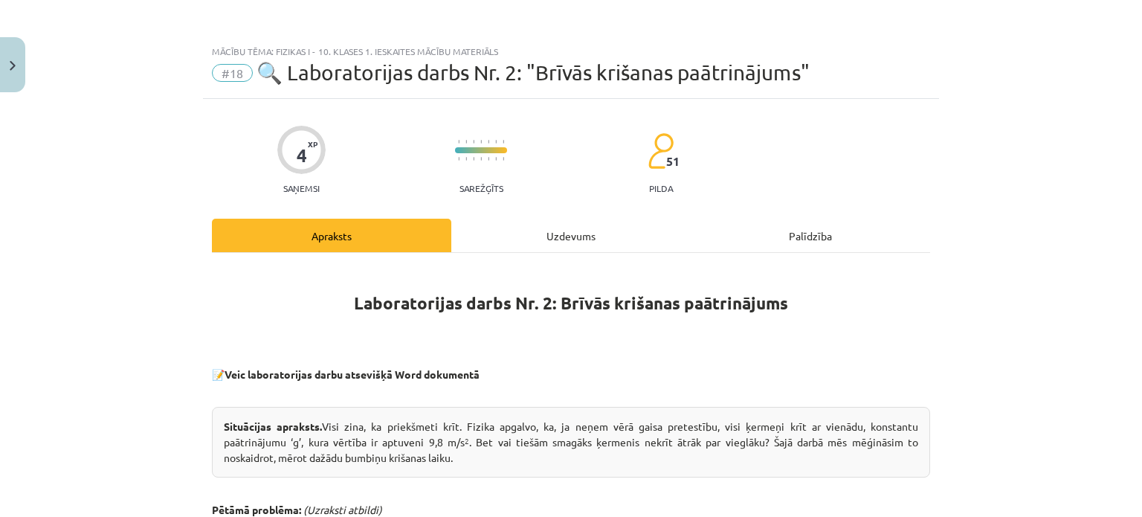
click at [552, 231] on div "Uzdevums" at bounding box center [570, 235] width 239 height 33
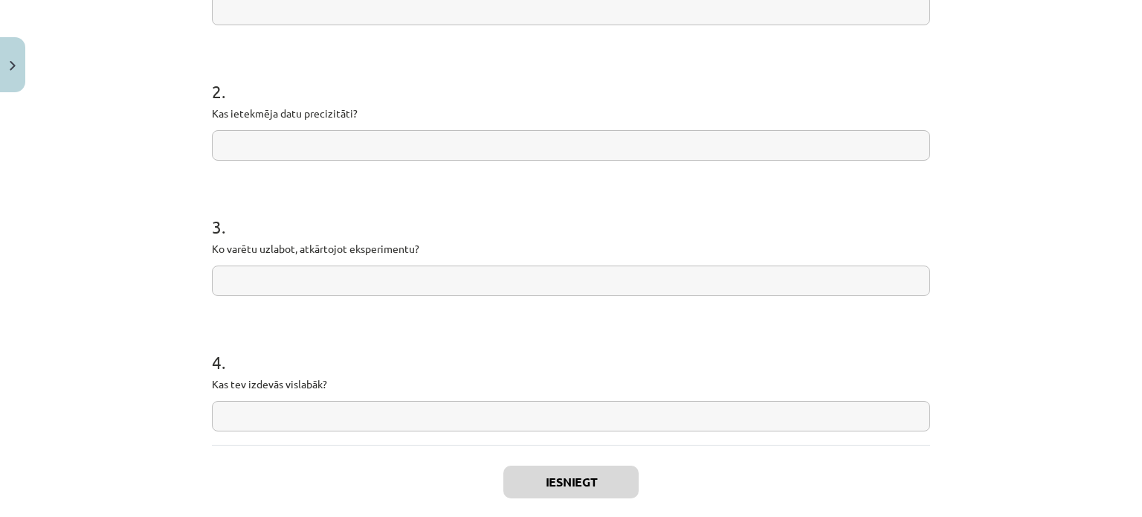
scroll to position [409, 0]
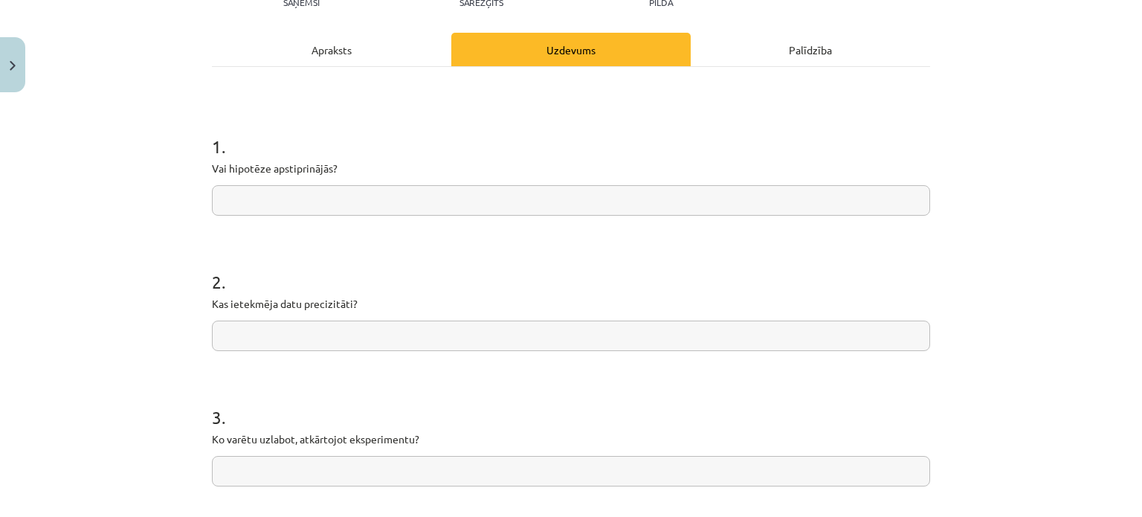
click at [350, 39] on div "Apraksts" at bounding box center [331, 49] width 239 height 33
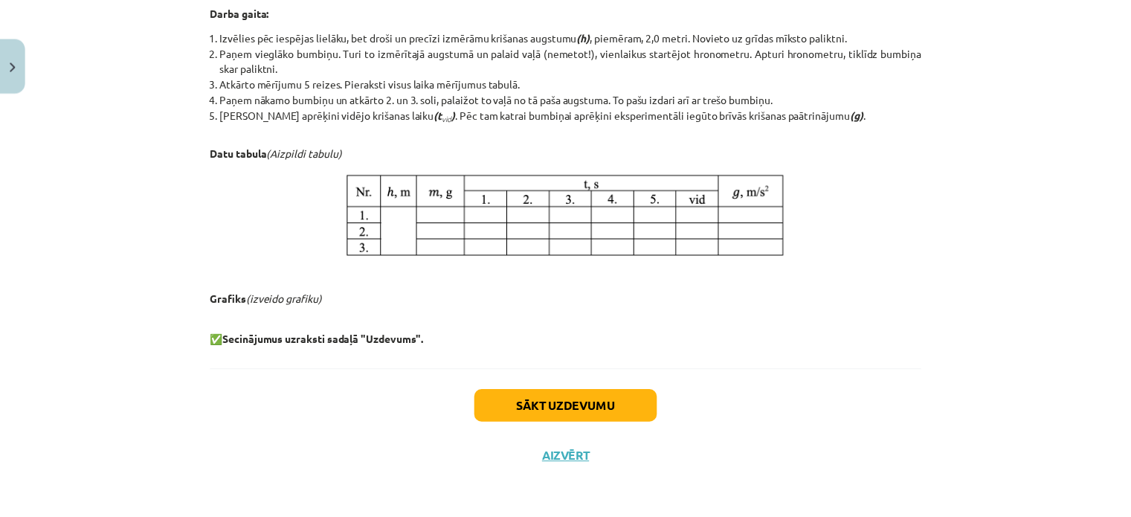
scroll to position [744, 0]
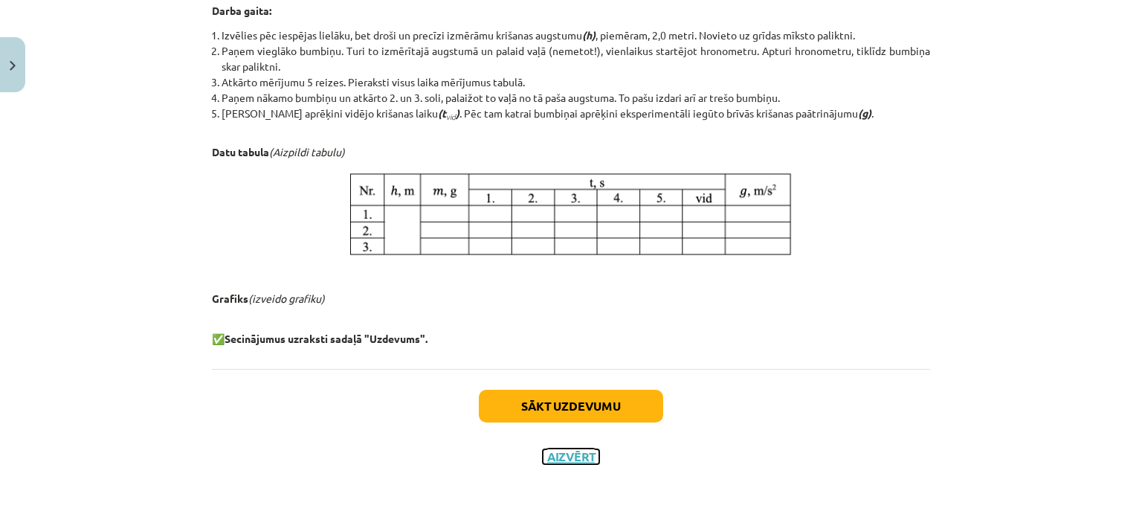
click at [543, 460] on button "Aizvērt" at bounding box center [571, 456] width 57 height 15
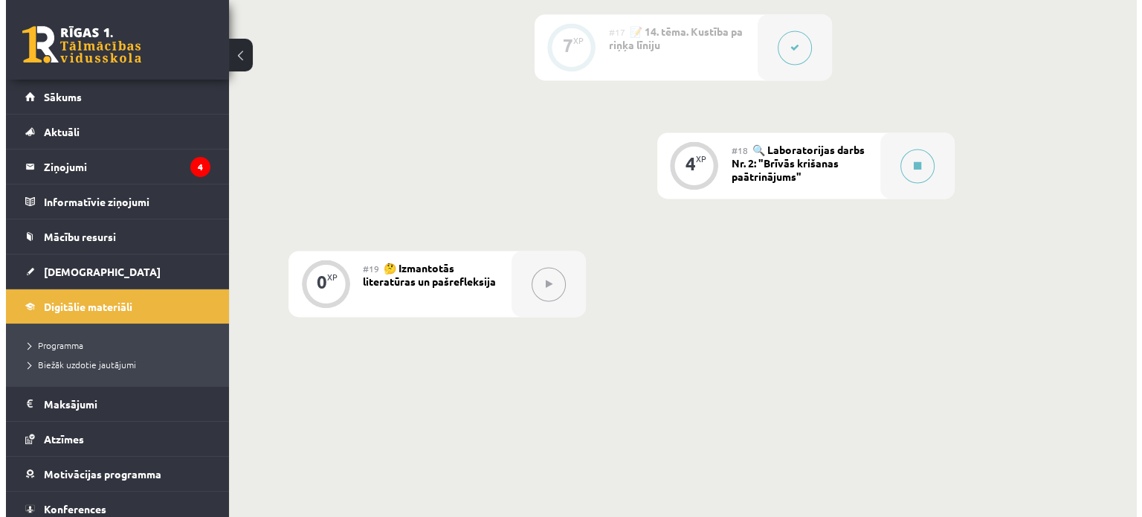
scroll to position [2305, 0]
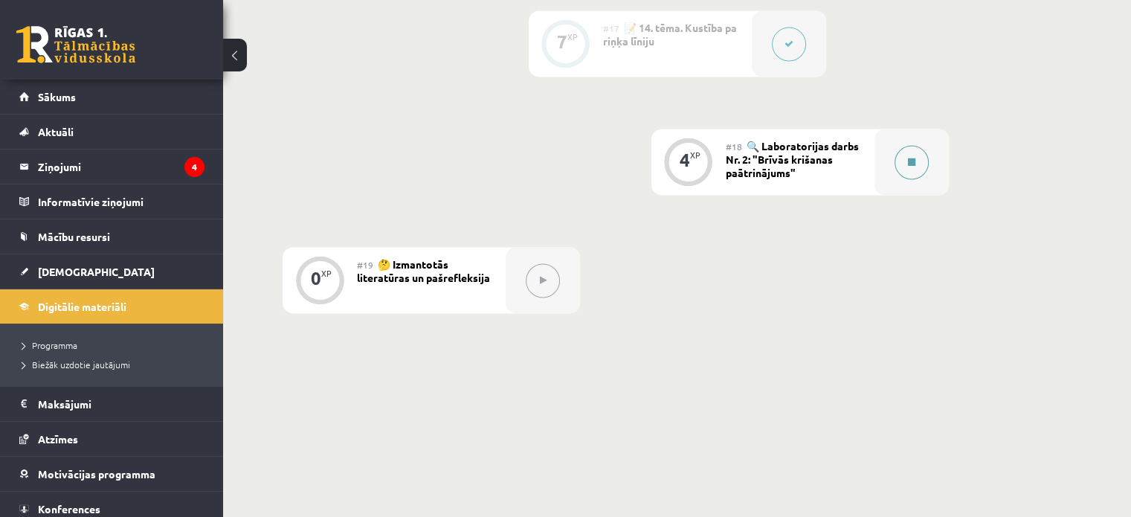
click at [927, 179] on button at bounding box center [912, 162] width 34 height 34
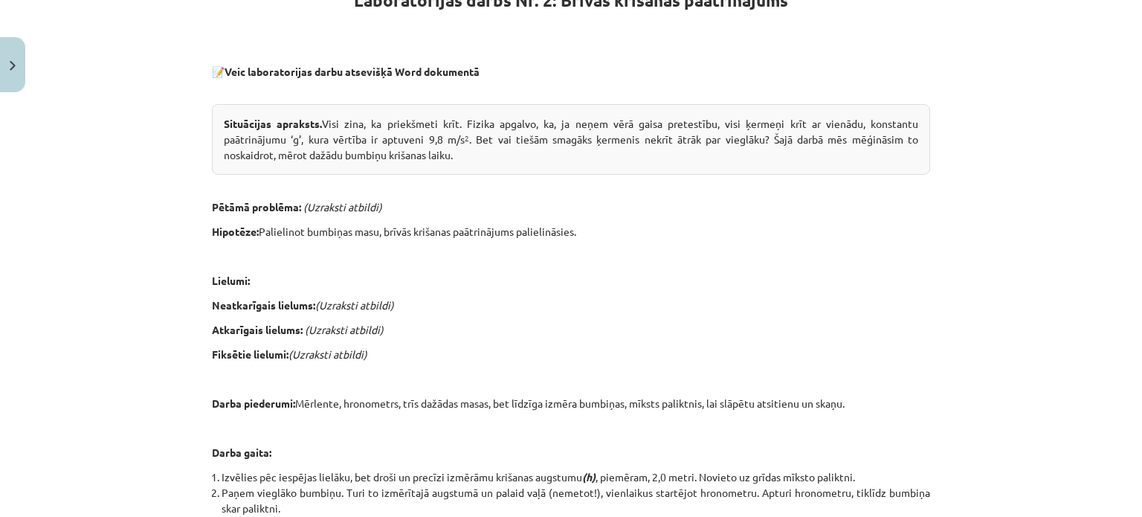
scroll to position [297, 0]
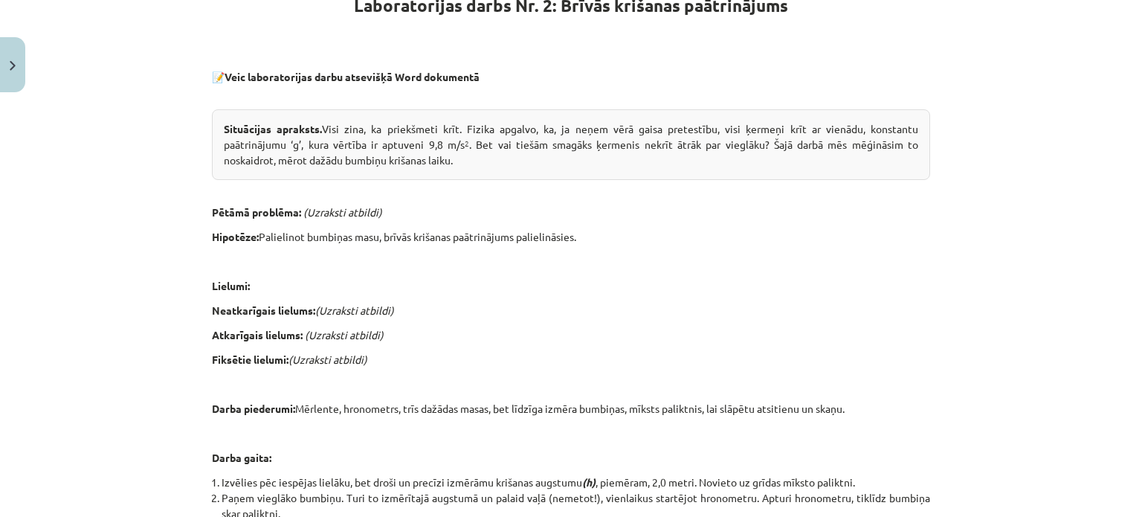
drag, startPoint x: 257, startPoint y: 231, endPoint x: 634, endPoint y: 234, distance: 377.0
click at [634, 234] on p "Hipotēze: Palielinot bumbiņas masu, brīvās krišanas paātrinājums palielināsies." at bounding box center [571, 237] width 718 height 16
click at [591, 213] on p "Pētāmā problēma: (Uzraksti atbildi)" at bounding box center [571, 212] width 718 height 16
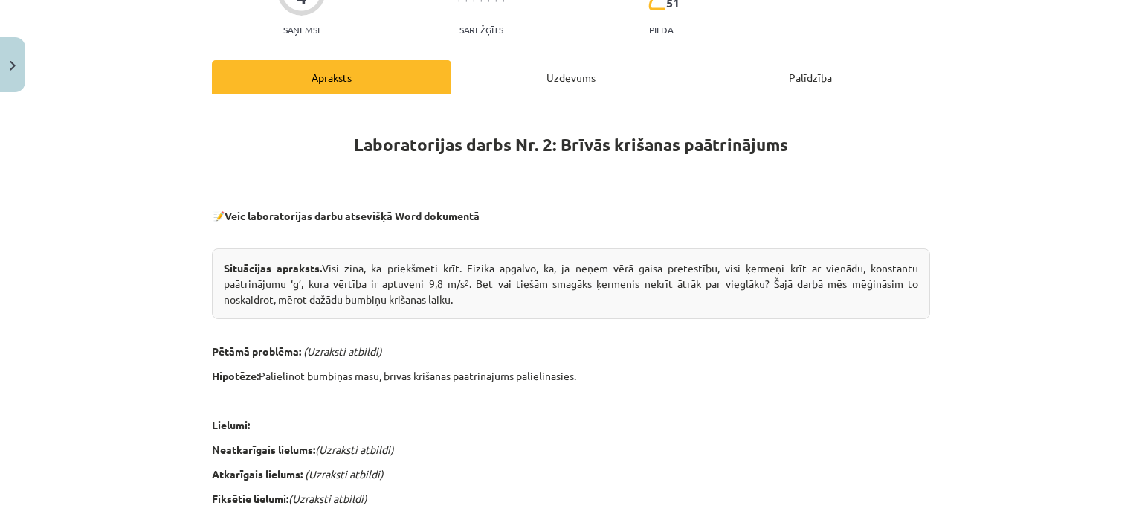
scroll to position [74, 0]
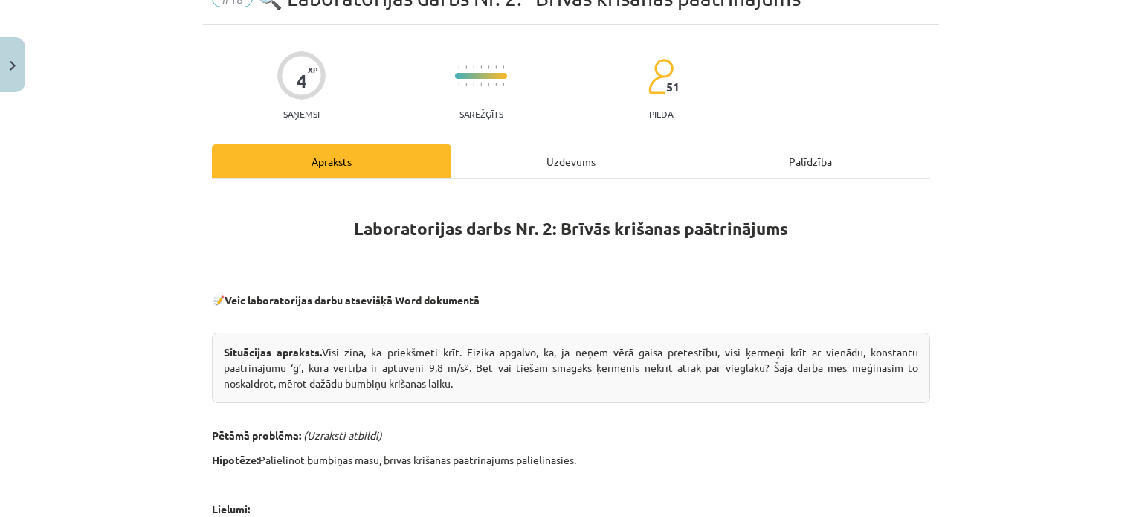
click at [488, 166] on div "Uzdevums" at bounding box center [570, 160] width 239 height 33
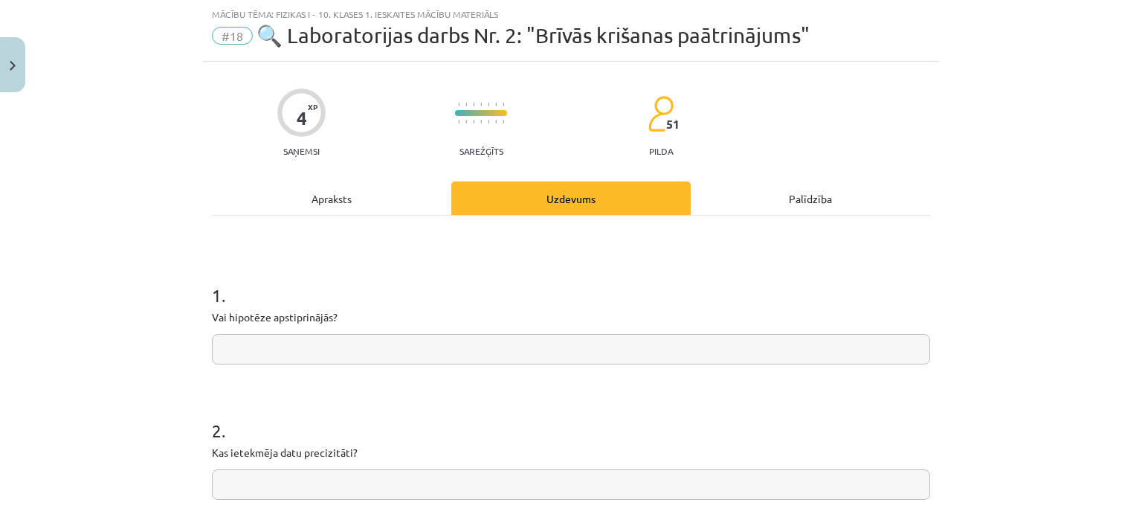
click at [373, 340] on input "text" at bounding box center [571, 349] width 718 height 30
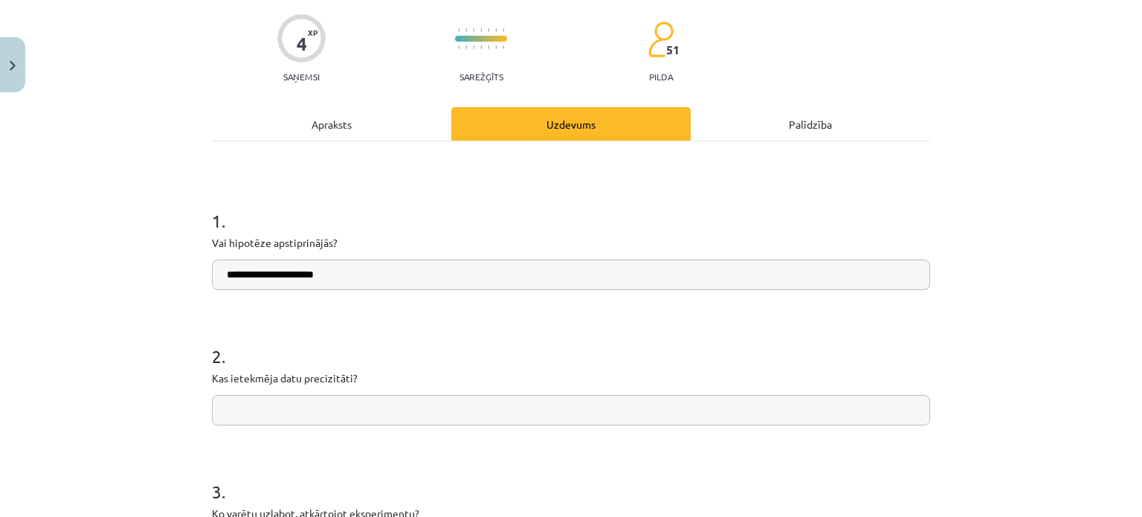
scroll to position [260, 0]
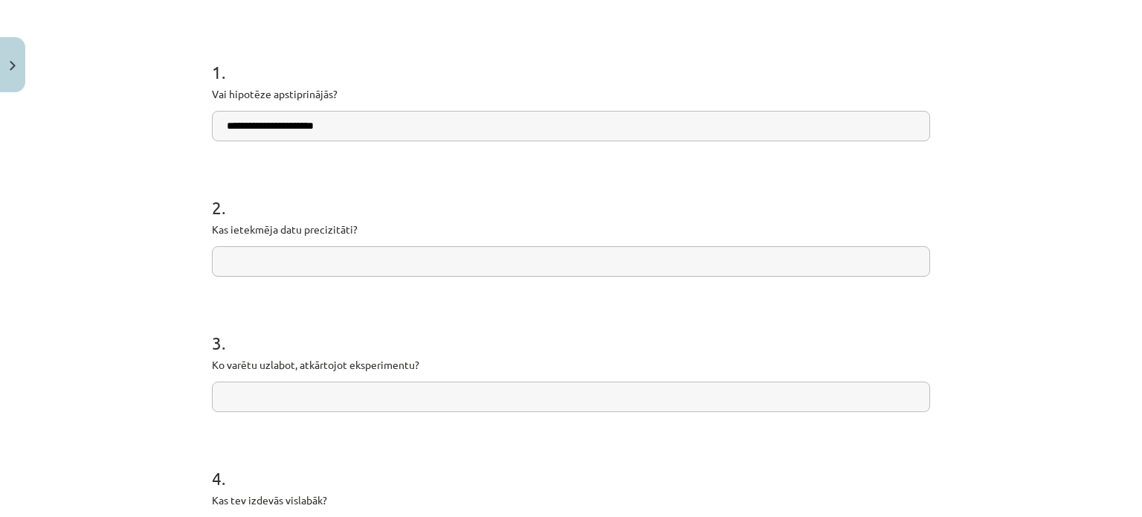
type input "**********"
click at [340, 262] on input "text" at bounding box center [571, 261] width 718 height 30
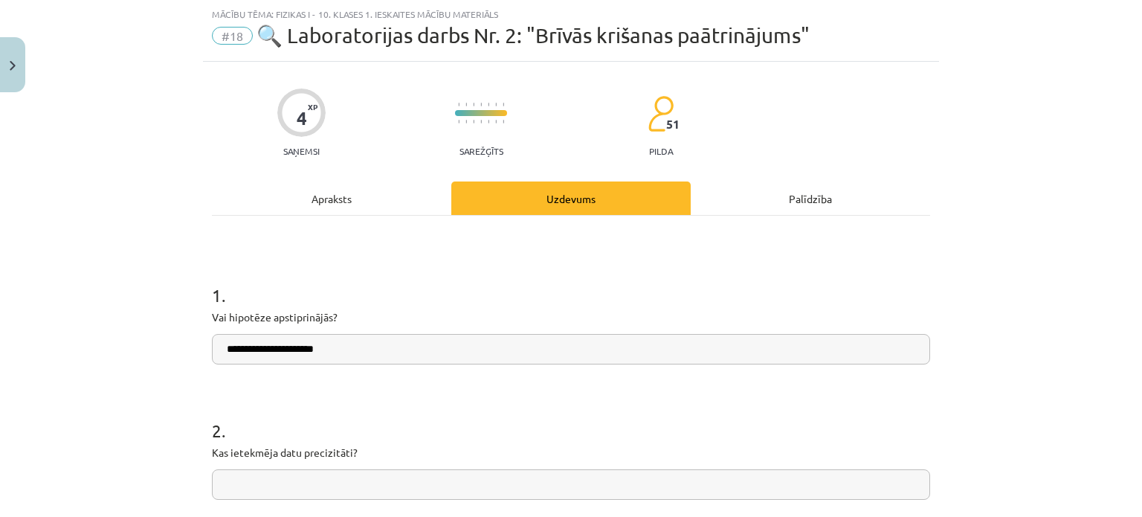
click at [355, 216] on div "**********" at bounding box center [571, 500] width 718 height 568
click at [365, 194] on div "Apraksts" at bounding box center [331, 197] width 239 height 33
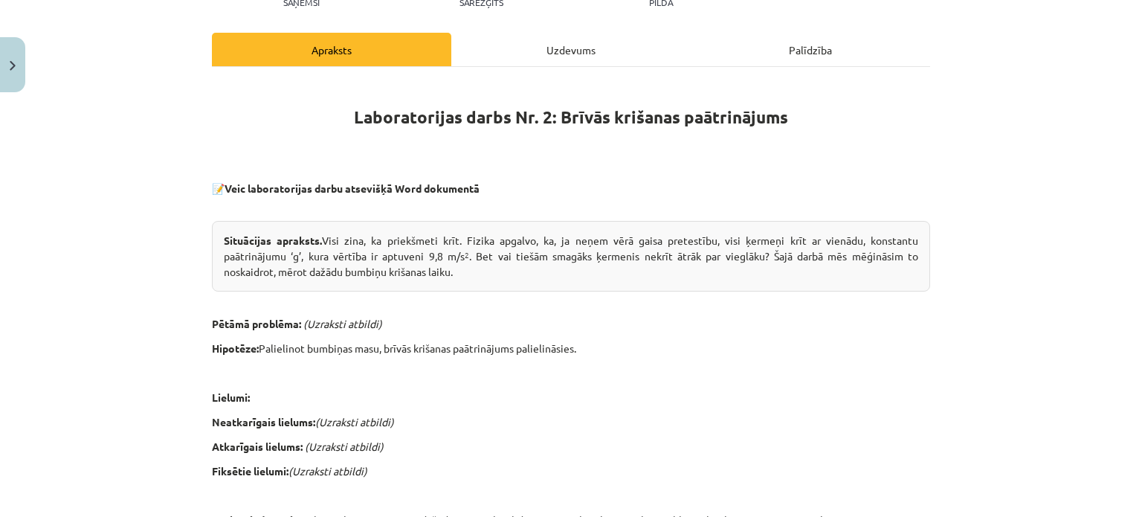
scroll to position [0, 0]
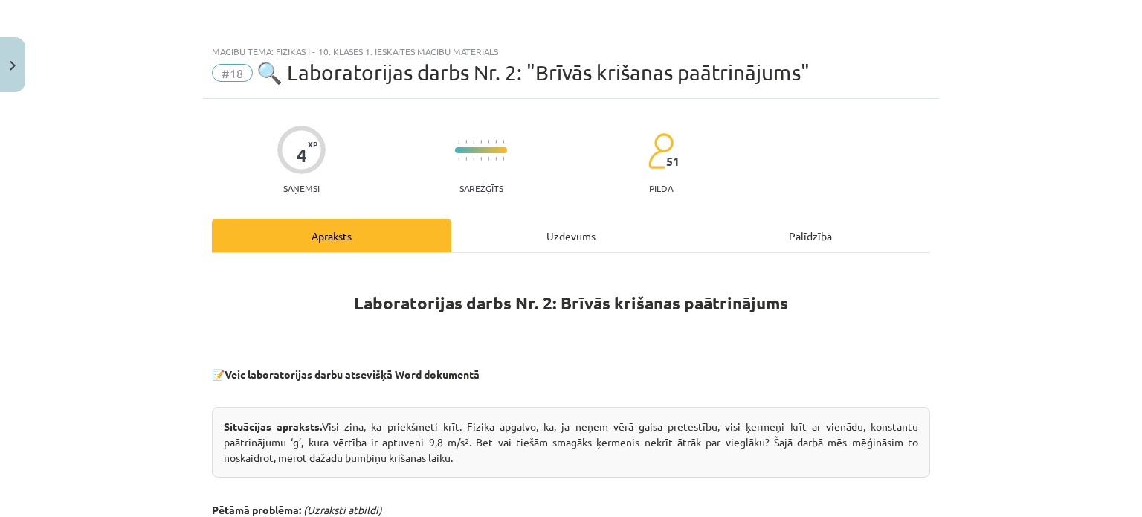
click at [526, 239] on div "Uzdevums" at bounding box center [570, 235] width 239 height 33
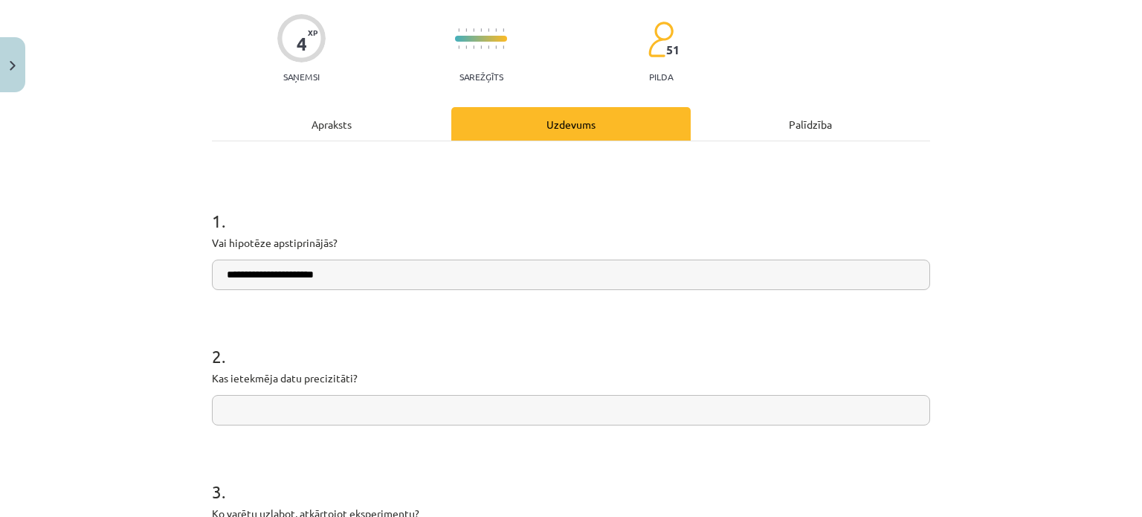
scroll to position [260, 0]
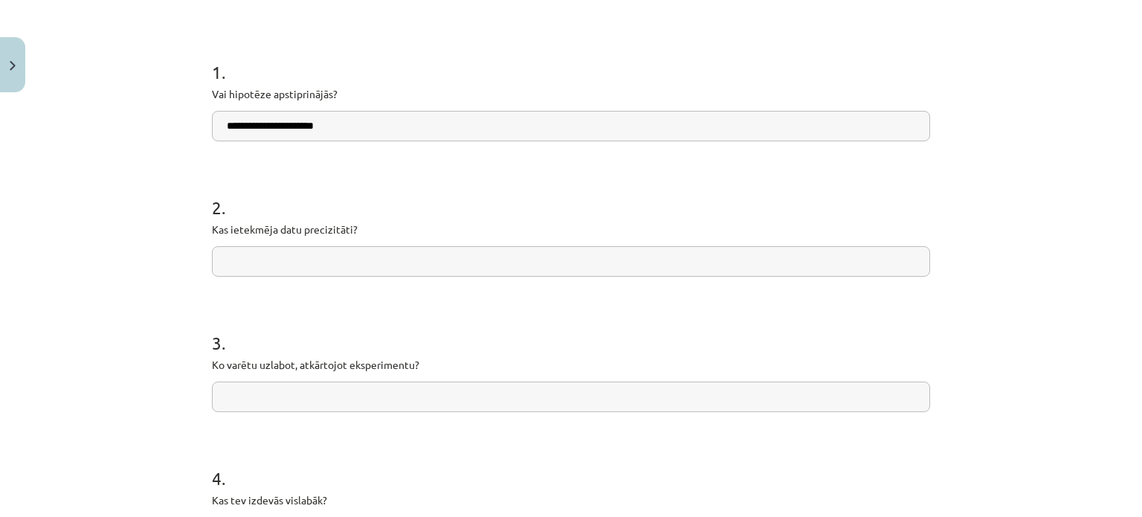
click at [390, 260] on input "text" at bounding box center [571, 261] width 718 height 30
type input "**********"
click at [318, 386] on input "text" at bounding box center [571, 396] width 718 height 30
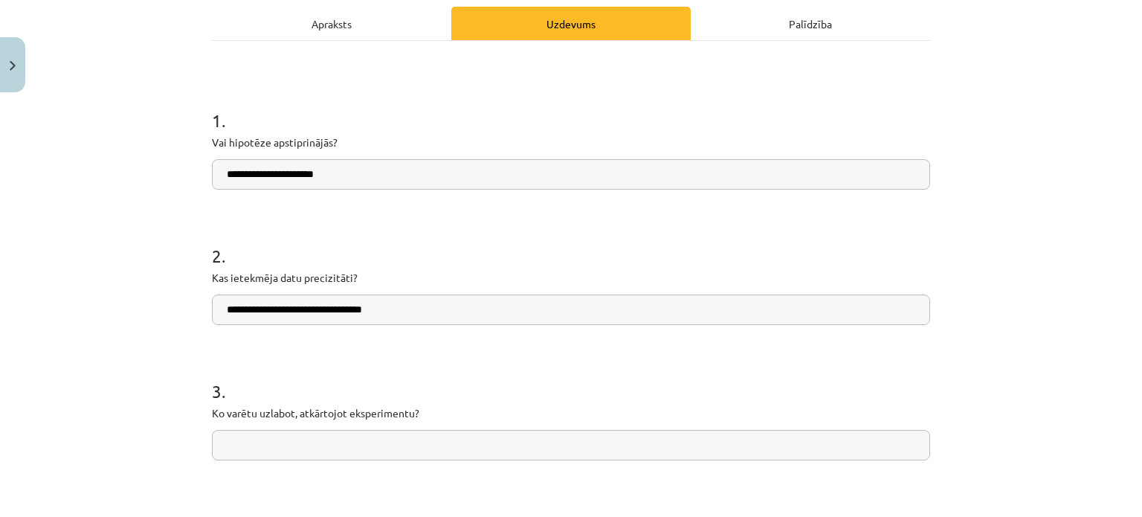
scroll to position [186, 0]
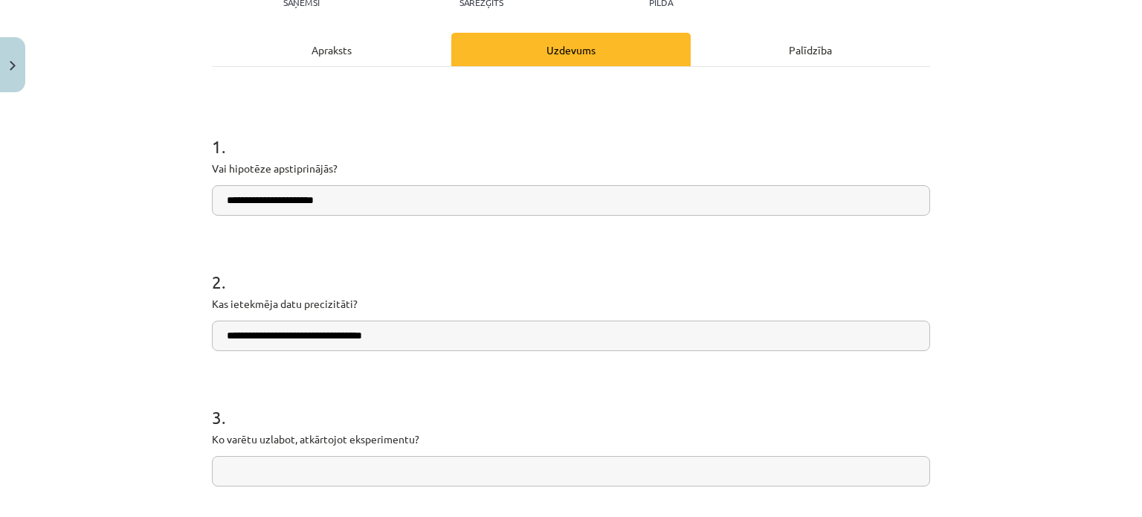
click at [339, 57] on div "Apraksts" at bounding box center [331, 49] width 239 height 33
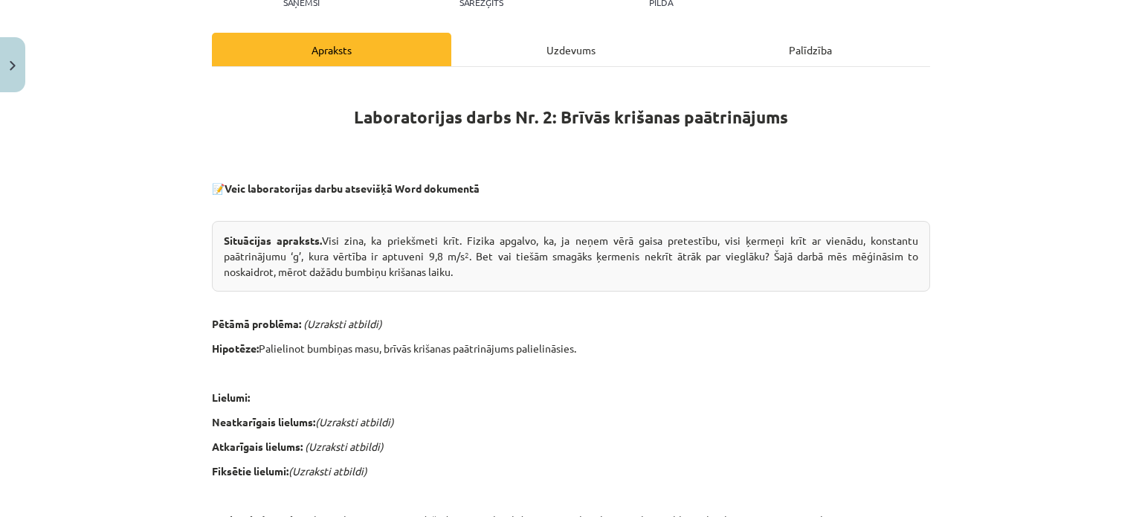
scroll to position [0, 0]
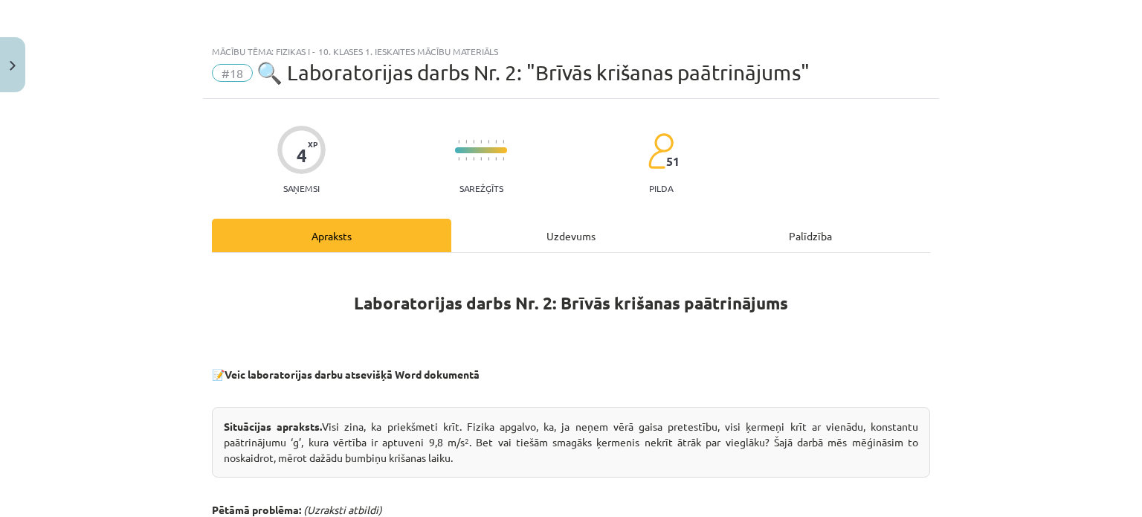
click at [521, 231] on div "Uzdevums" at bounding box center [570, 235] width 239 height 33
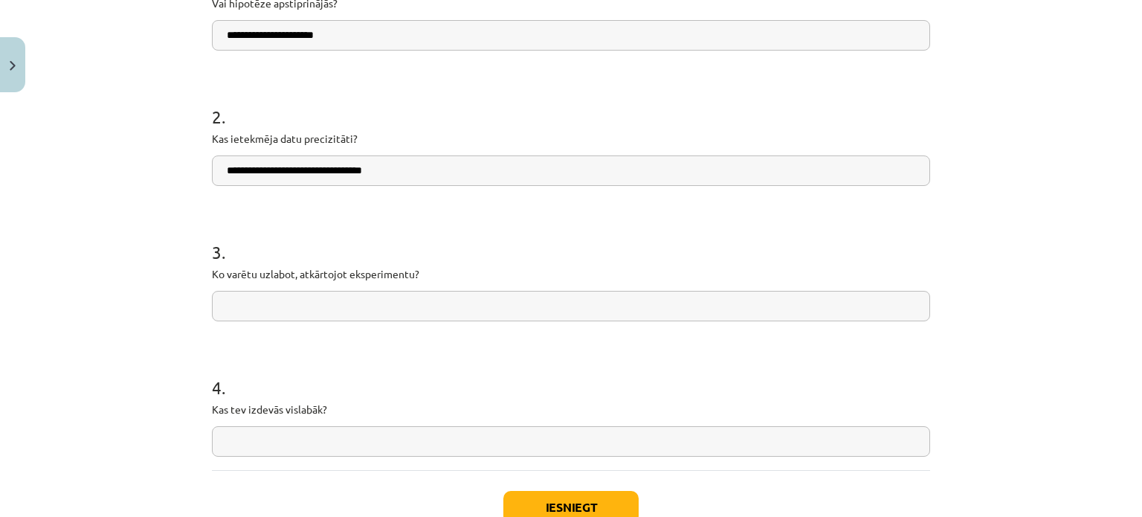
scroll to position [409, 0]
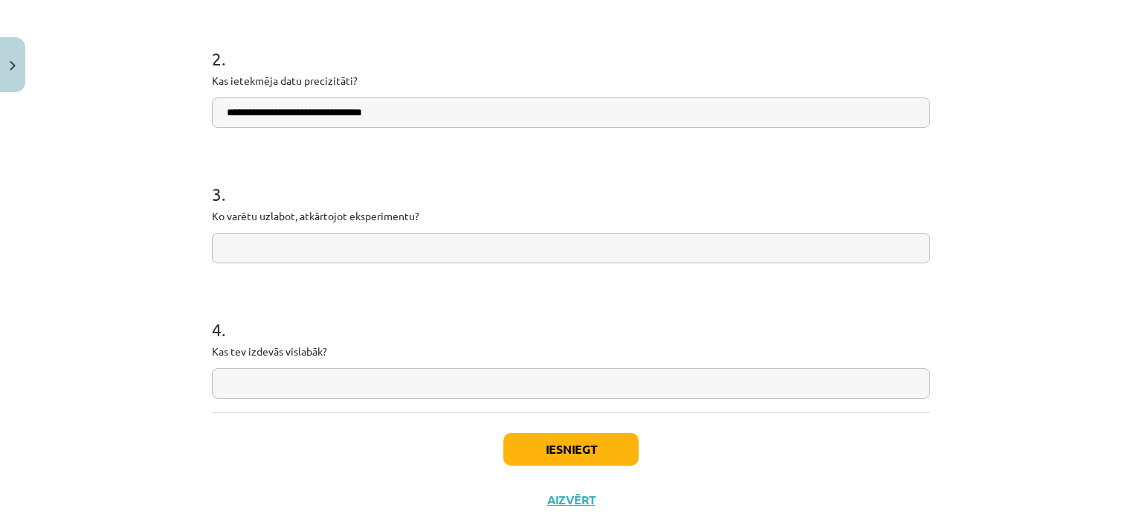
click at [366, 248] on input "text" at bounding box center [571, 248] width 718 height 30
type input "**********"
click at [379, 378] on input "text" at bounding box center [571, 383] width 718 height 30
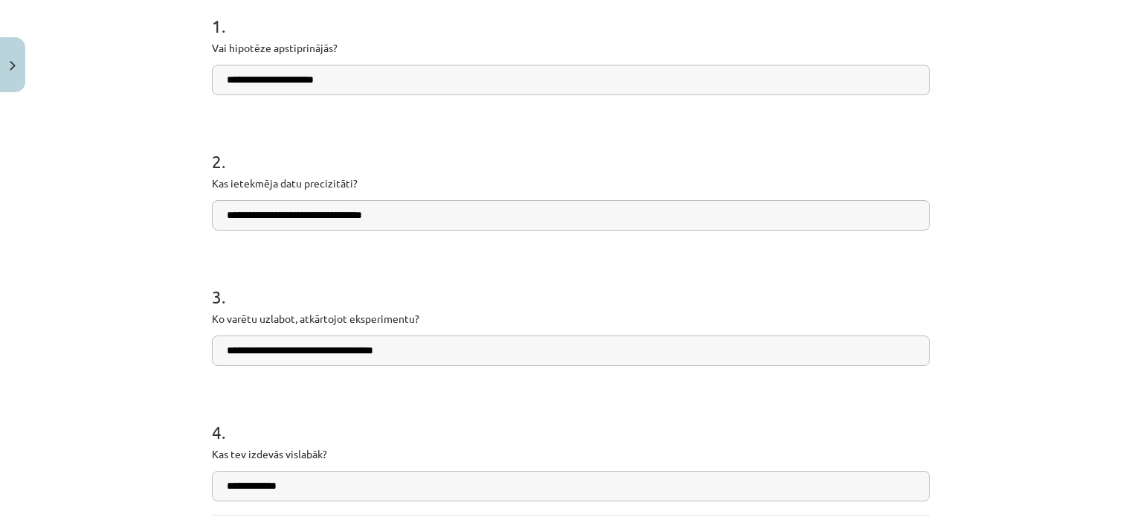
scroll to position [186, 0]
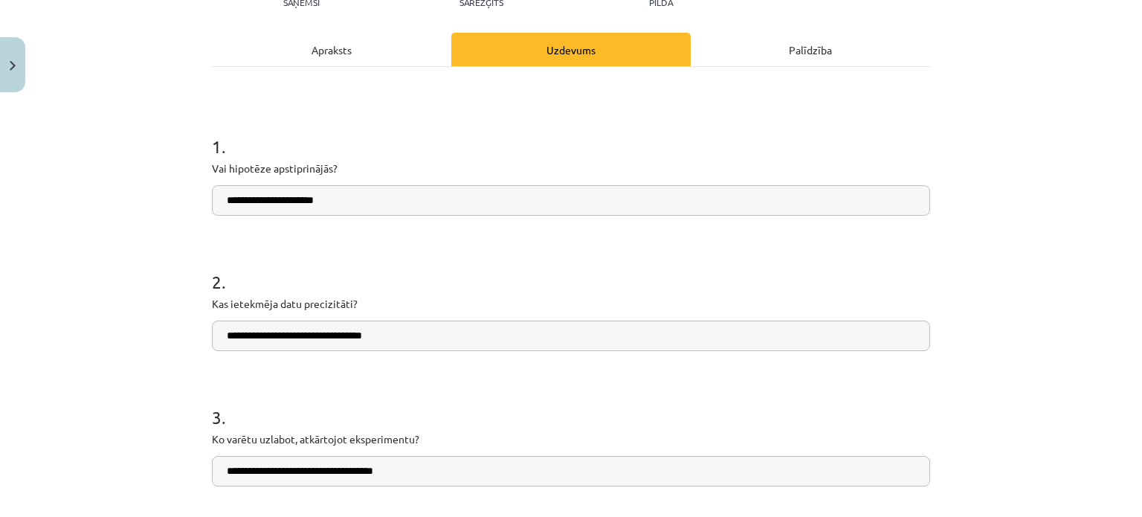
type input "**********"
click at [337, 58] on div "Apraksts" at bounding box center [331, 49] width 239 height 33
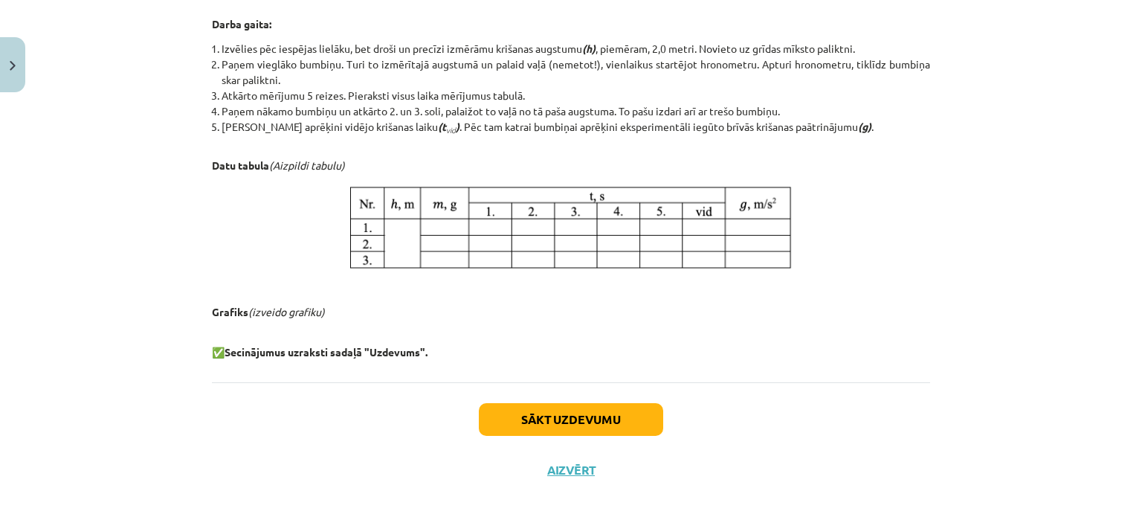
scroll to position [744, 0]
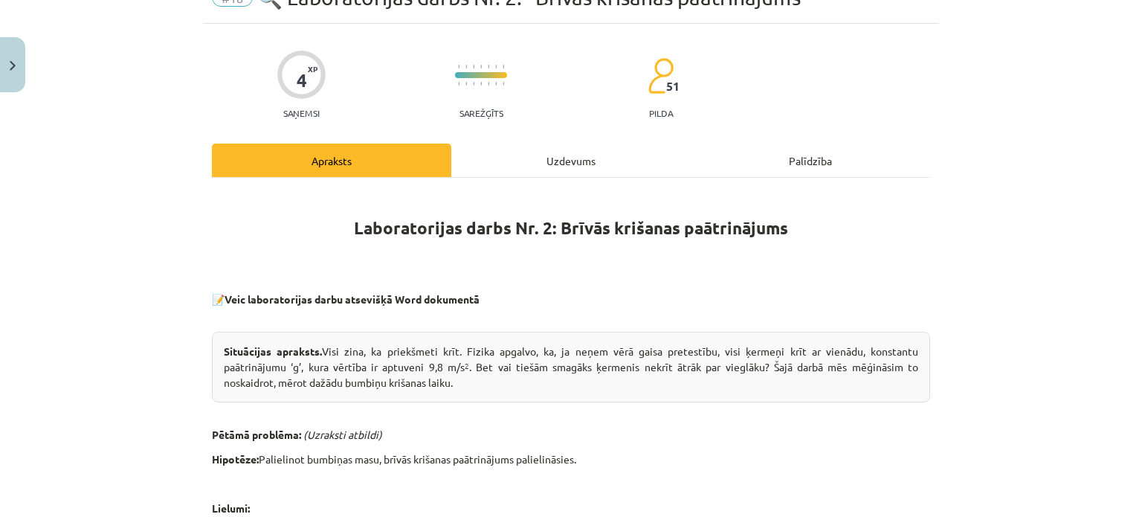
click at [477, 148] on div "Uzdevums" at bounding box center [570, 160] width 239 height 33
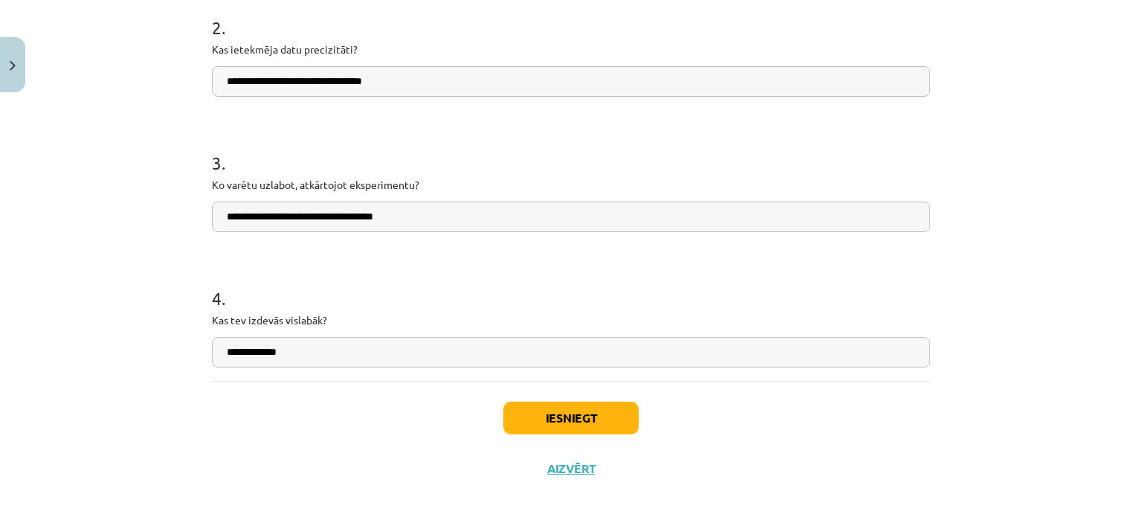
scroll to position [454, 0]
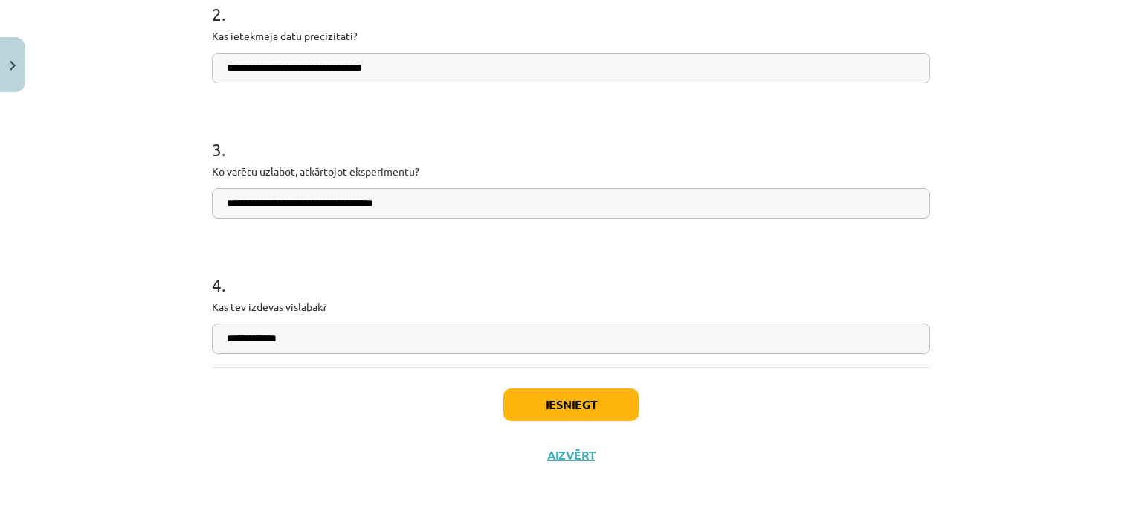
click at [229, 334] on input "**********" at bounding box center [571, 338] width 718 height 30
type input "**********"
click at [532, 399] on button "Iesniegt" at bounding box center [570, 404] width 135 height 33
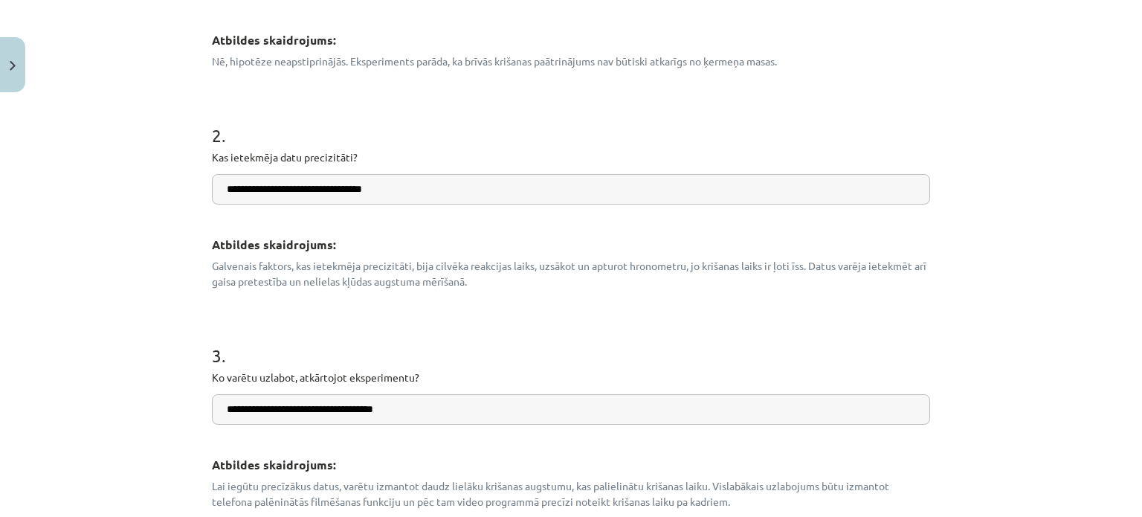
scroll to position [374, 0]
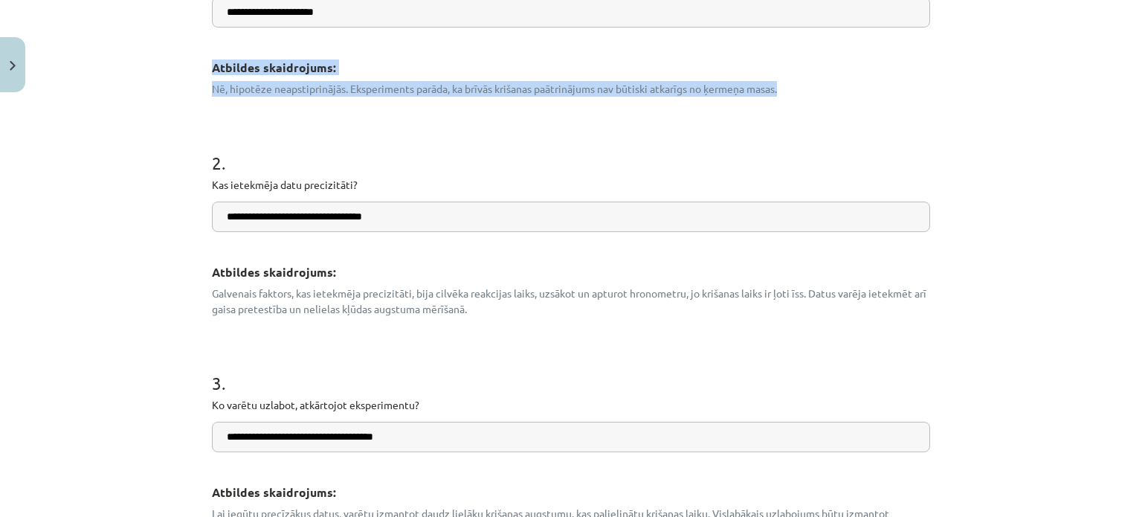
drag, startPoint x: 206, startPoint y: 62, endPoint x: 788, endPoint y: 81, distance: 582.6
click at [788, 81] on div "Atbildes skaidrojums: Nē, hipotēze neapstiprinājās. Eksperiments parāda, ka brī…" at bounding box center [571, 73] width 718 height 47
click at [744, 158] on h1 "2 ." at bounding box center [571, 149] width 718 height 46
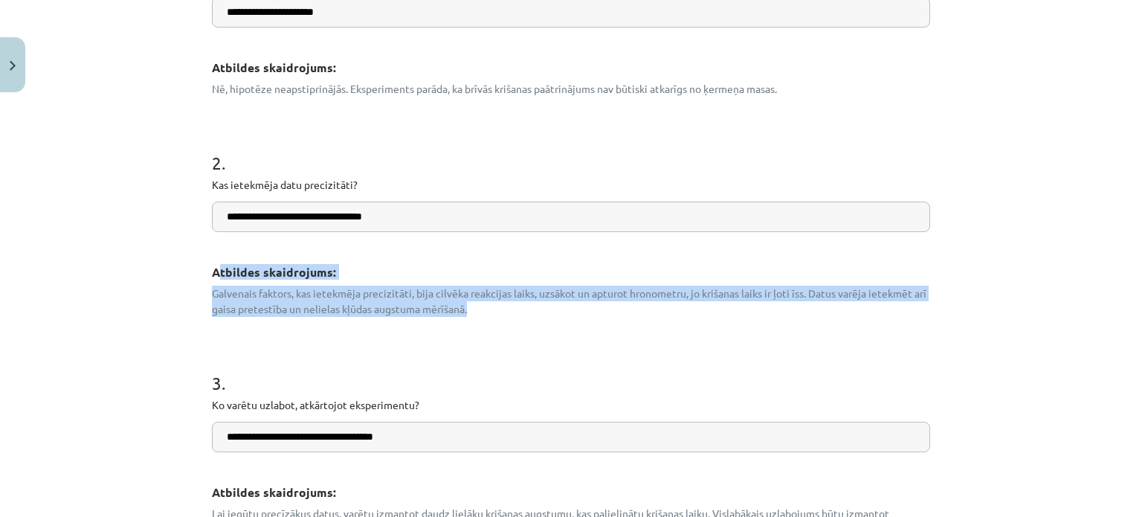
drag, startPoint x: 213, startPoint y: 271, endPoint x: 512, endPoint y: 309, distance: 301.2
click at [512, 309] on div "Atbildes skaidrojums: Galvenais faktors, kas ietekmēja precizitāti, bija cilvēk…" at bounding box center [571, 285] width 718 height 62
click at [512, 309] on p "Galvenais faktors, kas ietekmēja precizitāti, bija cilvēka reakcijas laiks, uzs…" at bounding box center [571, 301] width 718 height 31
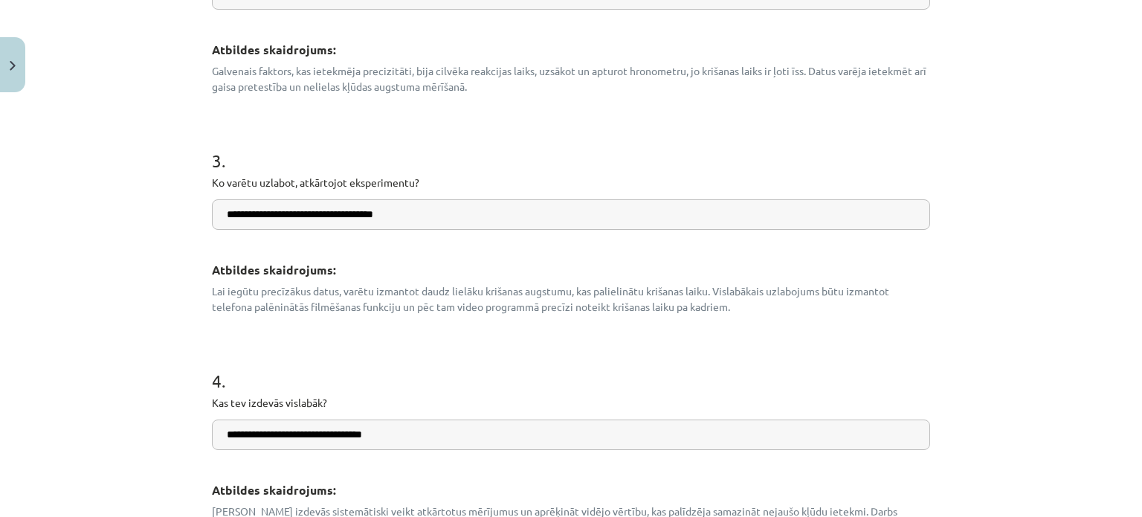
scroll to position [597, 0]
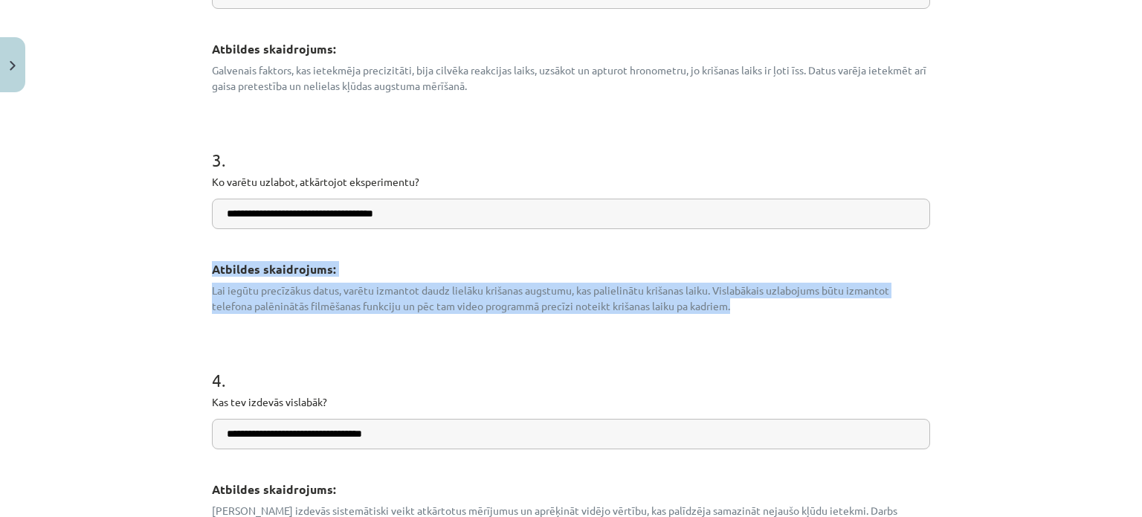
drag, startPoint x: 208, startPoint y: 267, endPoint x: 744, endPoint y: 309, distance: 537.8
click at [744, 309] on div "Atbildes skaidrojums: Lai iegūtu precīzākus datus, varētu izmantot daudz lielāk…" at bounding box center [571, 282] width 718 height 62
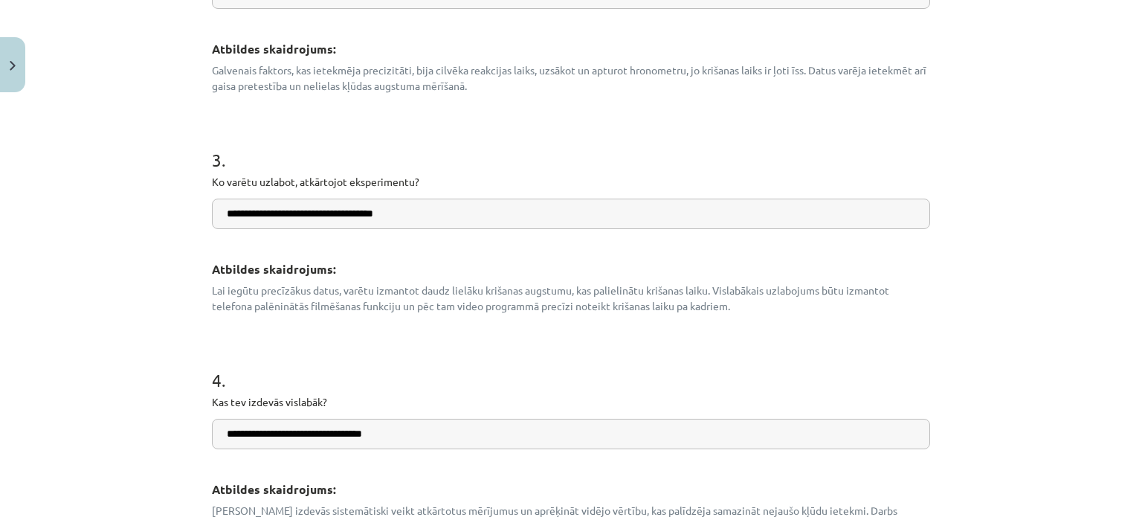
click at [767, 329] on form "**********" at bounding box center [571, 116] width 718 height 835
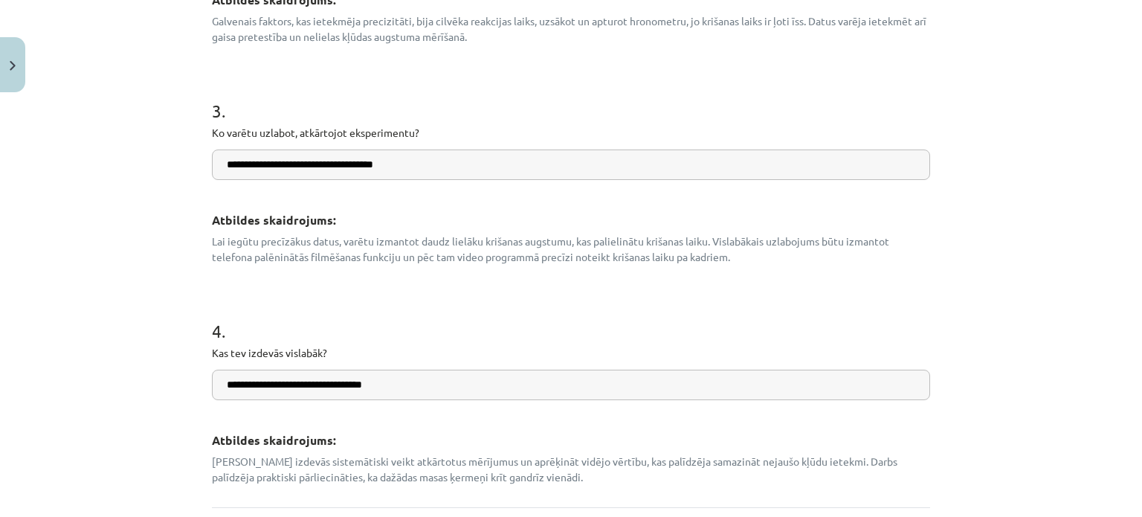
scroll to position [746, 0]
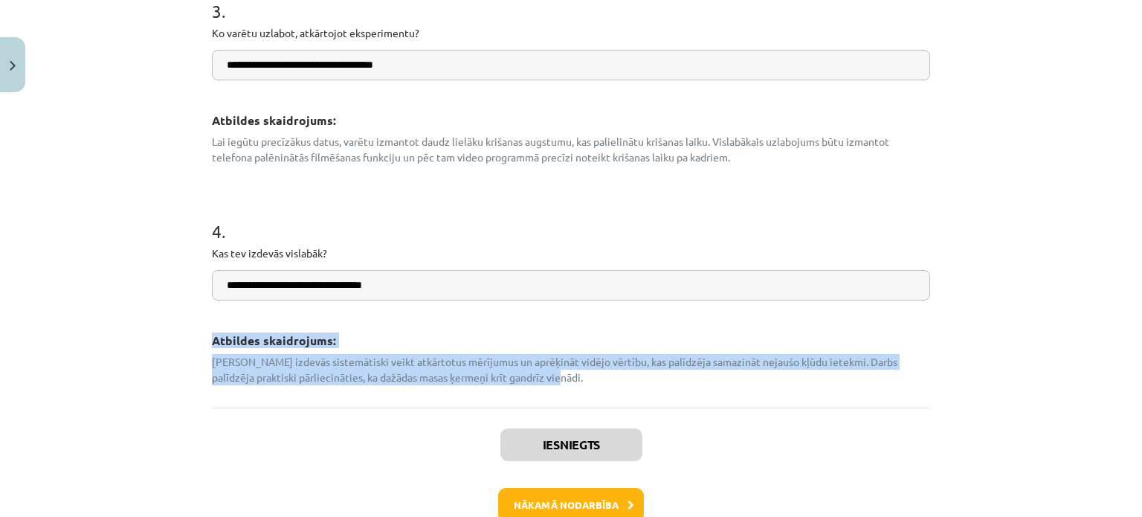
drag, startPoint x: 210, startPoint y: 341, endPoint x: 581, endPoint y: 379, distance: 373.1
click at [581, 379] on div "Atbildes skaidrojums: Vislabāk izdevās sistemātiski veikt atkārtotus mērījumus …" at bounding box center [571, 354] width 718 height 62
click at [581, 379] on p "Vislabāk izdevās sistemātiski veikt atkārtotus mērījumus un aprēķināt vidējo vē…" at bounding box center [571, 369] width 718 height 31
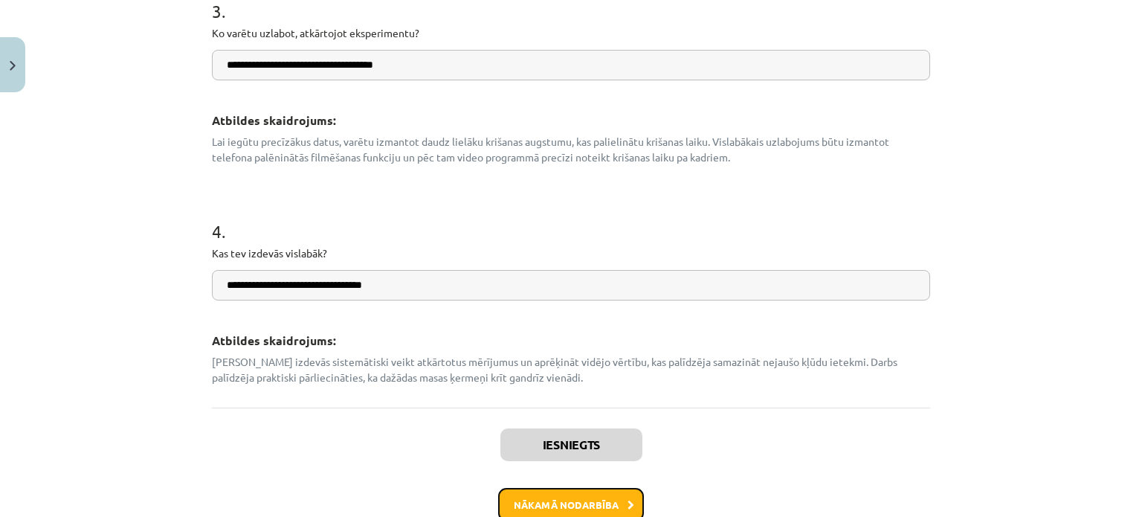
click at [556, 499] on button "Nākamā nodarbība" at bounding box center [571, 505] width 146 height 34
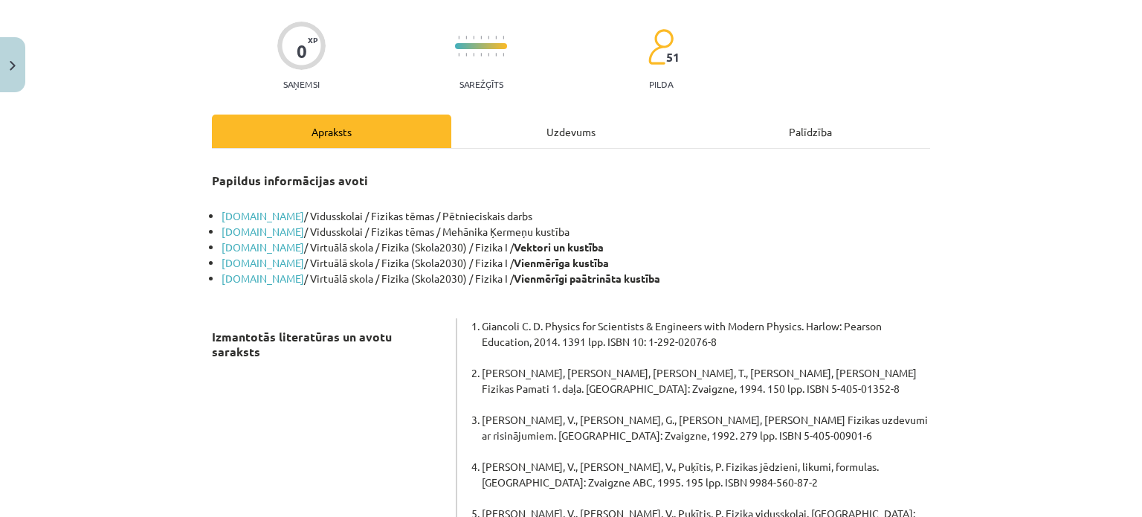
scroll to position [260, 0]
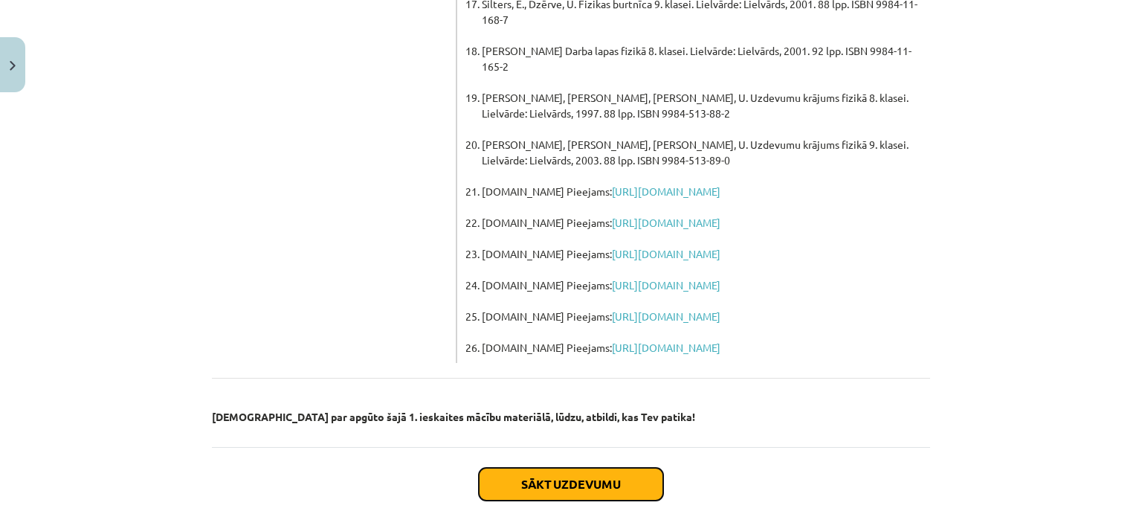
click at [587, 468] on button "Sākt uzdevumu" at bounding box center [571, 484] width 184 height 33
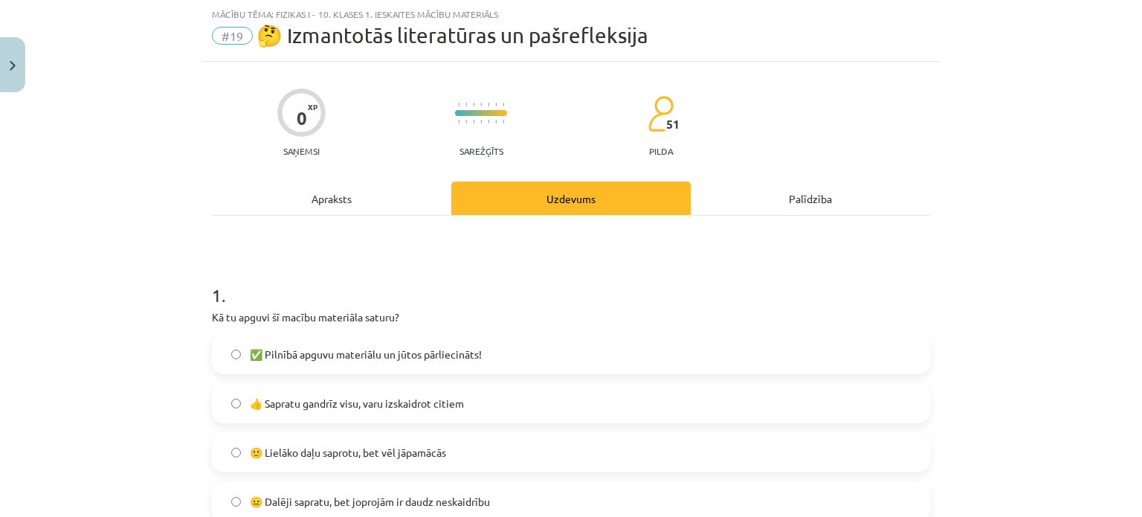
scroll to position [112, 0]
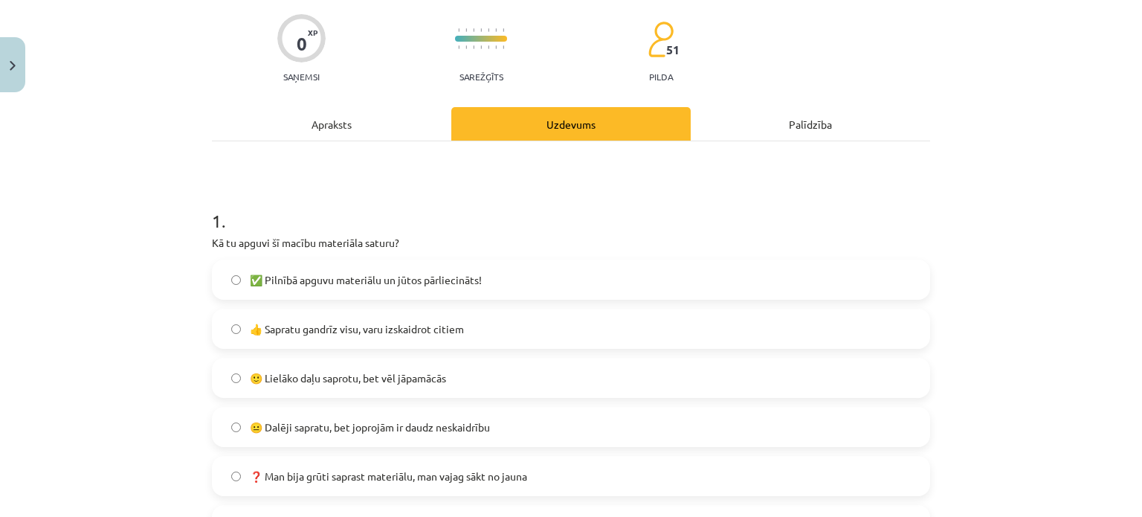
click at [328, 392] on label "🙂 Lielāko daļu saprotu, bet vēl jāpamācās" at bounding box center [570, 377] width 715 height 37
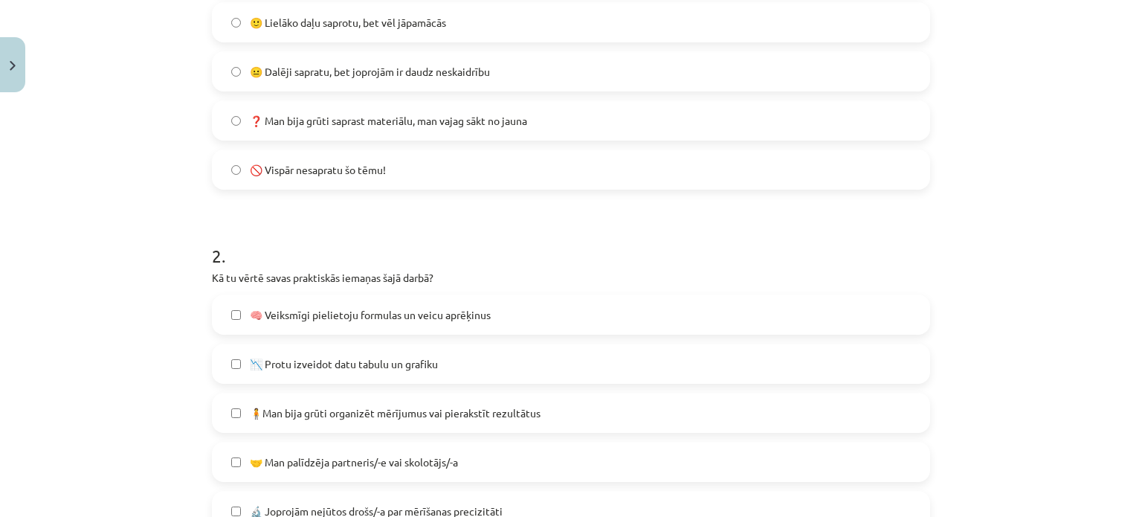
scroll to position [558, 0]
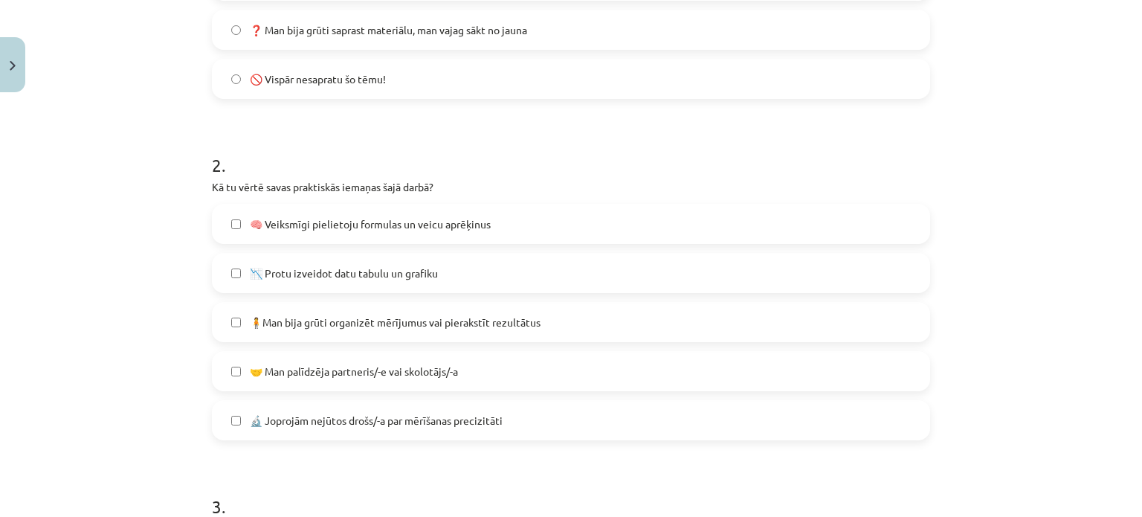
click at [226, 279] on label "📉 Protu izveidot datu tabulu un grafiku" at bounding box center [570, 272] width 715 height 37
click at [218, 419] on label "🔬 Joprojām nejūtos drošs/-a par mērīšanas precizitāti" at bounding box center [570, 420] width 715 height 37
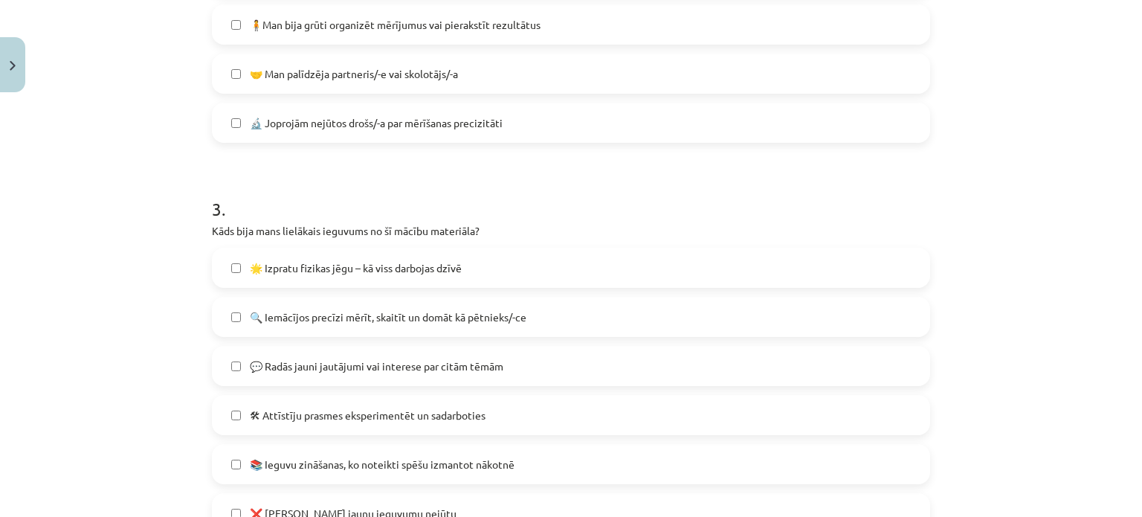
scroll to position [930, 0]
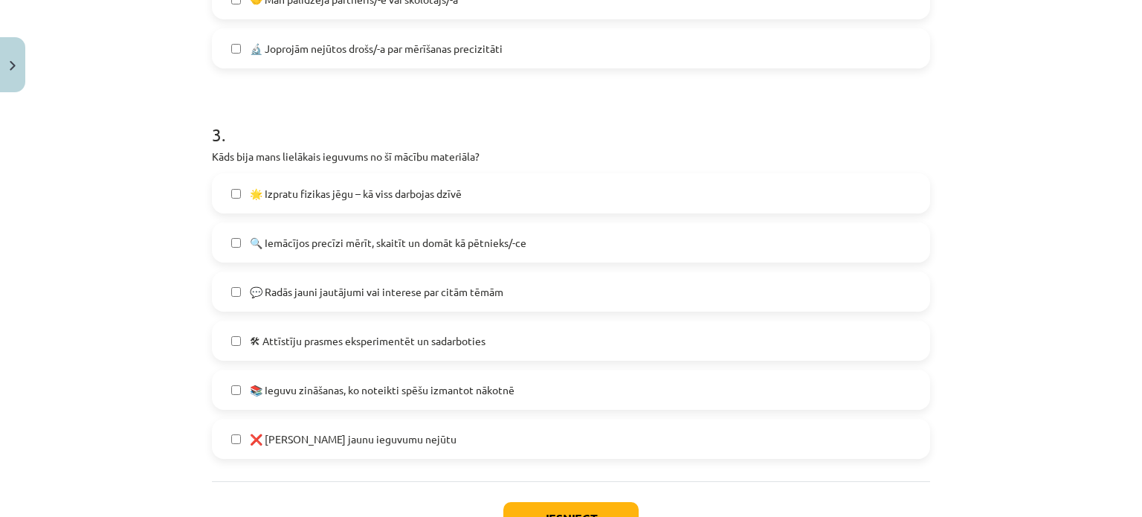
click at [259, 201] on label "🌟 Izpratu fizikas jēgu – kā viss darbojas dzīvē" at bounding box center [570, 193] width 715 height 37
click at [333, 309] on label "💬 Radās jauni jautājumi vai interese par citām tēmām" at bounding box center [570, 291] width 715 height 37
click at [358, 399] on label "📚 Ieguvu zināšanas, ko noteikti spēšu izmantot nākotnē" at bounding box center [570, 389] width 715 height 37
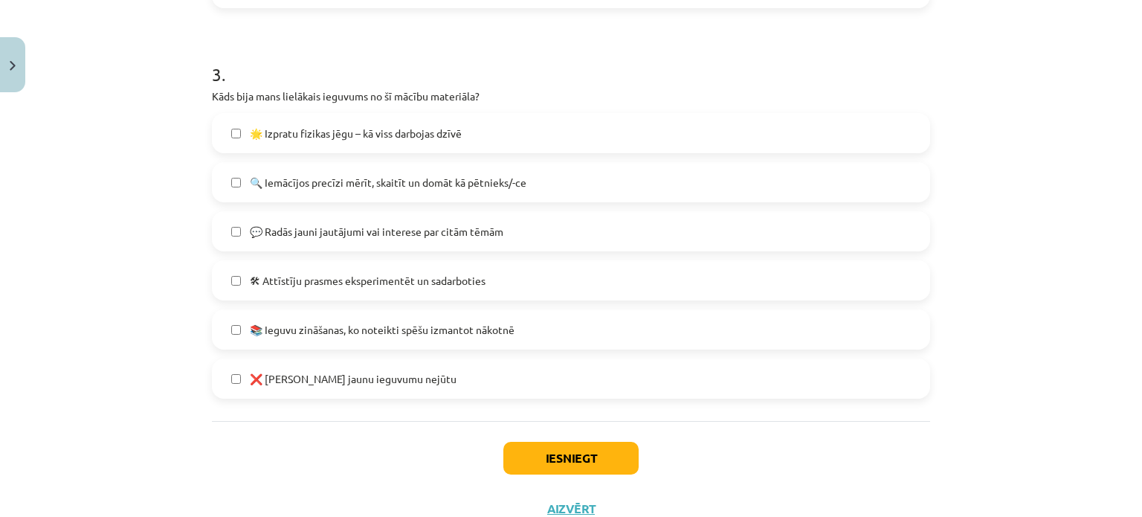
scroll to position [1043, 0]
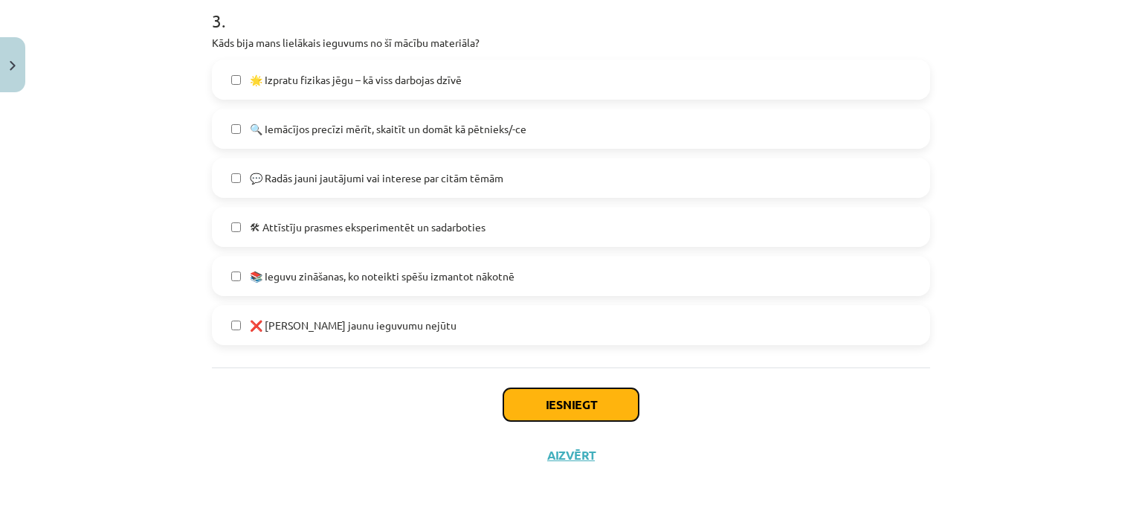
click at [529, 403] on button "Iesniegt" at bounding box center [570, 404] width 135 height 33
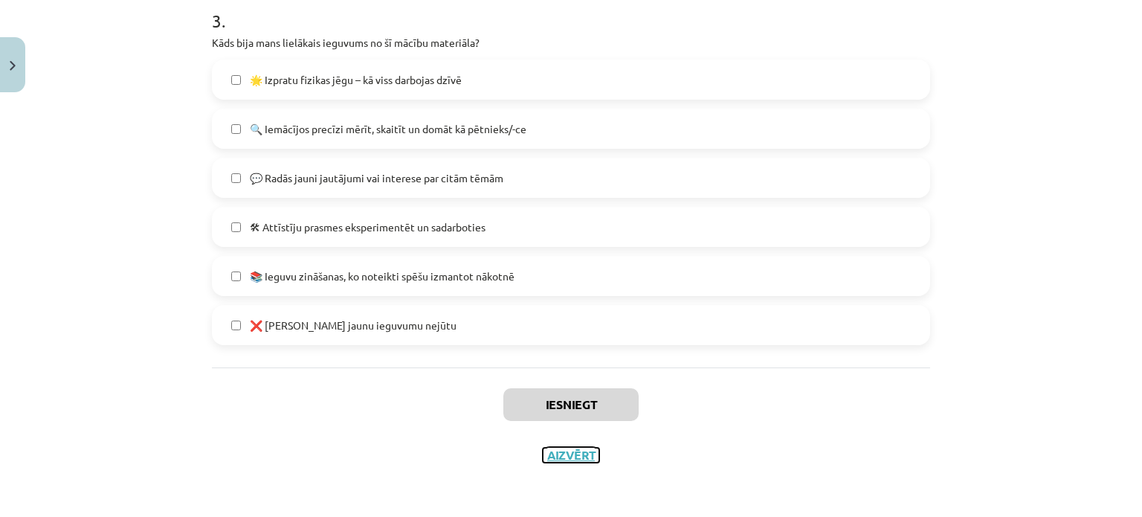
click at [582, 457] on button "Aizvērt" at bounding box center [571, 455] width 57 height 15
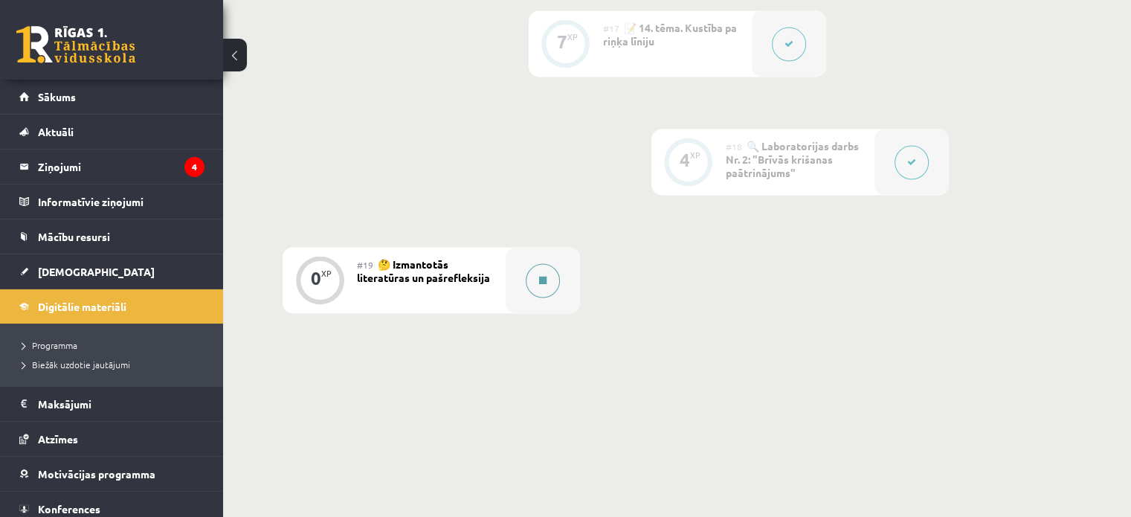
click at [549, 313] on div at bounding box center [543, 280] width 74 height 66
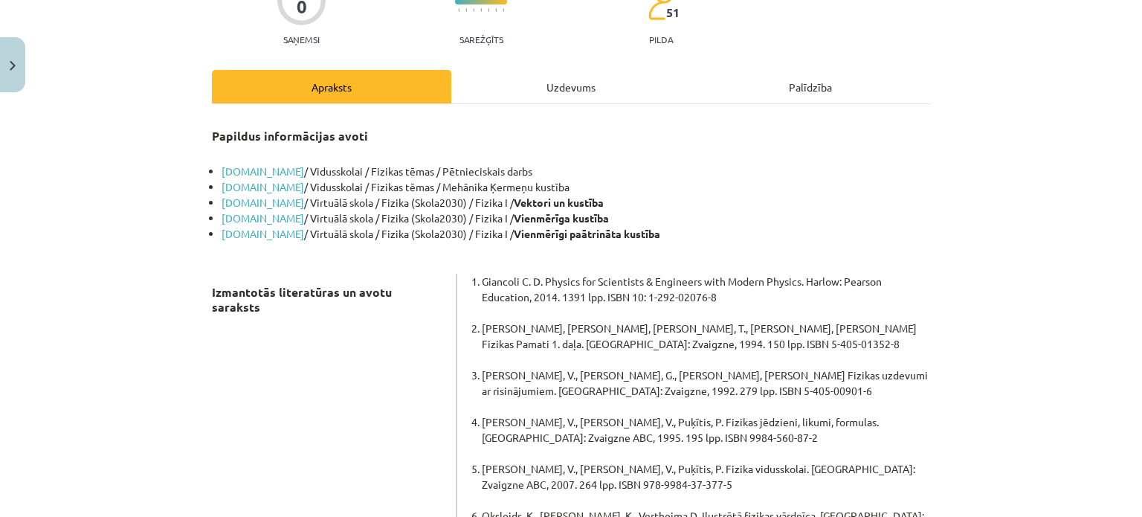
click at [517, 94] on div "Uzdevums" at bounding box center [570, 86] width 239 height 33
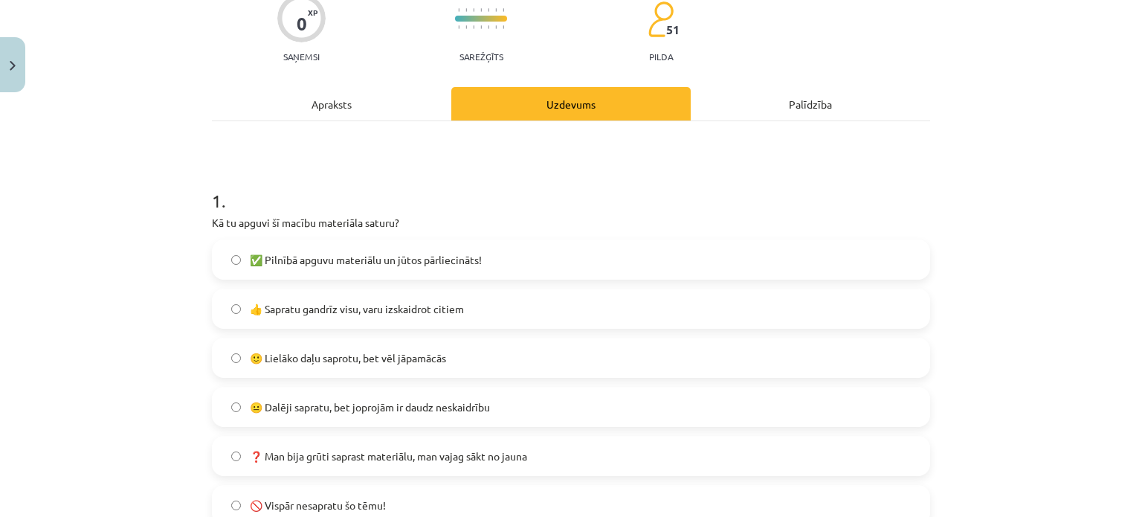
scroll to position [186, 0]
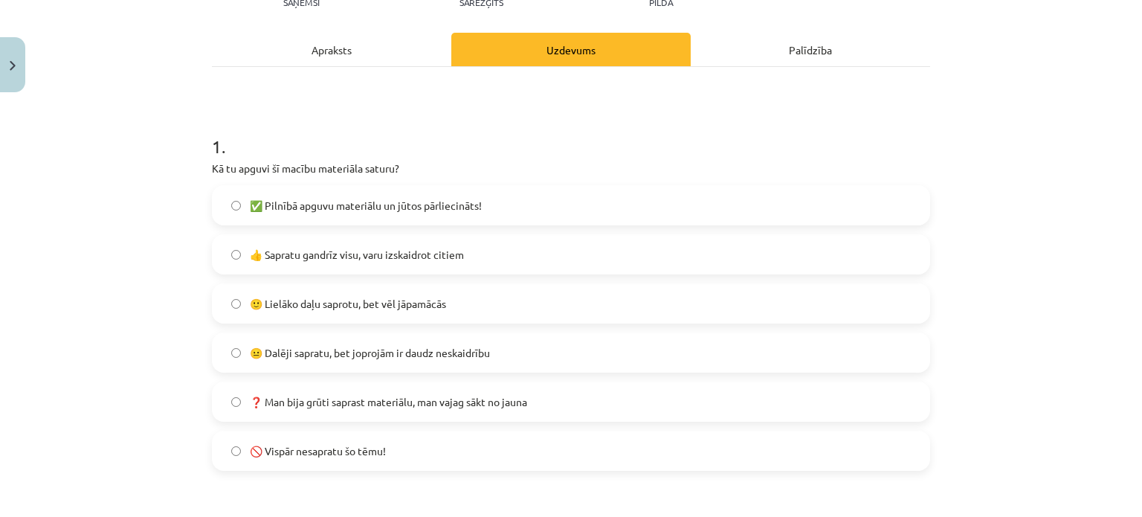
click at [283, 311] on label "🙂 Lielāko daļu saprotu, bet vēl jāpamācās" at bounding box center [570, 303] width 715 height 37
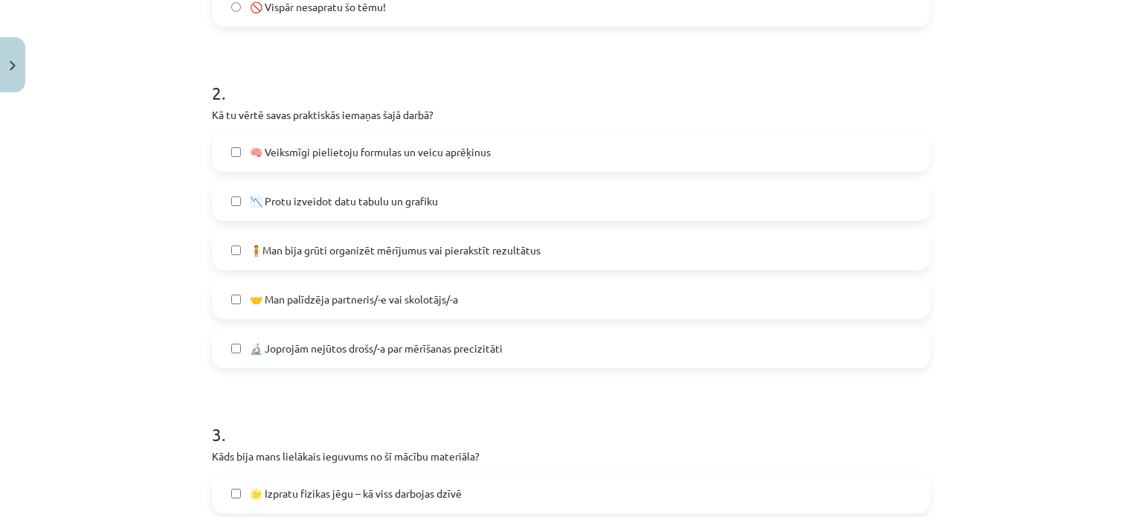
scroll to position [632, 0]
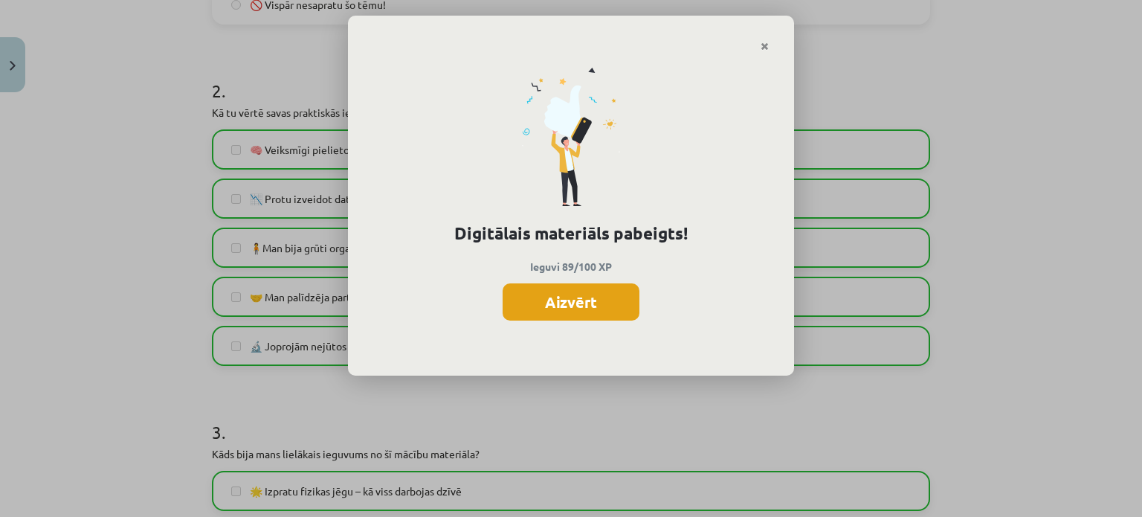
click at [545, 306] on button "Aizvērt" at bounding box center [571, 301] width 137 height 37
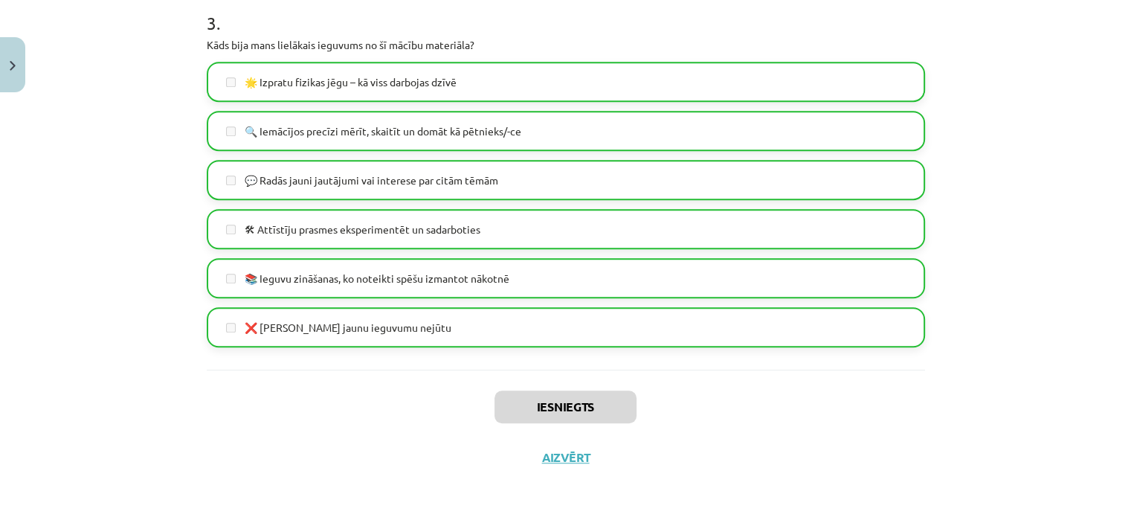
scroll to position [1043, 0]
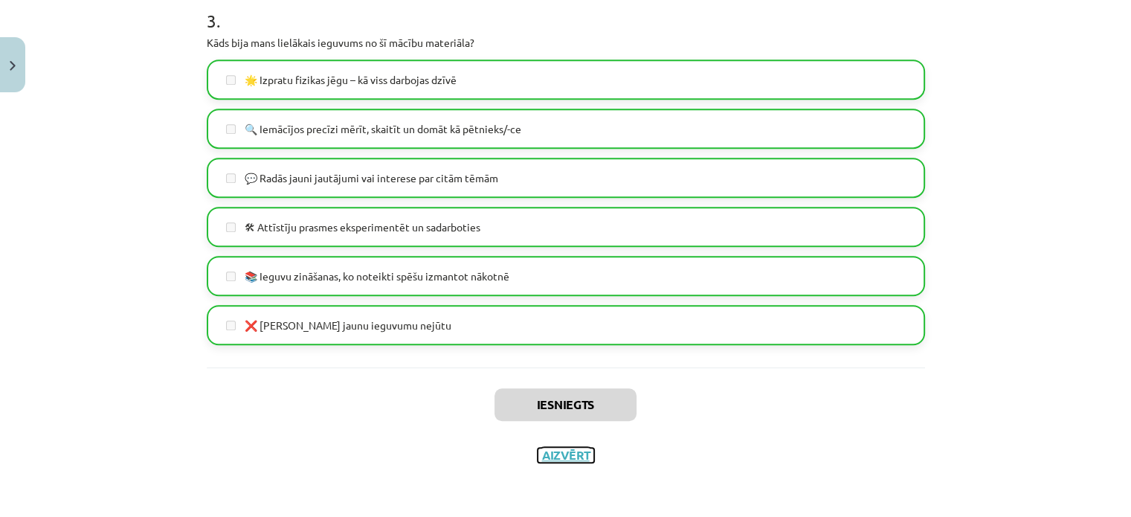
click at [550, 448] on button "Aizvērt" at bounding box center [566, 455] width 57 height 15
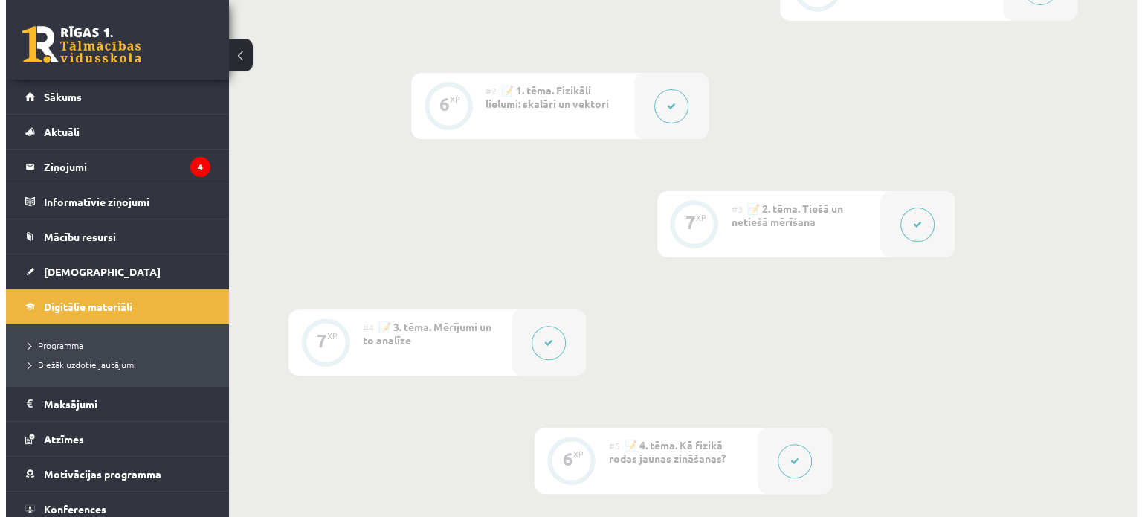
scroll to position [0, 0]
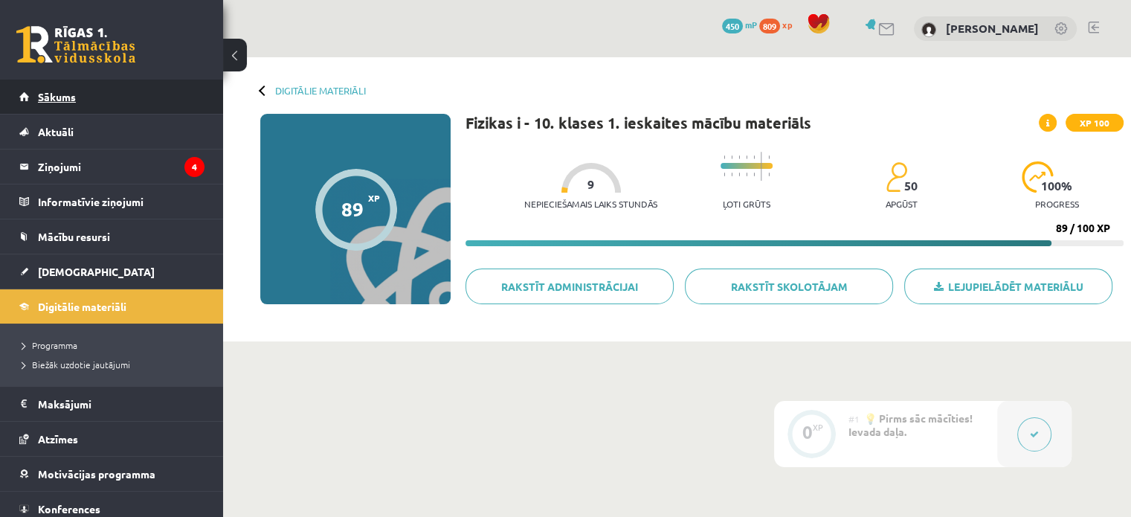
click at [74, 94] on span "Sākums" at bounding box center [57, 96] width 38 height 13
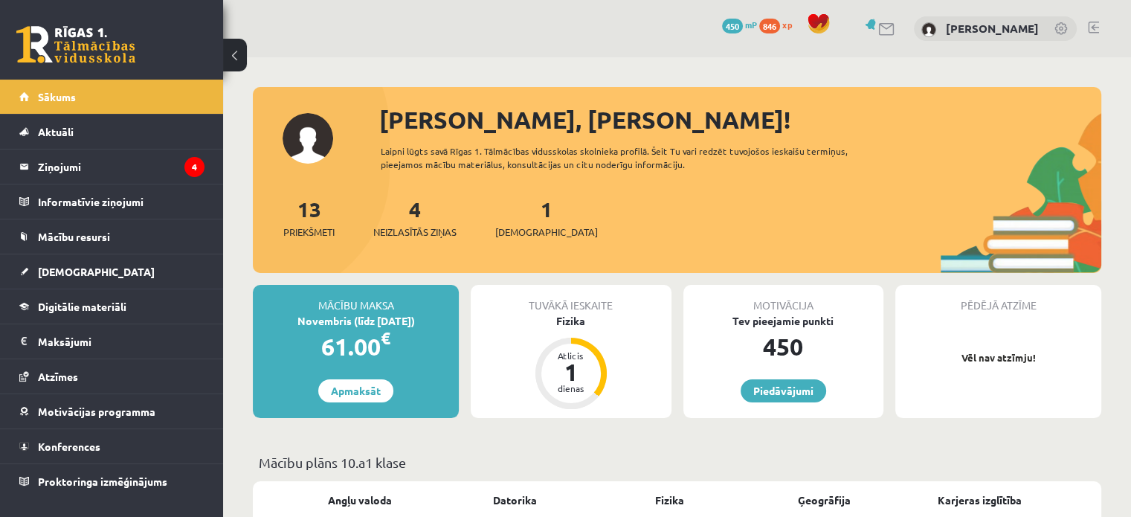
click at [512, 220] on div "1 Ieskaites" at bounding box center [546, 216] width 103 height 46
click at [518, 232] on span "[DEMOGRAPHIC_DATA]" at bounding box center [546, 232] width 103 height 15
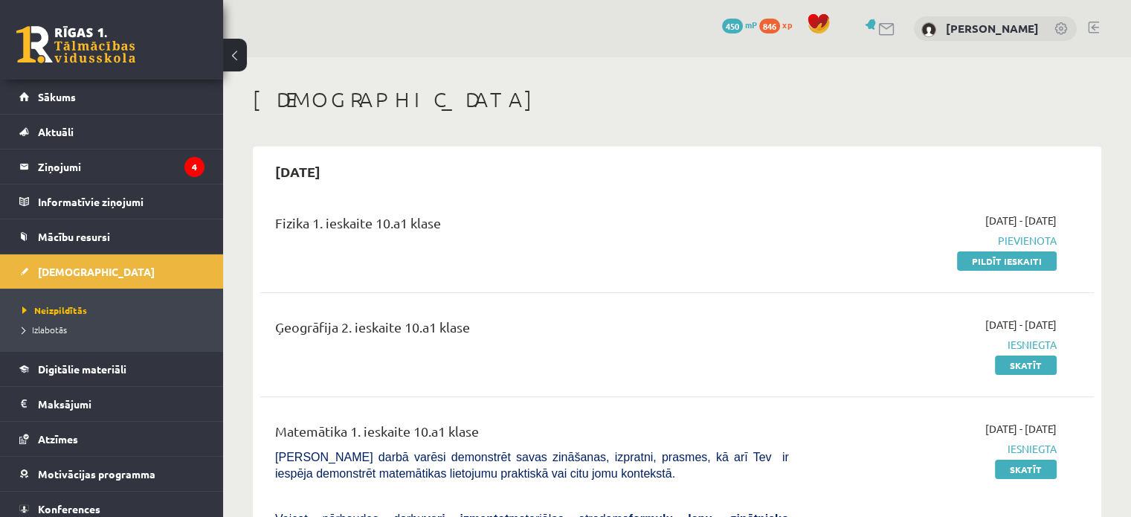
click at [977, 271] on div "Fizika 1. ieskaite 10.a1 klase [DATE] - [DATE] [GEOGRAPHIC_DATA] Pildīt ieskaiti" at bounding box center [677, 241] width 834 height 86
click at [982, 260] on link "Pildīt ieskaiti" at bounding box center [1007, 260] width 100 height 19
click at [988, 258] on link "Pildīt ieskaiti" at bounding box center [1007, 260] width 100 height 19
click at [1023, 258] on link "Pildīt ieskaiti" at bounding box center [1007, 260] width 100 height 19
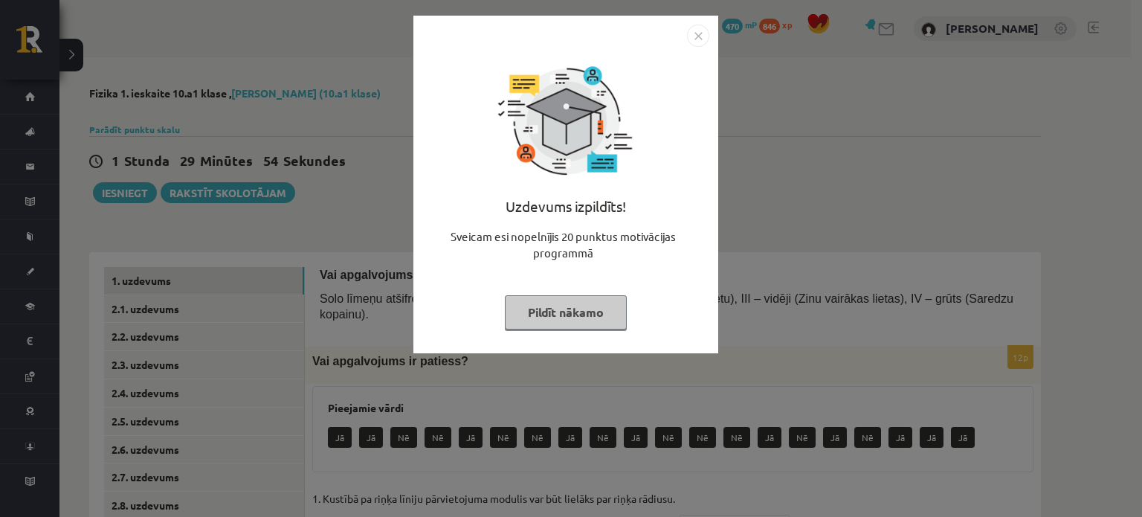
click at [561, 306] on button "Pildīt nākamo" at bounding box center [566, 312] width 122 height 34
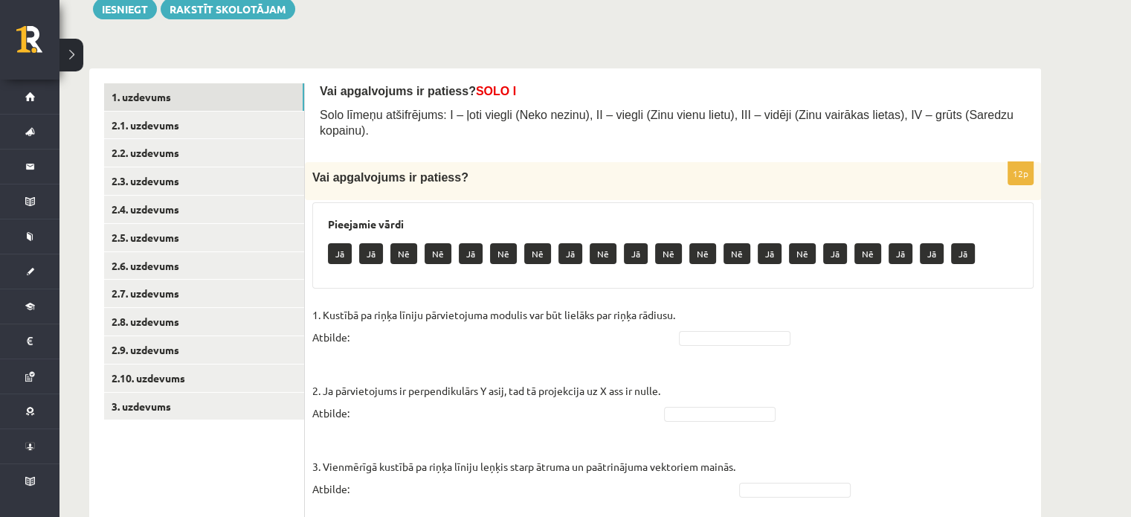
scroll to position [184, 0]
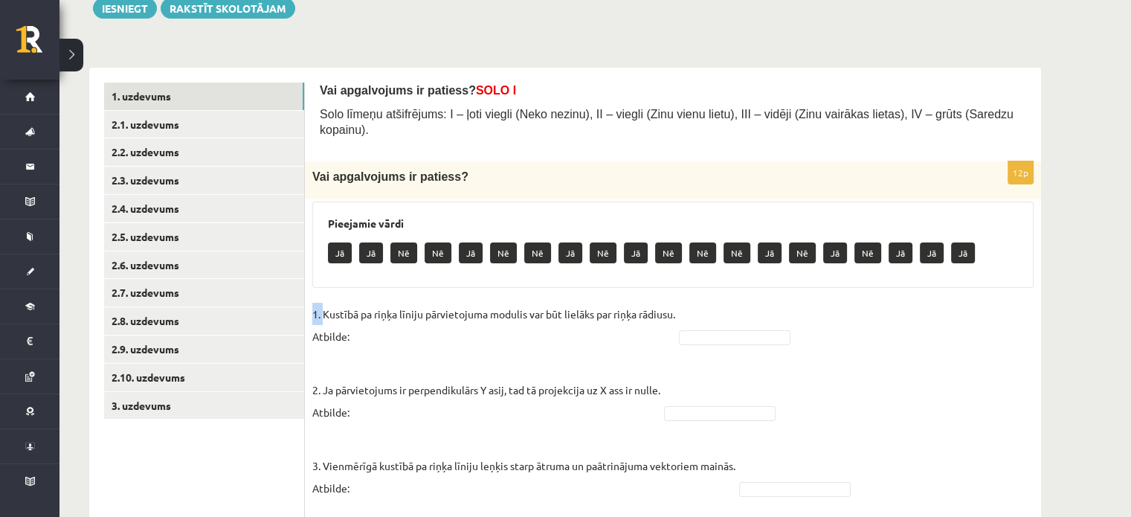
drag, startPoint x: 324, startPoint y: 295, endPoint x: 676, endPoint y: 281, distance: 352.0
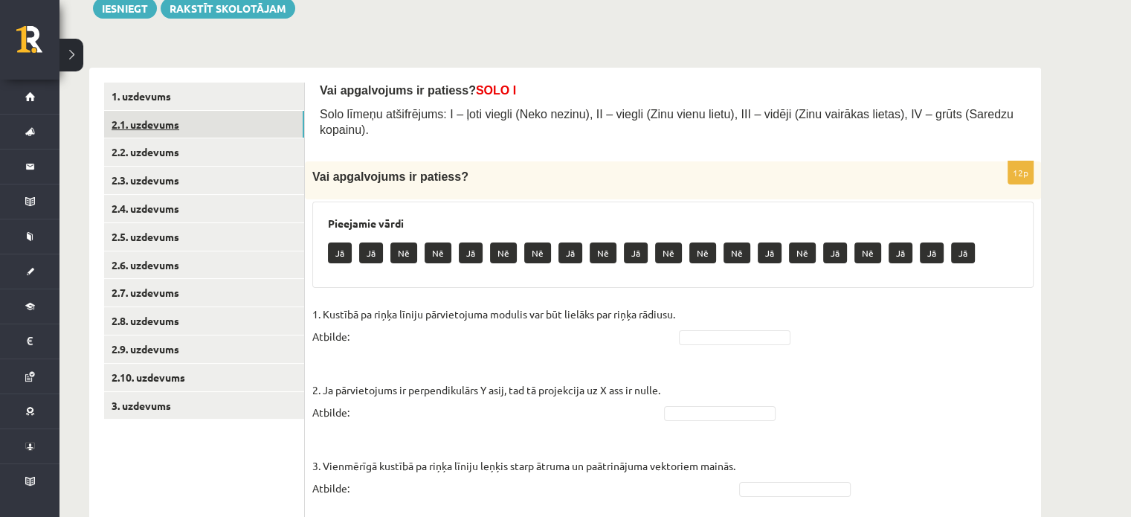
click at [134, 127] on link "2.1. uzdevums" at bounding box center [204, 125] width 200 height 28
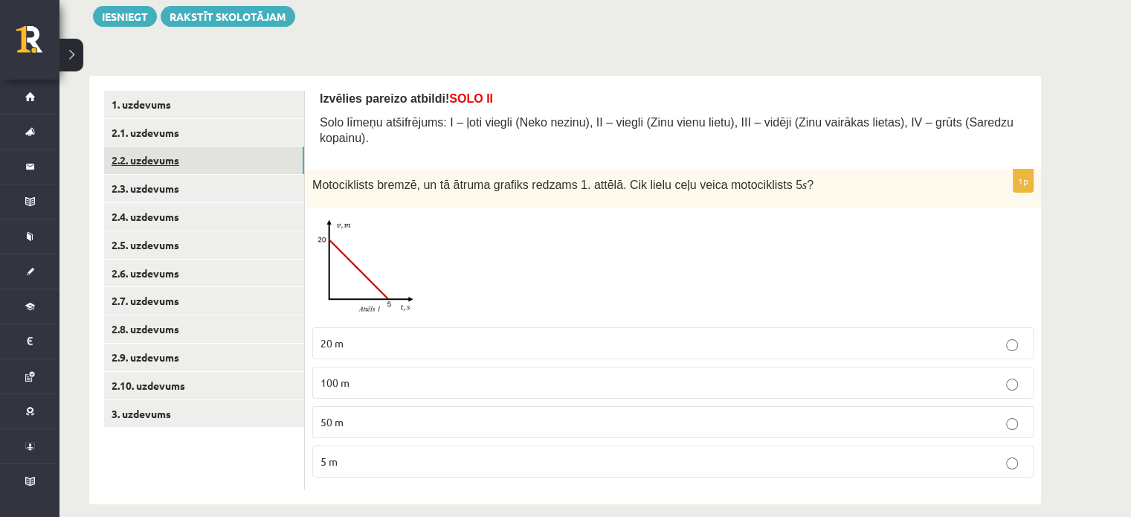
click at [183, 160] on link "2.2. uzdevums" at bounding box center [204, 160] width 200 height 28
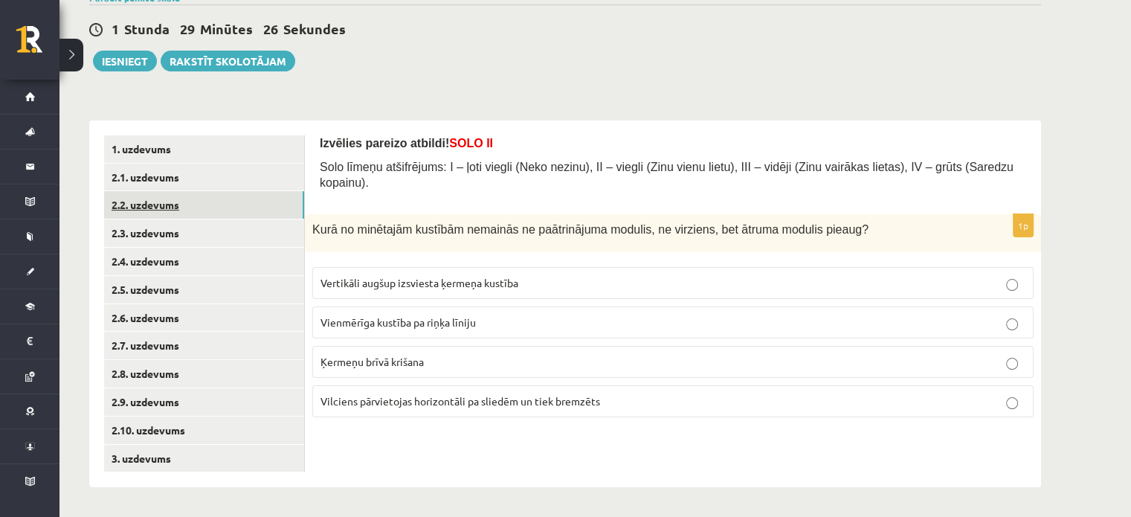
scroll to position [132, 0]
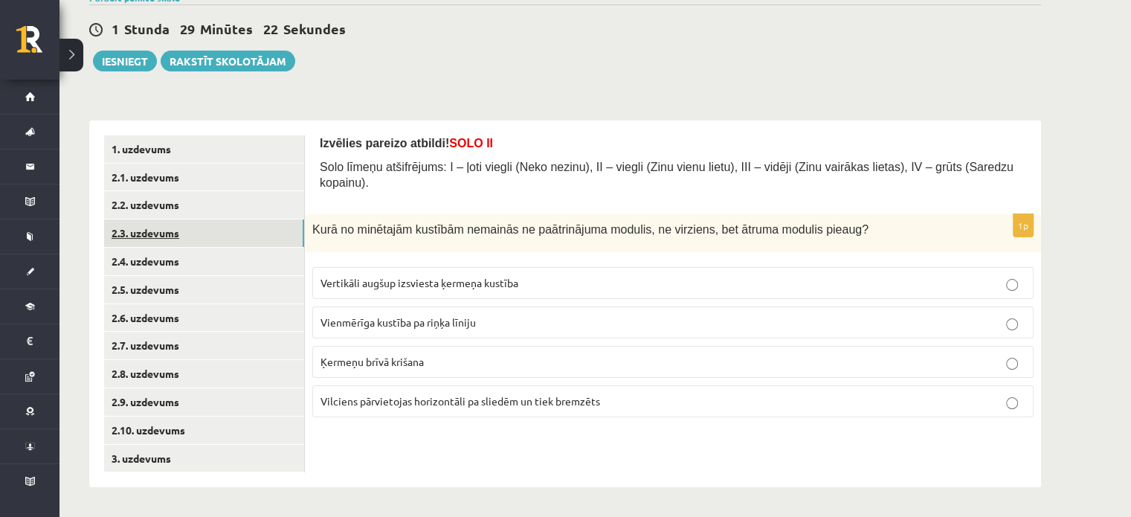
click at [158, 240] on link "2.3. uzdevums" at bounding box center [204, 233] width 200 height 28
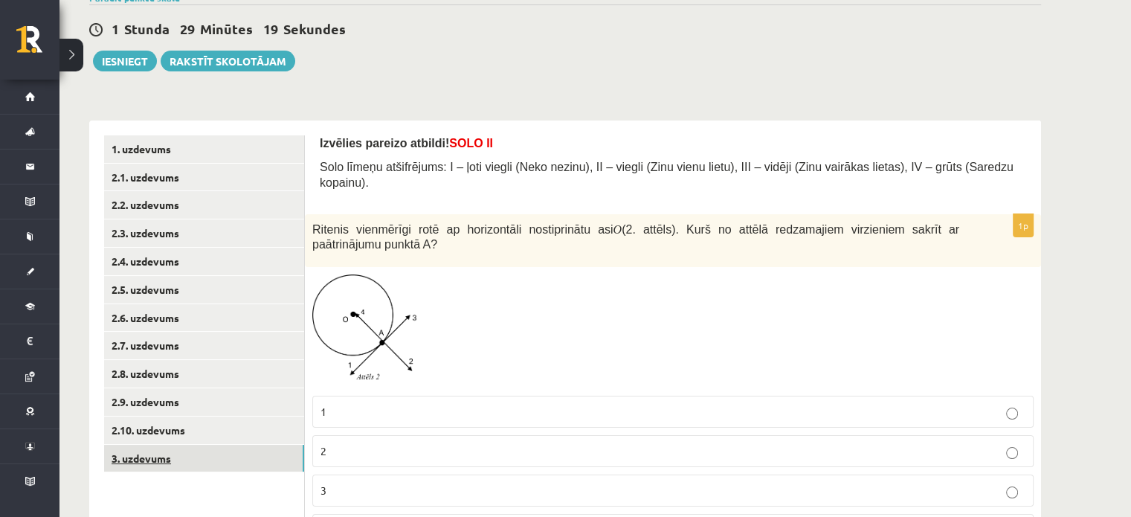
click at [143, 448] on link "3. uzdevums" at bounding box center [204, 459] width 200 height 28
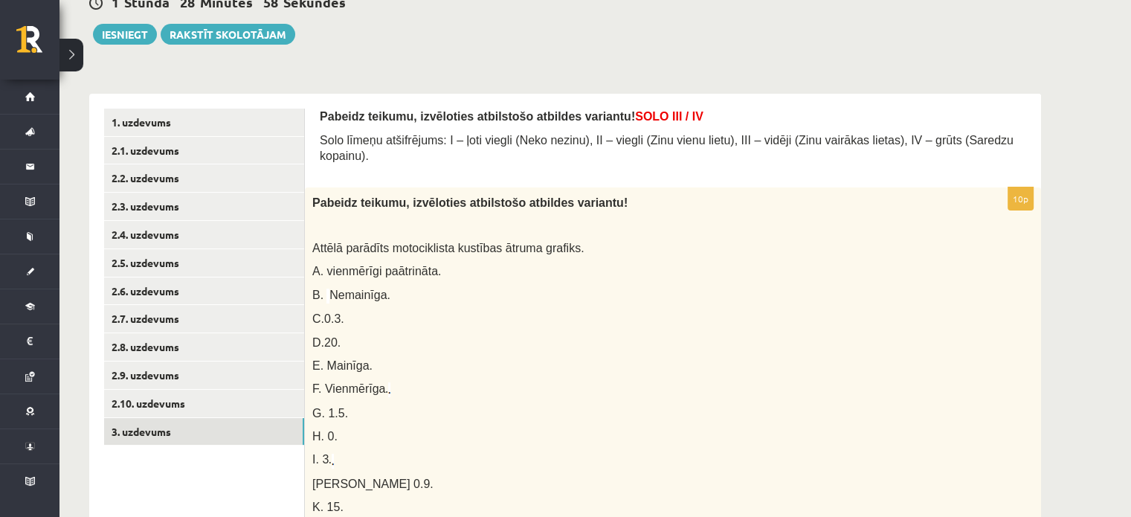
scroll to position [154, 0]
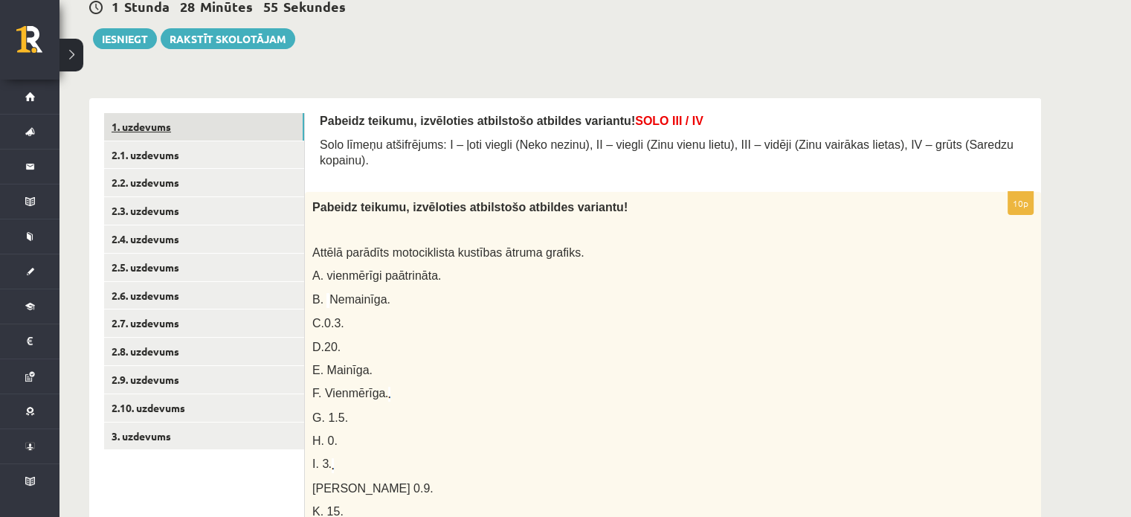
click at [159, 115] on link "1. uzdevums" at bounding box center [204, 127] width 200 height 28
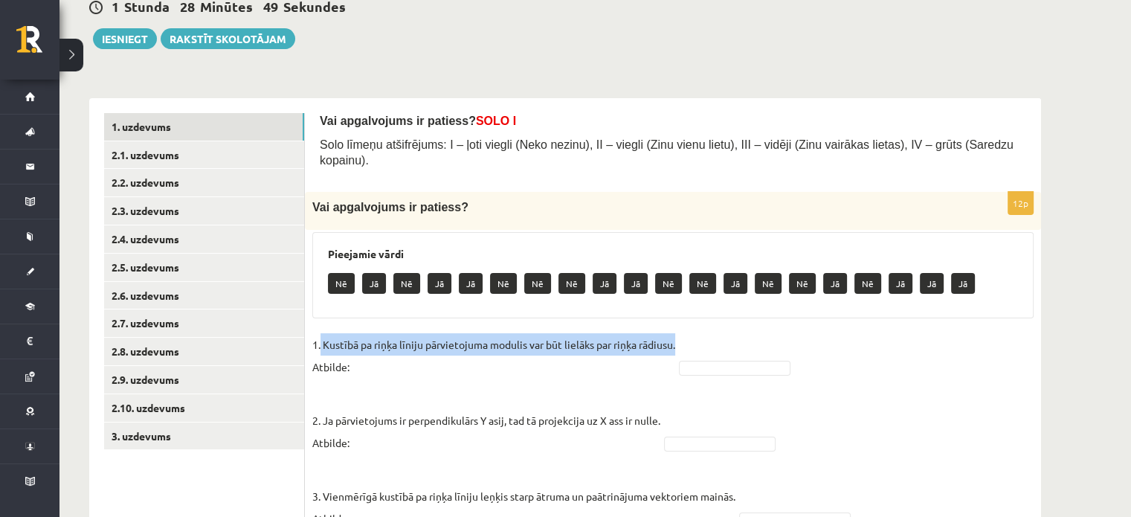
drag, startPoint x: 321, startPoint y: 331, endPoint x: 678, endPoint y: 323, distance: 357.0
click at [675, 333] on p "1. Kustībā pa riņķa līniju pārvietojuma modulis var būt lielāks par riņķa rādiu…" at bounding box center [493, 355] width 363 height 45
copy p "Kustībā pa riņķa līniju pārvietojuma modulis var būt lielāks par riņķa rādiusu."
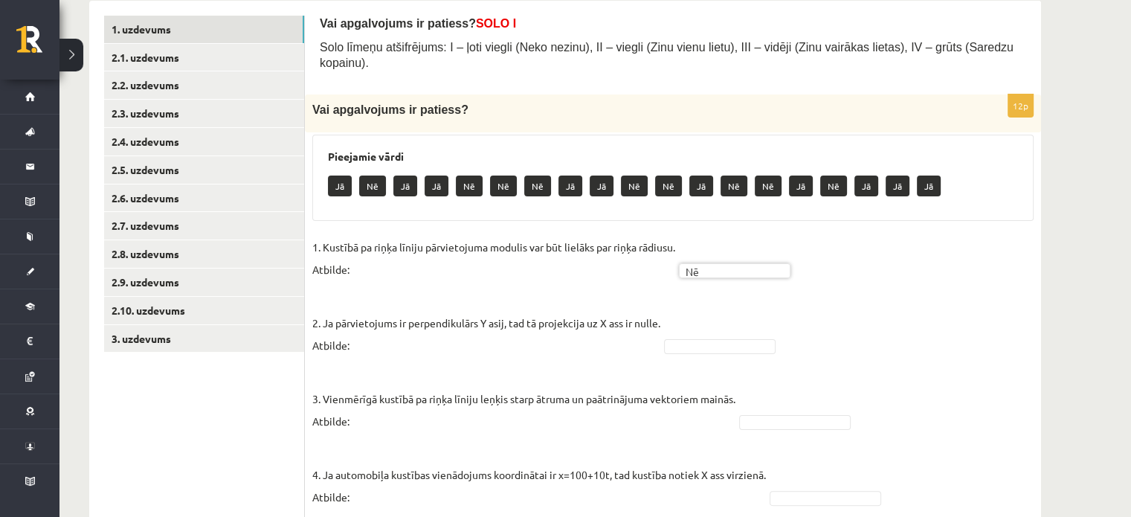
scroll to position [252, 0]
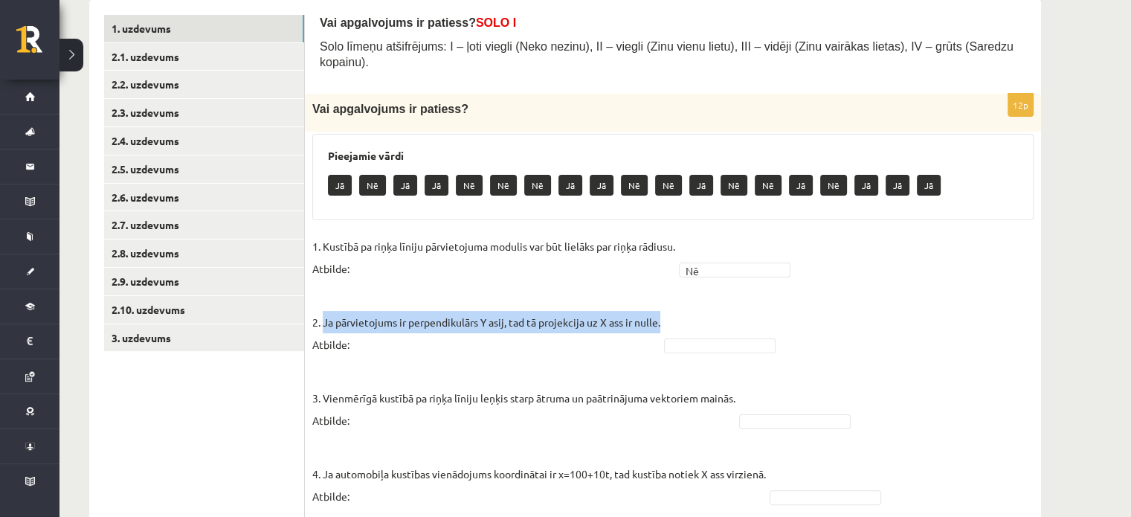
drag, startPoint x: 324, startPoint y: 304, endPoint x: 663, endPoint y: 298, distance: 339.1
click at [660, 298] on p "2. Ja pārvietojums ir perpendikulārs Y asij, tad tā projekcija uz X ass ir null…" at bounding box center [486, 322] width 348 height 67
copy p "Ja pārvietojums ir perpendikulārs Y asij, tad tā projekcija uz X ass ir nulle."
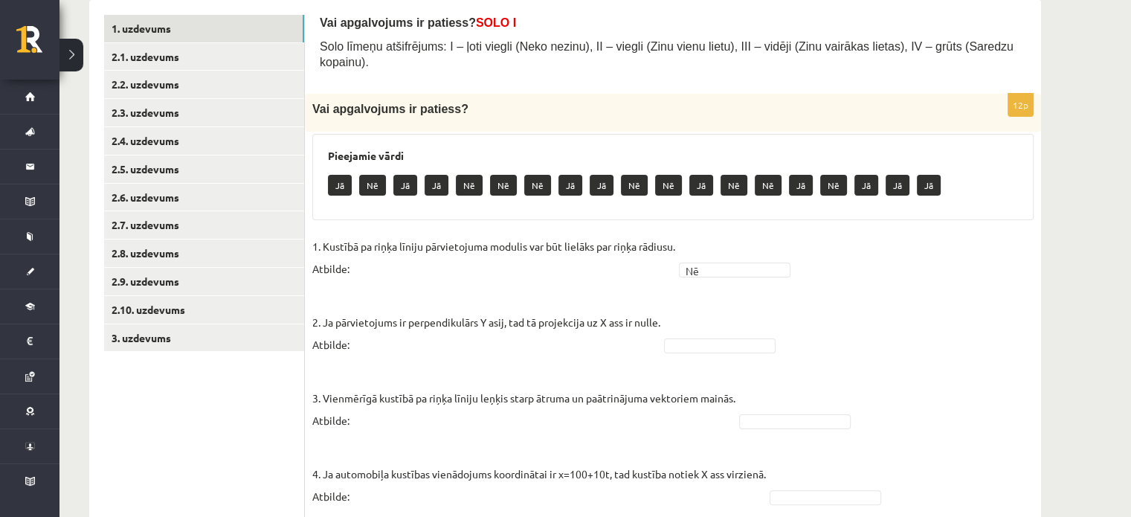
click at [640, 289] on p "2. Ja pārvietojums ir perpendikulārs Y asij, tad tā projekcija uz X ass ir null…" at bounding box center [486, 322] width 348 height 67
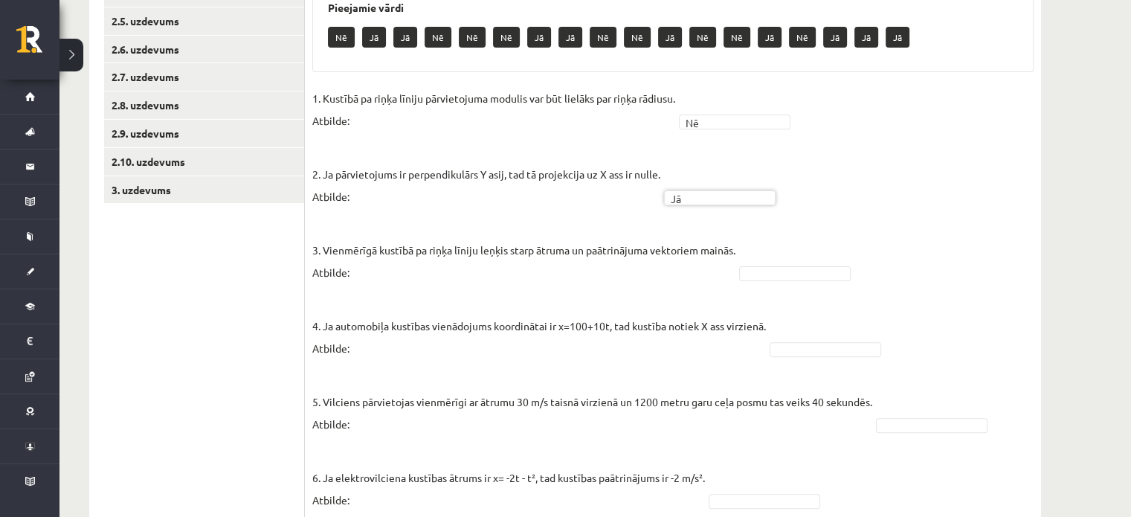
scroll to position [404, 0]
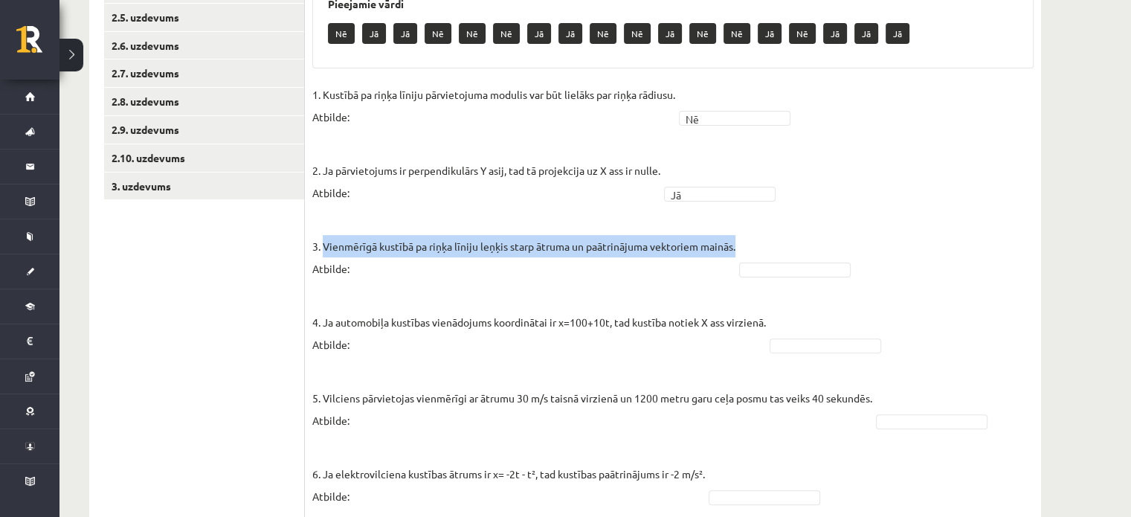
drag, startPoint x: 325, startPoint y: 228, endPoint x: 739, endPoint y: 232, distance: 414.2
click at [735, 232] on p "3. Vienmērīgā kustībā pa riņķa līniju leņķis starp ātruma un paātrinājuma vekto…" at bounding box center [523, 246] width 423 height 67
copy p "Vienmērīgā kustībā pa riņķa līniju leņķis starp ātruma un paātrinājuma vektorie…"
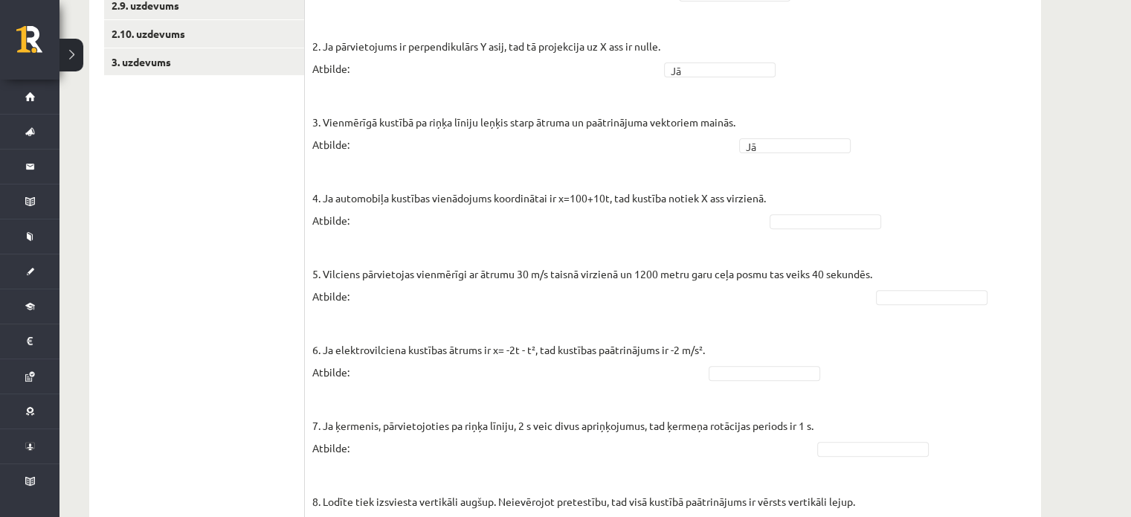
scroll to position [545, 0]
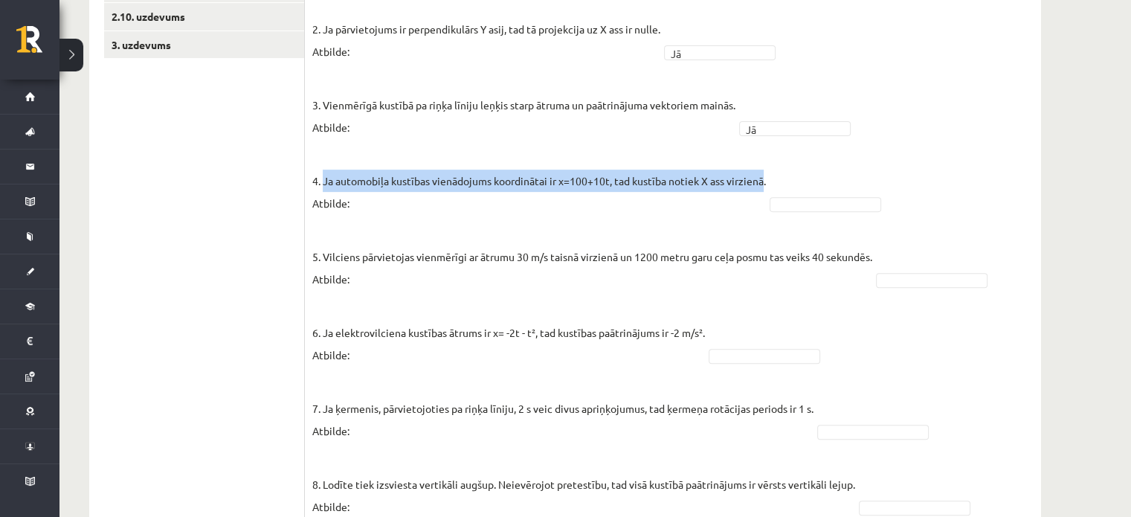
drag, startPoint x: 325, startPoint y: 163, endPoint x: 767, endPoint y: 164, distance: 442.5
click at [766, 164] on p "4. Ja automobiļa kustības vienādojums koordinātai ir x=100+10t, tad kustība not…" at bounding box center [539, 180] width 454 height 67
copy p "Ja automobiļa kustības vienādojums koordinātai ir x=100+10t, tad kustība notiek…"
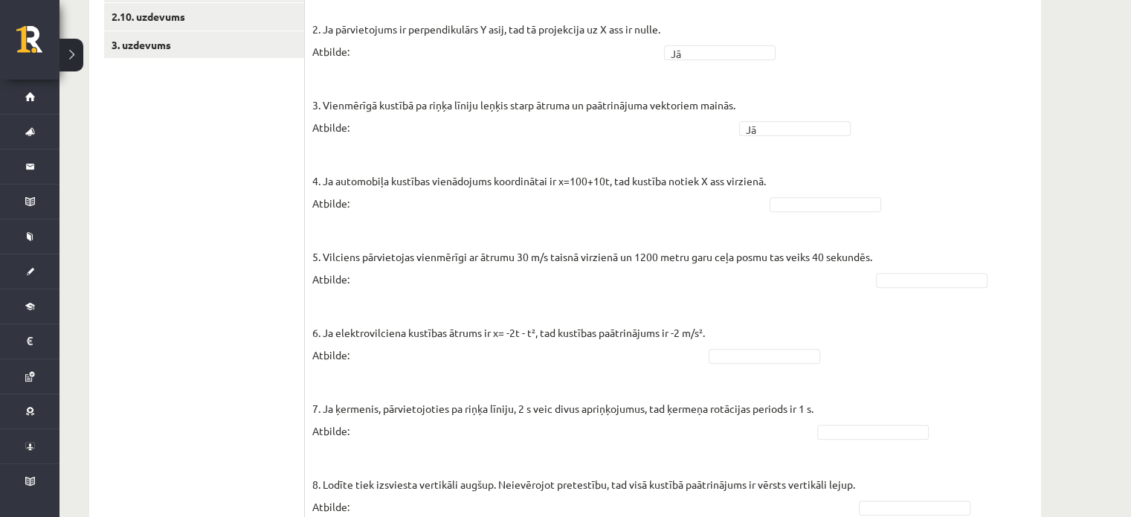
click at [795, 172] on fieldset "1. Kustībā pa riņķa līniju pārvietojuma modulis var būt lielāks par riņķa rādiu…" at bounding box center [672, 397] width 721 height 910
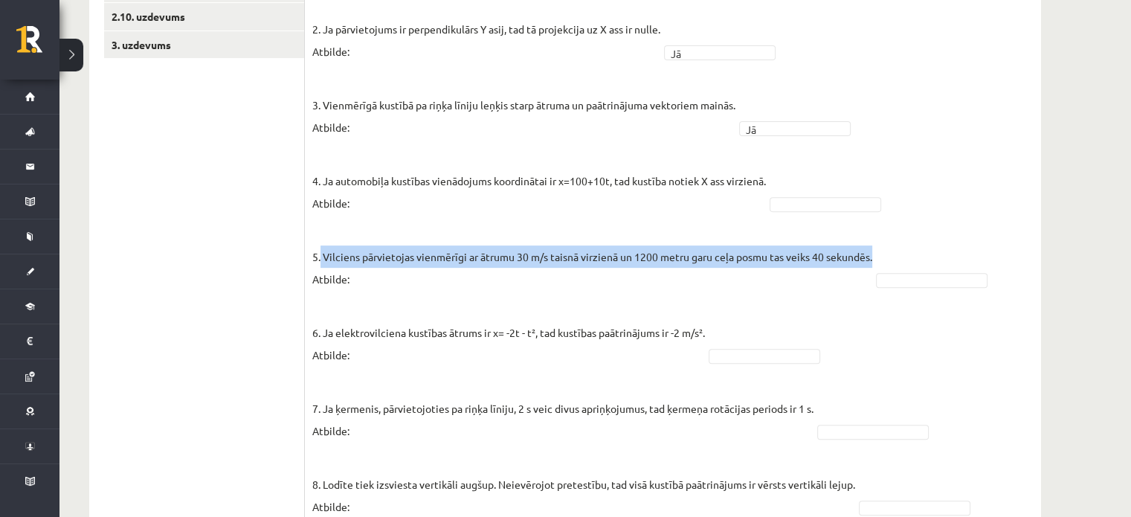
drag, startPoint x: 321, startPoint y: 236, endPoint x: 875, endPoint y: 234, distance: 554.0
click at [872, 234] on p "5. Vilciens pārvietojas vienmērīgi ar ātrumu 30 m/s taisnā virzienā un 1200 met…" at bounding box center [592, 256] width 560 height 67
copy p "Vilciens pārvietojas vienmērīgi ar ātrumu 30 m/s taisnā virzienā un 1200 metru …"
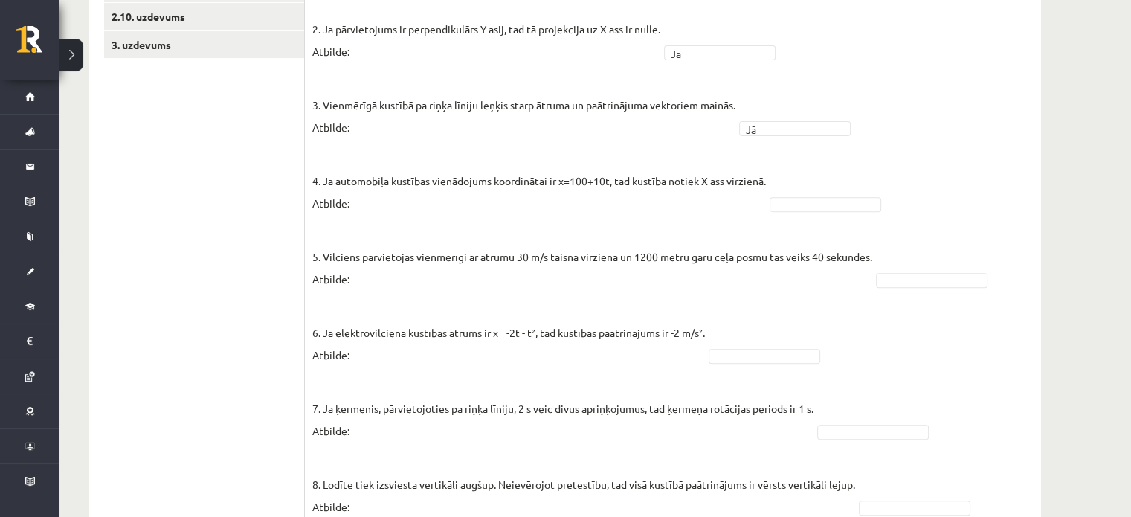
click at [902, 225] on fieldset "1. Kustībā pa riņķa līniju pārvietojuma modulis var būt lielāks par riņķa rādiu…" at bounding box center [672, 397] width 721 height 910
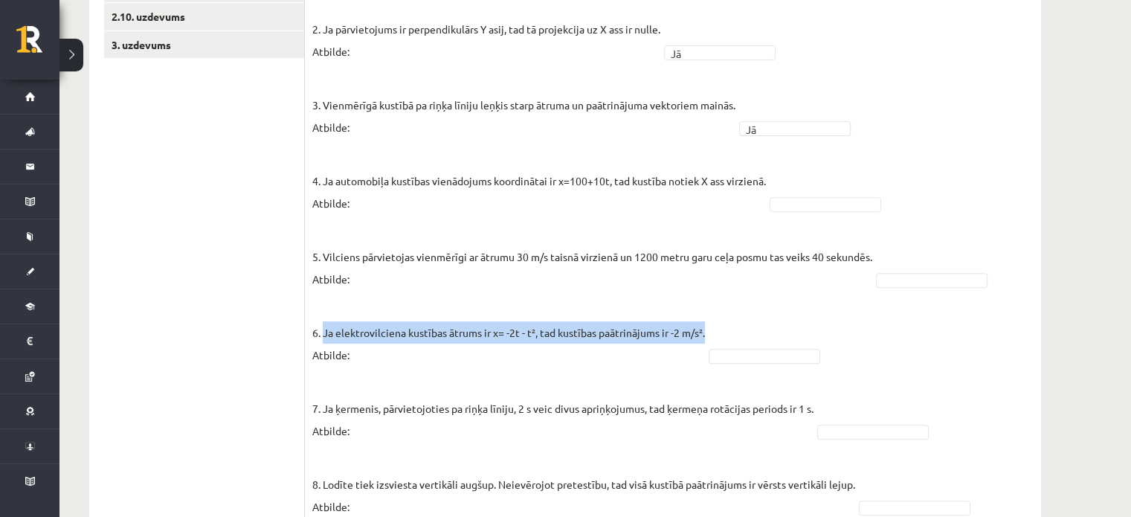
drag, startPoint x: 324, startPoint y: 318, endPoint x: 709, endPoint y: 315, distance: 385.2
click at [705, 315] on p "6. Ja elektrovilciena kustības ātrums ir x= -2t - t², tad kustības paātrinājums…" at bounding box center [508, 332] width 393 height 67
copy p "Ja elektrovilciena kustības ātrums ir x= -2t - t², tad kustības paātrinājums ir…"
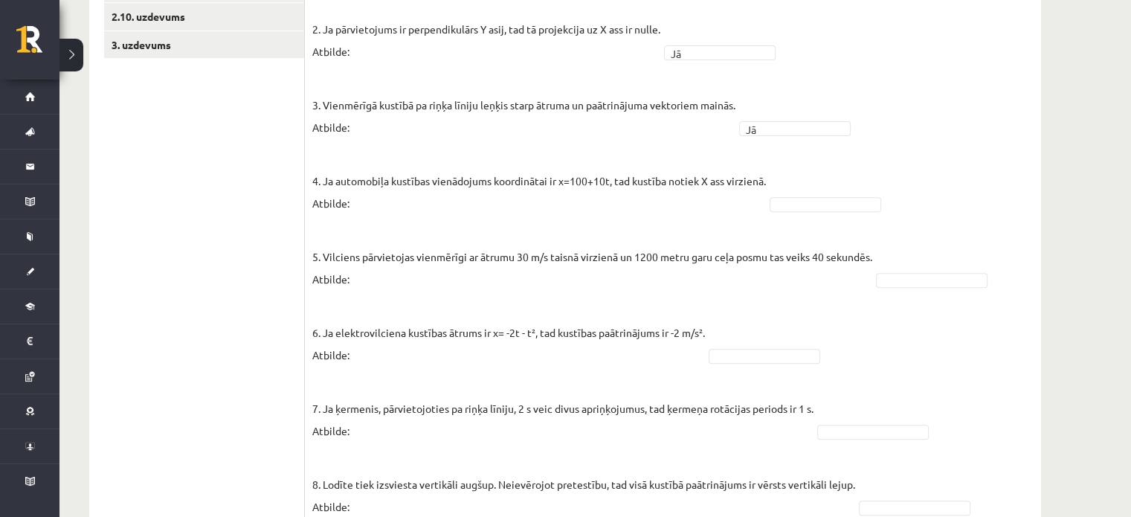
click at [730, 307] on fieldset "1. Kustībā pa riņķa līniju pārvietojuma modulis var būt lielāks par riņķa rādiu…" at bounding box center [672, 397] width 721 height 910
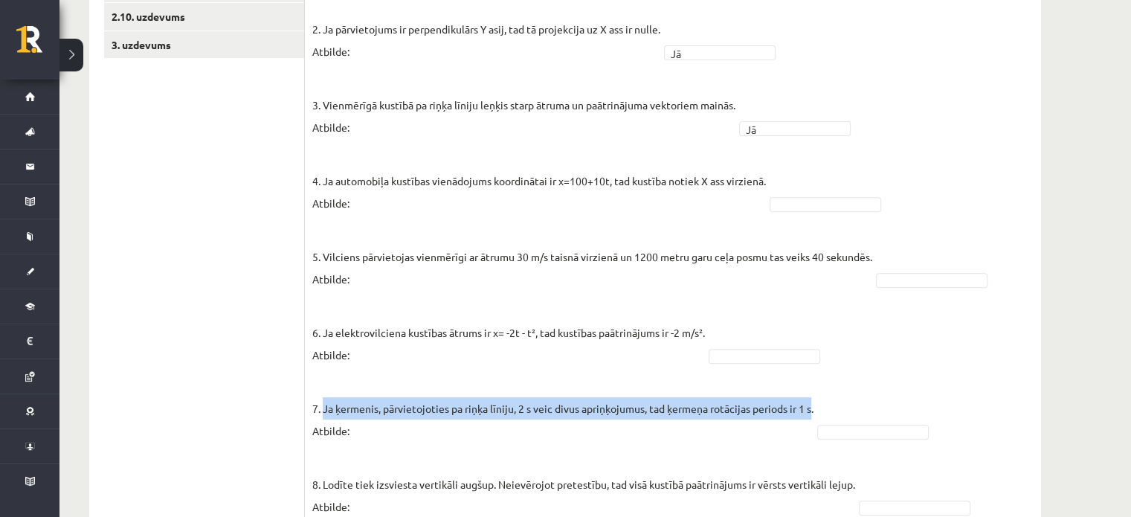
drag, startPoint x: 324, startPoint y: 392, endPoint x: 815, endPoint y: 389, distance: 490.8
click at [814, 389] on p "7. Ja ķermenis, pārvietojoties pa riņķa līniju, 2 s veic divus apriņķojumus, ta…" at bounding box center [562, 408] width 501 height 67
copy p "Ja ķermenis, pārvietojoties pa riņķa līniju, 2 s veic divus apriņķojumus, tad ķ…"
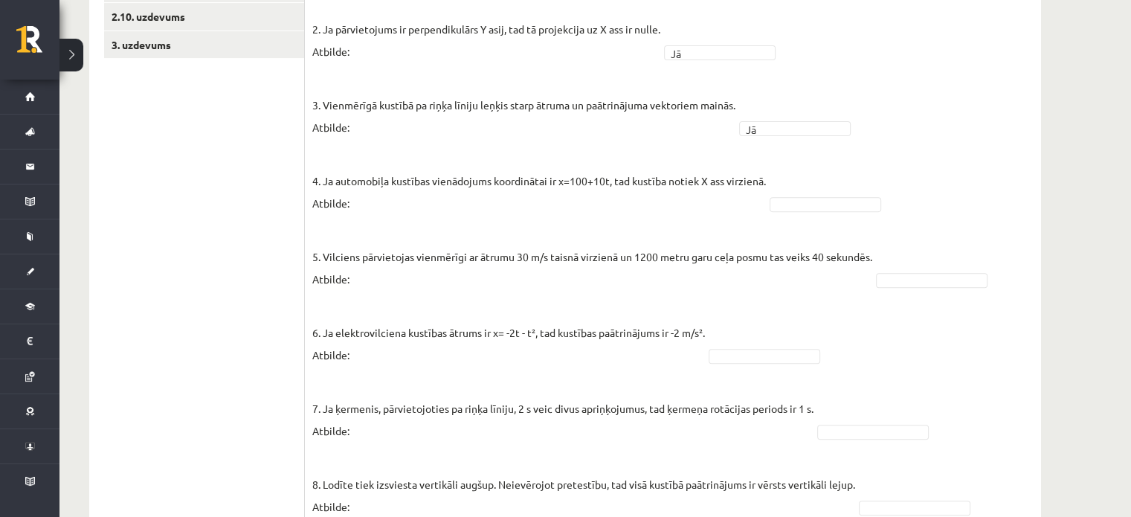
click at [848, 387] on fieldset "1. Kustībā pa riņķa līniju pārvietojuma modulis var būt lielāks par riņķa rādiu…" at bounding box center [672, 397] width 721 height 910
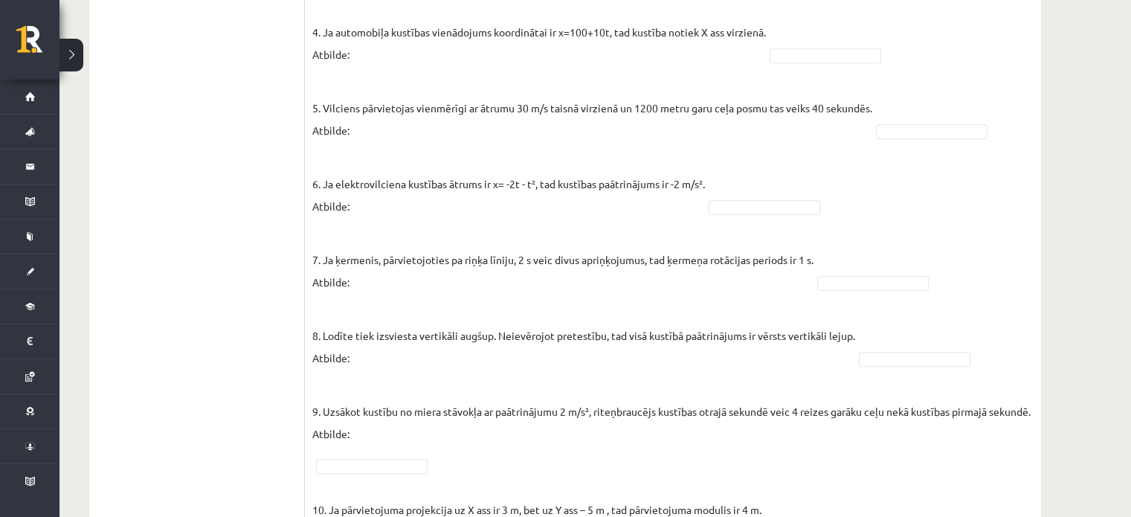
scroll to position [768, 0]
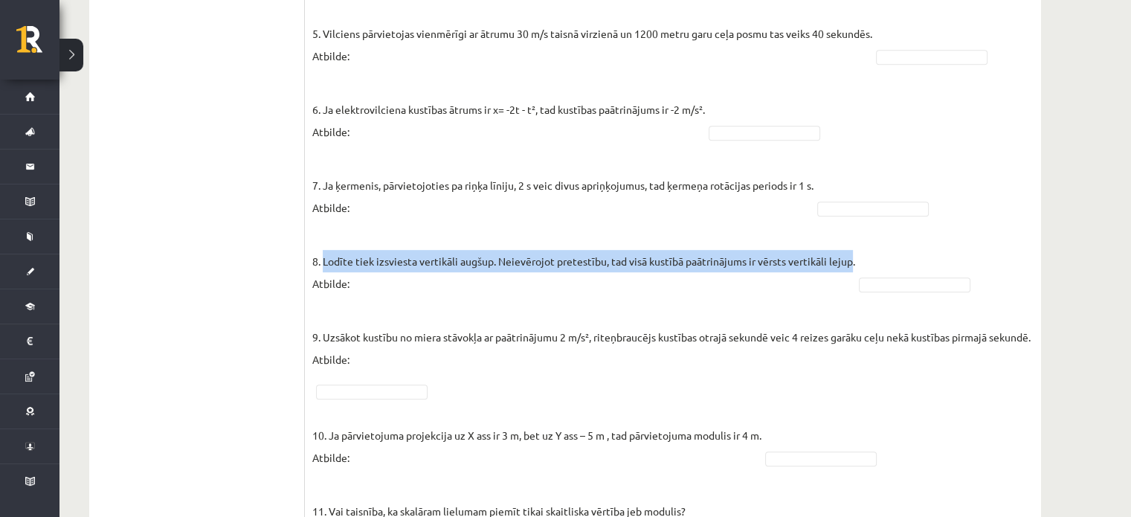
drag, startPoint x: 324, startPoint y: 245, endPoint x: 854, endPoint y: 247, distance: 529.5
click at [854, 247] on p "8. Lodīte tiek izsviesta vertikāli augšup. Neievērojot pretestību, tad visā kus…" at bounding box center [583, 261] width 543 height 67
copy p "Lodīte tiek izsviesta vertikāli augšup. Neievērojot pretestību, tad visā kustīb…"
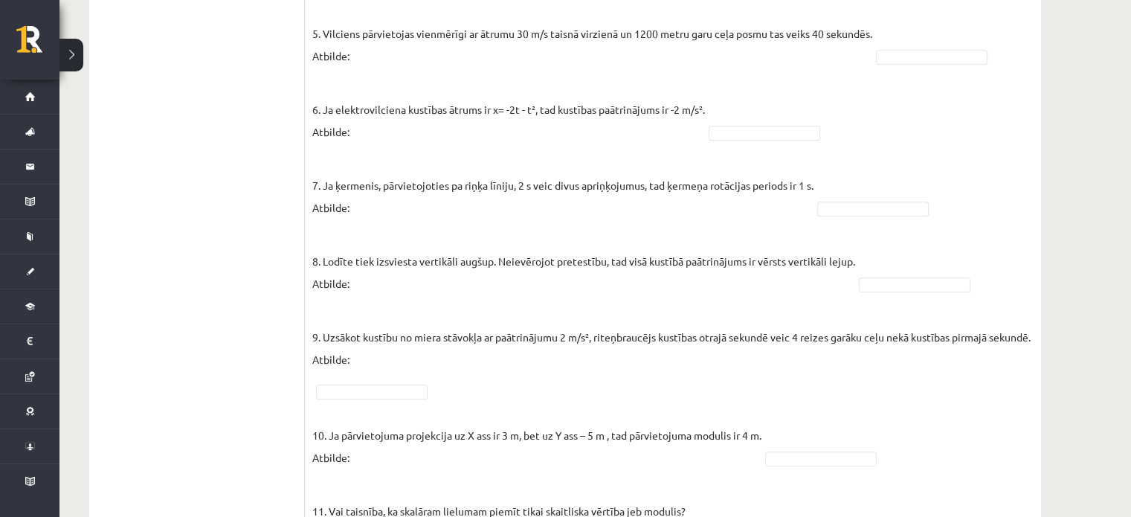
click at [941, 250] on fieldset "1. Kustībā pa riņķa līniju pārvietojuma modulis var būt lielāks par riņķa rādiu…" at bounding box center [672, 174] width 721 height 910
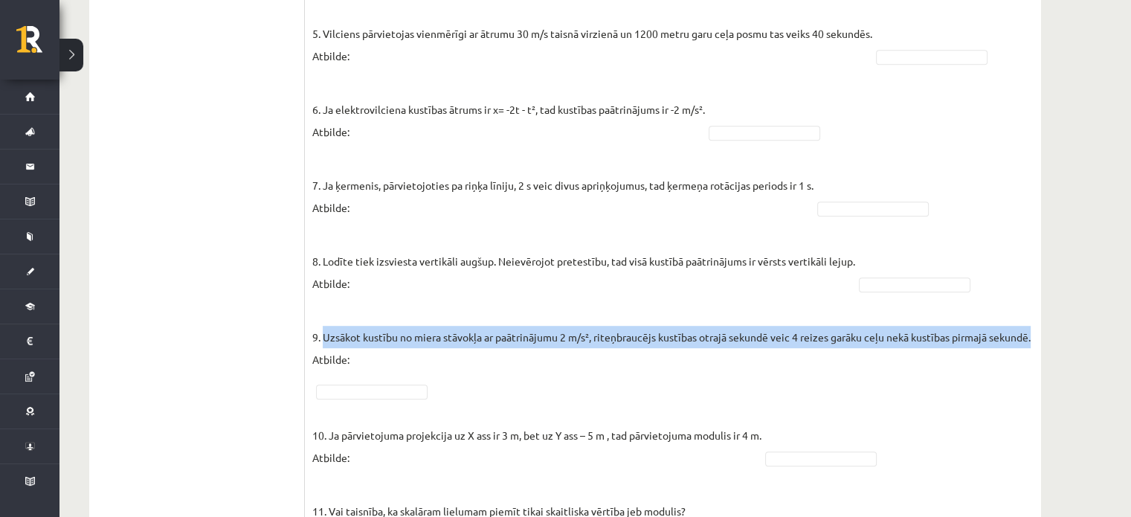
drag, startPoint x: 322, startPoint y: 318, endPoint x: 377, endPoint y: 341, distance: 60.0
click at [377, 341] on p "9. Uzsākot kustību no miera stāvokļa ar paātrinājumu 2 m/s², riteņbraucējs kust…" at bounding box center [671, 336] width 718 height 67
copy p "Uzsākot kustību no miera stāvokļa ar paātrinājumu 2 m/s², riteņbraucējs kustība…"
click at [410, 347] on p "9. Uzsākot kustību no miera stāvokļa ar paātrinājumu 2 m/s², riteņbraucējs kust…" at bounding box center [671, 336] width 718 height 67
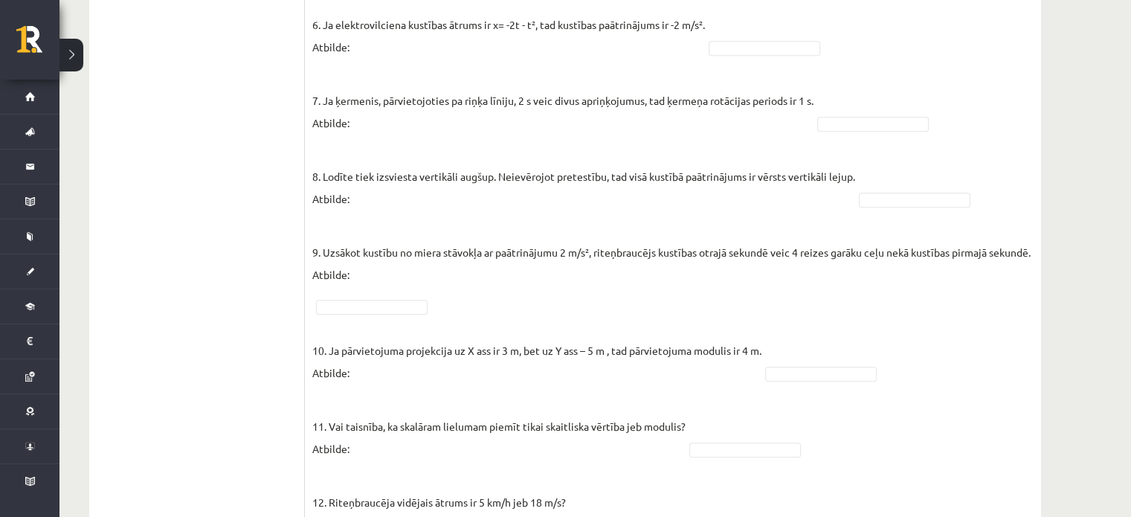
scroll to position [917, 0]
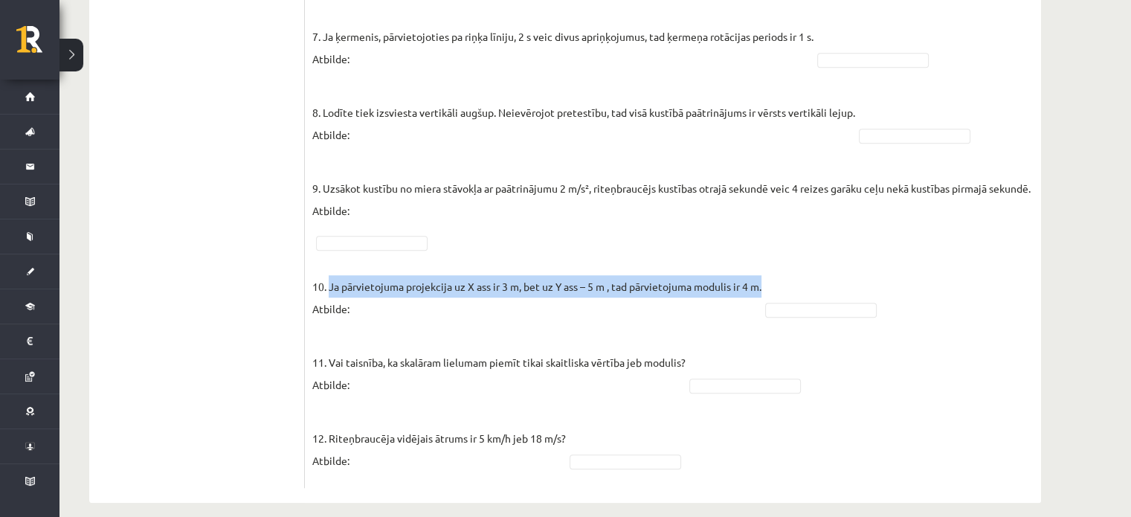
drag, startPoint x: 330, startPoint y: 291, endPoint x: 767, endPoint y: 292, distance: 436.5
click at [761, 292] on p "10. Ja pārvietojuma projekcija uz X ass ir 3 m, bet uz Y ass – 5 m , tad pārvie…" at bounding box center [536, 286] width 449 height 67
copy p "Ja pārvietojuma projekcija uz X ass ir 3 m, bet uz Y ass – 5 m , tad pārvietoju…"
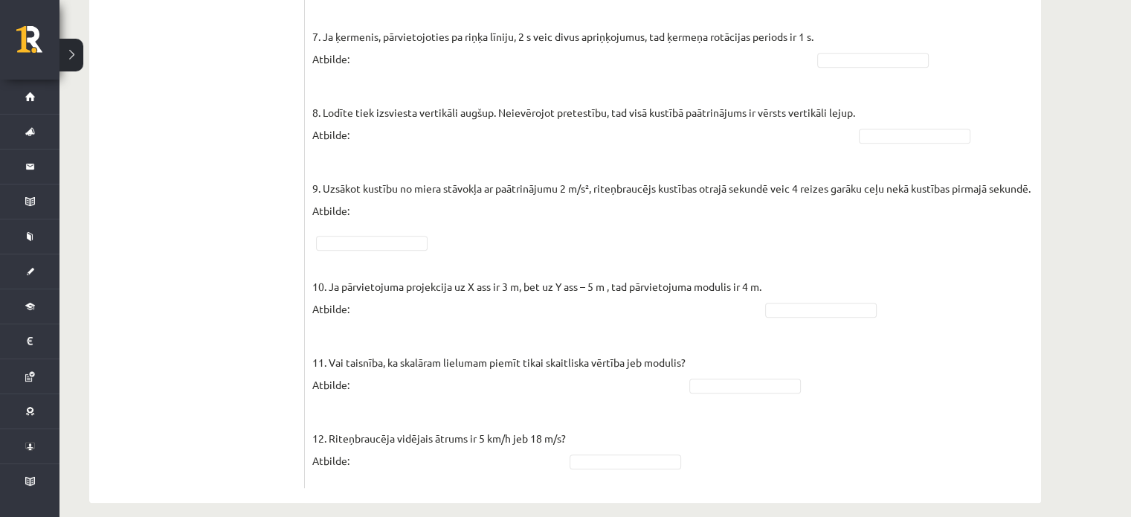
click at [794, 289] on fieldset "1. Kustībā pa riņķa līniju pārvietojuma modulis var būt lielāks par riņķa rādiu…" at bounding box center [672, 25] width 721 height 910
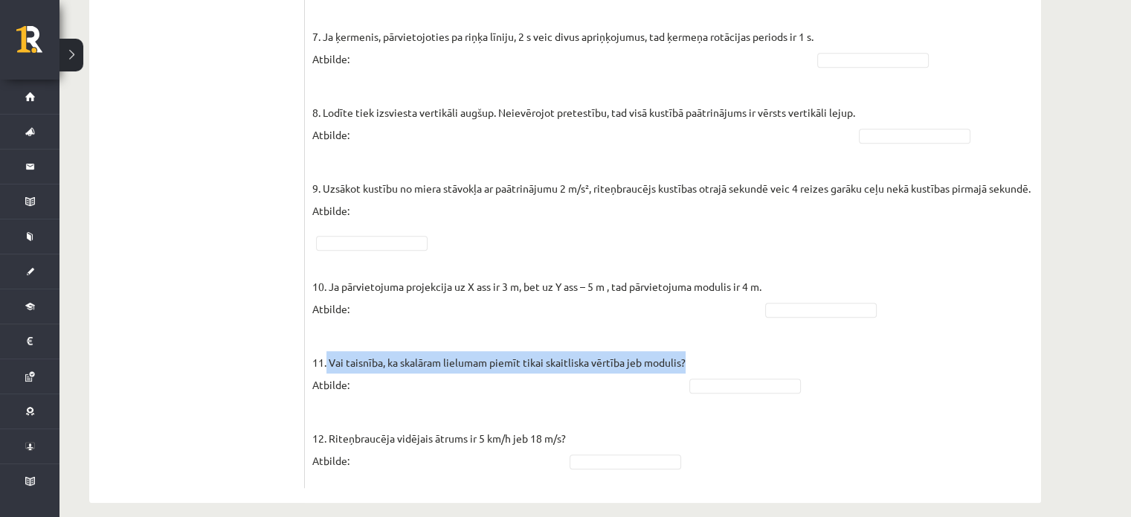
drag, startPoint x: 327, startPoint y: 366, endPoint x: 687, endPoint y: 365, distance: 359.9
click at [686, 365] on p "11. Vai taisnība, ka skalāram lielumam piemīt tikai skaitliska vērtība jeb modu…" at bounding box center [498, 362] width 373 height 67
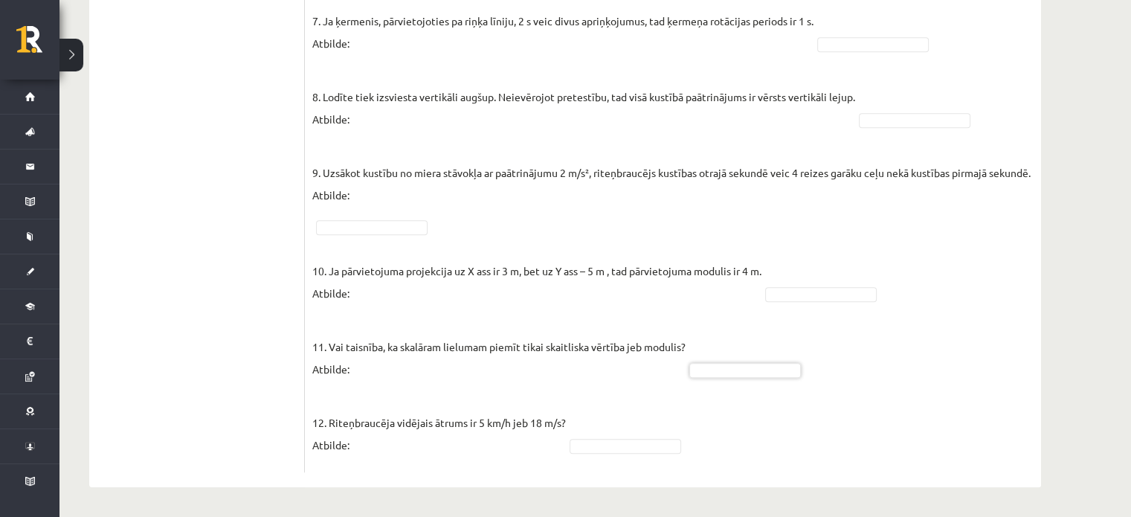
scroll to position [938, 0]
drag, startPoint x: 329, startPoint y: 422, endPoint x: 565, endPoint y: 416, distance: 235.8
click at [565, 416] on p "12. Riteņbraucēja vidējais ātrums ir 5 km/h jeb 18 m/s? Atbilde:" at bounding box center [439, 422] width 254 height 67
click at [607, 401] on fieldset "1. Kustībā pa riņķa līniju pārvietojuma modulis var būt lielāks par riņķa rādiu…" at bounding box center [672, 10] width 721 height 910
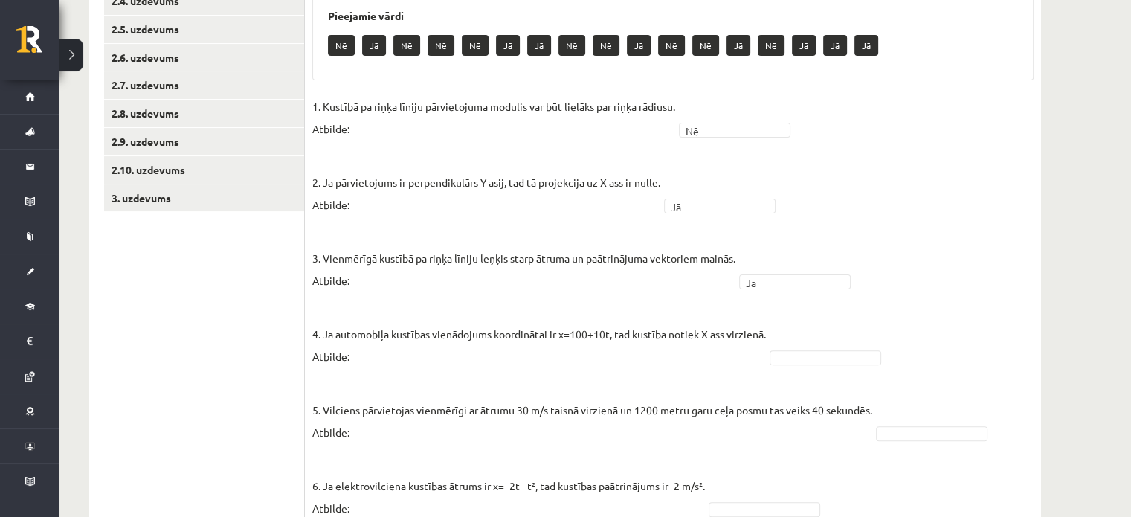
scroll to position [418, 0]
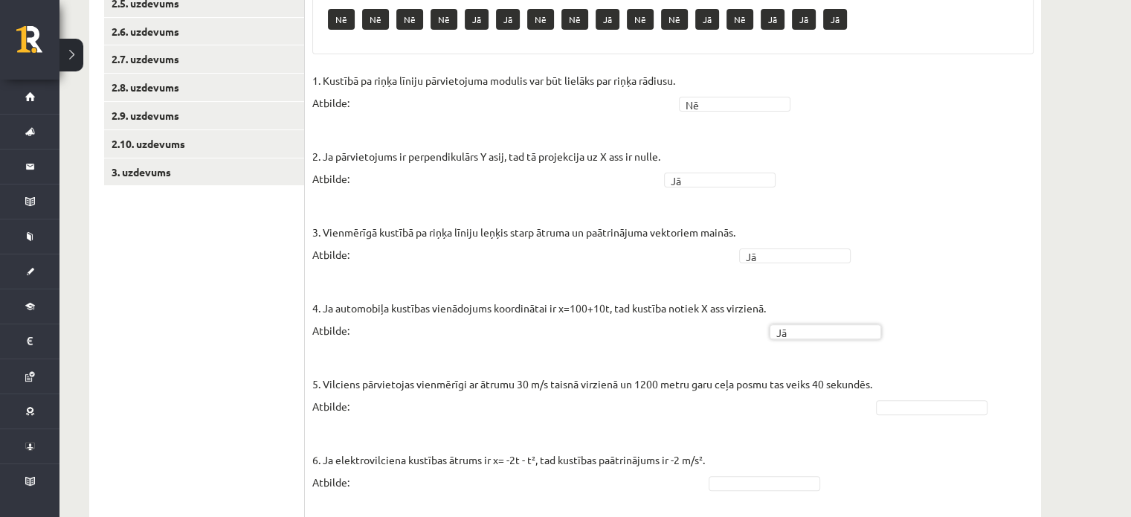
click at [899, 381] on fieldset "1. Kustībā pa riņķa līniju pārvietojuma modulis var būt lielāks par riņķa rādiu…" at bounding box center [672, 524] width 721 height 910
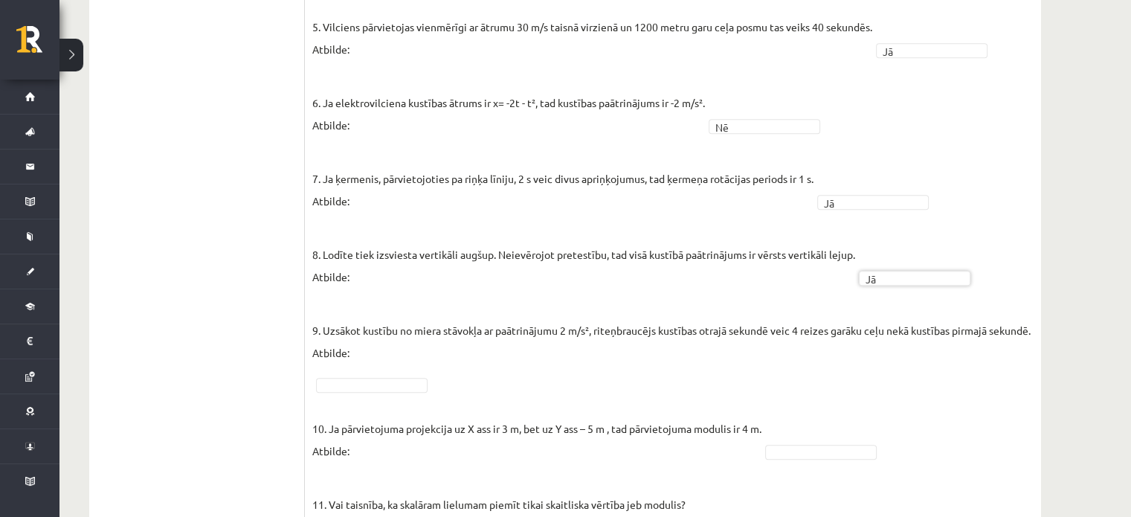
scroll to position [864, 0]
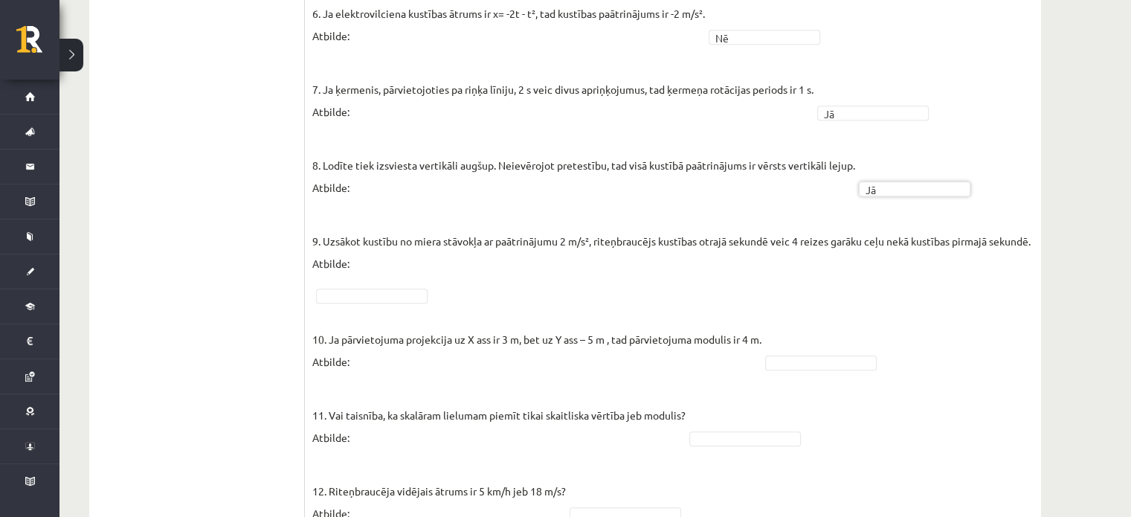
click at [381, 294] on div at bounding box center [372, 296] width 112 height 15
drag, startPoint x: 811, startPoint y: 326, endPoint x: 811, endPoint y: 335, distance: 8.9
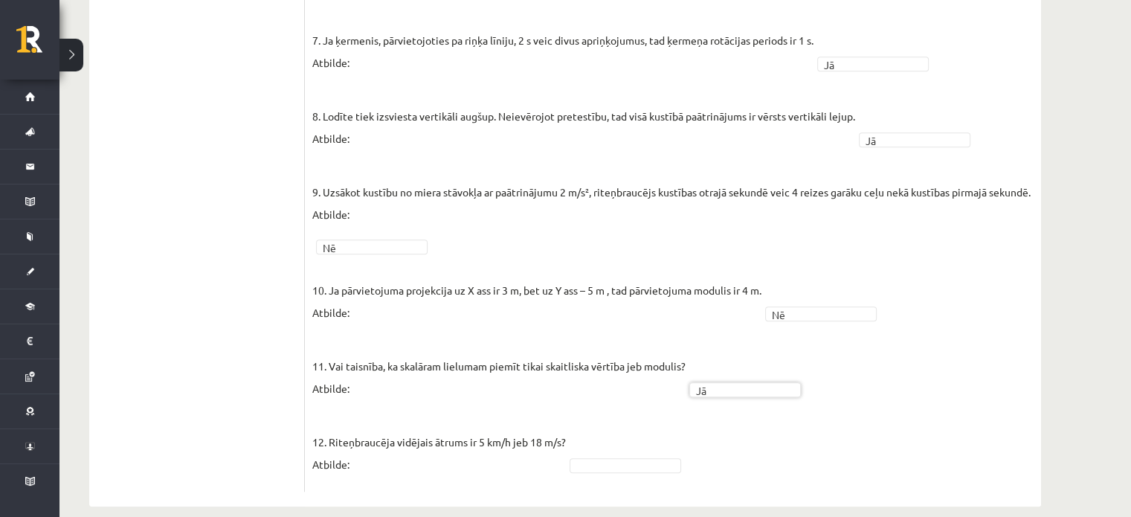
scroll to position [938, 0]
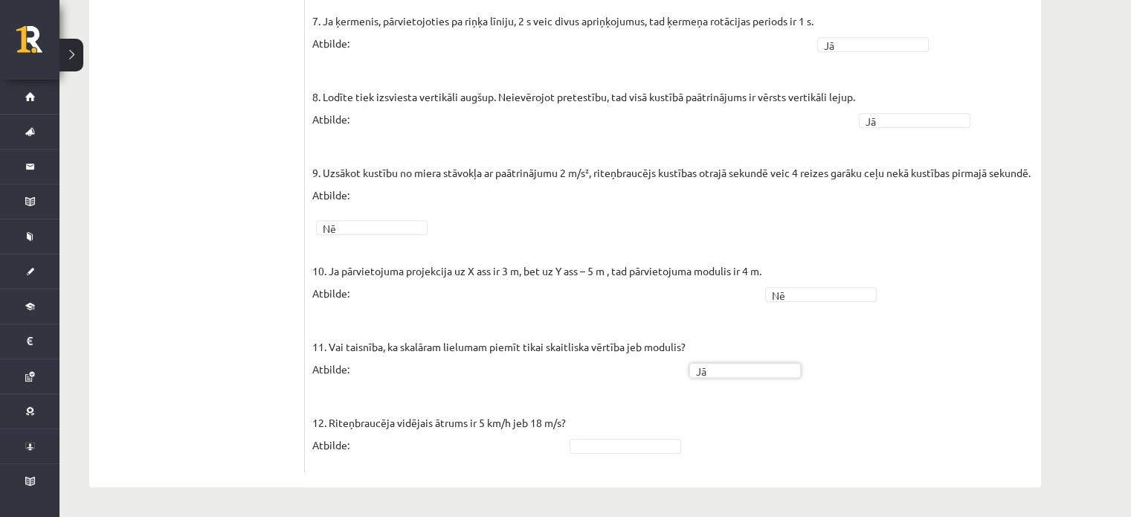
click at [631, 437] on fieldset "1. Kustībā pa riņķa līniju pārvietojuma modulis var būt lielāks par riņķa rādiu…" at bounding box center [672, 10] width 721 height 910
click at [779, 437] on fieldset "1. Kustībā pa riņķa līniju pārvietojuma modulis var būt lielāks par riņķa rādiu…" at bounding box center [672, 10] width 721 height 910
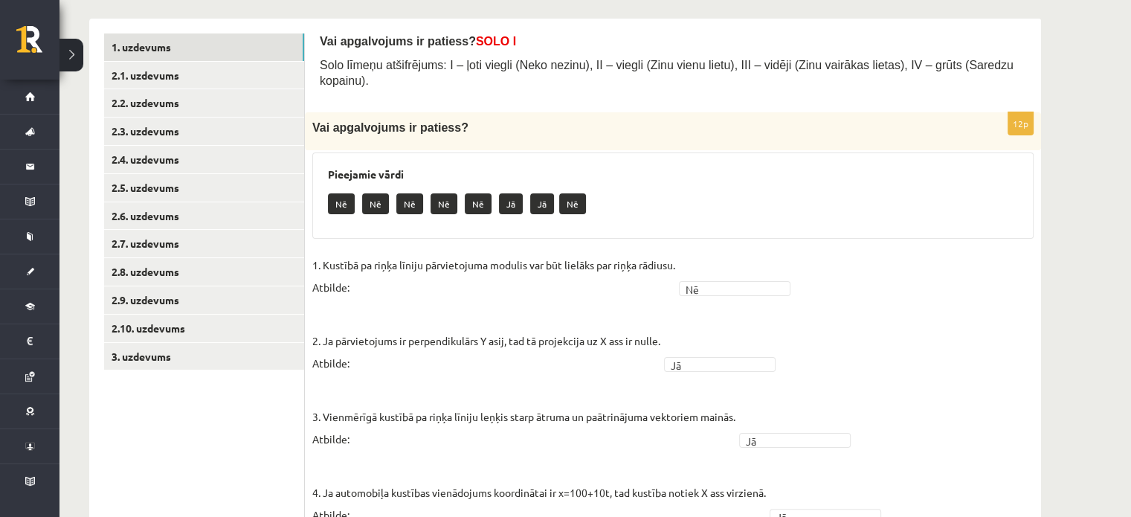
scroll to position [120, 0]
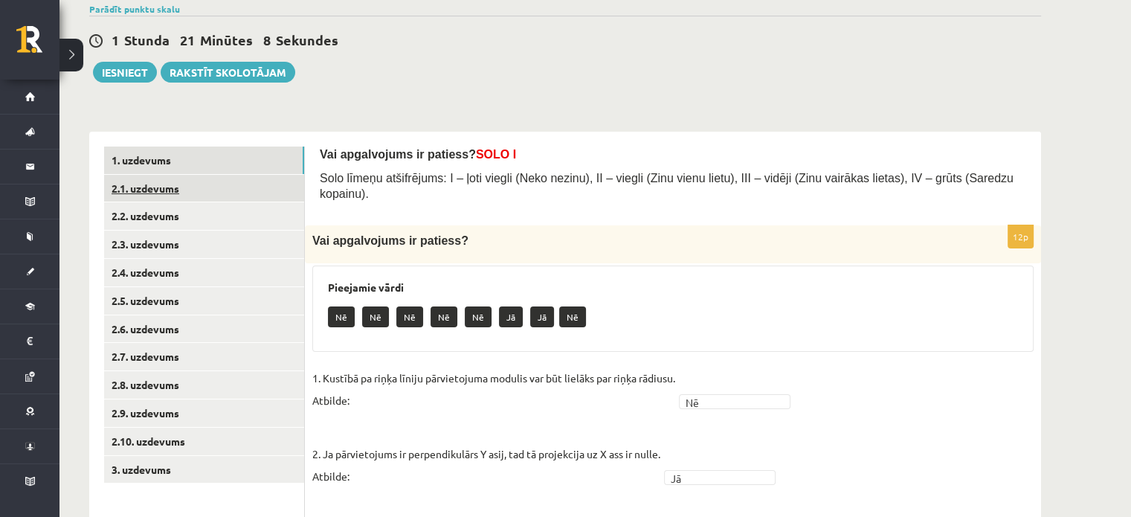
click at [257, 190] on link "2.1. uzdevums" at bounding box center [204, 189] width 200 height 28
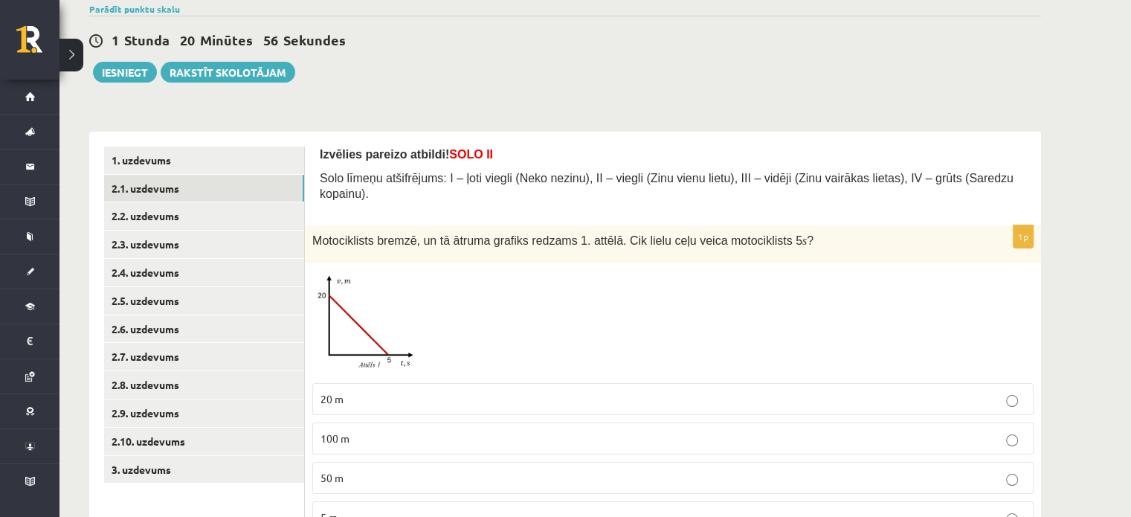
click at [408, 300] on img at bounding box center [368, 323] width 112 height 105
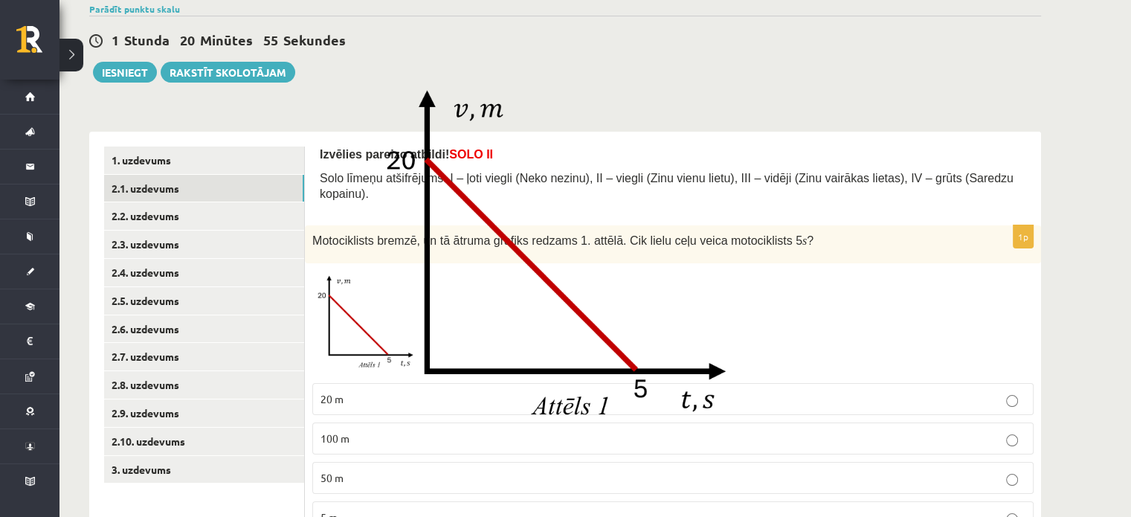
click at [670, 317] on img at bounding box center [565, 259] width 396 height 372
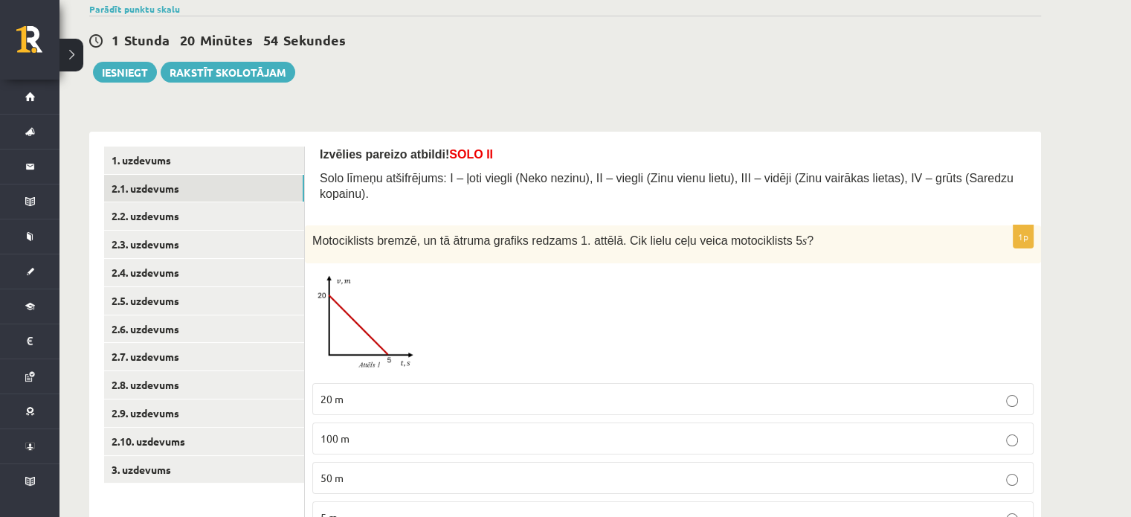
click at [396, 321] on img at bounding box center [368, 323] width 112 height 105
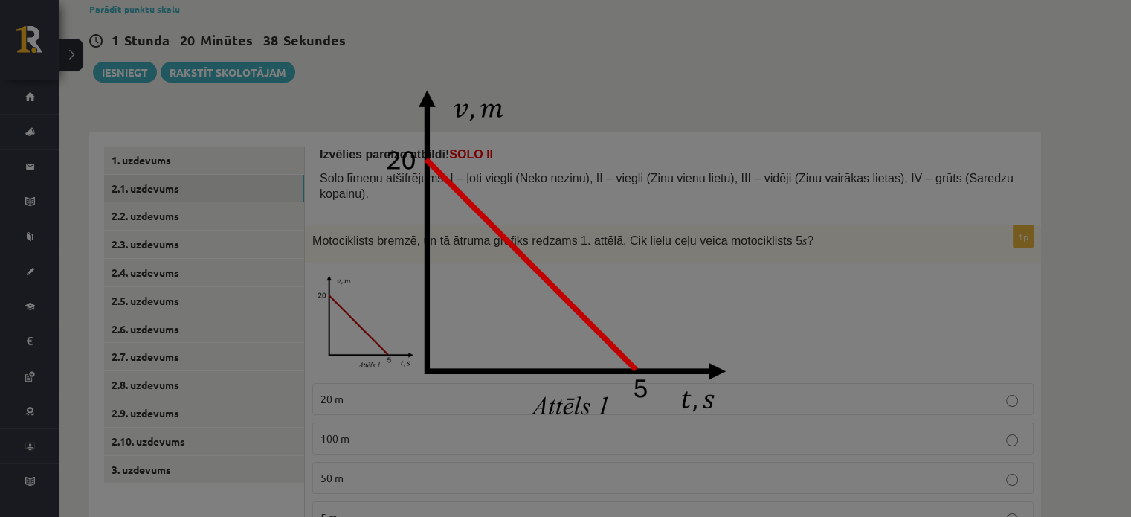
click at [384, 373] on img at bounding box center [565, 259] width 396 height 372
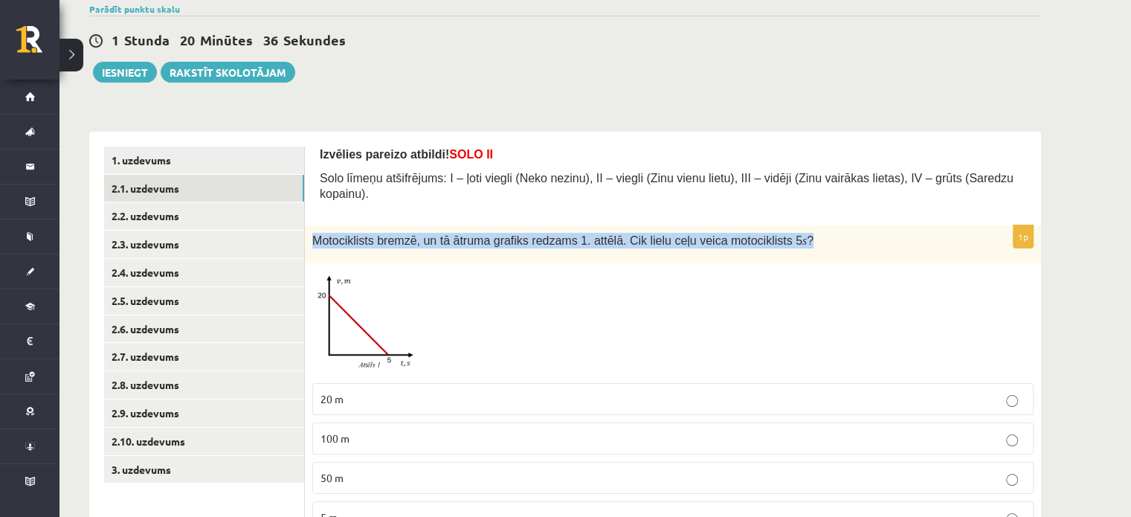
drag, startPoint x: 312, startPoint y: 224, endPoint x: 830, endPoint y: 228, distance: 518.3
click at [830, 228] on div "Motociklists bremzē, un tā ātruma grafiks redzams 1. attēlā. Cik lielu ceļu vei…" at bounding box center [673, 244] width 736 height 38
click at [780, 234] on div "Motociklists bremzē, un tā ātruma grafiks redzams 1. attēlā. Cik lielu ceļu vei…" at bounding box center [673, 244] width 736 height 38
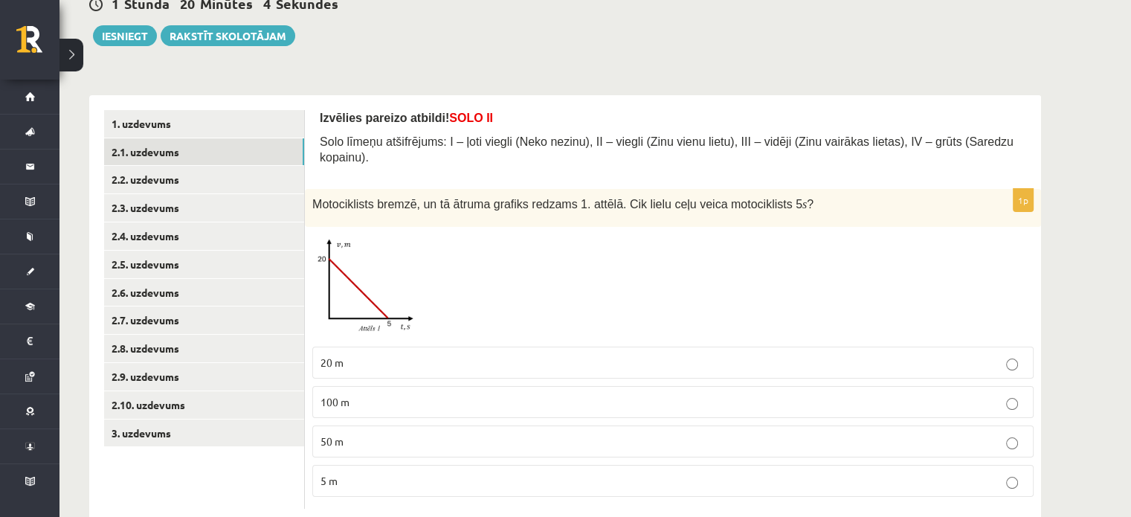
scroll to position [176, 0]
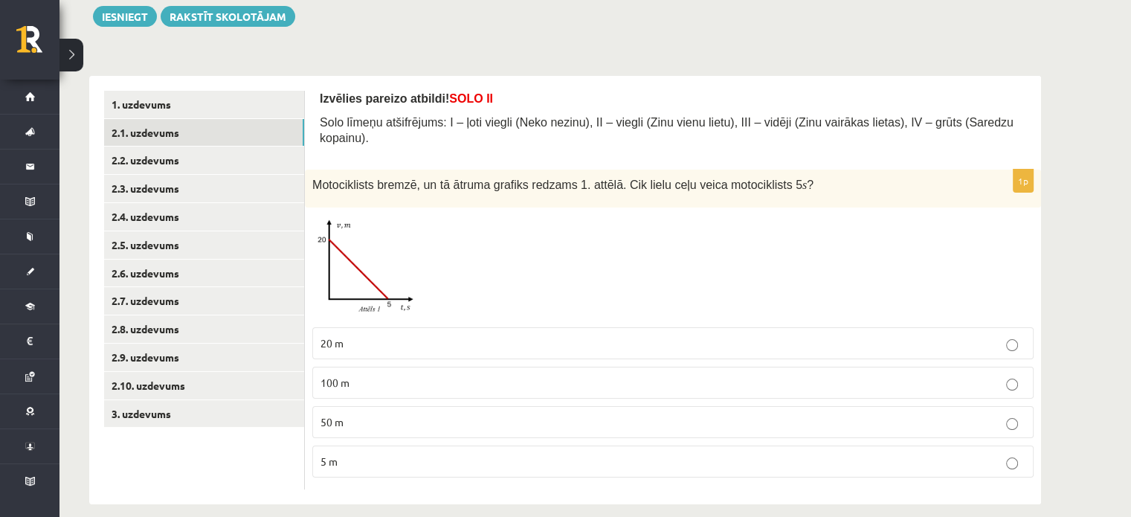
click at [351, 294] on img at bounding box center [368, 267] width 112 height 105
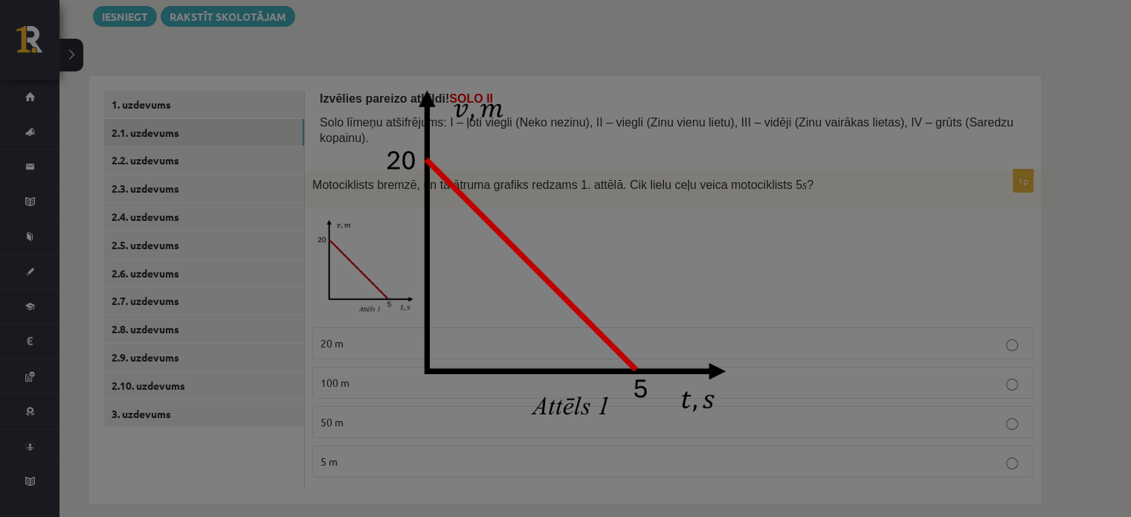
click at [339, 323] on div at bounding box center [565, 258] width 1131 height 517
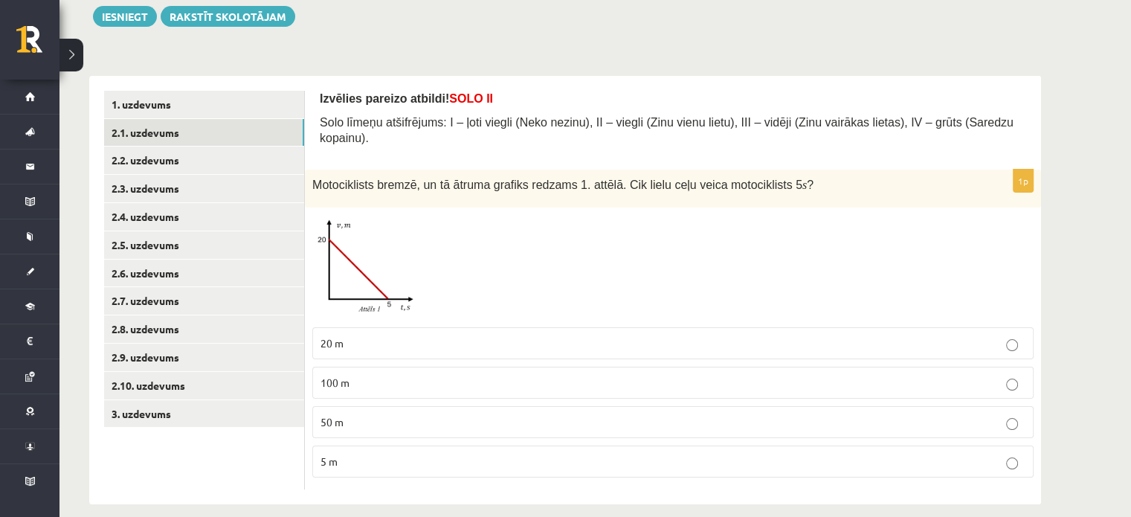
click at [336, 336] on span "20 m" at bounding box center [332, 342] width 23 height 13
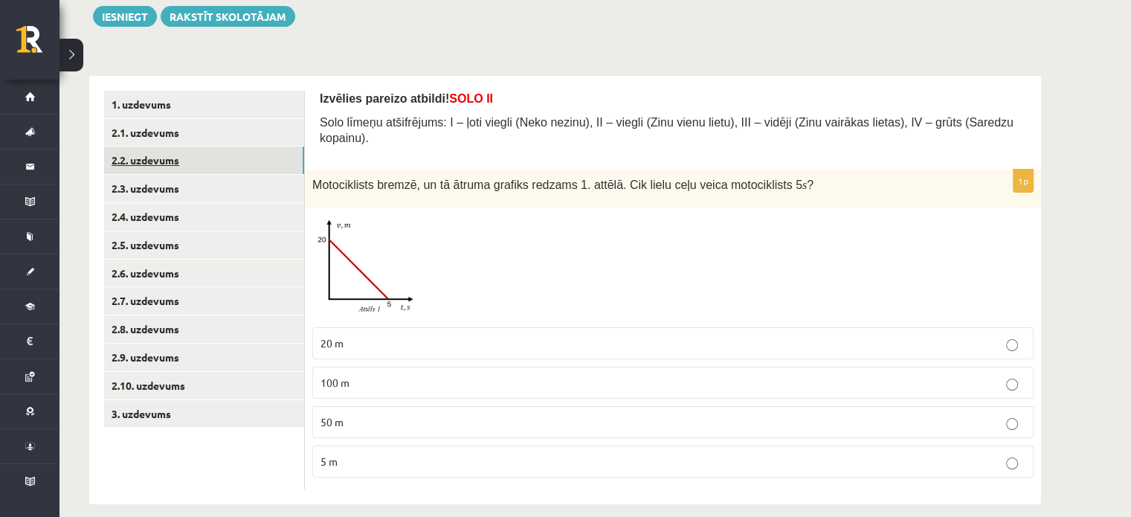
click at [194, 164] on link "2.2. uzdevums" at bounding box center [204, 160] width 200 height 28
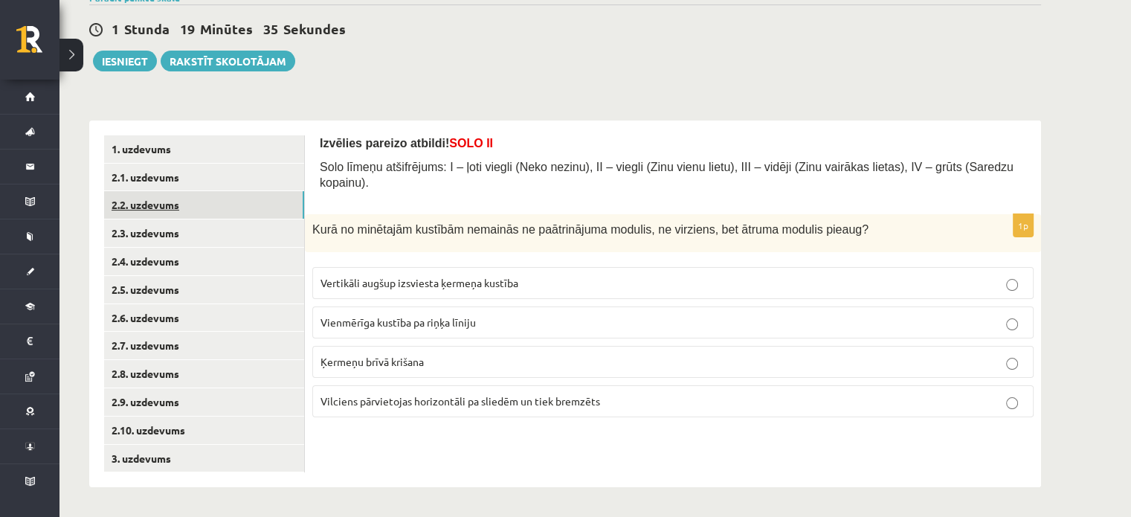
scroll to position [132, 0]
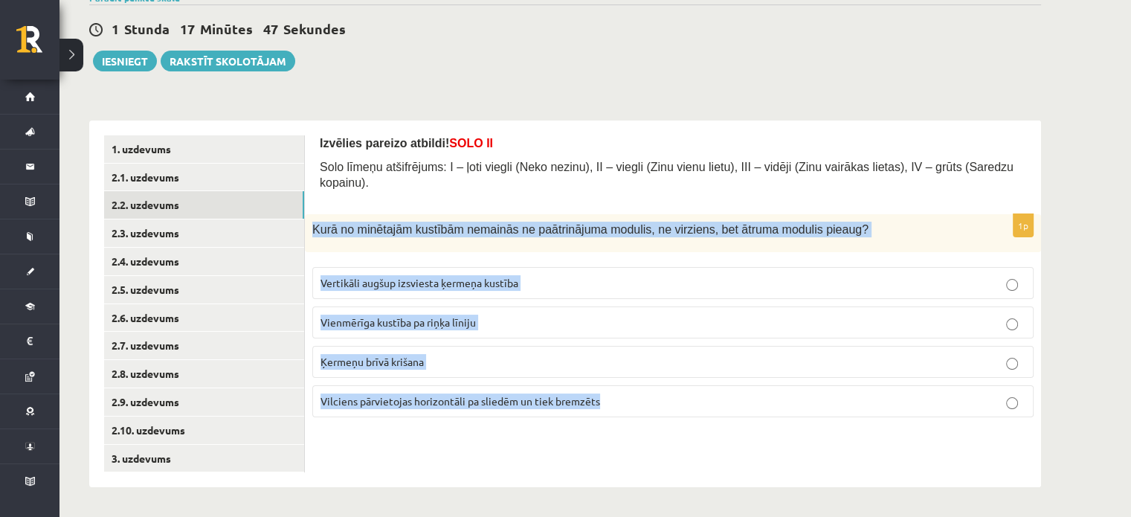
drag, startPoint x: 309, startPoint y: 210, endPoint x: 717, endPoint y: 410, distance: 454.0
click at [717, 410] on div "1p Kurā no minētajām kustībām nemainās ne paātrinājuma modulis, ne virziens, be…" at bounding box center [673, 321] width 736 height 215
click at [725, 410] on div "1p Kurā no minētajām kustībām nemainās ne paātrinājuma modulis, ne virziens, be…" at bounding box center [673, 321] width 736 height 215
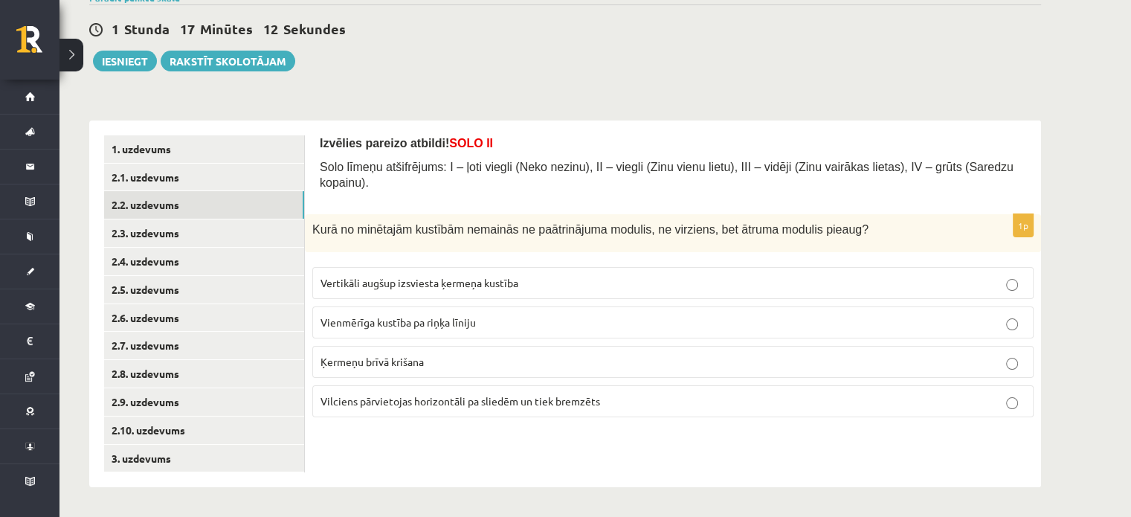
click at [385, 355] on span "Ķermeņu brīvā krišana" at bounding box center [372, 361] width 103 height 13
click at [239, 244] on link "2.3. uzdevums" at bounding box center [204, 233] width 200 height 28
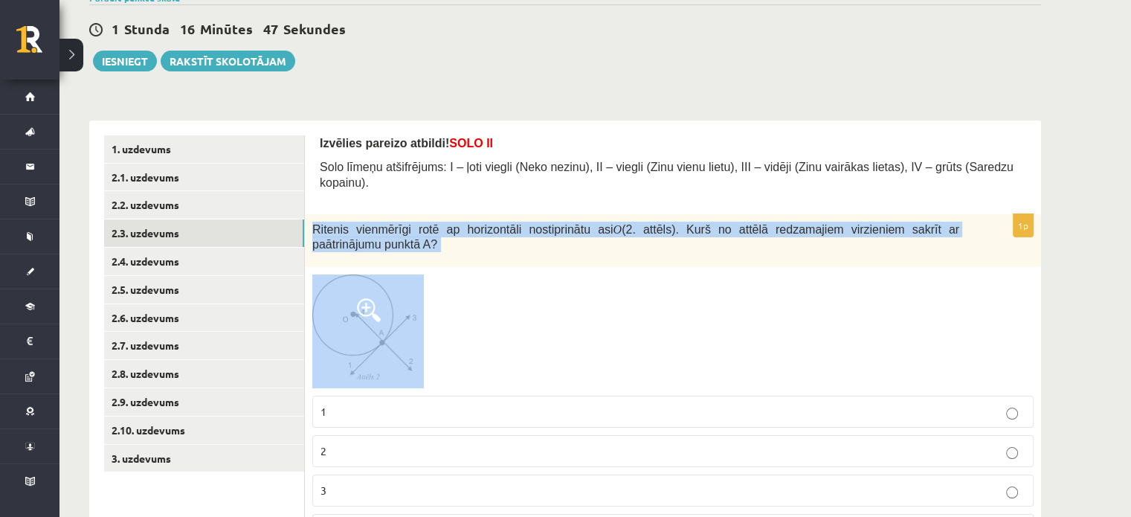
drag, startPoint x: 315, startPoint y: 213, endPoint x: 471, endPoint y: 322, distance: 190.6
click at [471, 322] on div "1p Ritenis vienmērīgi rotē ap horizontāli nostiprinātu asi O (2. attēls). Kurš …" at bounding box center [673, 386] width 736 height 344
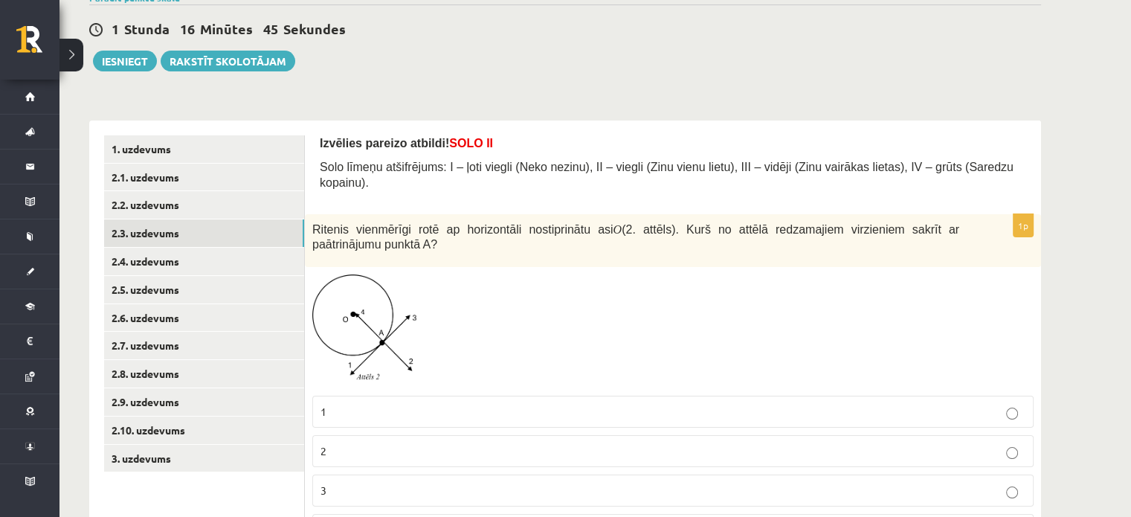
click at [463, 396] on label "1" at bounding box center [672, 412] width 721 height 32
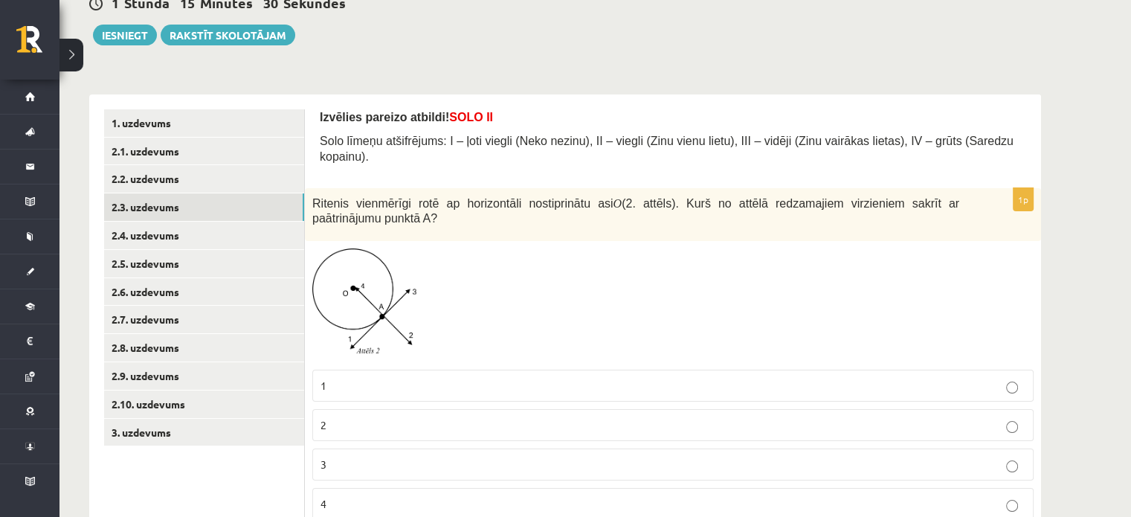
scroll to position [200, 0]
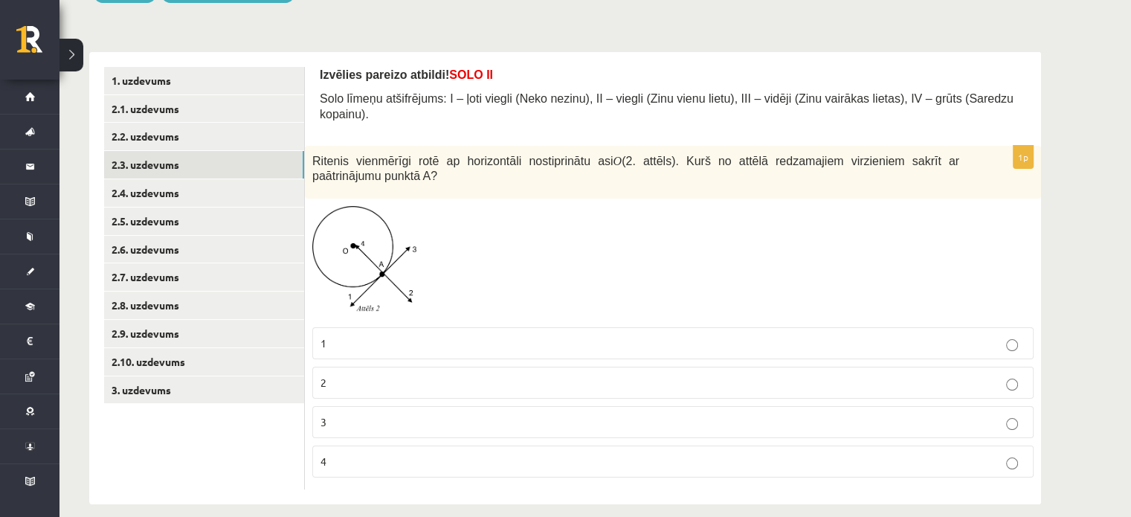
click at [390, 454] on p "4" at bounding box center [673, 462] width 705 height 16
click at [173, 192] on link "2.4. uzdevums" at bounding box center [204, 193] width 200 height 28
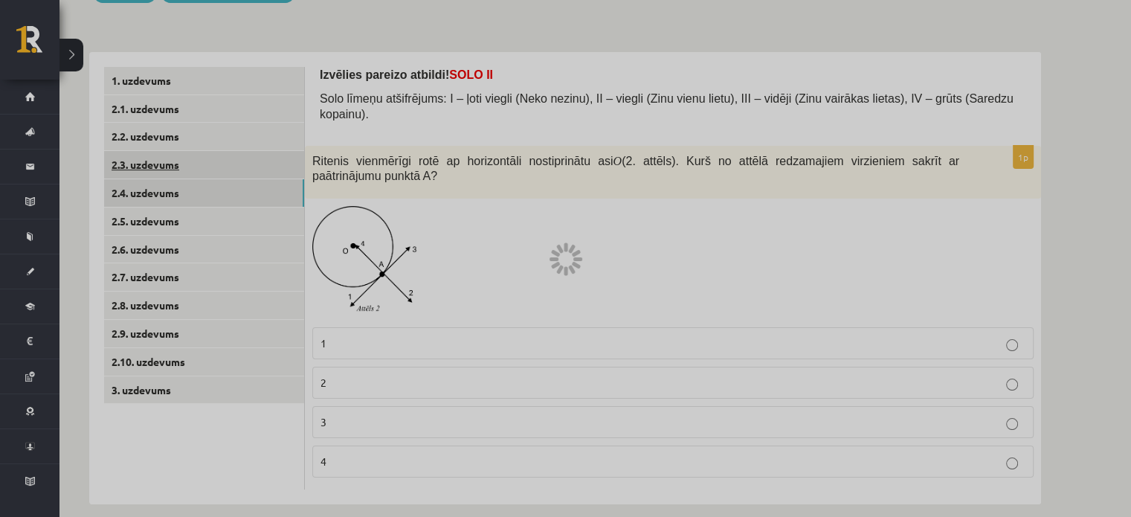
scroll to position [132, 0]
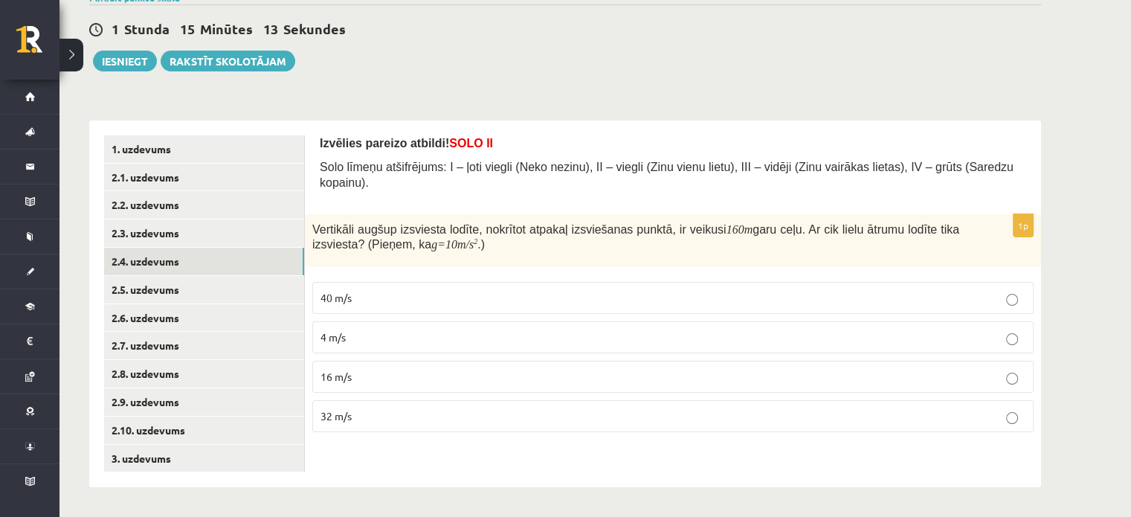
click at [314, 223] on span "Vertikāli augšup izsviesta lodīte, nokrītot atpakaļ izsviešanas punktā, ir veik…" at bounding box center [519, 229] width 414 height 13
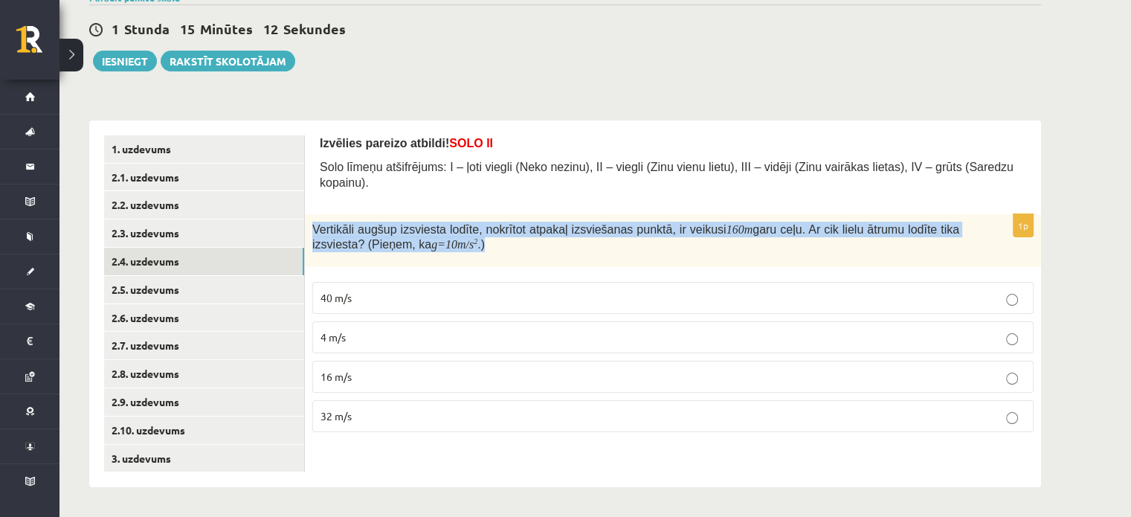
drag, startPoint x: 314, startPoint y: 207, endPoint x: 461, endPoint y: 224, distance: 148.1
click at [461, 224] on p "Vertikāli augšup izsviesta lodīte, nokrītot atpakaļ izsviešanas punktā, ir veik…" at bounding box center [635, 237] width 647 height 30
click at [492, 239] on div "Vertikāli augšup izsviesta lodīte, nokrītot atpakaļ izsviešanas punktā, ir veik…" at bounding box center [673, 241] width 736 height 54
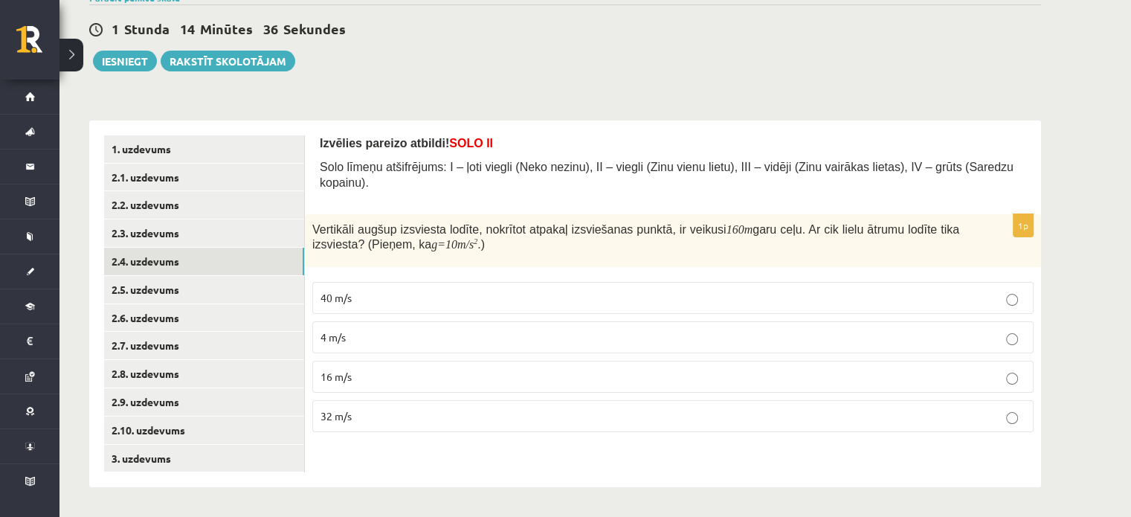
click at [361, 290] on p "40 m/s" at bounding box center [673, 298] width 705 height 16
click at [122, 288] on link "2.5. uzdevums" at bounding box center [204, 290] width 200 height 28
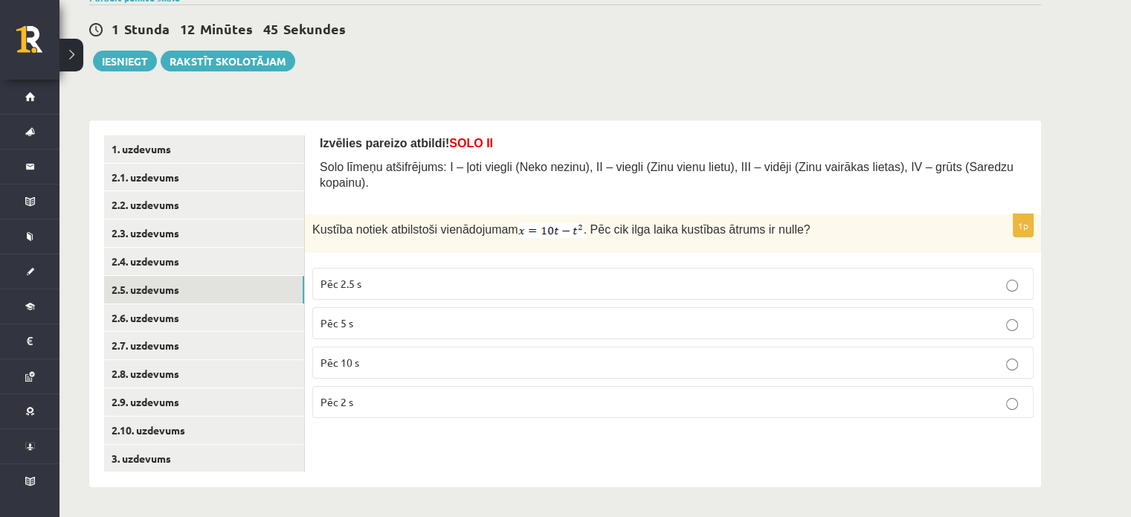
click at [333, 355] on p "Pēc 10 s" at bounding box center [673, 363] width 705 height 16
click at [256, 329] on link "2.6. uzdevums" at bounding box center [204, 318] width 200 height 28
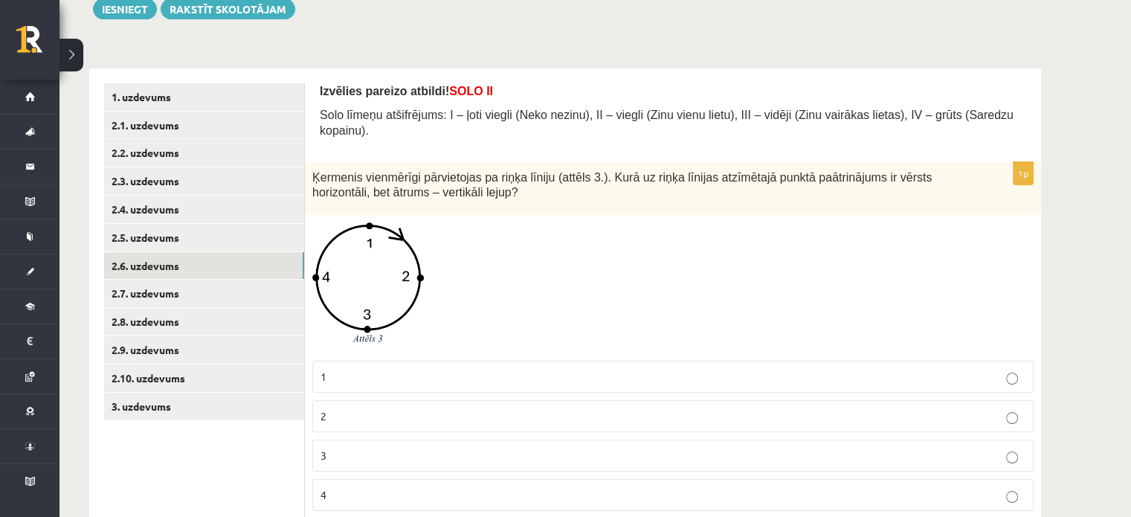
scroll to position [206, 0]
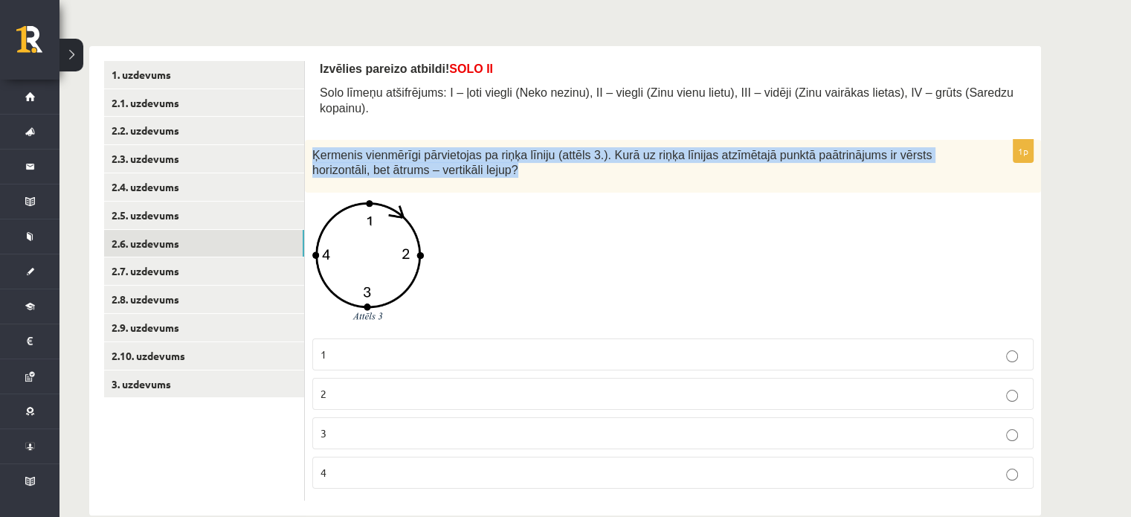
drag, startPoint x: 315, startPoint y: 133, endPoint x: 455, endPoint y: 155, distance: 142.2
click at [455, 155] on p "Ķermenis vienmērīgi pārvietojas pa riņķa līniju (attēls 3.). Kurā uz riņķa līni…" at bounding box center [635, 162] width 647 height 30
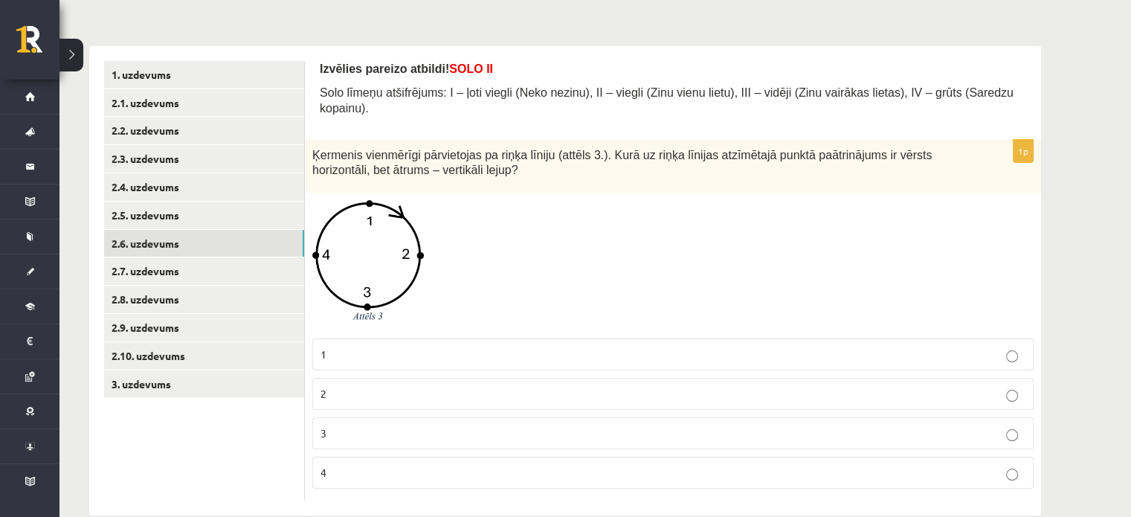
click at [486, 206] on div at bounding box center [672, 265] width 721 height 130
click at [392, 465] on p "4" at bounding box center [673, 473] width 705 height 16
click at [139, 267] on link "2.7. uzdevums" at bounding box center [204, 271] width 200 height 28
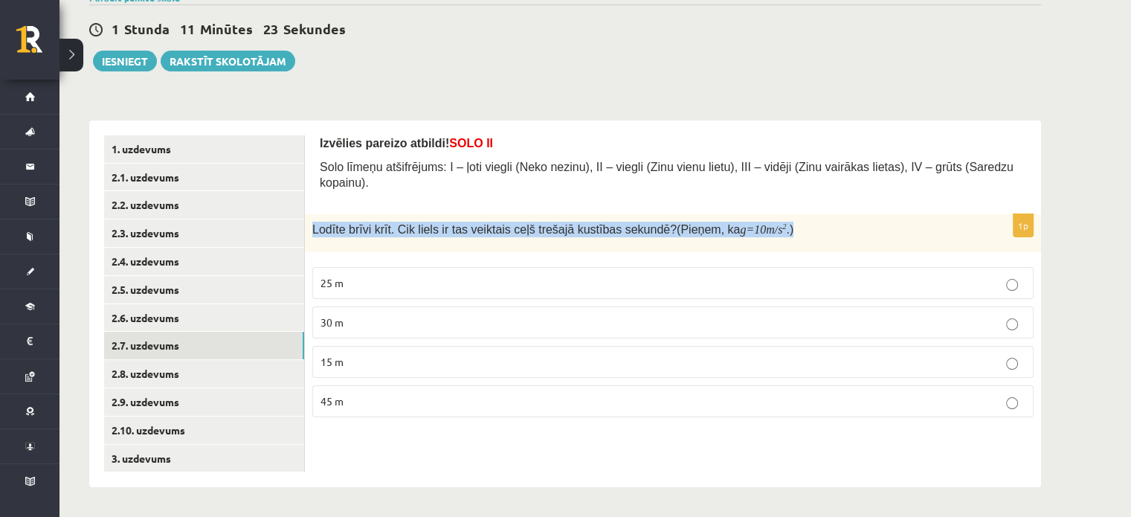
drag, startPoint x: 310, startPoint y: 210, endPoint x: 767, endPoint y: 204, distance: 456.6
click at [767, 214] on div "Lodīte brīvi krīt. Cik liels ir tas veiktais ceļš trešajā kustības sekundē? (Pi…" at bounding box center [673, 233] width 736 height 38
click at [773, 225] on div "Lodīte brīvi krīt. Cik liels ir tas veiktais ceļš trešajā kustības sekundē? (Pi…" at bounding box center [673, 233] width 736 height 38
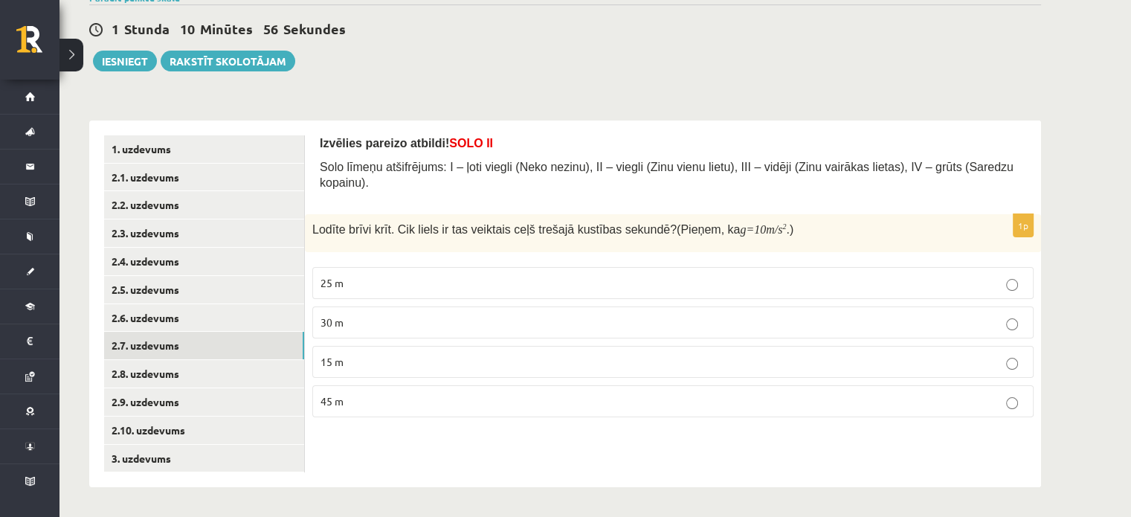
click at [335, 267] on label "25 m" at bounding box center [672, 283] width 721 height 32
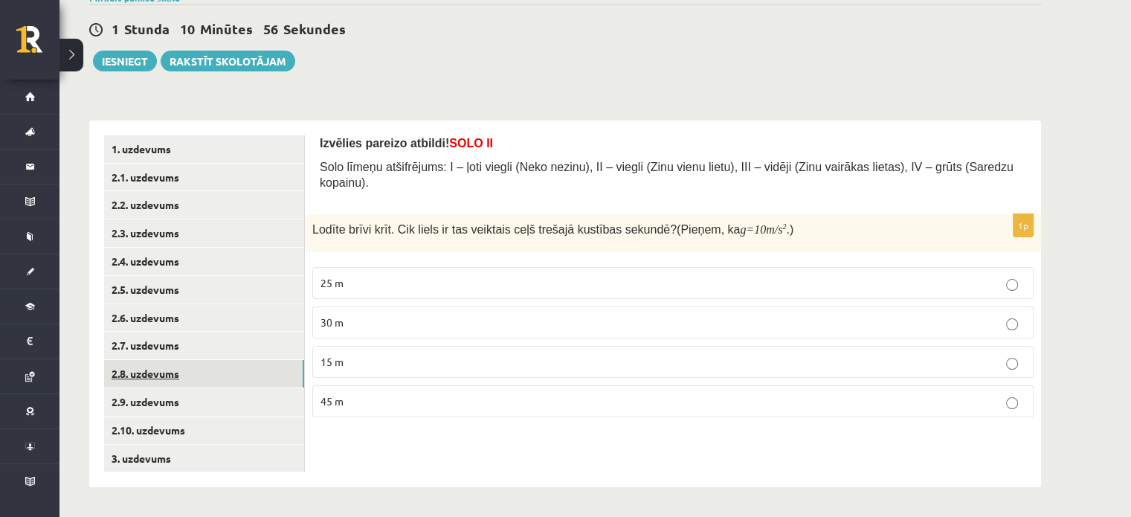
click at [244, 372] on link "2.8. uzdevums" at bounding box center [204, 374] width 200 height 28
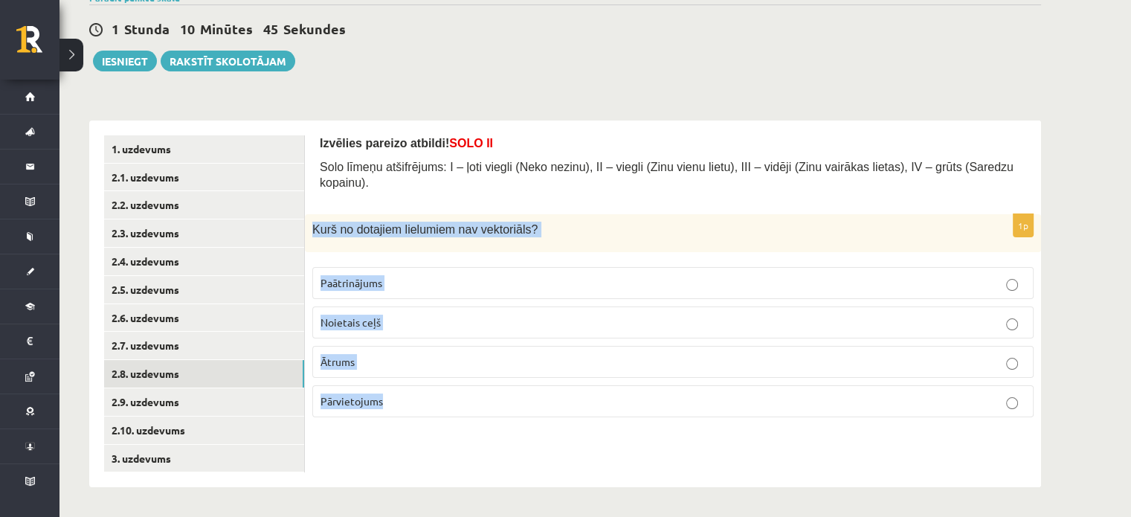
drag, startPoint x: 312, startPoint y: 210, endPoint x: 422, endPoint y: 384, distance: 204.9
click at [422, 384] on div "1p Kurš no dotajiem lielumiem nav vektoriāls ? Paātrinājums [GEOGRAPHIC_DATA] c…" at bounding box center [673, 321] width 736 height 215
click at [428, 421] on div "Izvēlies pareizo atbildi! SOLO II Solo līmeņu atšifrējums: I – ļoti viegli (Nek…" at bounding box center [673, 303] width 736 height 367
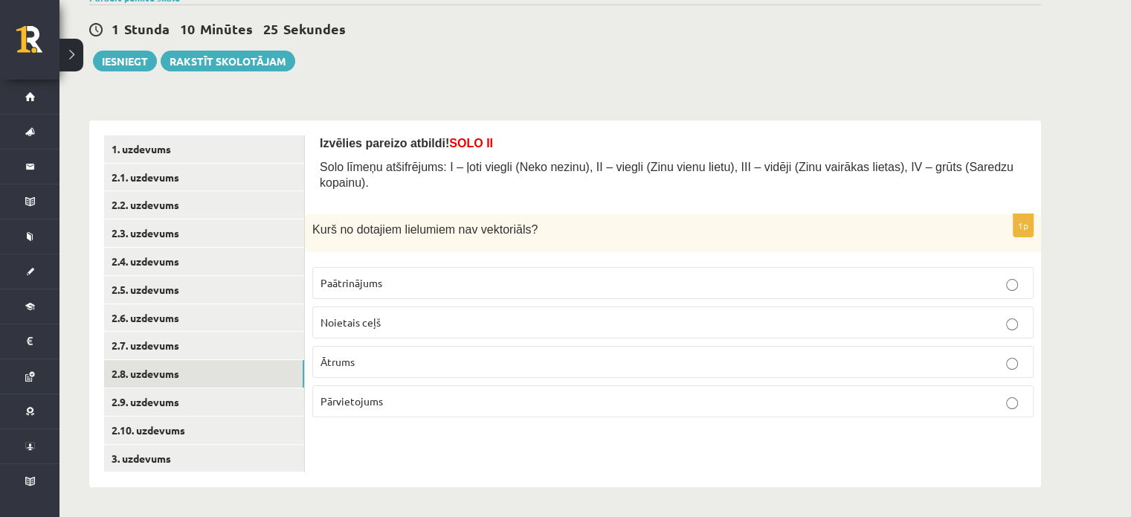
click at [337, 315] on span "Noietais ceļš" at bounding box center [351, 321] width 60 height 13
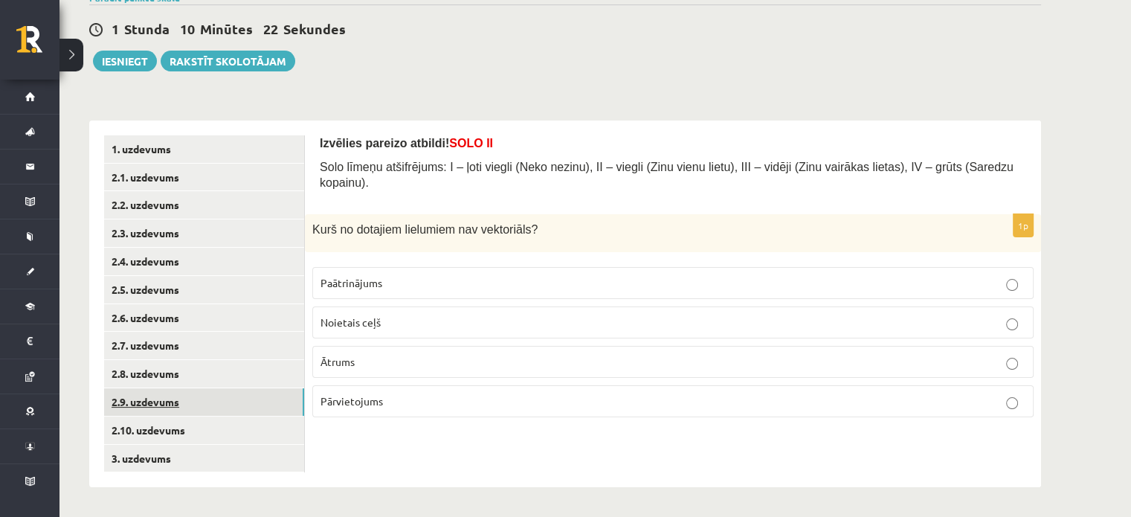
click at [203, 400] on link "2.9. uzdevums" at bounding box center [204, 402] width 200 height 28
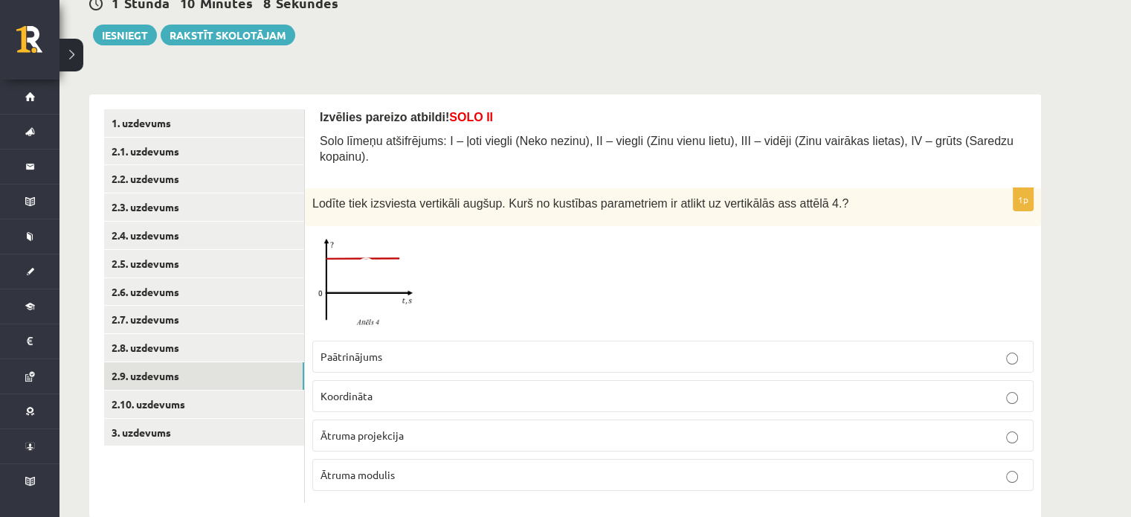
scroll to position [171, 0]
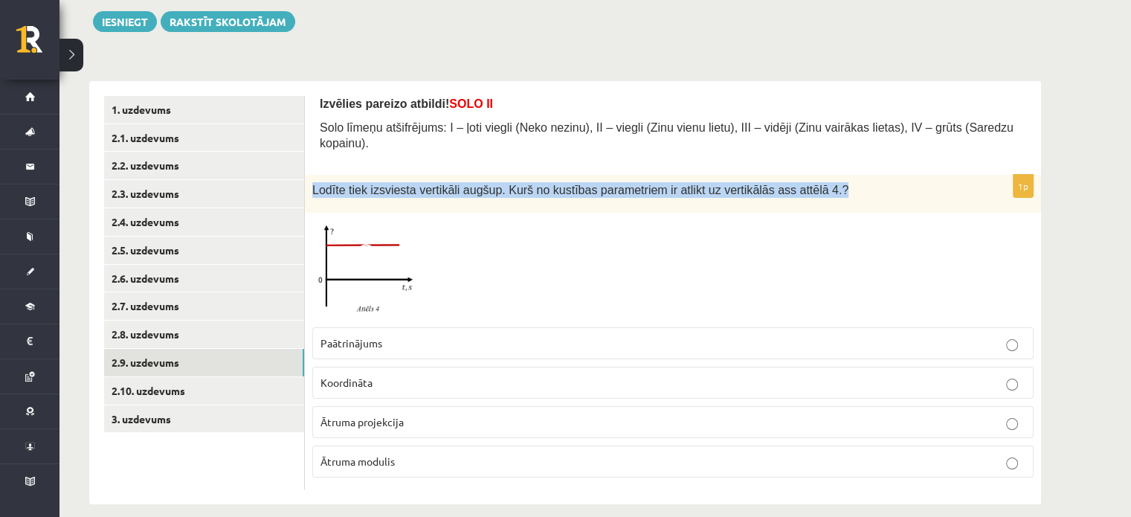
drag, startPoint x: 307, startPoint y: 169, endPoint x: 831, endPoint y: 151, distance: 523.8
click at [831, 151] on form "Izvēlies pareizo atbildi! SOLO II Solo līmeņu atšifrējums: I – ļoti viegli (Nek…" at bounding box center [673, 292] width 706 height 393
click at [832, 182] on p "Lodīte tiek izsviesta vertikāli augšup. Kurš no kustības parametriem ir atlikt …" at bounding box center [635, 190] width 647 height 16
drag, startPoint x: 312, startPoint y: 170, endPoint x: 832, endPoint y: 167, distance: 519.8
click at [832, 182] on p "Lodīte tiek izsviesta vertikāli augšup. Kurš no kustības parametriem ir atlikt …" at bounding box center [635, 190] width 647 height 16
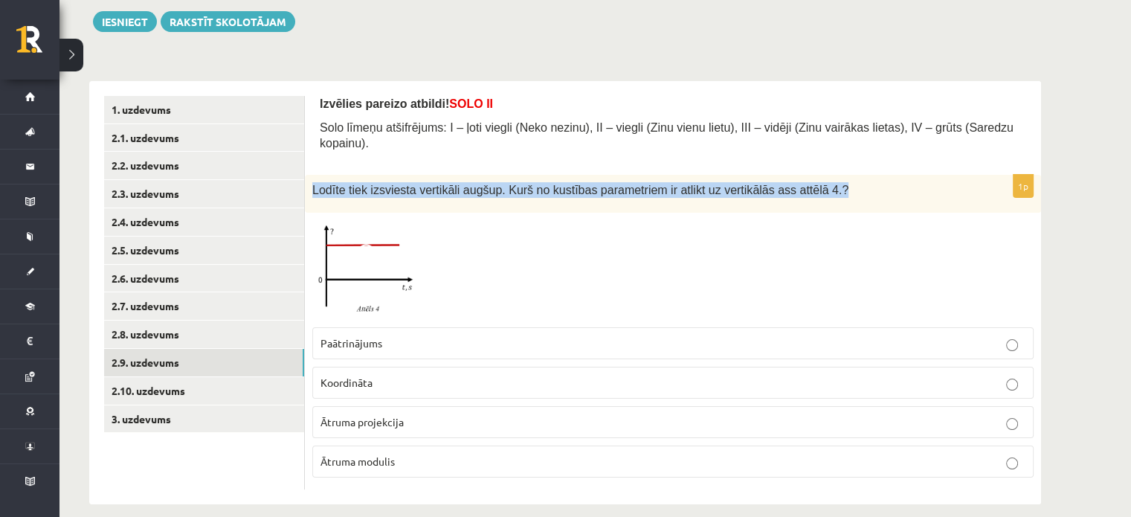
click at [832, 182] on p "Lodīte tiek izsviesta vertikāli augšup. Kurš no kustības parametriem ir atlikt …" at bounding box center [635, 190] width 647 height 16
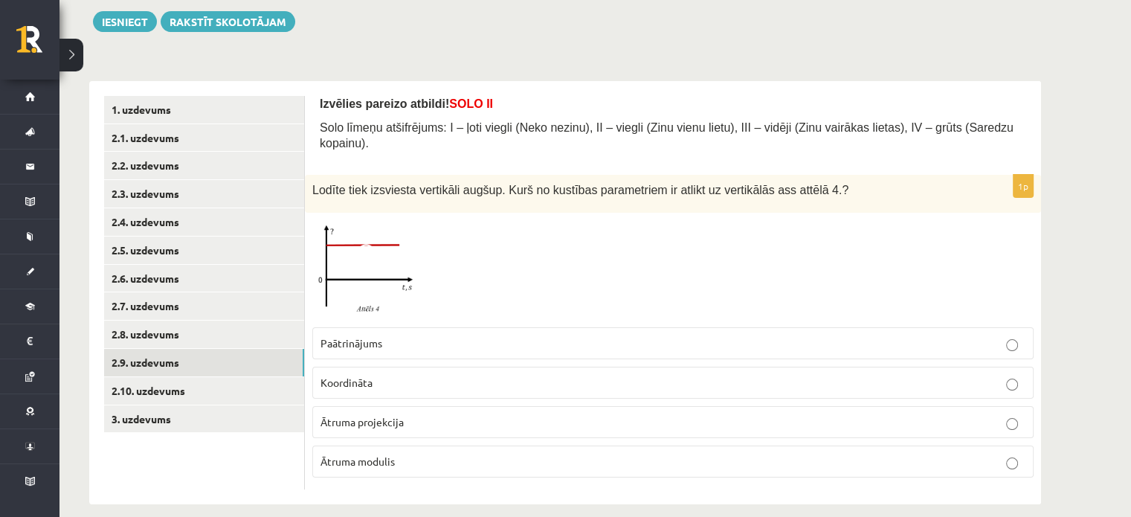
click at [413, 419] on label "Ātruma projekcija" at bounding box center [672, 422] width 721 height 32
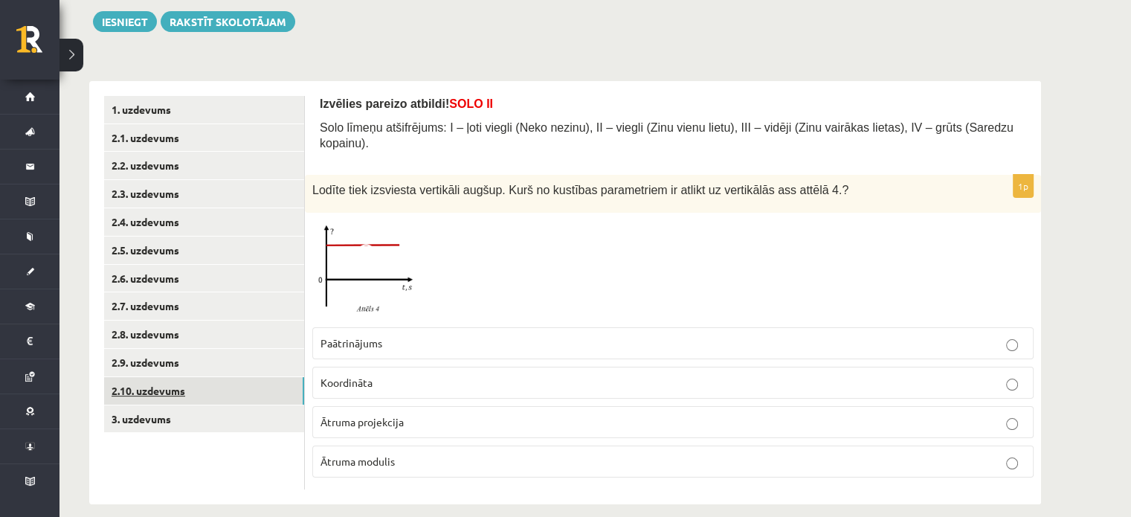
click at [244, 389] on link "2.10. uzdevums" at bounding box center [204, 391] width 200 height 28
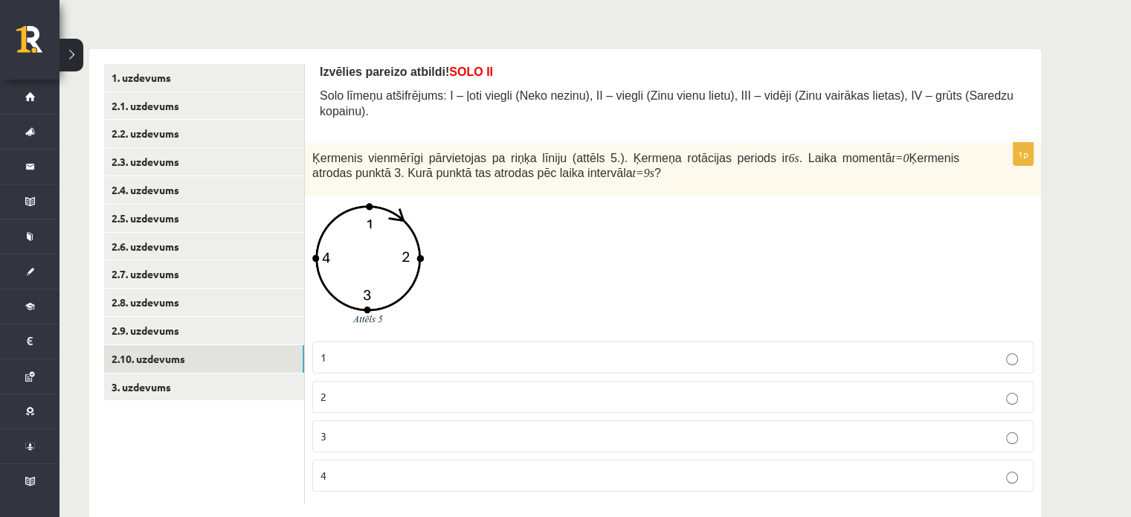
scroll to position [217, 0]
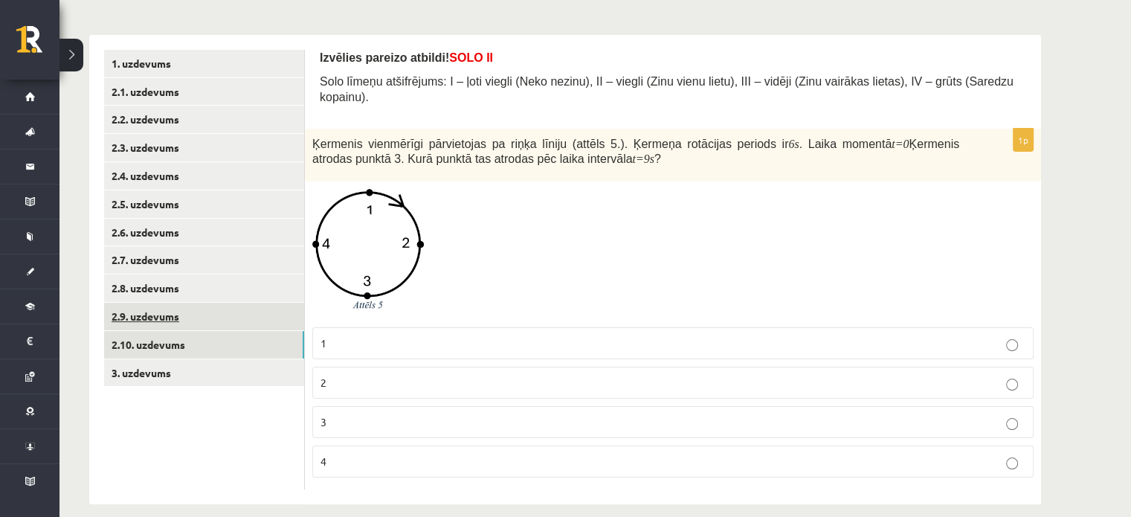
click at [244, 313] on link "2.9. uzdevums" at bounding box center [204, 317] width 200 height 28
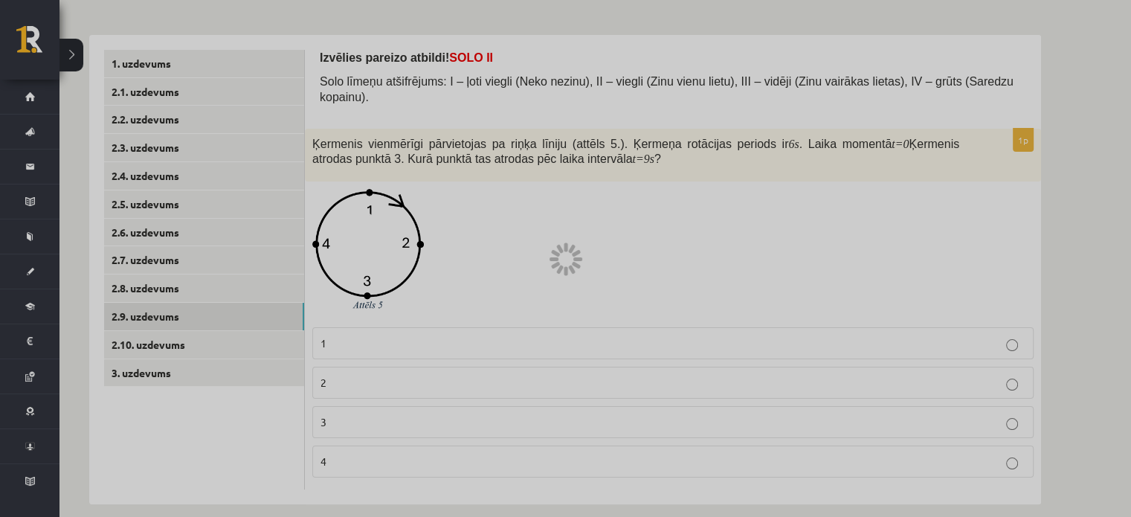
scroll to position [171, 0]
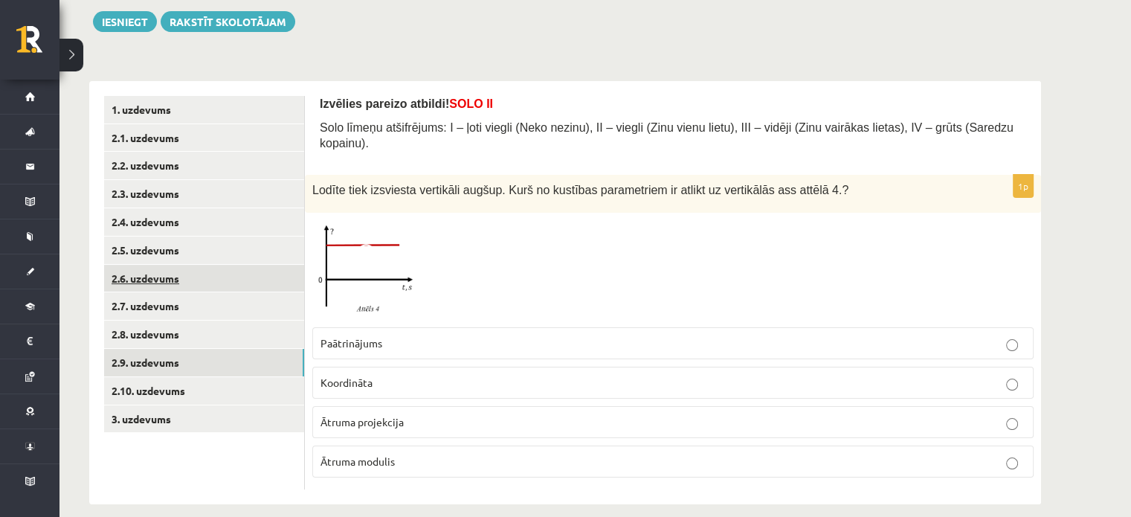
click at [296, 274] on link "2.6. uzdevums" at bounding box center [204, 279] width 200 height 28
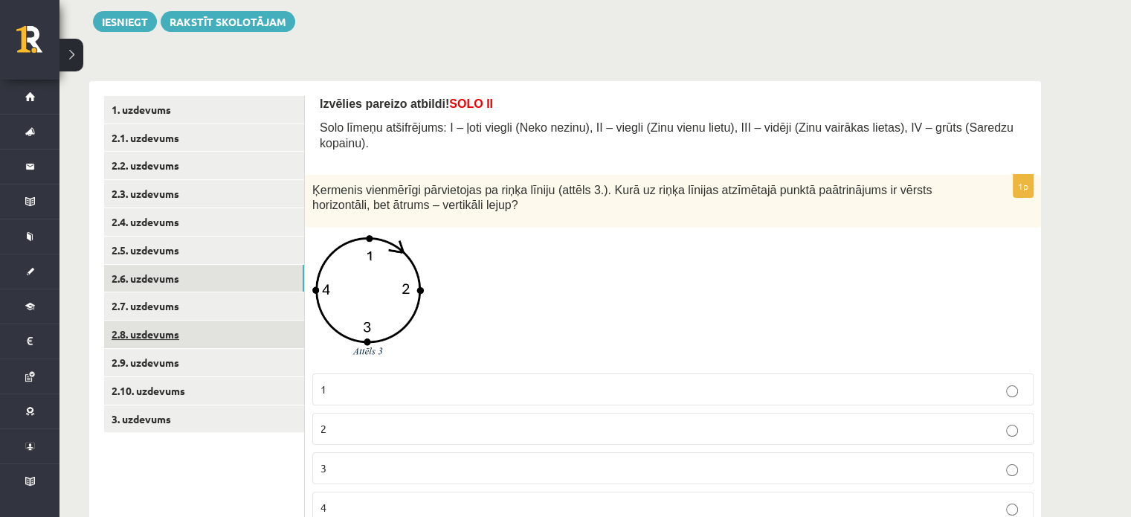
click at [207, 331] on link "2.8. uzdevums" at bounding box center [204, 335] width 200 height 28
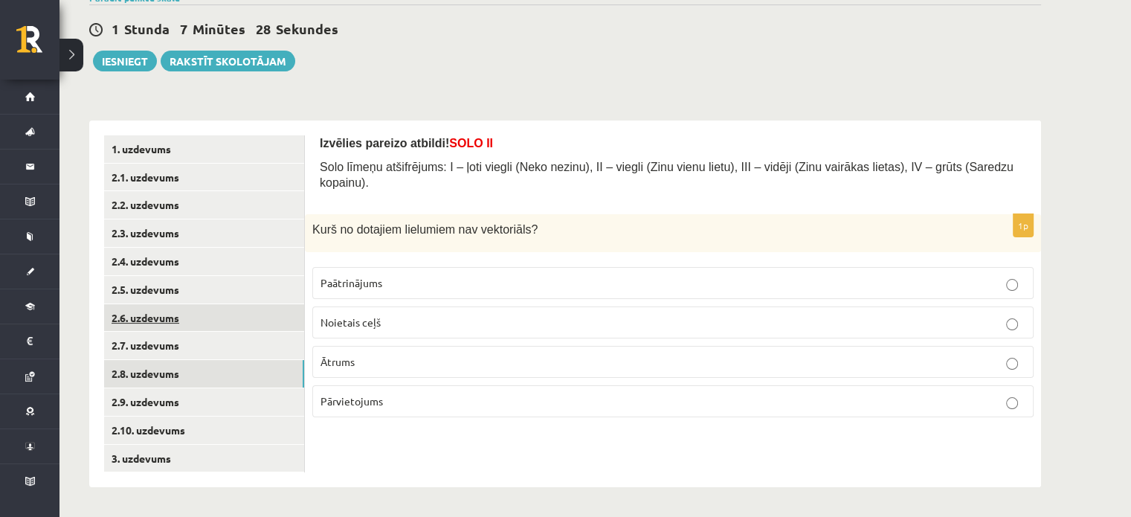
scroll to position [132, 0]
click at [167, 342] on link "2.7. uzdevums" at bounding box center [204, 346] width 200 height 28
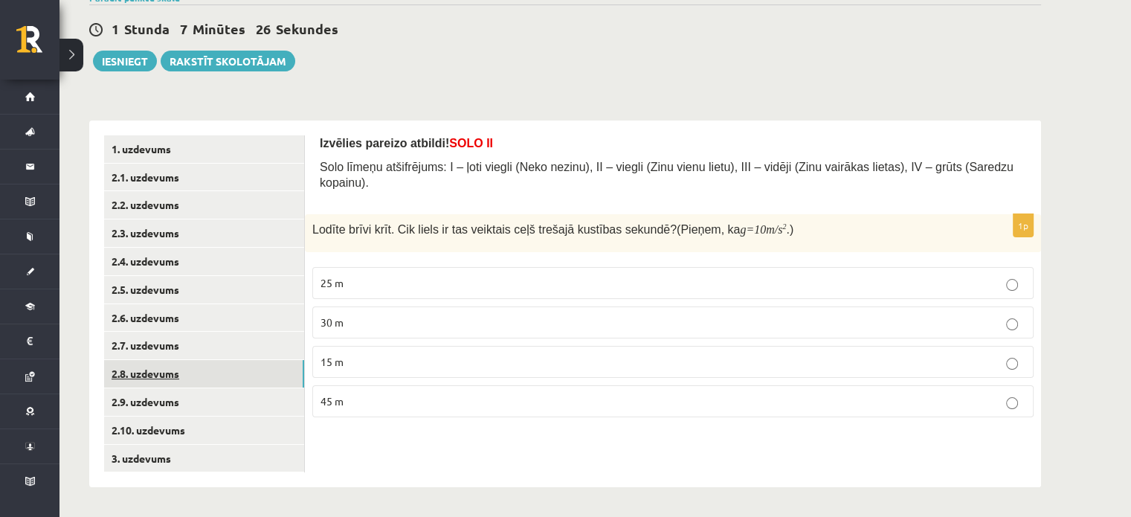
click at [170, 377] on link "2.8. uzdevums" at bounding box center [204, 374] width 200 height 28
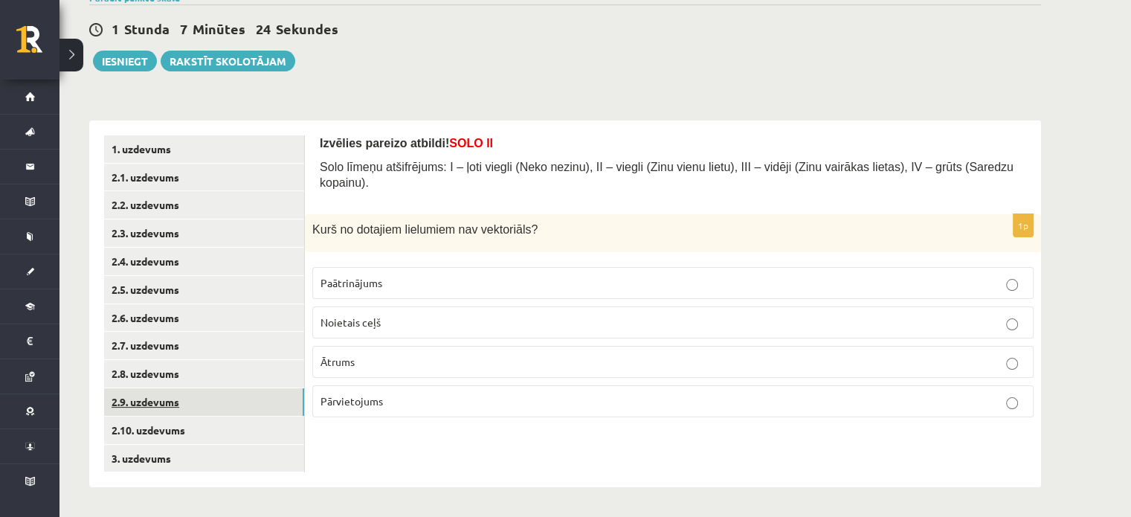
click at [173, 402] on link "2.9. uzdevums" at bounding box center [204, 402] width 200 height 28
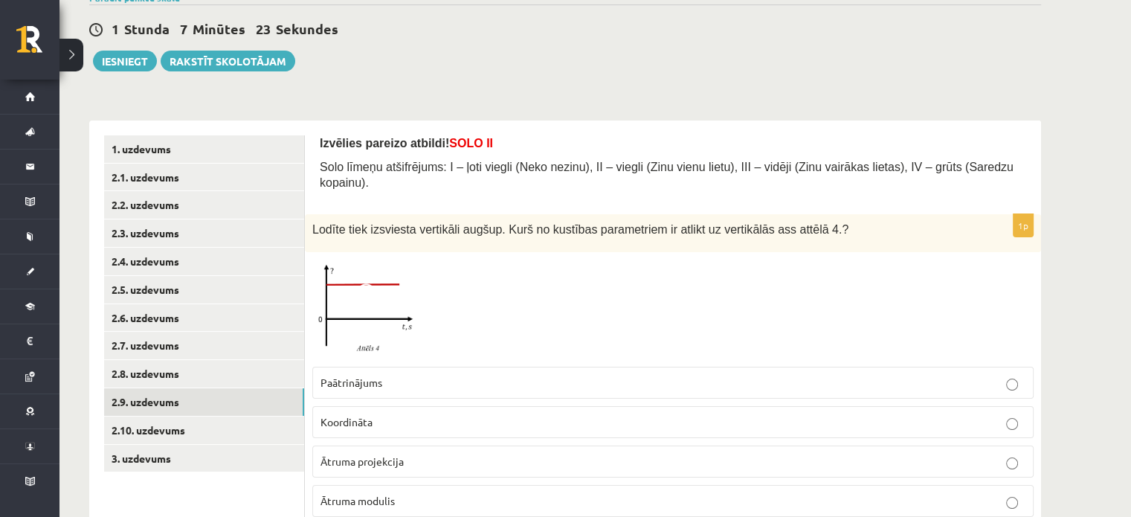
click at [370, 329] on img at bounding box center [368, 310] width 112 height 100
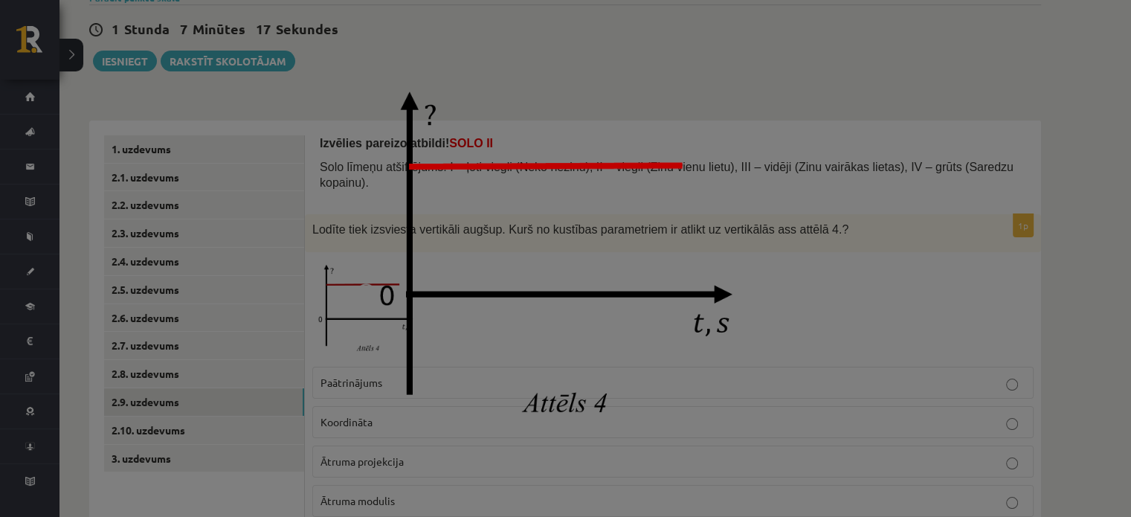
click at [793, 370] on div at bounding box center [565, 258] width 1131 height 517
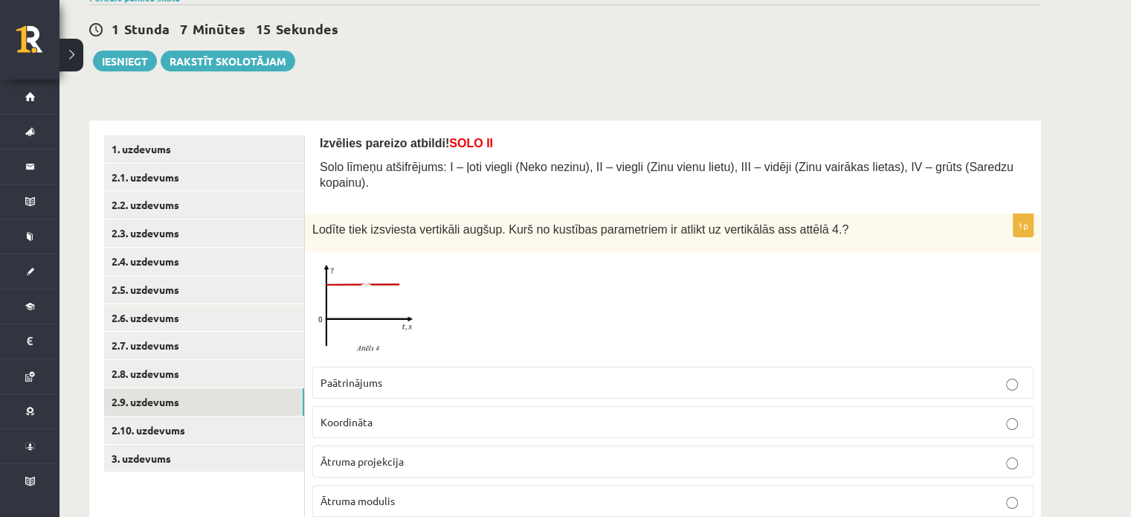
click at [523, 454] on p "Ātruma projekcija" at bounding box center [673, 462] width 705 height 16
click at [366, 494] on span "Ātruma modulis" at bounding box center [358, 500] width 74 height 13
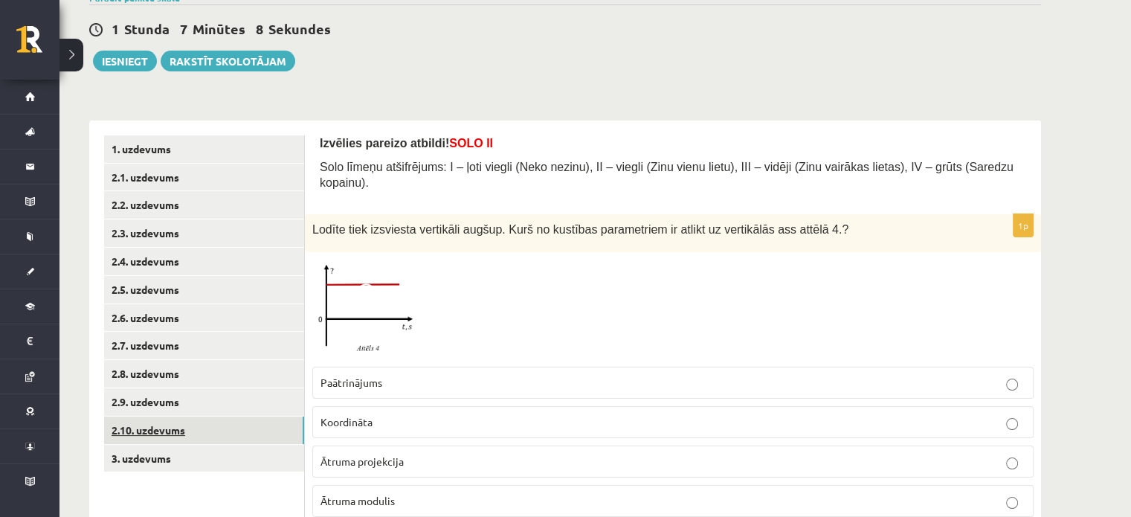
click at [223, 425] on link "2.10. uzdevums" at bounding box center [204, 430] width 200 height 28
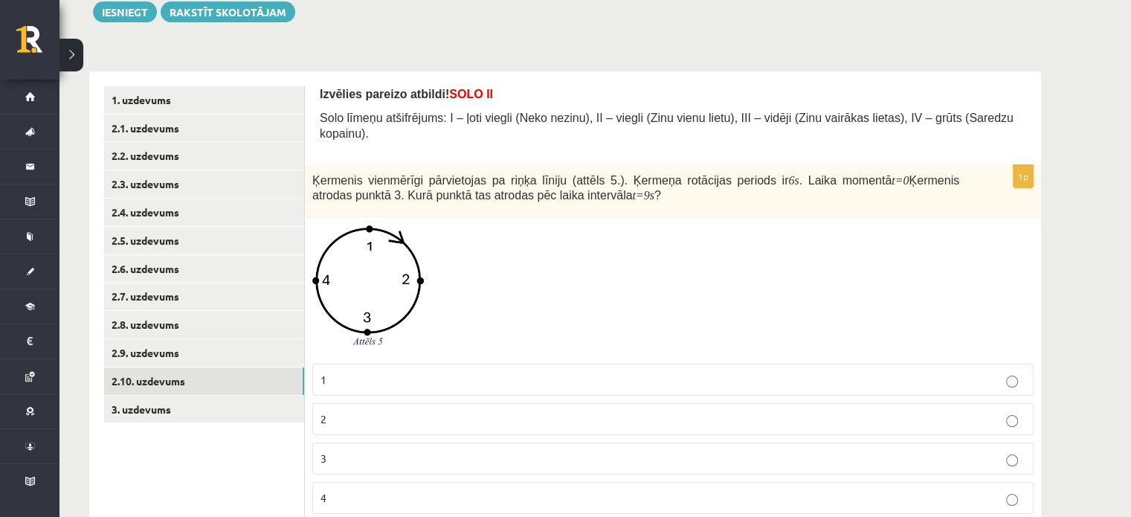
scroll to position [206, 0]
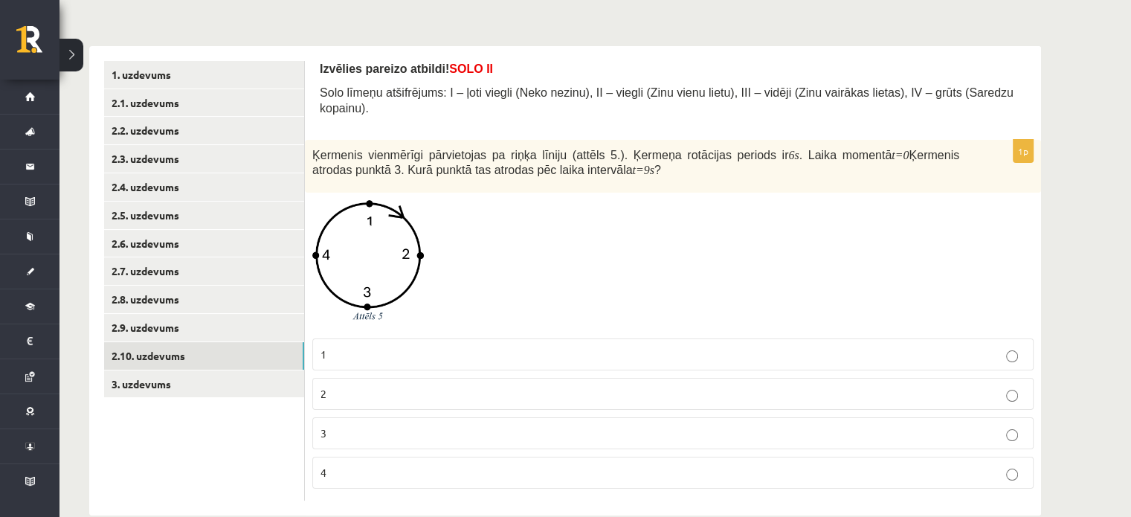
click at [577, 389] on label "2" at bounding box center [672, 394] width 721 height 32
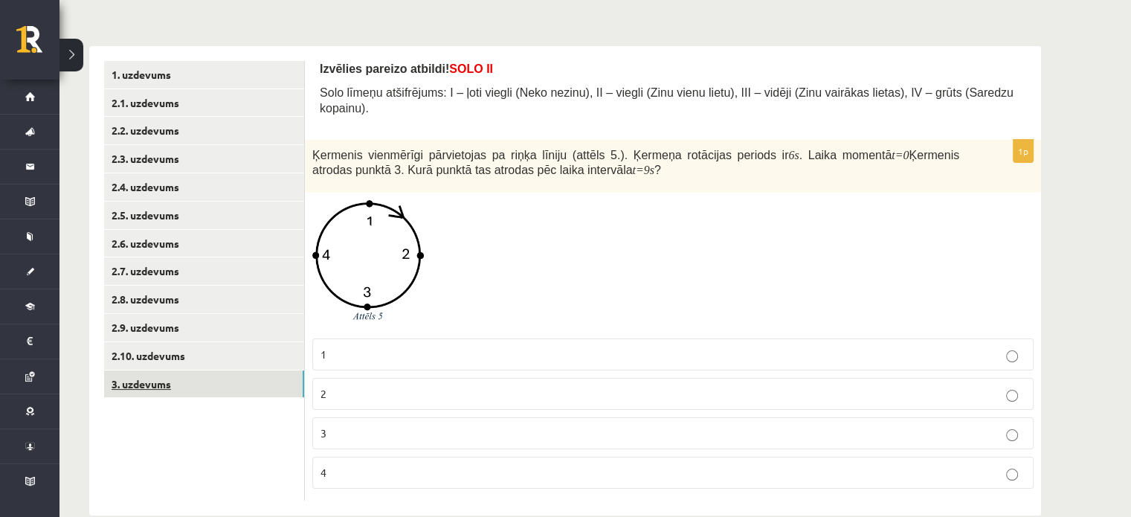
click at [119, 378] on link "3. uzdevums" at bounding box center [204, 384] width 200 height 28
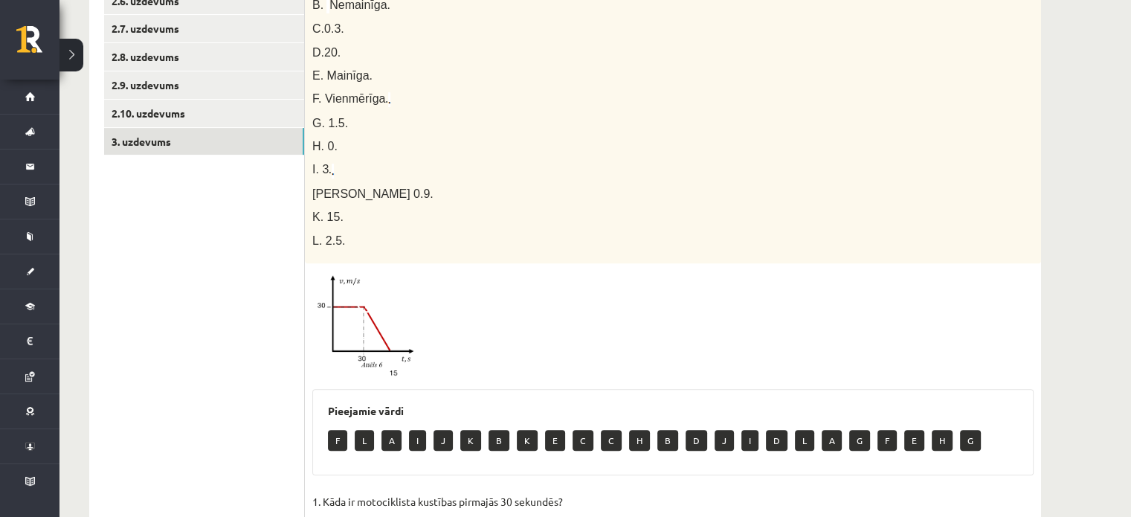
scroll to position [225, 0]
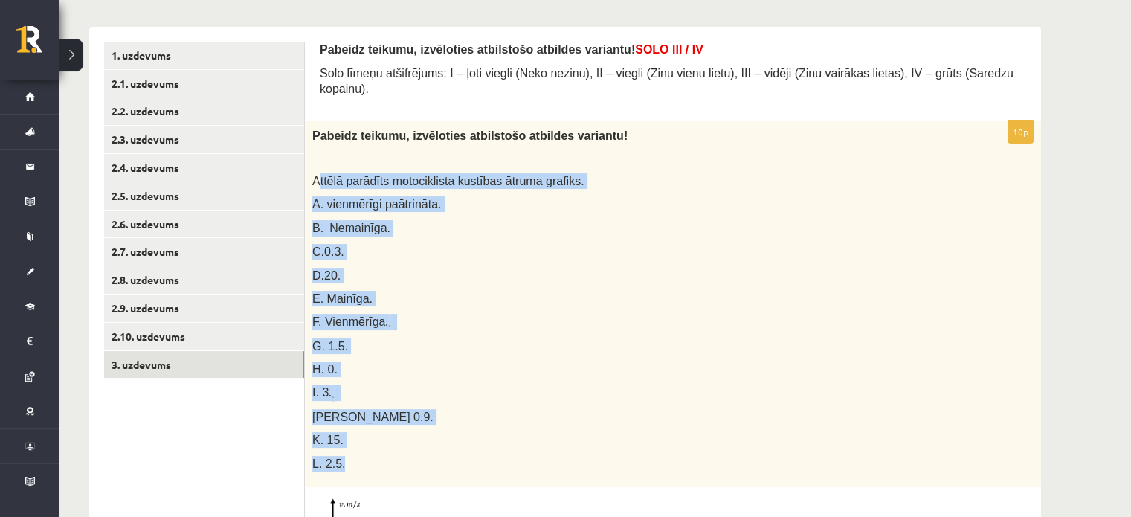
drag, startPoint x: 316, startPoint y: 161, endPoint x: 361, endPoint y: 454, distance: 296.4
click at [361, 454] on div "Pabeidz teikumu, izvēloties atbilstošo atbildes variantu! Attēlā parādīts motoc…" at bounding box center [673, 303] width 736 height 366
click at [326, 222] on img at bounding box center [327, 229] width 3 height 15
click at [381, 203] on div "Pabeidz teikumu, izvēloties atbilstošo atbildes variantu! Attēlā parādīts motoc…" at bounding box center [673, 303] width 736 height 366
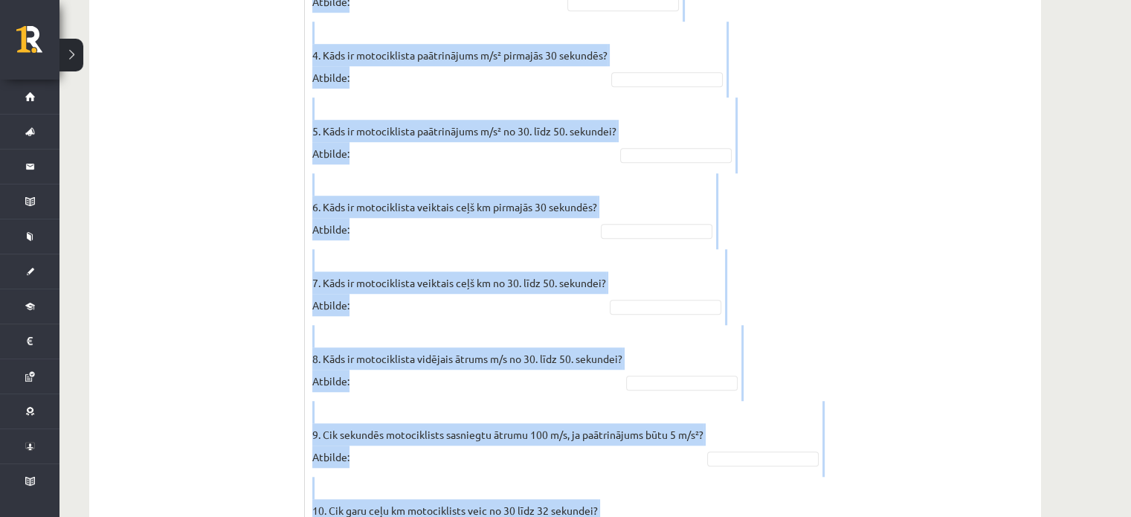
scroll to position [1192, 0]
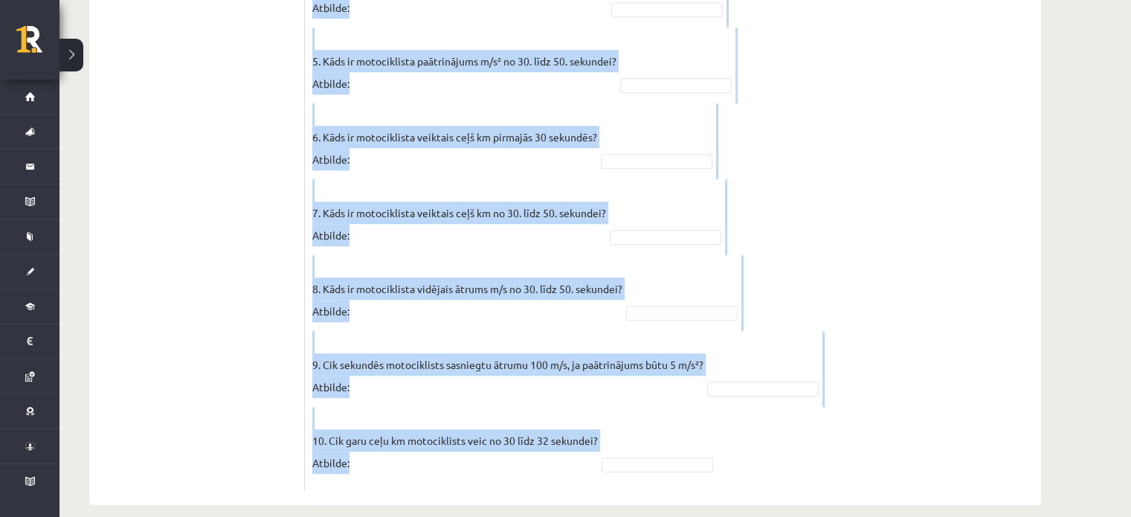
drag, startPoint x: 323, startPoint y: 111, endPoint x: 570, endPoint y: 457, distance: 425.5
click at [570, 457] on fieldset "1. Kāda ir motociklista kustības pirmajās 30 sekundēs? Atbilde: 2. Kāda ir moto…" at bounding box center [672, 114] width 721 height 736
drag, startPoint x: 315, startPoint y: 338, endPoint x: 590, endPoint y: 468, distance: 304.4
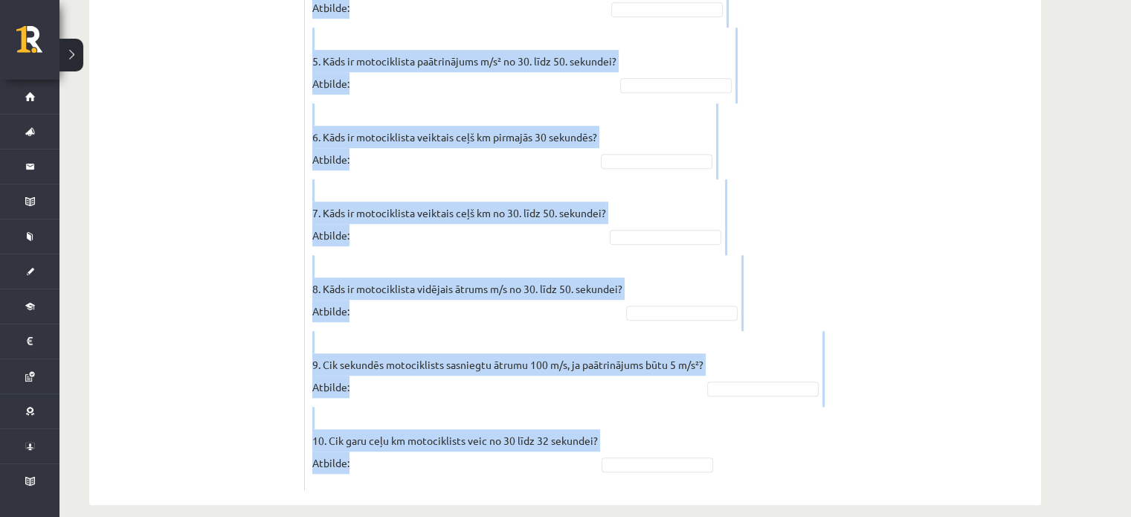
click at [515, 448] on p "10. Cik garu ceļu km motociklists veic no 30 līdz 32 sekundei? Atbilde:" at bounding box center [455, 440] width 286 height 67
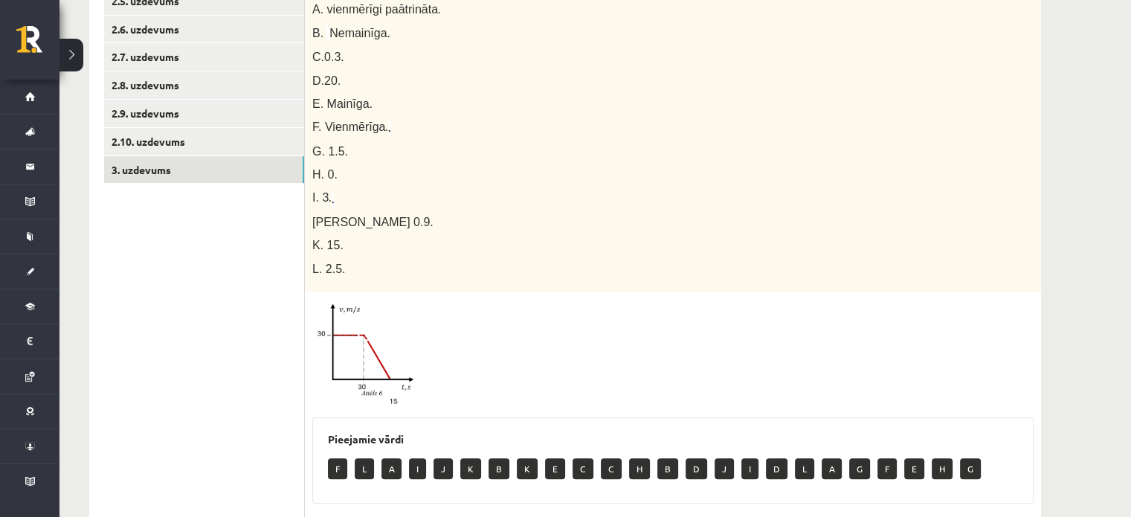
scroll to position [300, 0]
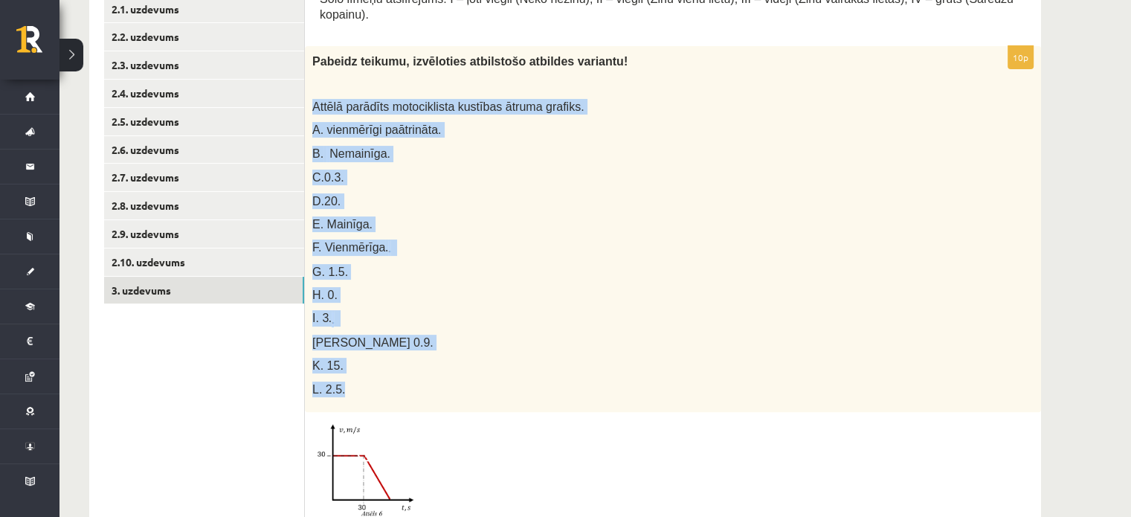
drag, startPoint x: 312, startPoint y: 92, endPoint x: 428, endPoint y: 365, distance: 296.3
click at [428, 365] on div "Pabeidz teikumu, izvēloties atbilstošo atbildes variantu! Attēlā parādīts motoc…" at bounding box center [673, 229] width 736 height 366
click at [415, 170] on p "C.0.3." at bounding box center [635, 178] width 647 height 16
drag, startPoint x: 312, startPoint y: 45, endPoint x: 402, endPoint y: 379, distance: 345.8
click at [402, 379] on div "Pabeidz teikumu, izvēloties atbilstošo atbildes variantu! Attēlā parādīts motoc…" at bounding box center [673, 229] width 736 height 366
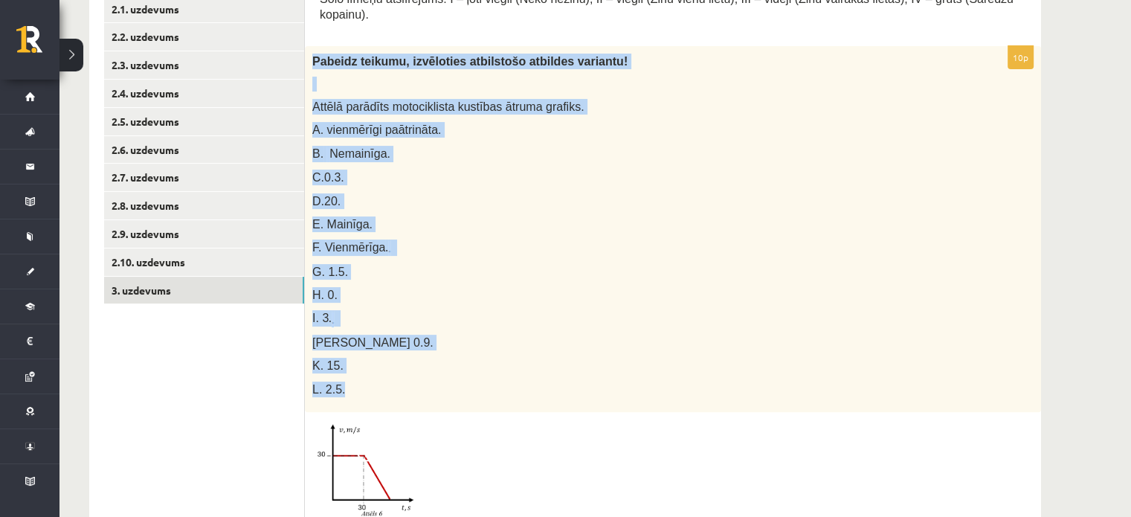
drag, startPoint x: 466, startPoint y: 303, endPoint x: 467, endPoint y: 294, distance: 9.0
click at [466, 310] on p "I. 3 ." at bounding box center [635, 318] width 647 height 16
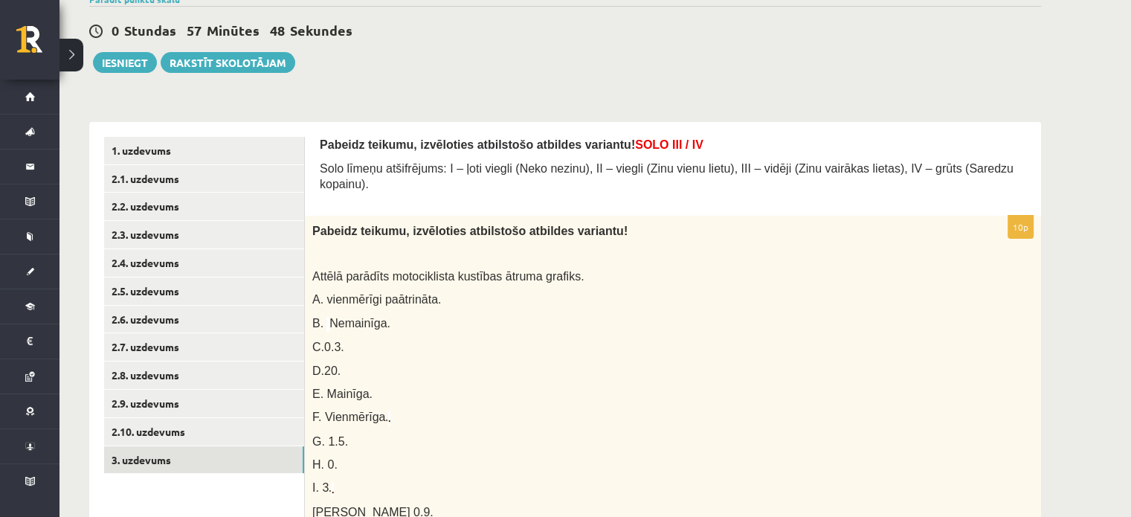
scroll to position [225, 0]
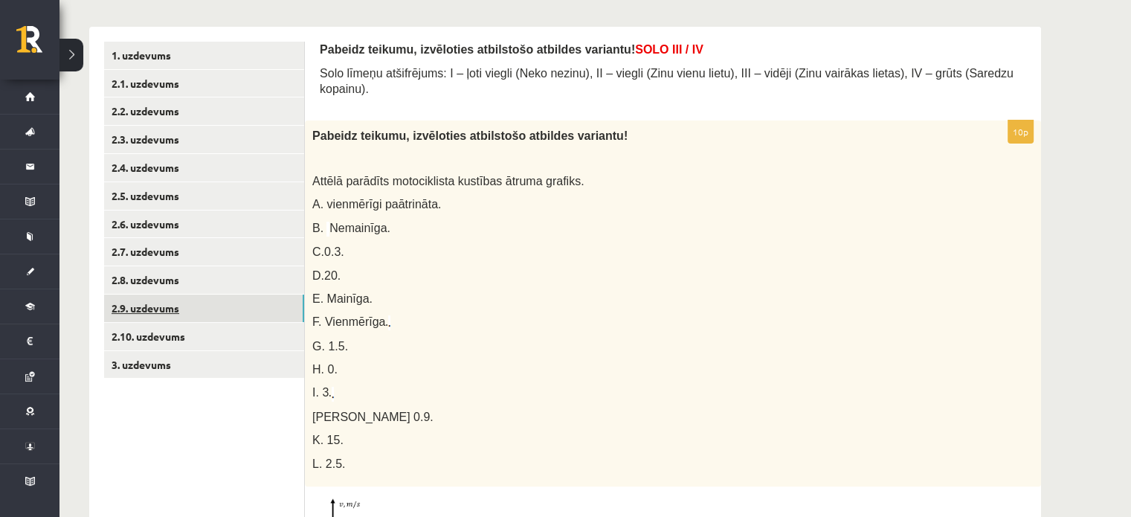
click at [184, 297] on link "2.9. uzdevums" at bounding box center [204, 308] width 200 height 28
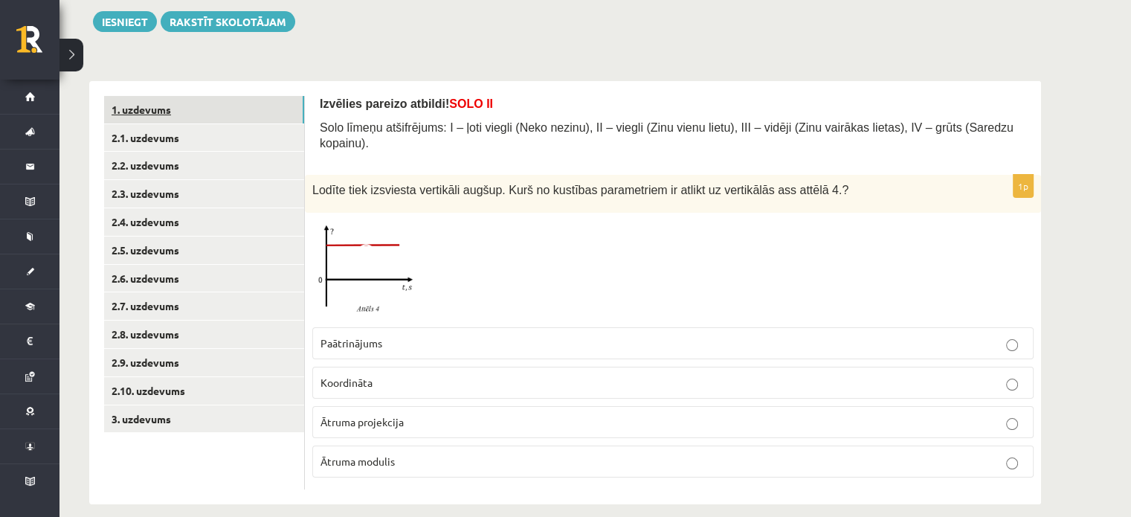
click at [140, 114] on link "1. uzdevums" at bounding box center [204, 110] width 200 height 28
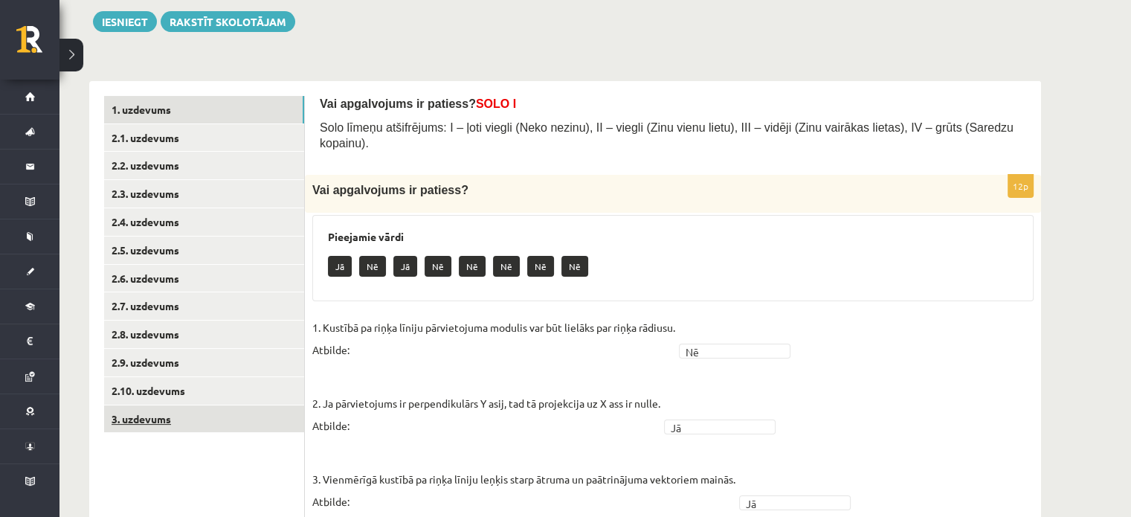
click at [178, 415] on link "3. uzdevums" at bounding box center [204, 419] width 200 height 28
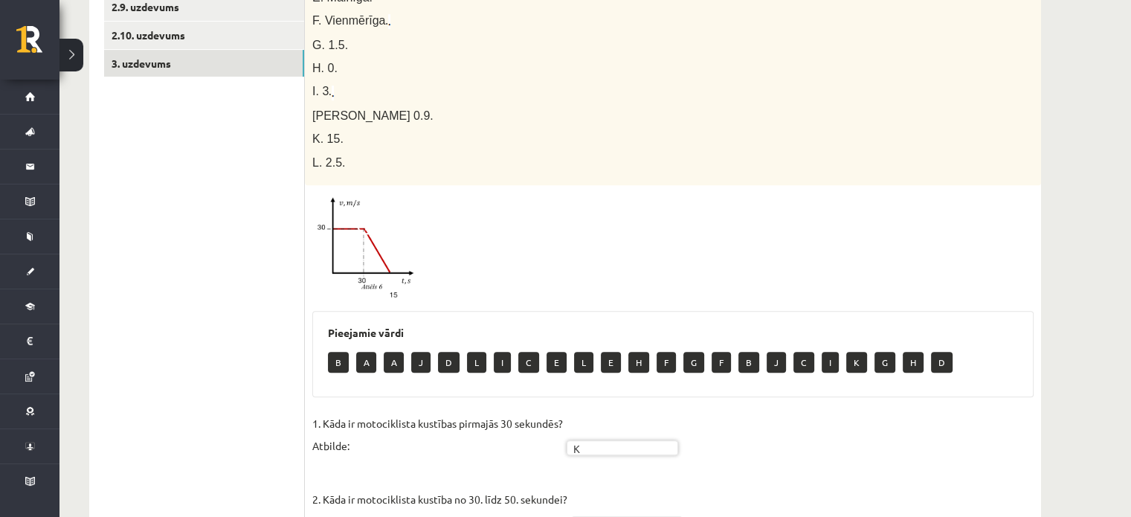
scroll to position [543, 0]
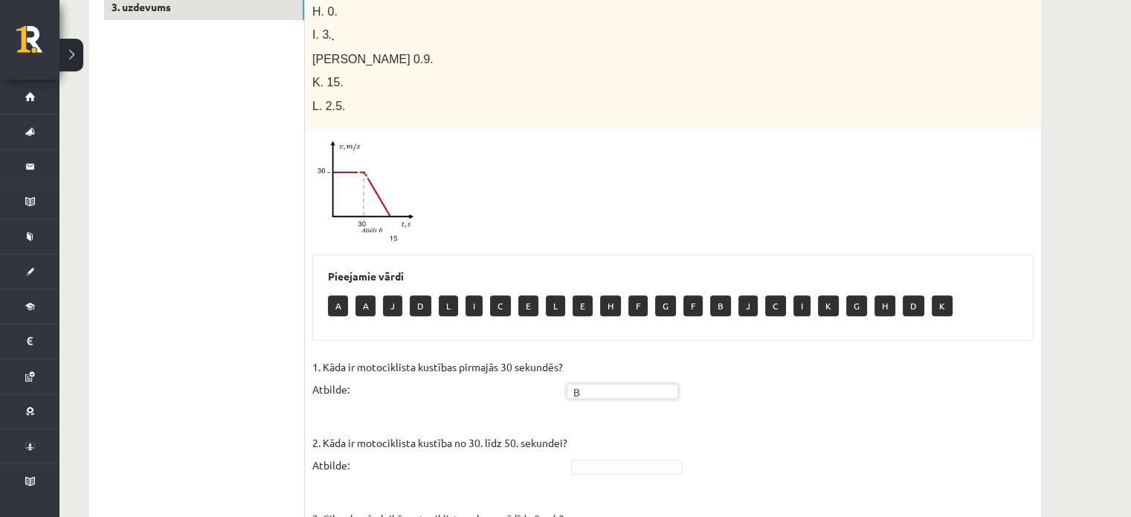
scroll to position [617, 0]
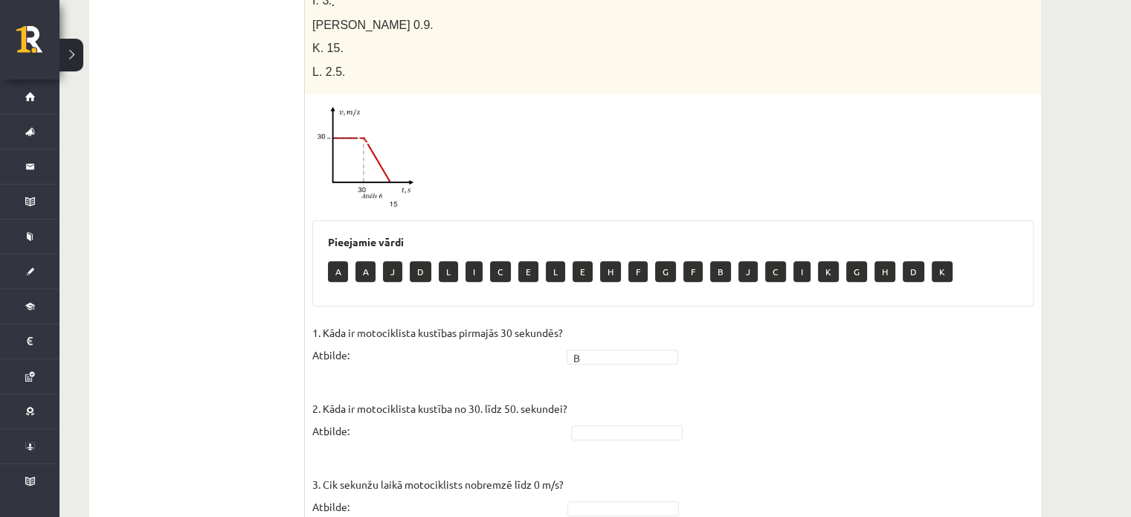
click at [390, 160] on img at bounding box center [368, 156] width 112 height 109
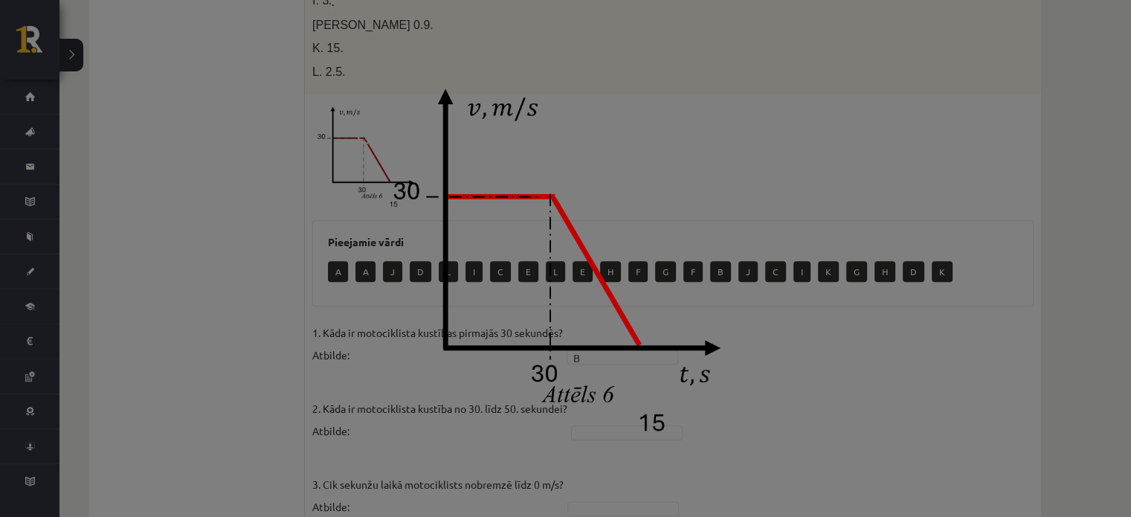
click at [230, 318] on div at bounding box center [565, 258] width 1131 height 517
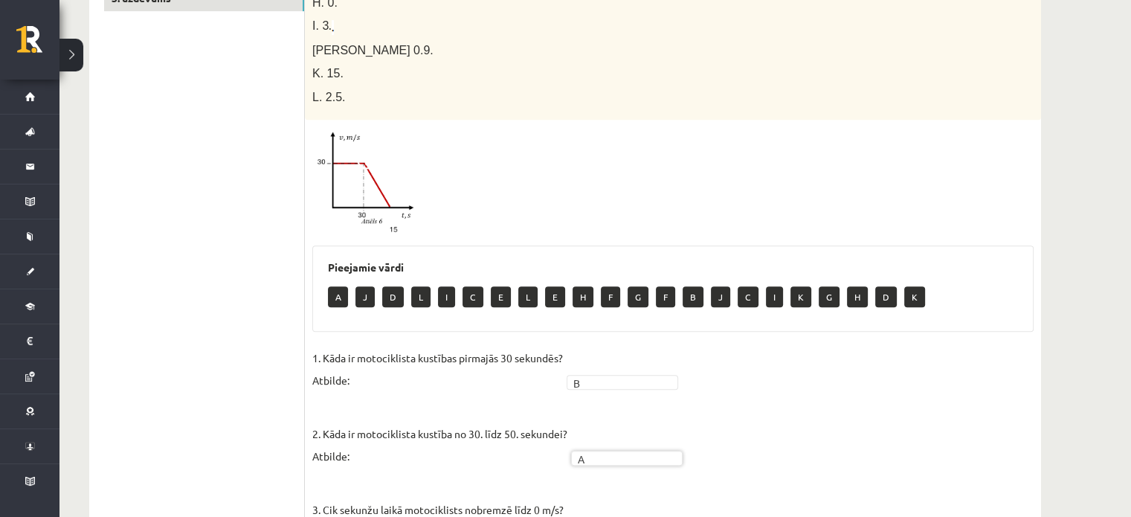
scroll to position [692, 0]
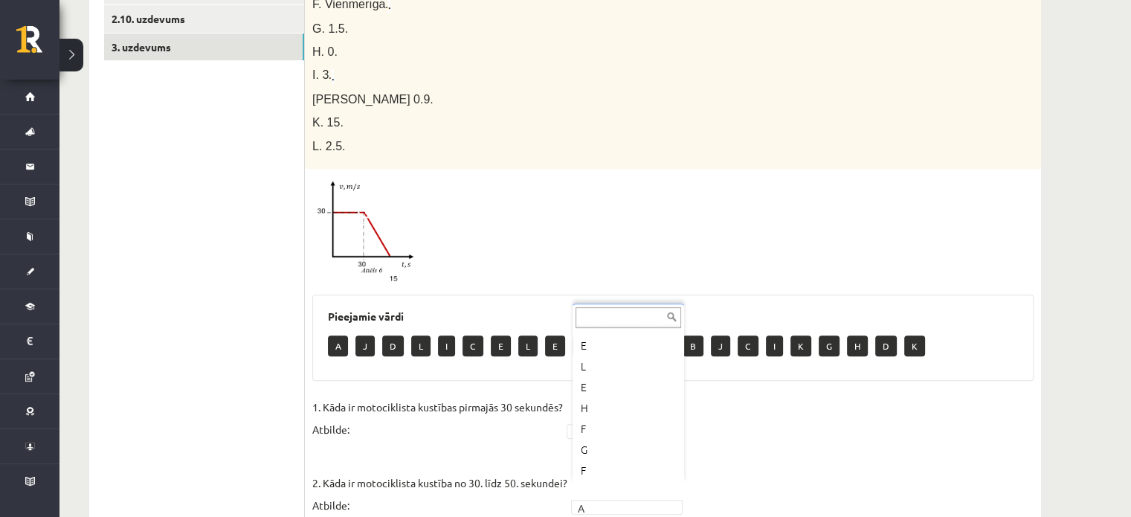
scroll to position [149, 0]
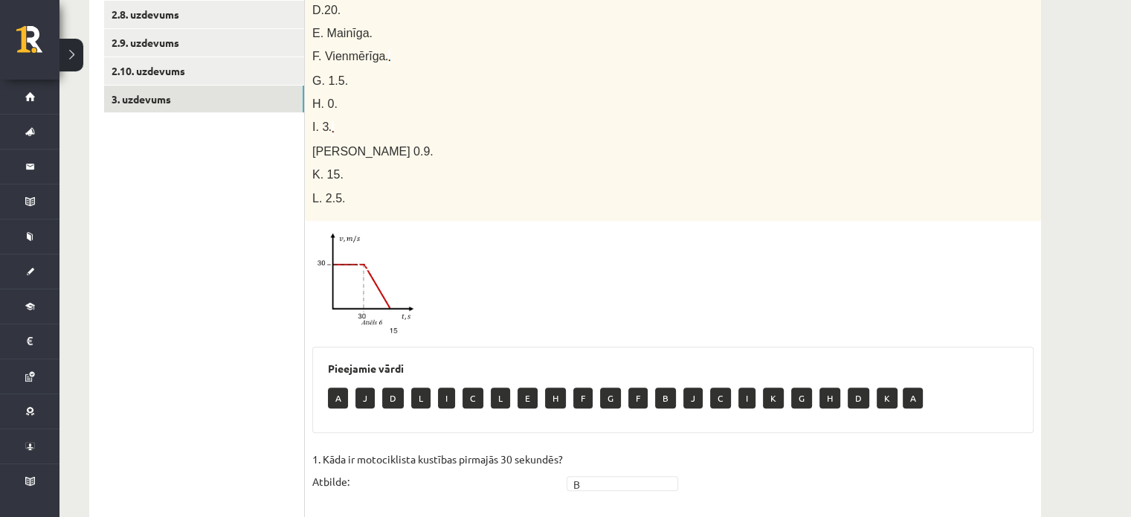
scroll to position [468, 0]
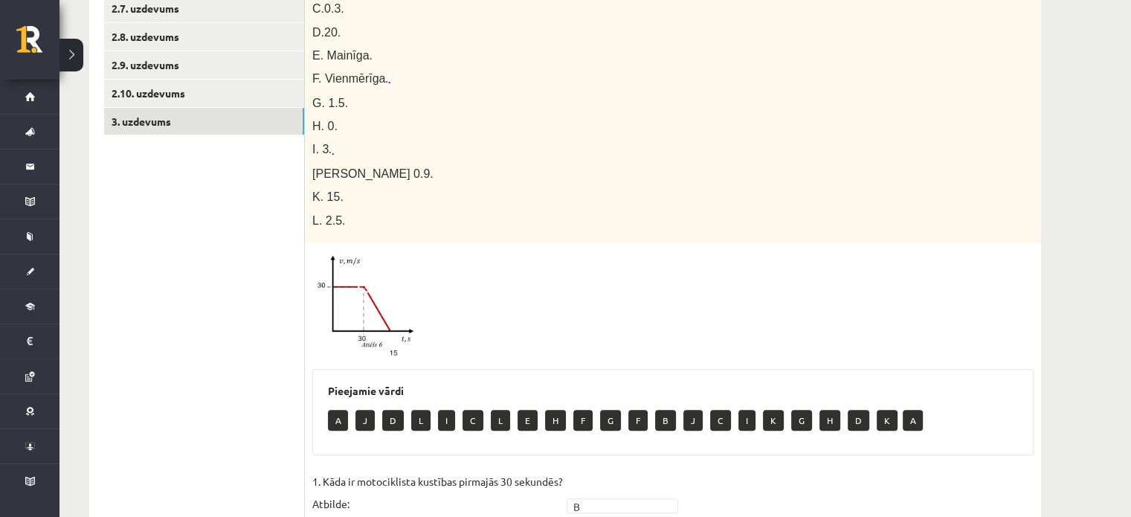
click at [385, 293] on img at bounding box center [368, 305] width 112 height 109
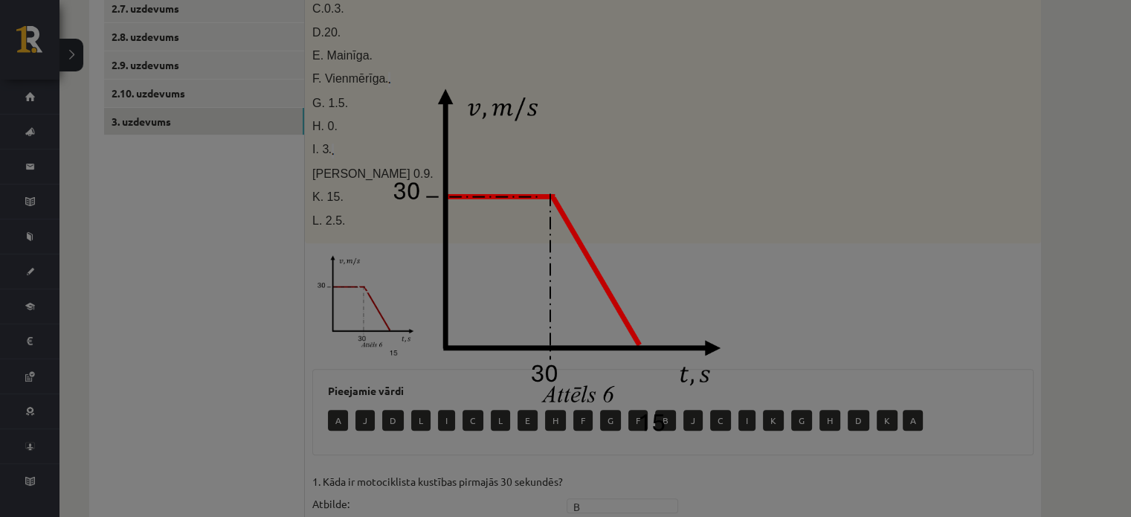
click at [826, 323] on div at bounding box center [565, 258] width 1131 height 517
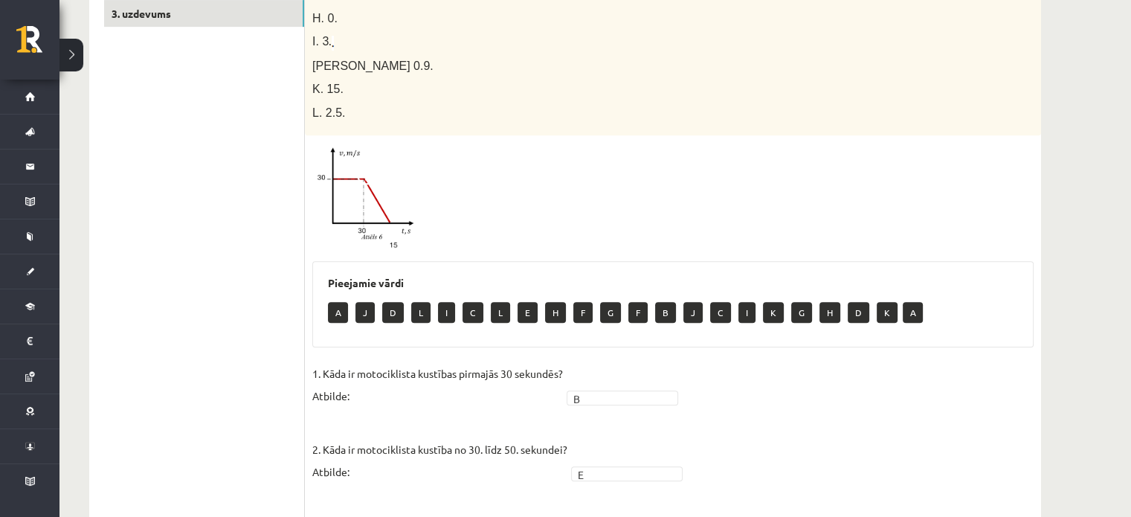
scroll to position [692, 0]
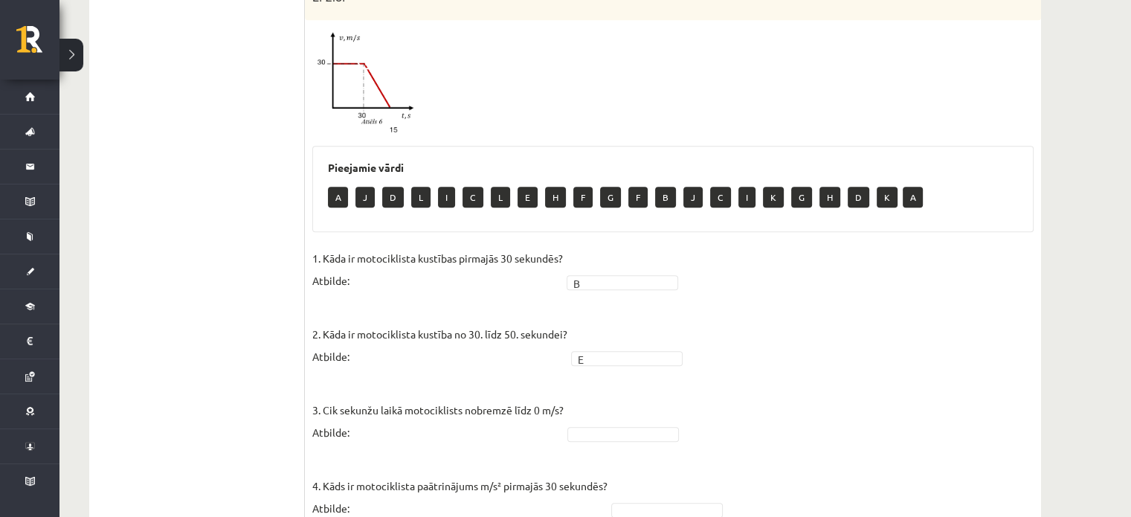
click at [437, 57] on div at bounding box center [672, 82] width 721 height 109
click at [414, 75] on img at bounding box center [368, 82] width 112 height 109
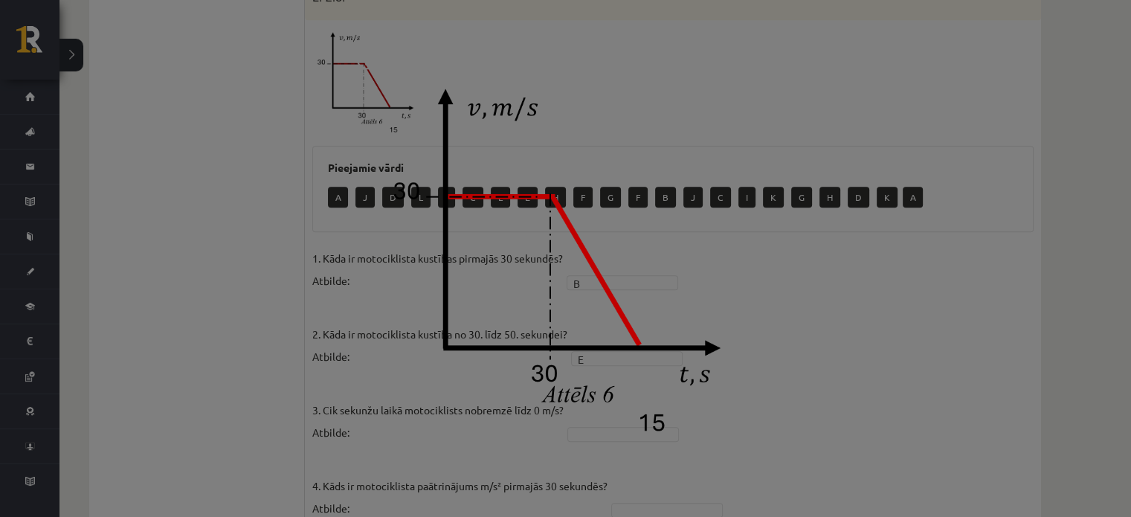
click at [807, 336] on div at bounding box center [565, 258] width 1131 height 517
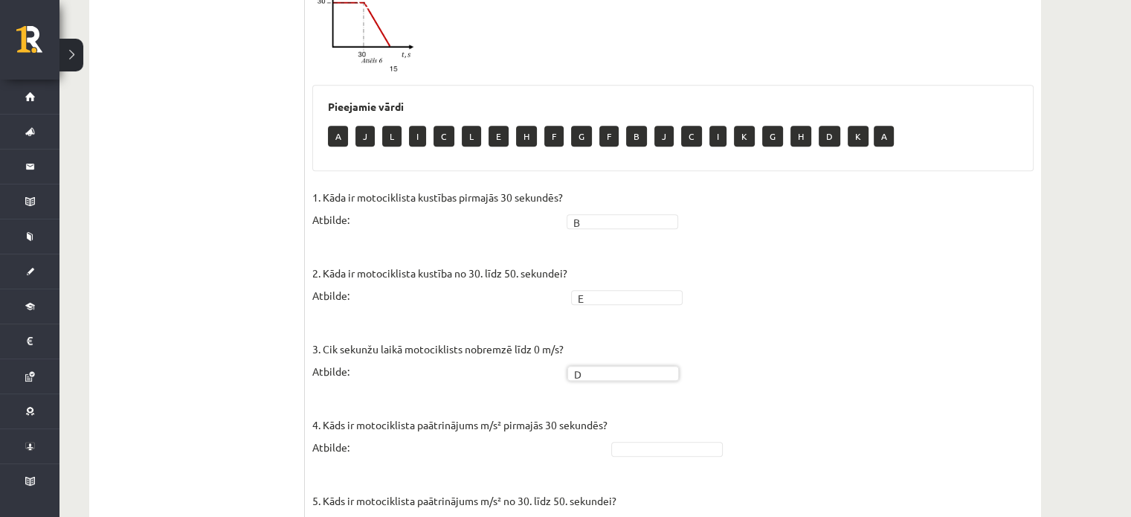
scroll to position [766, 0]
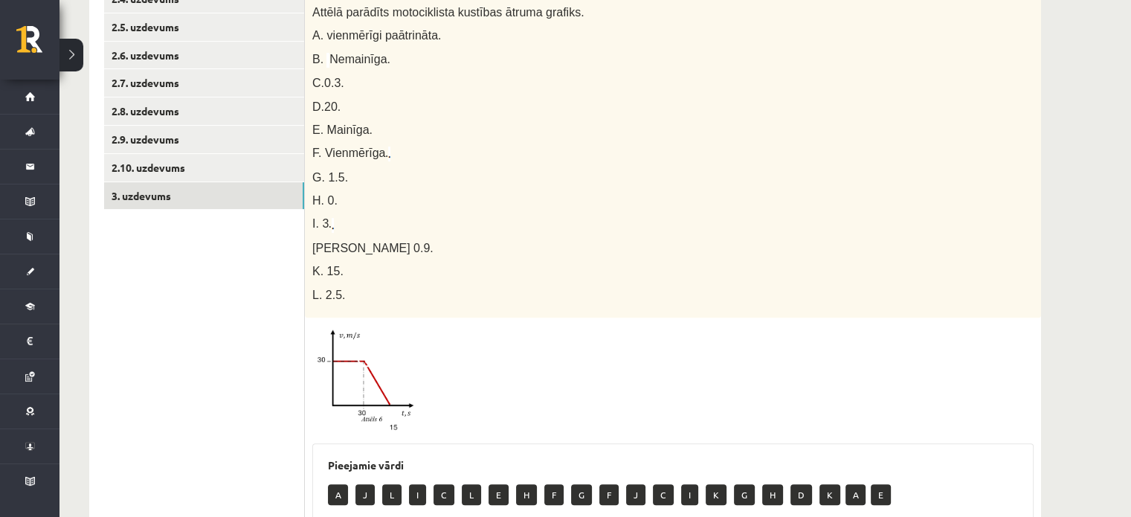
scroll to position [543, 0]
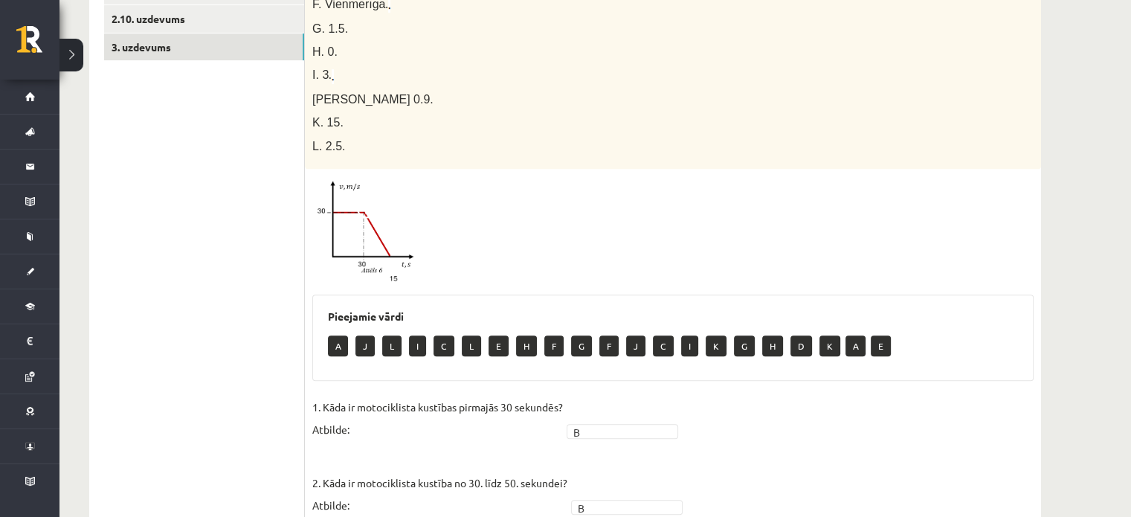
click at [755, 373] on div "10p Pabeidz teikumu, izvēloties atbilstošo atbildes variantu! Attēlā parādīts m…" at bounding box center [673, 471] width 736 height 1337
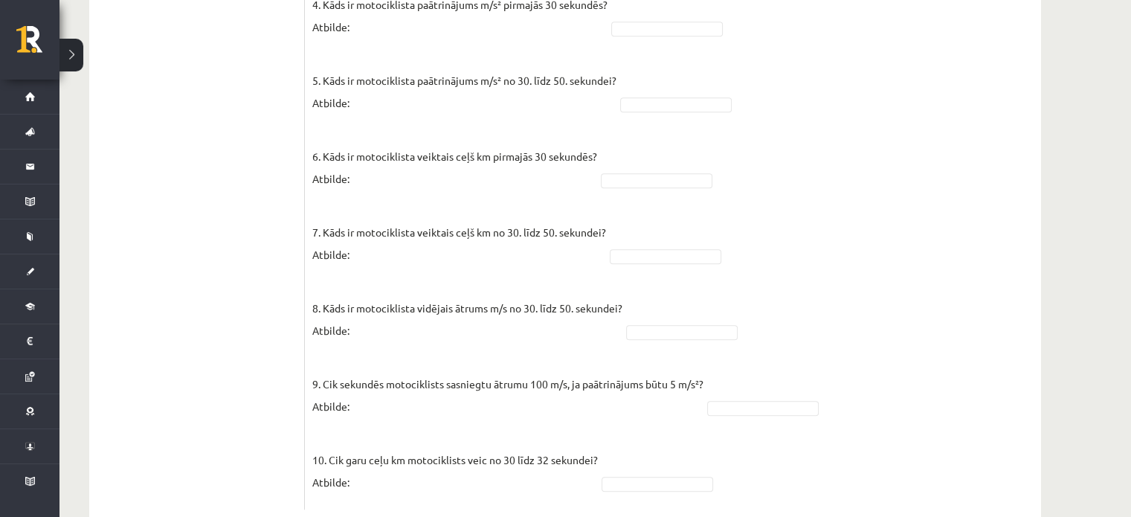
scroll to position [1192, 0]
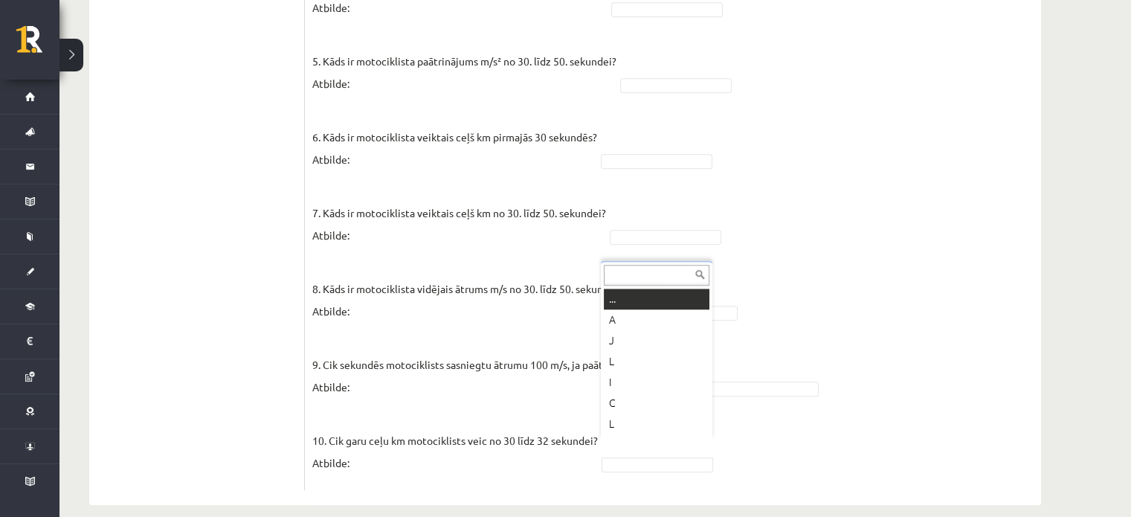
drag, startPoint x: 808, startPoint y: 432, endPoint x: 799, endPoint y: 426, distance: 10.1
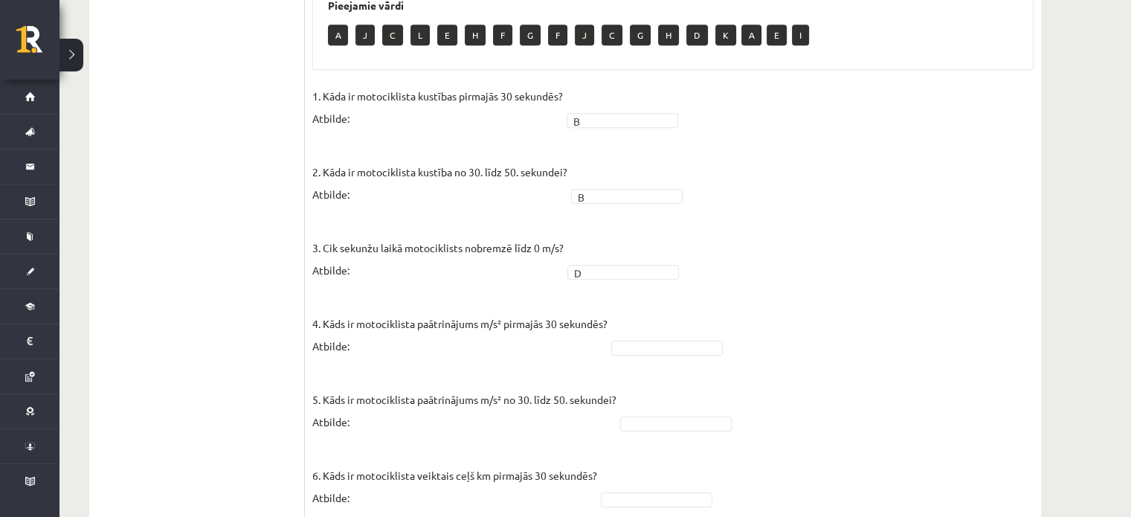
scroll to position [969, 0]
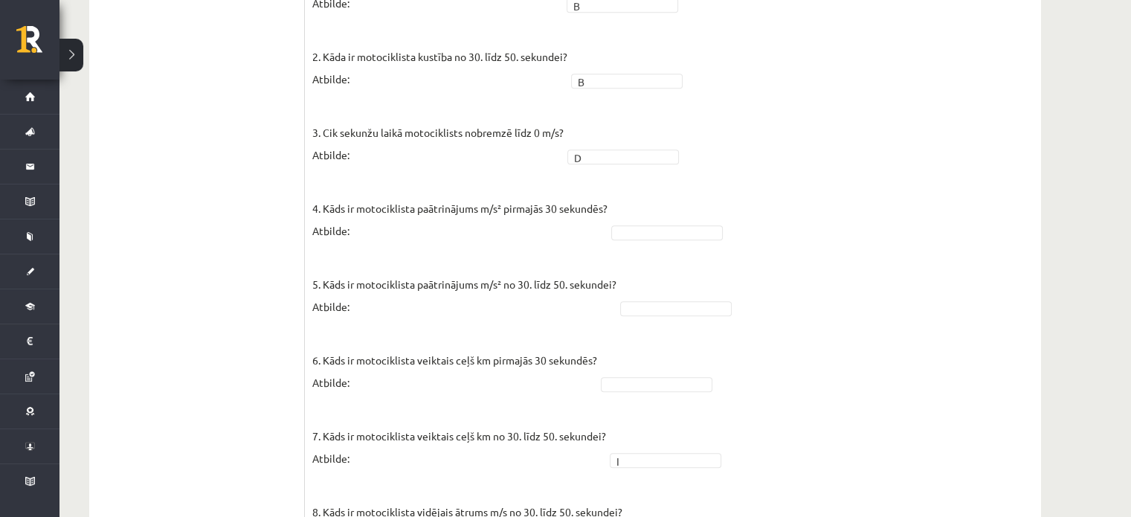
click at [653, 303] on fieldset "1. Kāda ir motociklista kustības pirmajās 30 sekundēs? Atbilde: B * 2. Kāda ir …" at bounding box center [672, 338] width 721 height 736
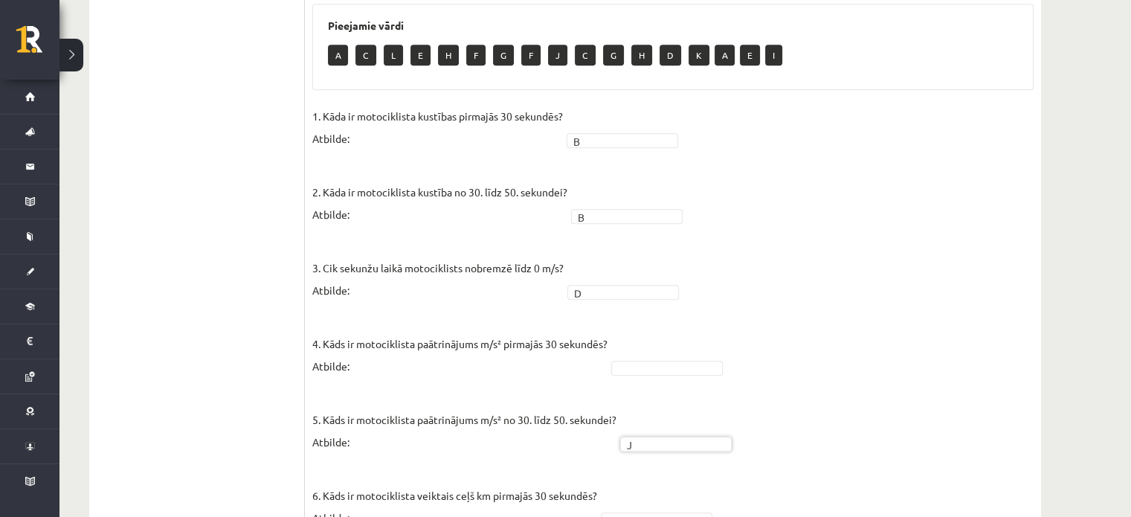
scroll to position [895, 0]
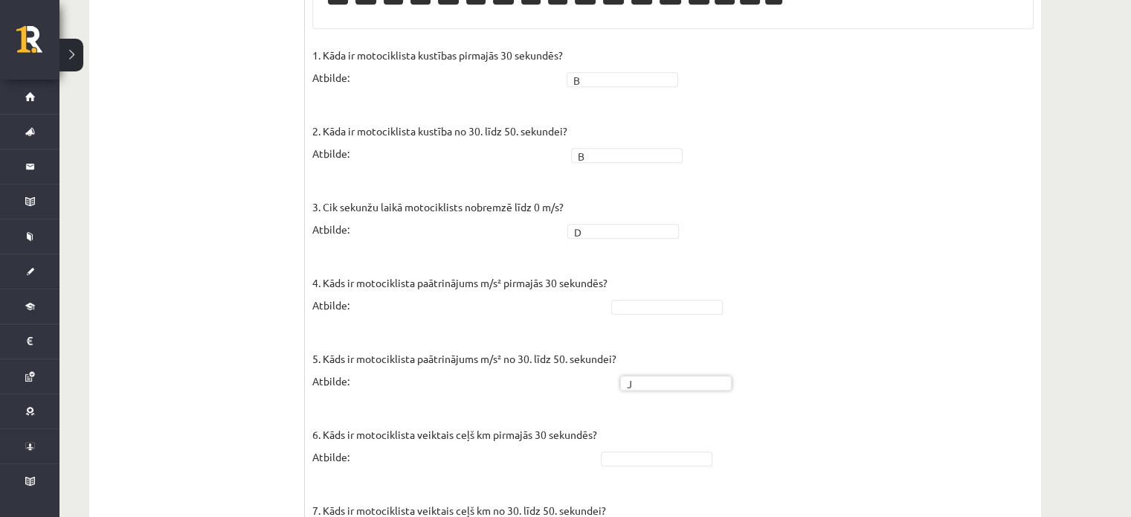
click at [729, 383] on fieldset "1. Kāda ir motociklista kustības pirmajās 30 sekundēs? Atbilde: B * 2. Kāda ir …" at bounding box center [672, 412] width 721 height 736
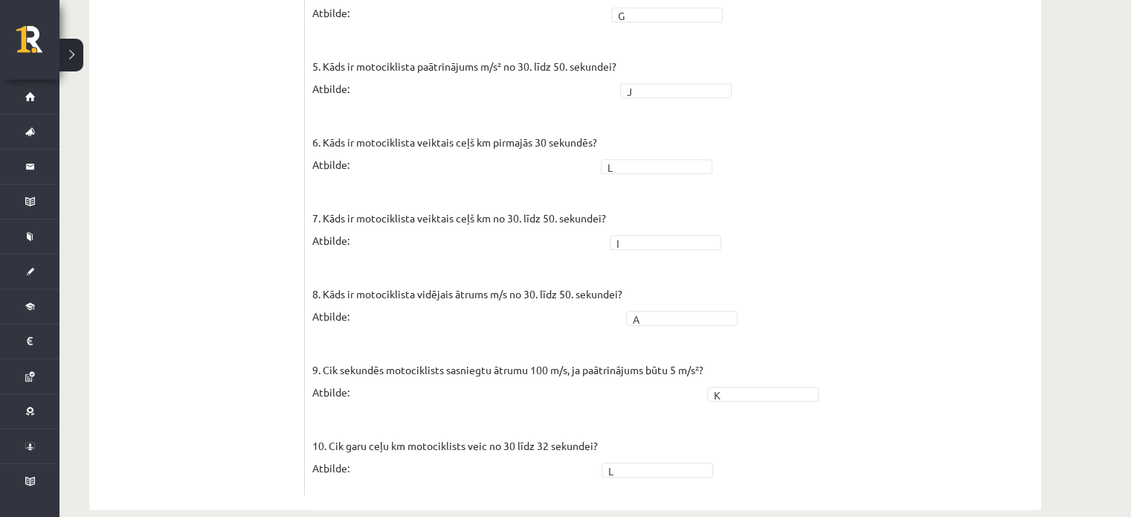
scroll to position [1192, 0]
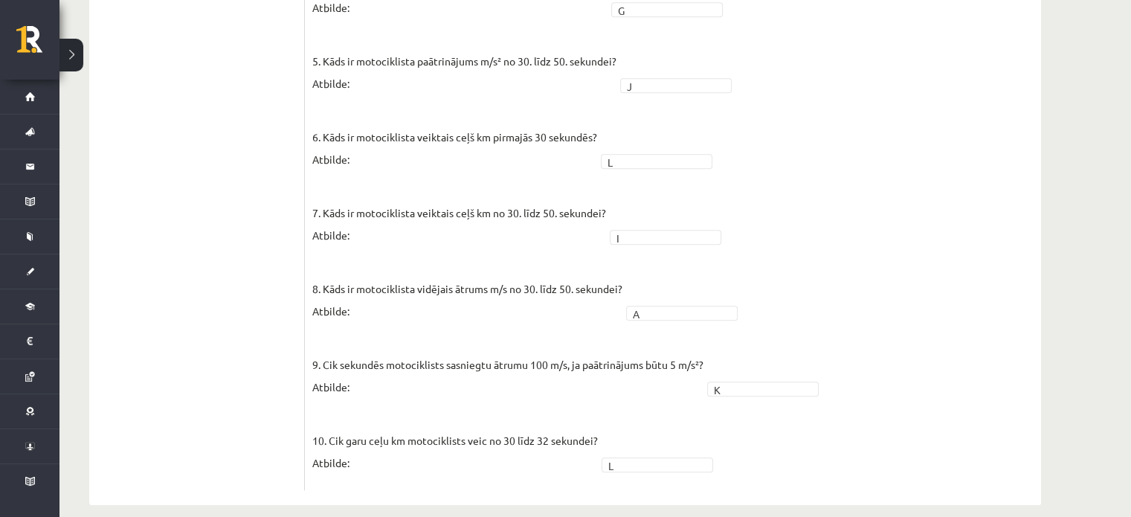
click at [654, 303] on fieldset "1. Kāda ir motociklista kustības pirmajās 30 sekundēs? Atbilde: B * 2. Kāda ir …" at bounding box center [672, 114] width 721 height 736
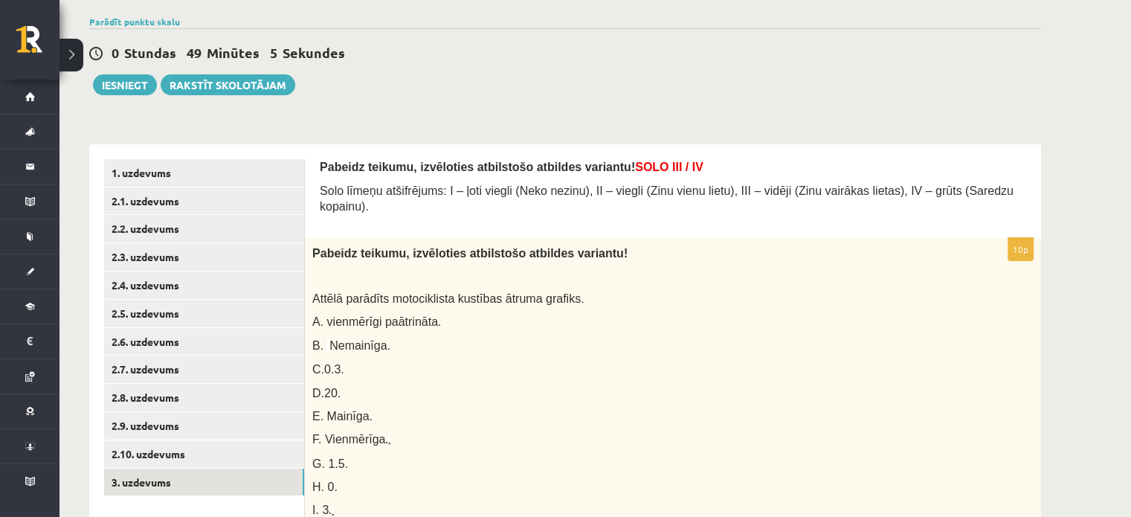
scroll to position [0, 0]
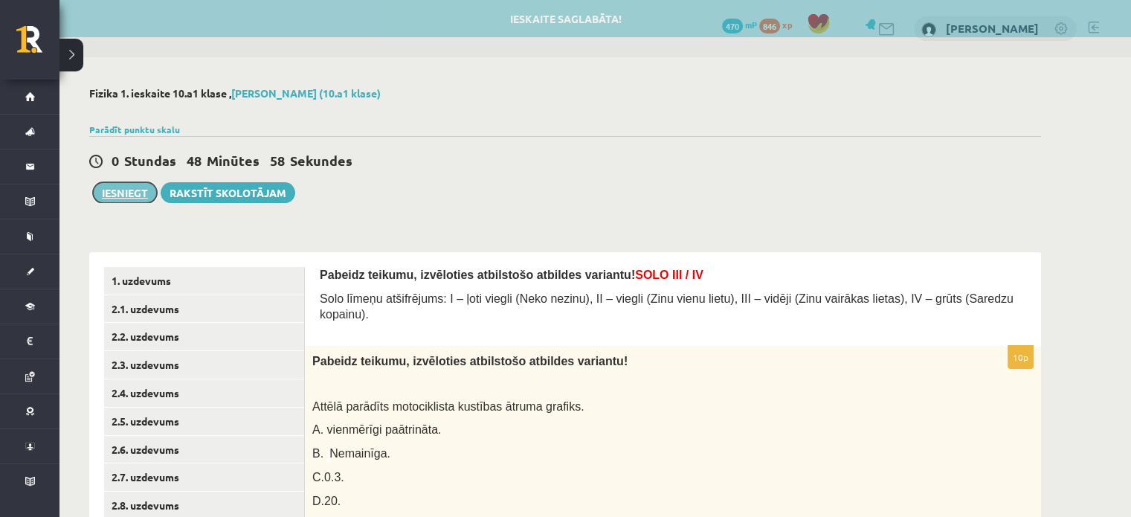
click at [143, 199] on button "Iesniegt" at bounding box center [125, 192] width 64 height 21
click at [149, 338] on link "2.2. uzdevums" at bounding box center [204, 337] width 200 height 28
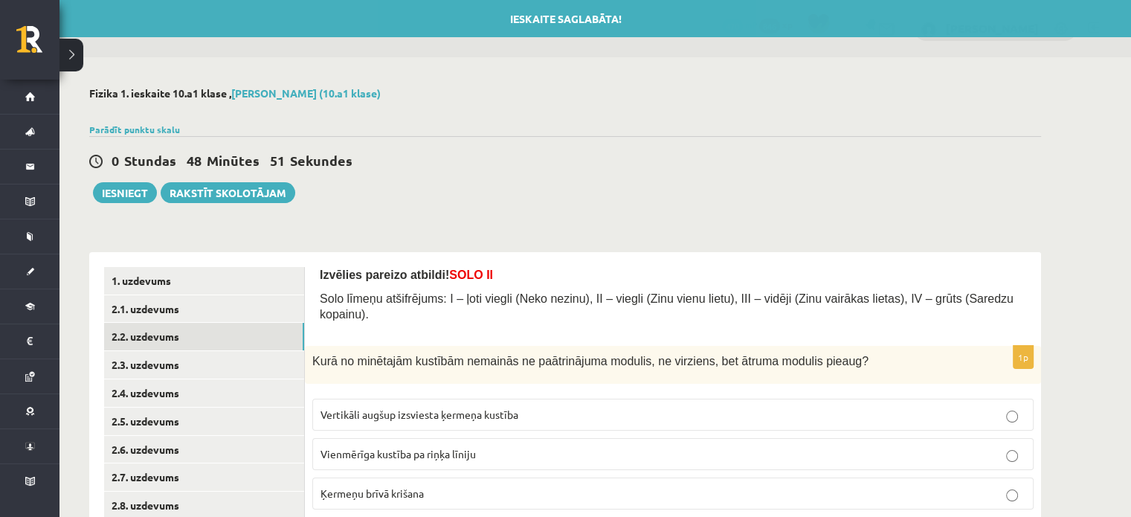
scroll to position [74, 0]
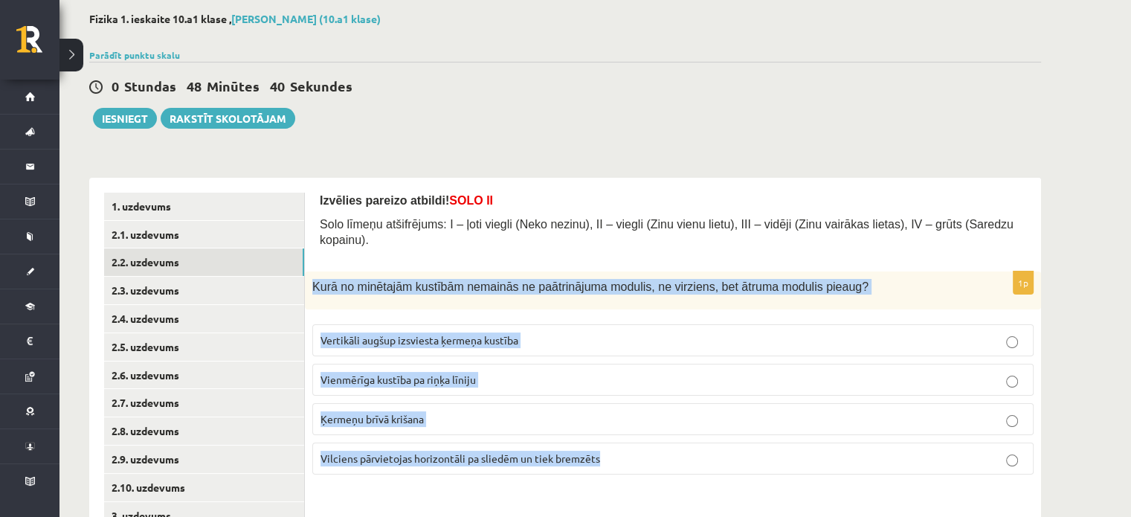
drag, startPoint x: 312, startPoint y: 269, endPoint x: 671, endPoint y: 425, distance: 390.7
click at [671, 425] on div "1p Kurā no minētajām kustībām nemainās ne paātrinājuma modulis, ne virziens, be…" at bounding box center [673, 378] width 736 height 215
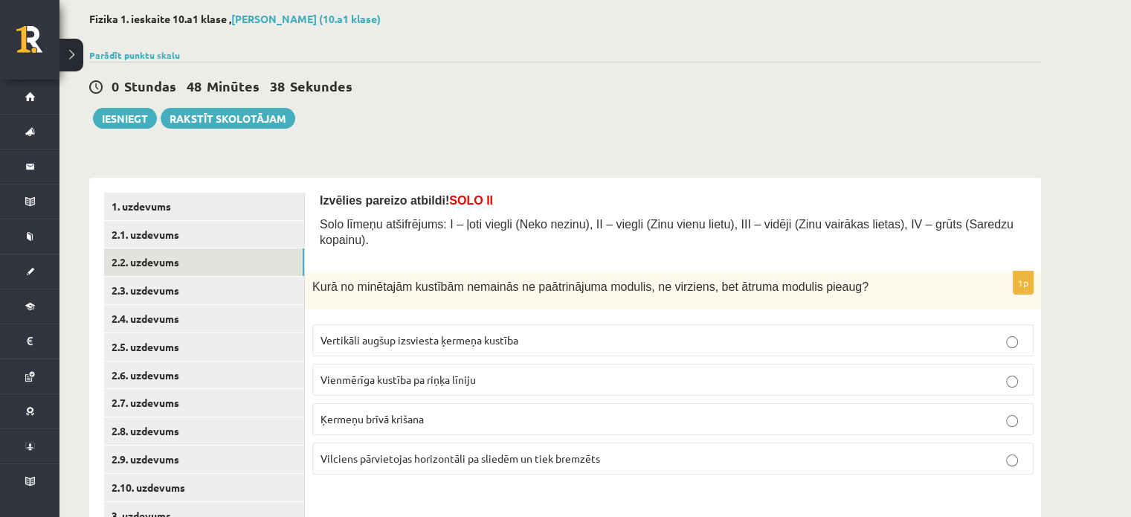
click at [678, 237] on div "Izvēlies pareizo atbildi! SOLO II Solo līmeņu atšifrējums: I – ļoti viegli (Nek…" at bounding box center [673, 225] width 706 height 64
click at [450, 411] on p "Ķermeņu brīvā krišana" at bounding box center [673, 419] width 705 height 16
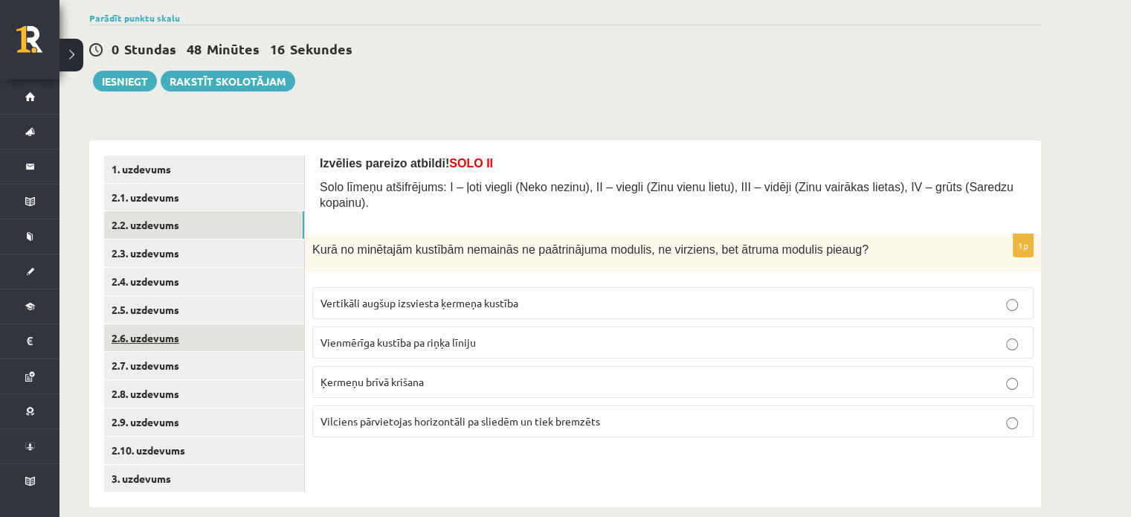
scroll to position [132, 0]
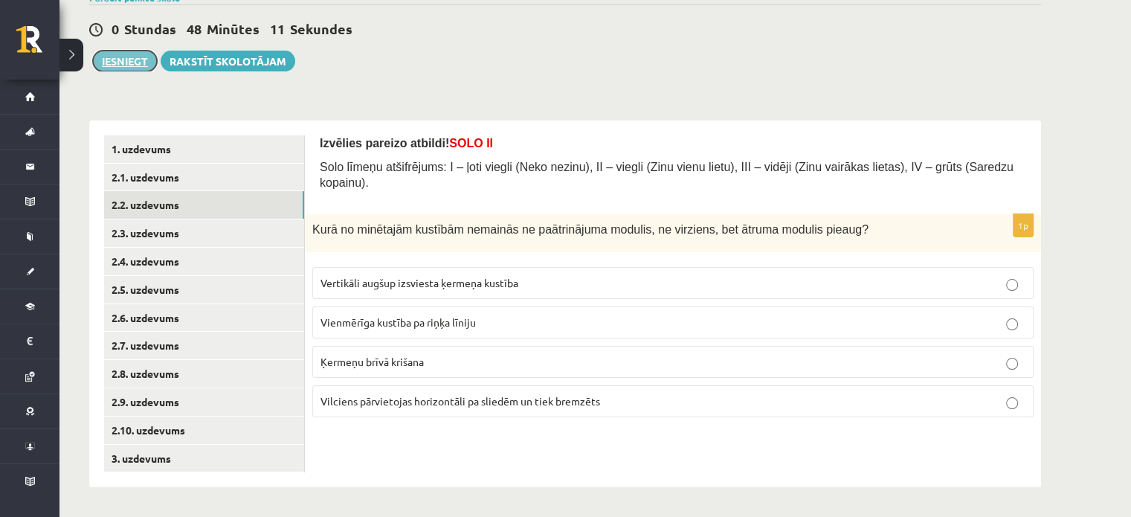
click at [141, 56] on button "Iesniegt" at bounding box center [125, 61] width 64 height 21
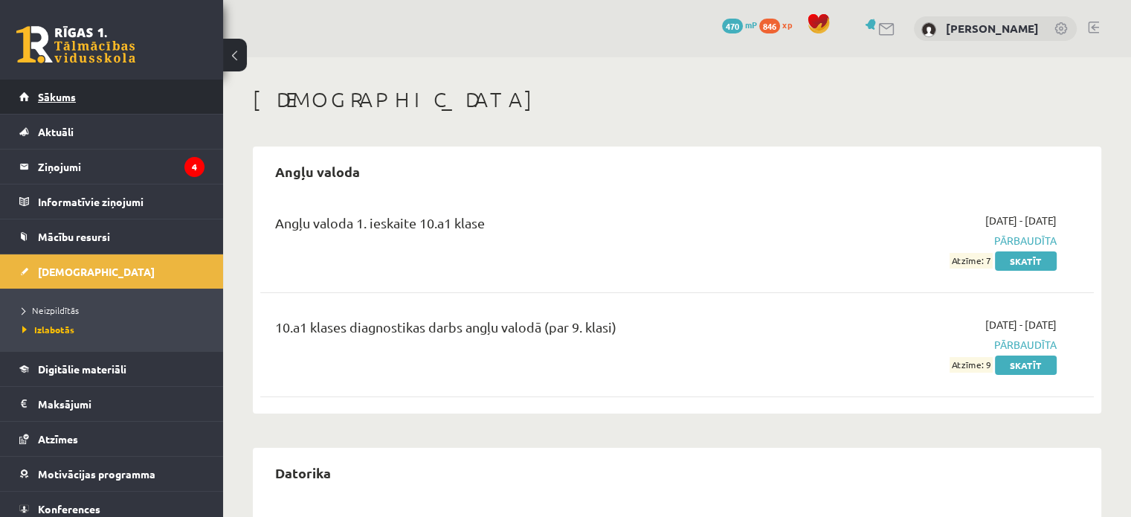
click at [139, 97] on link "Sākums" at bounding box center [111, 97] width 185 height 34
